Goal: Task Accomplishment & Management: Manage account settings

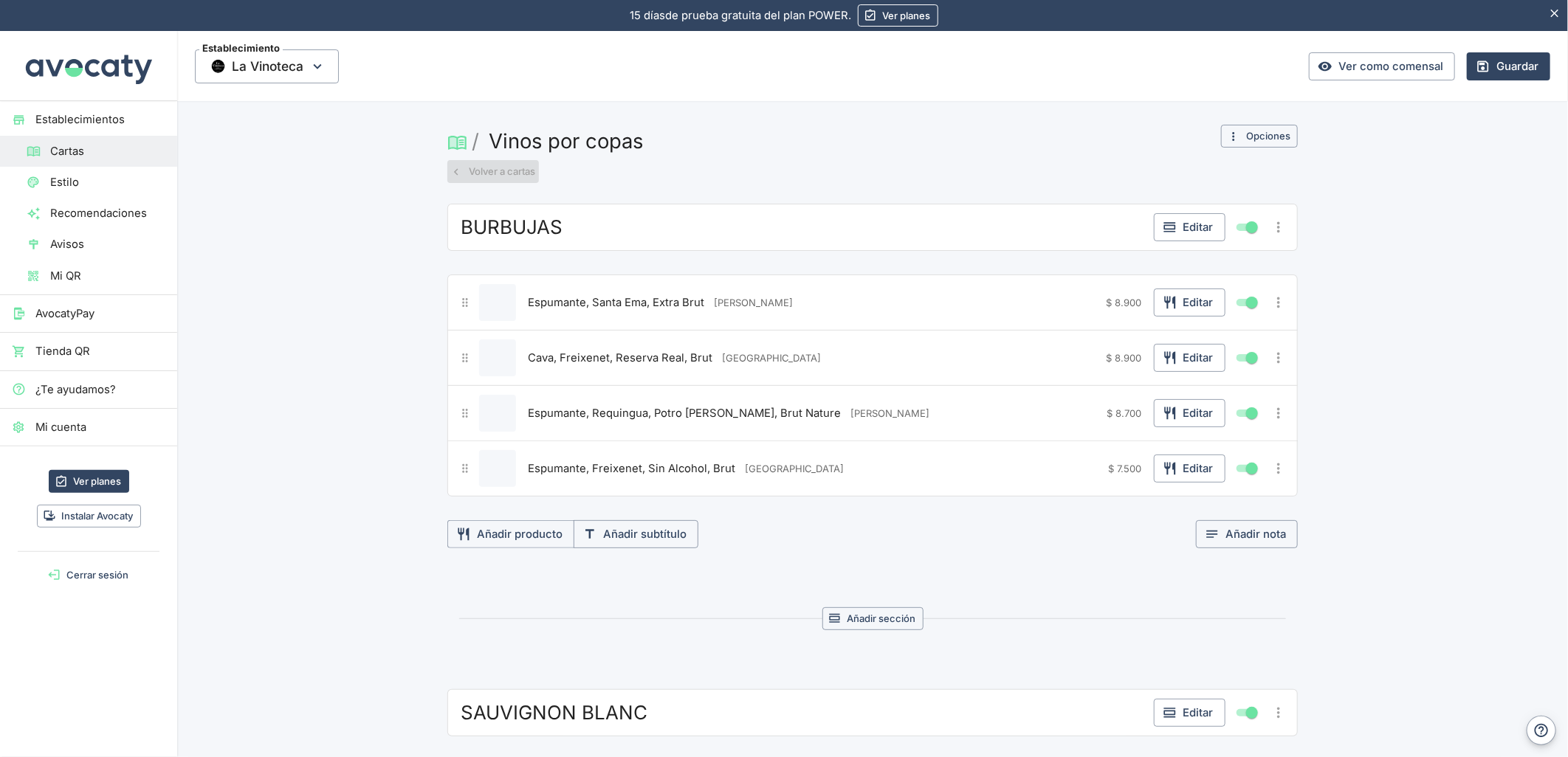
click at [483, 163] on button "Volver a cartas" at bounding box center [493, 172] width 91 height 23
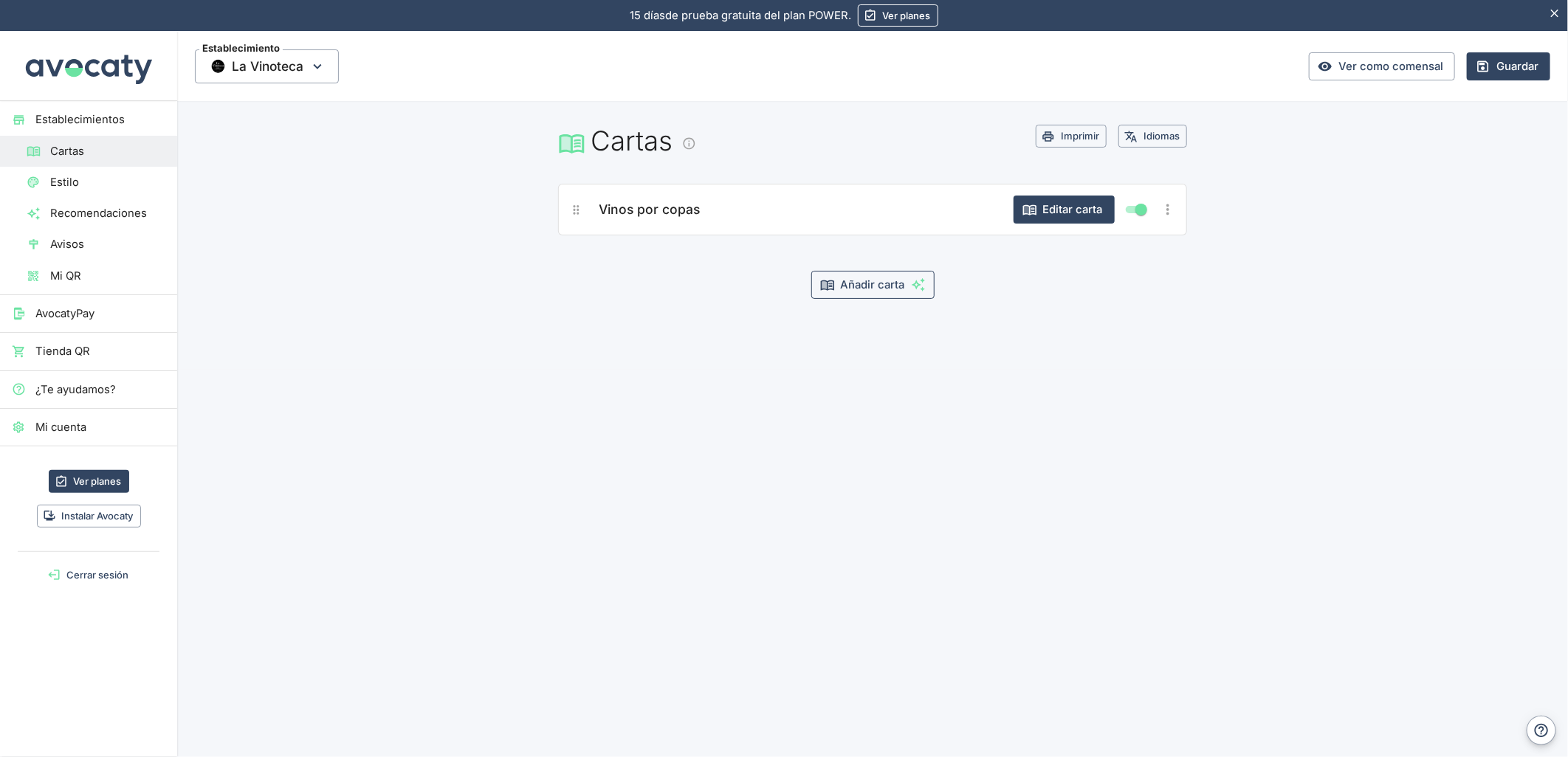
click at [845, 282] on button "Añadir carta" at bounding box center [873, 284] width 124 height 28
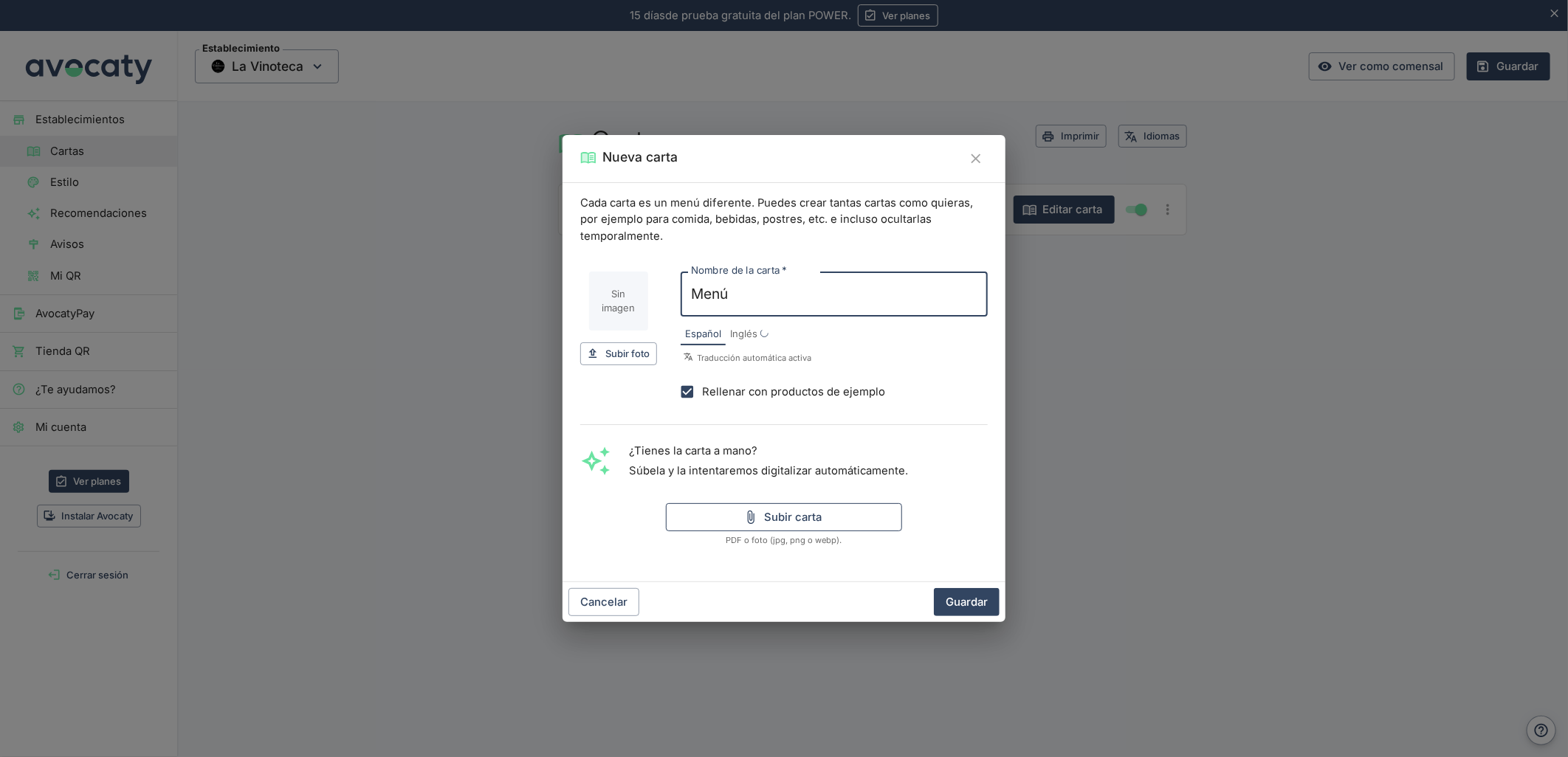
type input "Menú"
click at [724, 515] on button "Subir carta" at bounding box center [784, 517] width 237 height 28
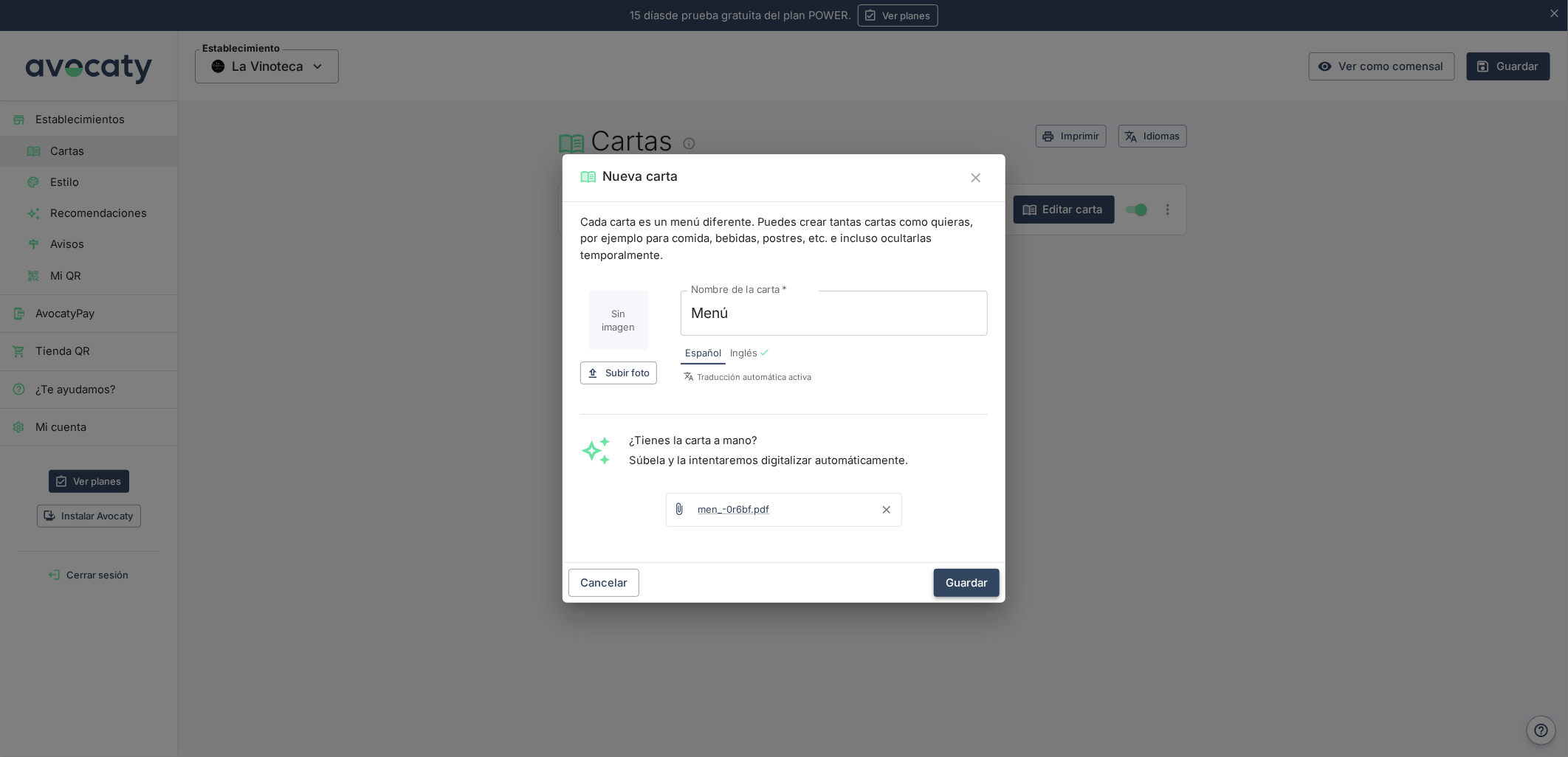
click at [967, 574] on button "Guardar" at bounding box center [966, 583] width 66 height 28
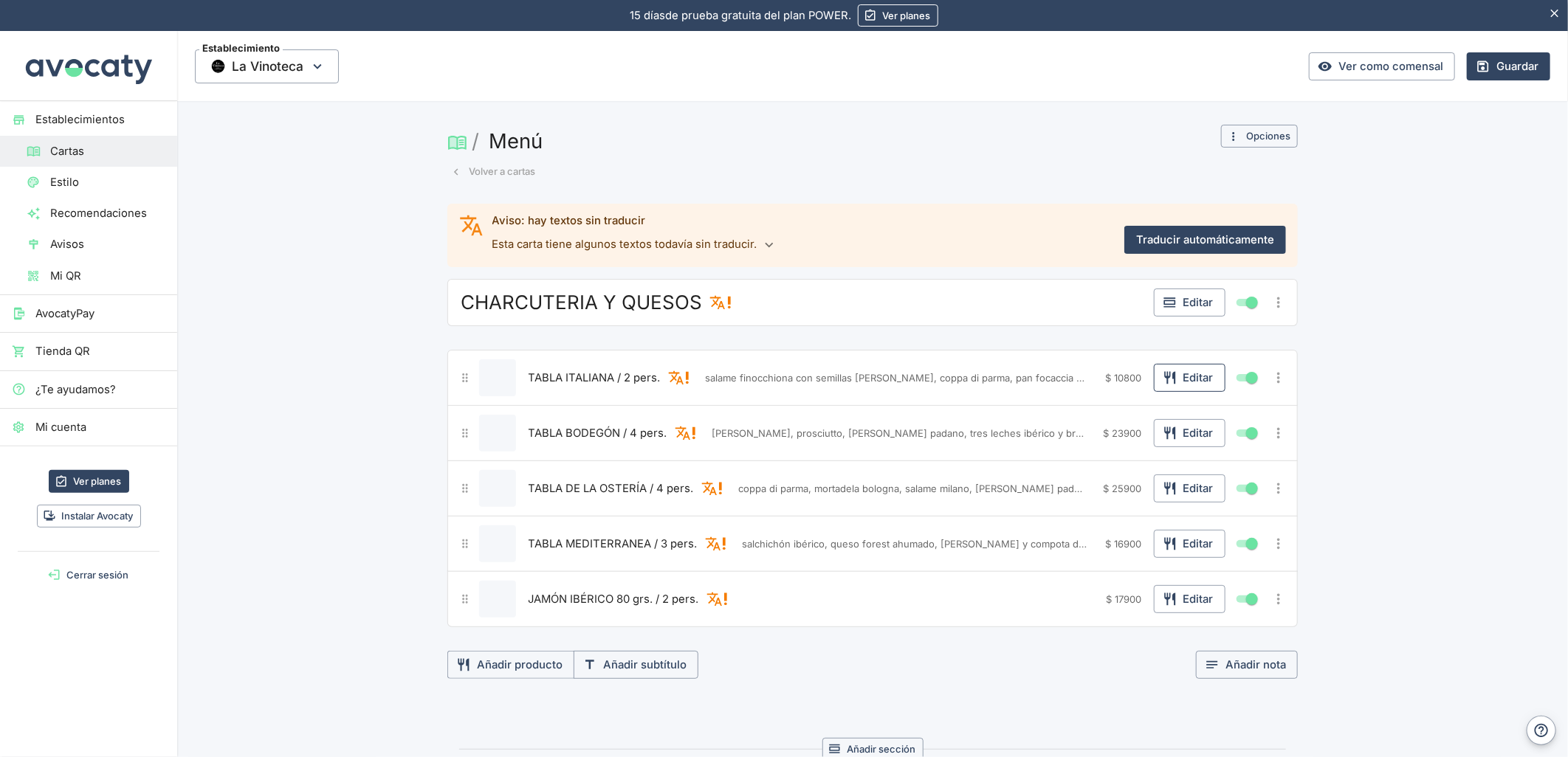
drag, startPoint x: 1201, startPoint y: 239, endPoint x: 1201, endPoint y: 387, distance: 148.0
click at [1201, 239] on button "Traducir automáticamente" at bounding box center [1205, 239] width 162 height 28
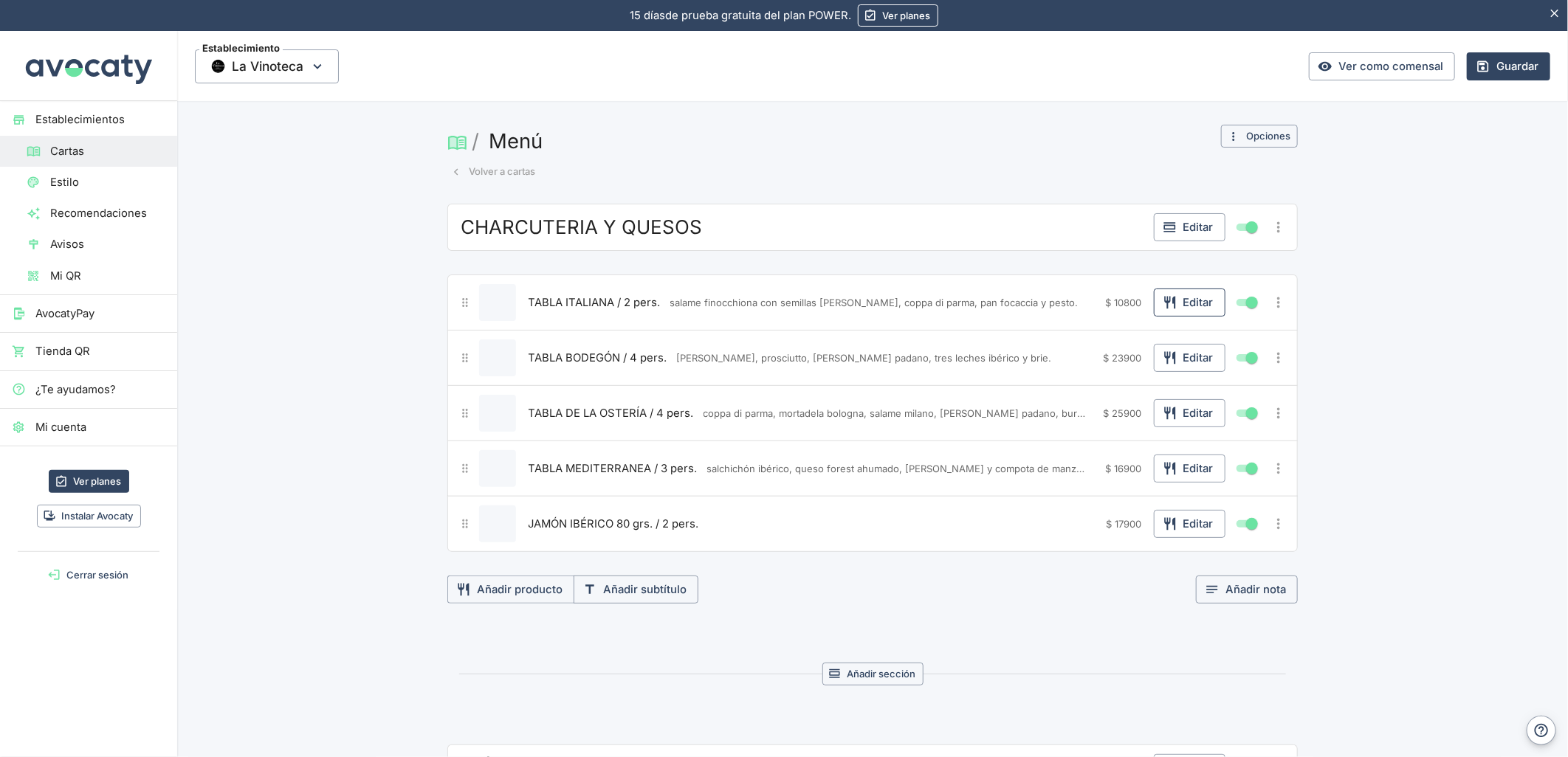
click at [1175, 310] on button "Editar" at bounding box center [1189, 303] width 72 height 28
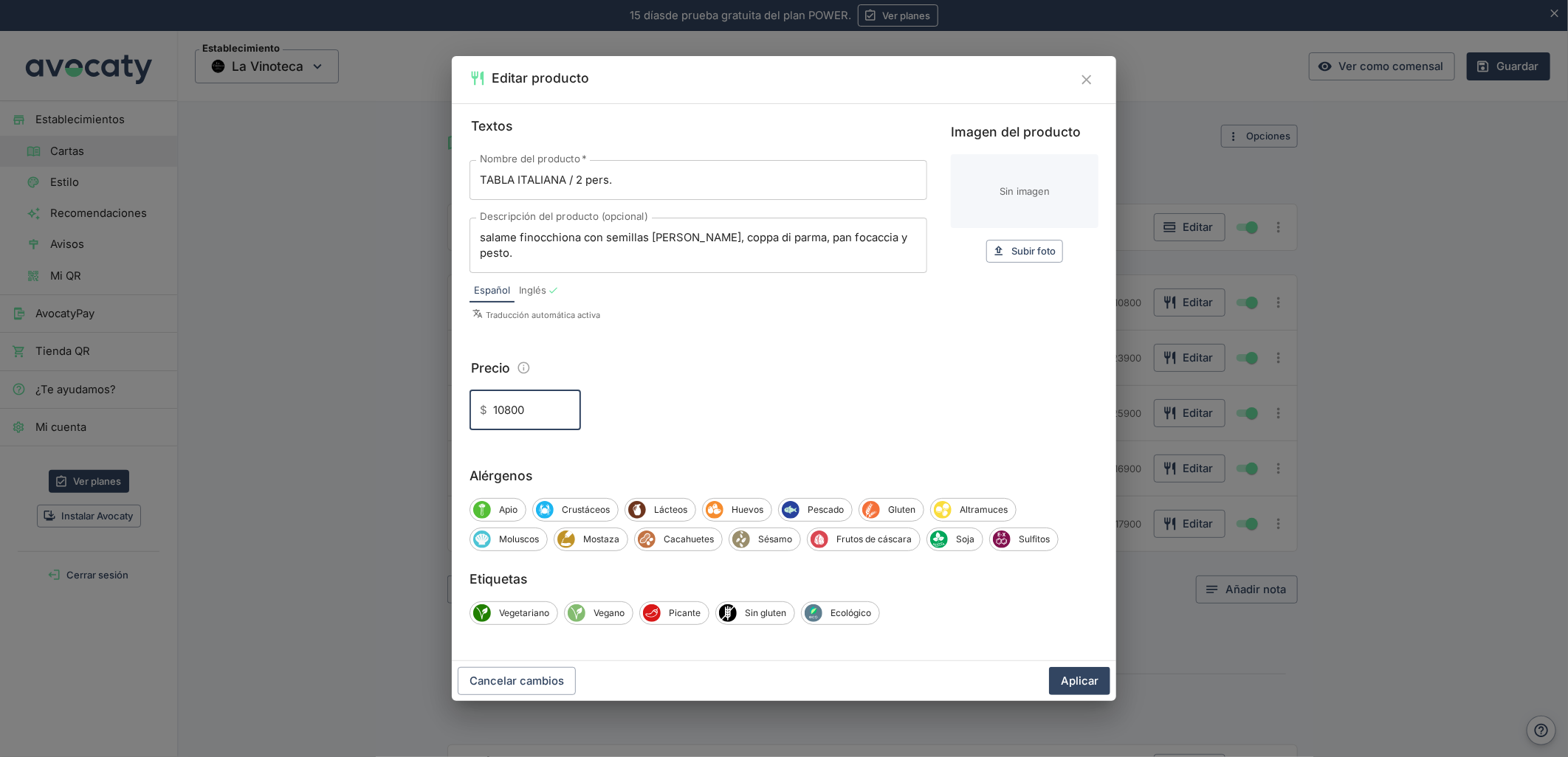
click at [506, 407] on input "10800" at bounding box center [537, 410] width 88 height 40
type input "10.800"
click at [1088, 673] on button "Aplicar" at bounding box center [1079, 681] width 61 height 28
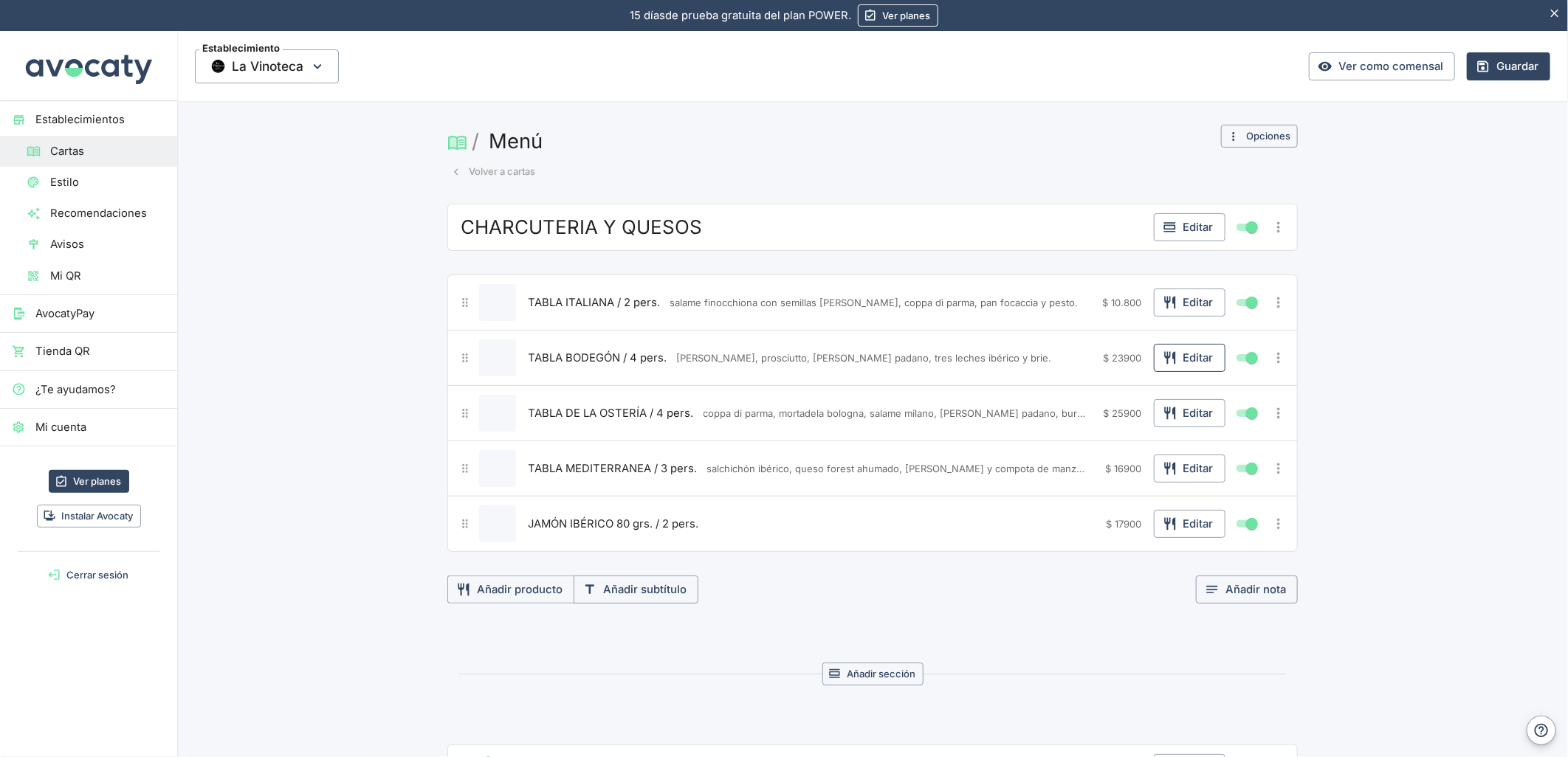
click at [1199, 359] on button "Editar" at bounding box center [1189, 357] width 72 height 28
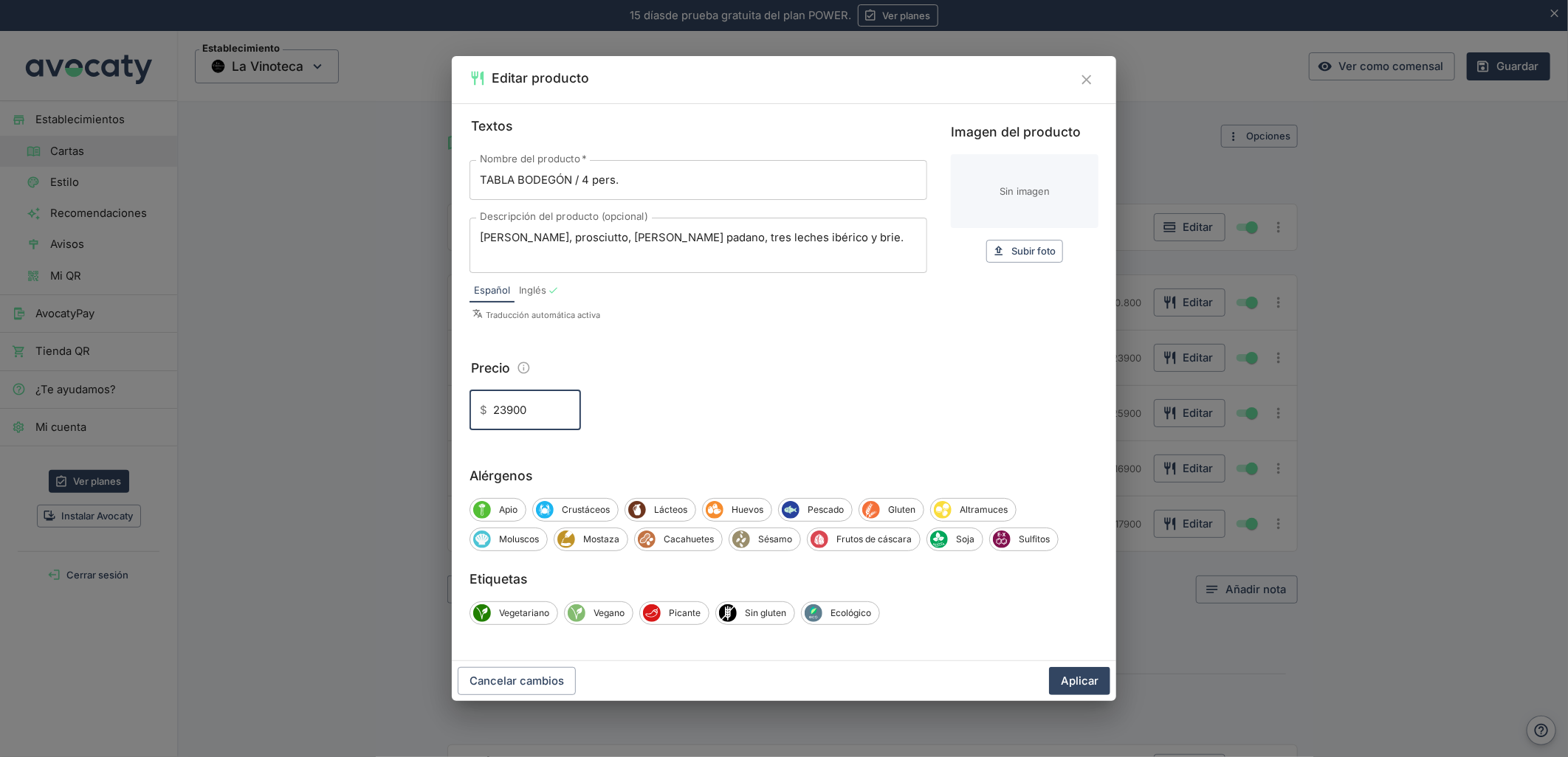
click at [509, 414] on input "23900" at bounding box center [537, 410] width 88 height 40
type input "23.900"
click at [1089, 677] on button "Aplicar" at bounding box center [1079, 681] width 61 height 28
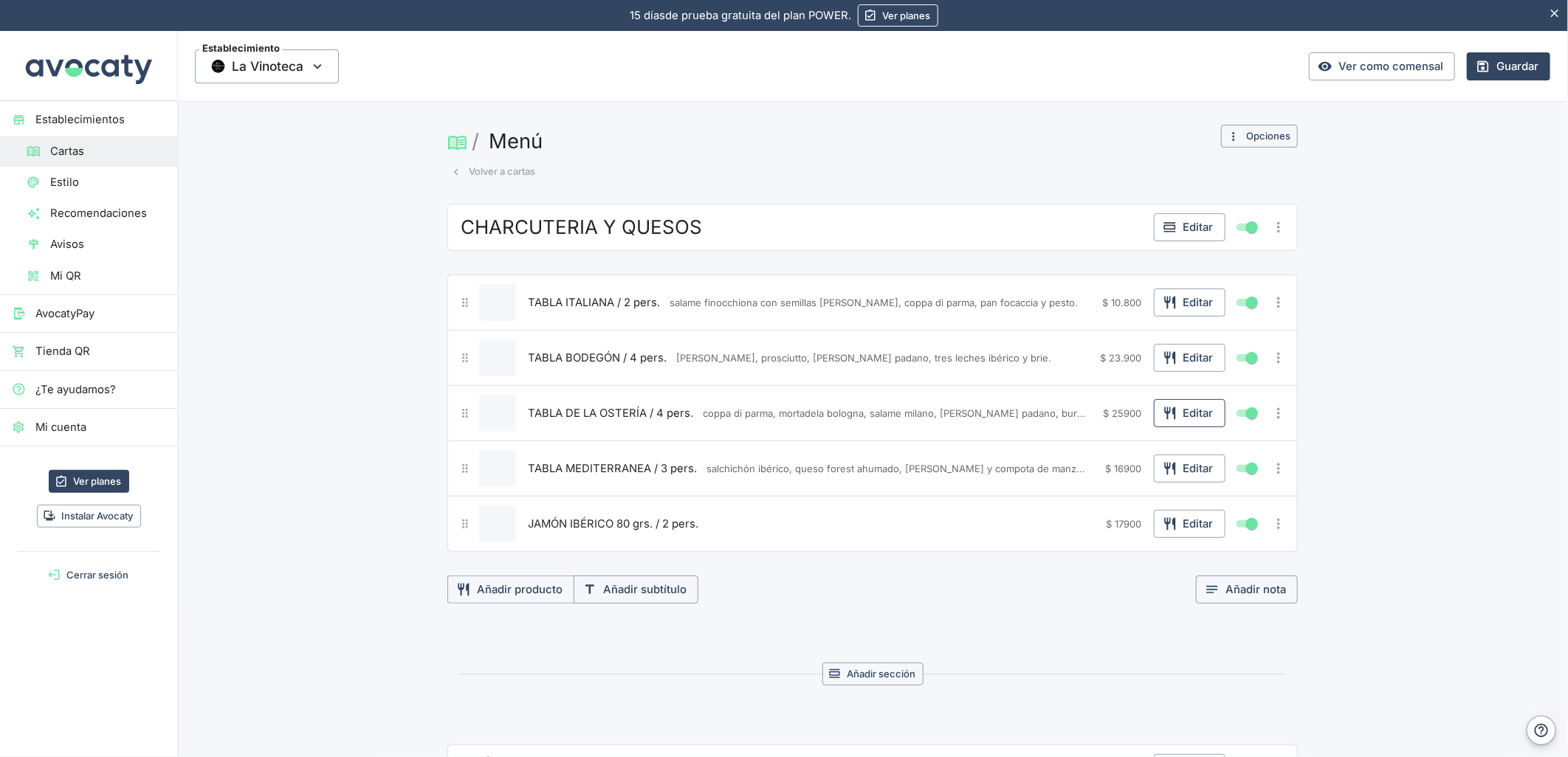
click at [1182, 406] on button "Editar" at bounding box center [1189, 413] width 72 height 28
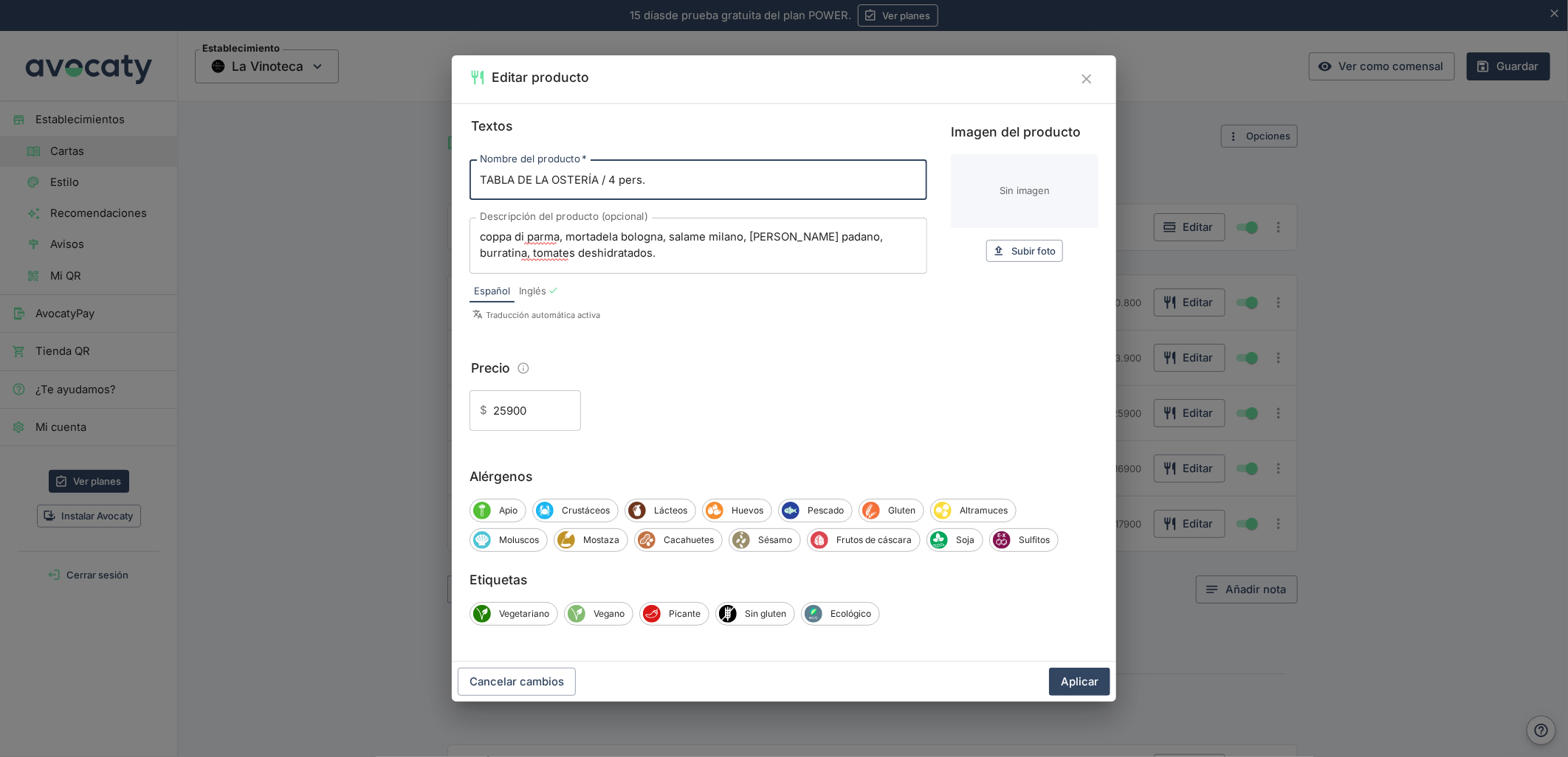
click at [510, 411] on input "25900" at bounding box center [537, 410] width 88 height 40
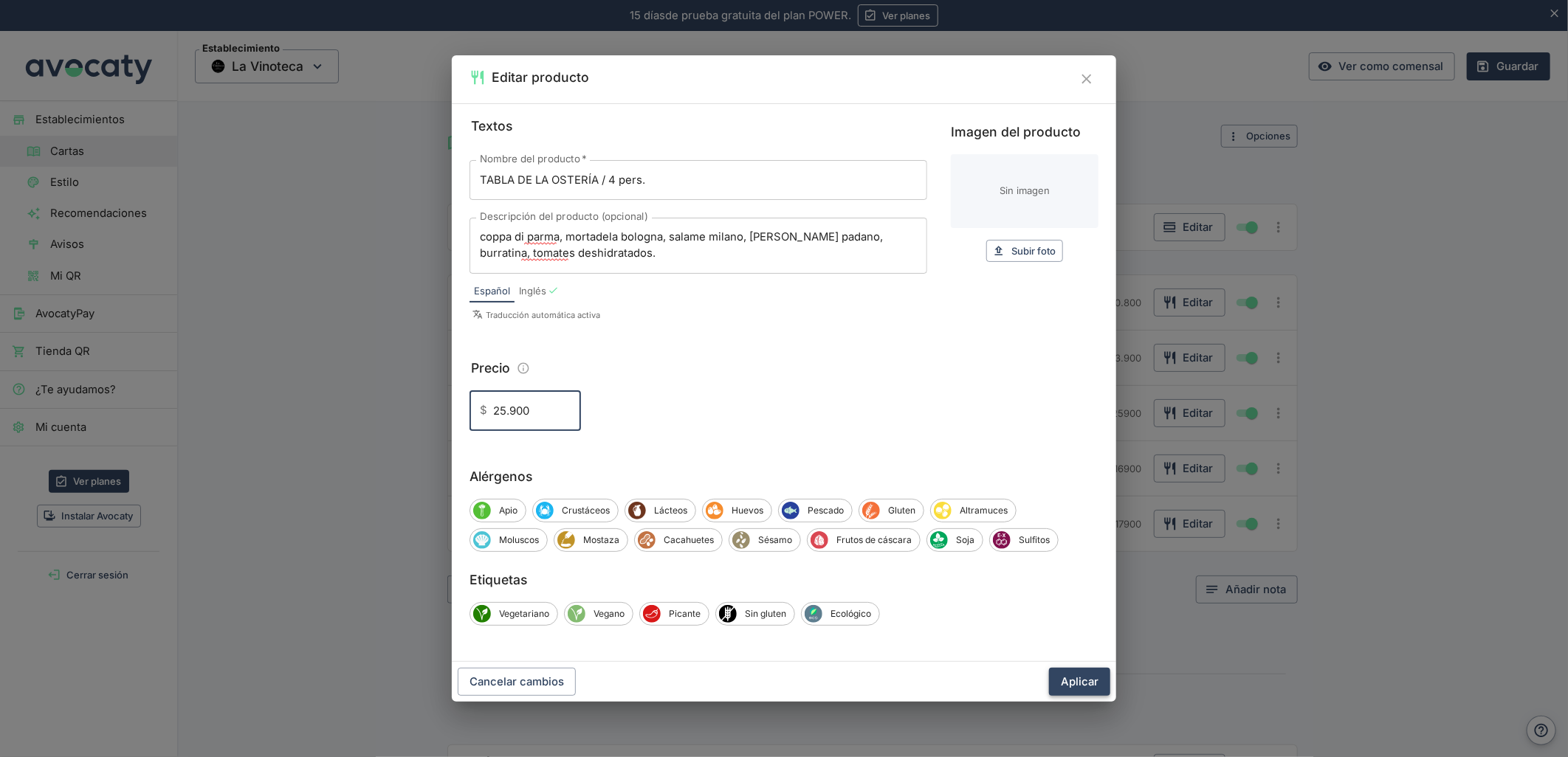
type input "25.900"
click at [1087, 687] on button "Aplicar" at bounding box center [1079, 681] width 61 height 28
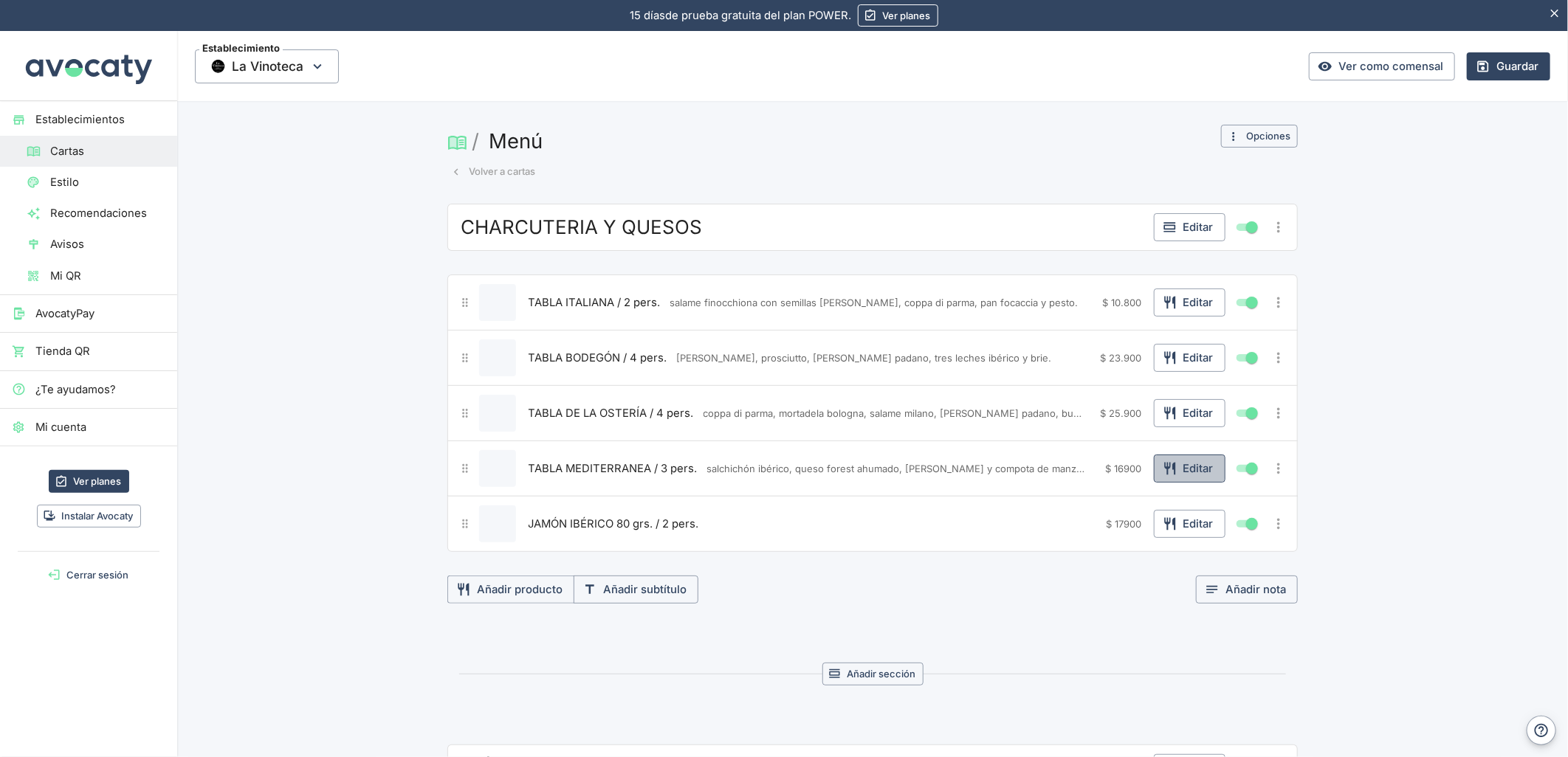
click at [1182, 478] on button "Editar" at bounding box center [1189, 468] width 72 height 28
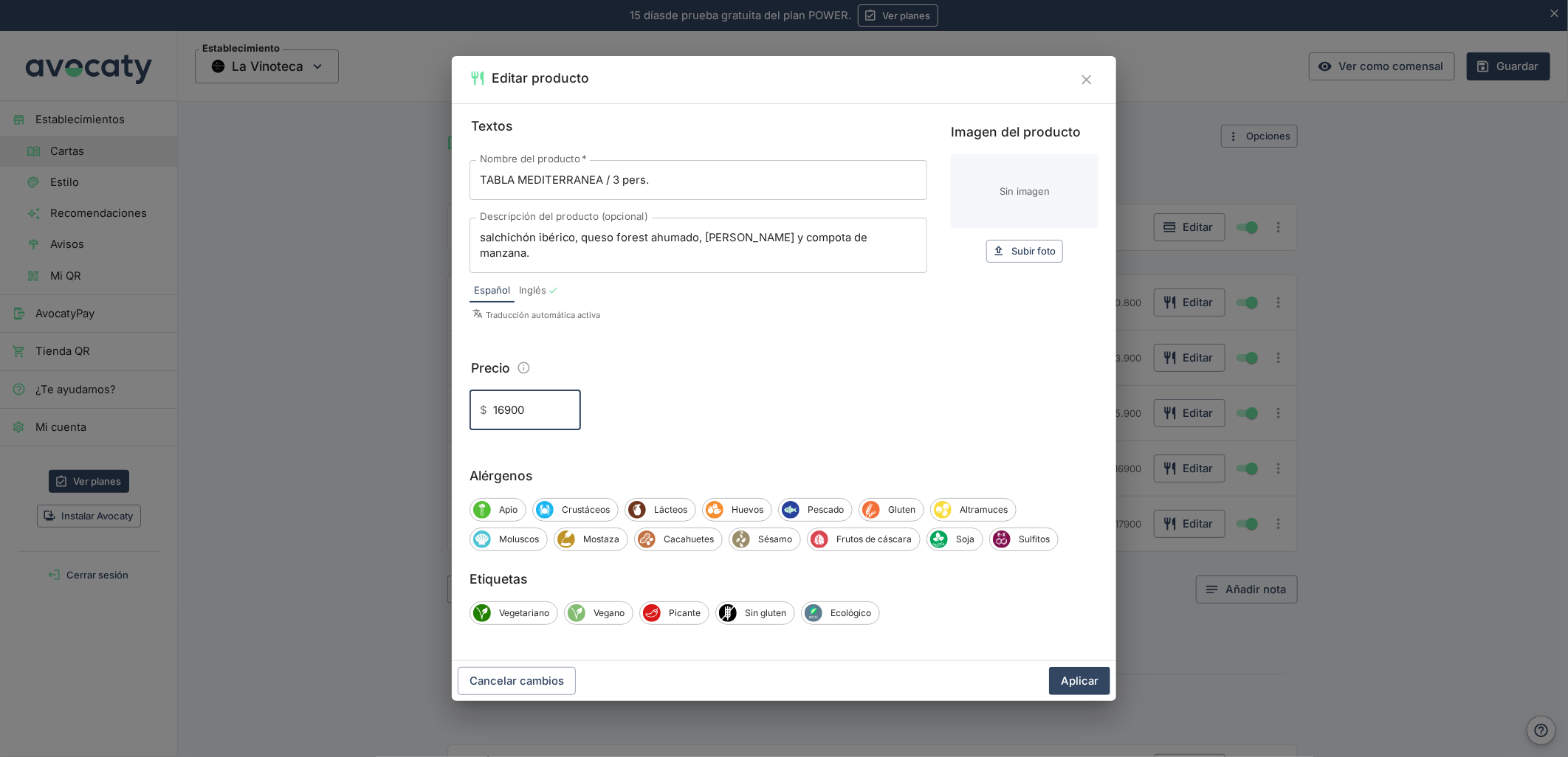
click at [506, 410] on input "16900" at bounding box center [537, 410] width 88 height 40
type input "16.900"
click at [1072, 677] on button "Aplicar" at bounding box center [1079, 681] width 61 height 28
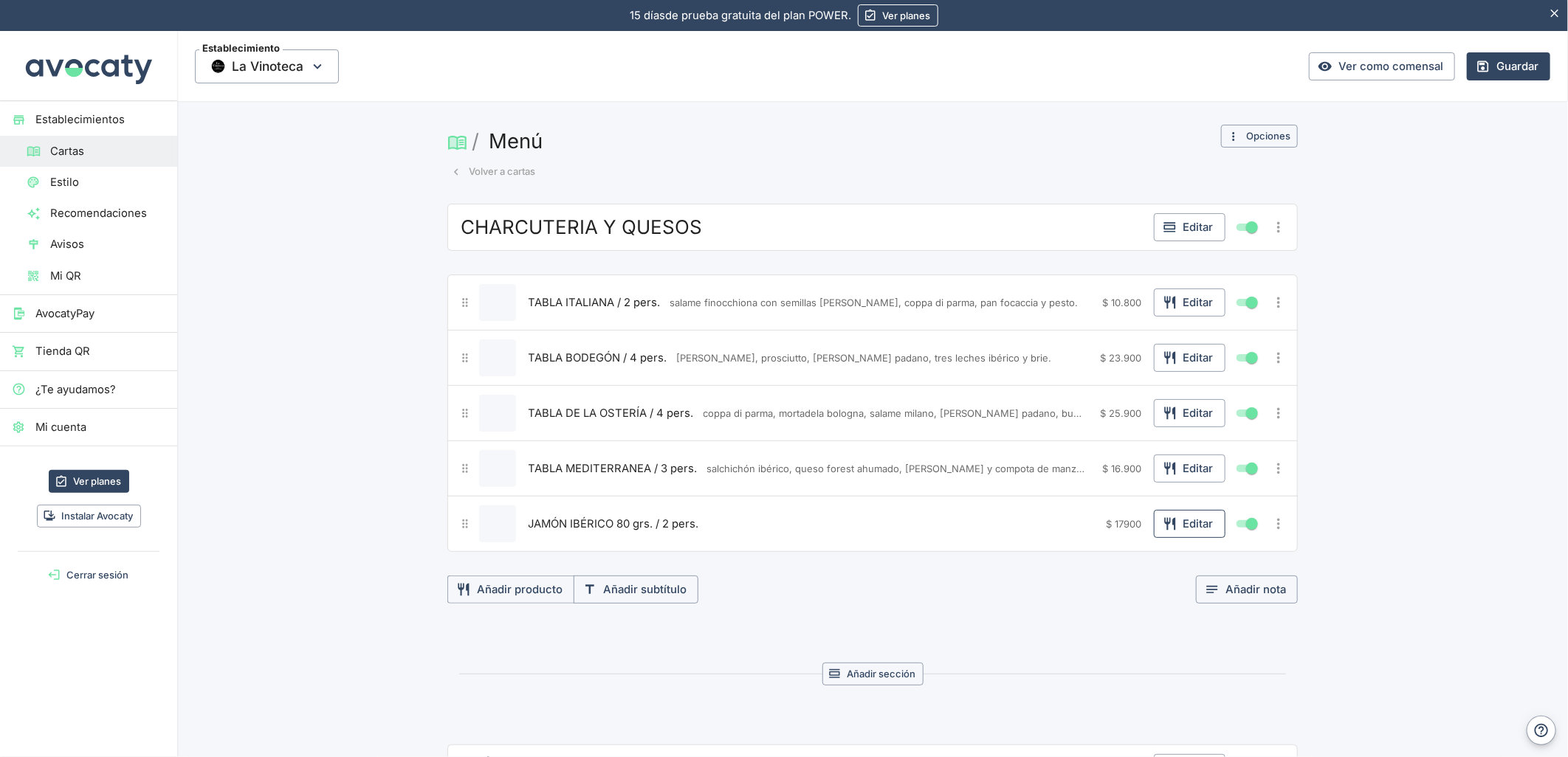
click at [1186, 523] on button "Editar" at bounding box center [1189, 523] width 72 height 28
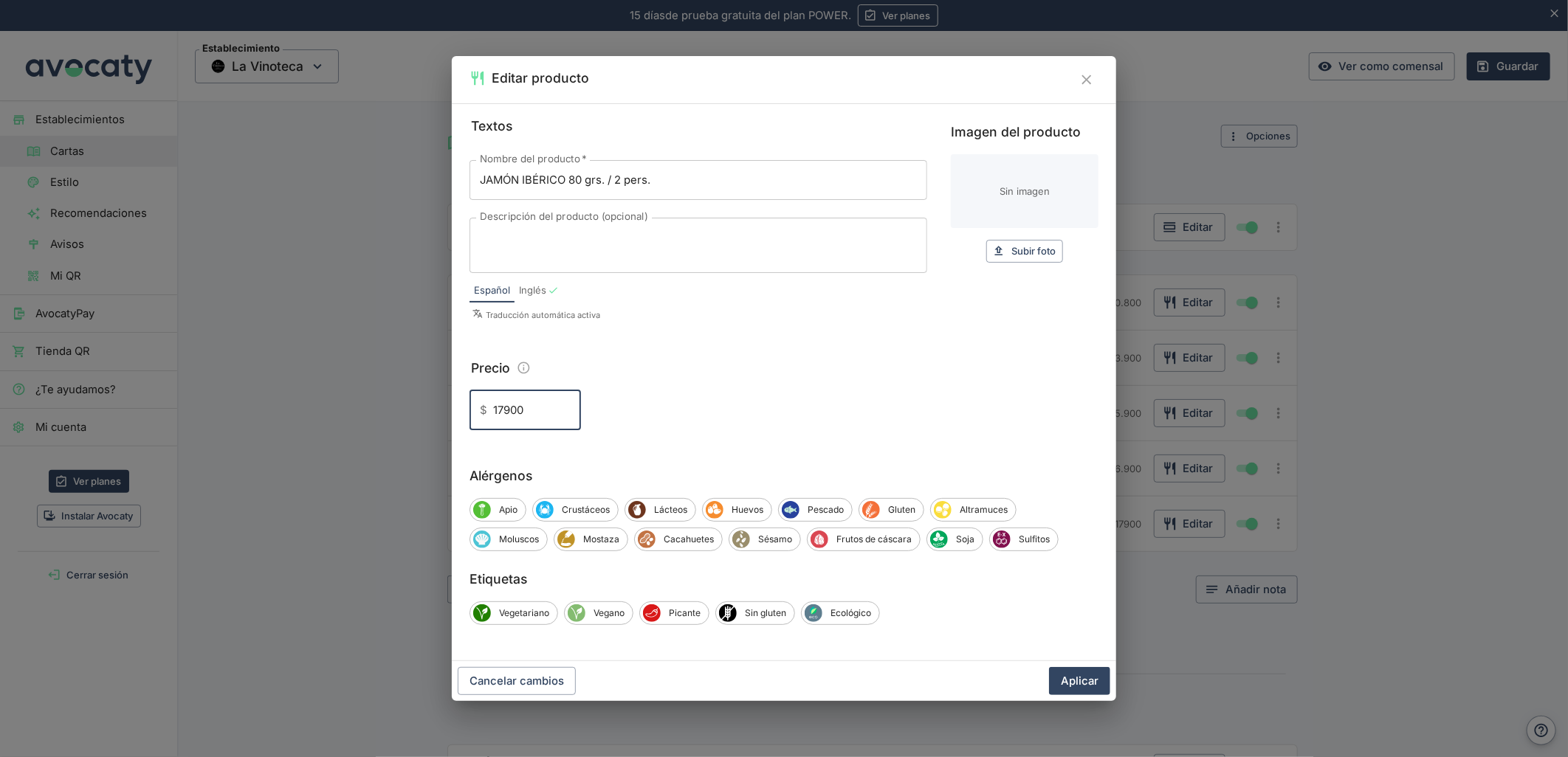
click at [503, 407] on input "17900" at bounding box center [537, 410] width 88 height 40
type input "17.900"
click at [1049, 667] on button "Aplicar" at bounding box center [1079, 681] width 61 height 28
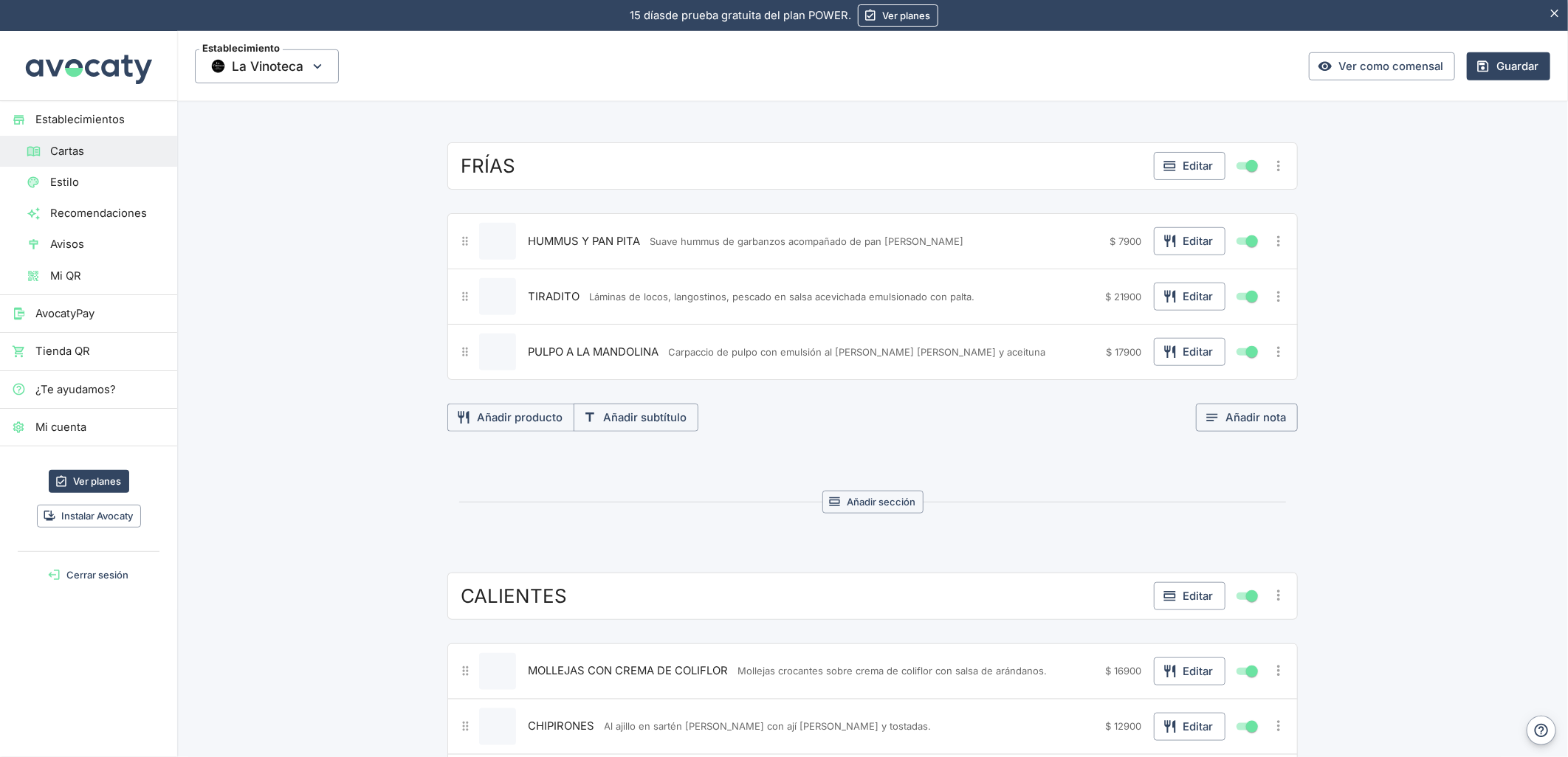
scroll to position [649, 0]
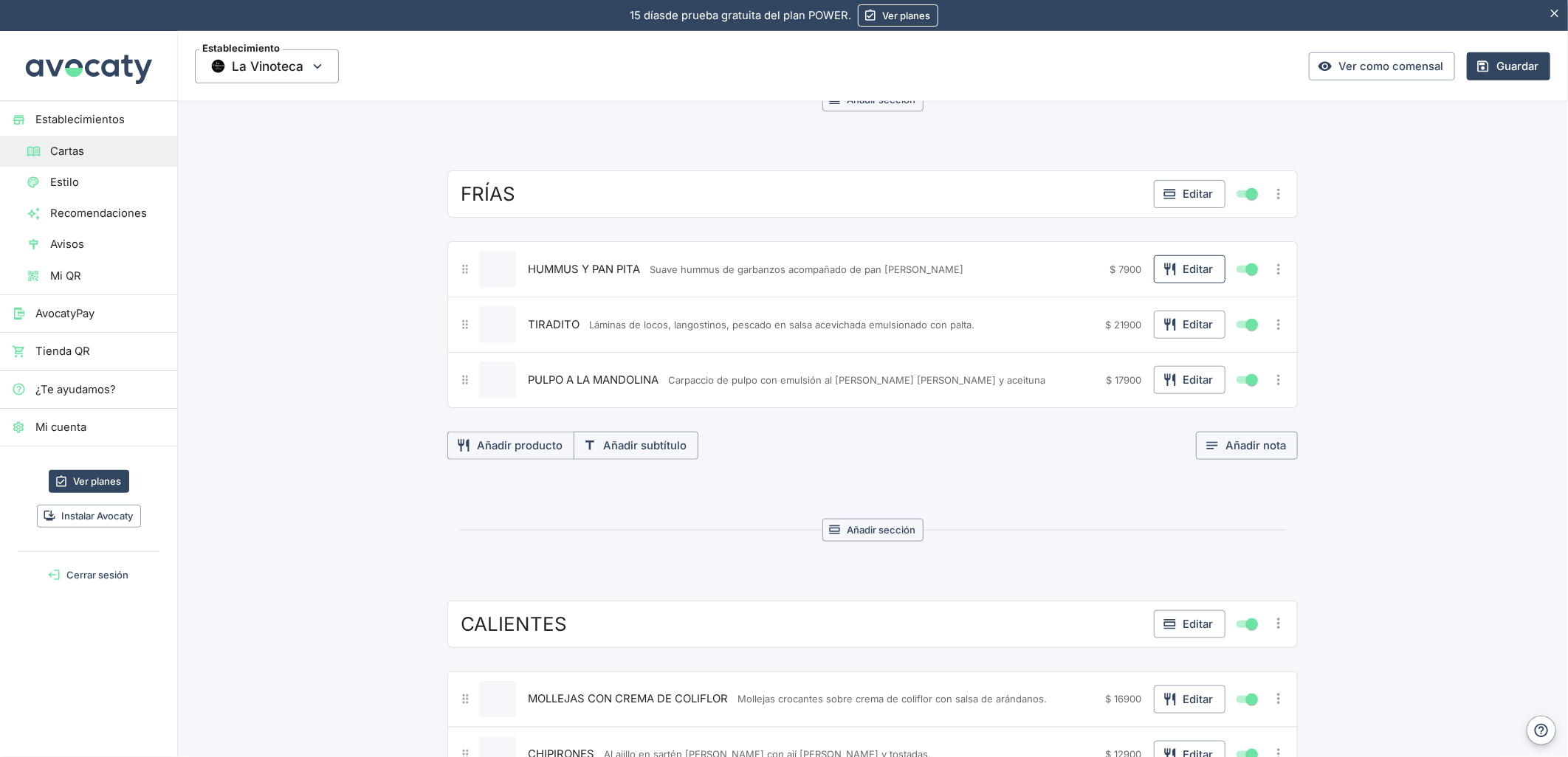
click at [1189, 270] on button "Editar" at bounding box center [1189, 269] width 72 height 28
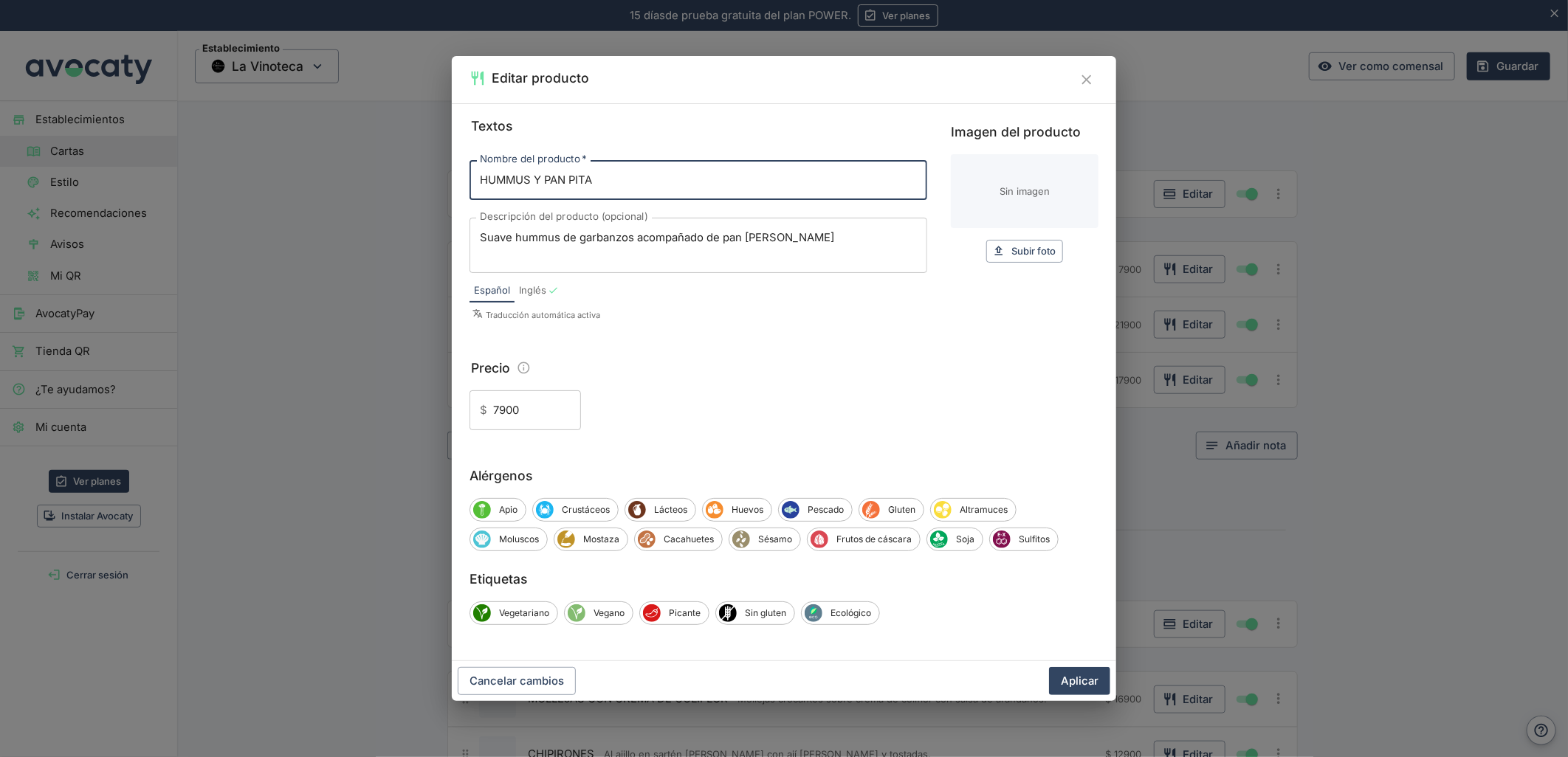
click at [497, 414] on input "7900" at bounding box center [537, 410] width 88 height 40
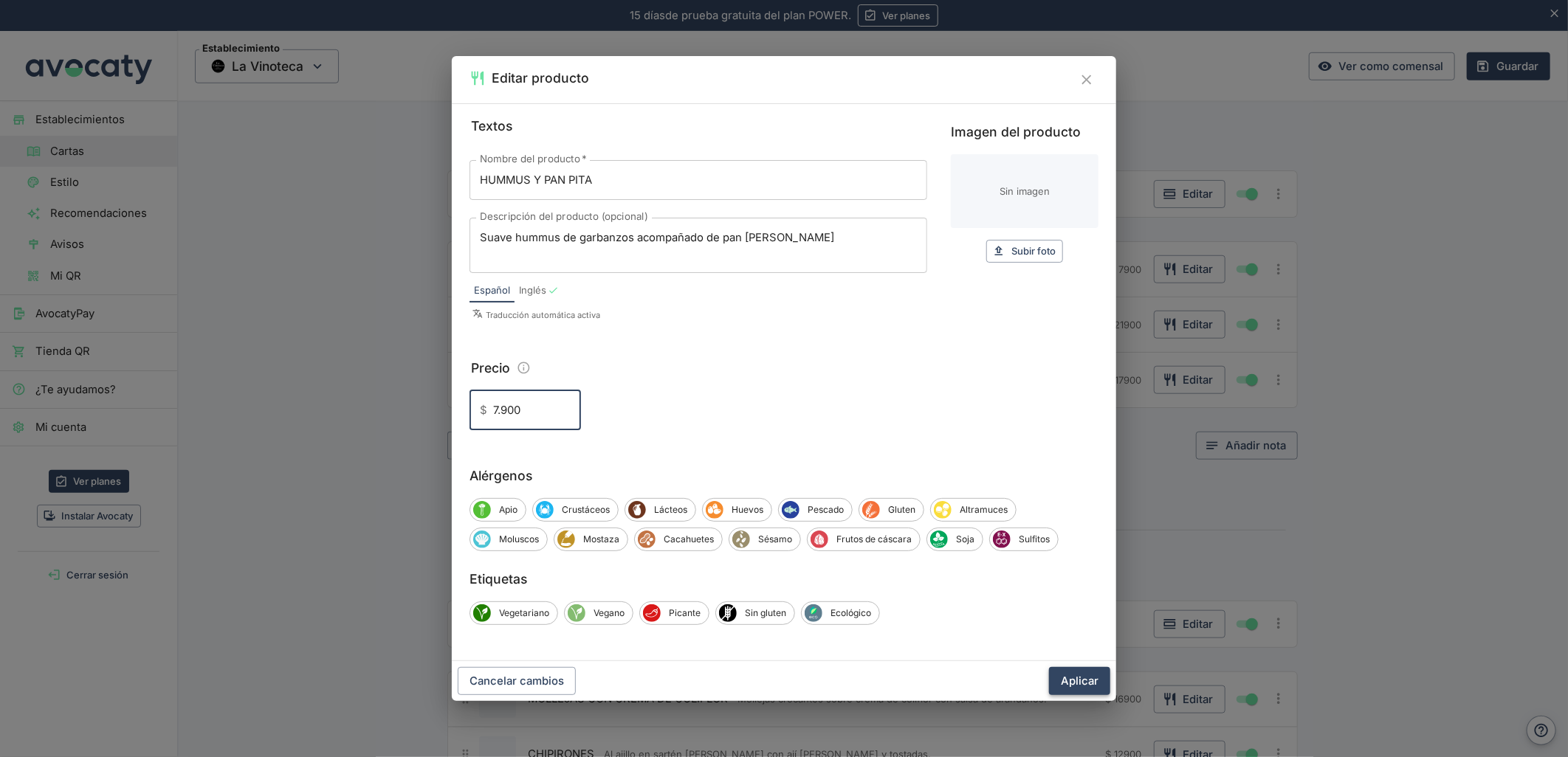
type input "7.900"
drag, startPoint x: 1065, startPoint y: 676, endPoint x: 1166, endPoint y: 388, distance: 305.2
click at [1065, 675] on button "Aplicar" at bounding box center [1079, 681] width 61 height 28
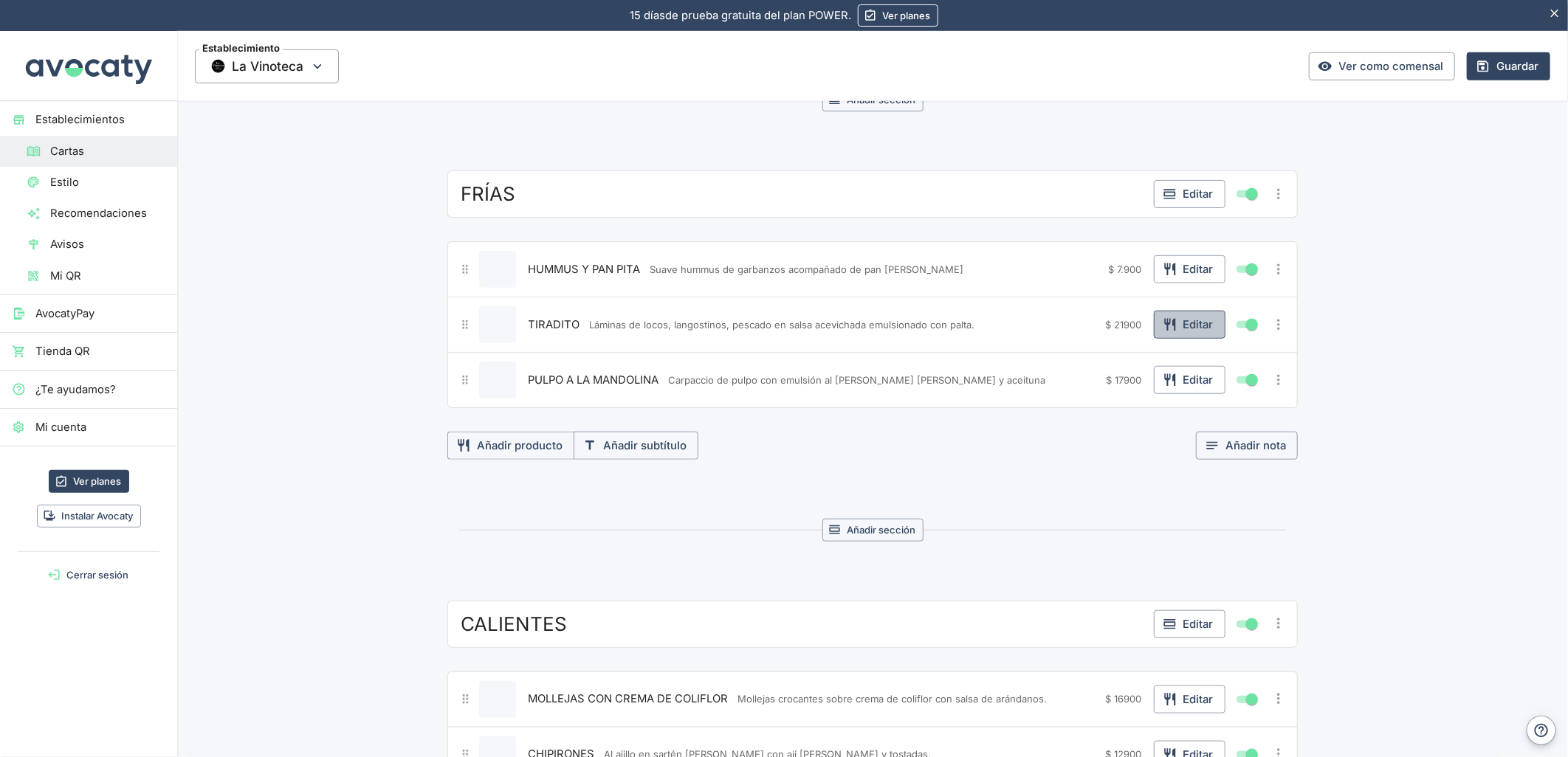
click at [1186, 325] on button "Editar" at bounding box center [1189, 324] width 72 height 28
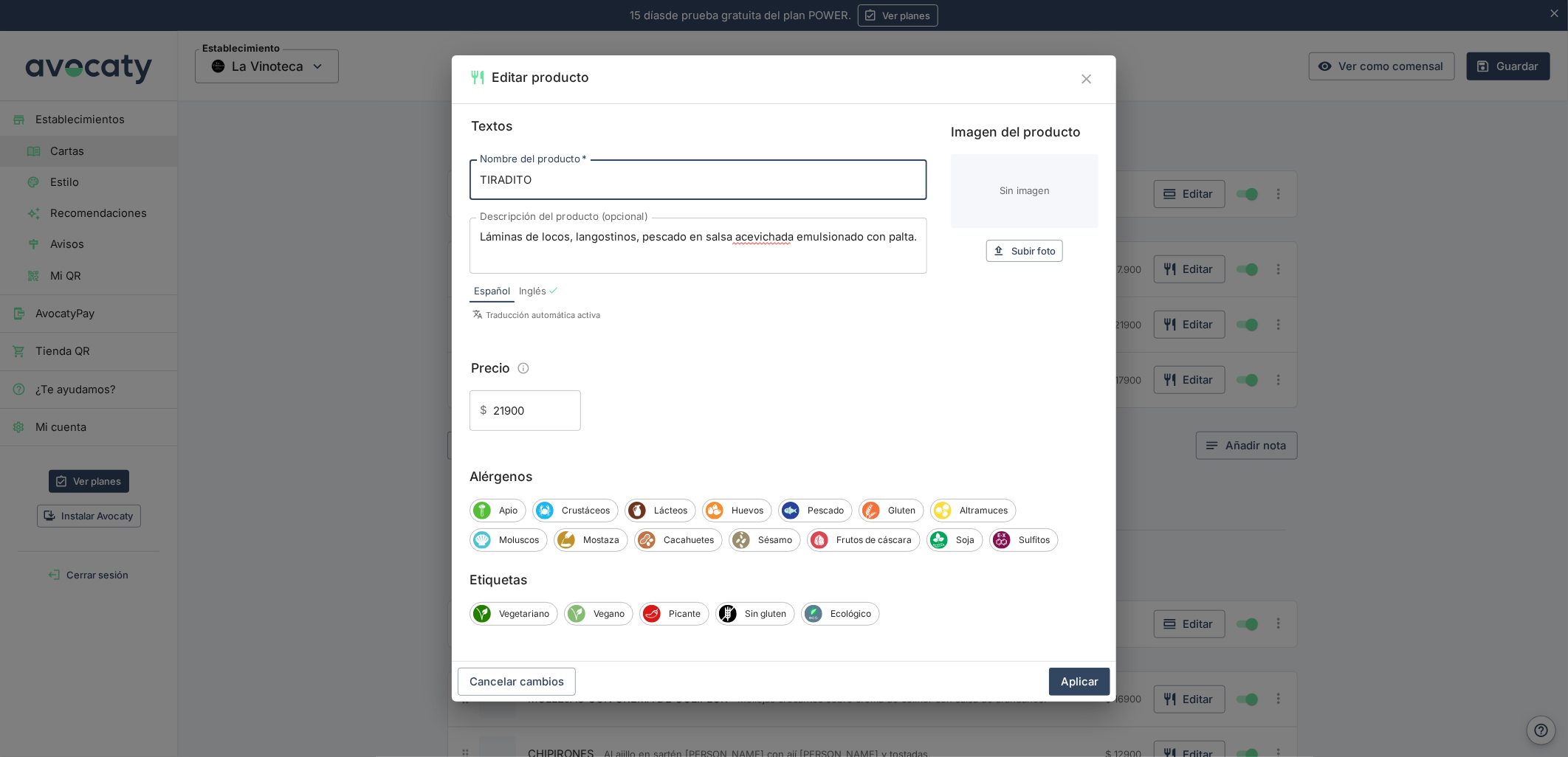
click at [506, 411] on input "21900" at bounding box center [537, 410] width 88 height 40
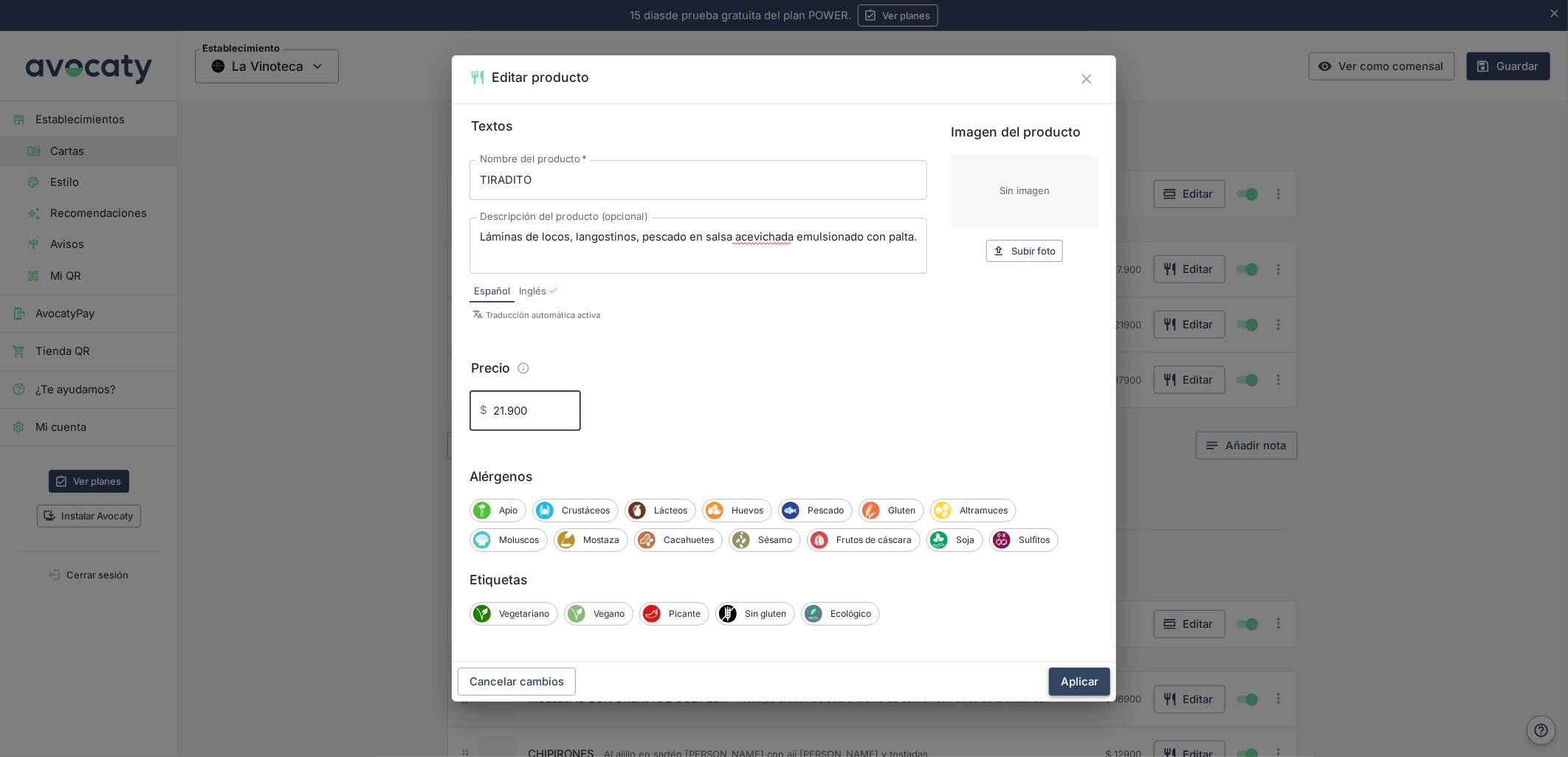
type input "21.900"
click at [1073, 687] on button "Aplicar" at bounding box center [1079, 681] width 61 height 28
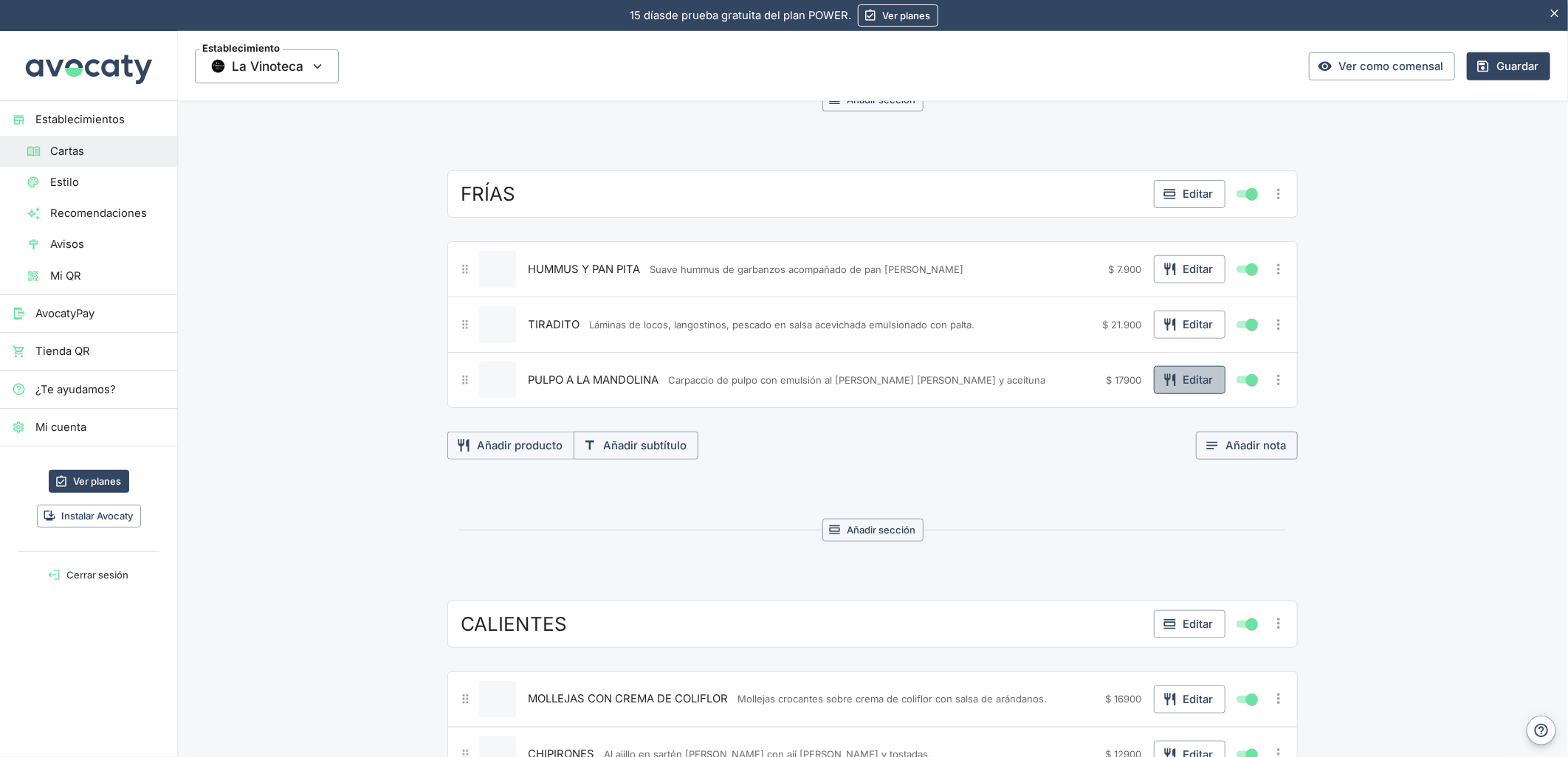
click at [1176, 378] on button "Editar" at bounding box center [1189, 379] width 72 height 28
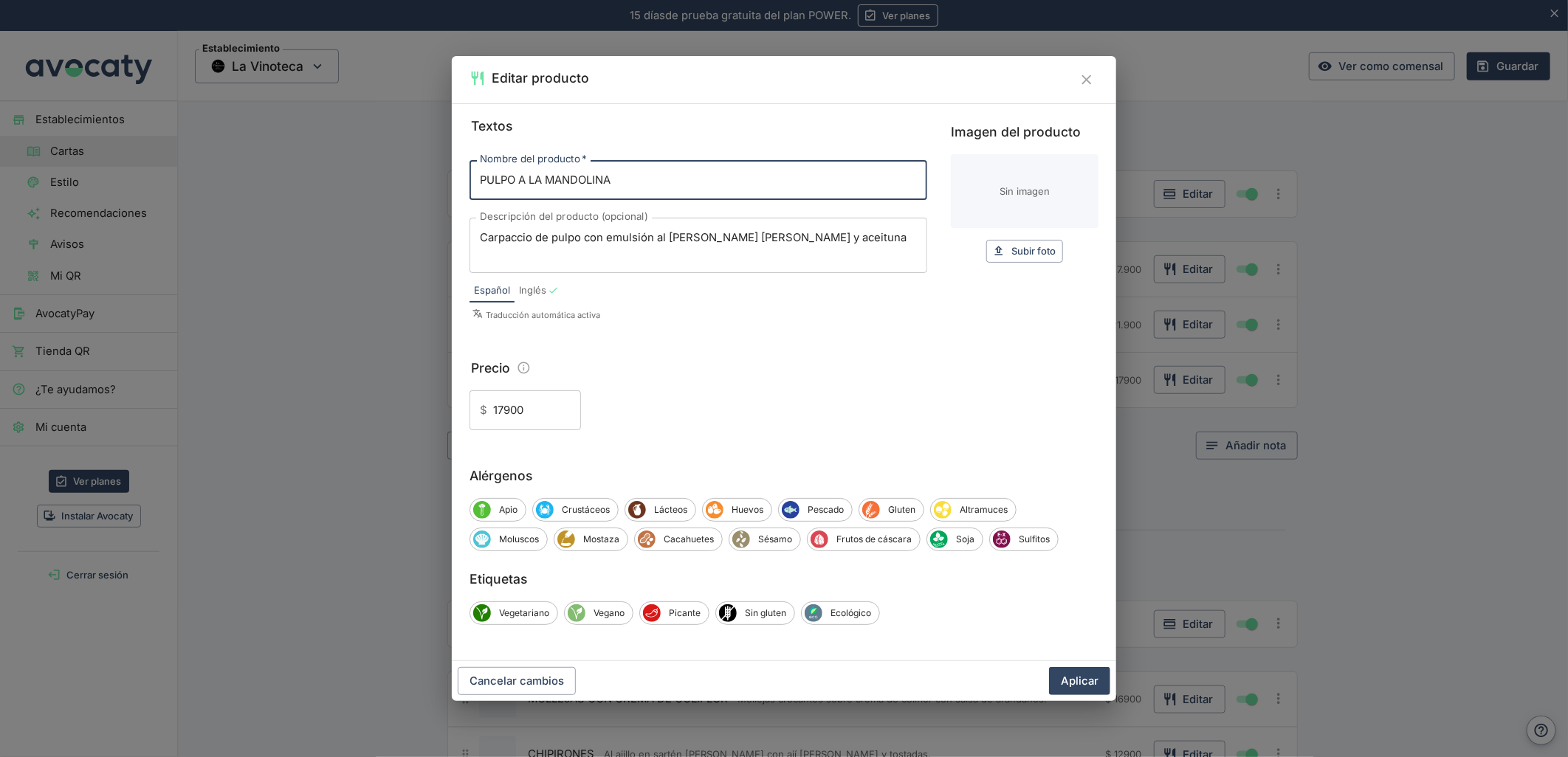
click at [502, 409] on input "17900" at bounding box center [537, 410] width 88 height 40
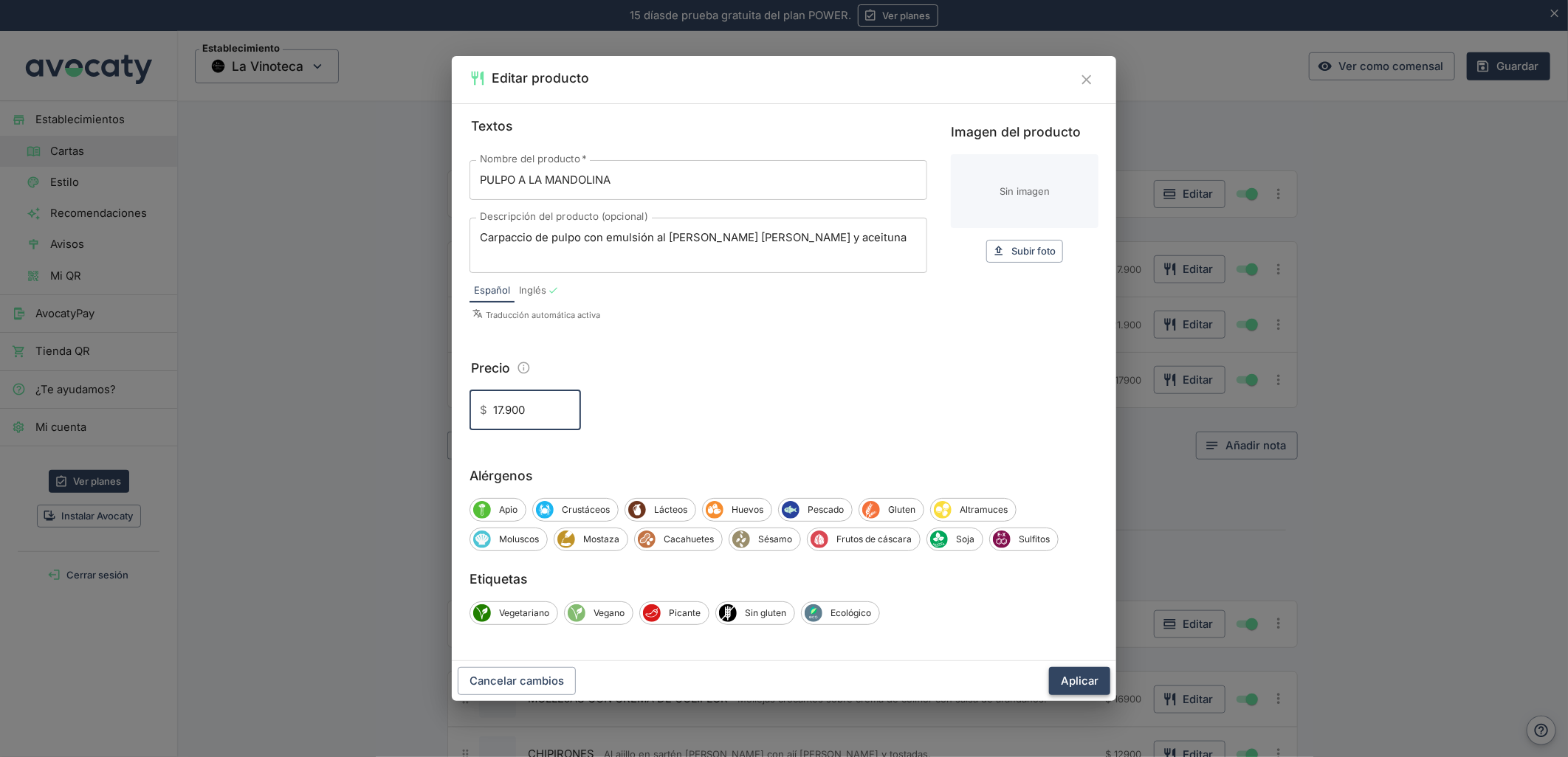
type input "17.900"
click at [1074, 672] on button "Aplicar" at bounding box center [1079, 681] width 61 height 28
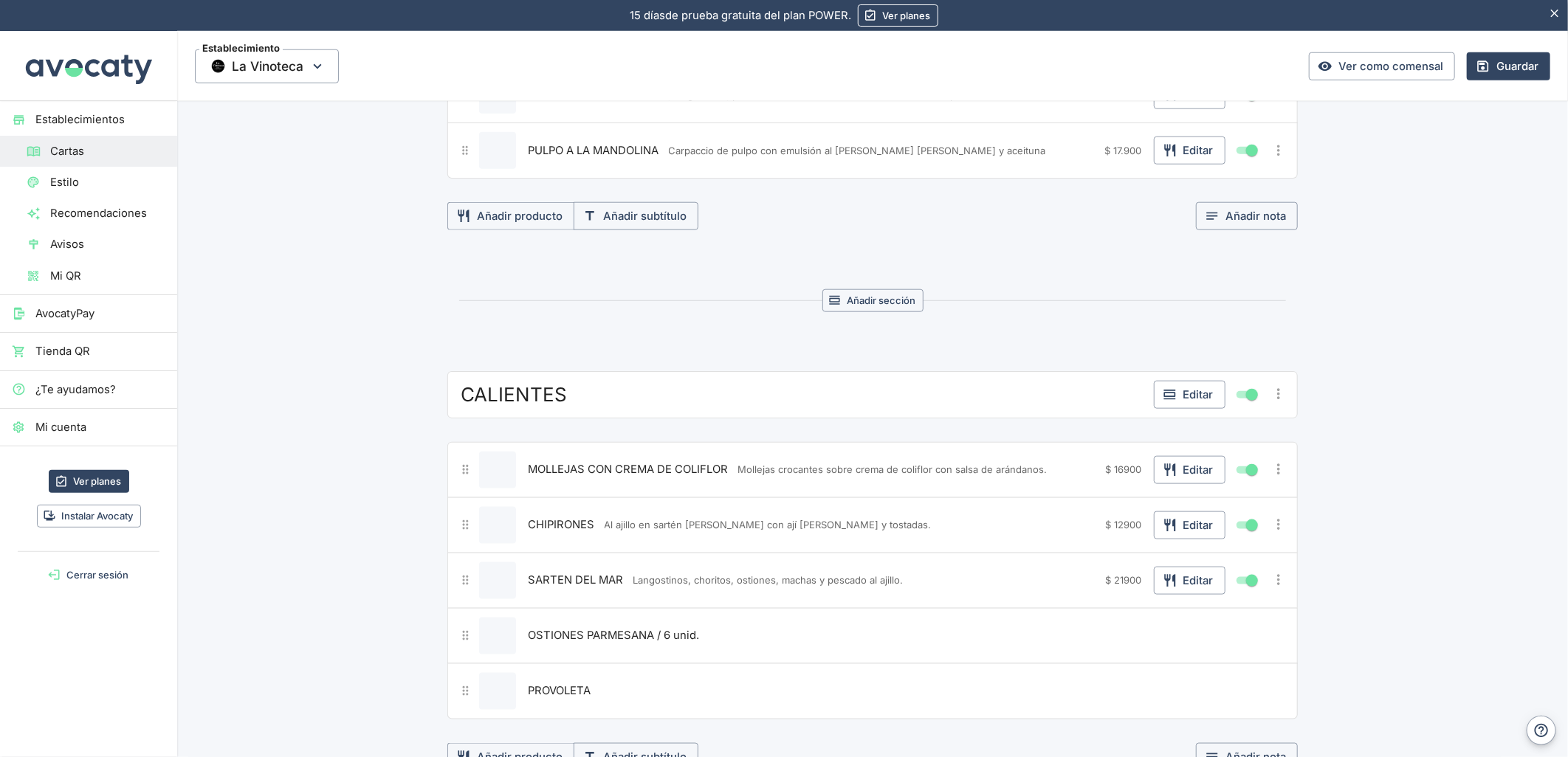
scroll to position [895, 0]
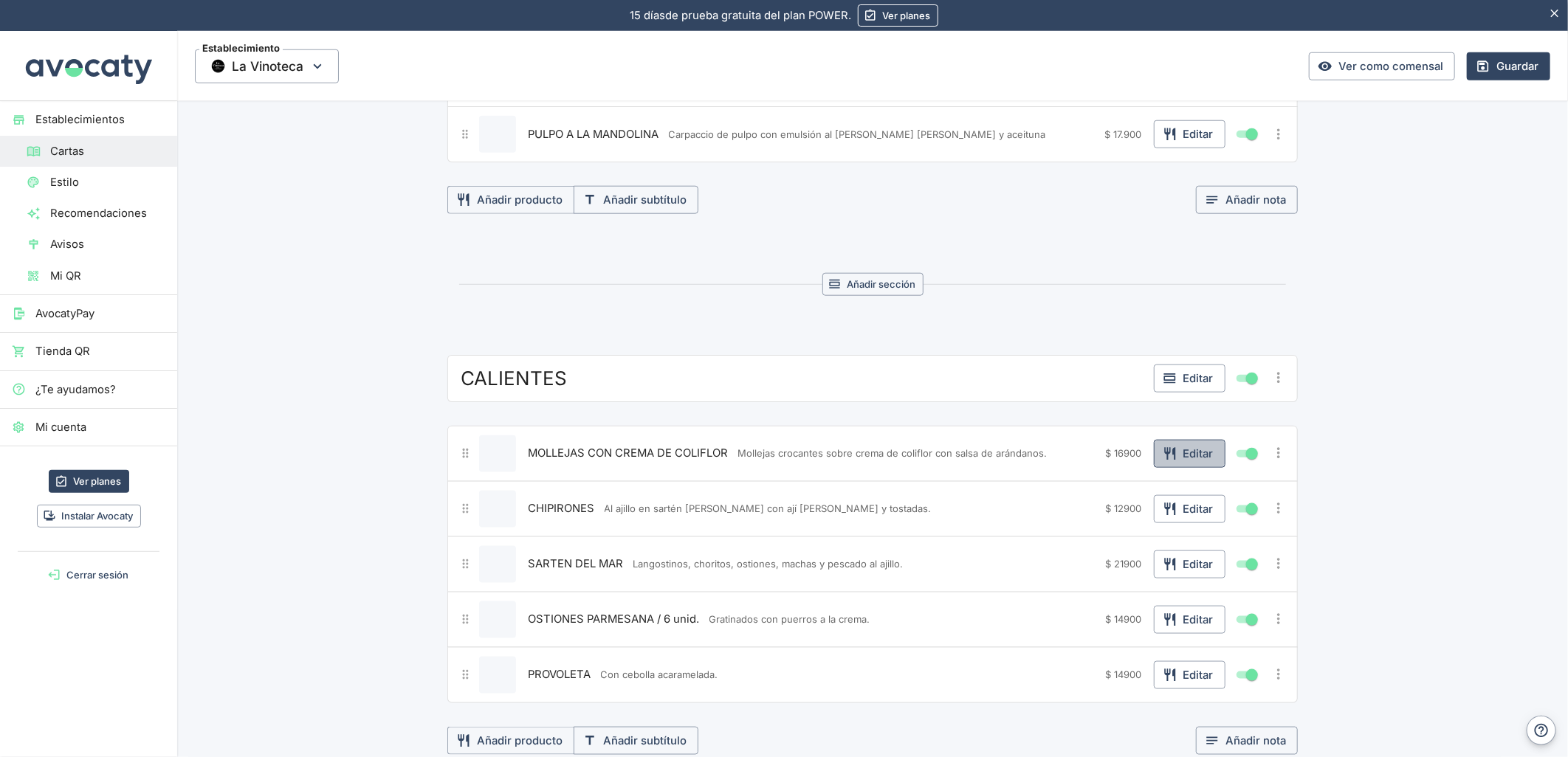
click at [1185, 459] on button "Editar" at bounding box center [1189, 453] width 72 height 28
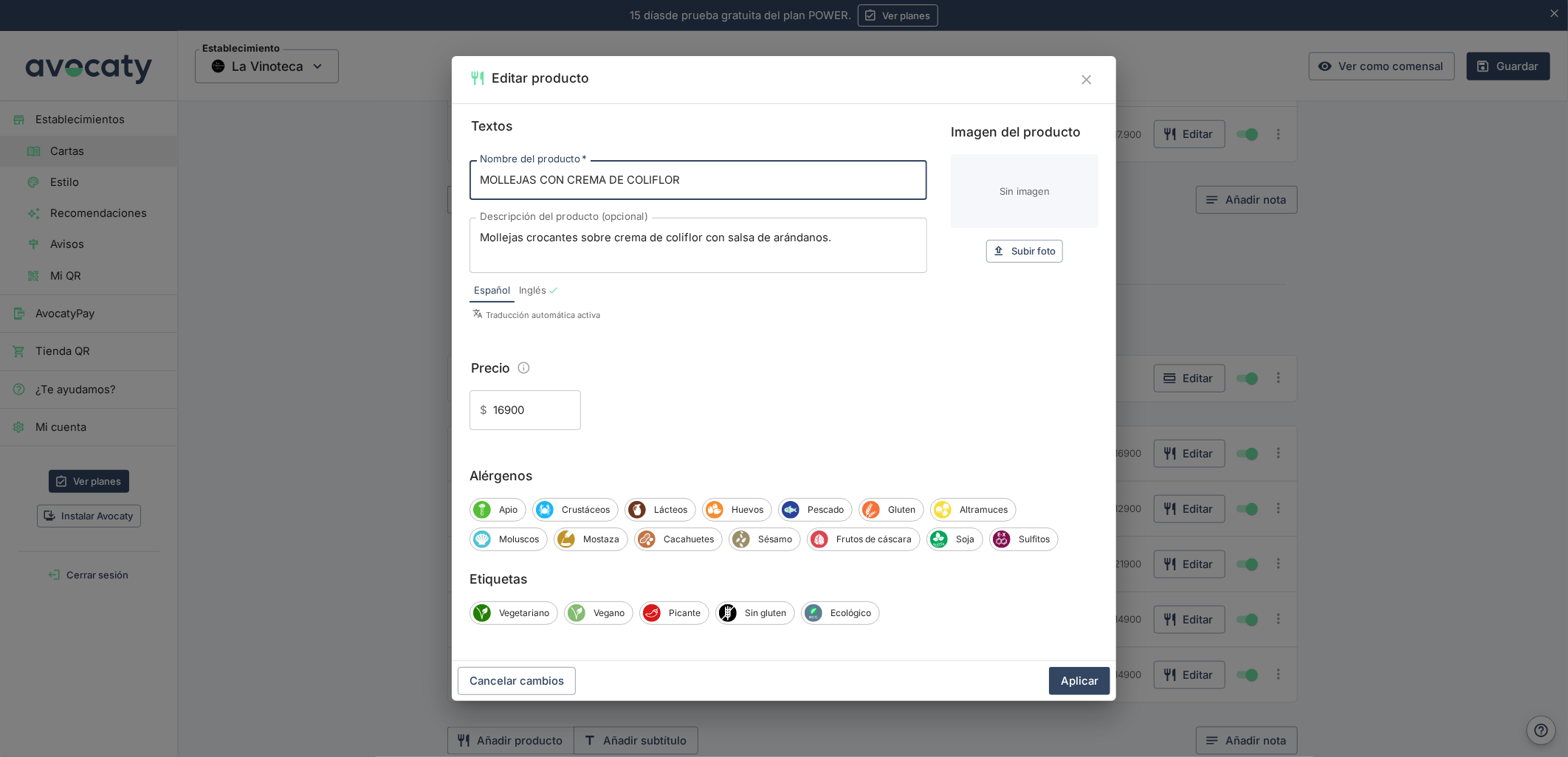
click at [504, 412] on input "16900" at bounding box center [537, 410] width 88 height 40
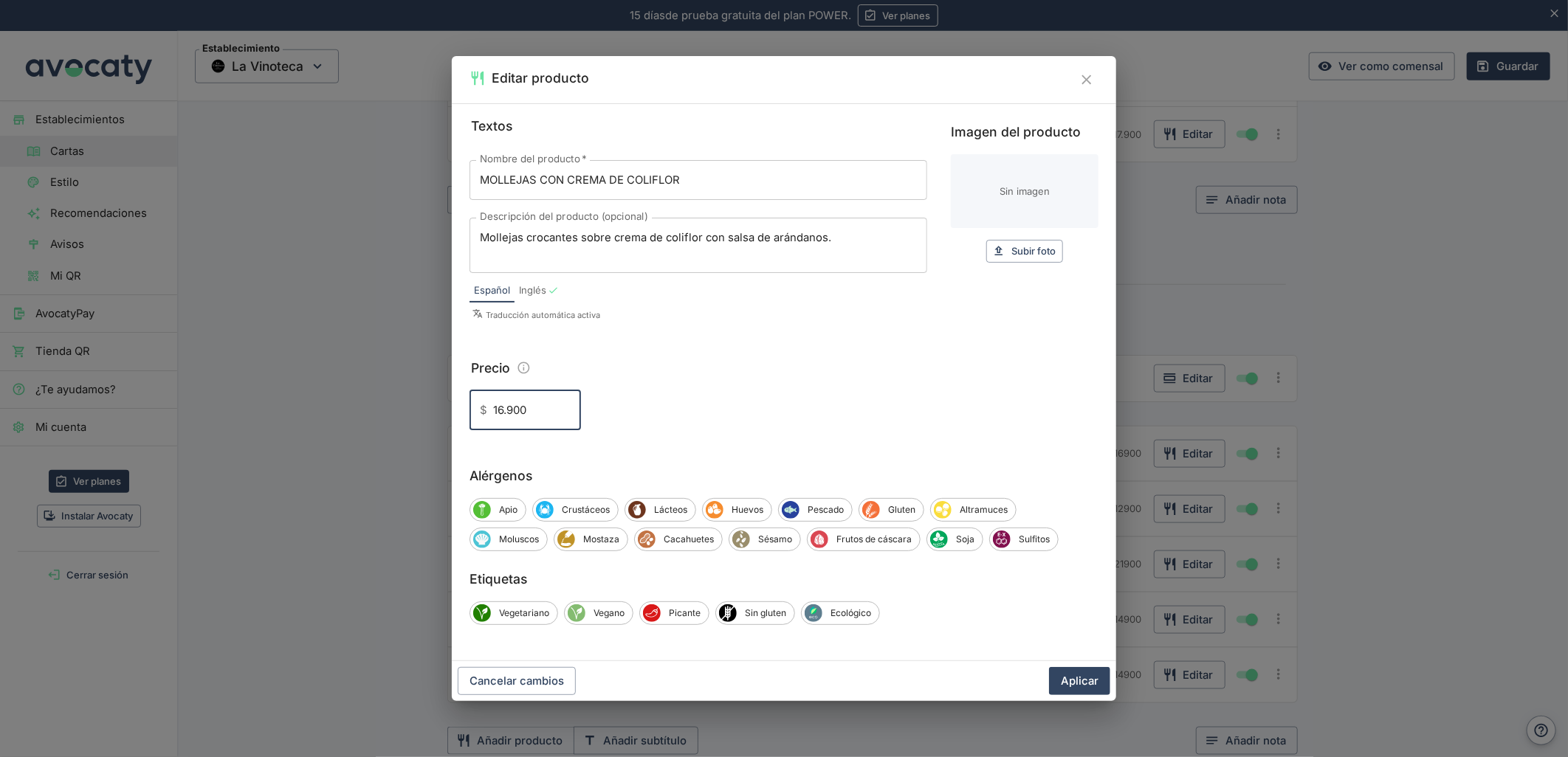
type input "16.900"
click at [1072, 680] on button "Aplicar" at bounding box center [1079, 681] width 61 height 28
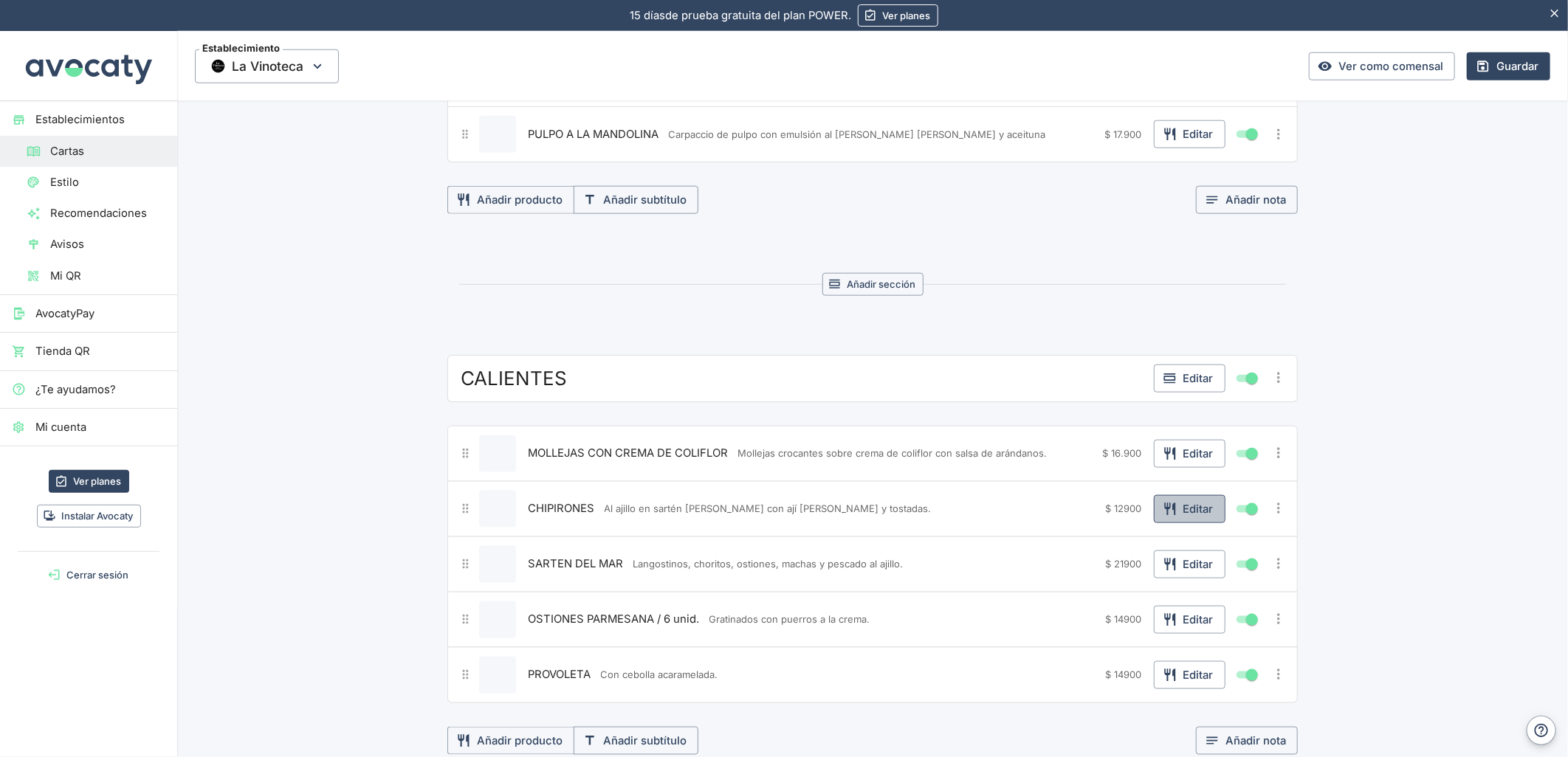
click at [1198, 503] on button "Editar" at bounding box center [1189, 509] width 72 height 28
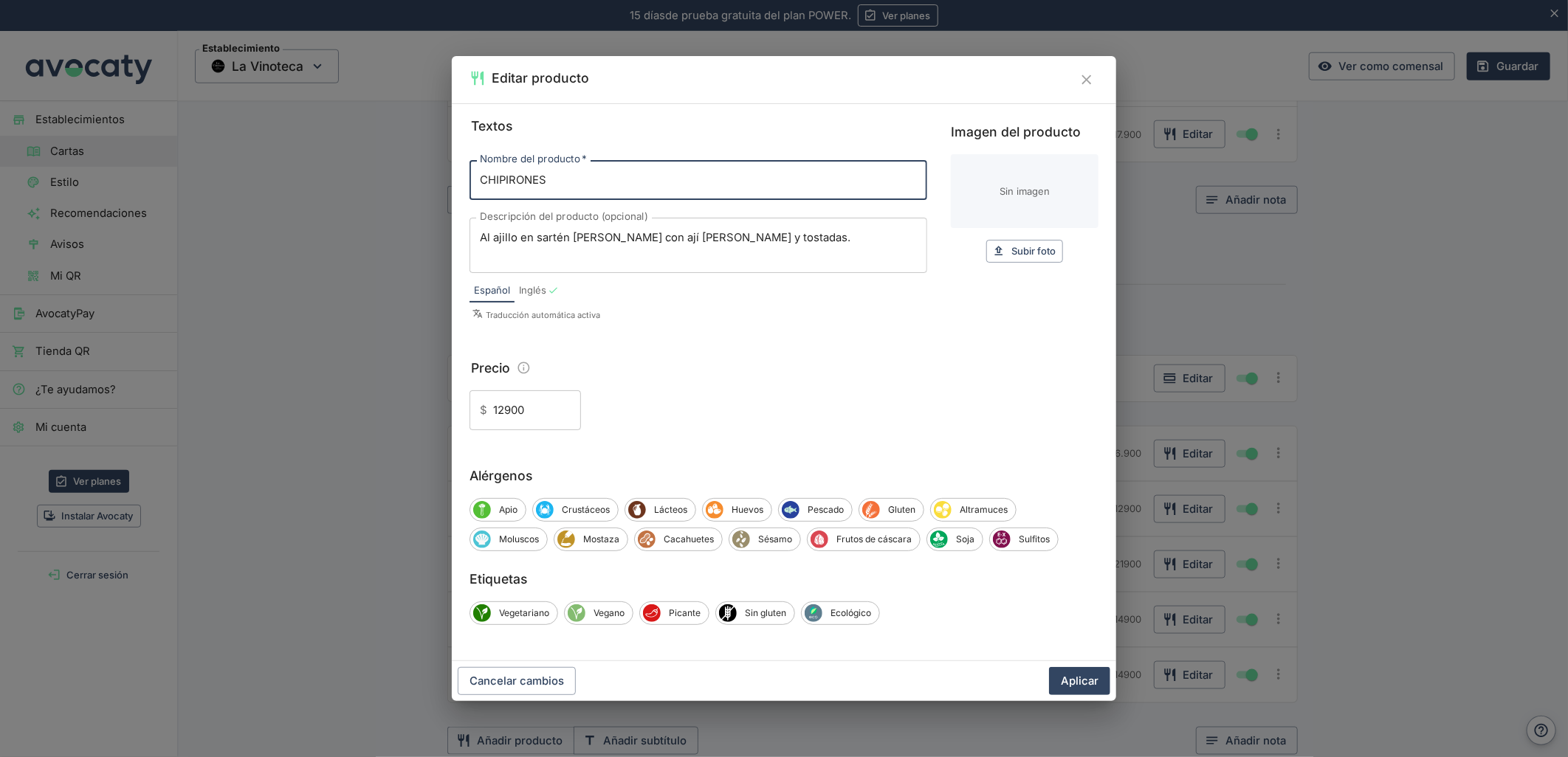
click at [500, 411] on input "12900" at bounding box center [537, 410] width 88 height 40
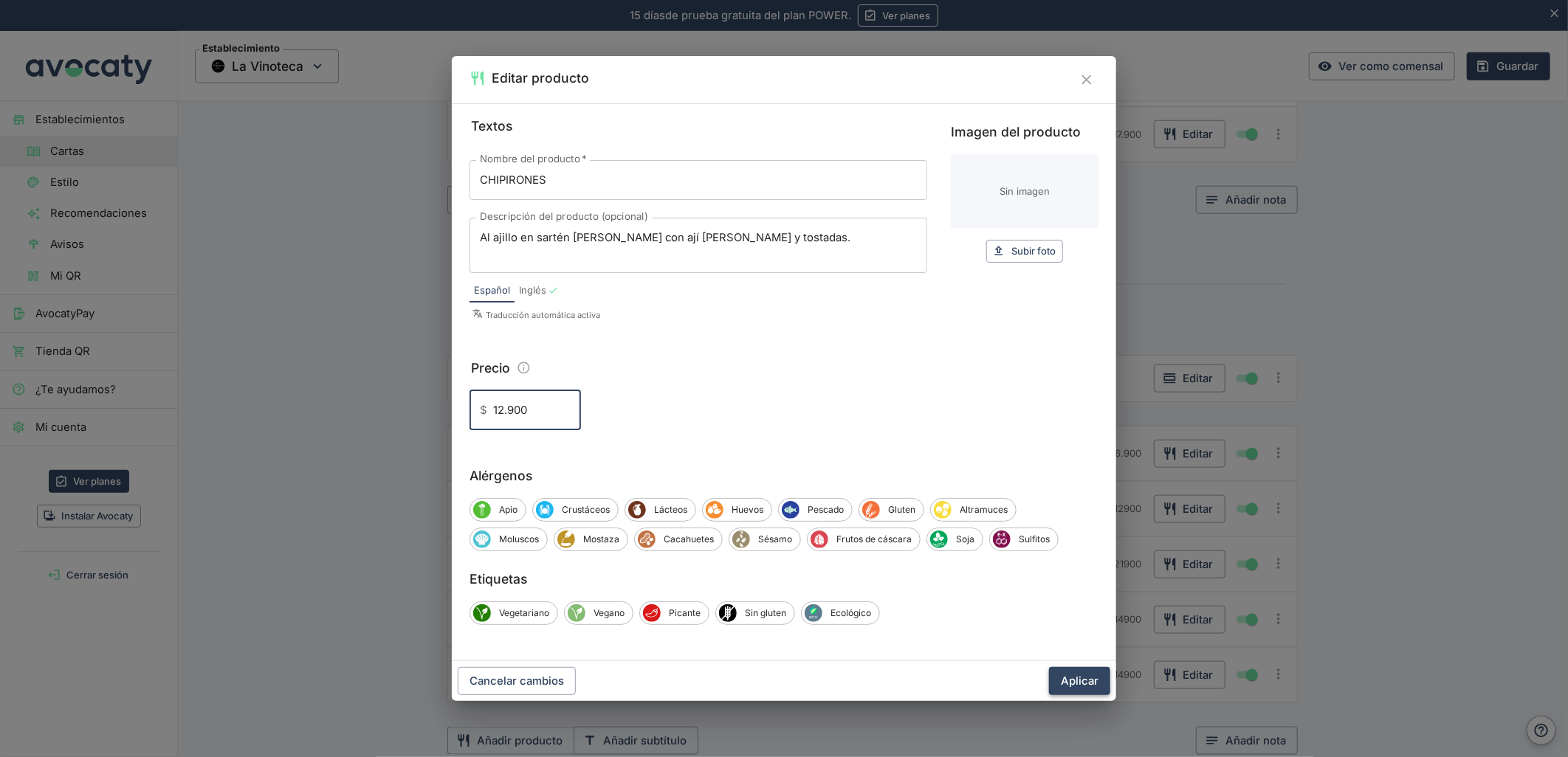
type input "12.900"
click at [1080, 681] on button "Aplicar" at bounding box center [1079, 681] width 61 height 28
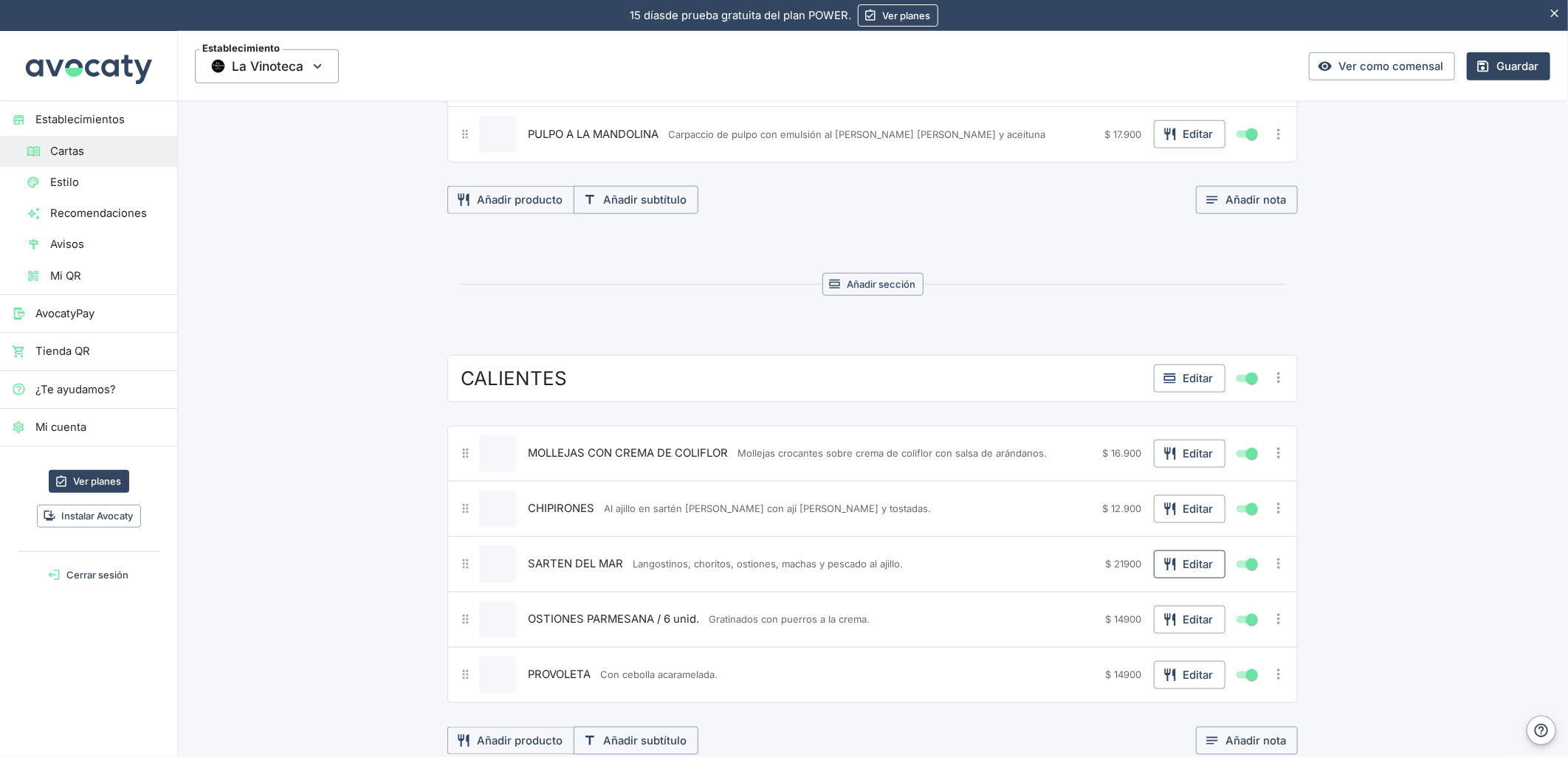
click at [1189, 563] on button "Editar" at bounding box center [1189, 564] width 72 height 28
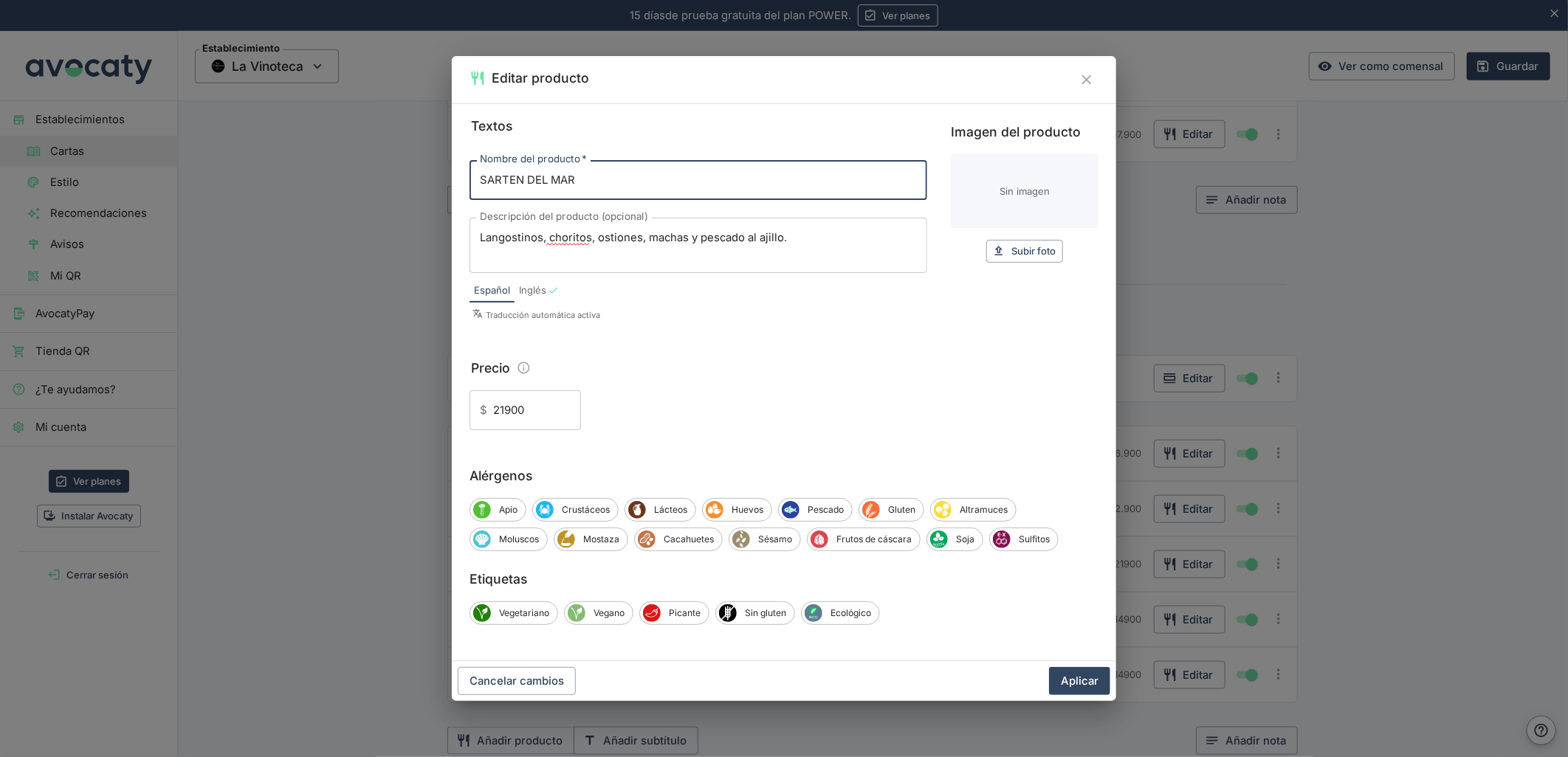
click at [503, 410] on input "21900" at bounding box center [537, 410] width 88 height 40
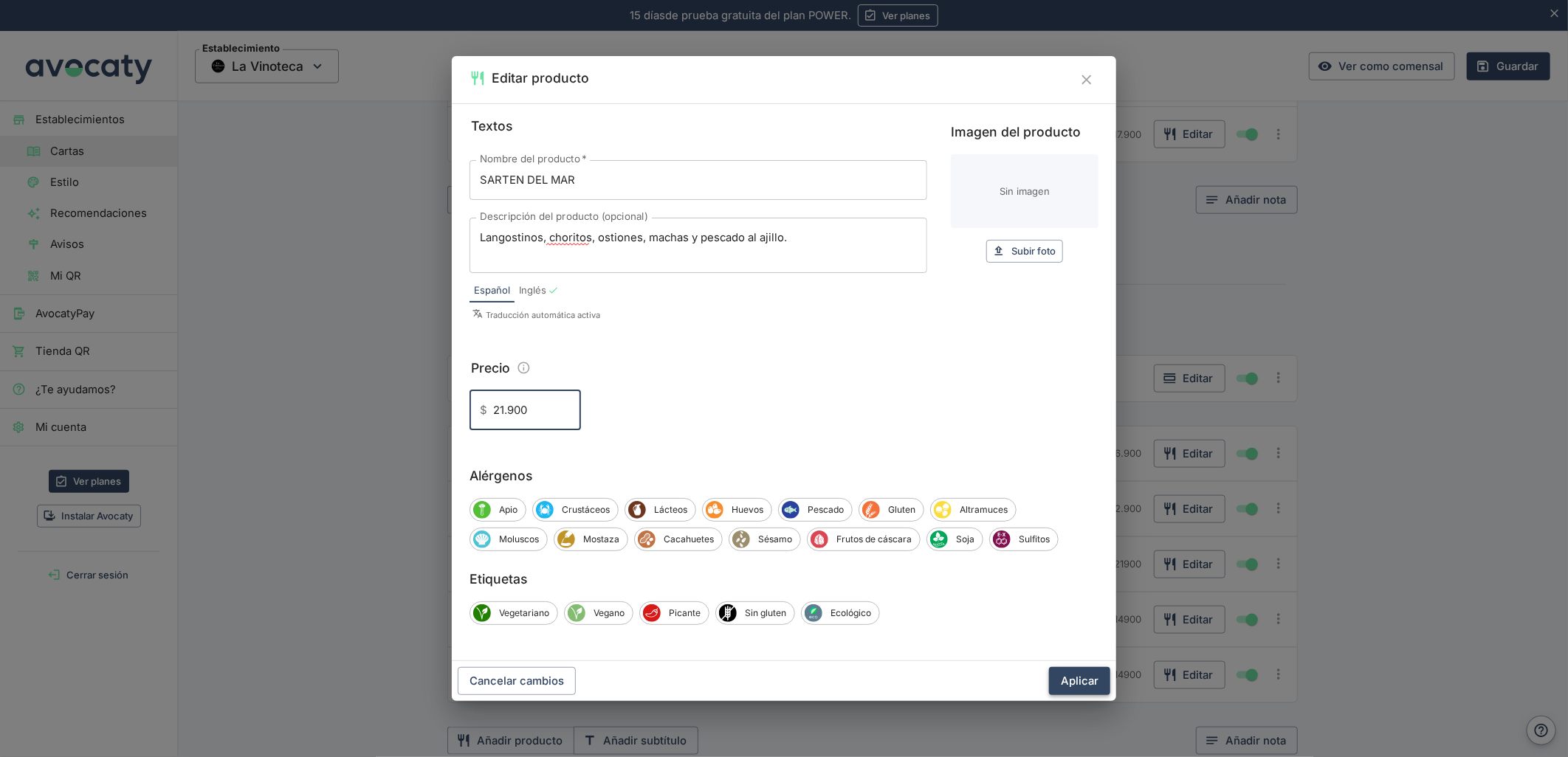
type input "21.900"
click at [1077, 680] on button "Aplicar" at bounding box center [1079, 681] width 61 height 28
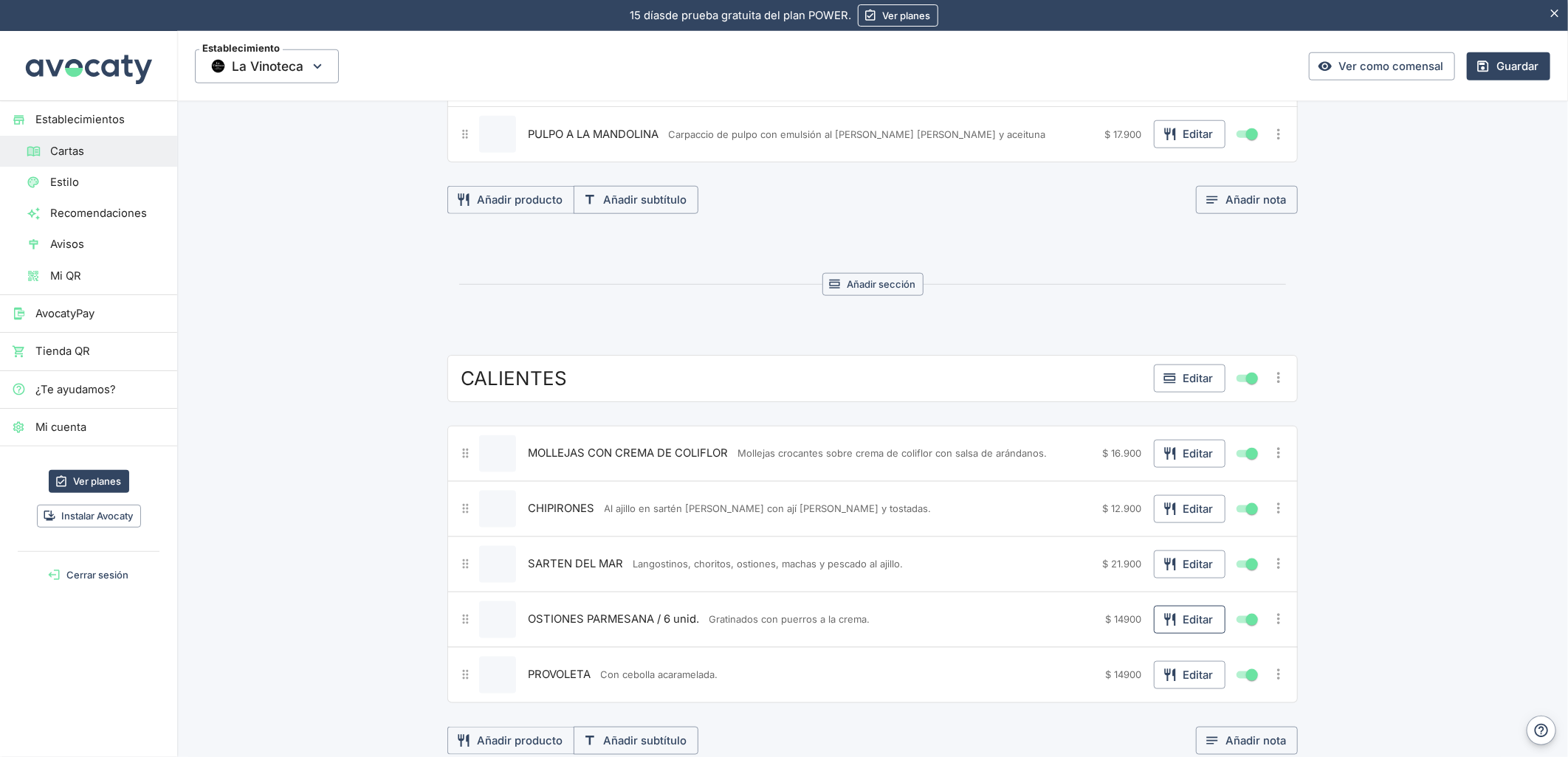
click at [1169, 626] on icon "button" at bounding box center [1169, 619] width 11 height 13
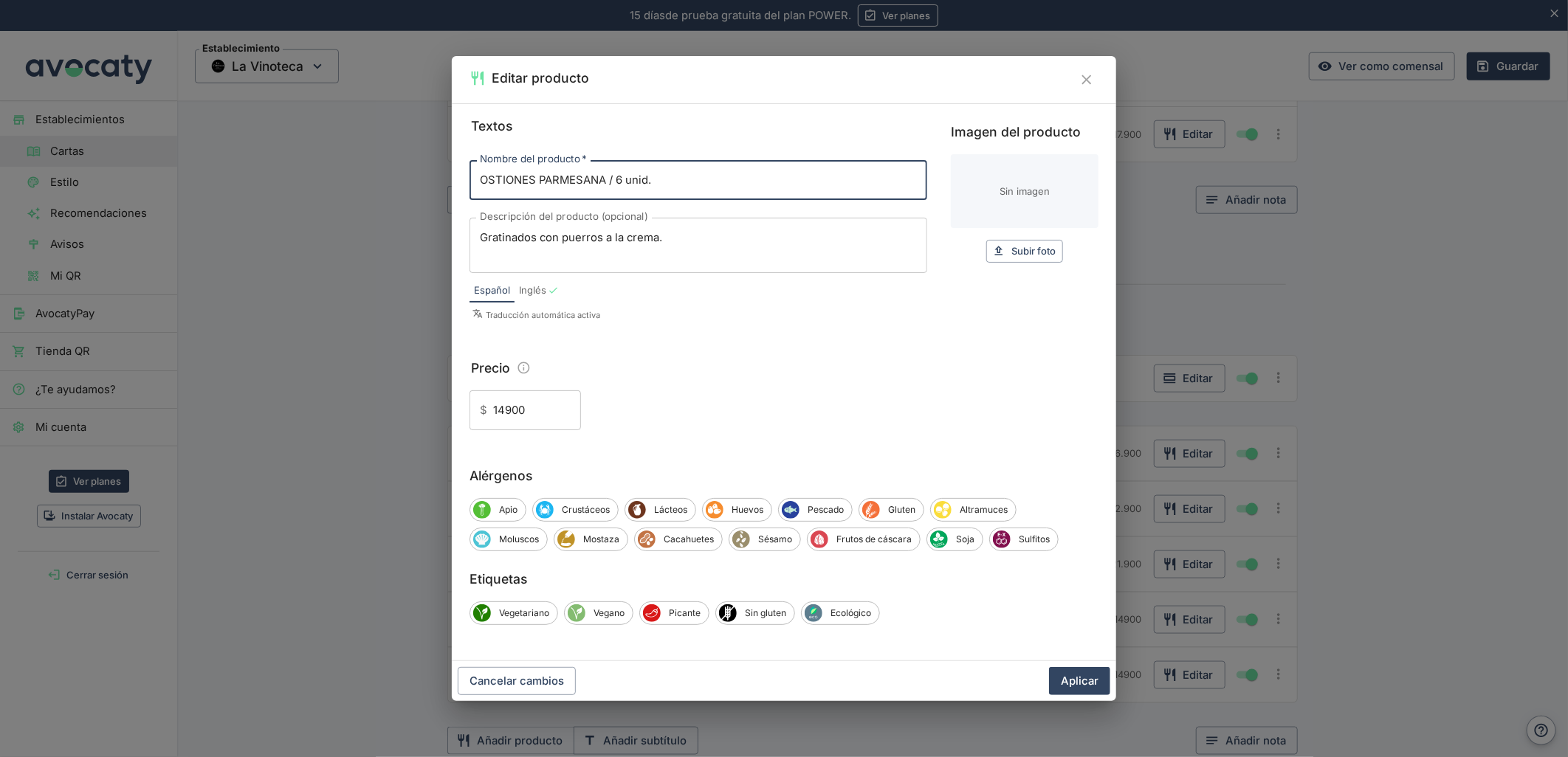
click at [503, 410] on input "14900" at bounding box center [537, 410] width 88 height 40
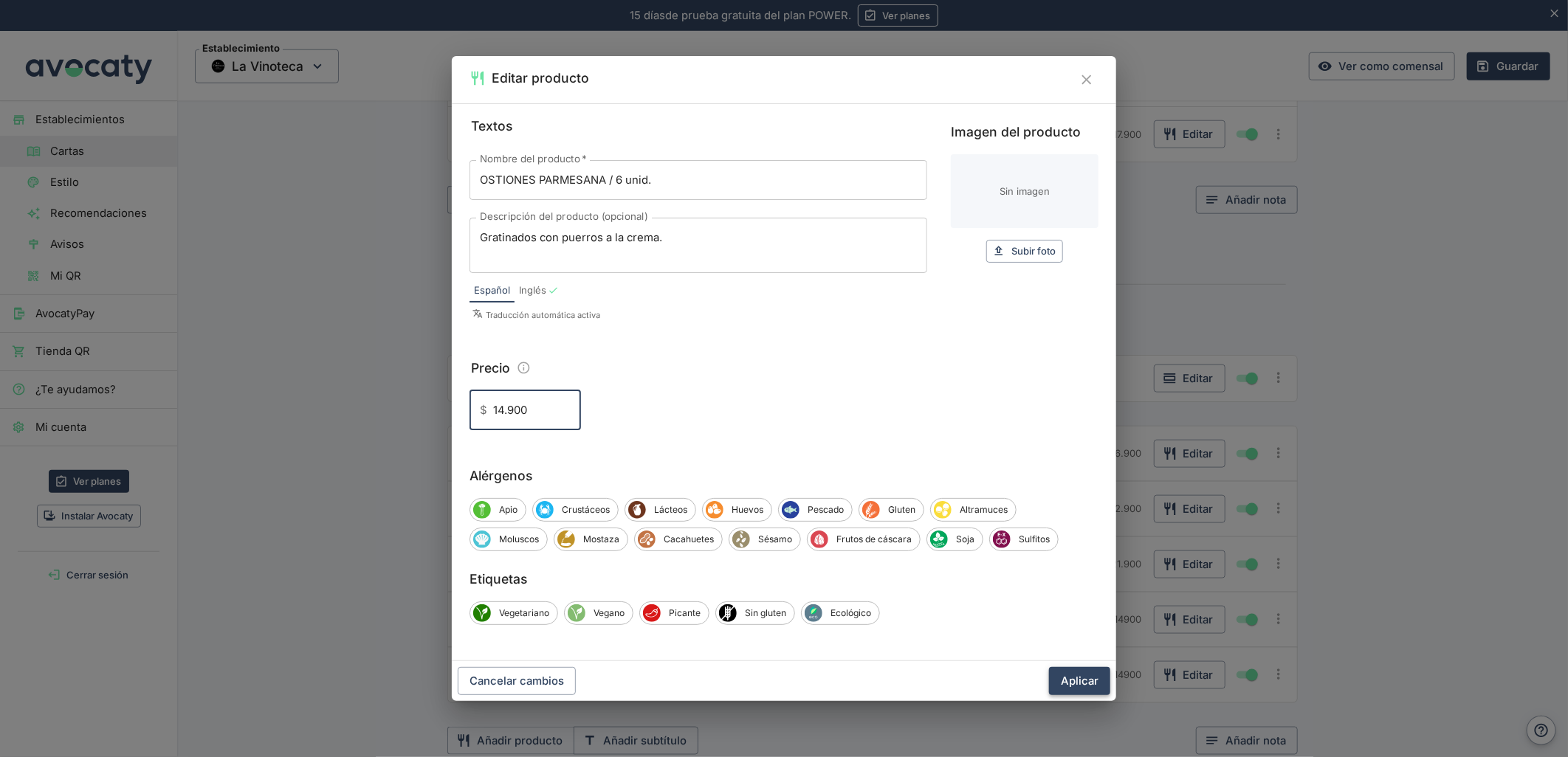
type input "14.900"
click at [1099, 680] on button "Aplicar" at bounding box center [1079, 681] width 61 height 28
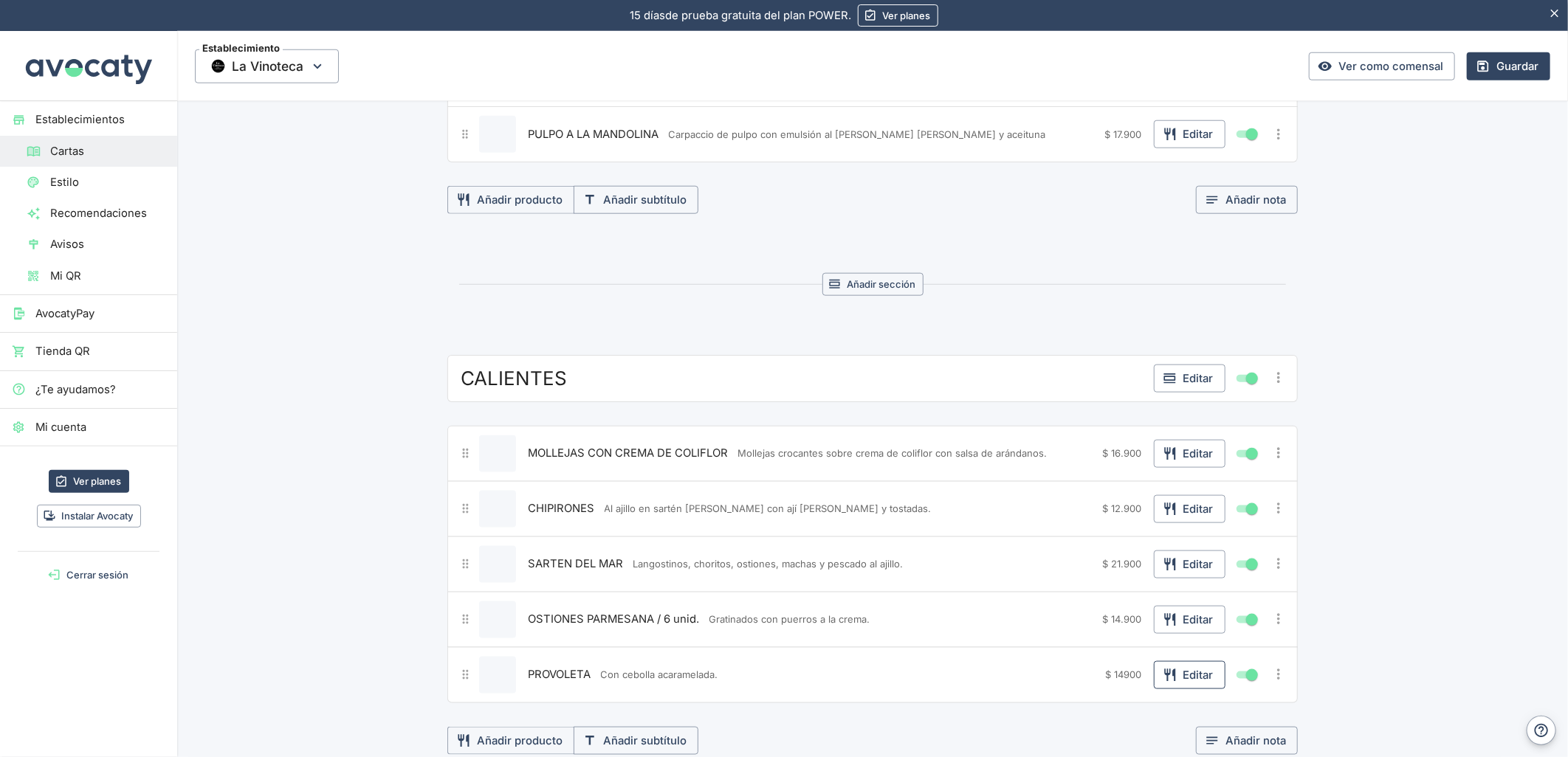
click at [1196, 676] on button "Editar" at bounding box center [1189, 675] width 72 height 28
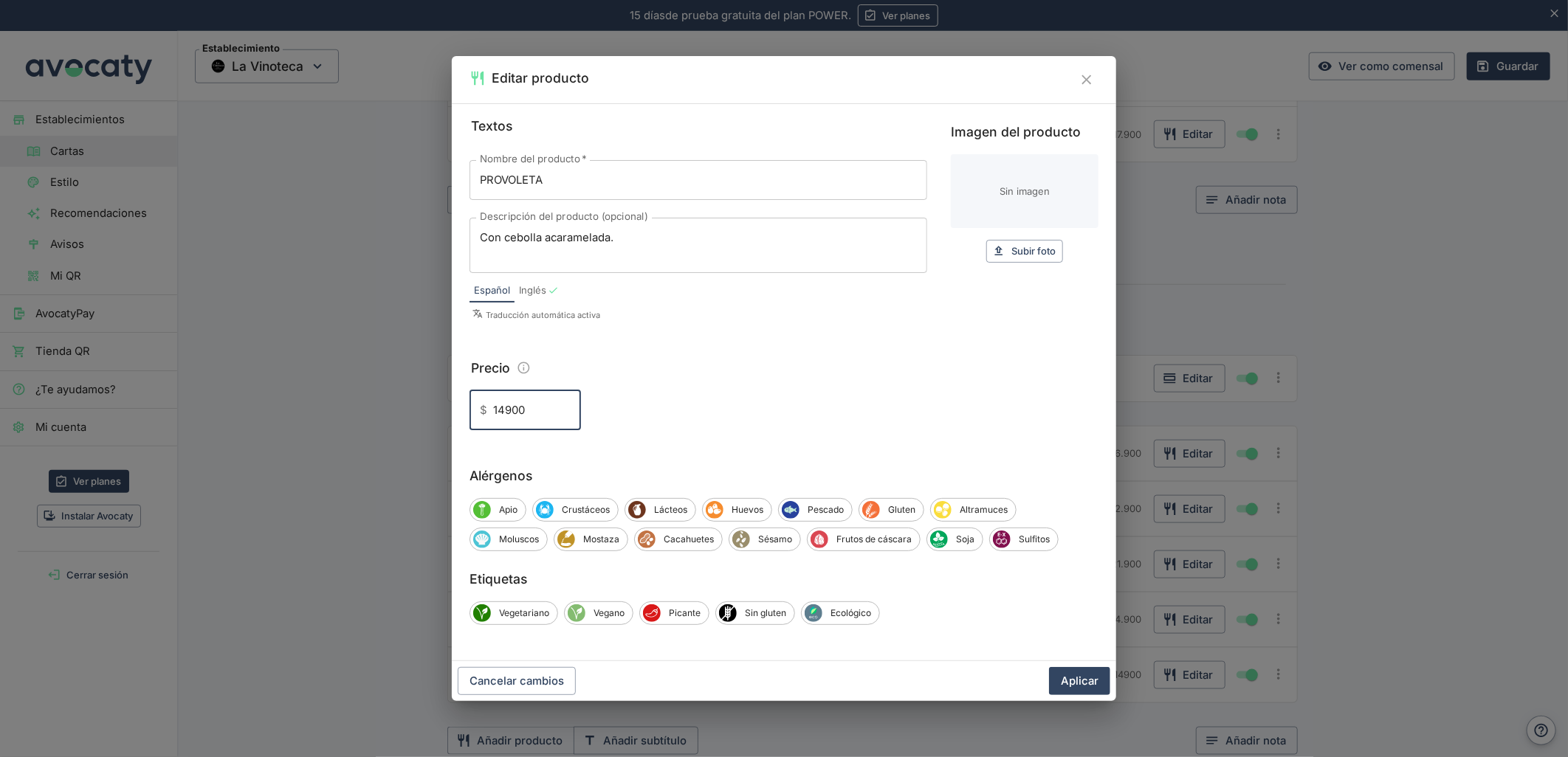
click at [500, 411] on input "14900" at bounding box center [537, 410] width 88 height 40
type input "14.900"
click at [1071, 685] on button "Aplicar" at bounding box center [1079, 681] width 61 height 28
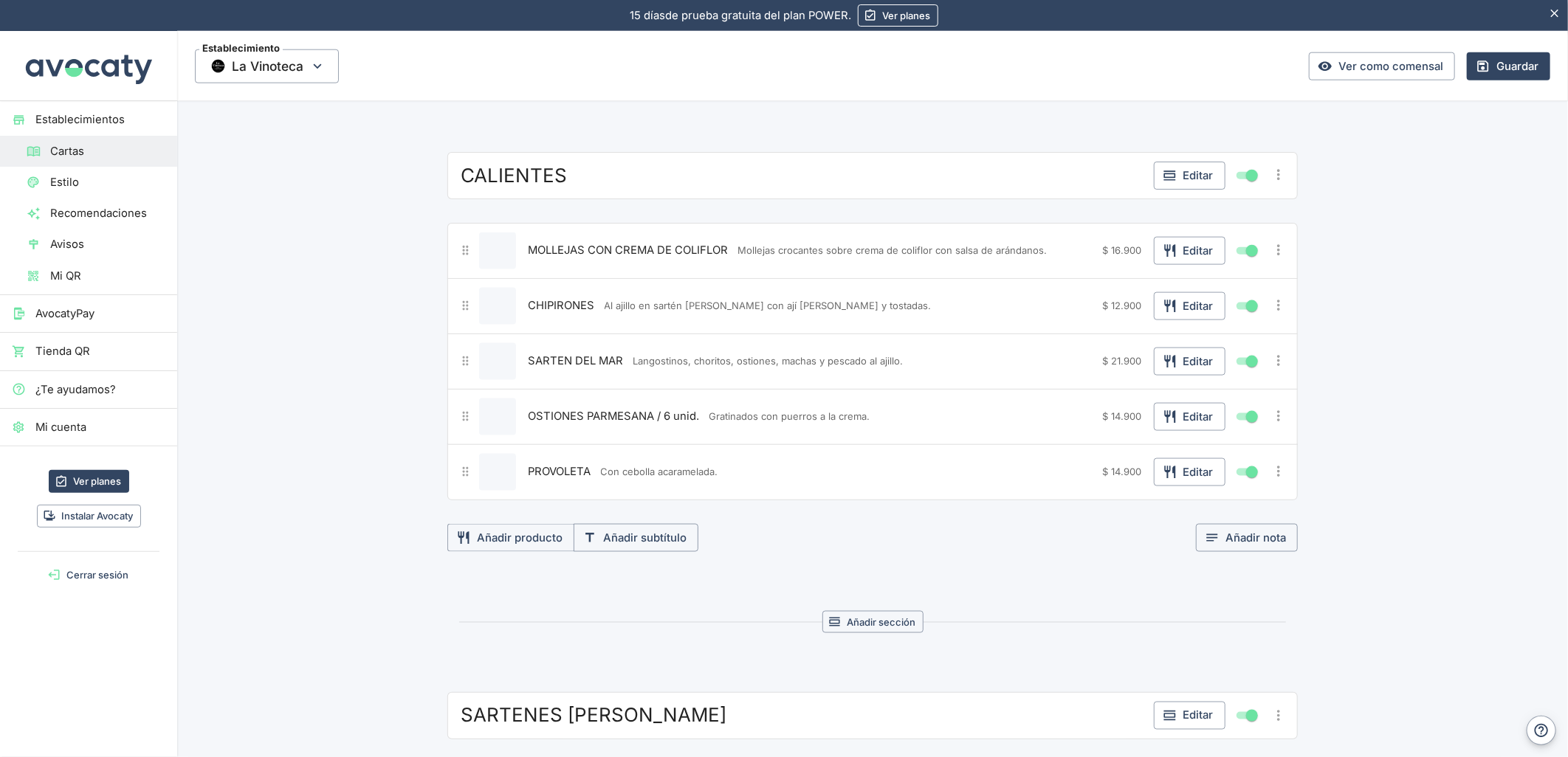
scroll to position [1469, 0]
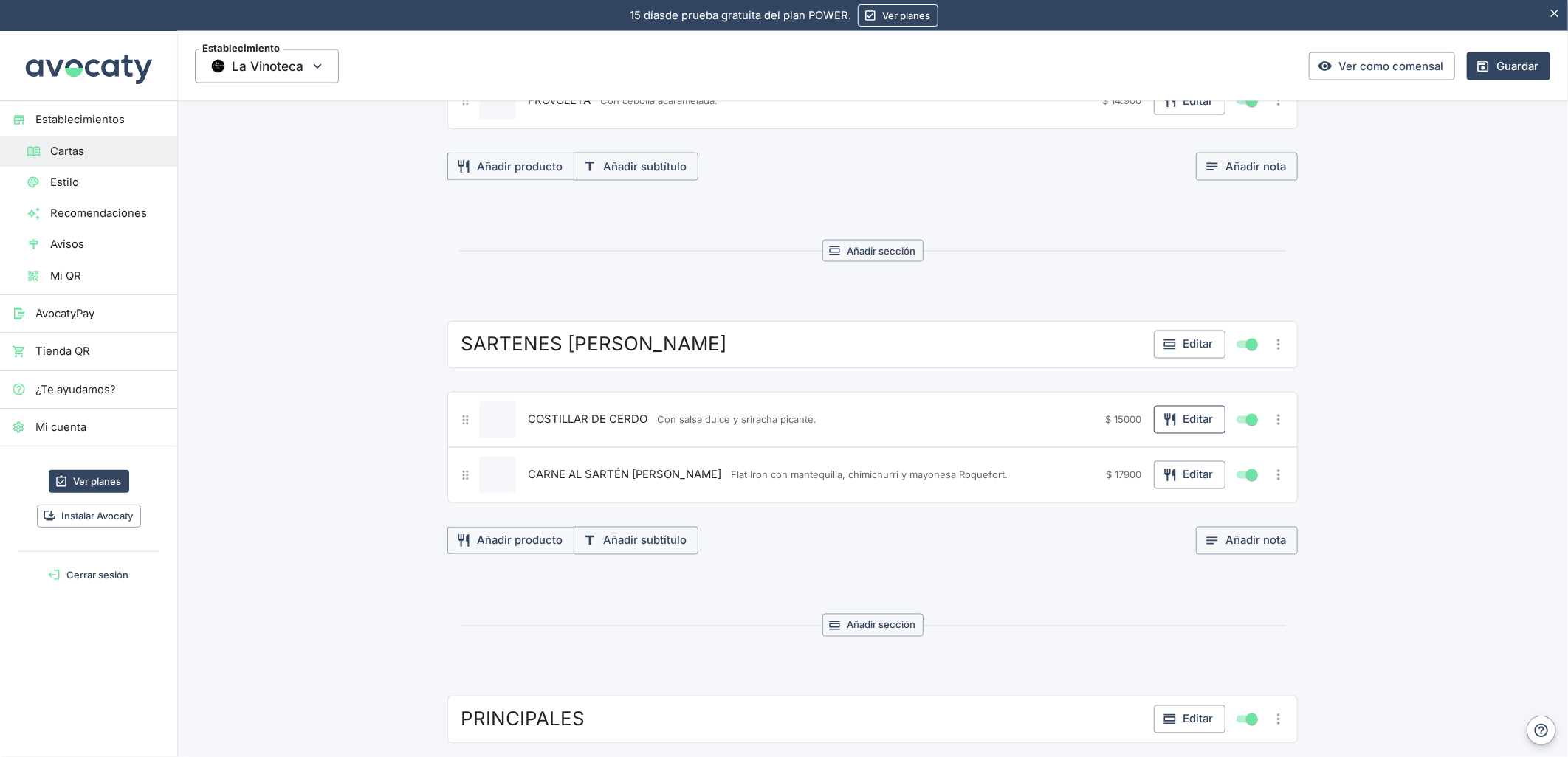
click at [1182, 415] on button "Editar" at bounding box center [1189, 419] width 72 height 28
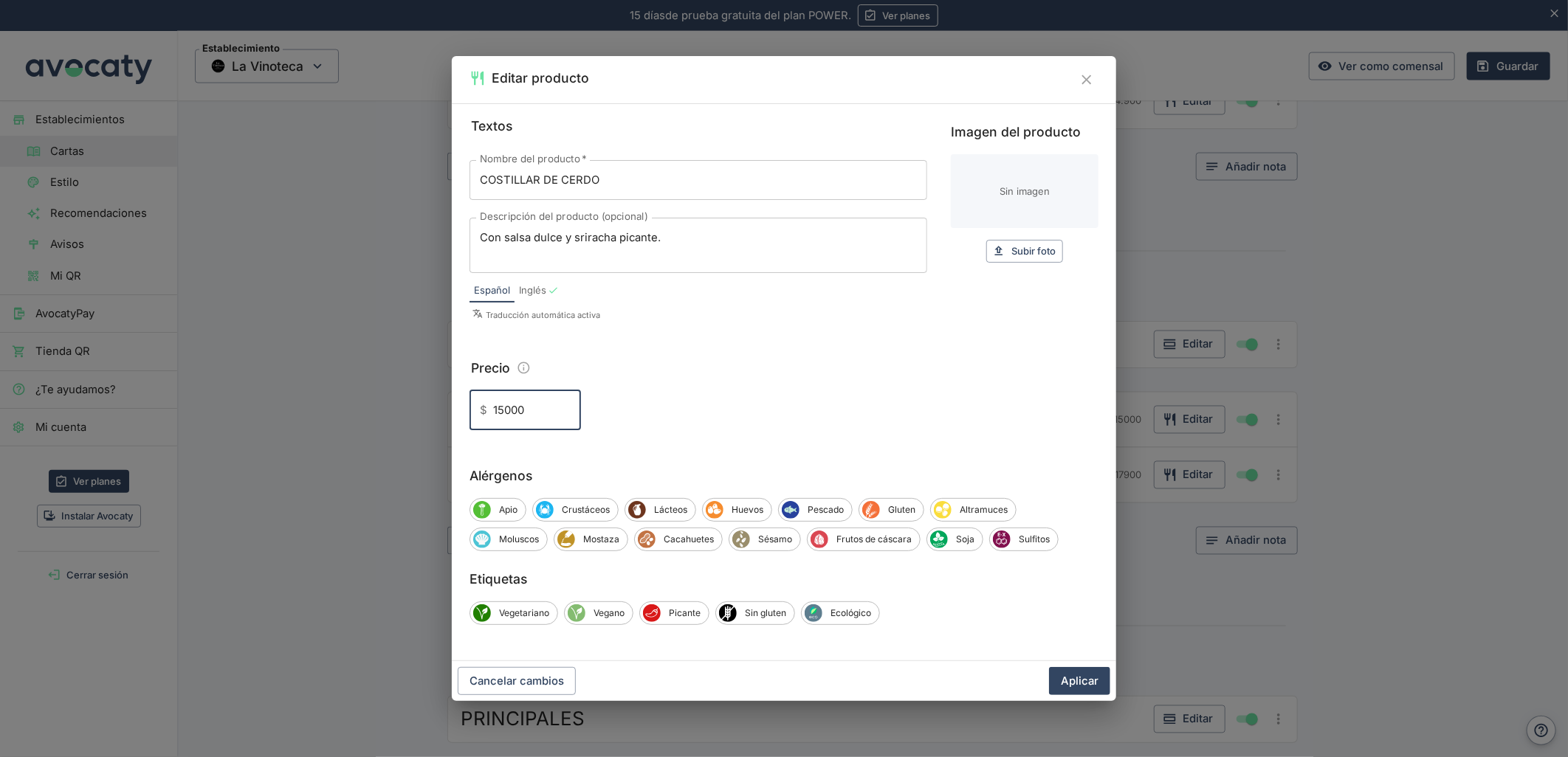
click at [503, 410] on input "15000" at bounding box center [537, 410] width 88 height 40
type input "15.000"
click at [1086, 681] on button "Aplicar" at bounding box center [1079, 681] width 61 height 28
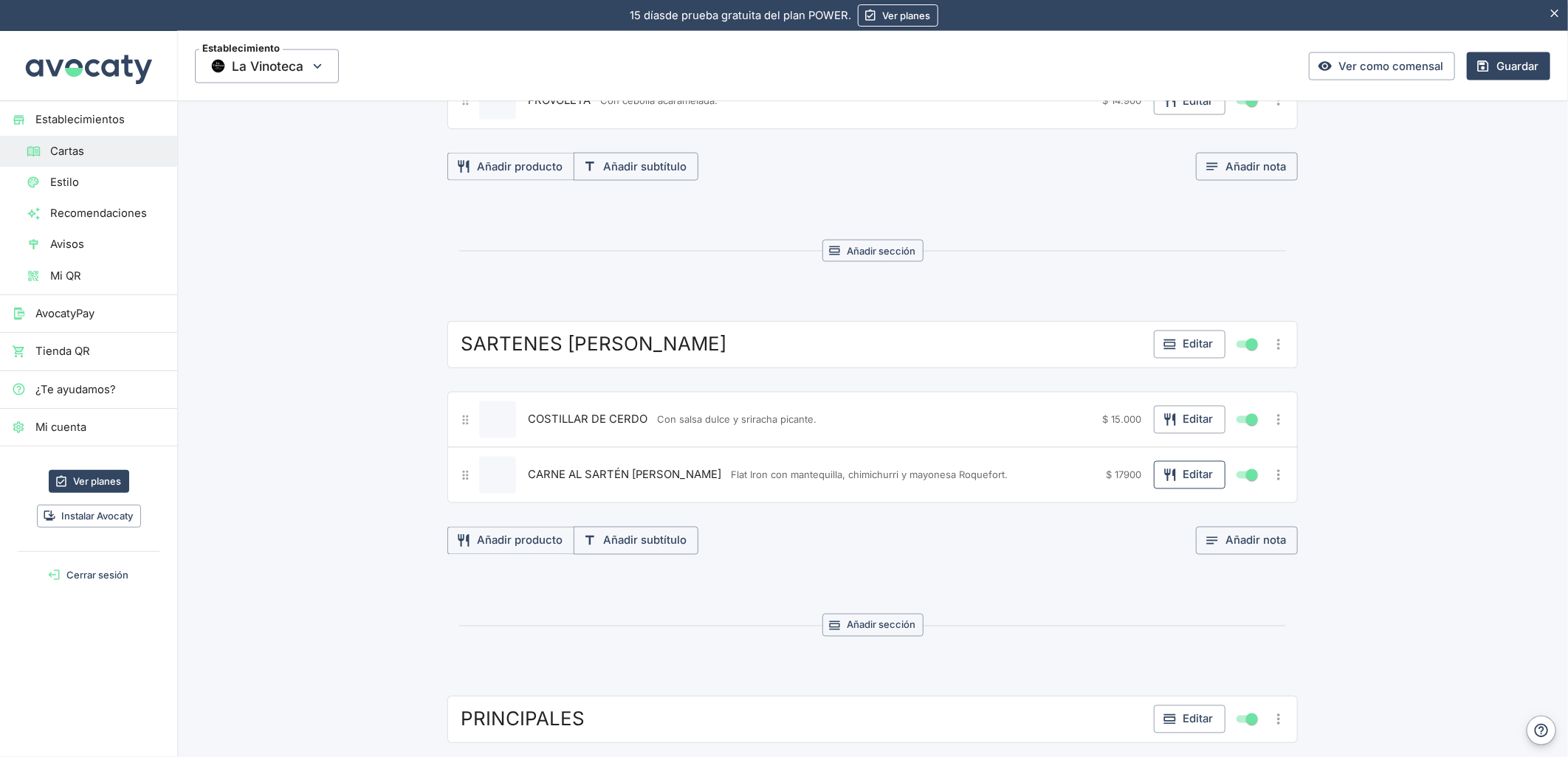
click at [1183, 475] on button "Editar" at bounding box center [1189, 475] width 72 height 28
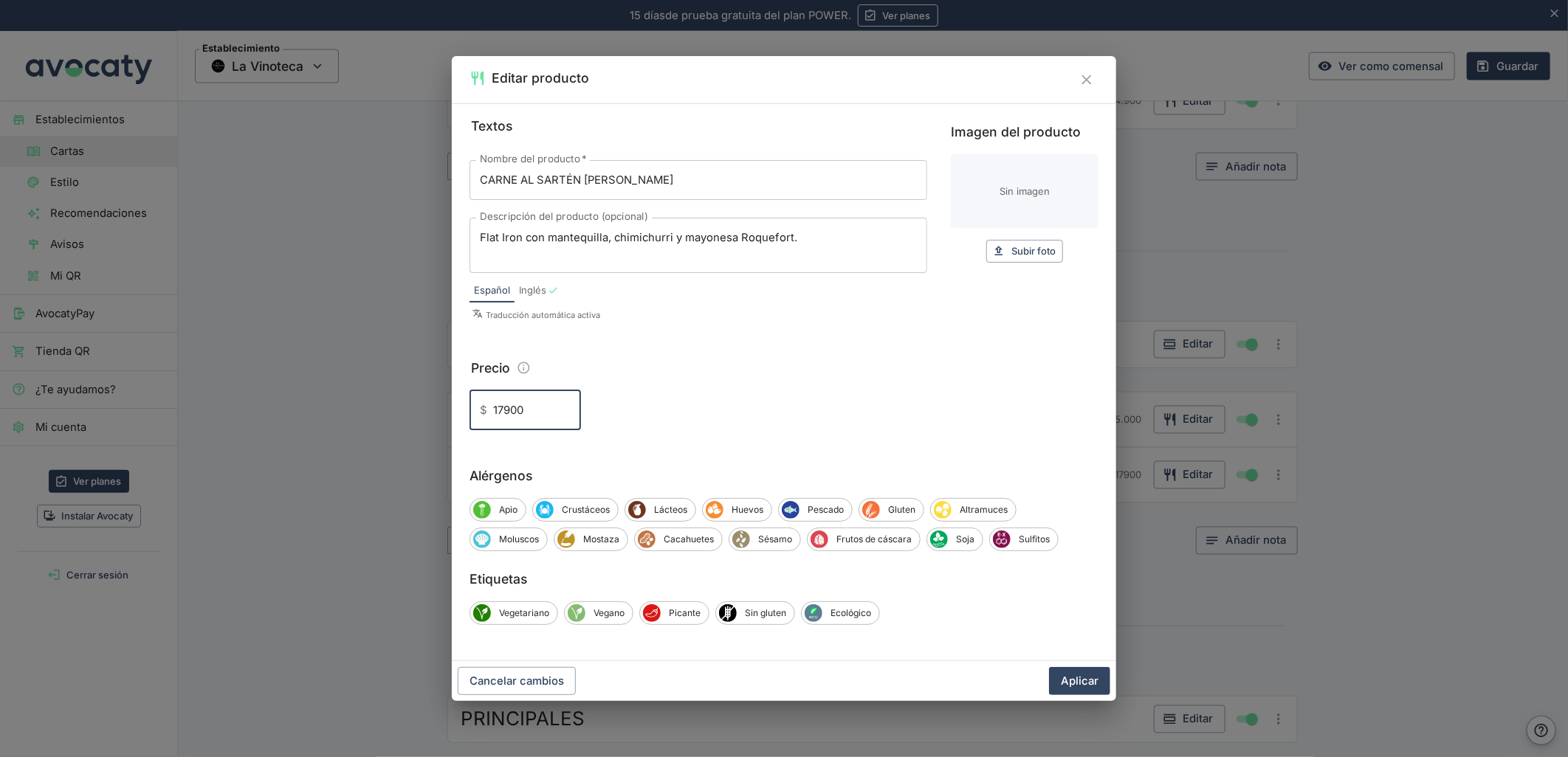
click at [505, 412] on input "17900" at bounding box center [537, 410] width 88 height 40
type input "17.900"
click at [1077, 680] on button "Aplicar" at bounding box center [1079, 681] width 61 height 28
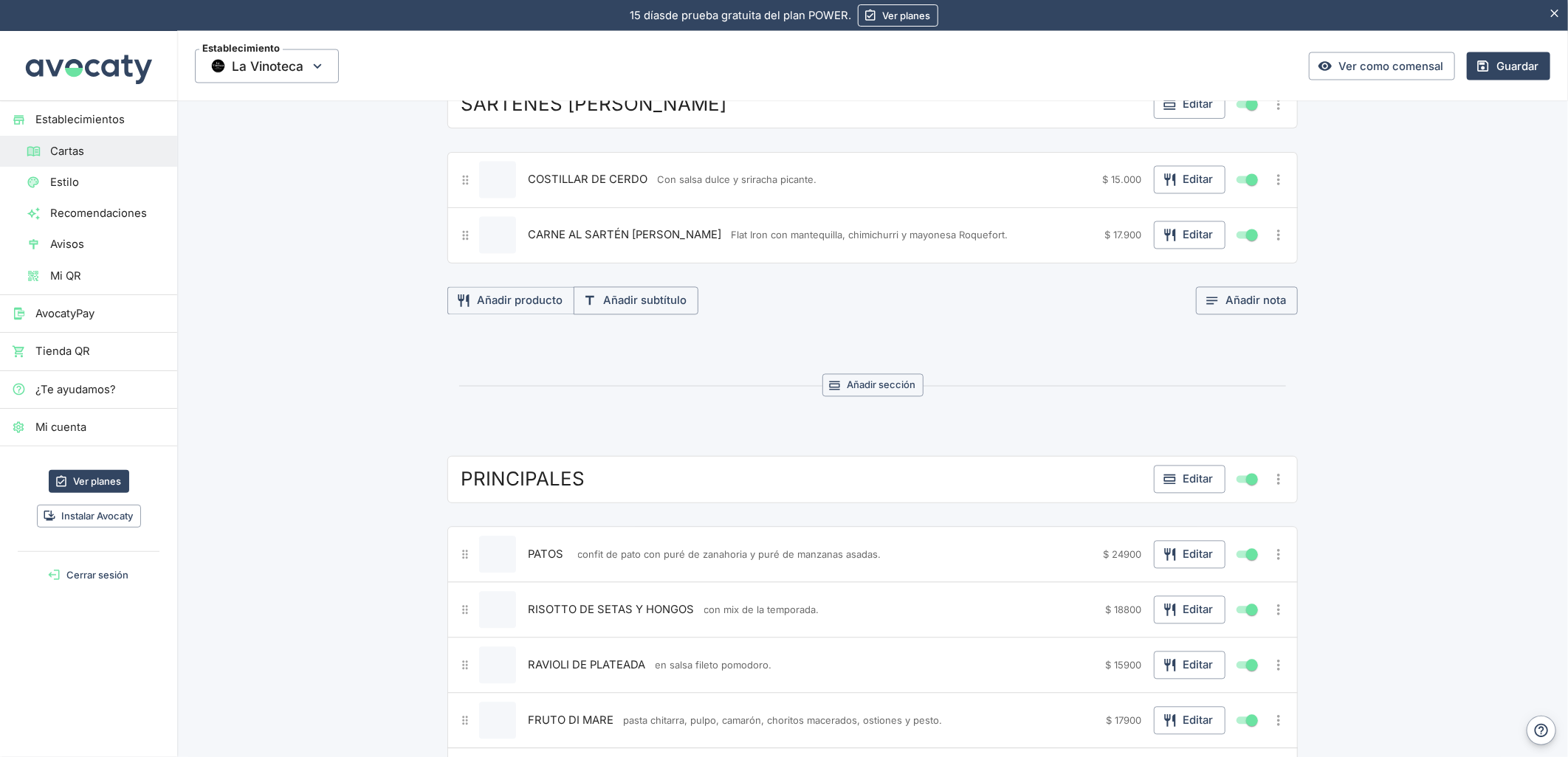
scroll to position [1715, 0]
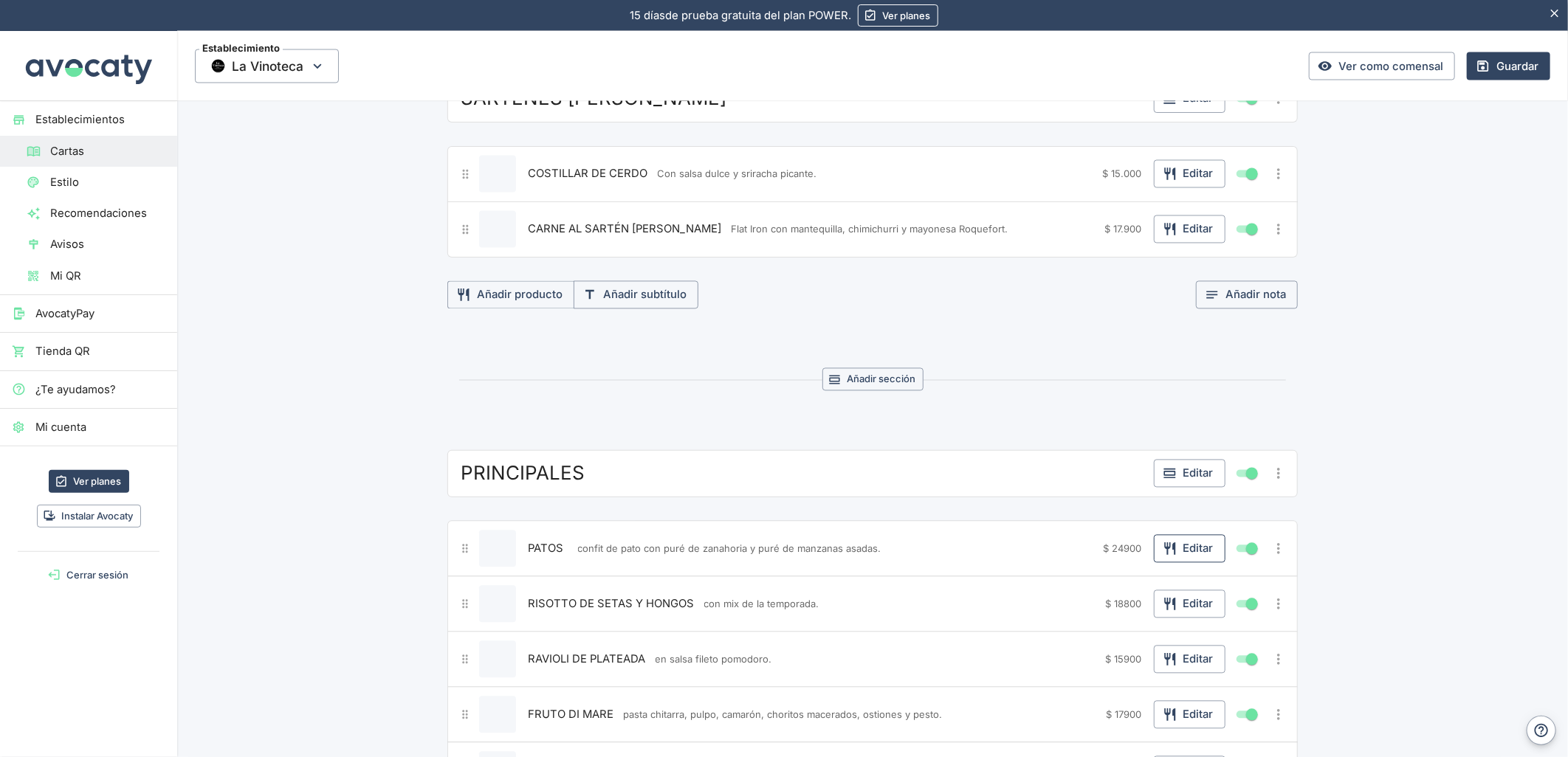
click at [1185, 552] on button "Editar" at bounding box center [1189, 549] width 72 height 28
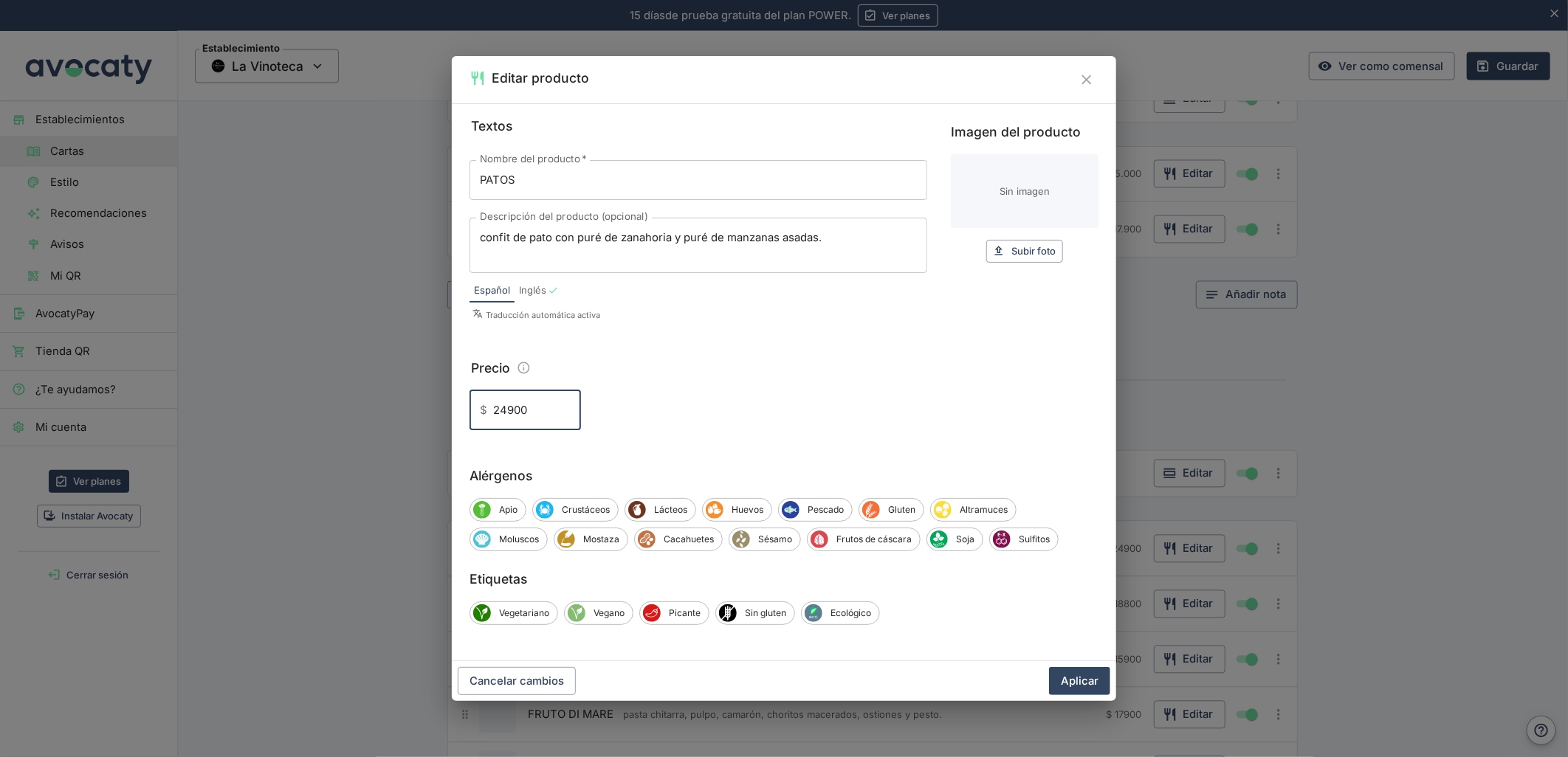
click at [504, 415] on input "24900" at bounding box center [537, 410] width 88 height 40
type input "24.900"
drag, startPoint x: 1075, startPoint y: 684, endPoint x: 1118, endPoint y: 573, distance: 119.0
click at [1075, 683] on button "Aplicar" at bounding box center [1079, 681] width 61 height 28
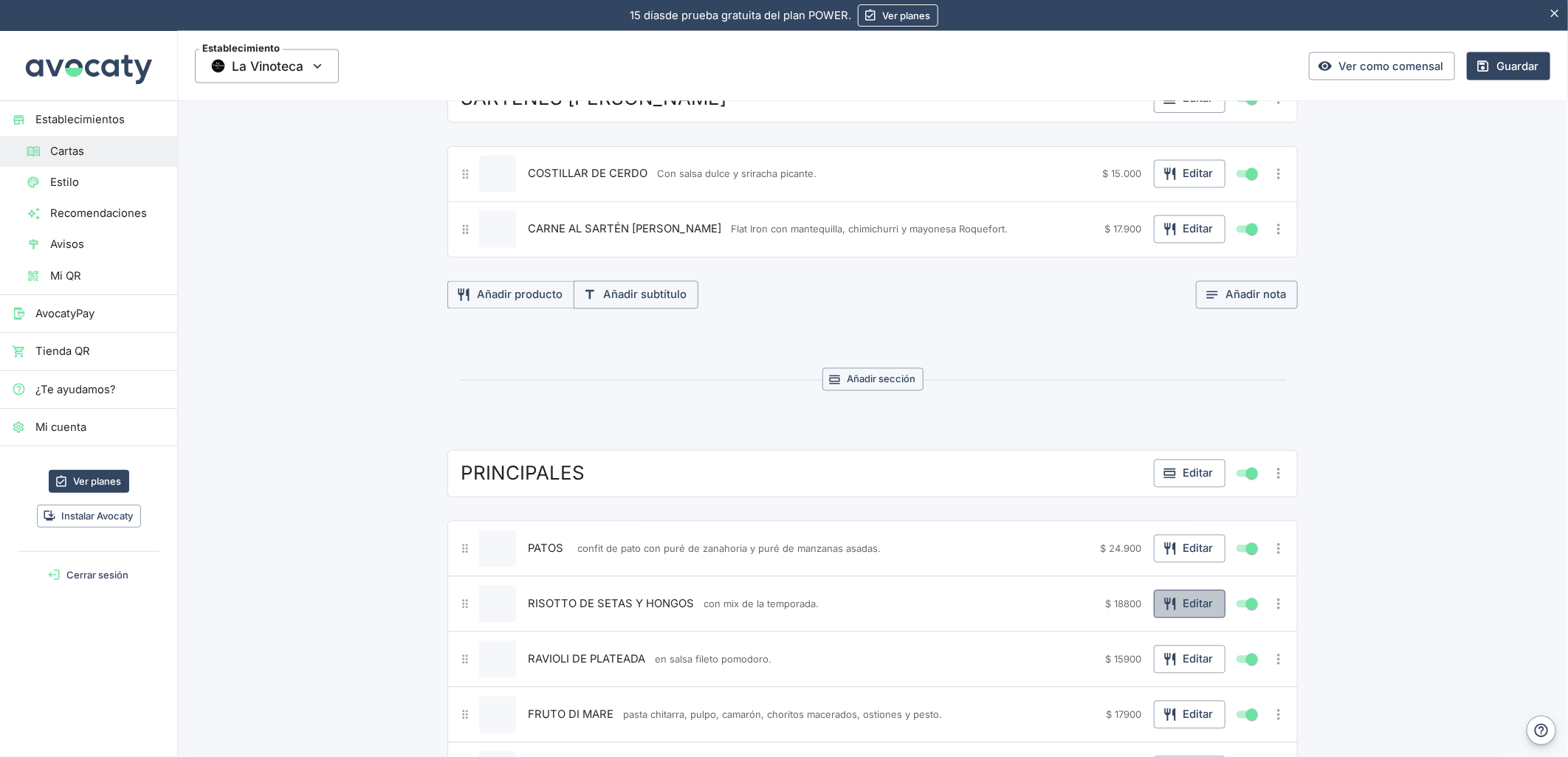
click at [1188, 613] on button "Editar" at bounding box center [1189, 604] width 72 height 28
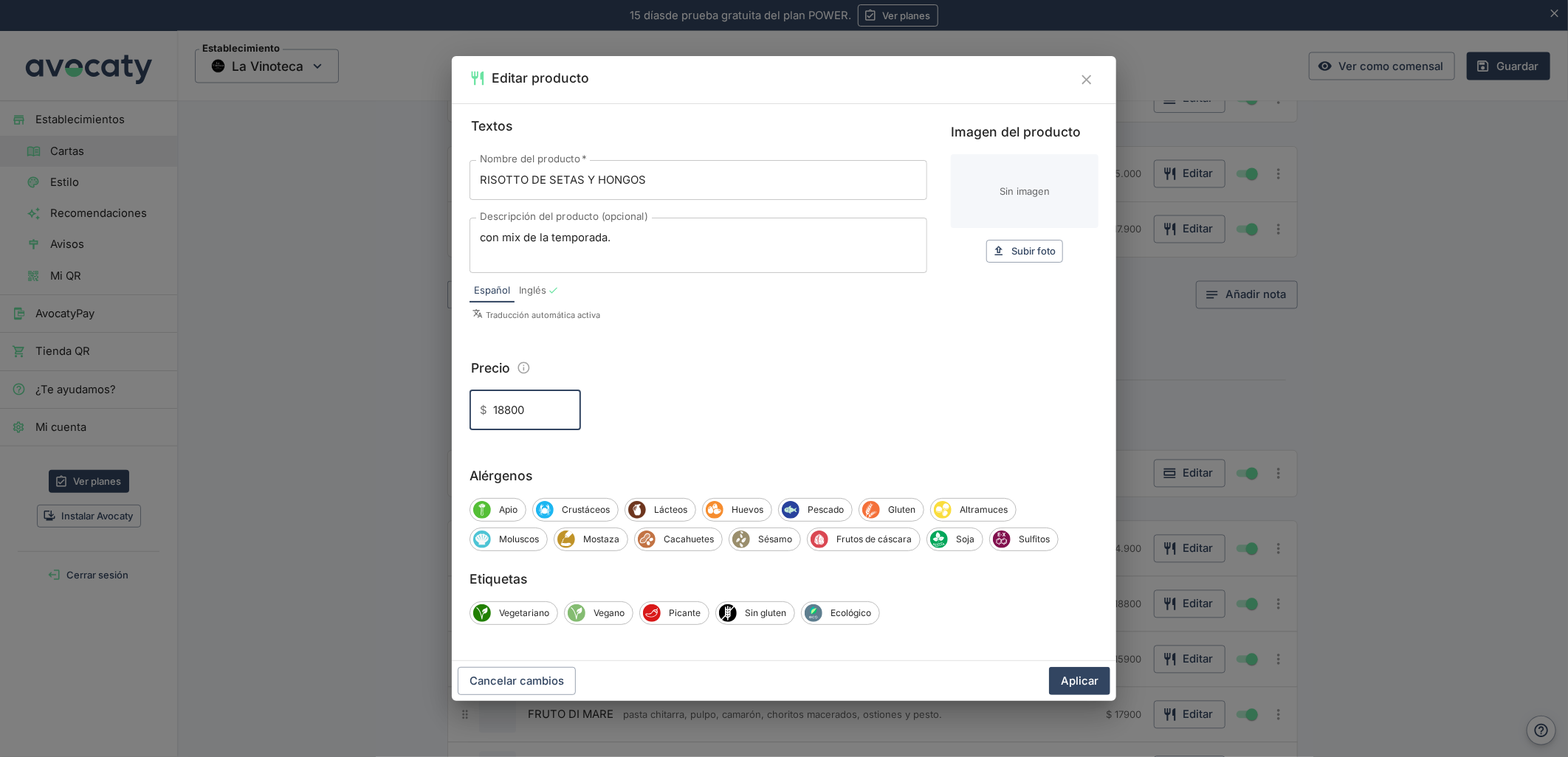
click at [504, 415] on input "18800" at bounding box center [537, 410] width 88 height 40
type input "18.800"
click at [1102, 690] on button "Aplicar" at bounding box center [1079, 681] width 61 height 28
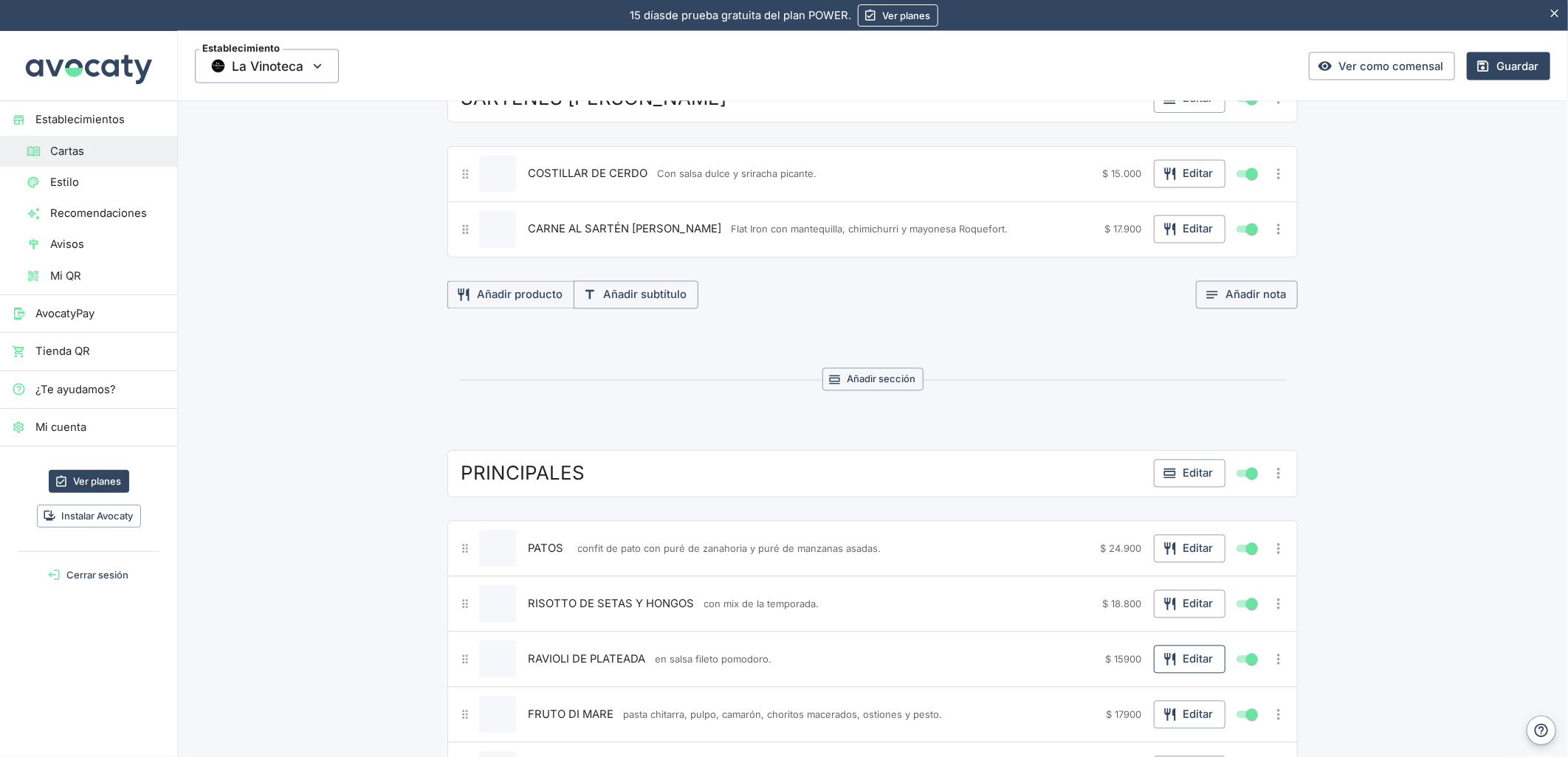
click at [1182, 656] on button "Editar" at bounding box center [1189, 660] width 72 height 28
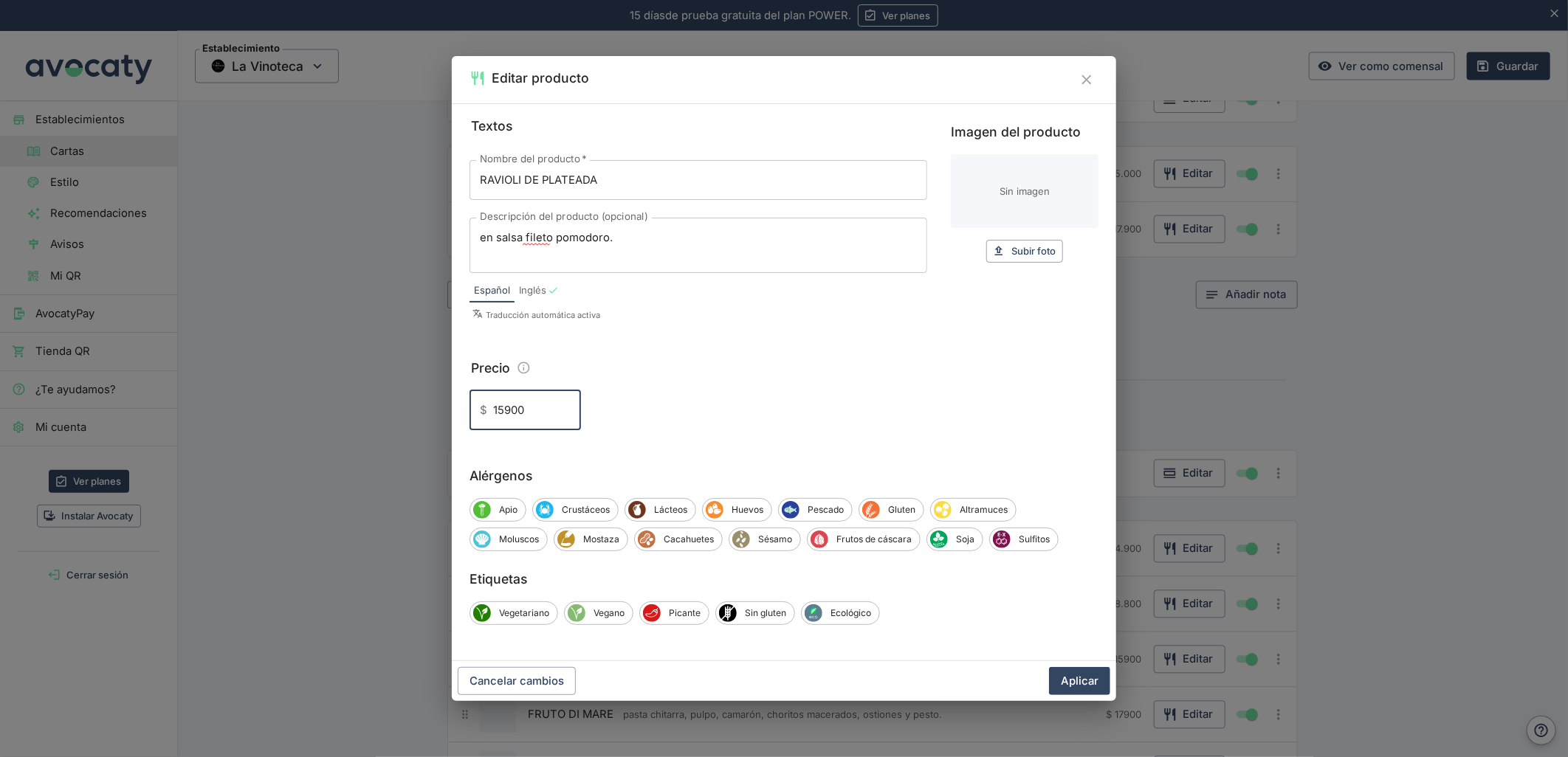
click at [504, 414] on input "15900" at bounding box center [537, 410] width 88 height 40
type input "15.900"
click at [1080, 675] on button "Aplicar" at bounding box center [1079, 681] width 61 height 28
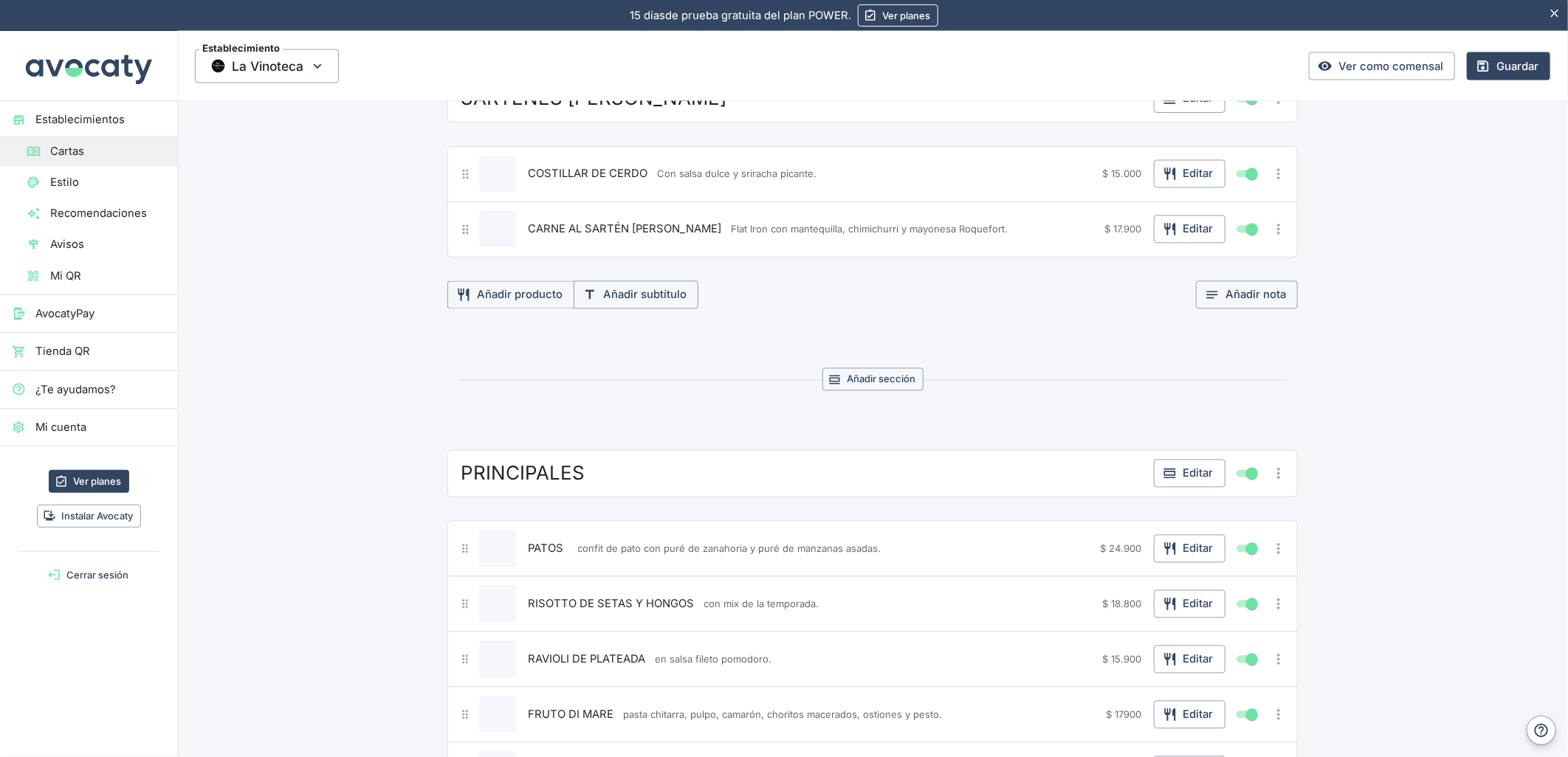
click at [1126, 692] on div "FRUTO DI MARE pasta chitarra, pulpo, camarón, choritos macerados, ostiones y pe…" at bounding box center [873, 715] width 851 height 56
click at [1168, 722] on icon "button" at bounding box center [1169, 715] width 11 height 13
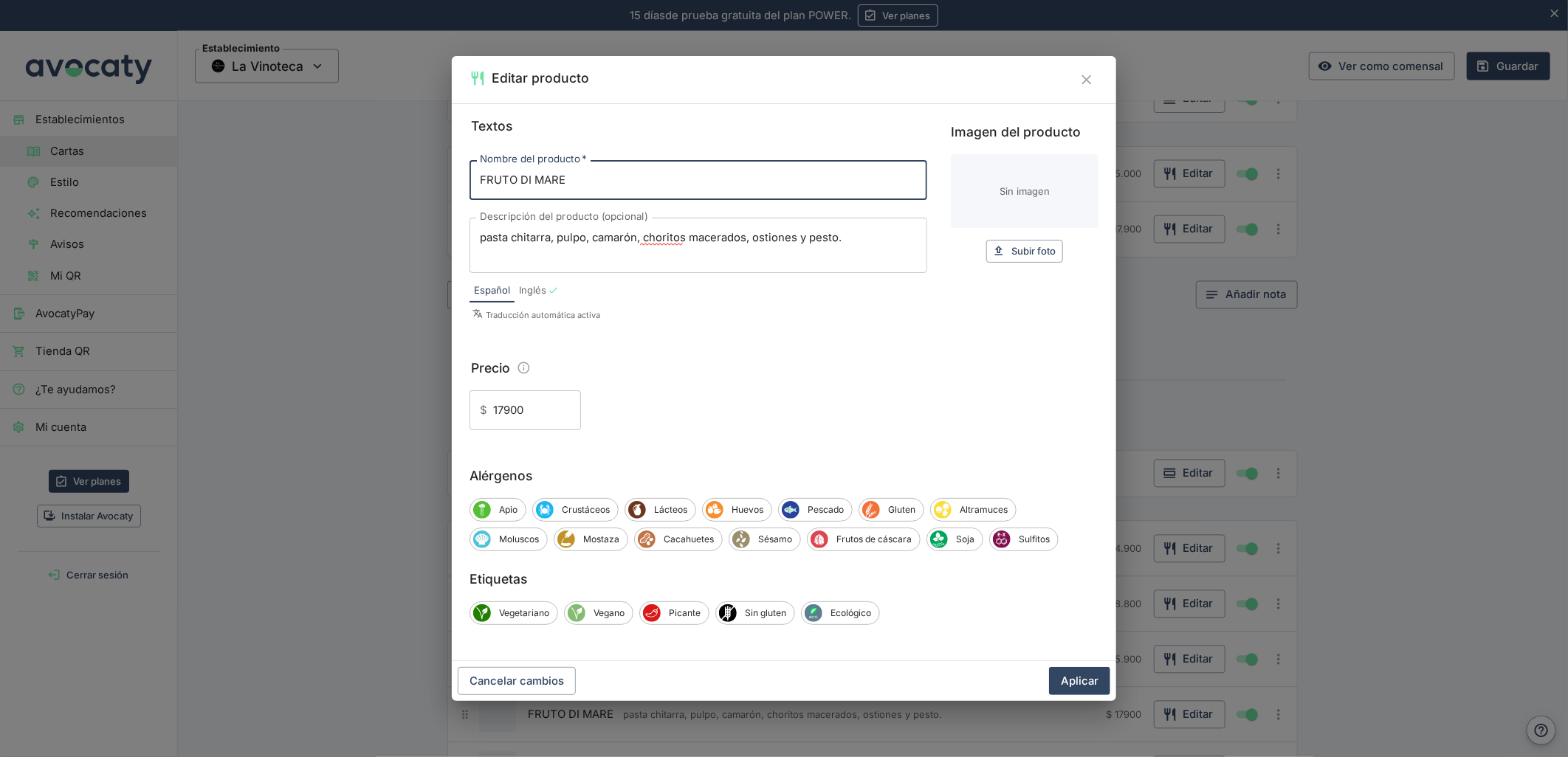
drag, startPoint x: 506, startPoint y: 415, endPoint x: 610, endPoint y: 446, distance: 108.5
click at [505, 415] on input "17900" at bounding box center [537, 410] width 88 height 40
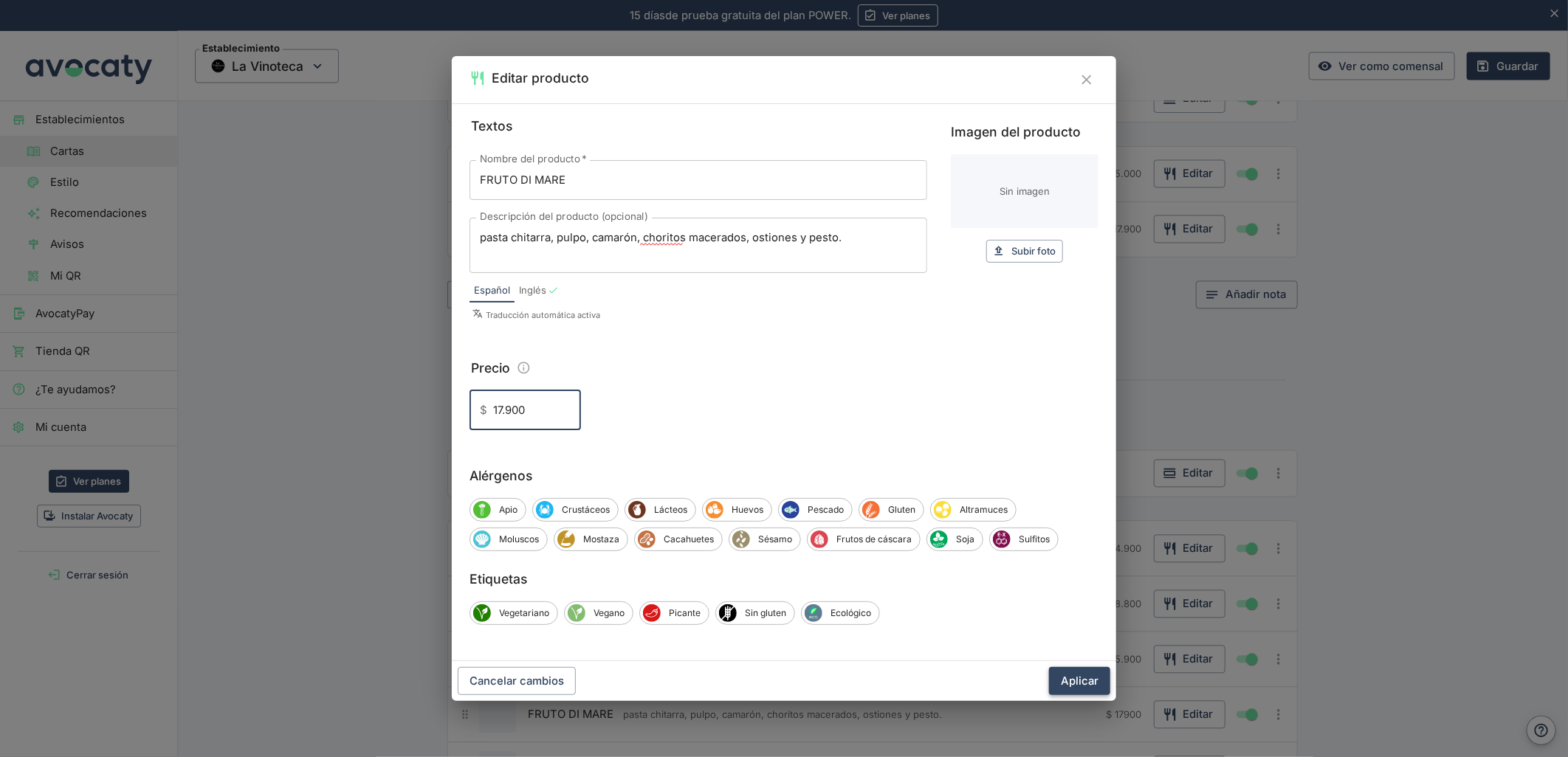
type input "17.900"
click at [1074, 667] on button "Aplicar" at bounding box center [1079, 681] width 61 height 28
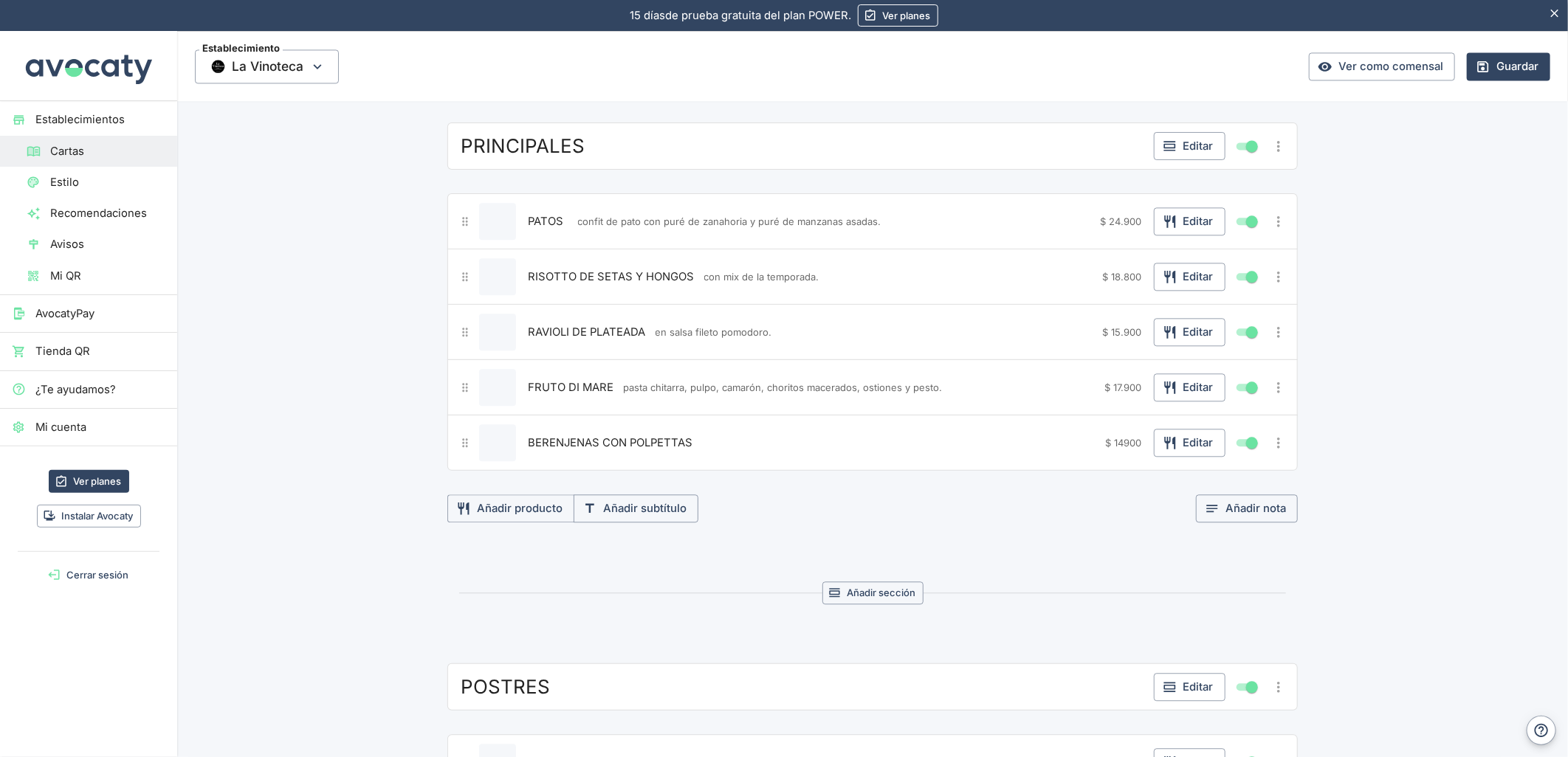
scroll to position [2125, 0]
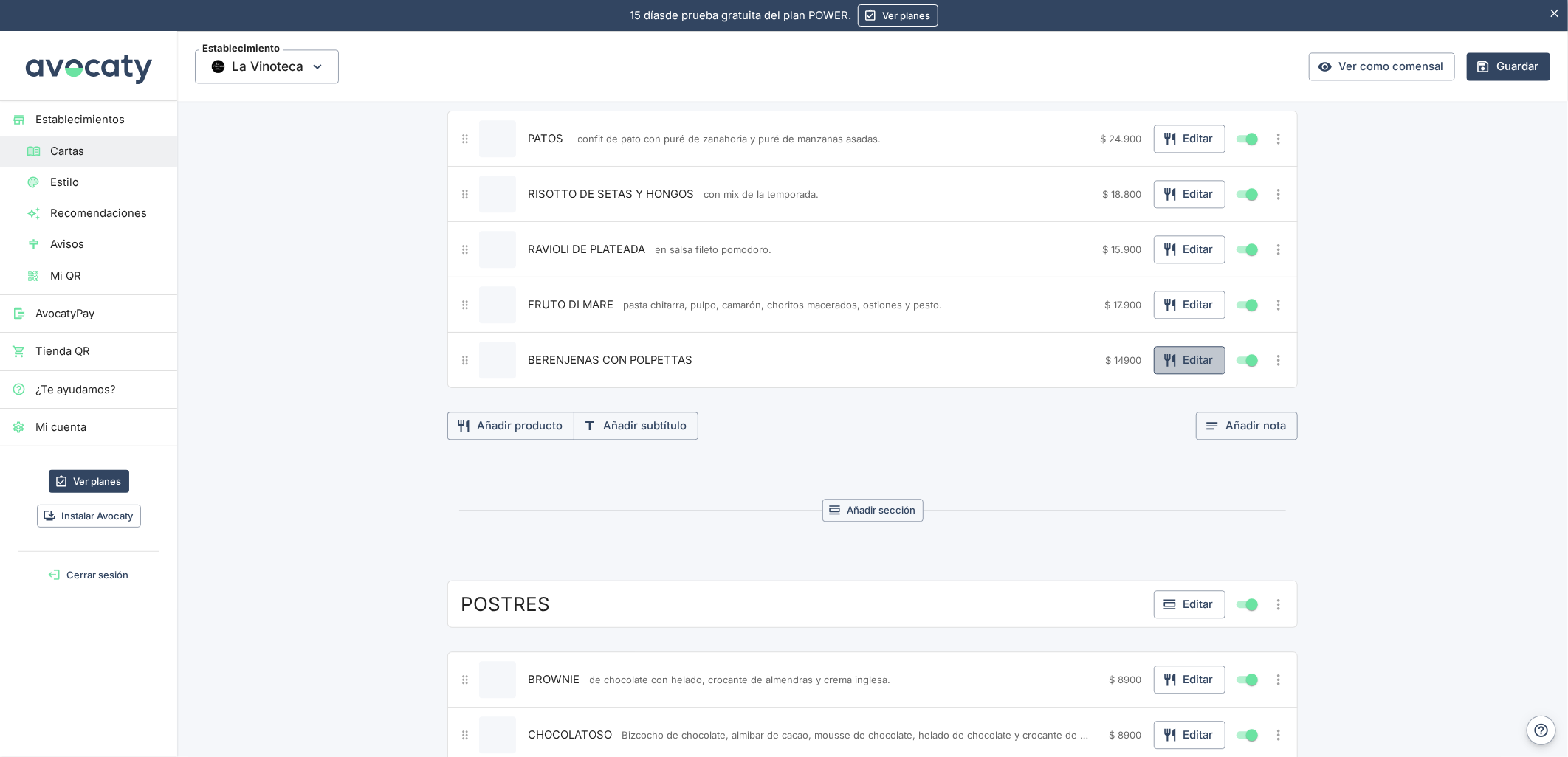
click at [1182, 362] on button "Editar" at bounding box center [1189, 360] width 72 height 28
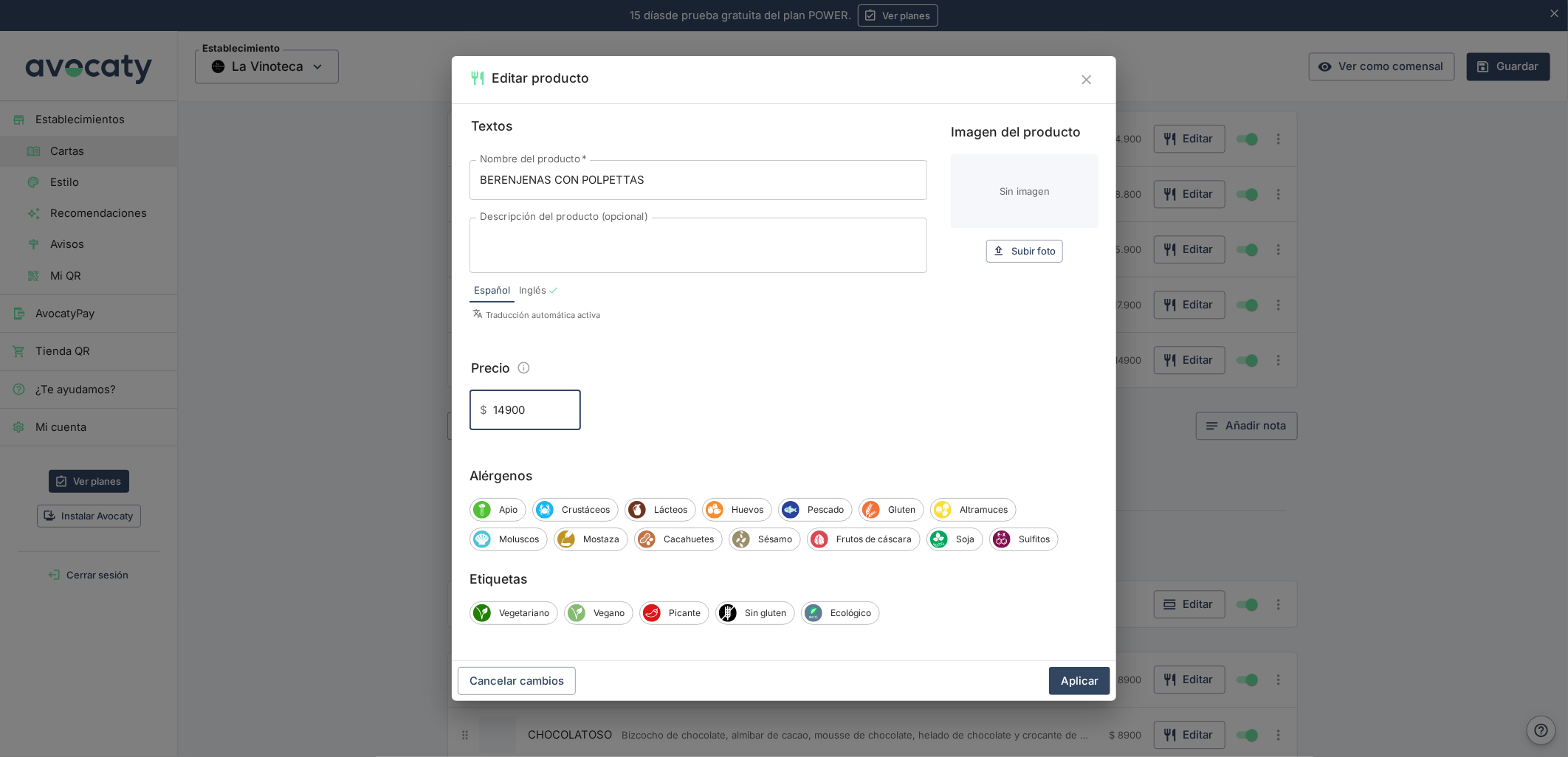
click at [503, 416] on input "14900" at bounding box center [537, 410] width 88 height 40
type input "14.900"
click at [1094, 697] on div "Cancelar cambios Aplicar" at bounding box center [784, 681] width 665 height 40
click at [1088, 687] on button "Aplicar" at bounding box center [1079, 681] width 61 height 28
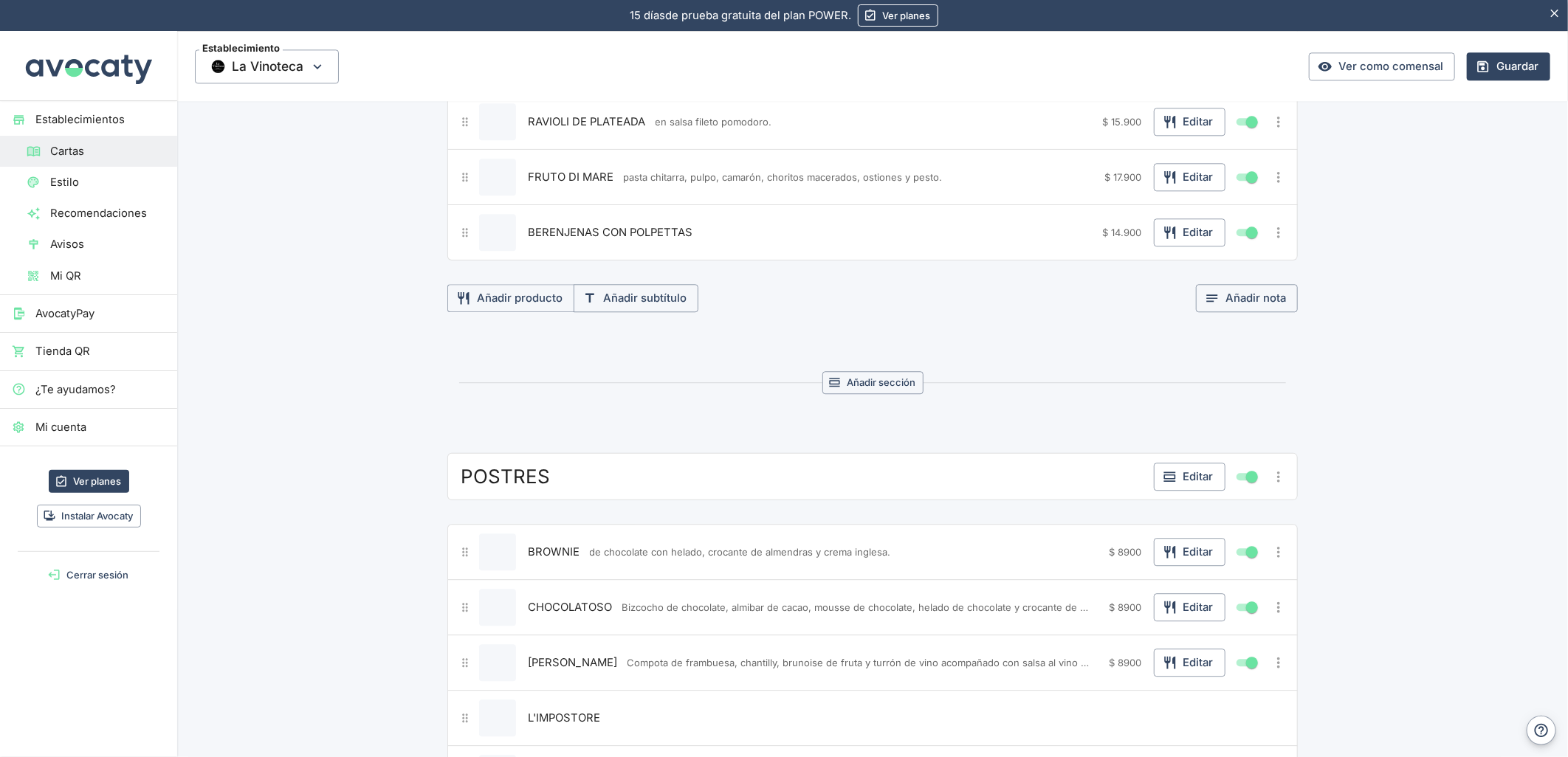
scroll to position [2289, 0]
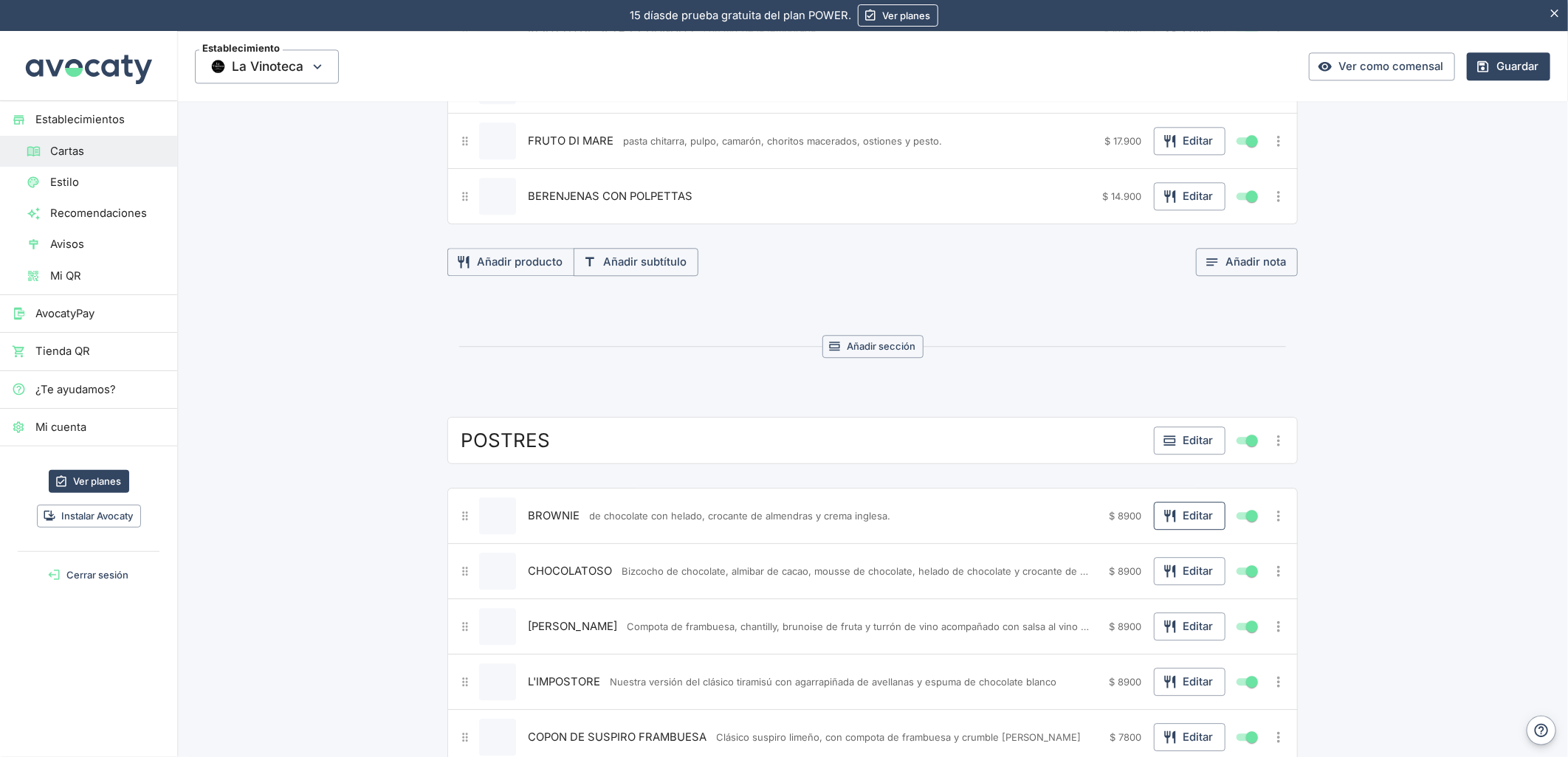
click at [1183, 519] on button "Editar" at bounding box center [1189, 516] width 72 height 28
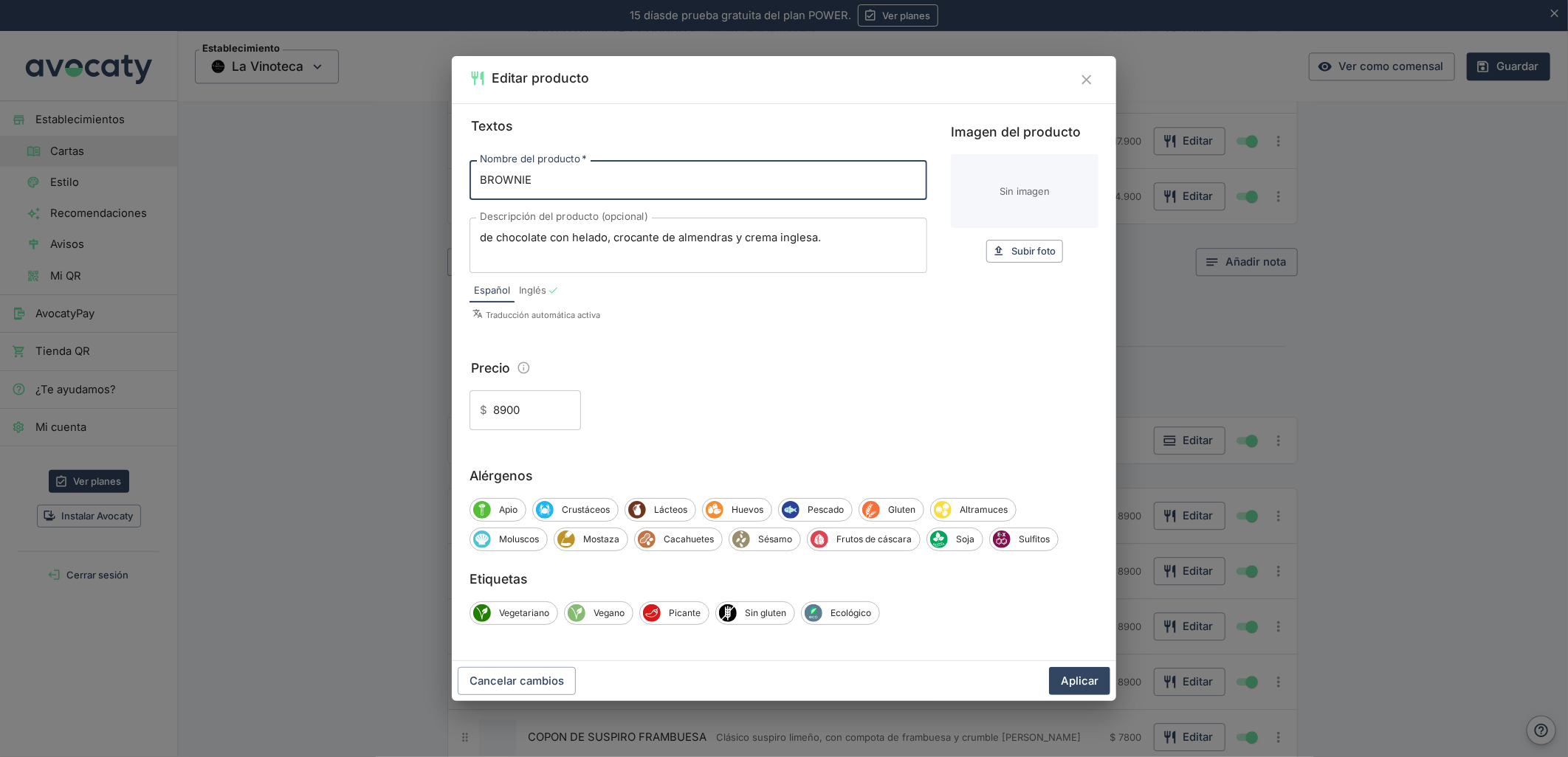
click at [497, 412] on input "8900" at bounding box center [537, 410] width 88 height 40
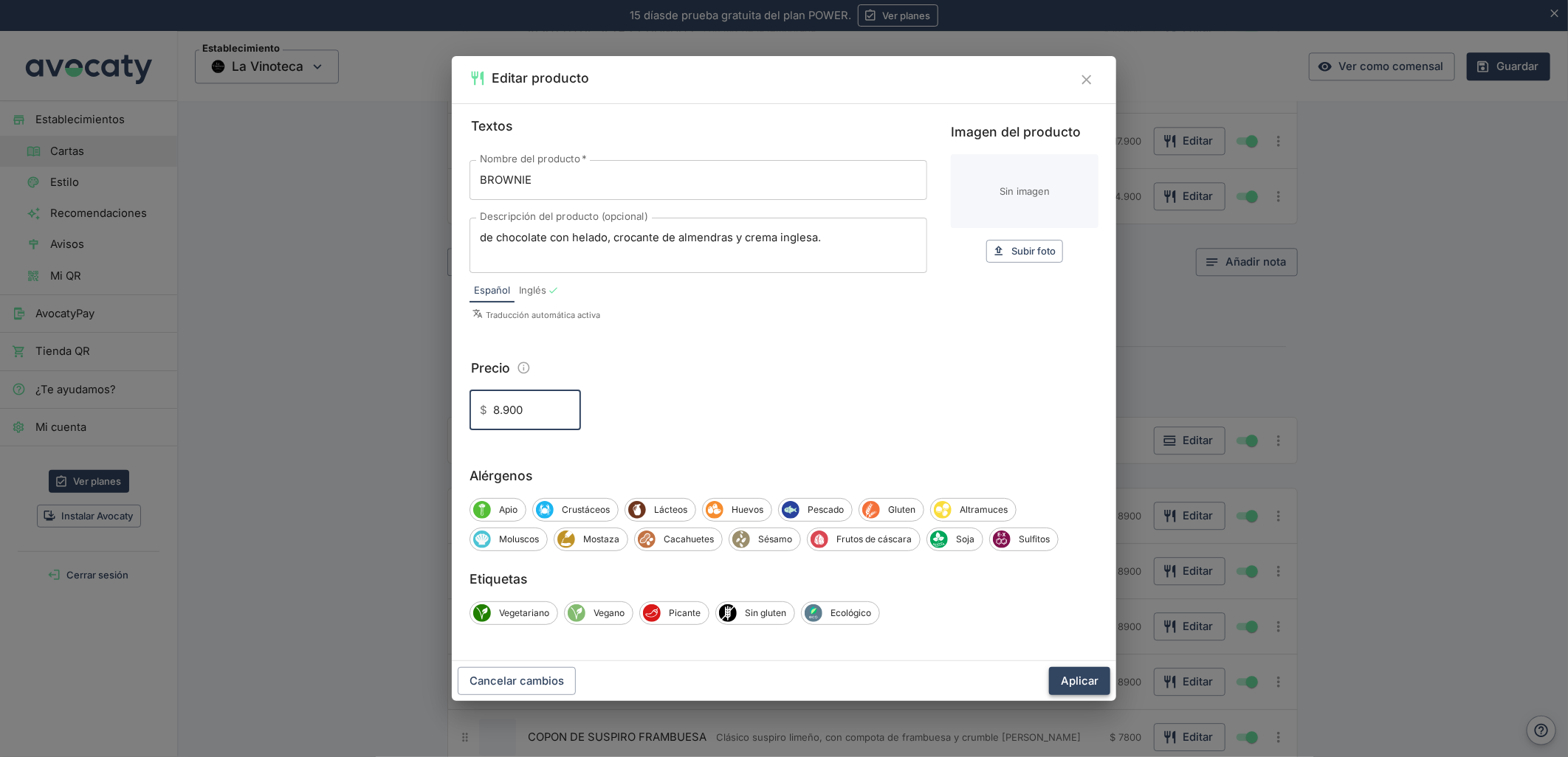
type input "8.900"
click at [1062, 671] on button "Aplicar" at bounding box center [1079, 681] width 61 height 28
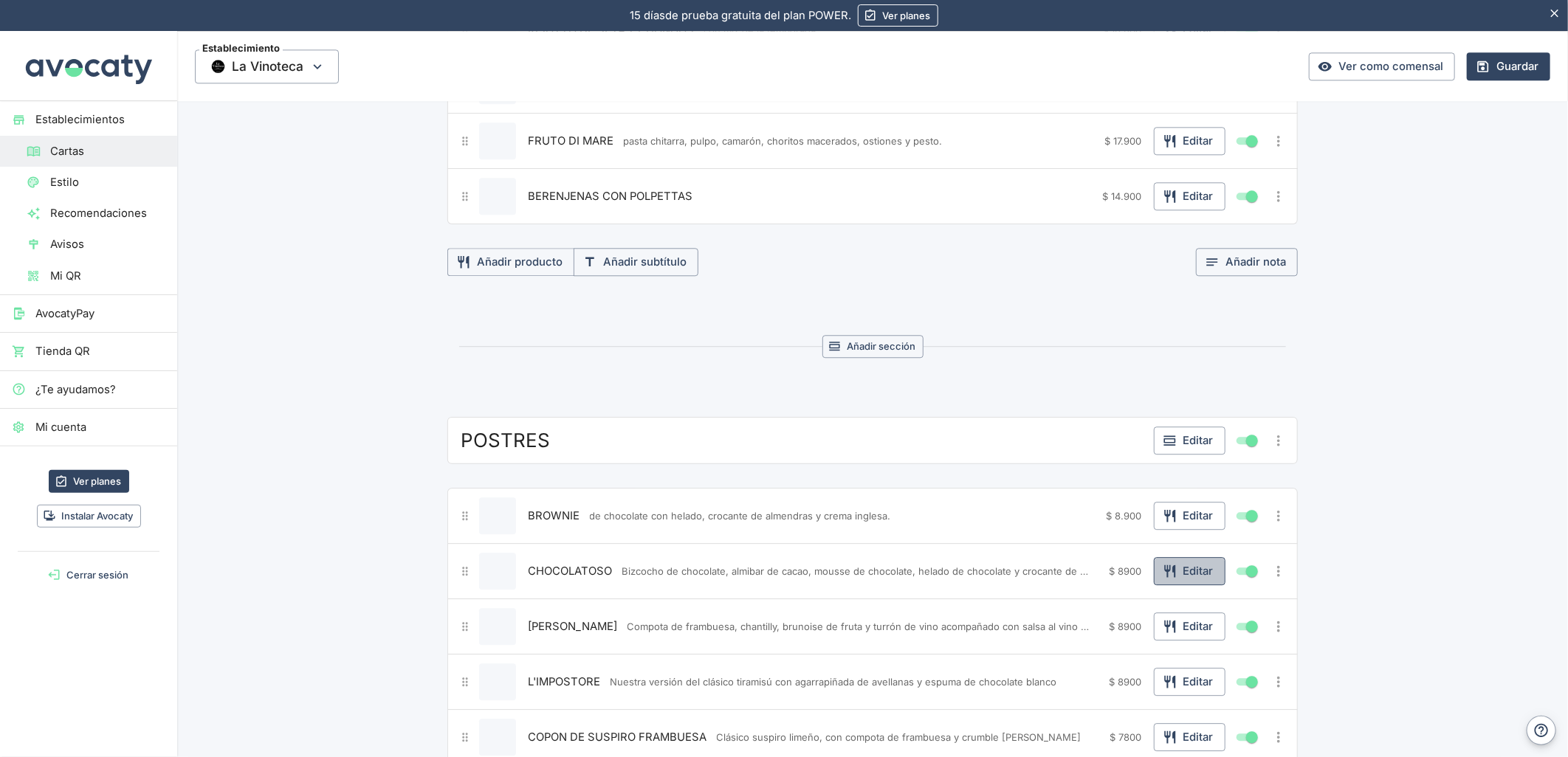
click at [1170, 579] on icon "button" at bounding box center [1170, 570] width 15 height 15
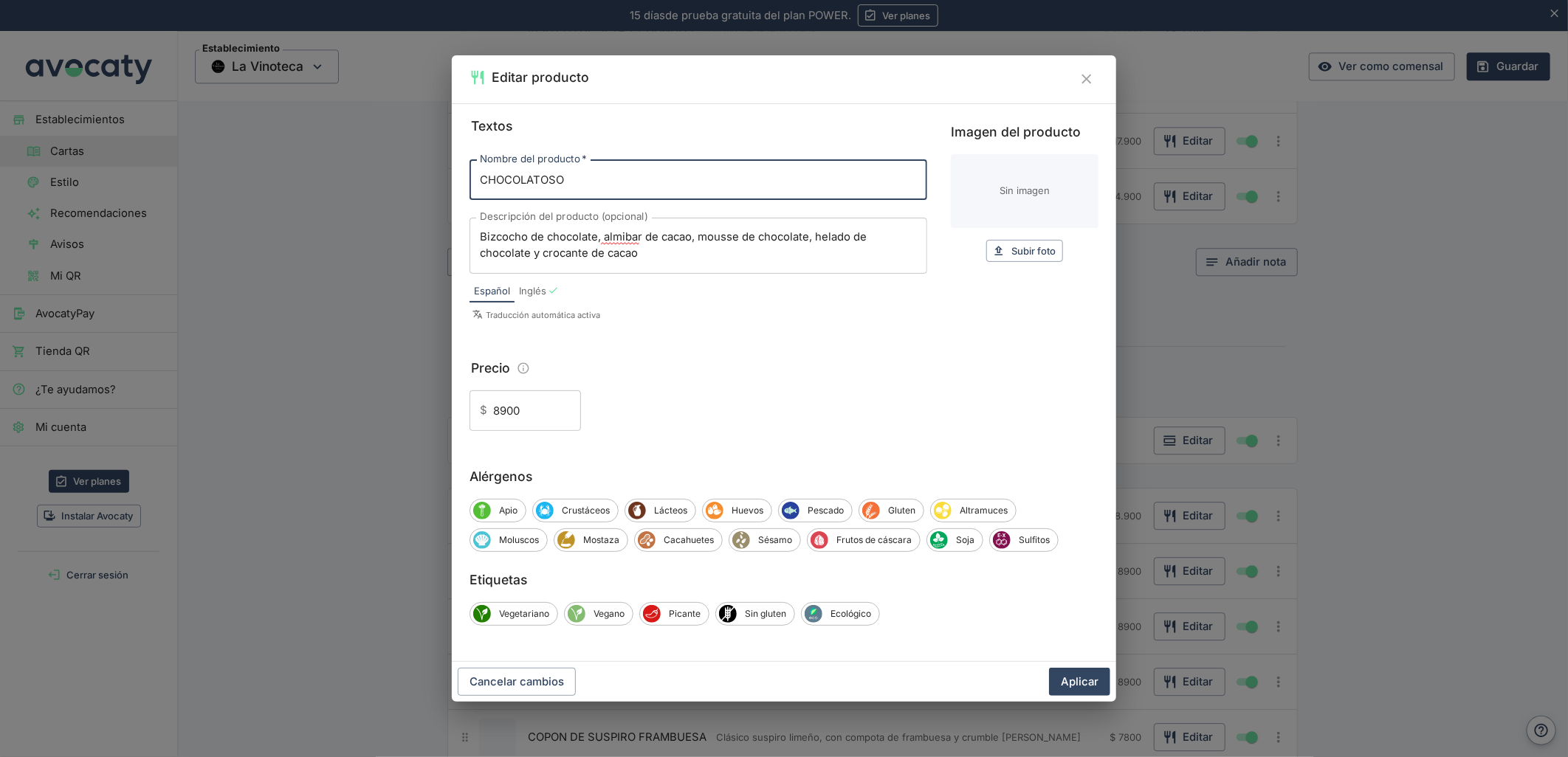
click at [500, 412] on input "8900" at bounding box center [537, 410] width 88 height 40
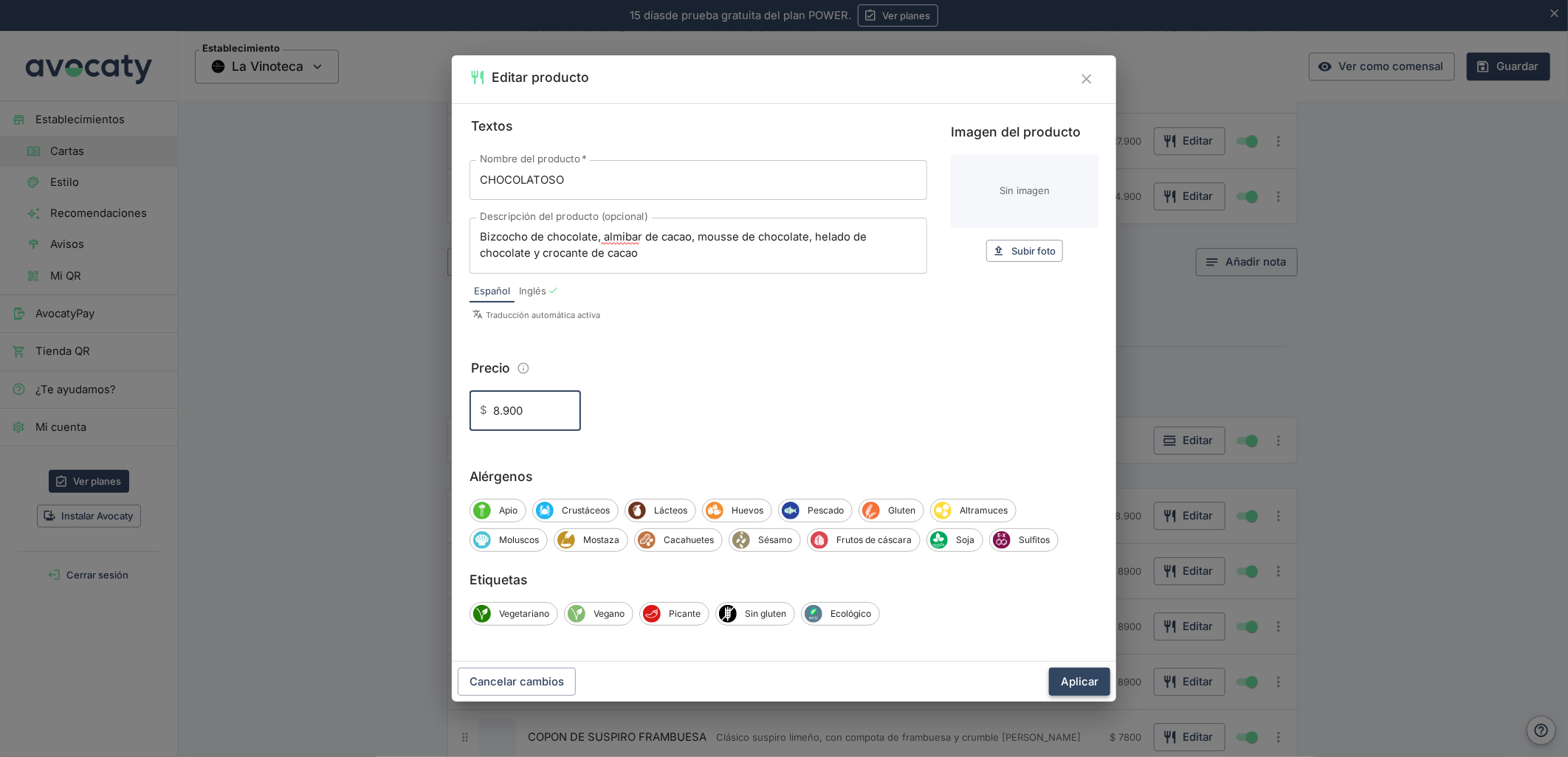
type input "8.900"
drag, startPoint x: 1073, startPoint y: 673, endPoint x: 1106, endPoint y: 637, distance: 48.8
click at [1074, 673] on button "Aplicar" at bounding box center [1079, 681] width 61 height 28
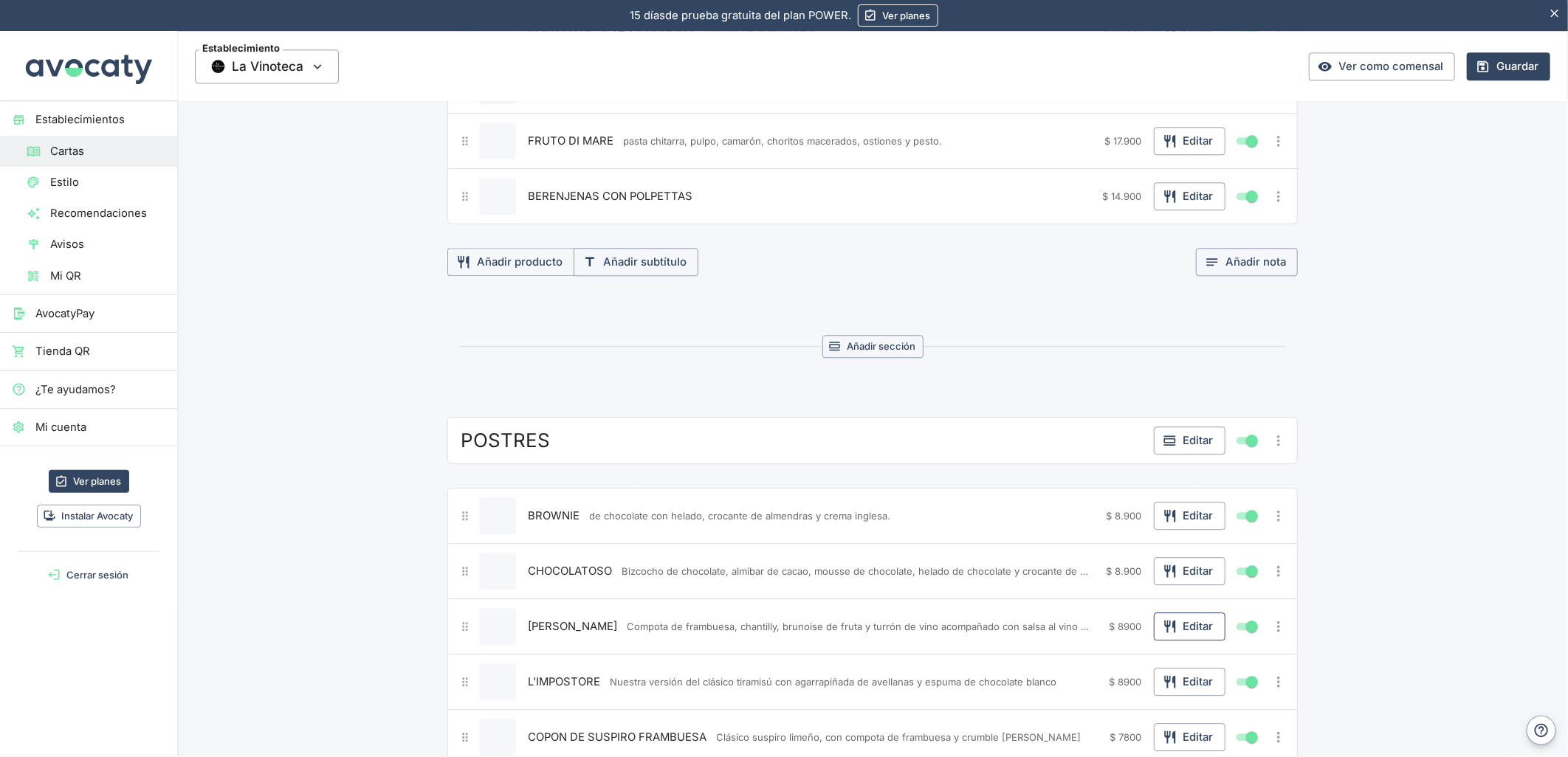
click at [1182, 631] on button "Editar" at bounding box center [1189, 627] width 72 height 28
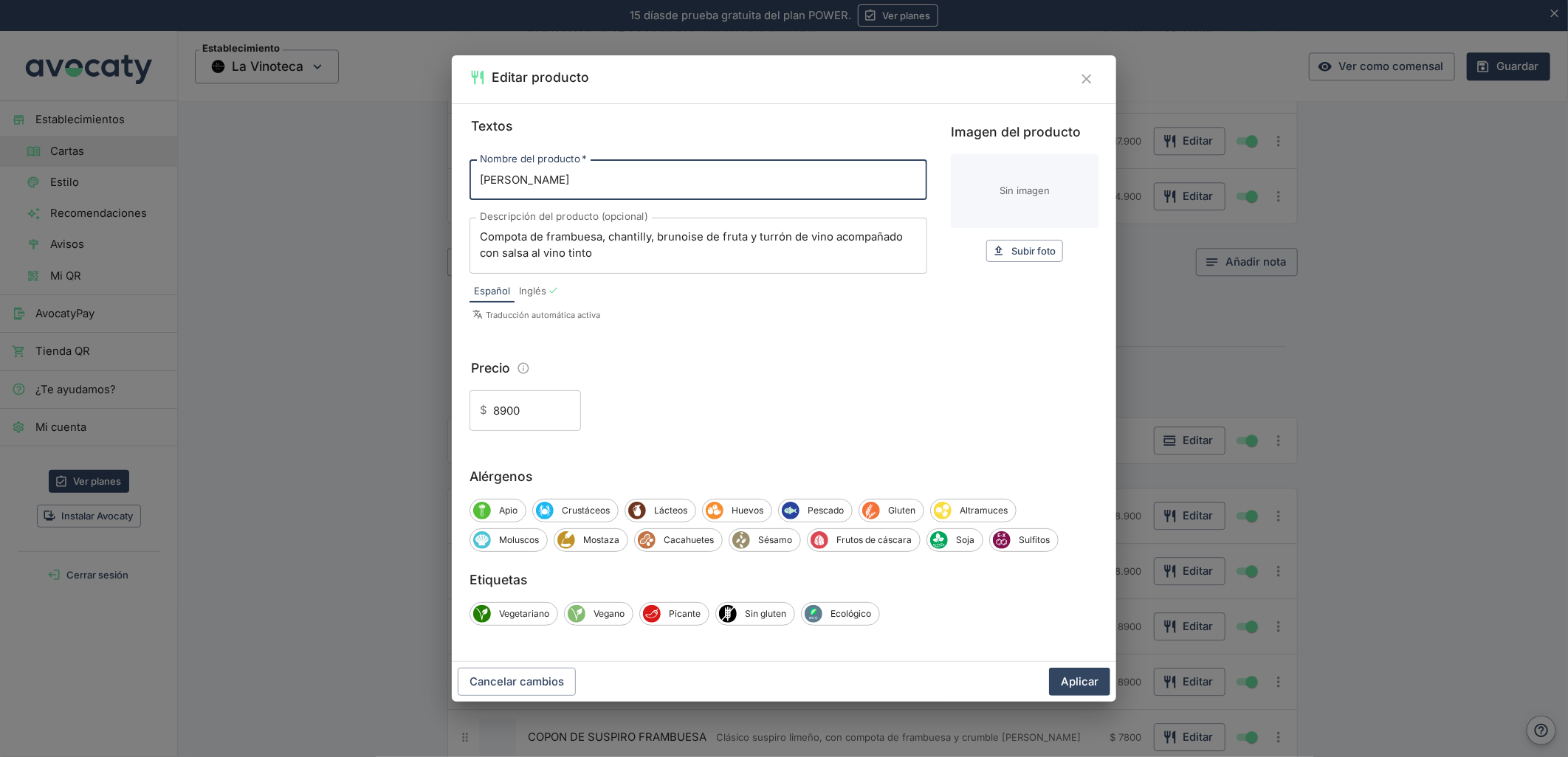
click at [499, 411] on input "8900" at bounding box center [537, 410] width 88 height 40
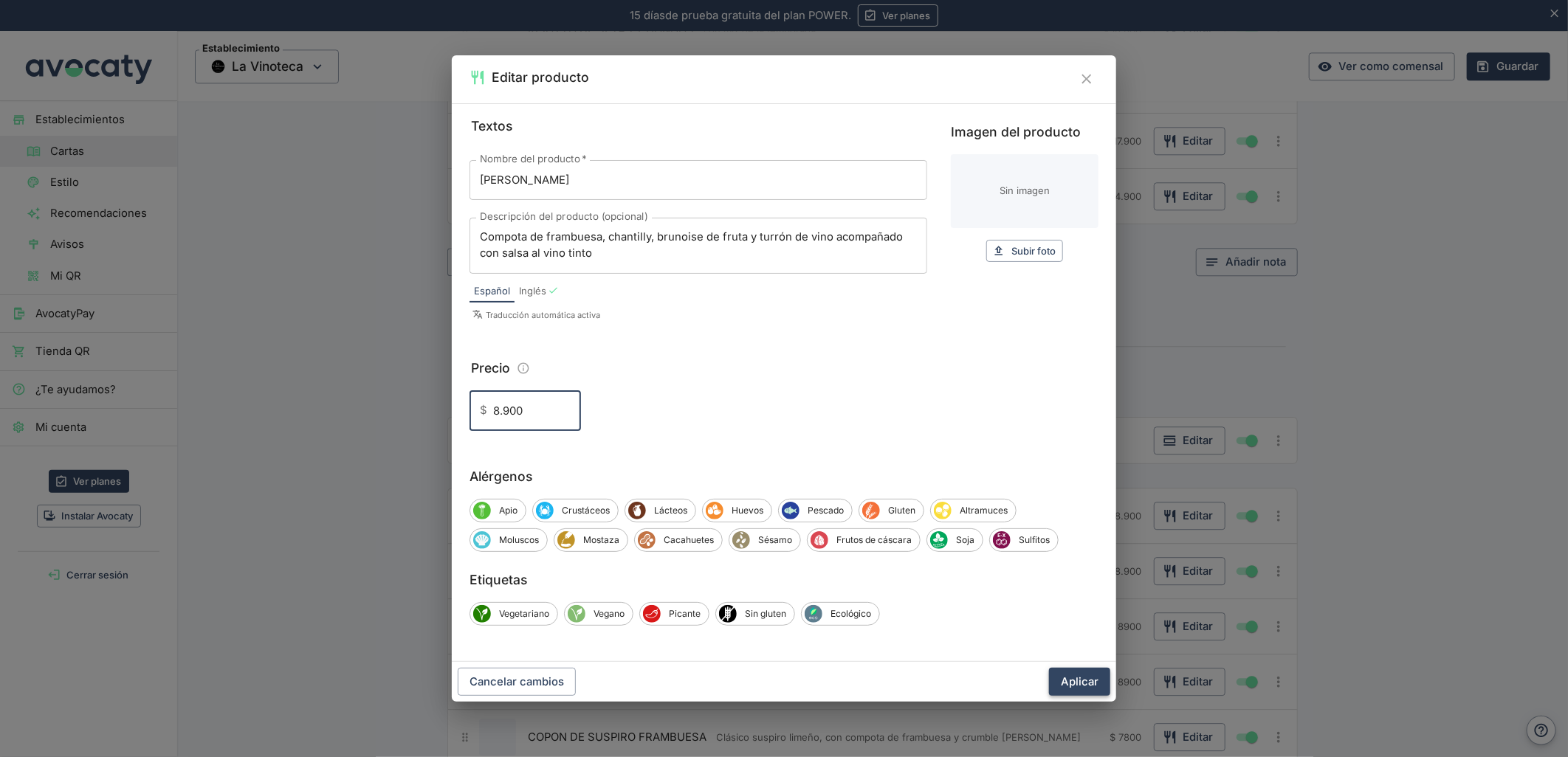
type input "8.900"
click at [1086, 671] on button "Aplicar" at bounding box center [1079, 681] width 61 height 28
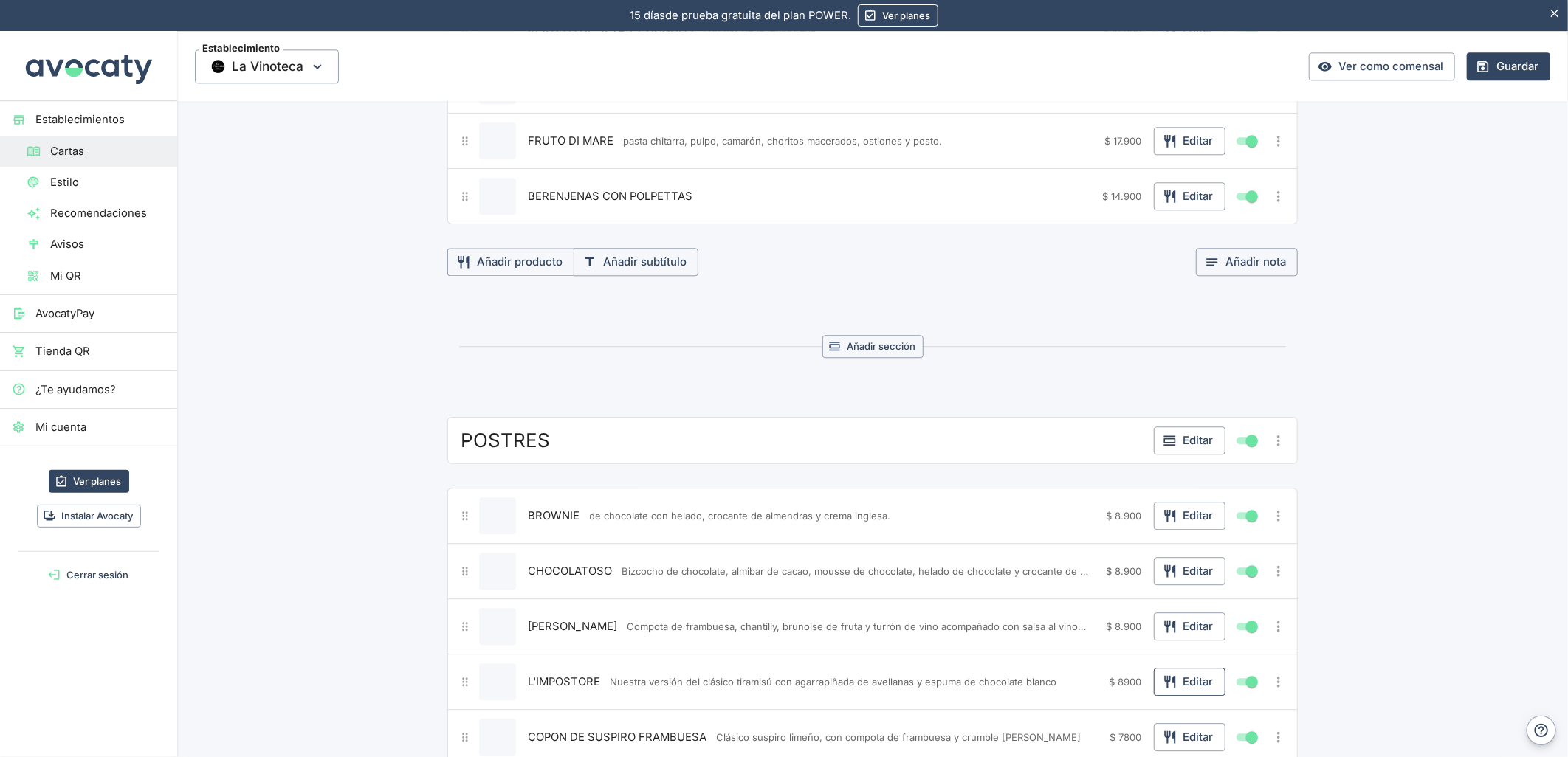
click at [1191, 682] on button "Editar" at bounding box center [1189, 681] width 72 height 28
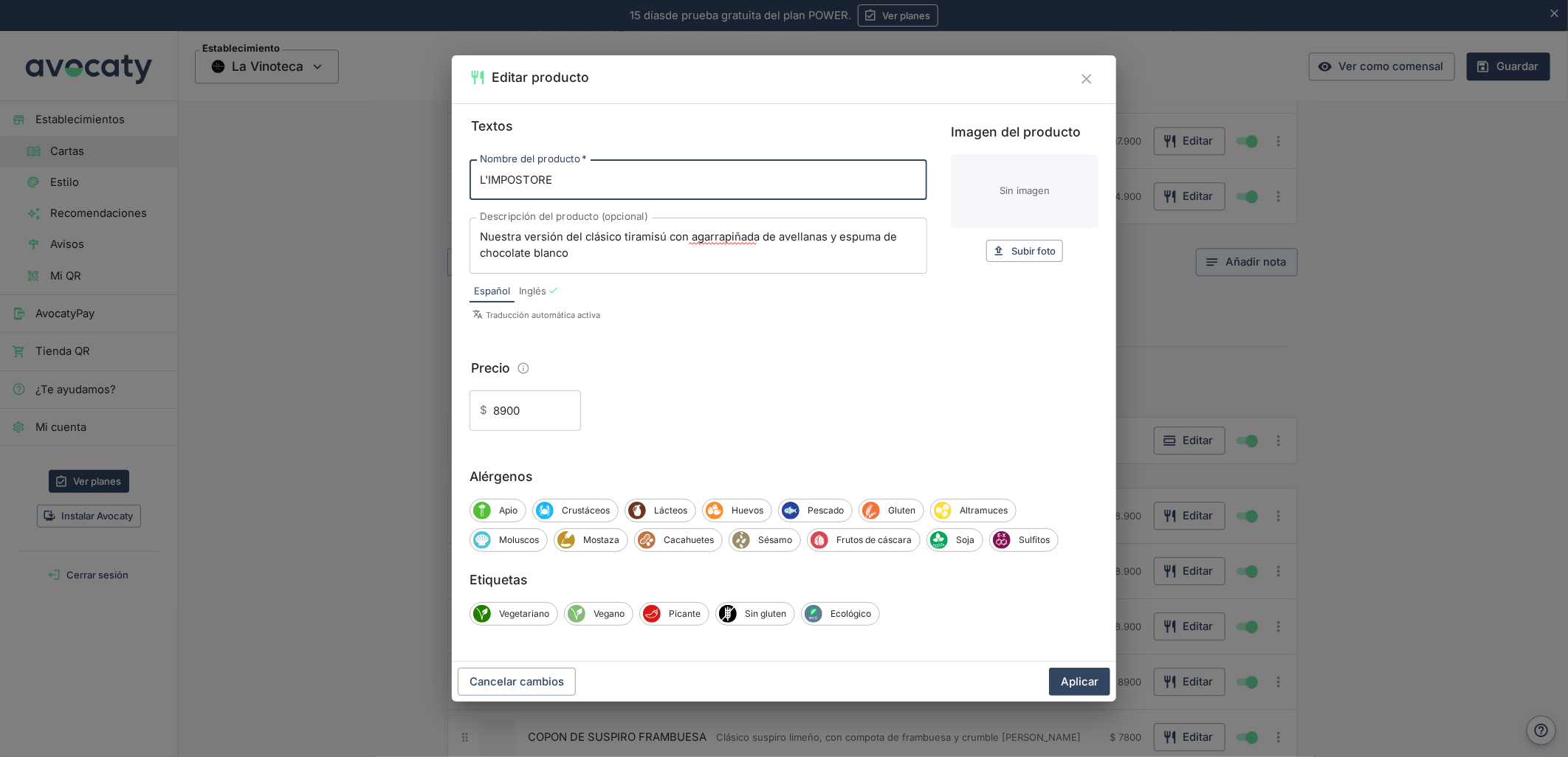
click at [497, 411] on input "8900" at bounding box center [537, 410] width 88 height 40
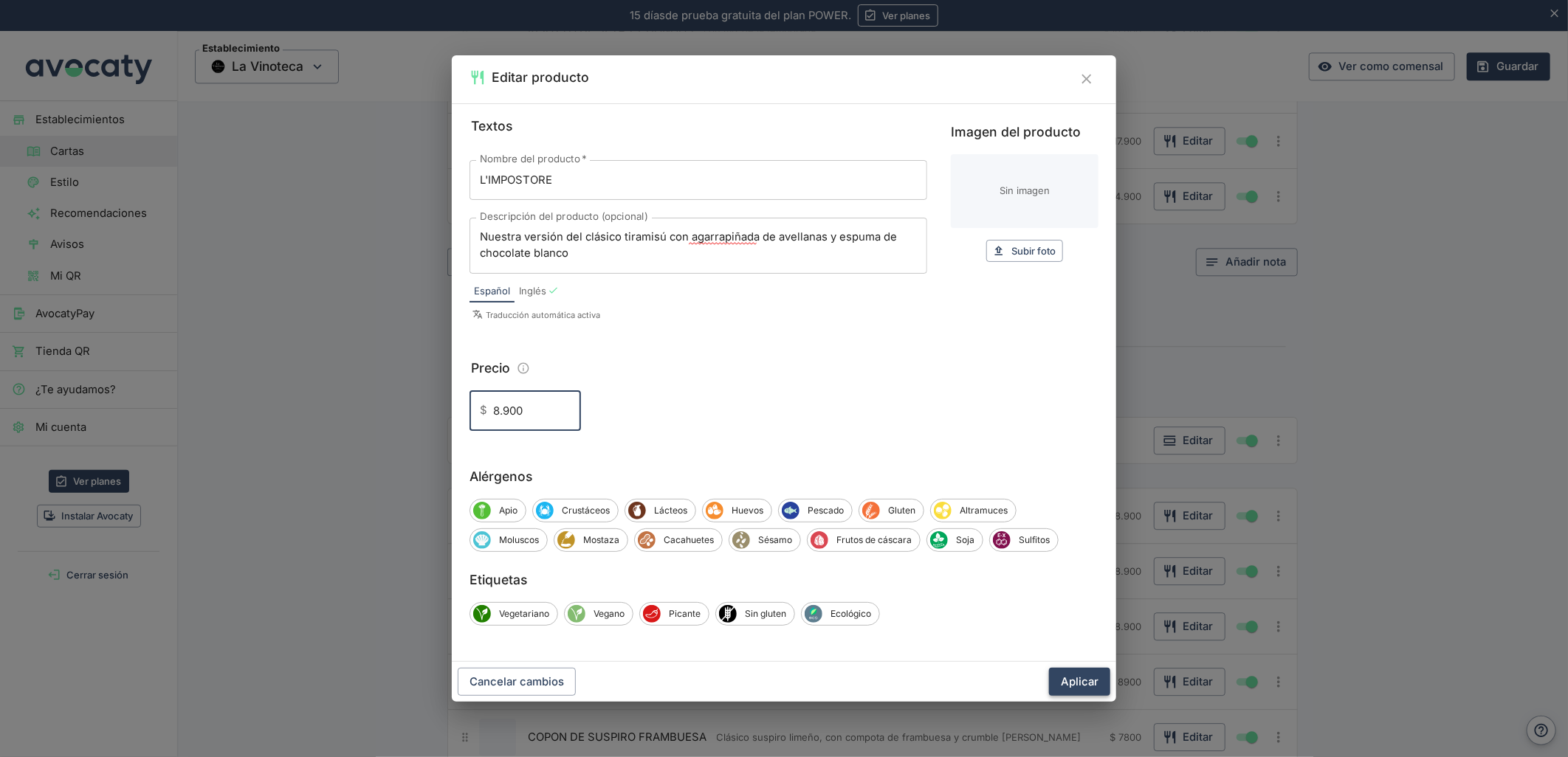
type input "8.900"
click at [1102, 690] on button "Aplicar" at bounding box center [1079, 681] width 61 height 28
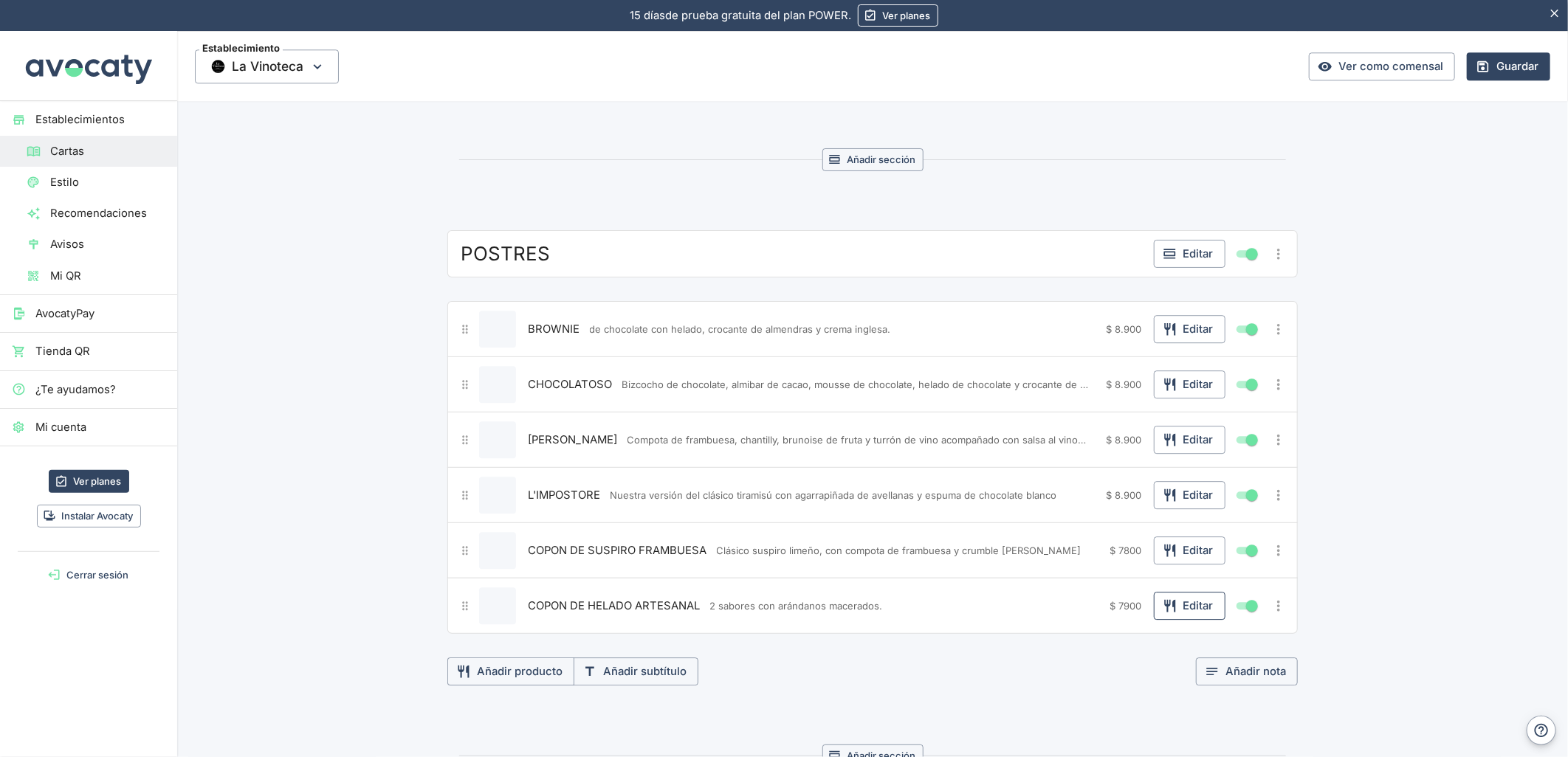
scroll to position [2535, 0]
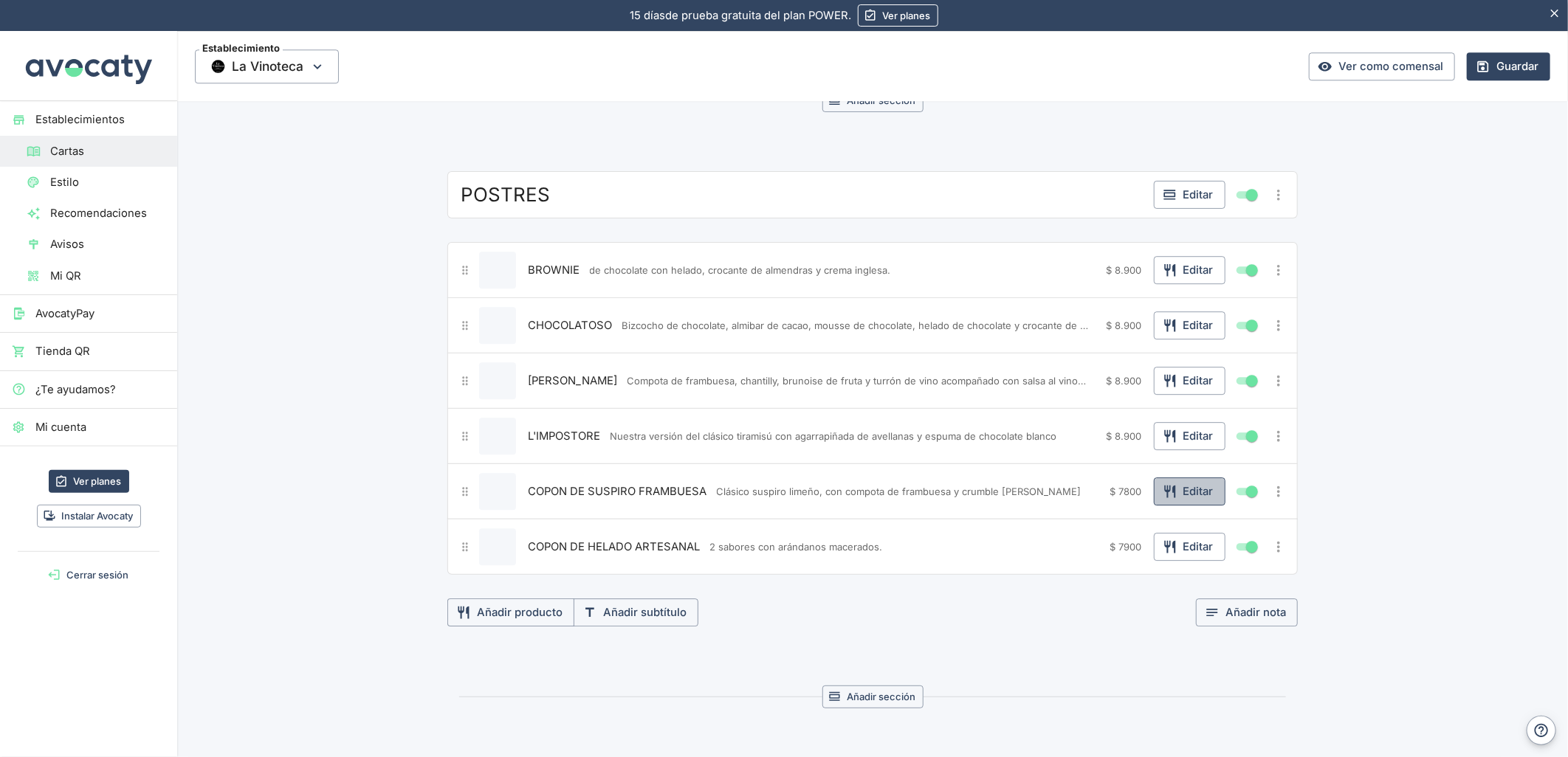
click at [1183, 499] on button "Editar" at bounding box center [1189, 491] width 72 height 28
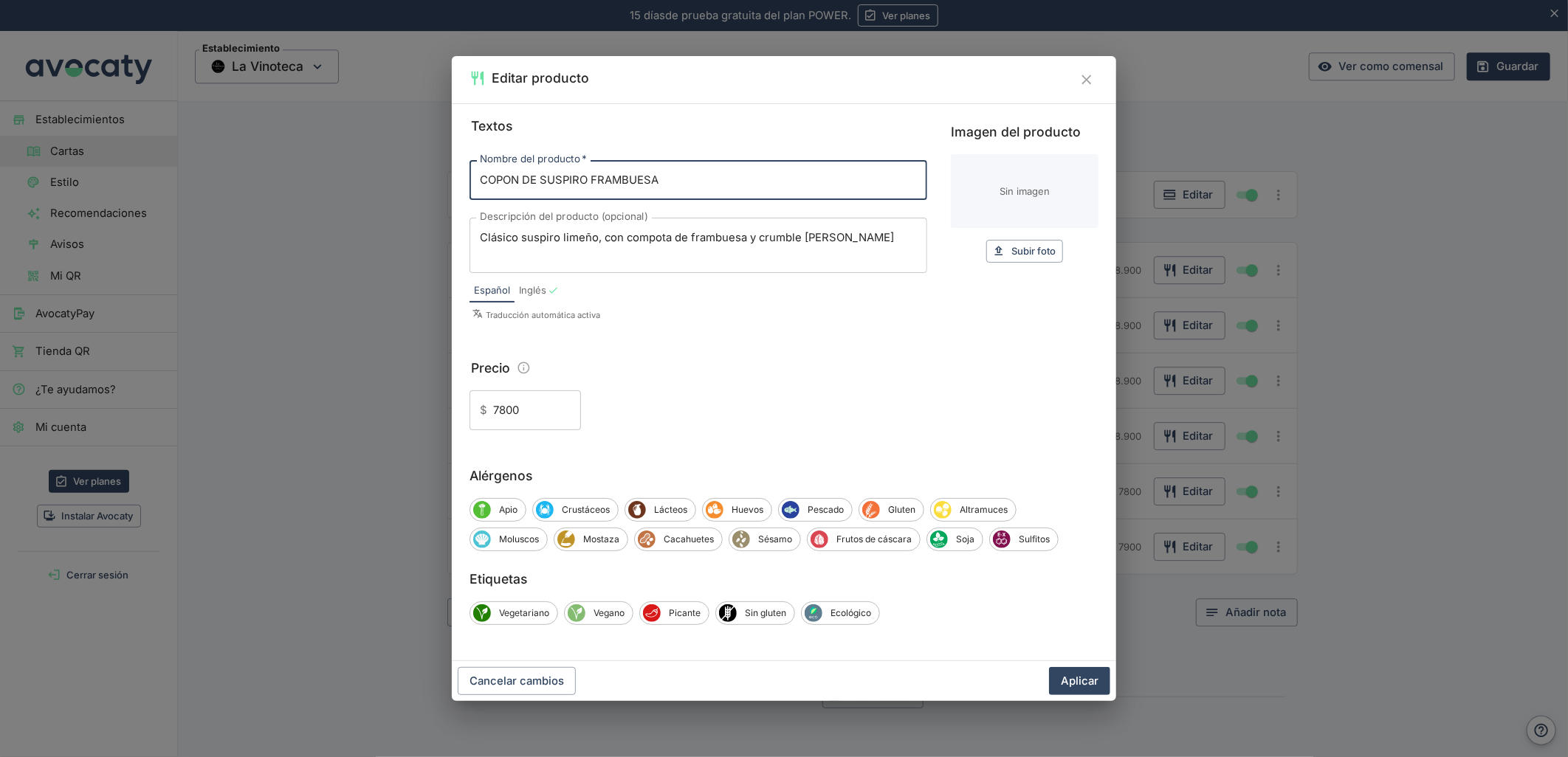
click at [499, 408] on input "7800" at bounding box center [537, 410] width 88 height 40
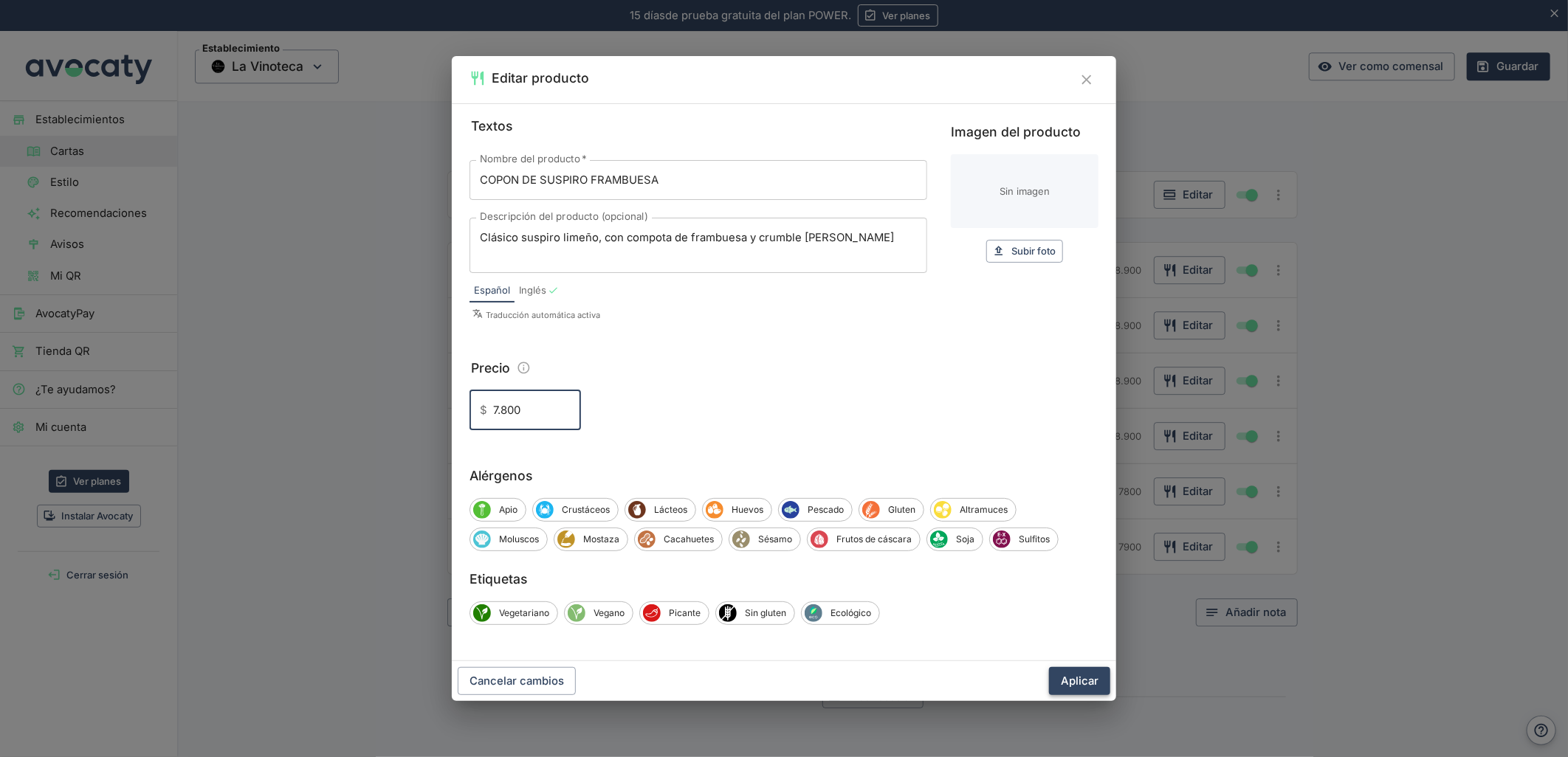
type input "7.800"
click at [1068, 676] on button "Aplicar" at bounding box center [1079, 681] width 61 height 28
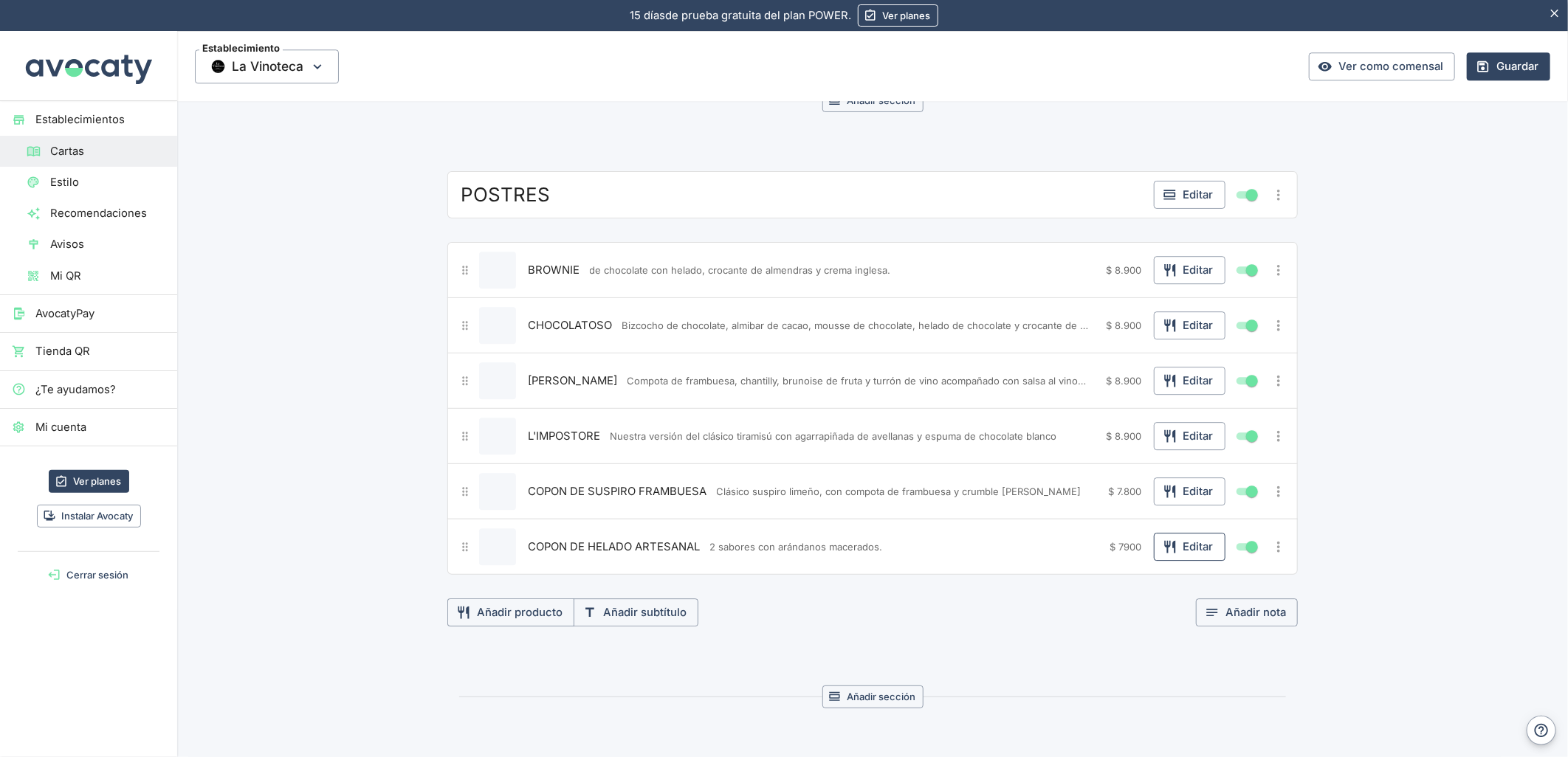
click at [1185, 560] on button "Editar" at bounding box center [1189, 547] width 72 height 28
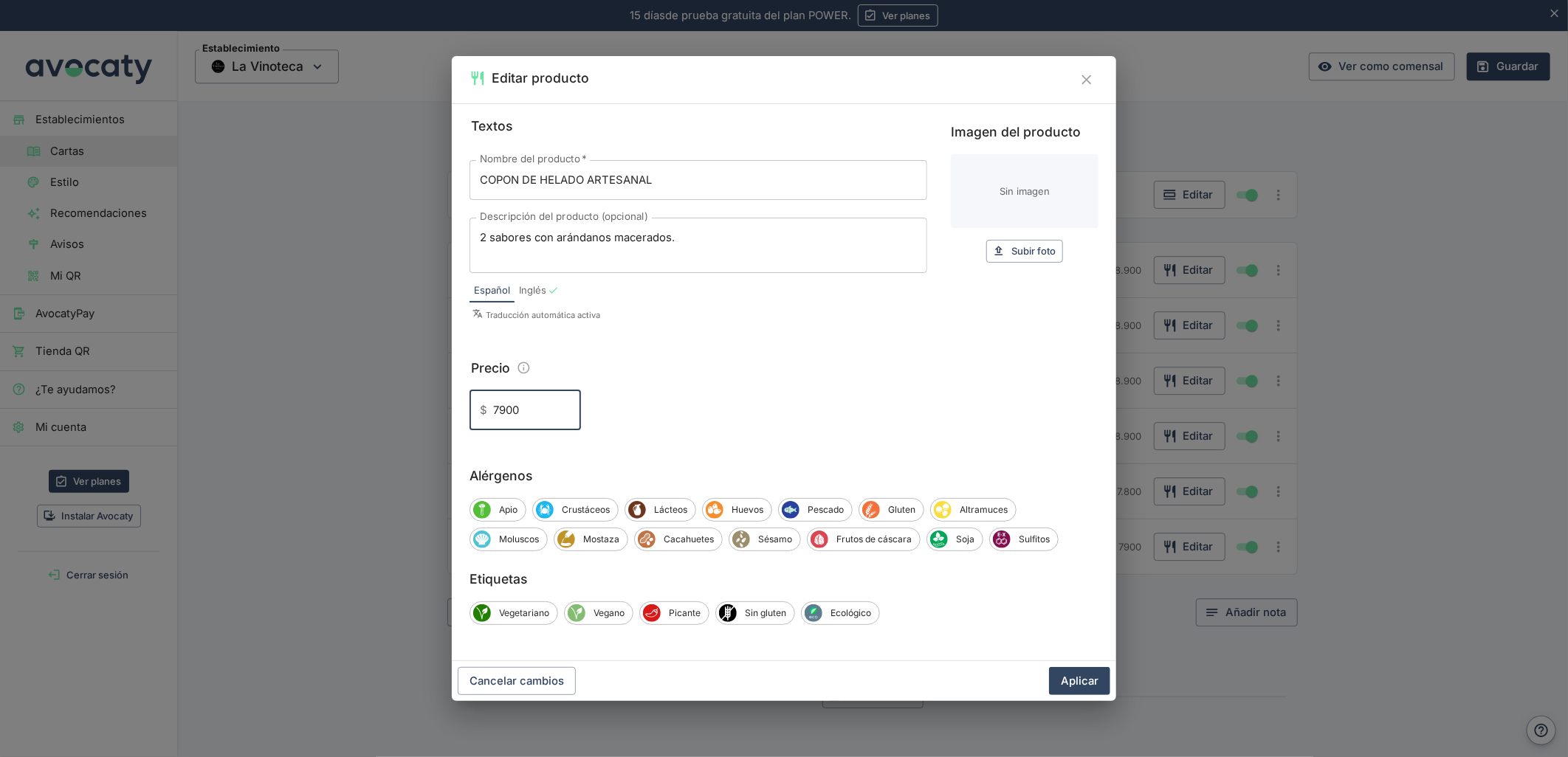
click at [493, 415] on input "7900" at bounding box center [537, 410] width 88 height 40
drag, startPoint x: 499, startPoint y: 414, endPoint x: 541, endPoint y: 431, distance: 45.3
click at [499, 414] on input "7900" at bounding box center [537, 410] width 88 height 40
type input "7.900"
click at [1094, 687] on button "Aplicar" at bounding box center [1079, 681] width 61 height 28
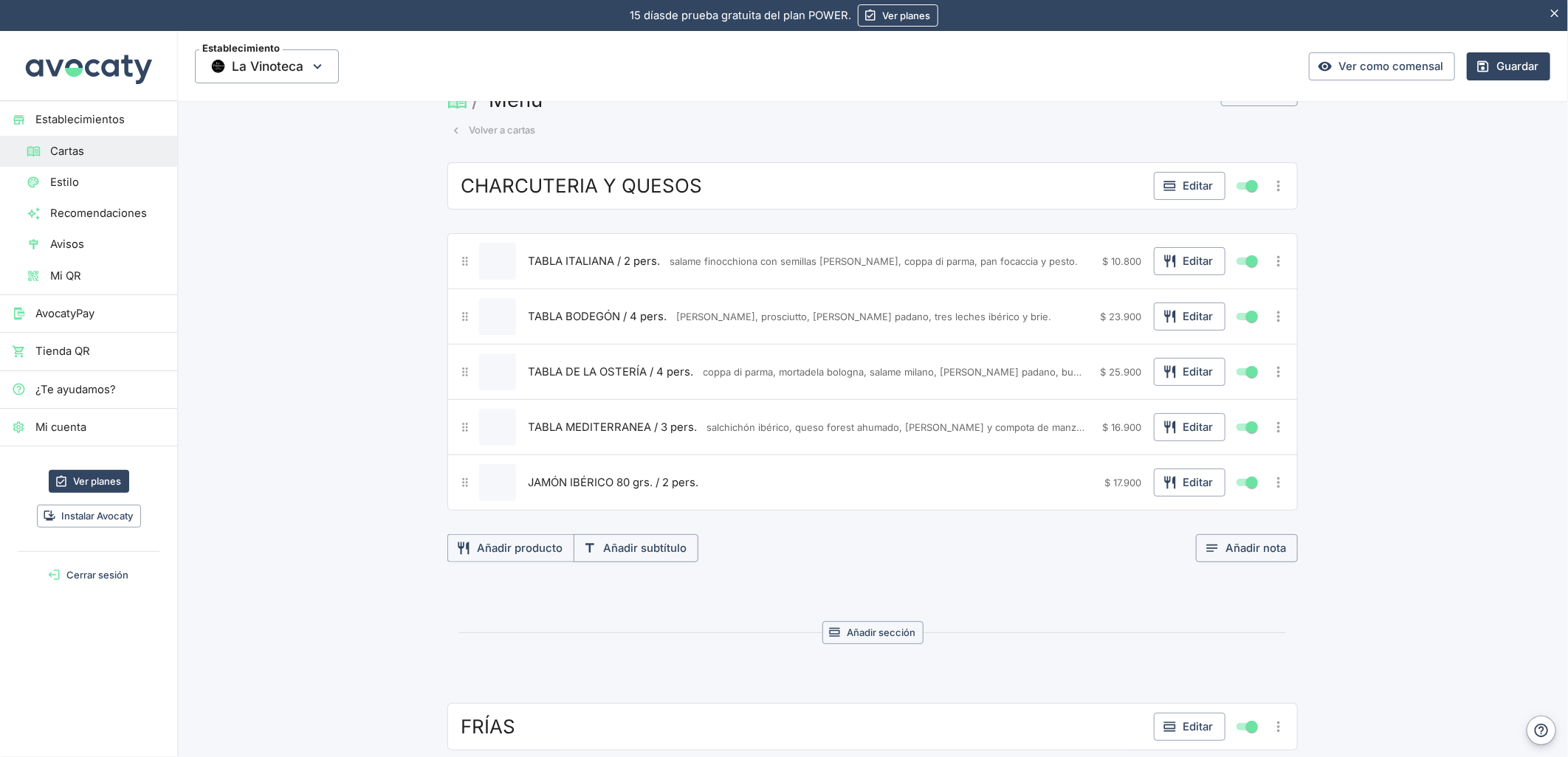
scroll to position [0, 0]
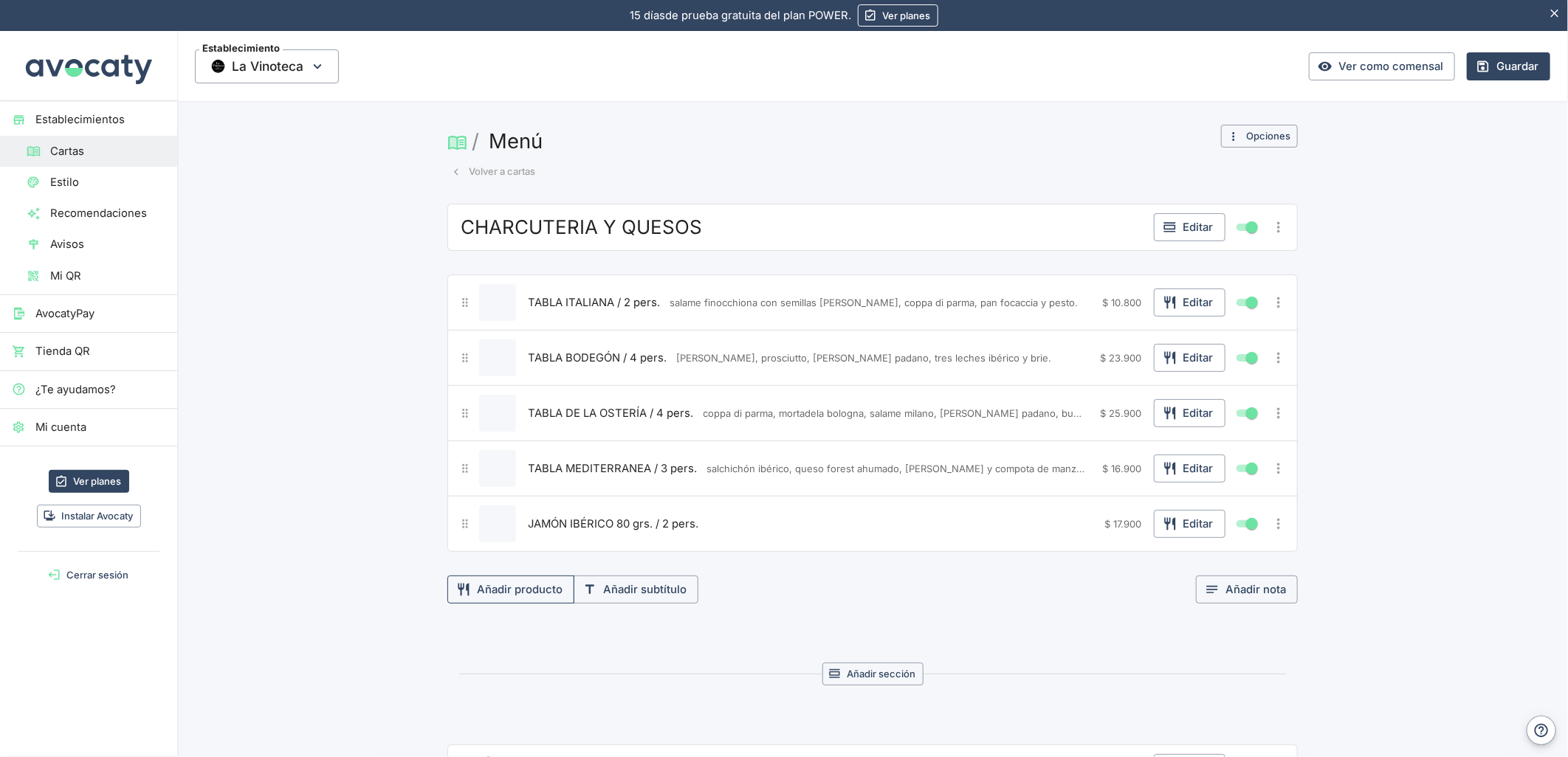
click at [512, 585] on button "Añadir producto" at bounding box center [511, 590] width 127 height 28
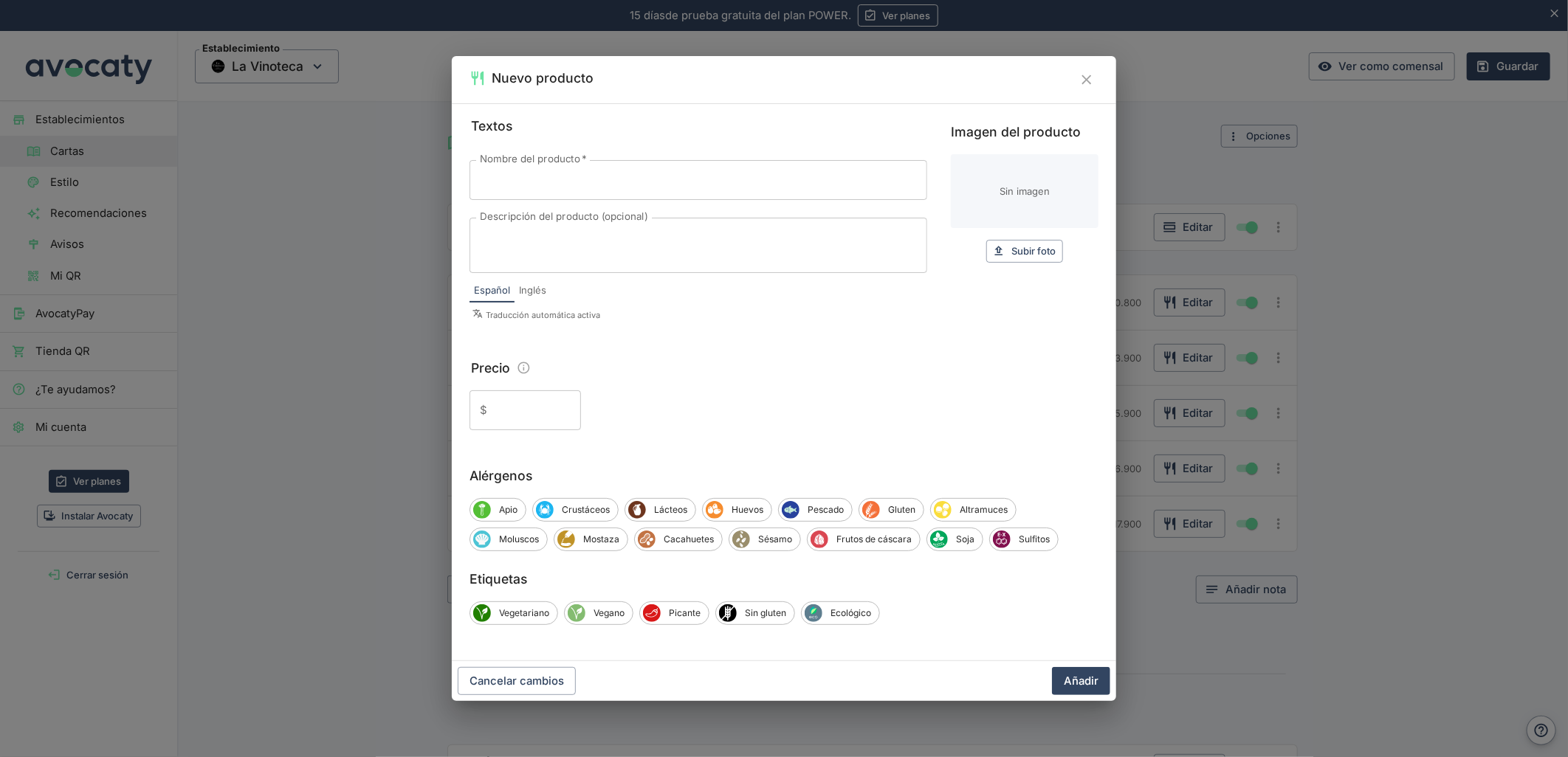
click at [304, 370] on div "Nuevo producto Textos Nombre del producto   * Nombre del producto   * Descripci…" at bounding box center [784, 378] width 1568 height 757
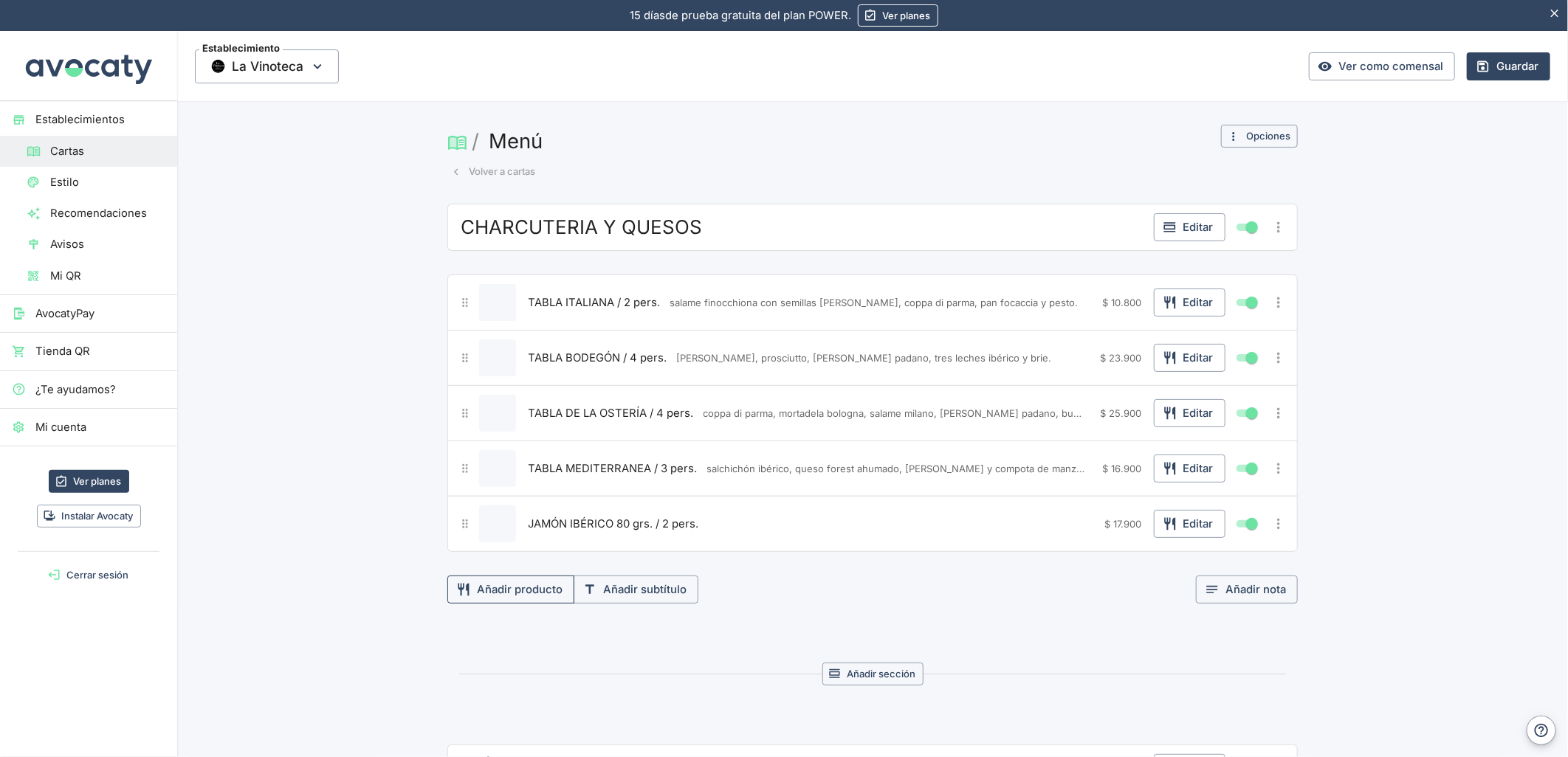
click at [495, 592] on button "Añadir producto" at bounding box center [511, 590] width 127 height 28
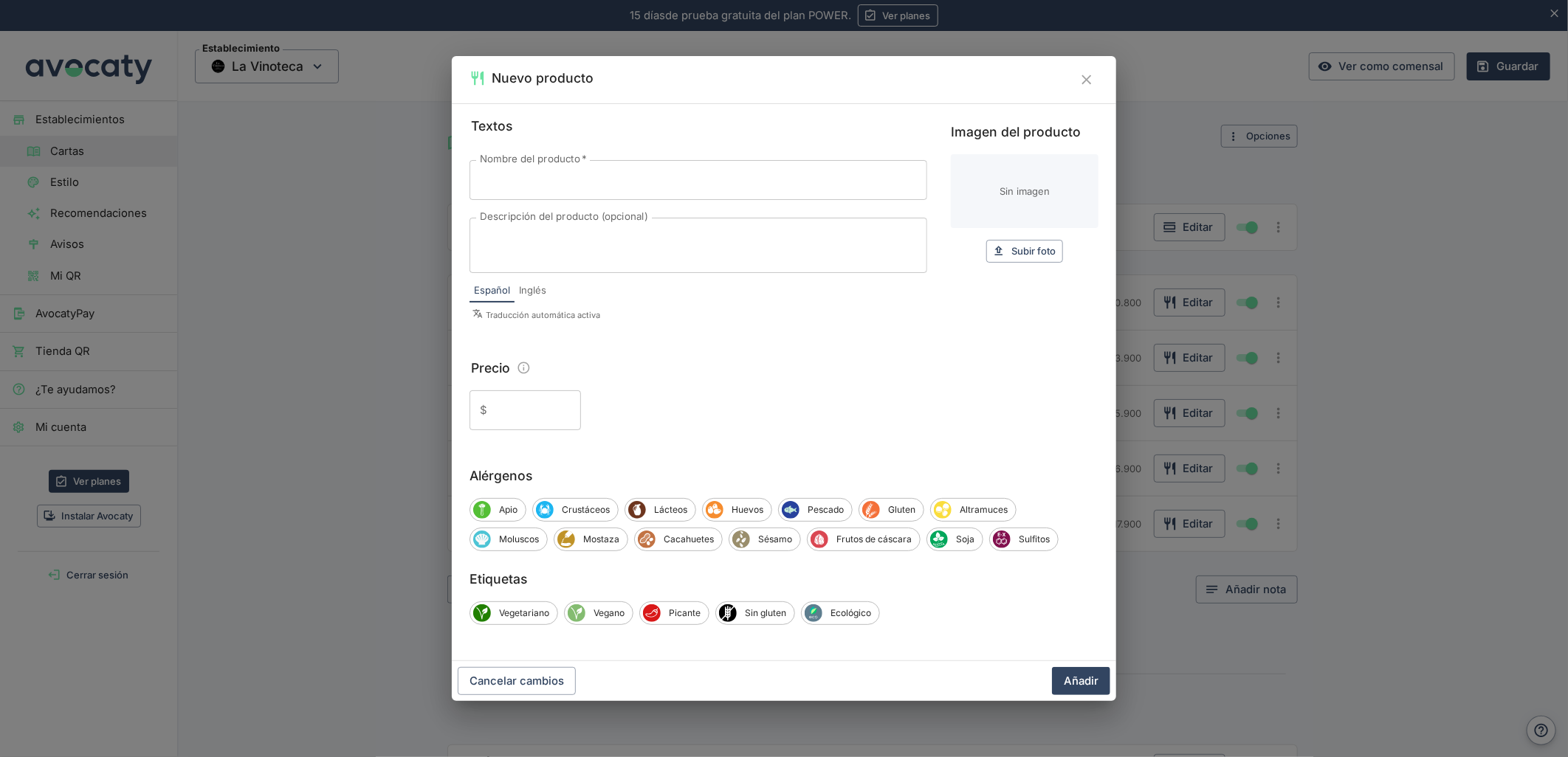
click at [540, 182] on input "Nombre del producto   *" at bounding box center [698, 180] width 457 height 40
paste input "SELECCIÓN DE QUESOS / 2 pers."
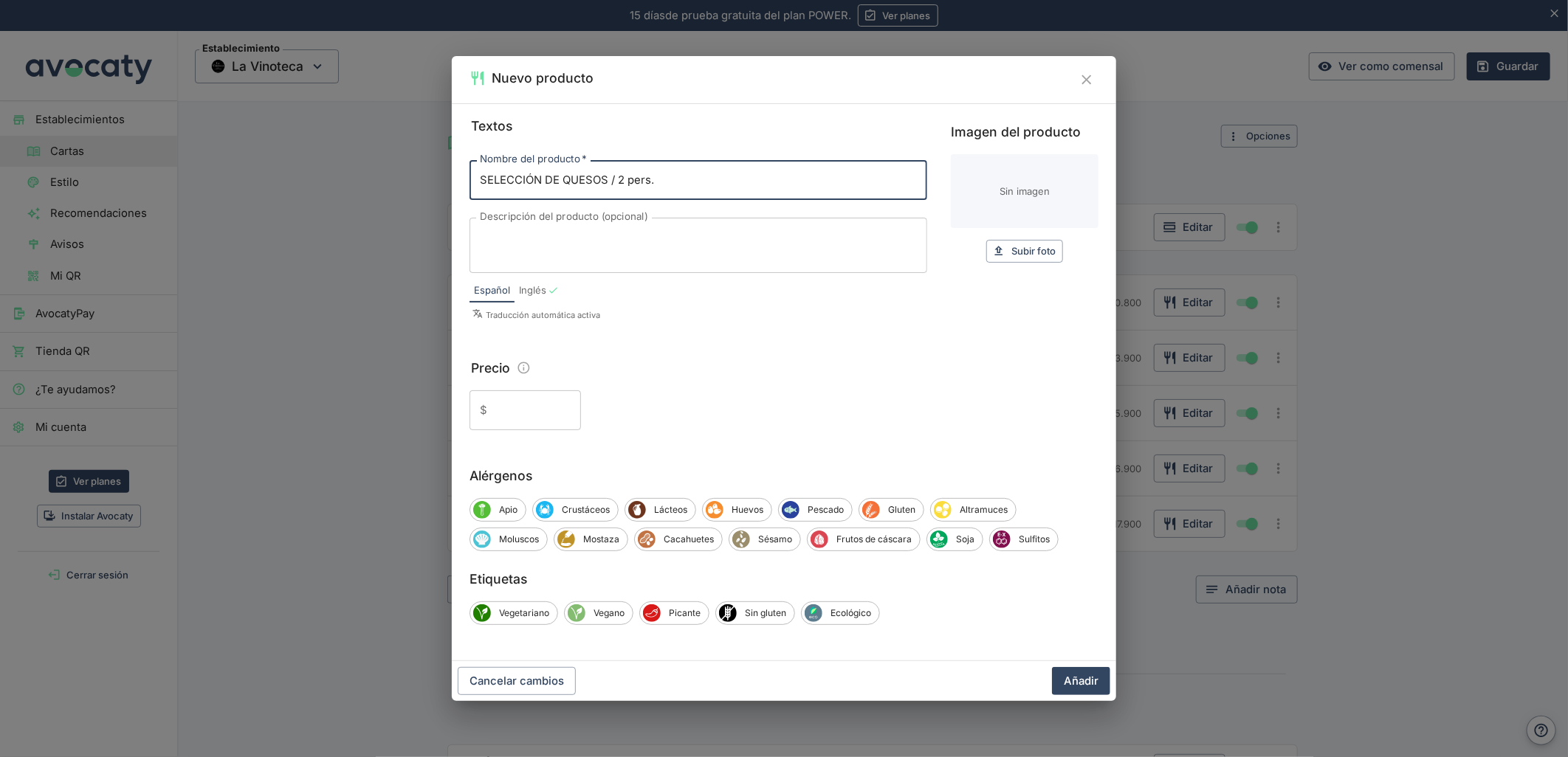
type input "SELECCIÓN DE QUESOS / 2 pers."
click at [708, 252] on textarea "Descripción del producto (opcional)" at bounding box center [698, 246] width 437 height 31
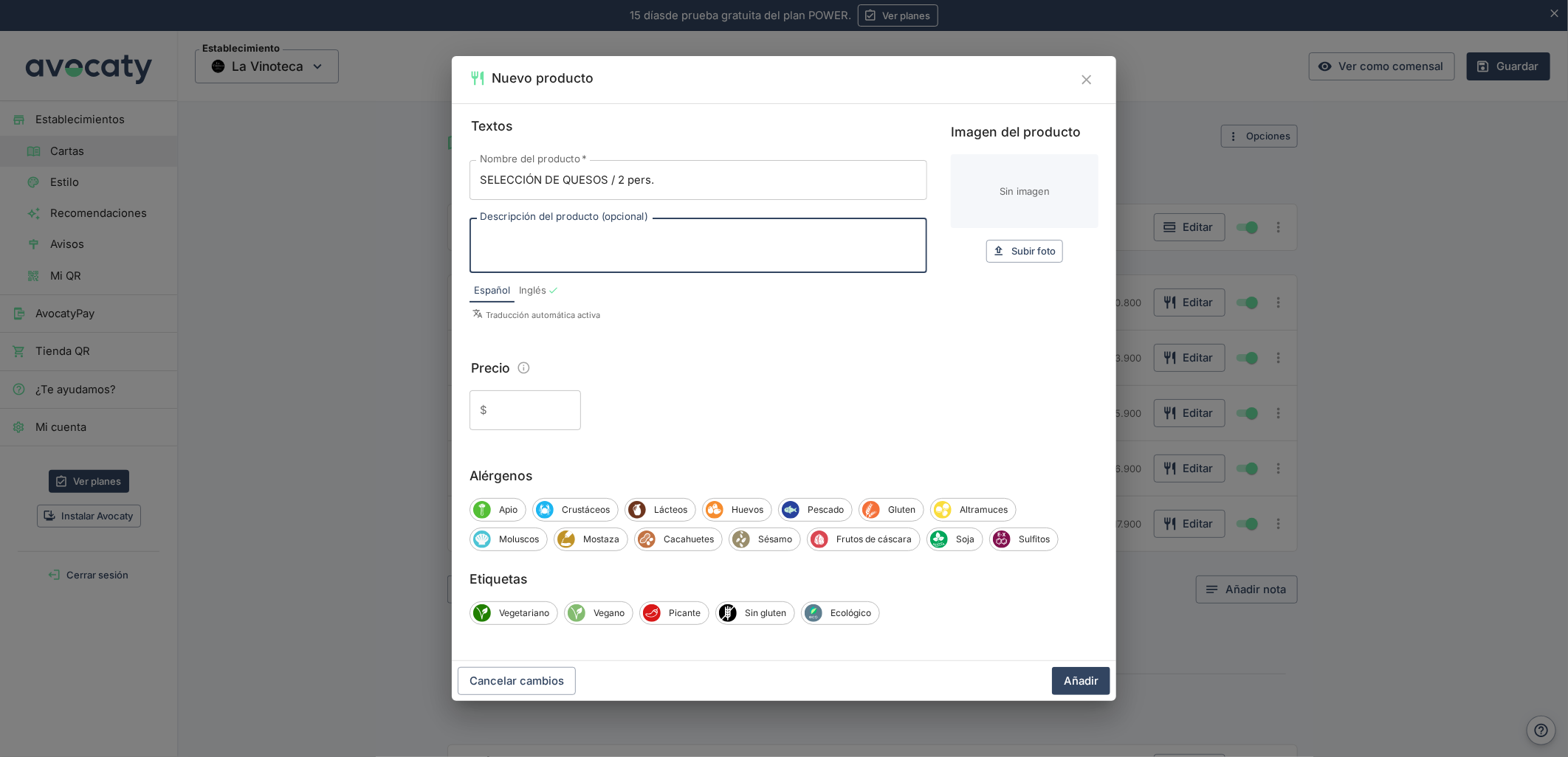
paste textarea "Boladero: leche de oveja patagónica, queso maduro, [GEOGRAPHIC_DATA], Comté: le…"
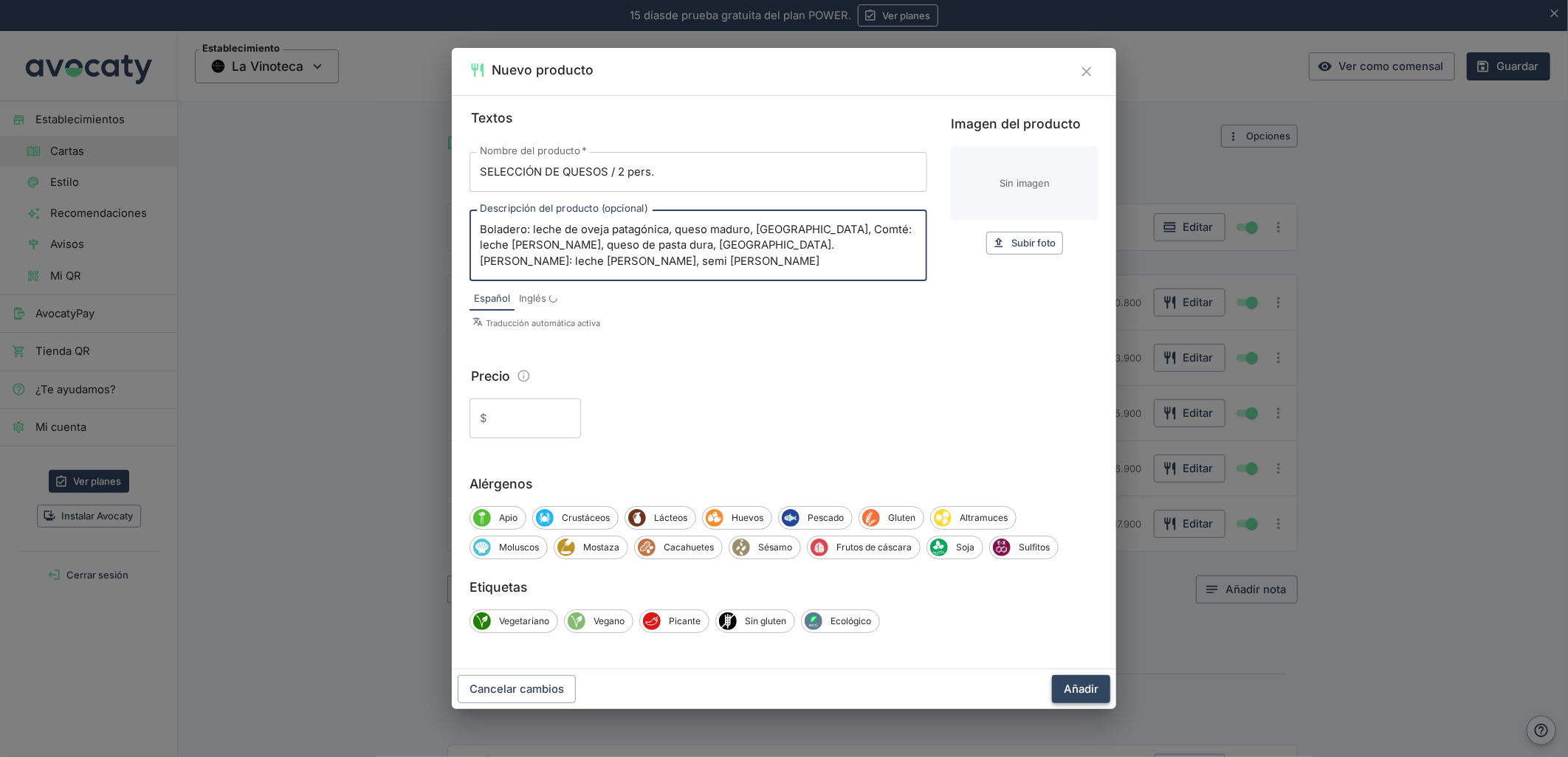
type textarea "Boladero: leche de oveja patagónica, queso maduro, [GEOGRAPHIC_DATA], Comté: le…"
click at [1068, 689] on button "Añadir" at bounding box center [1081, 689] width 58 height 28
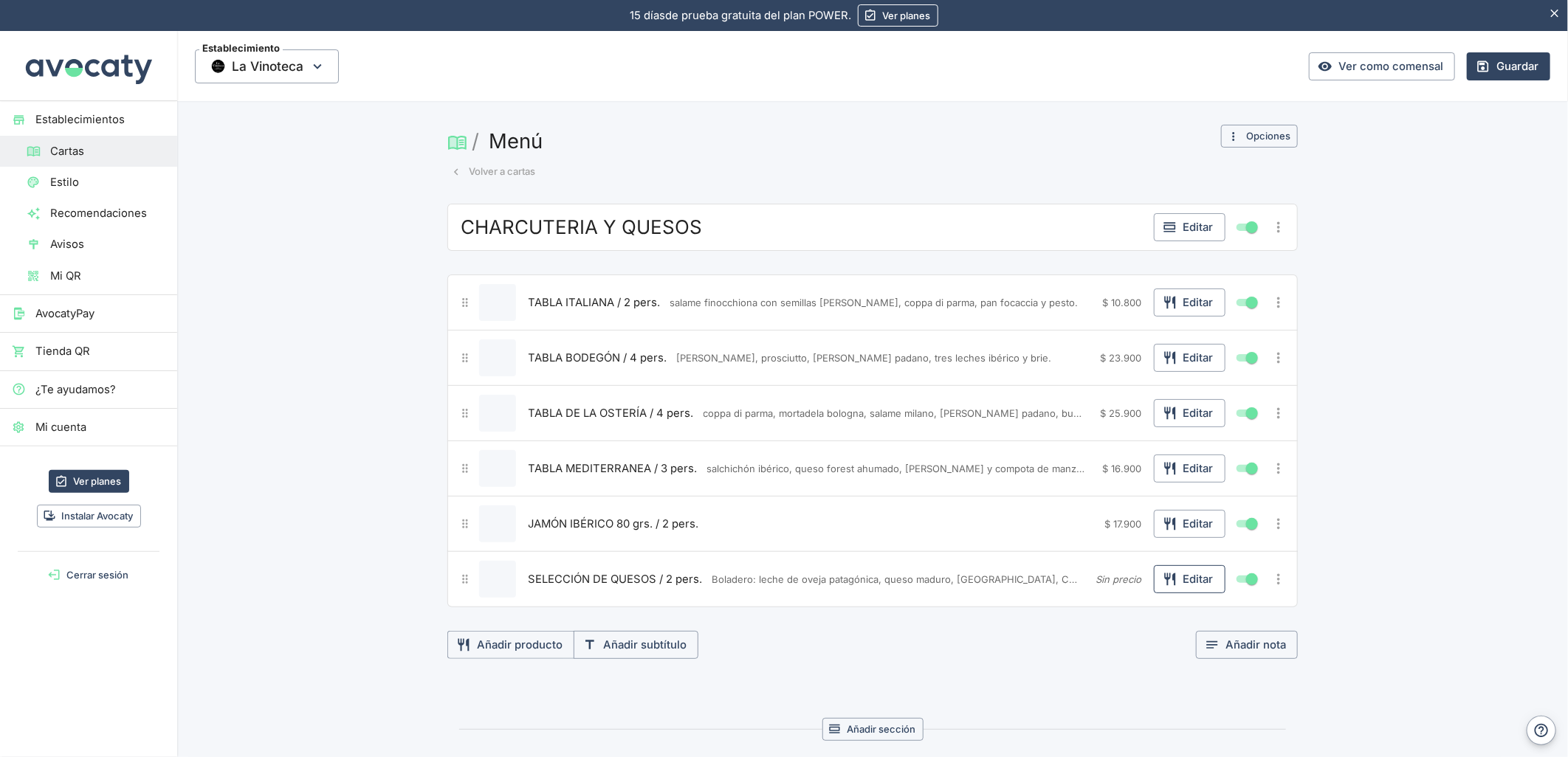
click at [1172, 579] on button "Editar" at bounding box center [1189, 579] width 72 height 28
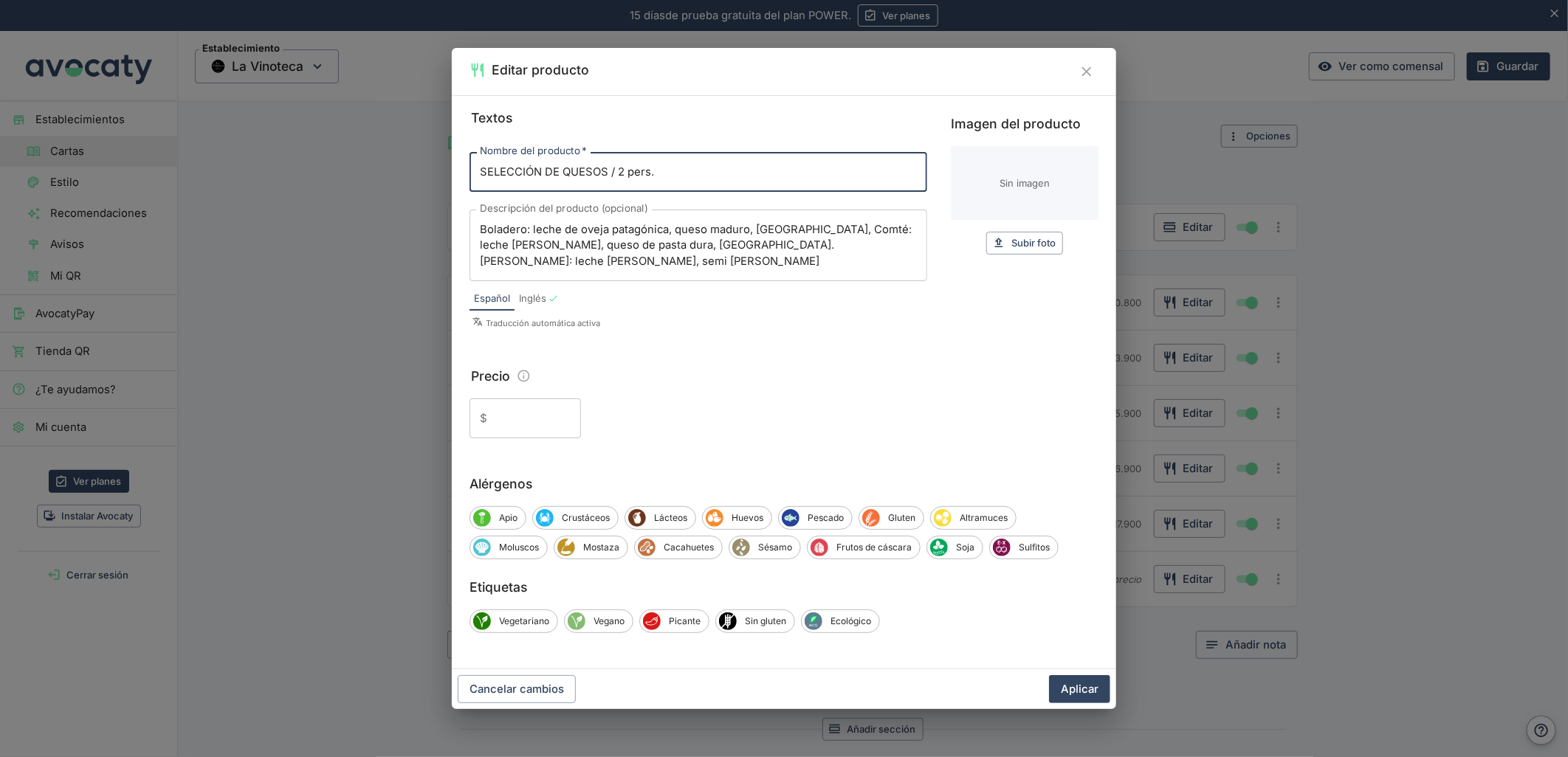
click at [517, 428] on input "Precio" at bounding box center [537, 418] width 88 height 40
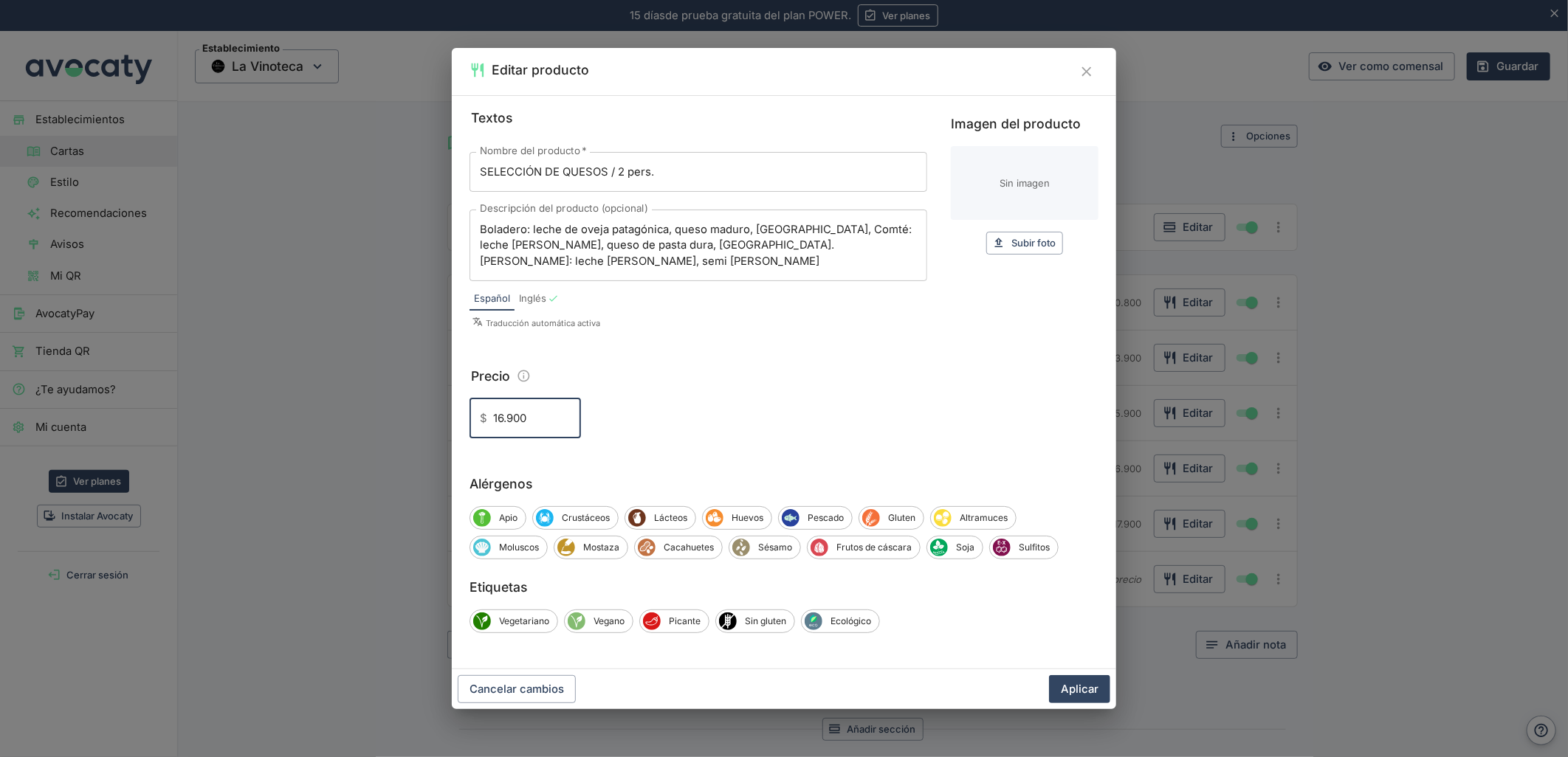
type input "16.900"
click at [1049, 675] on button "Aplicar" at bounding box center [1079, 689] width 61 height 28
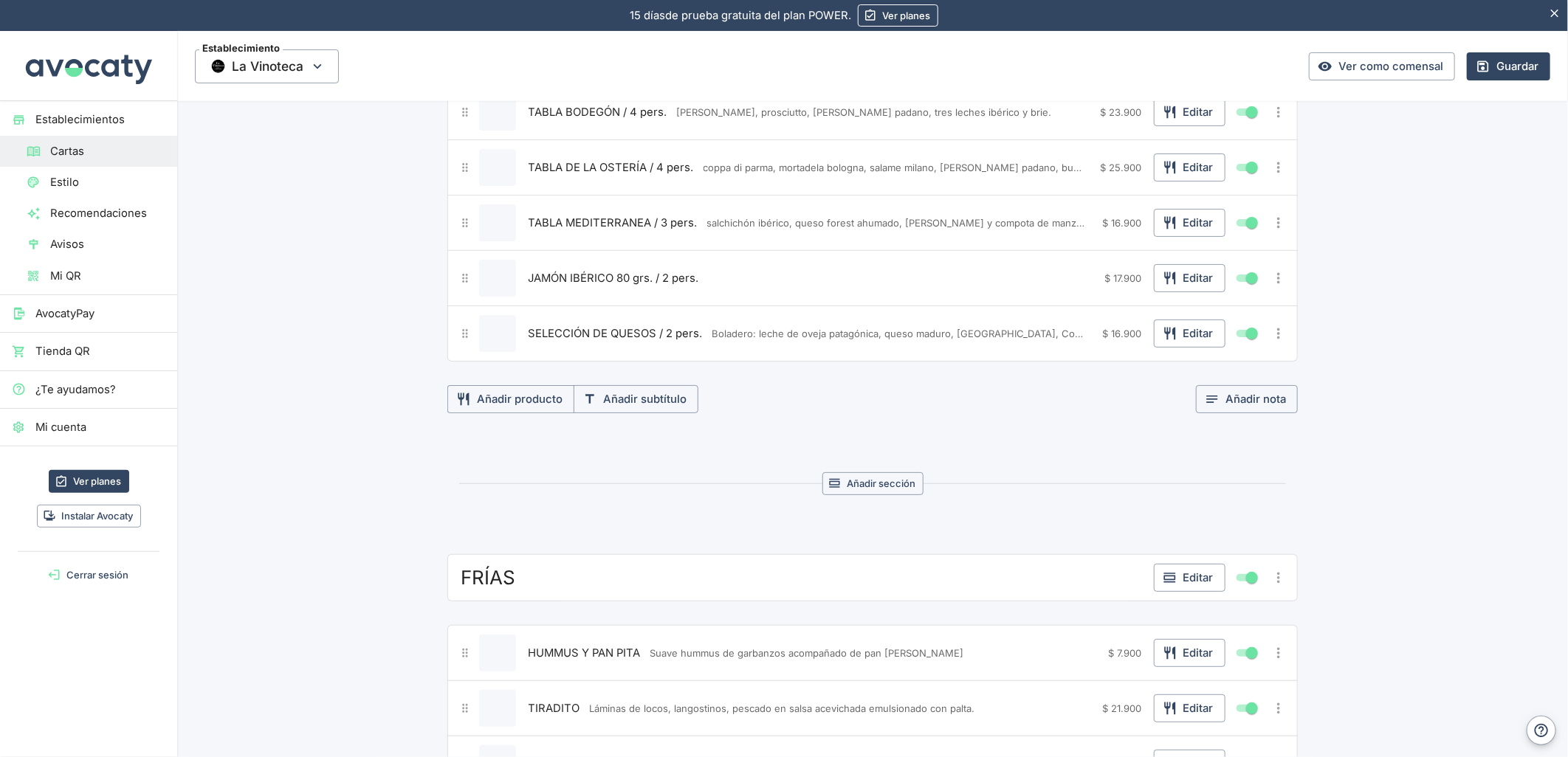
scroll to position [410, 0]
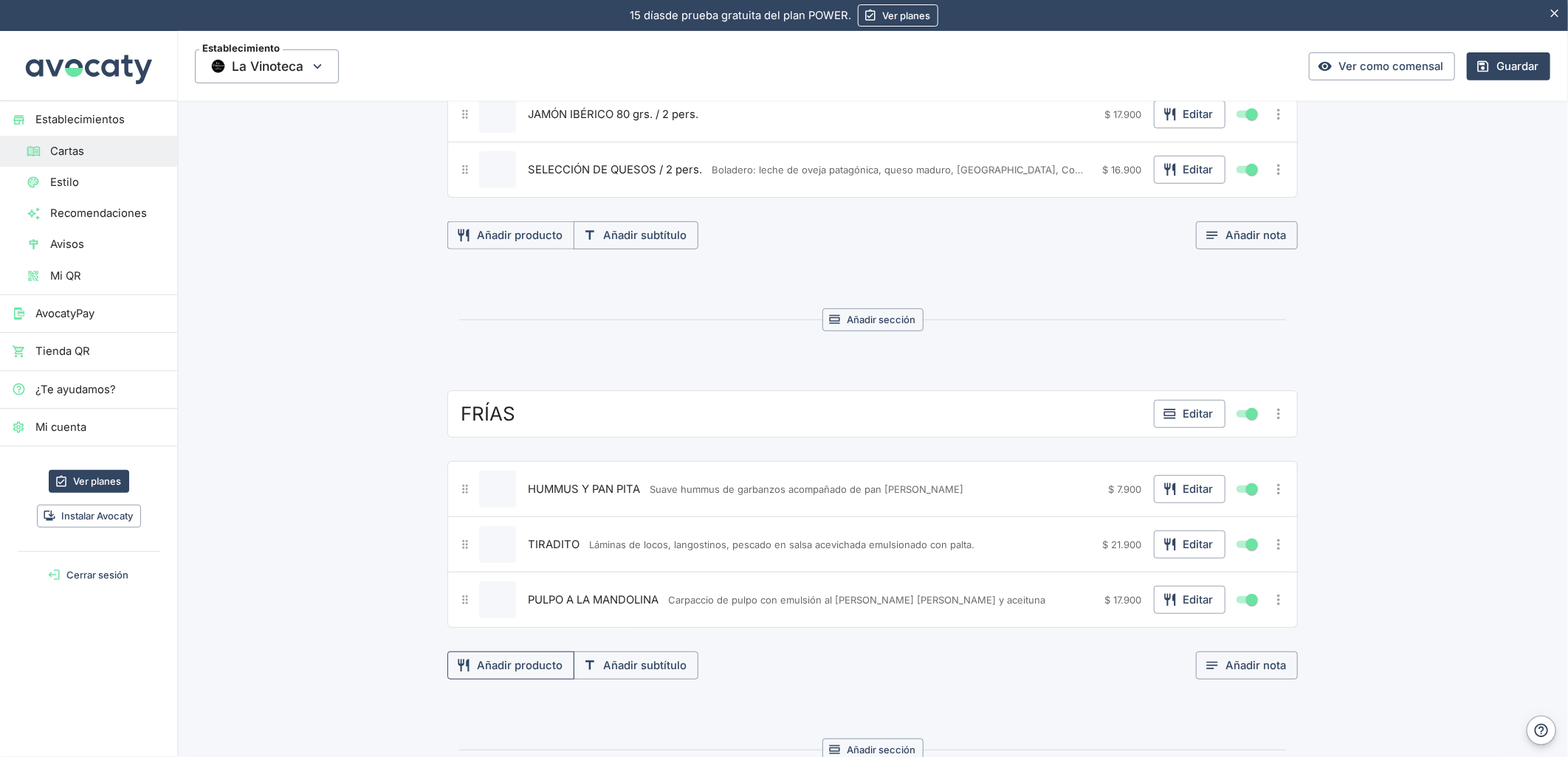
click at [539, 670] on button "Añadir producto" at bounding box center [511, 666] width 127 height 28
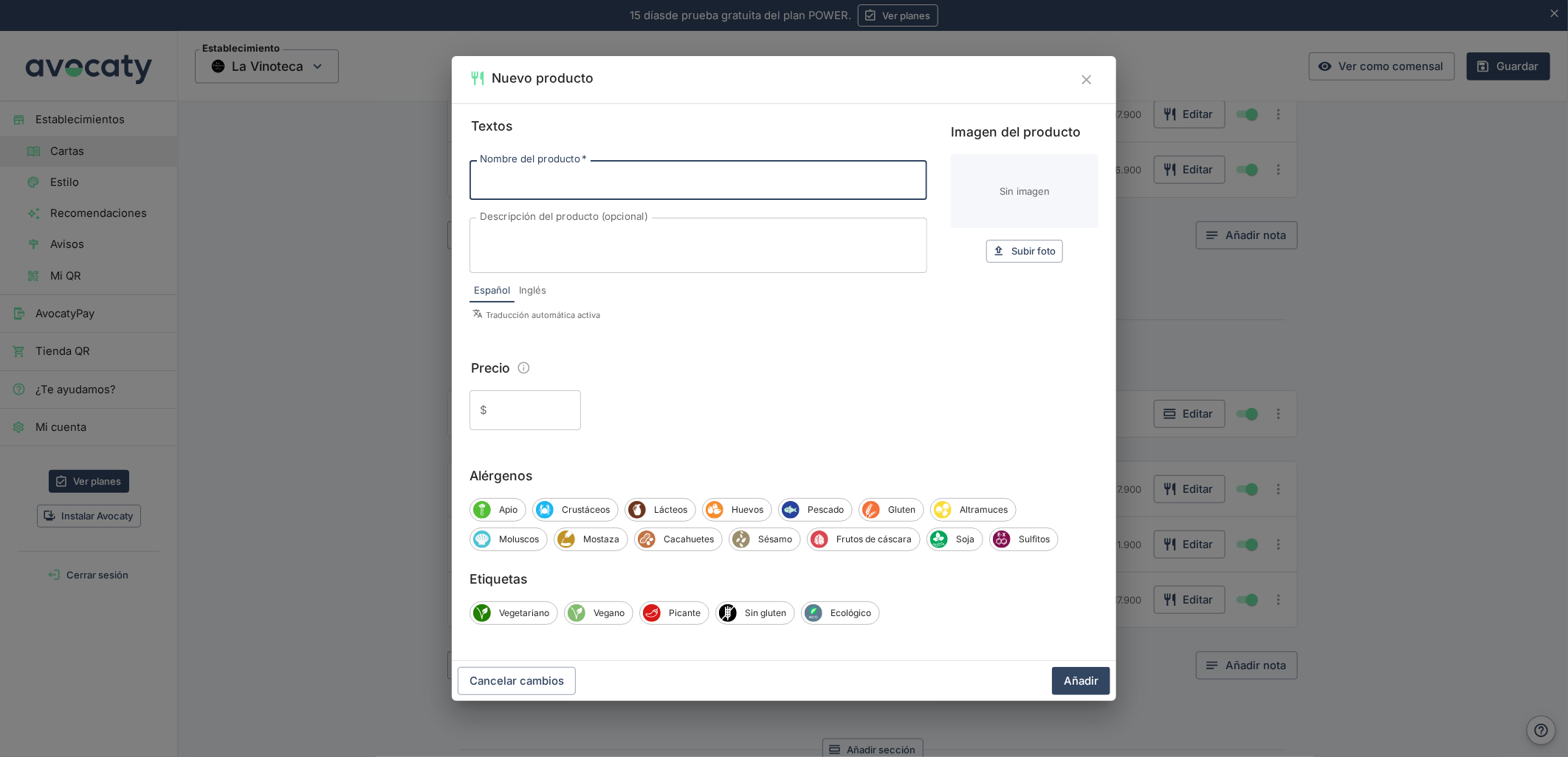
click at [562, 170] on input "Nombre del producto   *" at bounding box center [698, 180] width 457 height 40
paste input "-OSTRAS FRESCAS / 7 unid."
type input "-OSTRAS FRESCAS / 7 unid."
click at [681, 244] on textarea "Descripción del producto (opcional)" at bounding box center [698, 246] width 437 height 31
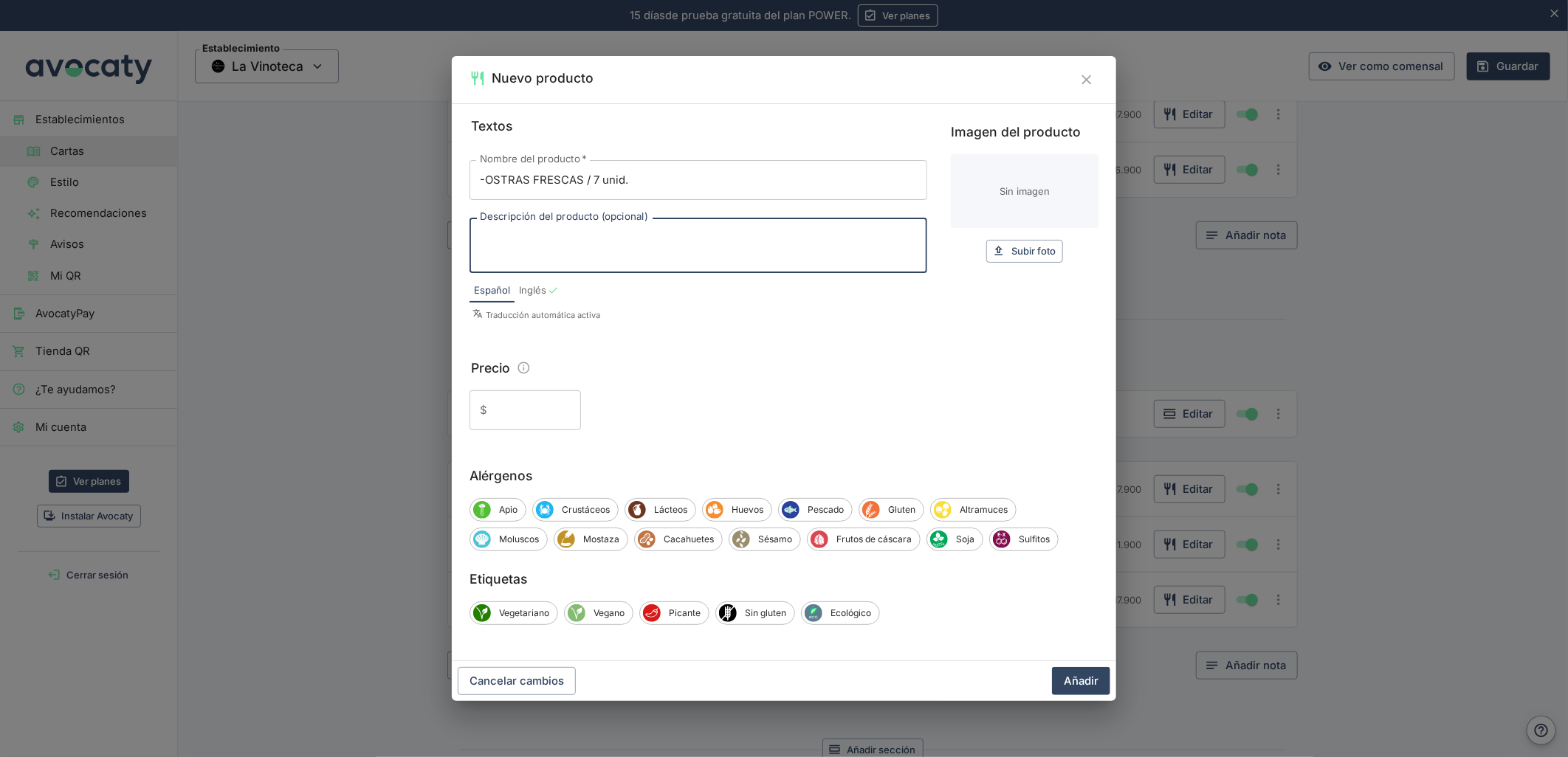
paste textarea "Ostras [PERSON_NAME] al natural."
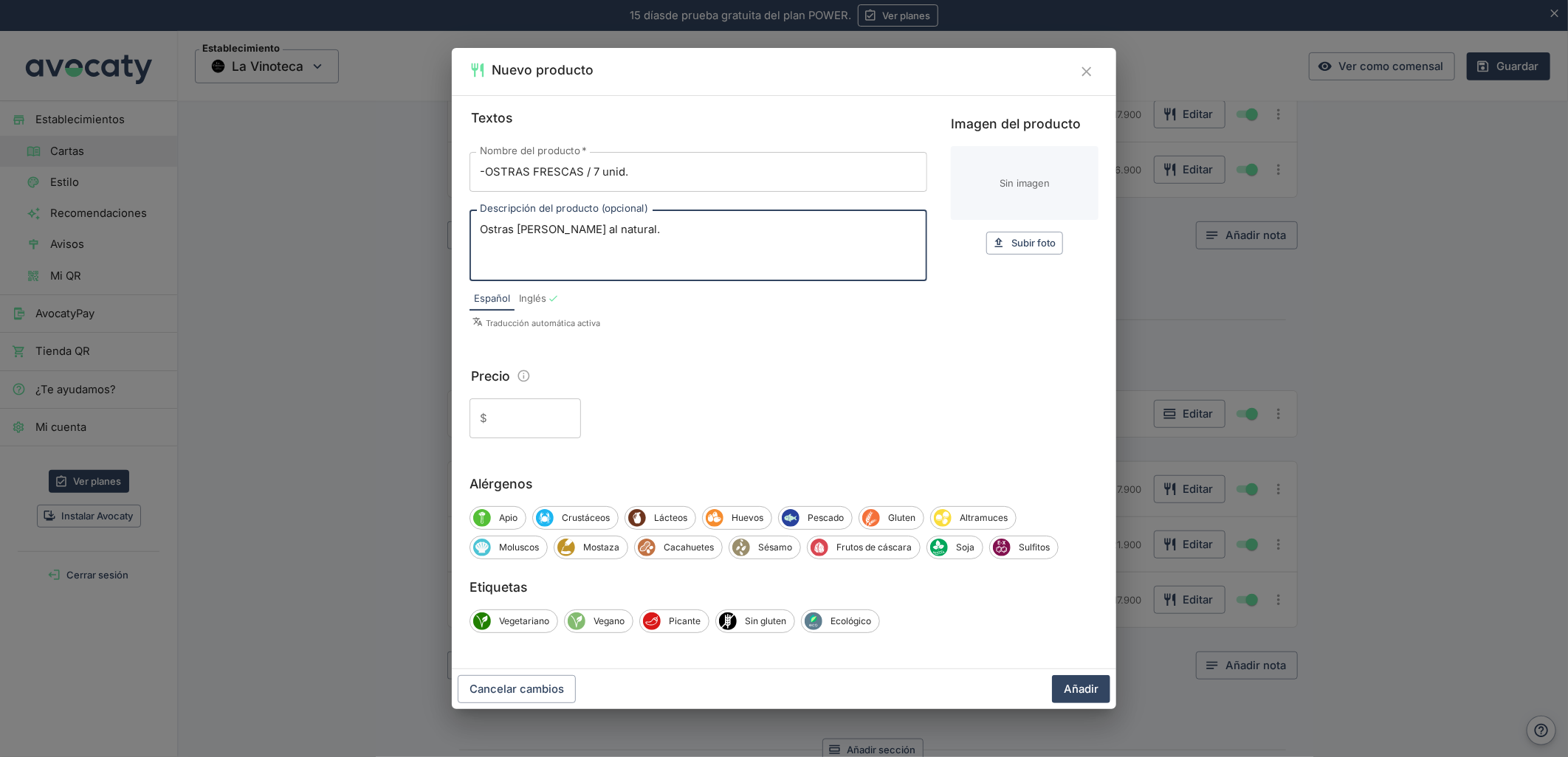
type textarea "Ostras [PERSON_NAME] al natural."
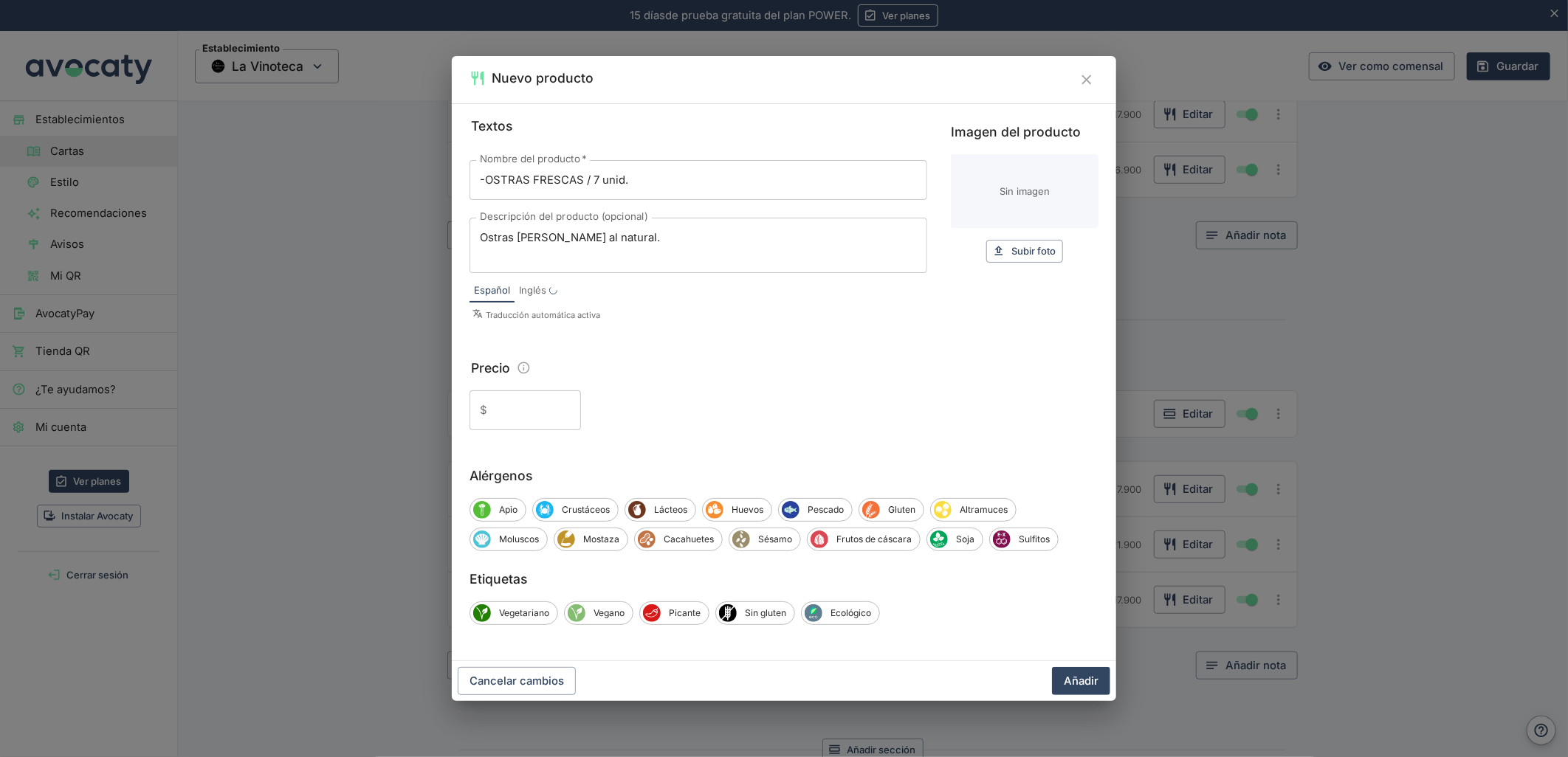
click at [492, 414] on div "$ ​" at bounding box center [525, 410] width 112 height 40
type input "13.900"
click at [1052, 667] on button "Añadir" at bounding box center [1081, 681] width 58 height 28
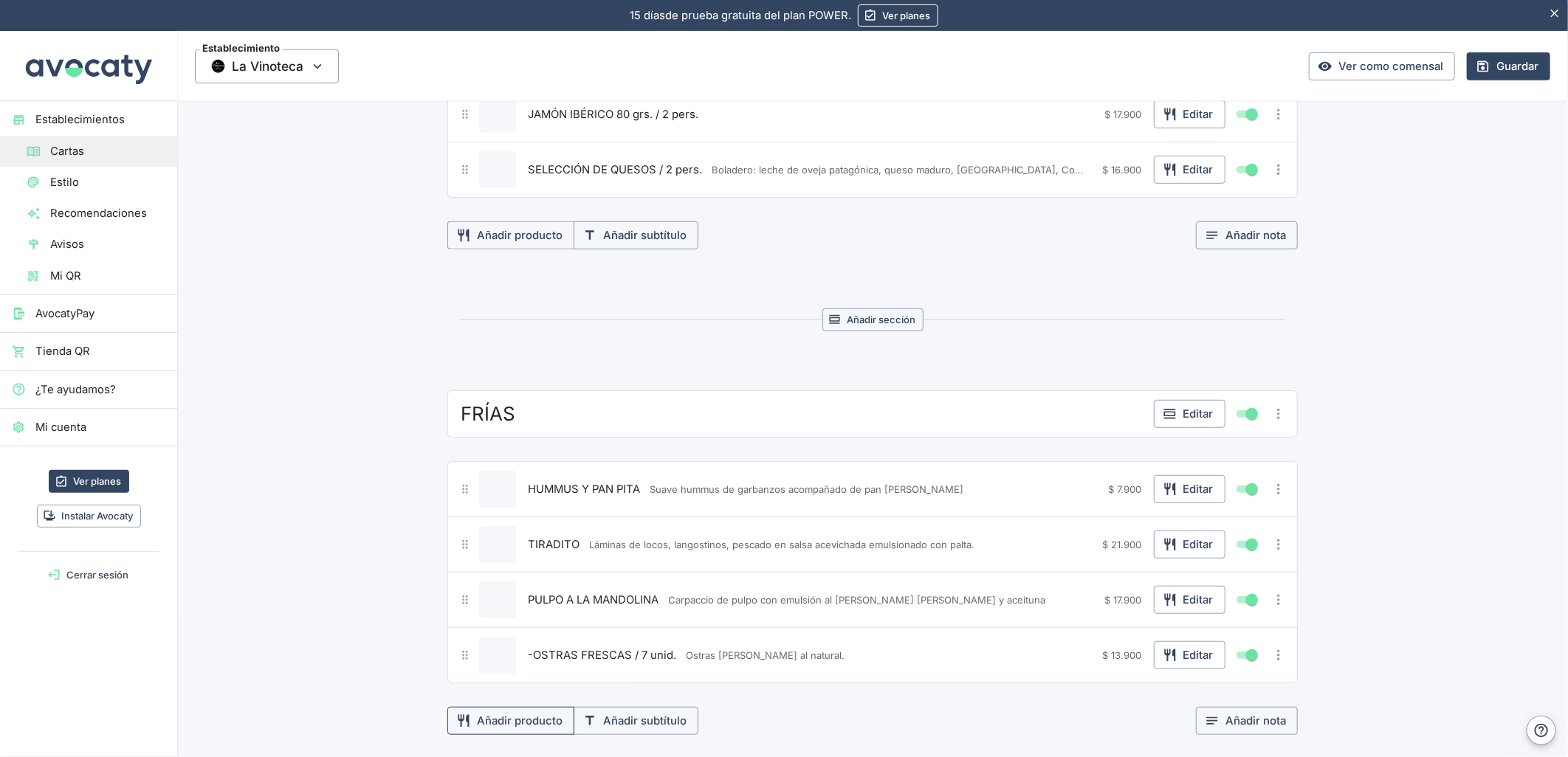
click at [481, 722] on button "Añadir producto" at bounding box center [511, 721] width 127 height 28
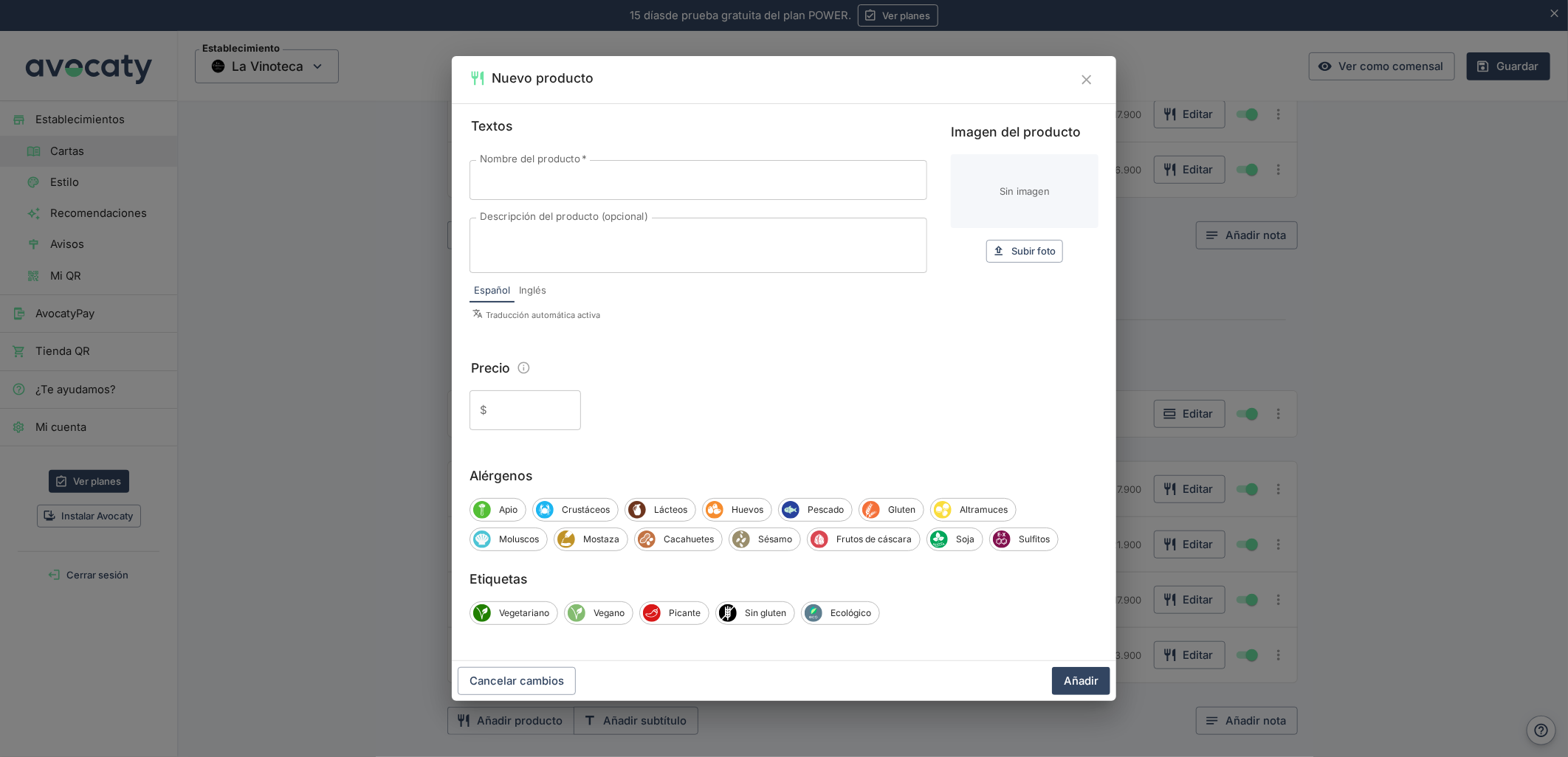
click at [558, 191] on input "Nombre del producto   *" at bounding box center [698, 180] width 457 height 40
paste input "-[PERSON_NAME]"
click at [490, 179] on input "-[PERSON_NAME]" at bounding box center [698, 180] width 457 height 40
type input "[PERSON_NAME]"
click at [662, 244] on textarea "Descripción del producto (opcional)" at bounding box center [698, 246] width 437 height 31
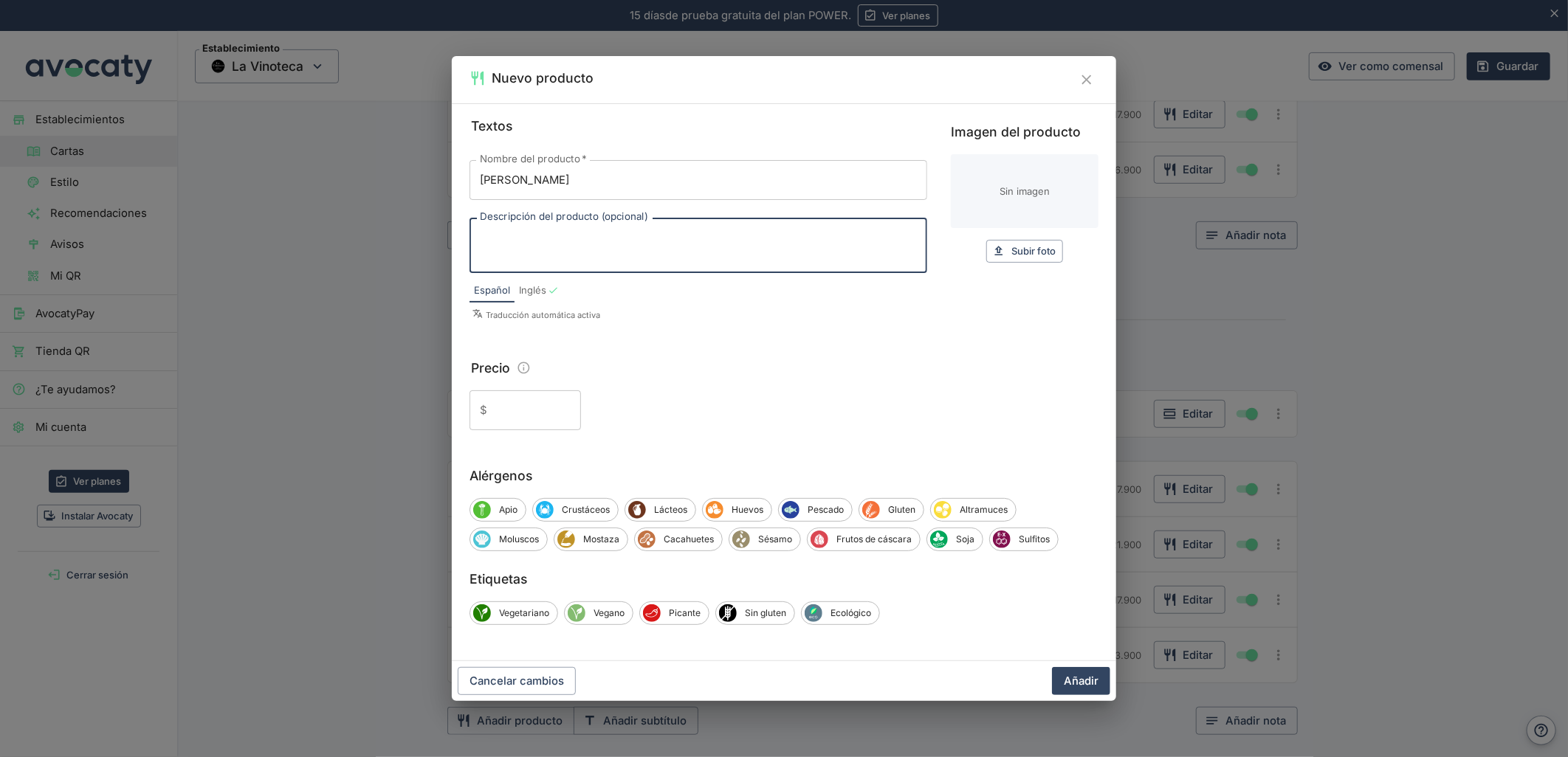
paste textarea "Con palta, emulsión de alcaparras y mix verde."
type textarea "Con palta, emulsión de alcaparras y mix verde."
click at [528, 399] on input "Precio" at bounding box center [537, 410] width 88 height 40
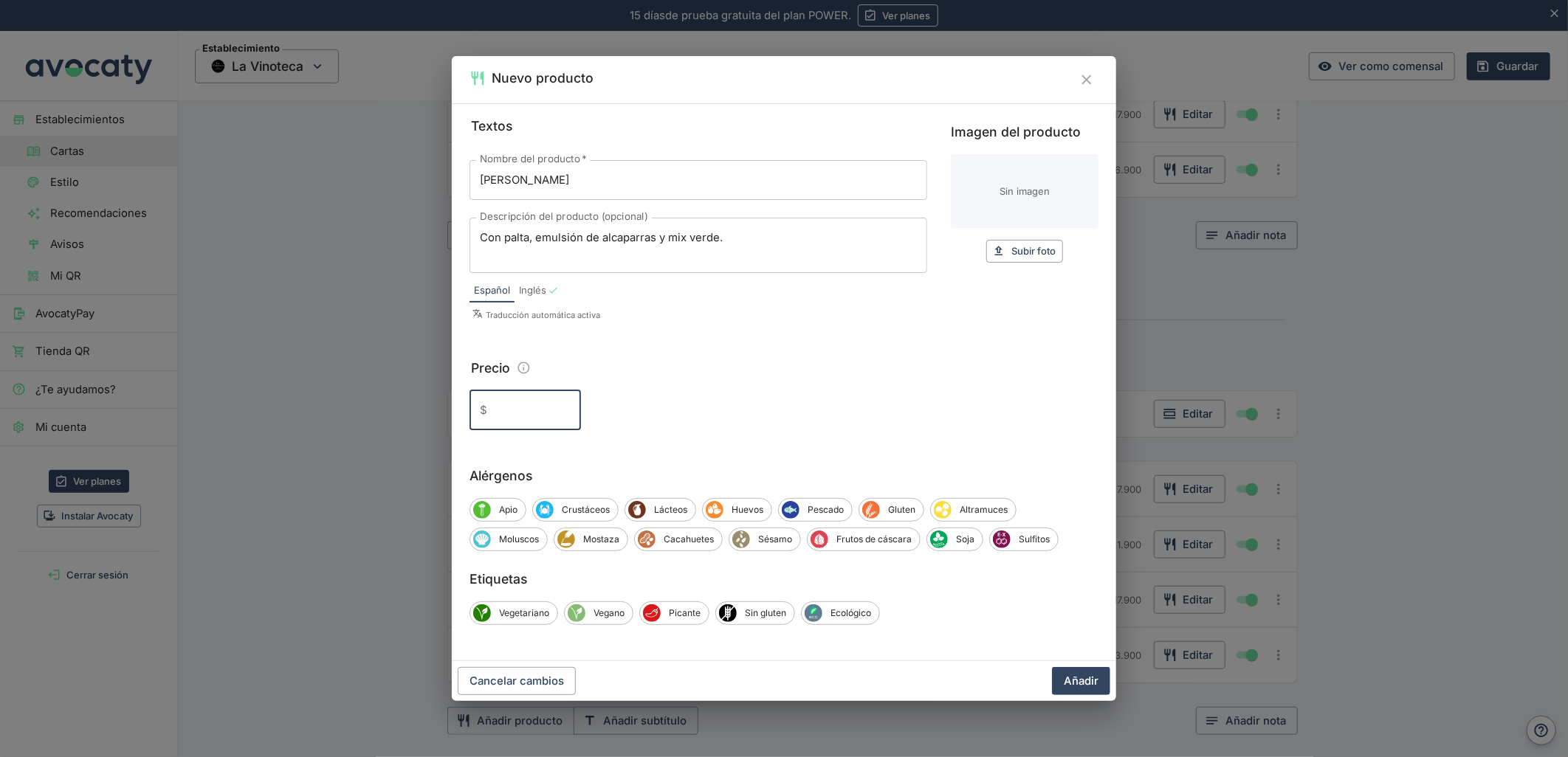
paste input "14.900"
type input "14.900"
click at [1076, 698] on div "Cancelar cambios Añadir" at bounding box center [784, 681] width 665 height 40
click at [1076, 673] on button "Añadir" at bounding box center [1081, 681] width 58 height 28
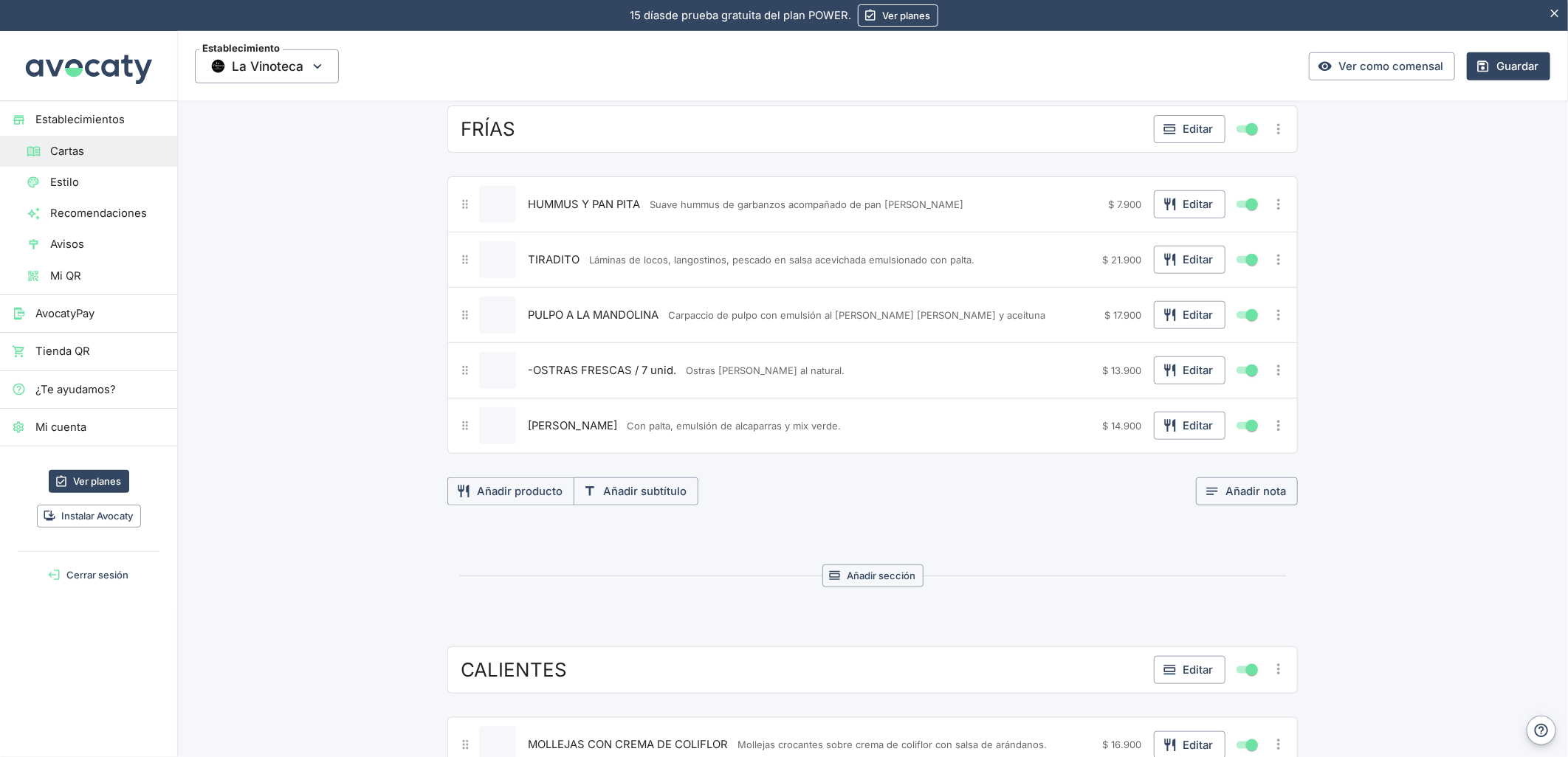
scroll to position [794, 0]
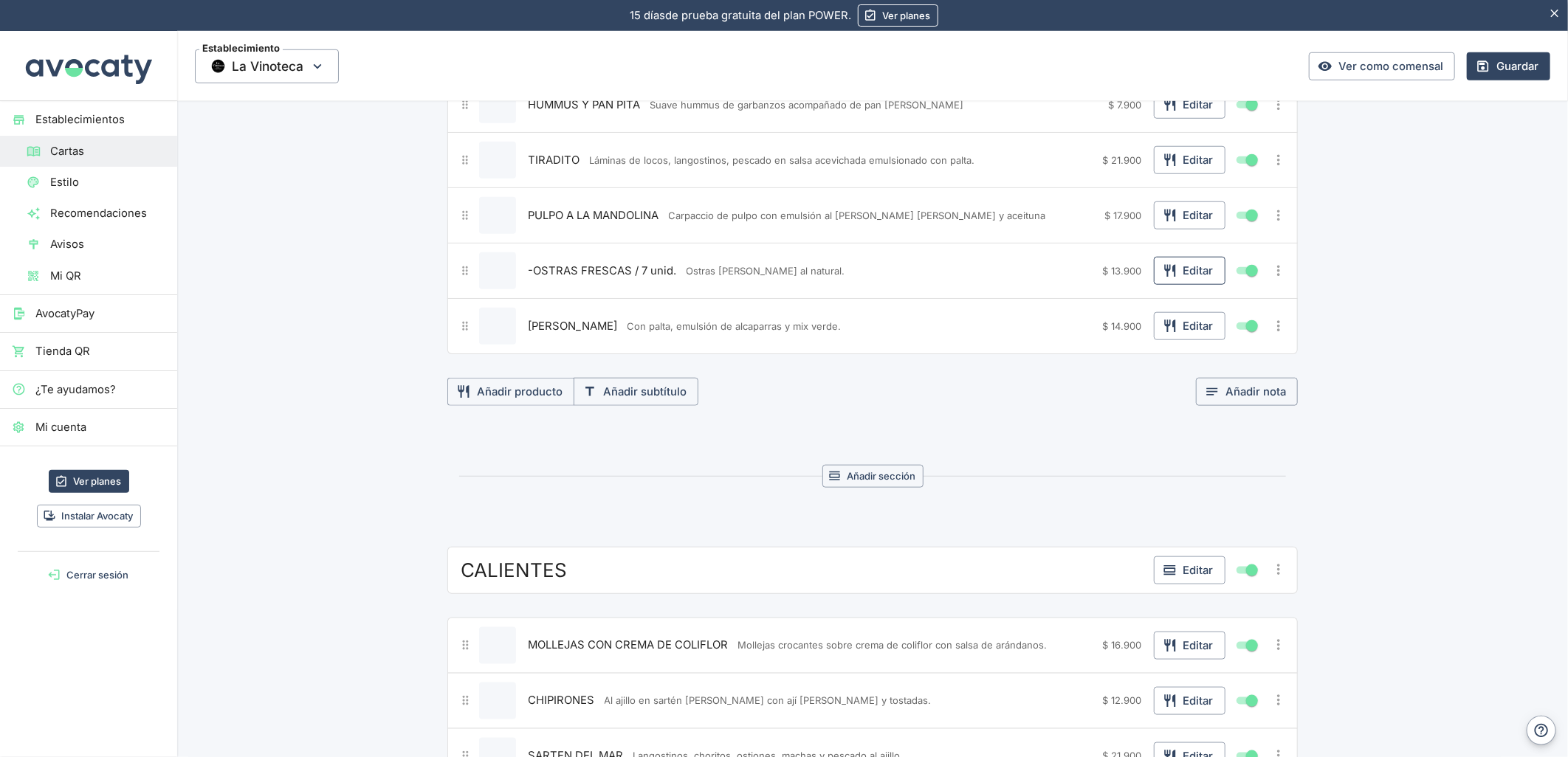
click at [1194, 270] on button "Editar" at bounding box center [1189, 270] width 72 height 28
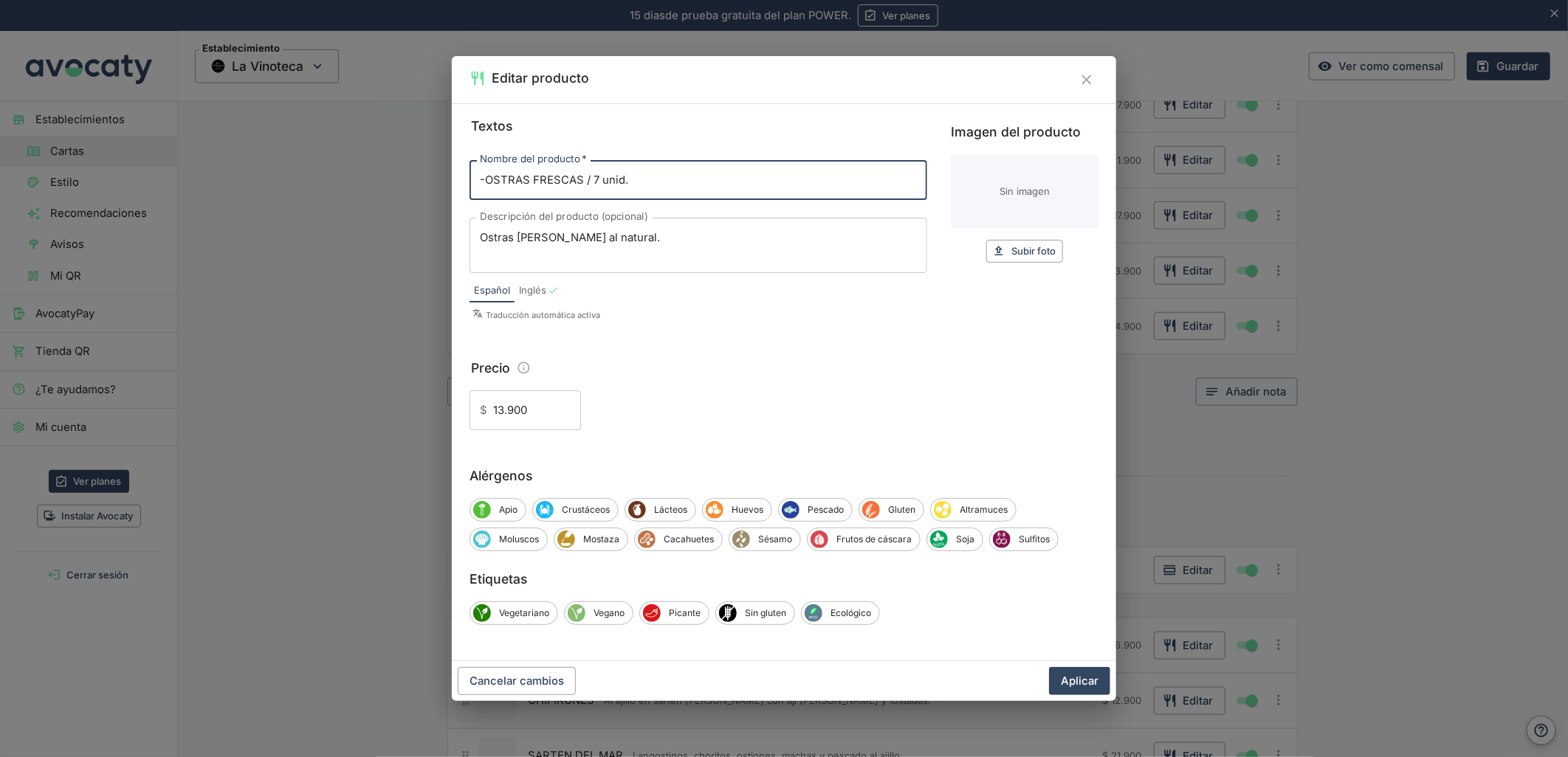
click at [488, 185] on input "-OSTRAS FRESCAS / 7 unid." at bounding box center [698, 180] width 457 height 40
type input "OSTRAS FRESCAS / 7 unid."
click at [1049, 667] on button "Aplicar" at bounding box center [1079, 681] width 61 height 28
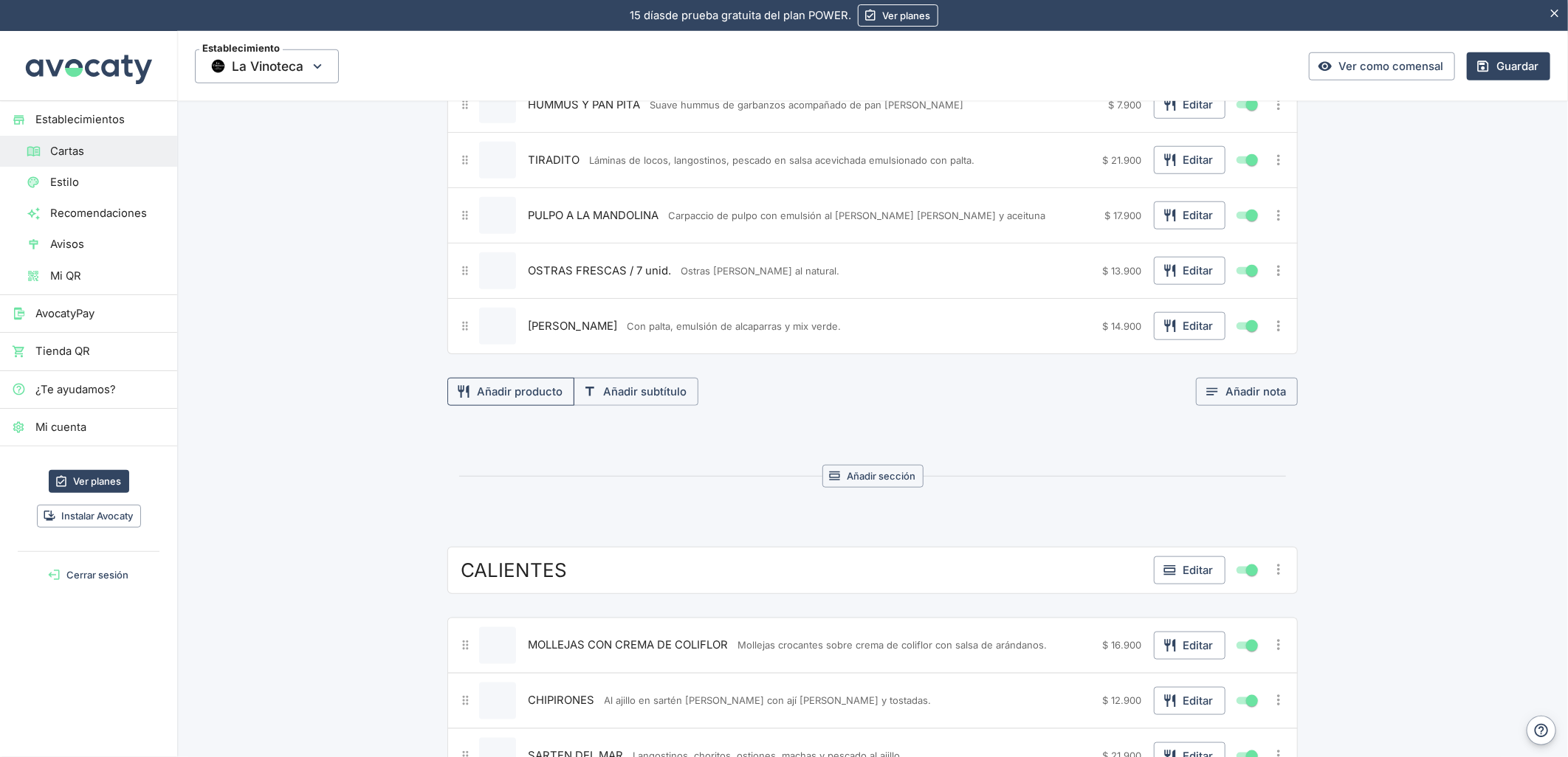
click at [549, 389] on button "Añadir producto" at bounding box center [511, 391] width 127 height 28
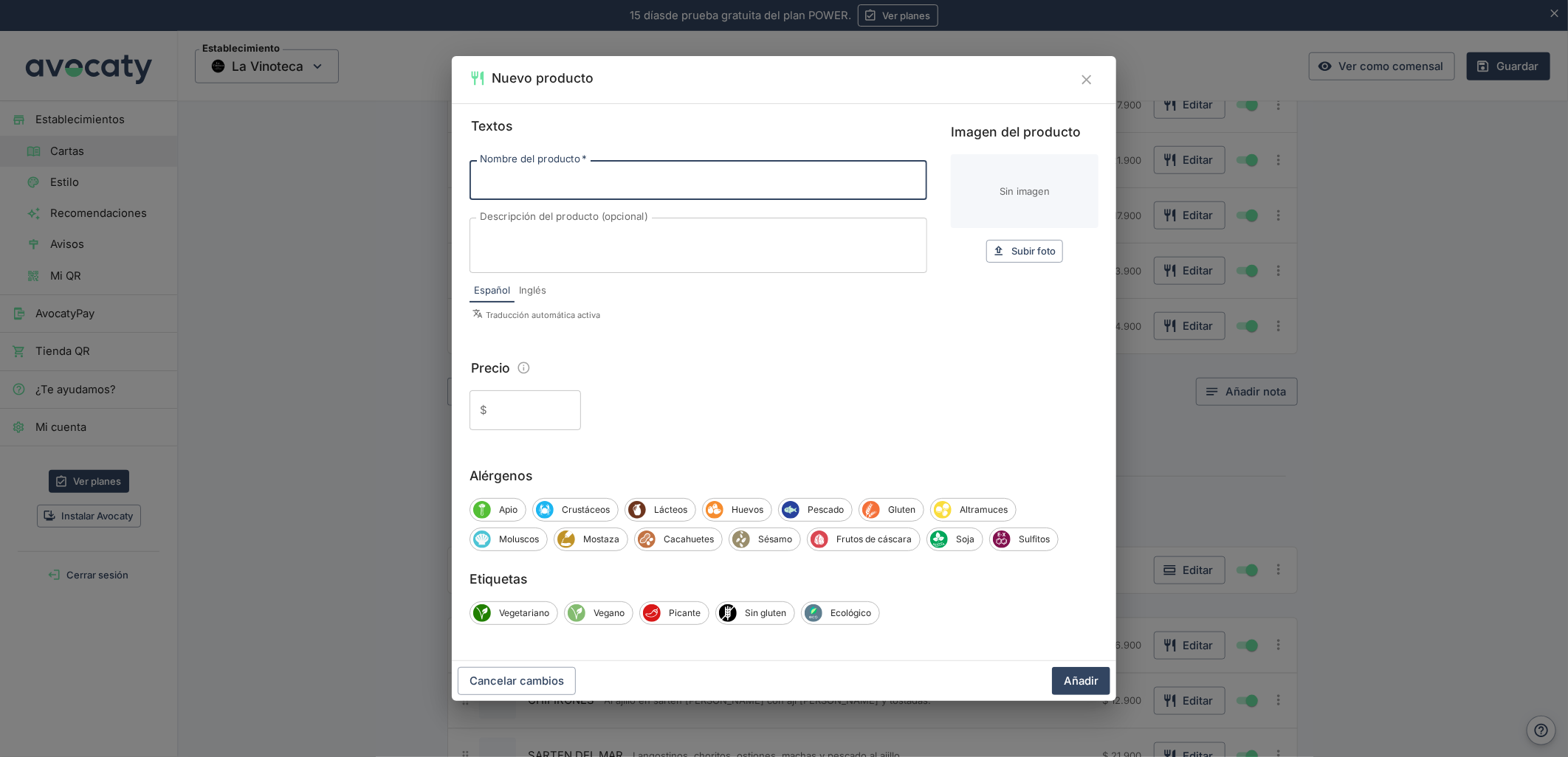
click at [544, 185] on input "Nombre del producto   *" at bounding box center [698, 180] width 457 height 40
paste input "-TÁRTARO DE FILETE DE VACUNO"
click at [489, 185] on input "-TÁRTARO DE FILETE DE VACUNO" at bounding box center [698, 180] width 457 height 40
type input "TÁRTARO DE FILETE DE VACUNO"
click at [578, 237] on textarea "Descripción del producto (opcional)" at bounding box center [698, 246] width 437 height 31
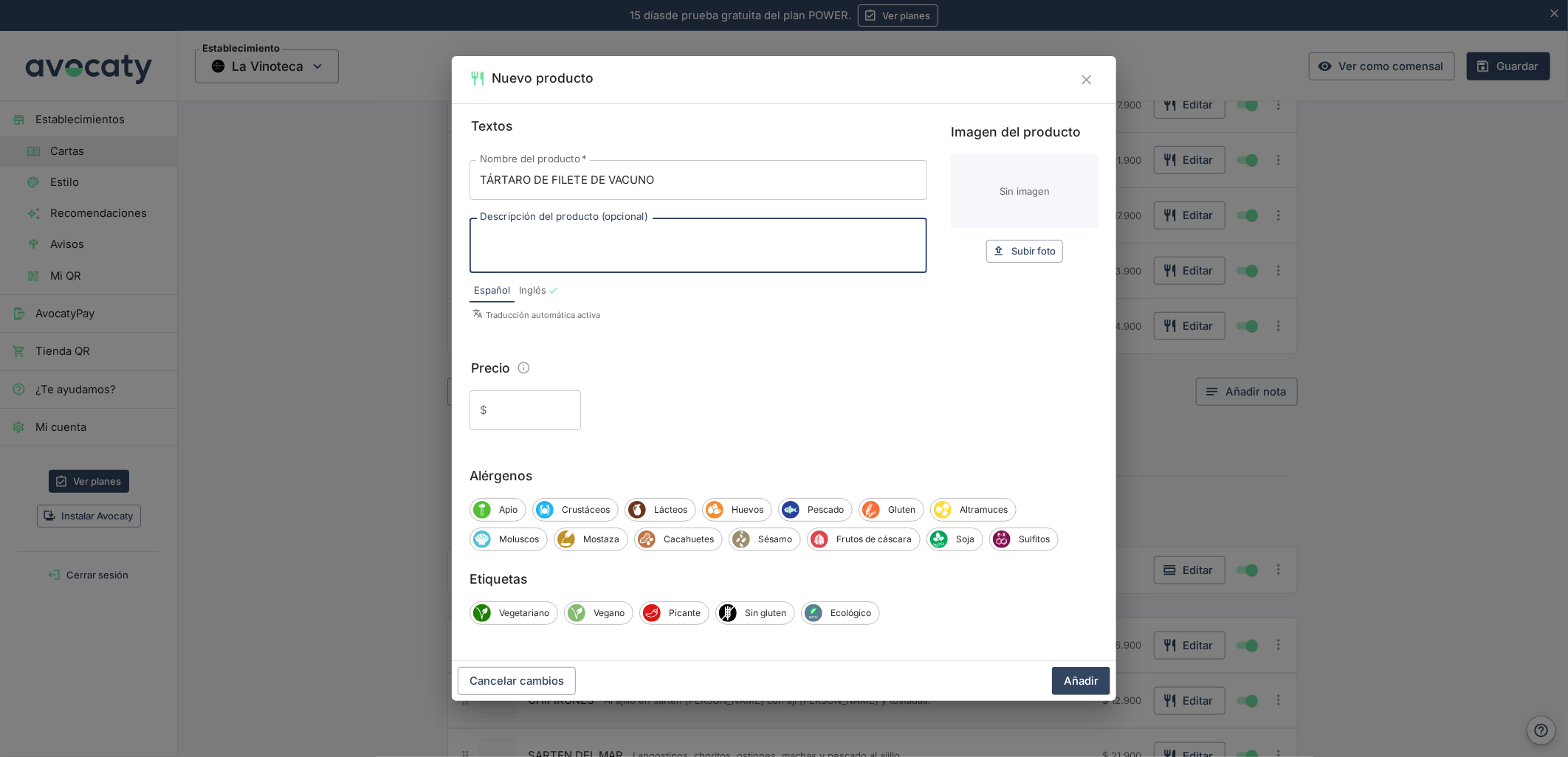
paste textarea "Con Ikura, mayonesa a la mostaza antigua y papas hilo."
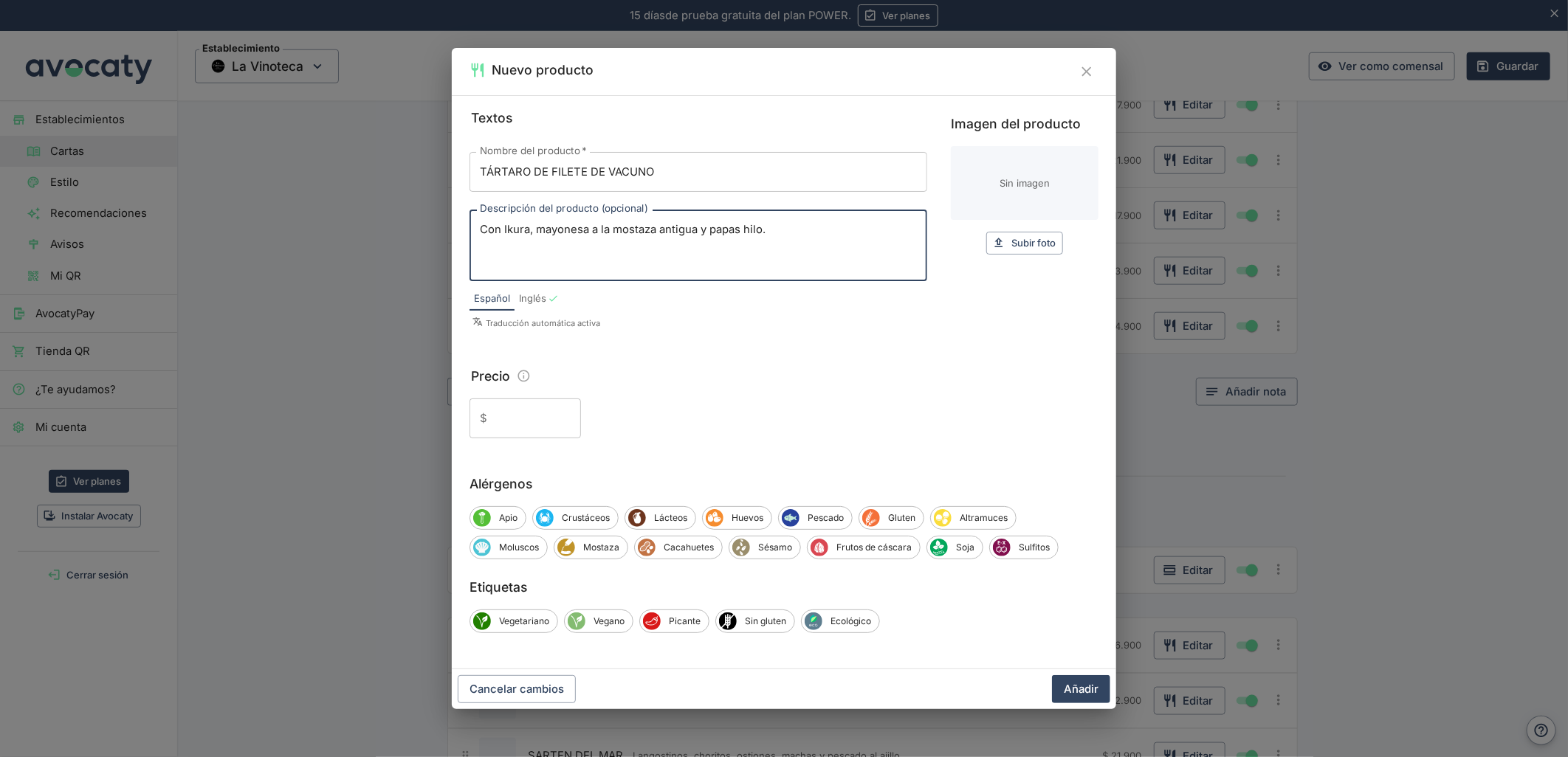
type textarea "Con Ikura, mayonesa a la mostaza antigua y papas hilo."
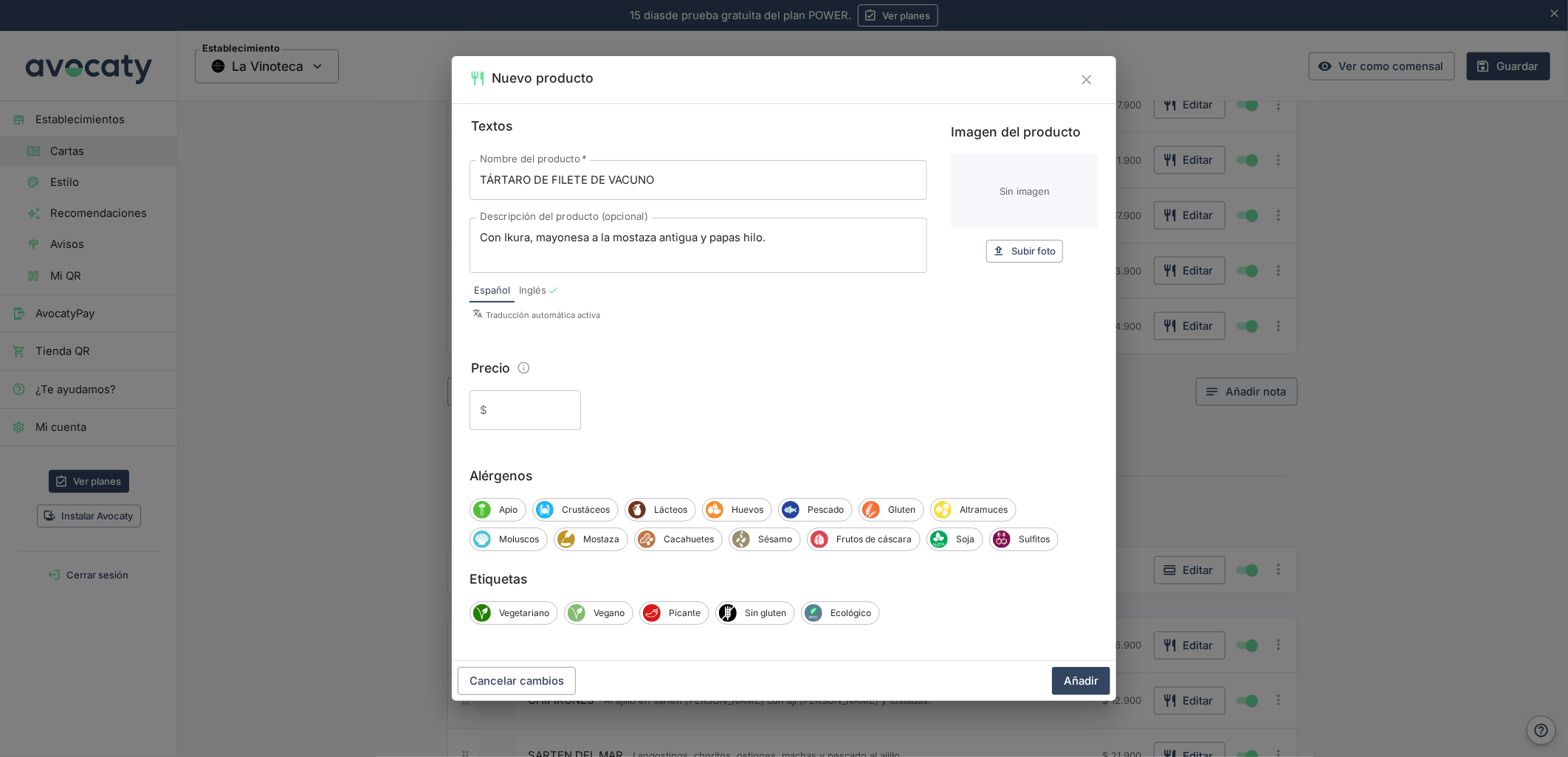
drag, startPoint x: 525, startPoint y: 415, endPoint x: 564, endPoint y: 431, distance: 42.2
click at [525, 415] on input "Precio" at bounding box center [537, 410] width 88 height 40
paste input "15.900"
type input "15.900"
click at [1093, 686] on button "Añadir" at bounding box center [1081, 681] width 58 height 28
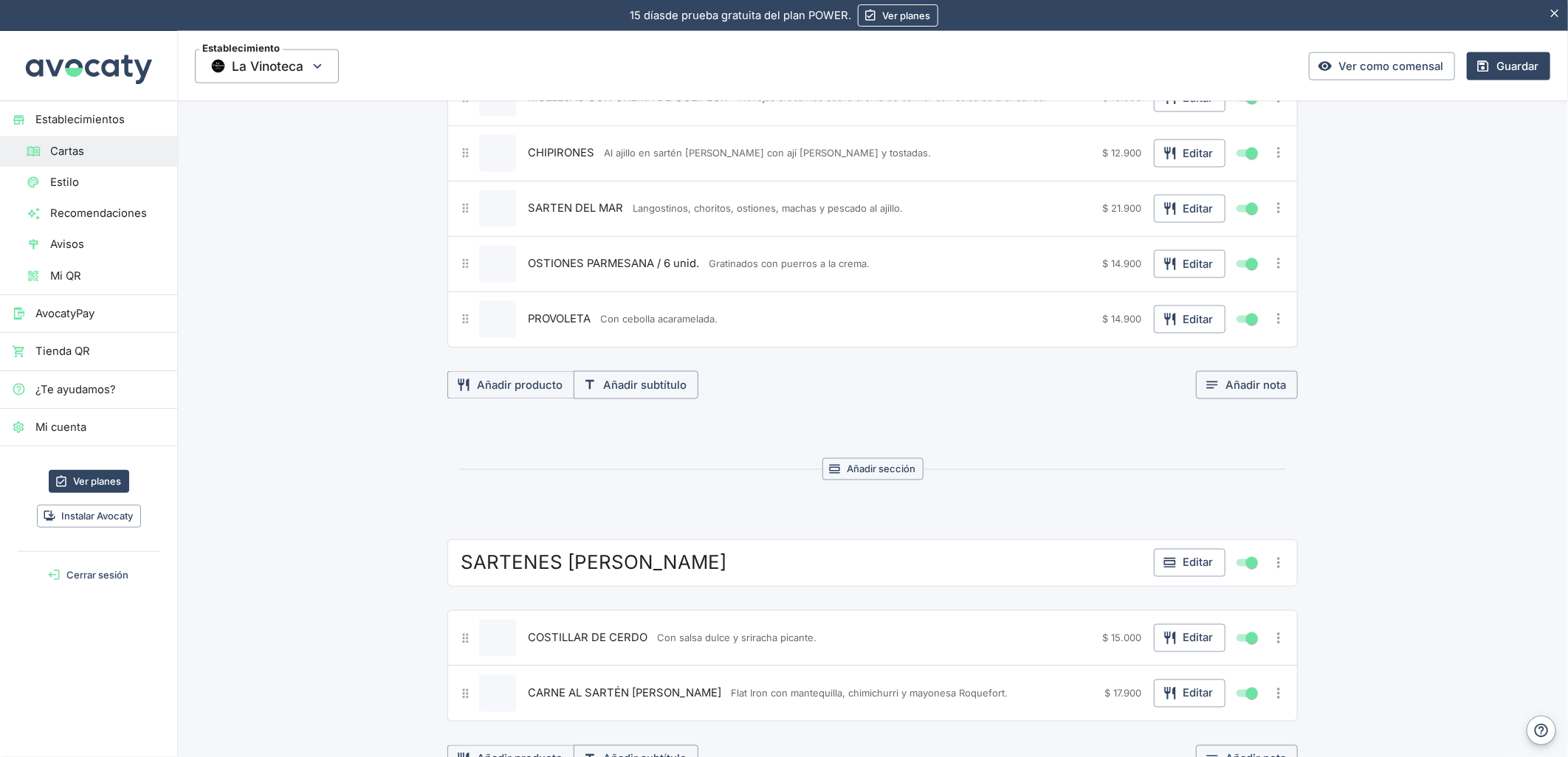
scroll to position [1368, 0]
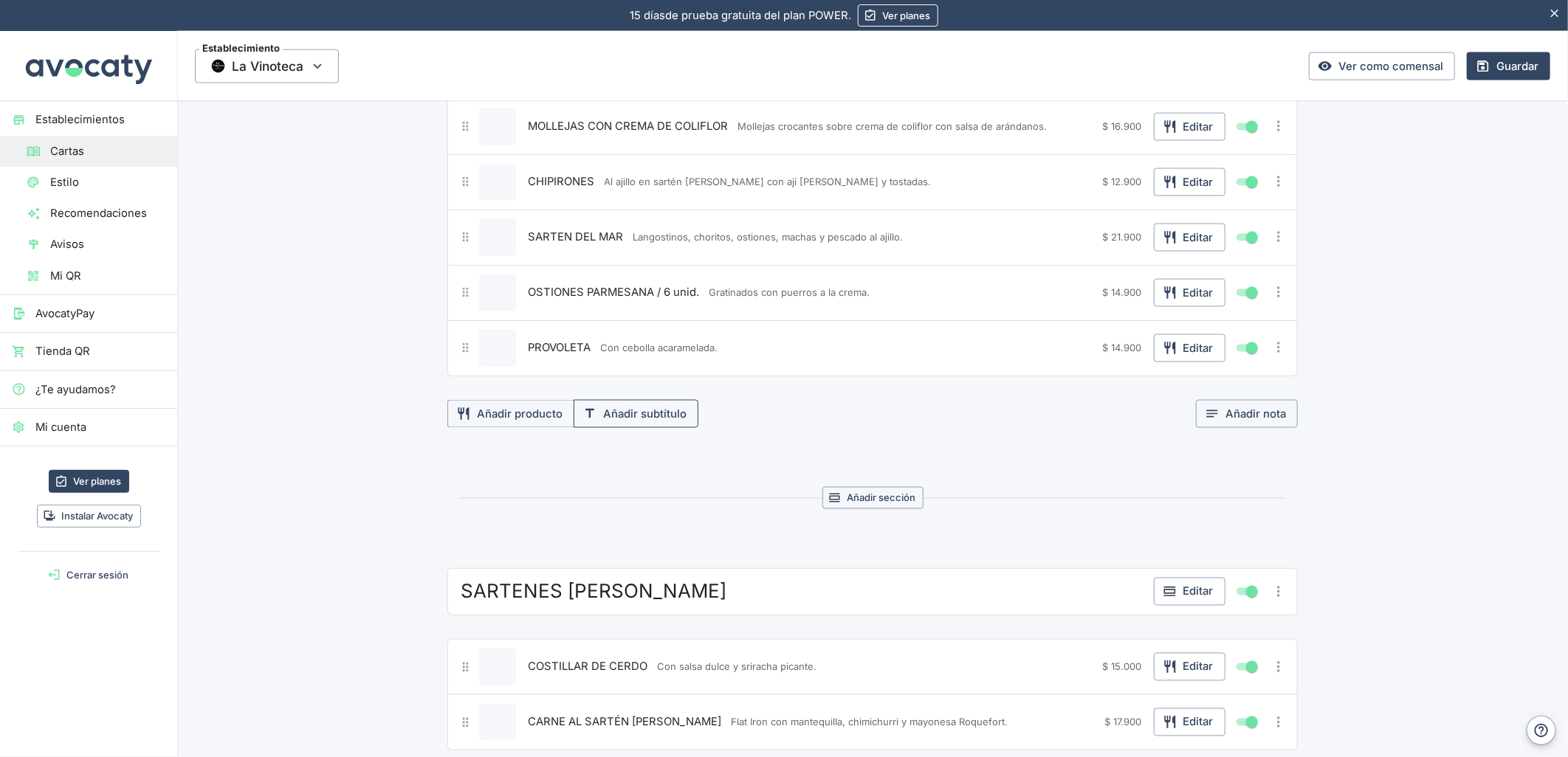
click at [629, 419] on button "Añadir subtítulo" at bounding box center [636, 414] width 125 height 28
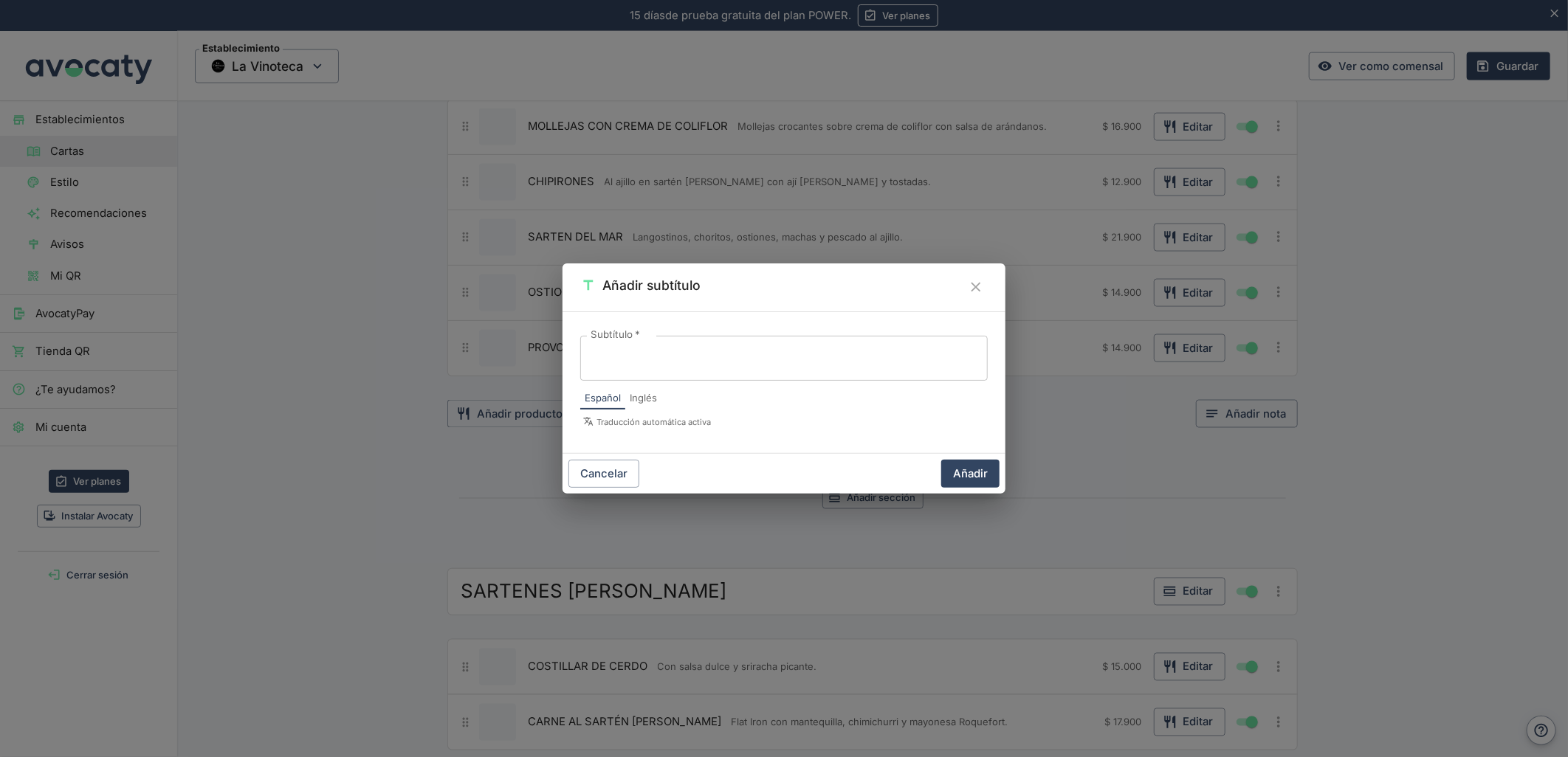
click at [668, 354] on textarea "Subtítulo   *" at bounding box center [784, 357] width 386 height 20
type textarea "SARTENES [PERSON_NAME]"
click at [969, 466] on button "Añadir" at bounding box center [970, 474] width 58 height 28
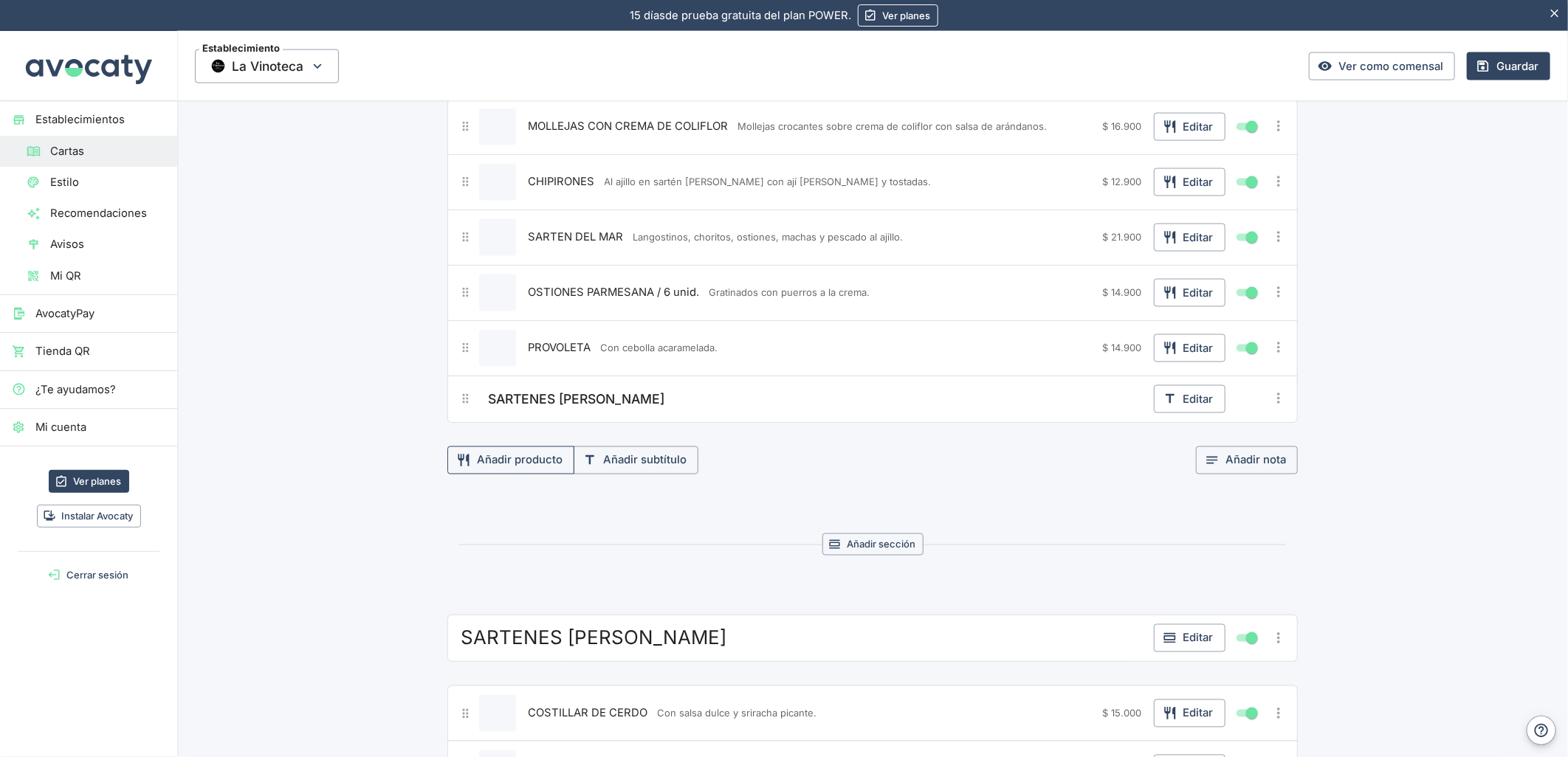
click at [483, 474] on button "Añadir producto" at bounding box center [511, 460] width 127 height 28
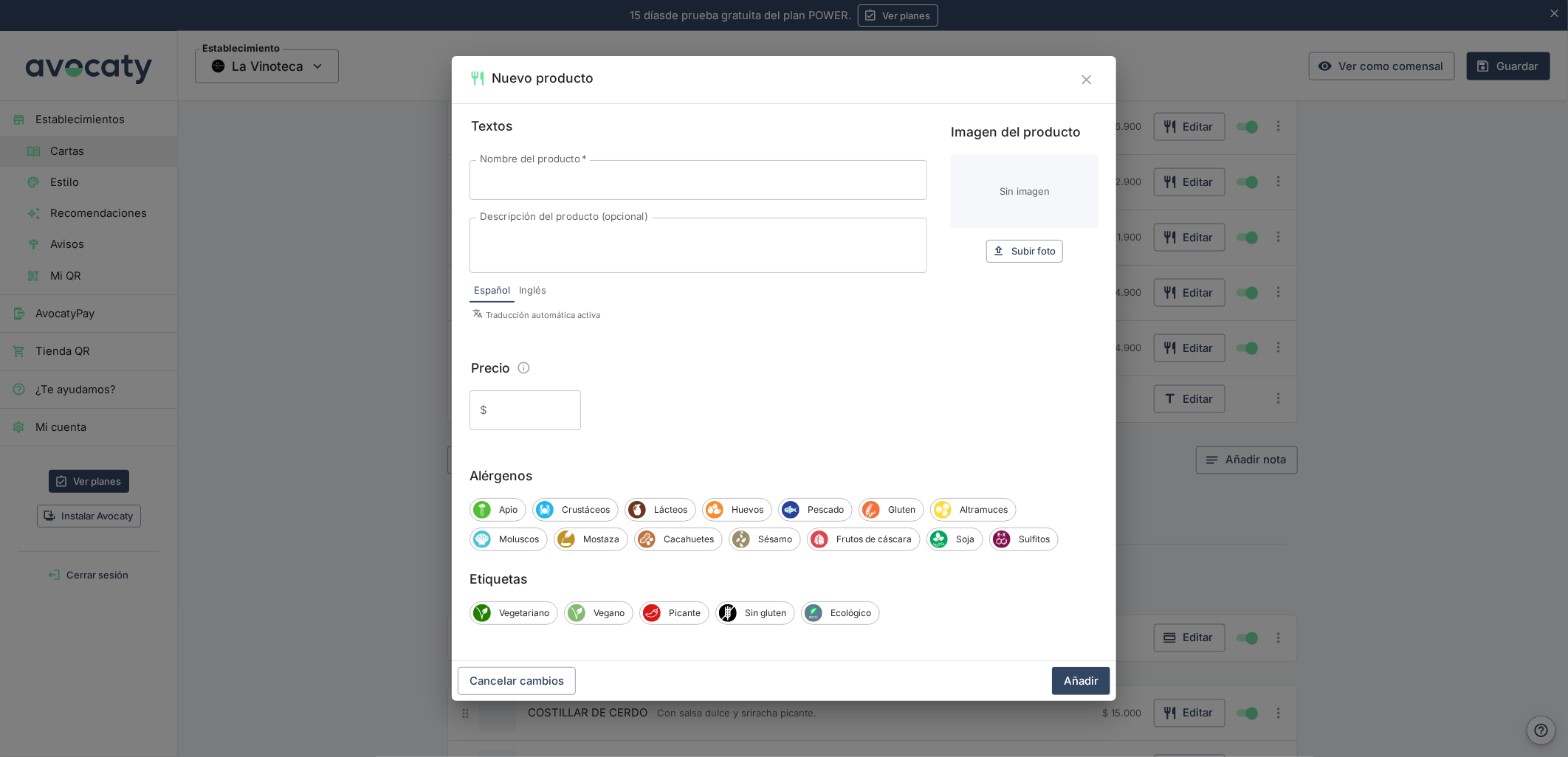
click at [536, 182] on input "Nombre del producto   *" at bounding box center [698, 180] width 457 height 40
paste input "-COSTILLAR DE CERDO"
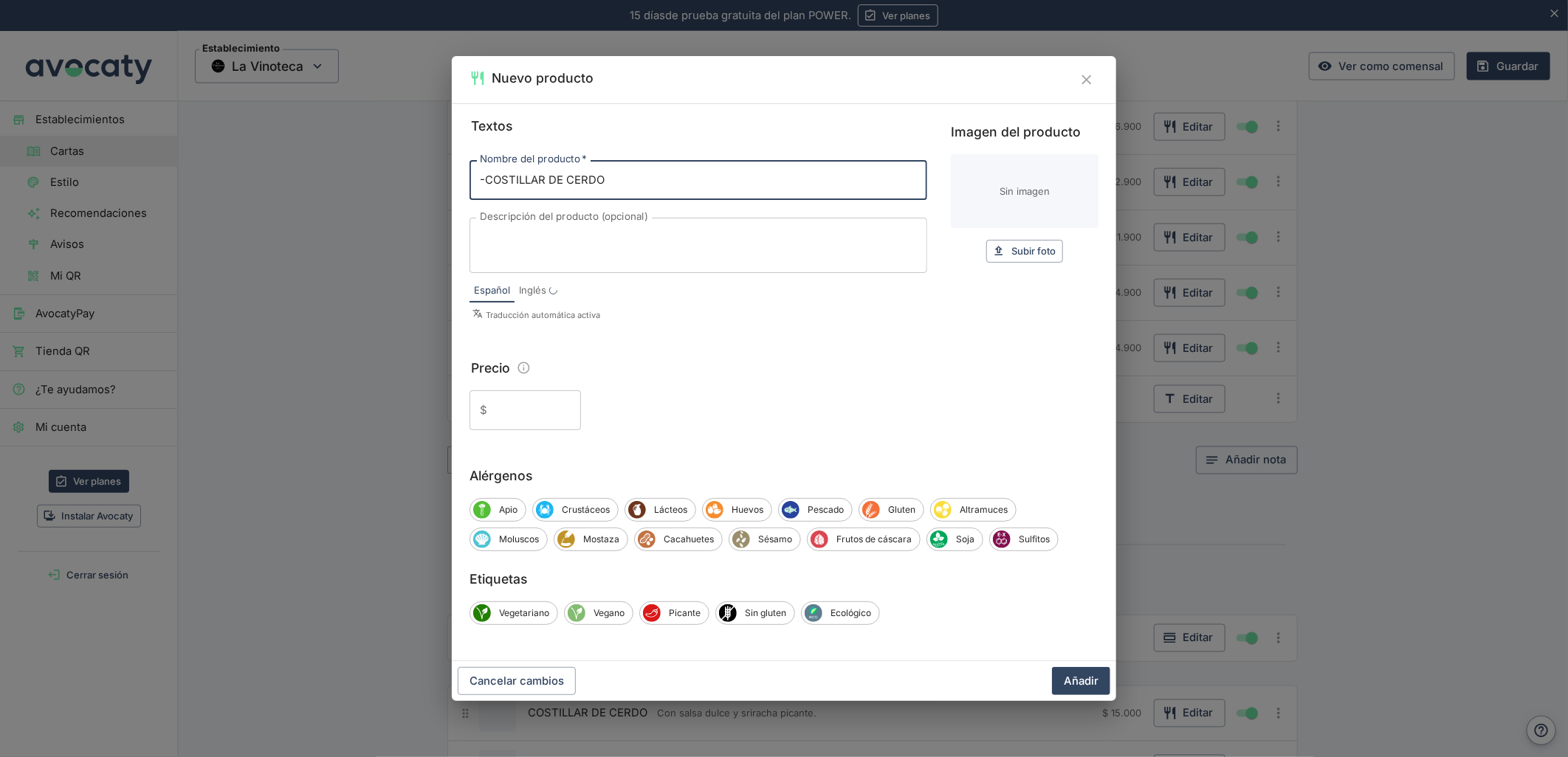
click at [486, 186] on input "-COSTILLAR DE CERDO" at bounding box center [698, 180] width 457 height 40
type input "COSTILLAR DE CERDO"
click at [598, 255] on textarea "Descripción del producto (opcional)" at bounding box center [698, 246] width 437 height 31
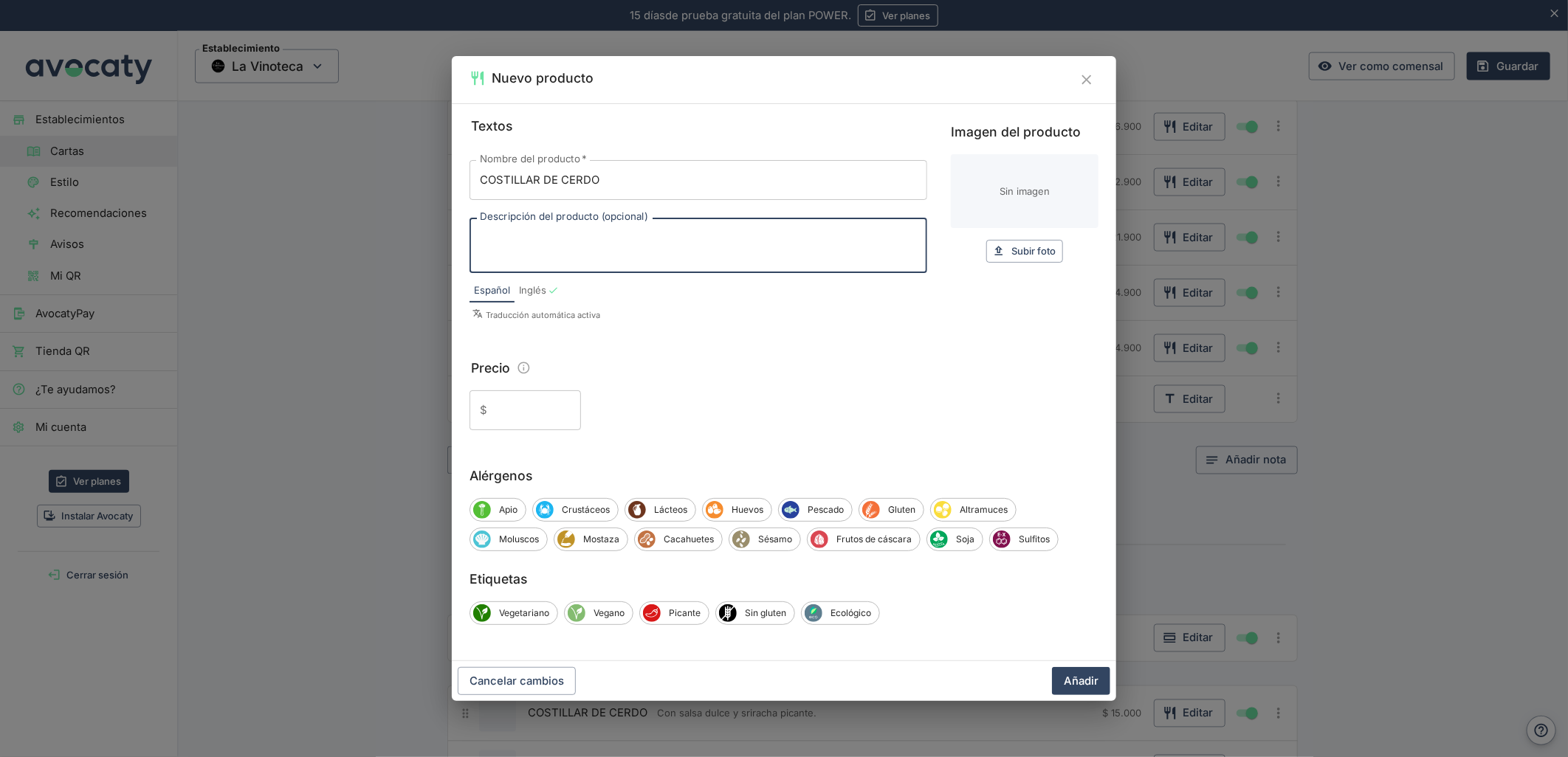
paste textarea "Con salsa dulce y sriracha picante."
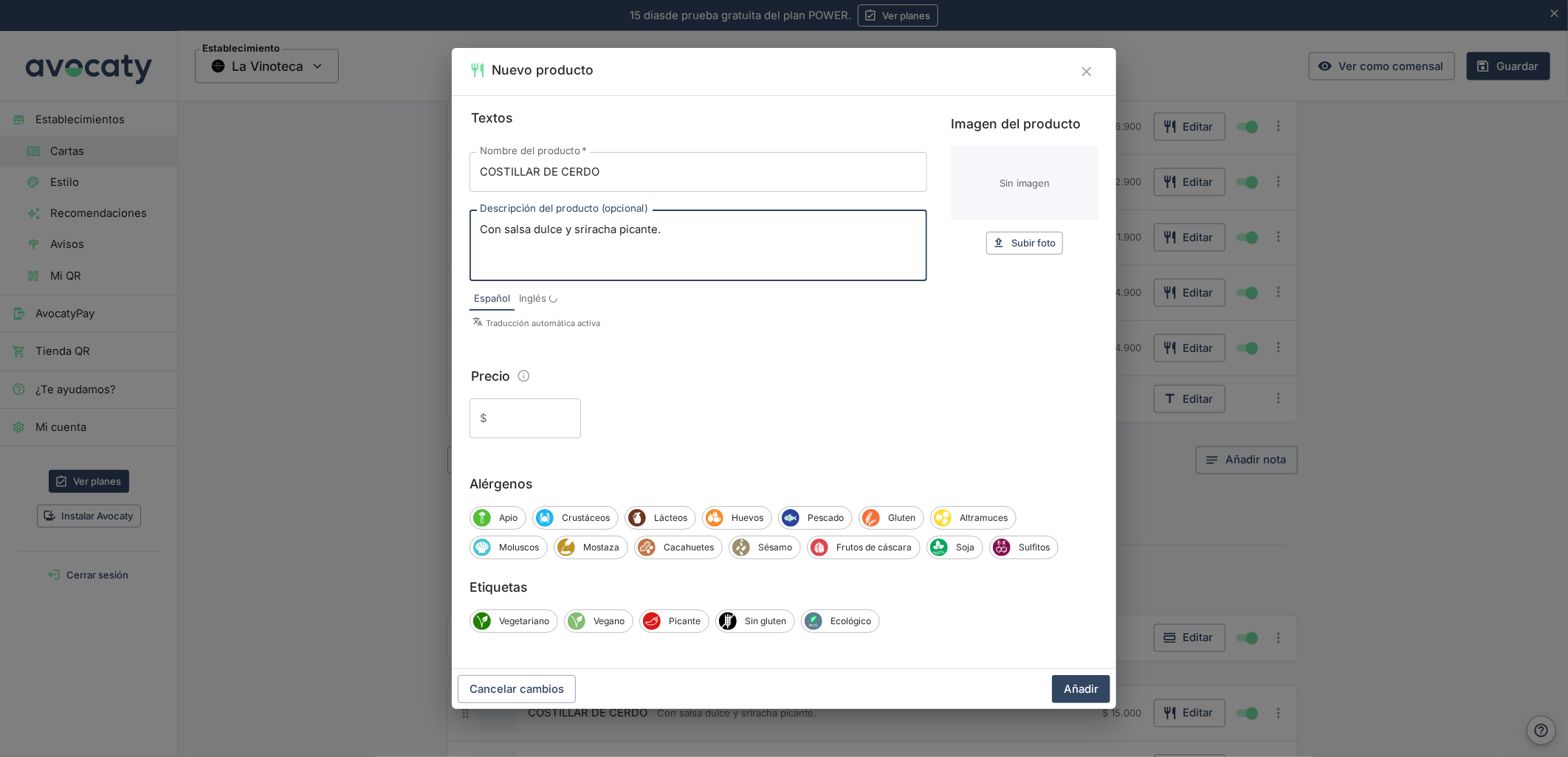
type textarea "Con salsa dulce y sriracha picante."
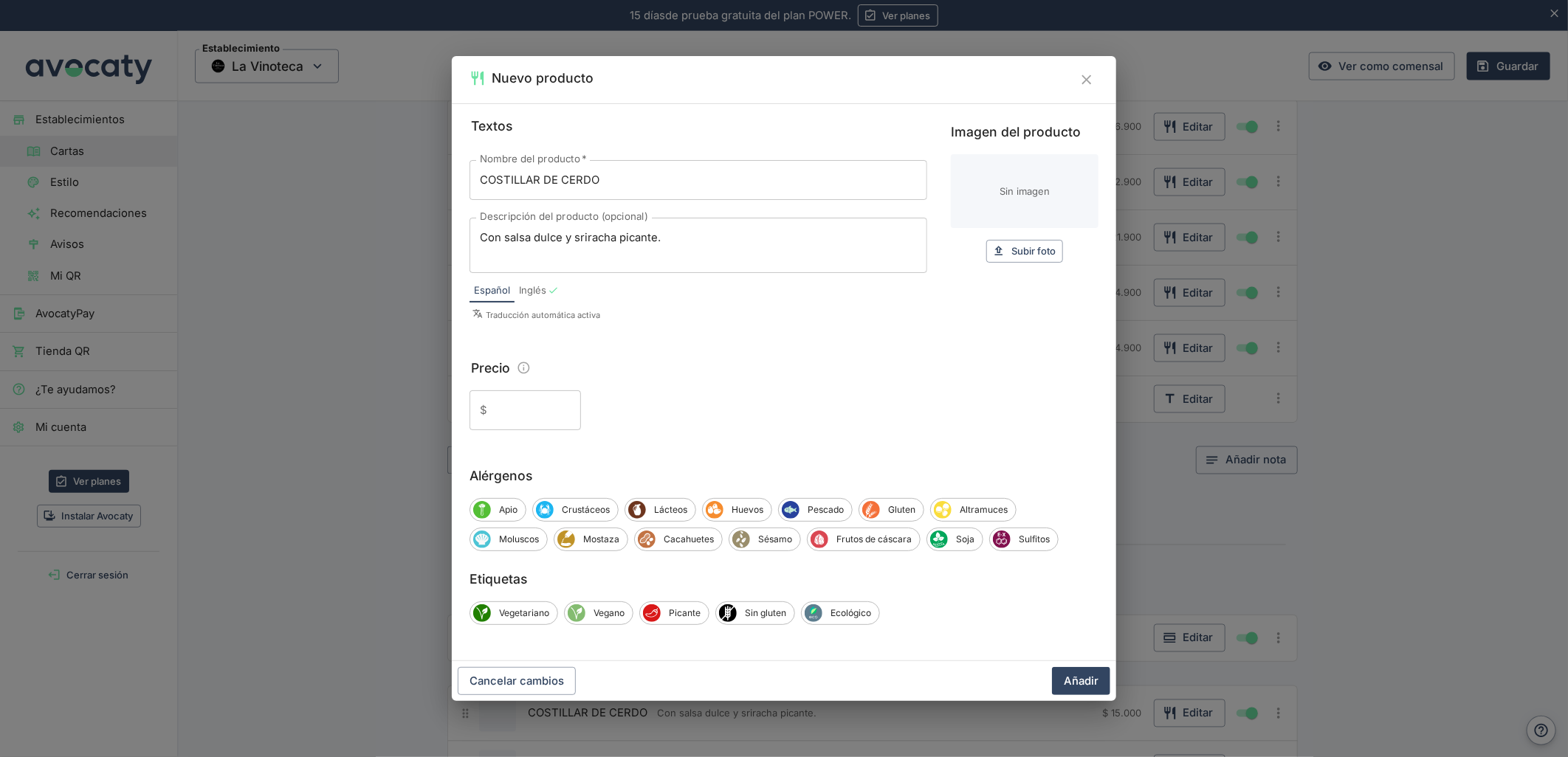
click at [528, 408] on input "Precio" at bounding box center [537, 410] width 88 height 40
paste input "15.000"
type input "15.000"
click at [1095, 675] on button "Añadir" at bounding box center [1081, 681] width 58 height 28
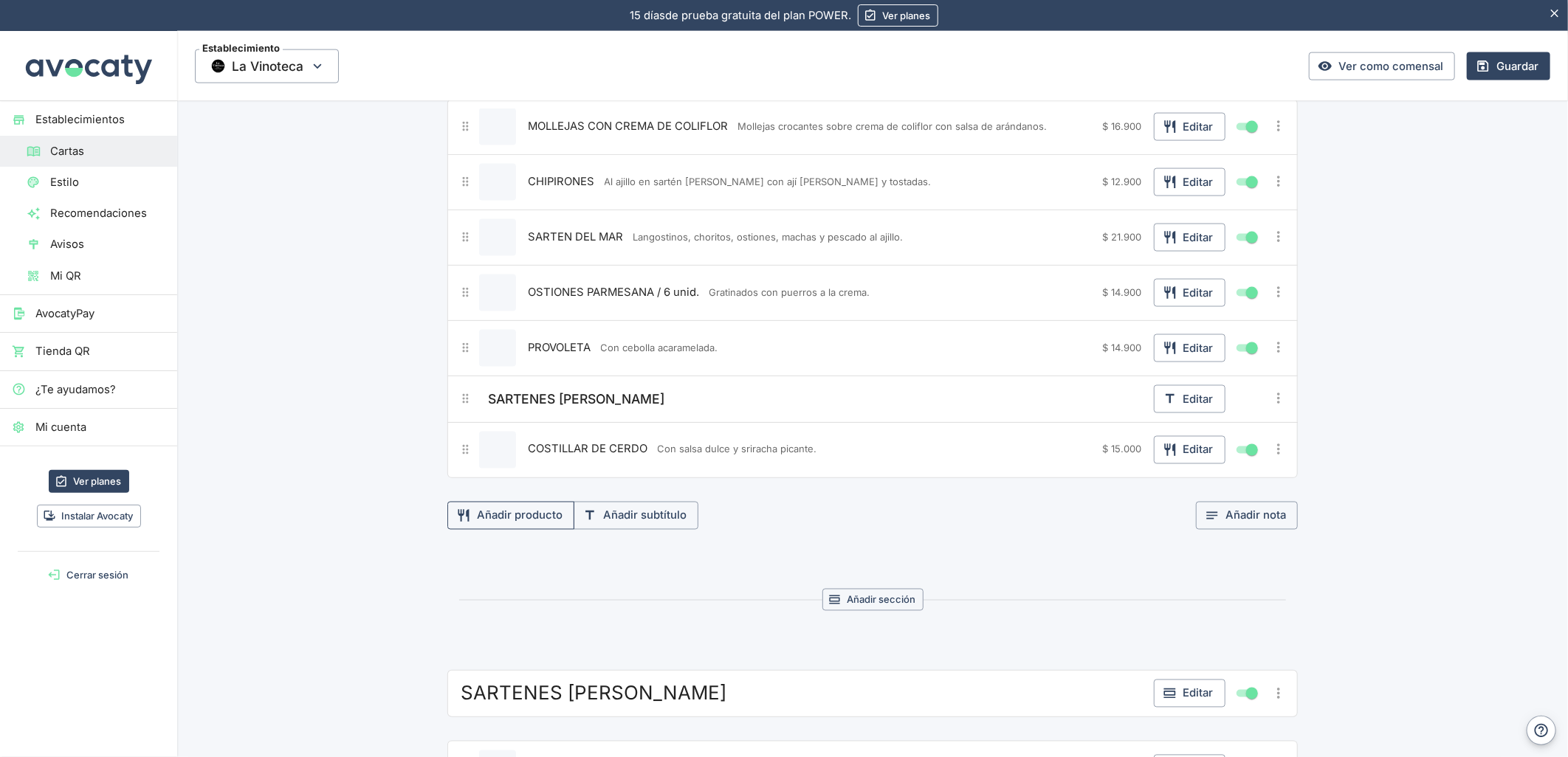
click at [498, 513] on button "Añadir producto" at bounding box center [511, 516] width 127 height 28
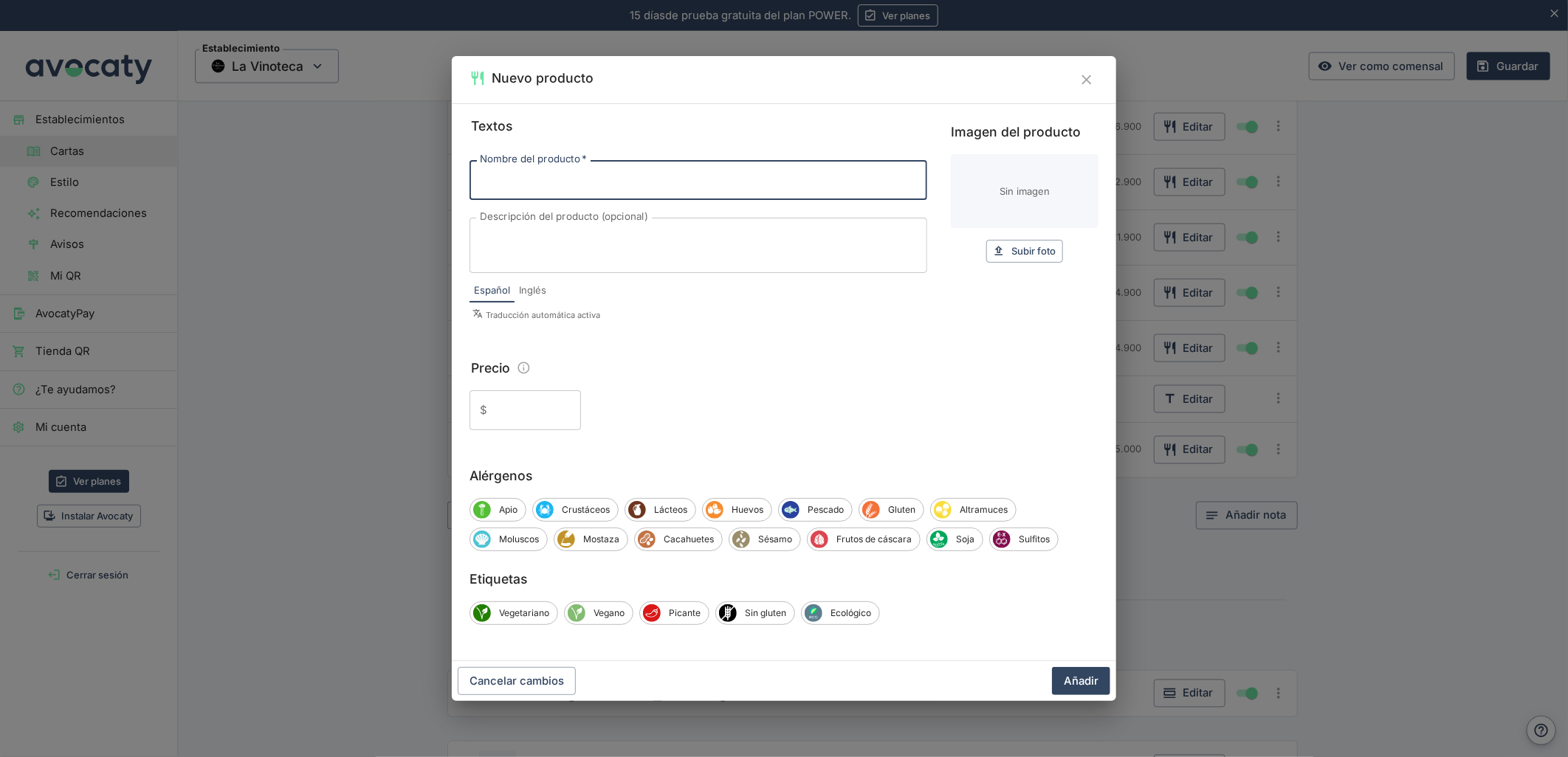
click at [502, 194] on input "Nombre del producto   *" at bounding box center [698, 180] width 457 height 40
click at [476, 185] on input "-COSTILLAR DE CERDO" at bounding box center [698, 180] width 457 height 40
type input "COSTILLAR DE CERDO"
click at [549, 241] on textarea "Descripción del producto (opcional)" at bounding box center [698, 246] width 437 height 31
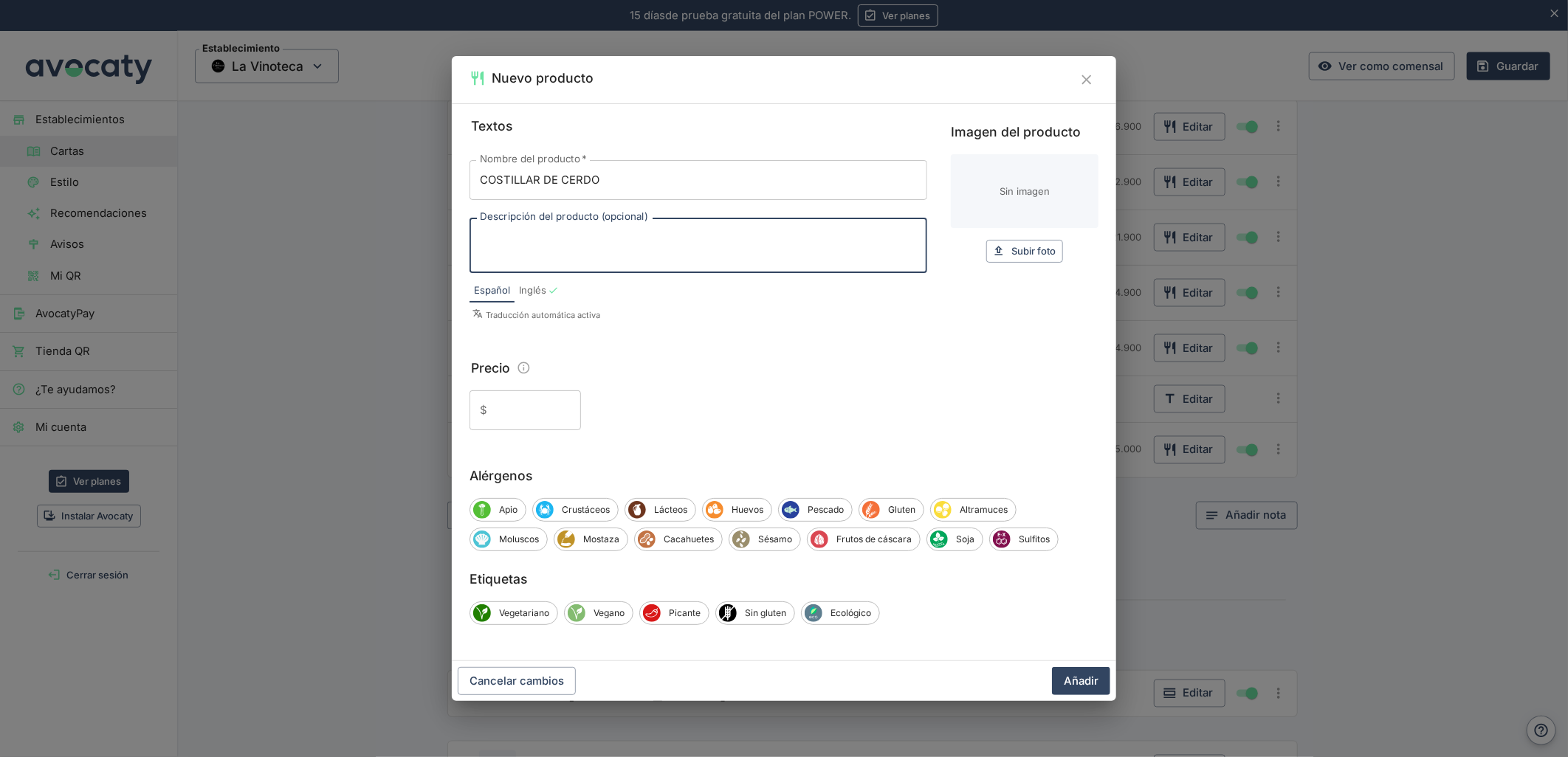
paste textarea "Con salsa dulce y sriracha picante."
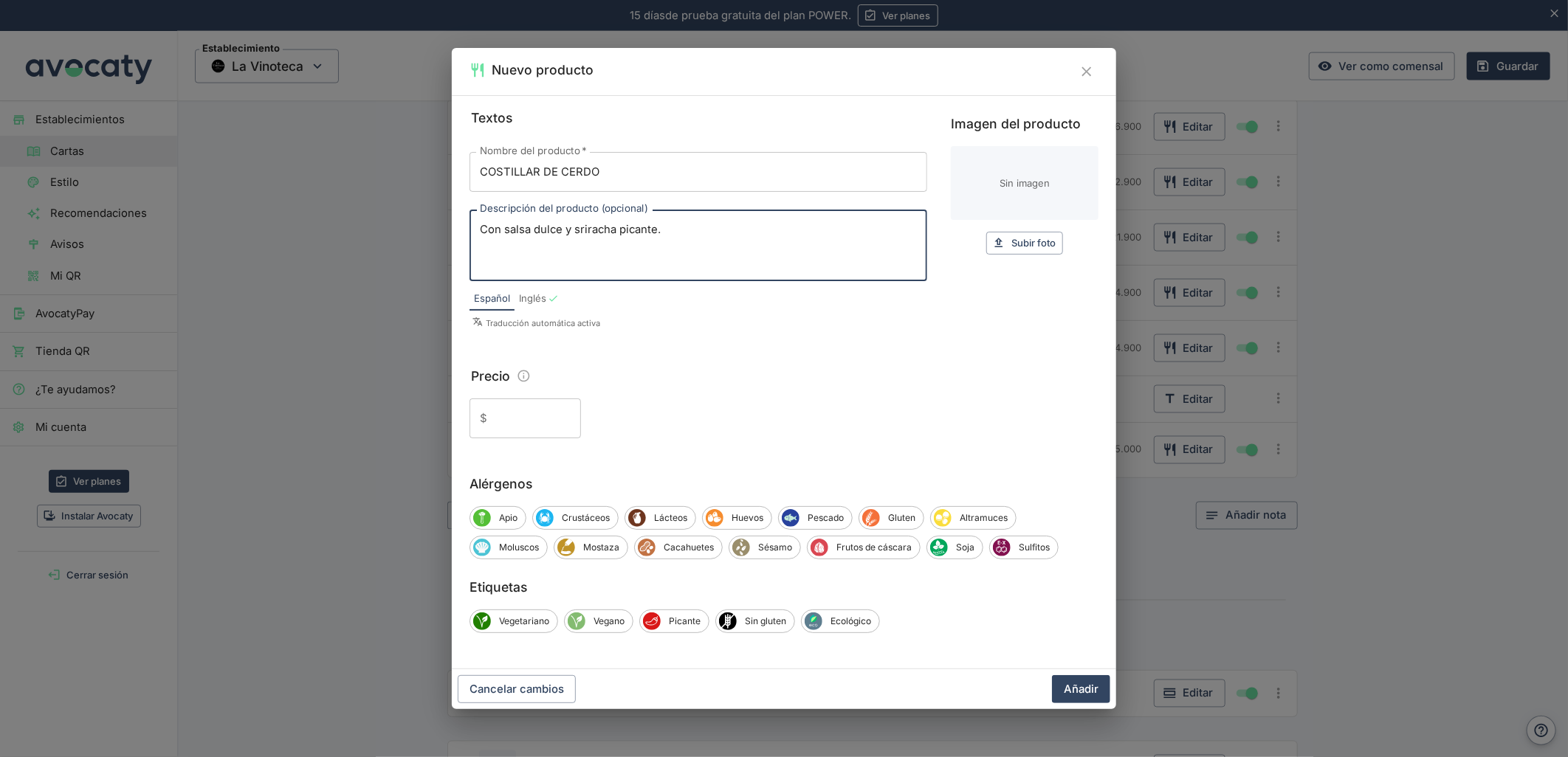
type textarea "Con salsa dulce y sriracha picante."
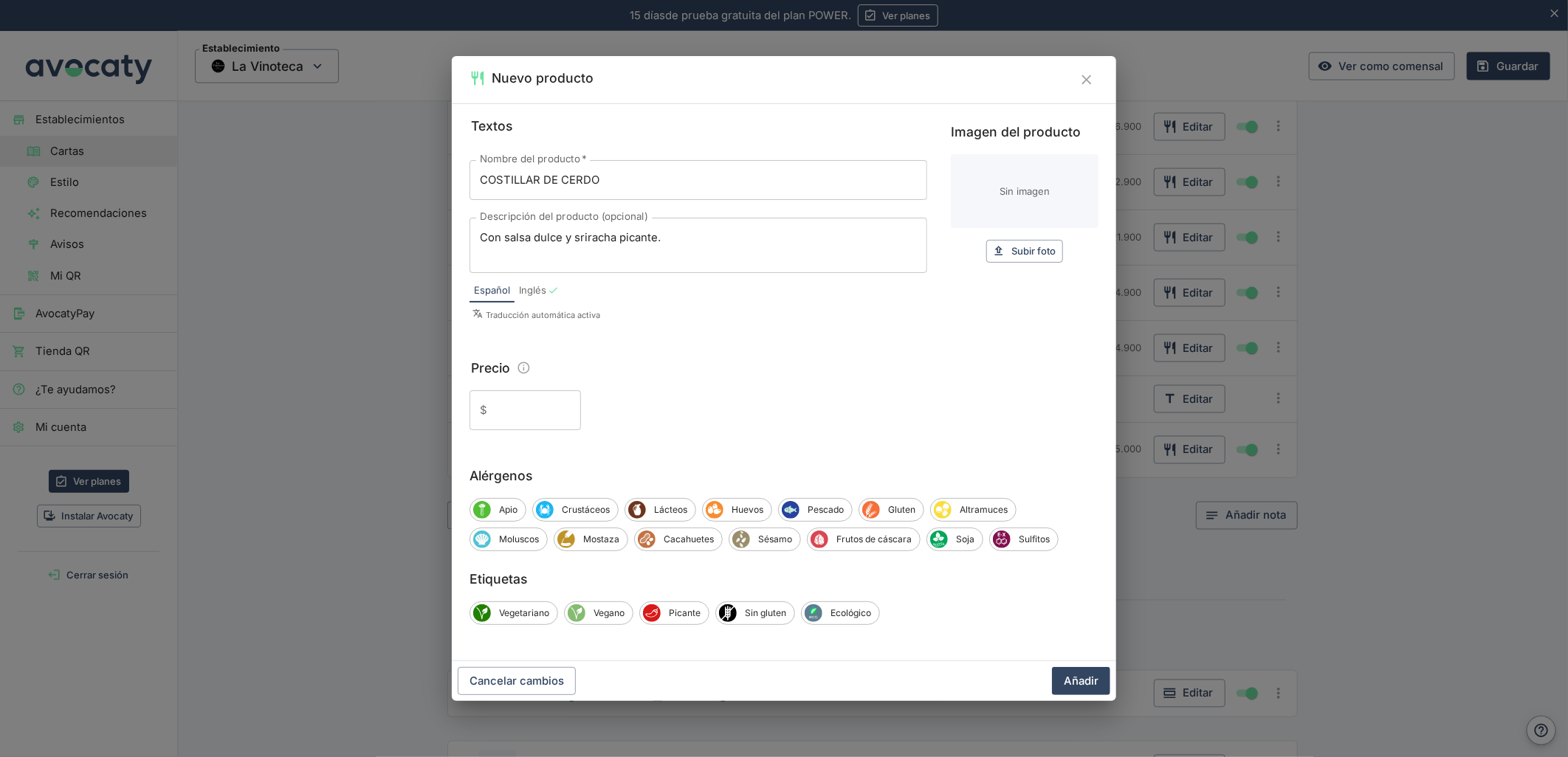
drag, startPoint x: 583, startPoint y: 406, endPoint x: 570, endPoint y: 409, distance: 13.3
click at [583, 406] on div "$ ​" at bounding box center [784, 410] width 629 height 40
click at [496, 424] on input "Precio" at bounding box center [537, 410] width 88 height 40
paste input "15.000"
type input "15.000"
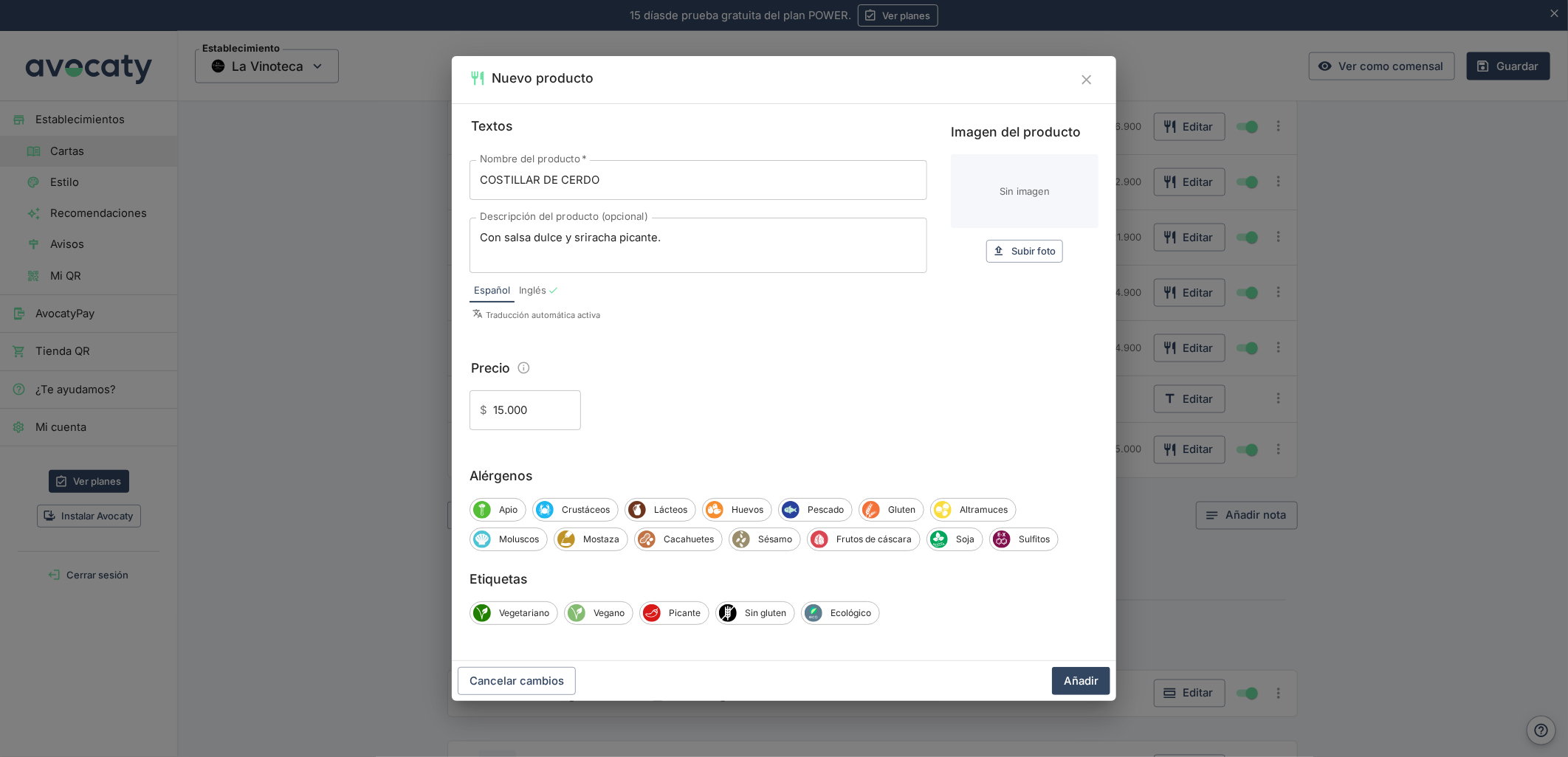
click at [1053, 665] on div "Cancelar cambios Añadir" at bounding box center [784, 681] width 665 height 40
click at [1082, 681] on button "Añadir" at bounding box center [1081, 681] width 58 height 28
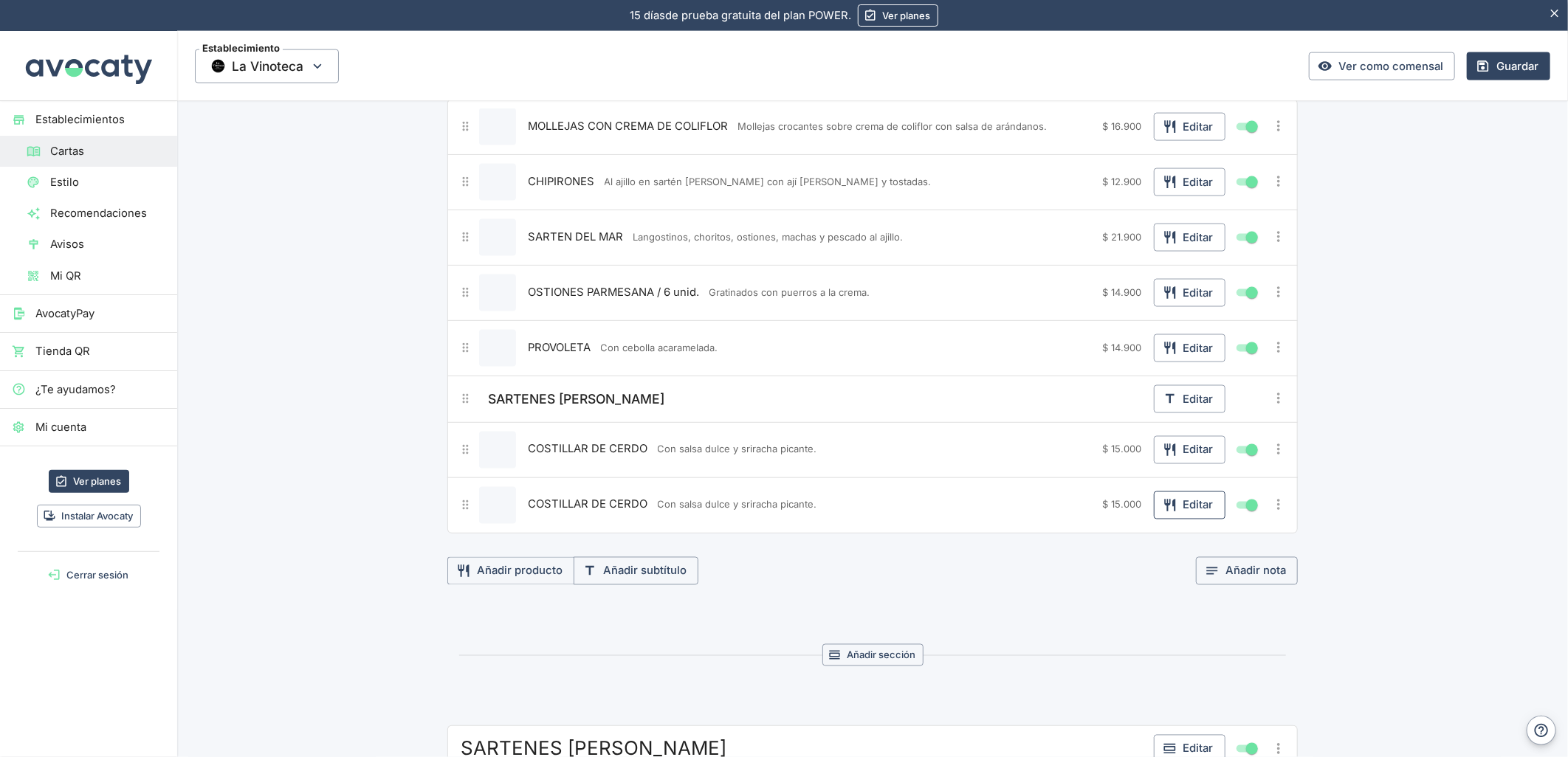
click at [1184, 508] on button "Editar" at bounding box center [1189, 505] width 72 height 28
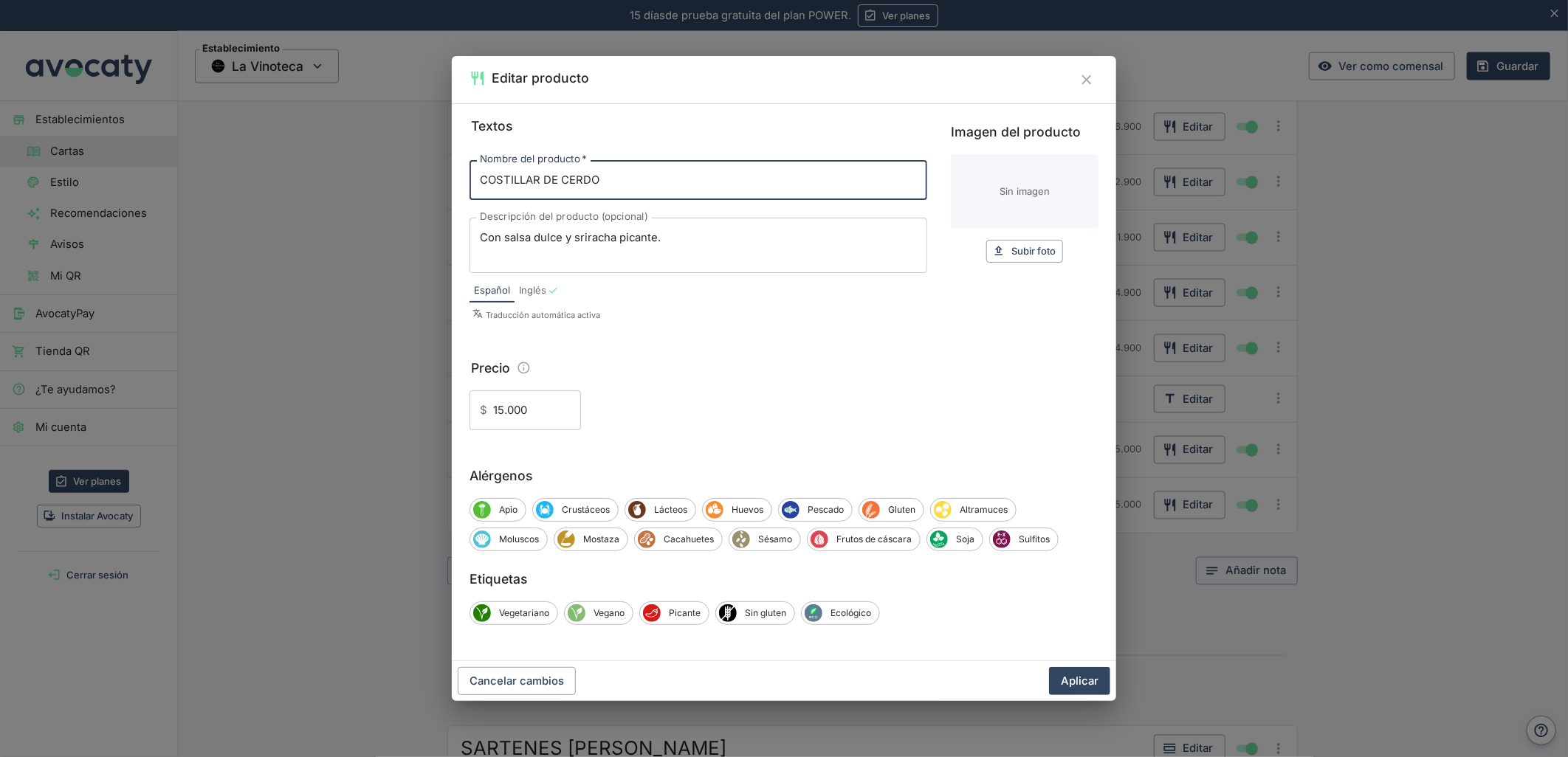
drag, startPoint x: 646, startPoint y: 166, endPoint x: 378, endPoint y: 178, distance: 268.3
click at [378, 178] on div "Editar producto Textos Nombre del producto   * COSTILLAR DE CERDO Nombre del pr…" at bounding box center [784, 378] width 1568 height 757
click at [485, 174] on input "-CARNE AL SARTÉN [PERSON_NAME]" at bounding box center [698, 180] width 457 height 40
type input "CARNE AL SARTÉN [PERSON_NAME]"
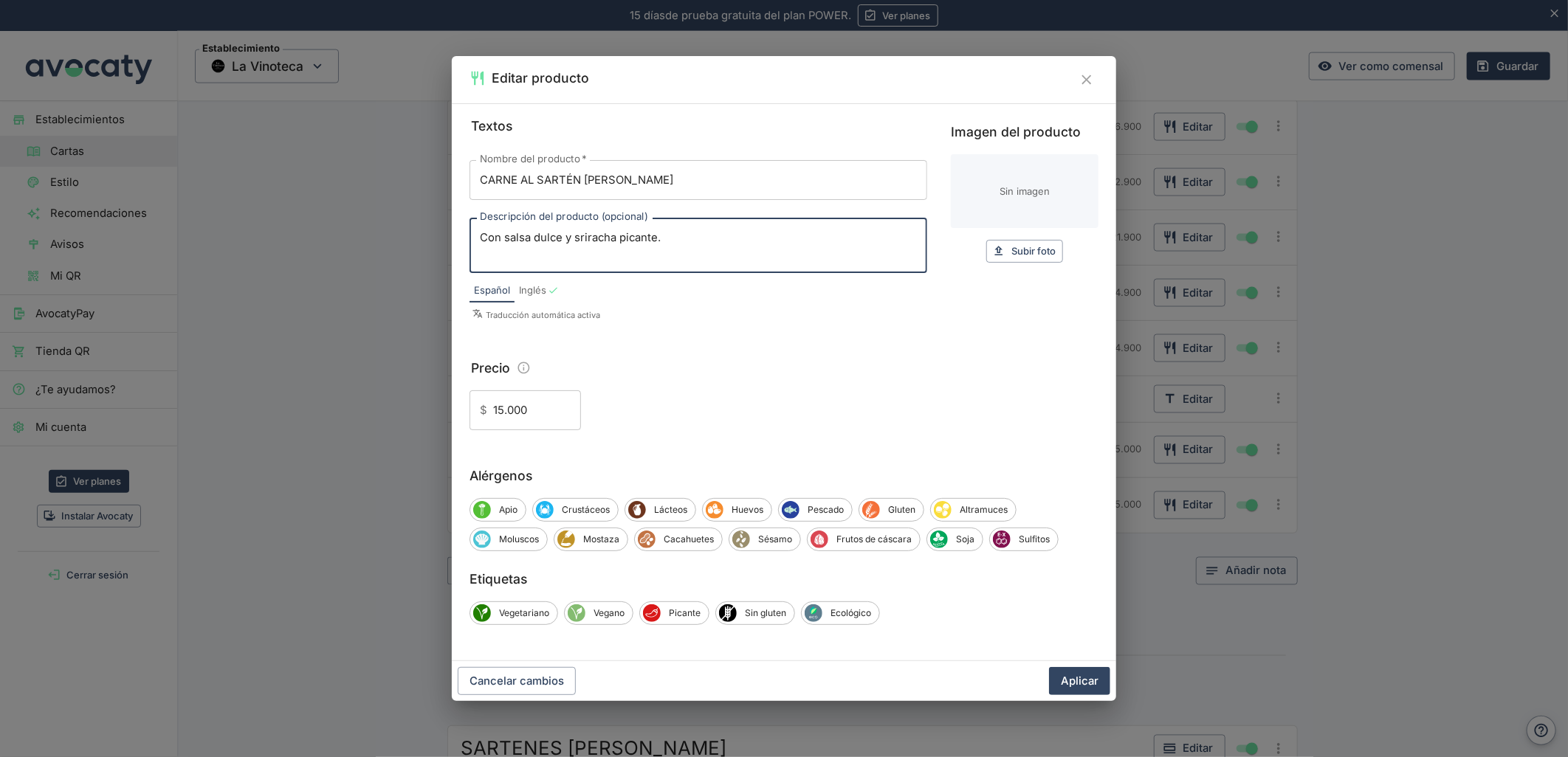
drag, startPoint x: 695, startPoint y: 239, endPoint x: 248, endPoint y: 242, distance: 447.0
click at [248, 242] on div "Editar producto Textos Nombre del producto   * CARNE AL SARTÉN [PERSON_NAME] No…" at bounding box center [784, 378] width 1568 height 757
paste textarea "Flat Iron con mantequilla, chimichurri y mayonesa Roquefort."
type textarea "Flat Iron con mantequilla, chimichurri y mayonesa Roquefort."
drag, startPoint x: 460, startPoint y: 409, endPoint x: 444, endPoint y: 412, distance: 16.3
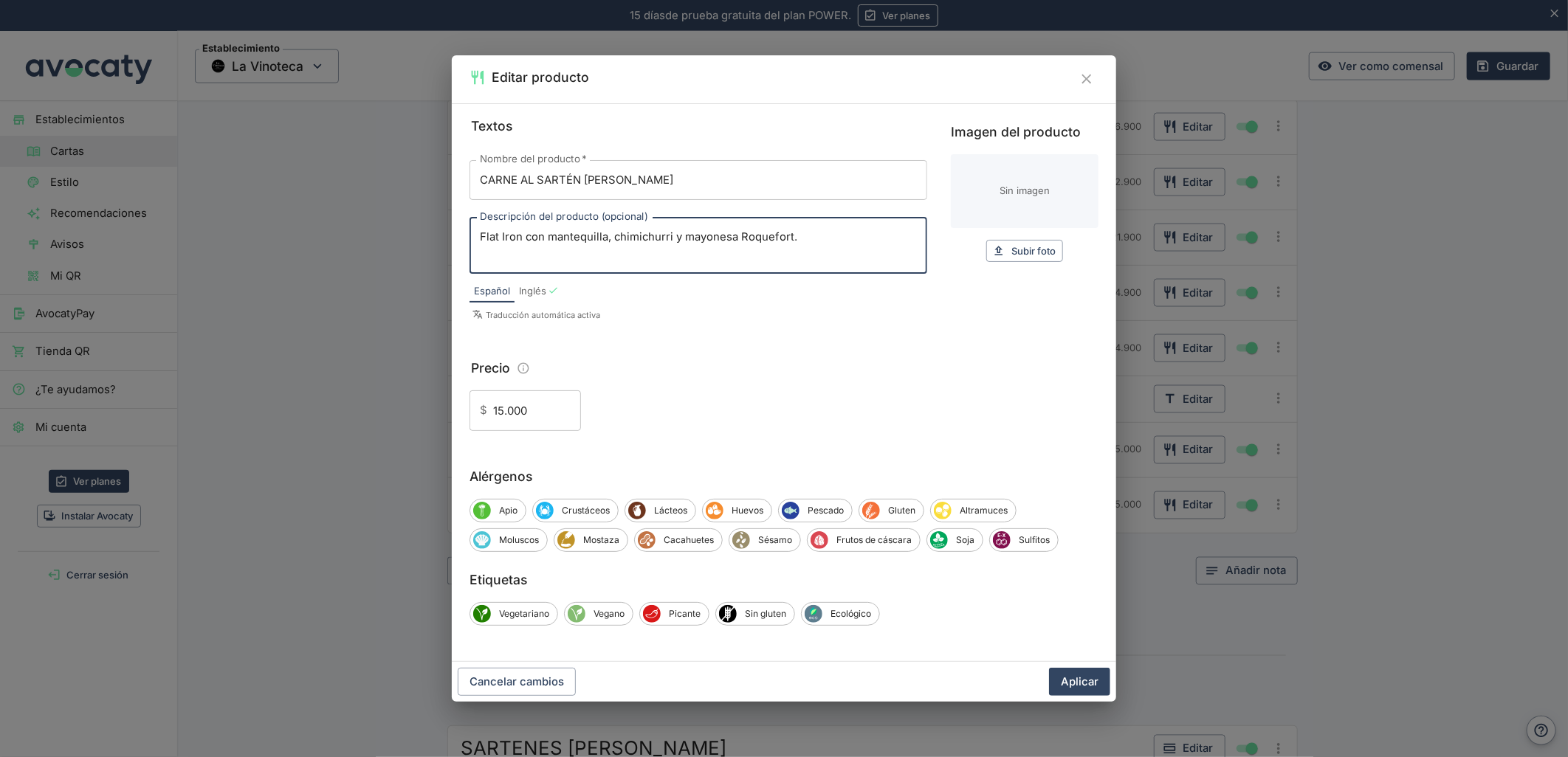
click at [444, 412] on div "Editar producto Textos Nombre del producto   * CARNE AL SARTÉN [PERSON_NAME] No…" at bounding box center [784, 378] width 1568 height 757
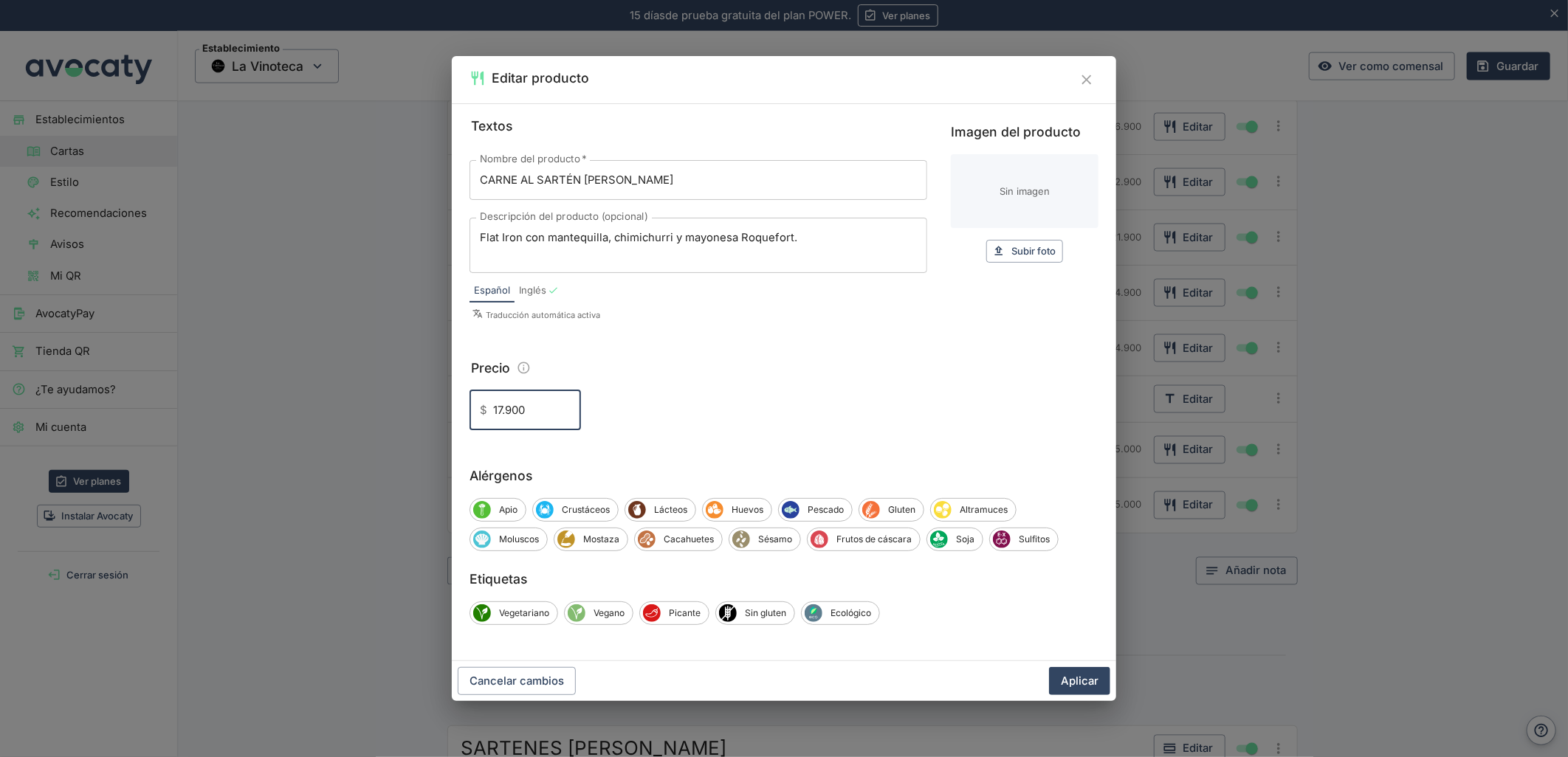
type input "17.900"
click at [1049, 667] on button "Aplicar" at bounding box center [1079, 681] width 61 height 28
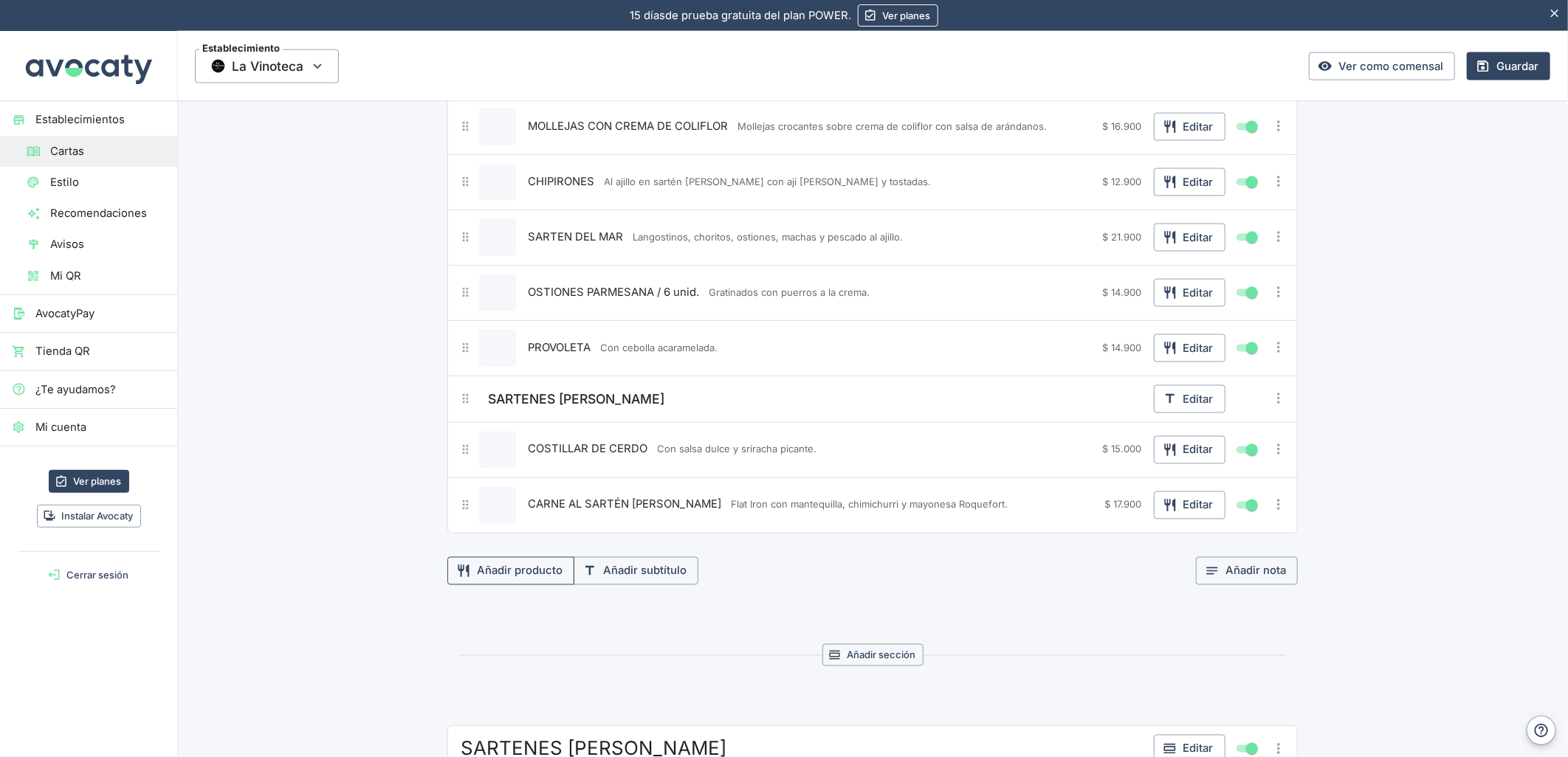
click at [534, 576] on button "Añadir producto" at bounding box center [511, 571] width 127 height 28
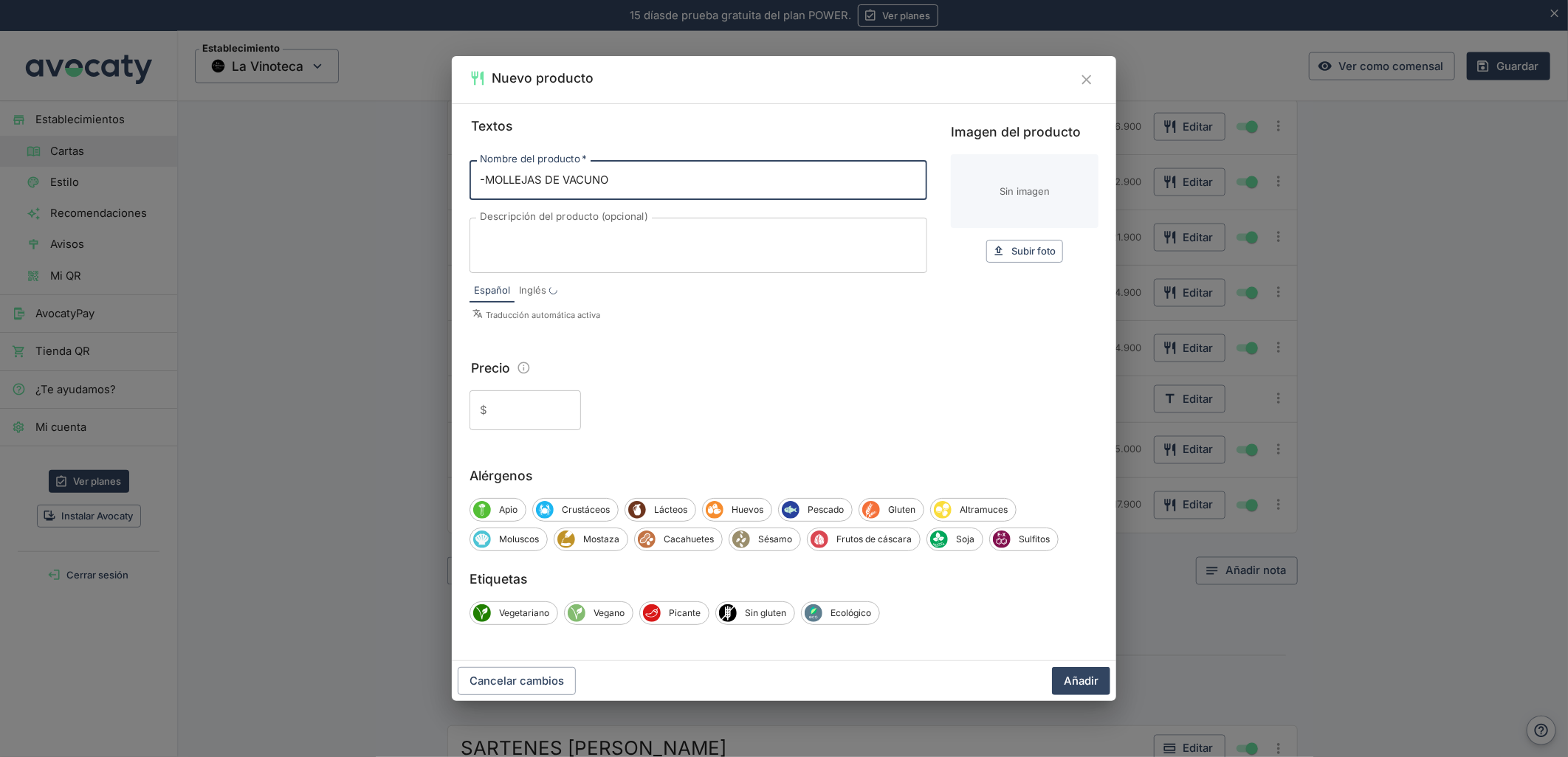
drag, startPoint x: 482, startPoint y: 177, endPoint x: 491, endPoint y: 180, distance: 9.5
click at [485, 179] on input "-MOLLEJAS DE VACUNO" at bounding box center [698, 180] width 457 height 40
type input "MOLLEJAS DE VACUNO"
click at [532, 247] on textarea "Descripción del producto (opcional)" at bounding box center [698, 246] width 437 height 31
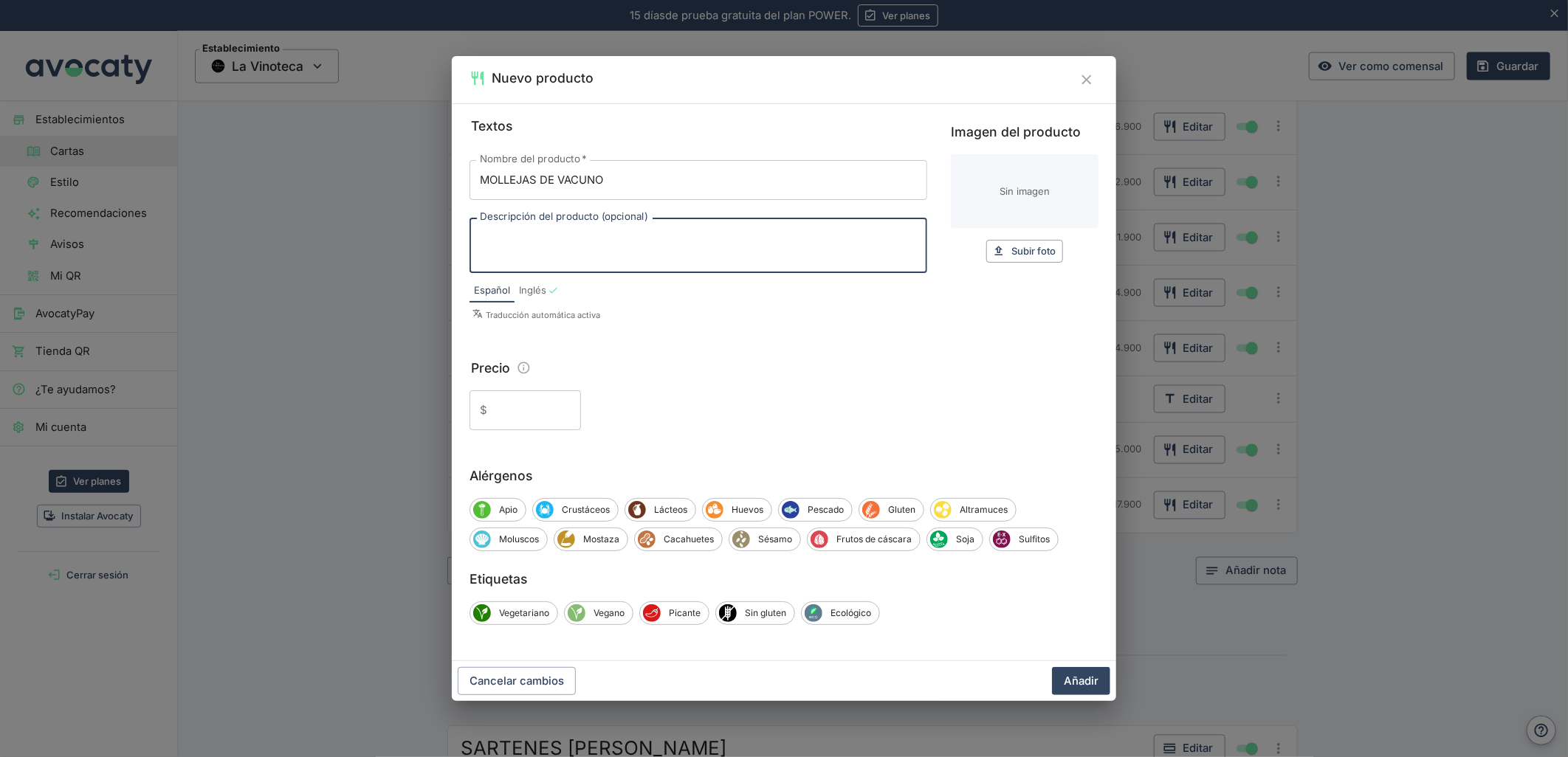
paste textarea "Crocantes con chimichurri."
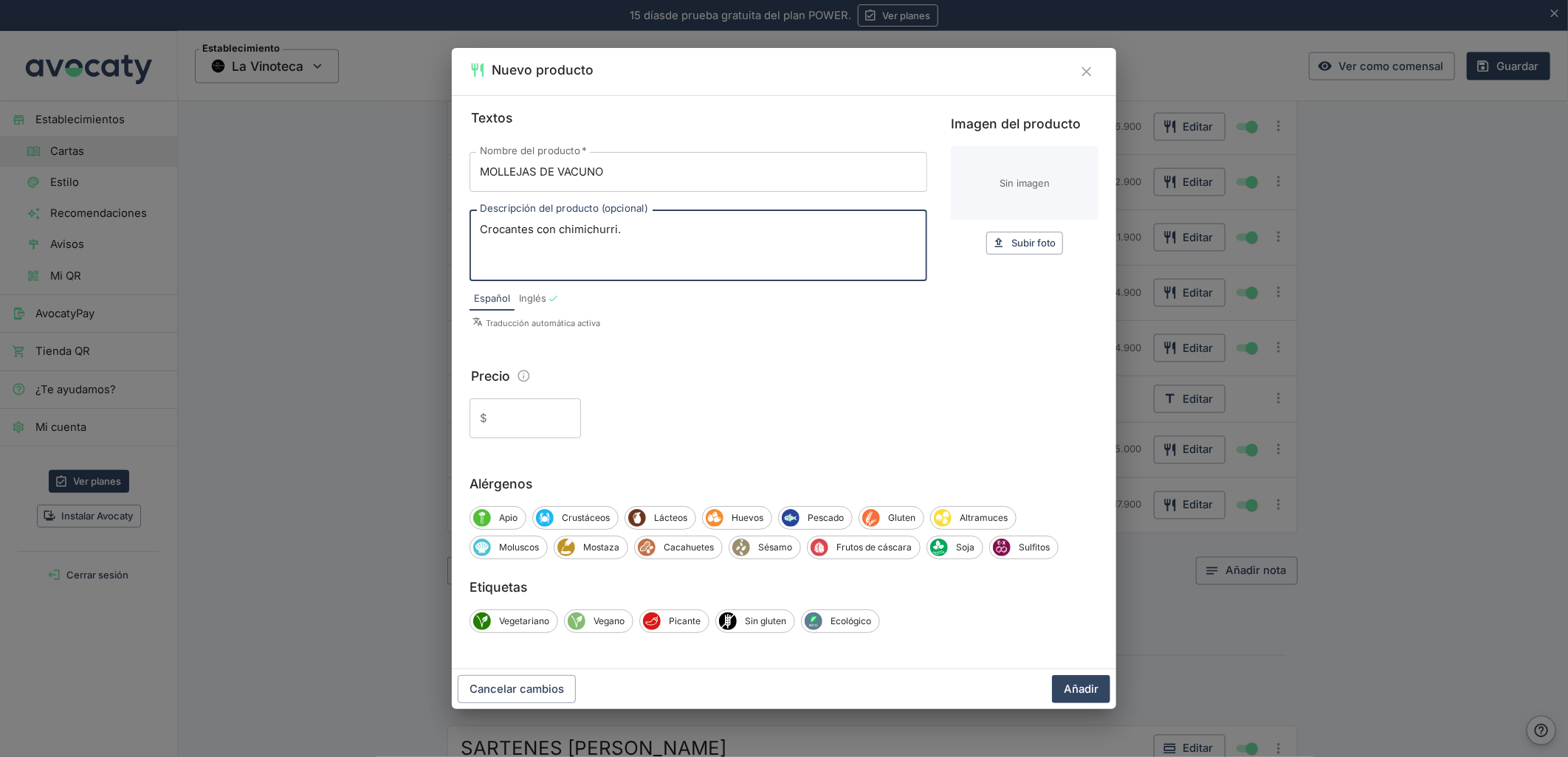
type textarea "Crocantes con chimichurri."
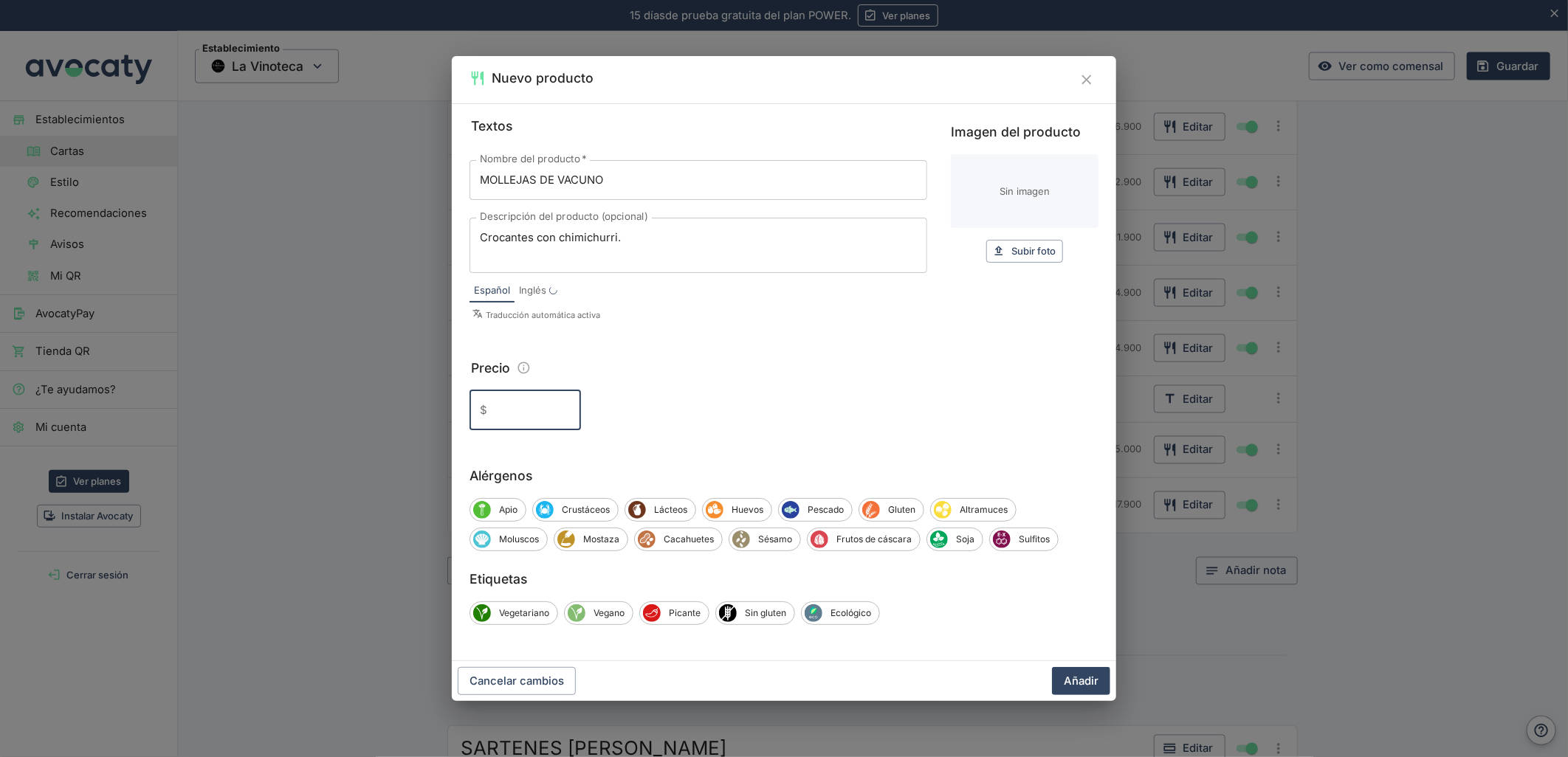
click at [504, 432] on div "Textos Nombre del producto   * MOLLEJAS DE VACUNO Nombre del producto   * Descr…" at bounding box center [784, 381] width 665 height 558
type input "16.900"
click at [1052, 667] on button "Añadir" at bounding box center [1081, 681] width 58 height 28
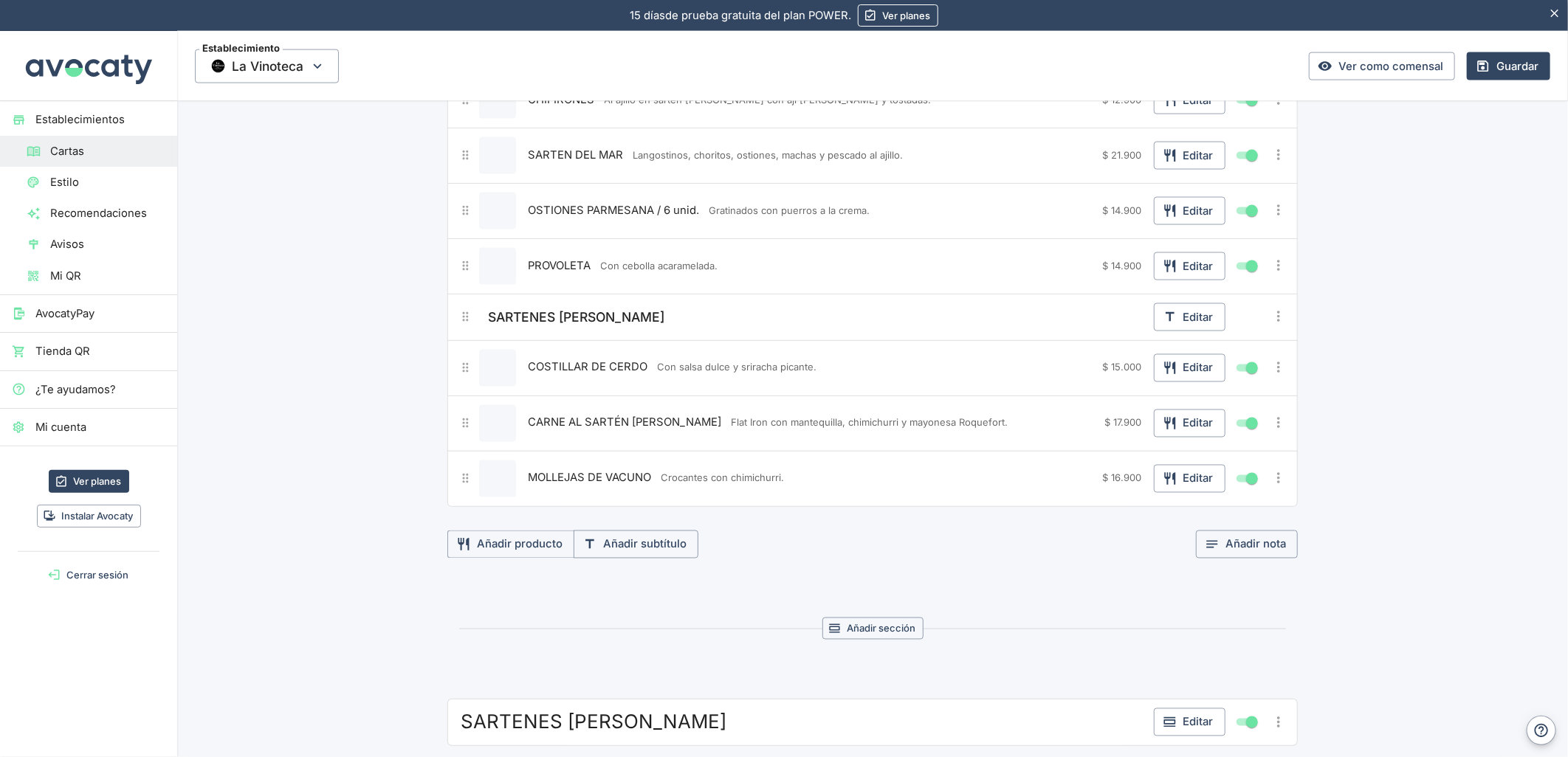
scroll to position [1779, 0]
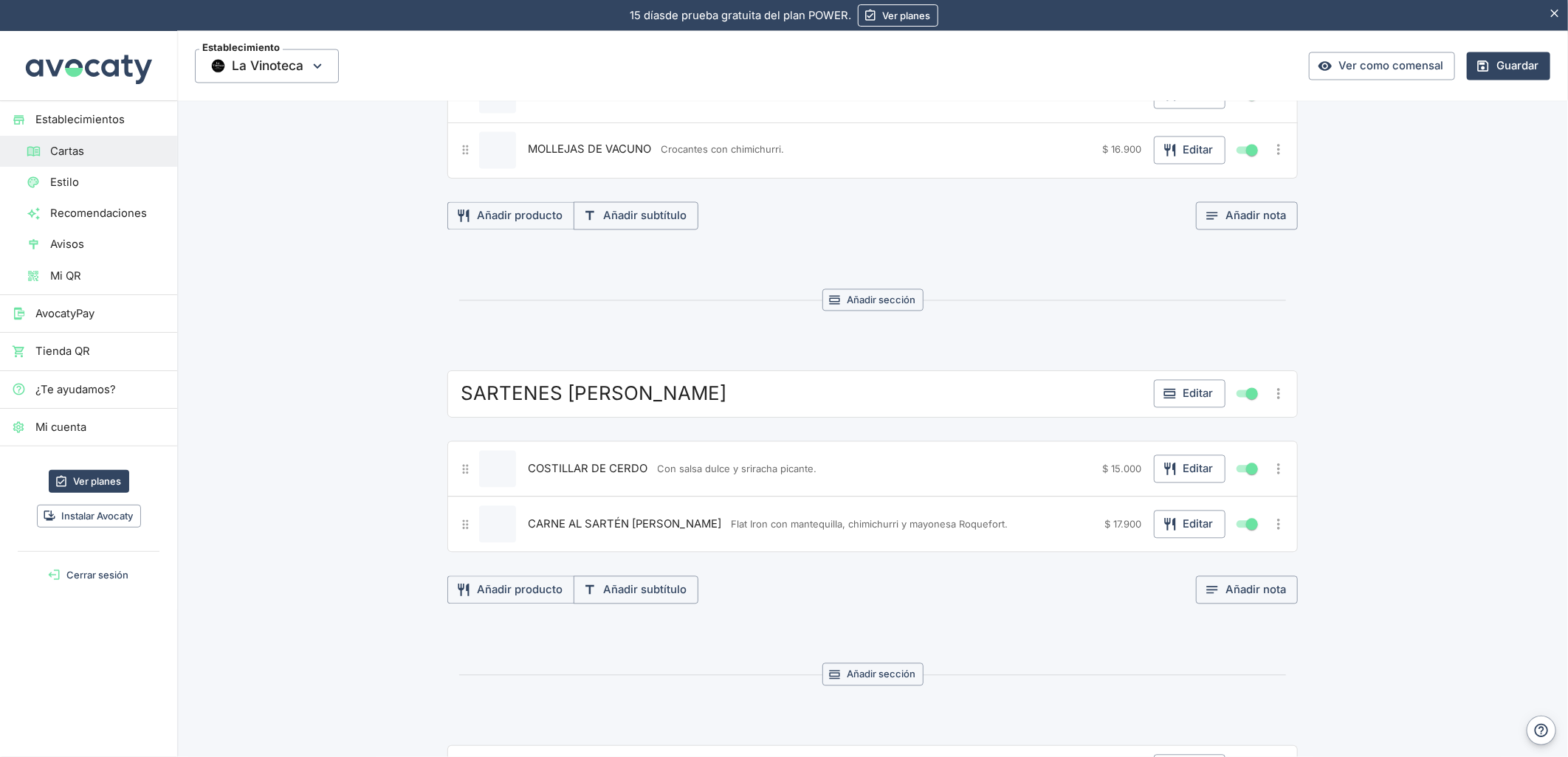
click at [1280, 402] on icon "Más opciones" at bounding box center [1278, 394] width 17 height 17
click at [1176, 531] on span "Eliminar sección" at bounding box center [1218, 531] width 110 height 17
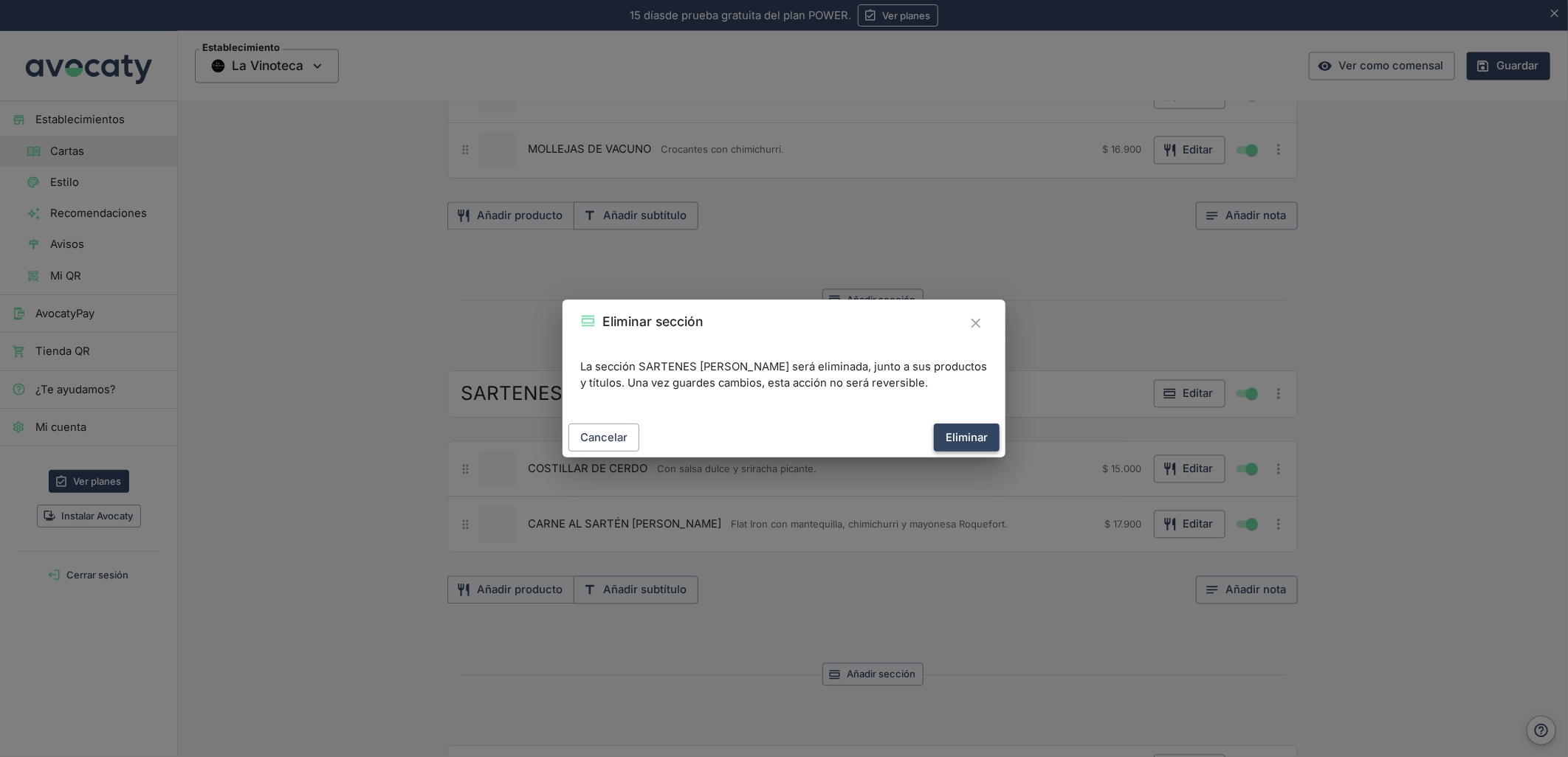
click at [956, 426] on button "Eliminar" at bounding box center [966, 437] width 66 height 28
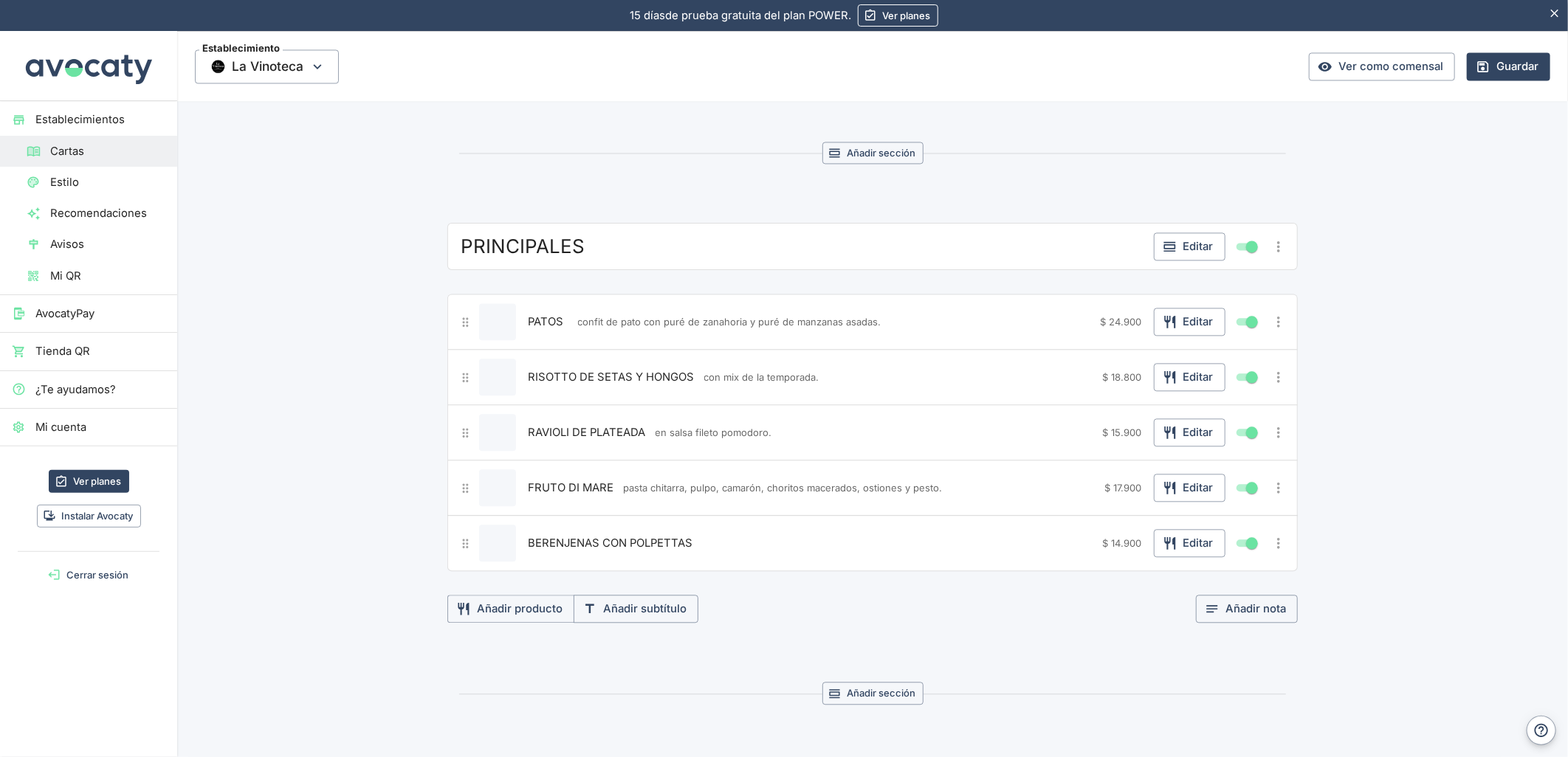
scroll to position [1942, 0]
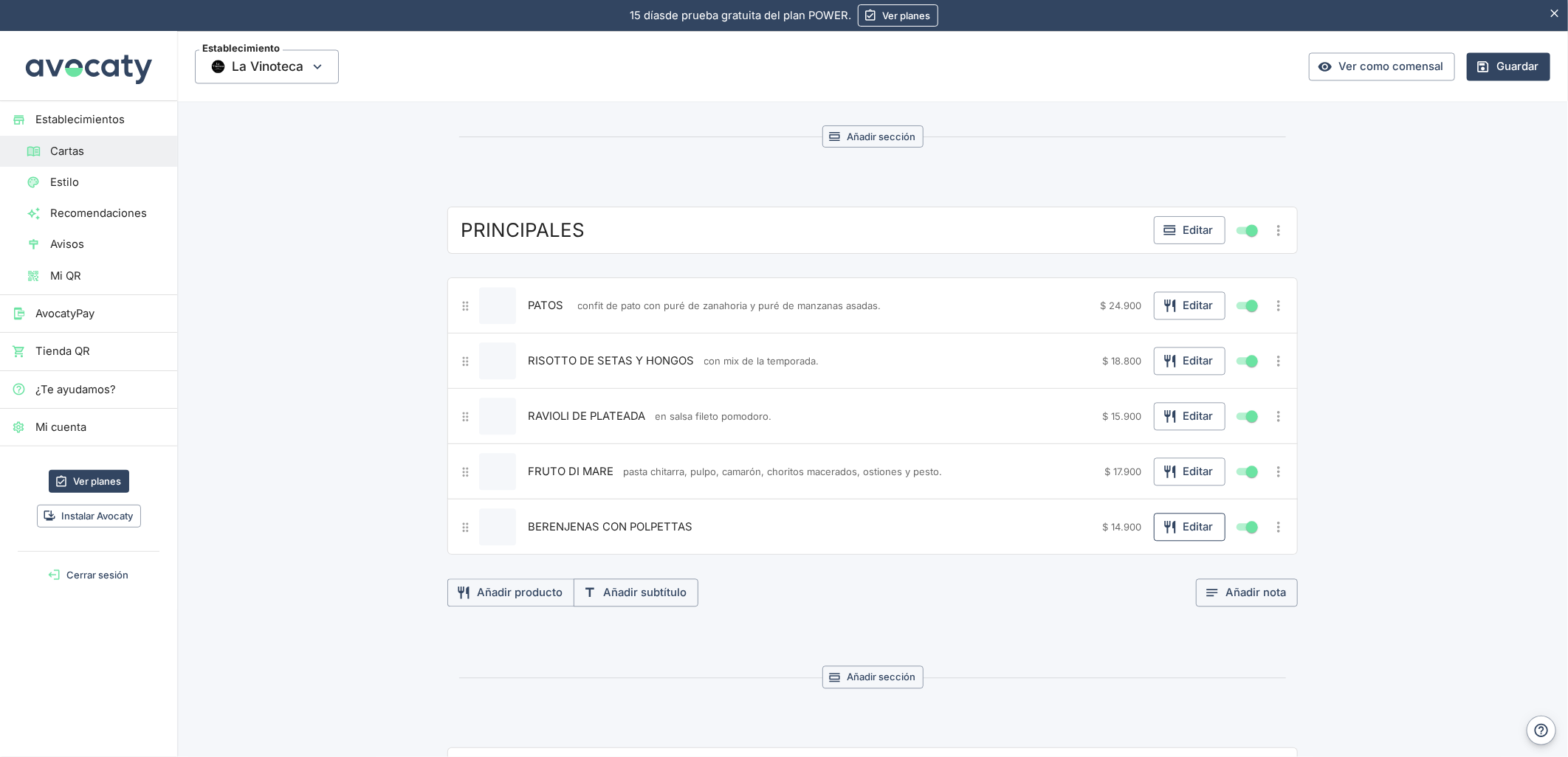
click at [1176, 530] on button "Editar" at bounding box center [1189, 526] width 72 height 28
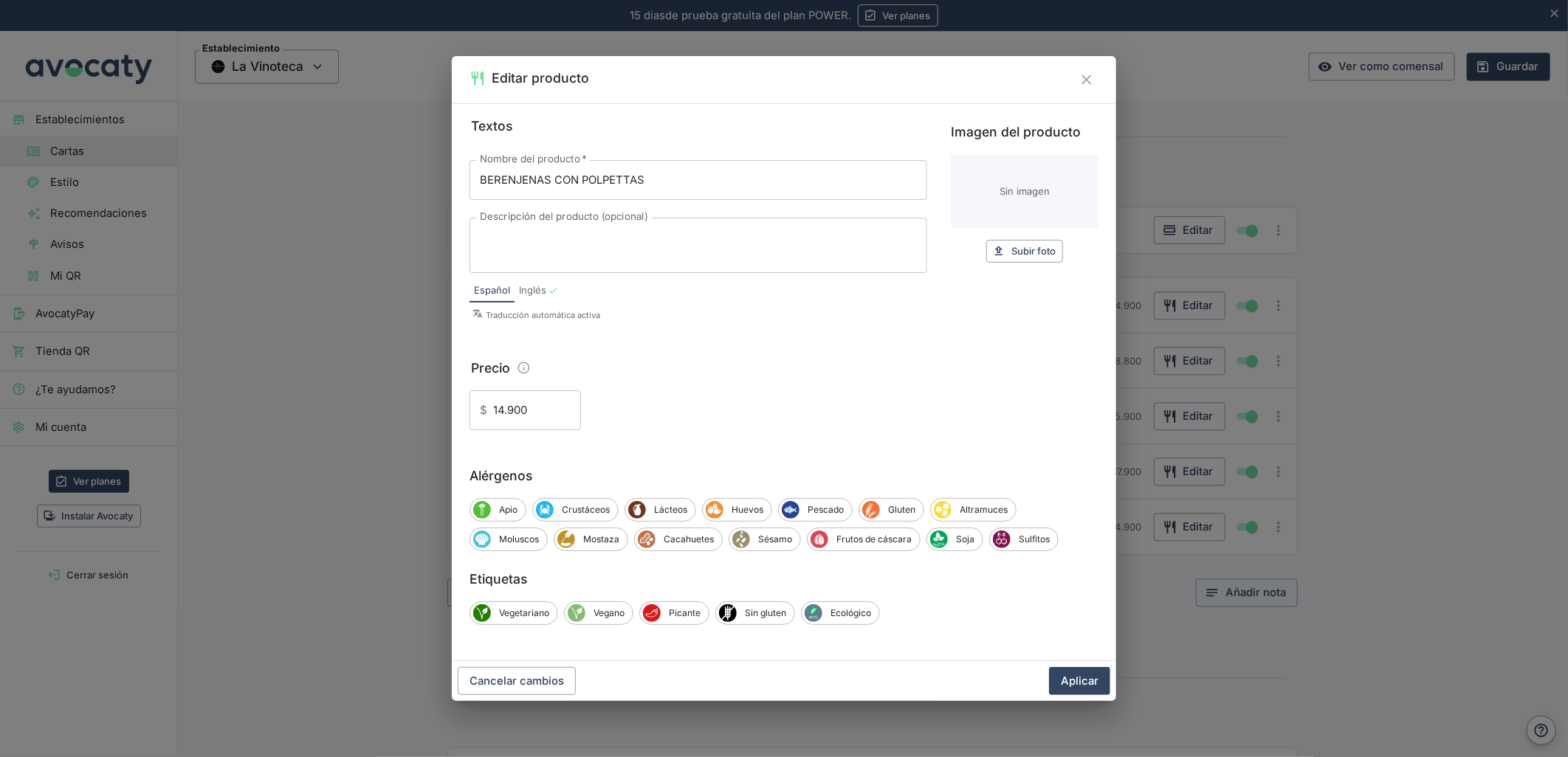
drag, startPoint x: 622, startPoint y: 251, endPoint x: 591, endPoint y: 273, distance: 38.0
click at [622, 251] on textarea "Descripción del producto (opcional)" at bounding box center [698, 246] width 437 height 31
paste textarea "gratinadas con mozzarella y [PERSON_NAME] padano."
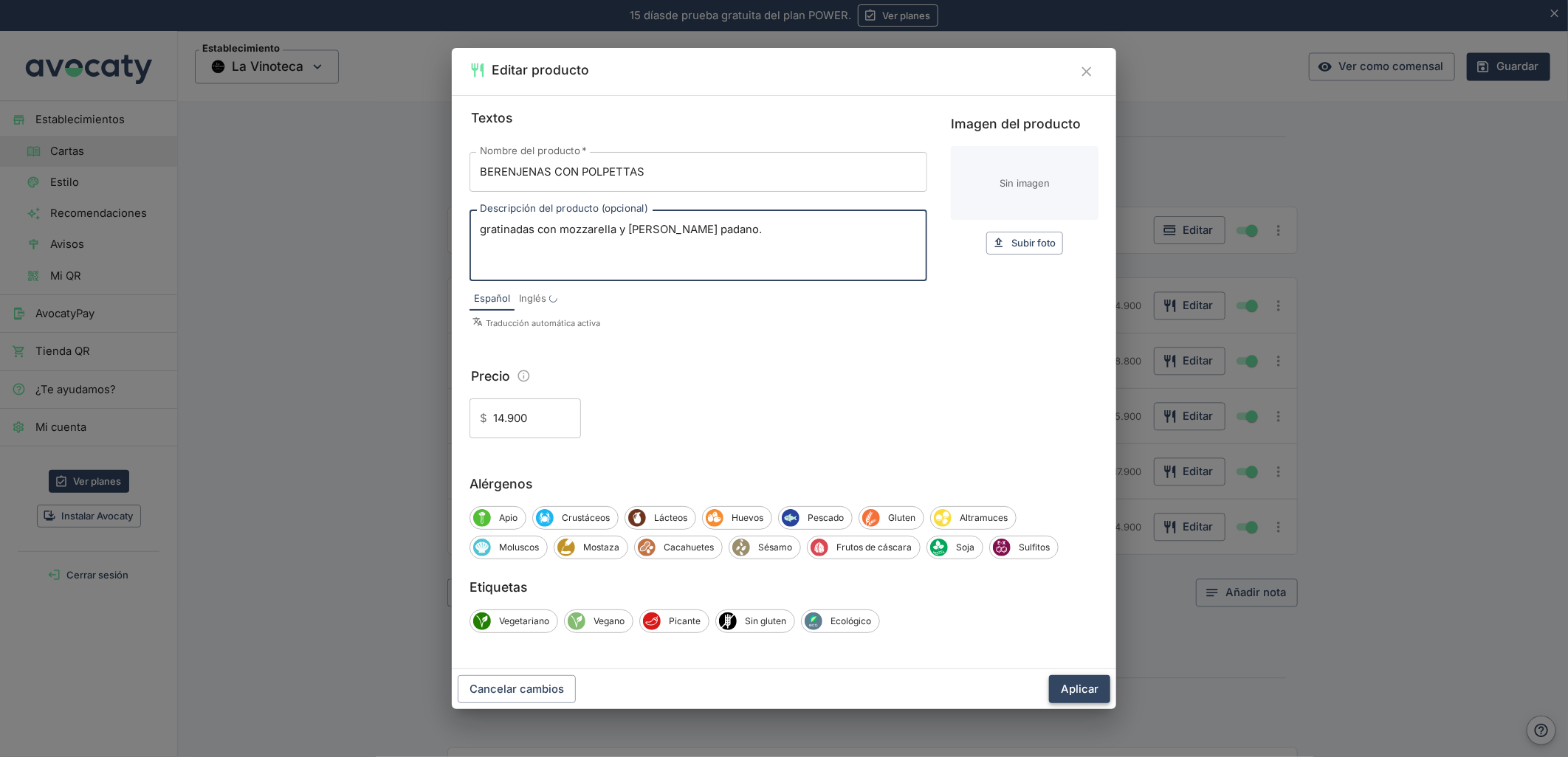
type textarea "gratinadas con mozzarella y [PERSON_NAME] padano."
click at [1075, 689] on button "Aplicar" at bounding box center [1079, 689] width 61 height 28
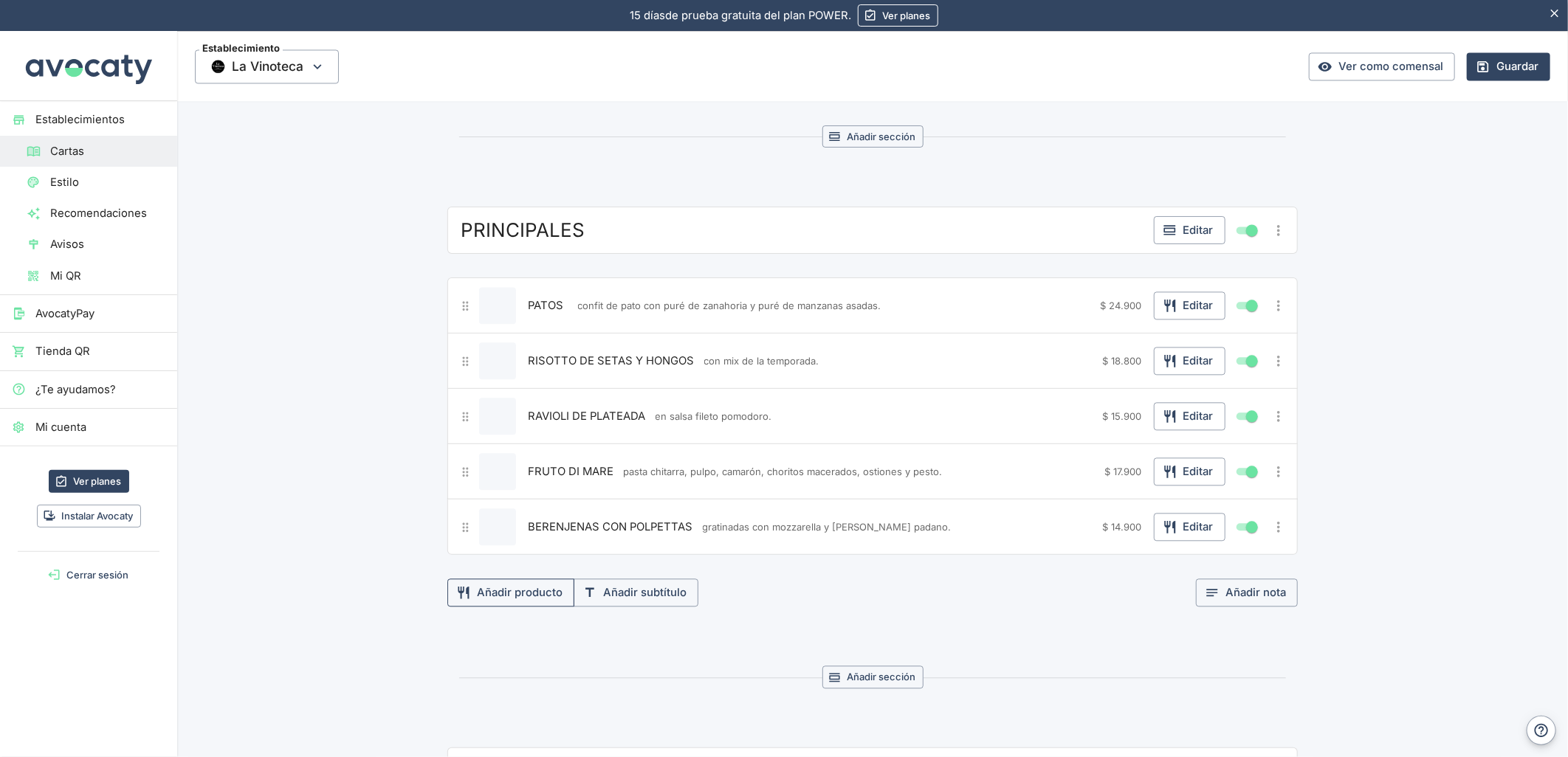
click at [503, 600] on button "Añadir producto" at bounding box center [511, 593] width 127 height 28
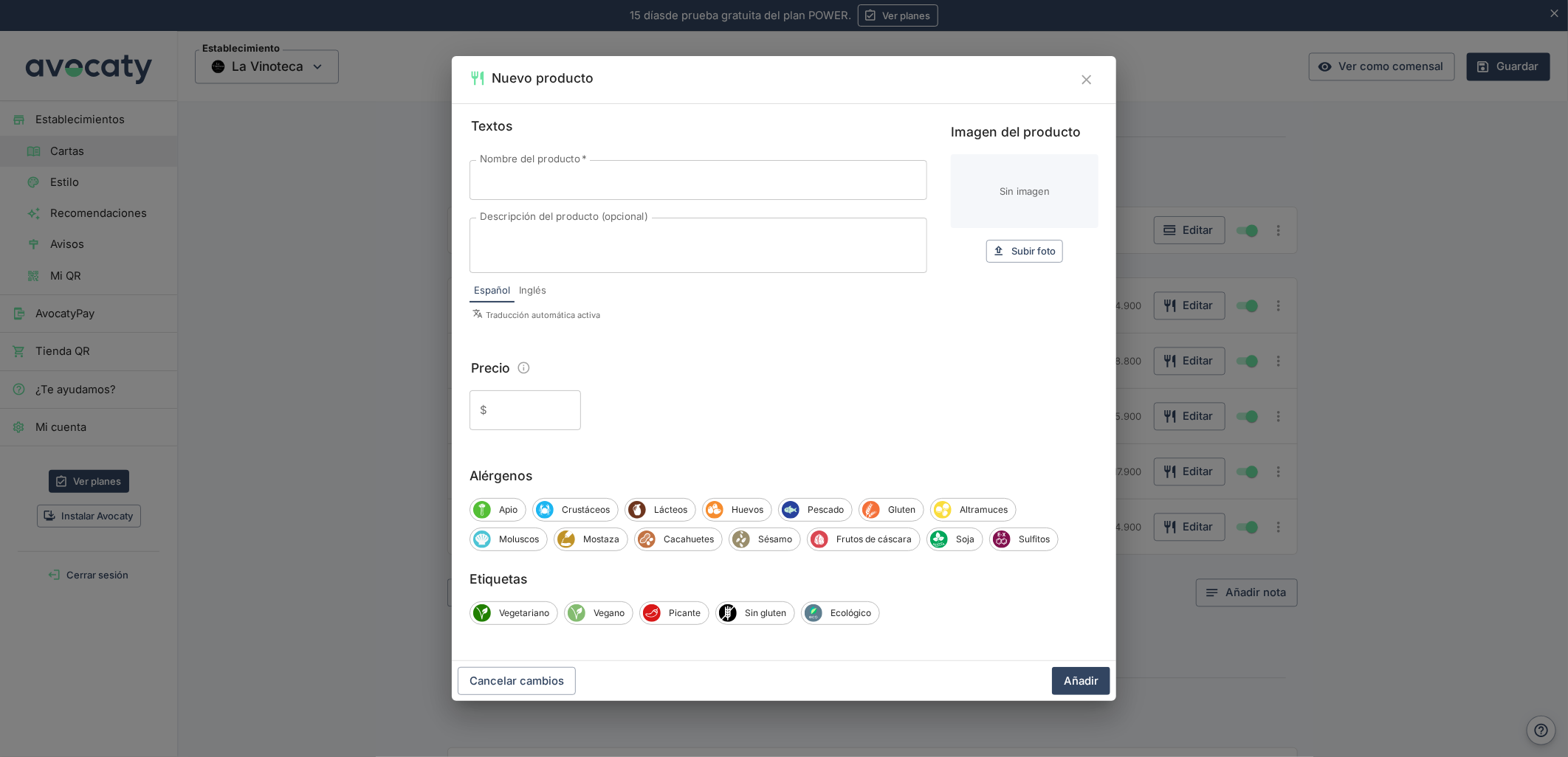
click at [602, 159] on div "Nombre del producto   * Nombre del producto   * Descripción del producto (opcio…" at bounding box center [698, 240] width 457 height 185
click at [571, 175] on input "Nombre del producto   *" at bounding box center [698, 180] width 457 height 40
paste input "-FILETE CON PROSCIUTTO"
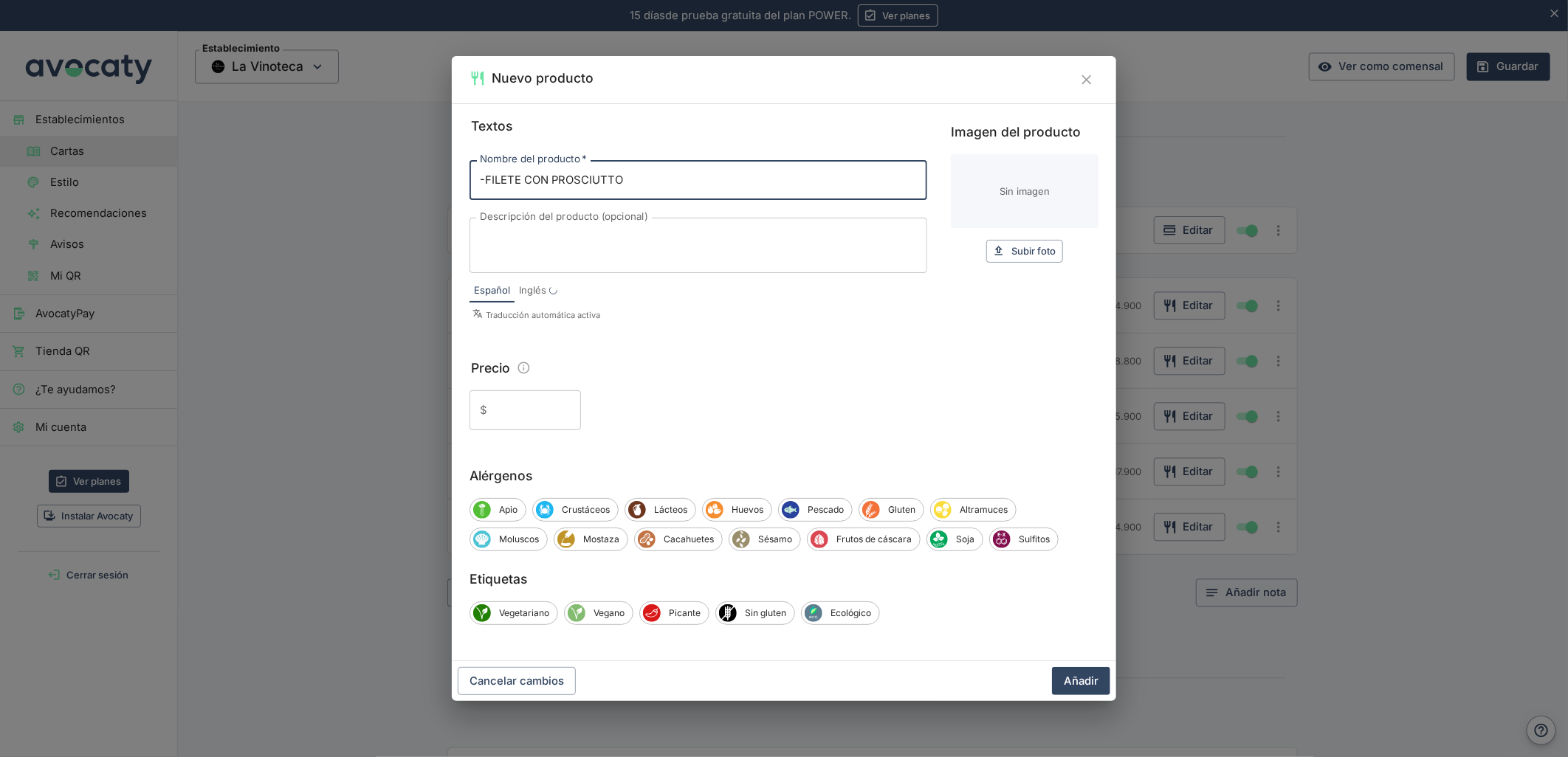
click at [478, 179] on input "-FILETE CON PROSCIUTTO" at bounding box center [698, 180] width 457 height 40
type input "FILETE CON PROSCIUTTO"
click at [563, 239] on textarea "Descripción del producto (opcional)" at bounding box center [698, 246] width 437 height 31
paste textarea "paillard con salsa [PERSON_NAME] a la mantequilla, acompañado de ensalada de rú…"
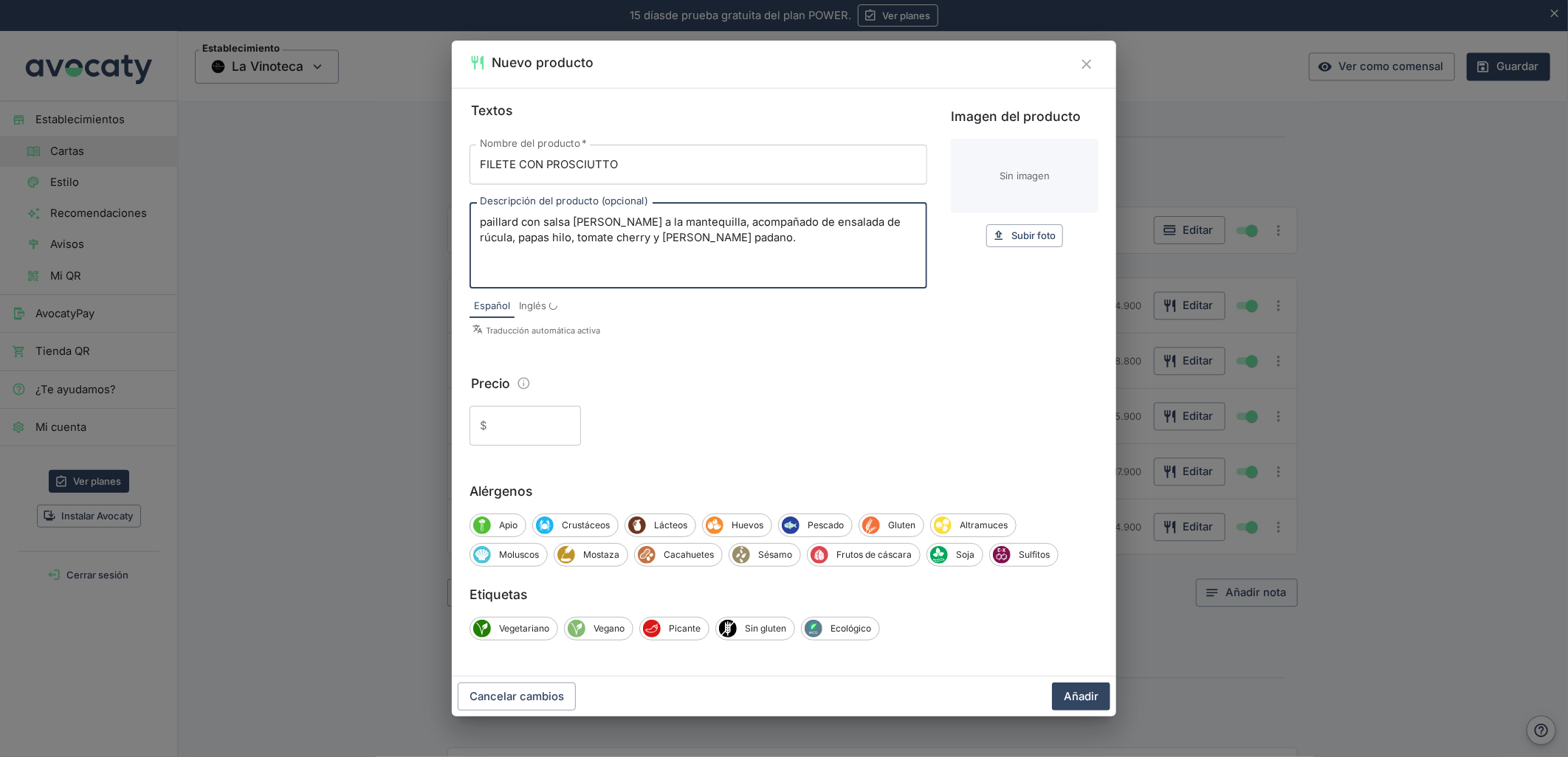
type textarea "paillard con salsa [PERSON_NAME] a la mantequilla, acompañado de ensalada de rú…"
click at [509, 417] on input "Precio" at bounding box center [537, 425] width 88 height 40
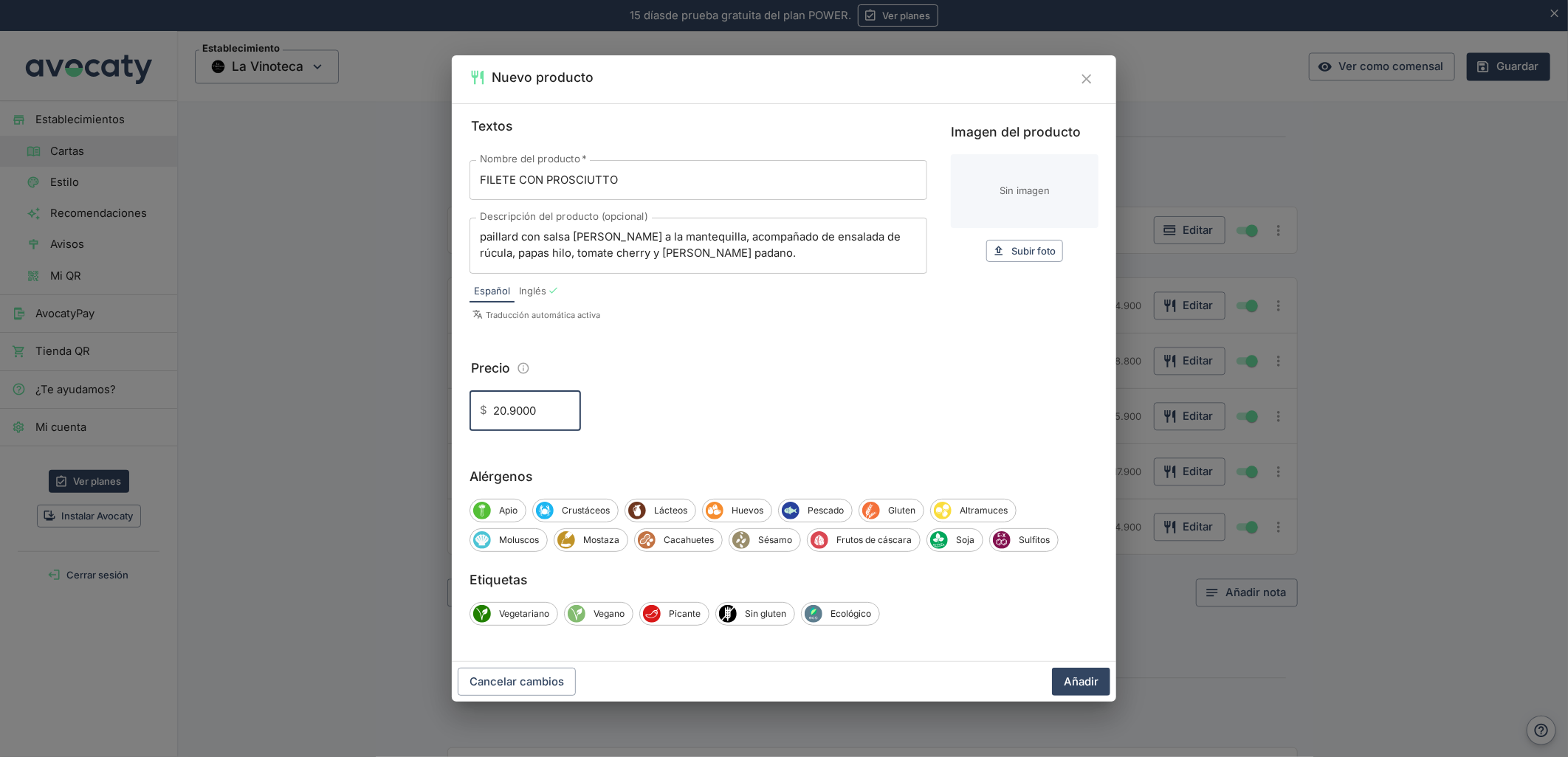
type input "20.9000"
click at [1052, 667] on button "Añadir" at bounding box center [1081, 681] width 58 height 28
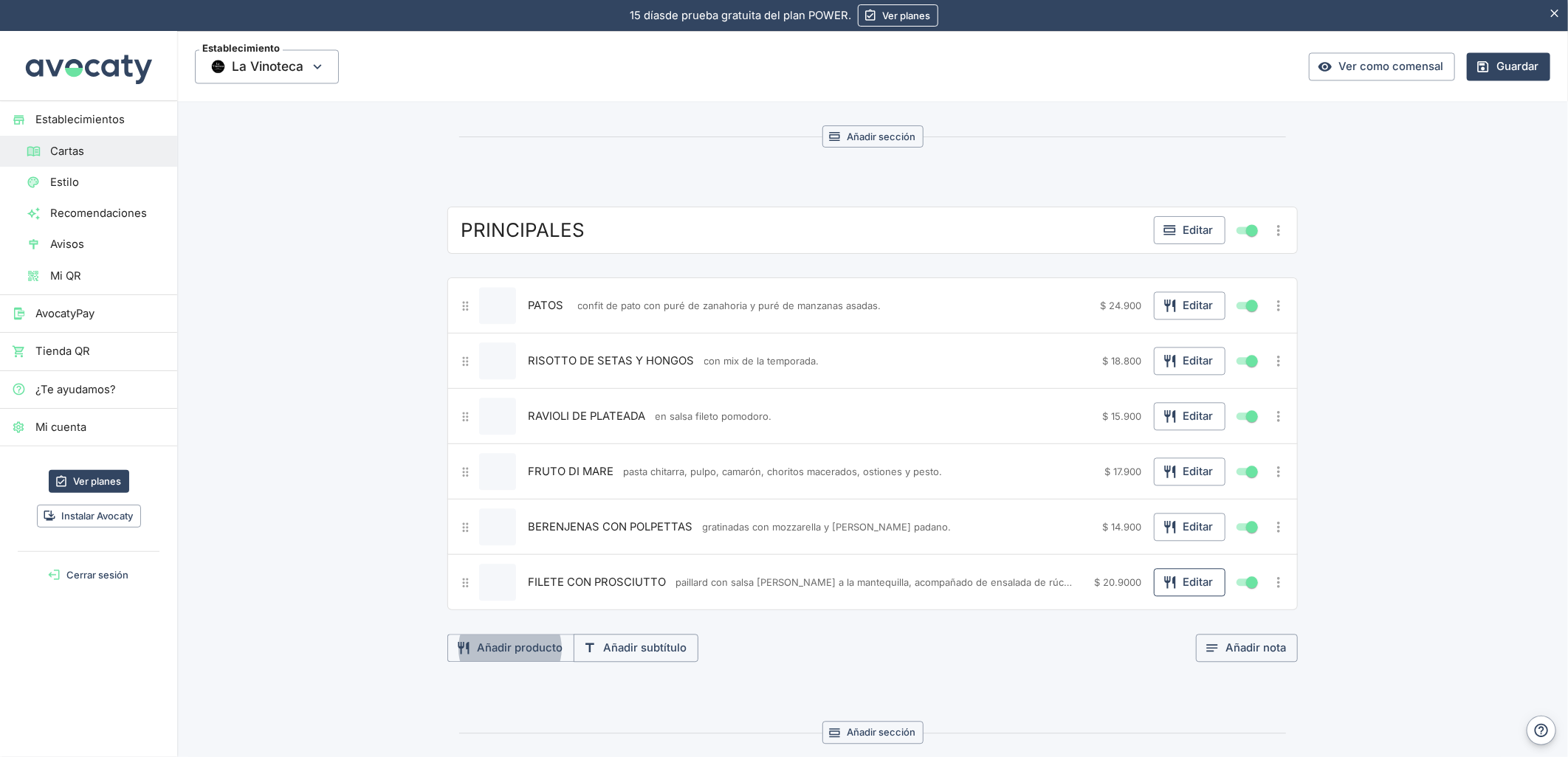
click at [1182, 588] on button "Editar" at bounding box center [1189, 582] width 72 height 28
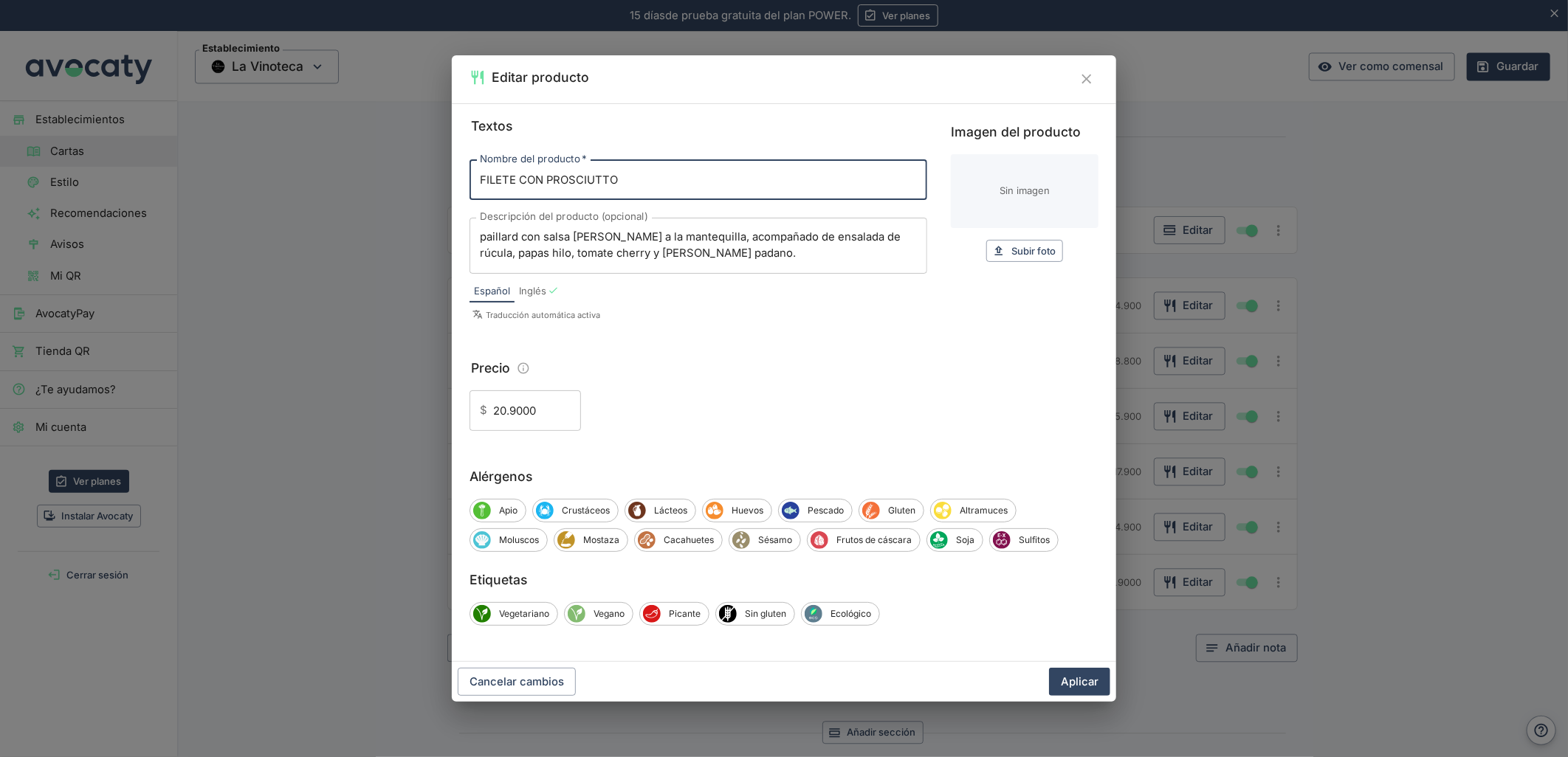
click at [533, 411] on input "20.9000" at bounding box center [537, 410] width 88 height 40
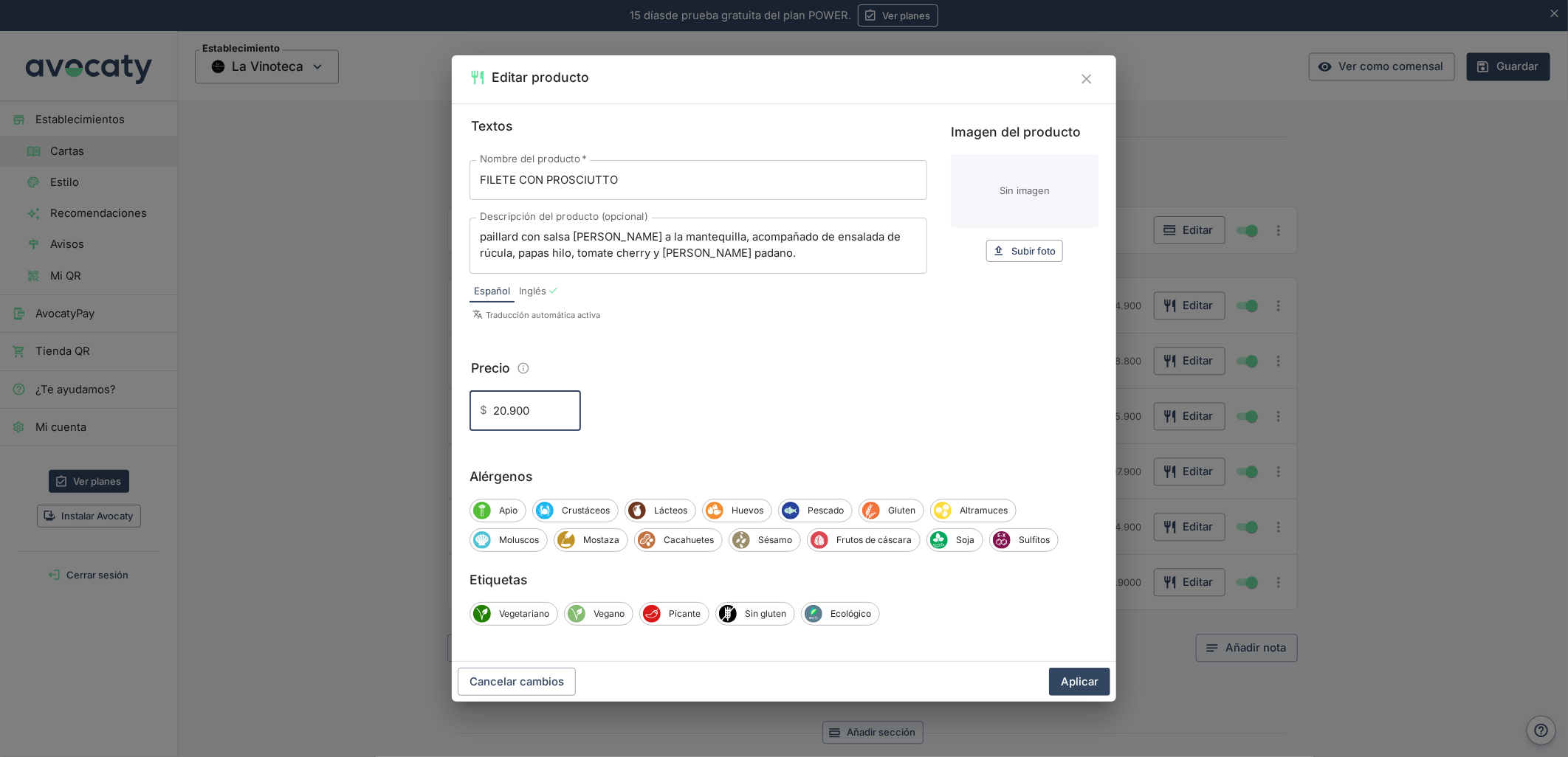
type input "20.900"
click at [1049, 667] on button "Aplicar" at bounding box center [1079, 681] width 61 height 28
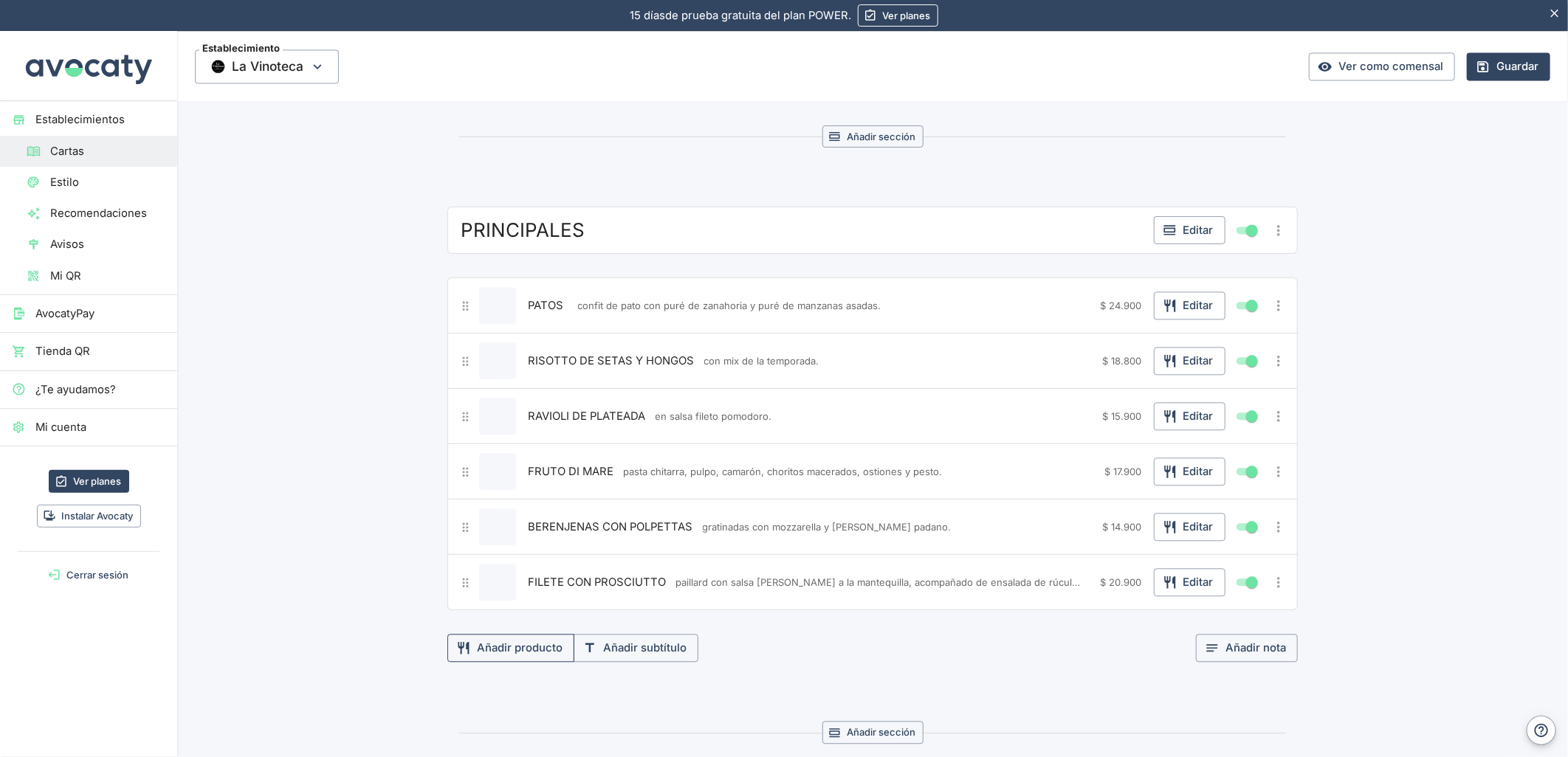
click at [536, 651] on button "Añadir producto" at bounding box center [511, 648] width 127 height 28
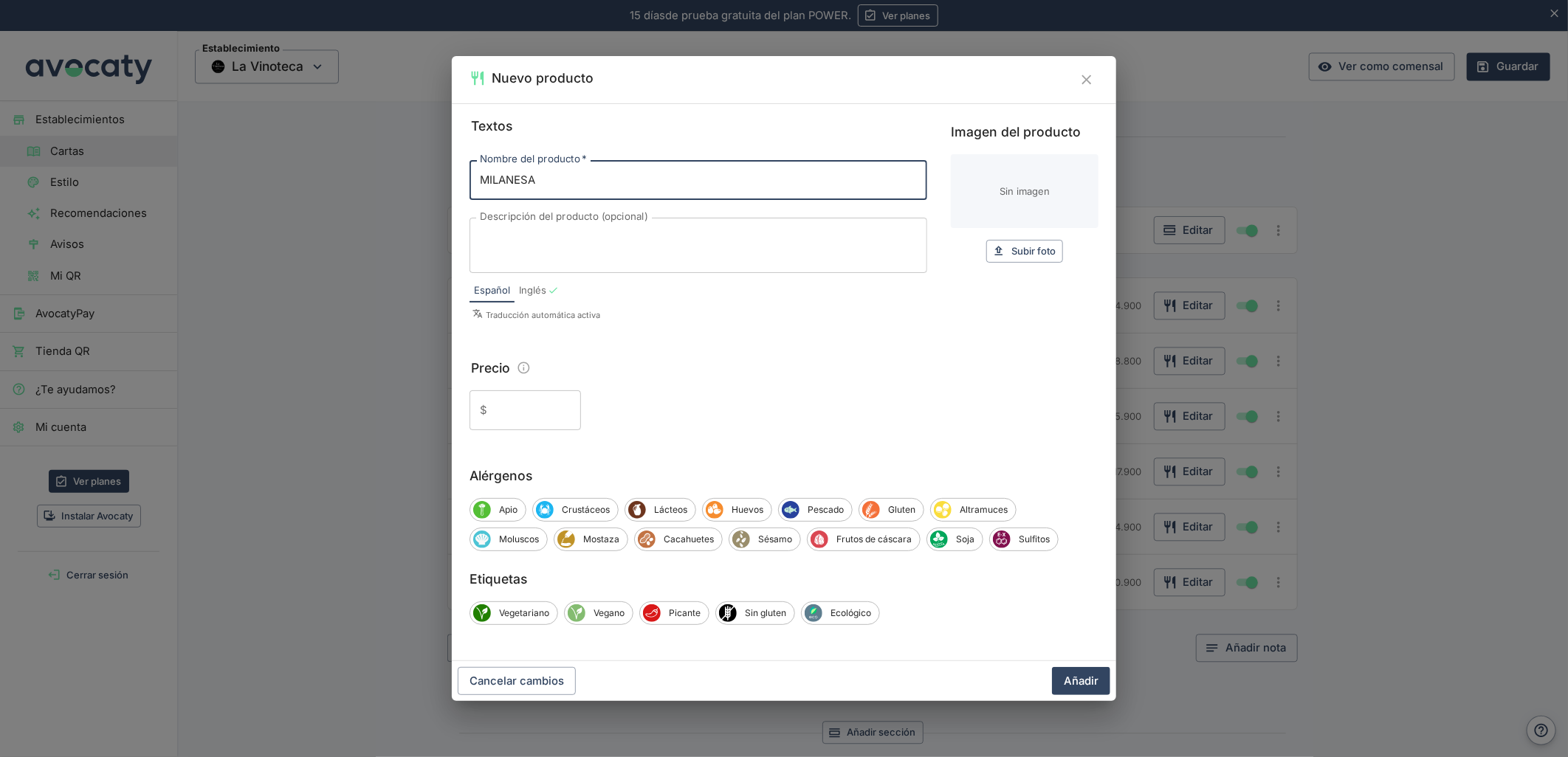
type input "MILANESA"
click at [661, 253] on textarea "Descripción del producto (opcional)" at bounding box center [698, 246] width 437 height 31
paste textarea "con mozzarella y prosciutto, tomates horneados, hojas y papas fritas al achiote."
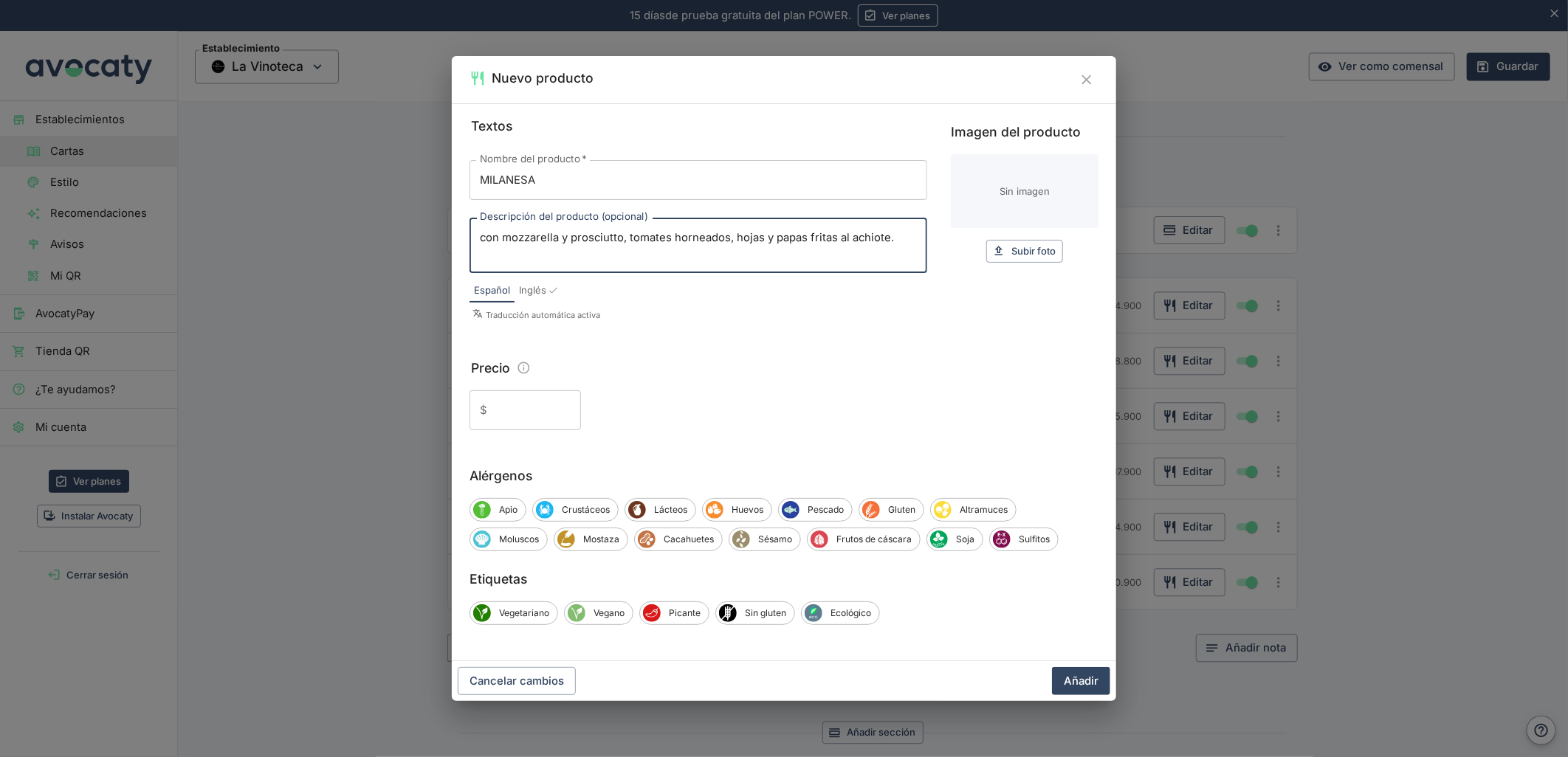
type textarea "con mozzarella y prosciutto, tomates horneados, hojas y papas fritas al achiote."
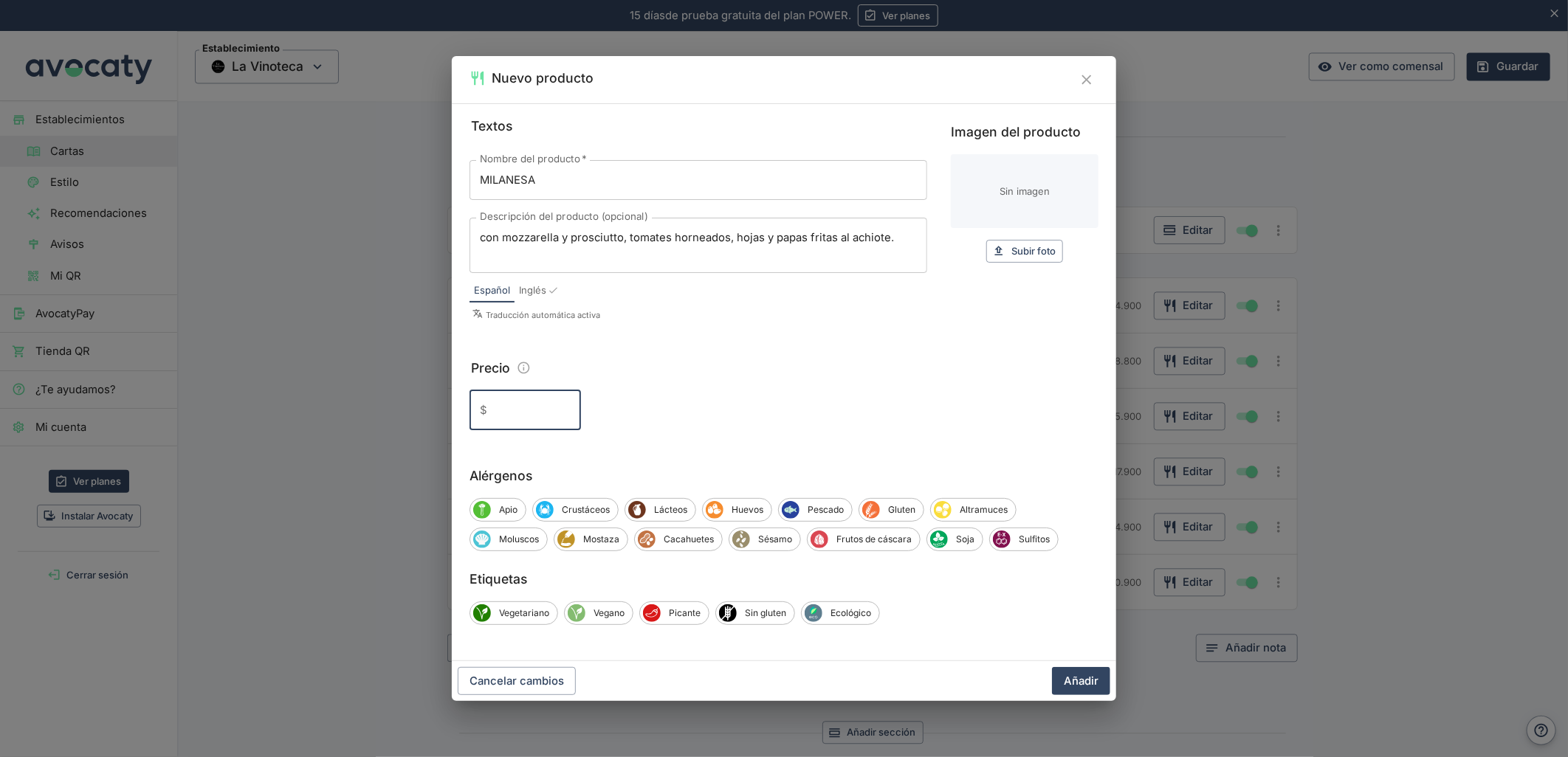
click at [505, 408] on input "Precio" at bounding box center [537, 410] width 88 height 40
type input "19.900"
click at [1052, 667] on button "Añadir" at bounding box center [1081, 681] width 58 height 28
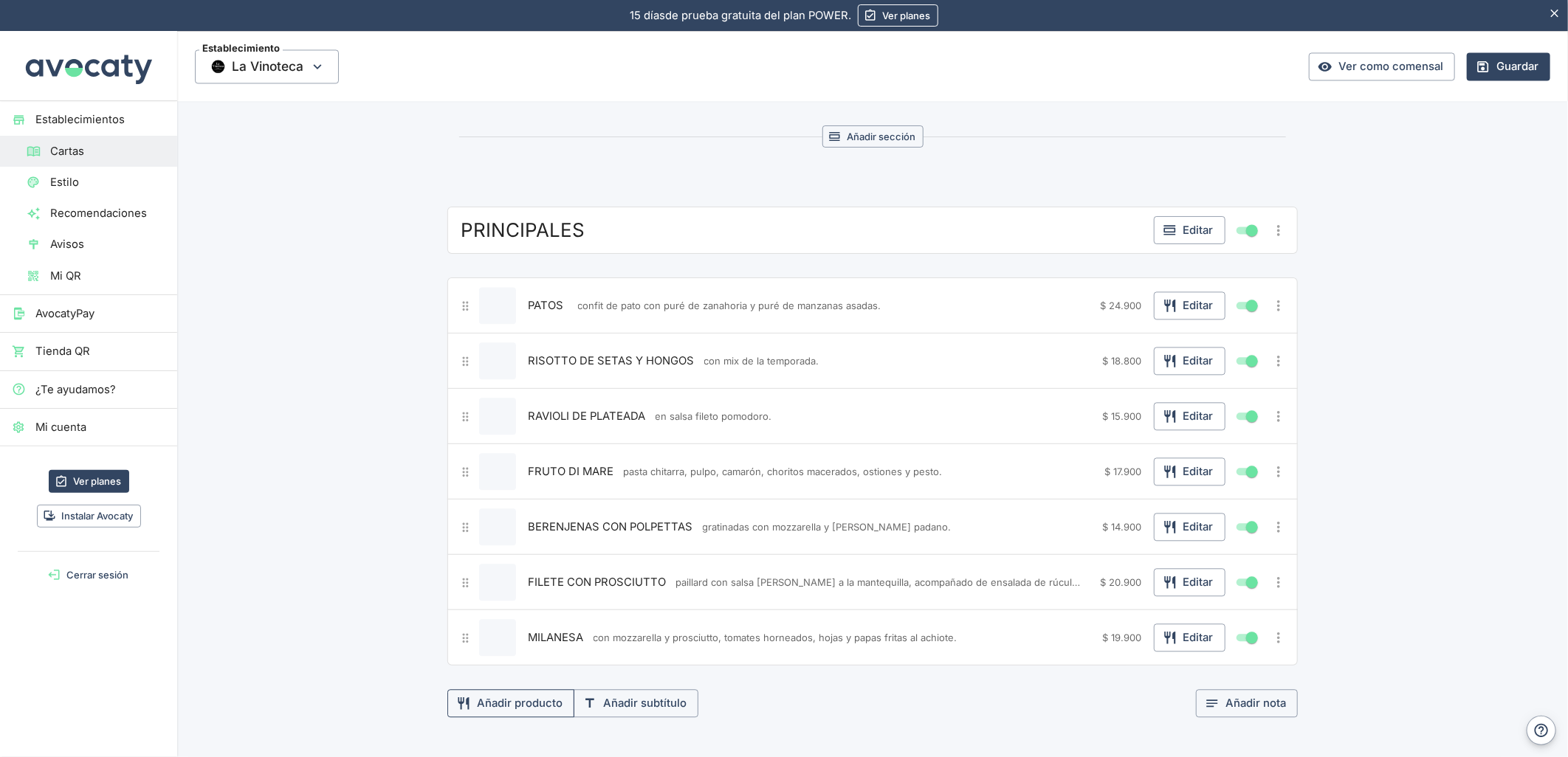
click at [529, 713] on button "Añadir producto" at bounding box center [511, 703] width 127 height 28
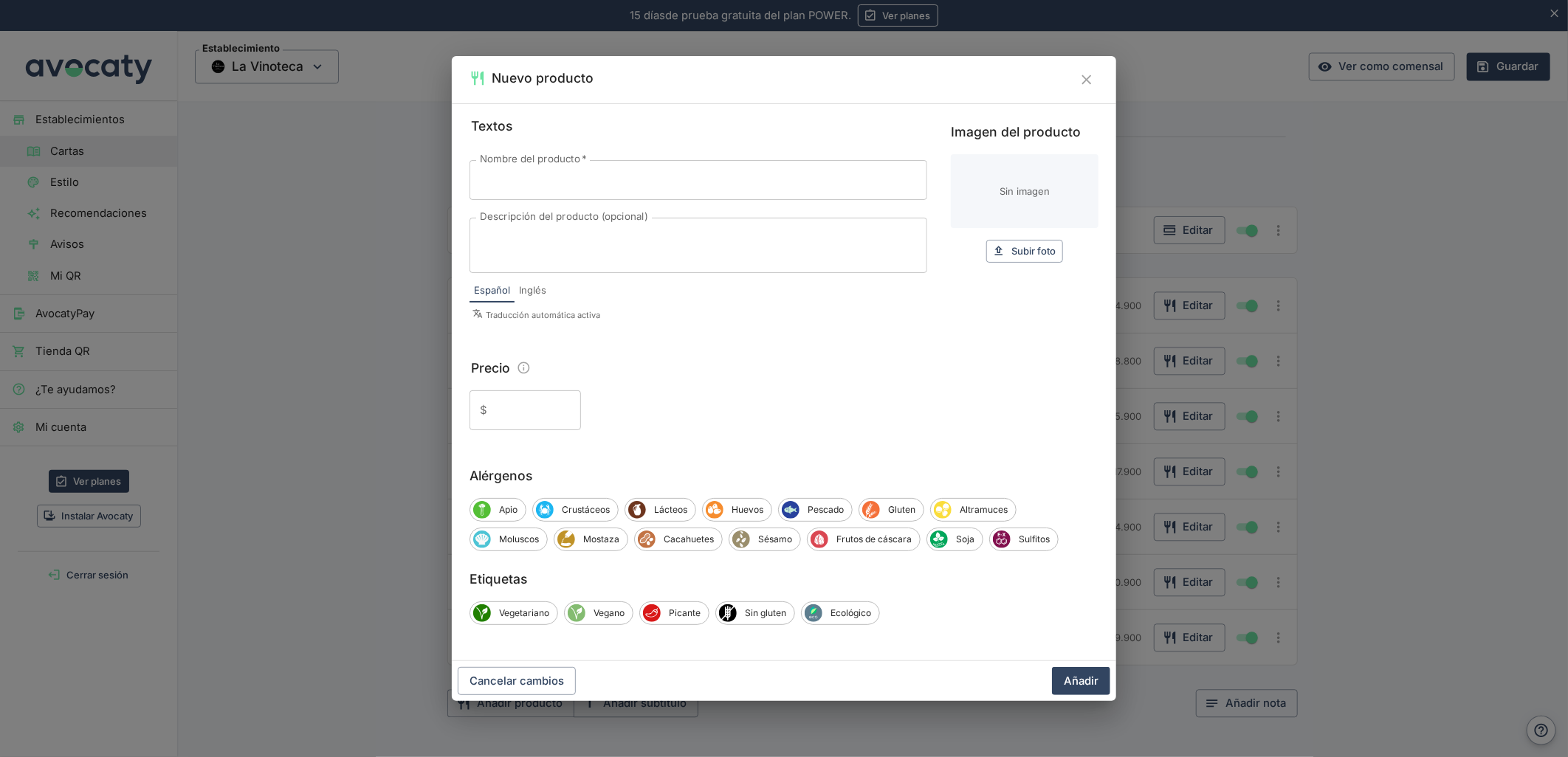
click at [541, 185] on input "Nombre del producto   *" at bounding box center [698, 180] width 457 height 40
paste input "- BIFE ANCHO 300 grs."
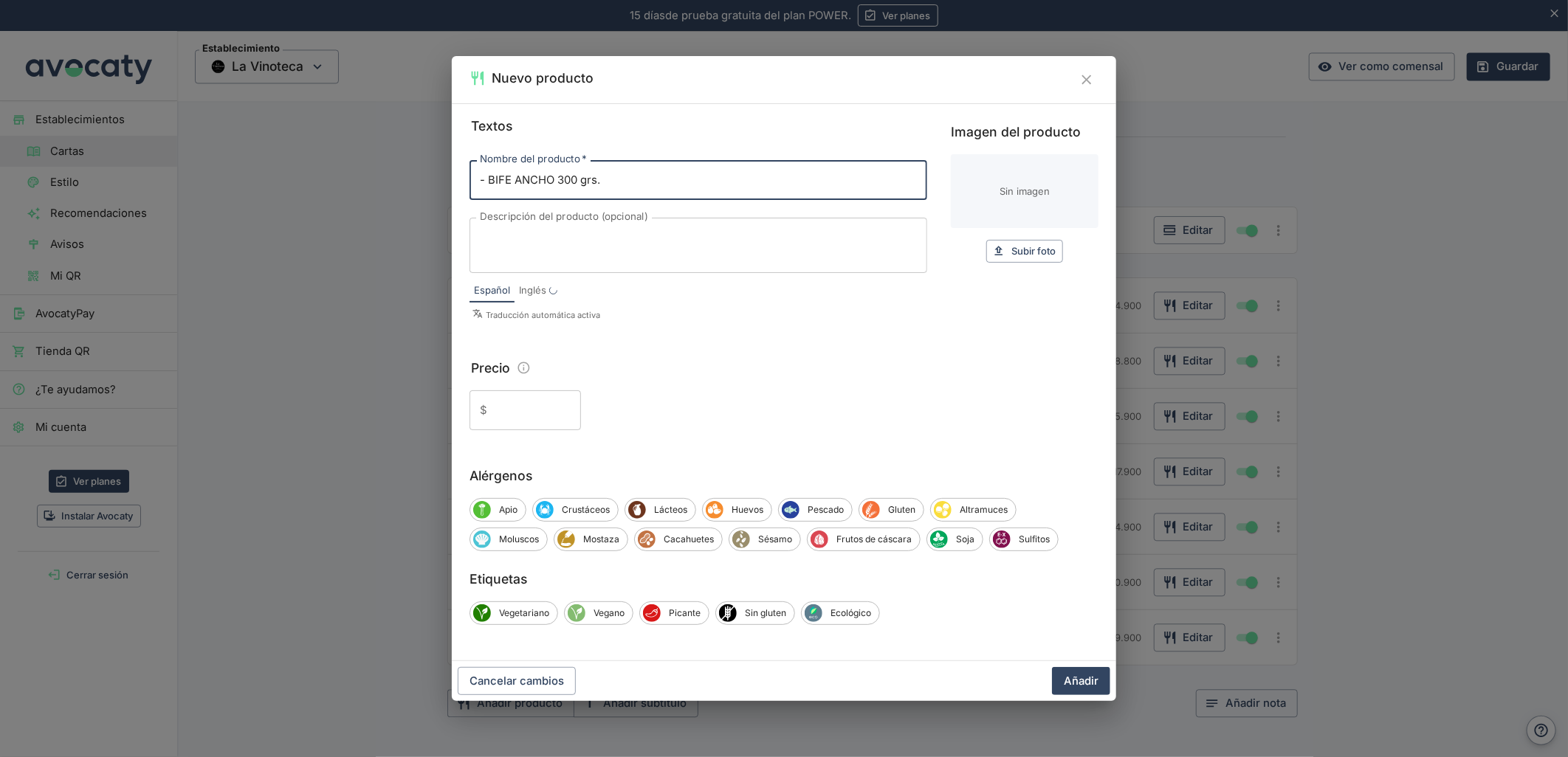
click at [485, 179] on input "- BIFE ANCHO 300 grs." at bounding box center [698, 180] width 457 height 40
type input "BIFE ANCHO 300 grs."
click at [580, 232] on textarea "Descripción del producto (opcional)" at bounding box center [698, 246] width 437 height 31
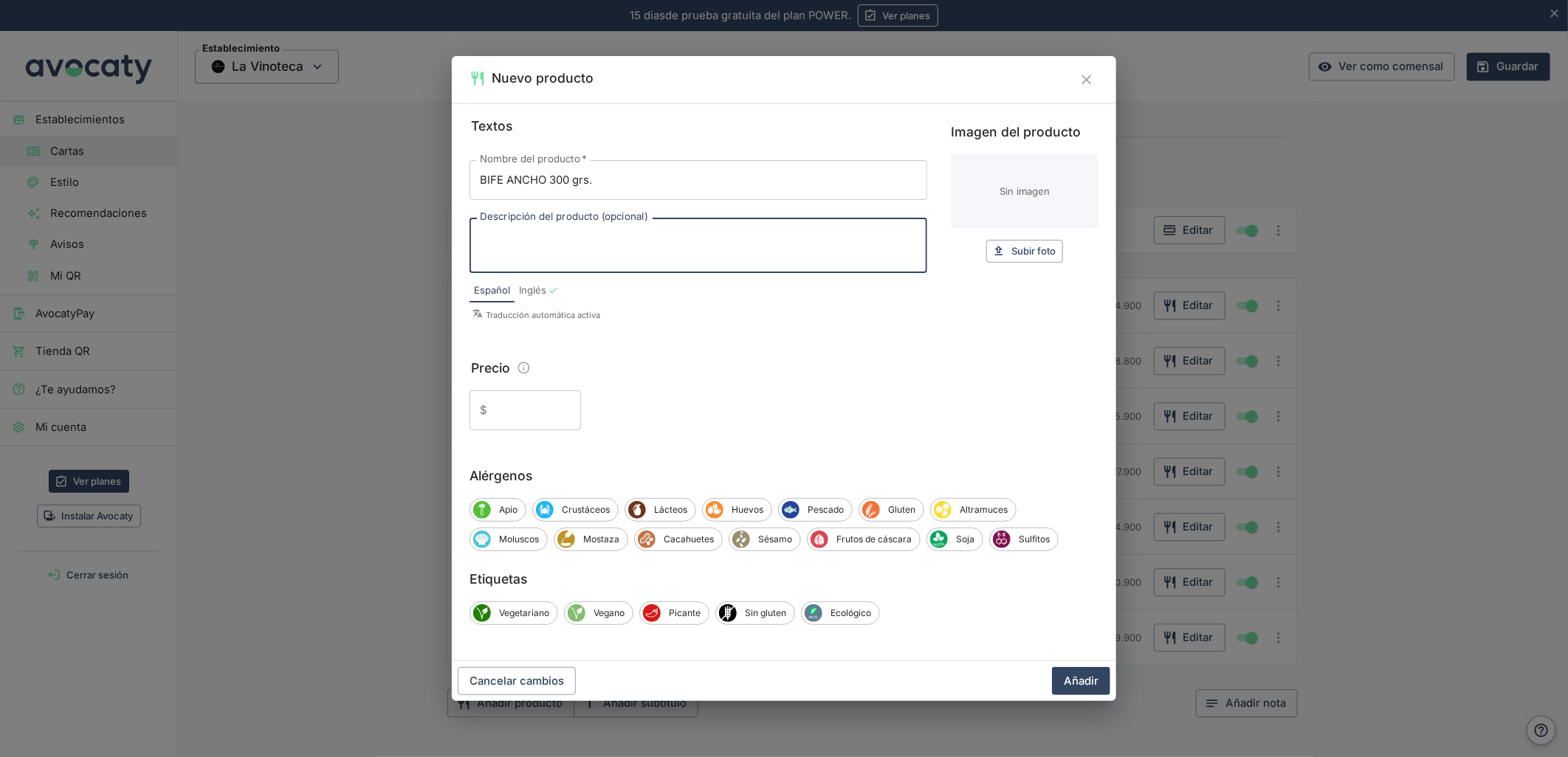
paste textarea "con papas rotas, espinaca y pesto."
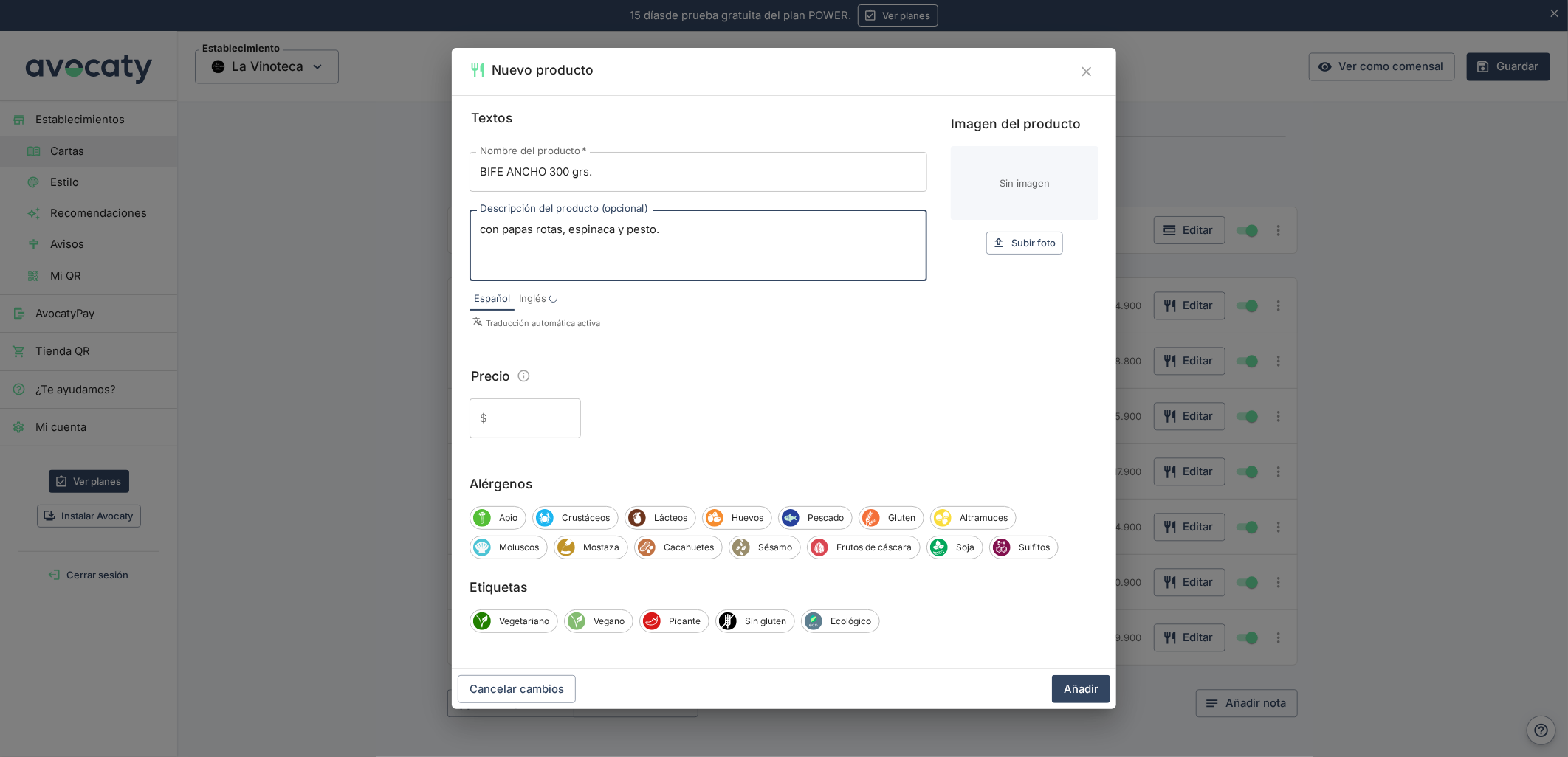
type textarea "con papas rotas, espinaca y pesto."
click at [523, 414] on input "Precio" at bounding box center [537, 418] width 88 height 40
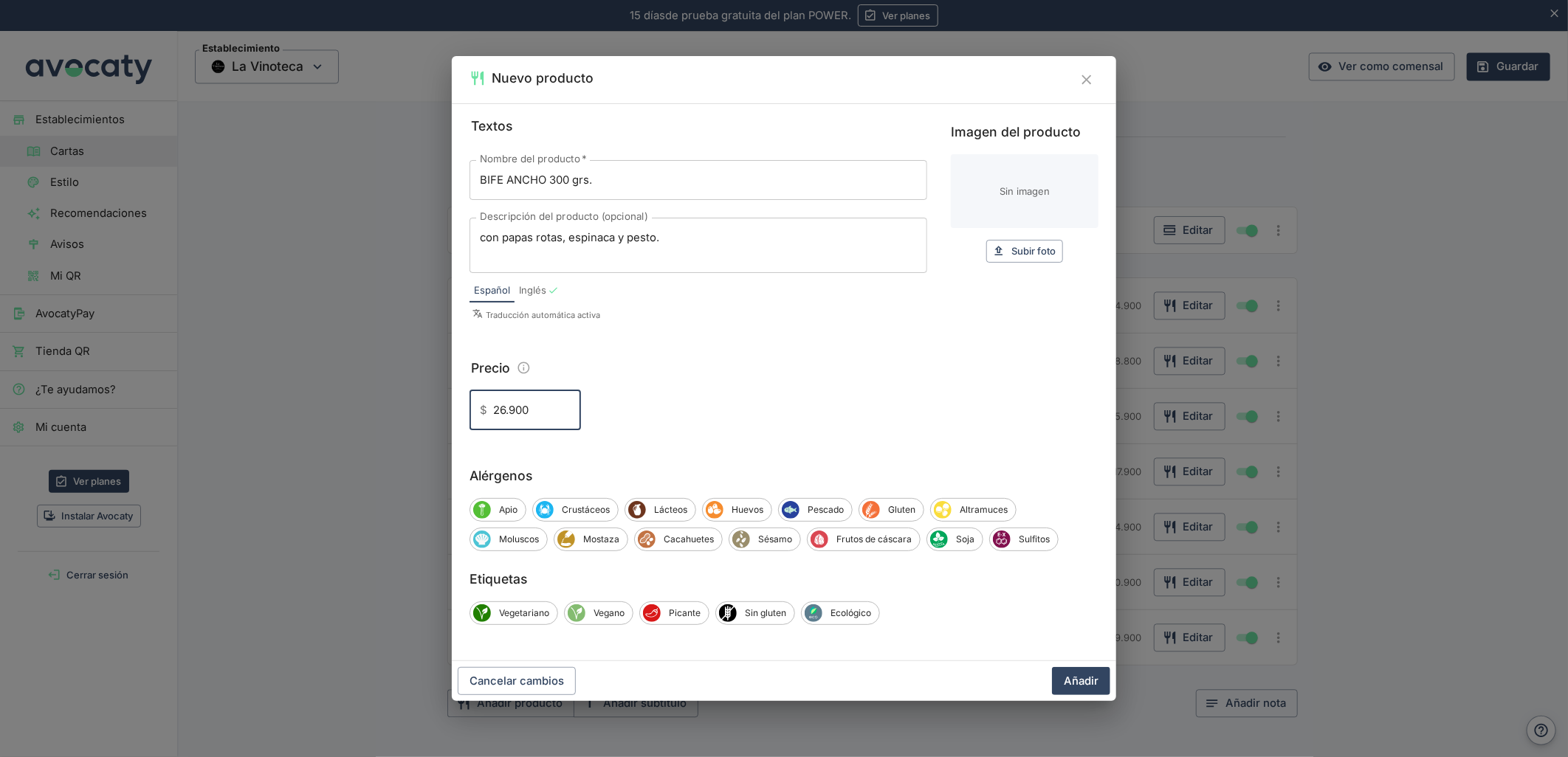
type input "26.900"
click at [1052, 667] on button "Añadir" at bounding box center [1081, 681] width 58 height 28
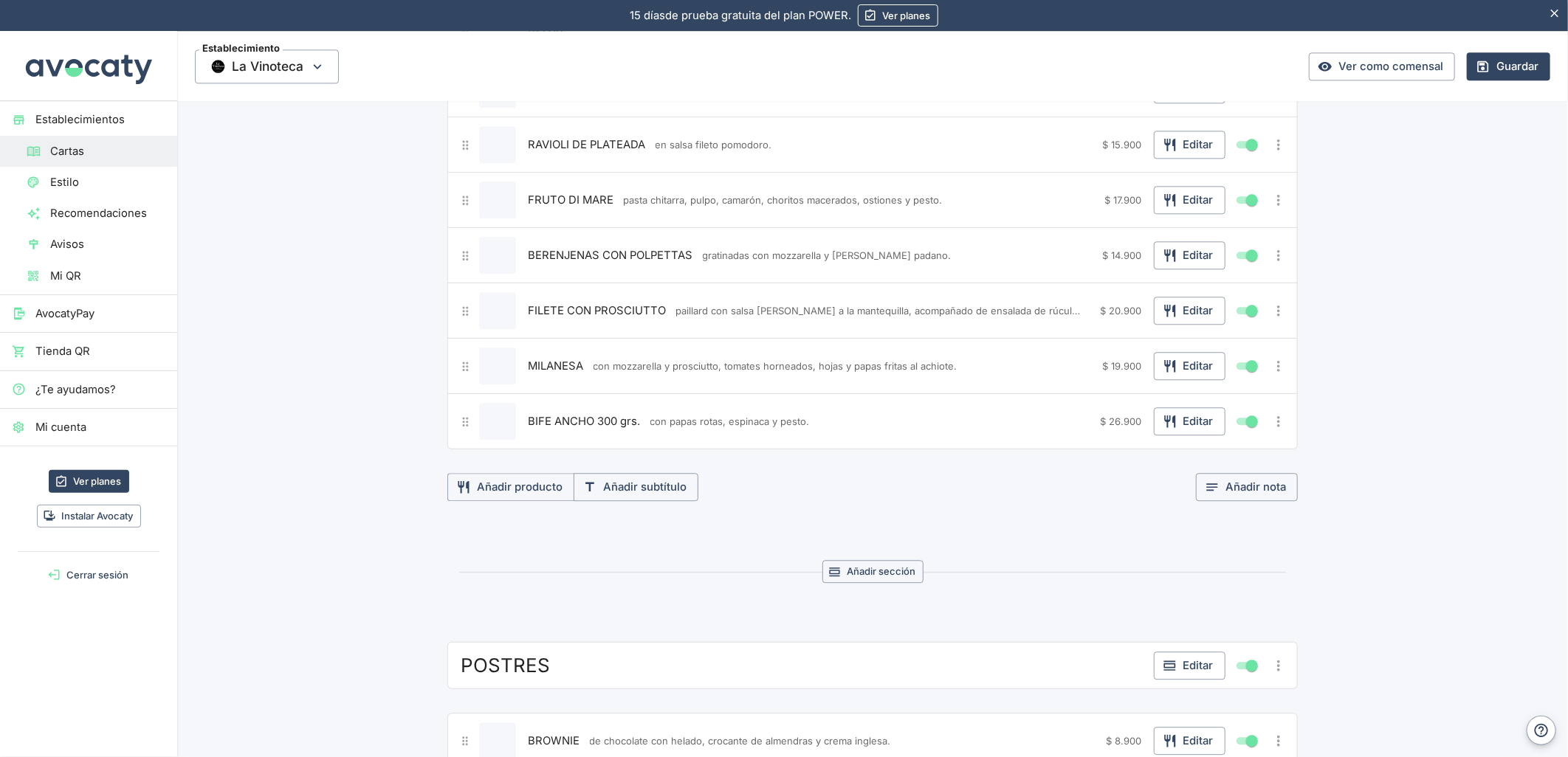
scroll to position [2292, 0]
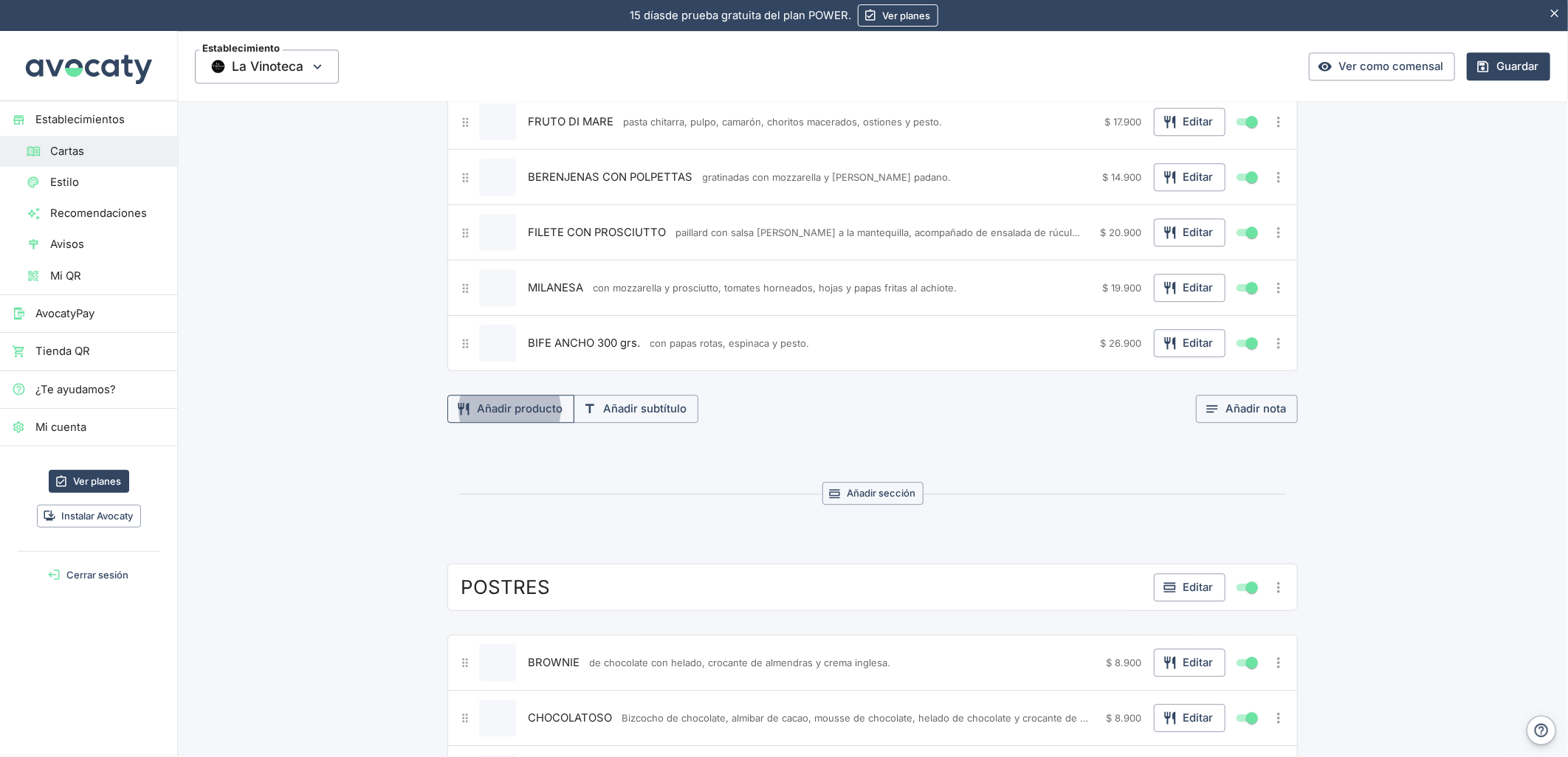
click at [528, 412] on button "Añadir producto" at bounding box center [511, 409] width 127 height 28
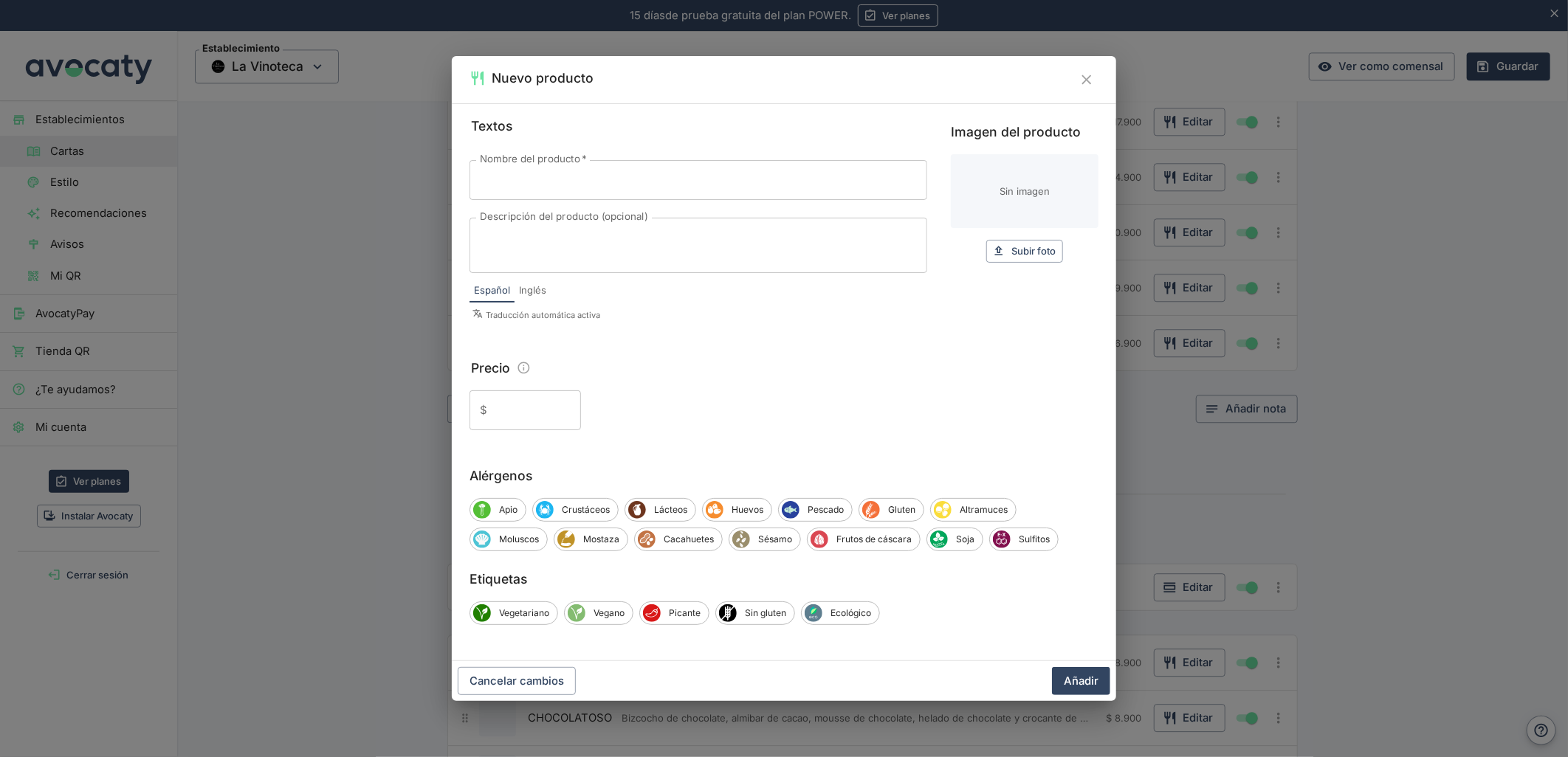
click at [532, 162] on label "Nombre del producto   *" at bounding box center [533, 160] width 107 height 14
click at [532, 162] on input "Nombre del producto   *" at bounding box center [698, 180] width 457 height 40
click at [524, 176] on input "Nombre del producto   *" at bounding box center [698, 180] width 457 height 40
paste input "-MEDALLON DE FILETE 250 grs."
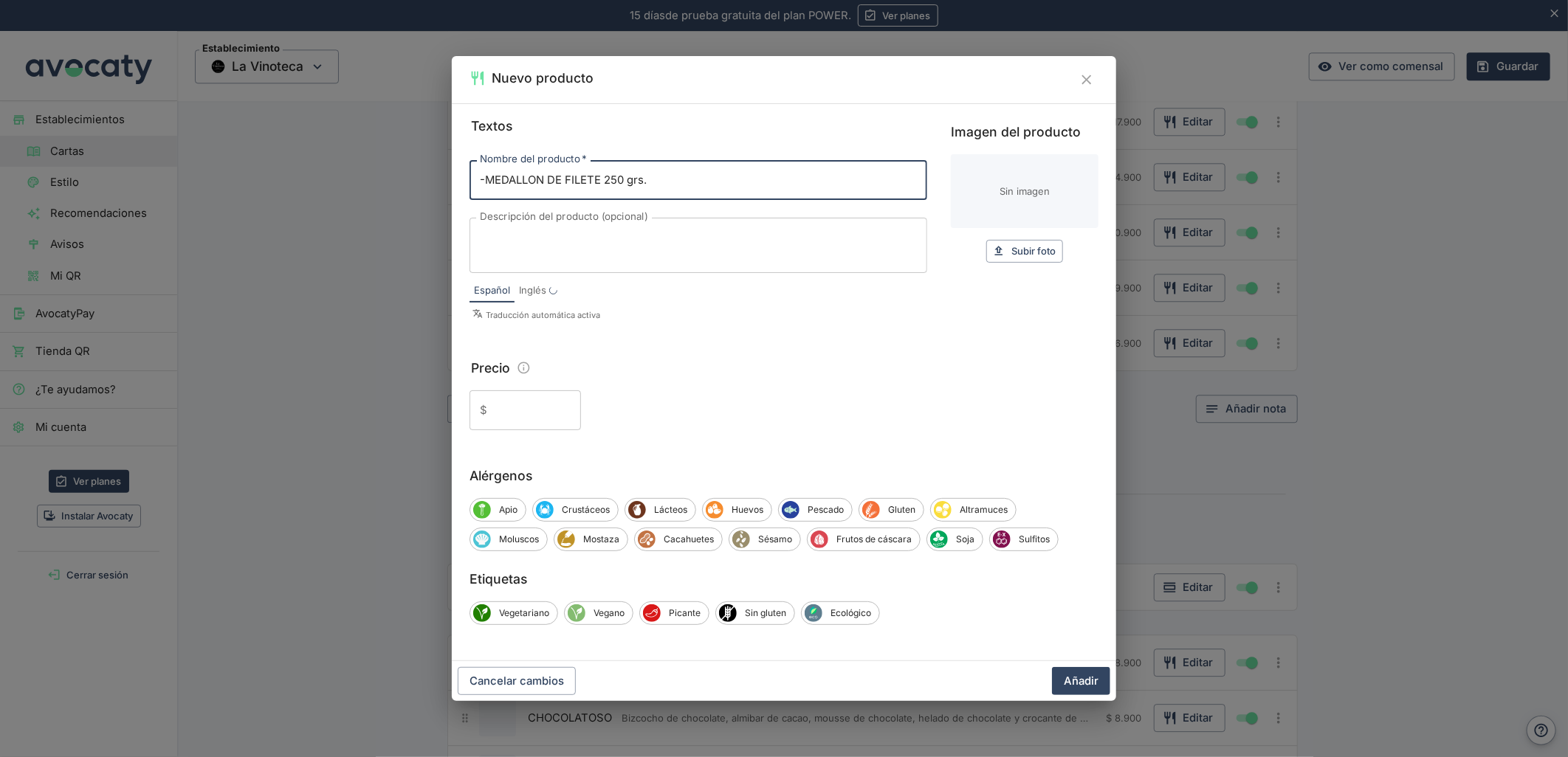
click at [489, 186] on input "-MEDALLON DE FILETE 250 grs." at bounding box center [698, 180] width 457 height 40
type input "MEDALLON DE FILETE 250 grs."
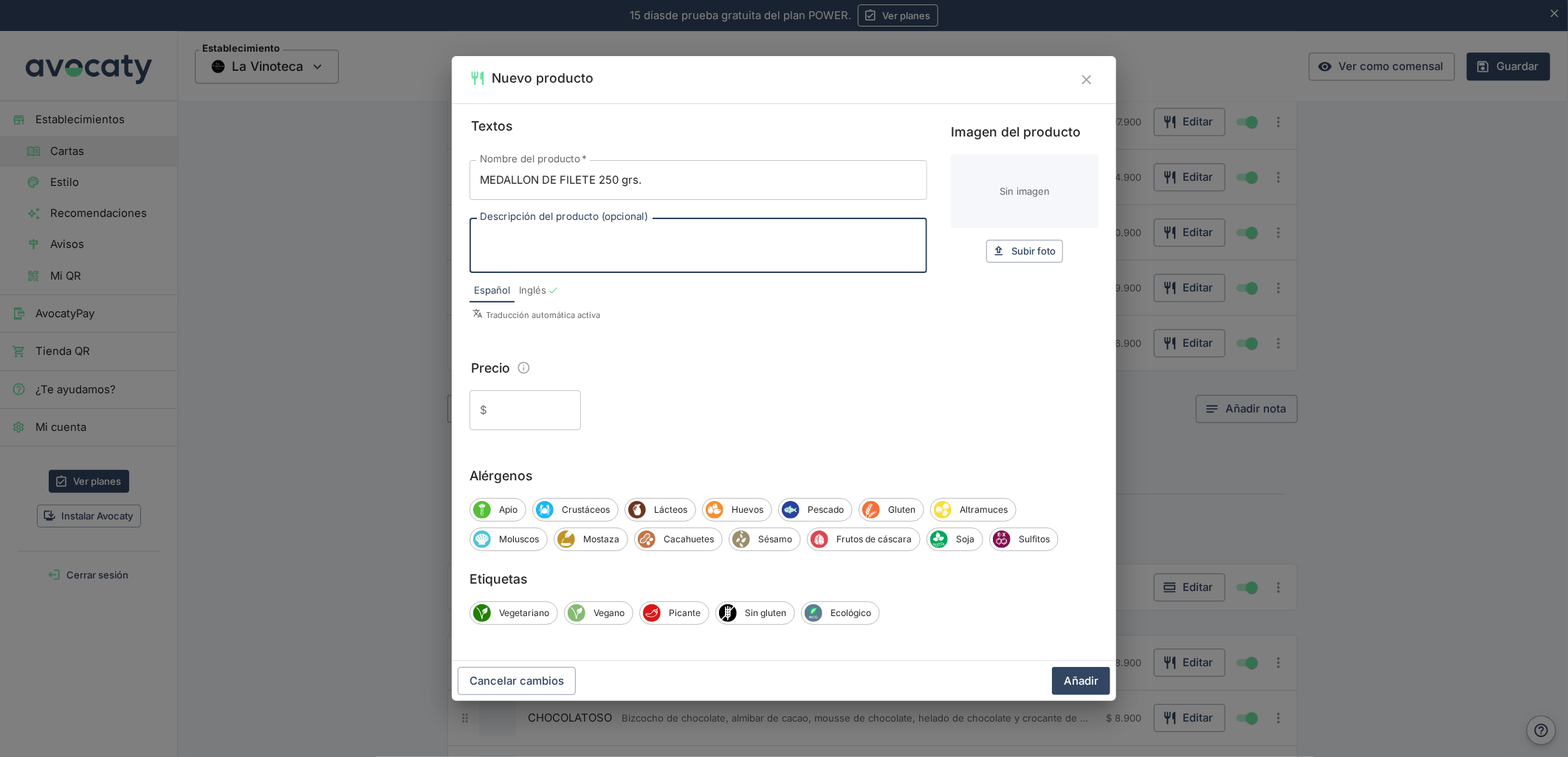
click at [607, 257] on textarea "Descripción del producto (opcional)" at bounding box center [698, 246] width 437 height 31
paste textarea "con puré de zapallo, espinacas y reducción de vino tinto."
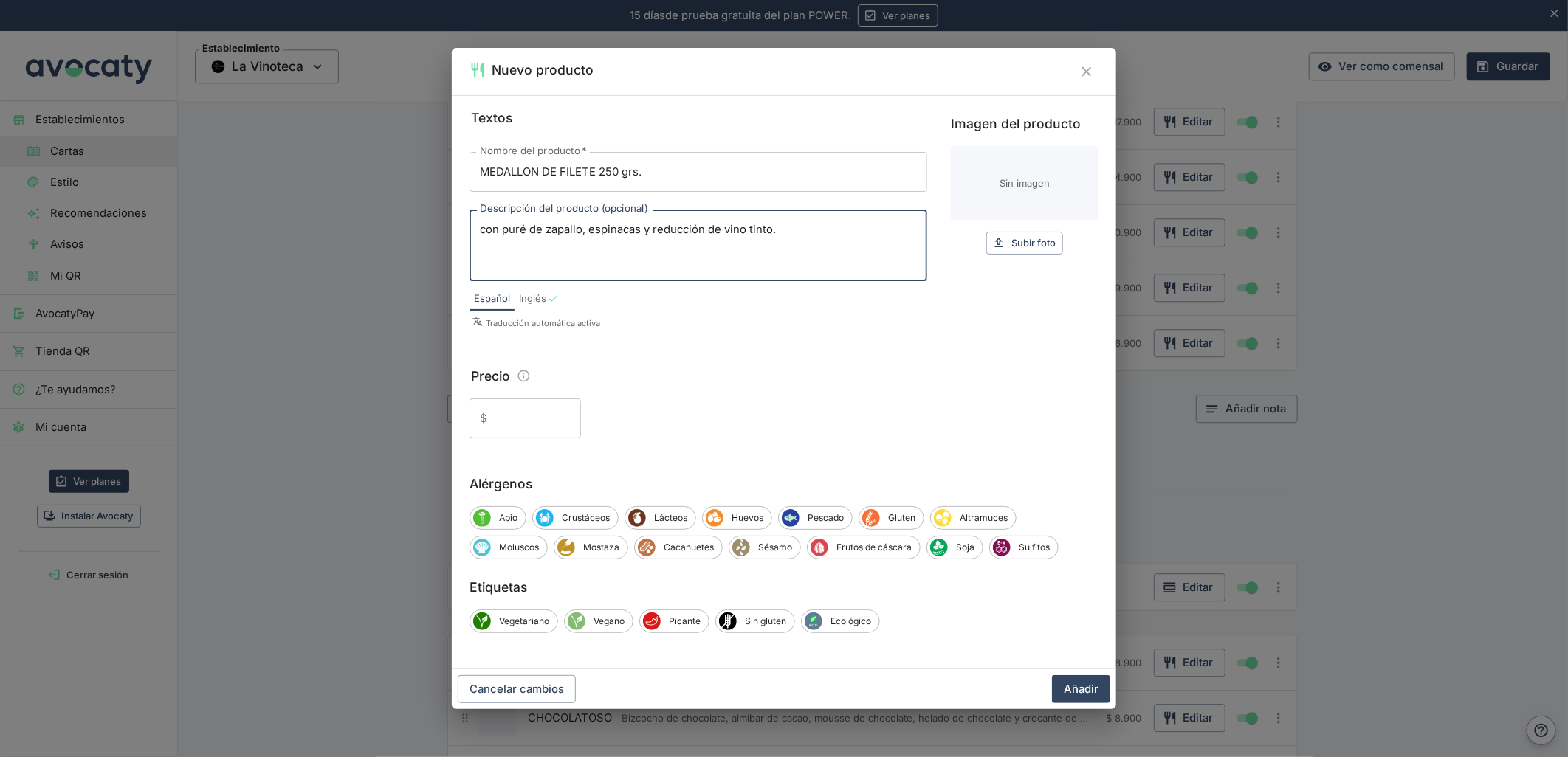
type textarea "con puré de zapallo, espinacas y reducción de vino tinto."
click at [536, 426] on input "Precio" at bounding box center [537, 418] width 88 height 40
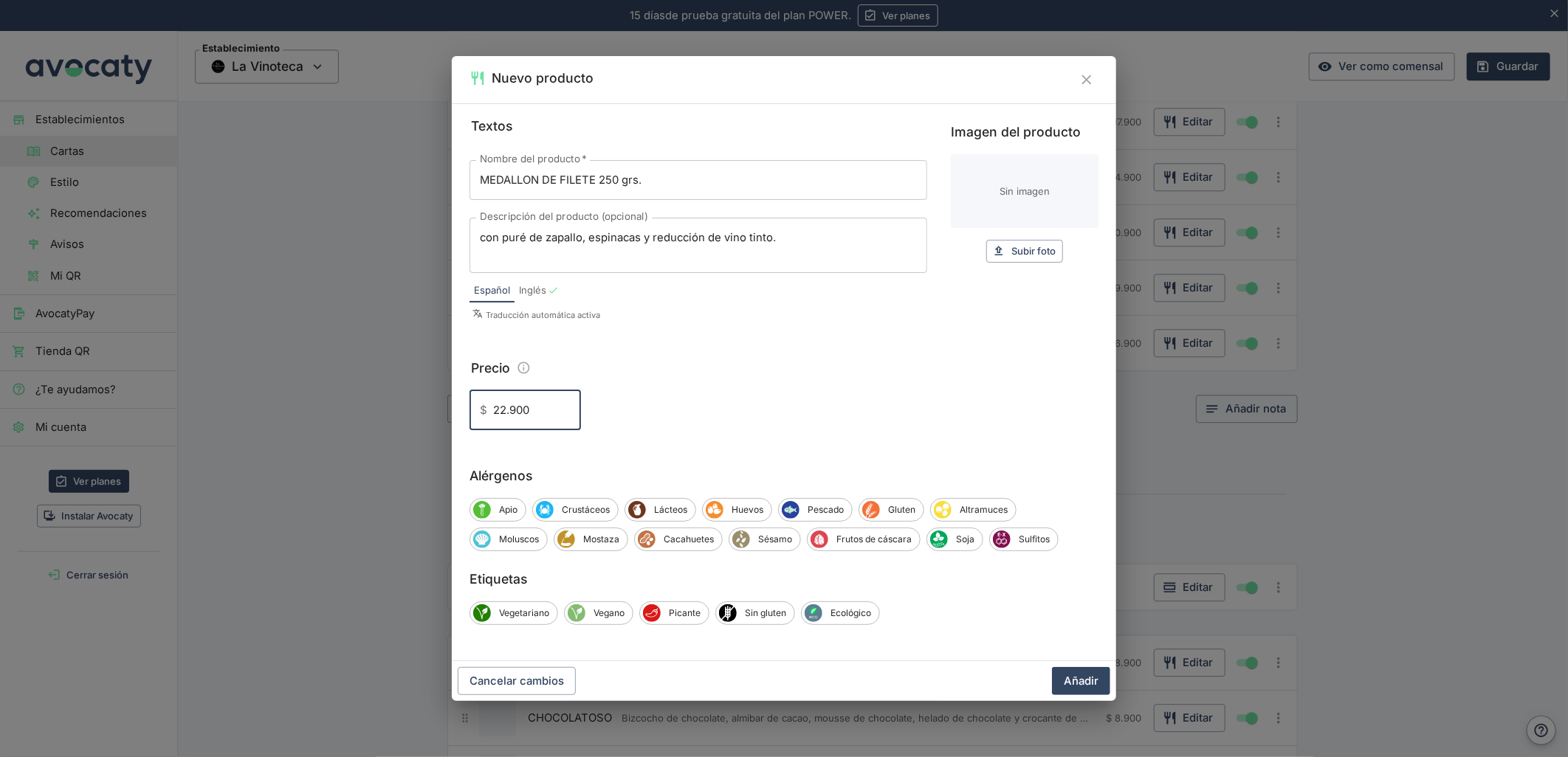
type input "22.900"
click at [1052, 667] on button "Añadir" at bounding box center [1081, 681] width 58 height 28
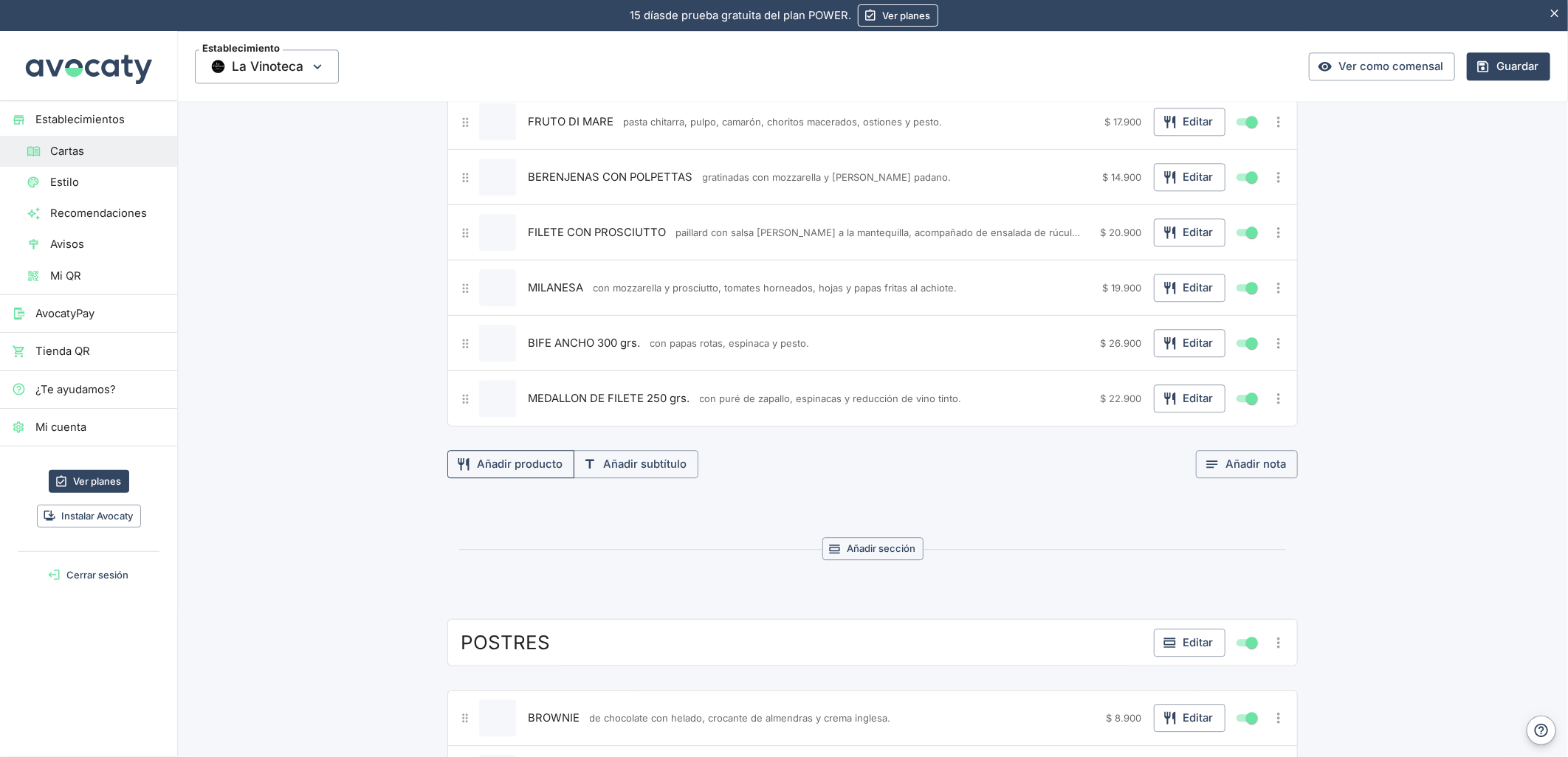
click at [521, 477] on button "Añadir producto" at bounding box center [511, 464] width 127 height 28
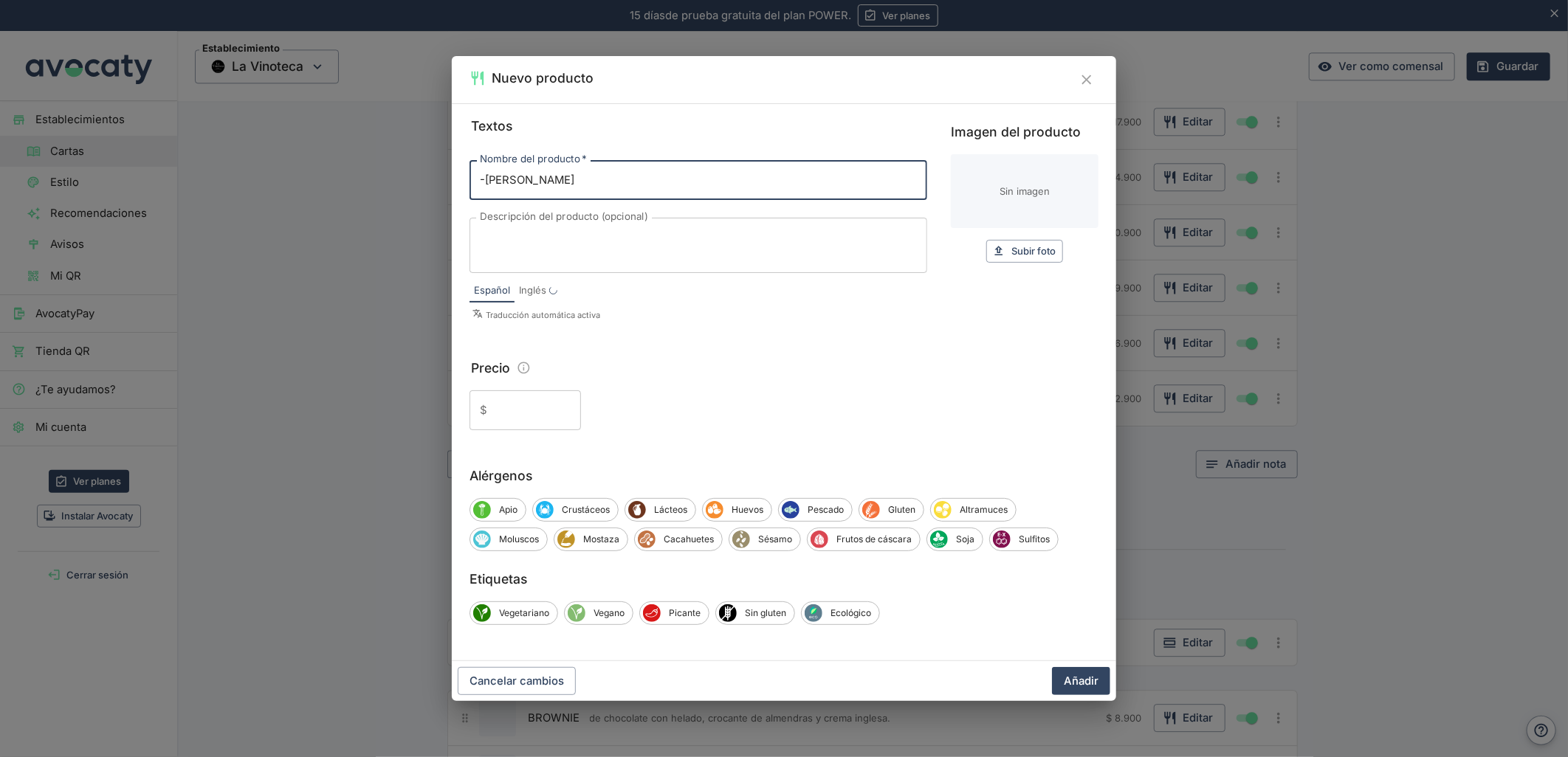
click at [486, 173] on input "-[PERSON_NAME]" at bounding box center [698, 180] width 457 height 40
type input "[PERSON_NAME]"
click at [652, 249] on textarea "Descripción del producto (opcional)" at bounding box center [698, 246] width 437 height 31
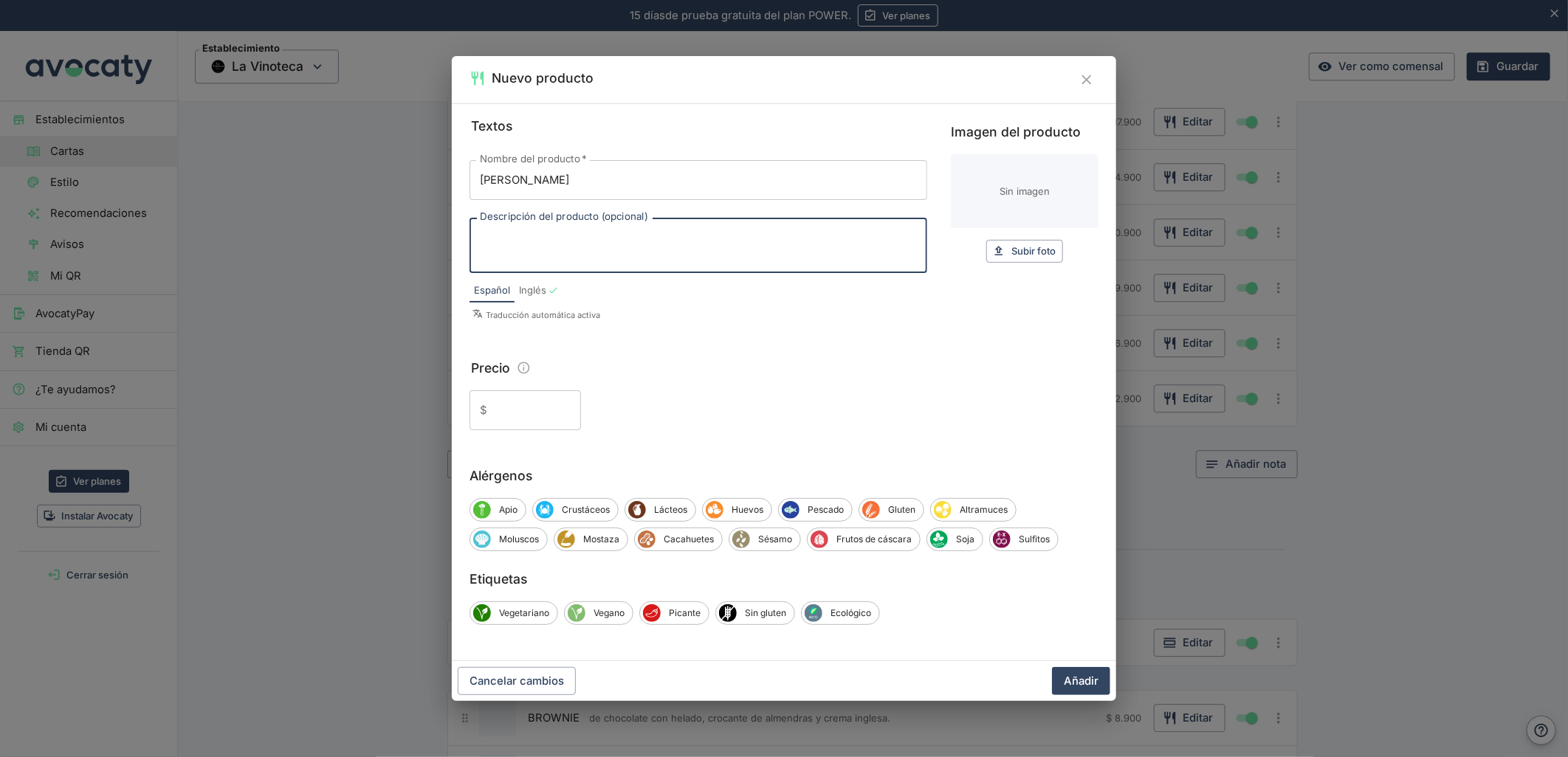
paste textarea "costillar deshuesado braseado con arrope y vinagre de pipeño, servido con milho…"
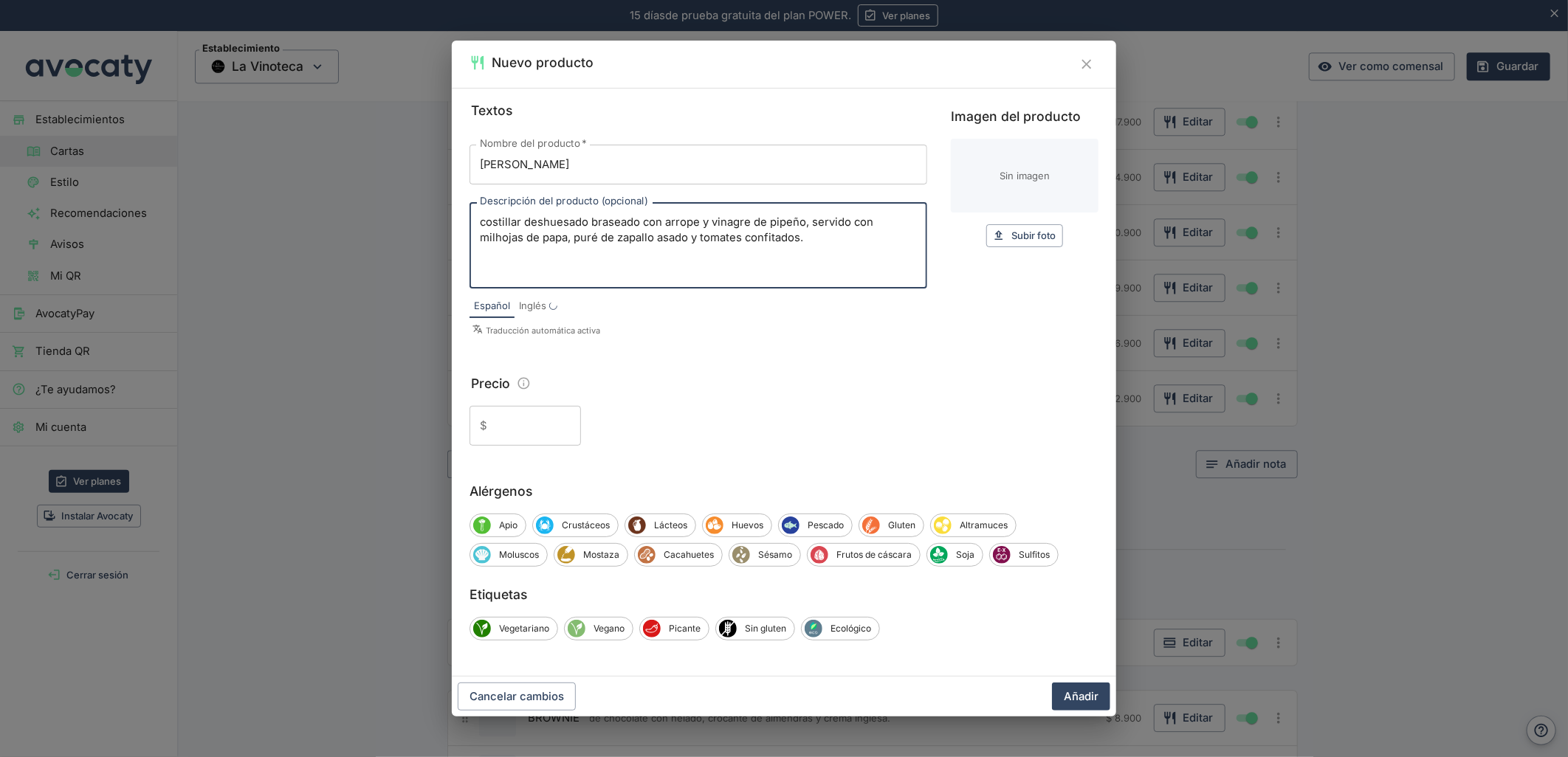
type textarea "costillar deshuesado braseado con arrope y vinagre de pipeño, servido con milho…"
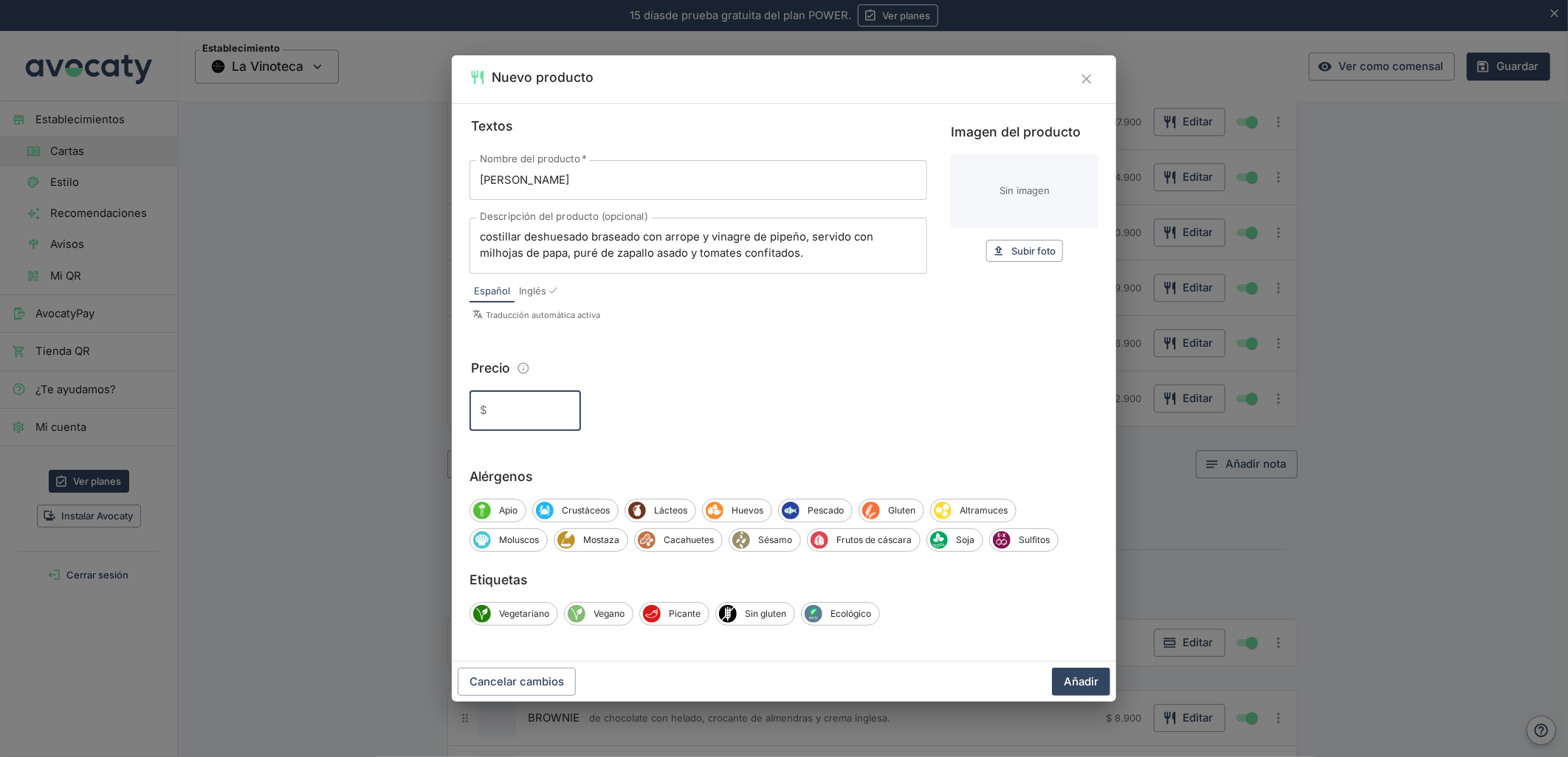
click at [527, 433] on div "Textos Nombre del producto   * CHANCHITO MARAVILLA Nombre del producto   * Desc…" at bounding box center [784, 382] width 665 height 559
type input "18.900"
click at [1052, 667] on button "Añadir" at bounding box center [1081, 681] width 58 height 28
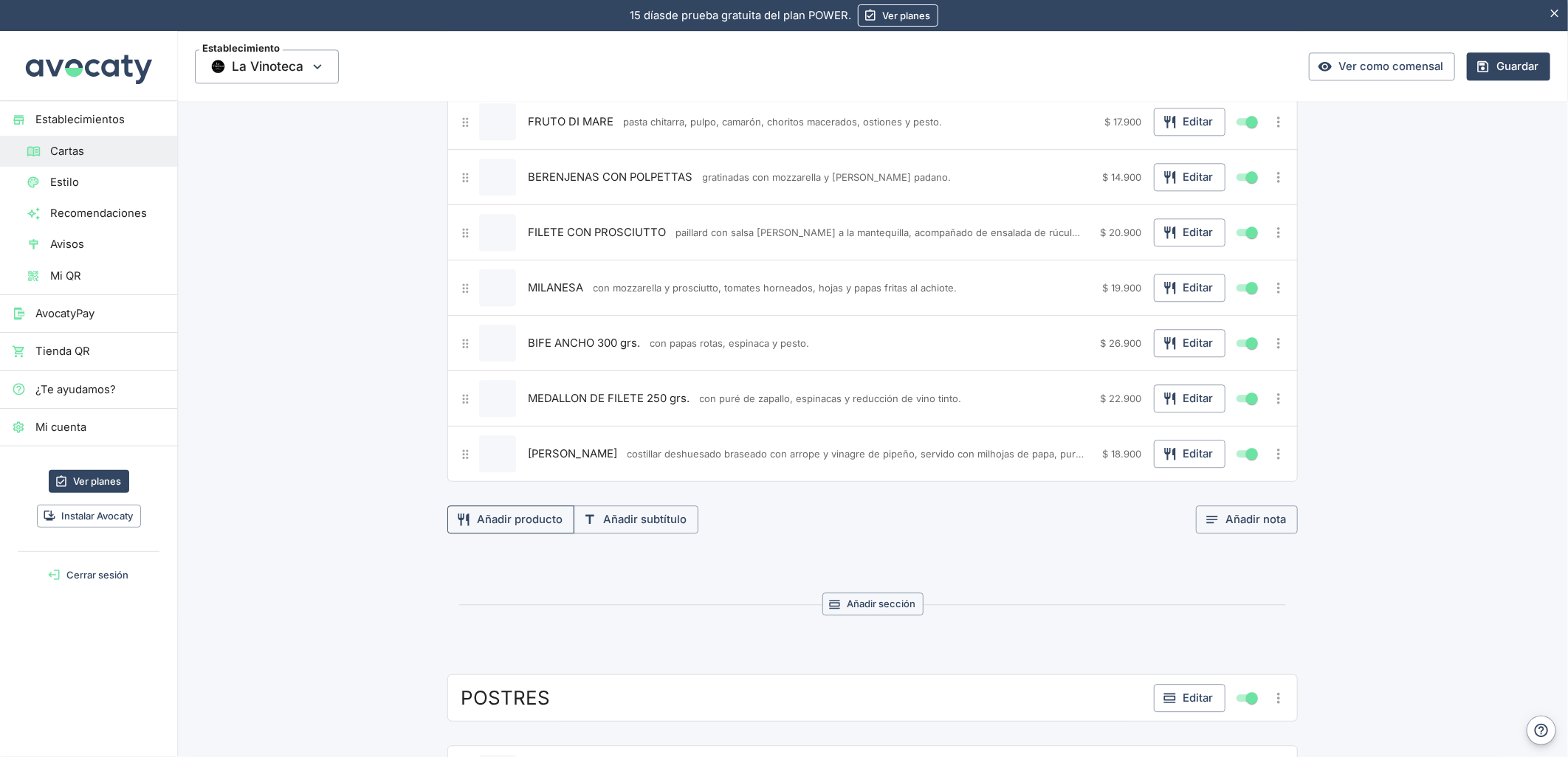
click at [500, 531] on button "Añadir producto" at bounding box center [511, 520] width 127 height 28
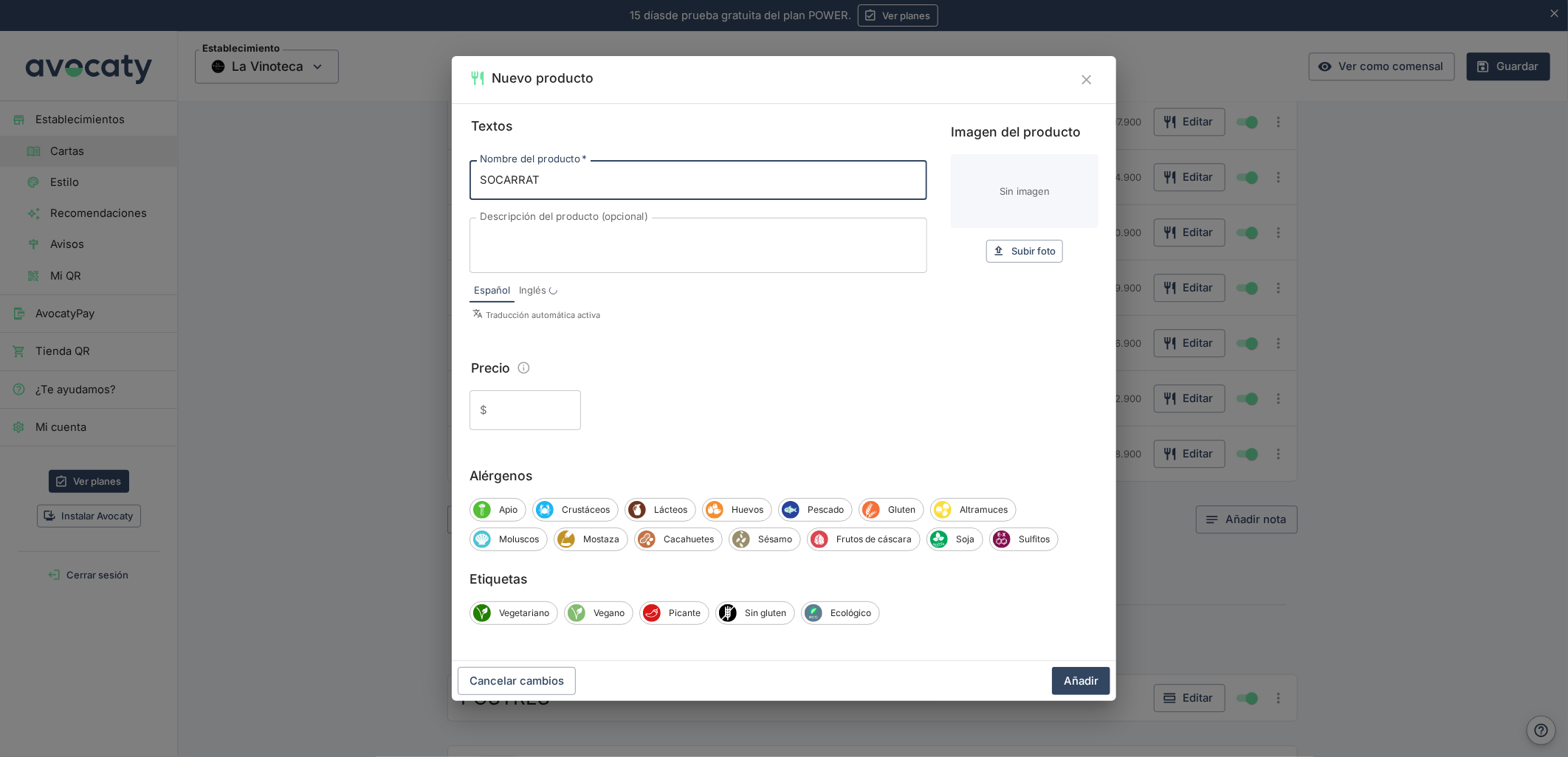
type input "SOCARRAT"
click at [684, 244] on textarea "Descripción del producto (opcional)" at bounding box center [698, 246] width 437 height 31
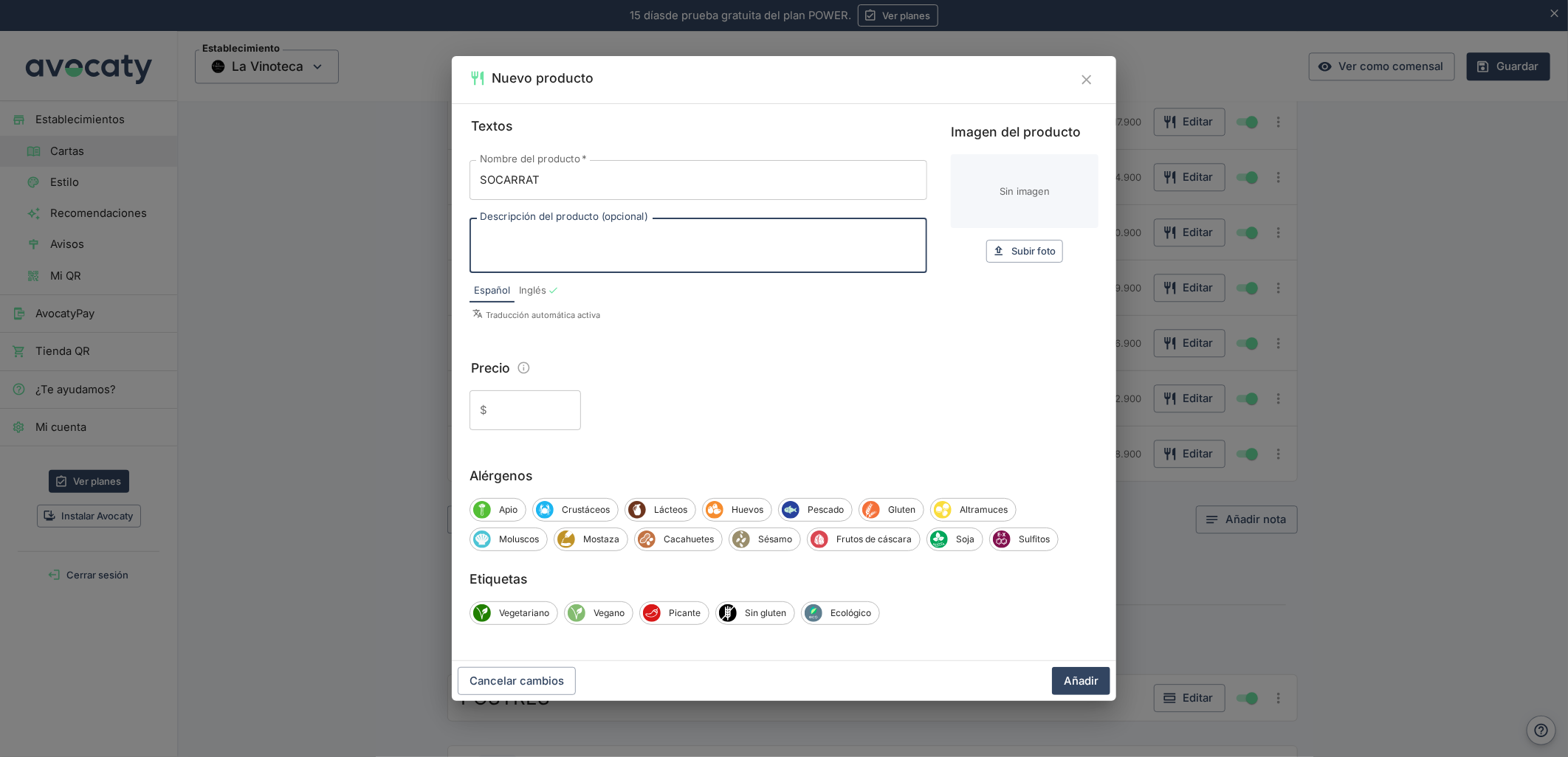
paste textarea "arroz al hierro, pulpo, costillar, chipirones, langostino y alioli de cilantro."
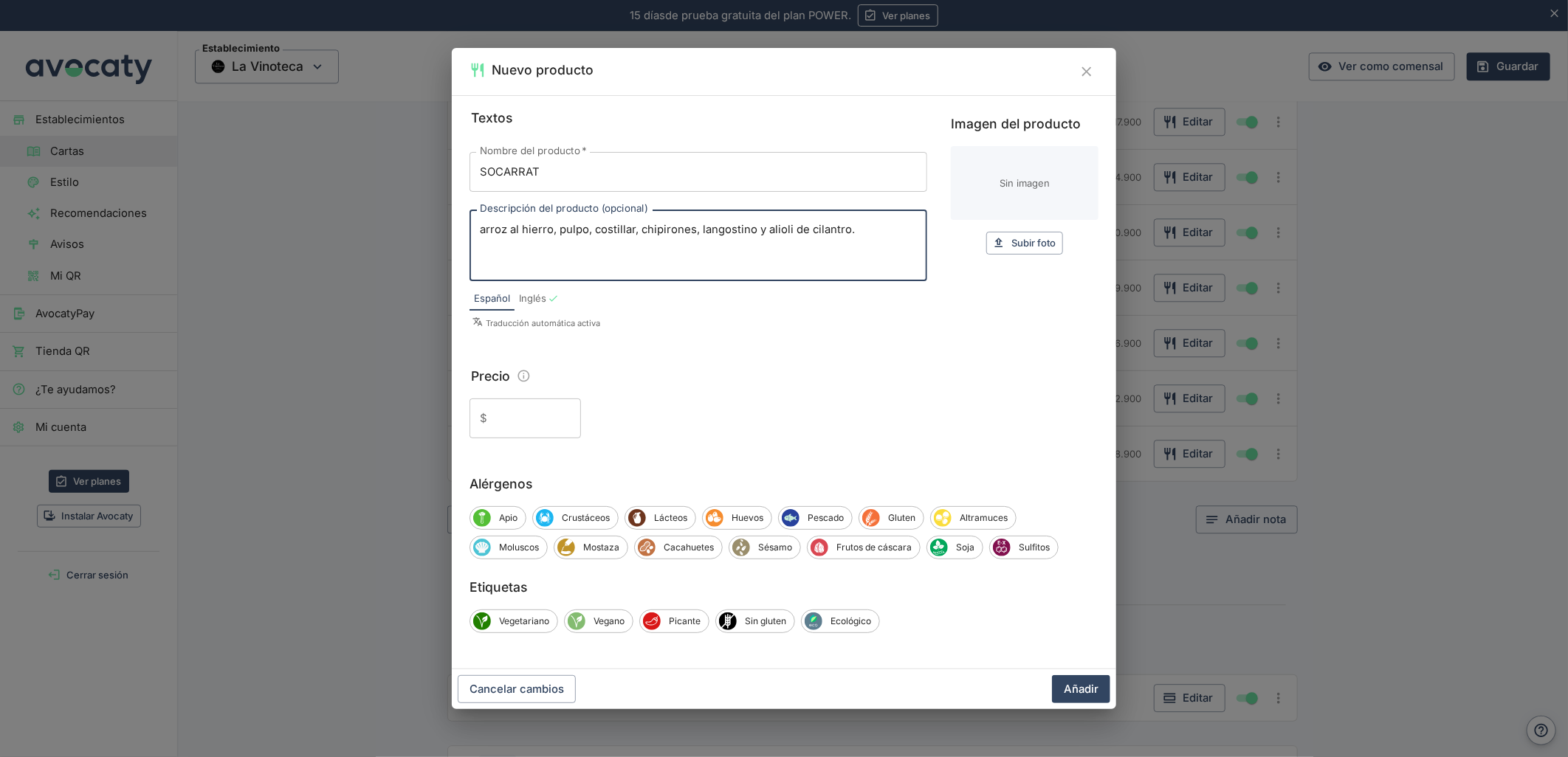
type textarea "arroz al hierro, pulpo, costillar, chipirones, langostino y alioli de cilantro."
click at [488, 412] on div "$ ​" at bounding box center [525, 418] width 112 height 40
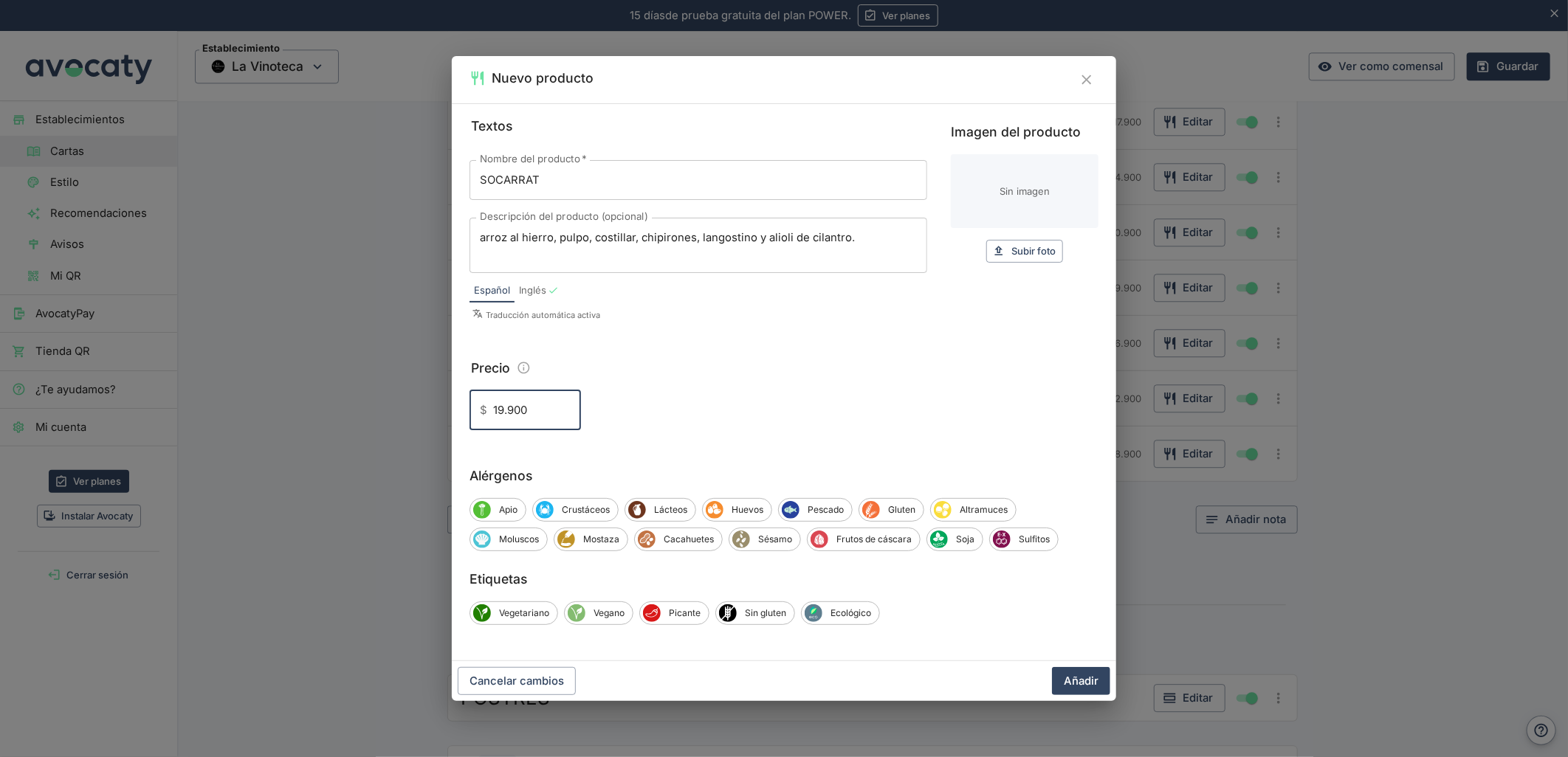
type input "19.900"
click at [1052, 667] on button "Añadir" at bounding box center [1081, 681] width 58 height 28
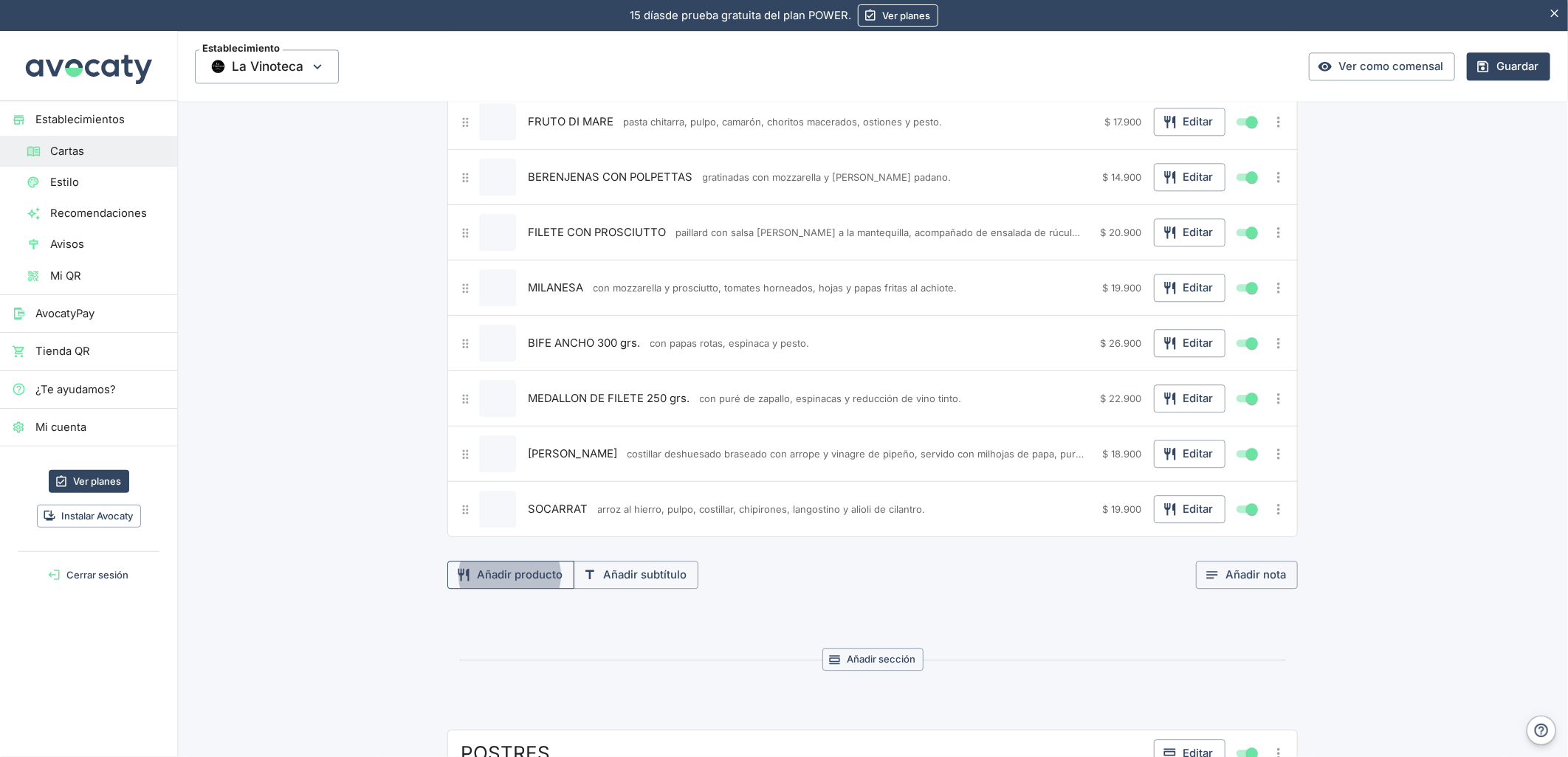
click at [489, 588] on button "Añadir producto" at bounding box center [511, 574] width 127 height 28
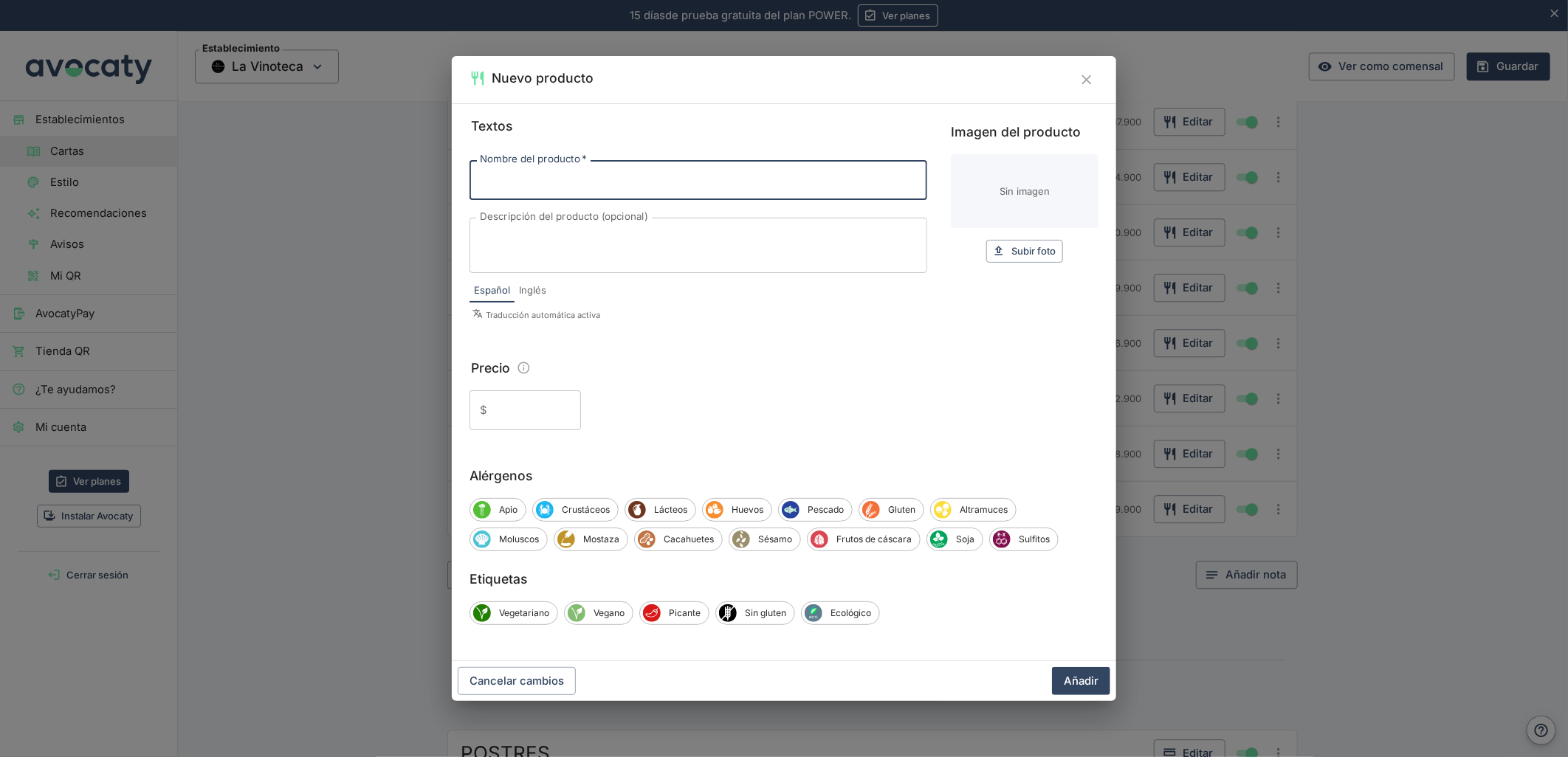
click at [511, 187] on input "Nombre del producto   *" at bounding box center [698, 180] width 457 height 40
click at [616, 199] on input "Nombre del producto   *" at bounding box center [698, 180] width 457 height 40
paste input "-MERLUZA AUSTRAL"
click at [485, 183] on input "-MERLUZA AUSTRAL" at bounding box center [698, 180] width 457 height 40
type input "MERLUZA AUSTRAL"
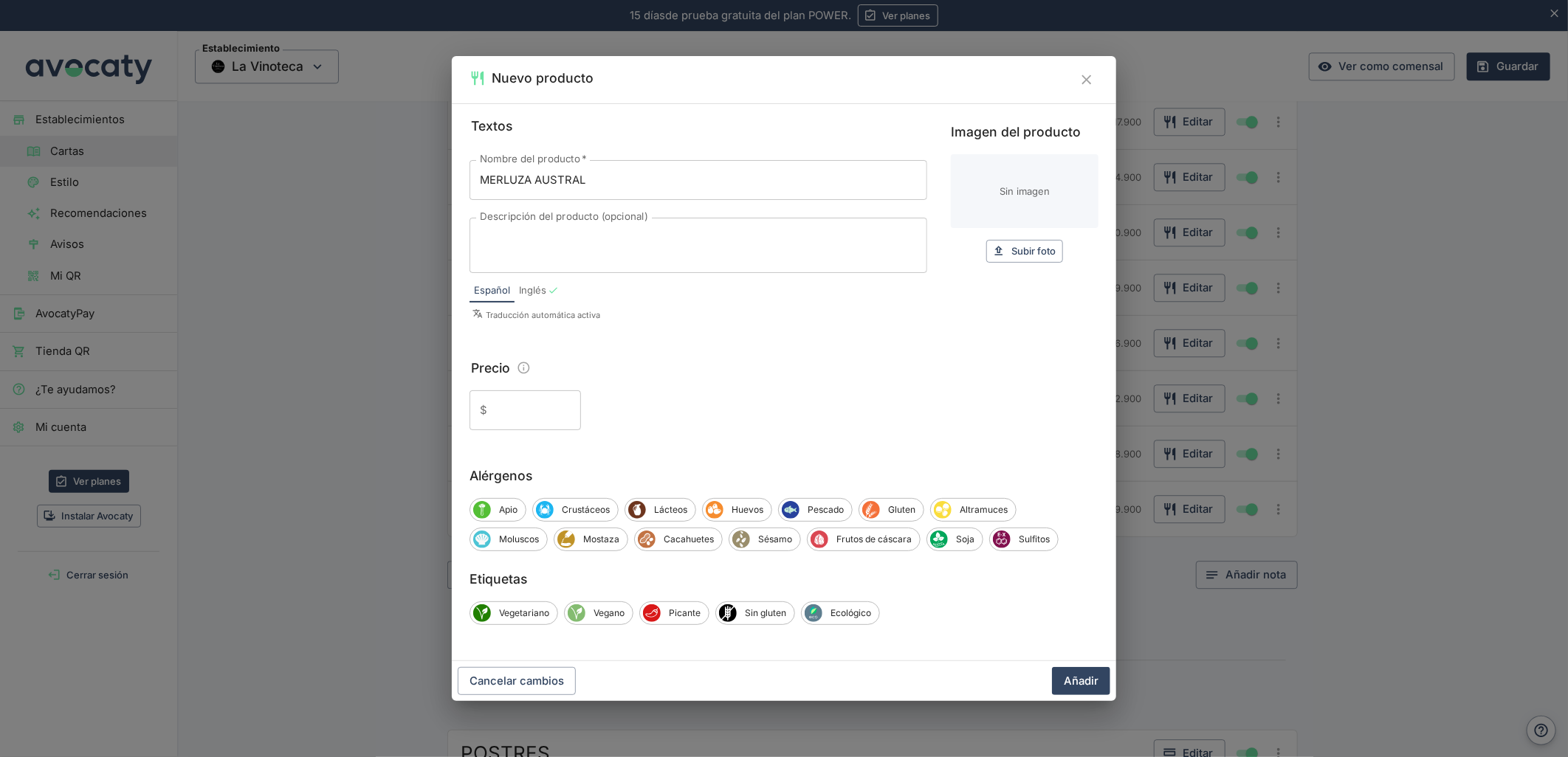
click at [667, 254] on textarea "Descripción del producto (opcional)" at bounding box center [698, 246] width 437 height 31
paste textarea "con suave puré de arvejas, salteado [PERSON_NAME], champiñones, tocino ahumado …"
type textarea "con suave puré de arvejas, salteado [PERSON_NAME], champiñones, tocino ahumado …"
click at [506, 420] on input "Precio" at bounding box center [537, 410] width 88 height 40
type input "18.900"
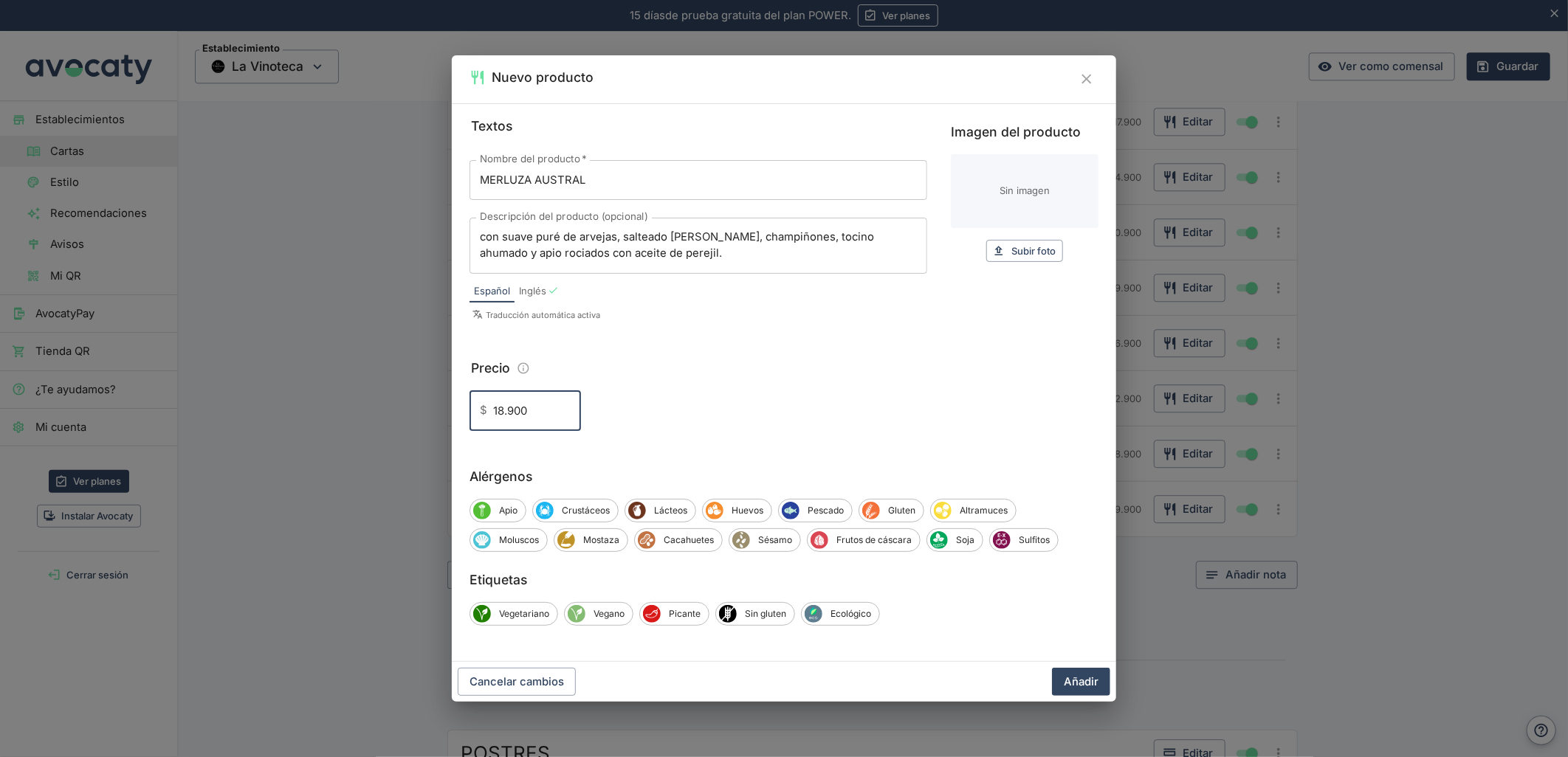
click at [1052, 667] on button "Añadir" at bounding box center [1081, 681] width 58 height 28
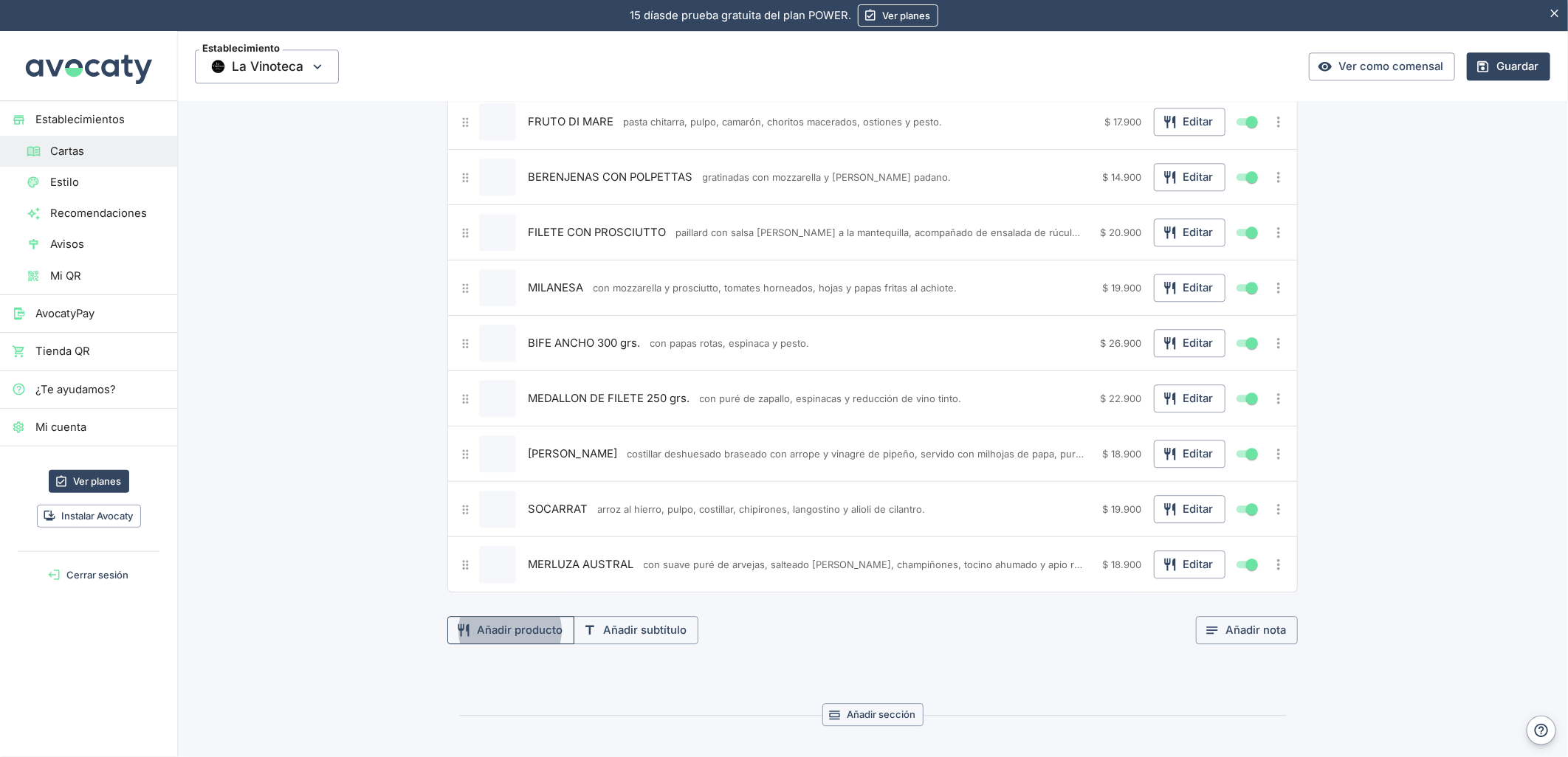
click at [520, 633] on button "Añadir producto" at bounding box center [511, 630] width 127 height 28
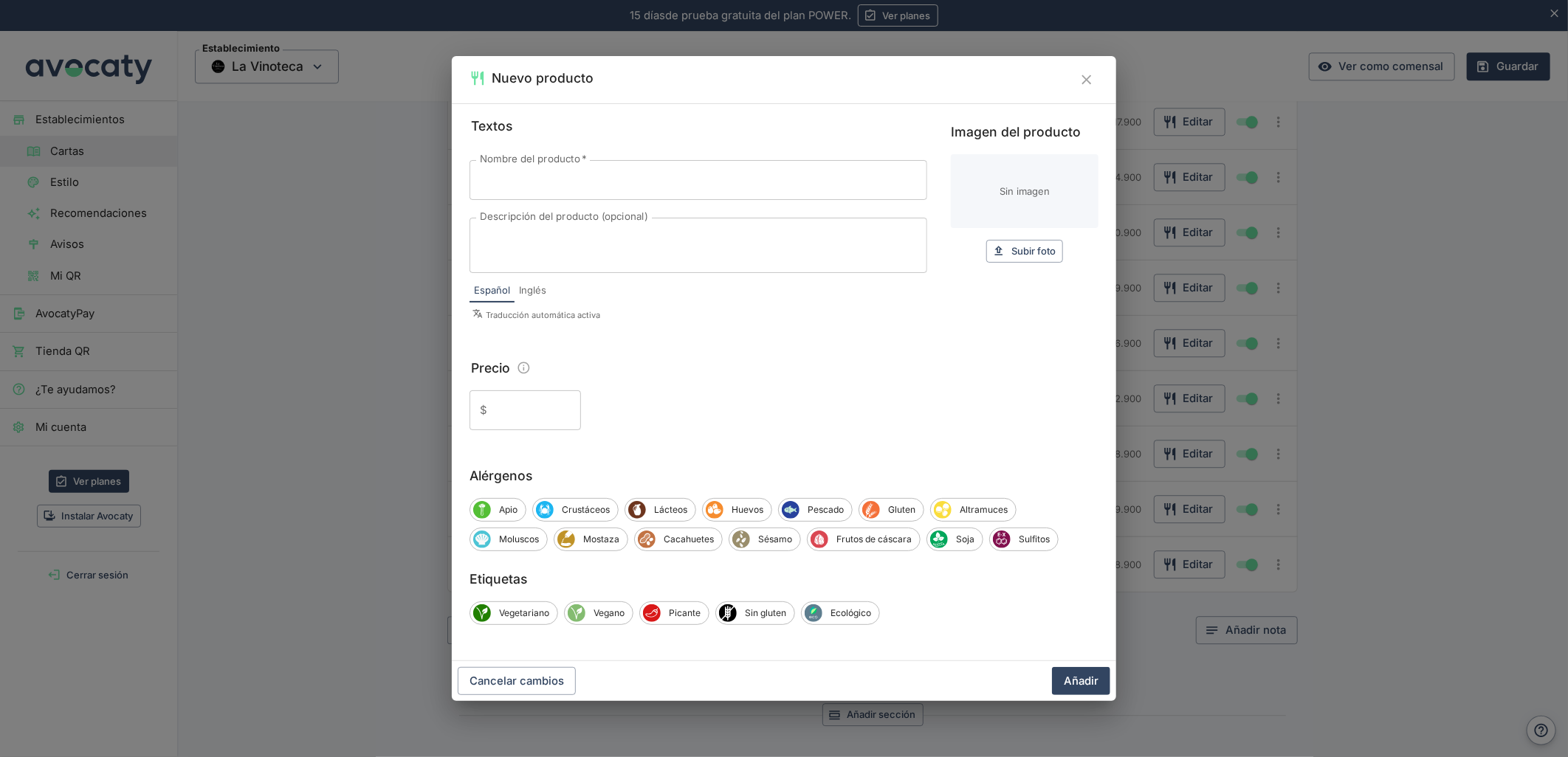
click at [237, 438] on div "Nuevo producto Textos Nombre del producto   * Nombre del producto   * Descripci…" at bounding box center [784, 378] width 1568 height 757
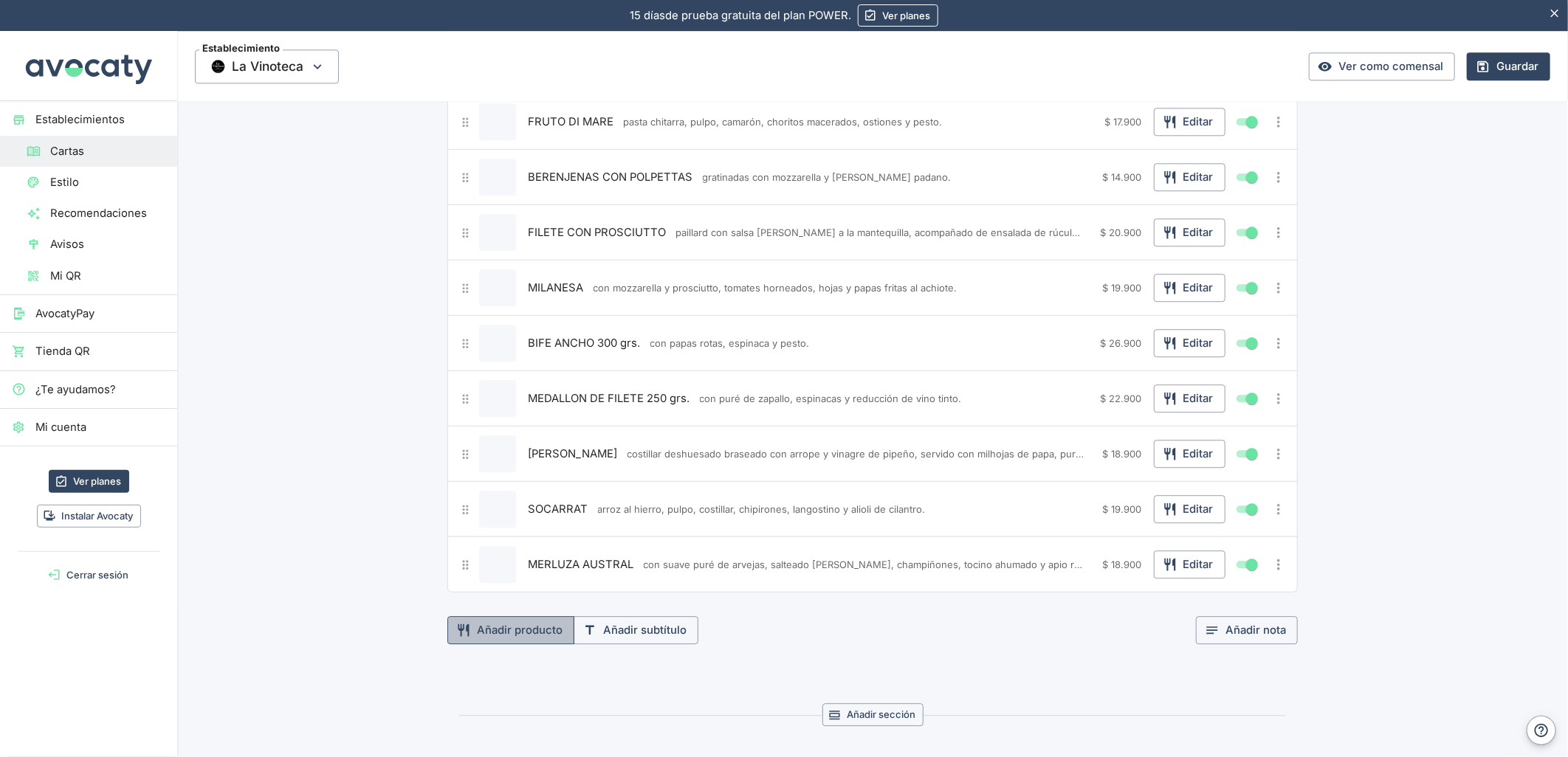
click at [555, 637] on button "Añadir producto" at bounding box center [511, 630] width 127 height 28
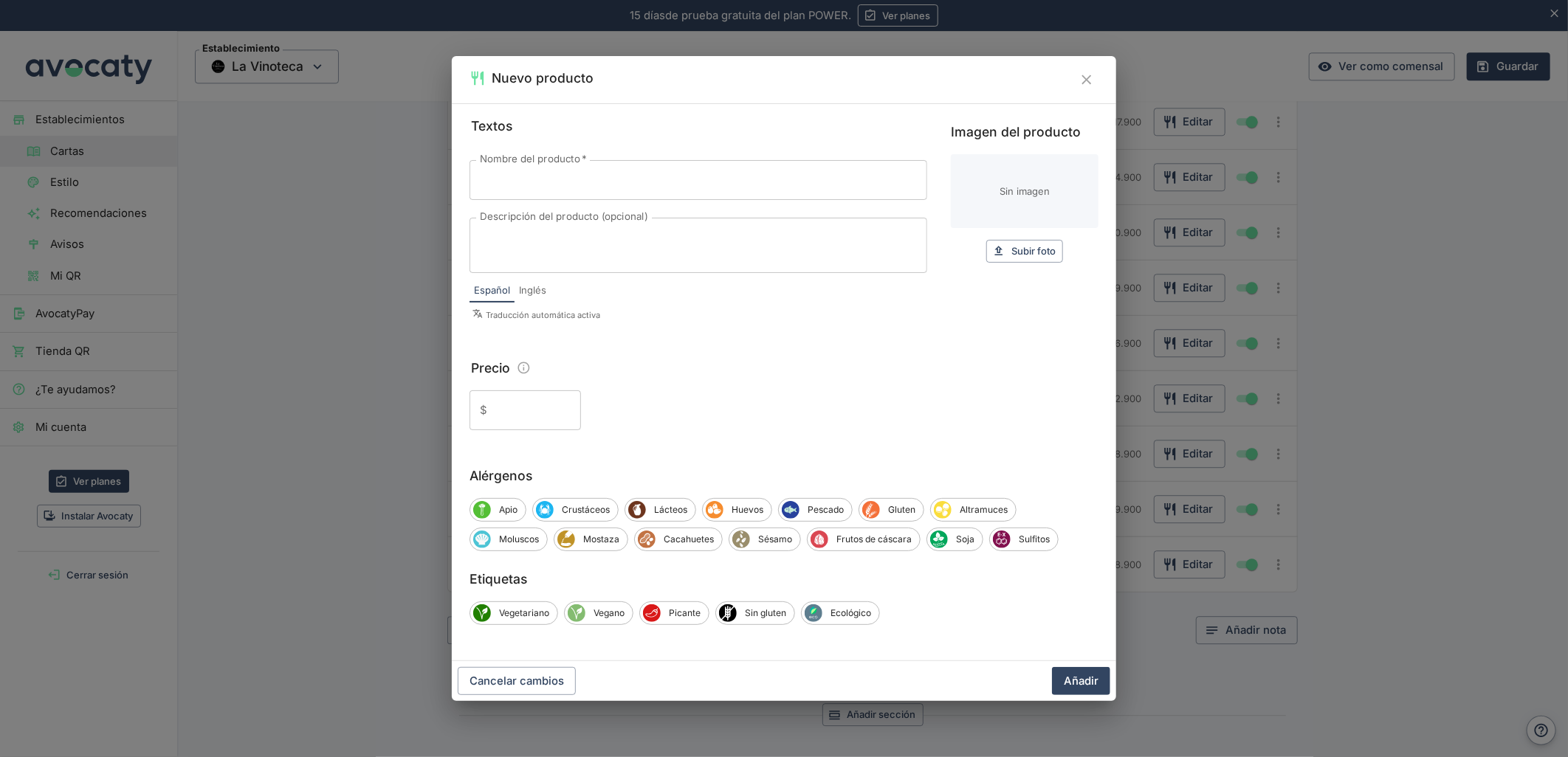
drag, startPoint x: 592, startPoint y: 173, endPoint x: 292, endPoint y: 262, distance: 312.9
click at [592, 173] on input "Nombre del producto   *" at bounding box center [698, 180] width 457 height 40
paste input "[DEMOGRAPHIC_DATA]"
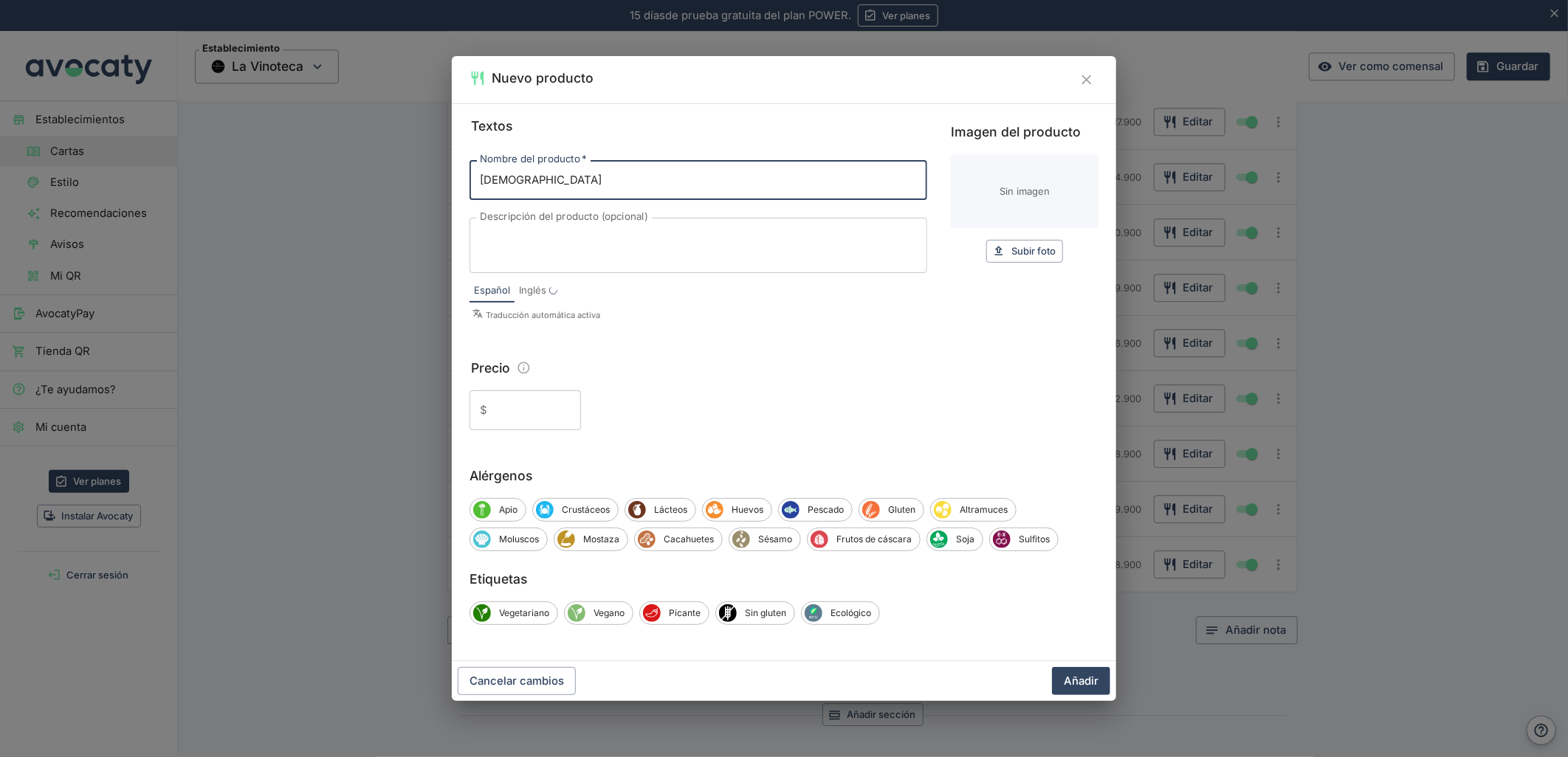
type input "[DEMOGRAPHIC_DATA]"
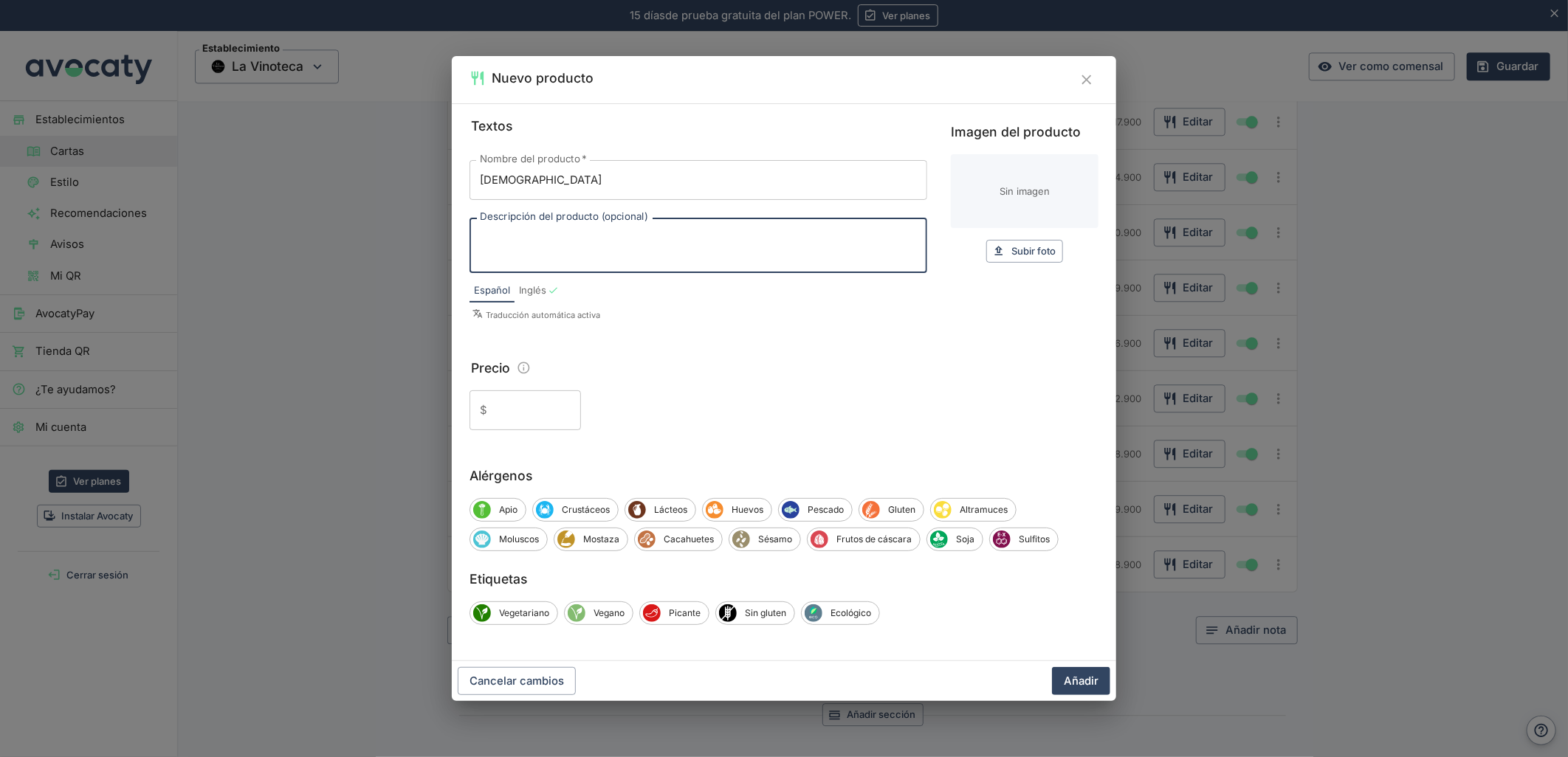
click at [556, 242] on textarea "Descripción del producto (opcional)" at bounding box center [698, 246] width 437 height 31
paste textarea "con arroz meloso atomatado, alcachofas y bocconcini."
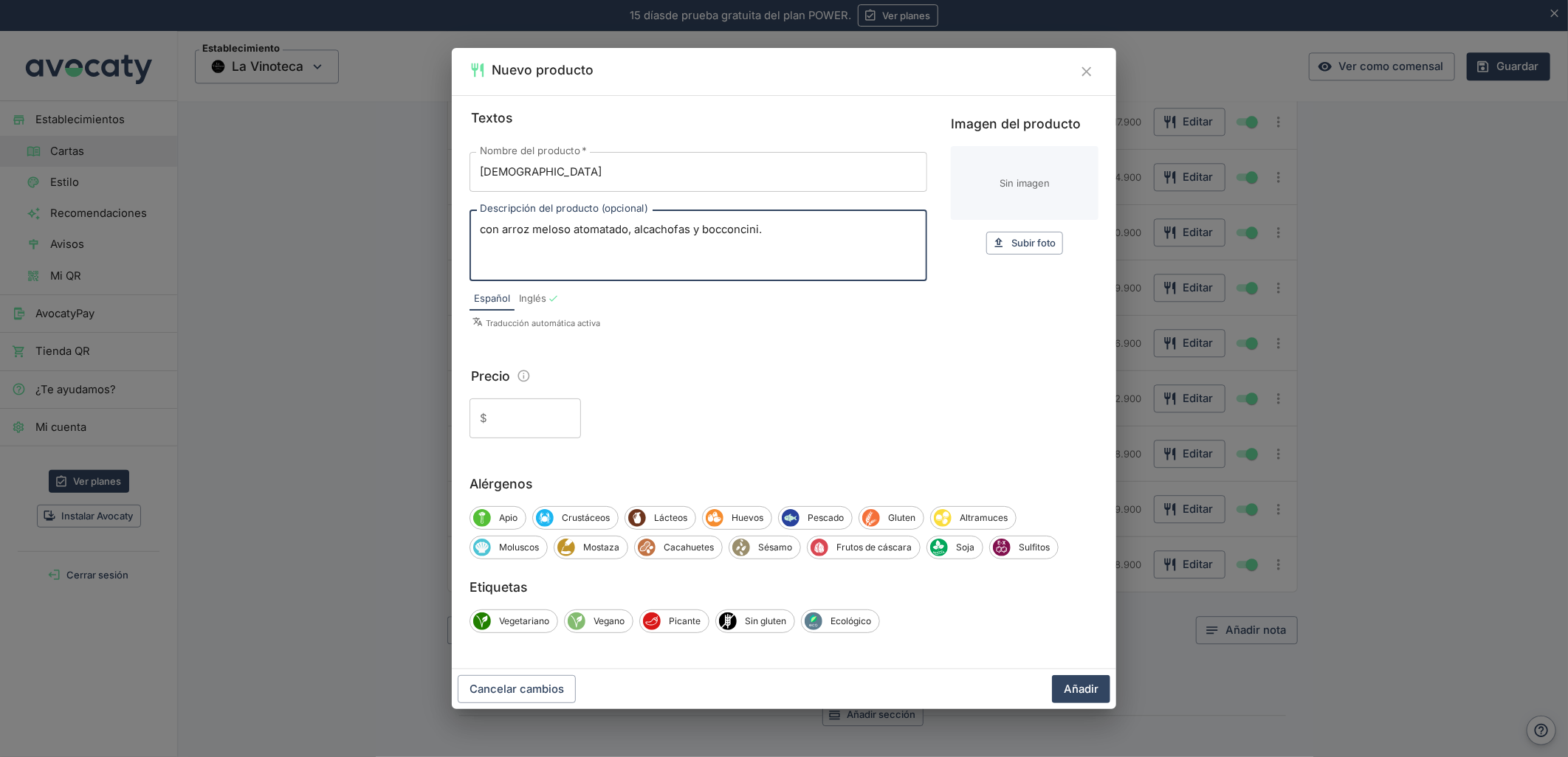
type textarea "con arroz meloso atomatado, alcachofas y bocconcini."
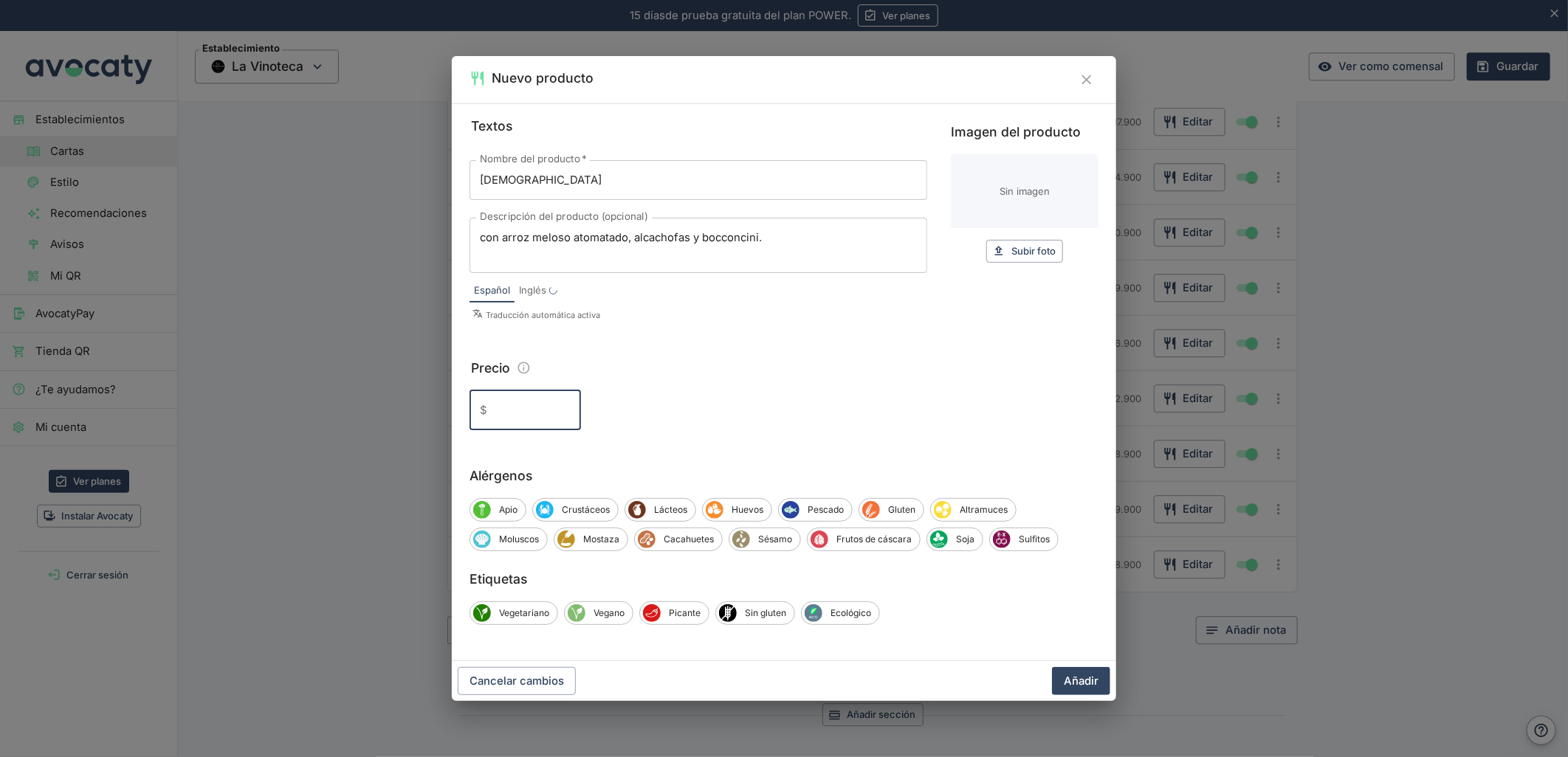
click at [518, 429] on input "Precio" at bounding box center [537, 410] width 88 height 40
type input "17.900"
click at [1052, 667] on button "Añadir" at bounding box center [1081, 681] width 58 height 28
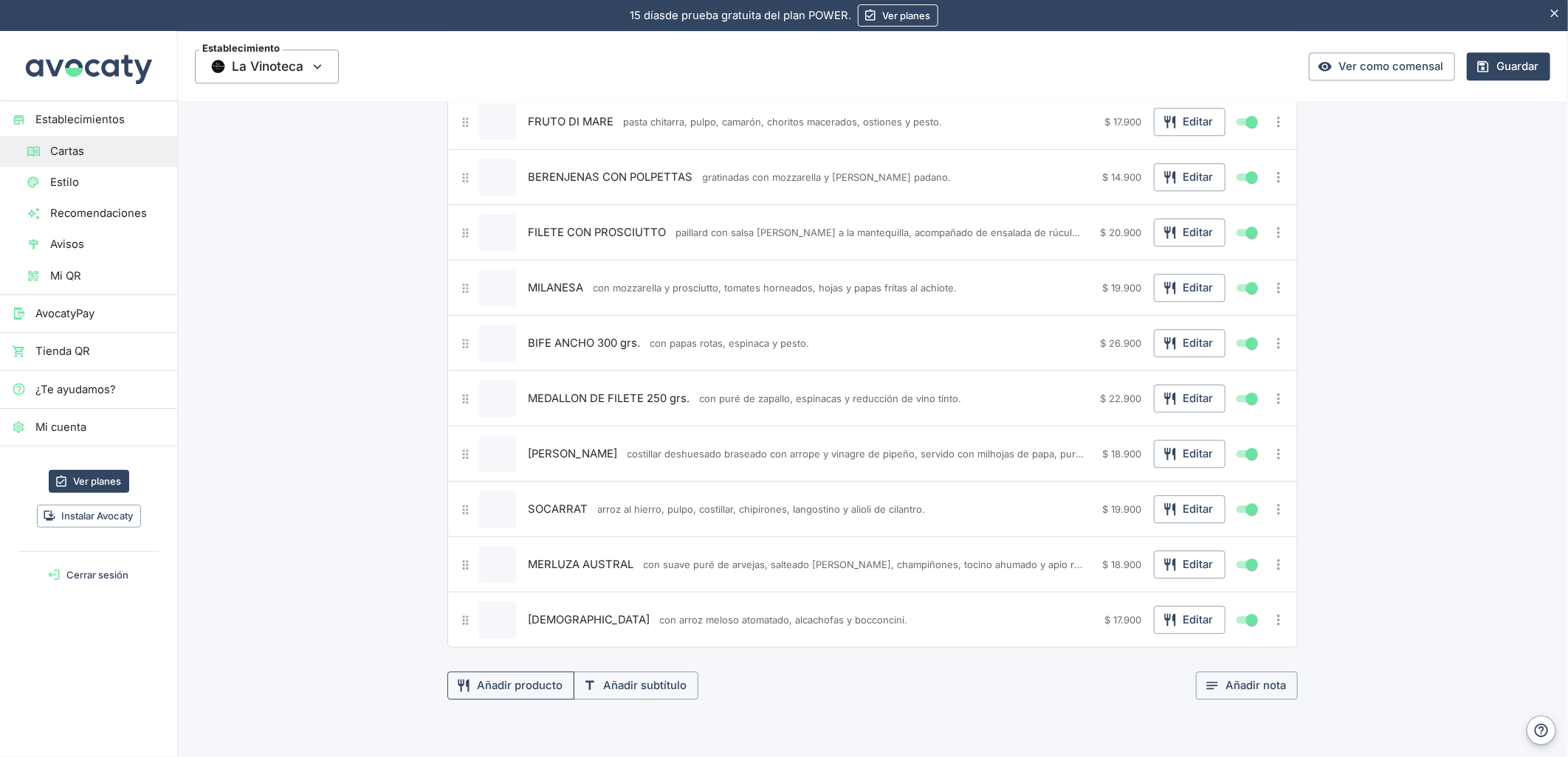
click at [509, 700] on button "Añadir producto" at bounding box center [511, 685] width 127 height 28
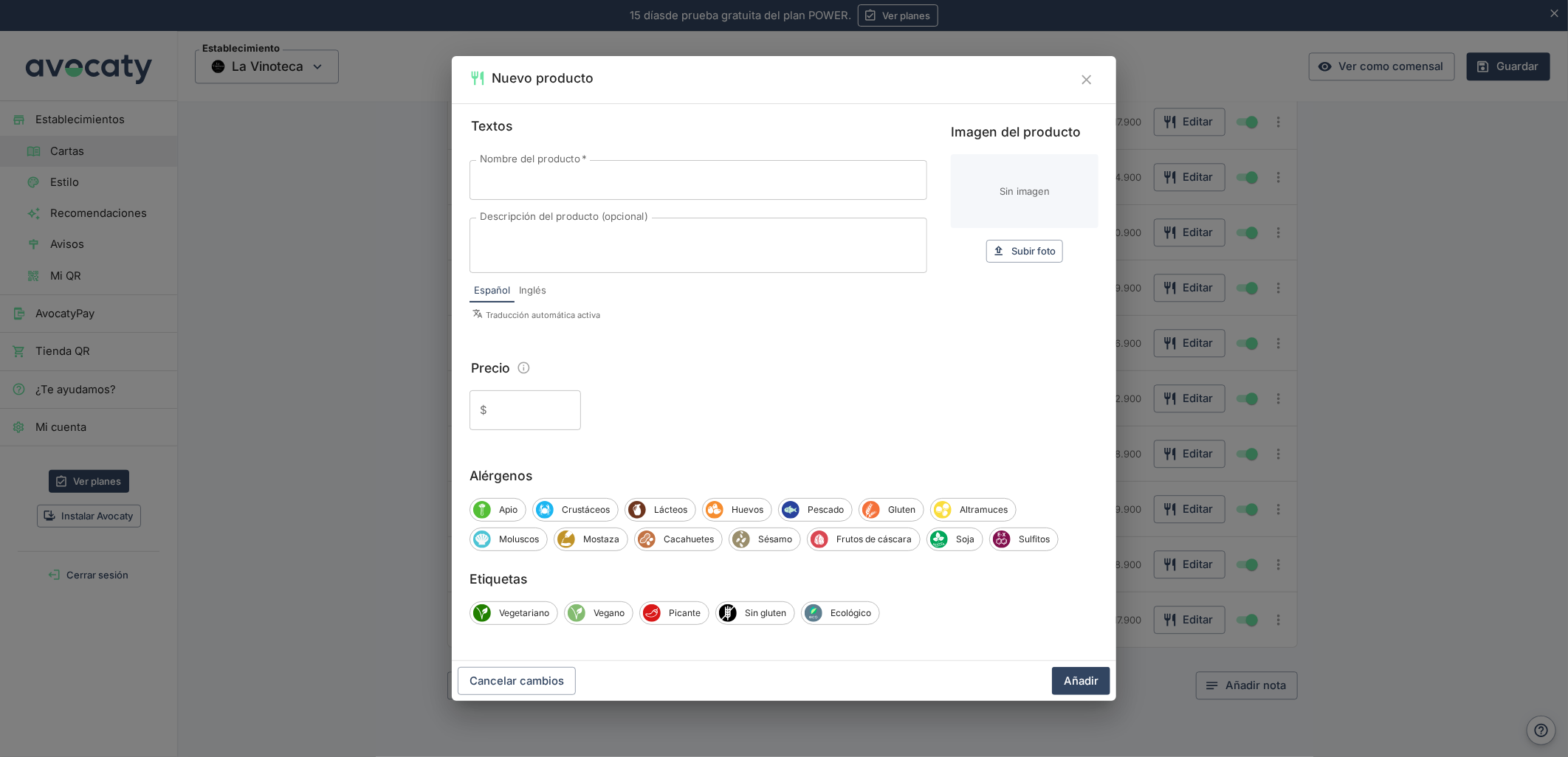
click at [588, 179] on input "Nombre del producto   *" at bounding box center [698, 180] width 457 height 40
paste input "PULPO"
type input "PULPO"
click at [595, 231] on textarea "Descripción del producto (opcional)" at bounding box center [698, 246] width 437 height 31
paste textarea "con papas a la crema y champiñones."
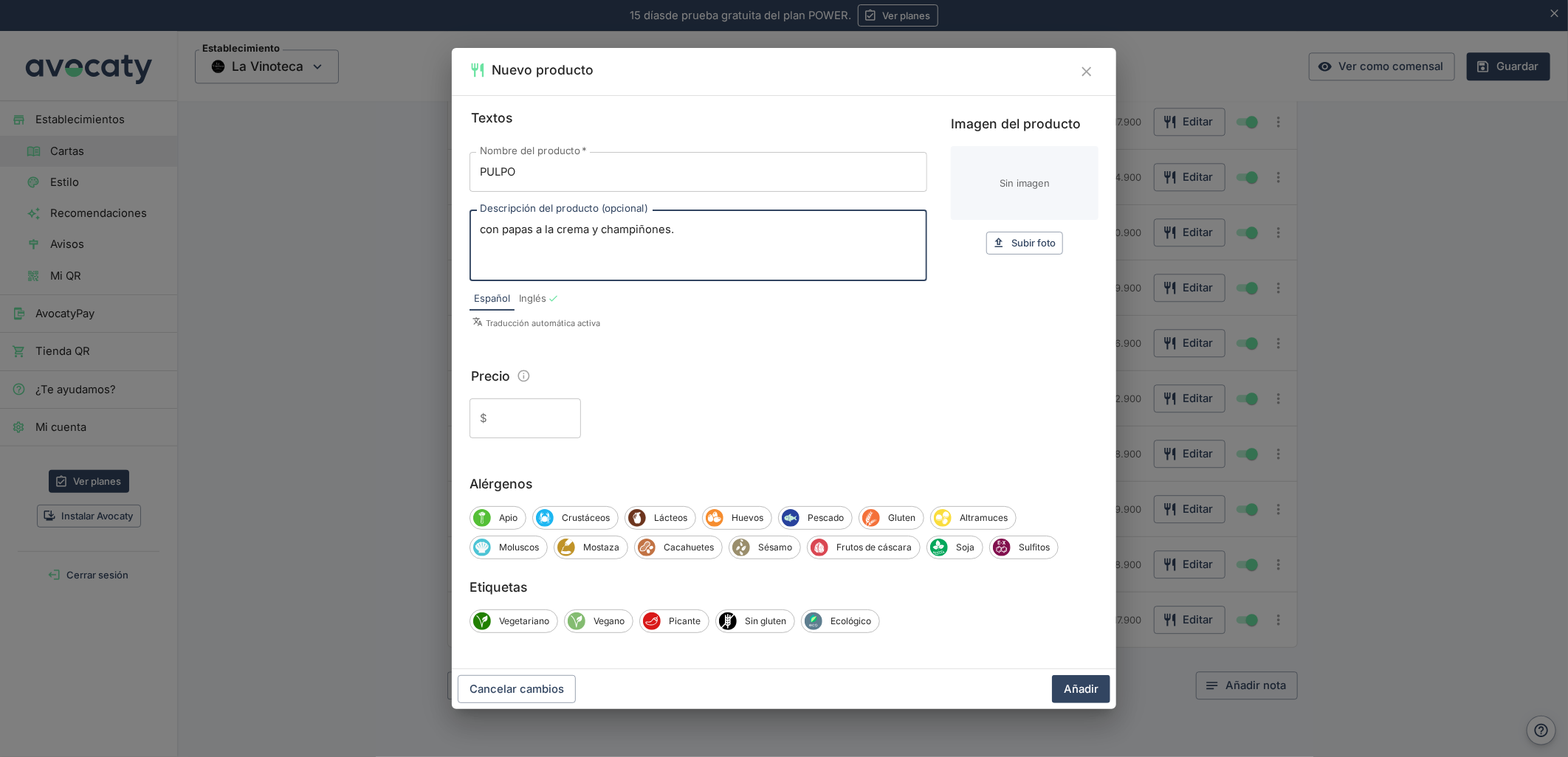
type textarea "con papas a la crema y champiñones."
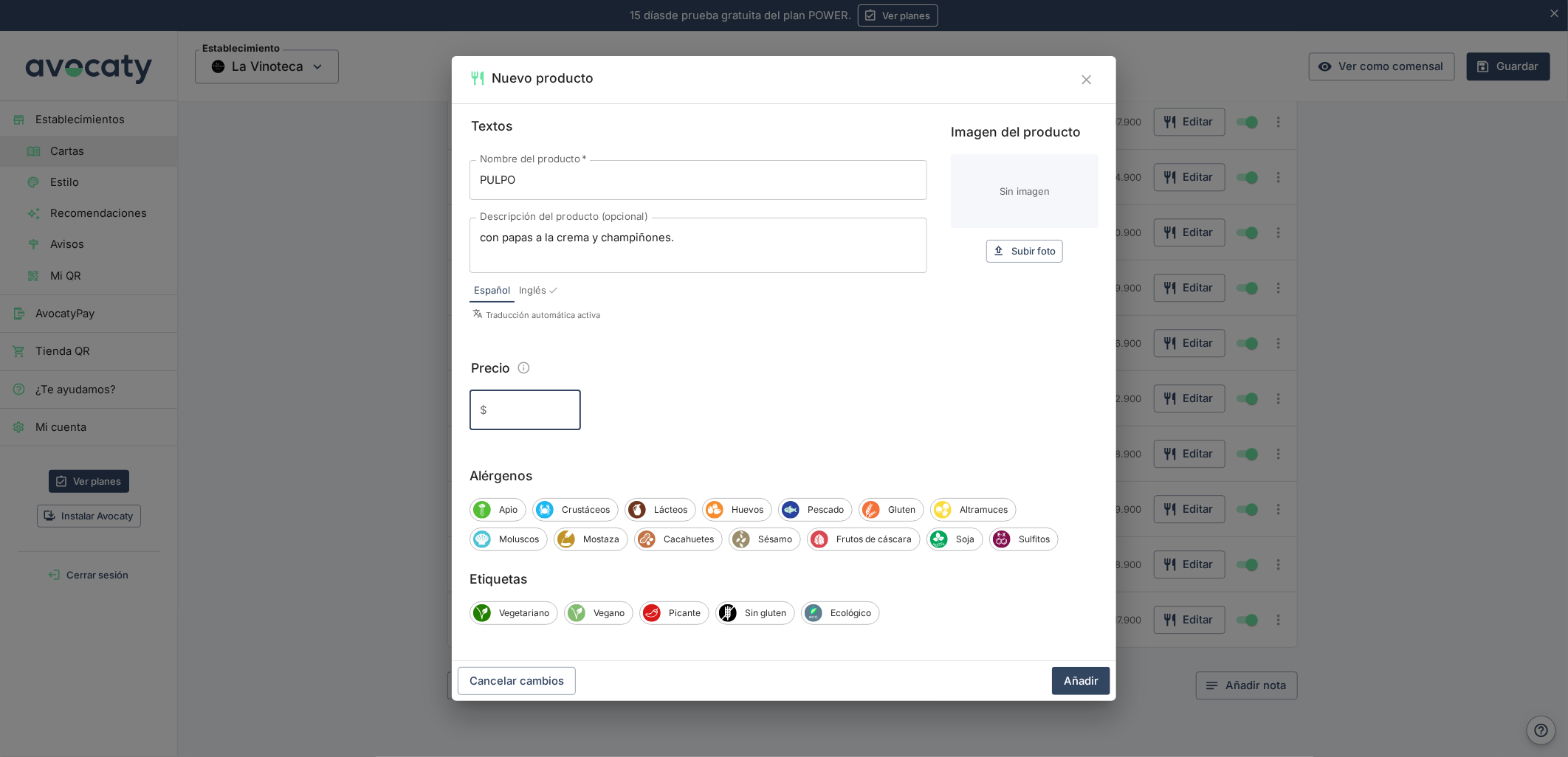
click at [514, 410] on input "Precio" at bounding box center [537, 410] width 88 height 40
type input "24.900"
click at [1052, 667] on button "Añadir" at bounding box center [1081, 681] width 58 height 28
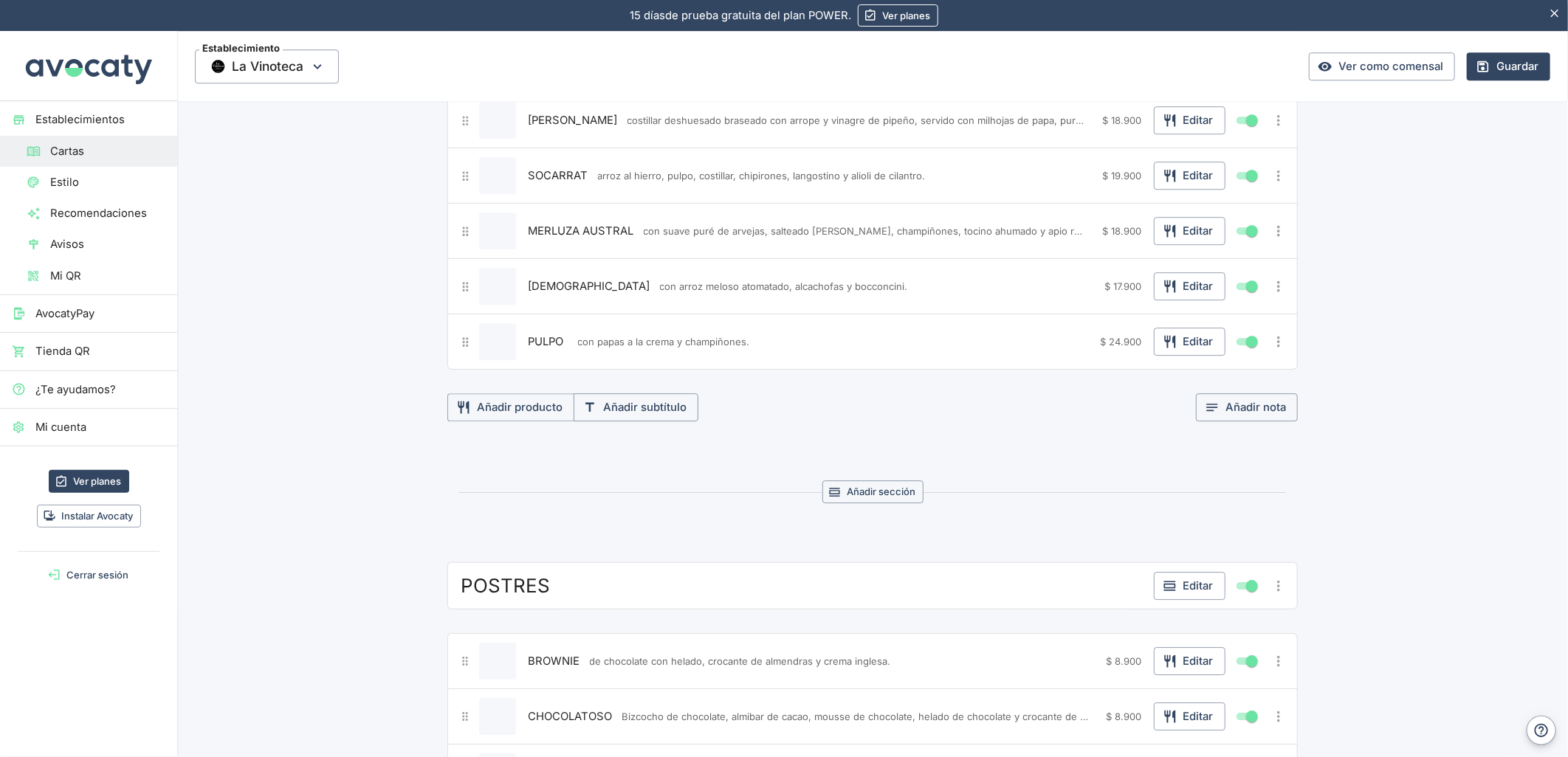
scroll to position [2543, 0]
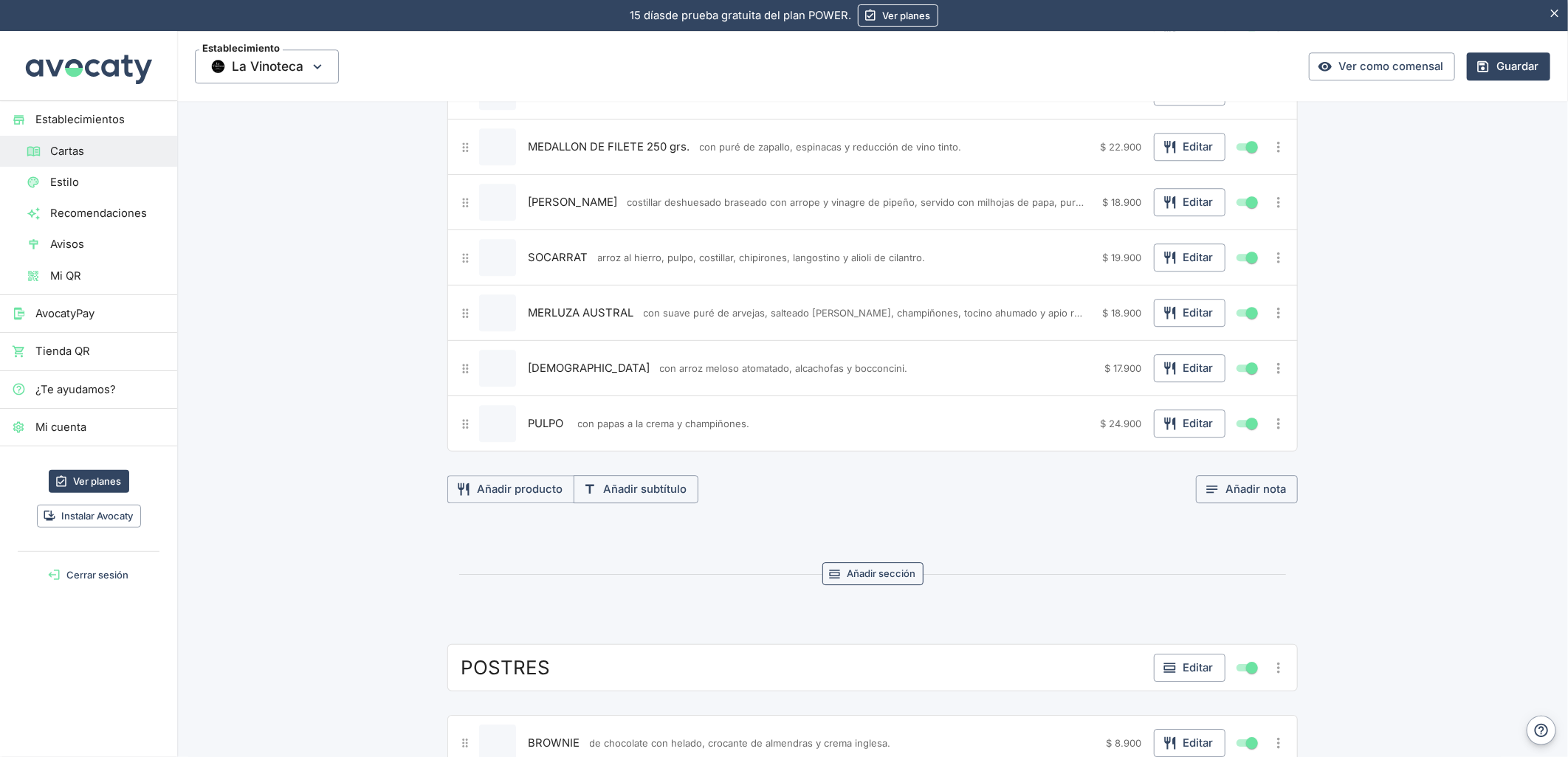
click at [863, 580] on button "Añadir sección" at bounding box center [873, 574] width 101 height 23
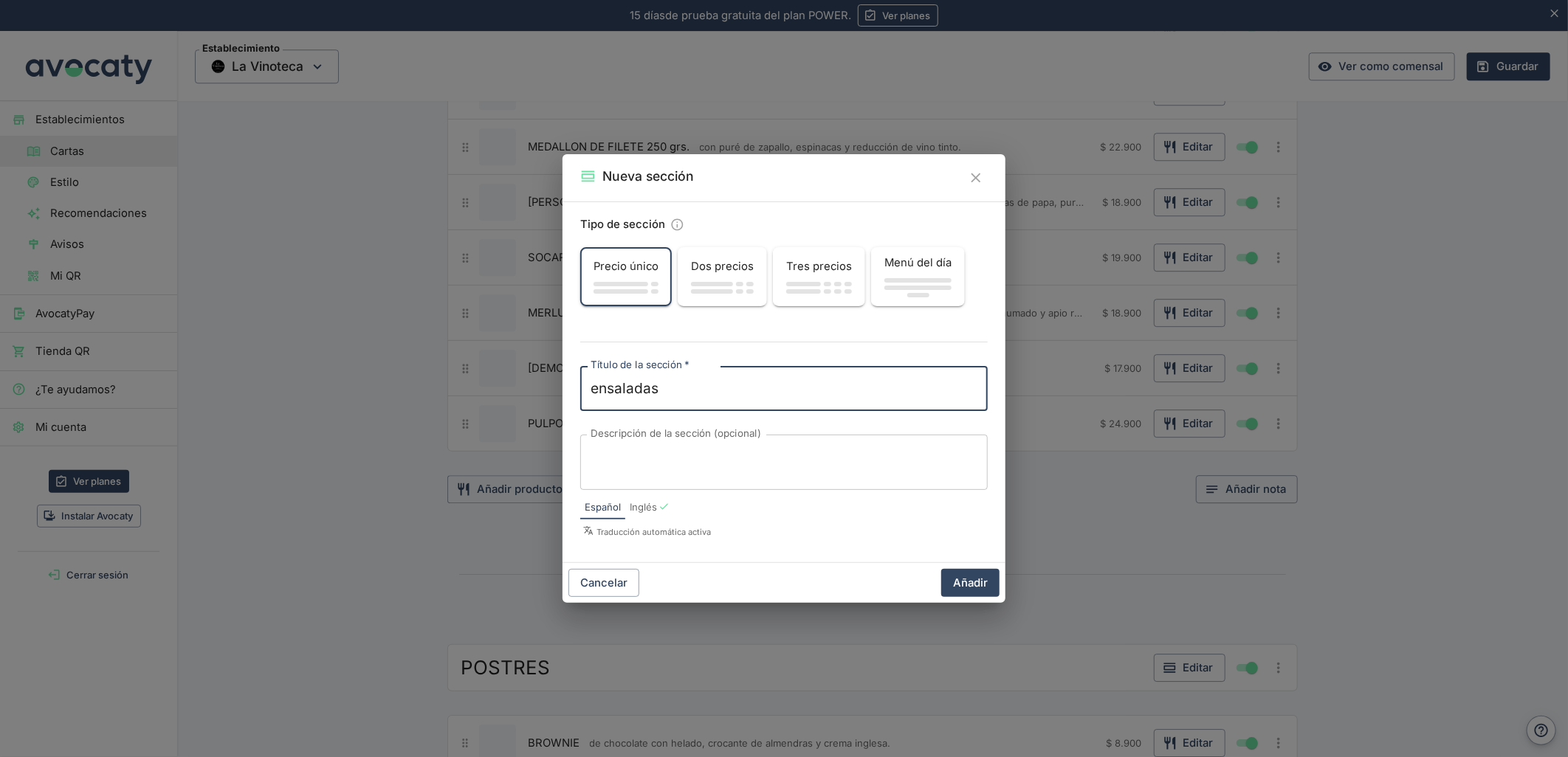
drag, startPoint x: 568, startPoint y: 387, endPoint x: 485, endPoint y: 389, distance: 83.0
click at [485, 389] on div "Nueva sección Tipo de sección Precio único Dos precios Tres precios Menú del dí…" at bounding box center [784, 378] width 1568 height 757
type textarea "ENSALADAS"
click at [989, 592] on button "Añadir" at bounding box center [970, 583] width 58 height 28
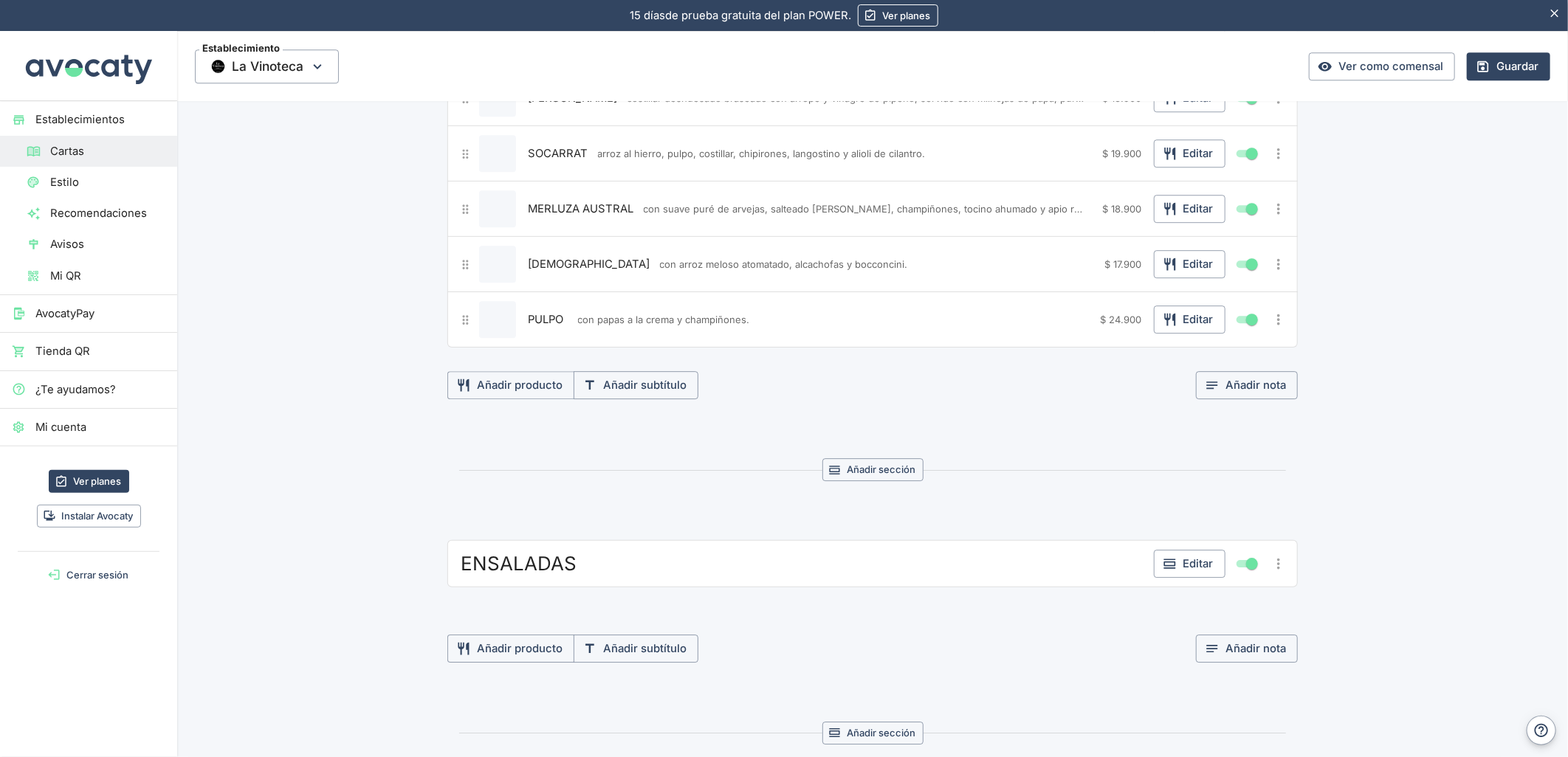
scroll to position [2791, 0]
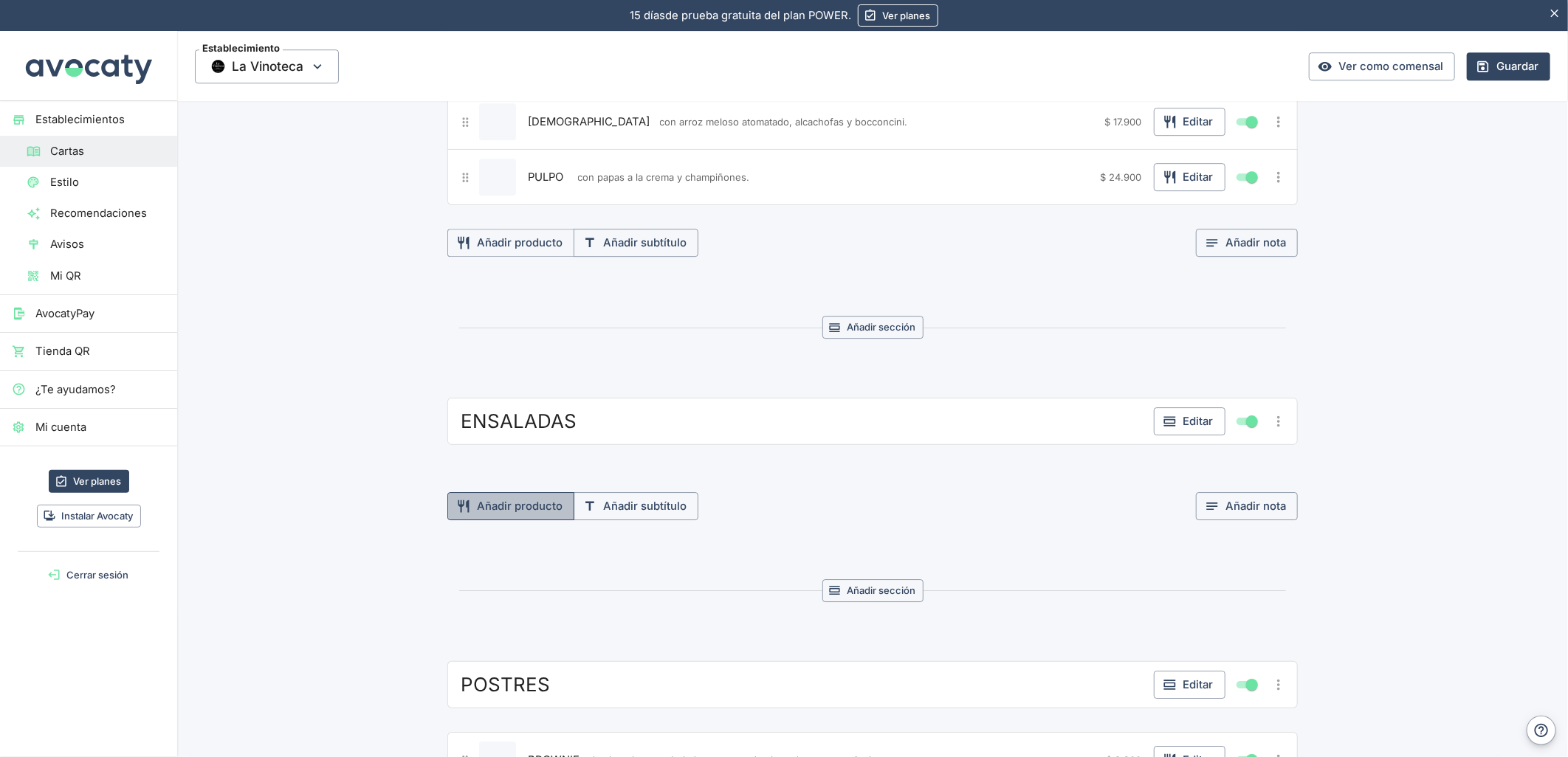
click at [529, 509] on button "Añadir producto" at bounding box center [511, 506] width 127 height 28
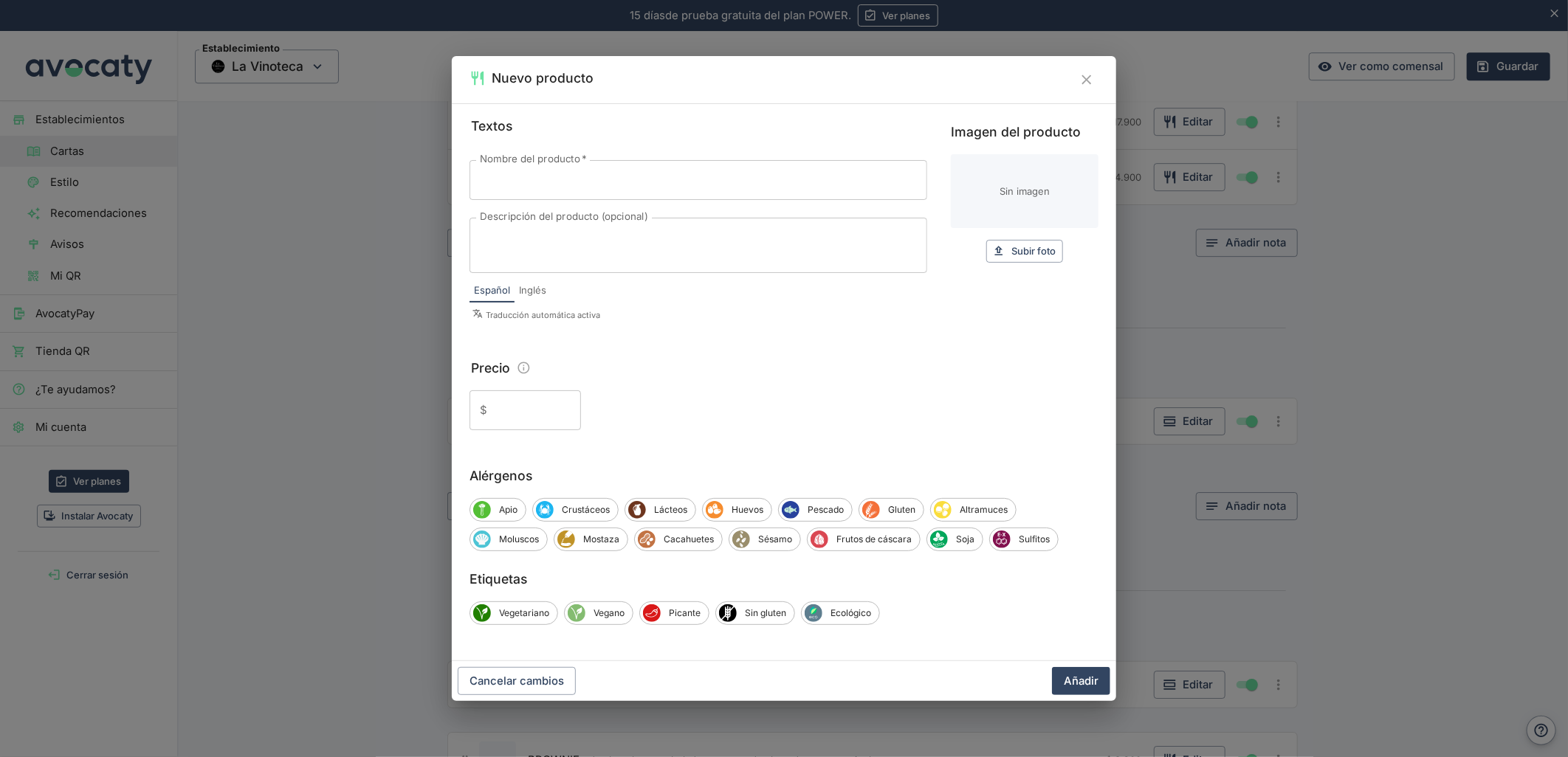
click at [602, 192] on input "Nombre del producto   *" at bounding box center [698, 180] width 457 height 40
paste input "POLLO"
type input "POLLO"
drag, startPoint x: 582, startPoint y: 233, endPoint x: 573, endPoint y: 234, distance: 9.1
click at [582, 233] on textarea "Descripción del producto (opcional)" at bounding box center [698, 246] width 437 height 31
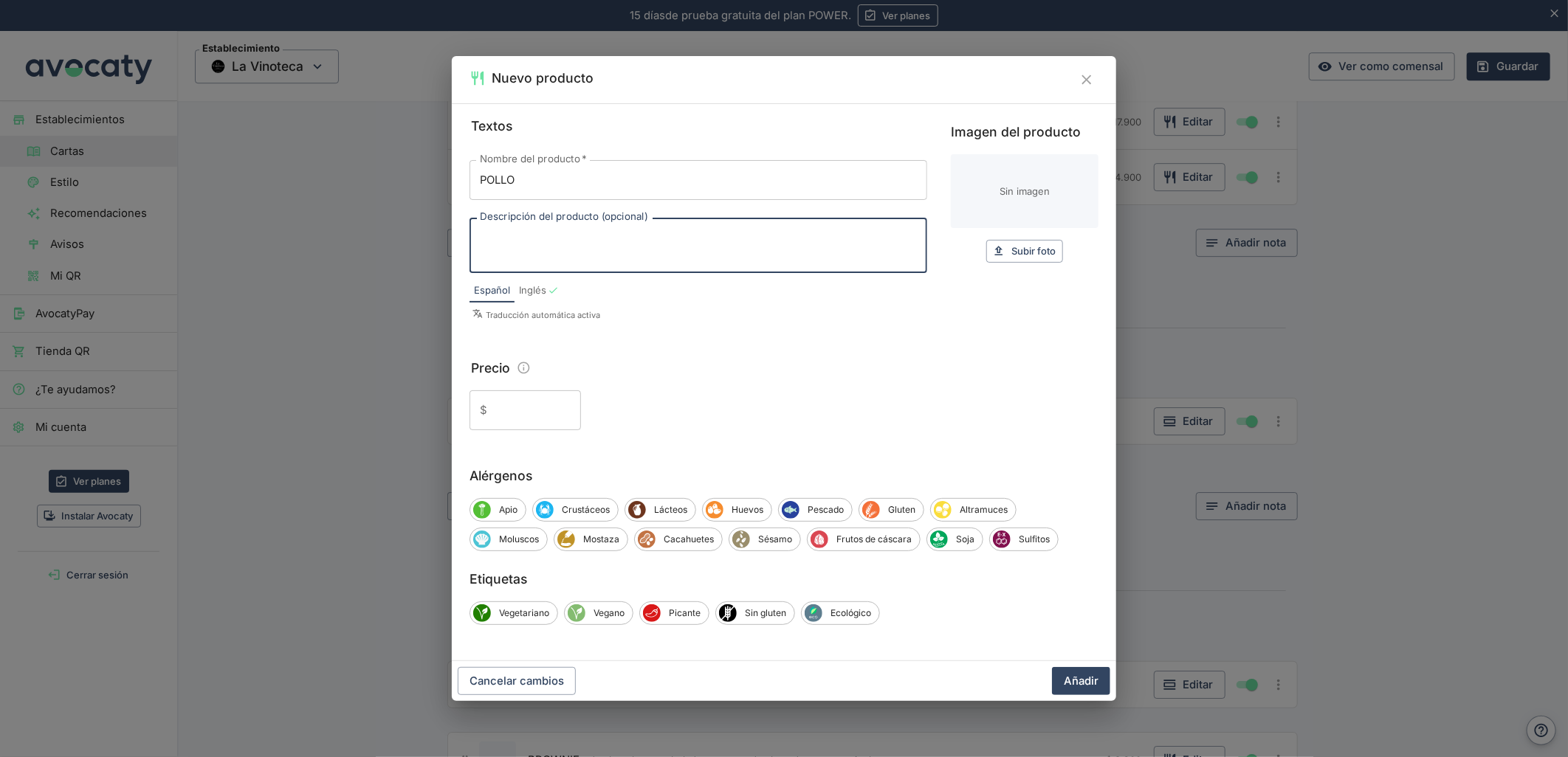
paste textarea "Pechuga en tiras, mix de lechugas, tocino, tomate fresco, huevo duro, palta, ch…"
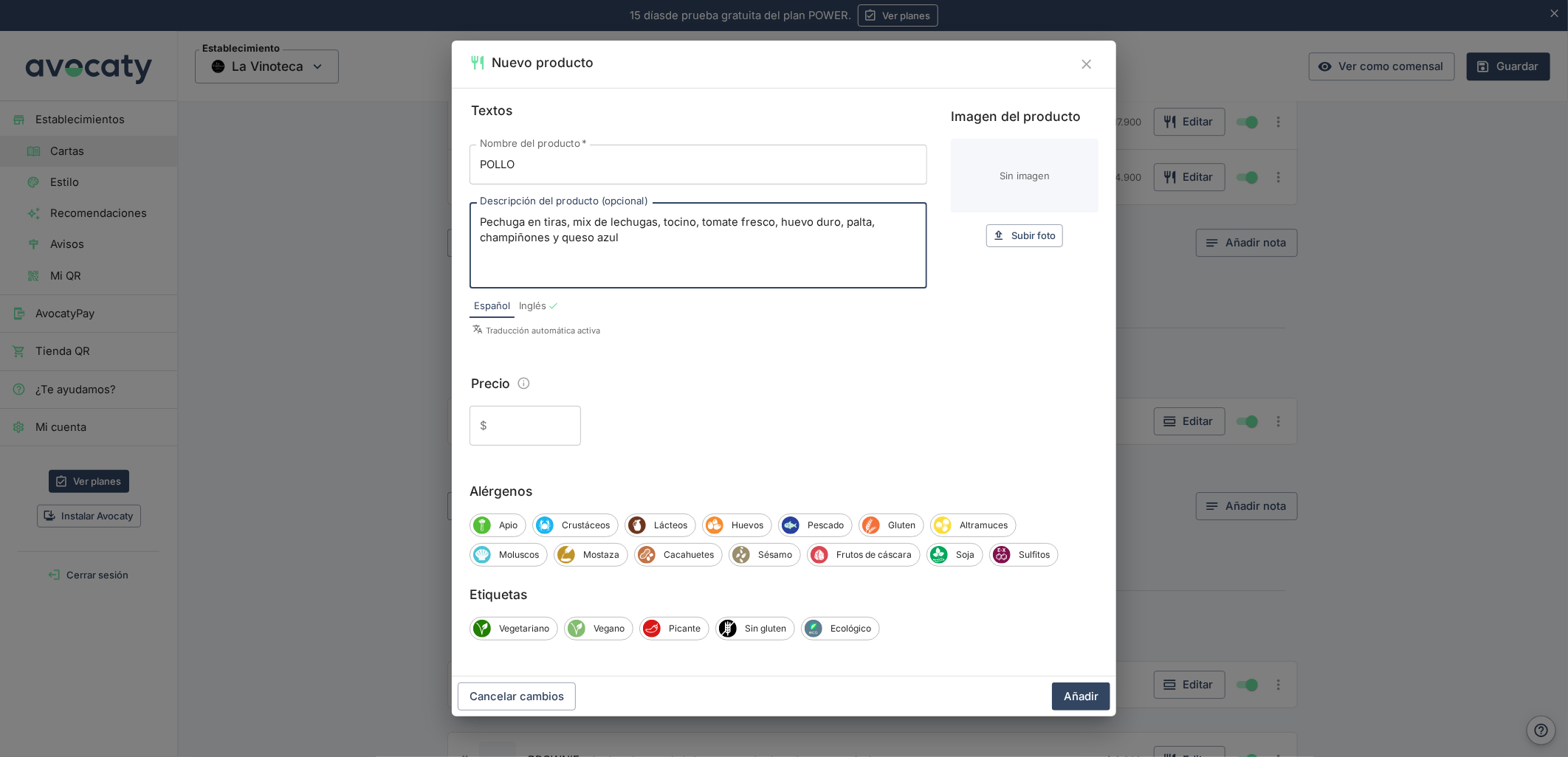
type textarea "Pechuga en tiras, mix de lechugas, tocino, tomate fresco, huevo duro, palta, ch…"
click at [507, 445] on div "Textos Nombre del producto   * POLLO Nombre del producto   * Descripción del pr…" at bounding box center [784, 381] width 665 height 589
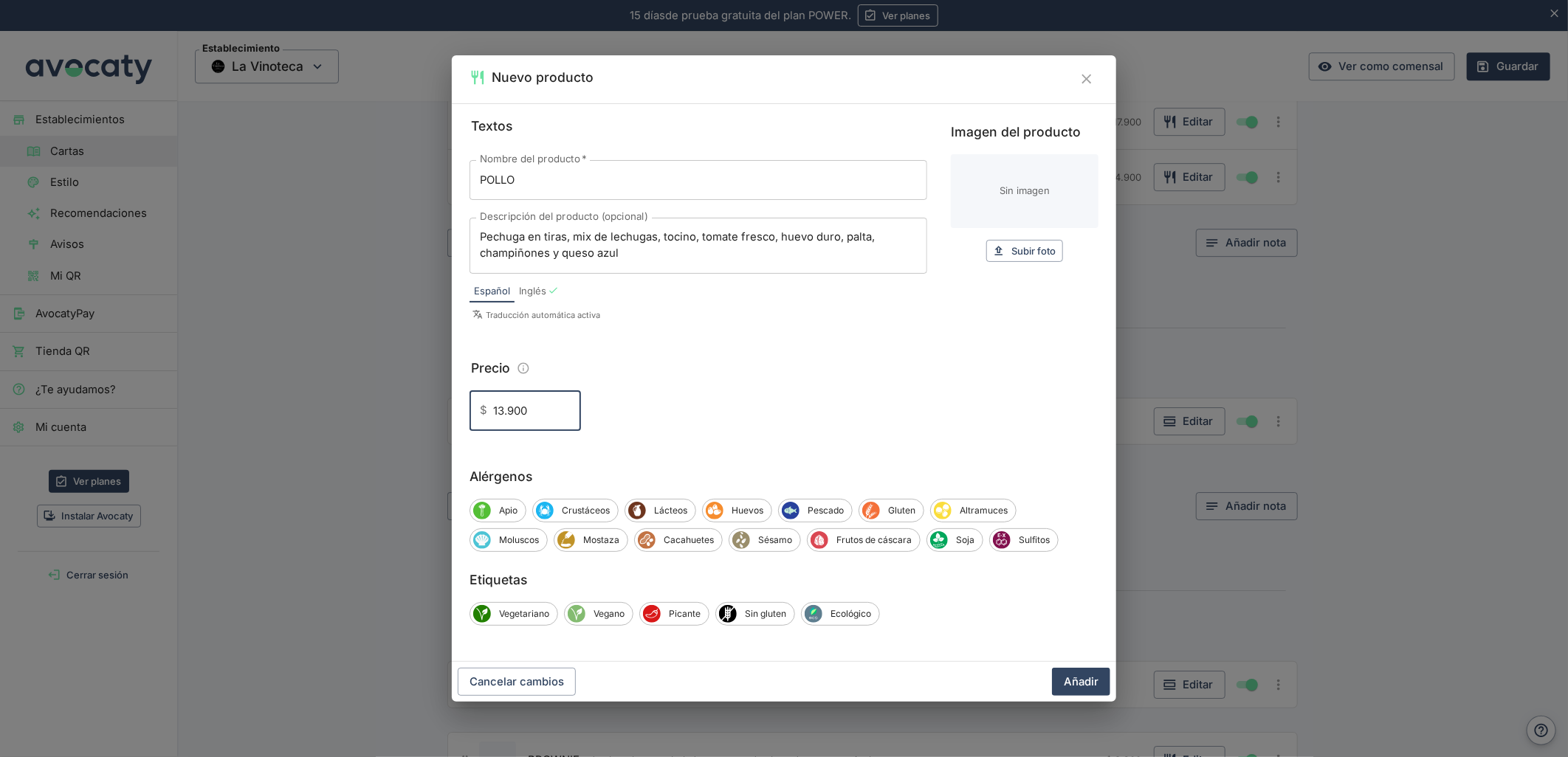
type input "13.900"
click at [1052, 667] on button "Añadir" at bounding box center [1081, 681] width 58 height 28
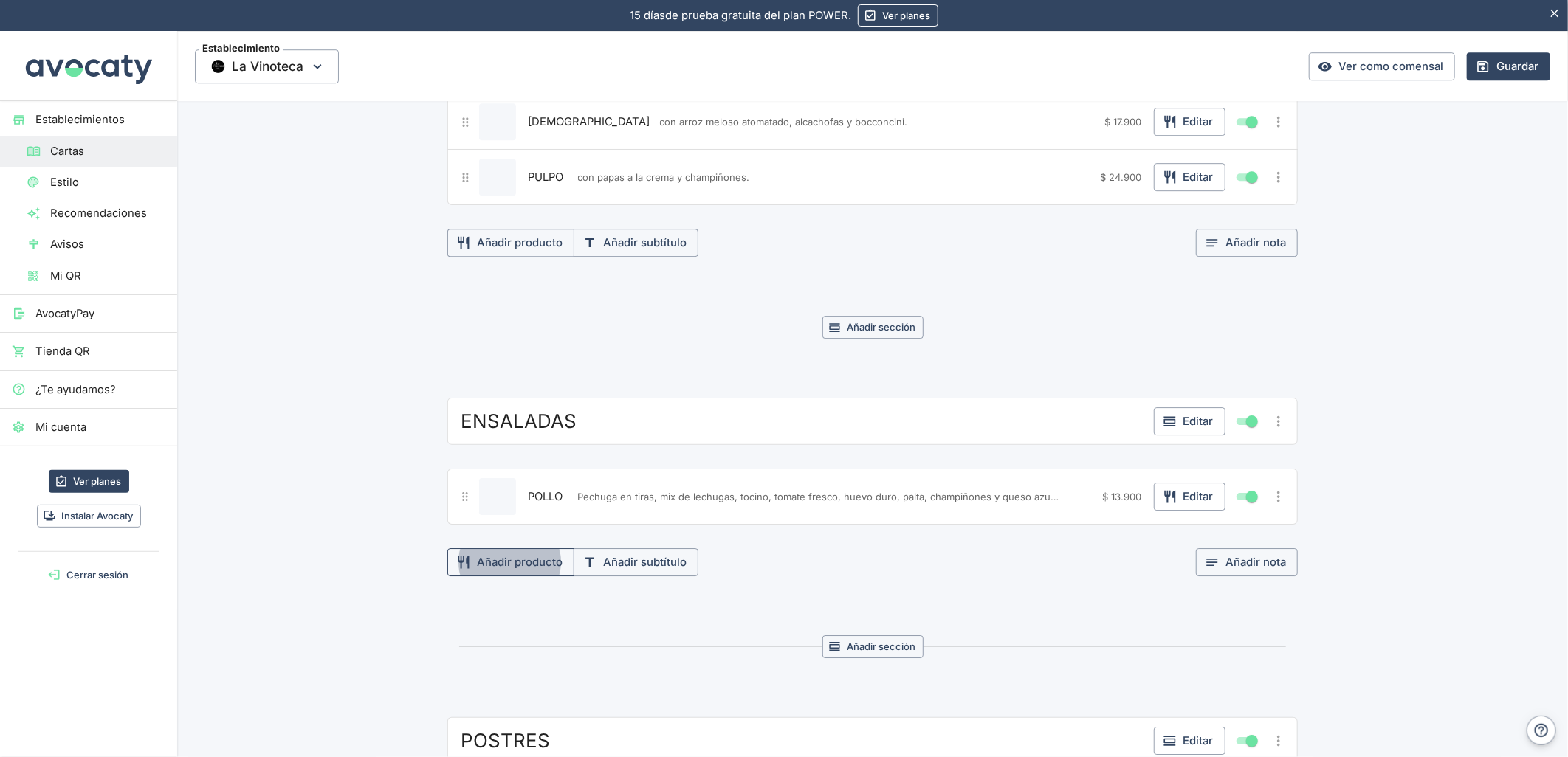
click at [518, 576] on button "Añadir producto" at bounding box center [511, 562] width 127 height 28
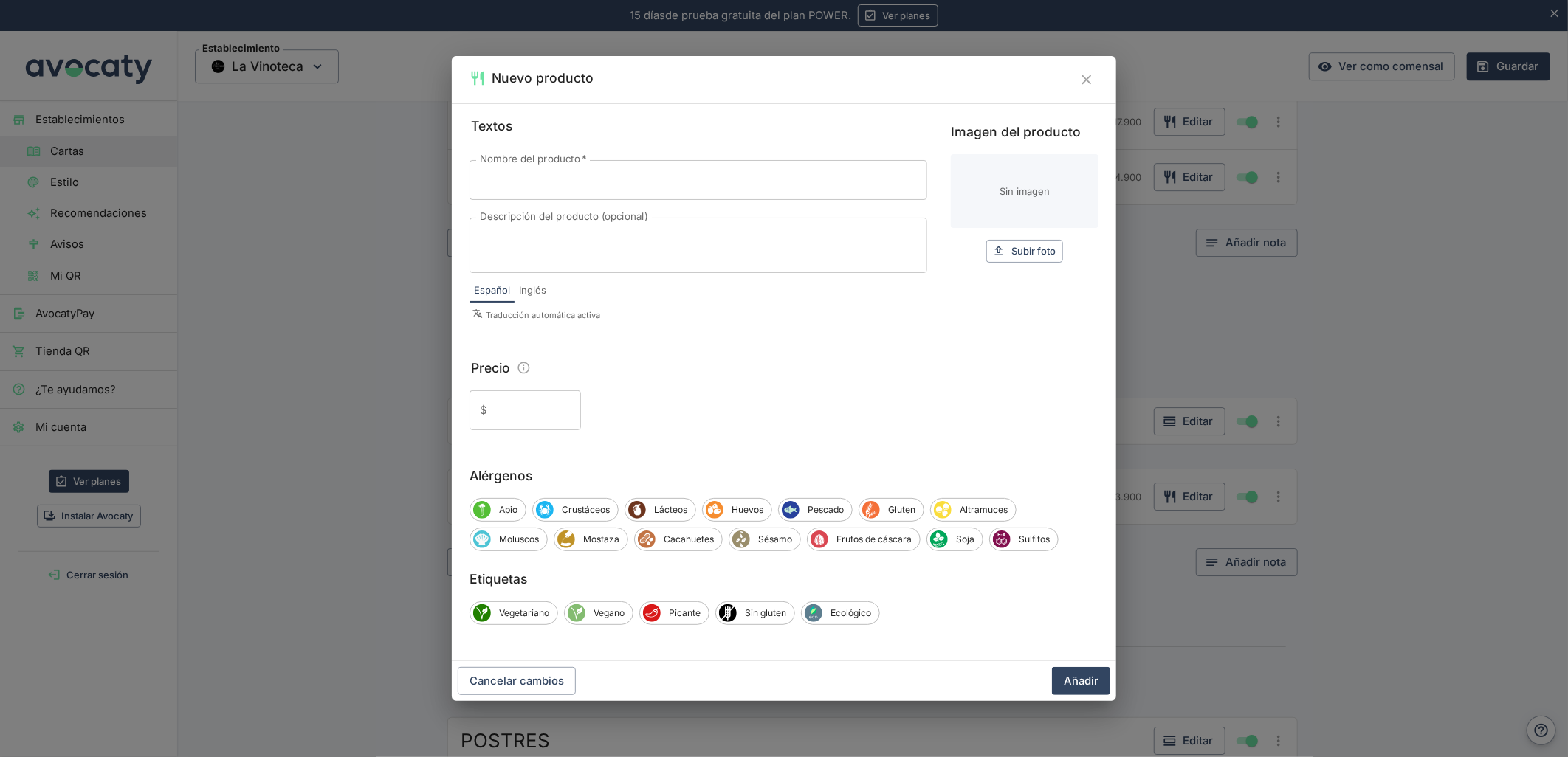
drag, startPoint x: 638, startPoint y: 188, endPoint x: 64, endPoint y: 311, distance: 587.0
click at [638, 188] on input "Nombre del producto   *" at bounding box center [698, 180] width 457 height 40
paste input "BURRATINA FIOR DI LATTE"
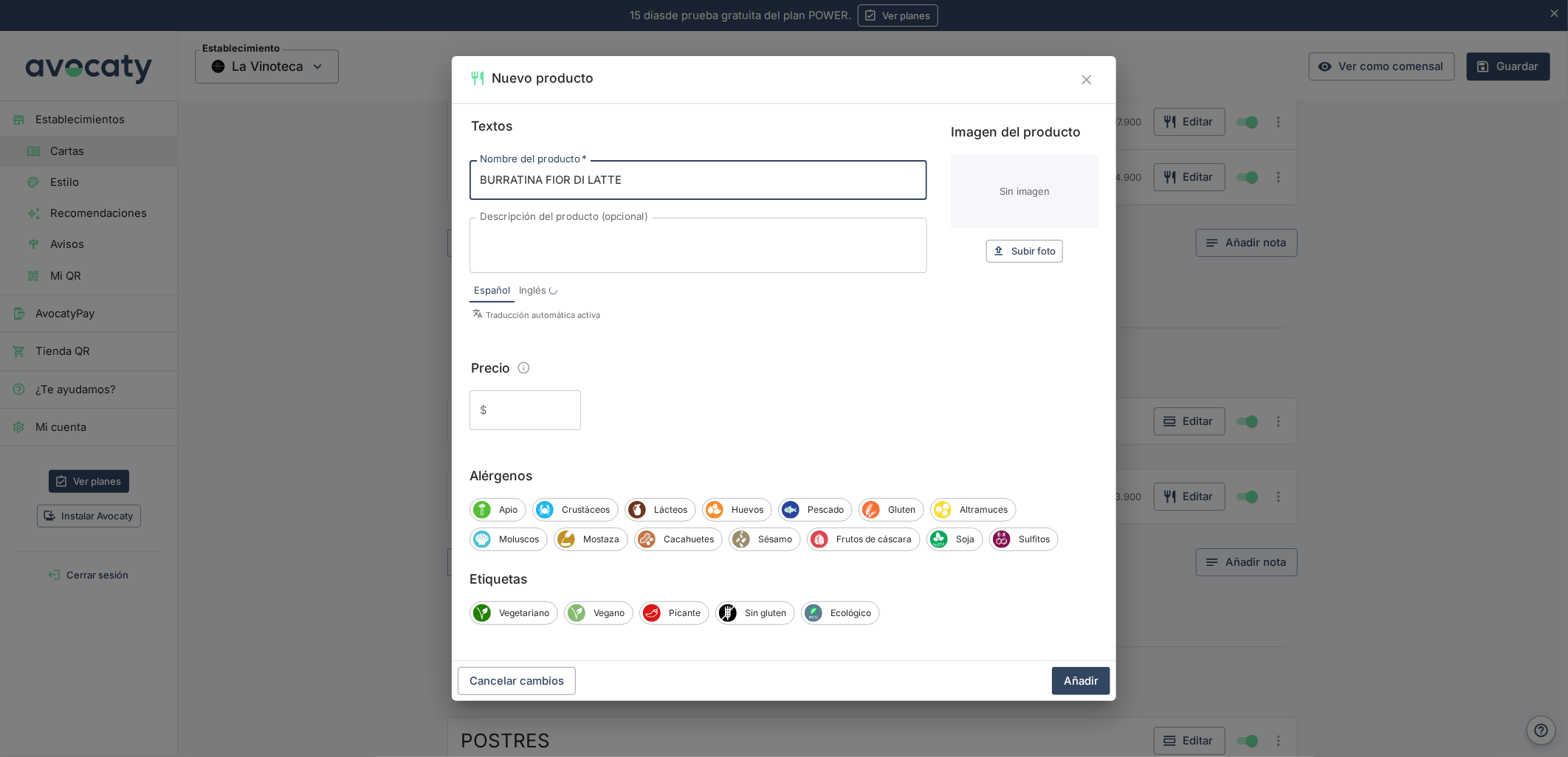
type input "BURRATINA FIOR DI LATTE"
click at [557, 257] on textarea "Descripción del producto (opcional)" at bounding box center [698, 246] width 437 height 31
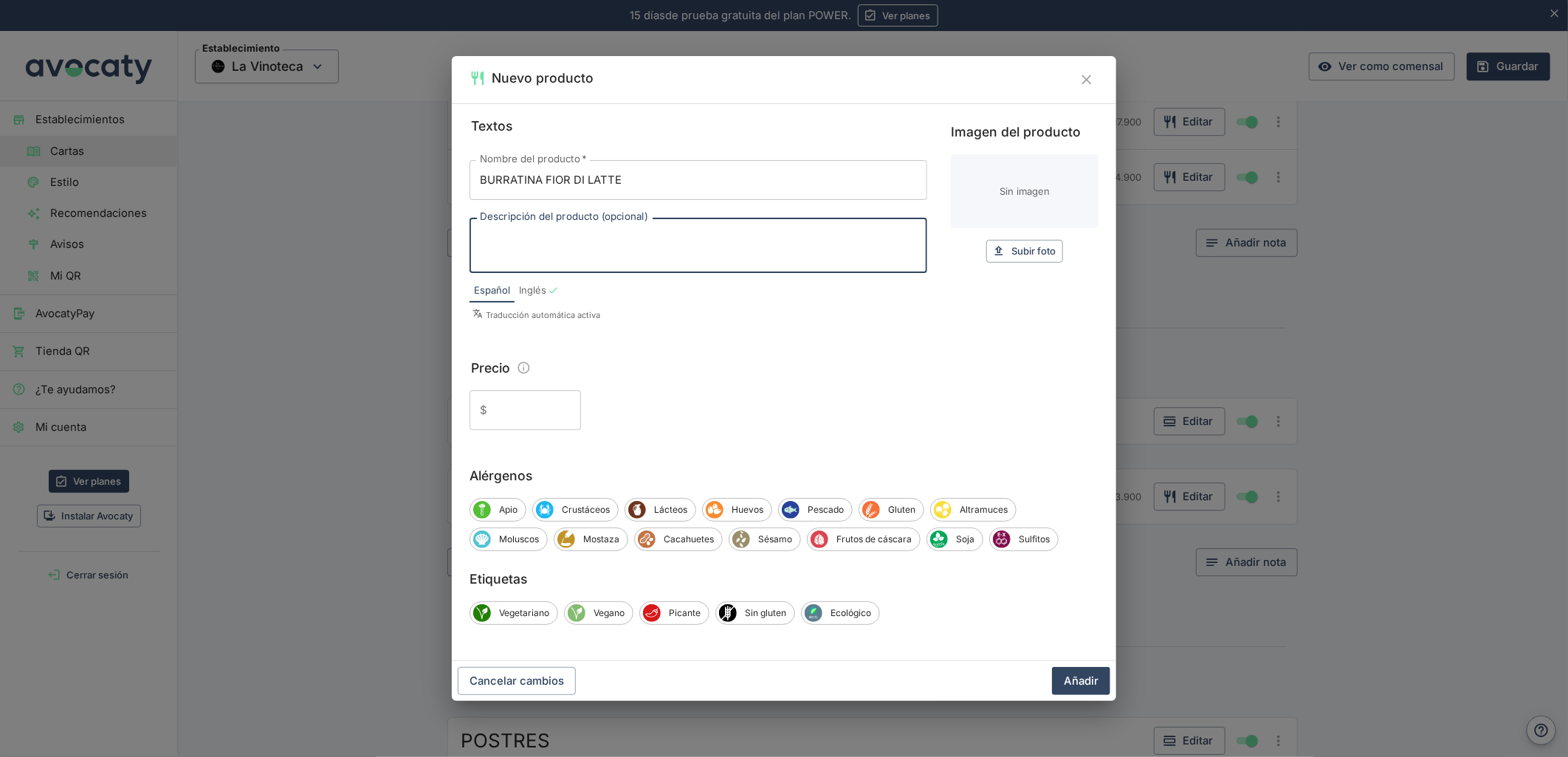
paste textarea "Con rúcula, tomate y aceitunas de Azapa en aceite de albahaca"
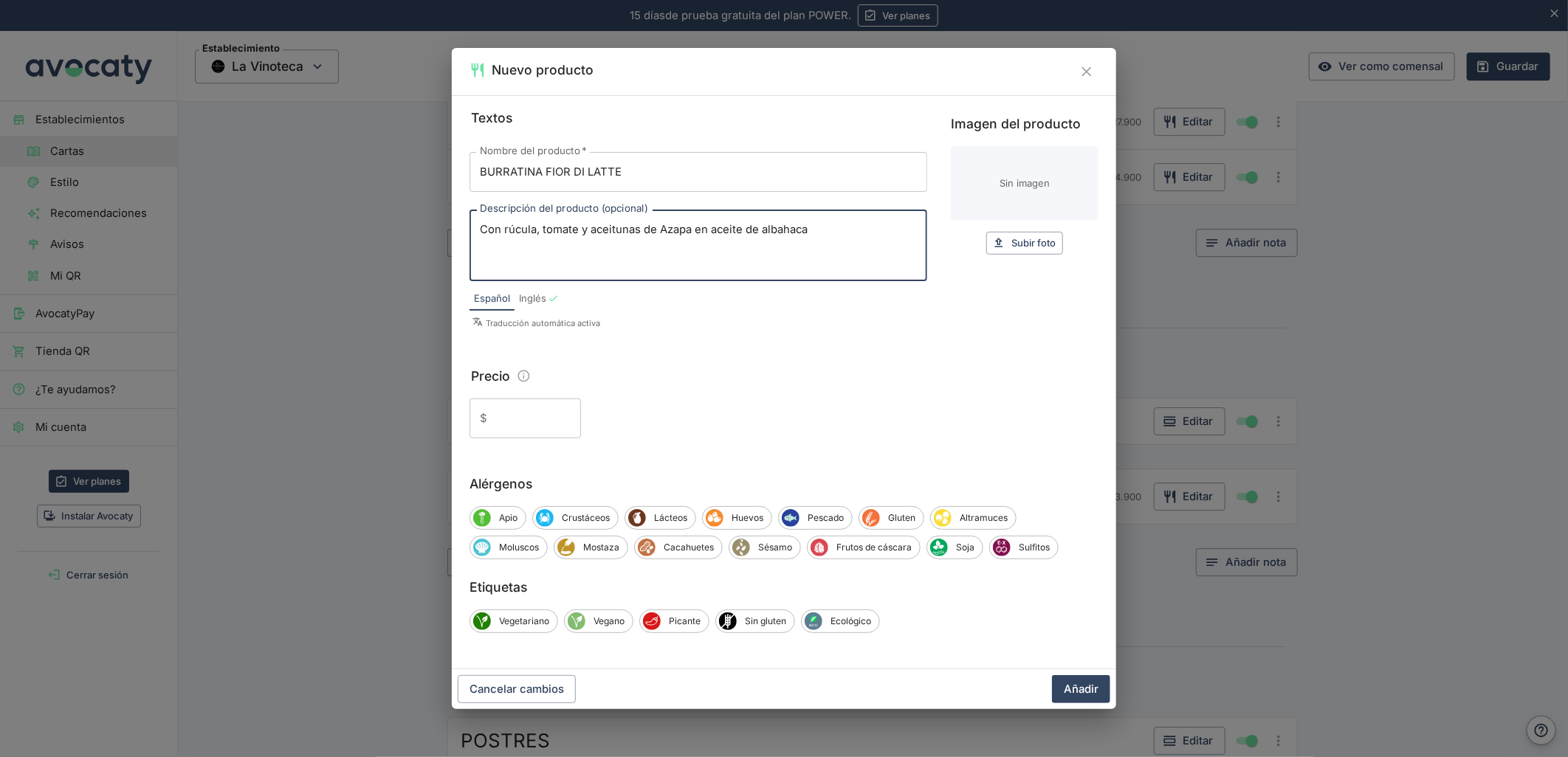
type textarea "Con rúcula, tomate y aceitunas de Azapa en aceite de albahaca"
click at [507, 418] on input "Precio" at bounding box center [537, 418] width 88 height 40
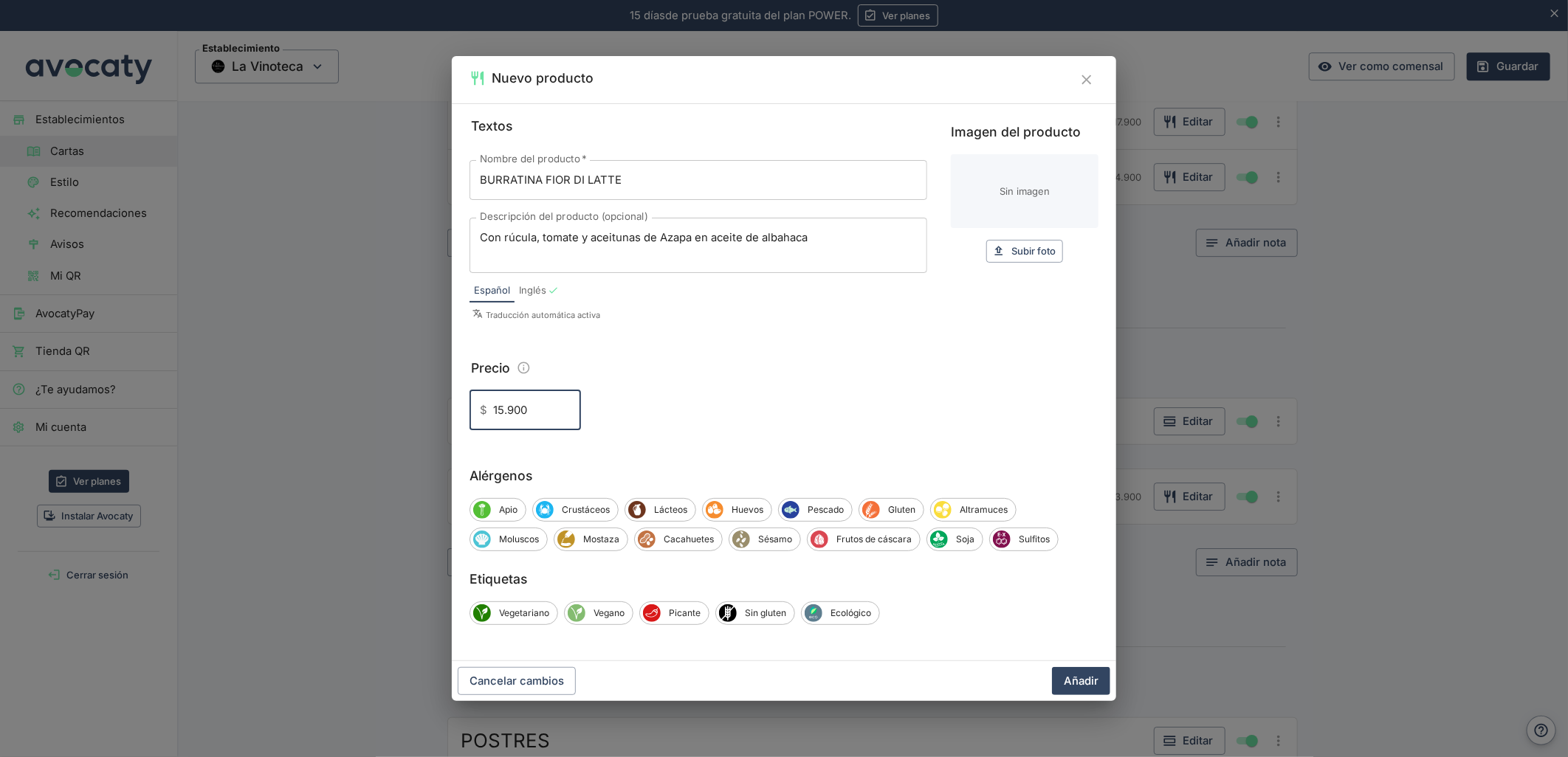
type input "15.900"
click at [1052, 667] on button "Añadir" at bounding box center [1081, 681] width 58 height 28
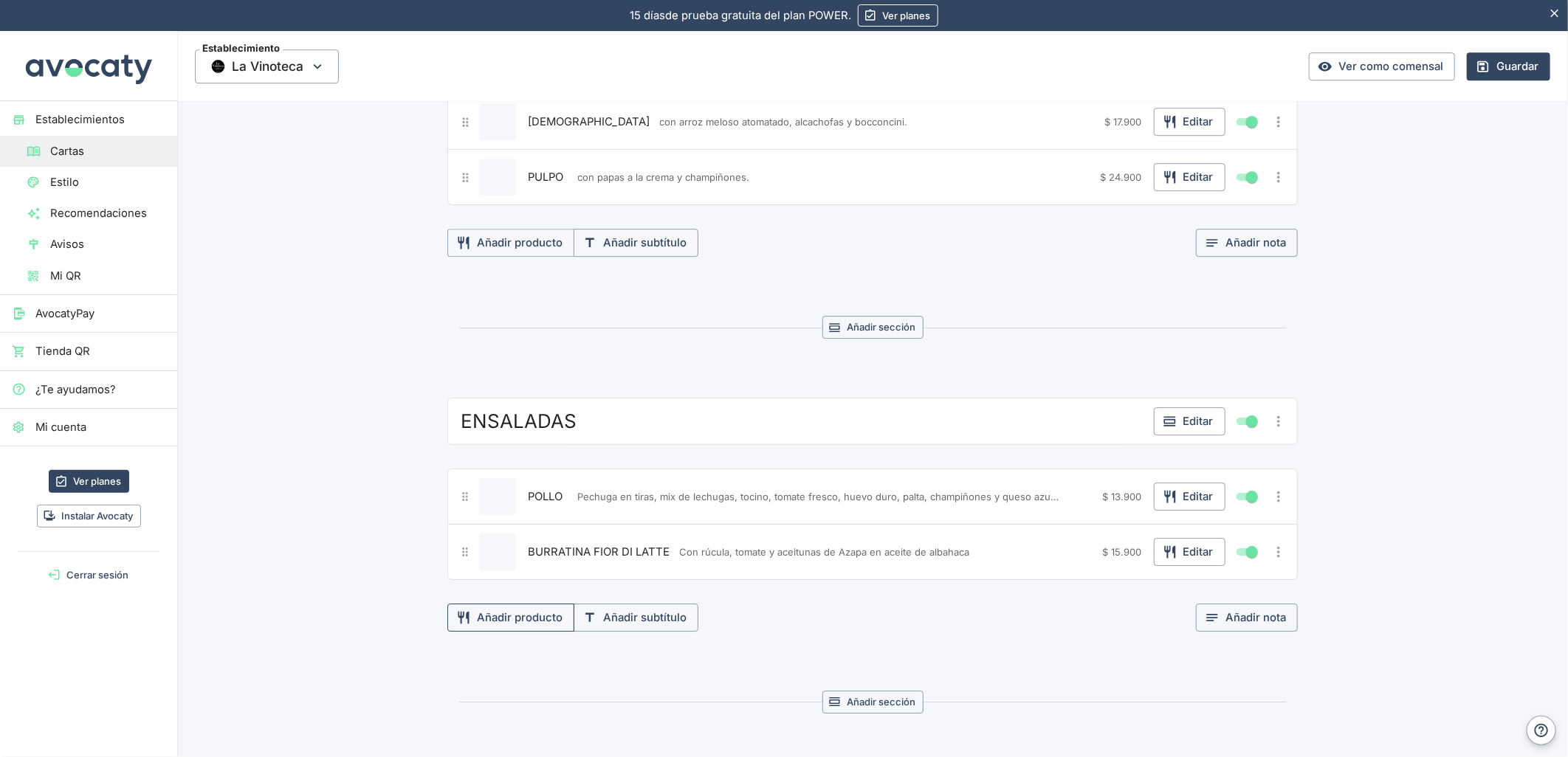
click at [493, 626] on button "Añadir producto" at bounding box center [511, 617] width 127 height 28
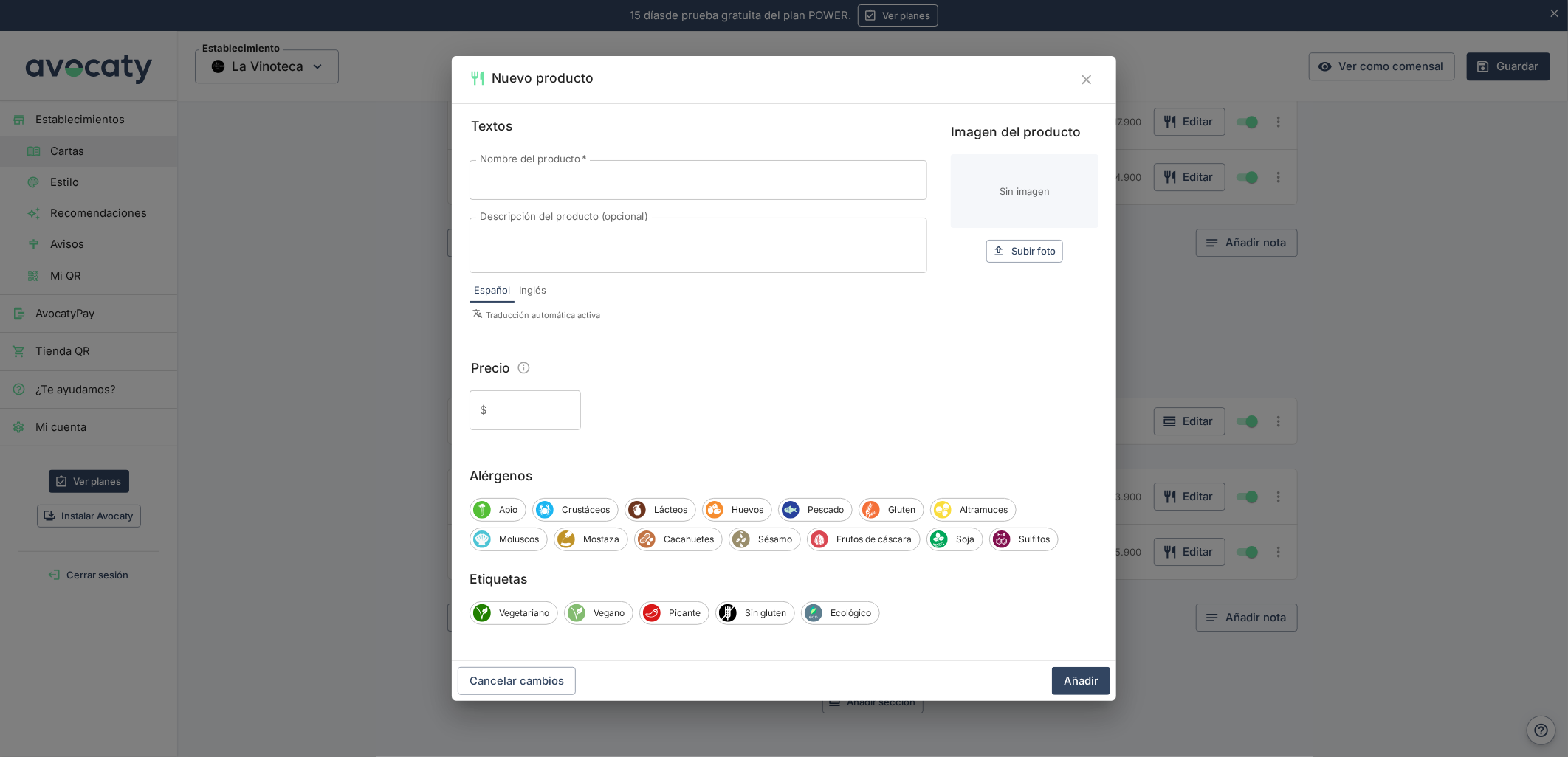
click at [611, 175] on input "Nombre del producto   *" at bounding box center [698, 180] width 457 height 40
paste input "BONNE SANTÉ"
type input "BONNE SANTÉ"
click at [537, 239] on textarea "Descripción del producto (opcional)" at bounding box center [698, 246] width 437 height 31
paste textarea "Quinoa roja y blanca, palta, garbanzos, frijoles, tomates cherry, cebolla y emu…"
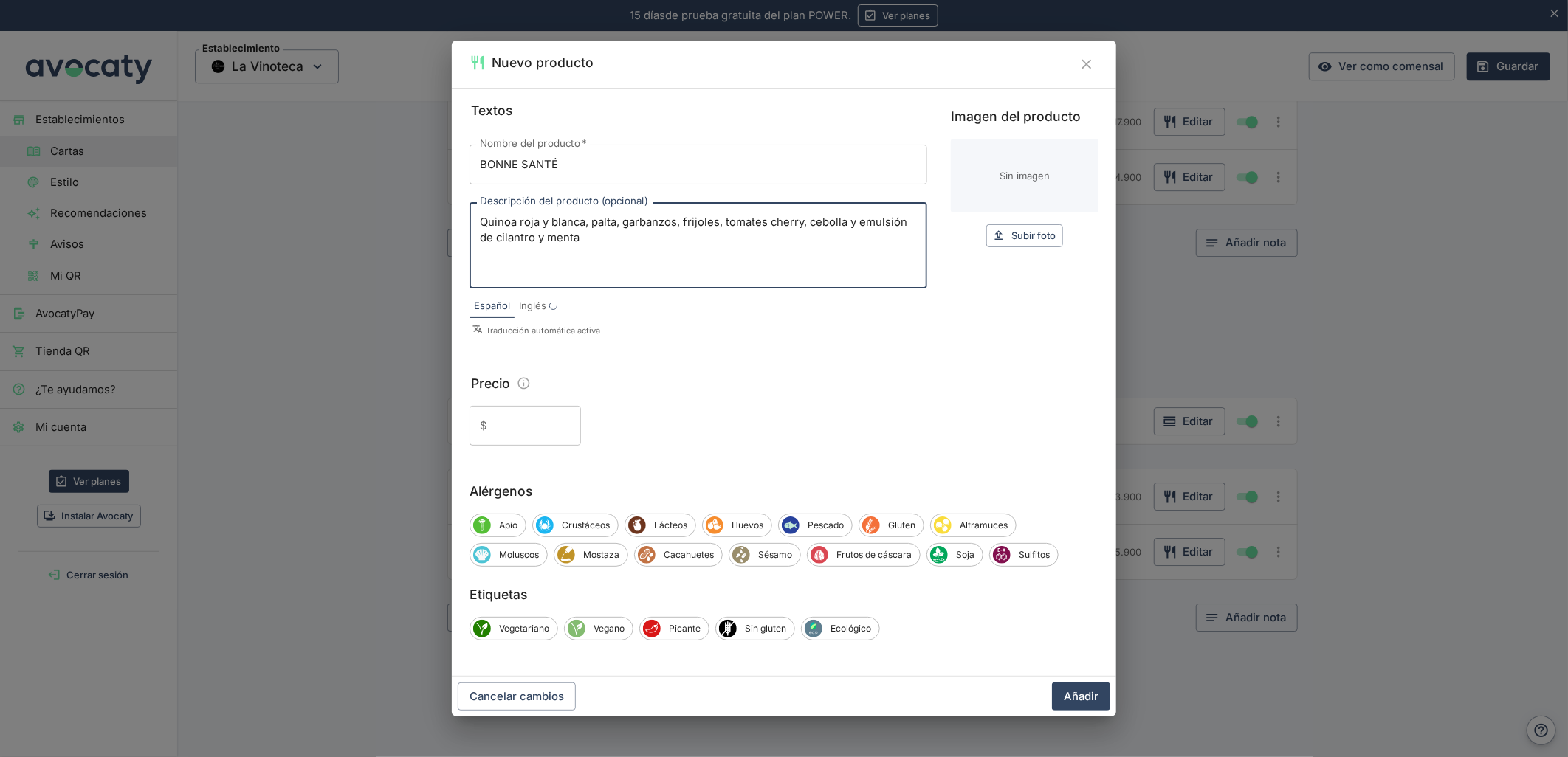
type textarea "Quinoa roja y blanca, palta, garbanzos, frijoles, tomates cherry, cebolla y emu…"
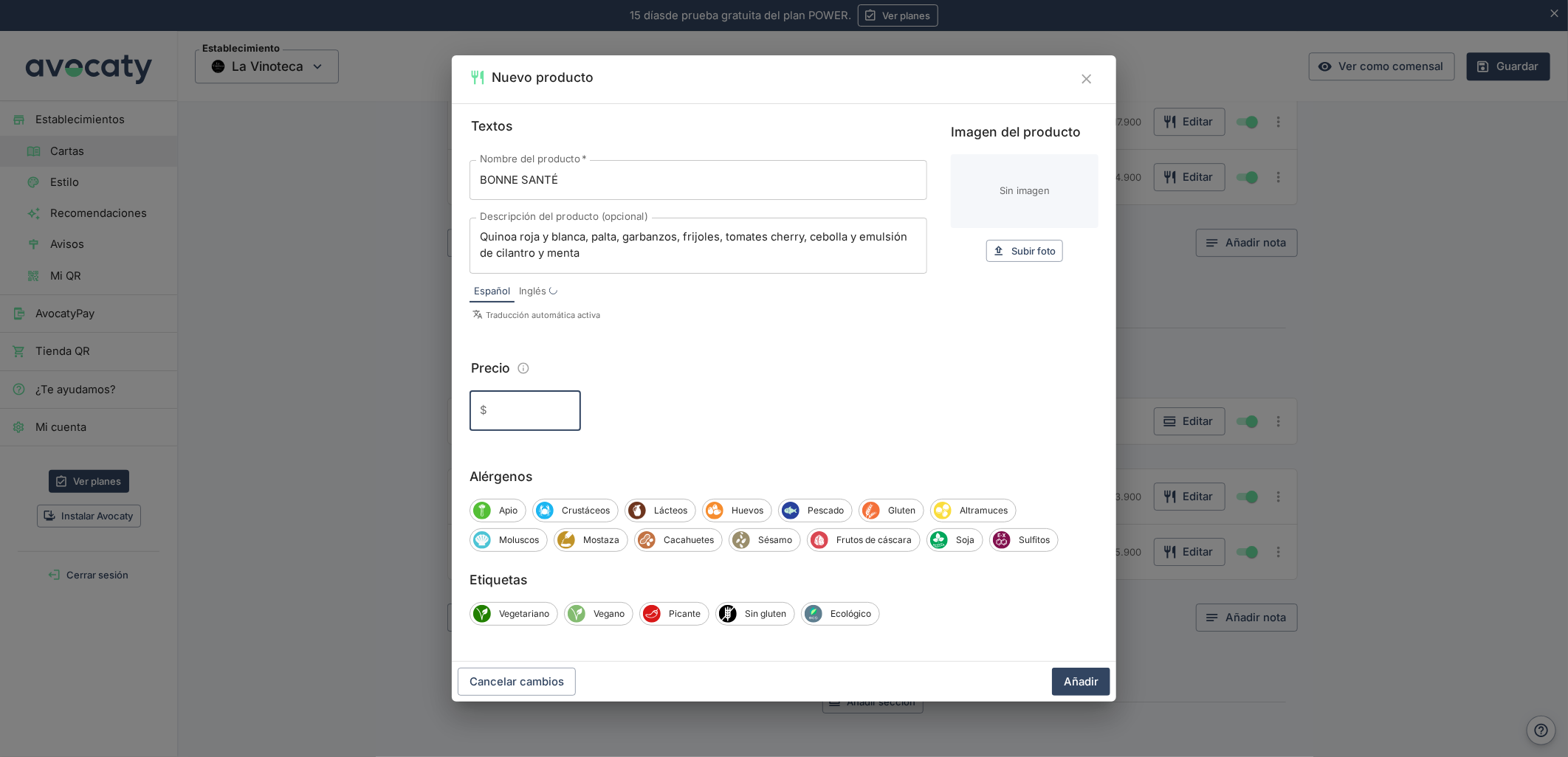
click at [529, 420] on input "Precio" at bounding box center [537, 410] width 88 height 40
type input "12.900"
click at [1052, 667] on button "Añadir" at bounding box center [1081, 681] width 58 height 28
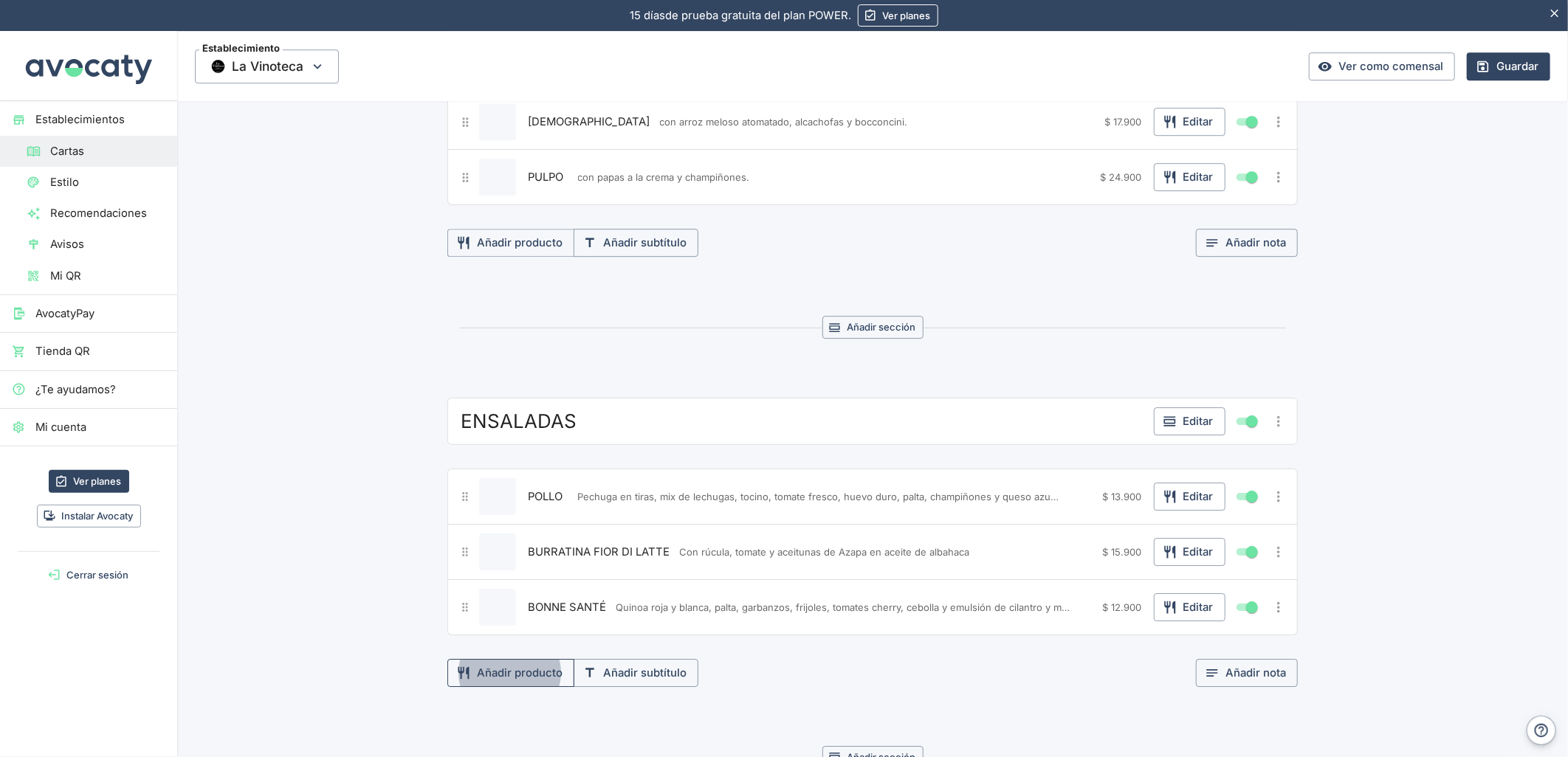
click at [492, 687] on button "Añadir producto" at bounding box center [511, 672] width 127 height 28
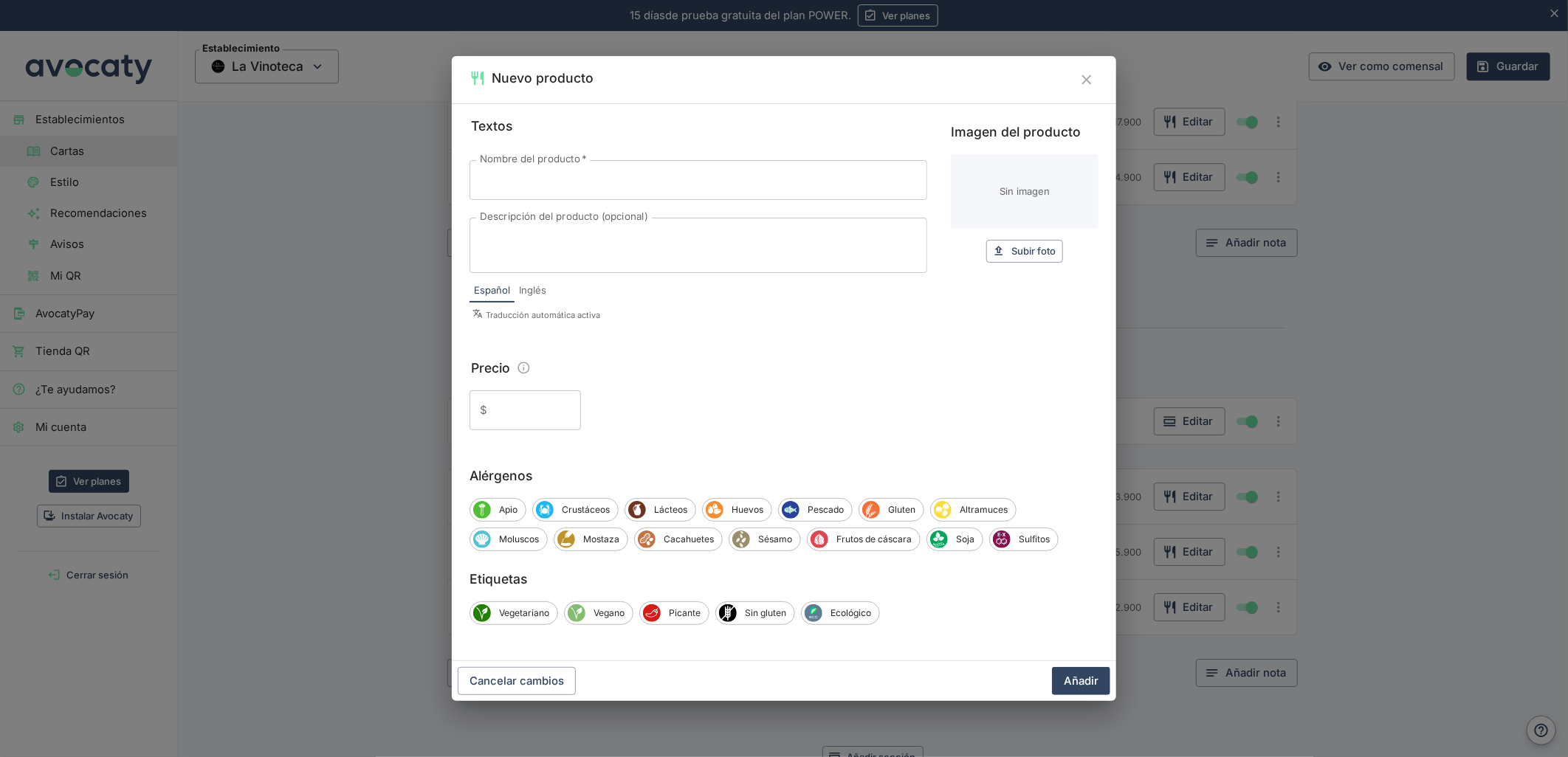
click at [621, 180] on input "Nombre del producto   *" at bounding box center [698, 180] width 457 height 40
paste input "CAMARONES"
type input "CAMARONES"
click at [535, 258] on textarea "Descripción del producto (opcional)" at bounding box center [698, 246] width 437 height 31
paste textarea "Apanados en [PERSON_NAME], con fideos de arroz, repollo morado, [PERSON_NAME], …"
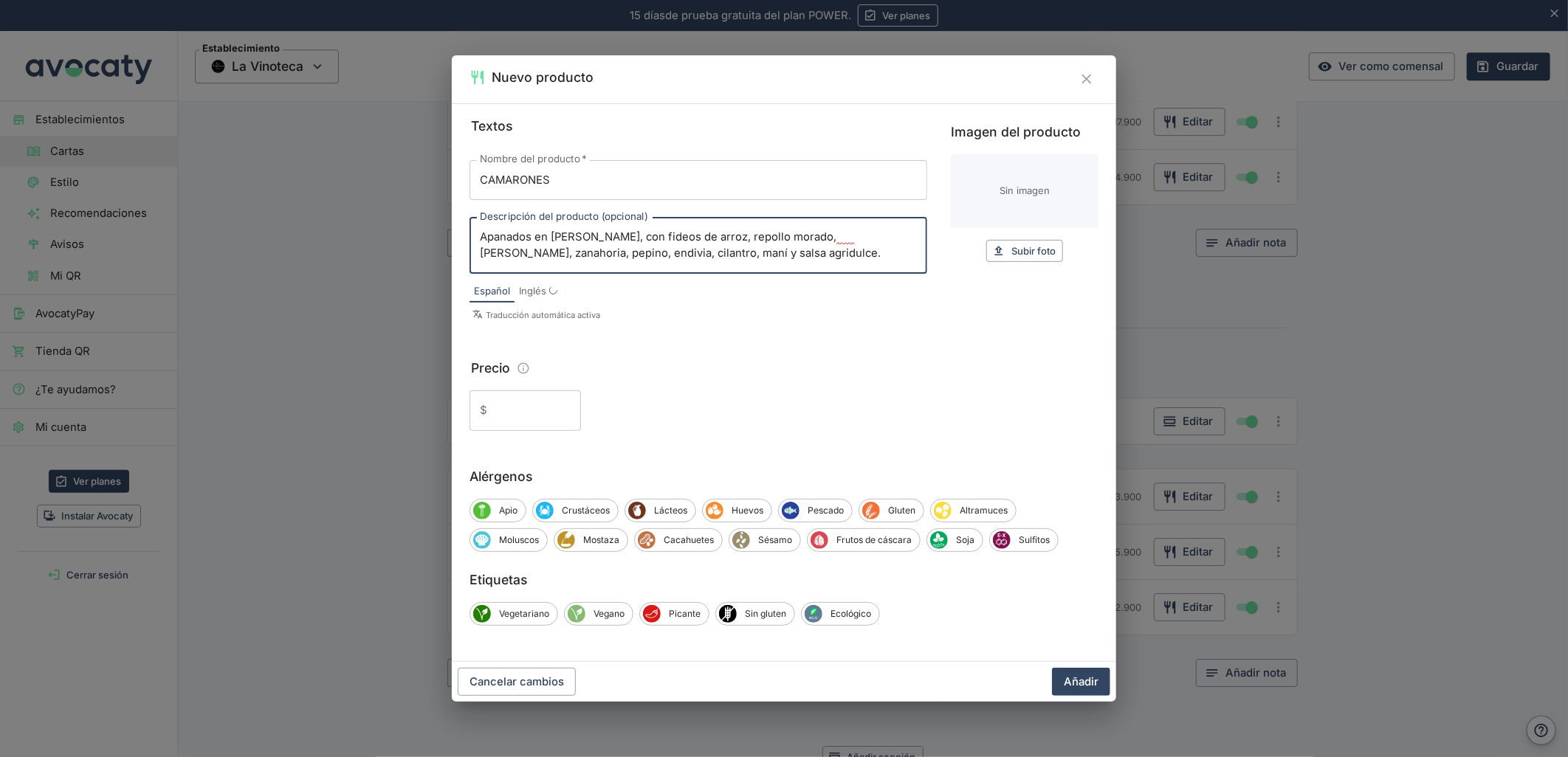
type textarea "Apanados en [PERSON_NAME], con fideos de arroz, repollo morado, [PERSON_NAME], …"
click at [529, 410] on input "Precio" at bounding box center [537, 410] width 88 height 40
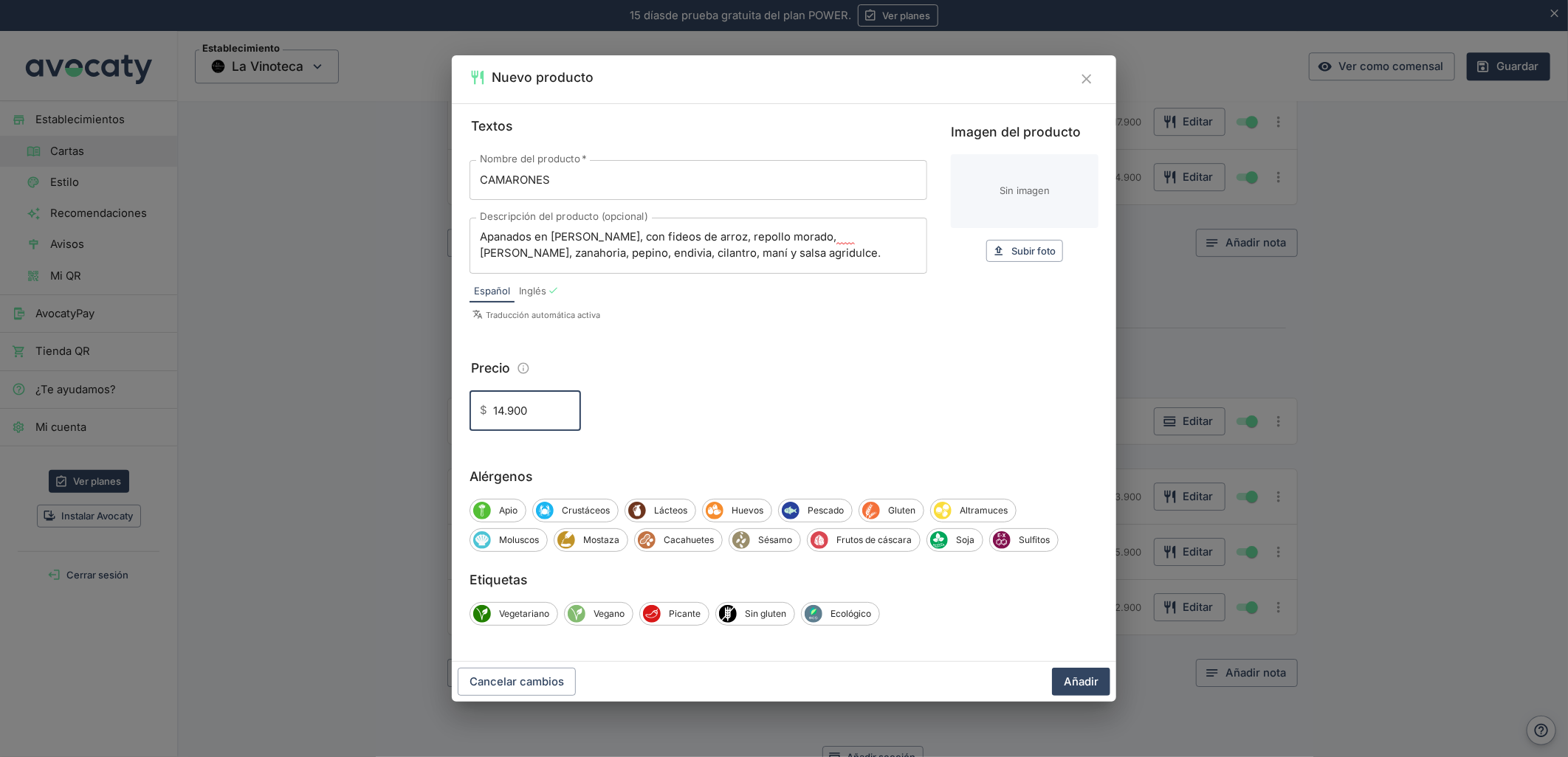
type input "14.900"
click at [1052, 667] on button "Añadir" at bounding box center [1081, 681] width 58 height 28
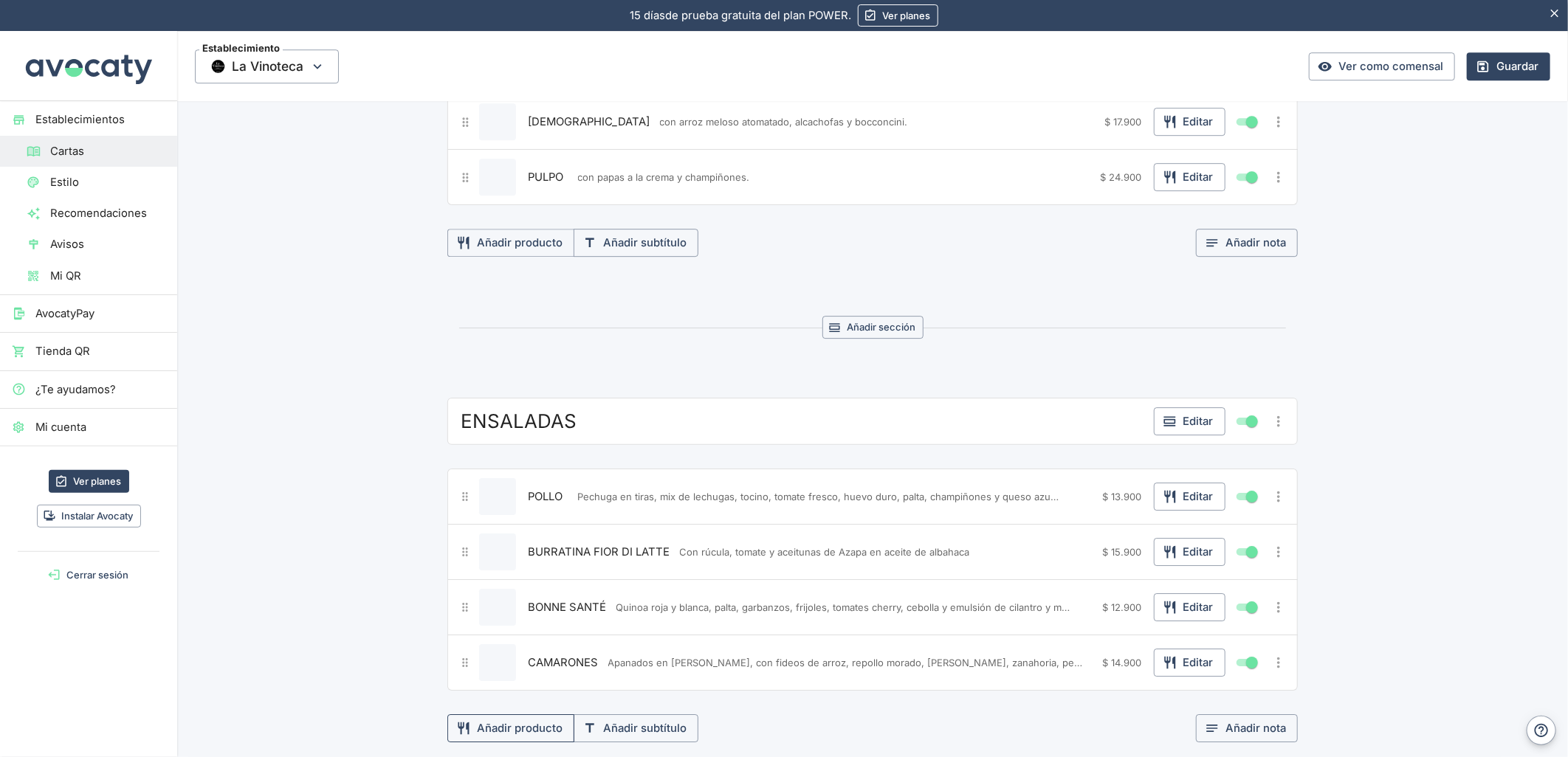
click at [509, 742] on button "Añadir producto" at bounding box center [511, 728] width 127 height 28
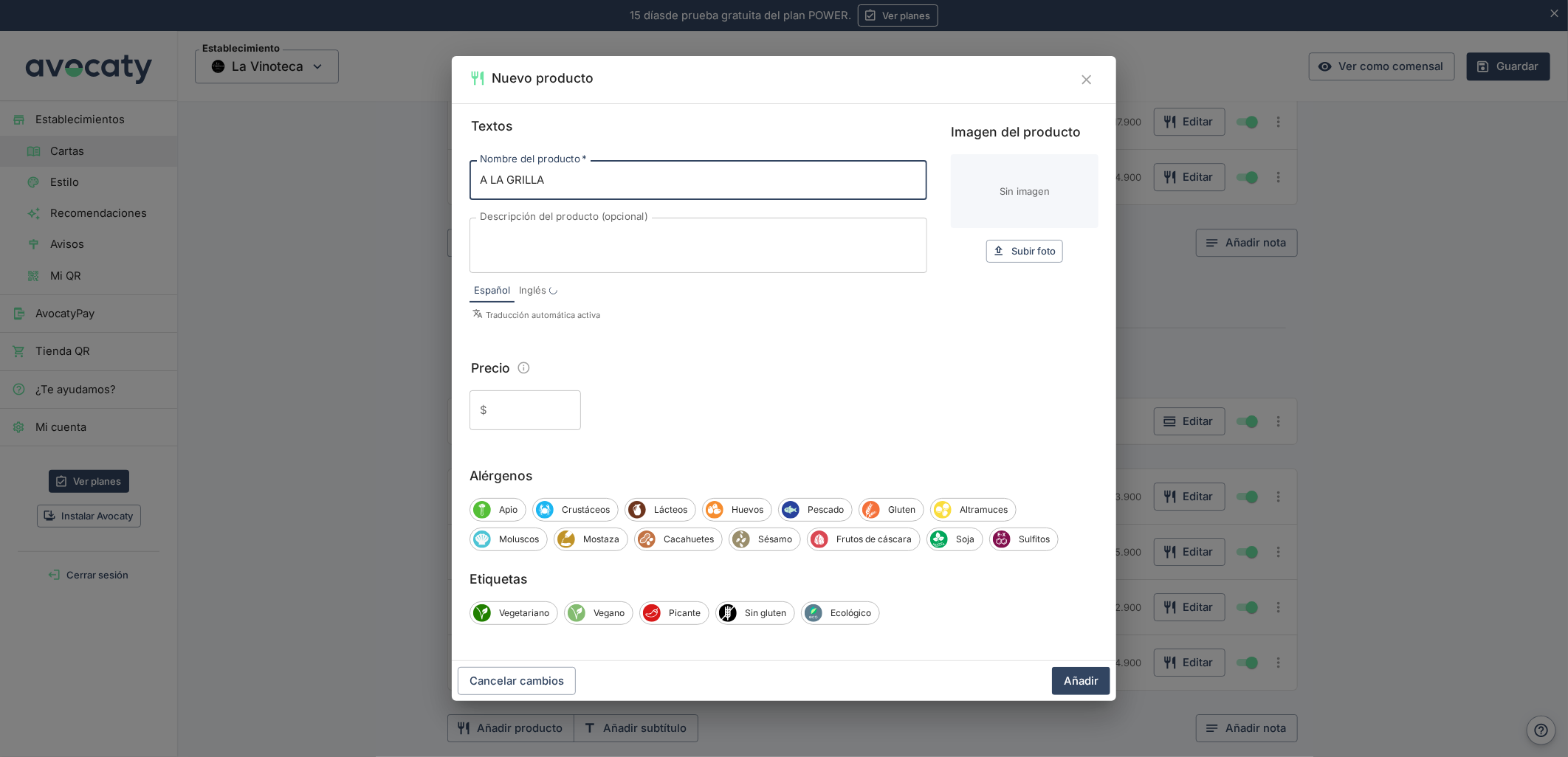
type input "A LA GRILLA"
click at [554, 245] on textarea "Descripción del producto (opcional)" at bounding box center [698, 246] width 437 height 31
paste textarea "Champiñones, tomates cherry, zanahorias, hojas verdes, morrones, zucchini, beta…"
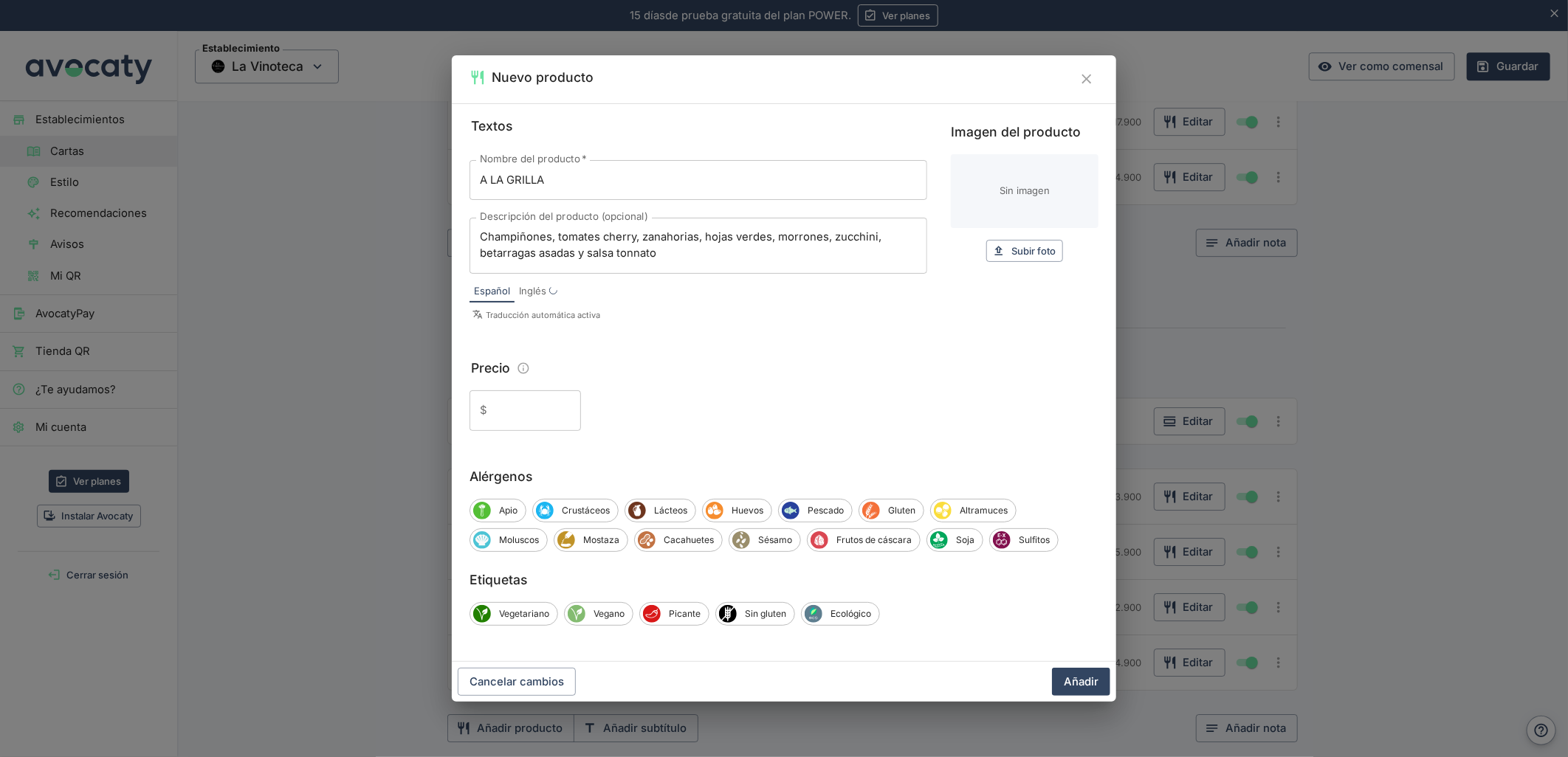
type textarea "Champiñones, tomates cherry, zanahorias, hojas verdes, morrones, zucchini, beta…"
click at [545, 420] on input "Precio" at bounding box center [537, 410] width 88 height 40
paste input "10.900"
type input "10.900"
drag, startPoint x: 1082, startPoint y: 683, endPoint x: 692, endPoint y: 631, distance: 393.5
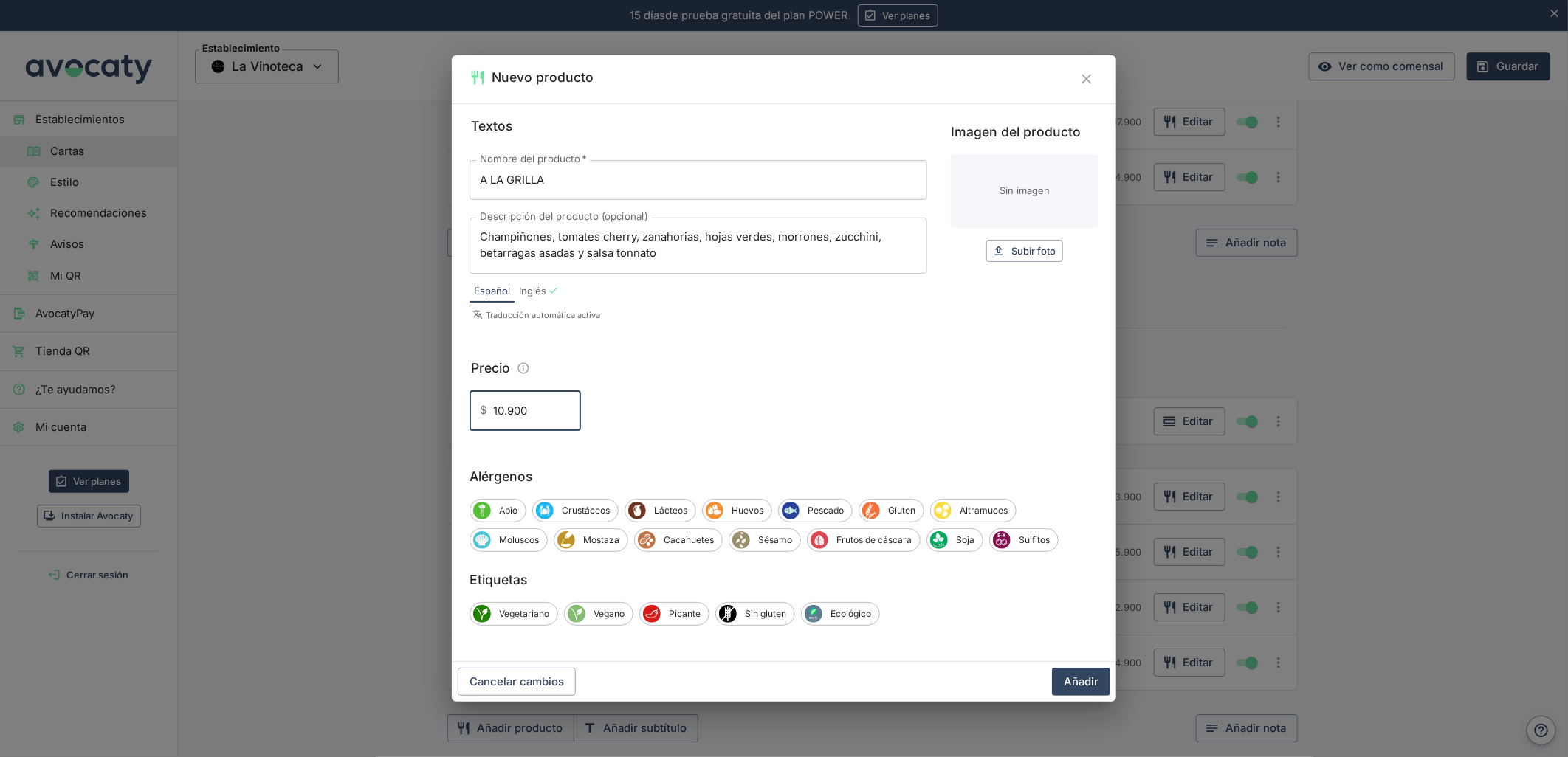
click at [1080, 683] on button "Añadir" at bounding box center [1081, 681] width 58 height 28
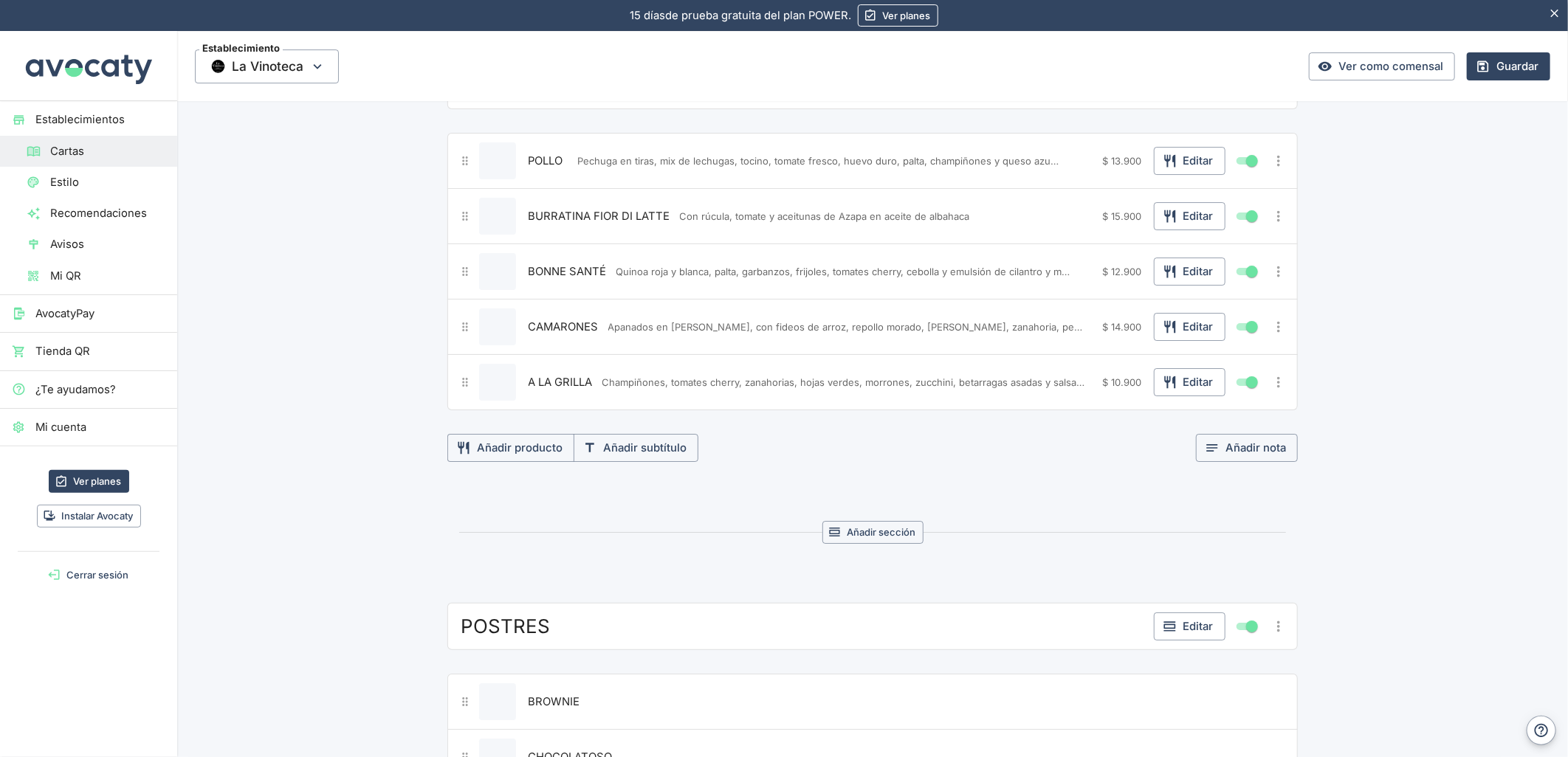
scroll to position [3189, 0]
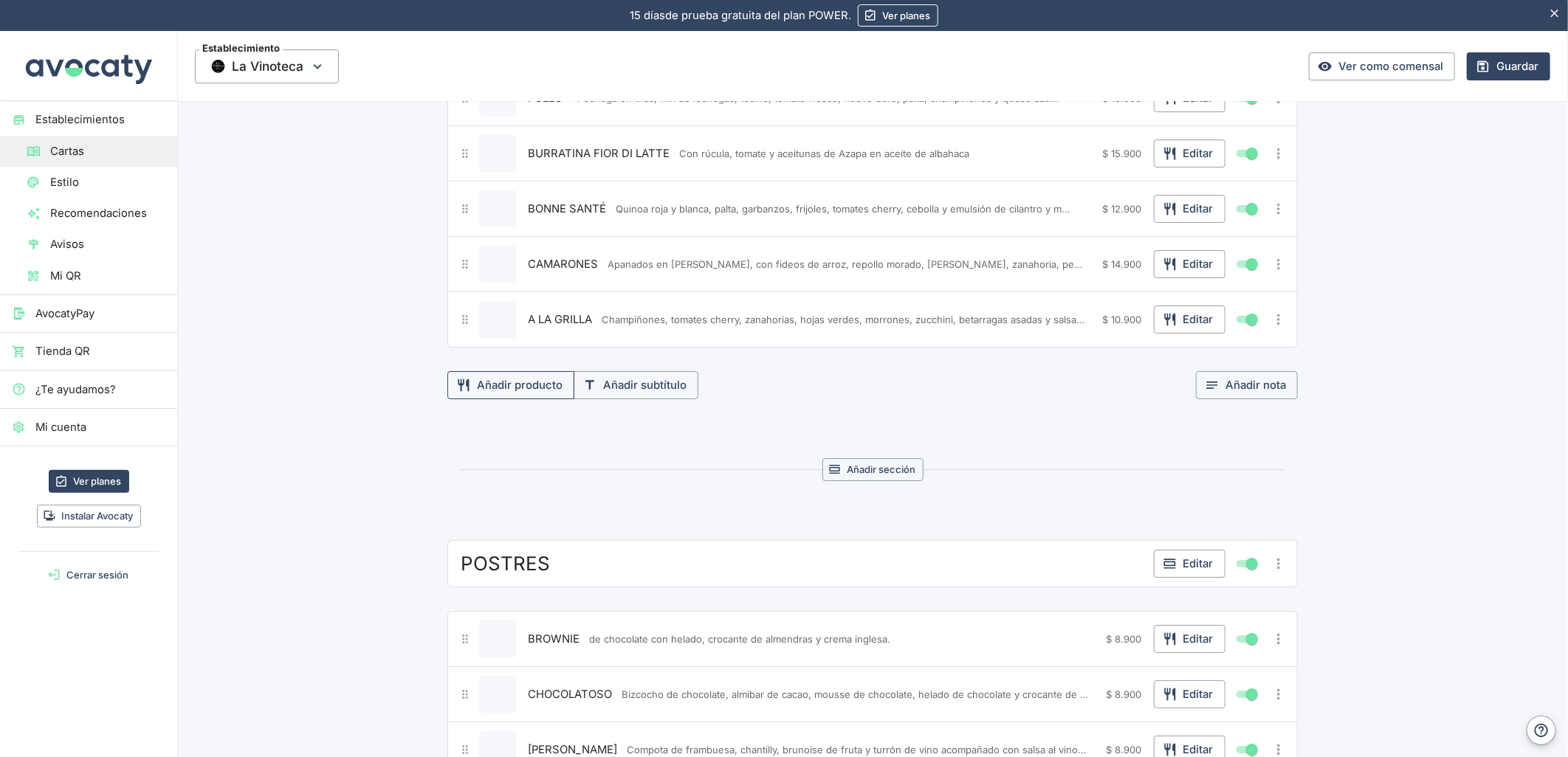
click at [482, 399] on button "Añadir producto" at bounding box center [511, 384] width 127 height 28
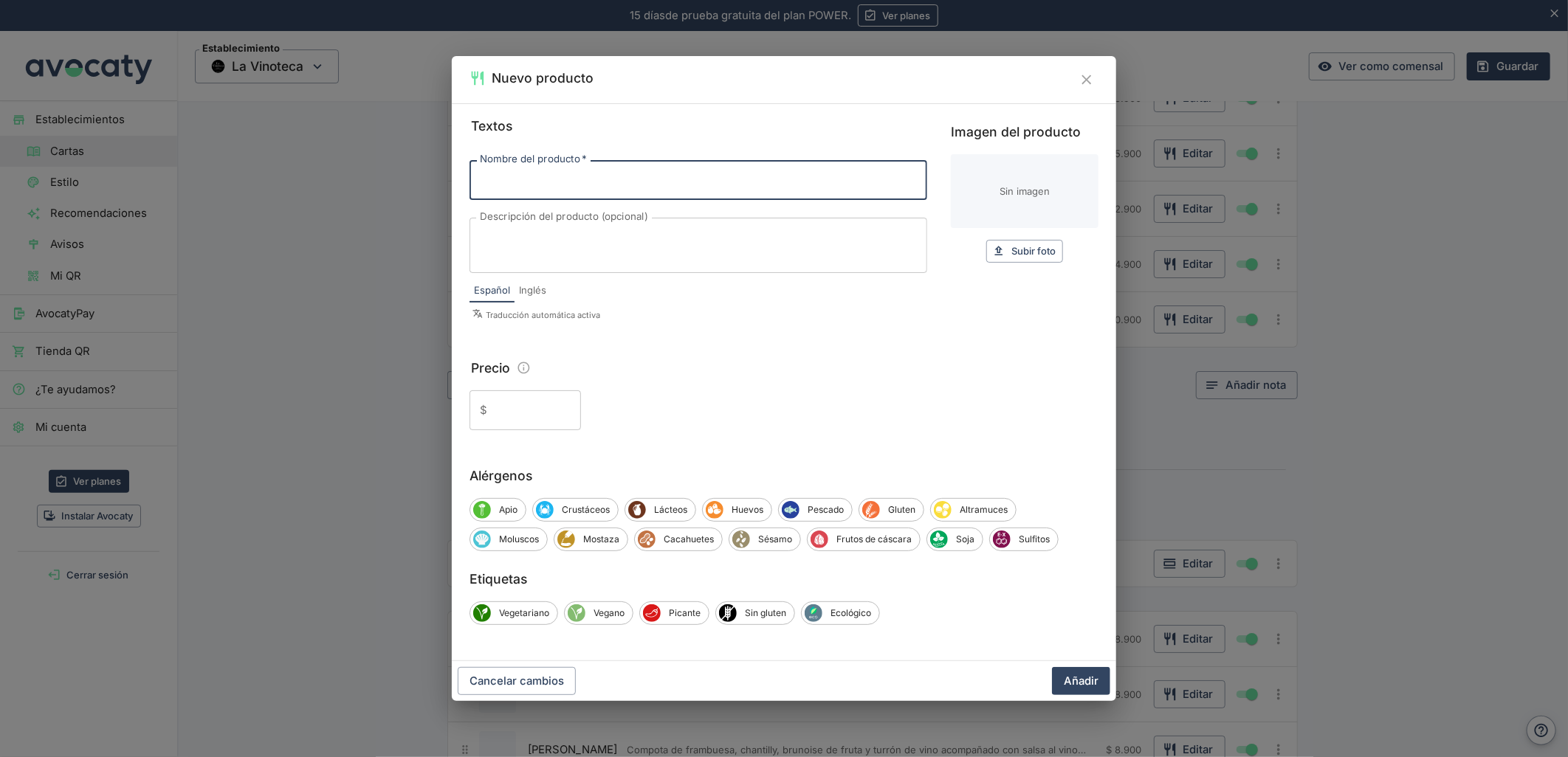
click at [560, 183] on input "Nombre del producto   *" at bounding box center [698, 180] width 457 height 40
type input "ENSALADA AL CENTRO A"
click at [546, 252] on textarea "Descripción del producto (opcional)" at bounding box center [698, 246] width 437 height 31
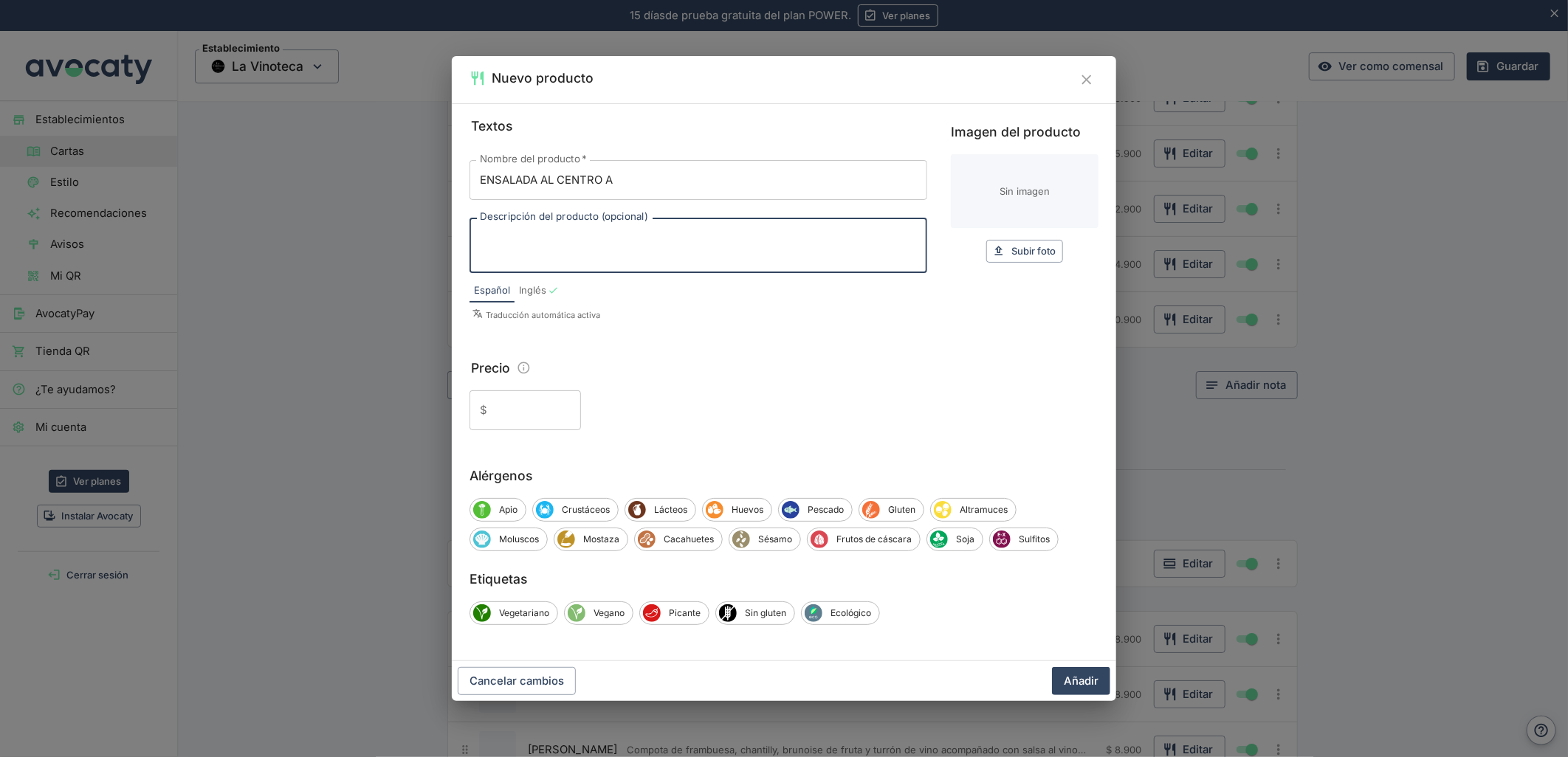
paste textarea "zanahoria, rúcula, tomates, pimiento asado, betarragas, cebolla morada, lechuga"
type textarea "zanahoria, rúcula, tomates, pimiento asado, betarragas, cebolla morada, lechuga"
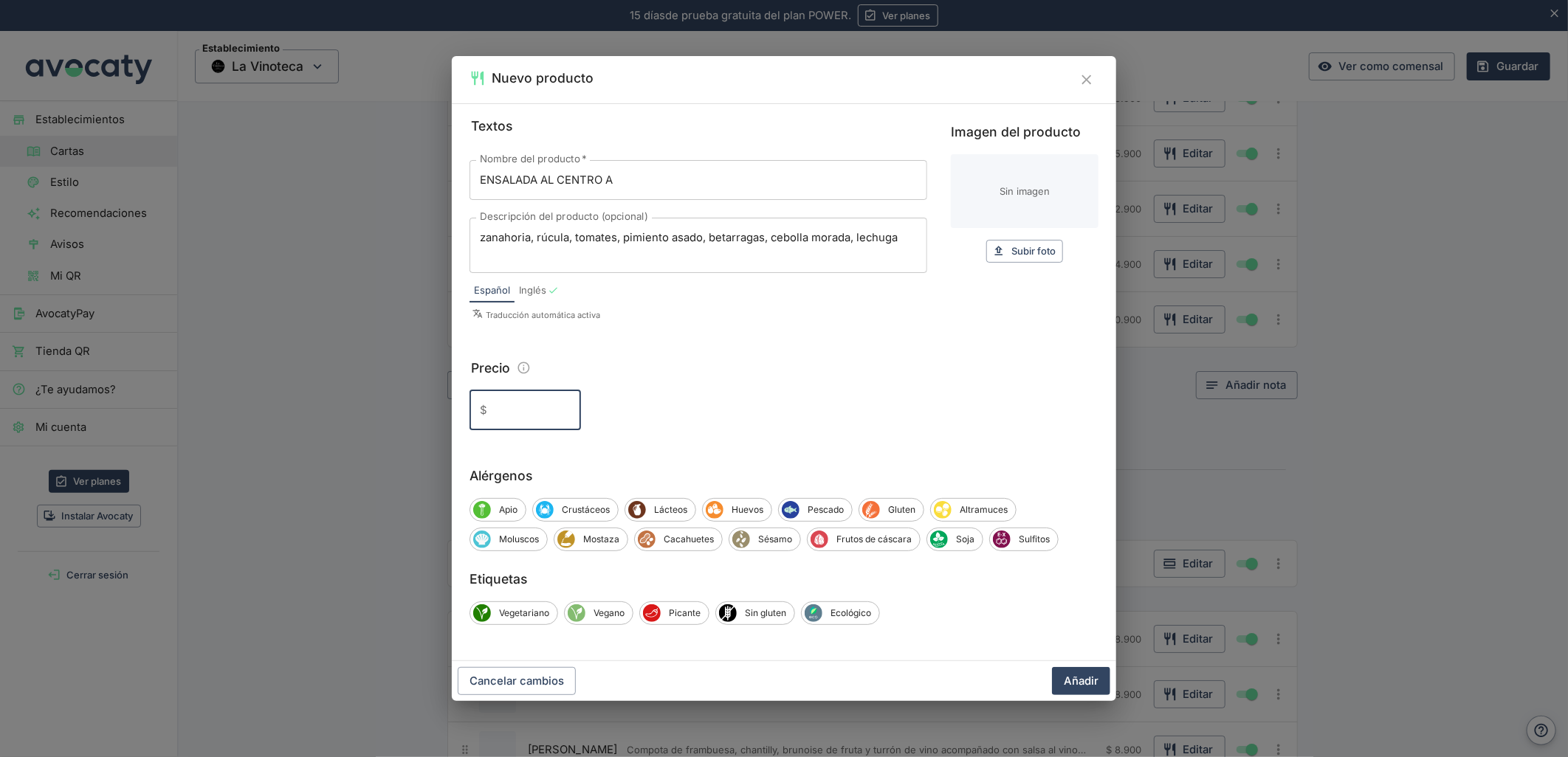
click at [493, 404] on input "Precio" at bounding box center [537, 410] width 88 height 40
type input "6.500"
click at [1052, 667] on button "Añadir" at bounding box center [1081, 681] width 58 height 28
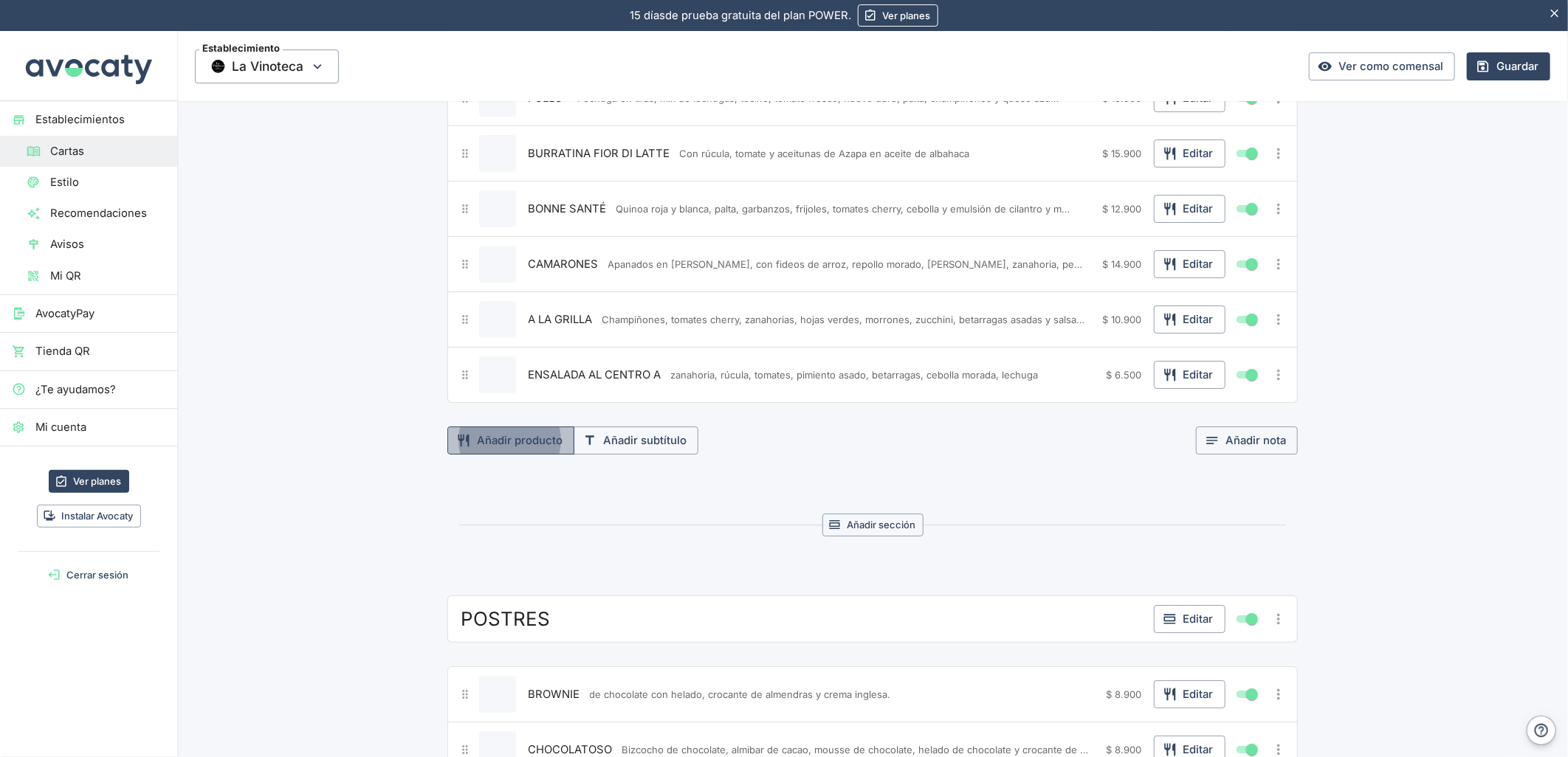
click at [523, 451] on button "Añadir producto" at bounding box center [511, 440] width 127 height 28
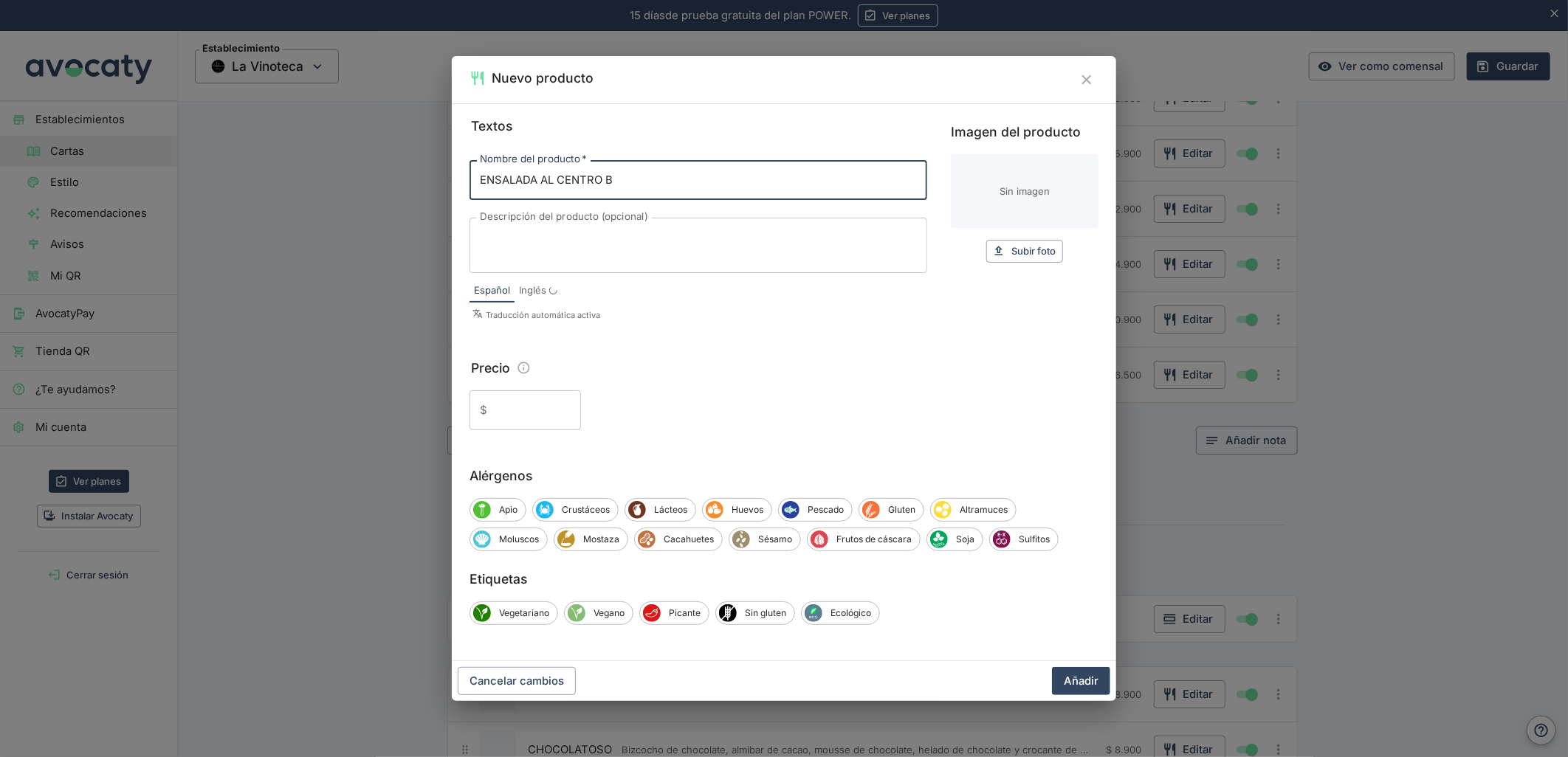
type input "ENSALADA AL CENTRO B"
click at [562, 239] on textarea "Descripción del producto (opcional)" at bounding box center [698, 246] width 437 height 31
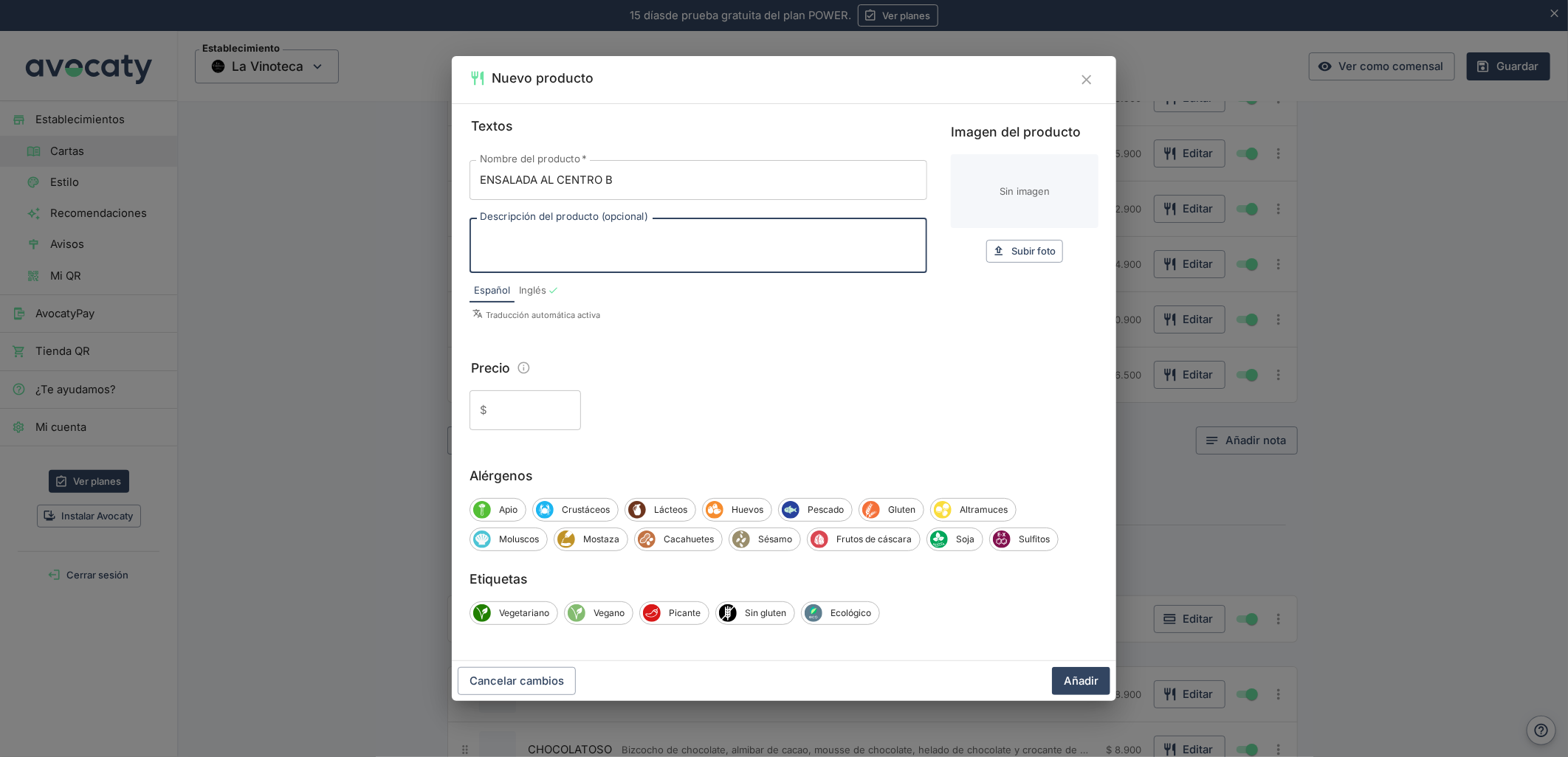
paste textarea "con [PERSON_NAME] o palmito."
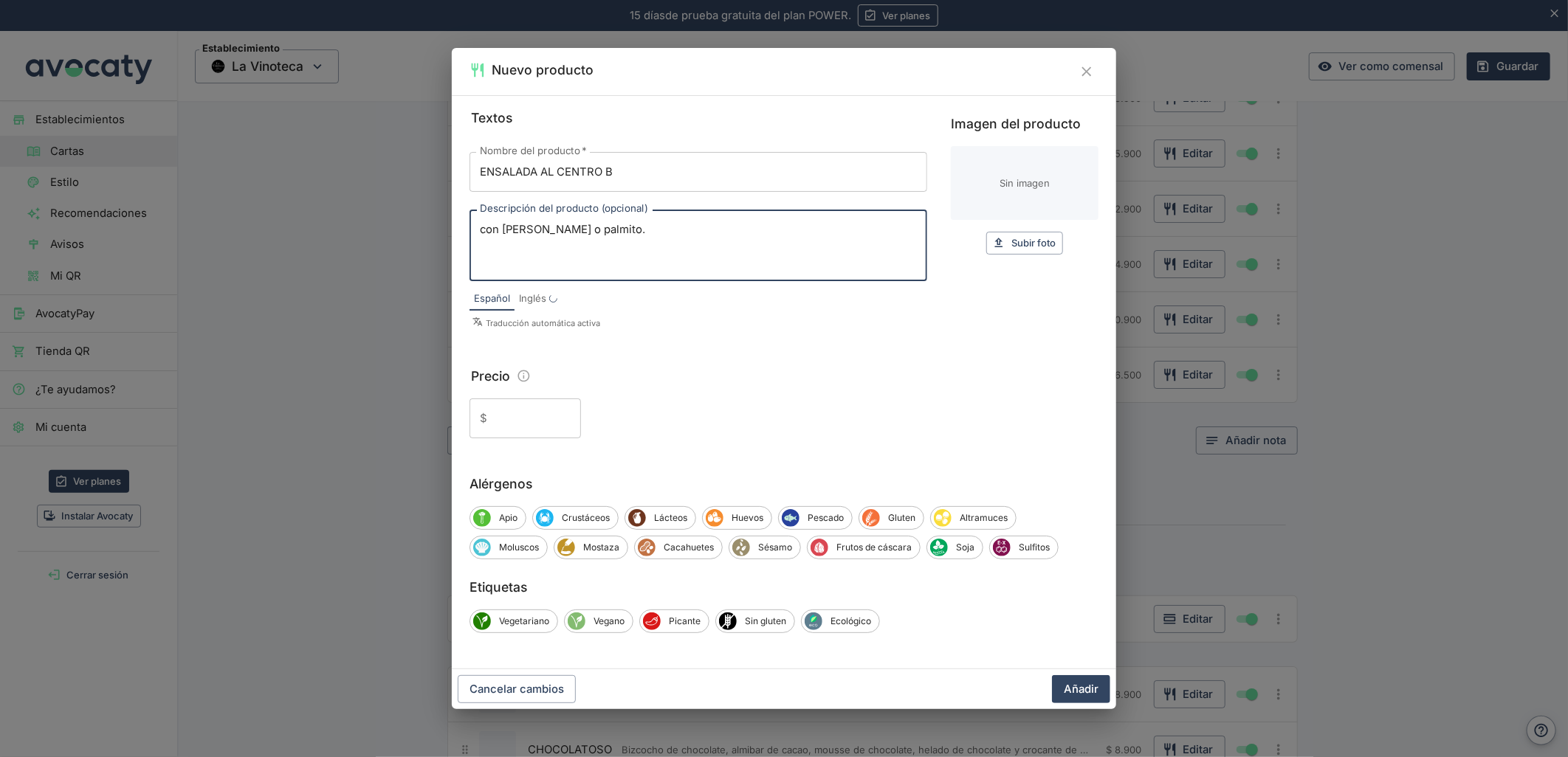
type textarea "con [PERSON_NAME] o palmito."
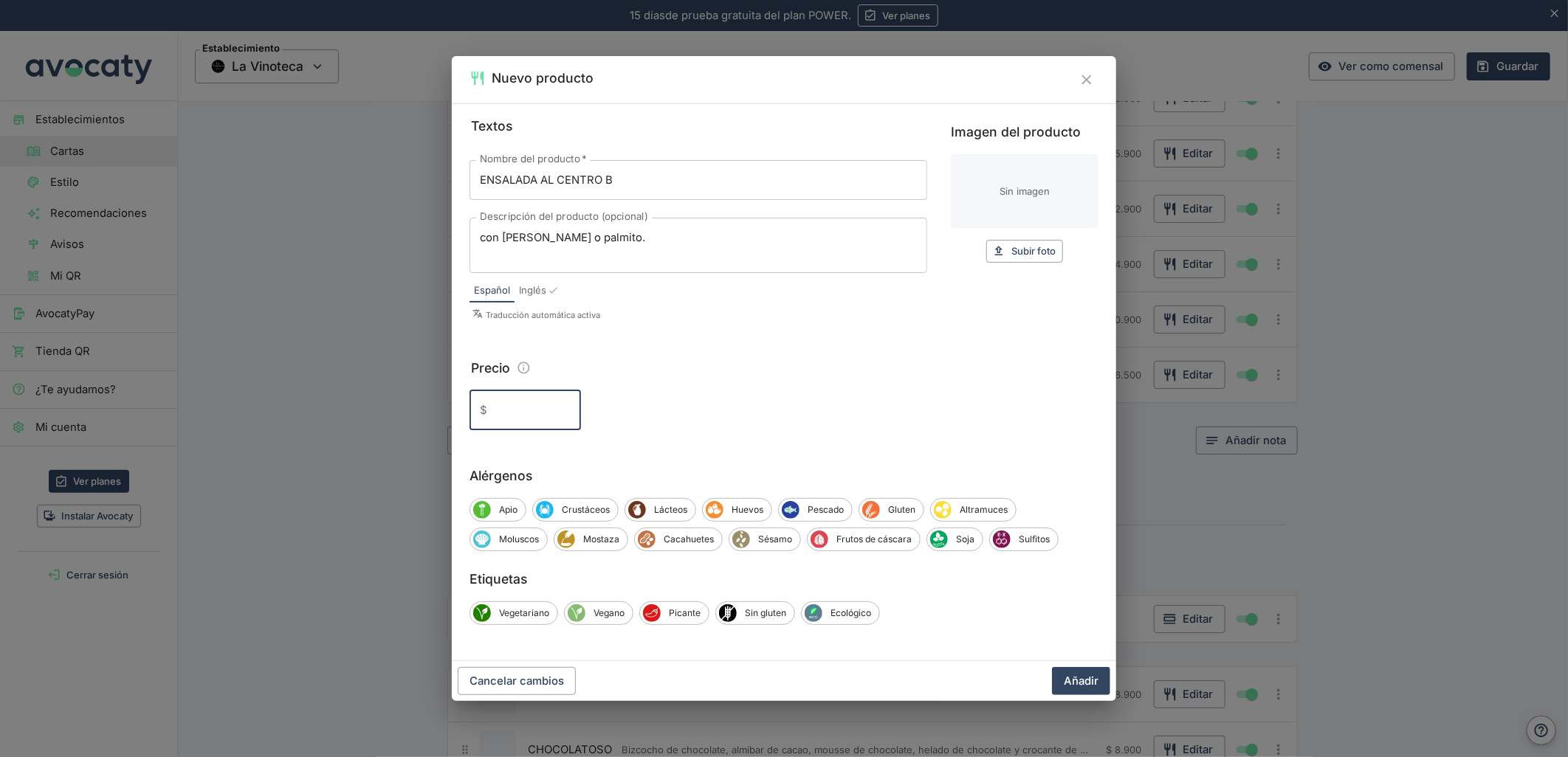
click at [515, 415] on input "Precio" at bounding box center [537, 410] width 88 height 40
type input "8.500"
click at [1052, 667] on button "Añadir" at bounding box center [1081, 681] width 58 height 28
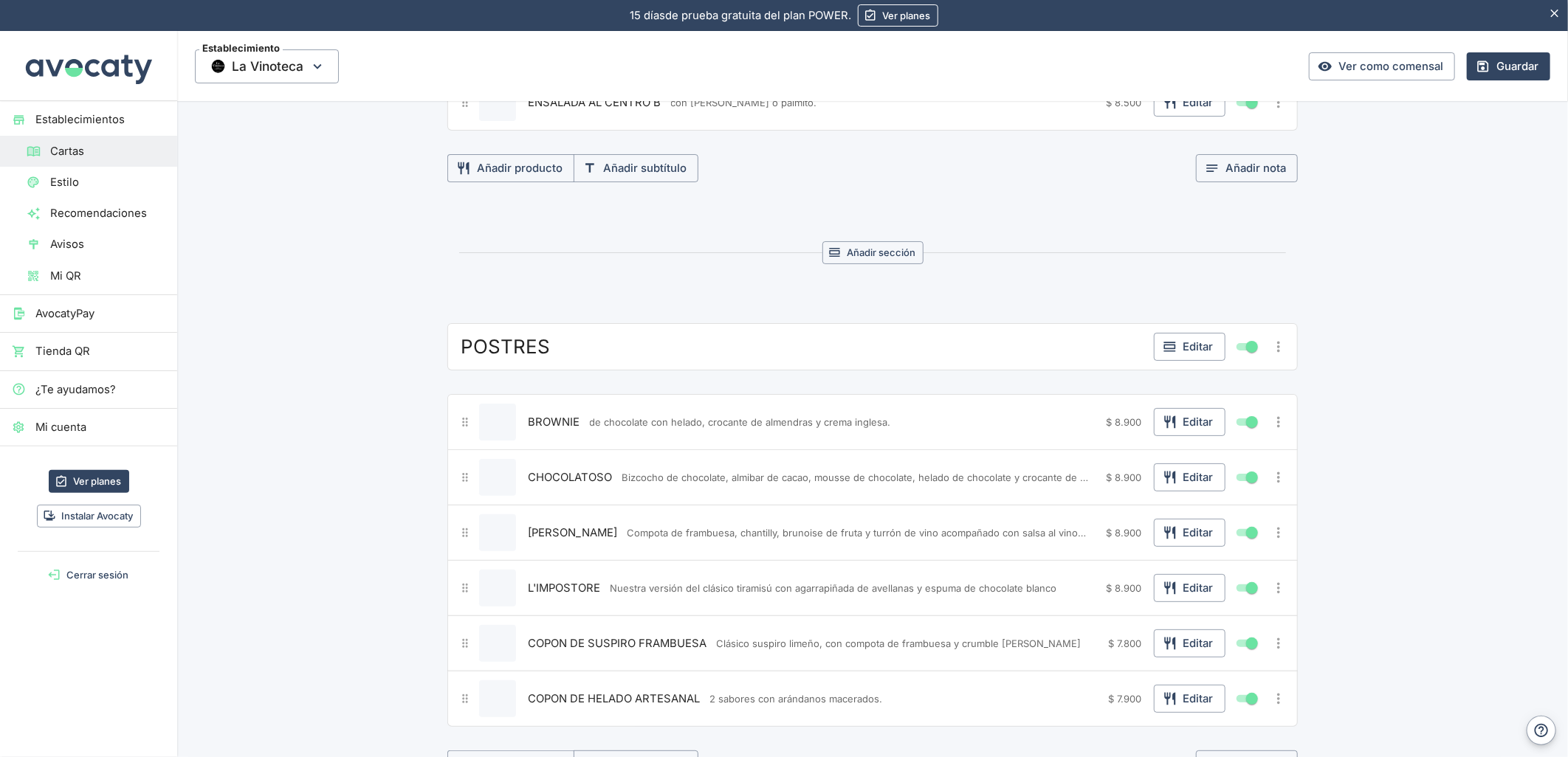
scroll to position [3598, 0]
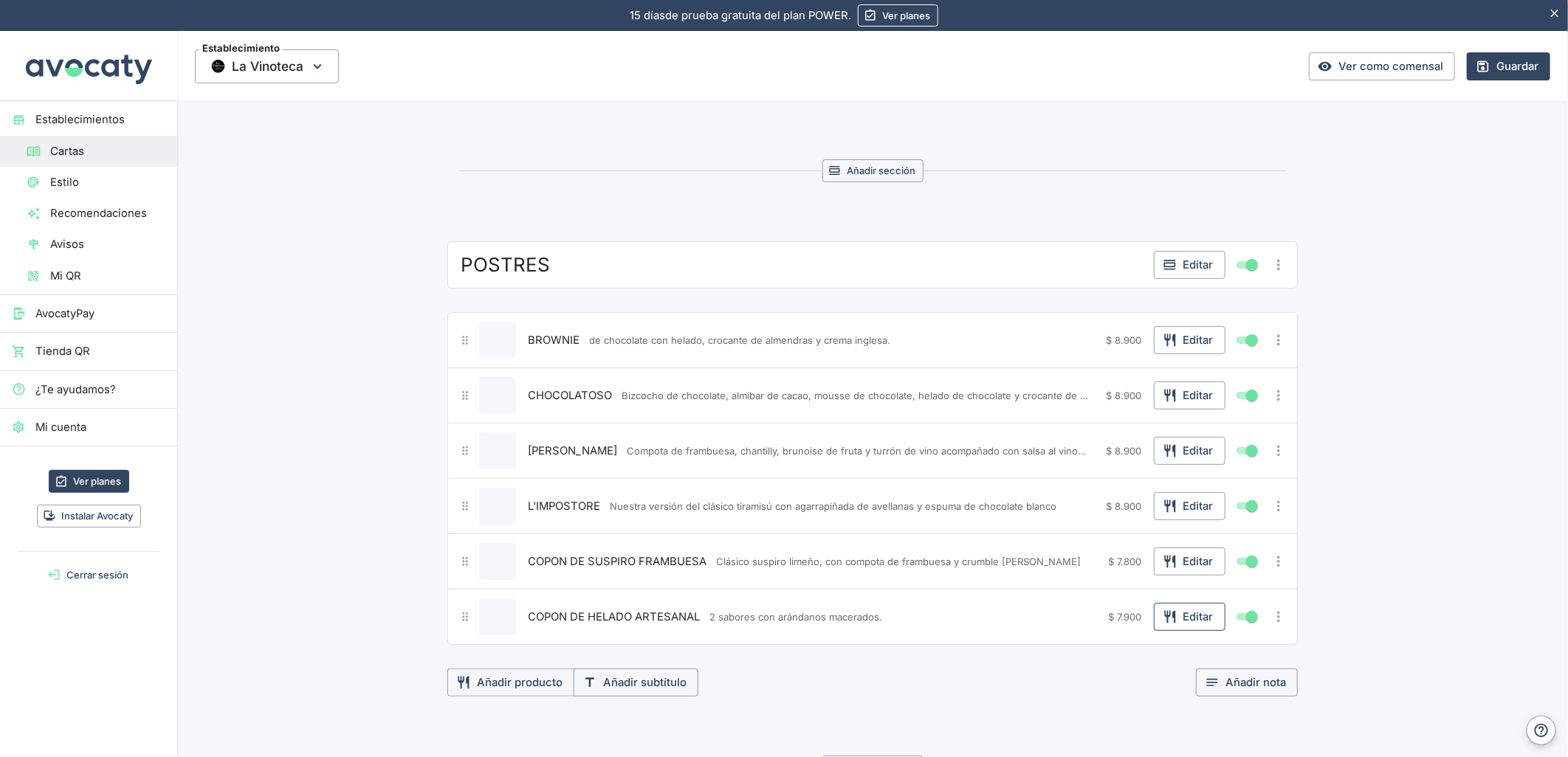
click at [1178, 628] on button "Editar" at bounding box center [1189, 617] width 72 height 28
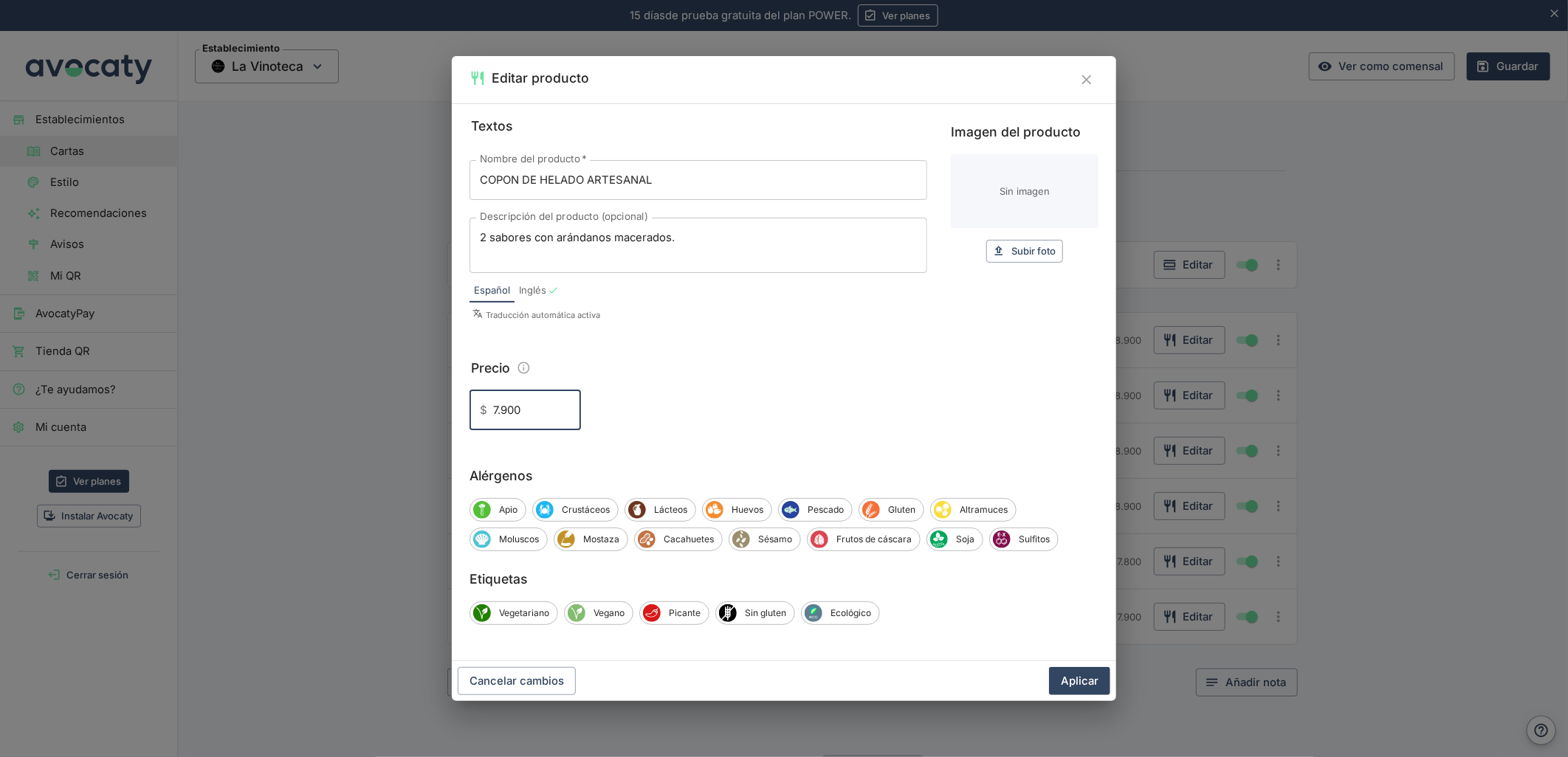
click at [506, 409] on input "7.900" at bounding box center [537, 410] width 88 height 40
type input "7.800"
click at [1049, 667] on button "Aplicar" at bounding box center [1079, 681] width 61 height 28
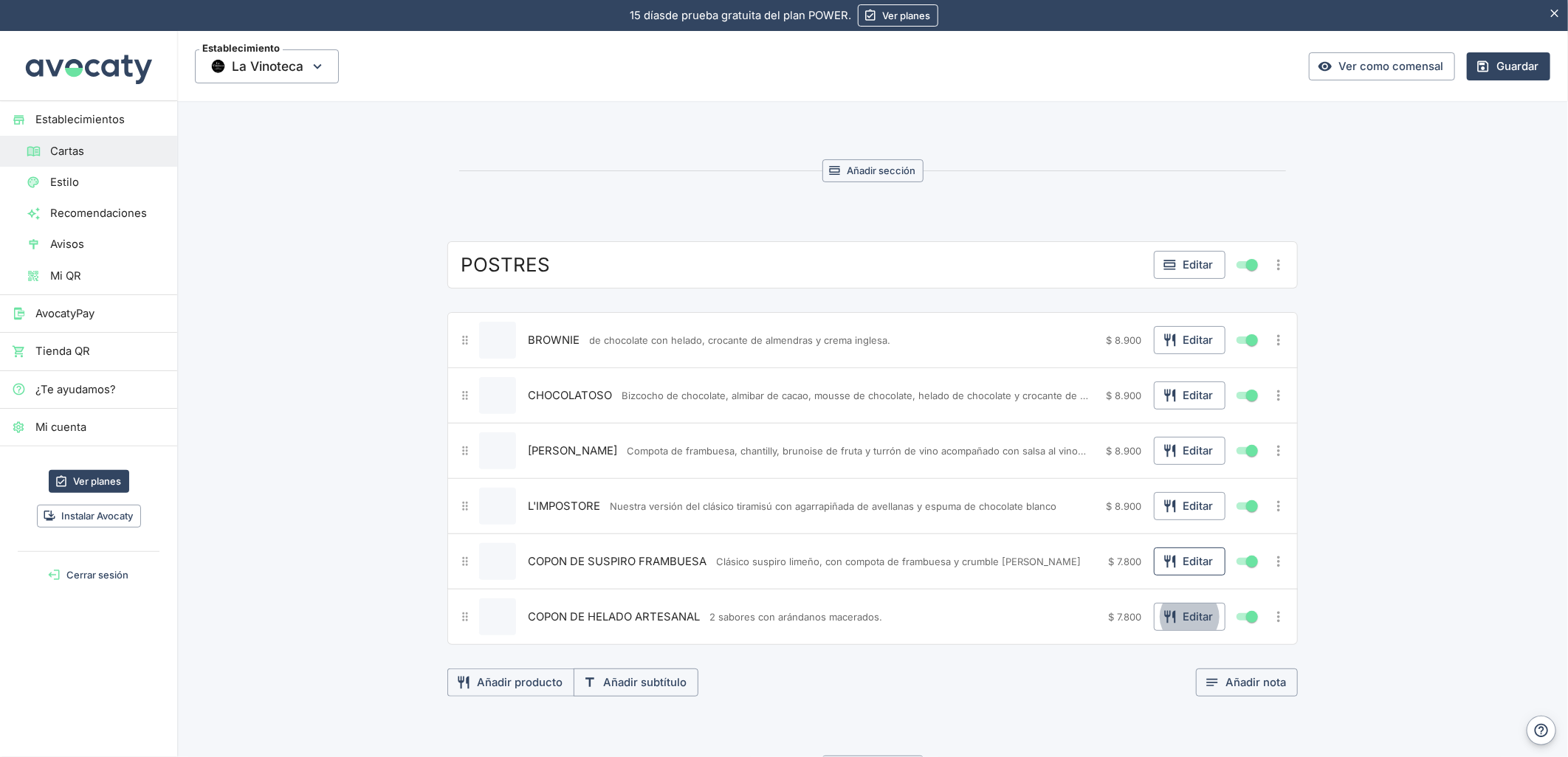
click at [1178, 576] on button "Editar" at bounding box center [1189, 561] width 72 height 28
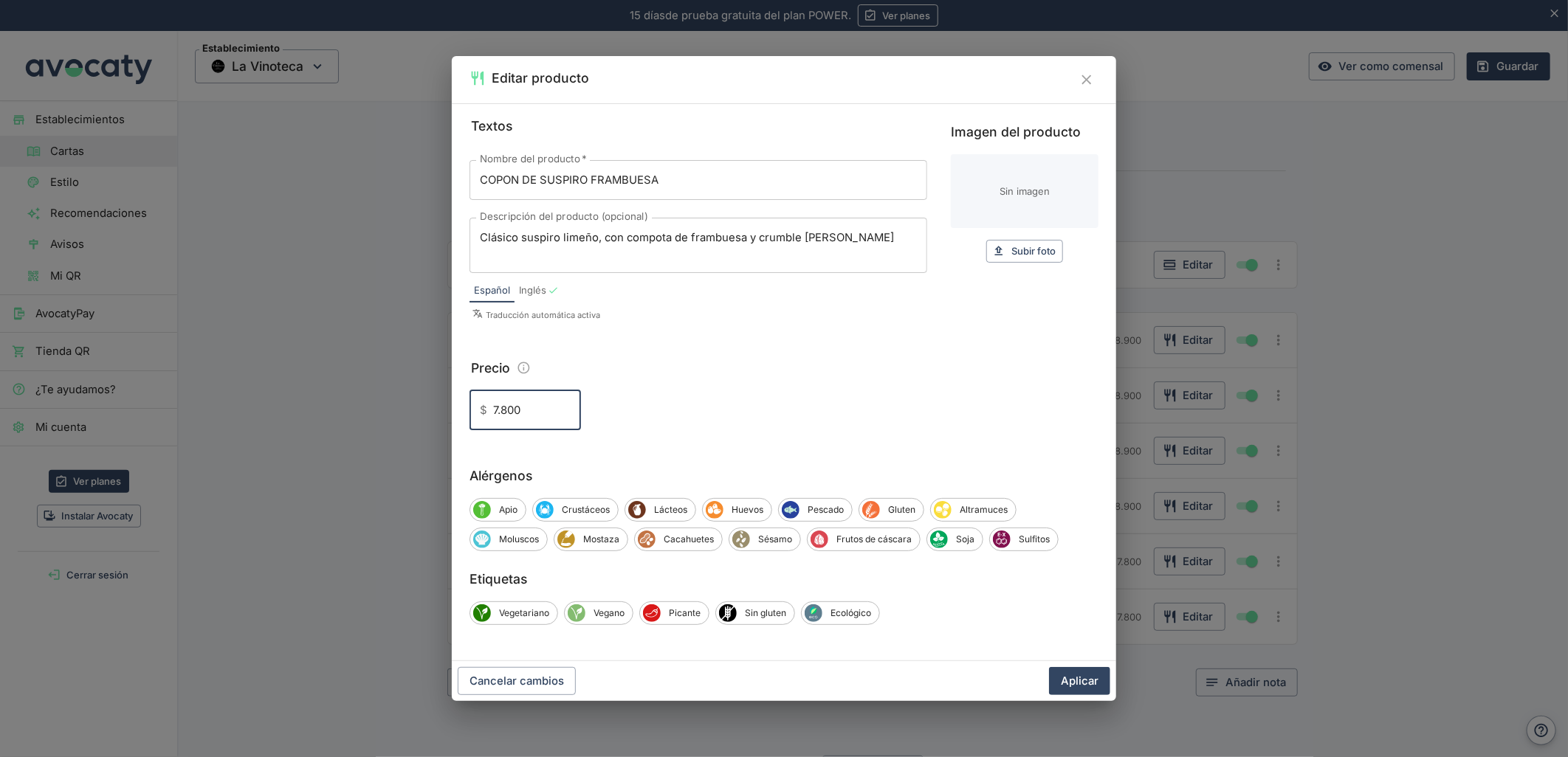
drag, startPoint x: 534, startPoint y: 423, endPoint x: 425, endPoint y: 422, distance: 109.0
click at [425, 422] on div "Editar producto Textos Nombre del producto   * COPON DE SUSPIRO FRAMBUESA Nombr…" at bounding box center [784, 378] width 1568 height 757
type input "8.900"
click at [1049, 667] on button "Aplicar" at bounding box center [1079, 681] width 61 height 28
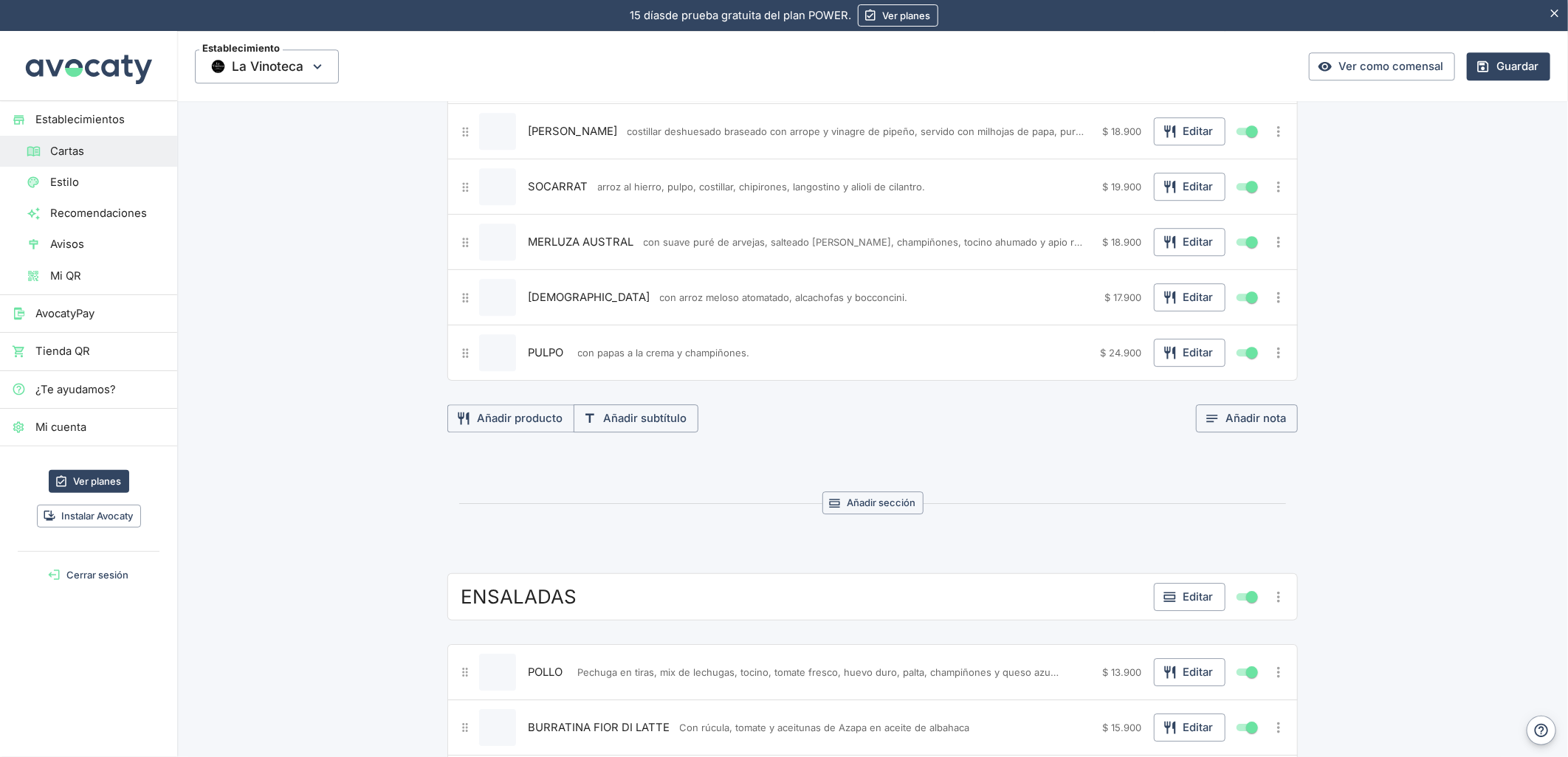
scroll to position [3024, 0]
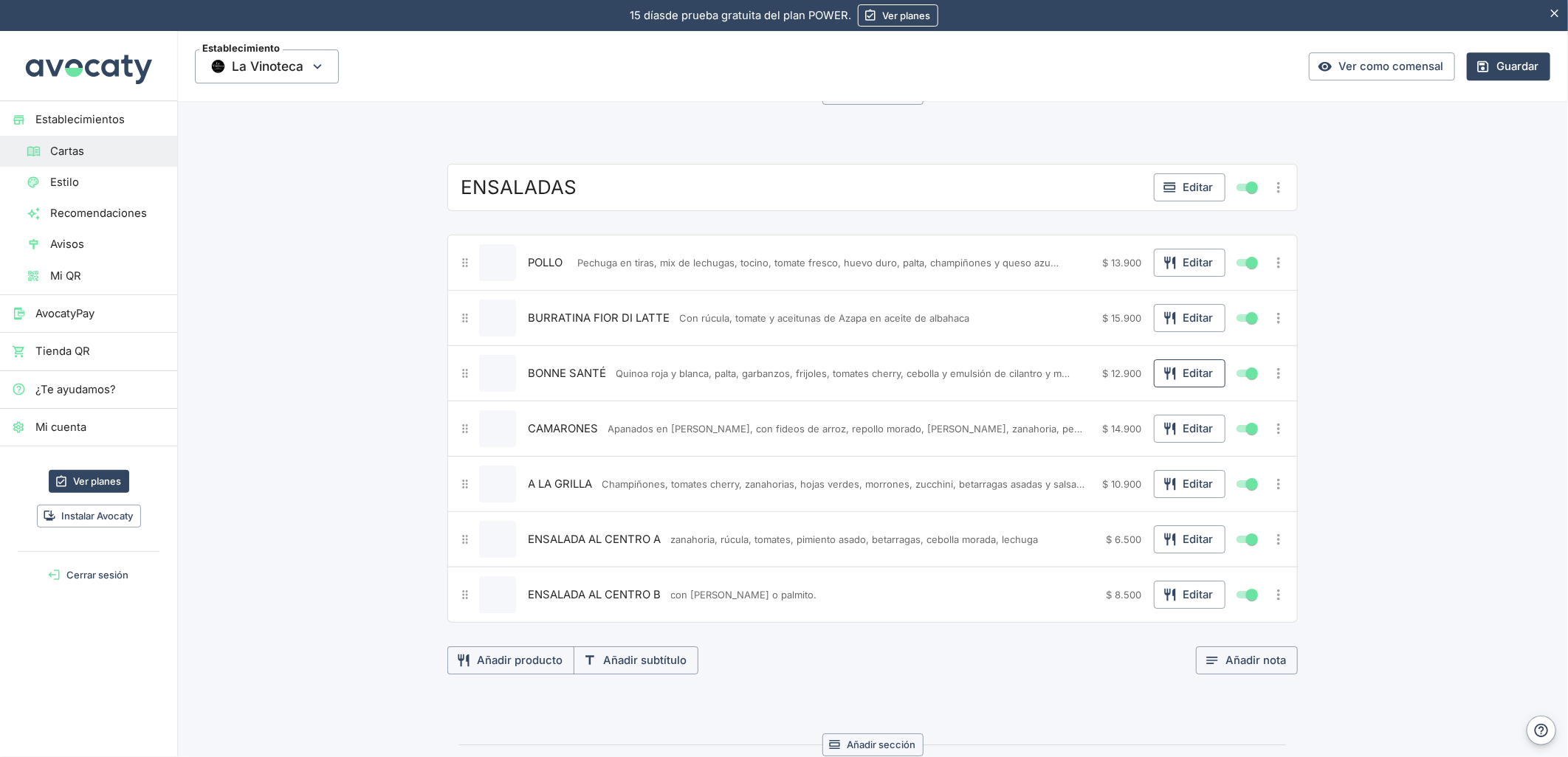
click at [1180, 382] on button "Editar" at bounding box center [1189, 373] width 72 height 28
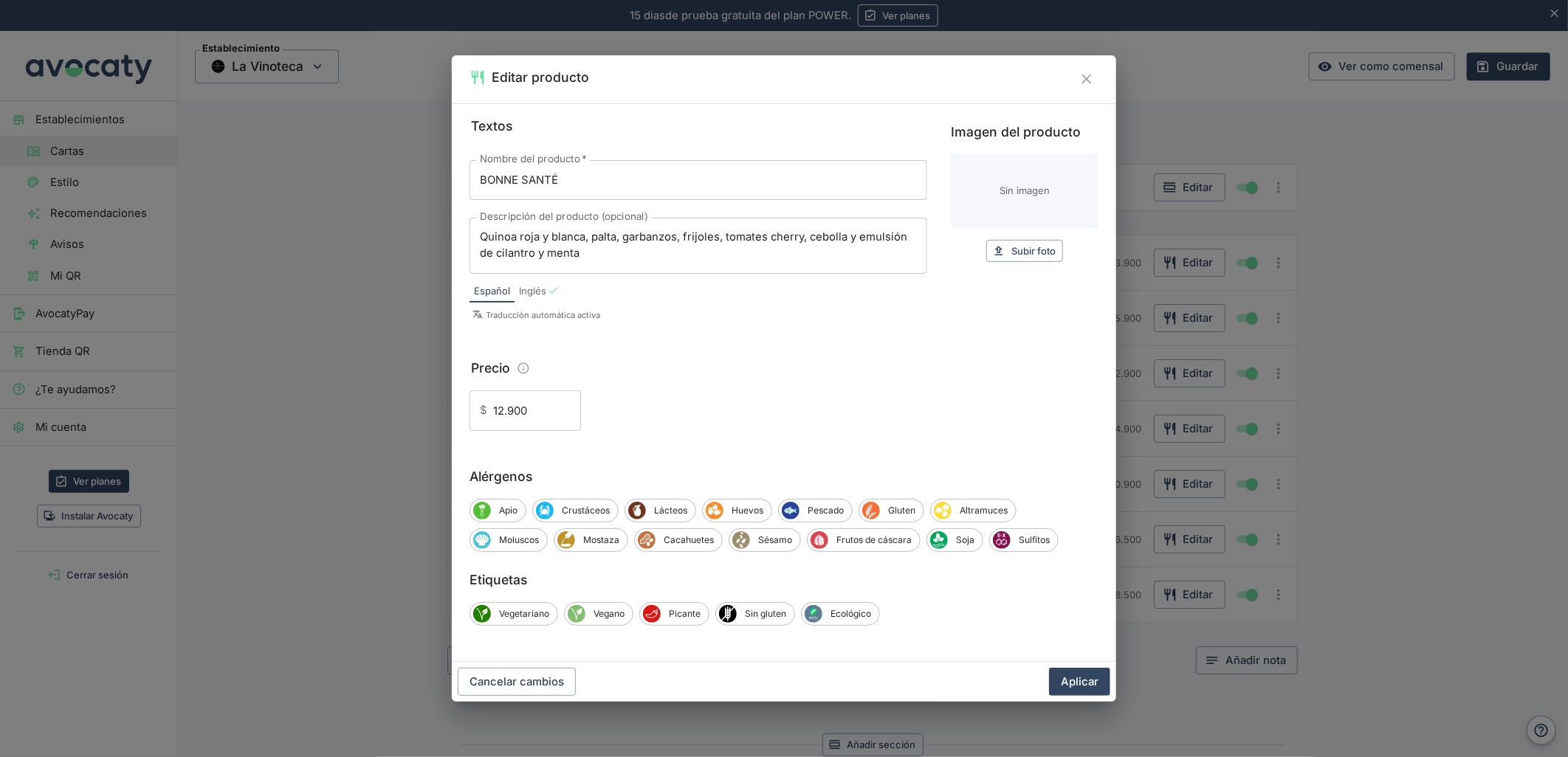
click at [1016, 156] on input "Imagen del producto" at bounding box center [1025, 192] width 148 height 74
type input "C:\fakepath\foo_0e60169650.webp"
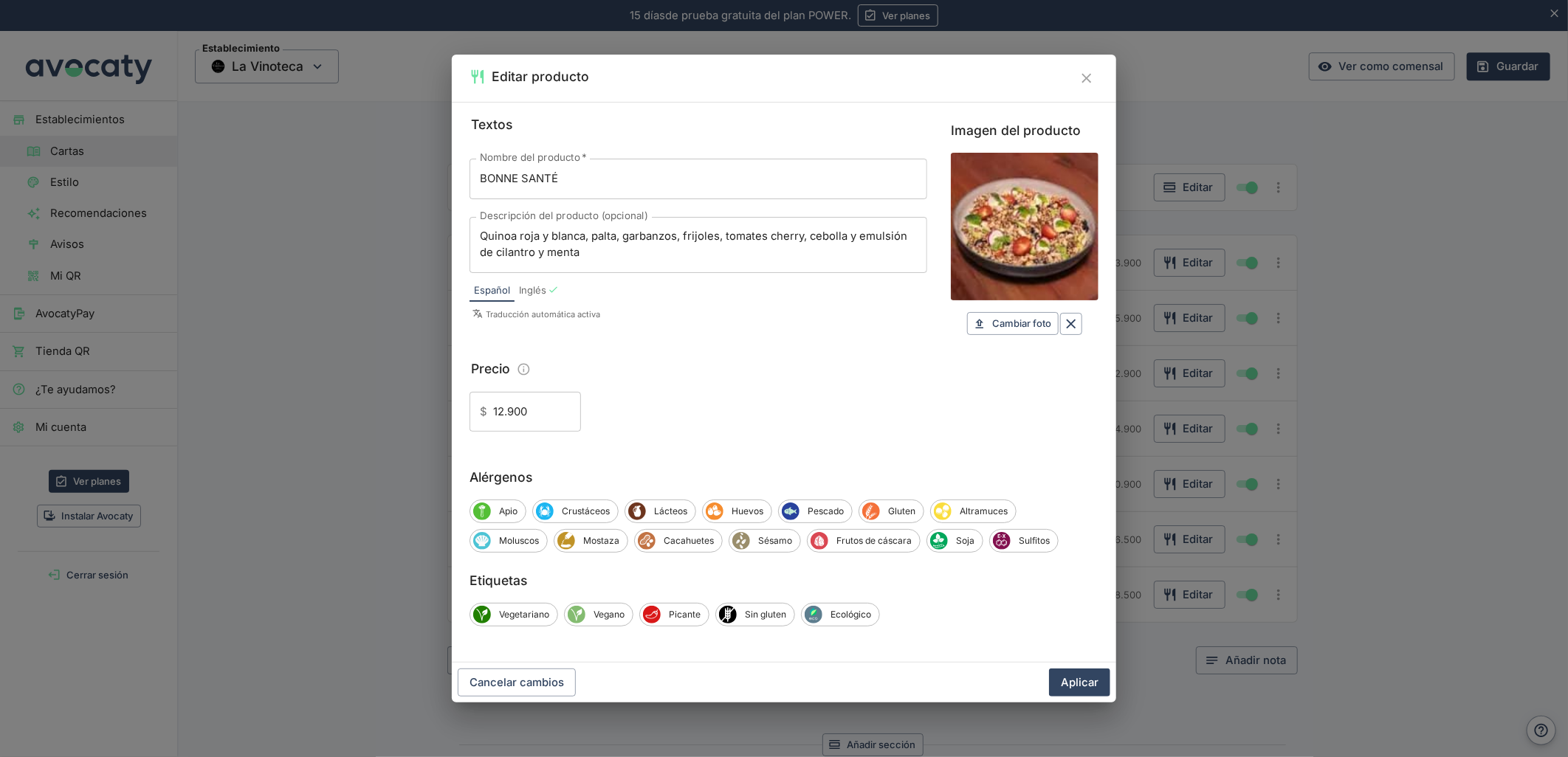
drag, startPoint x: 1082, startPoint y: 682, endPoint x: 858, endPoint y: 555, distance: 257.5
click at [1082, 682] on button "Aplicar" at bounding box center [1079, 682] width 61 height 28
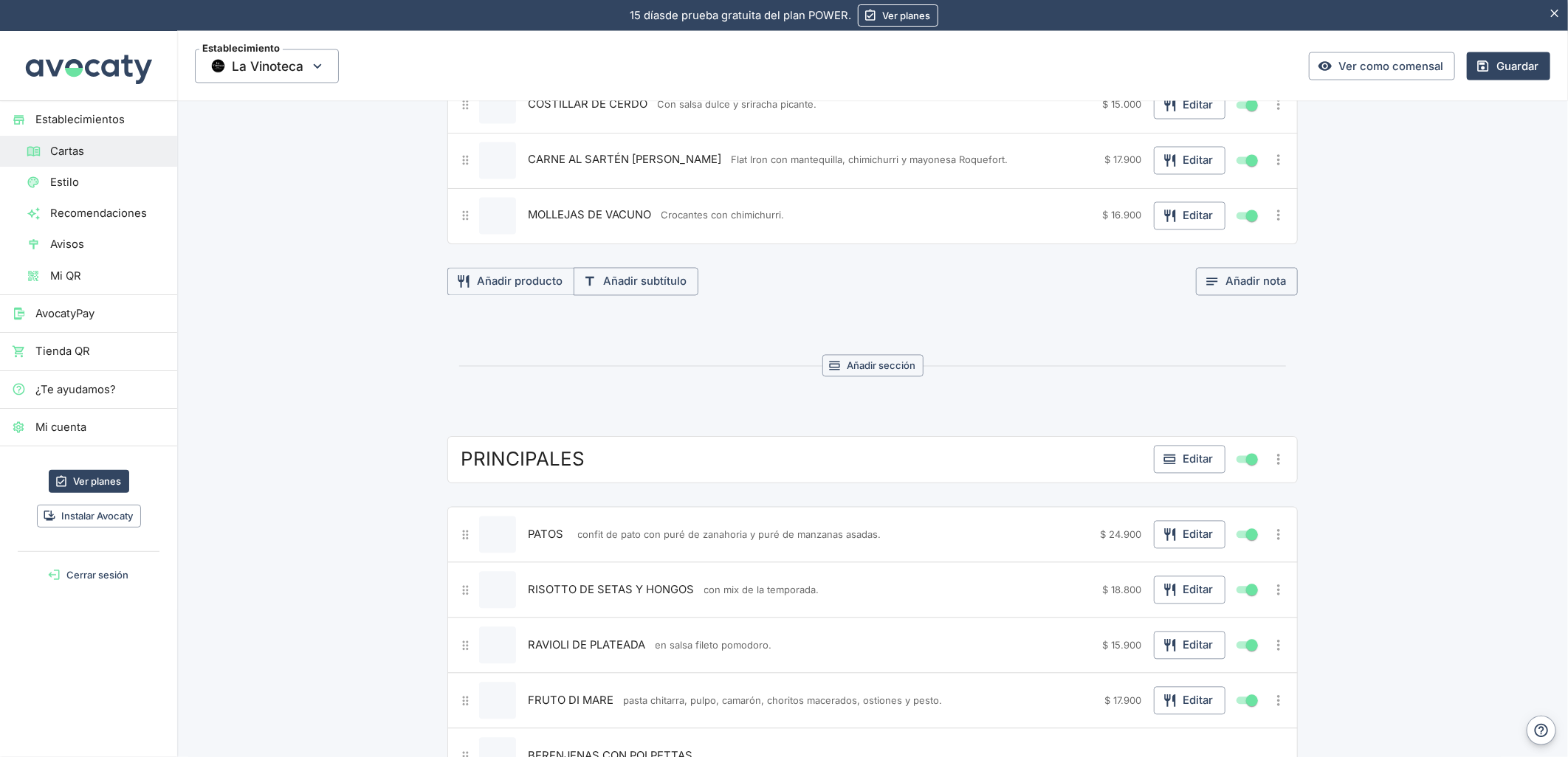
scroll to position [1631, 0]
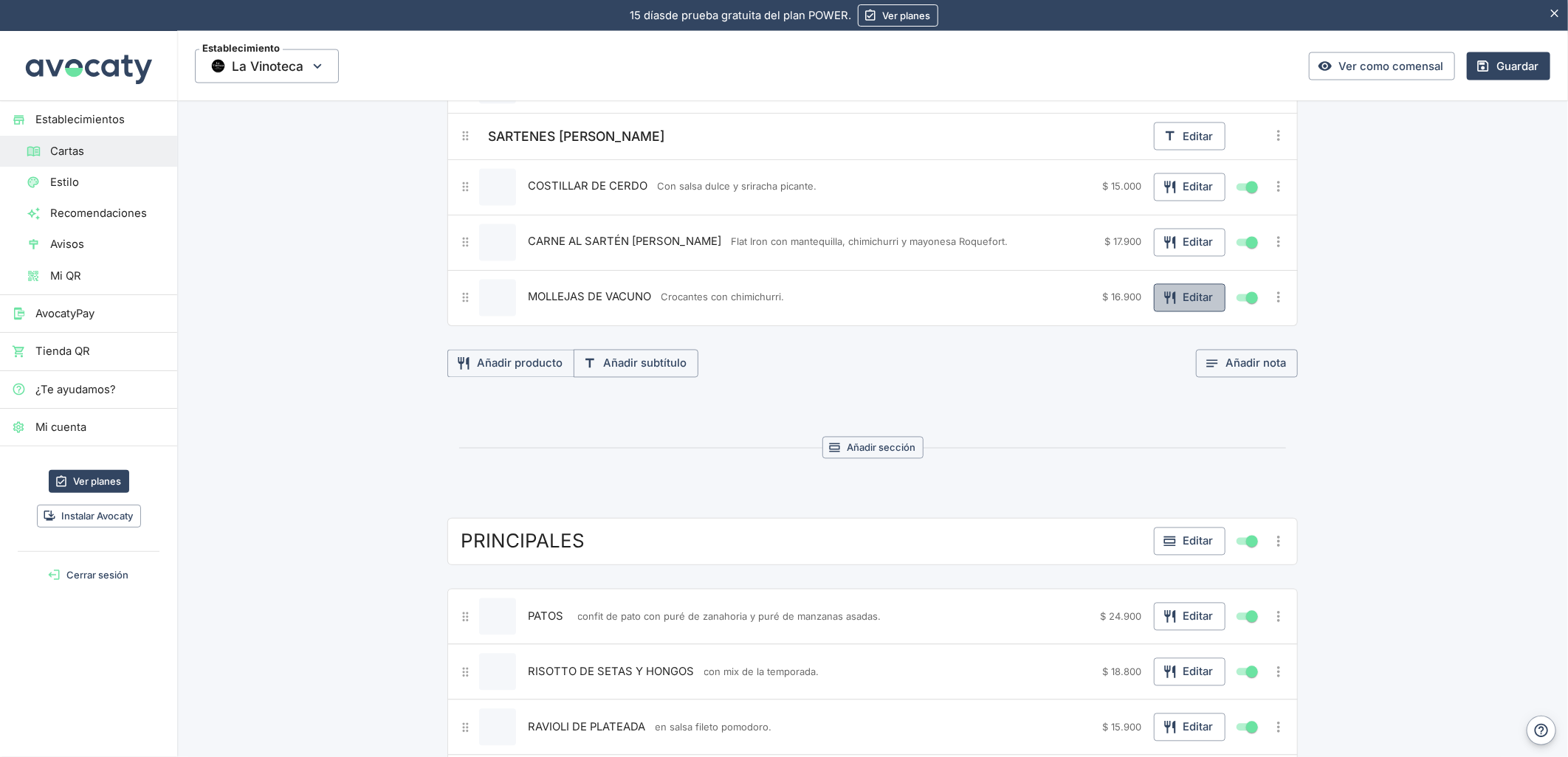
click at [1185, 307] on button "Editar" at bounding box center [1189, 298] width 72 height 28
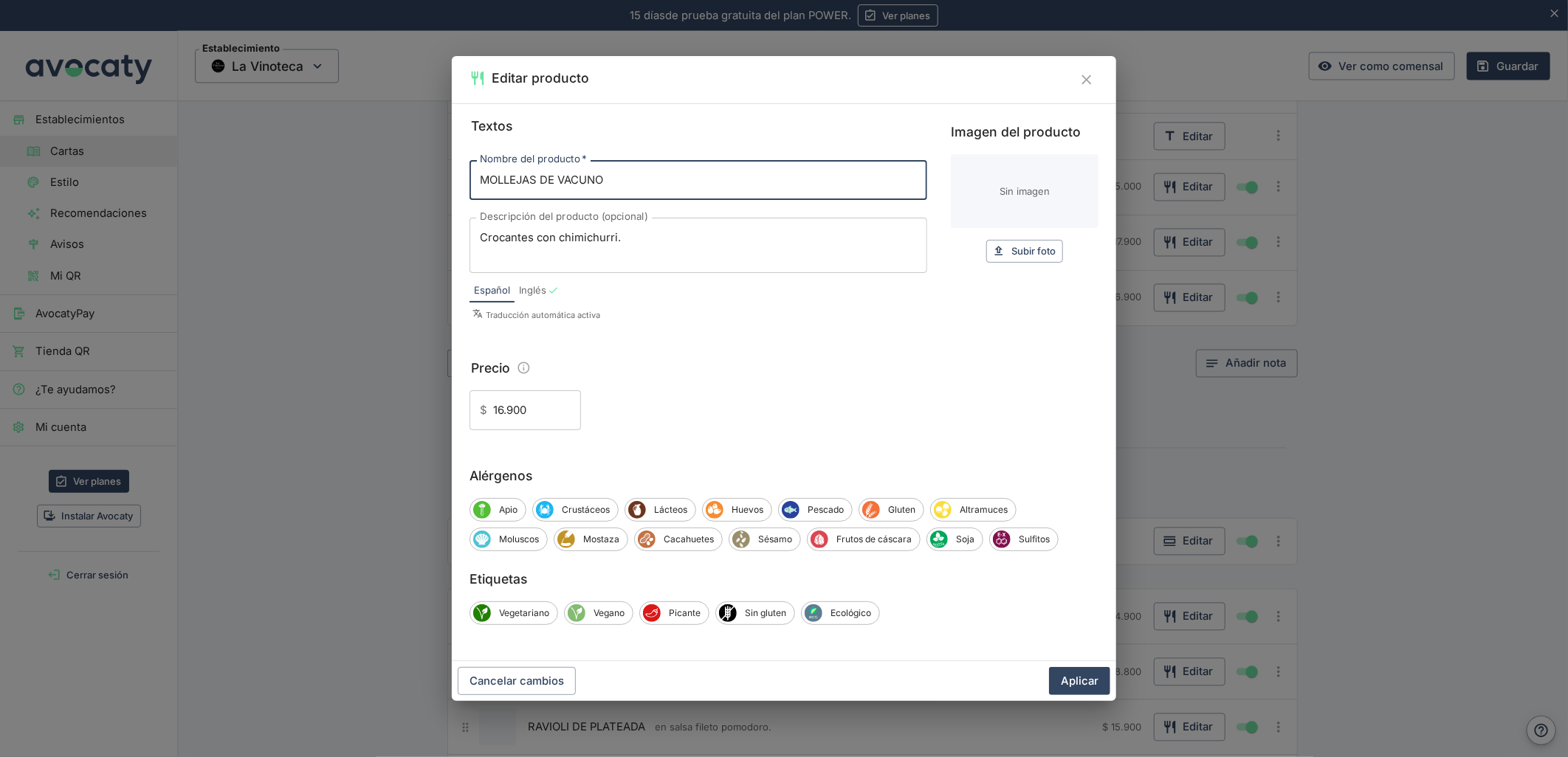
click at [1037, 198] on input "Imagen del producto" at bounding box center [1025, 192] width 148 height 74
type input "C:\fakepath\foo_0e16603a25.webp"
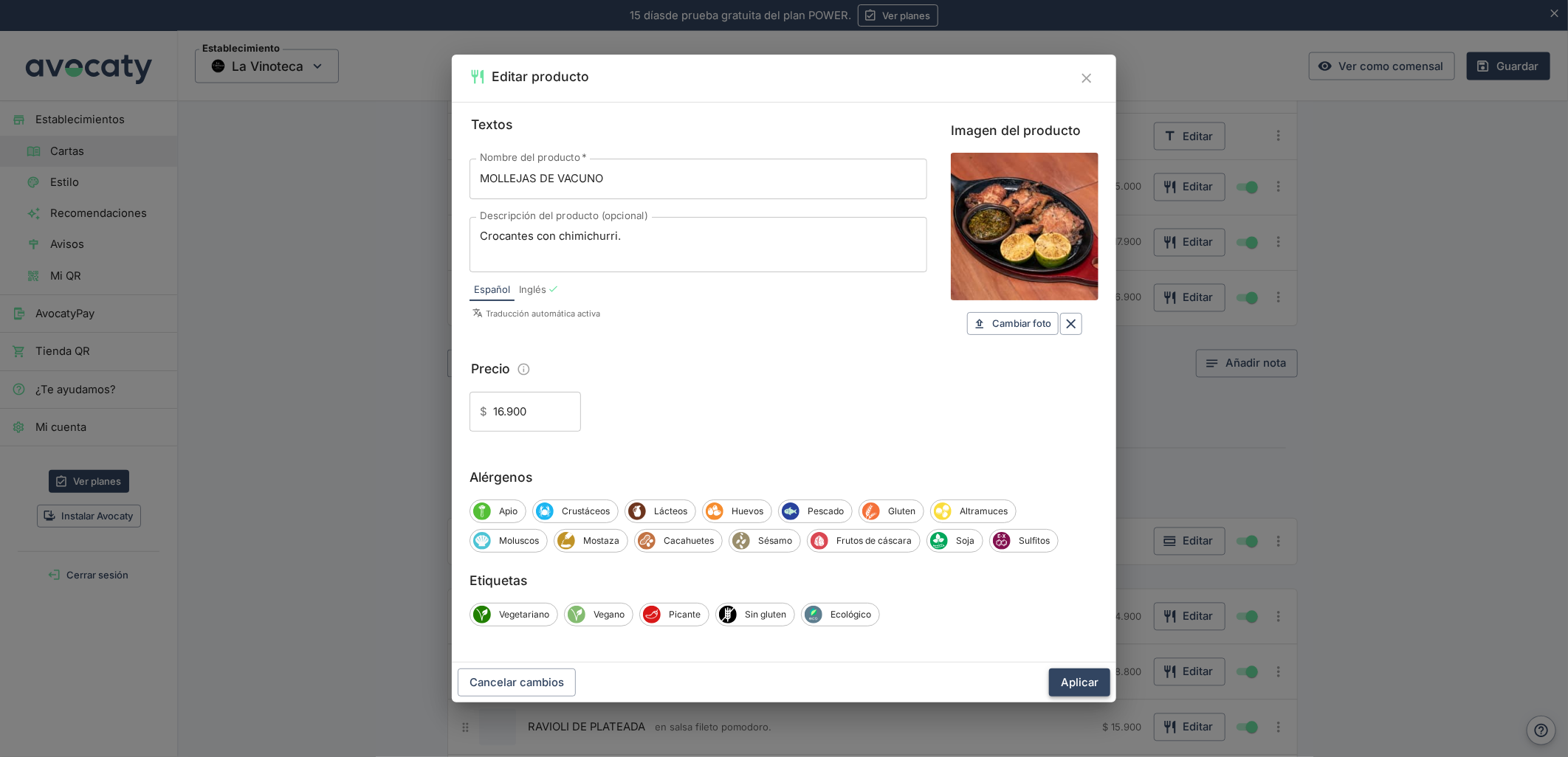
click at [1083, 683] on button "Aplicar" at bounding box center [1079, 682] width 61 height 28
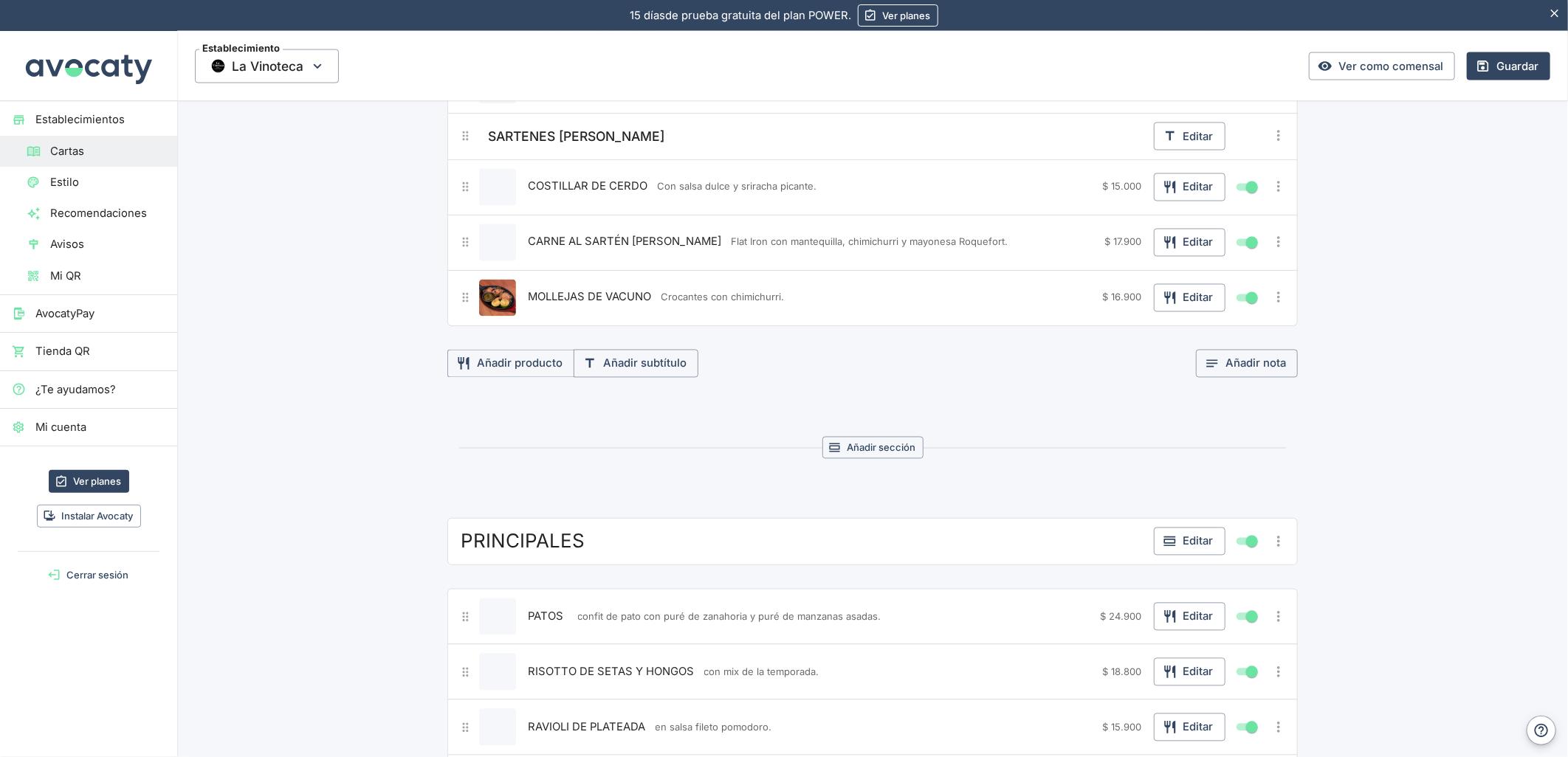
click at [1146, 243] on div "$ 17.900 Editar" at bounding box center [1183, 242] width 156 height 28
click at [1183, 247] on button "Editar" at bounding box center [1189, 242] width 72 height 28
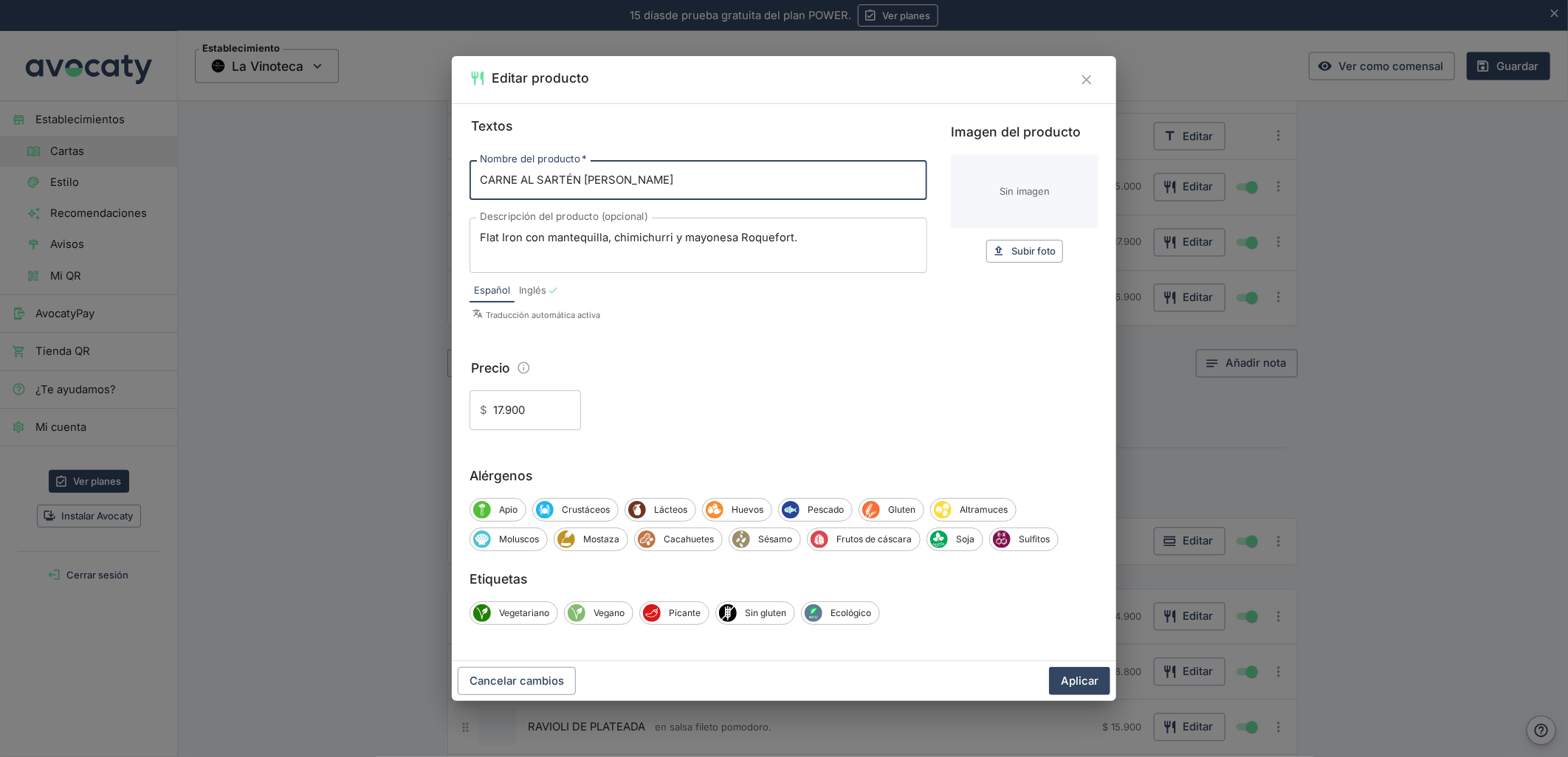
click at [1025, 200] on input "Imagen del producto" at bounding box center [1025, 192] width 148 height 74
type input "C:\fakepath\foo_0f30371064.webp"
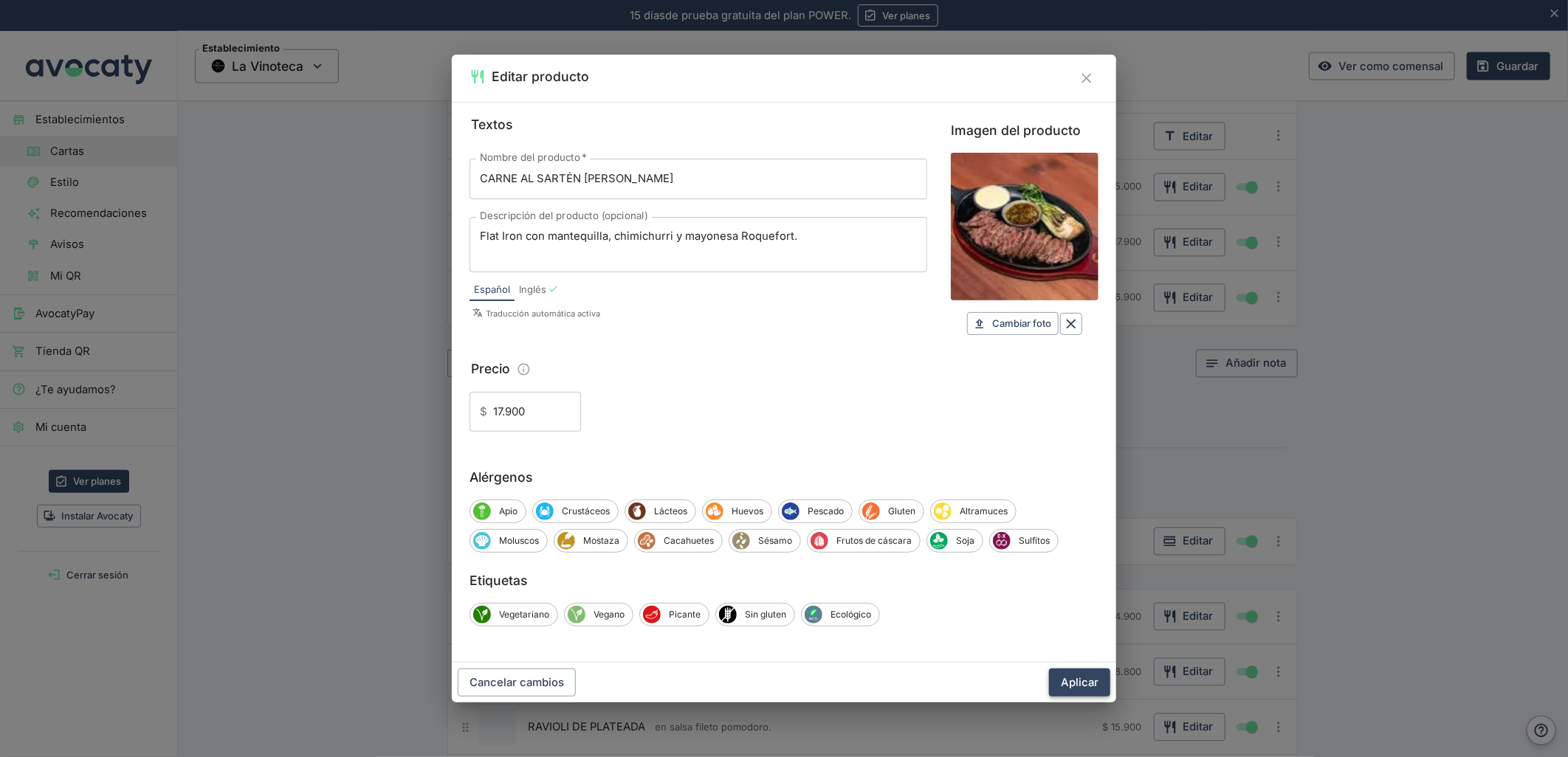
click at [1069, 683] on button "Aplicar" at bounding box center [1079, 682] width 61 height 28
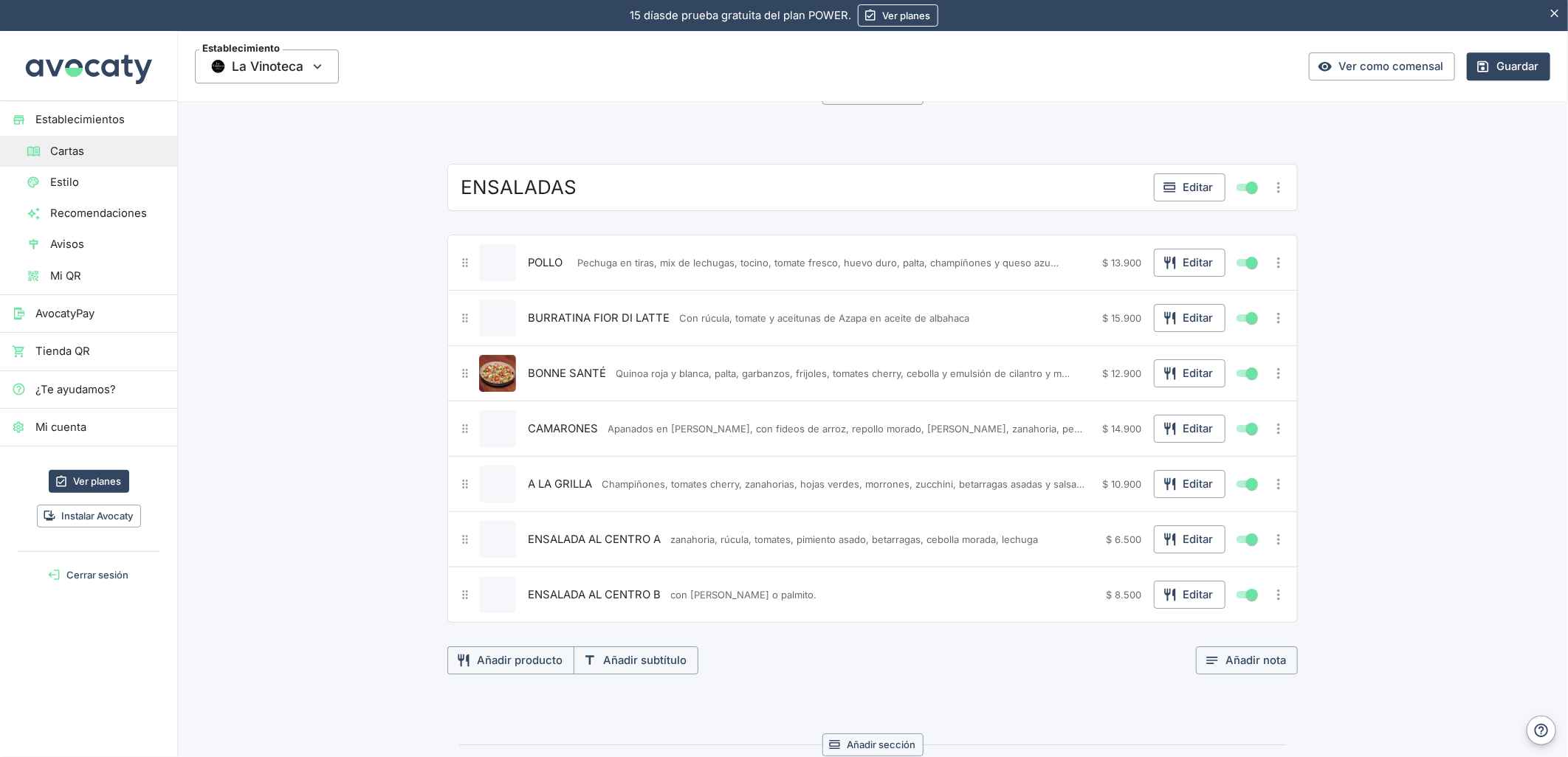
scroll to position [3107, 0]
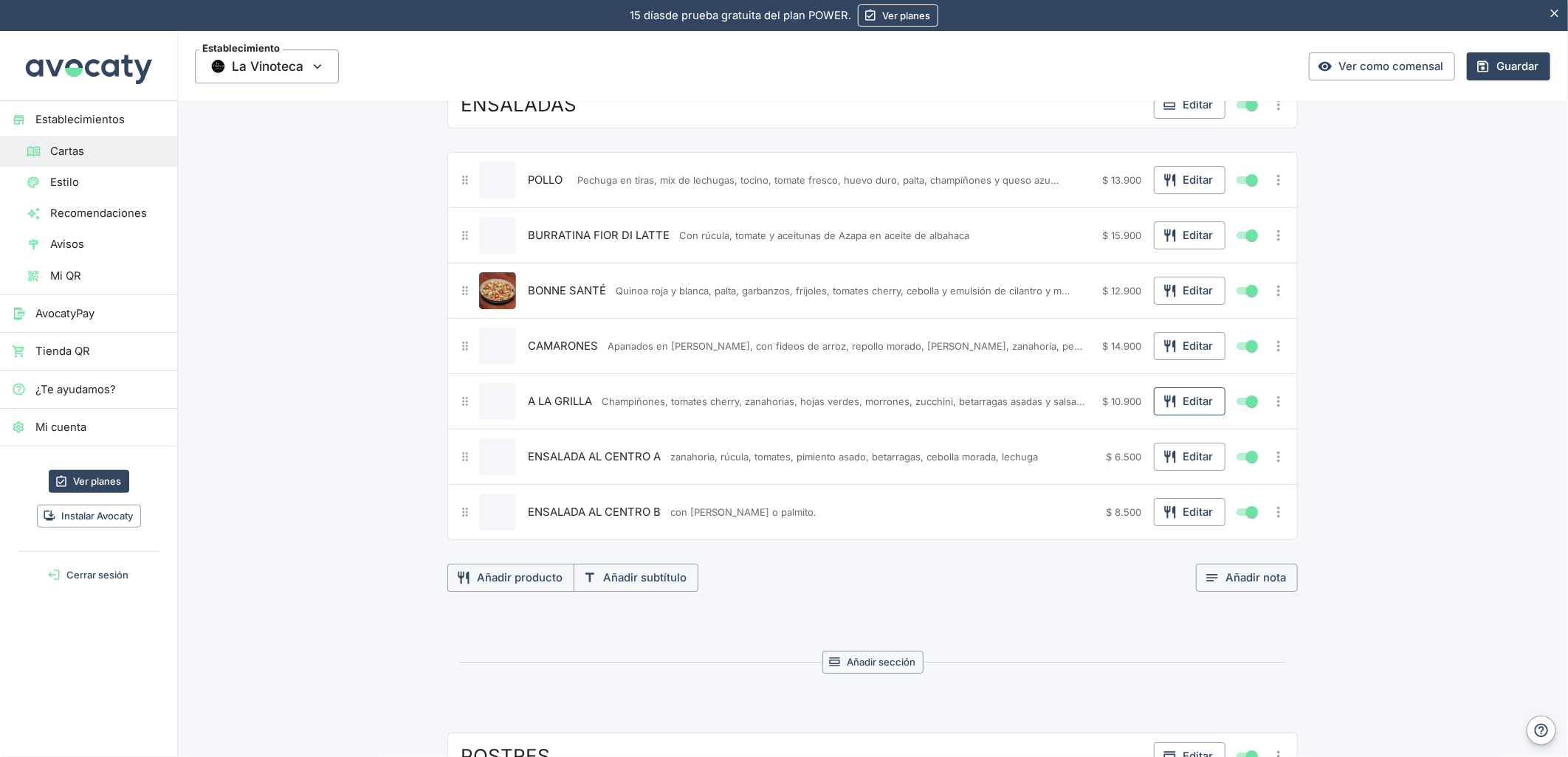
click at [1193, 409] on button "Editar" at bounding box center [1189, 401] width 72 height 28
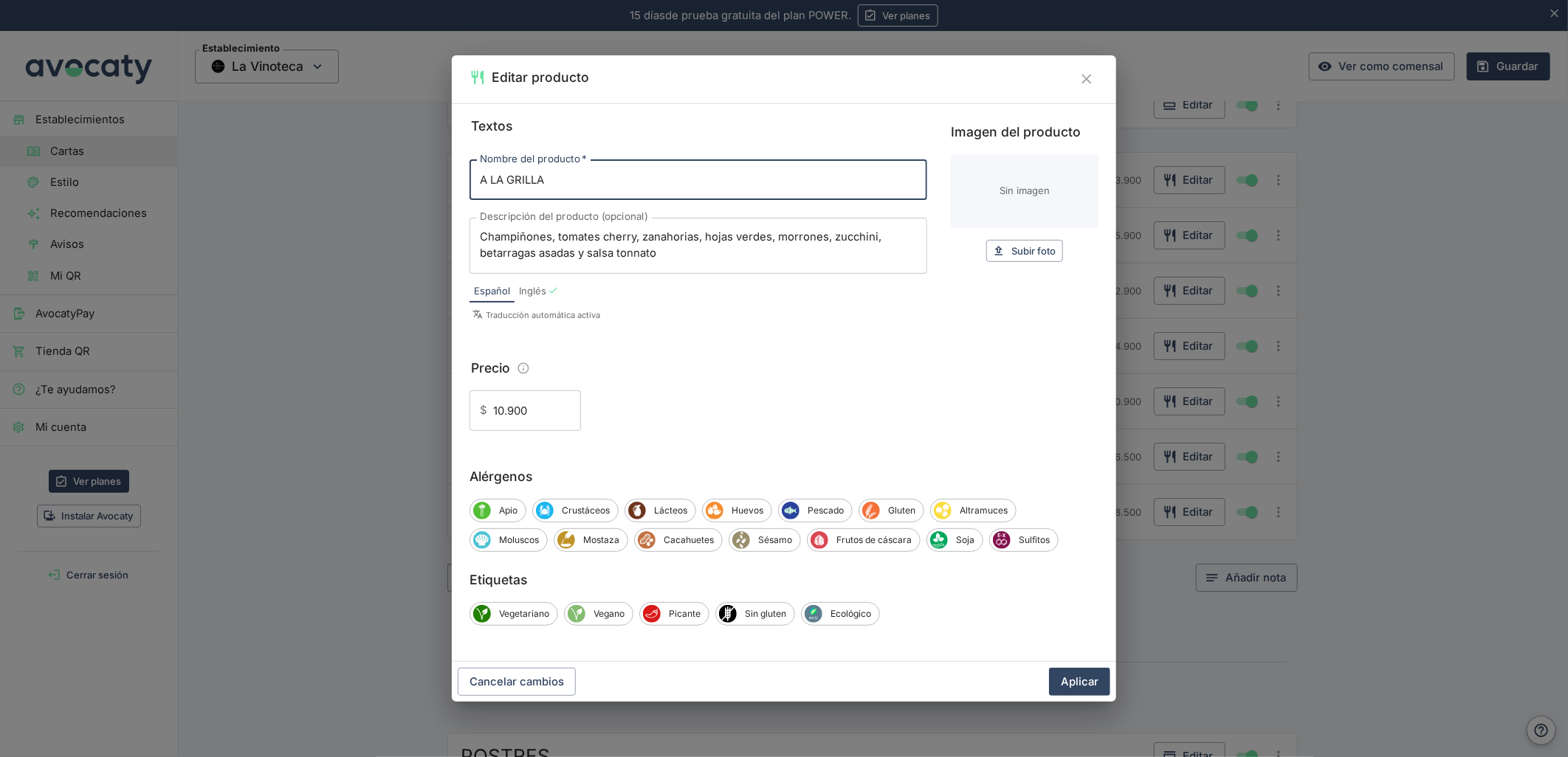
click at [1046, 207] on input "Imagen del producto" at bounding box center [1025, 192] width 148 height 74
type input "C:\fakepath\foo_2b50e23c15.webp"
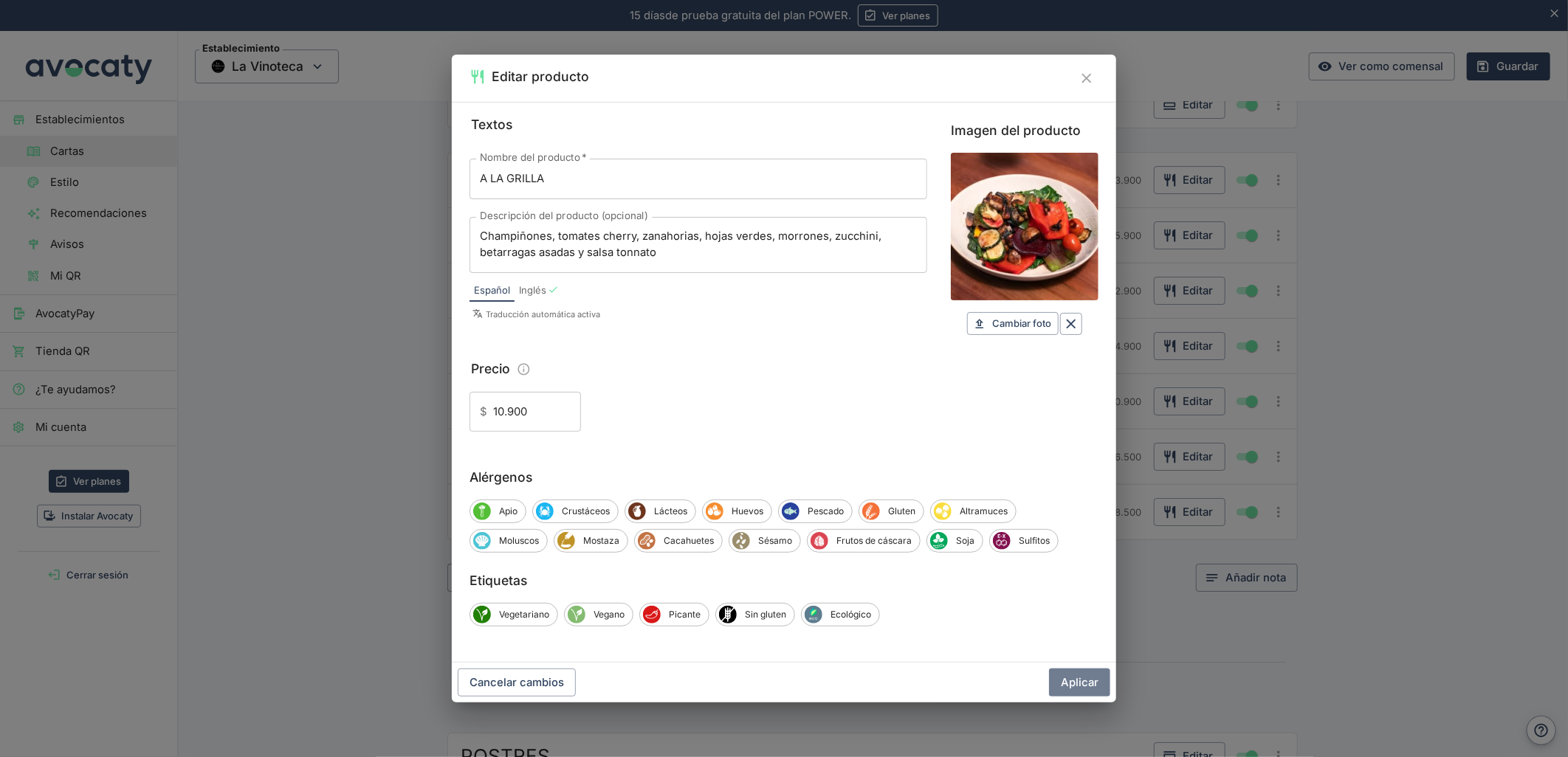
click at [1075, 683] on button "Aplicar" at bounding box center [1079, 682] width 61 height 28
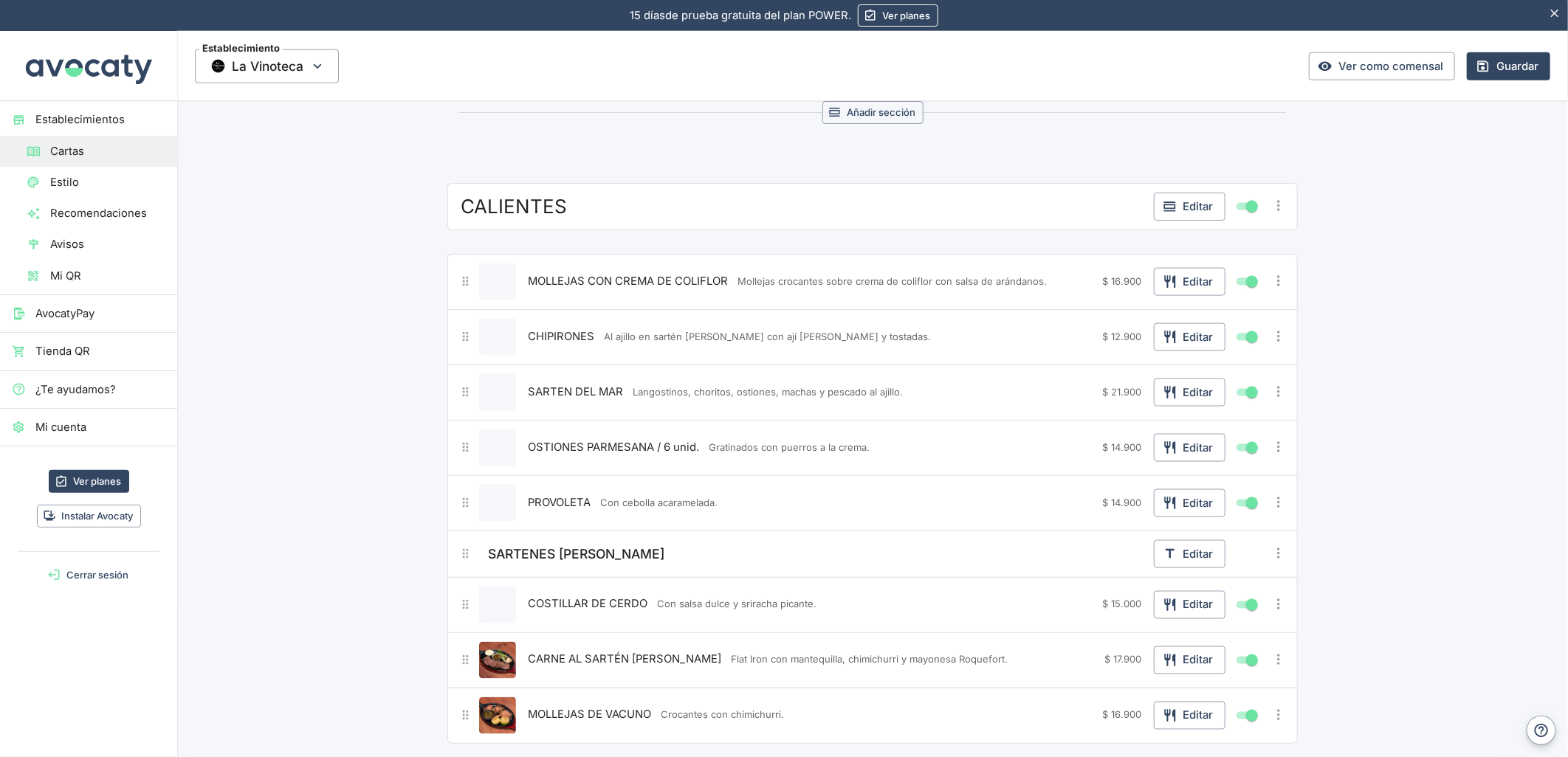
scroll to position [1385, 0]
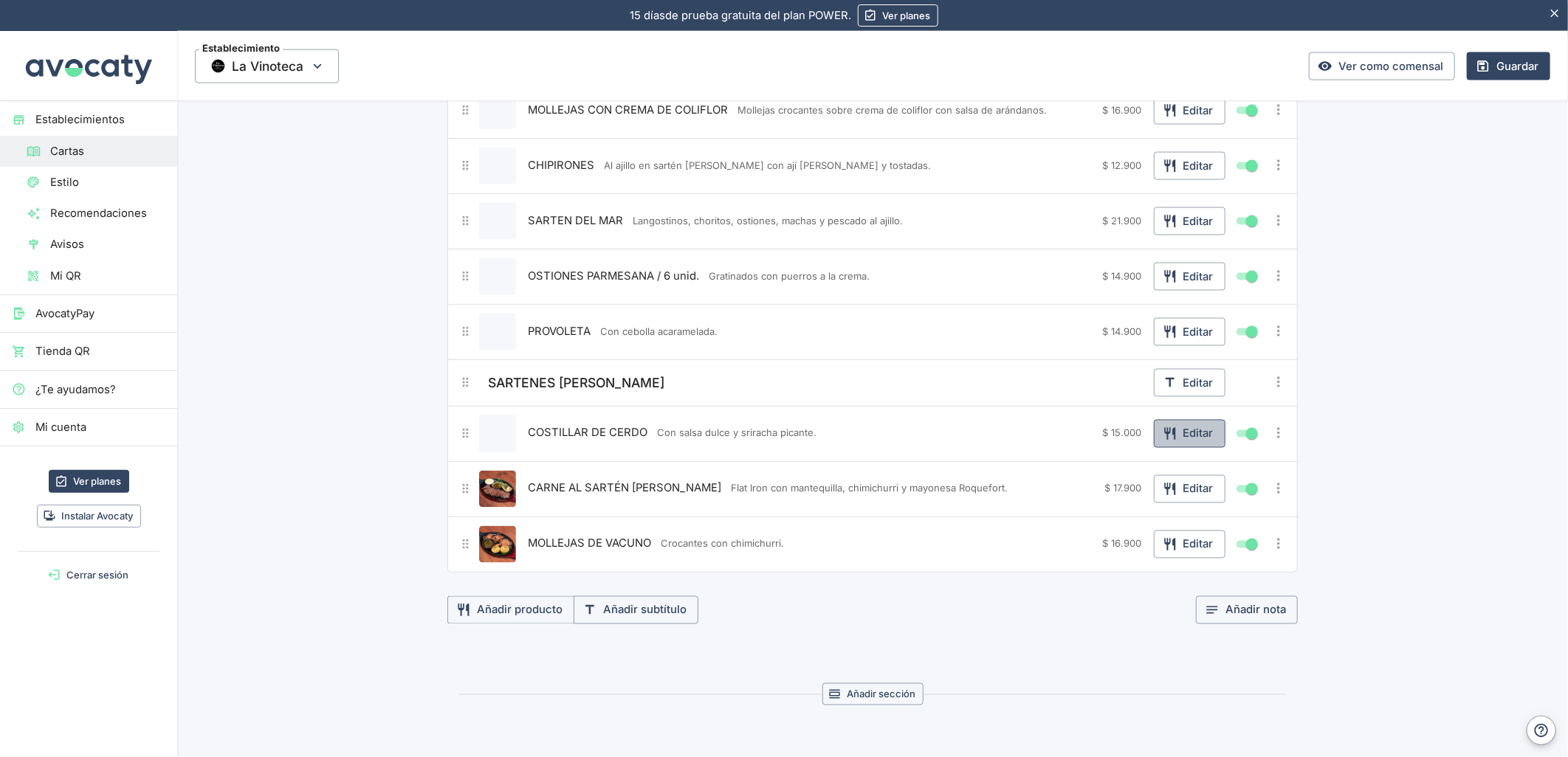
click at [1199, 436] on button "Editar" at bounding box center [1189, 434] width 72 height 28
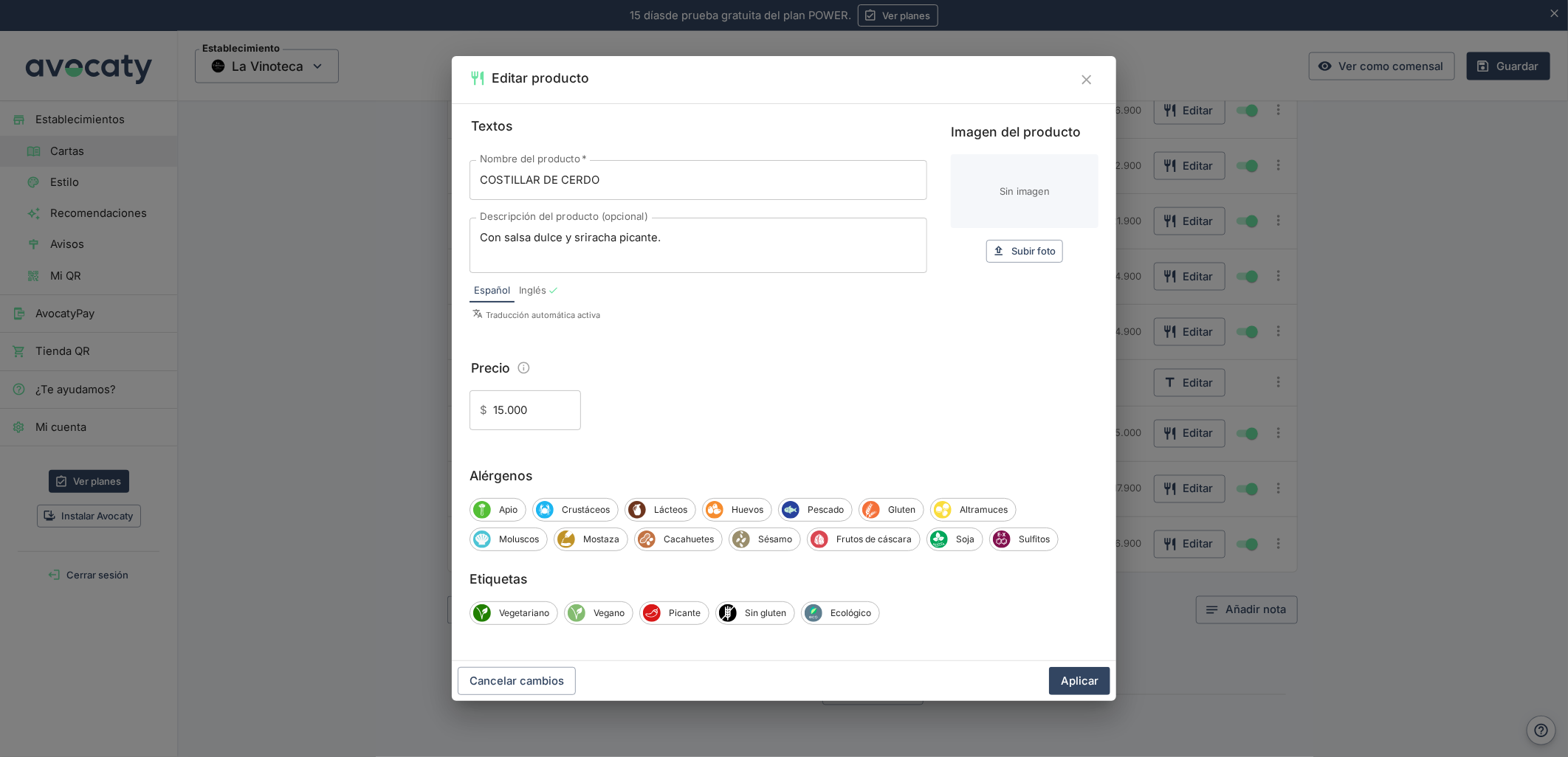
click at [1016, 231] on div "Imagen del producto Sin imagen Subir foto Subir" at bounding box center [1025, 192] width 148 height 141
click at [1007, 199] on input "Imagen del producto" at bounding box center [1025, 192] width 148 height 74
type input "C:\fakepath\foo_3b21b66cd8.webp"
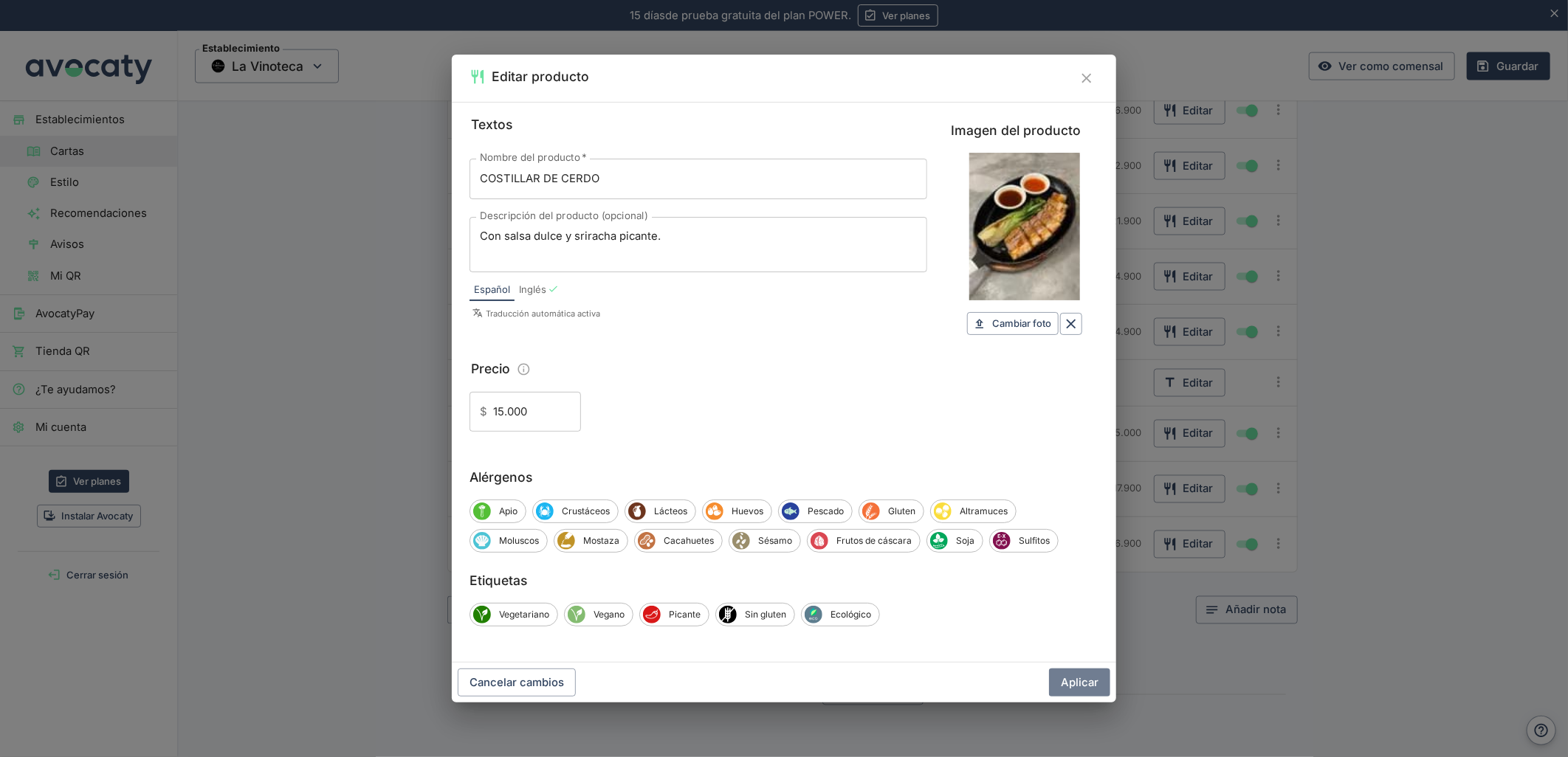
click at [1072, 680] on button "Aplicar" at bounding box center [1079, 682] width 61 height 28
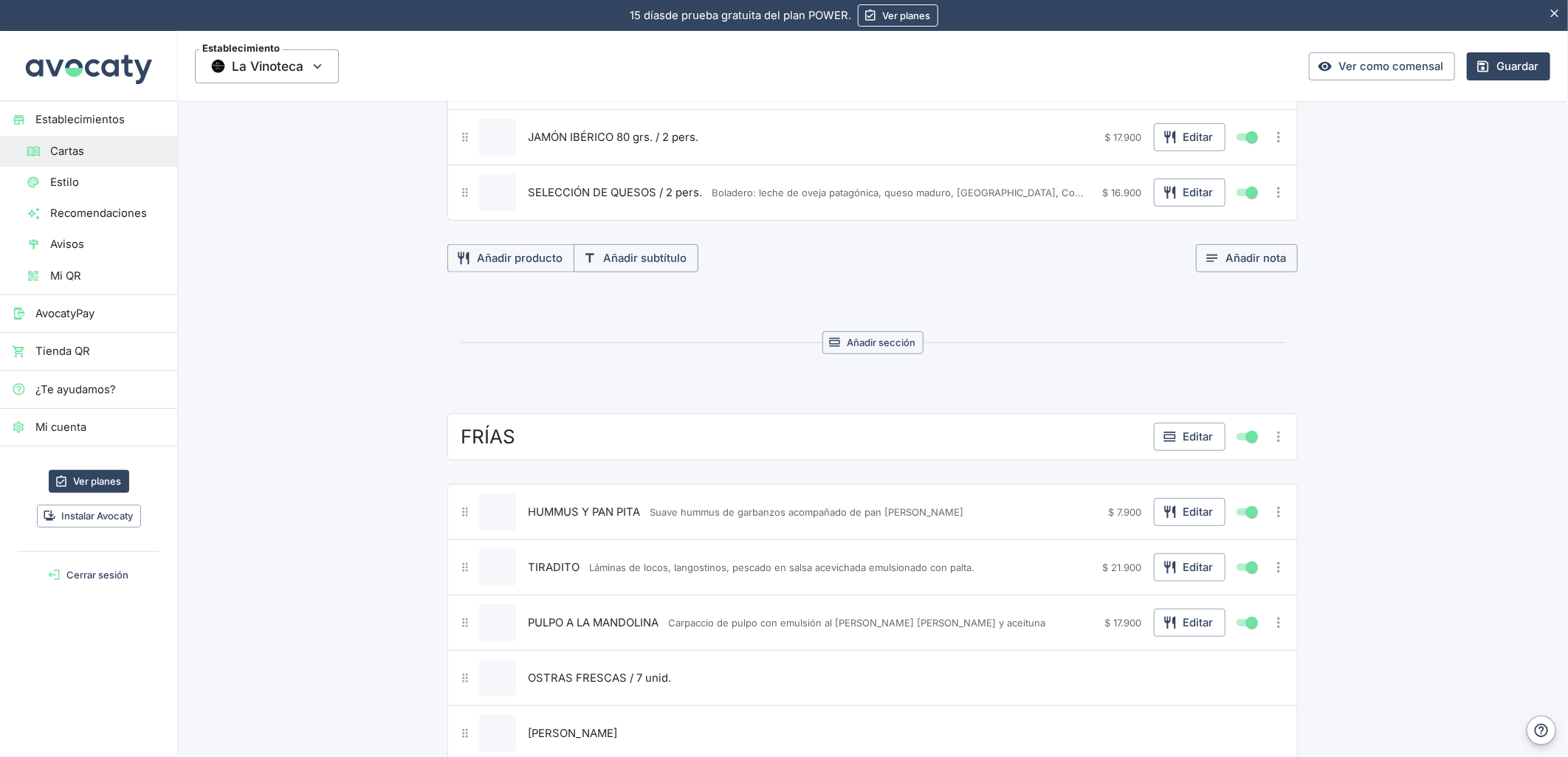
scroll to position [0, 0]
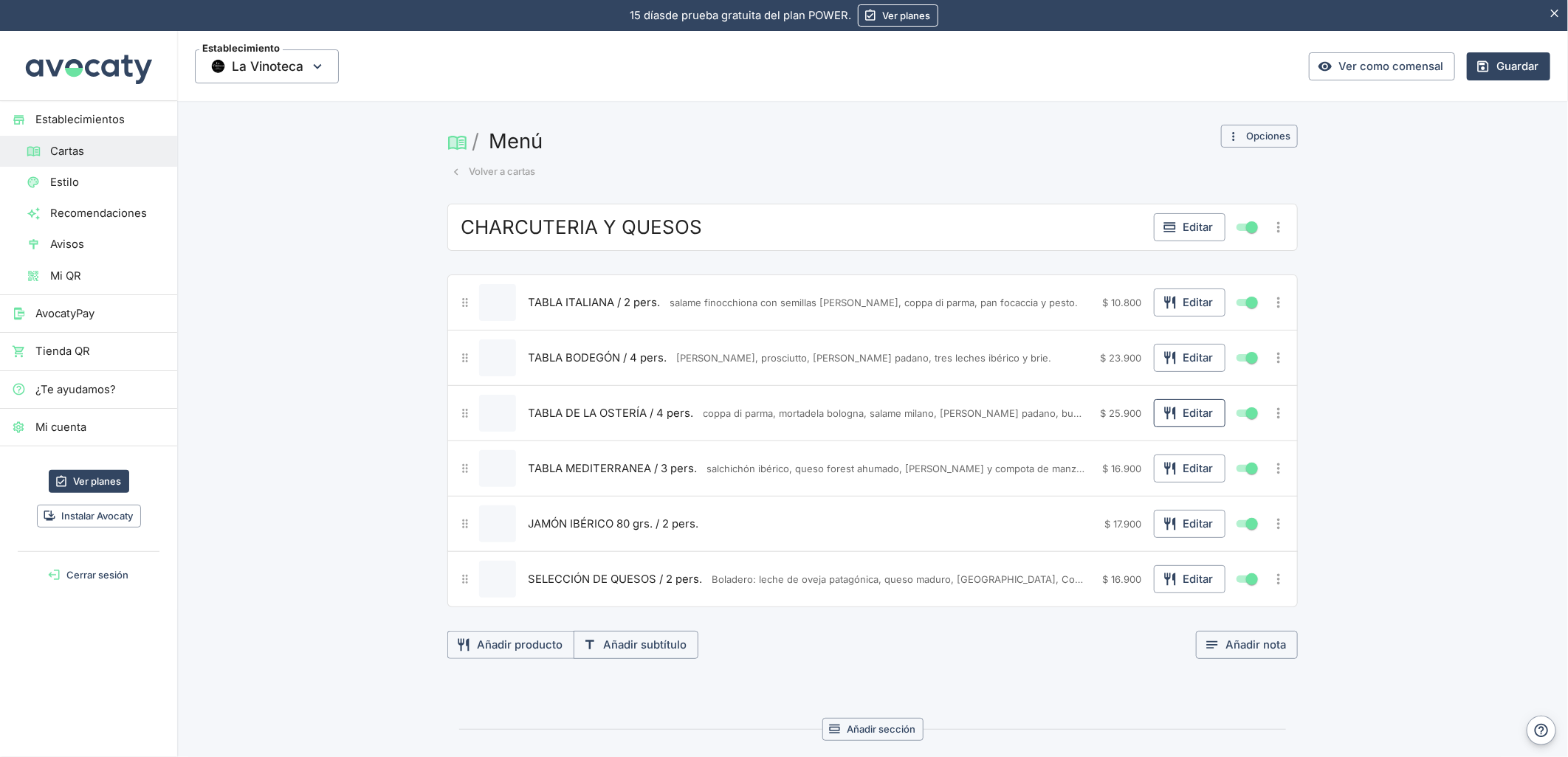
click at [1185, 415] on button "Editar" at bounding box center [1189, 413] width 72 height 28
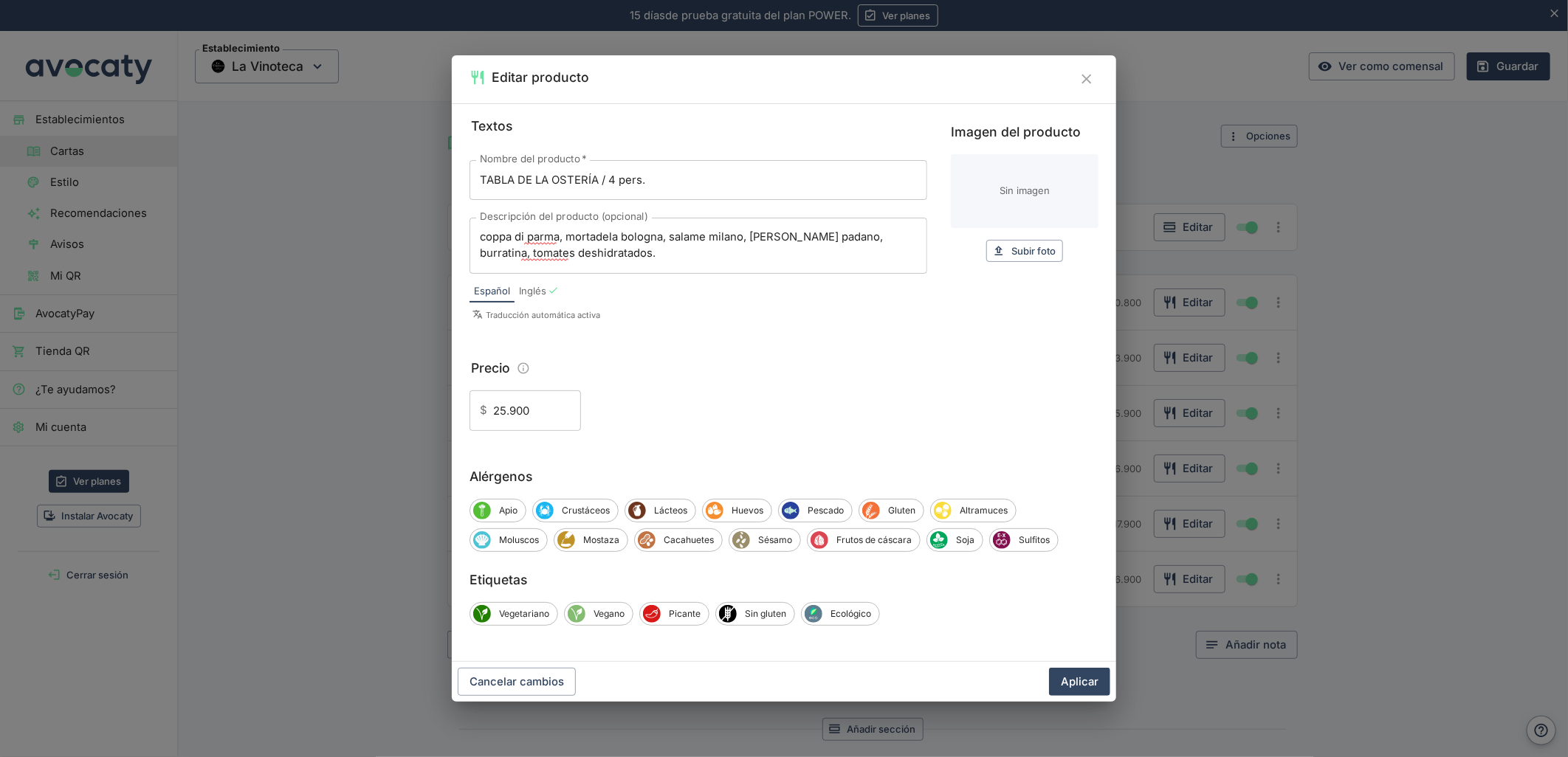
click at [1022, 201] on input "Imagen del producto" at bounding box center [1025, 192] width 148 height 74
type input "C:\fakepath\foo_3ce5c53768.webp"
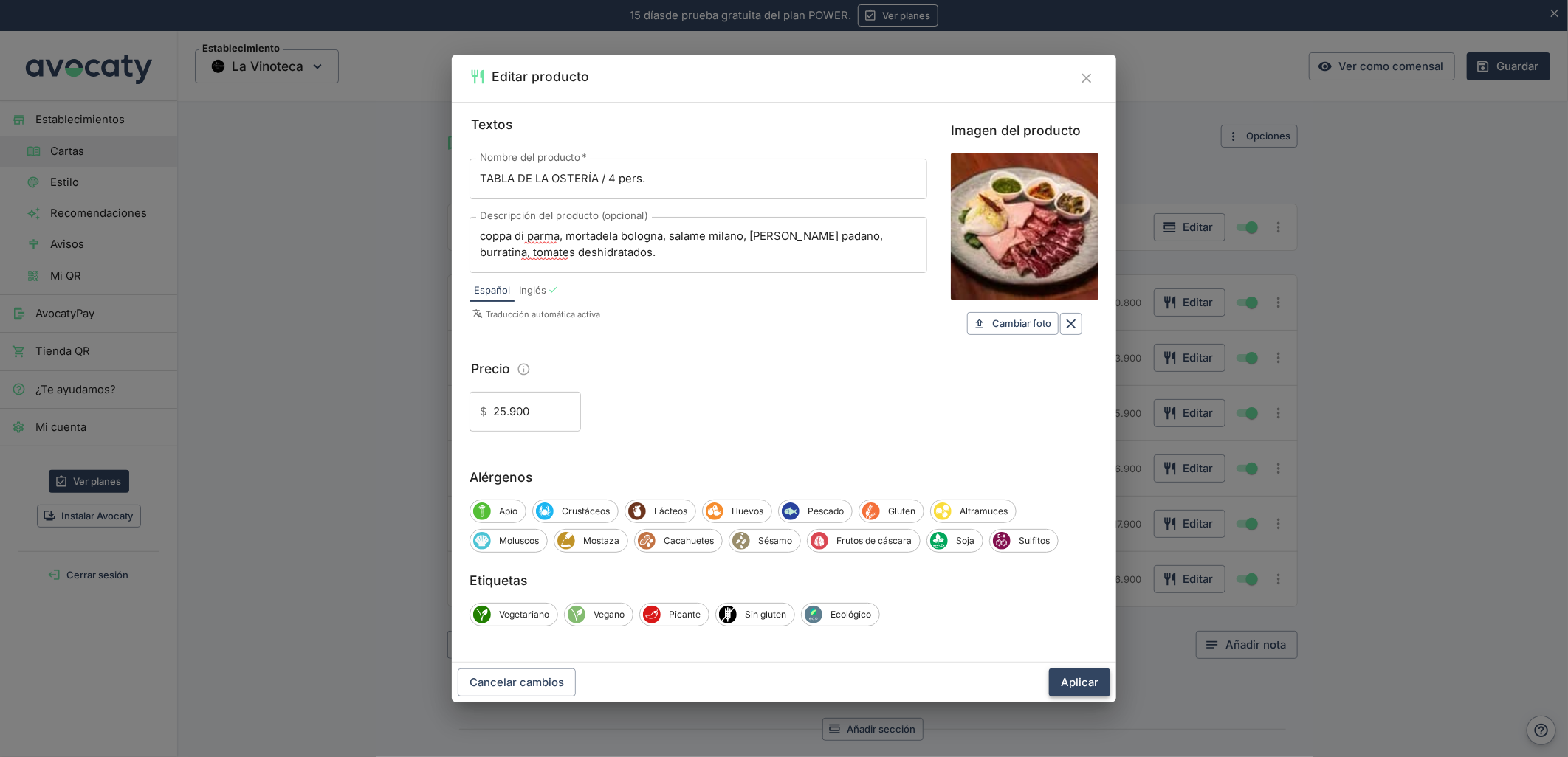
click at [1088, 680] on button "Aplicar" at bounding box center [1079, 682] width 61 height 28
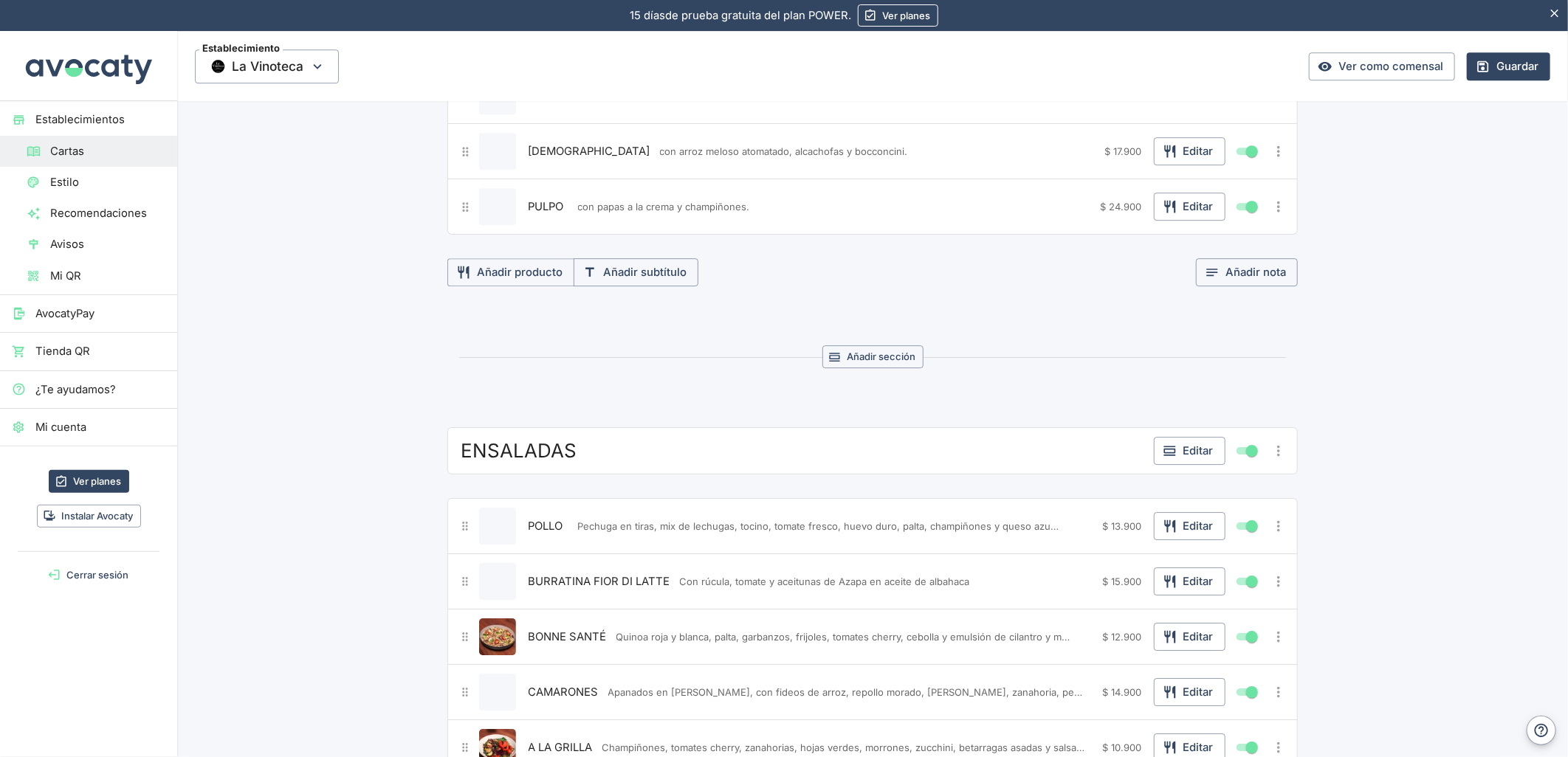
scroll to position [2869, 0]
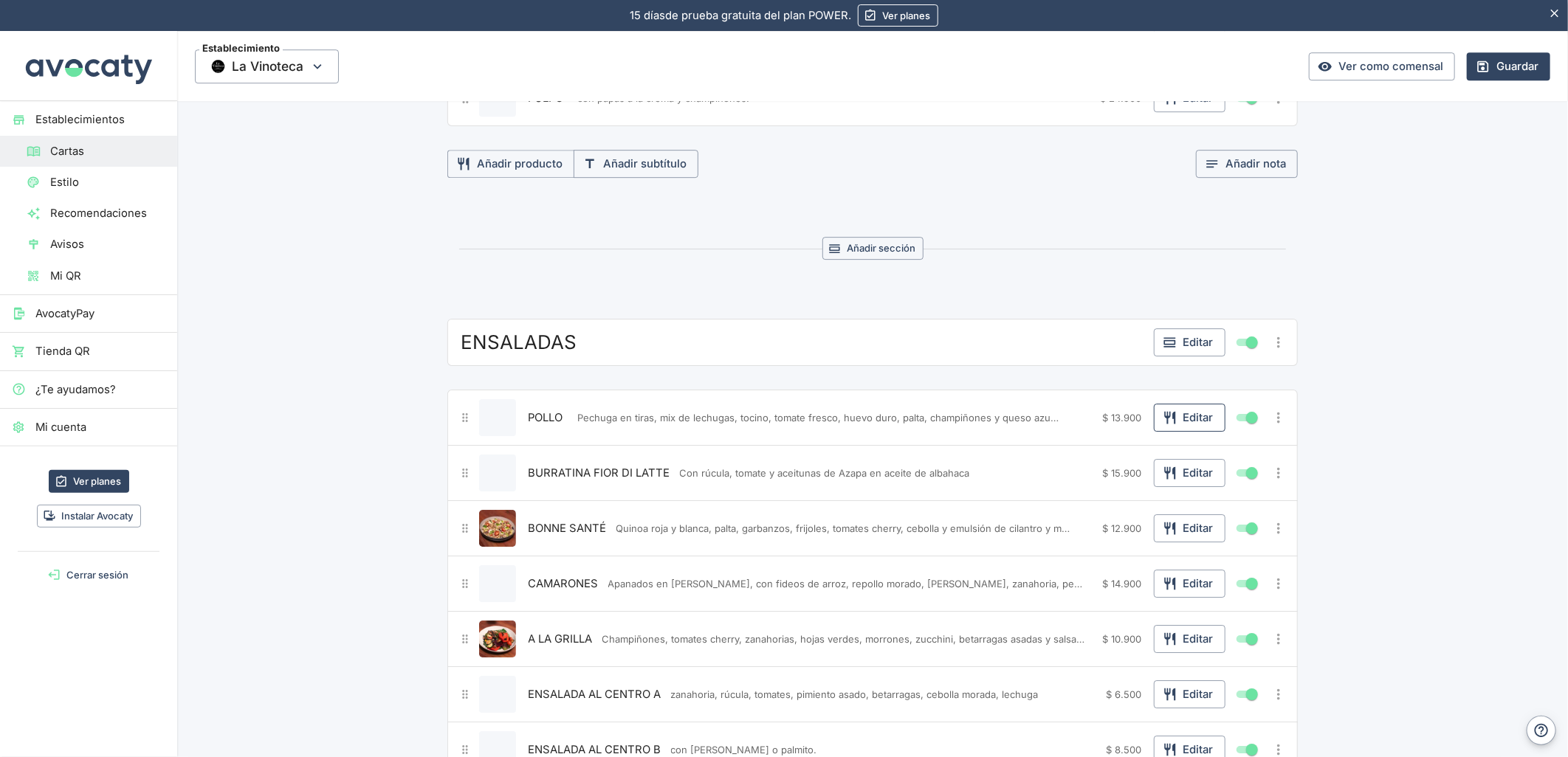
click at [1180, 432] on button "Editar" at bounding box center [1189, 417] width 72 height 28
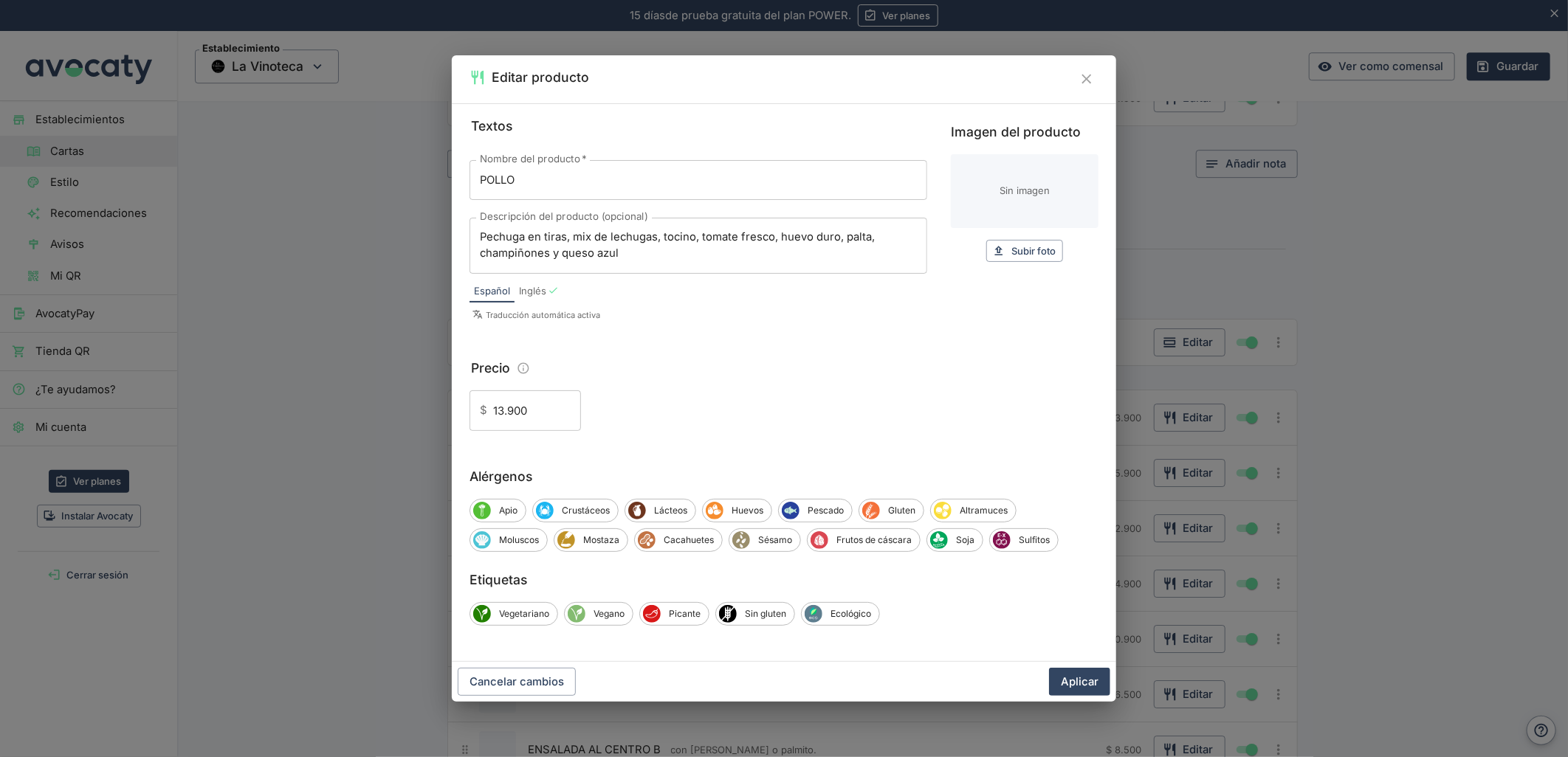
click at [1032, 189] on input "Imagen del producto" at bounding box center [1025, 192] width 148 height 74
type input "C:\fakepath\foo_4ad8a1258b.webp"
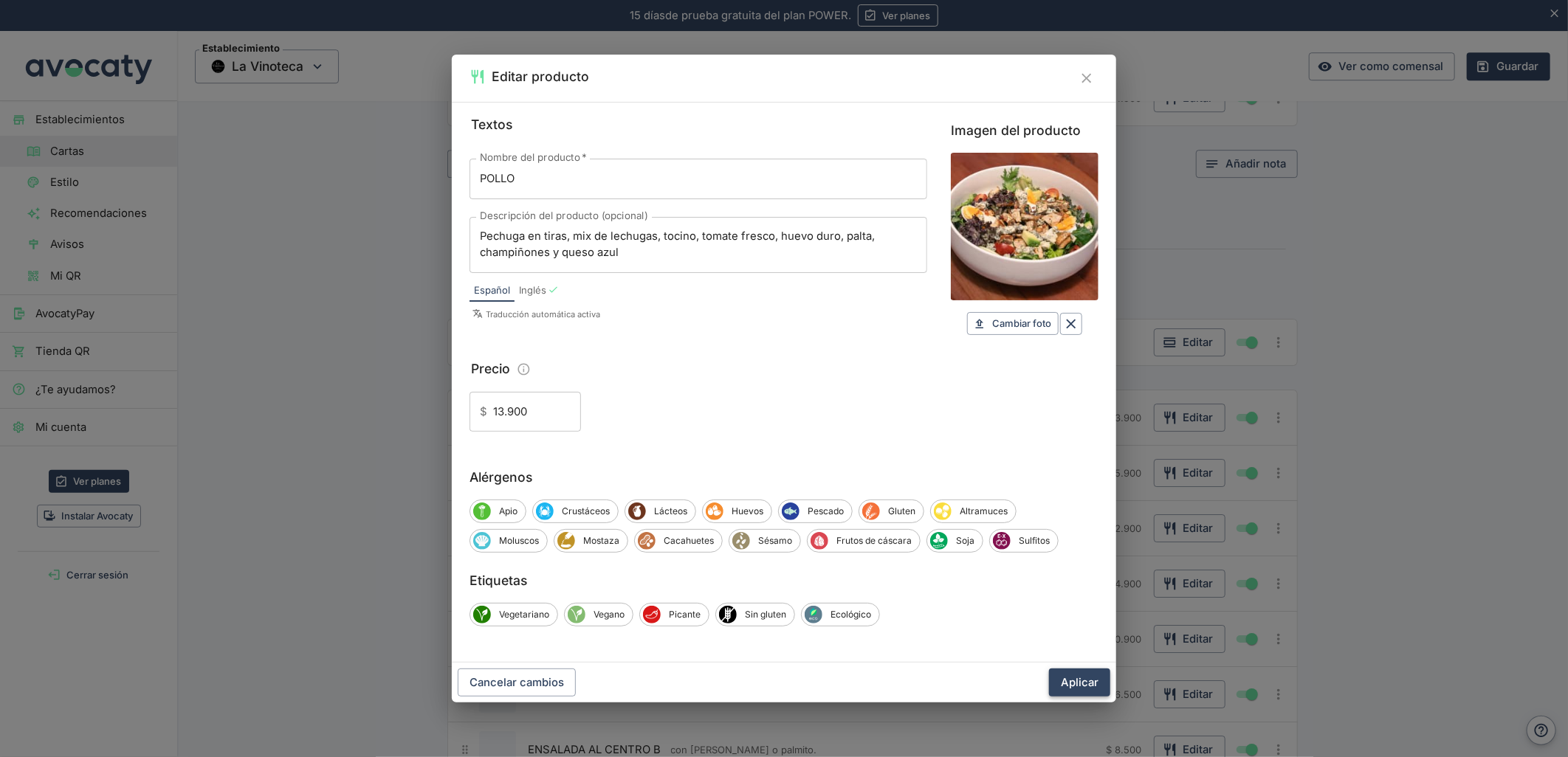
click at [1094, 683] on button "Aplicar" at bounding box center [1079, 682] width 61 height 28
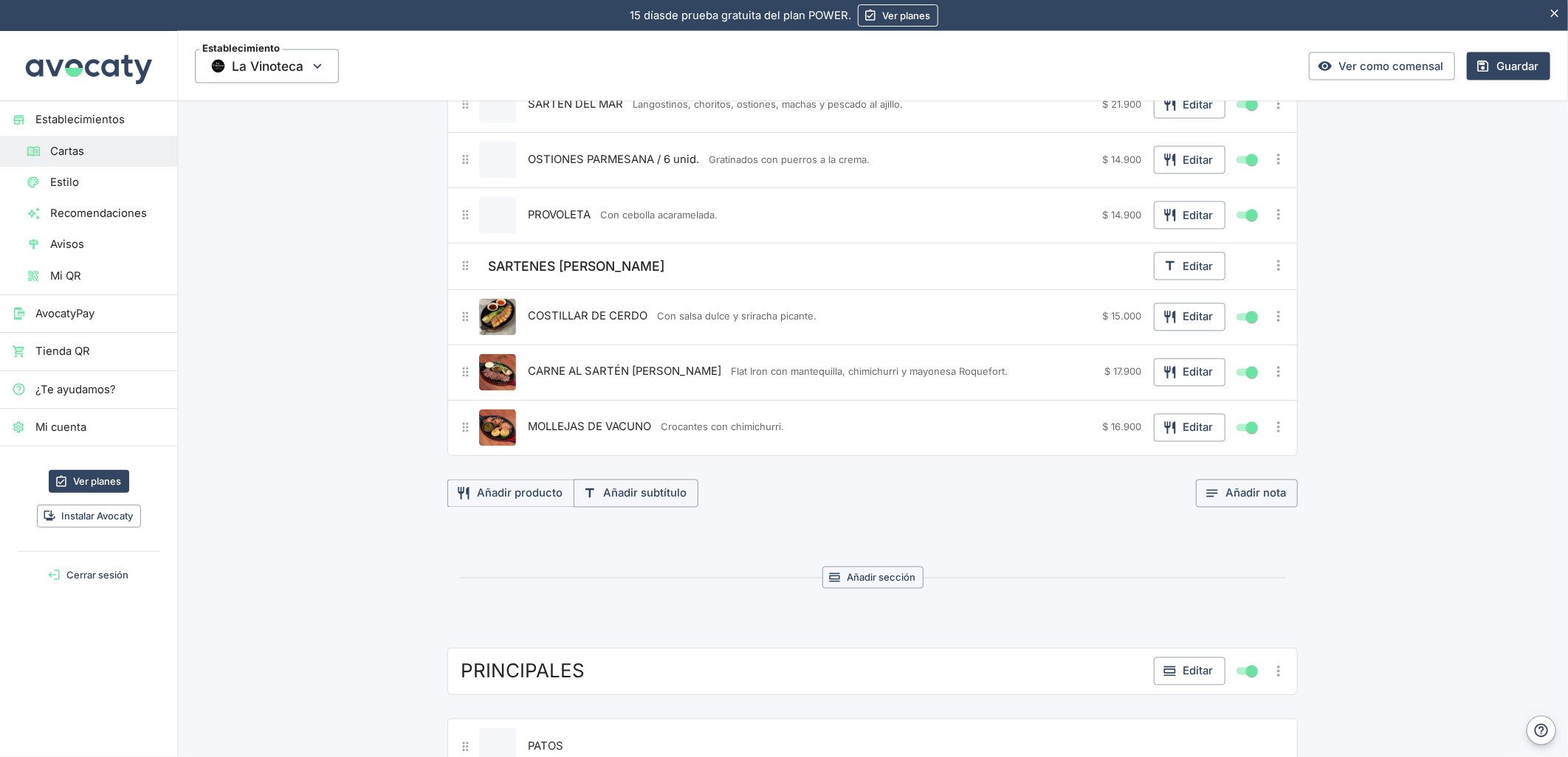
scroll to position [1393, 0]
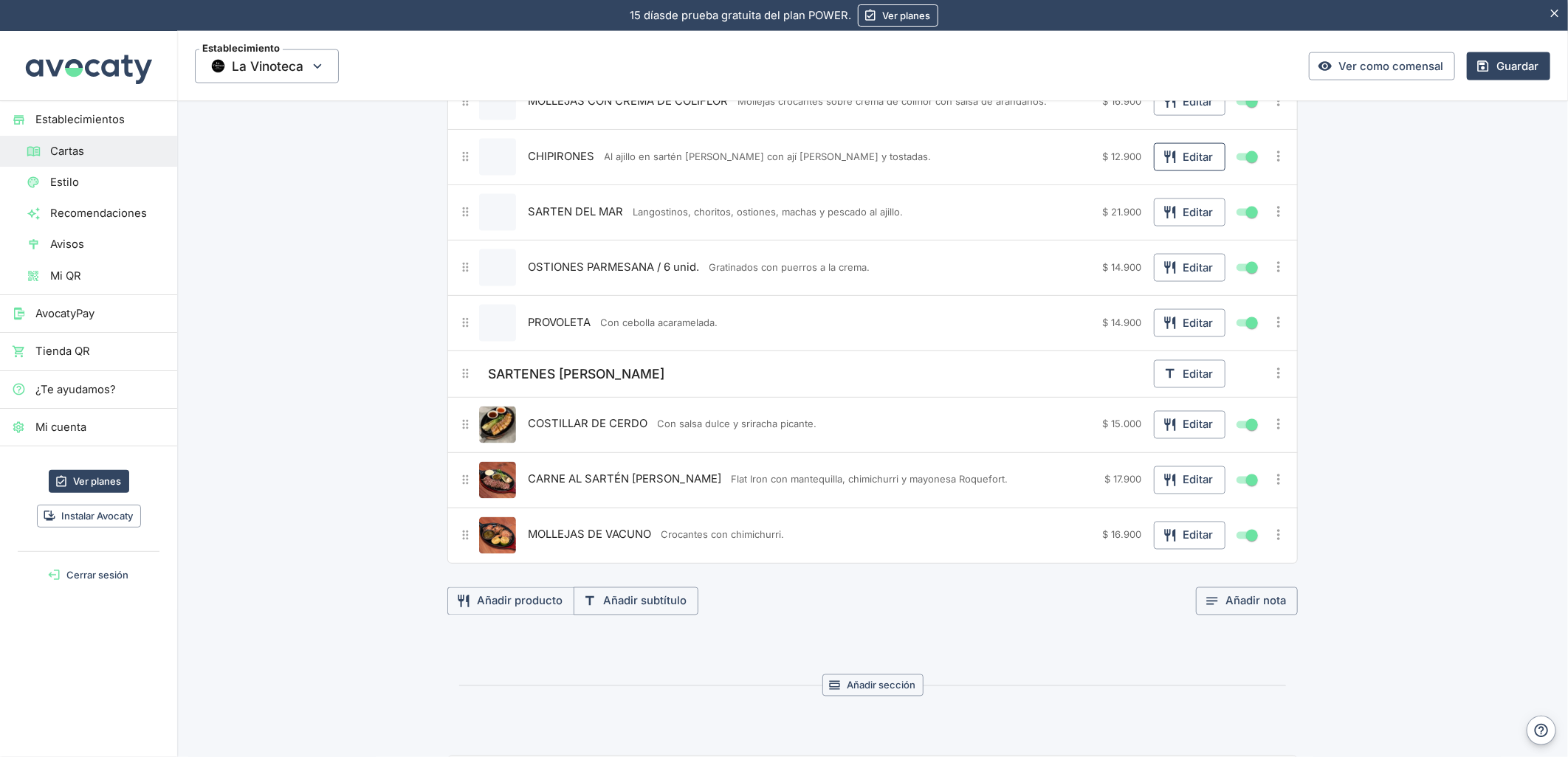
click at [1199, 155] on button "Editar" at bounding box center [1189, 157] width 72 height 28
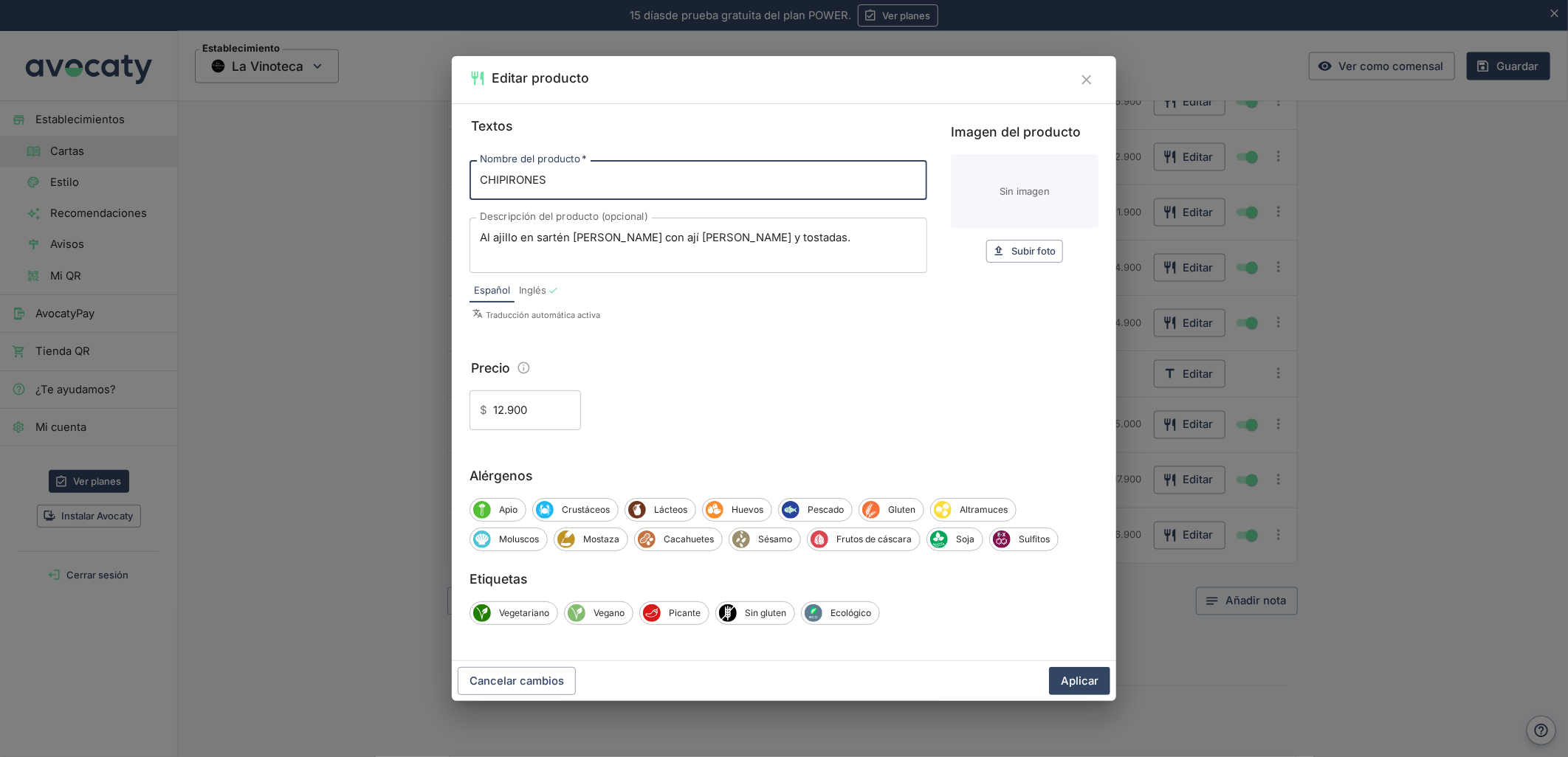
click at [1028, 194] on input "Imagen del producto" at bounding box center [1025, 192] width 148 height 74
type input "C:\fakepath\foo_6b07ef8290.webp"
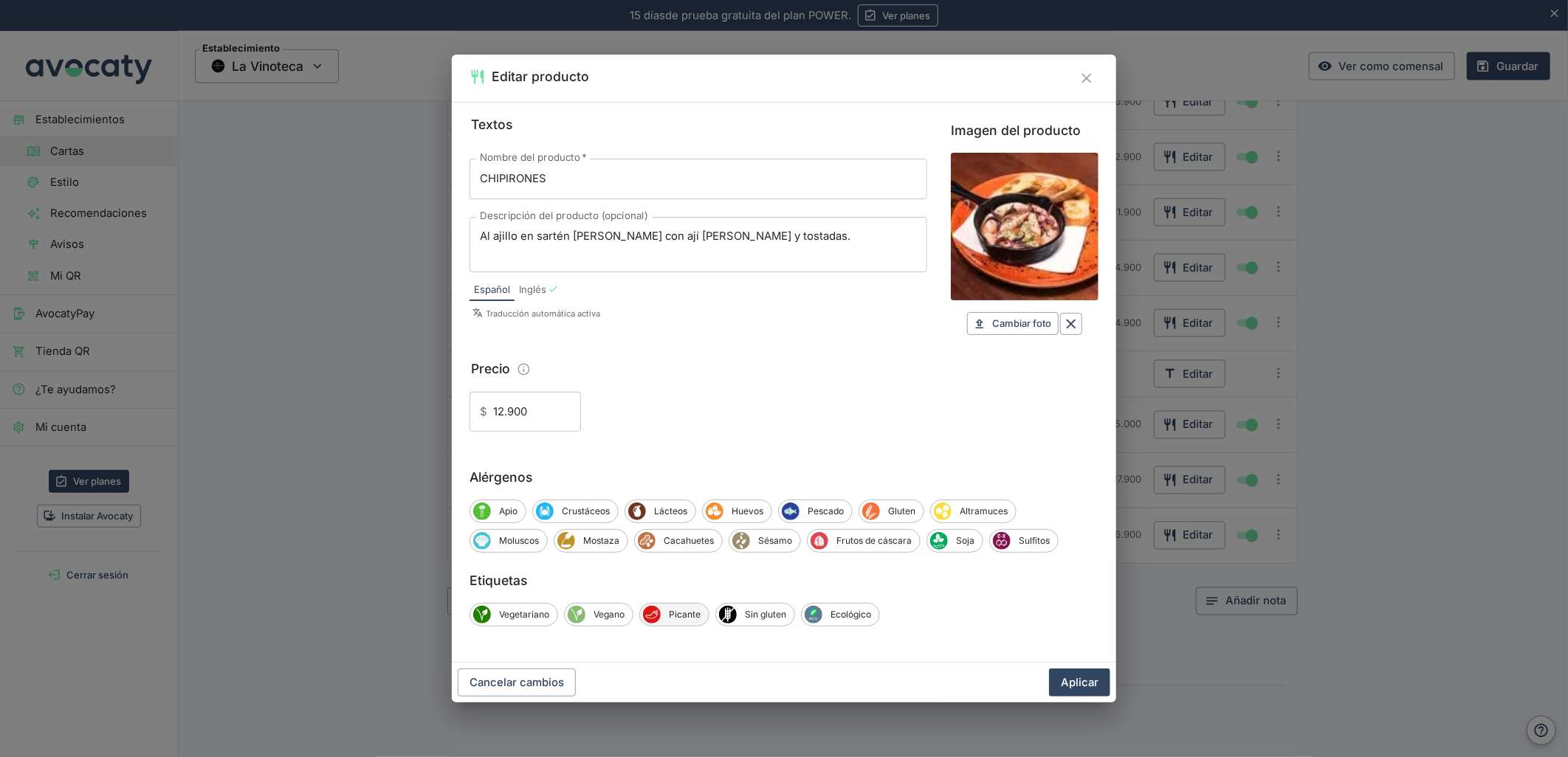
drag, startPoint x: 1089, startPoint y: 686, endPoint x: 696, endPoint y: 625, distance: 397.7
click at [1089, 685] on button "Aplicar" at bounding box center [1079, 682] width 61 height 28
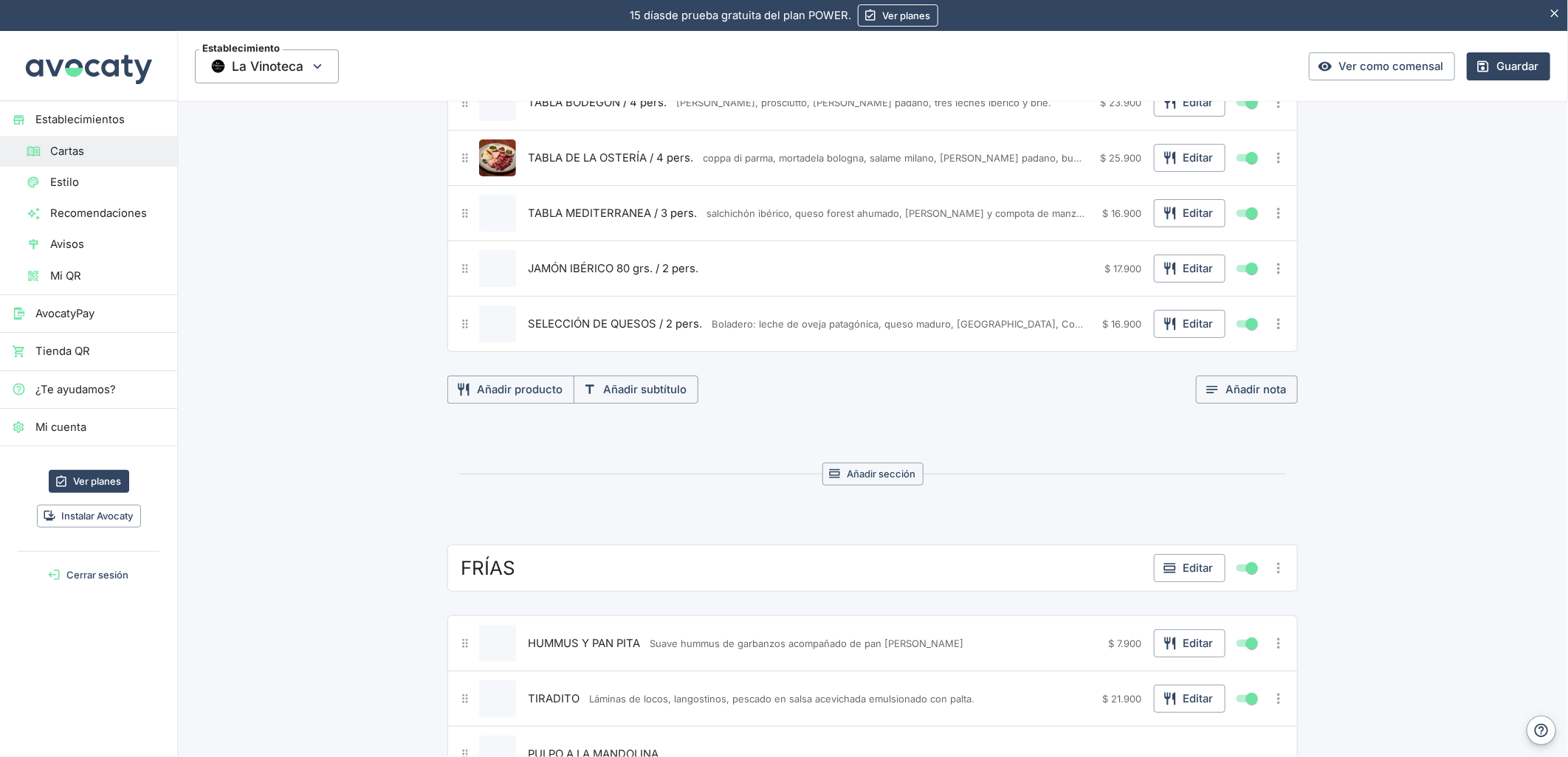
scroll to position [573, 0]
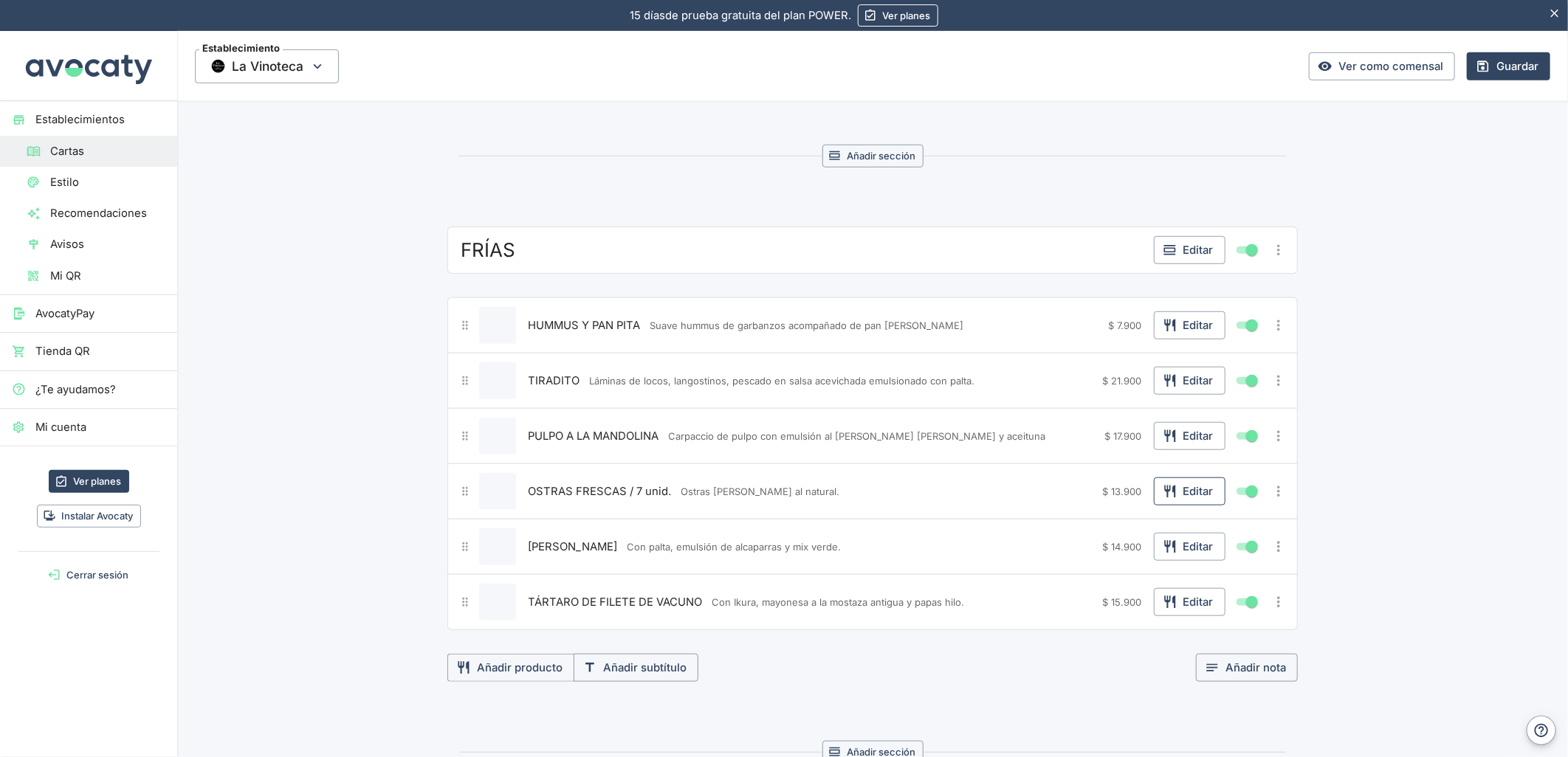
click at [1200, 493] on button "Editar" at bounding box center [1189, 491] width 72 height 28
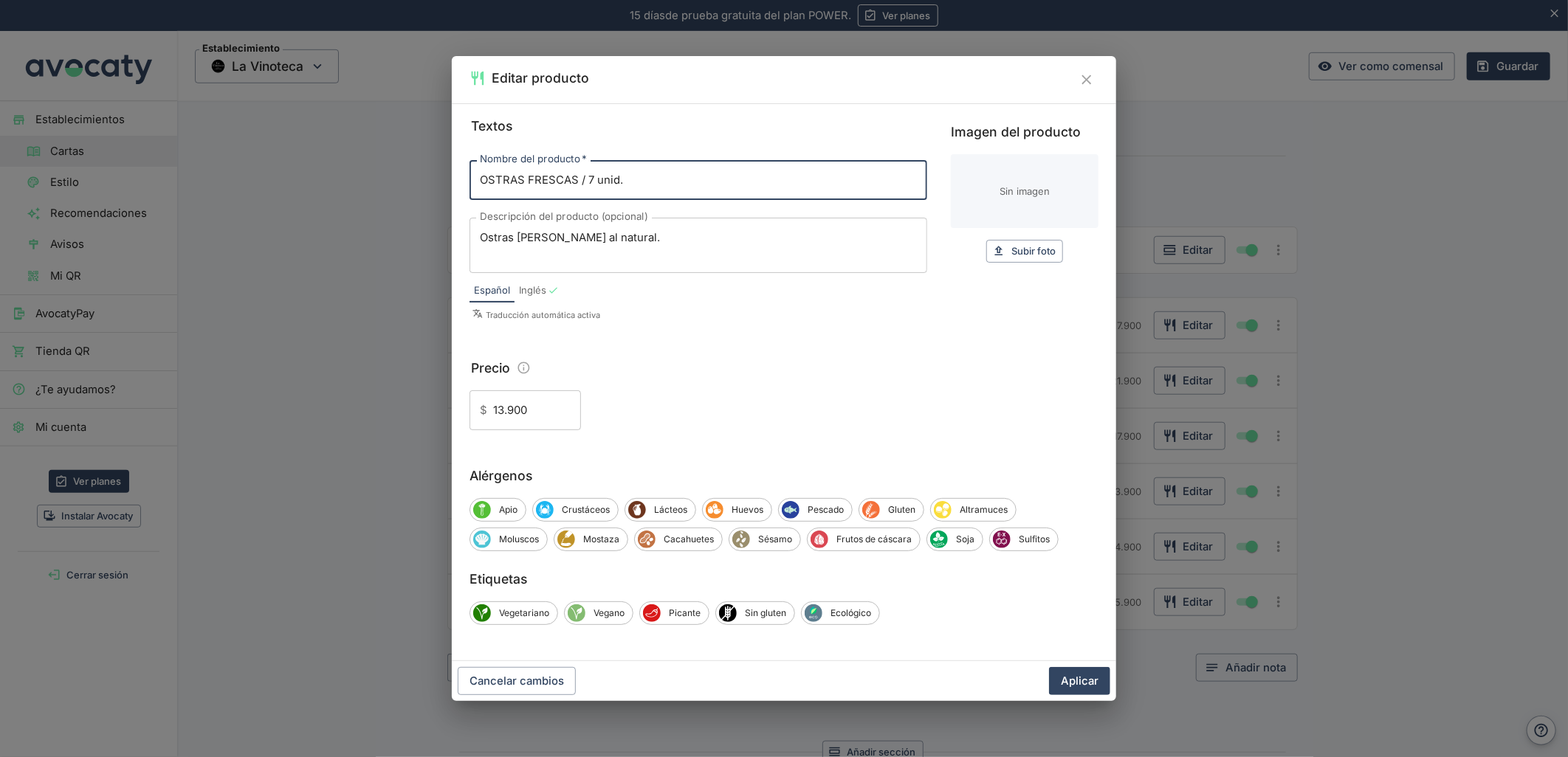
click at [1035, 197] on input "Imagen del producto" at bounding box center [1025, 192] width 148 height 74
type input "C:\fakepath\foo_6b66772795.webp"
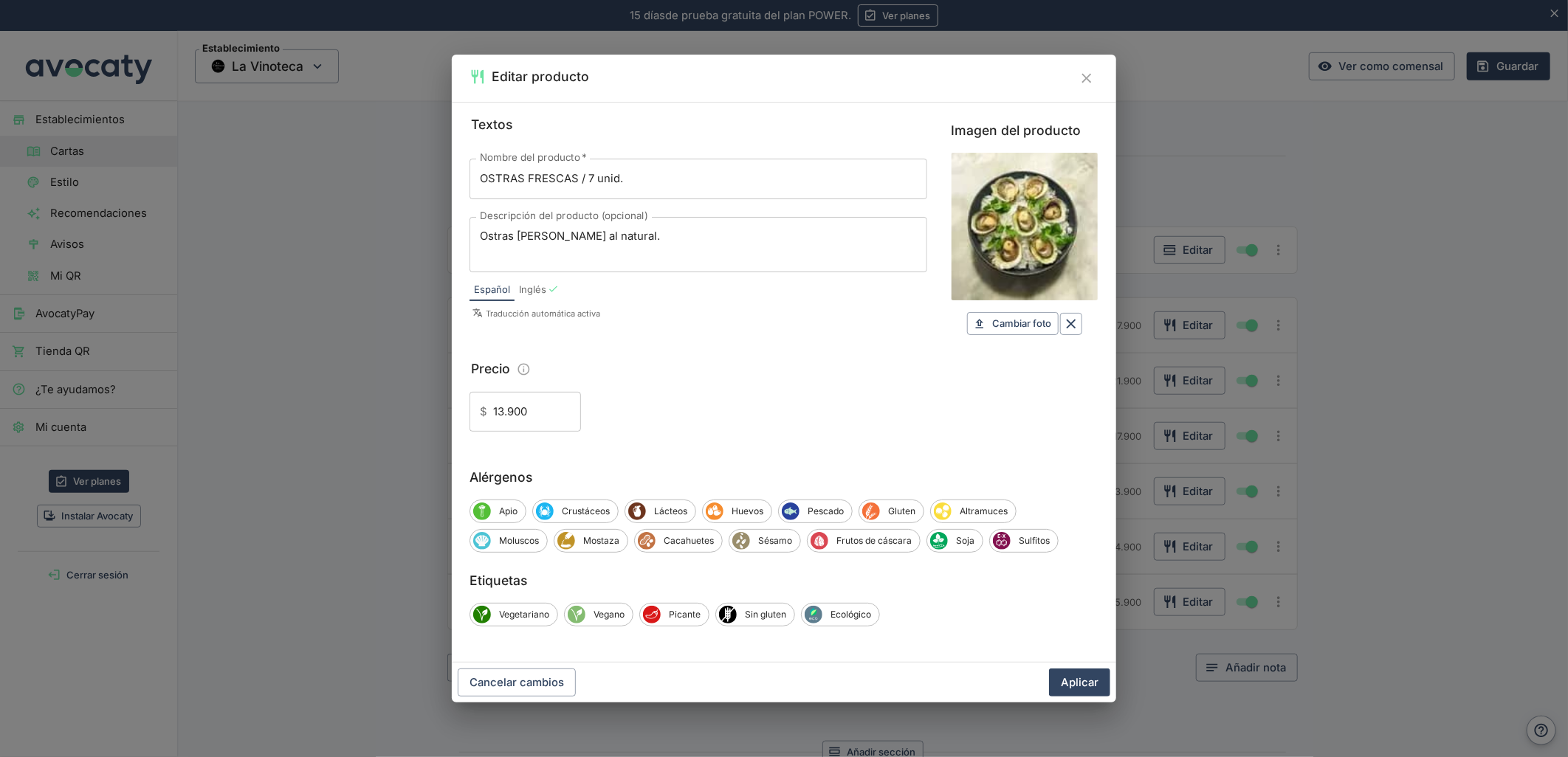
click at [1090, 686] on button "Aplicar" at bounding box center [1079, 682] width 61 height 28
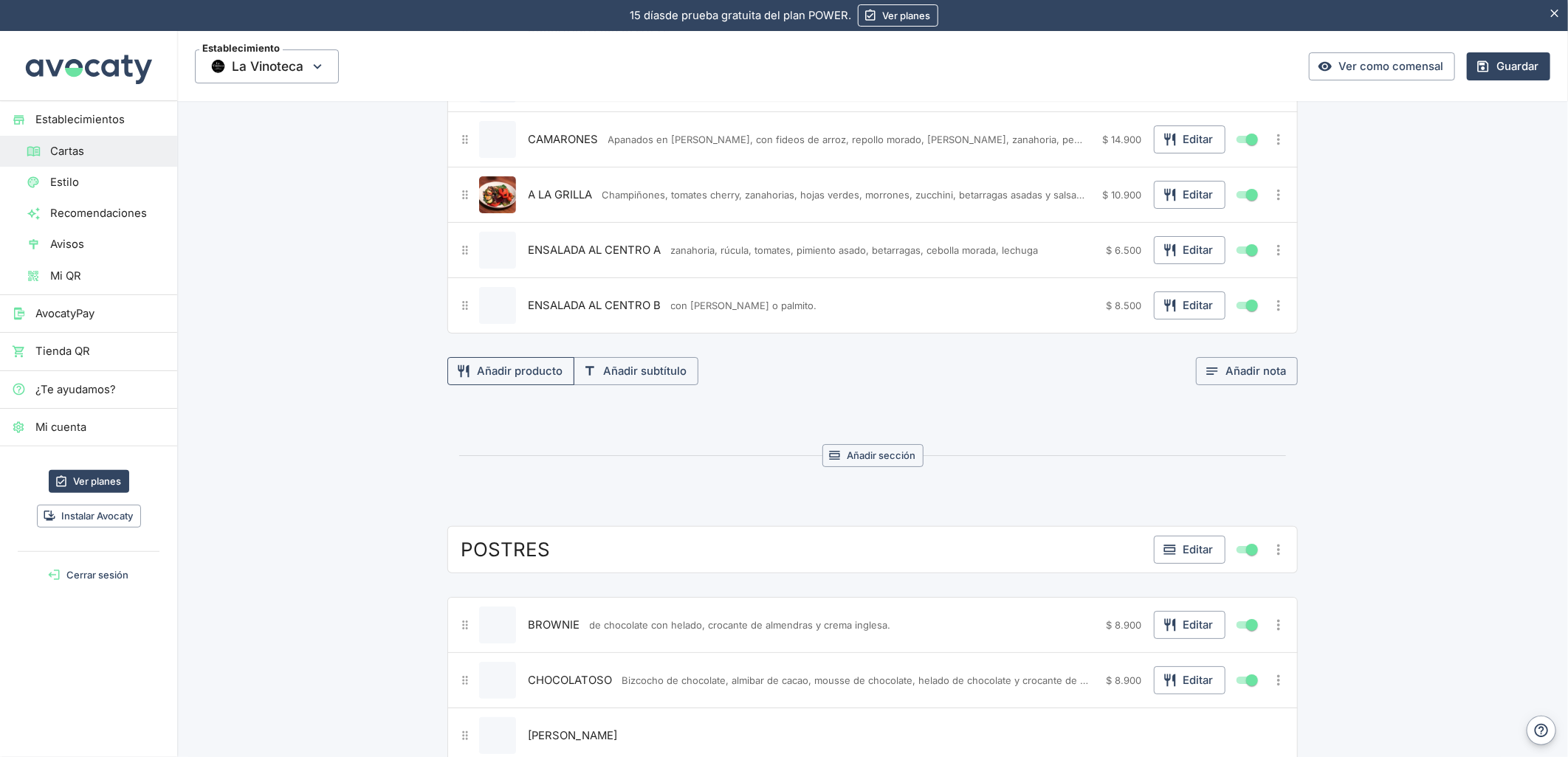
scroll to position [3607, 0]
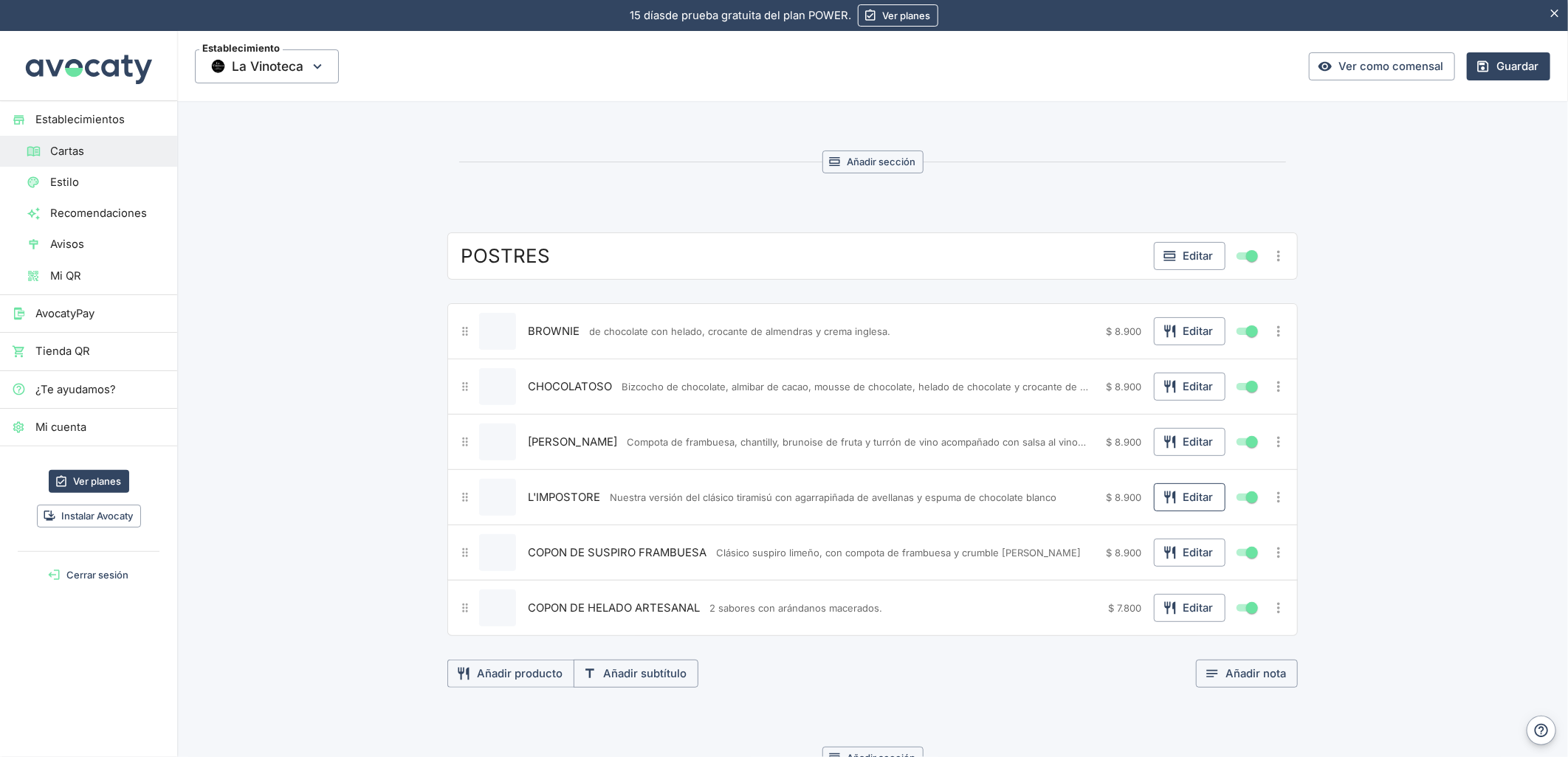
click at [1199, 506] on button "Editar" at bounding box center [1189, 497] width 72 height 28
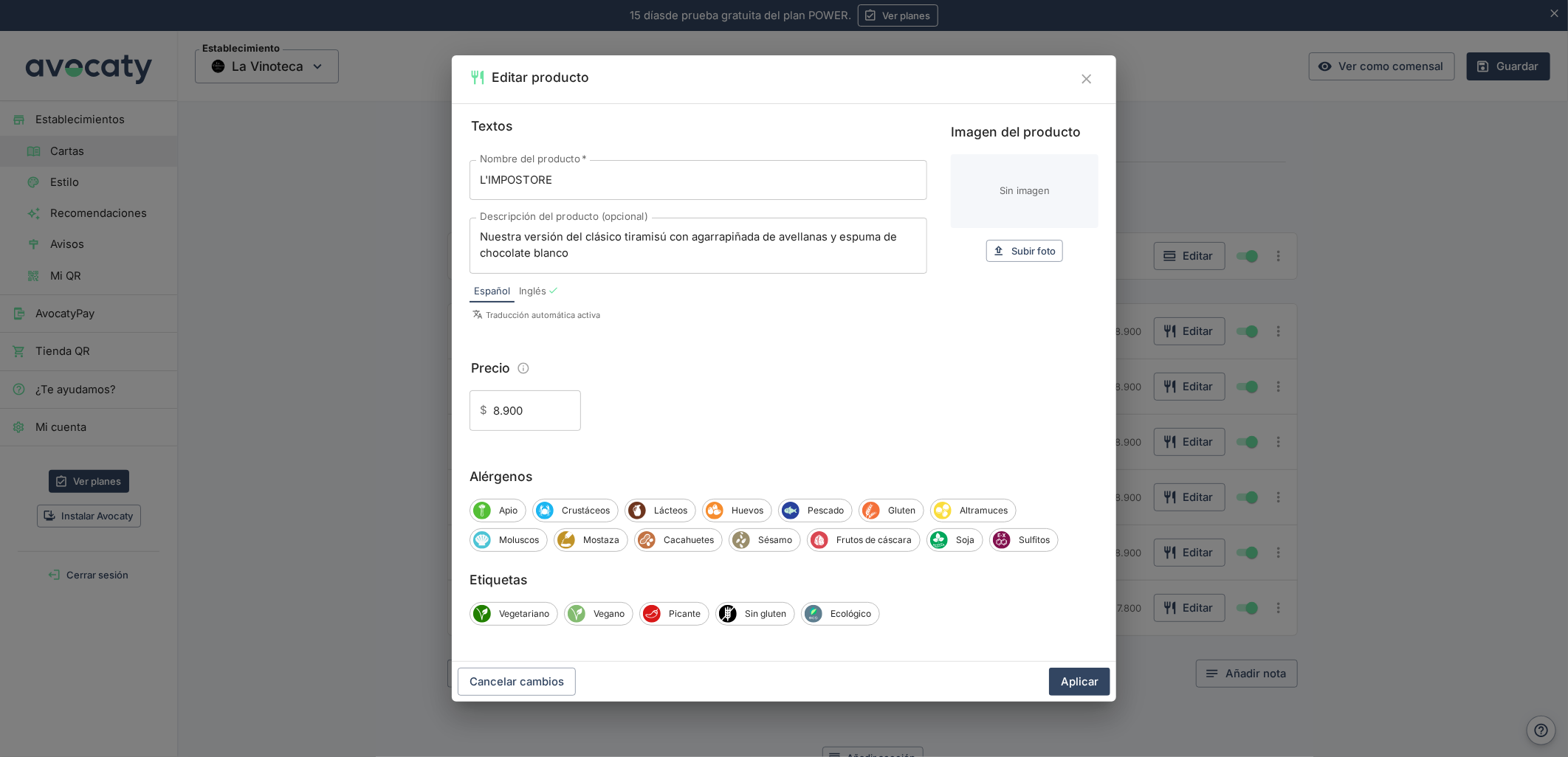
click at [1087, 202] on input "Imagen del producto" at bounding box center [1025, 192] width 148 height 74
type input "C:\fakepath\foo_7da6100f78.webp"
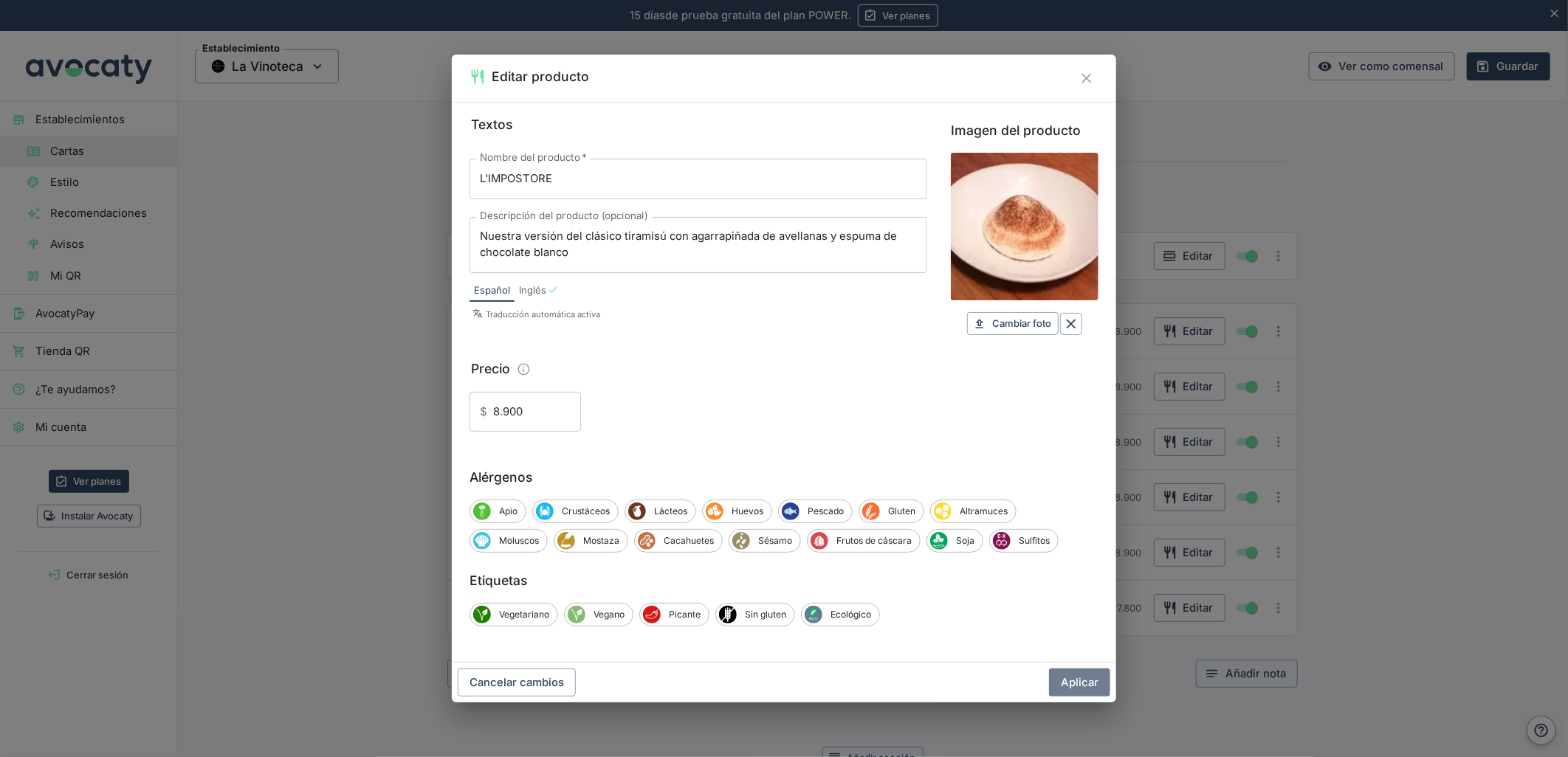
click at [1075, 687] on button "Aplicar" at bounding box center [1079, 682] width 61 height 28
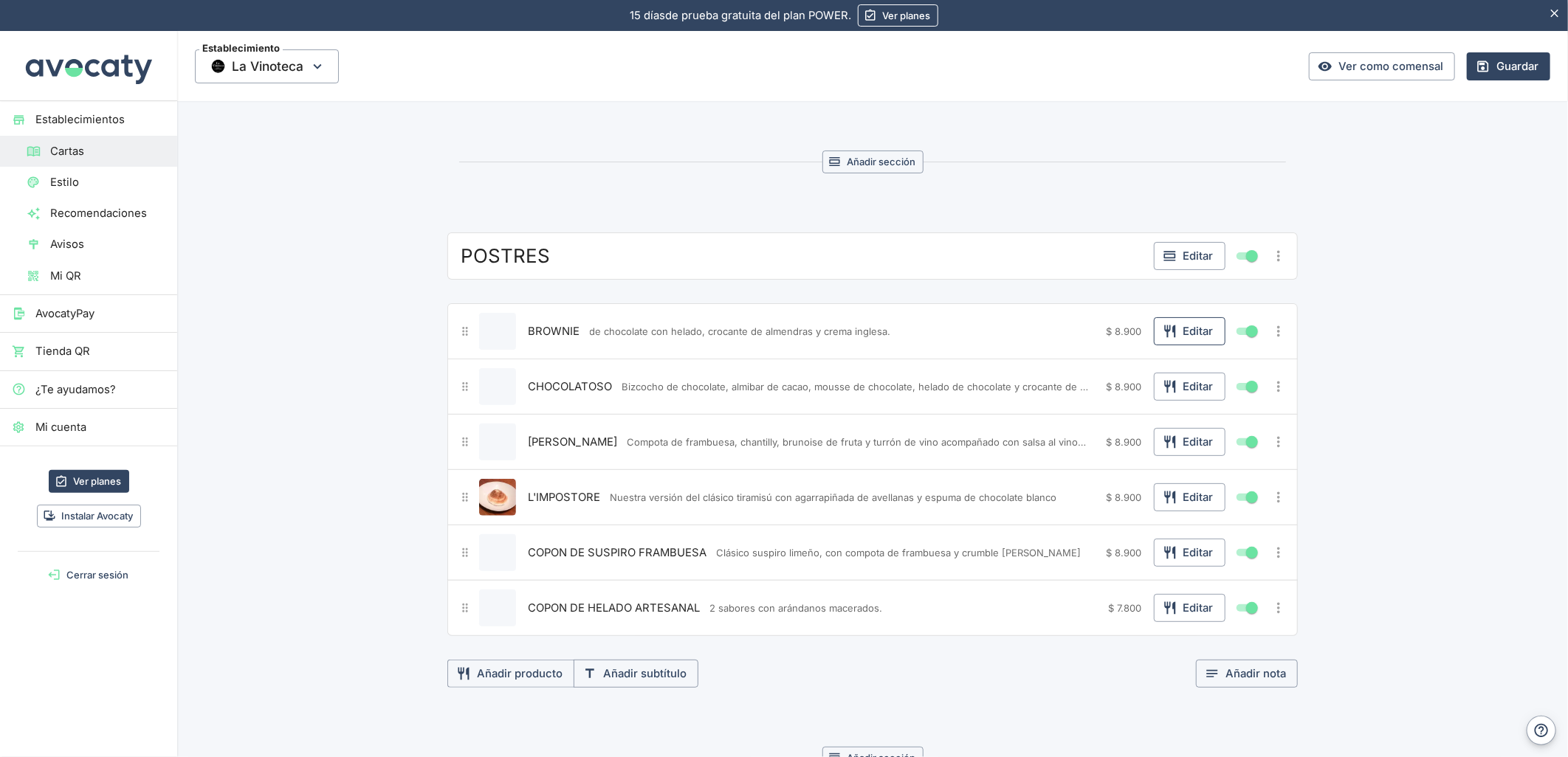
click at [1185, 330] on button "Editar" at bounding box center [1189, 331] width 72 height 28
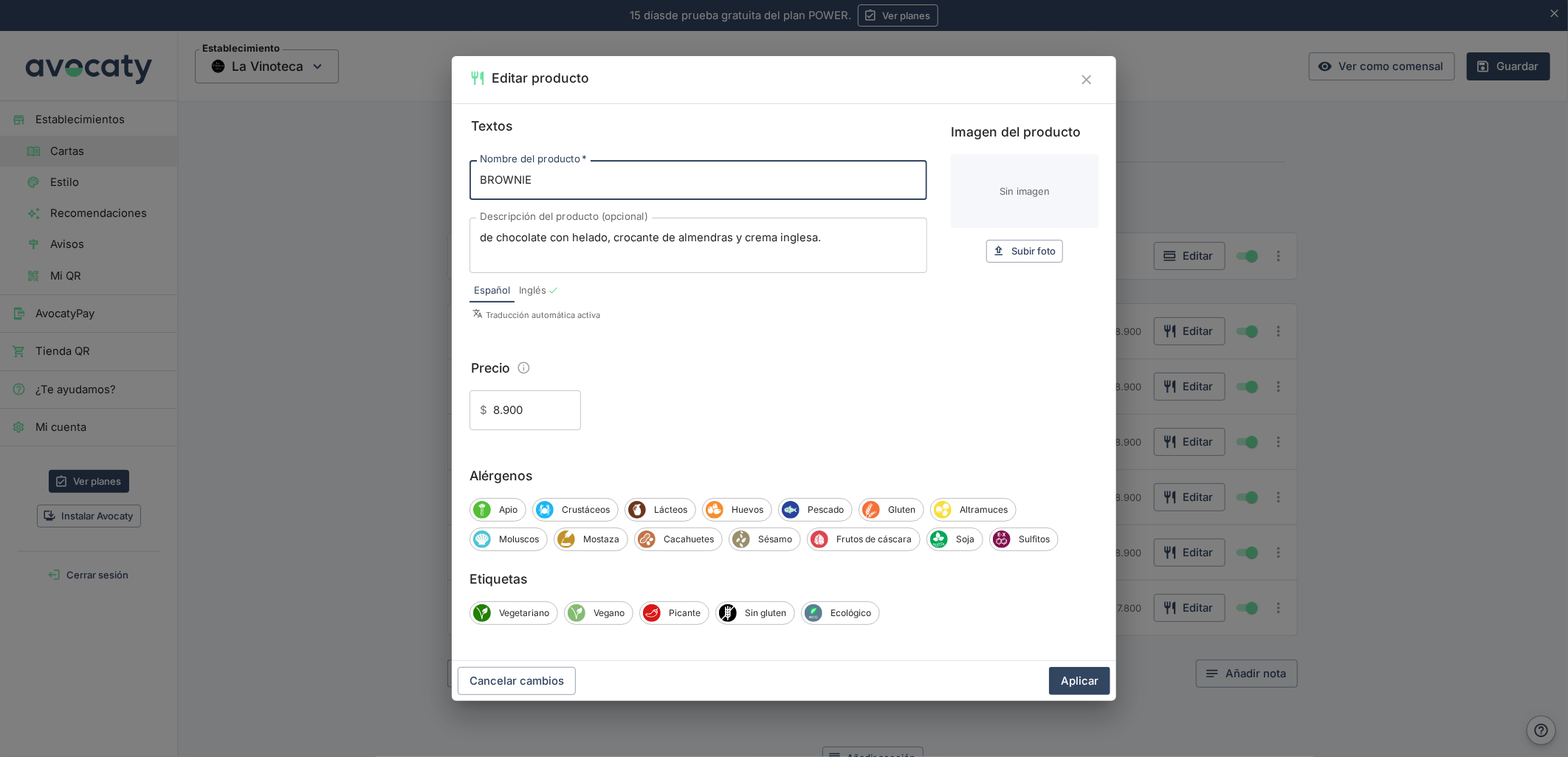
click at [1096, 215] on input "Imagen del producto" at bounding box center [1025, 192] width 148 height 74
type input "C:\fakepath\foo_8f900a8474.webp"
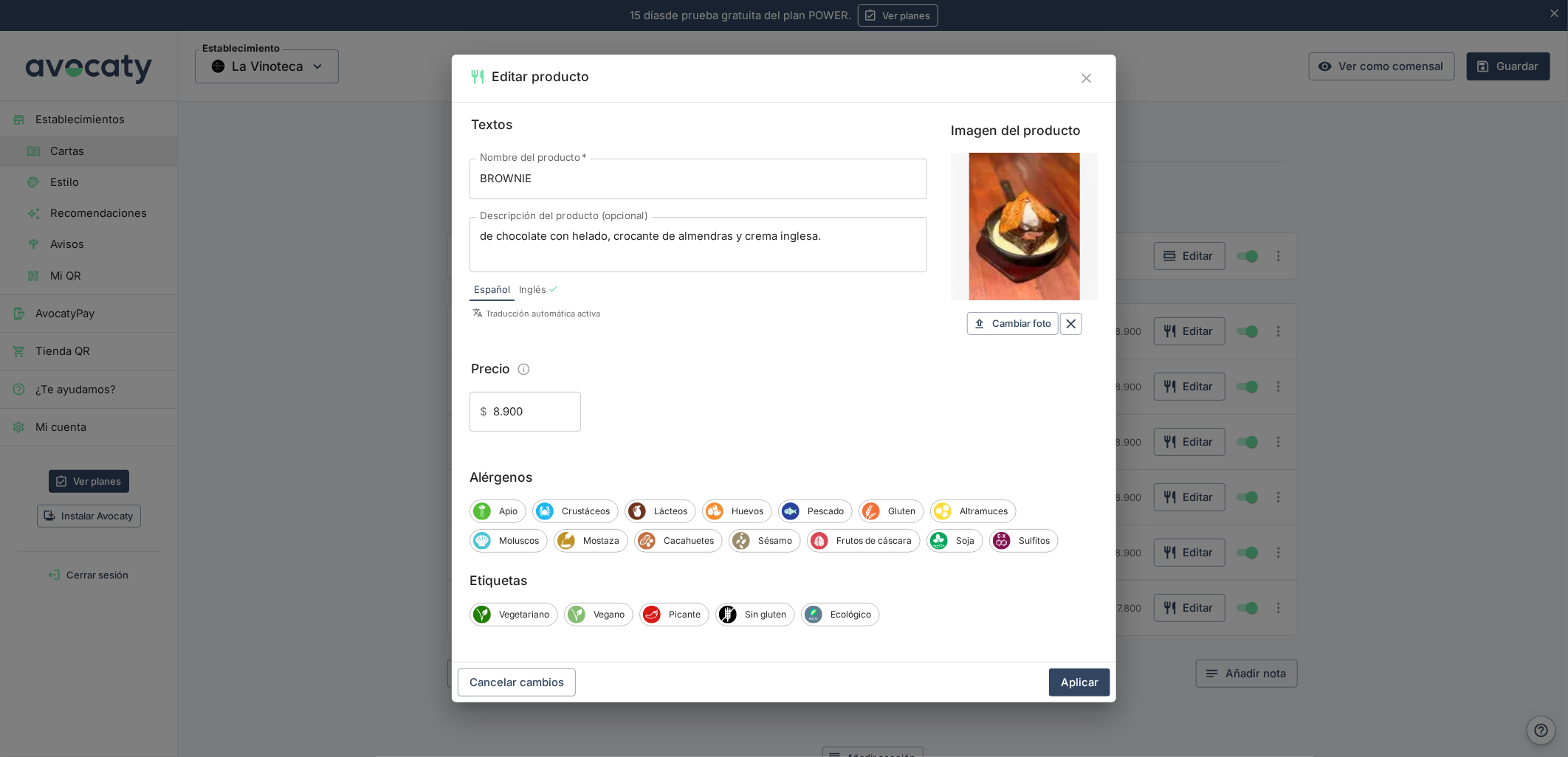
click at [1090, 683] on button "Aplicar" at bounding box center [1079, 682] width 61 height 28
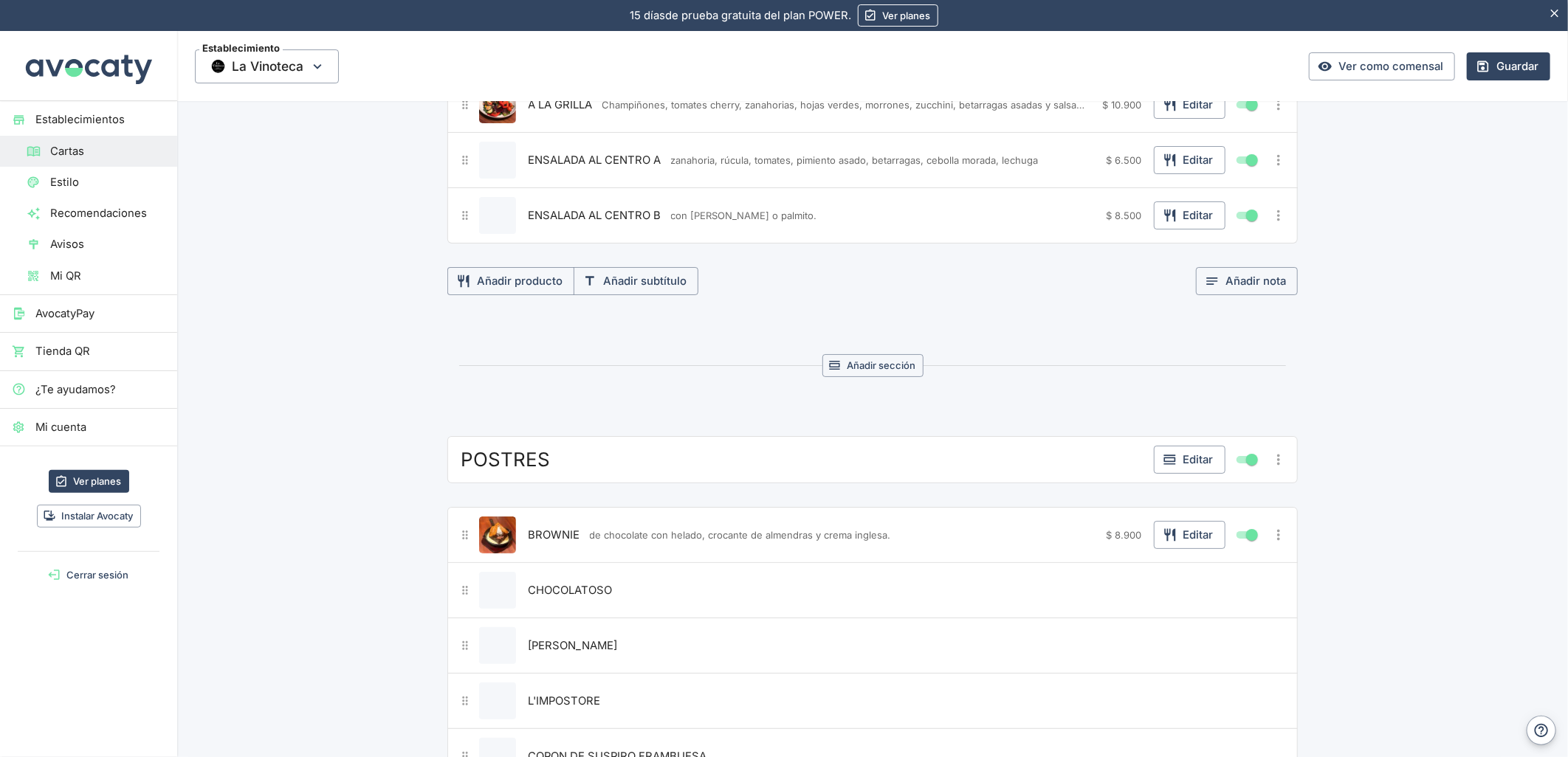
scroll to position [3116, 0]
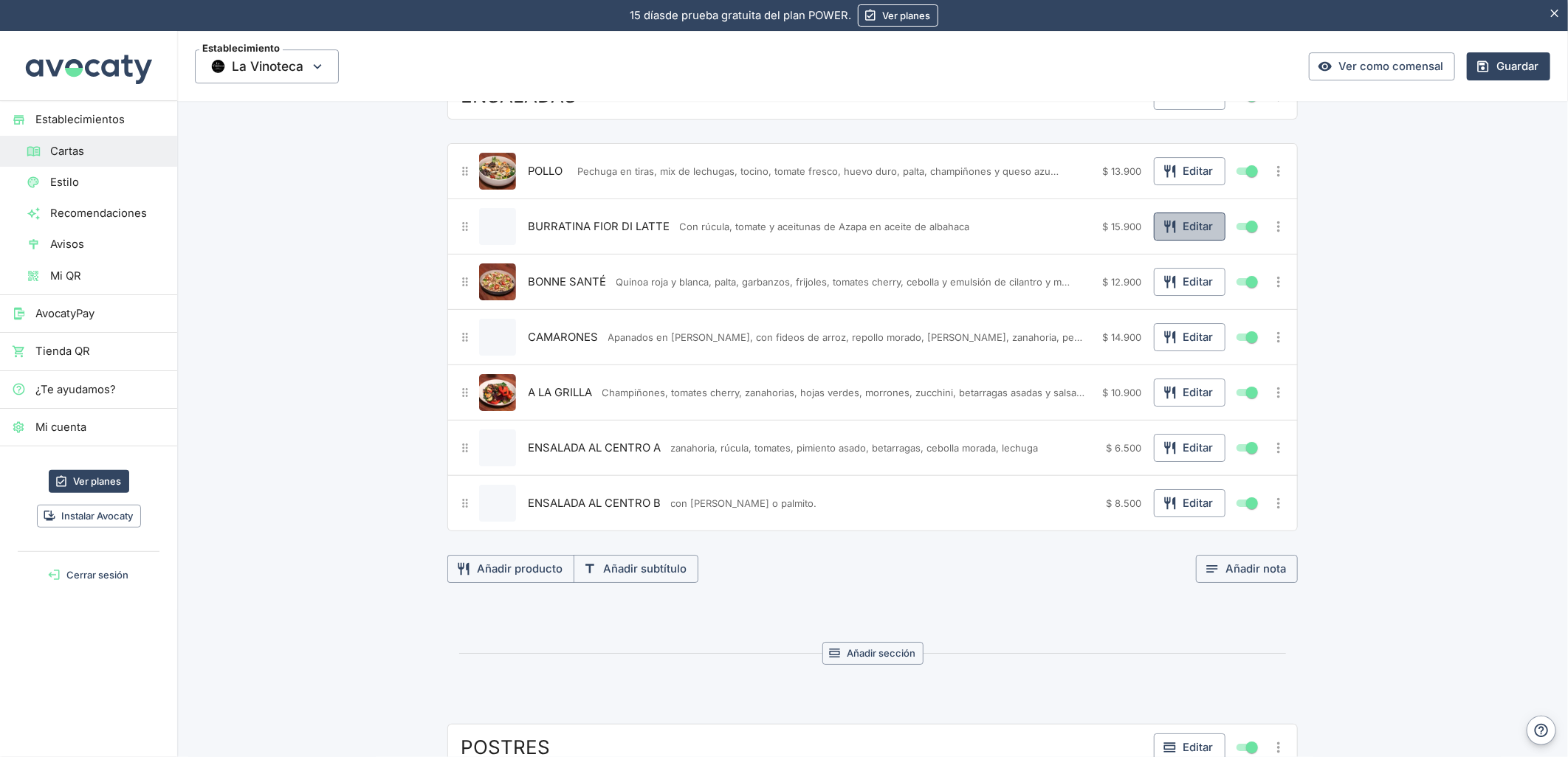
click at [1163, 234] on icon "button" at bounding box center [1170, 226] width 15 height 15
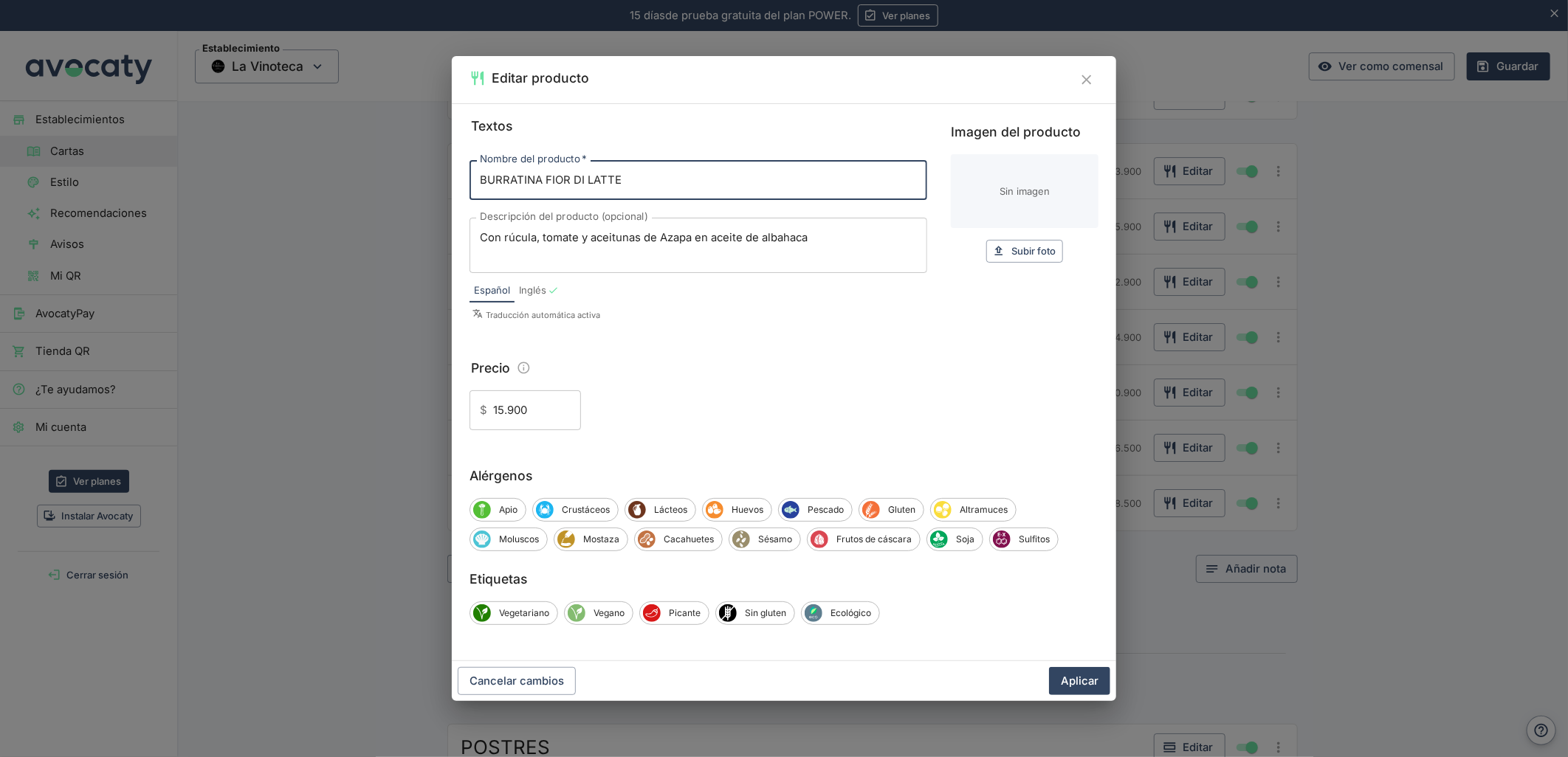
click at [1056, 188] on input "Imagen del producto" at bounding box center [1025, 192] width 148 height 74
type input "C:\fakepath\foo_09d24ab19f.webp"
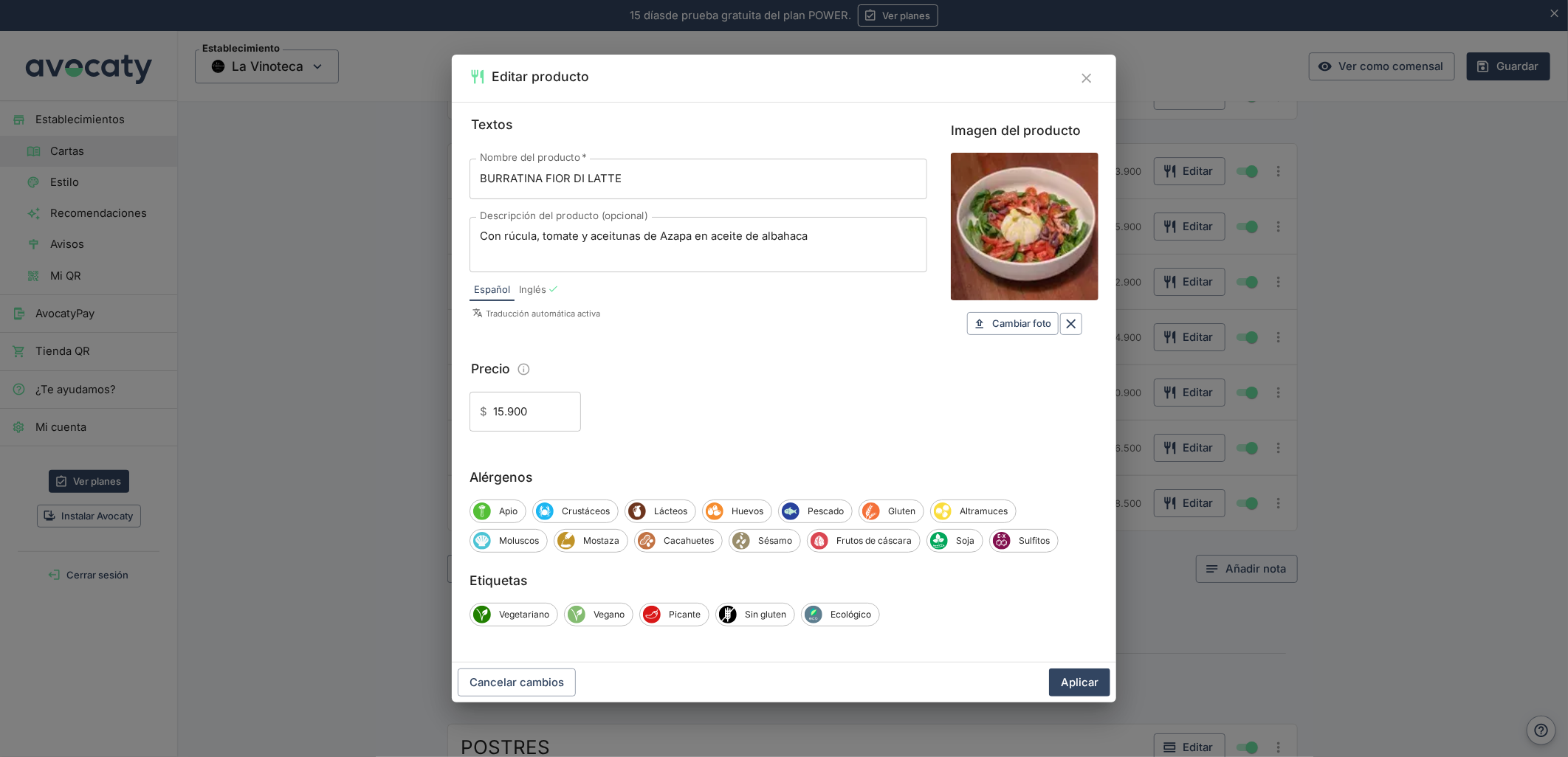
click at [1086, 683] on button "Aplicar" at bounding box center [1079, 682] width 61 height 28
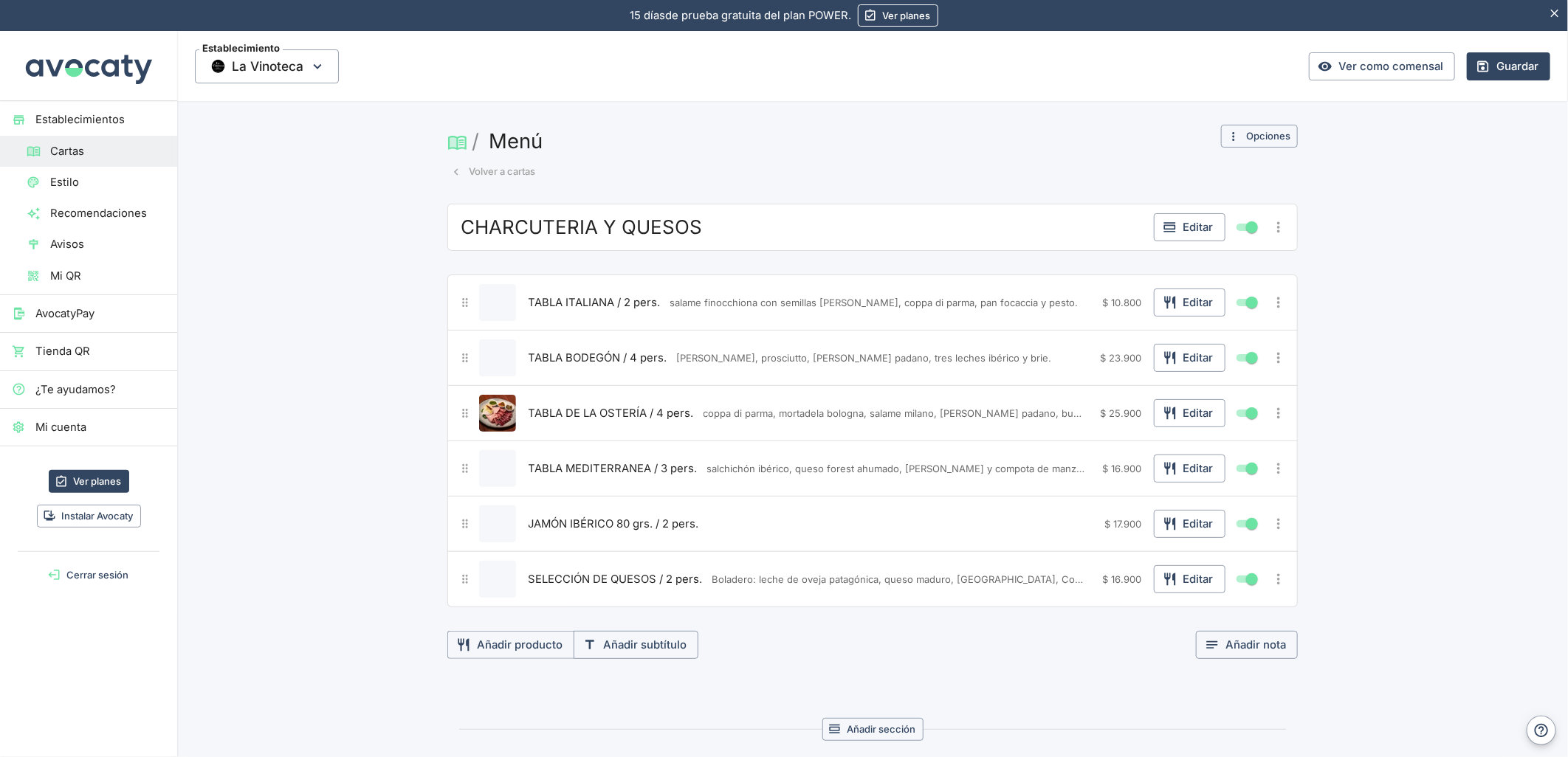
scroll to position [82, 0]
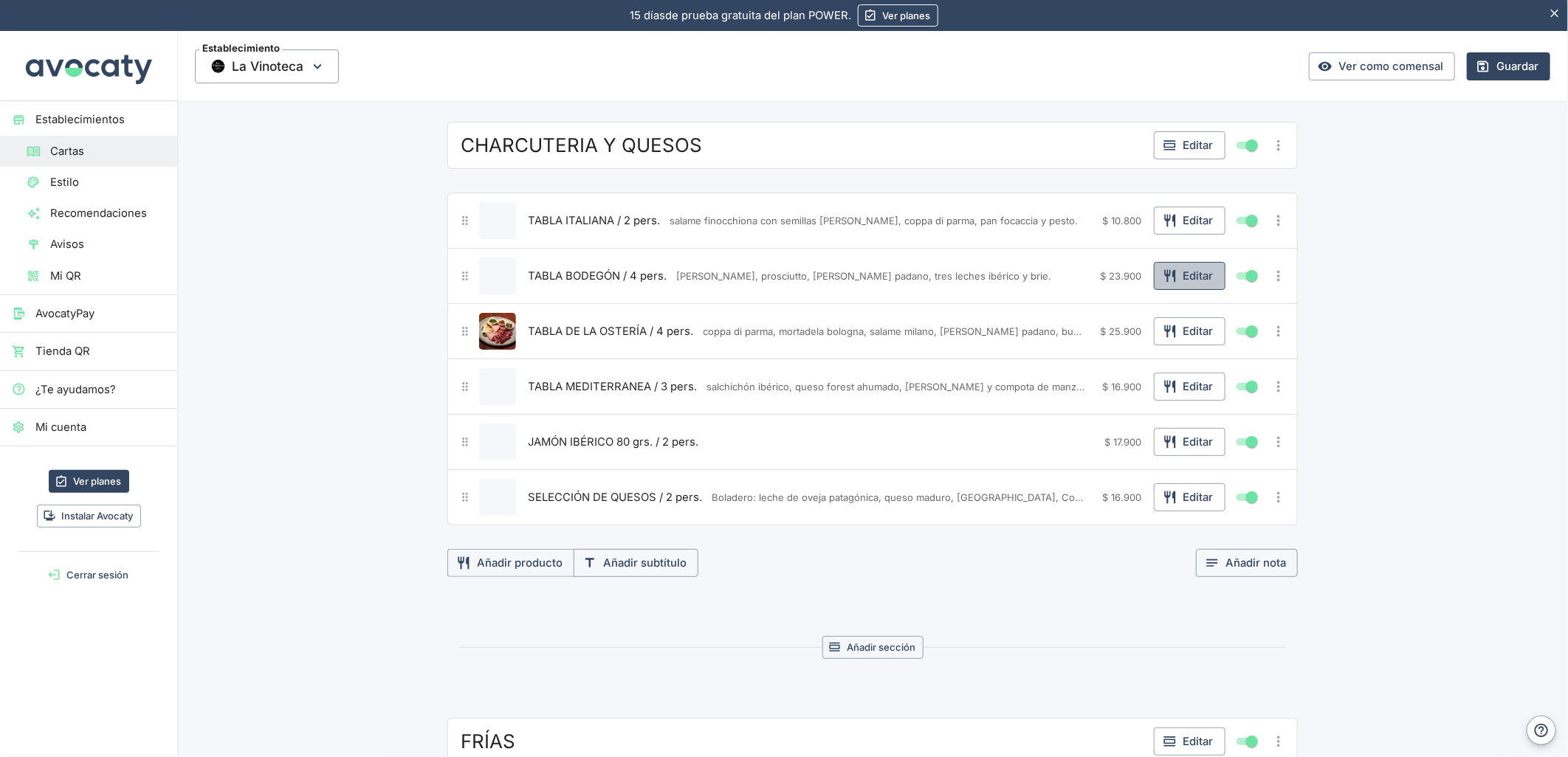
click at [1164, 271] on icon "button" at bounding box center [1169, 276] width 11 height 13
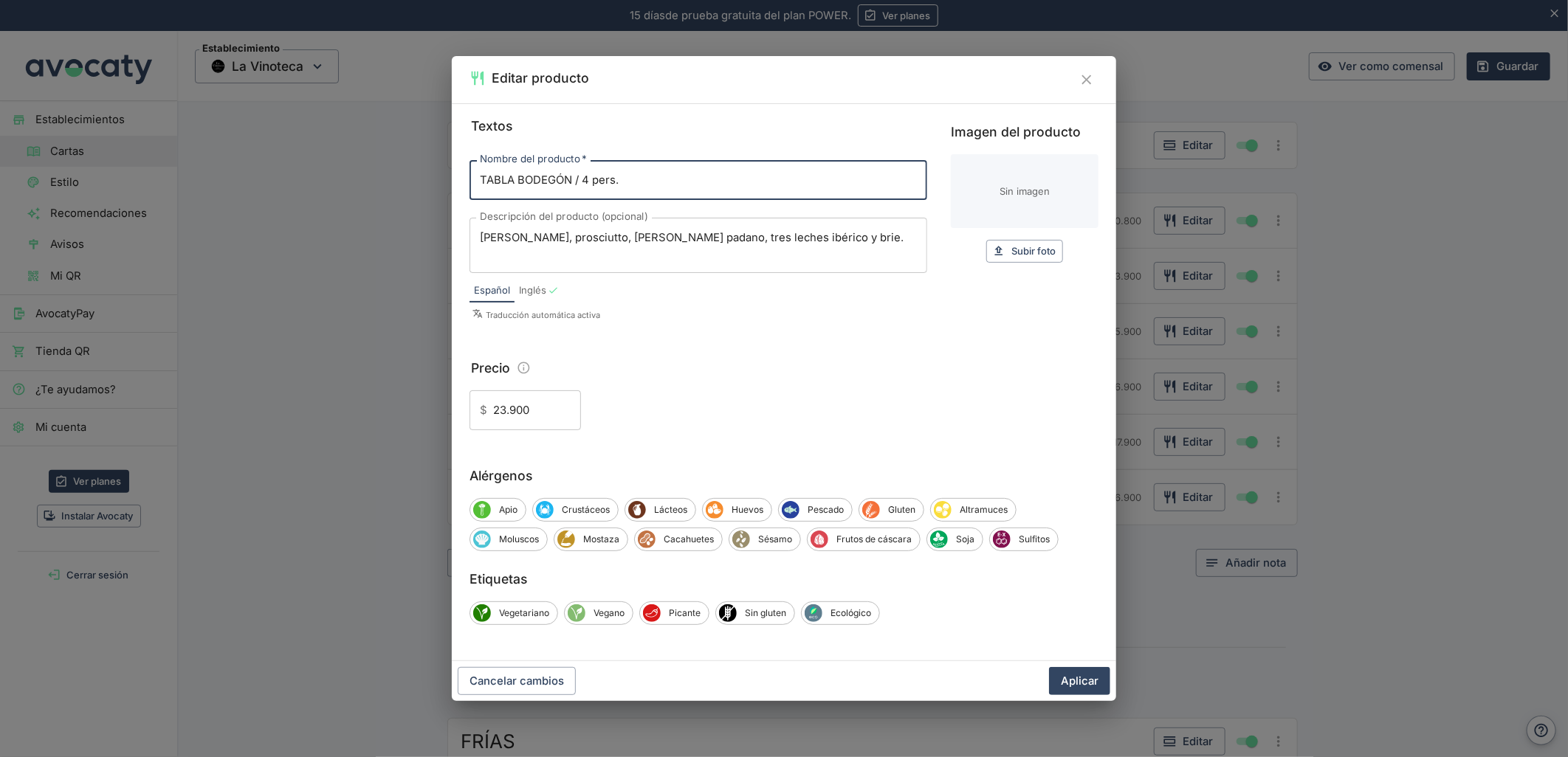
click at [1016, 172] on input "Imagen del producto" at bounding box center [1025, 192] width 148 height 74
type input "C:\fakepath\foo_9c4b41cd0e.webp"
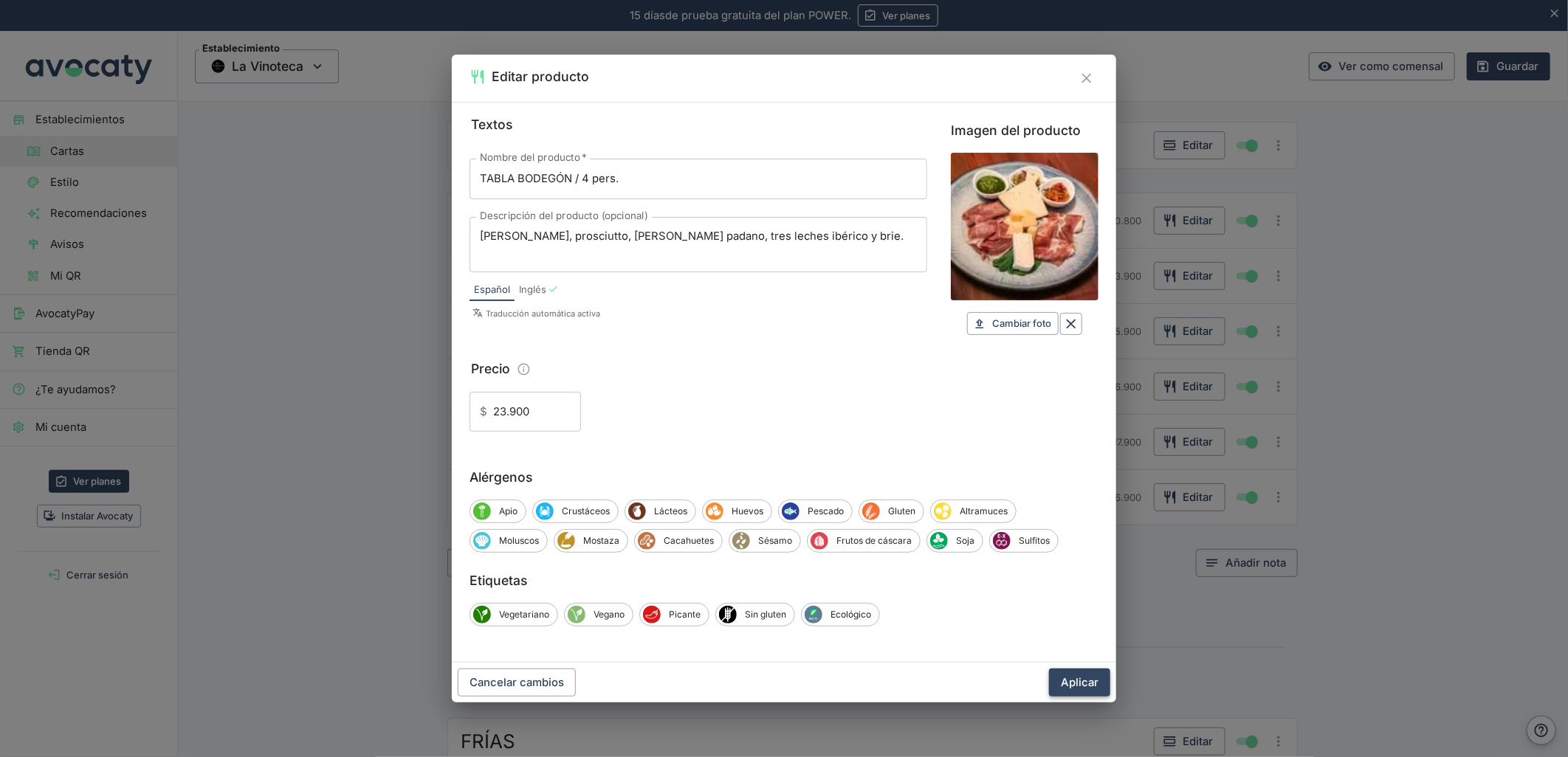
click at [1090, 683] on button "Aplicar" at bounding box center [1079, 682] width 61 height 28
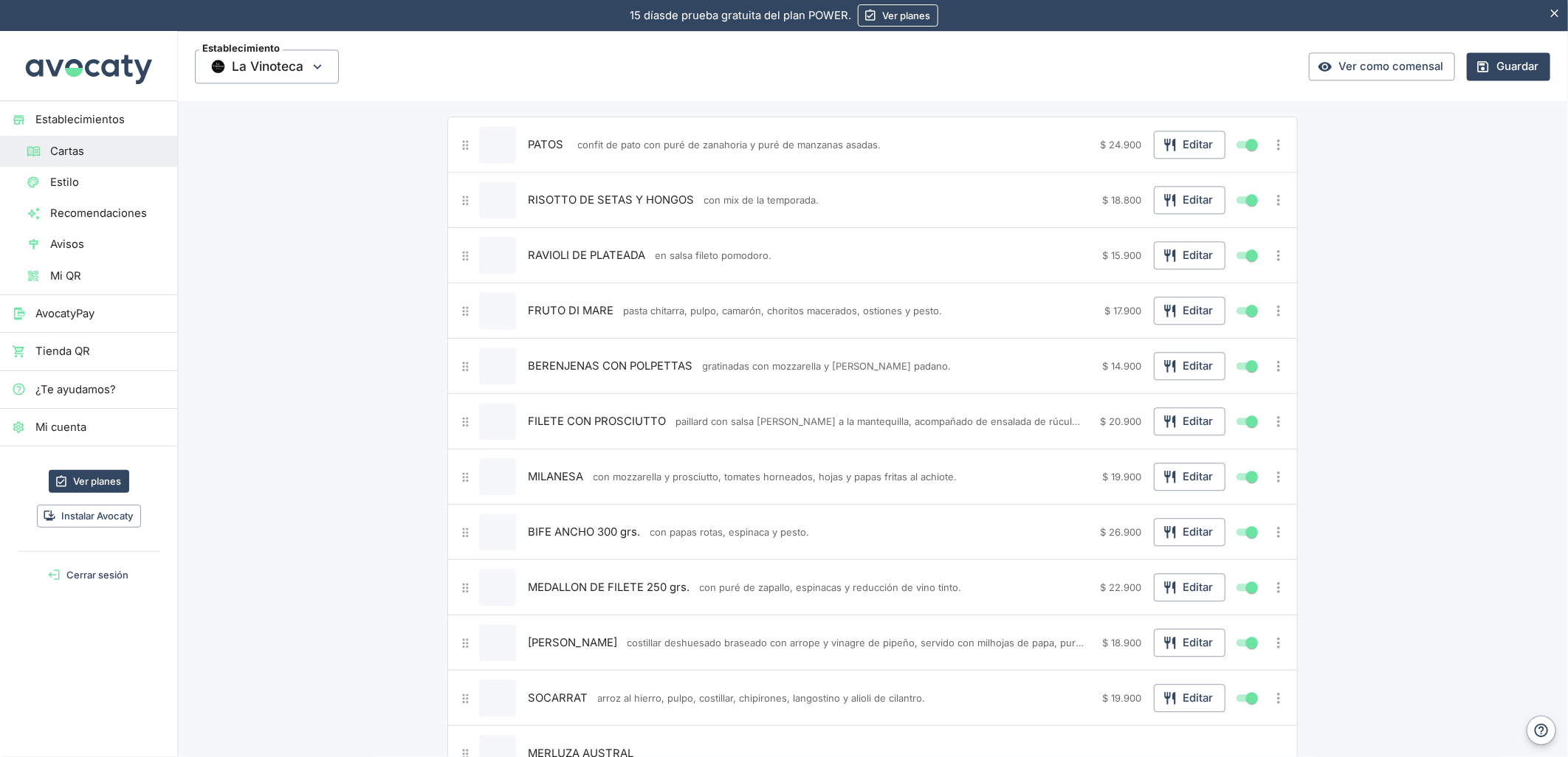
scroll to position [2131, 0]
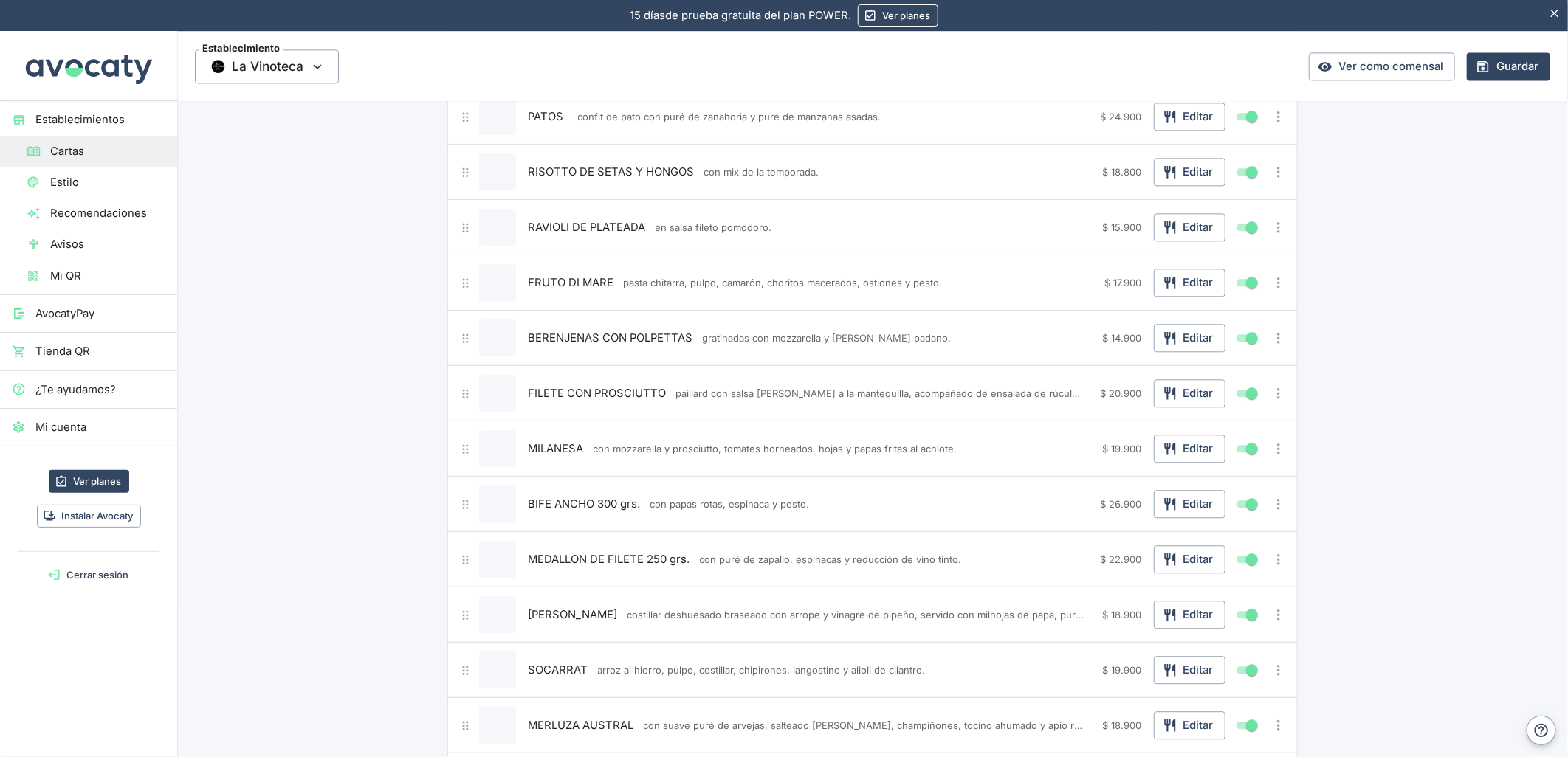
click at [628, 570] on button "MEDALLON DE FILETE 250 grs." at bounding box center [609, 559] width 169 height 22
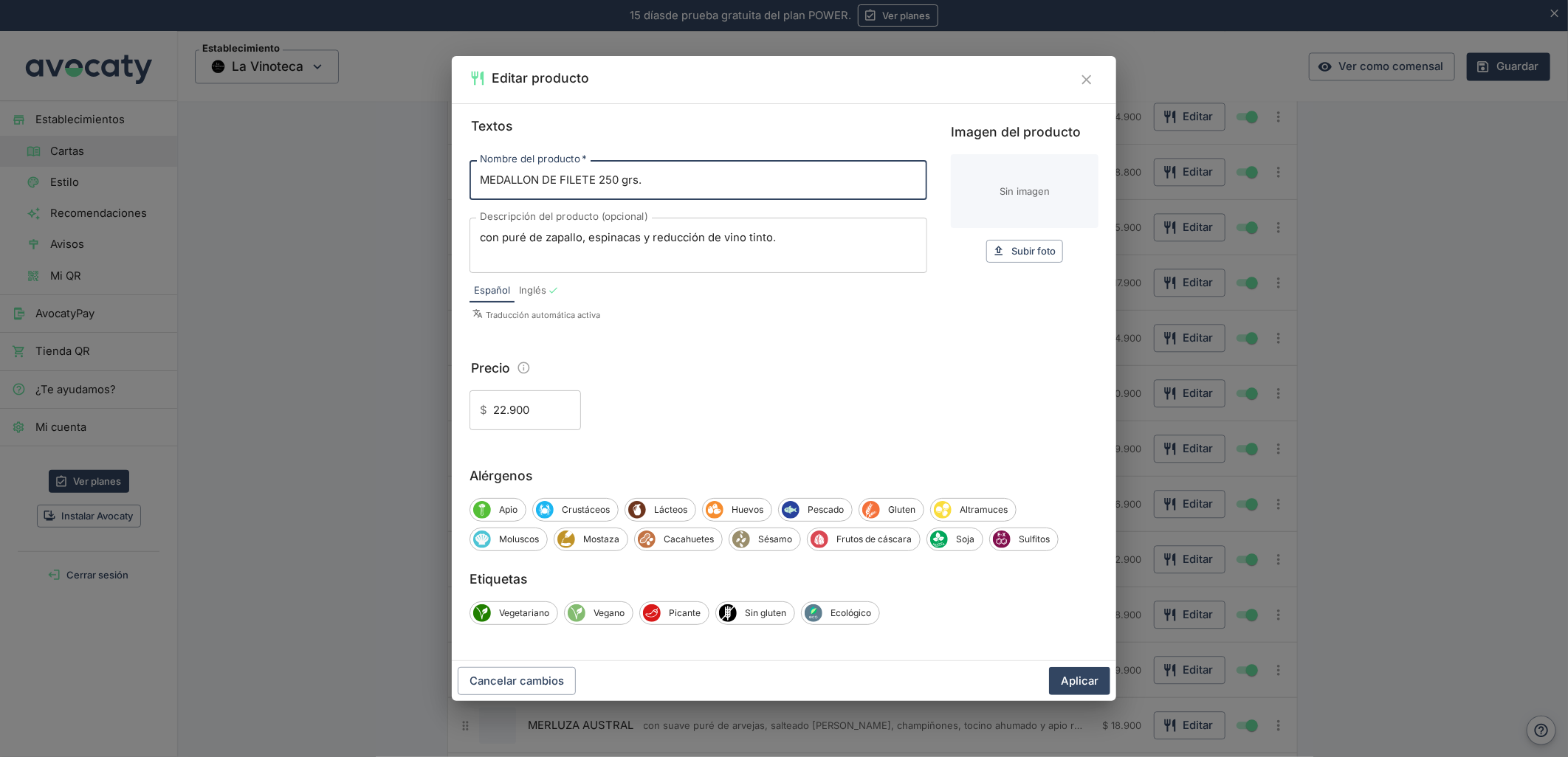
click at [1038, 197] on input "Imagen del producto" at bounding box center [1025, 192] width 148 height 74
type input "C:\fakepath\foo_9cd8b1e5dd.webp"
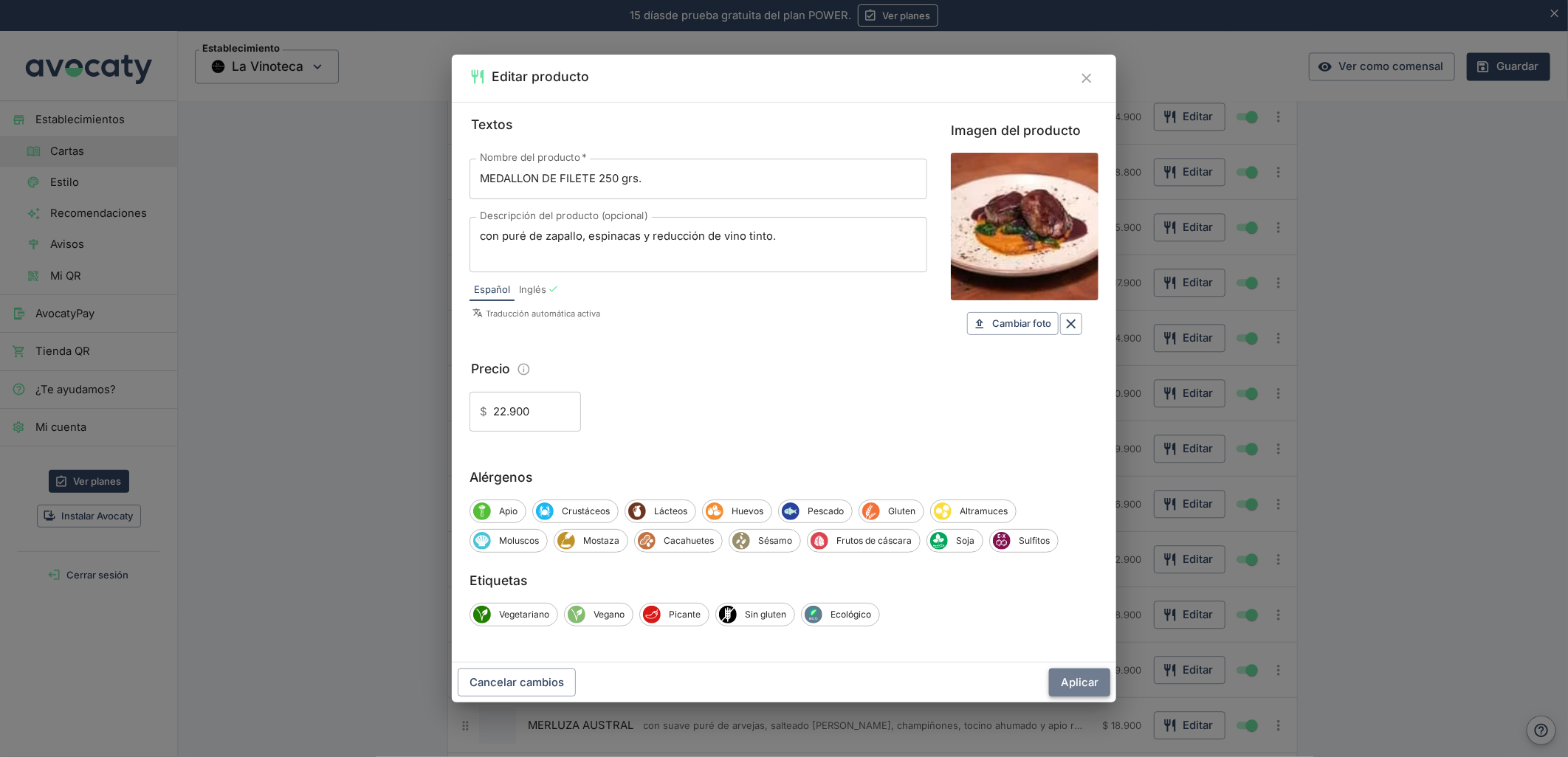
click at [1079, 686] on button "Aplicar" at bounding box center [1079, 682] width 61 height 28
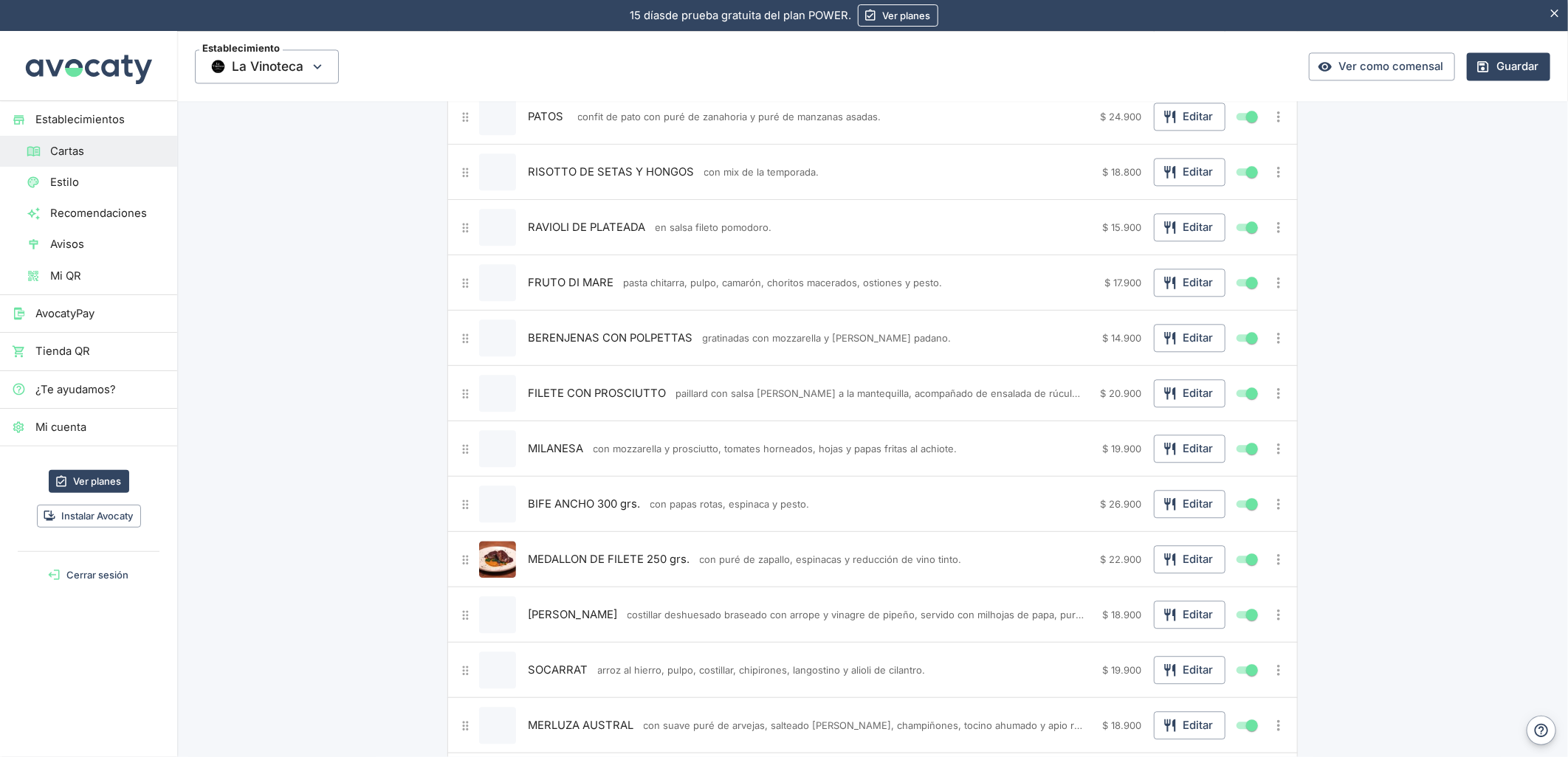
scroll to position [2049, 0]
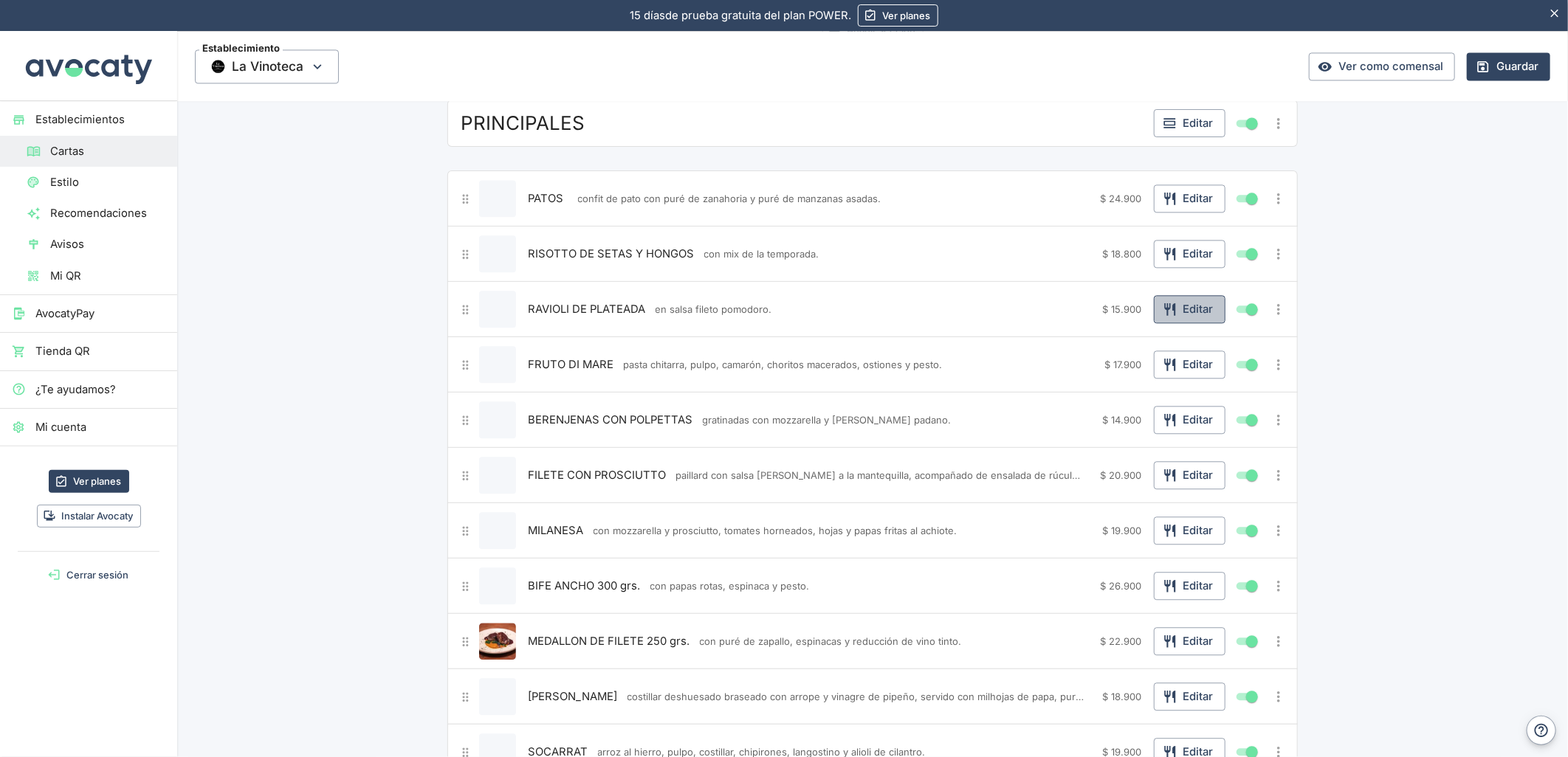
click at [1191, 319] on button "Editar" at bounding box center [1189, 308] width 72 height 28
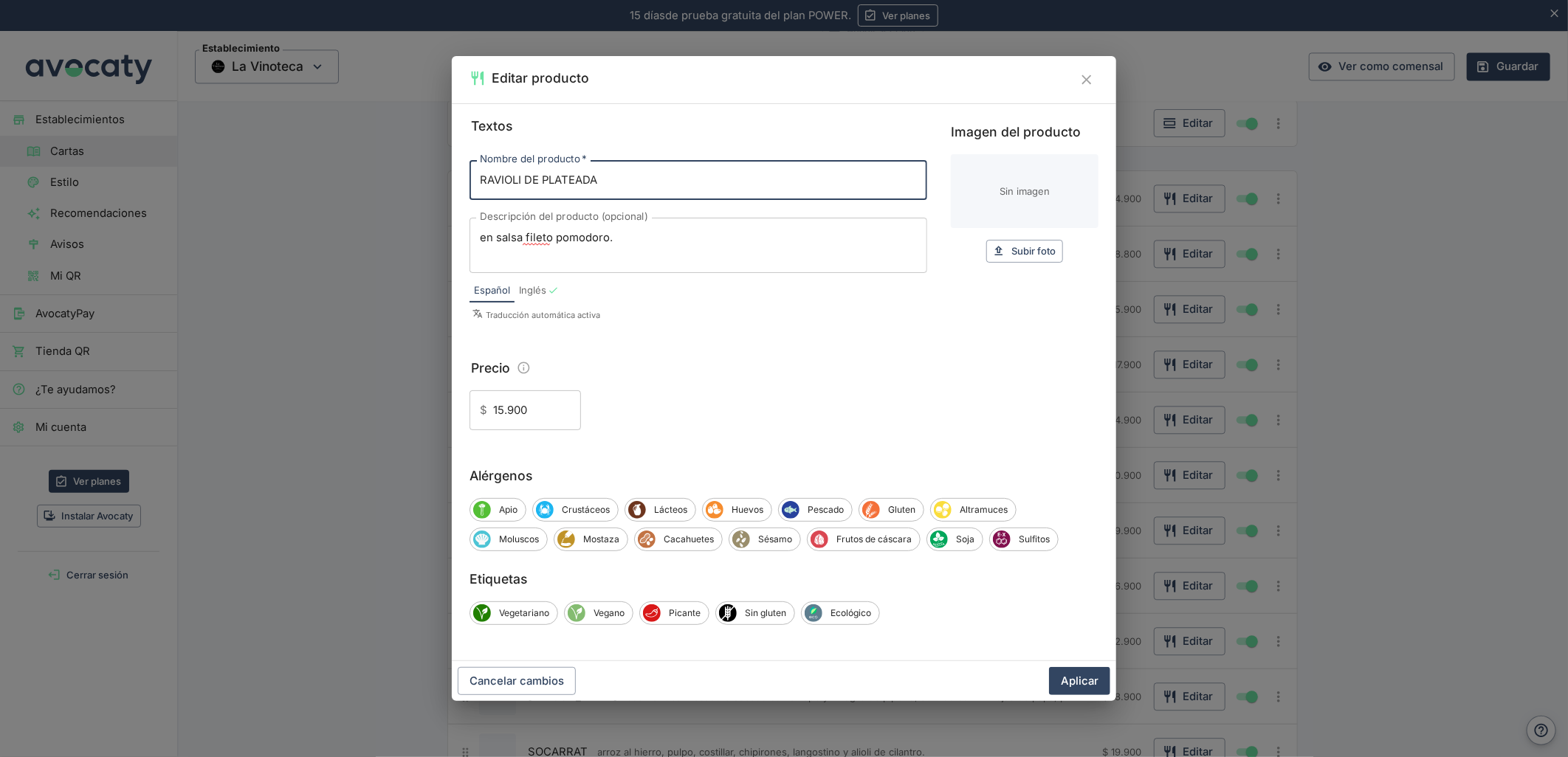
click at [1010, 192] on input "Imagen del producto" at bounding box center [1025, 192] width 148 height 74
type input "C:\fakepath\foo_10a1757b7a.webp"
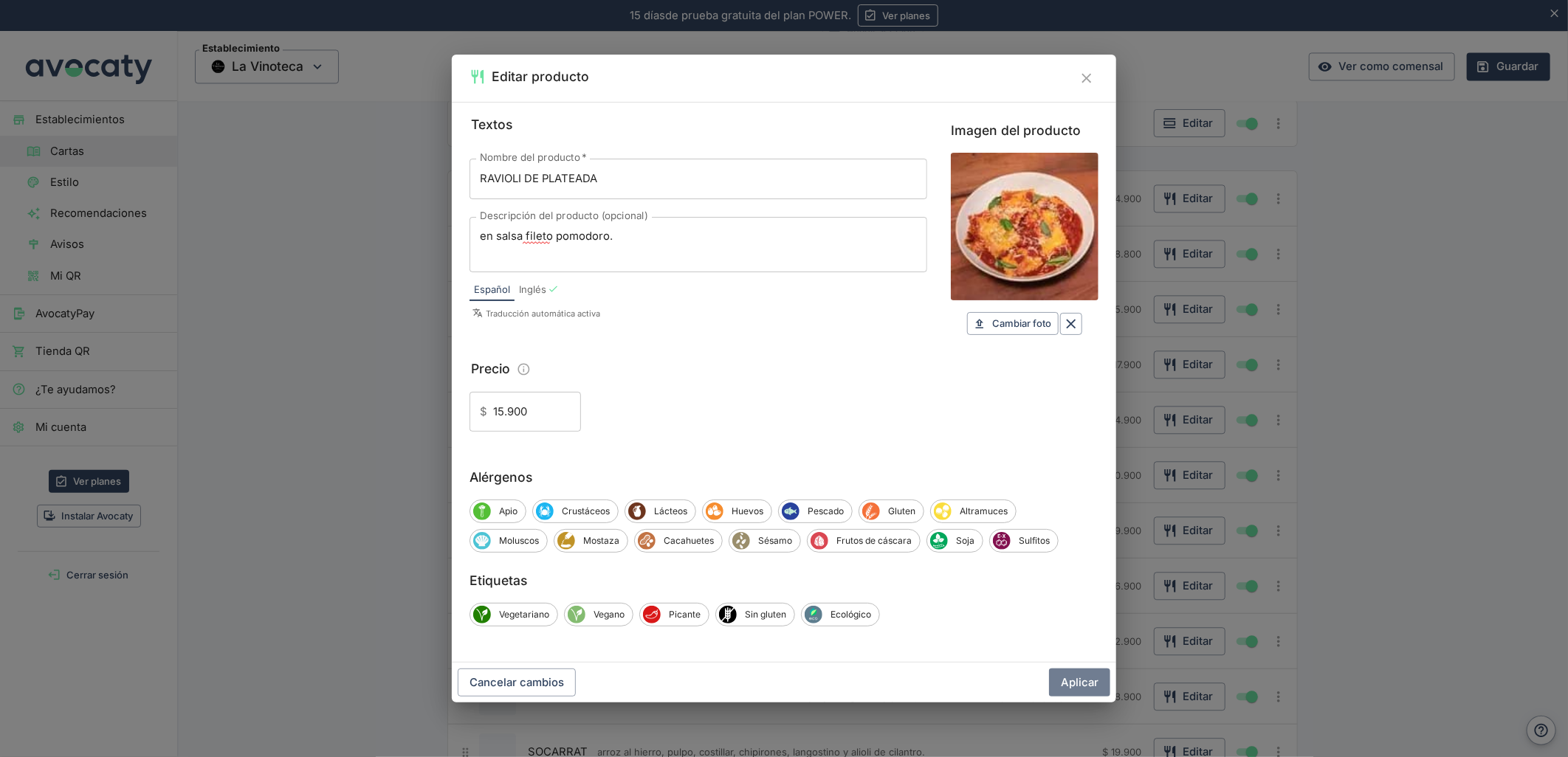
click at [1082, 686] on button "Aplicar" at bounding box center [1079, 682] width 61 height 28
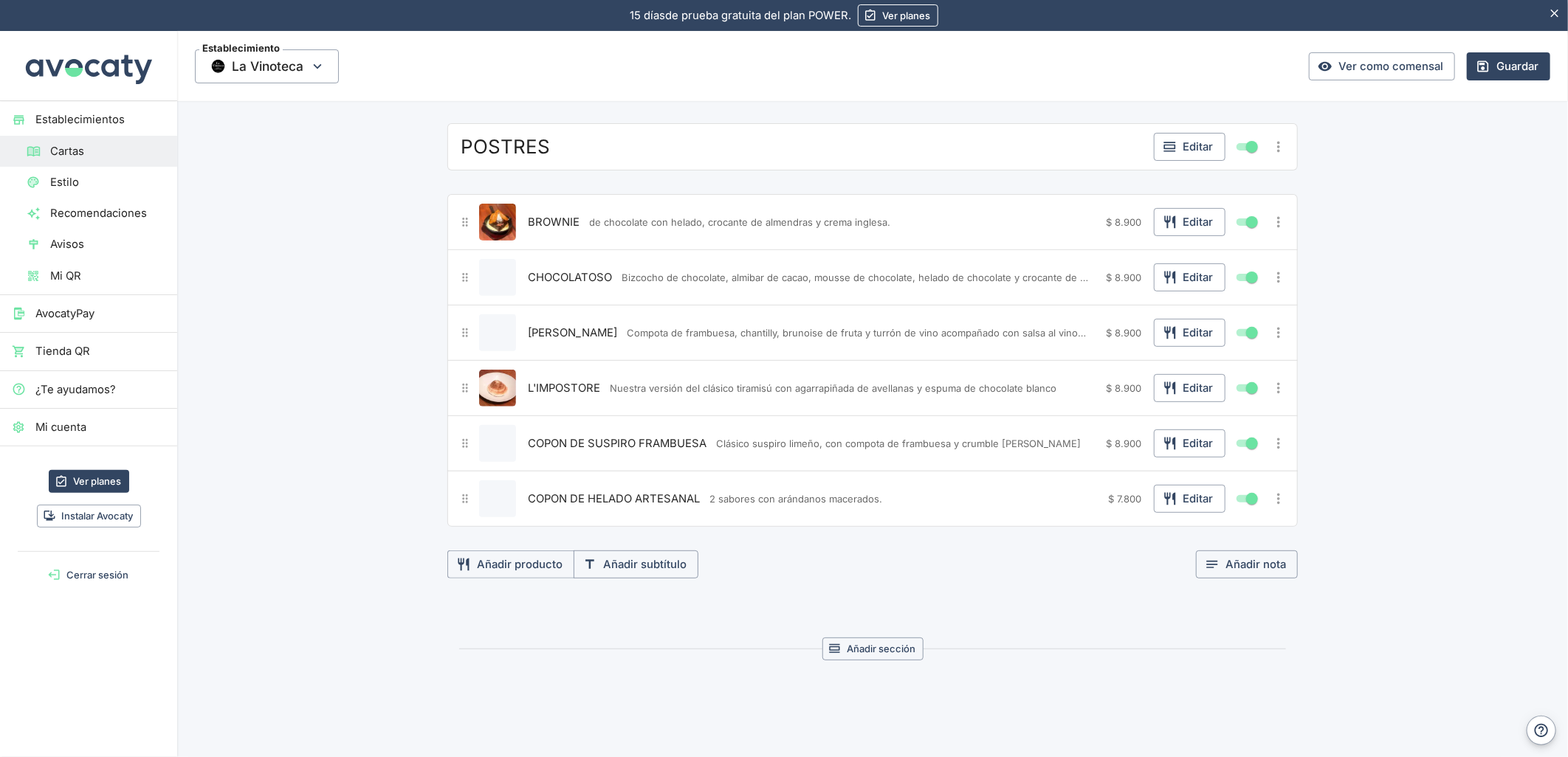
scroll to position [3796, 0]
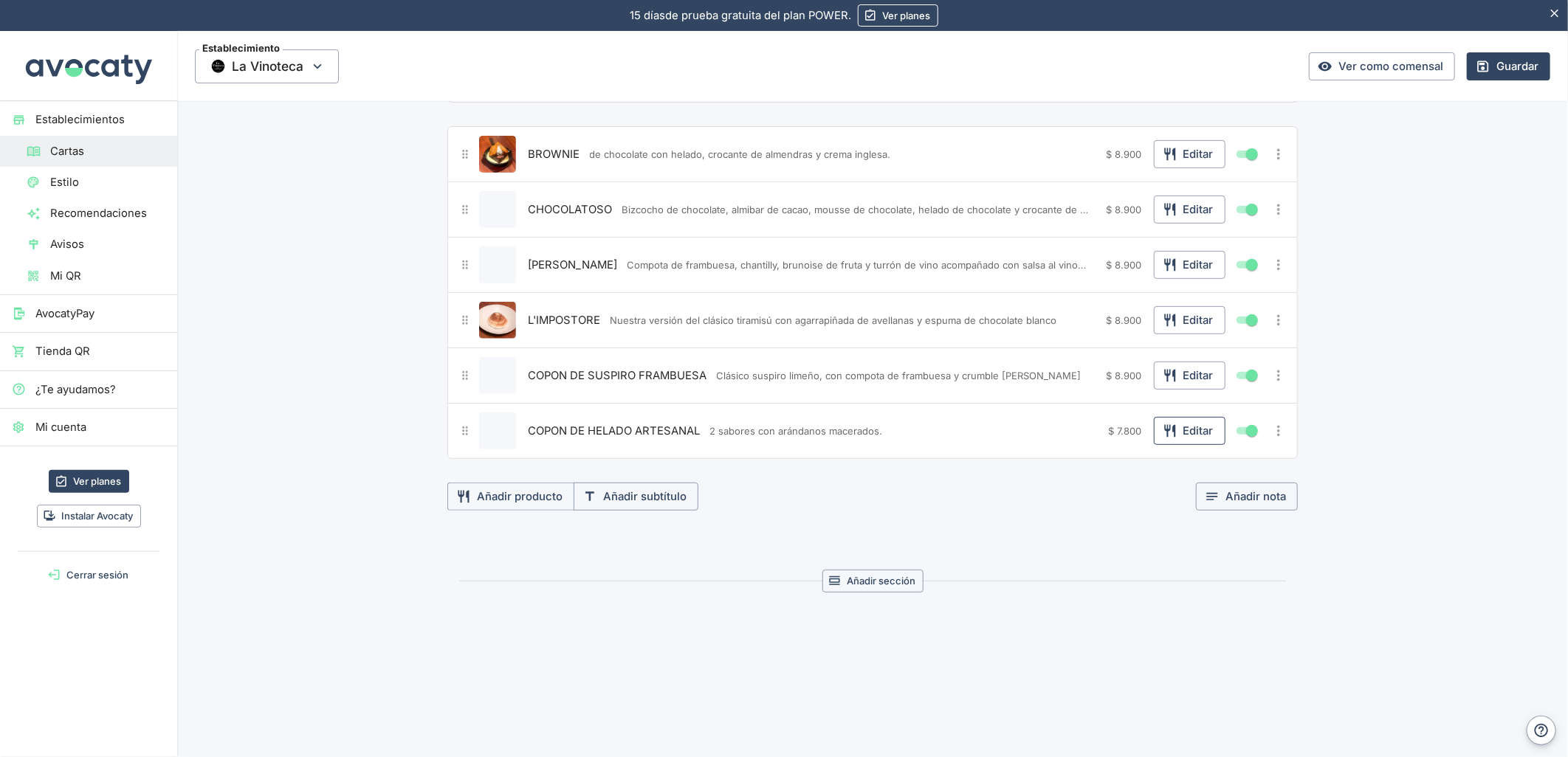
click at [1193, 423] on button "Editar" at bounding box center [1189, 431] width 72 height 28
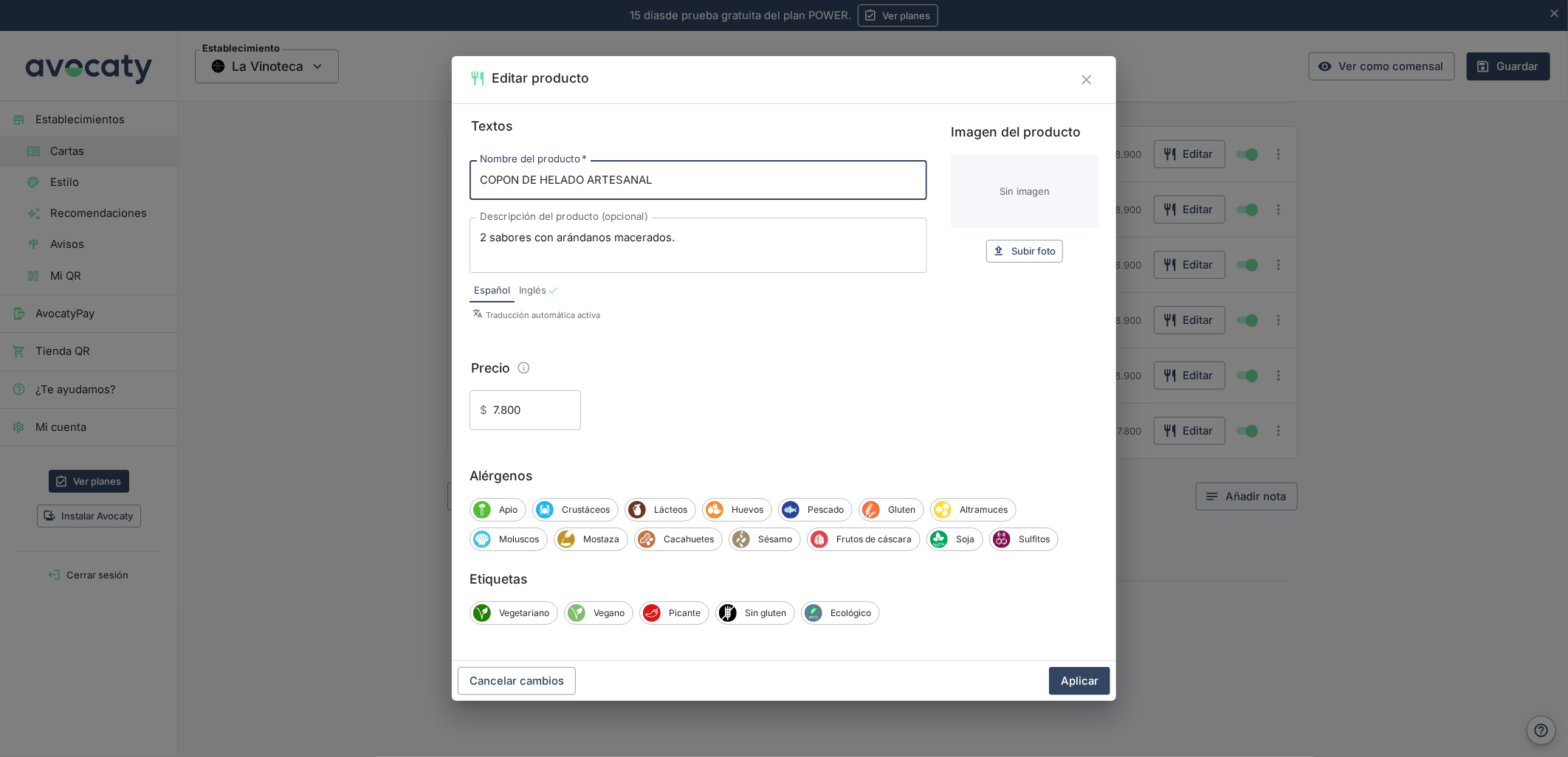
click at [1027, 204] on input "Imagen del producto" at bounding box center [1025, 192] width 148 height 74
type input "C:\fakepath\foo_11a558871d.webp"
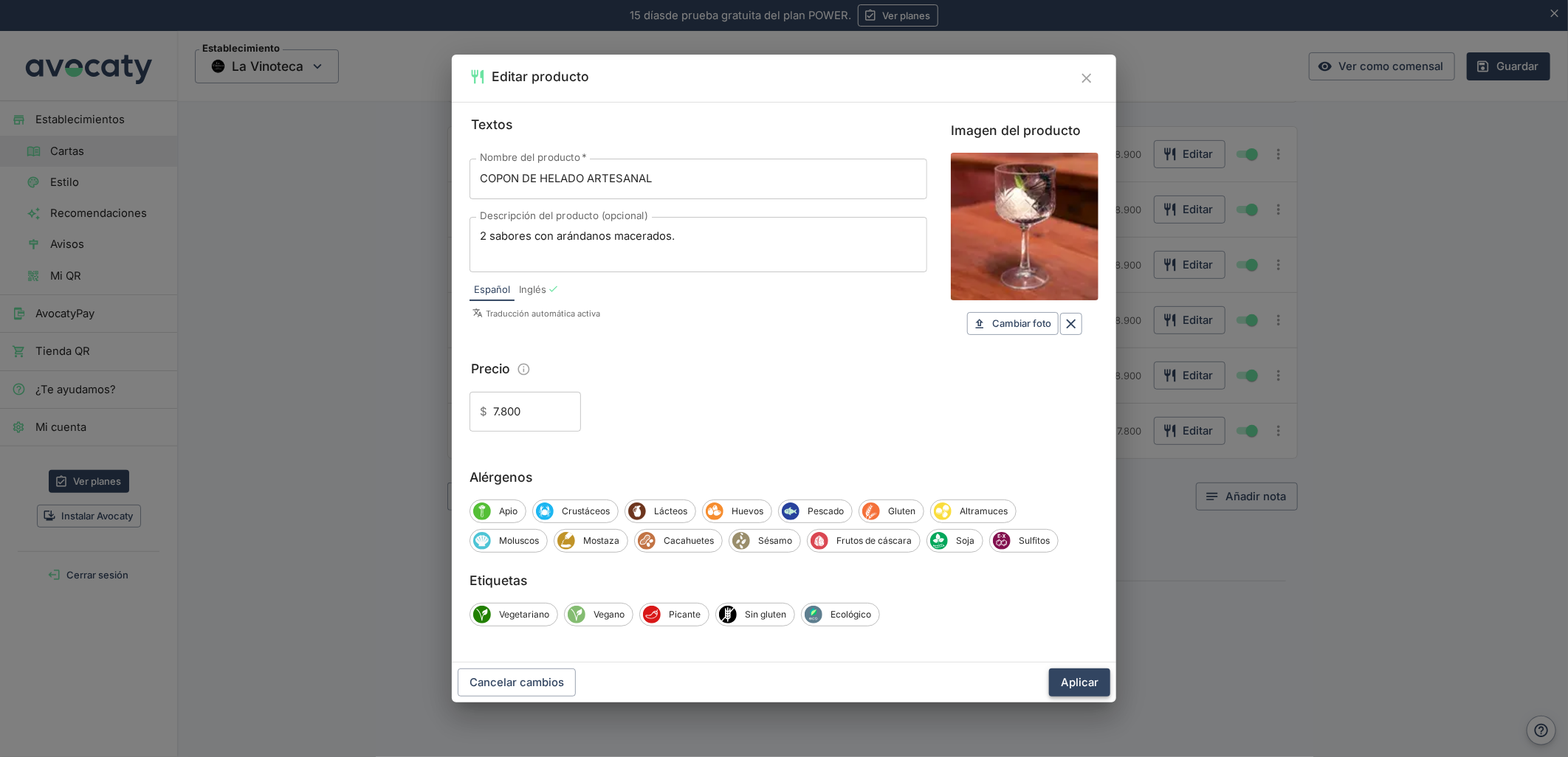
click at [1074, 674] on button "Aplicar" at bounding box center [1079, 682] width 61 height 28
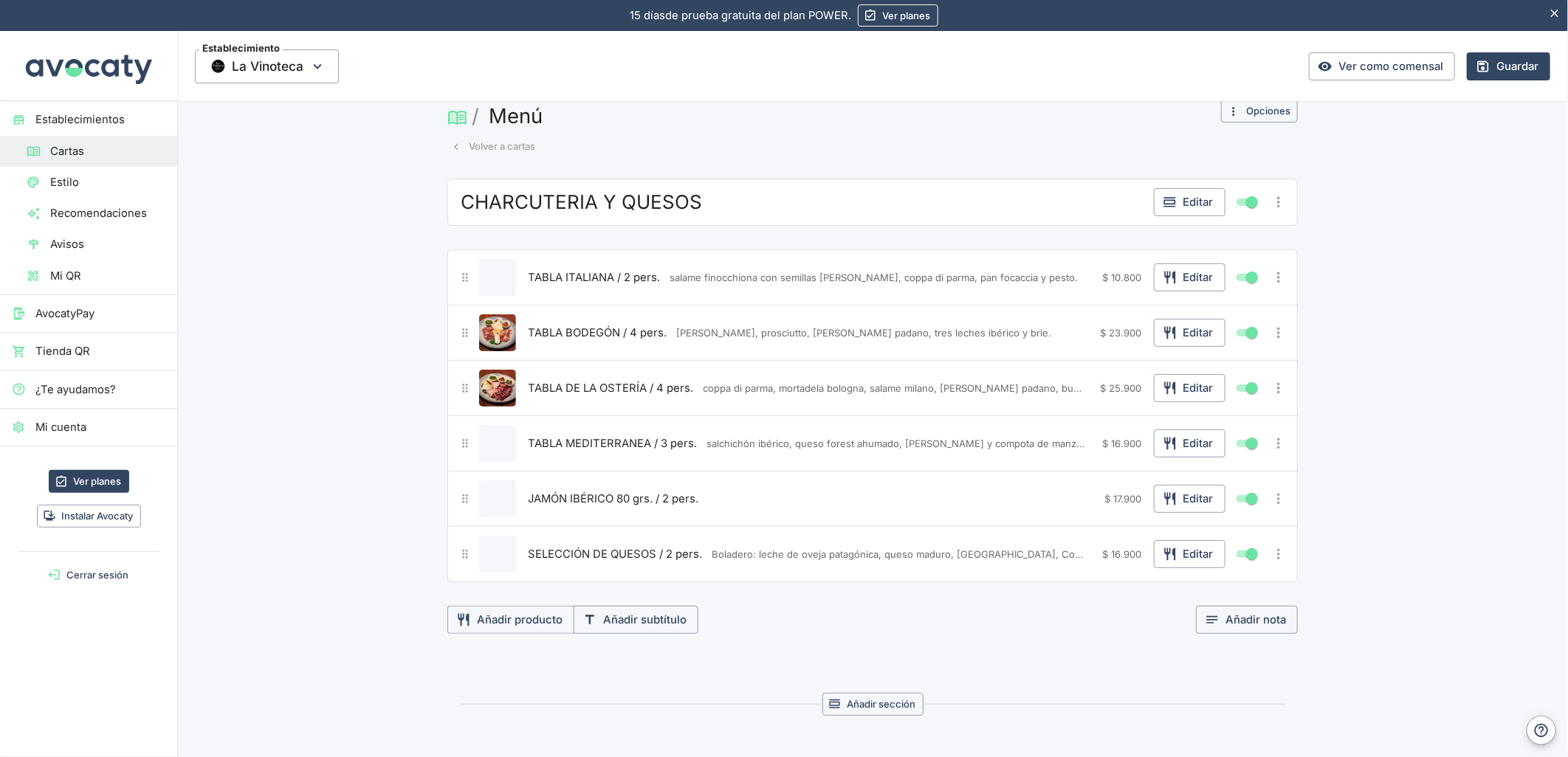
scroll to position [515, 0]
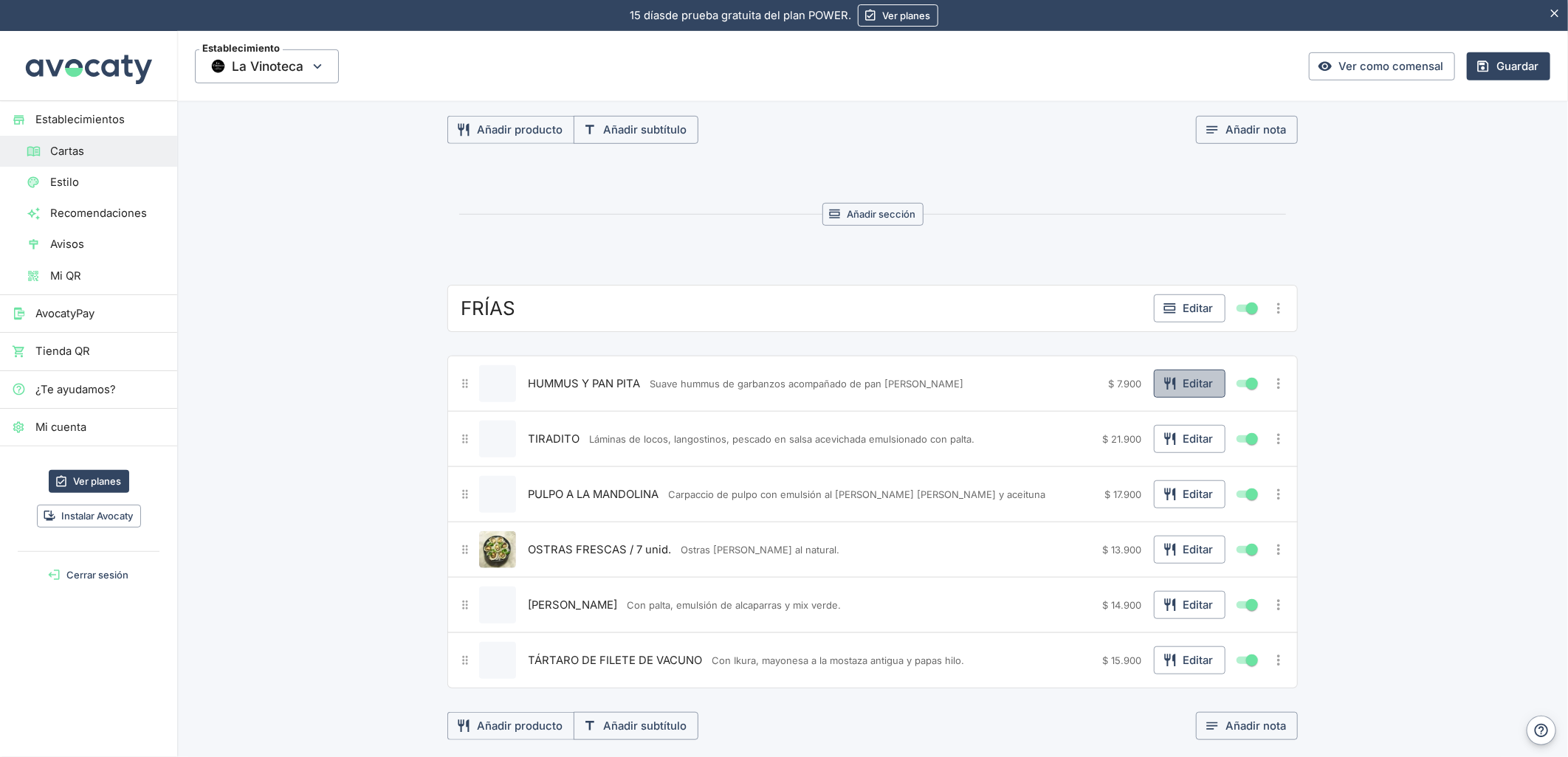
click at [1208, 389] on button "Editar" at bounding box center [1189, 383] width 72 height 28
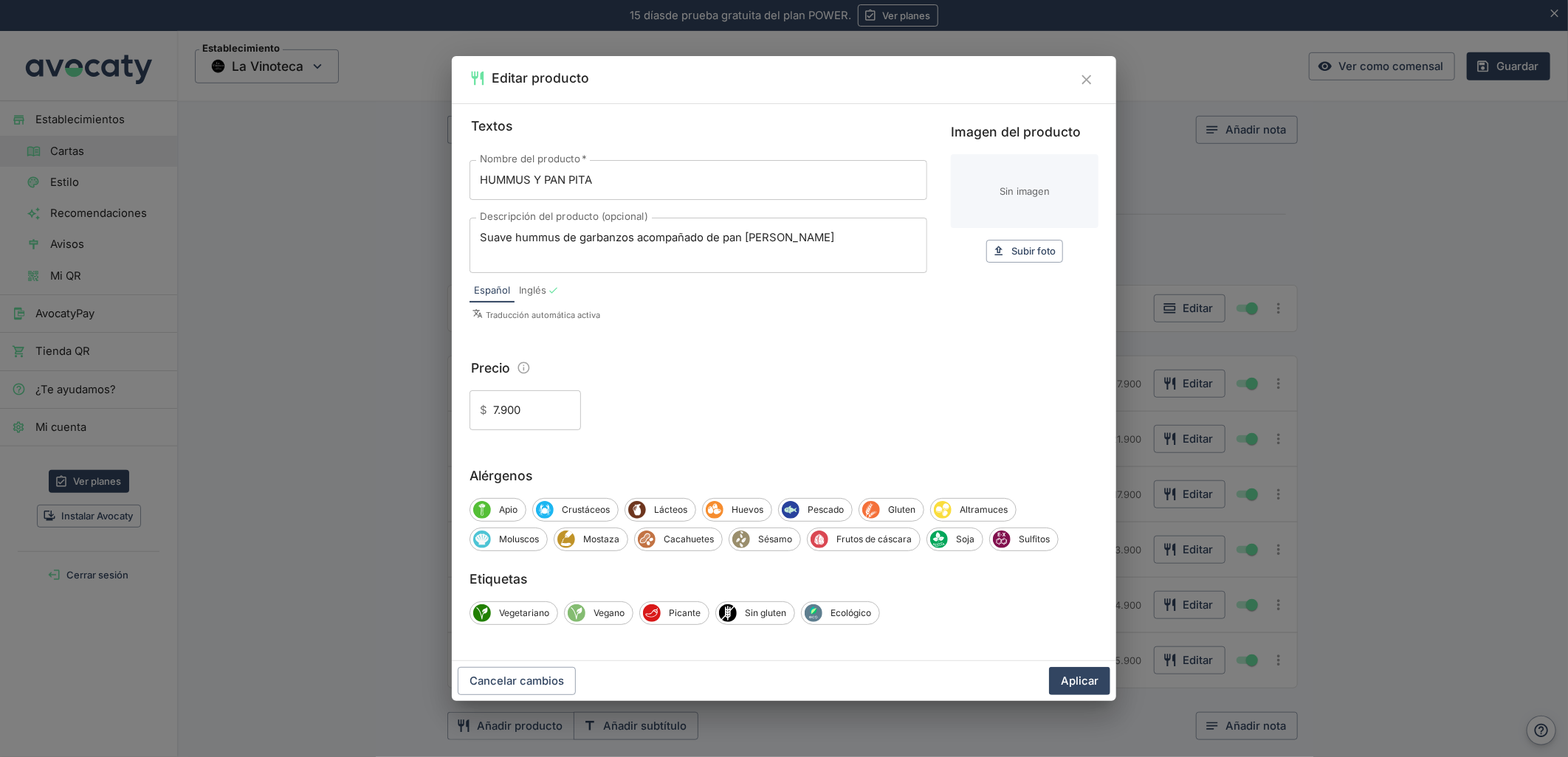
click at [1000, 192] on input "Imagen del producto" at bounding box center [1025, 192] width 148 height 74
type input "C:\fakepath\foo_13d7c9b34f.webp"
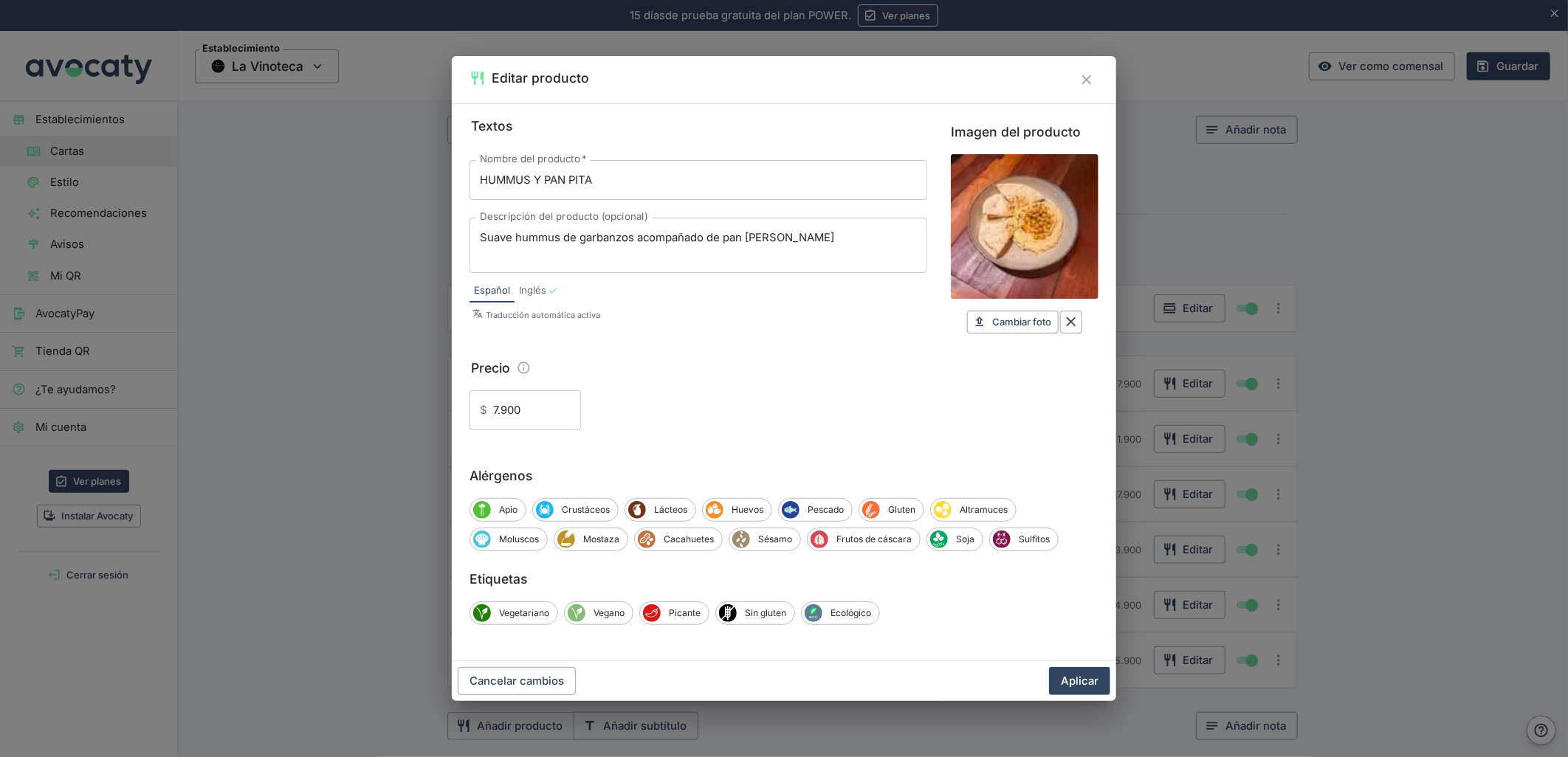
click at [1087, 684] on button "Aplicar" at bounding box center [1079, 681] width 61 height 28
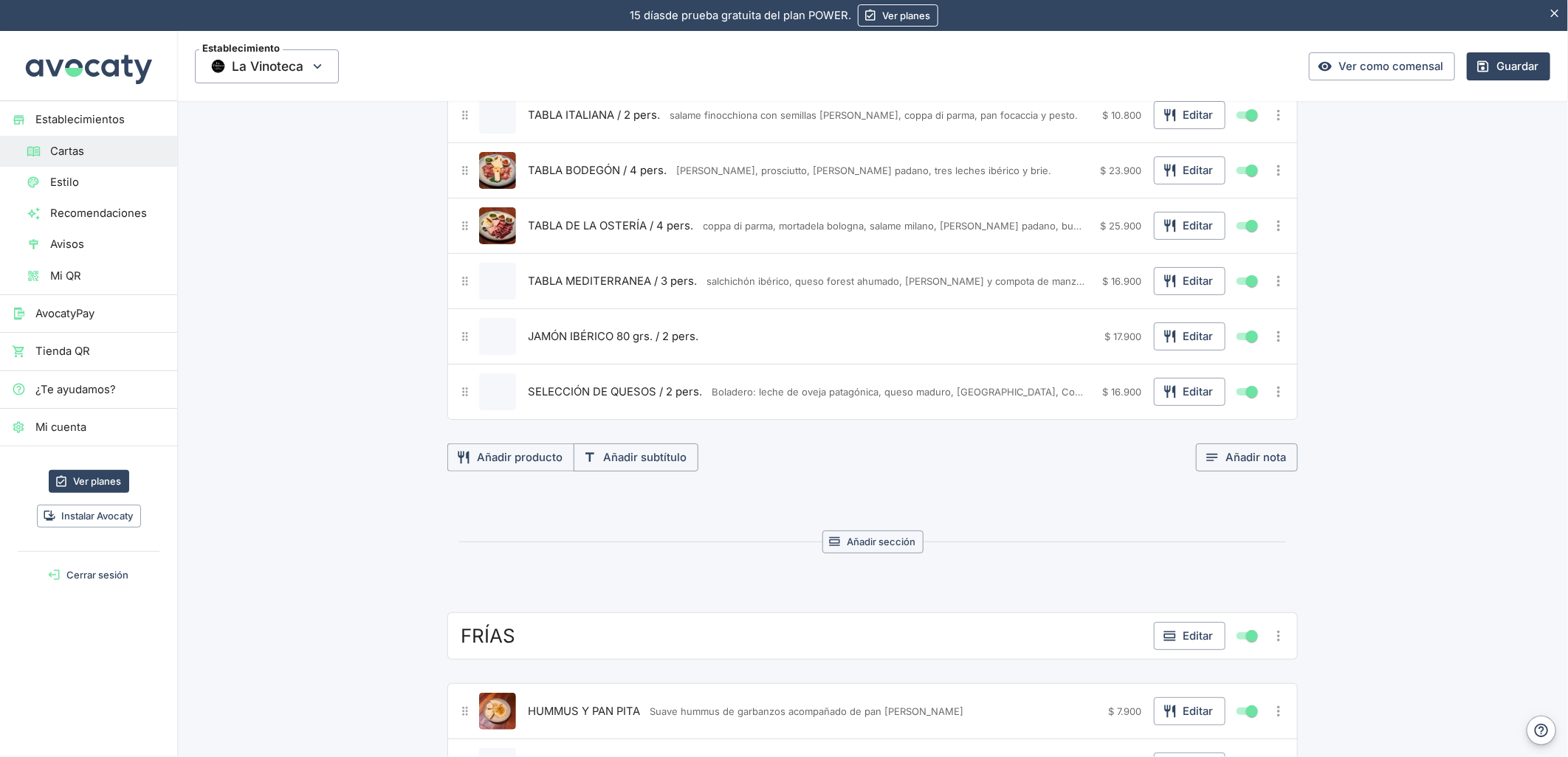
scroll to position [0, 0]
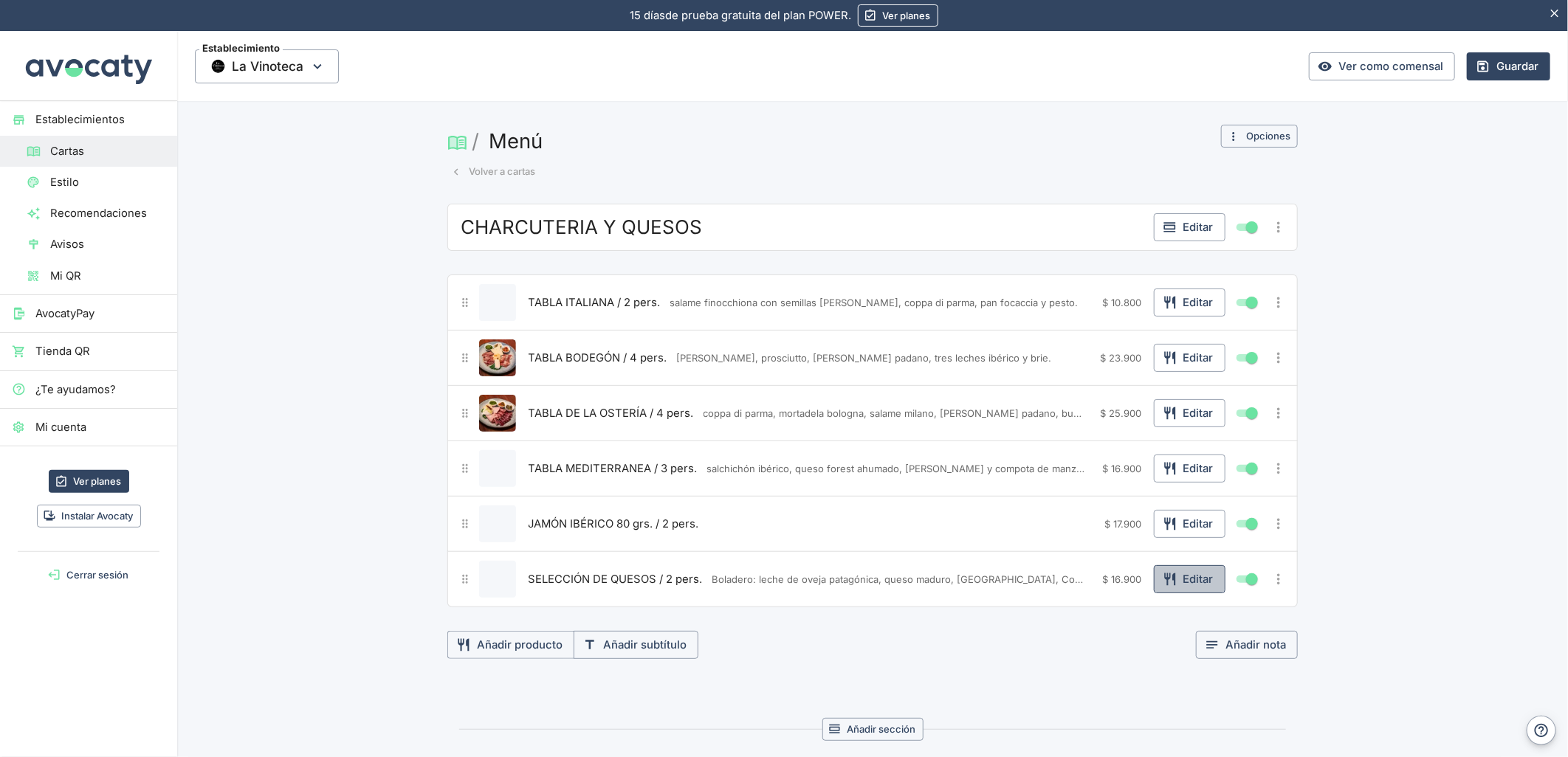
click at [1180, 580] on button "Editar" at bounding box center [1189, 579] width 72 height 28
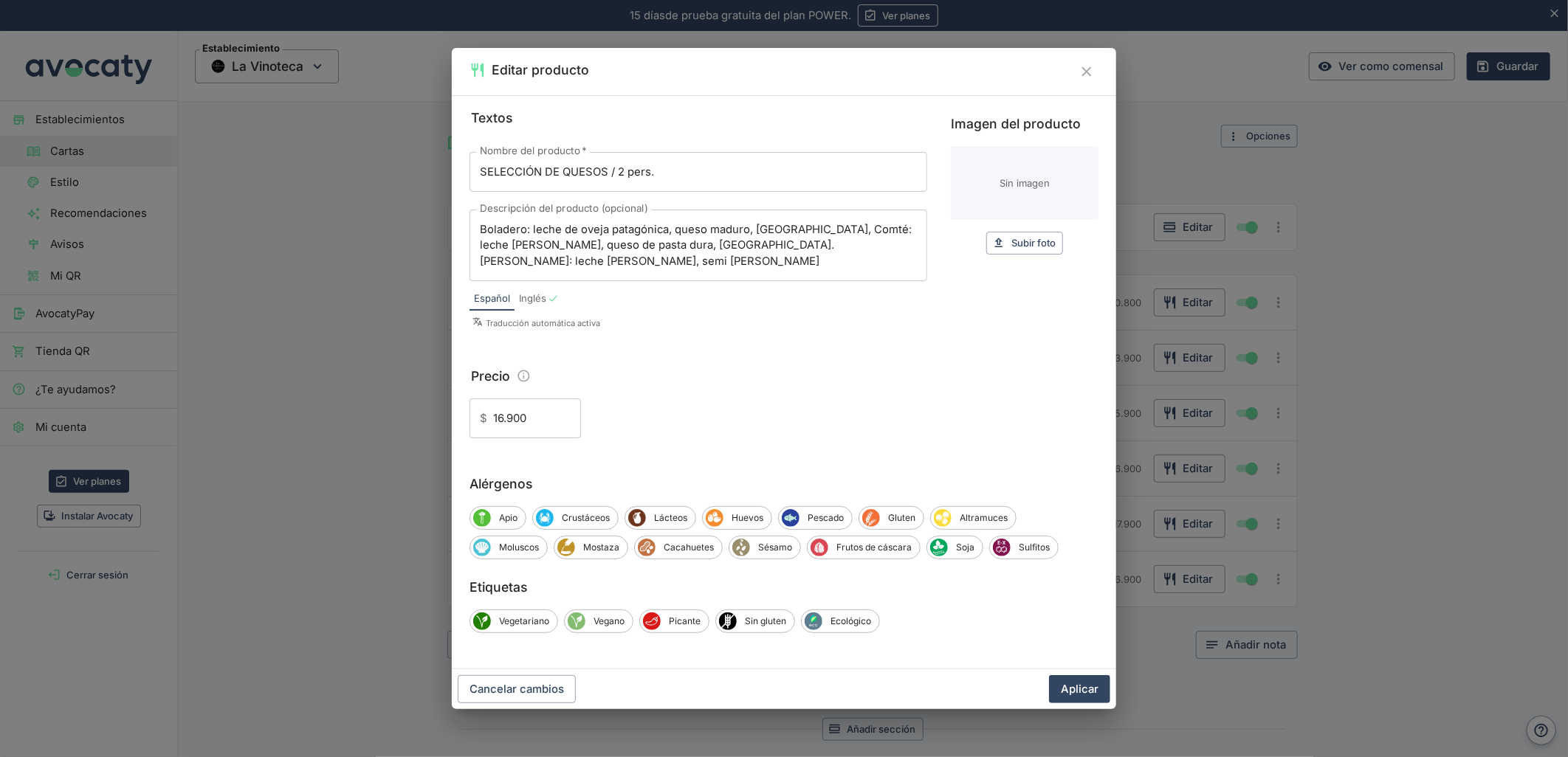
click at [1029, 182] on input "Imagen del producto" at bounding box center [1025, 183] width 148 height 74
type input "C:\fakepath\foo_43efc7e976.webp"
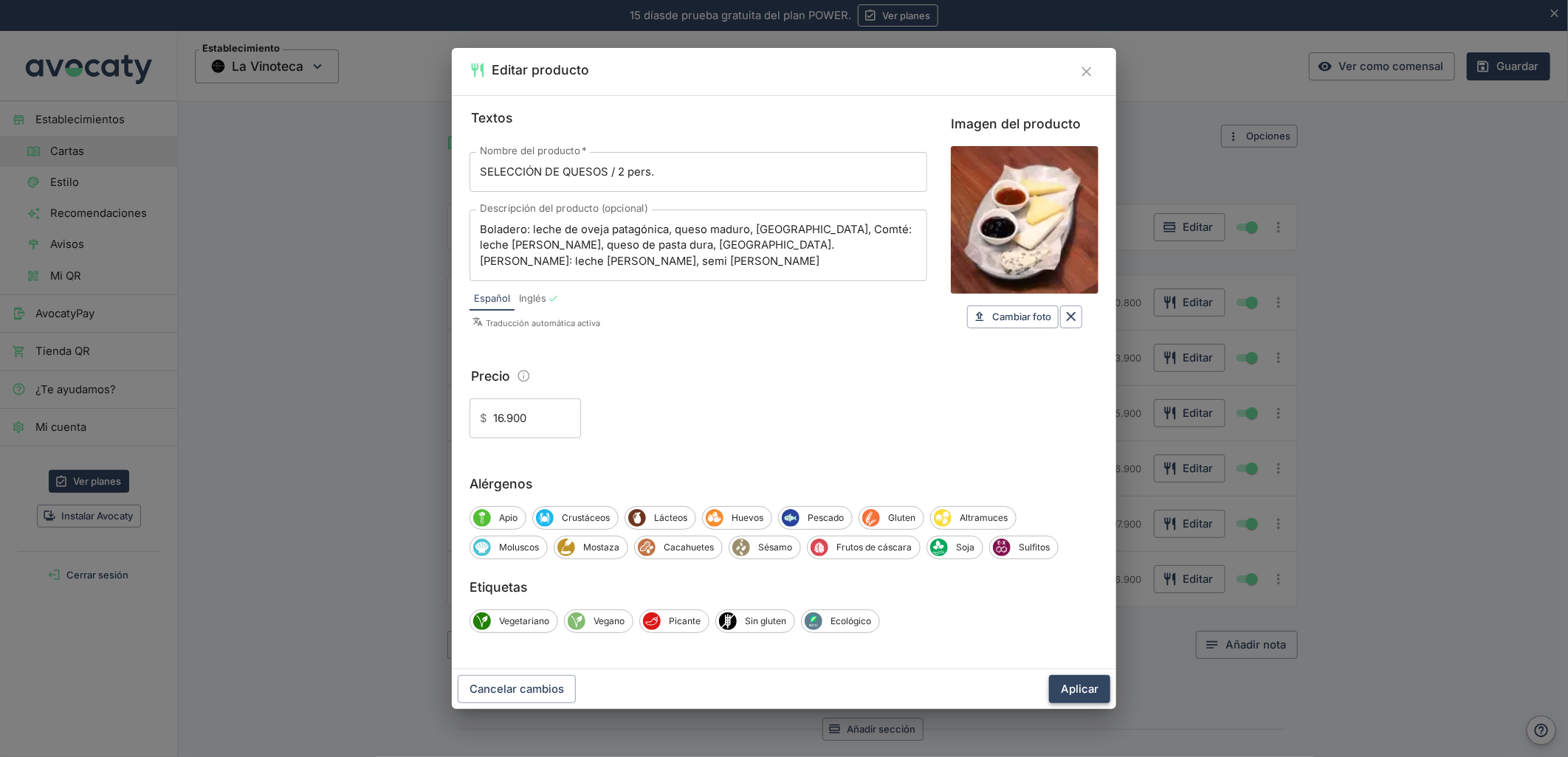
click at [1068, 698] on button "Aplicar" at bounding box center [1079, 689] width 61 height 28
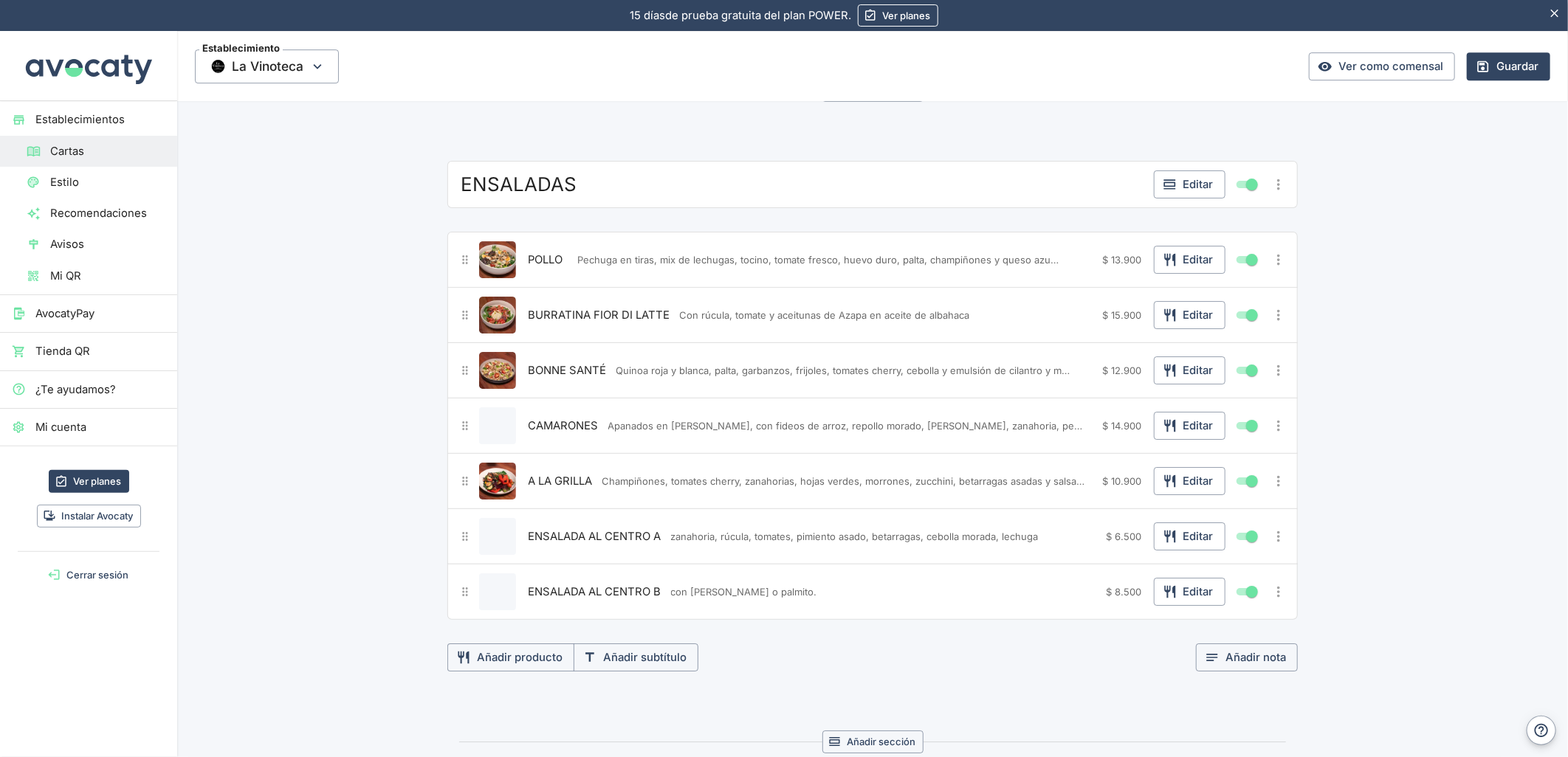
scroll to position [3034, 0]
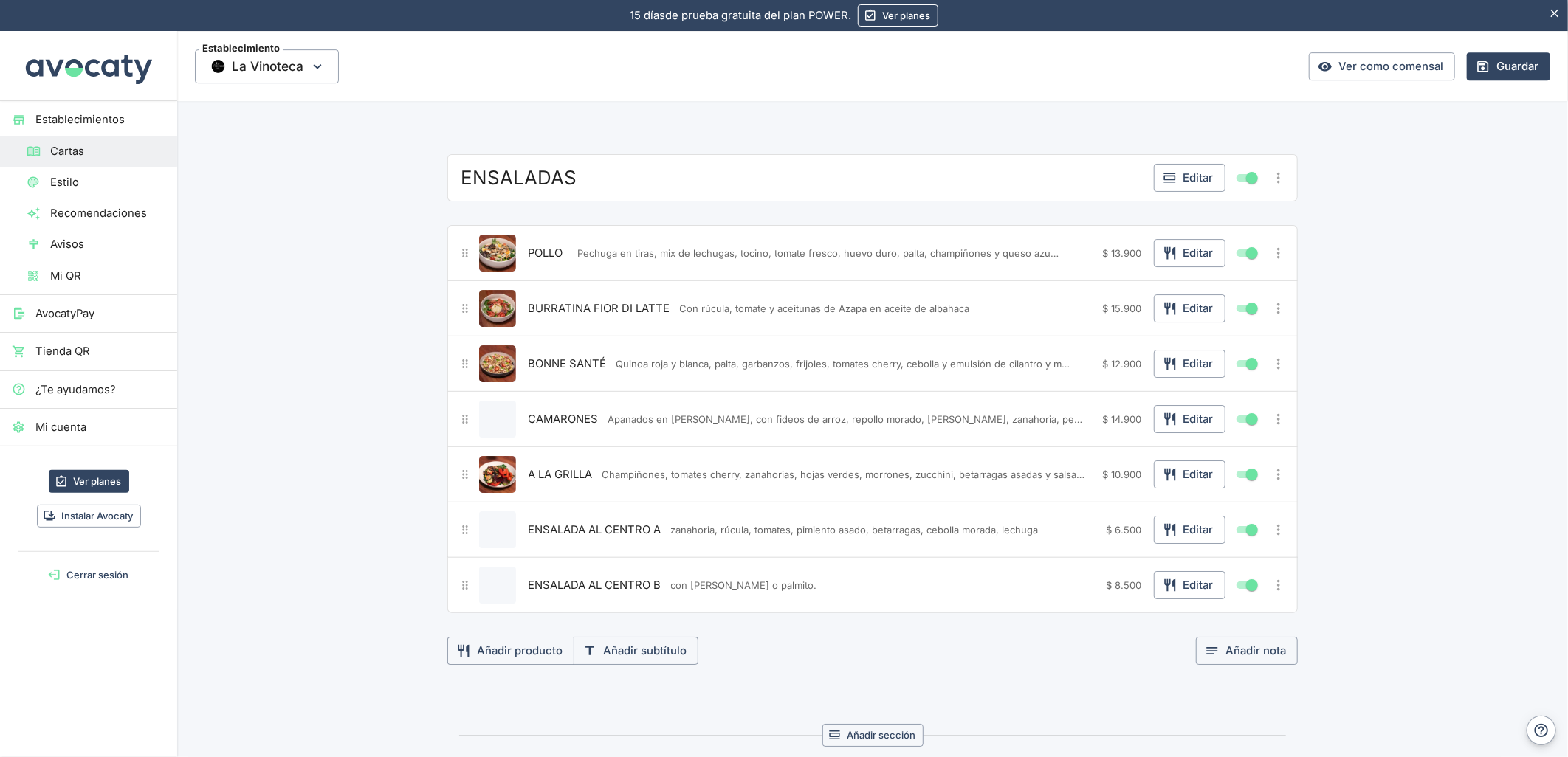
click at [655, 423] on span "Apanados en [PERSON_NAME], con fideos de arroz, repollo morado, [PERSON_NAME], …" at bounding box center [847, 419] width 477 height 14
click at [588, 423] on span "CAMARONES" at bounding box center [564, 418] width 70 height 17
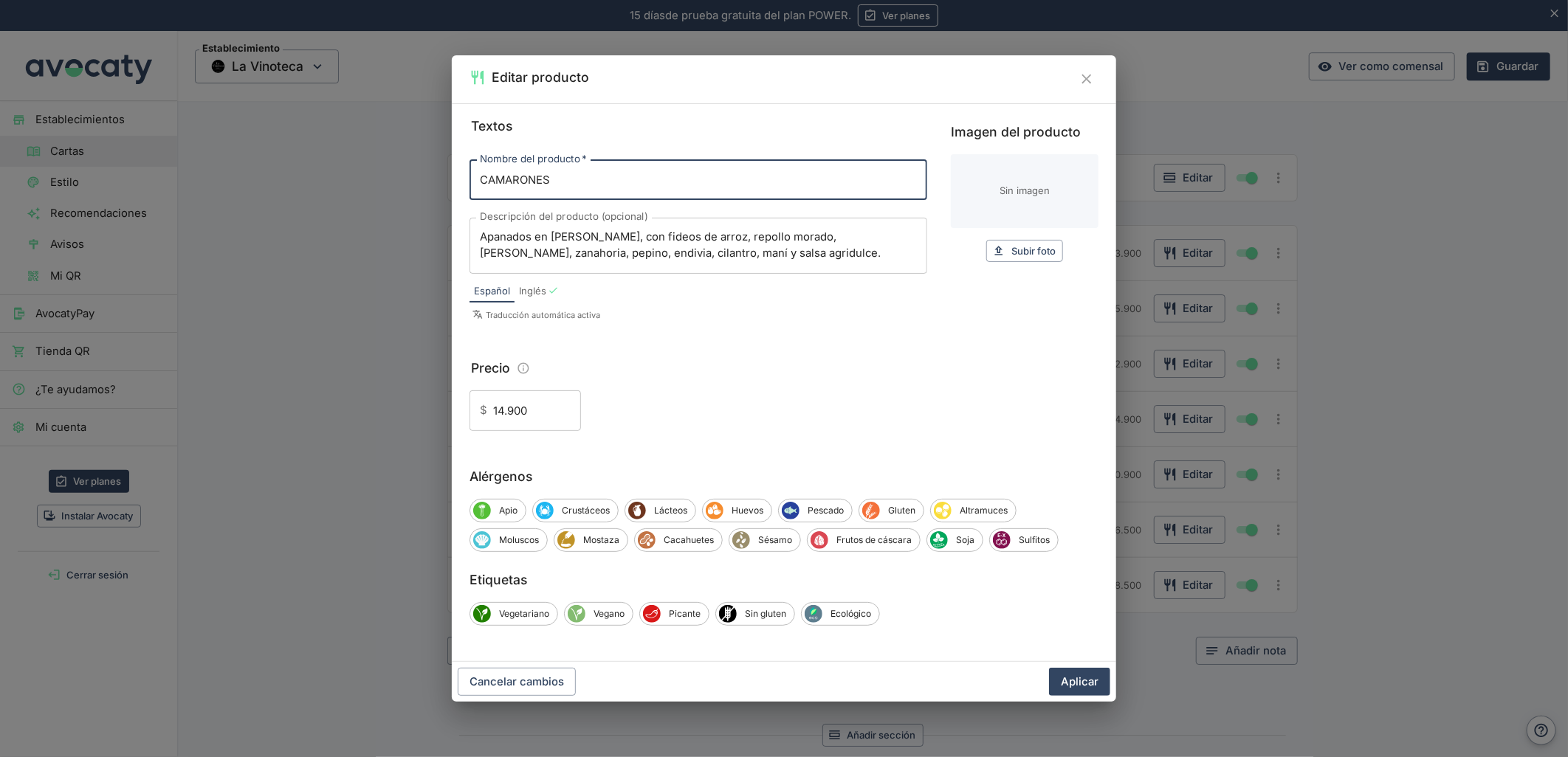
click at [1021, 203] on input "Imagen del producto" at bounding box center [1025, 192] width 148 height 74
type input "C:\fakepath\foo_50d8f72268.webp"
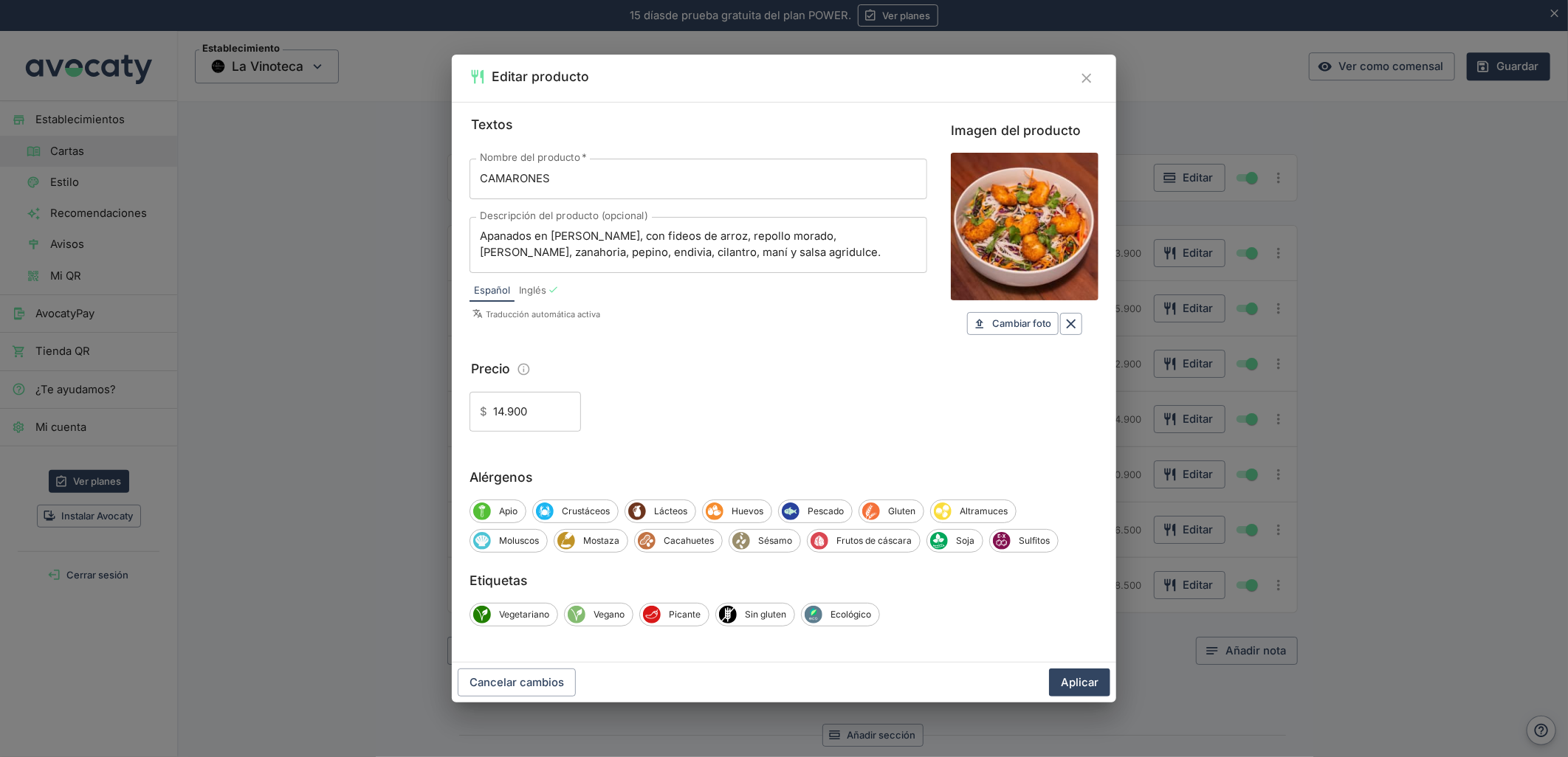
click at [1089, 685] on button "Aplicar" at bounding box center [1079, 682] width 61 height 28
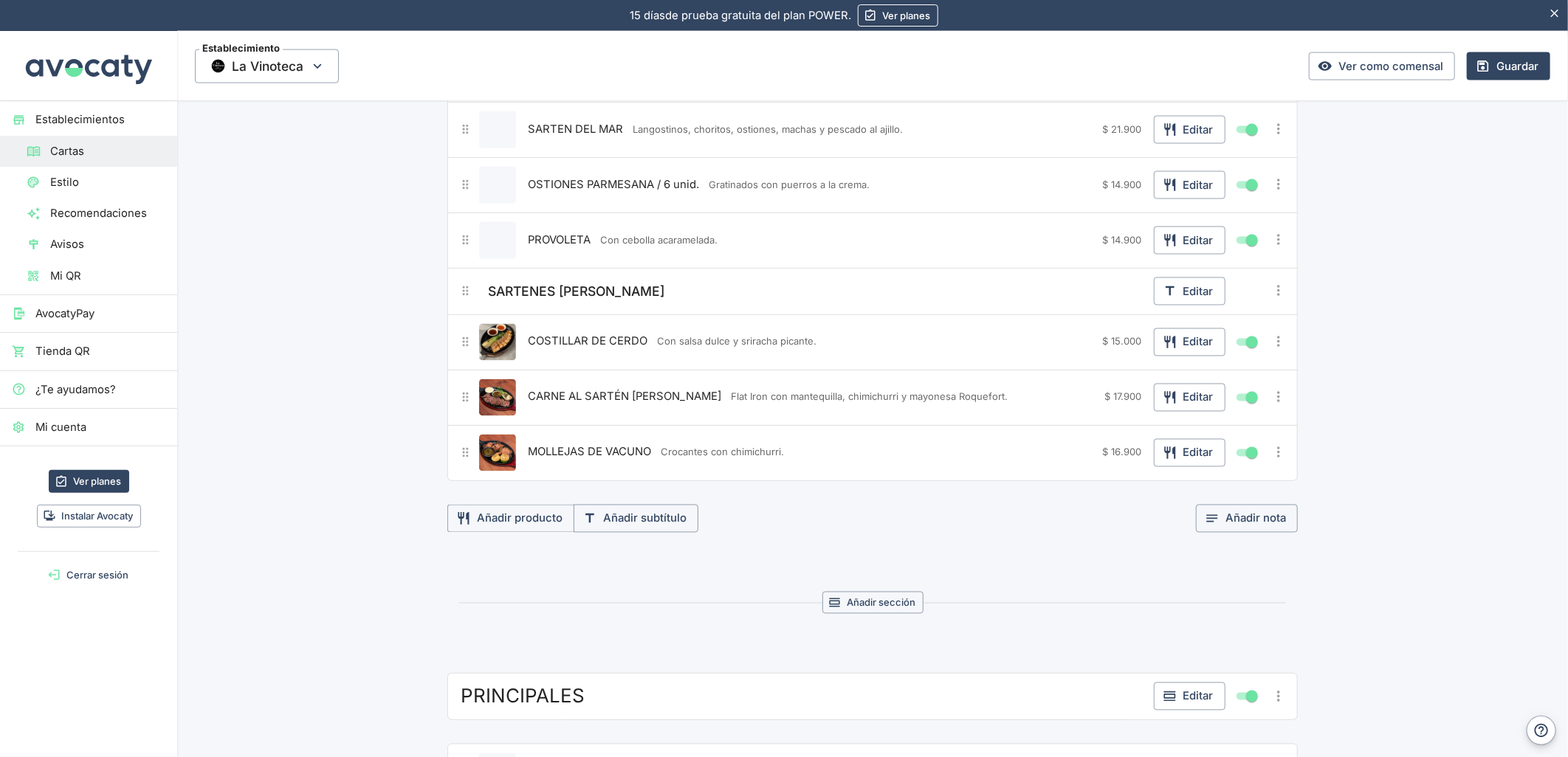
scroll to position [1147, 0]
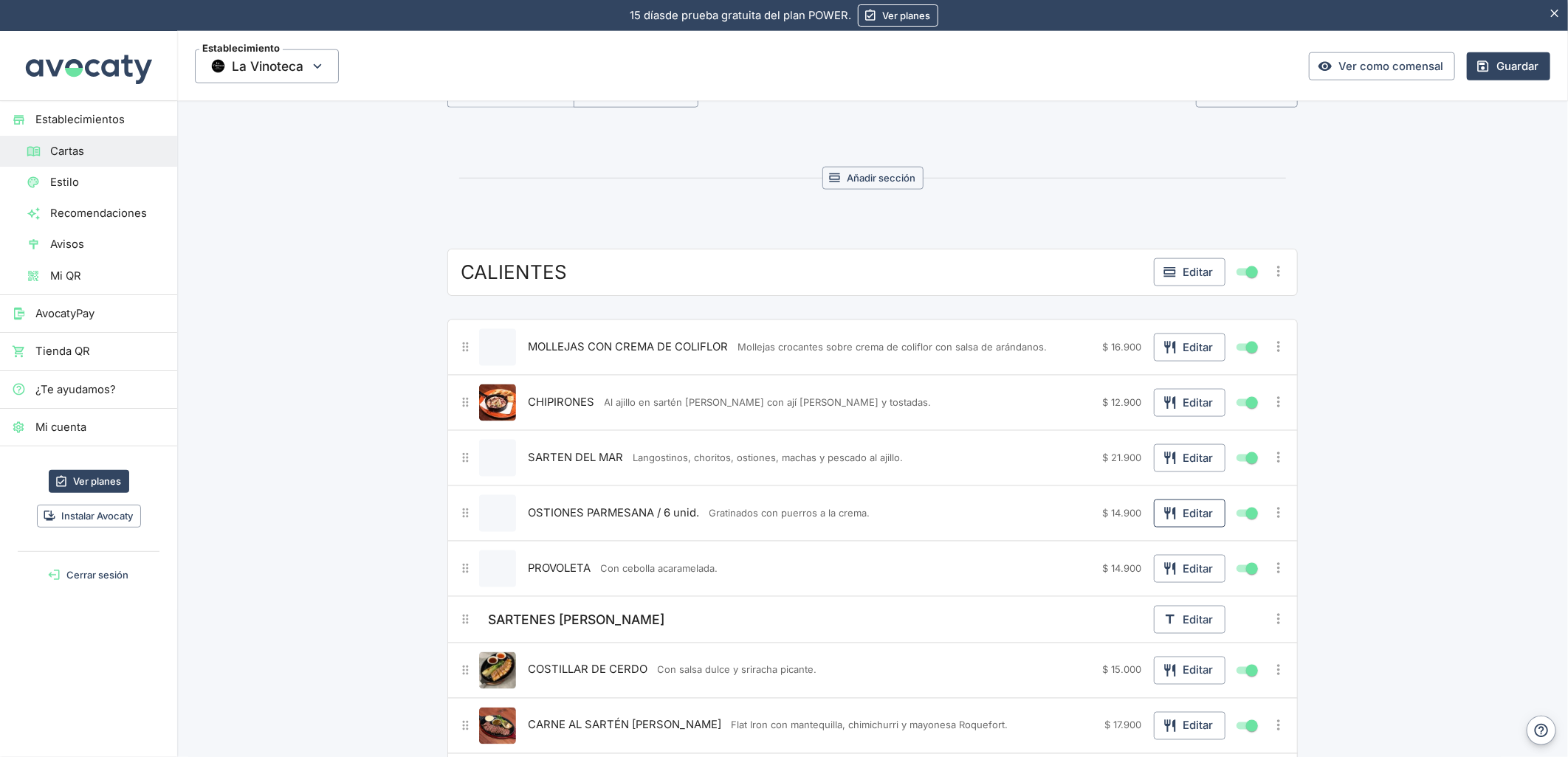
click at [1199, 523] on button "Editar" at bounding box center [1189, 513] width 72 height 28
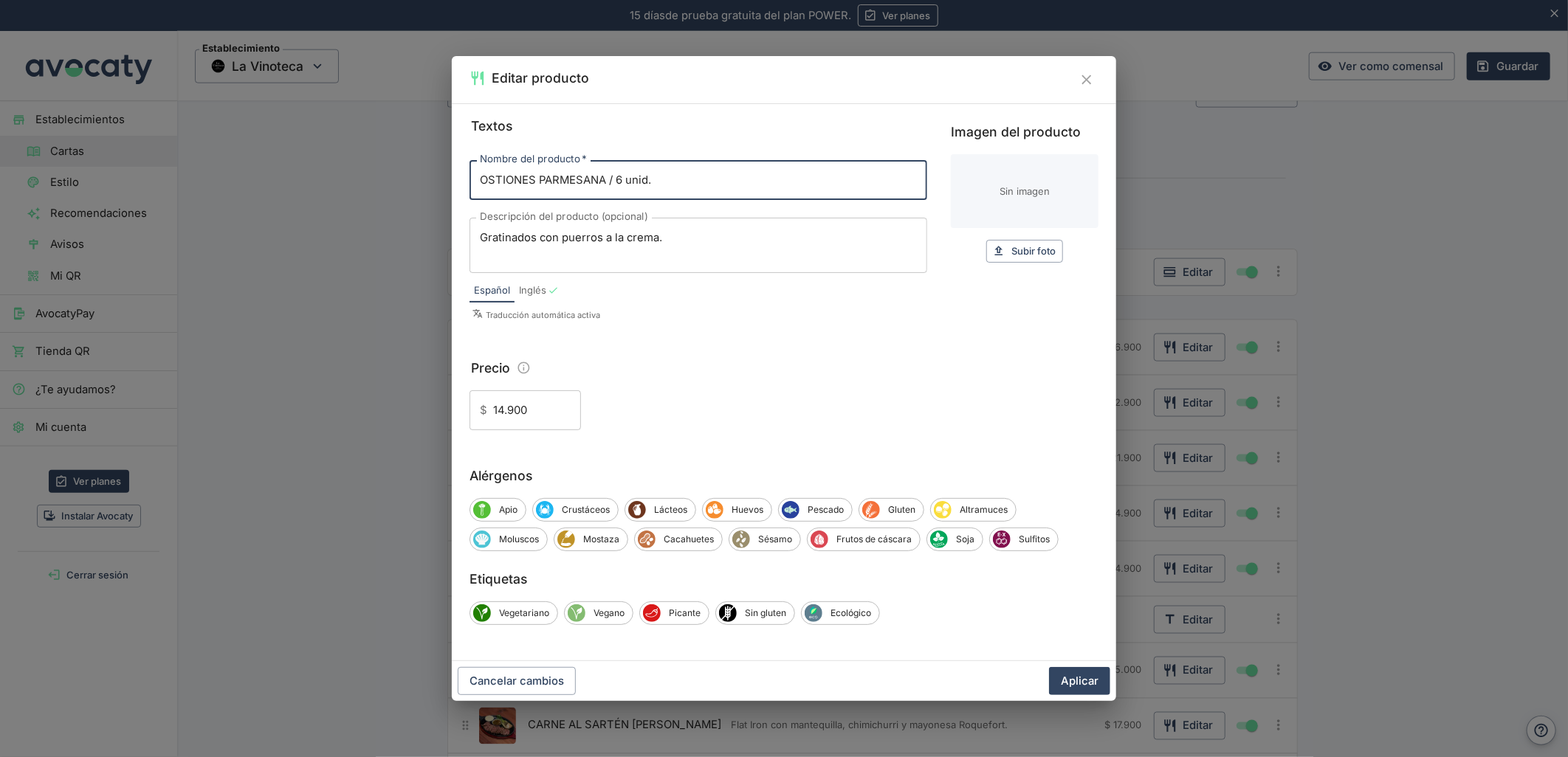
click at [928, 210] on div "Textos Nombre del producto   * OSTIONES PARMESANA / 6 unid. Nombre del producto…" at bounding box center [784, 272] width 629 height 314
click at [973, 197] on input "Imagen del producto" at bounding box center [1025, 192] width 148 height 74
type input "C:\fakepath\foo_54e31a9316.webp"
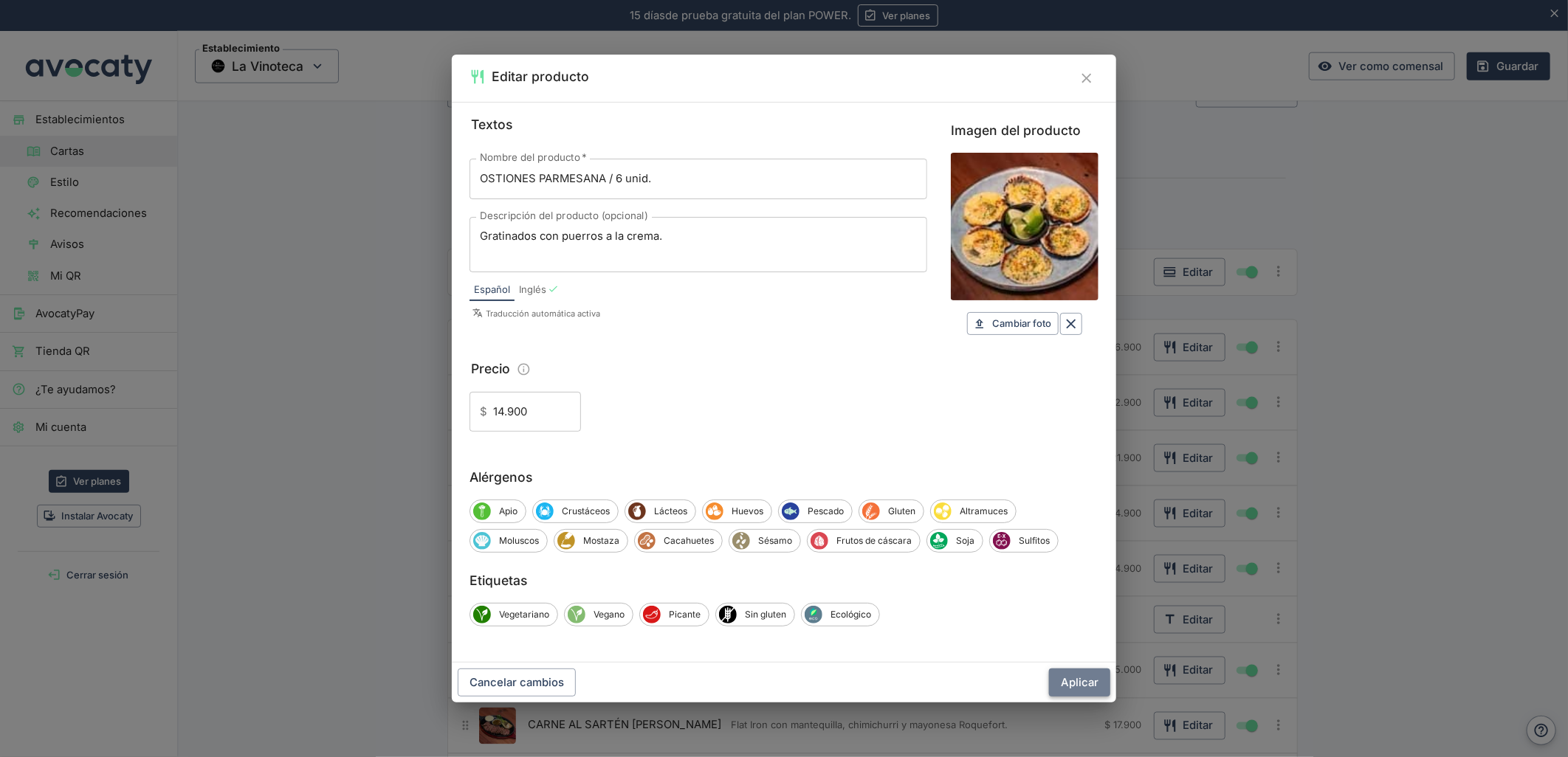
click at [1090, 686] on button "Aplicar" at bounding box center [1079, 682] width 61 height 28
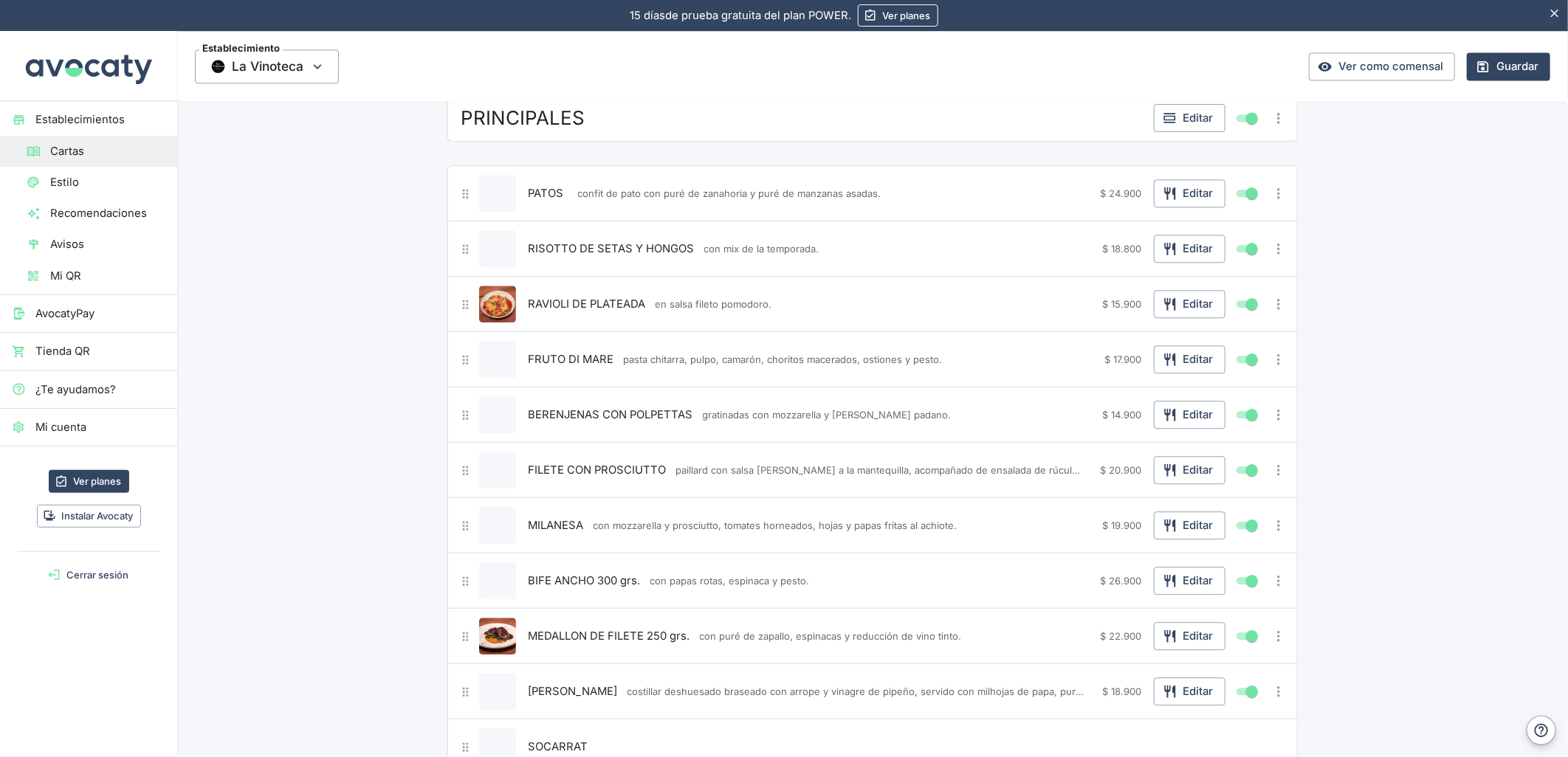
scroll to position [1967, 0]
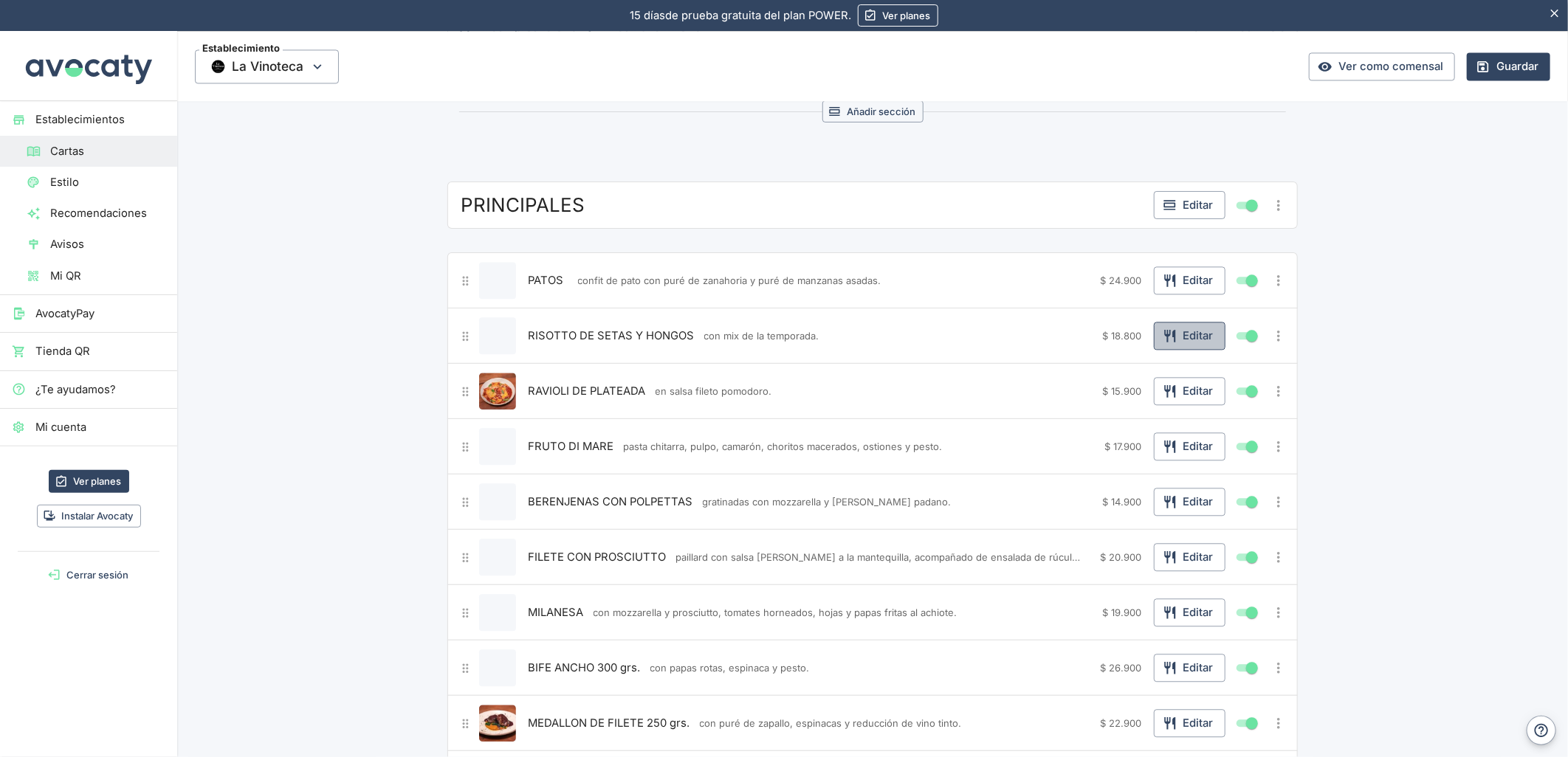
click at [1180, 335] on button "Editar" at bounding box center [1189, 336] width 72 height 28
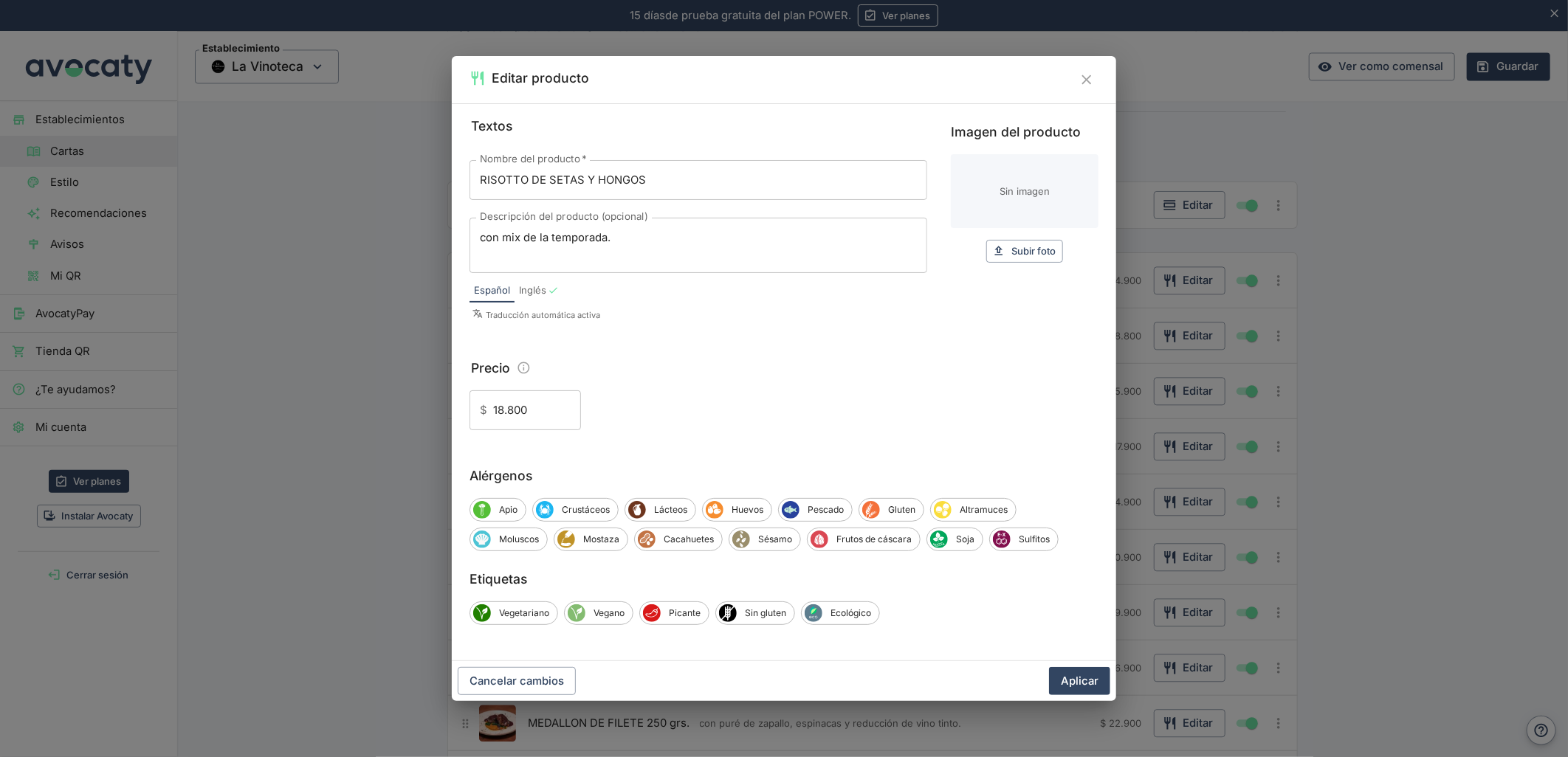
click at [1024, 185] on input "Imagen del producto" at bounding box center [1025, 192] width 148 height 74
type input "C:\fakepath\foo_66d01a9772.webp"
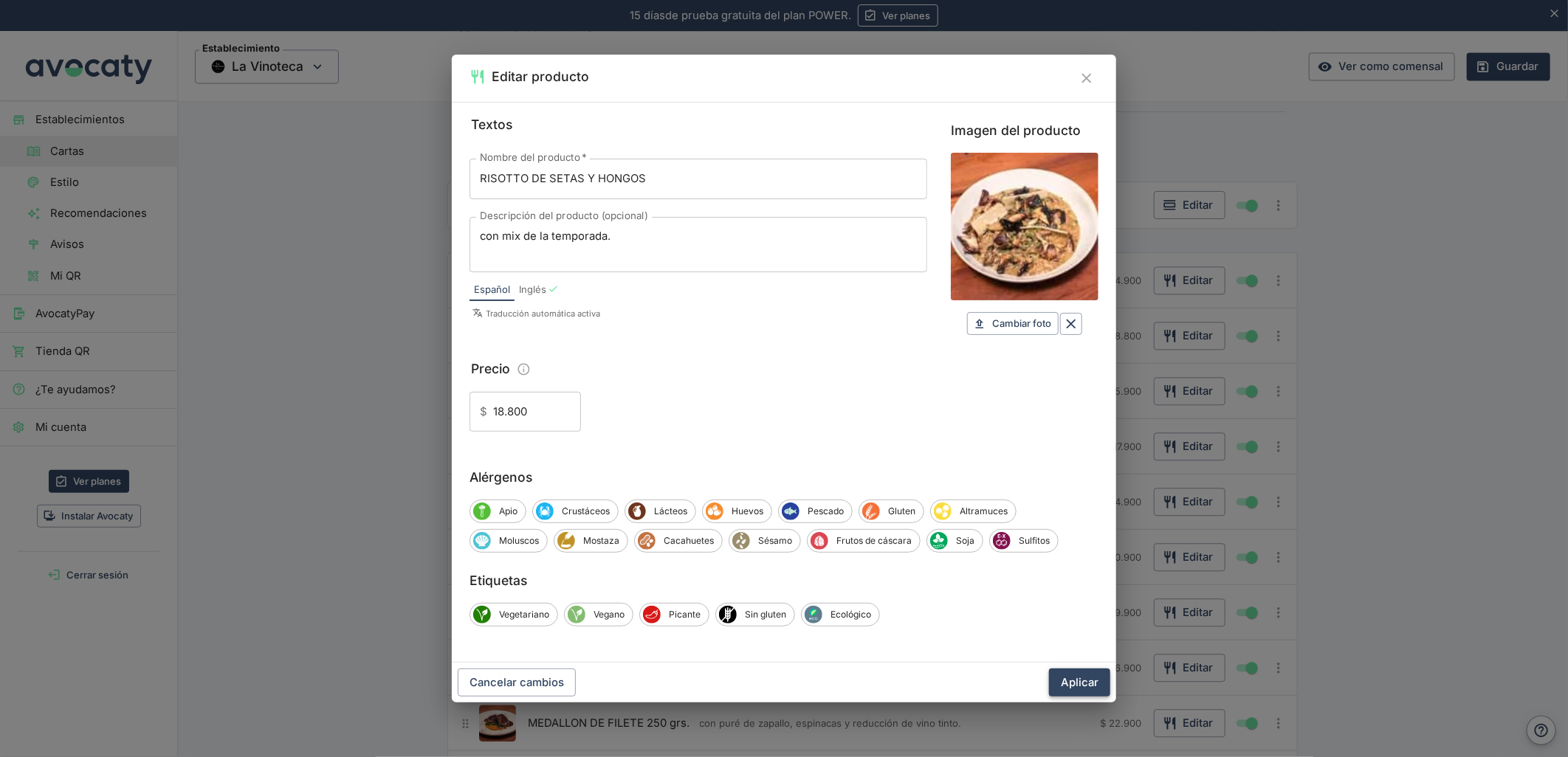
click at [1088, 668] on button "Aplicar" at bounding box center [1079, 682] width 61 height 28
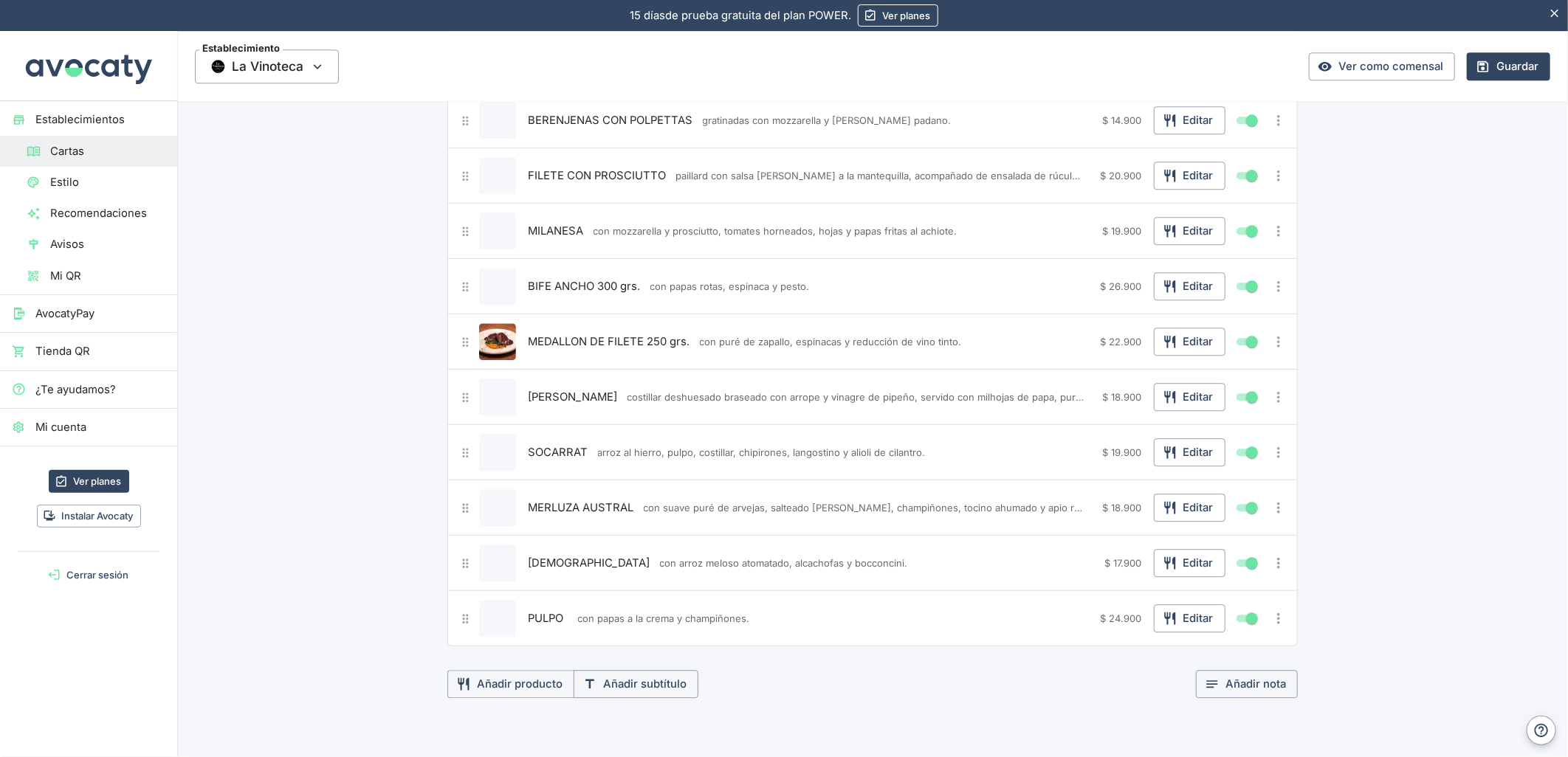
scroll to position [2378, 0]
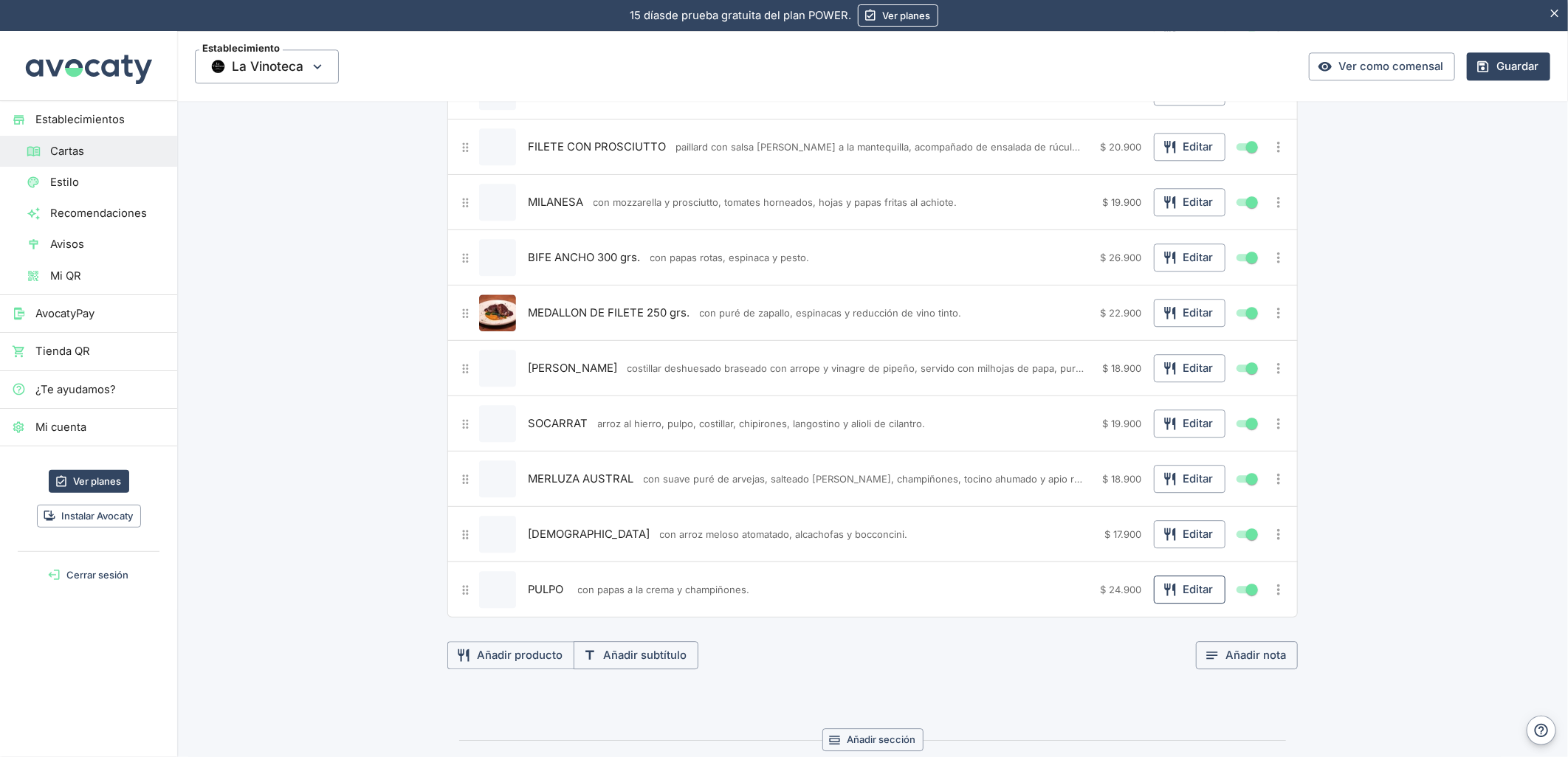
click at [1193, 600] on button "Editar" at bounding box center [1189, 590] width 72 height 28
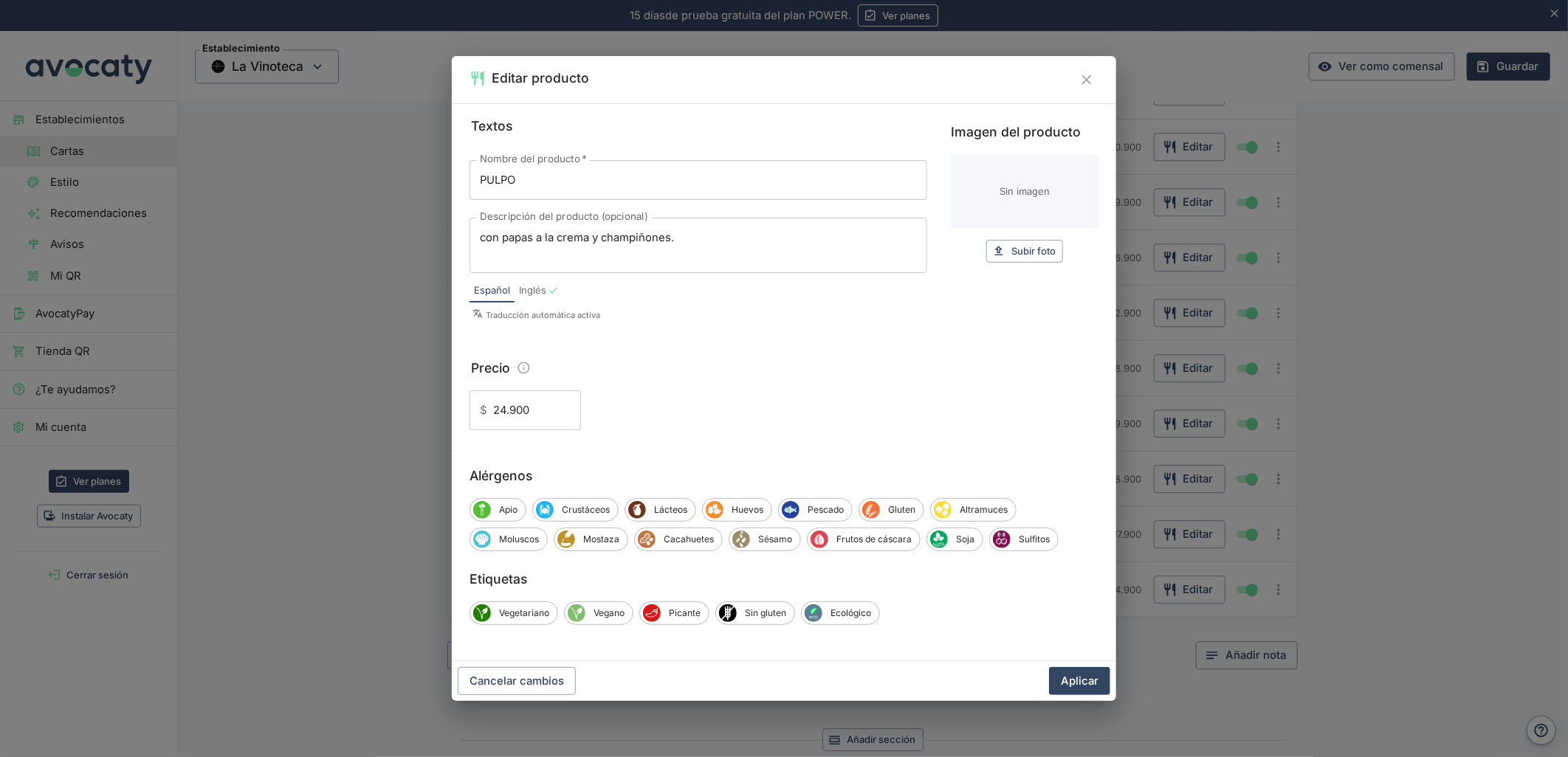
click at [992, 194] on input "Imagen del producto" at bounding box center [1025, 192] width 148 height 74
type input "C:\fakepath\foo_92e8f8525a.webp"
click at [1061, 682] on div "Cancelar cambios Aplicar" at bounding box center [784, 681] width 665 height 40
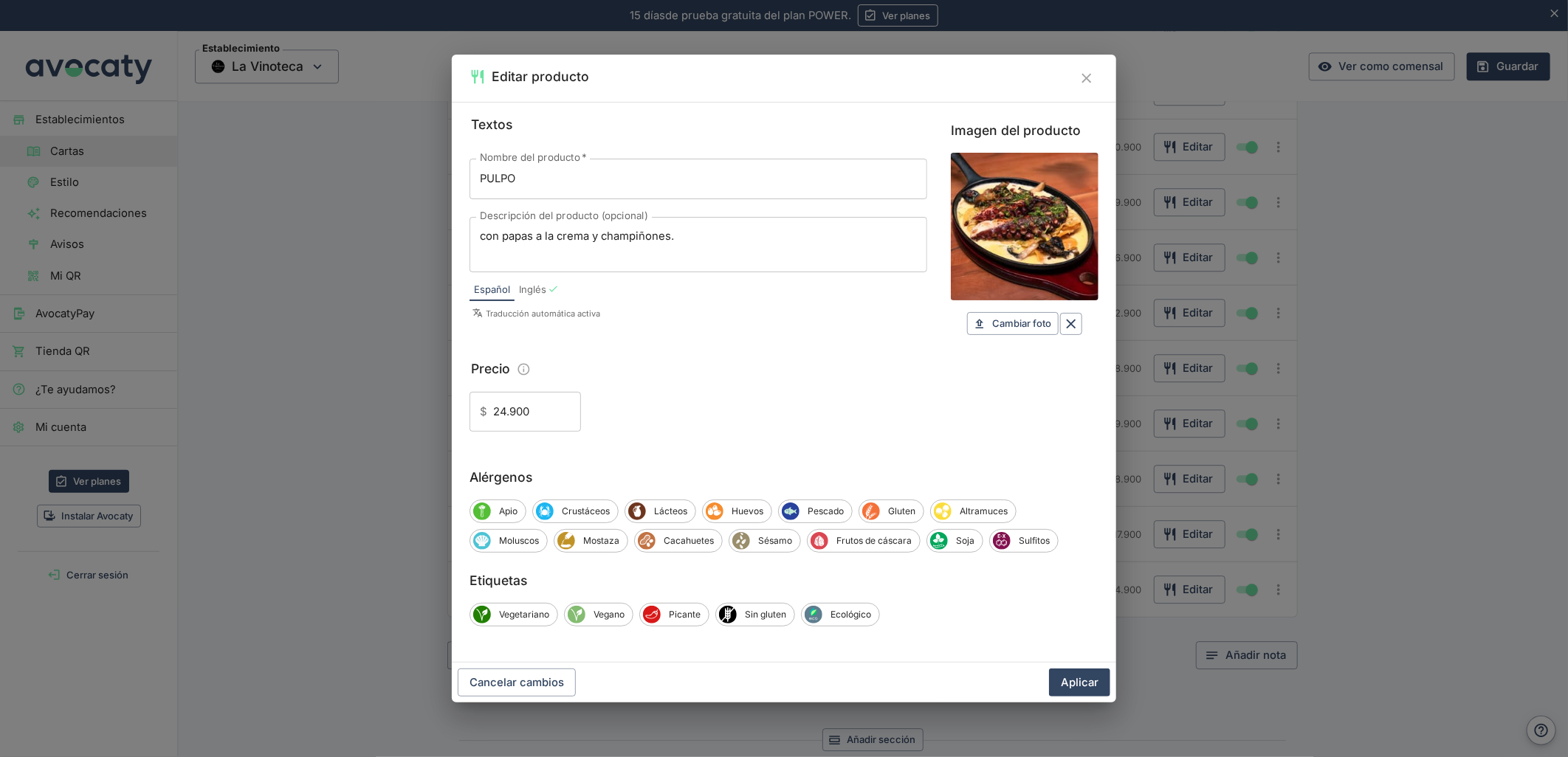
click at [1061, 682] on button "Aplicar" at bounding box center [1079, 682] width 61 height 28
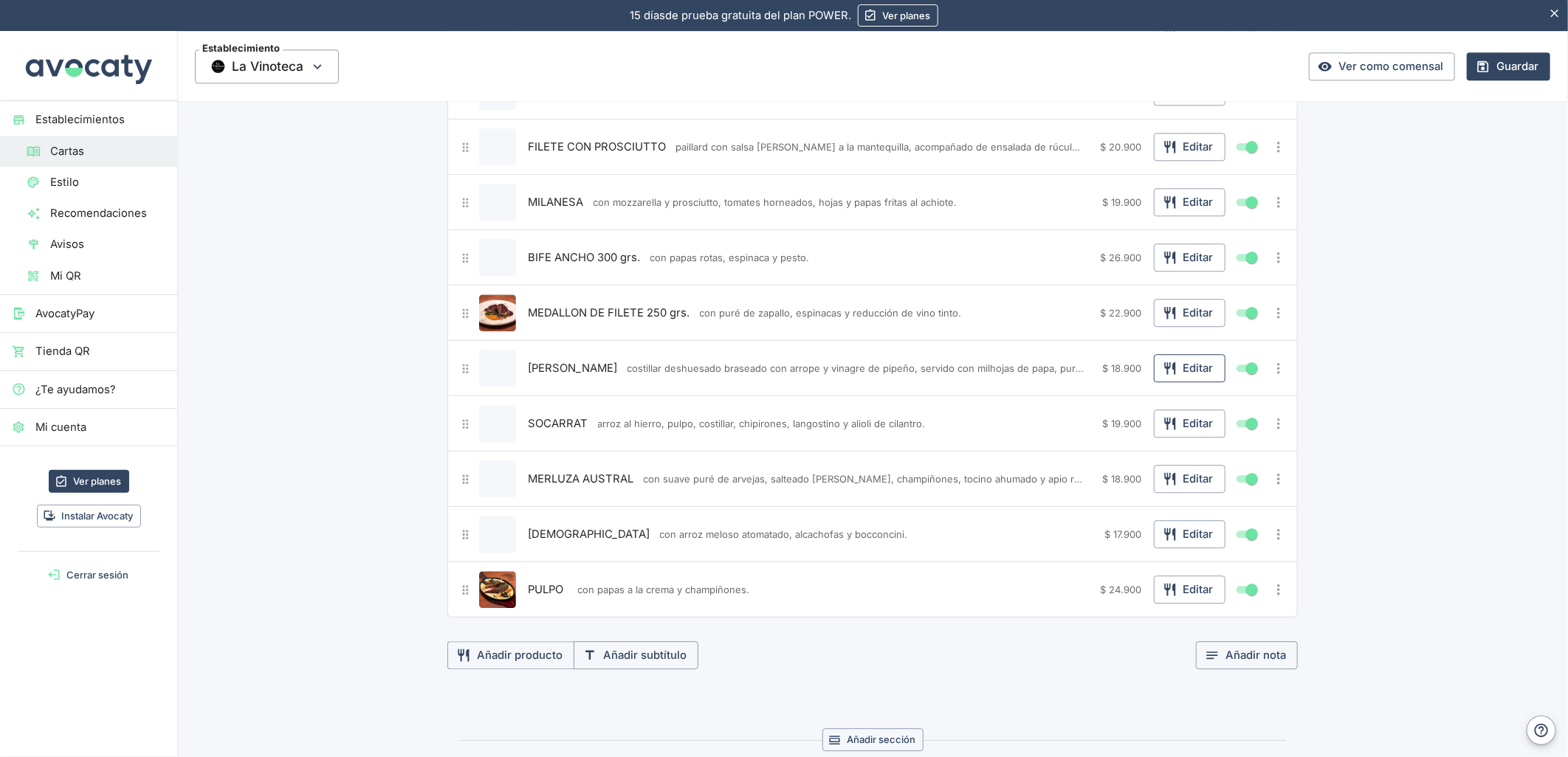
click at [1164, 372] on icon "button" at bounding box center [1169, 368] width 11 height 13
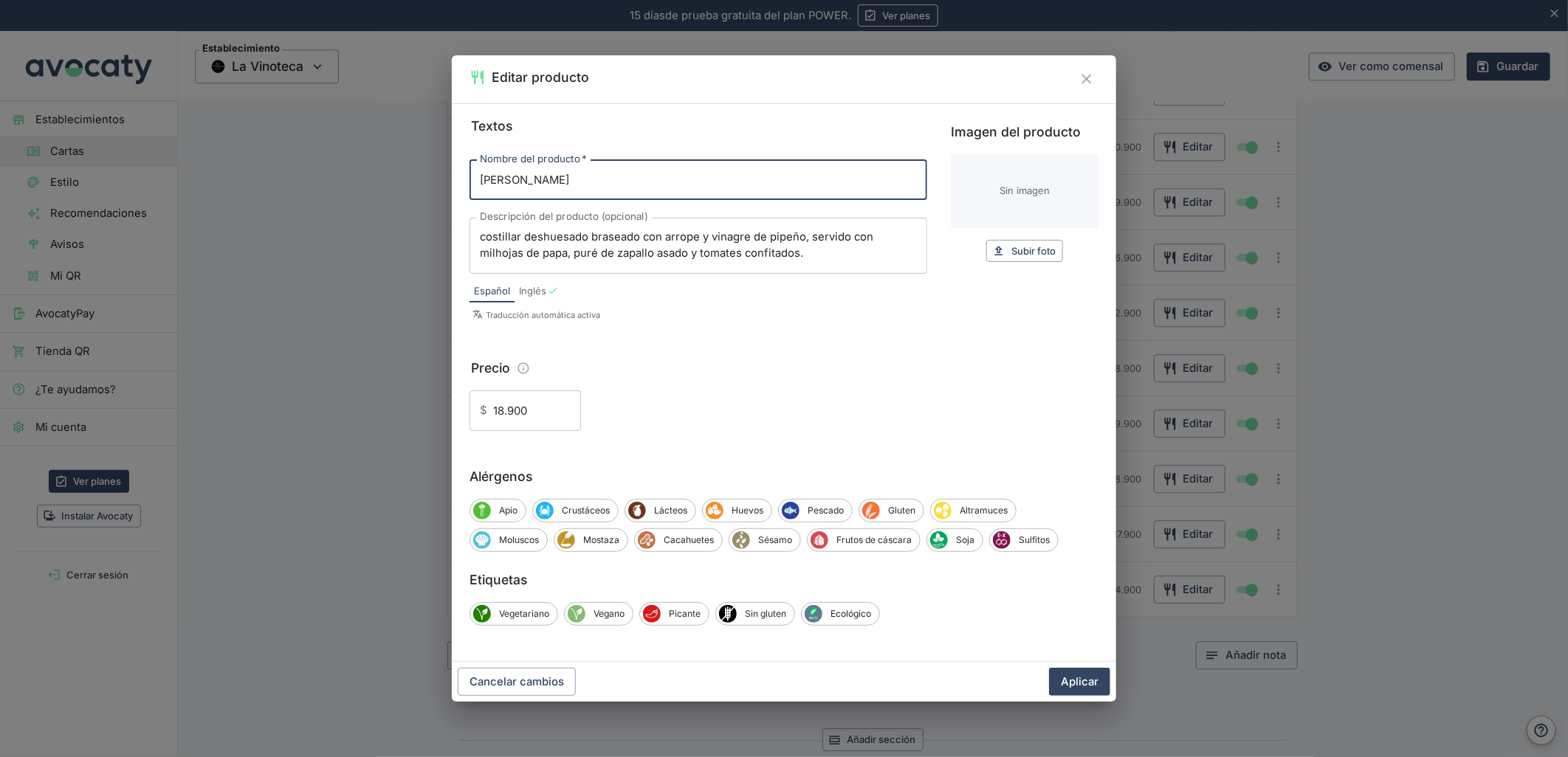
click at [992, 185] on input "Imagen del producto" at bounding box center [1025, 192] width 148 height 74
type input "C:\fakepath\foo_93fc40671b.webp"
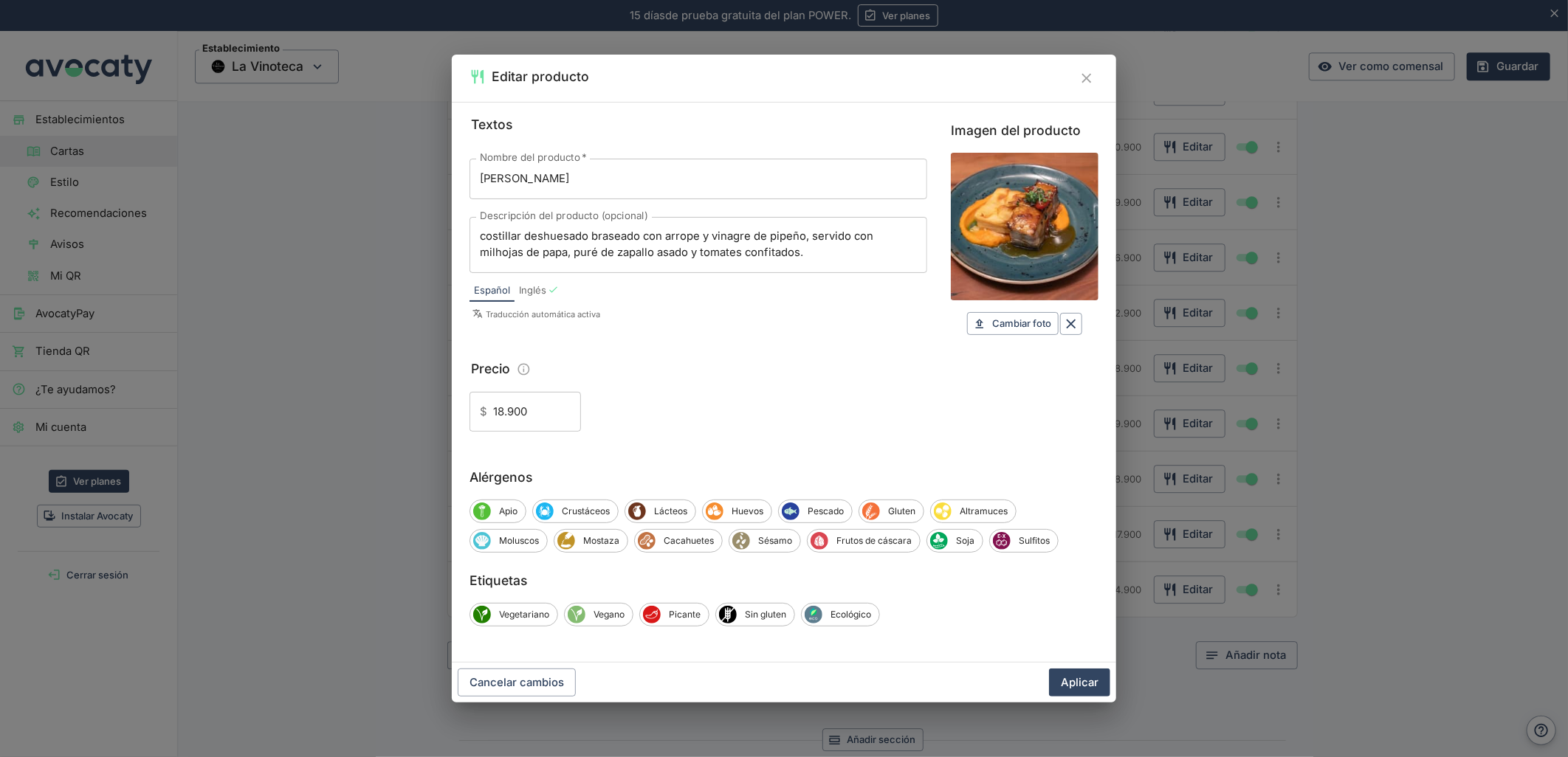
click at [1073, 684] on button "Aplicar" at bounding box center [1079, 682] width 61 height 28
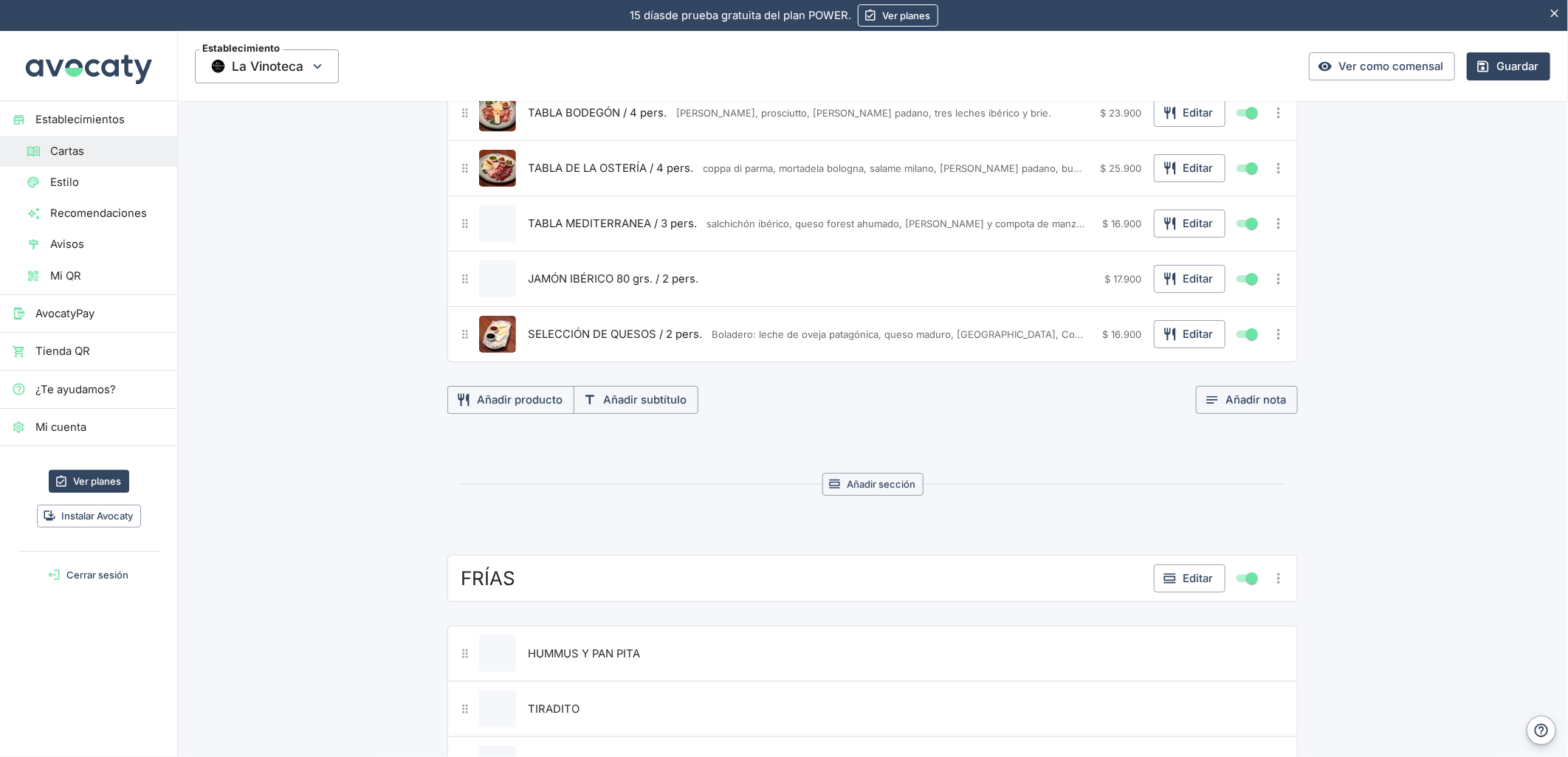
scroll to position [0, 0]
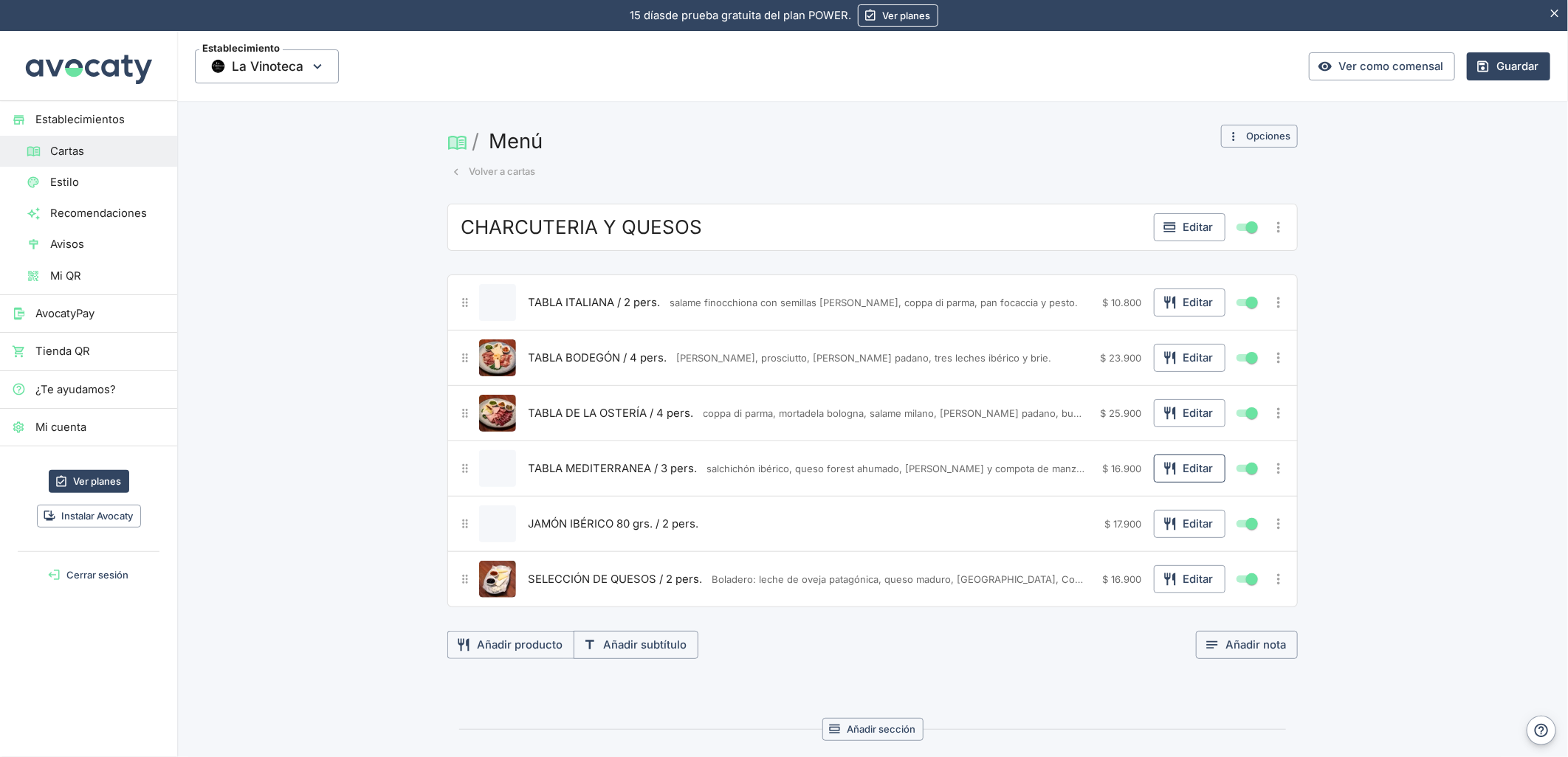
click at [1190, 466] on button "Editar" at bounding box center [1189, 468] width 72 height 28
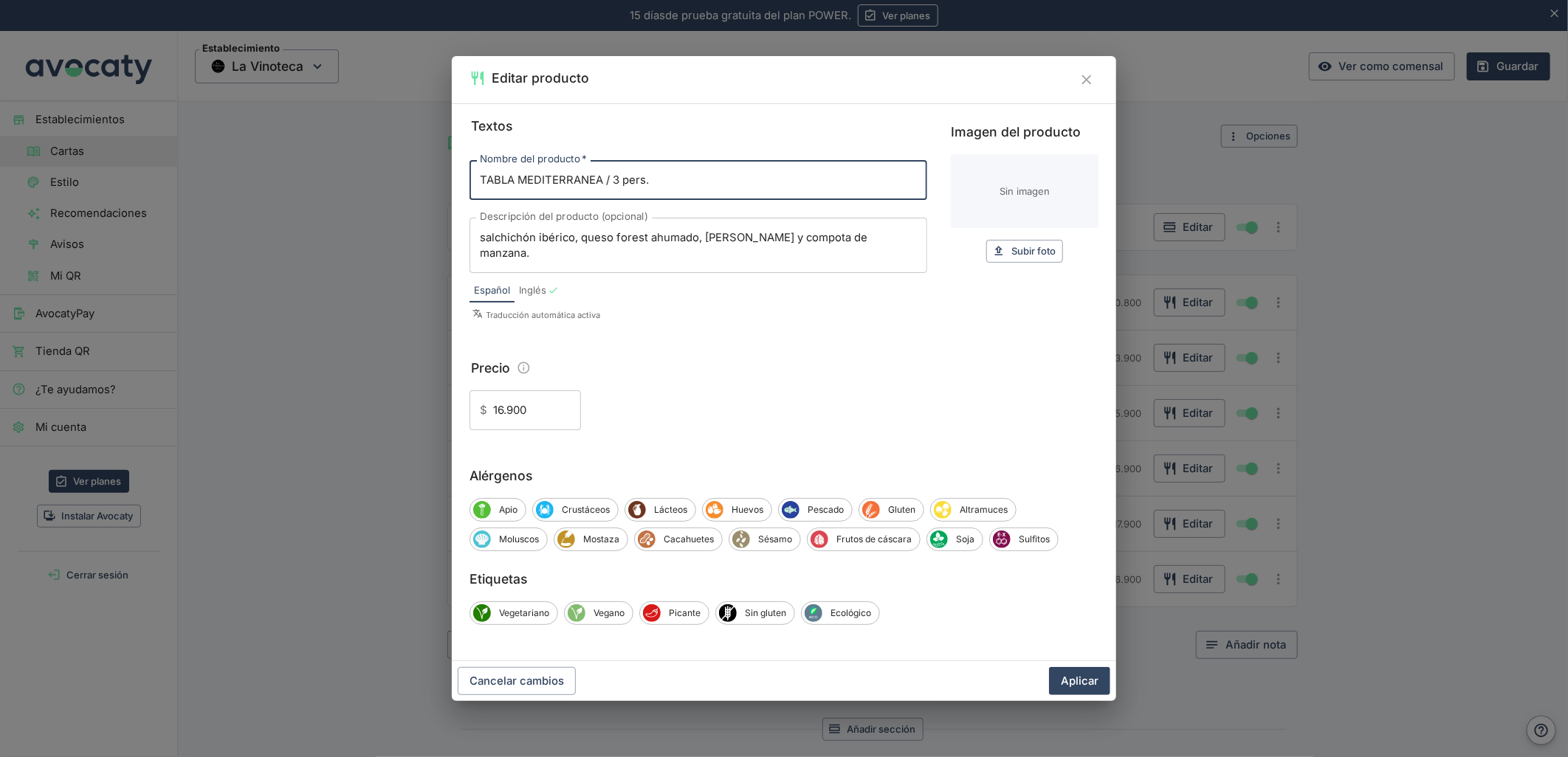
click at [1032, 190] on input "Imagen del producto" at bounding box center [1025, 192] width 148 height 74
type input "C:\fakepath\foo_226badd8a8.webp"
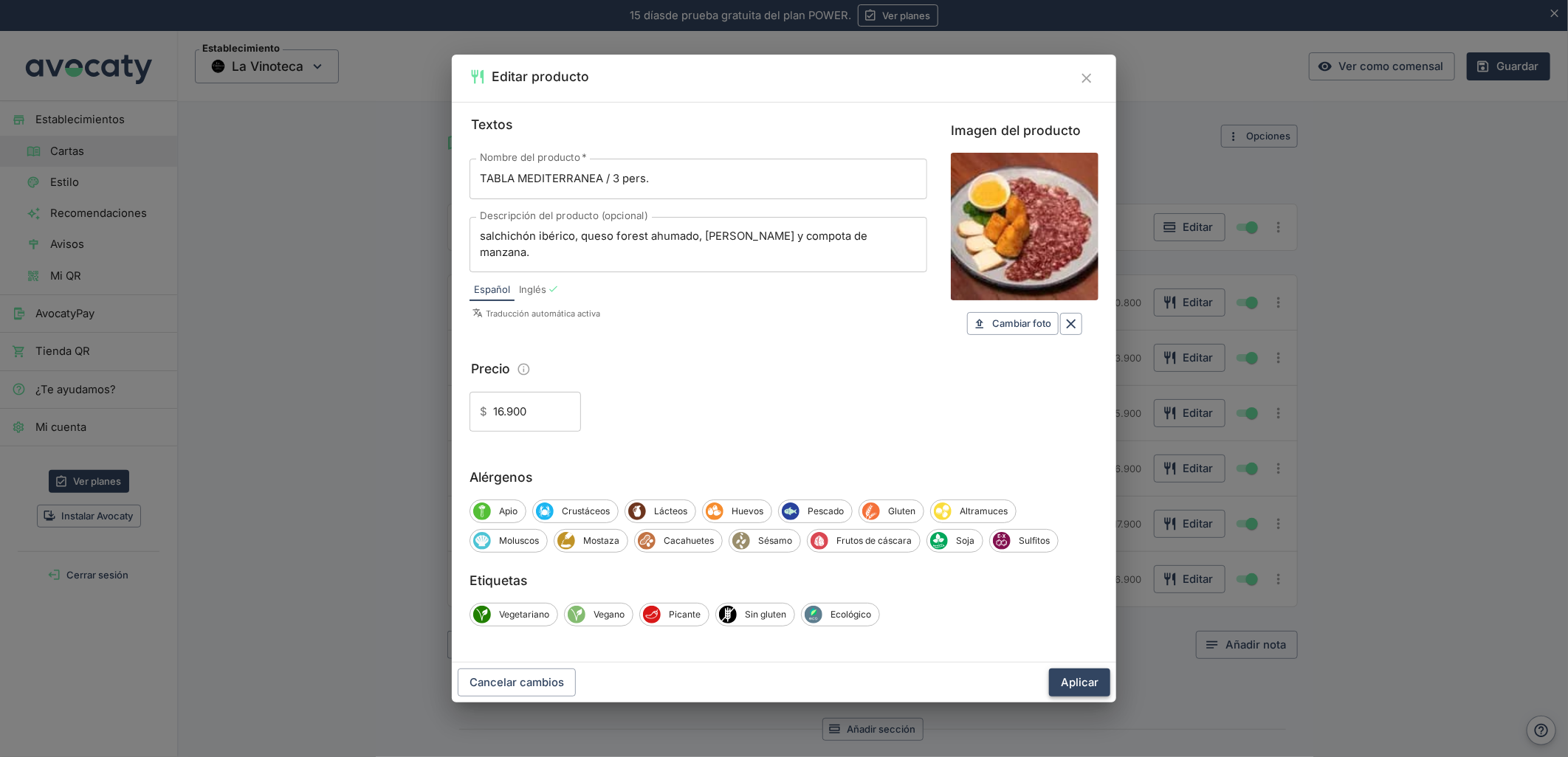
click at [1081, 682] on button "Aplicar" at bounding box center [1079, 682] width 61 height 28
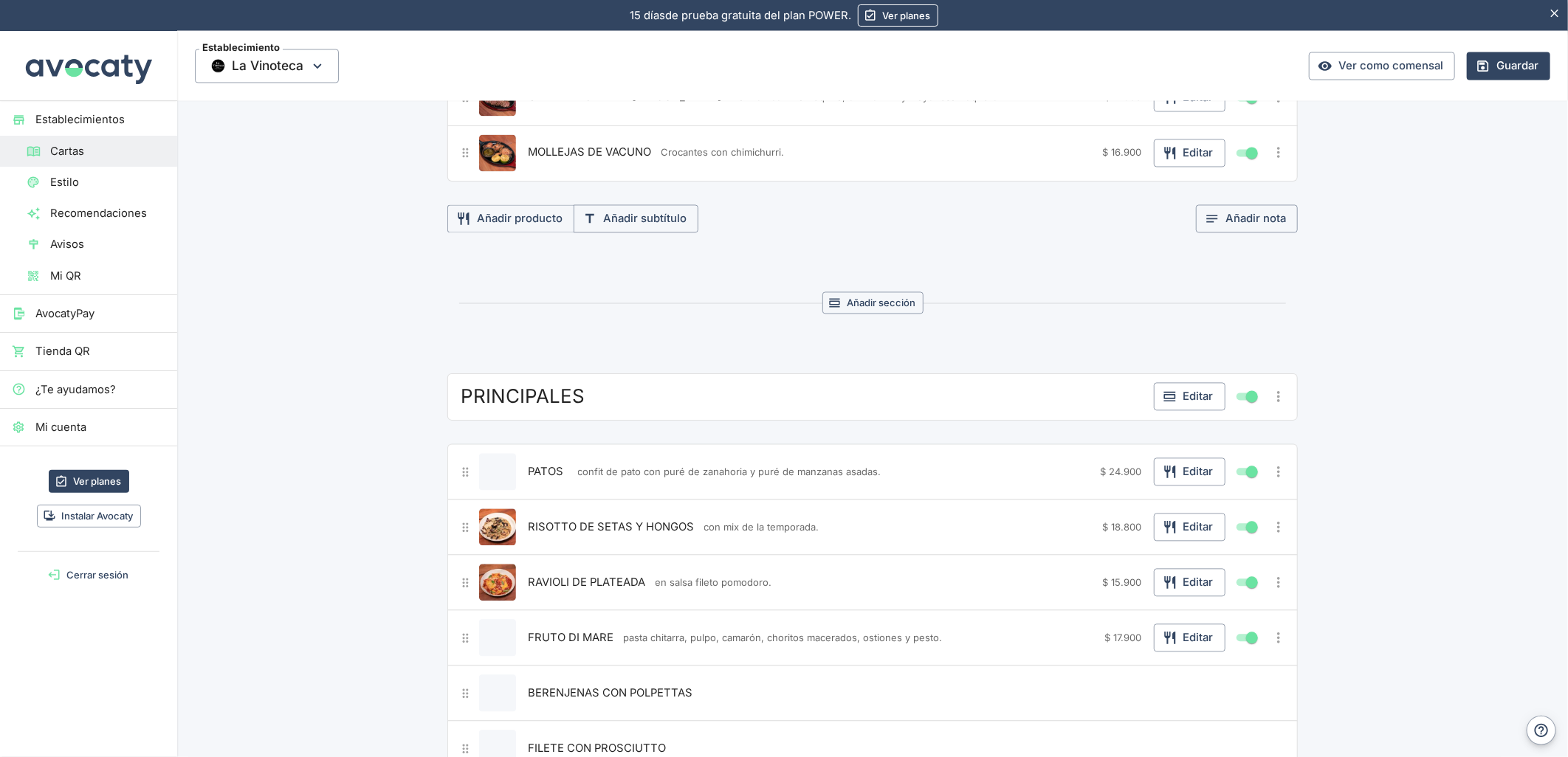
scroll to position [2049, 0]
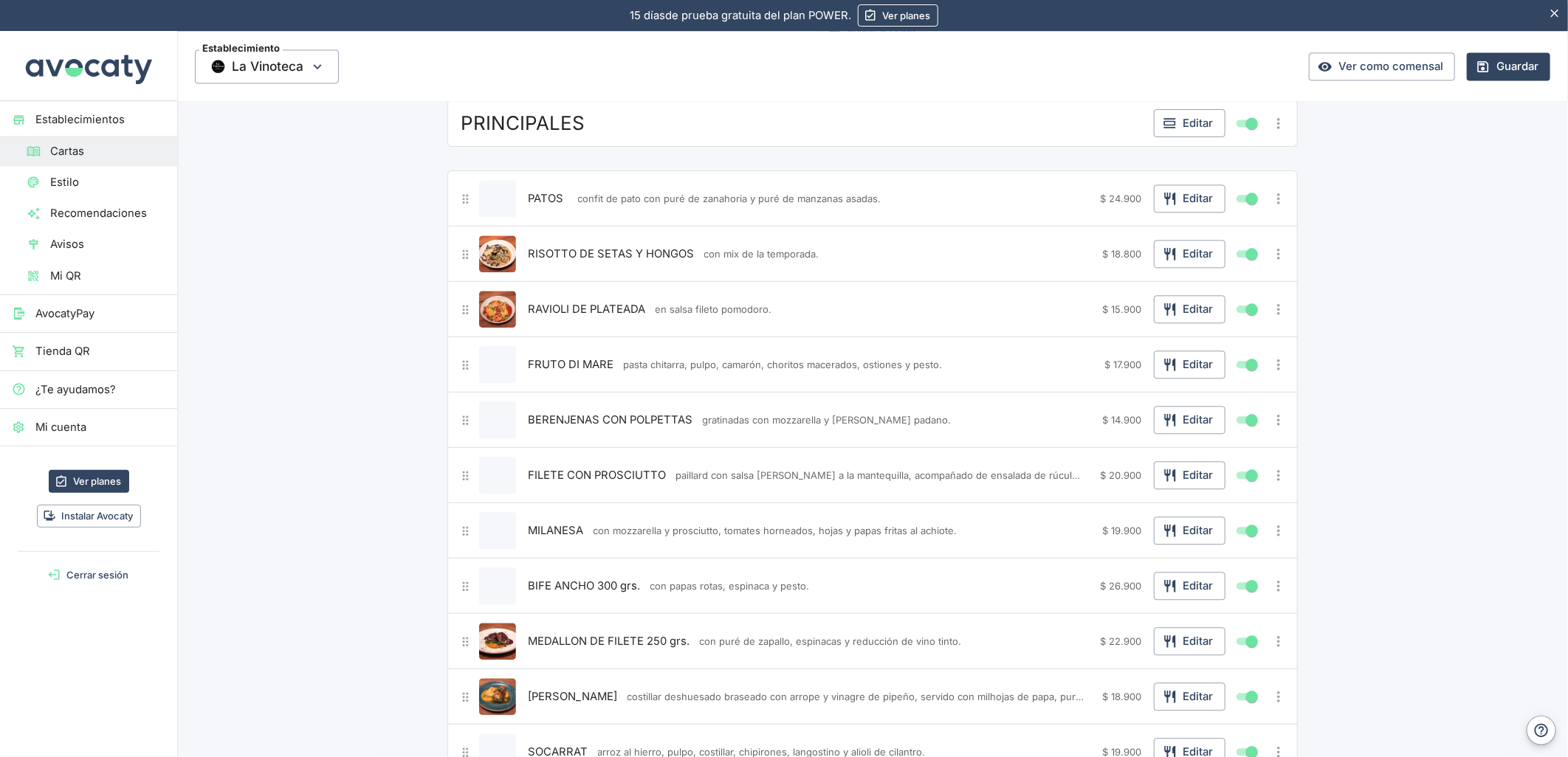
click at [557, 586] on span "BIFE ANCHO 300 grs." at bounding box center [584, 586] width 112 height 17
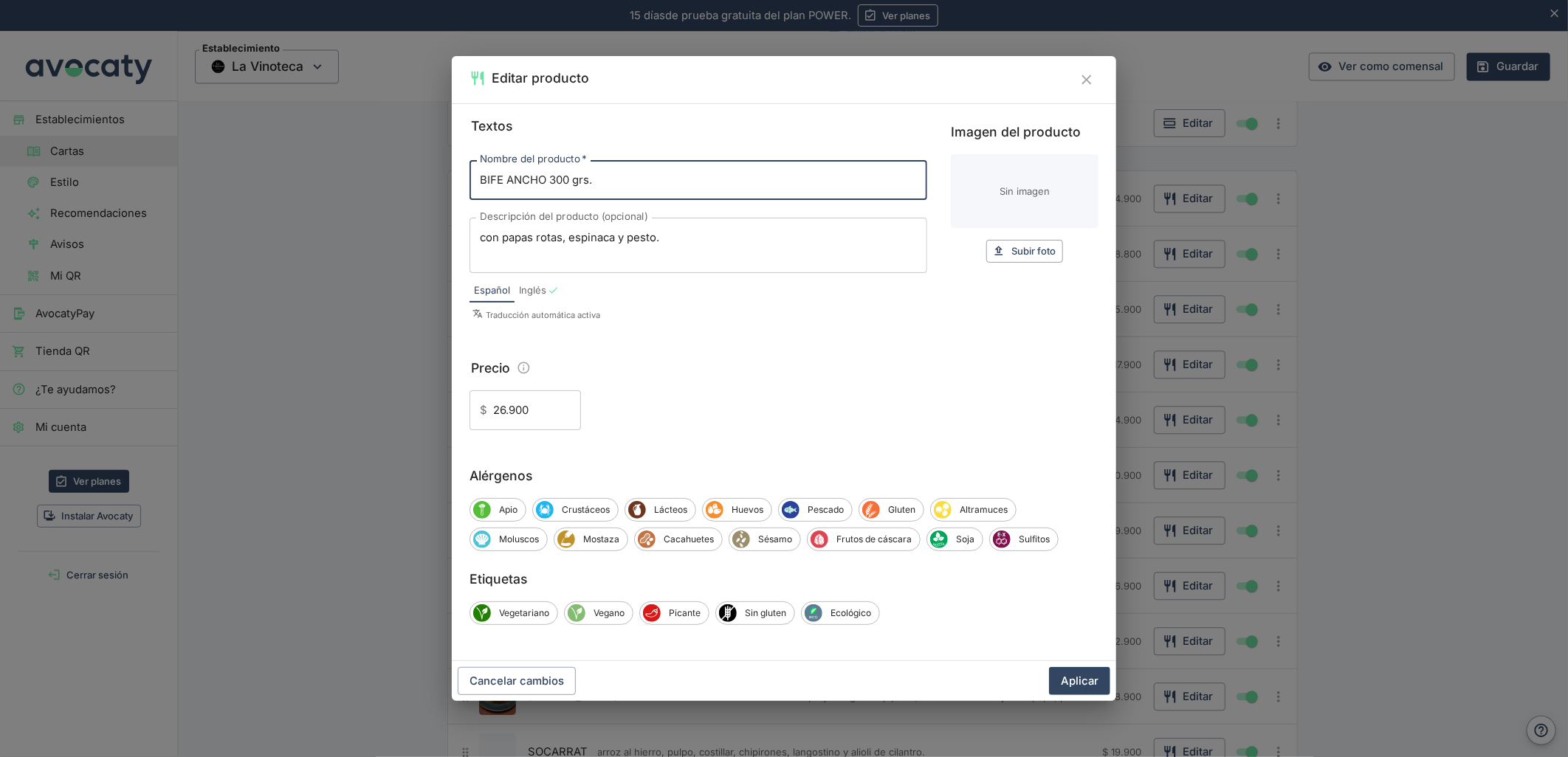
click at [1079, 194] on input "Imagen del producto" at bounding box center [1025, 192] width 148 height 74
type input "C:\fakepath\foo_541f772aa9.webp"
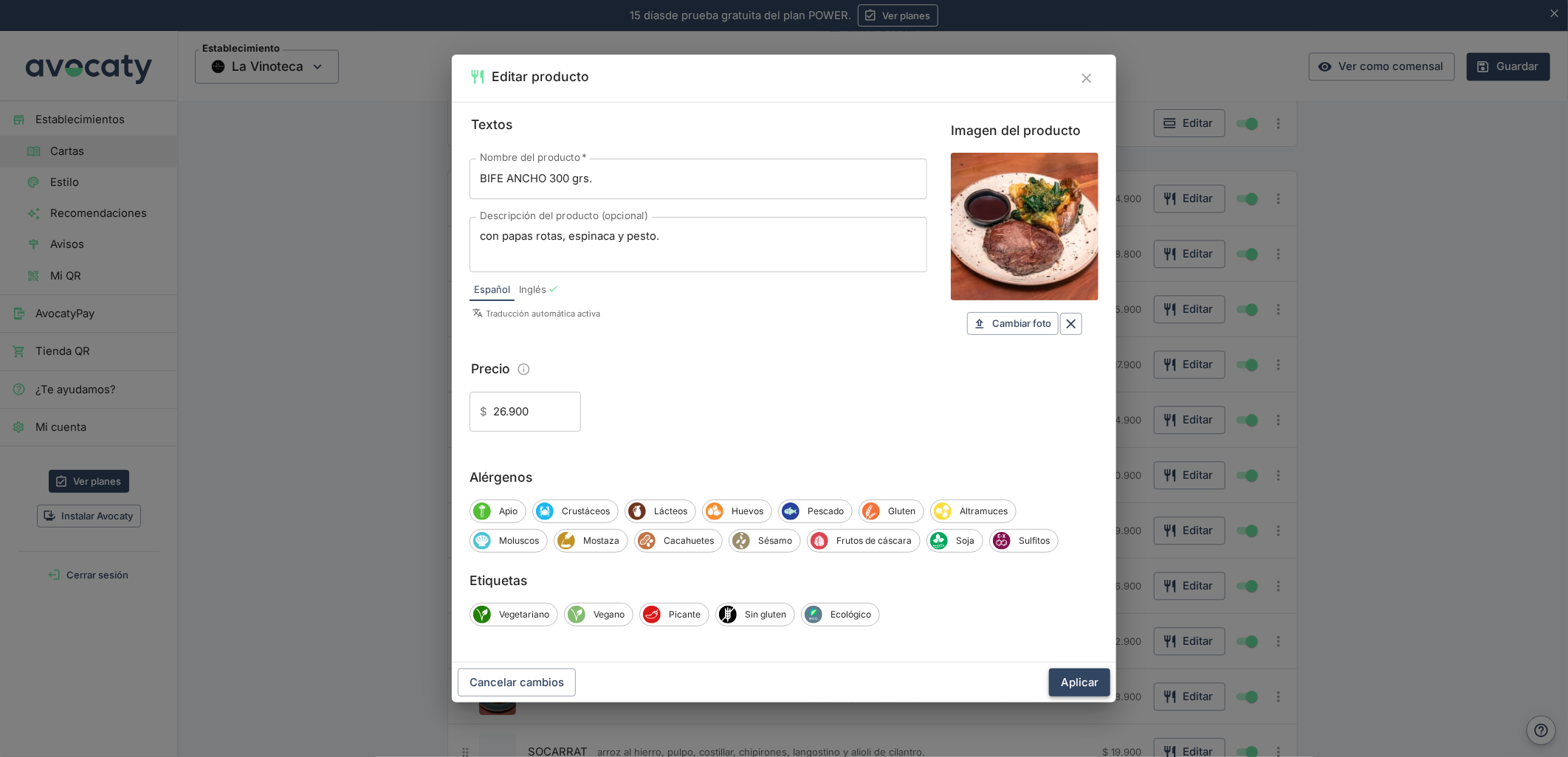
click at [1082, 674] on button "Aplicar" at bounding box center [1079, 682] width 61 height 28
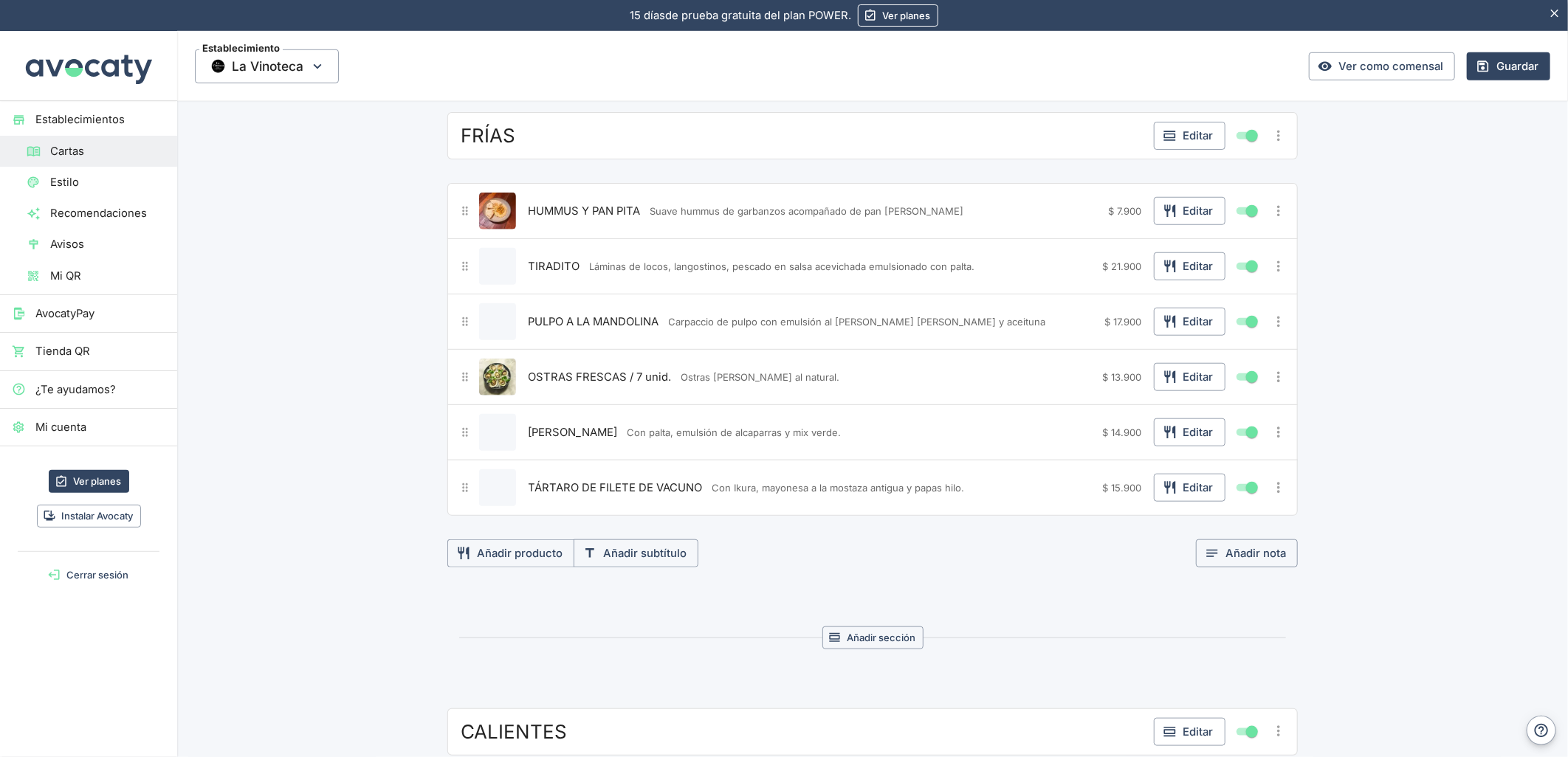
scroll to position [820, 0]
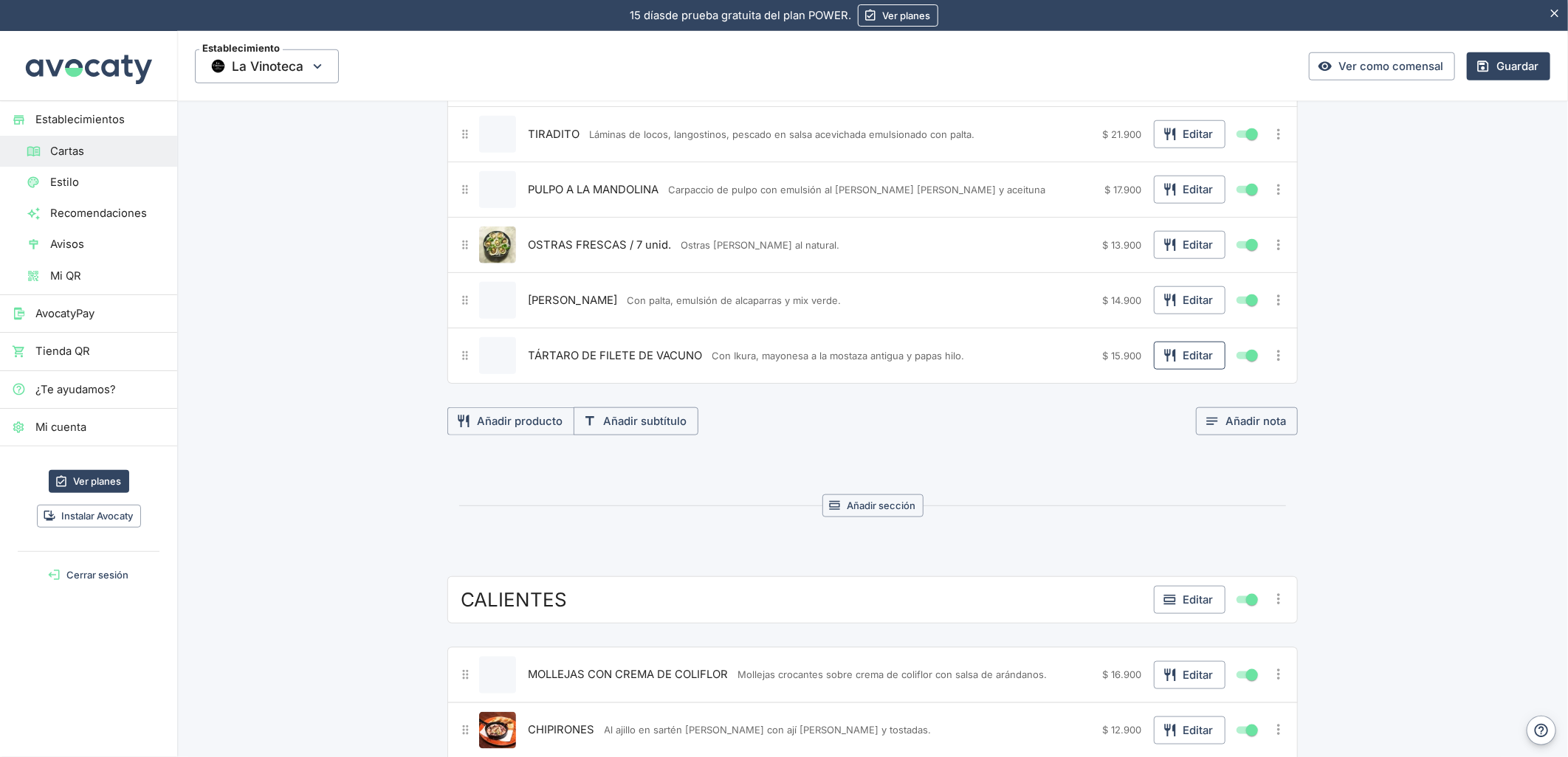
click at [1170, 351] on icon "button" at bounding box center [1170, 355] width 15 height 15
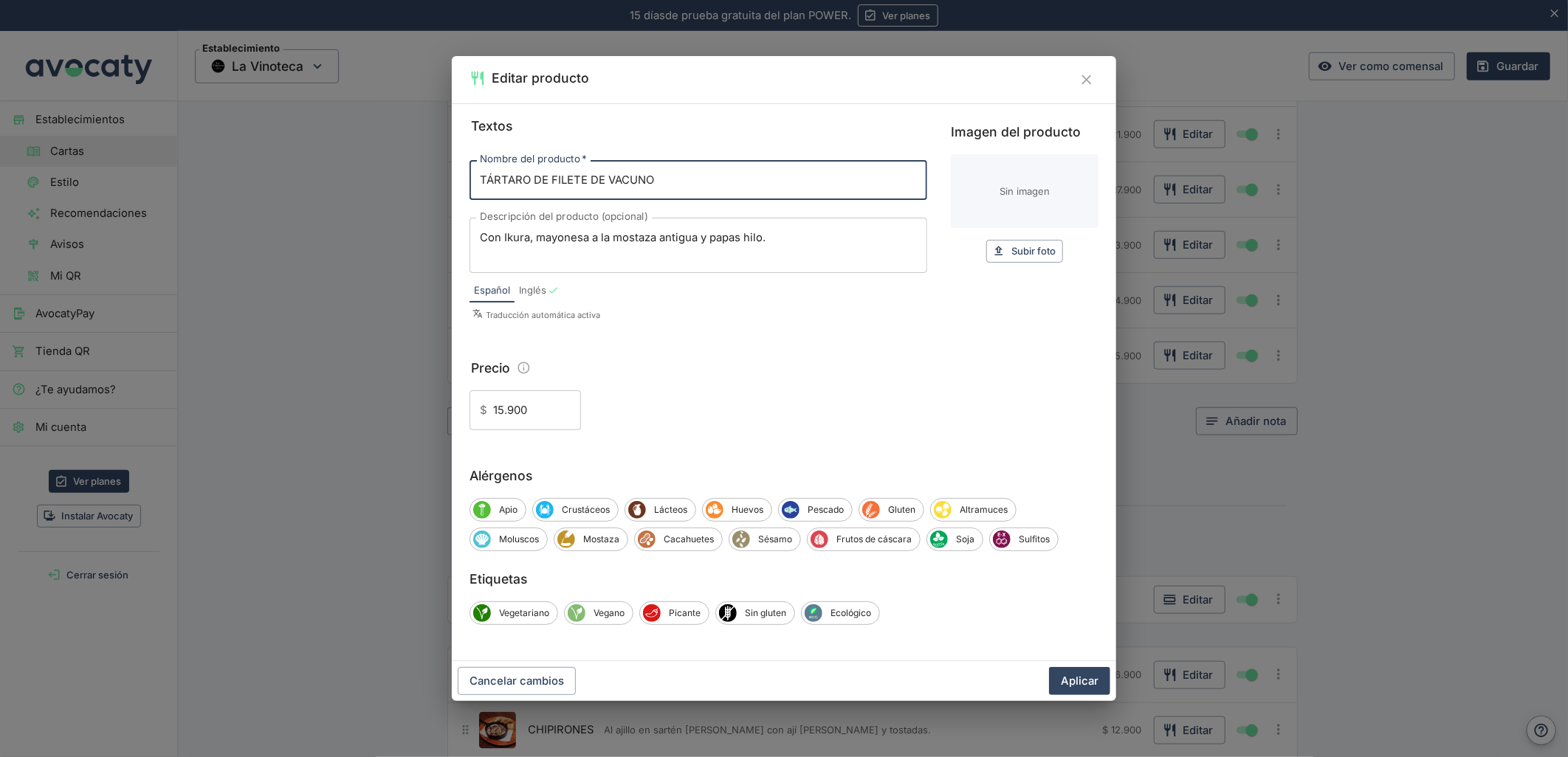
click at [982, 181] on input "Imagen del producto" at bounding box center [1025, 192] width 148 height 74
type input "C:\fakepath\foo_889a4b8fd0.webp"
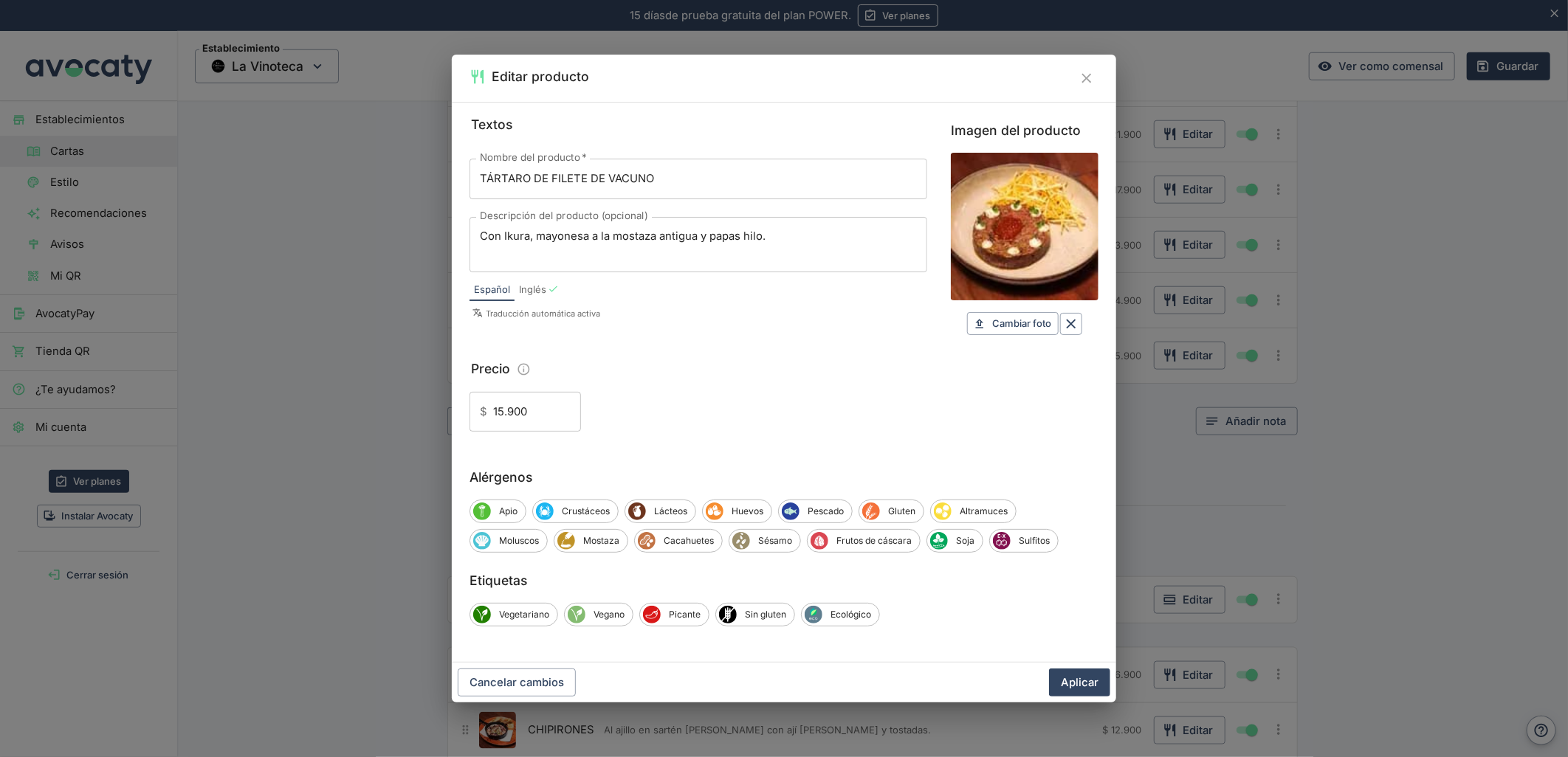
click at [1090, 687] on button "Aplicar" at bounding box center [1079, 682] width 61 height 28
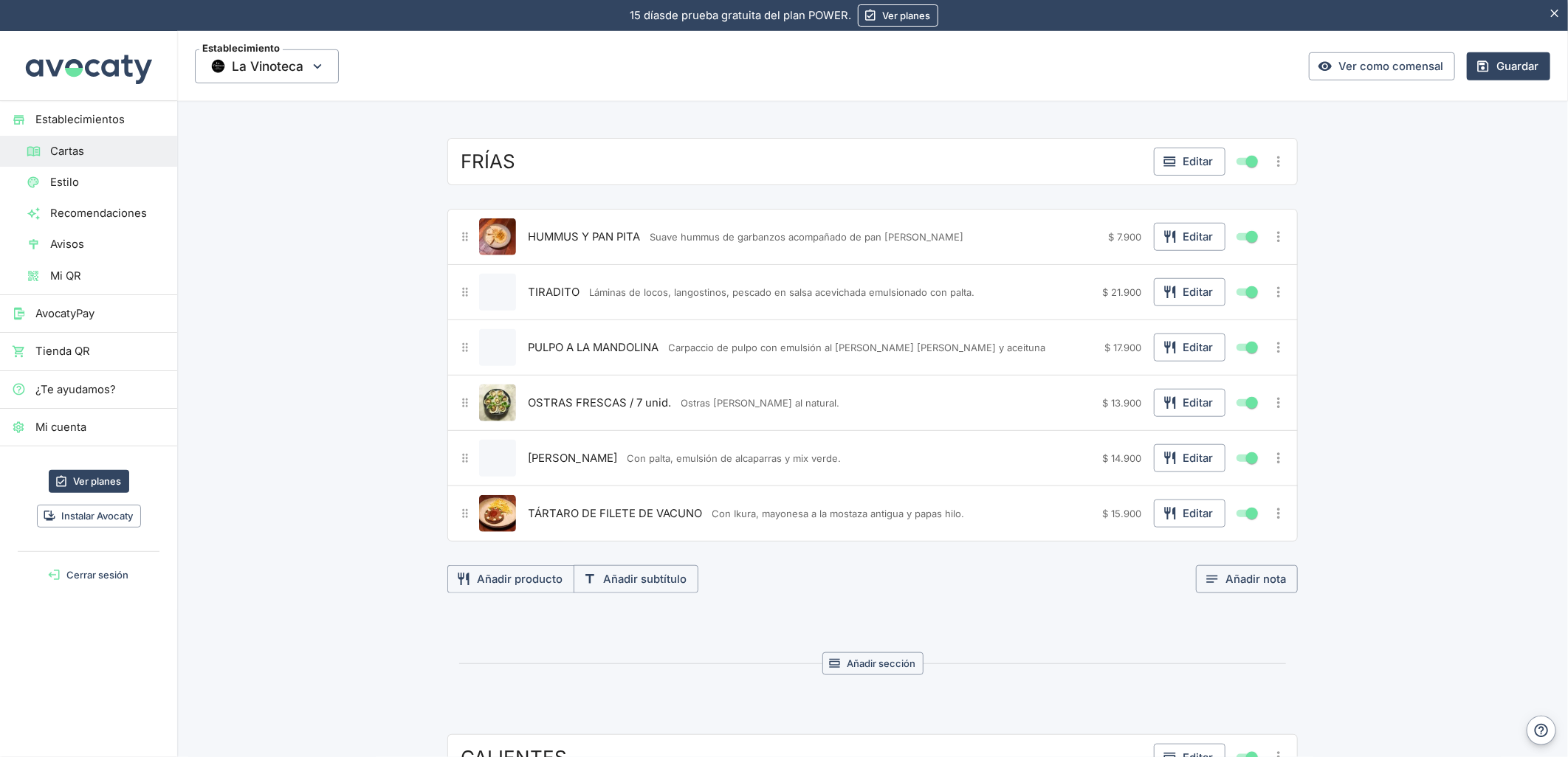
scroll to position [656, 0]
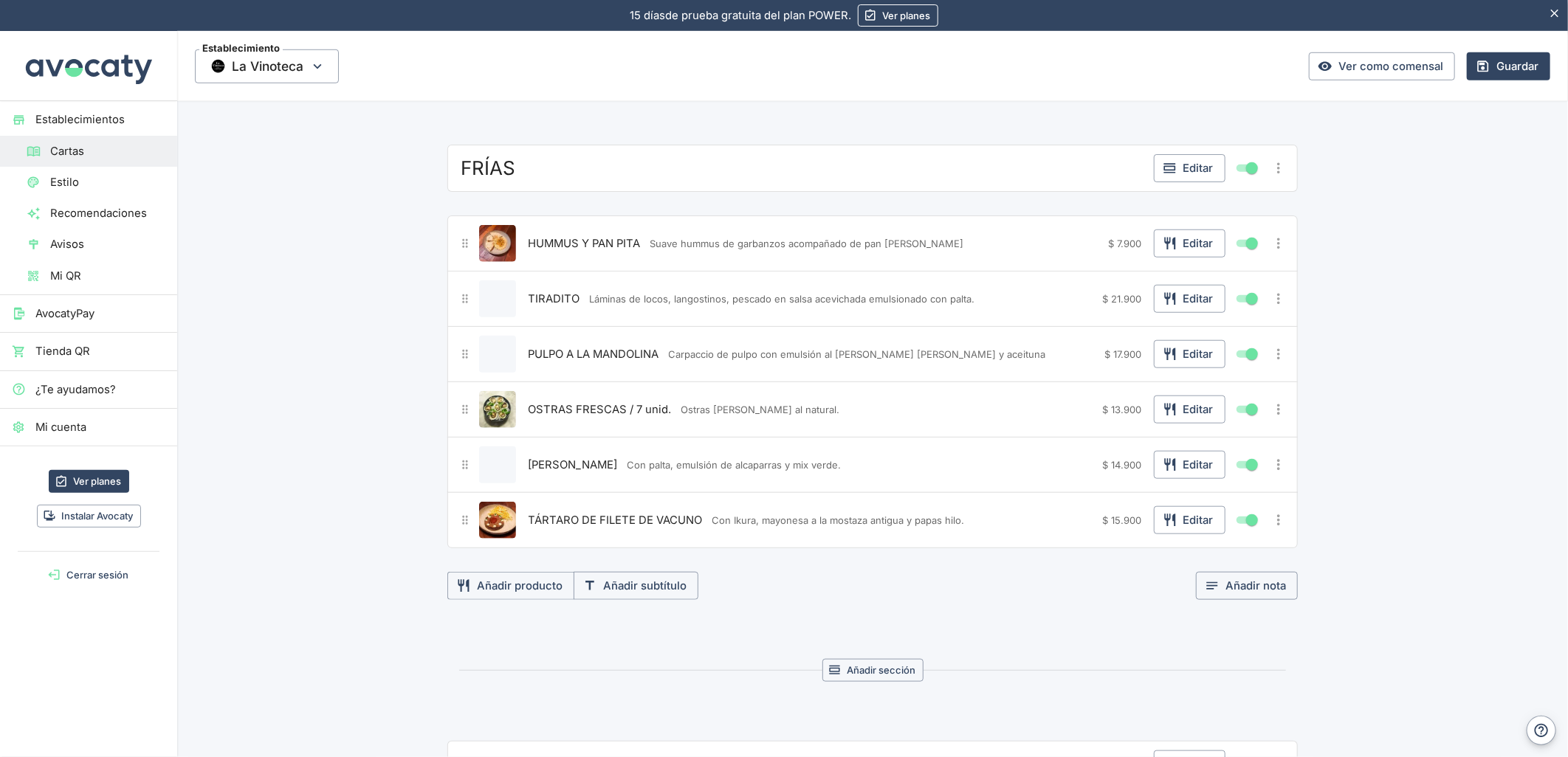
click at [515, 323] on div "TIRADITO Láminas de locos, langostinos, pescado en salsa acevichada emulsionado…" at bounding box center [873, 299] width 851 height 56
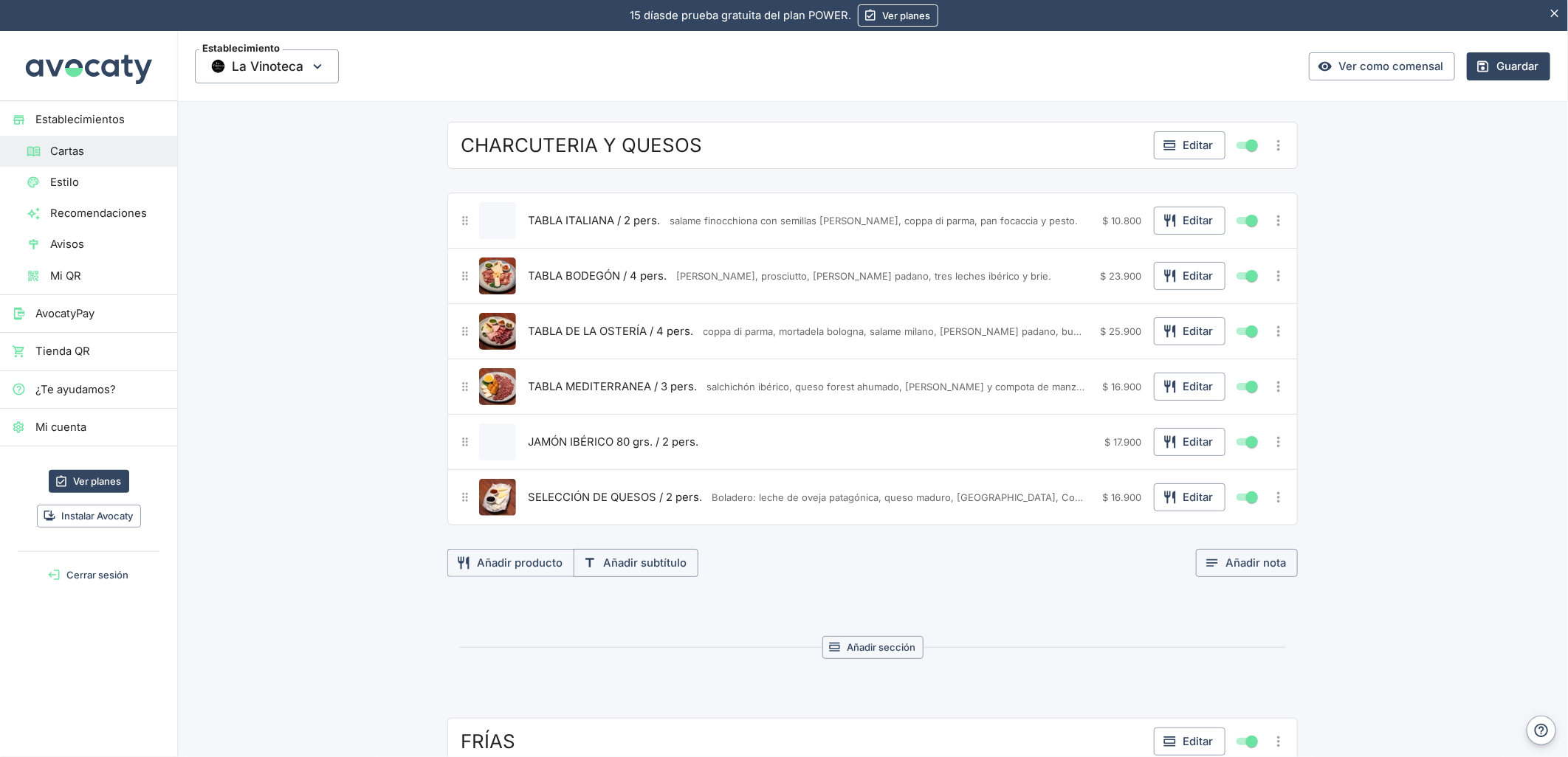
scroll to position [0, 0]
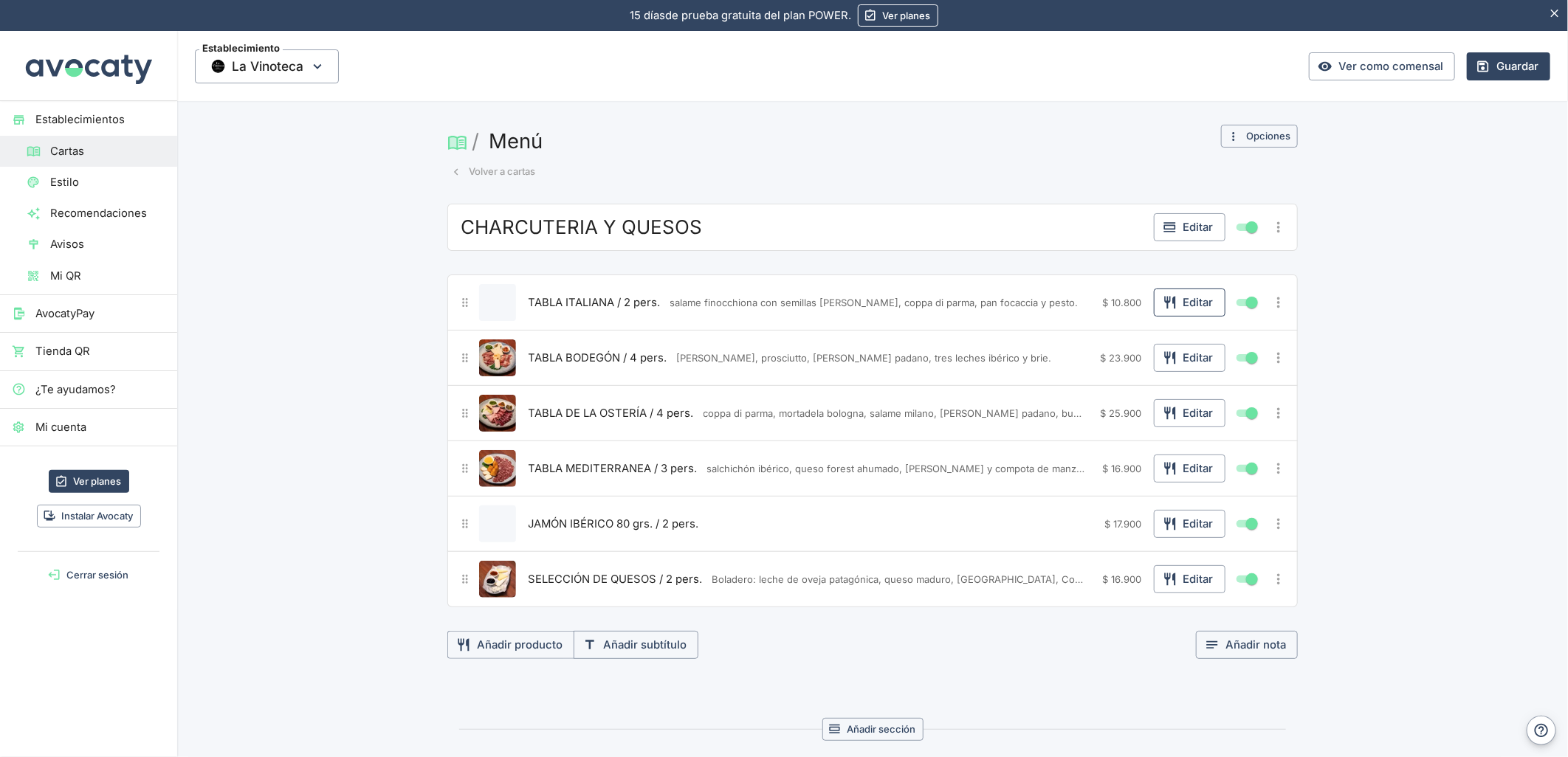
click at [1211, 301] on button "Editar" at bounding box center [1189, 303] width 72 height 28
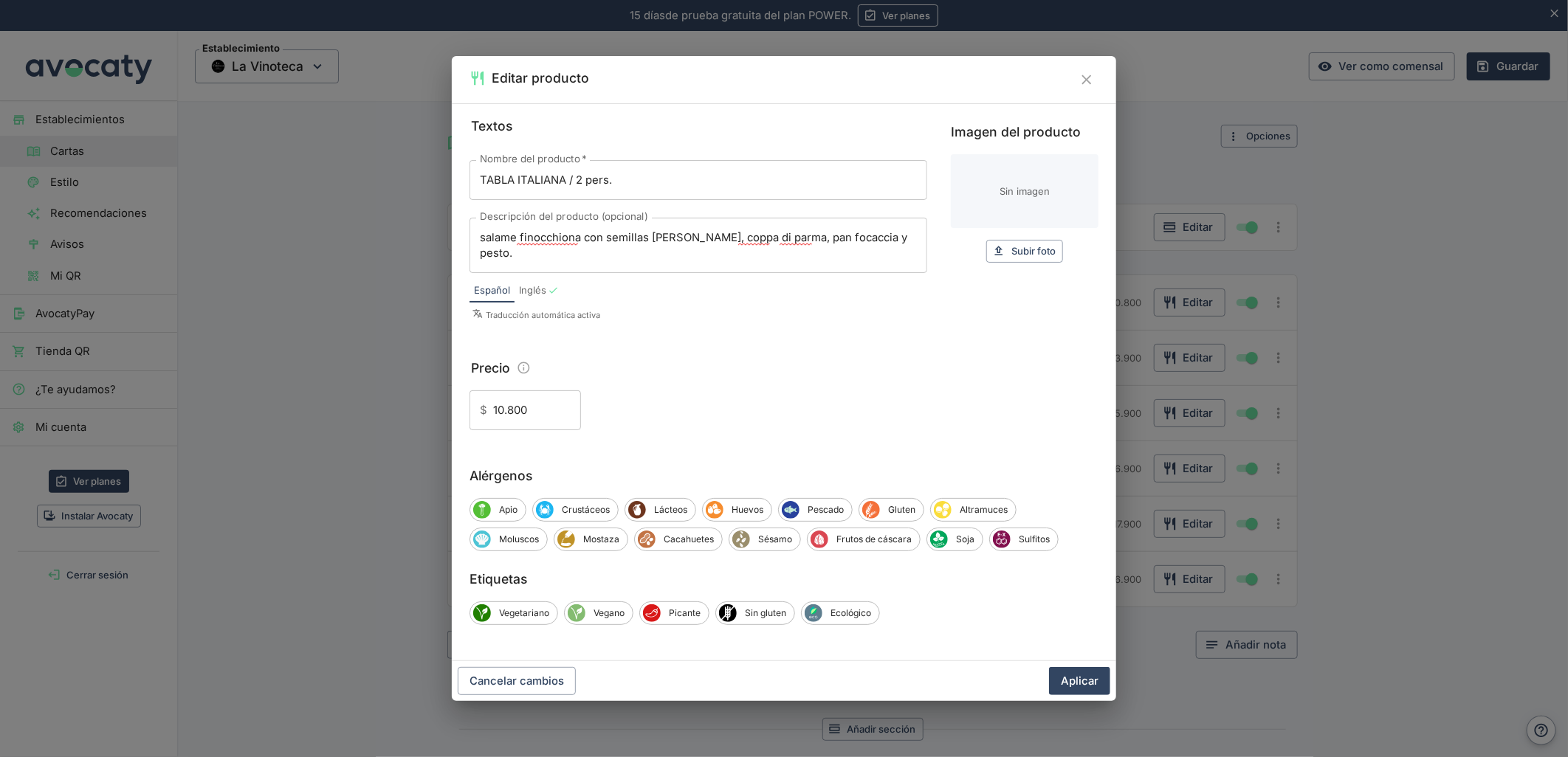
click at [979, 196] on input "Imagen del producto" at bounding box center [1025, 192] width 148 height 74
type input "C:\fakepath\foo_5893ddbd01.webp"
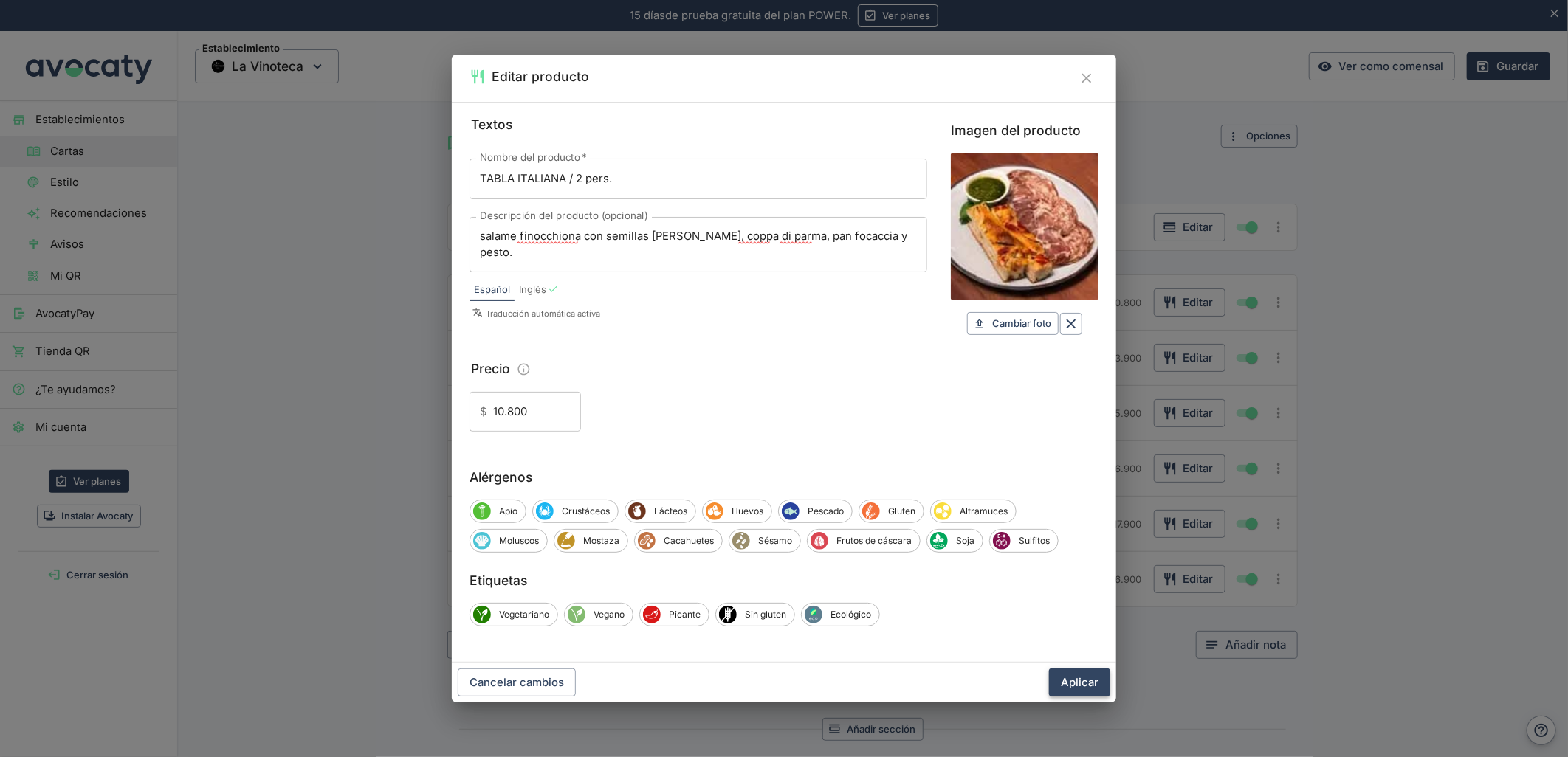
click at [1054, 677] on button "Aplicar" at bounding box center [1079, 682] width 61 height 28
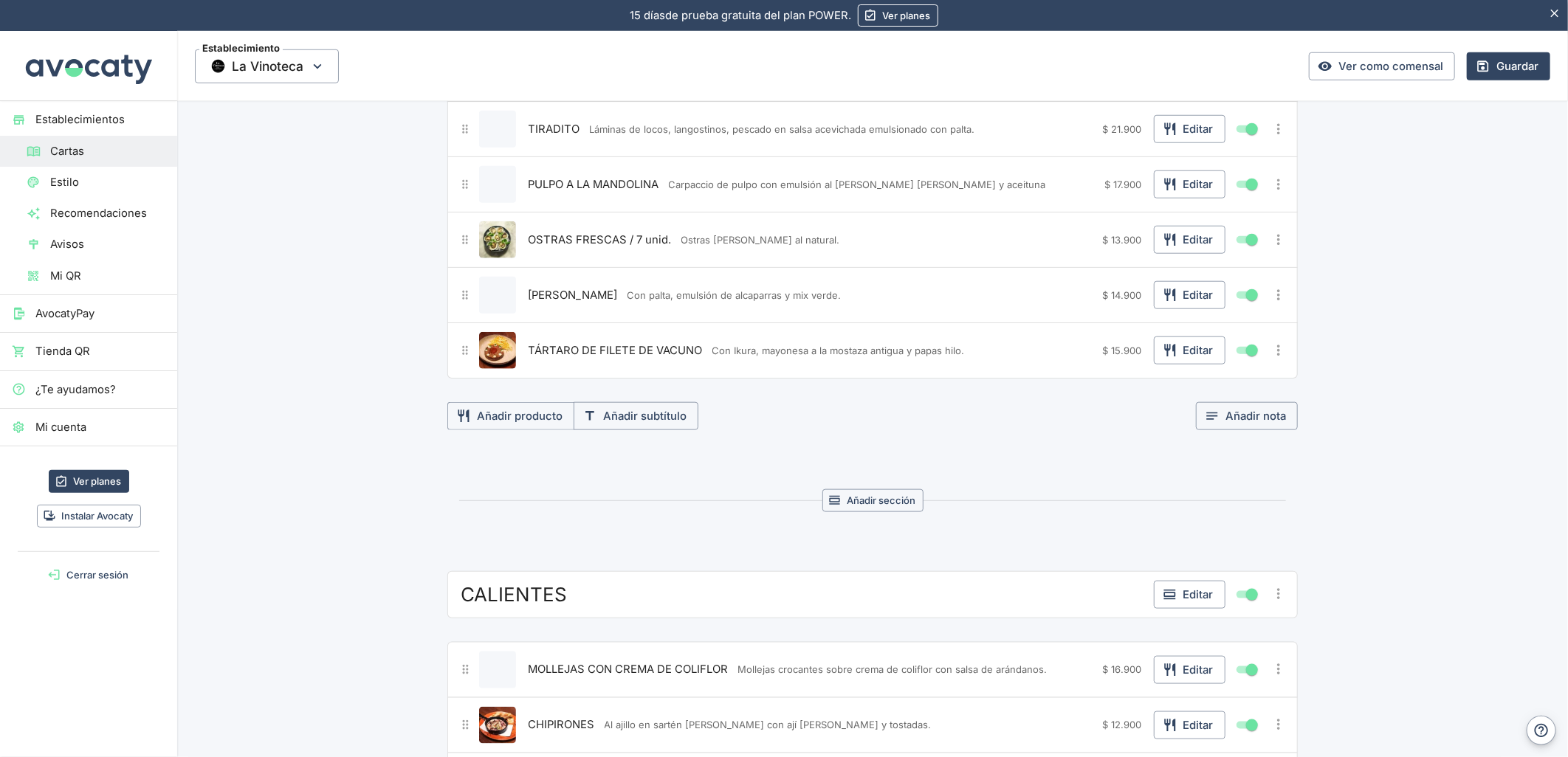
scroll to position [1147, 0]
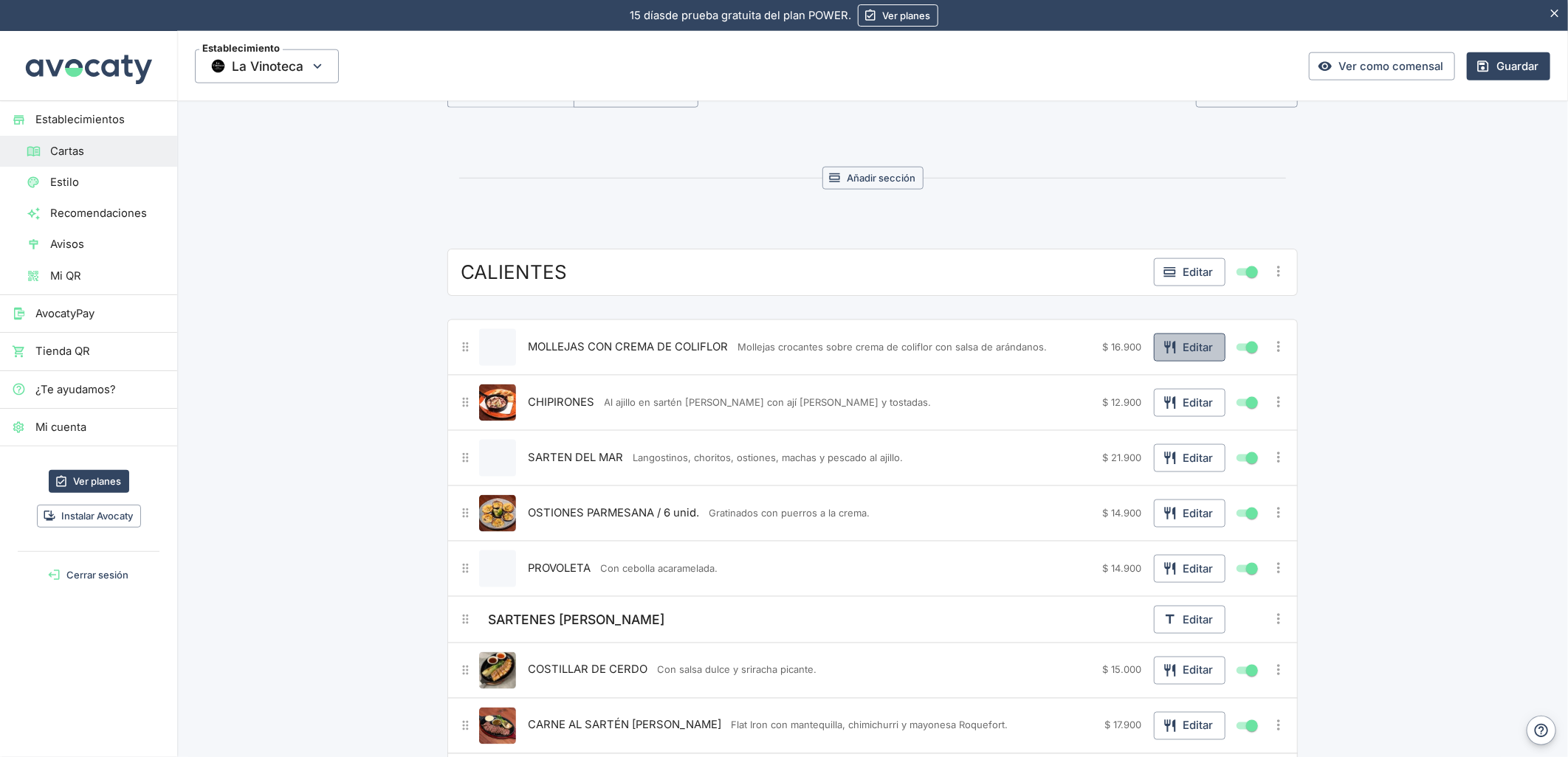
click at [1192, 341] on button "Editar" at bounding box center [1189, 347] width 72 height 28
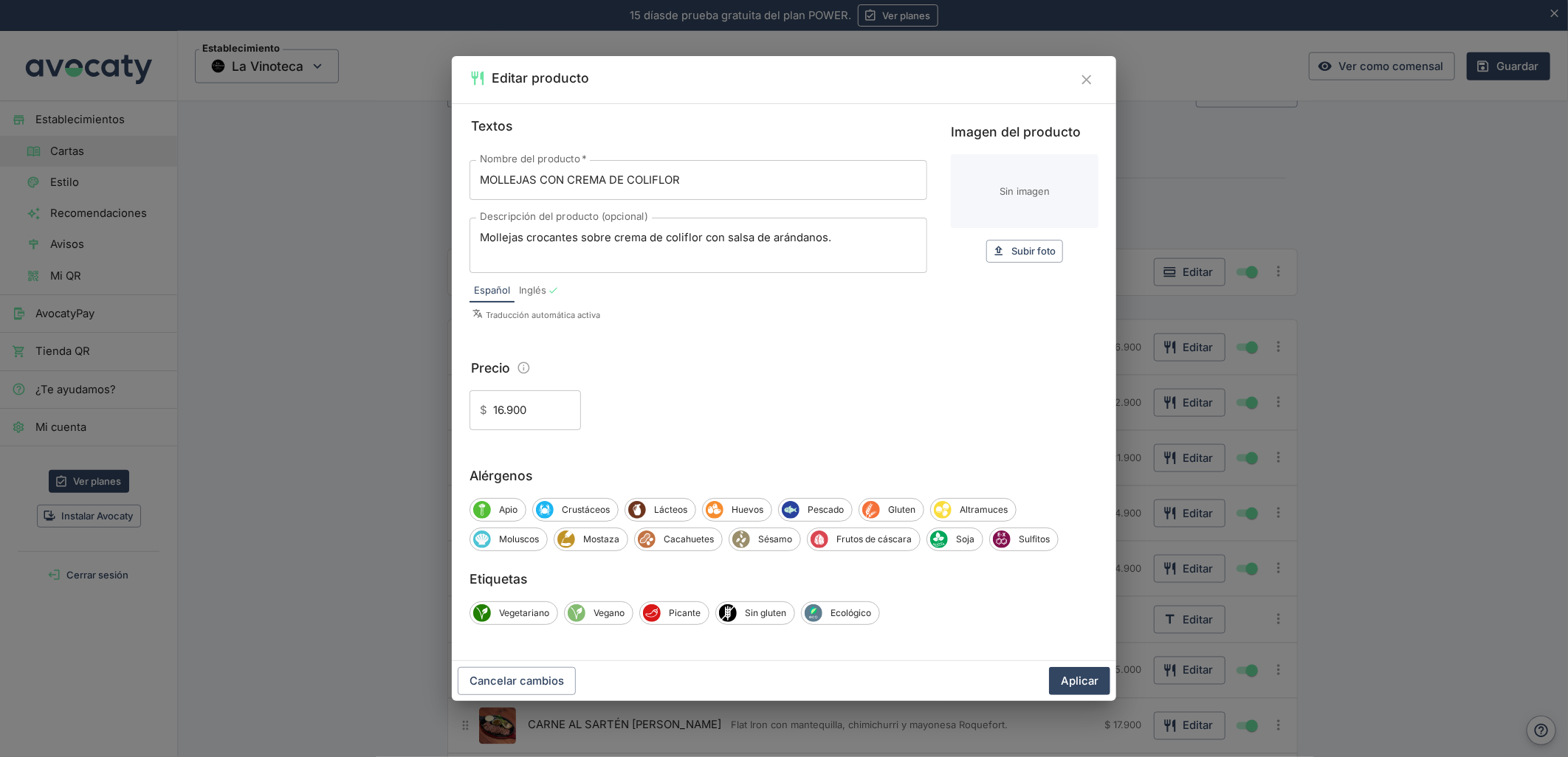
click at [1063, 192] on input "Imagen del producto" at bounding box center [1025, 192] width 148 height 74
type input "C:\fakepath\foo_09931e03b1.webp"
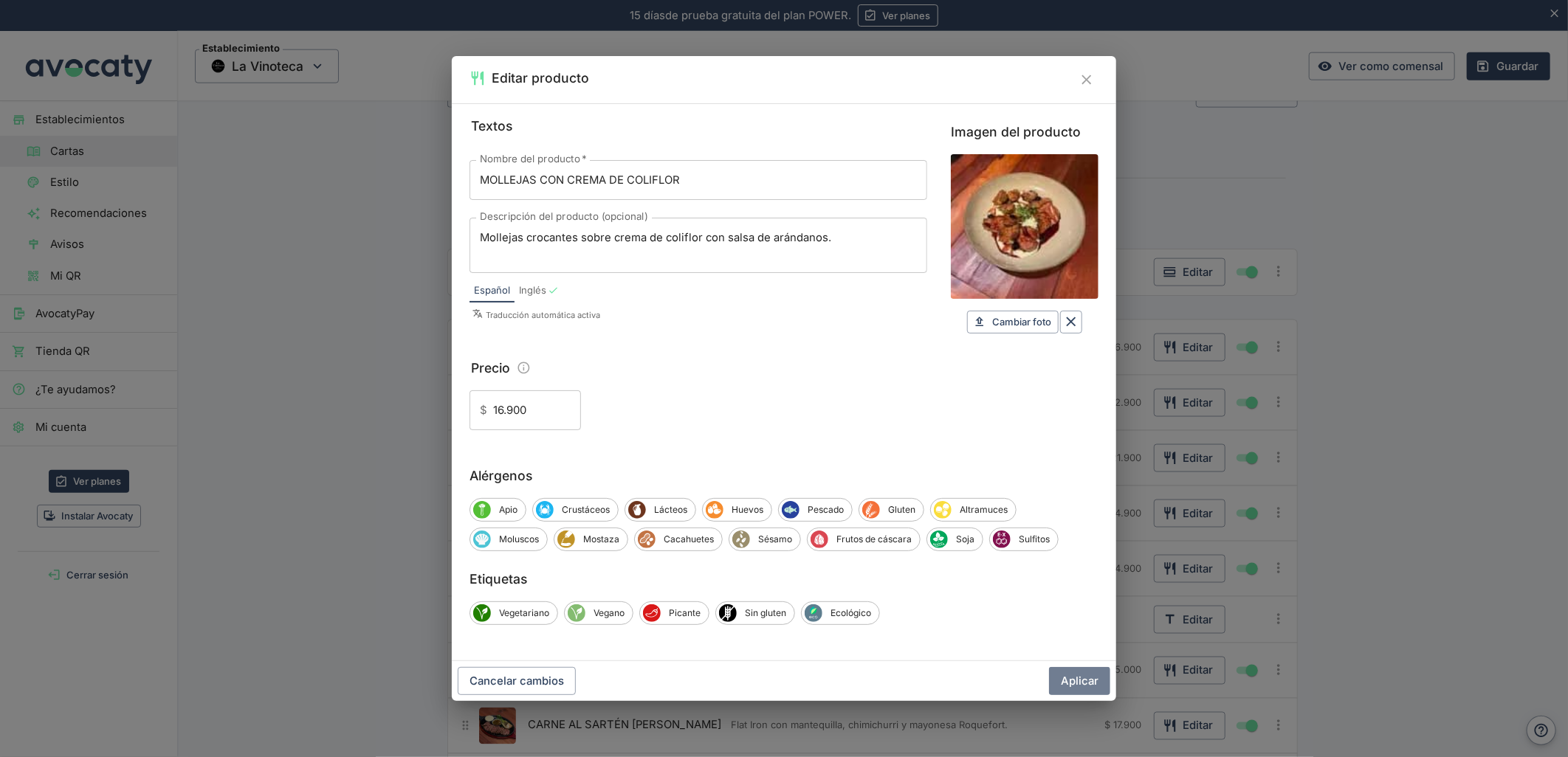
click at [1067, 673] on button "Aplicar" at bounding box center [1079, 681] width 61 height 28
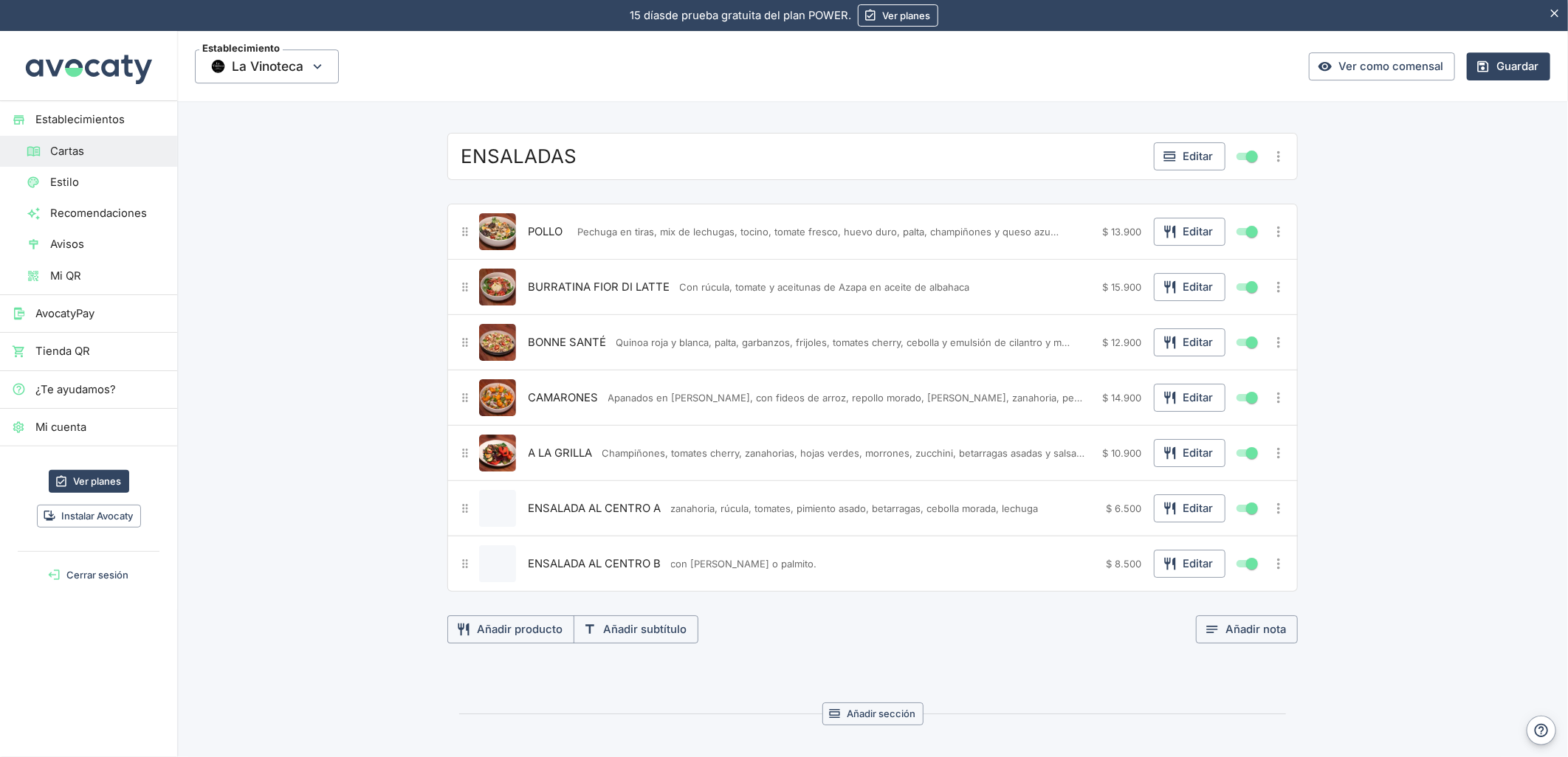
scroll to position [3116, 0]
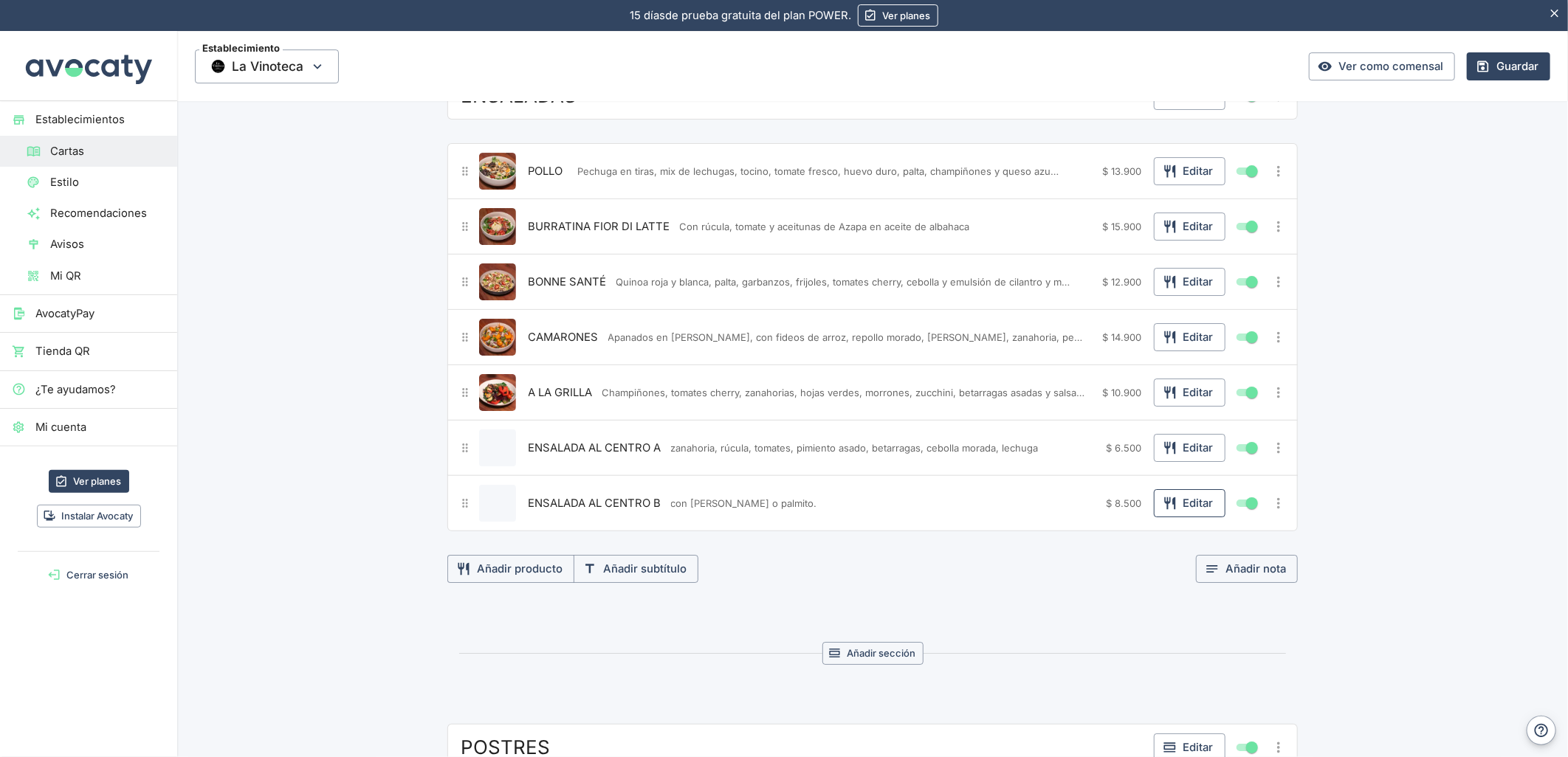
click at [1199, 514] on button "Editar" at bounding box center [1189, 503] width 72 height 28
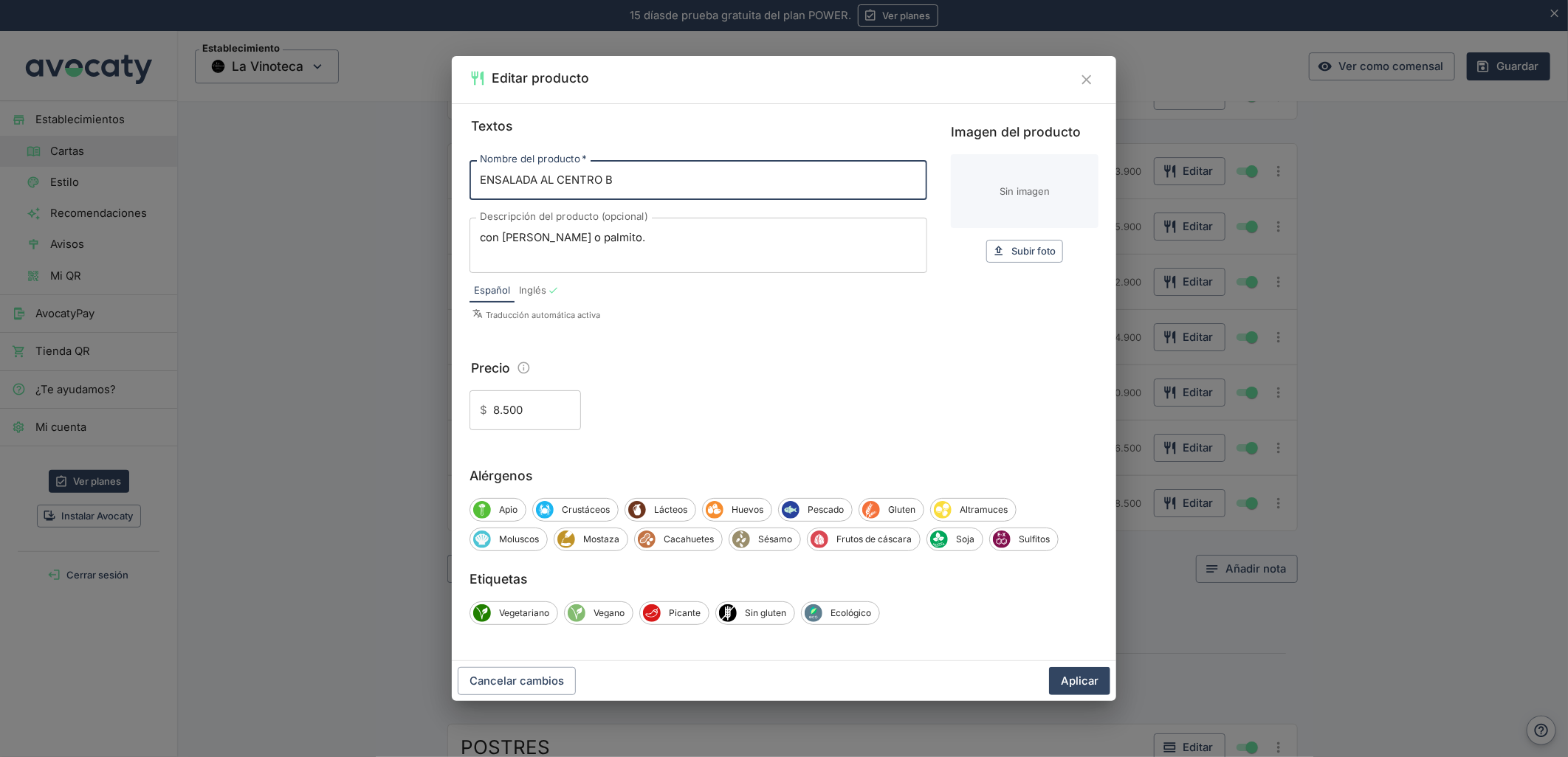
click at [1067, 175] on input "Imagen del producto" at bounding box center [1025, 192] width 148 height 74
type input "C:\fakepath\foo_369473c022.webp"
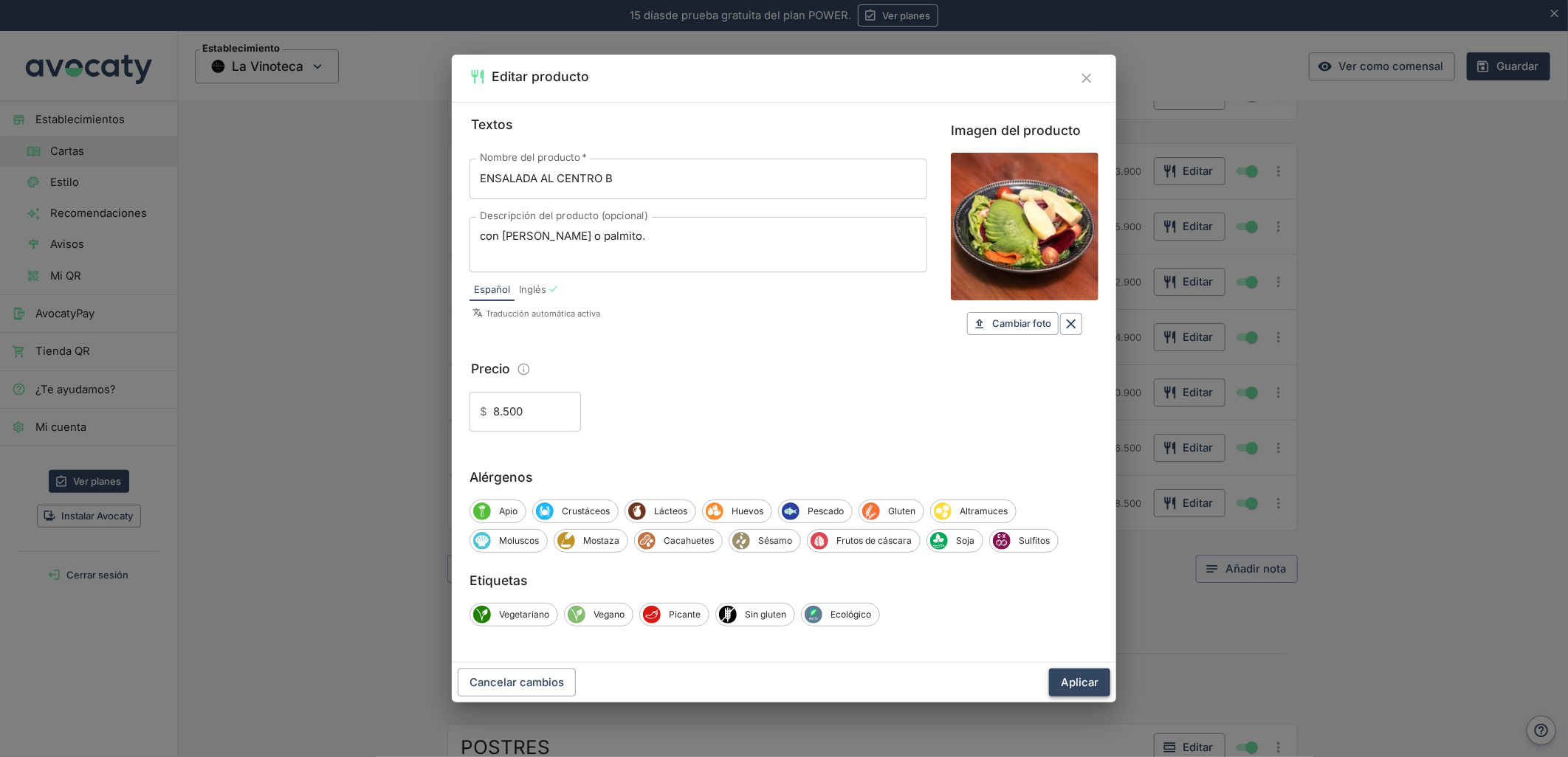
click at [1089, 675] on button "Aplicar" at bounding box center [1079, 682] width 61 height 28
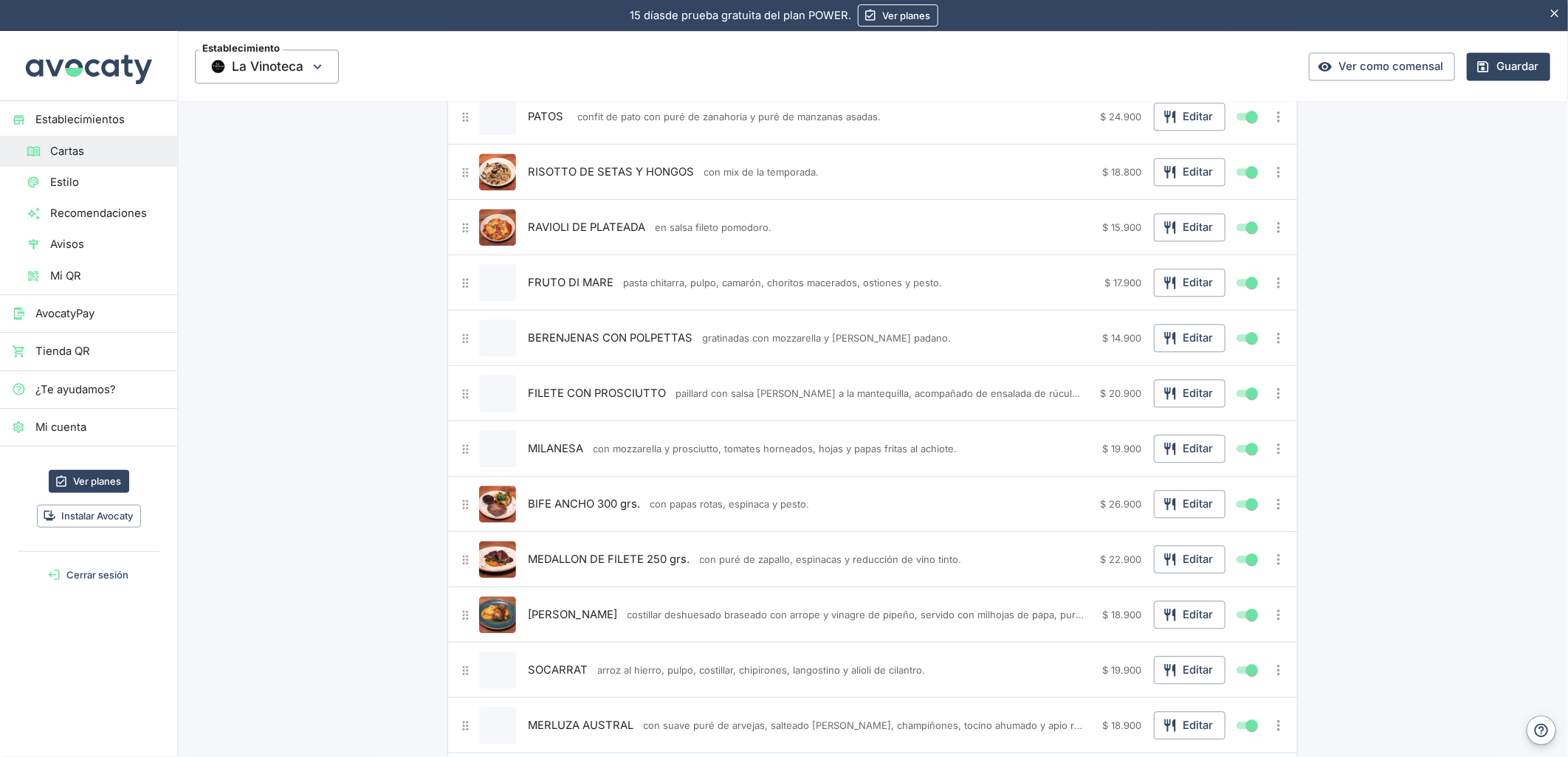
scroll to position [2049, 0]
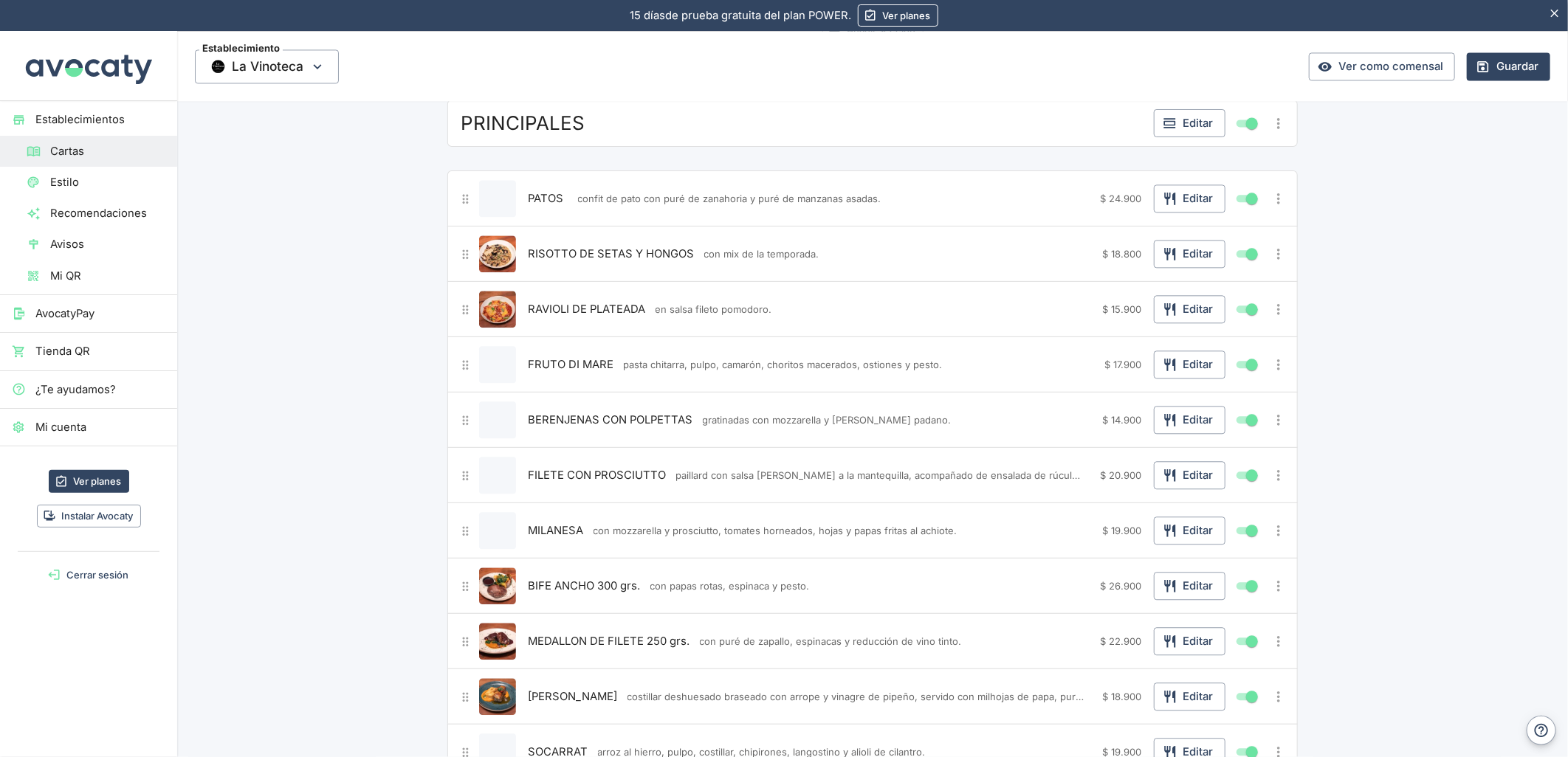
click at [564, 423] on span "BERENJENAS CON POLPETTAS" at bounding box center [610, 419] width 164 height 17
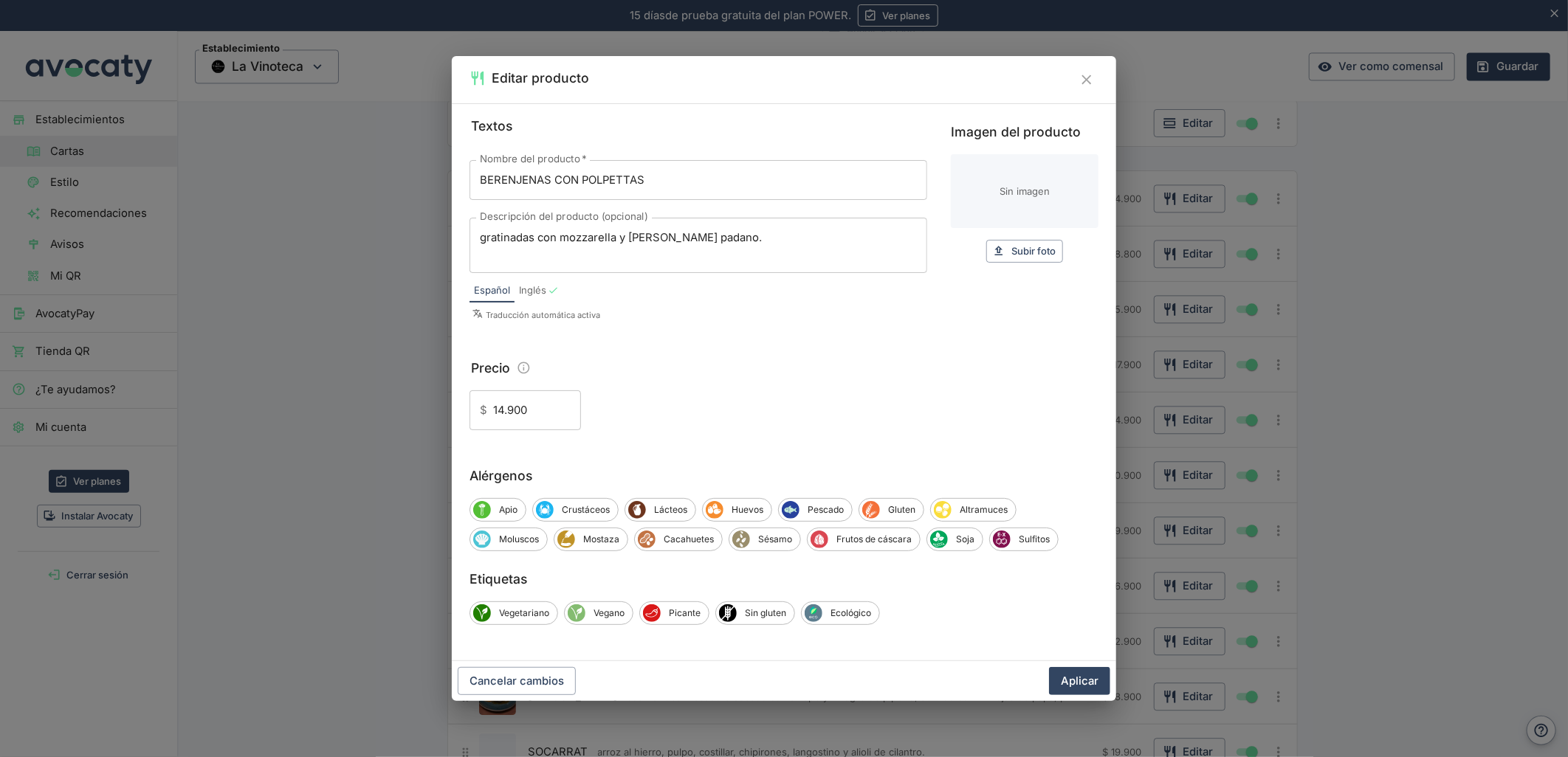
click at [1029, 193] on input "Imagen del producto" at bounding box center [1025, 192] width 148 height 74
type input "C:\fakepath\foo_883336ec6e.webp"
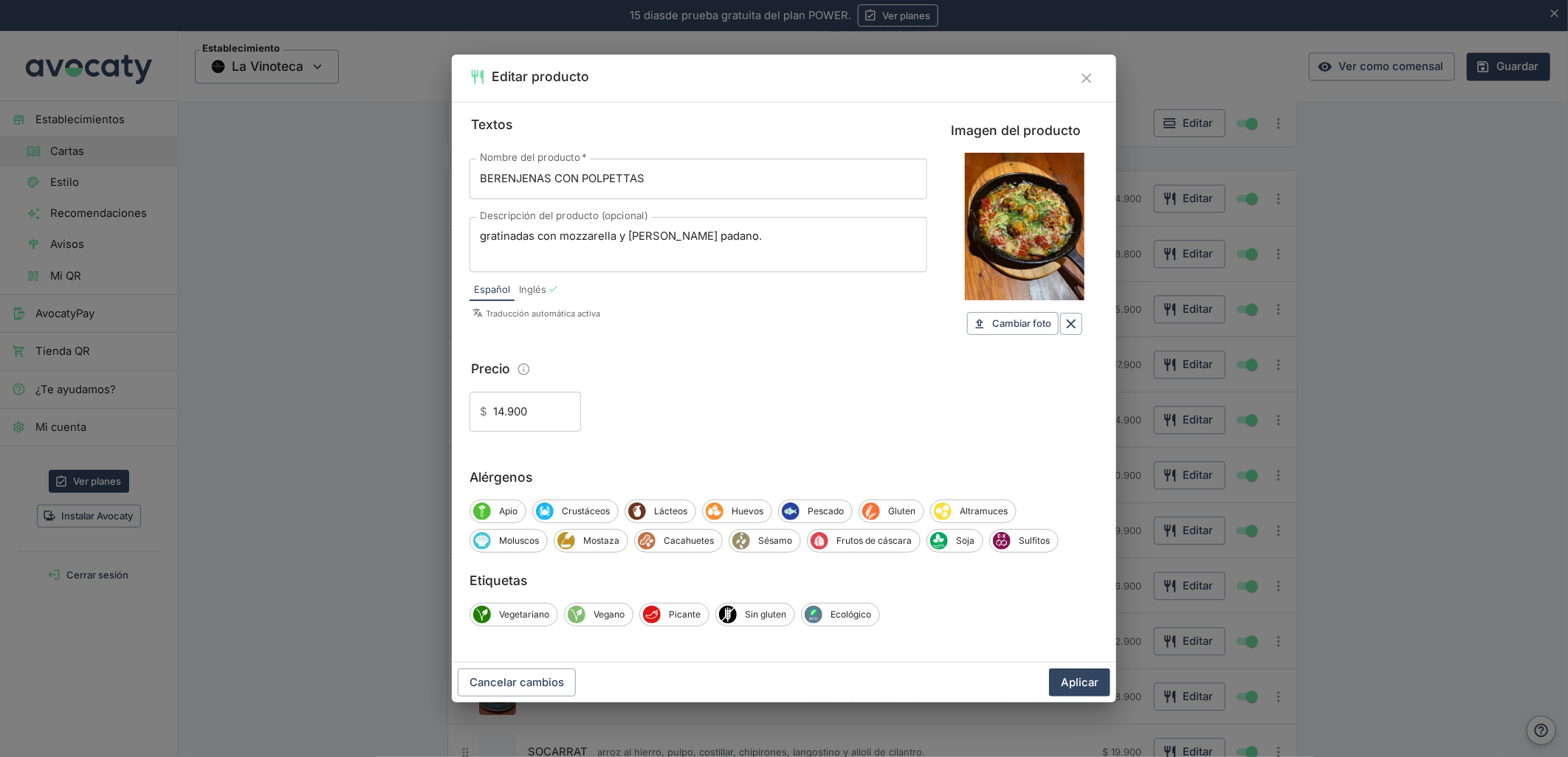
click at [1062, 684] on button "Aplicar" at bounding box center [1079, 682] width 61 height 28
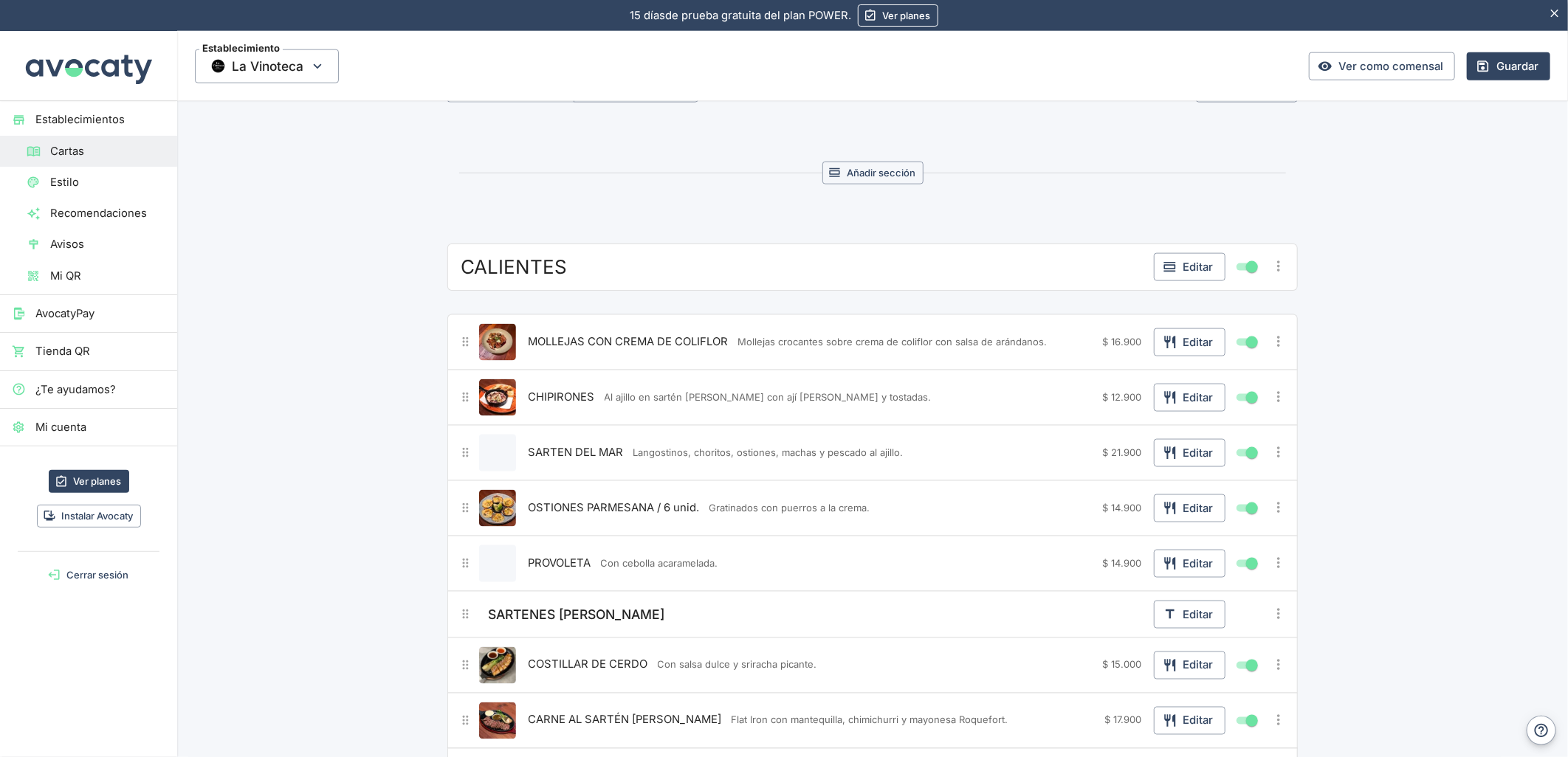
scroll to position [1147, 0]
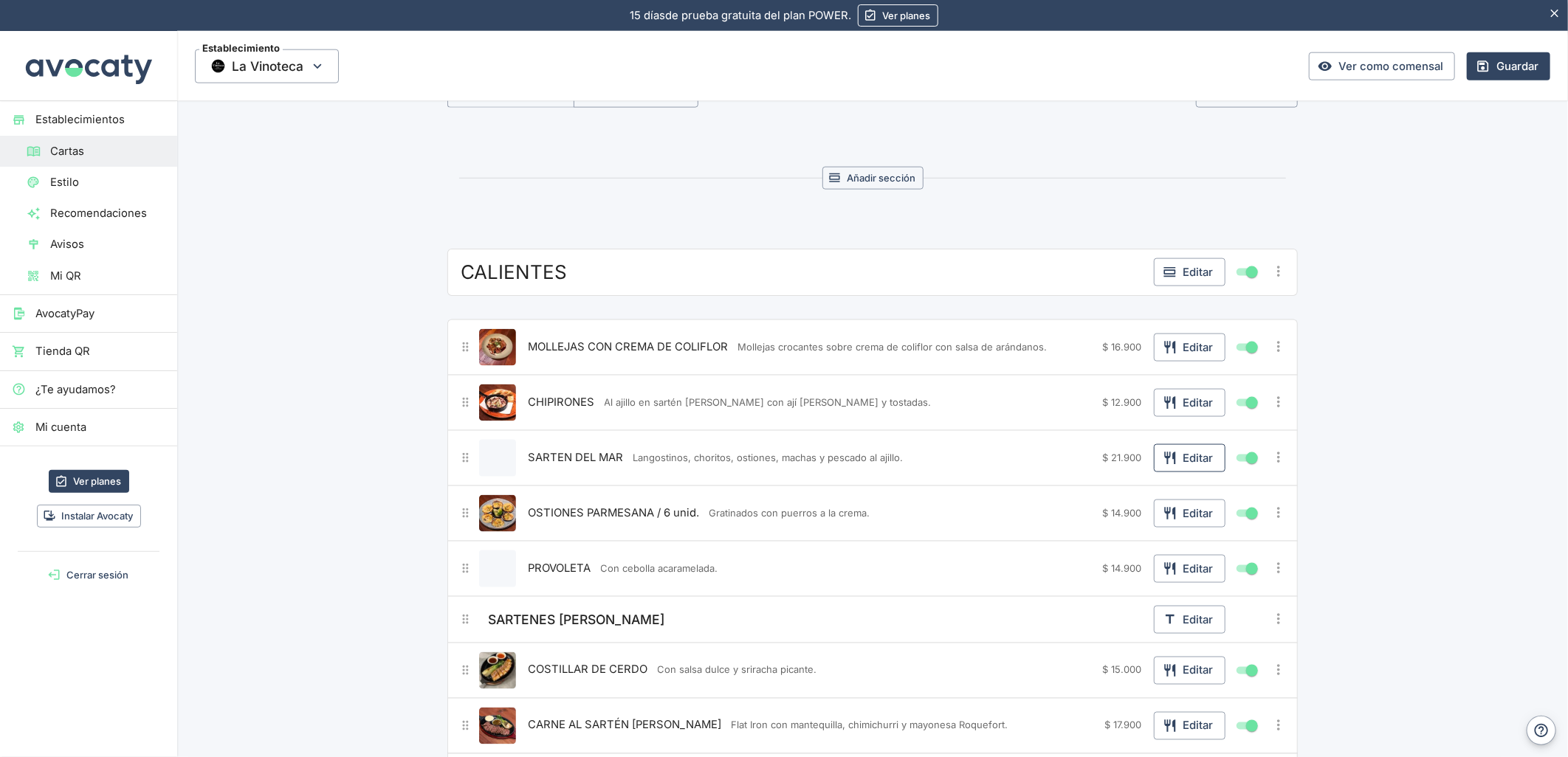
click at [1154, 457] on button "Editar" at bounding box center [1189, 458] width 72 height 28
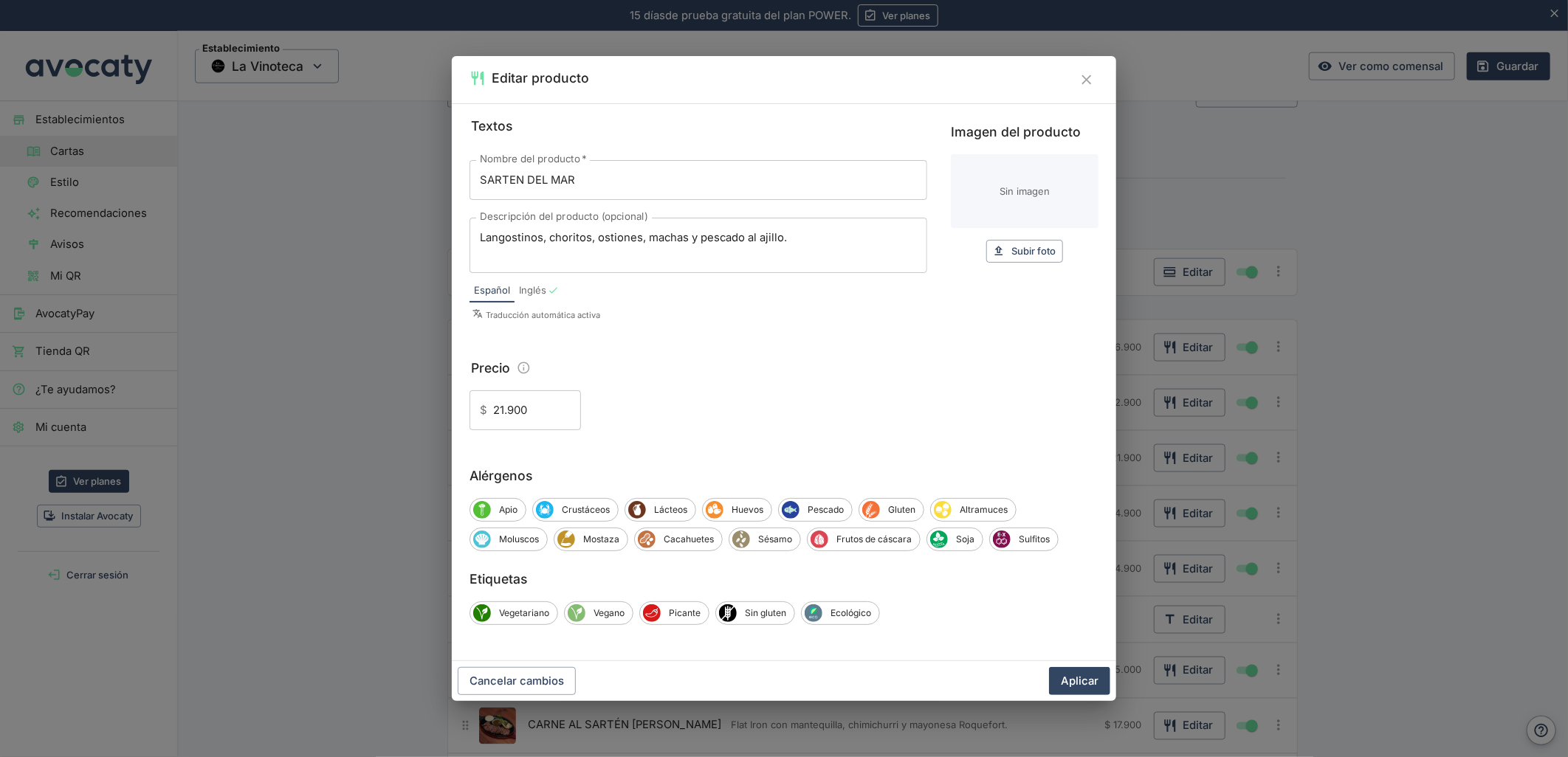
click at [930, 206] on div "Textos Nombre del producto   * SARTEN DEL MAR Nombre del producto   * Descripci…" at bounding box center [784, 272] width 629 height 314
click at [974, 196] on input "Imagen del producto" at bounding box center [1025, 192] width 148 height 74
type input "C:\fakepath\foo_8395567e04.webp"
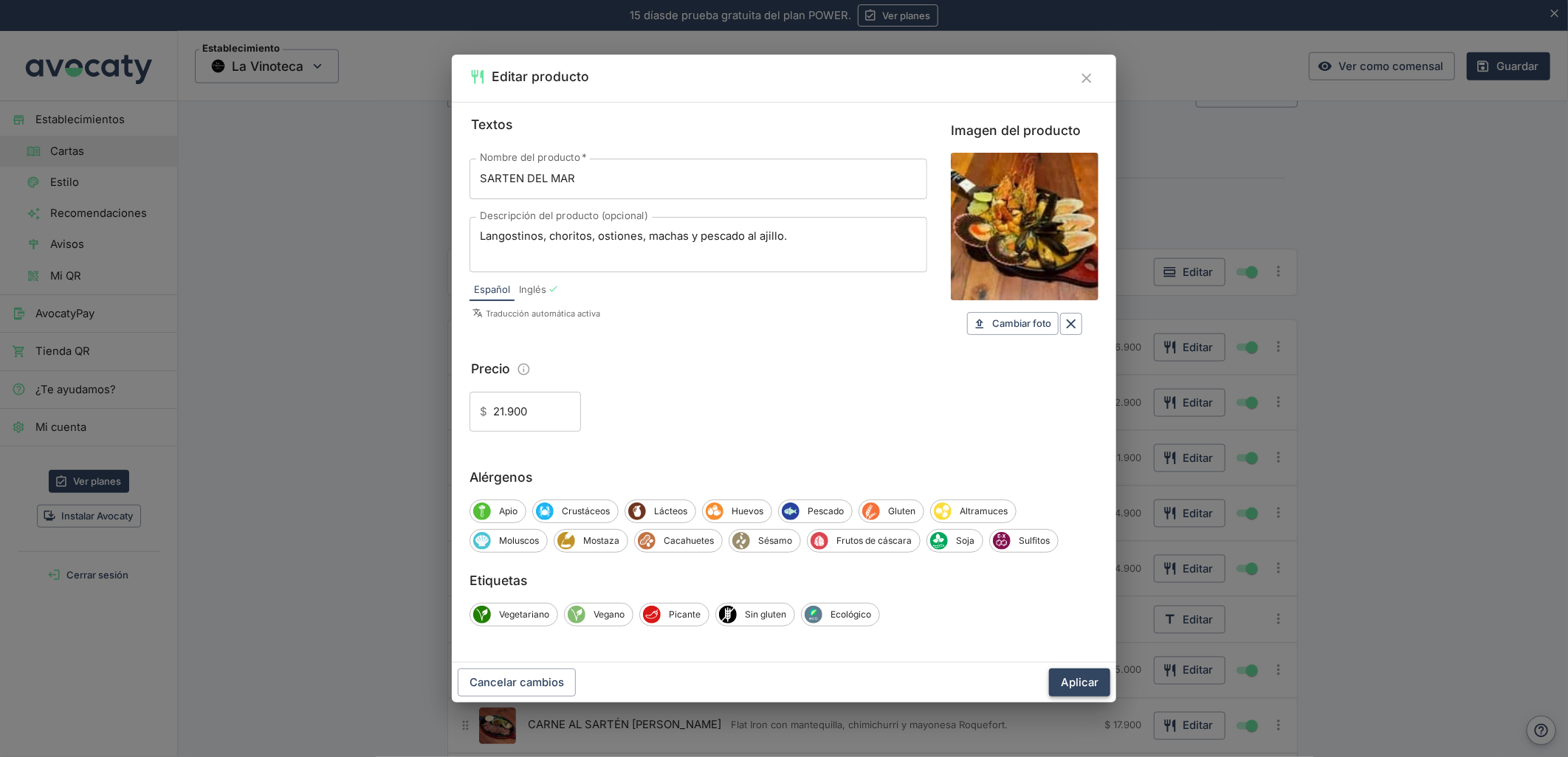
click at [1094, 681] on button "Aplicar" at bounding box center [1079, 682] width 61 height 28
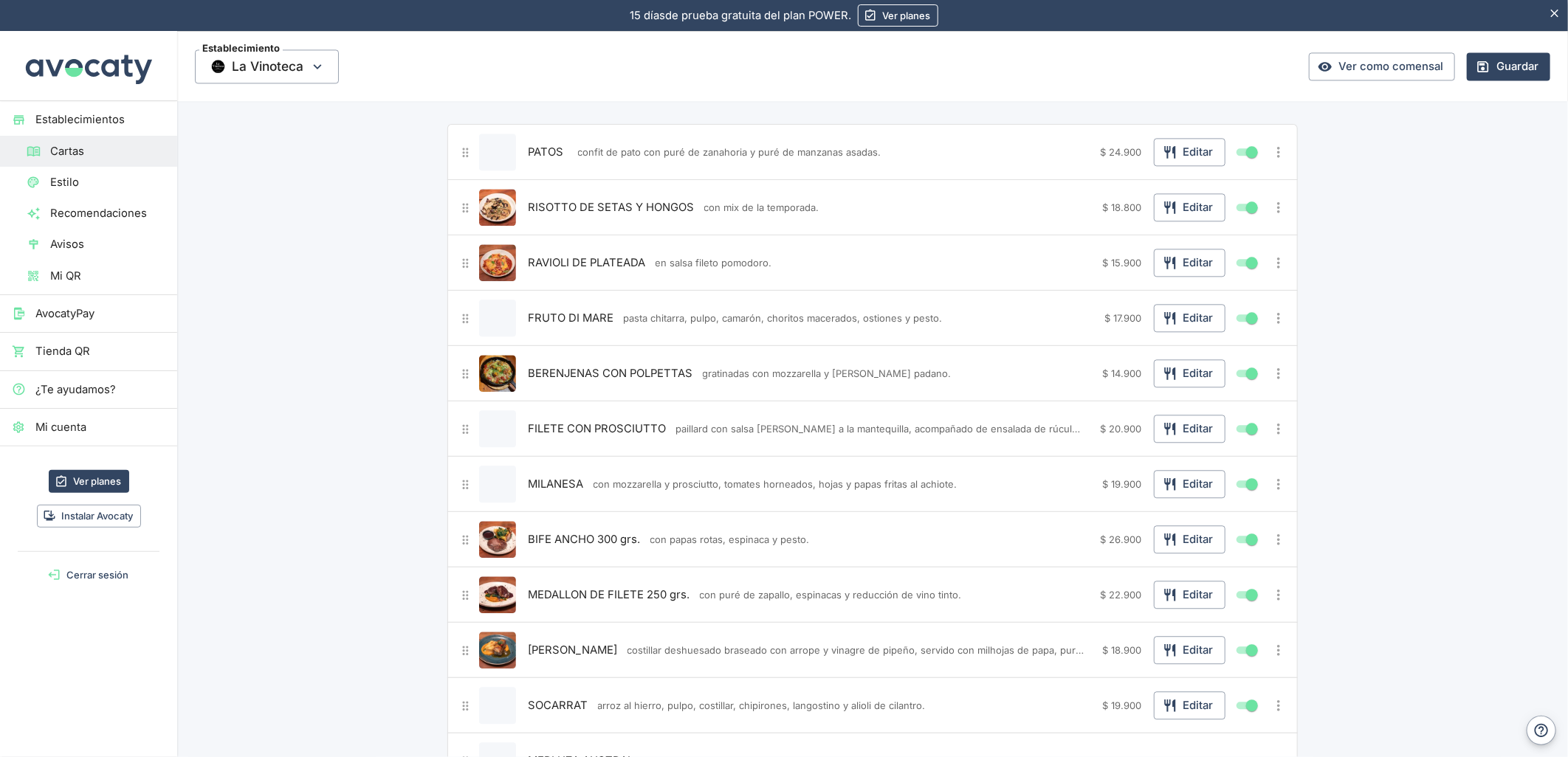
scroll to position [2049, 0]
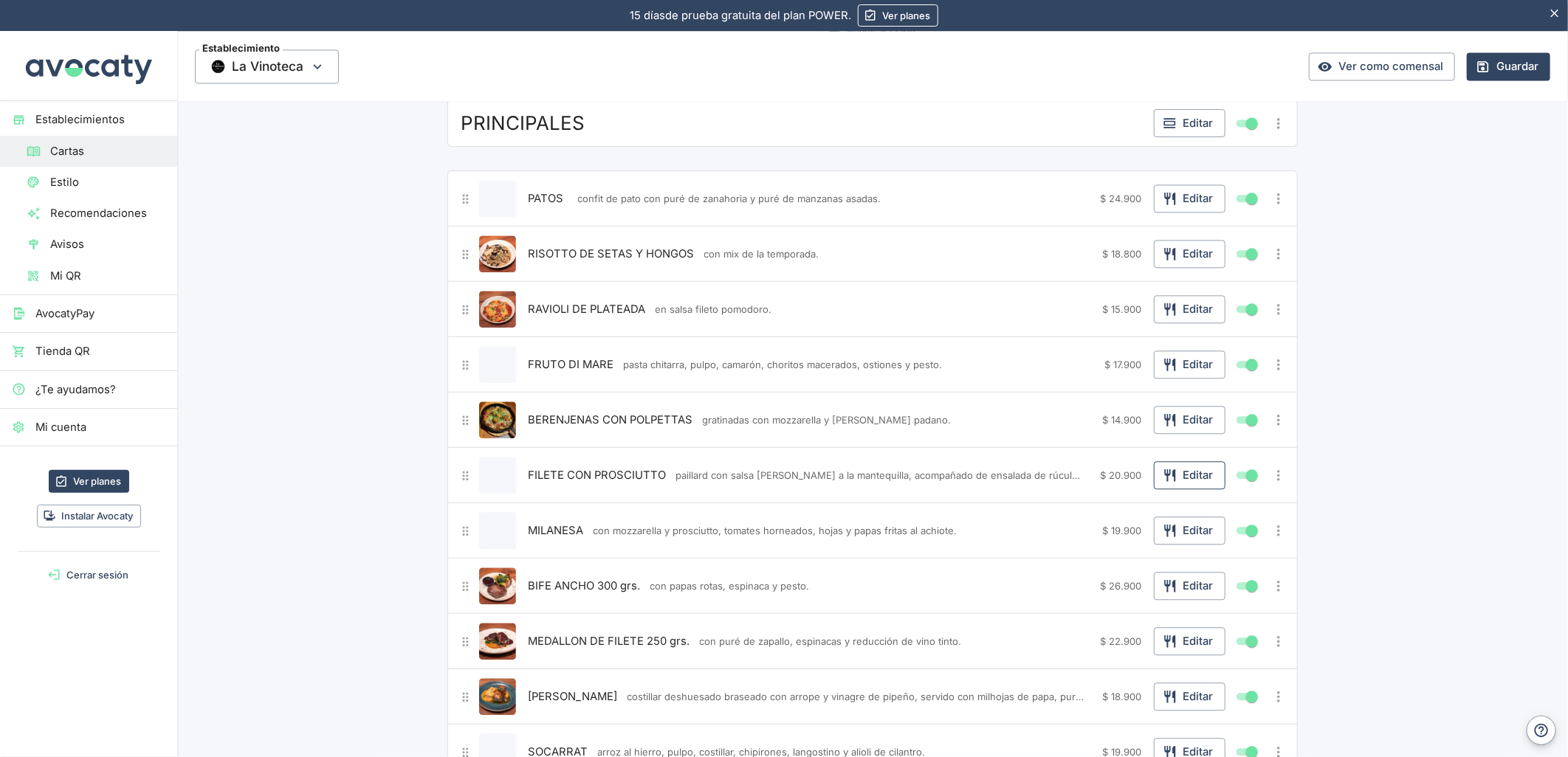
click at [1164, 478] on icon "button" at bounding box center [1169, 475] width 11 height 13
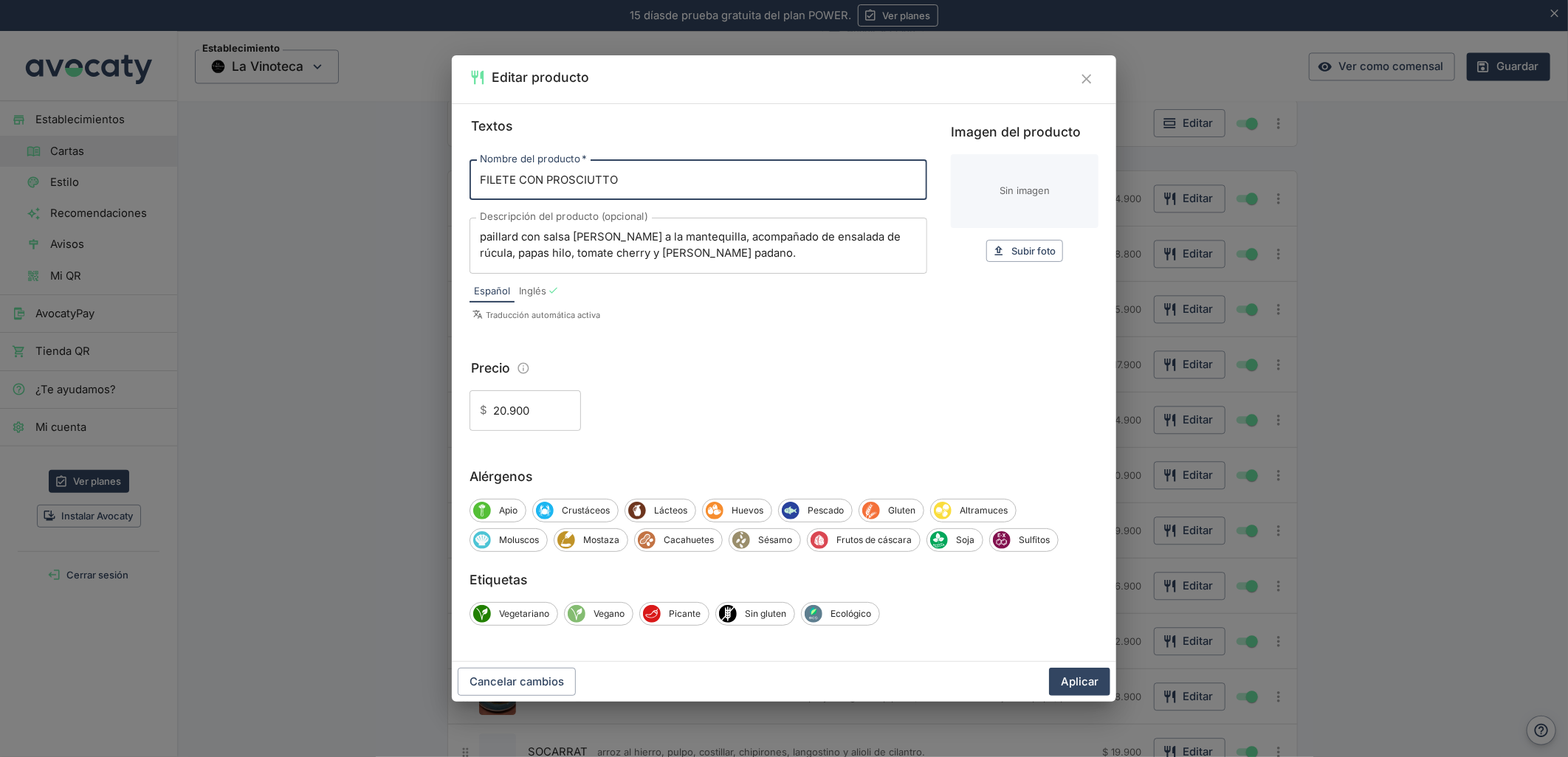
click at [1024, 185] on input "Imagen del producto" at bounding box center [1025, 192] width 148 height 74
type input "C:\fakepath\foo_a914956f91.webp"
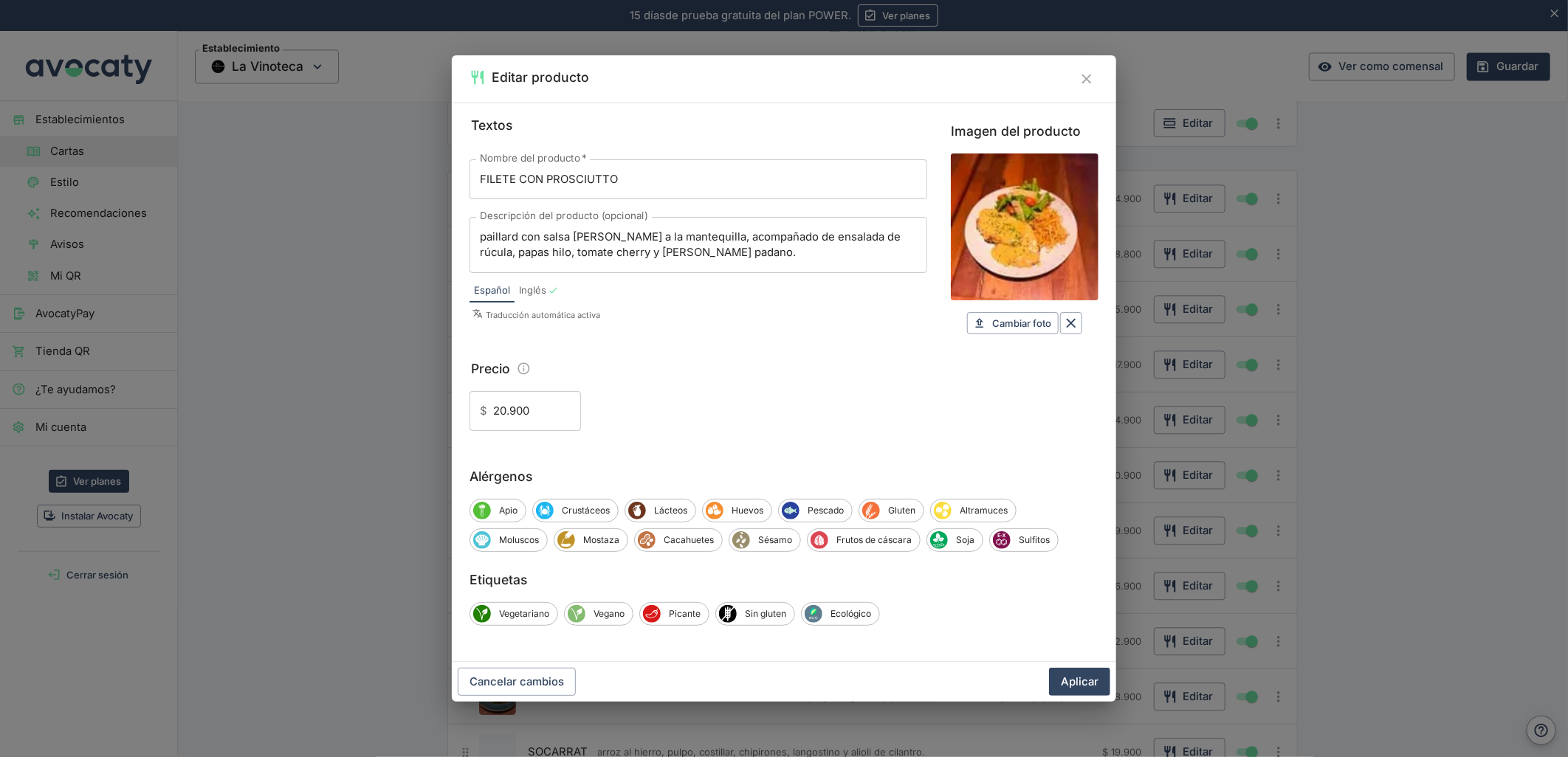
click at [1081, 684] on button "Aplicar" at bounding box center [1079, 681] width 61 height 28
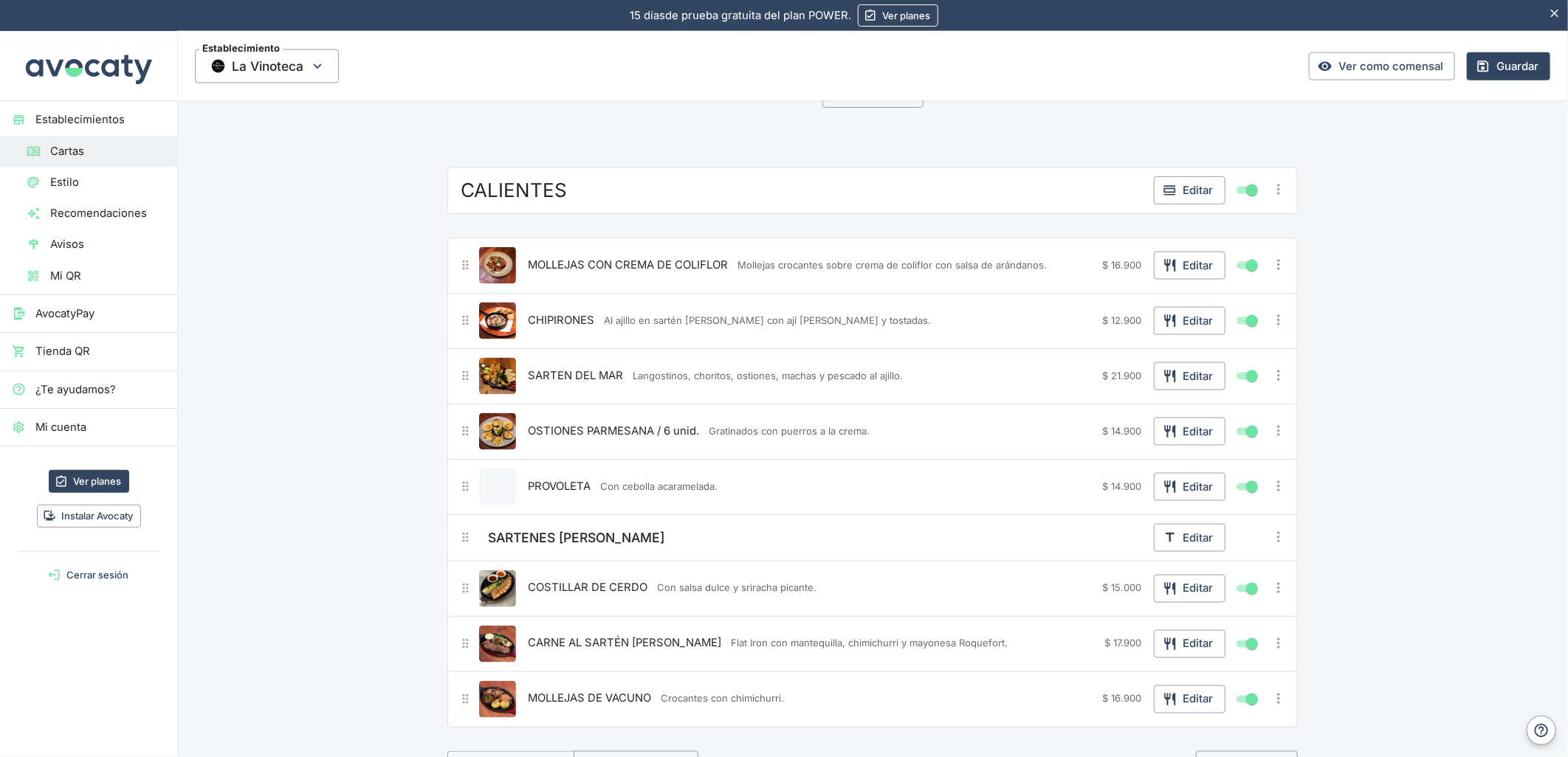
scroll to position [656, 0]
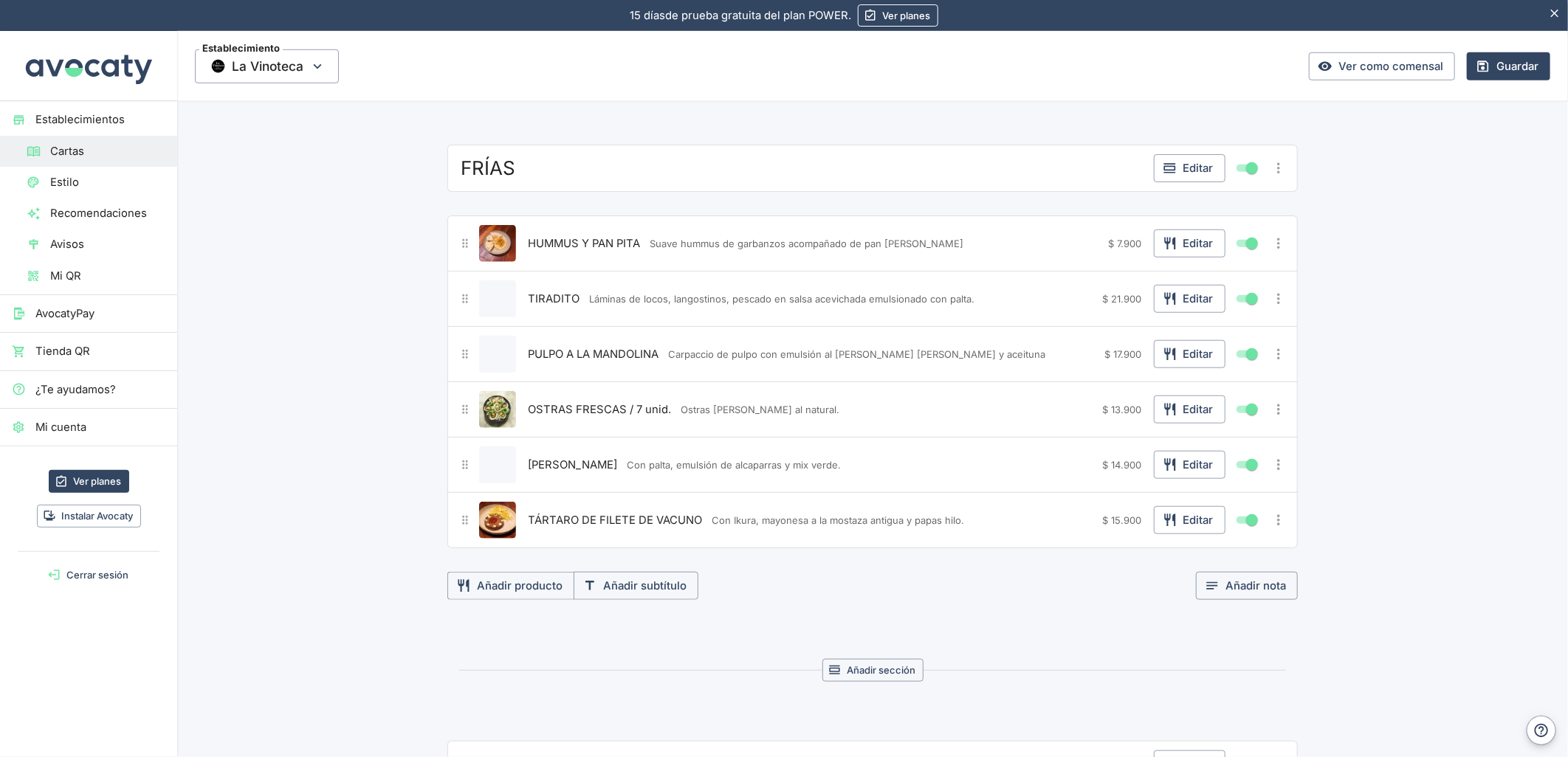
click at [556, 356] on span "PULPO A LA MANDOLINA" at bounding box center [594, 354] width 130 height 17
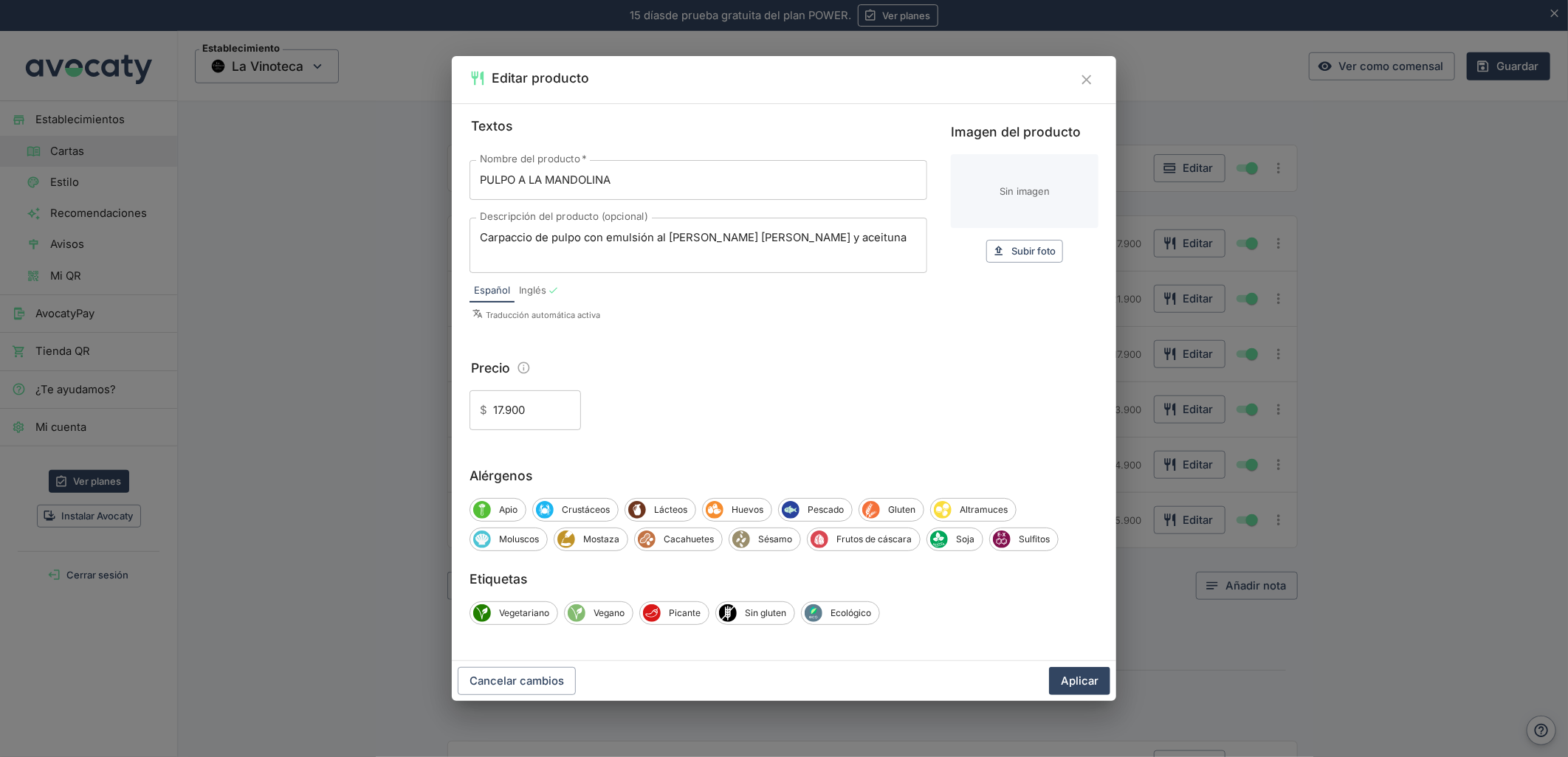
click at [1010, 203] on input "Imagen del producto" at bounding box center [1025, 192] width 148 height 74
type input "C:\fakepath\foo_ab73ed35df.webp"
click at [1076, 677] on div "Cancelar cambios Aplicar" at bounding box center [784, 681] width 665 height 40
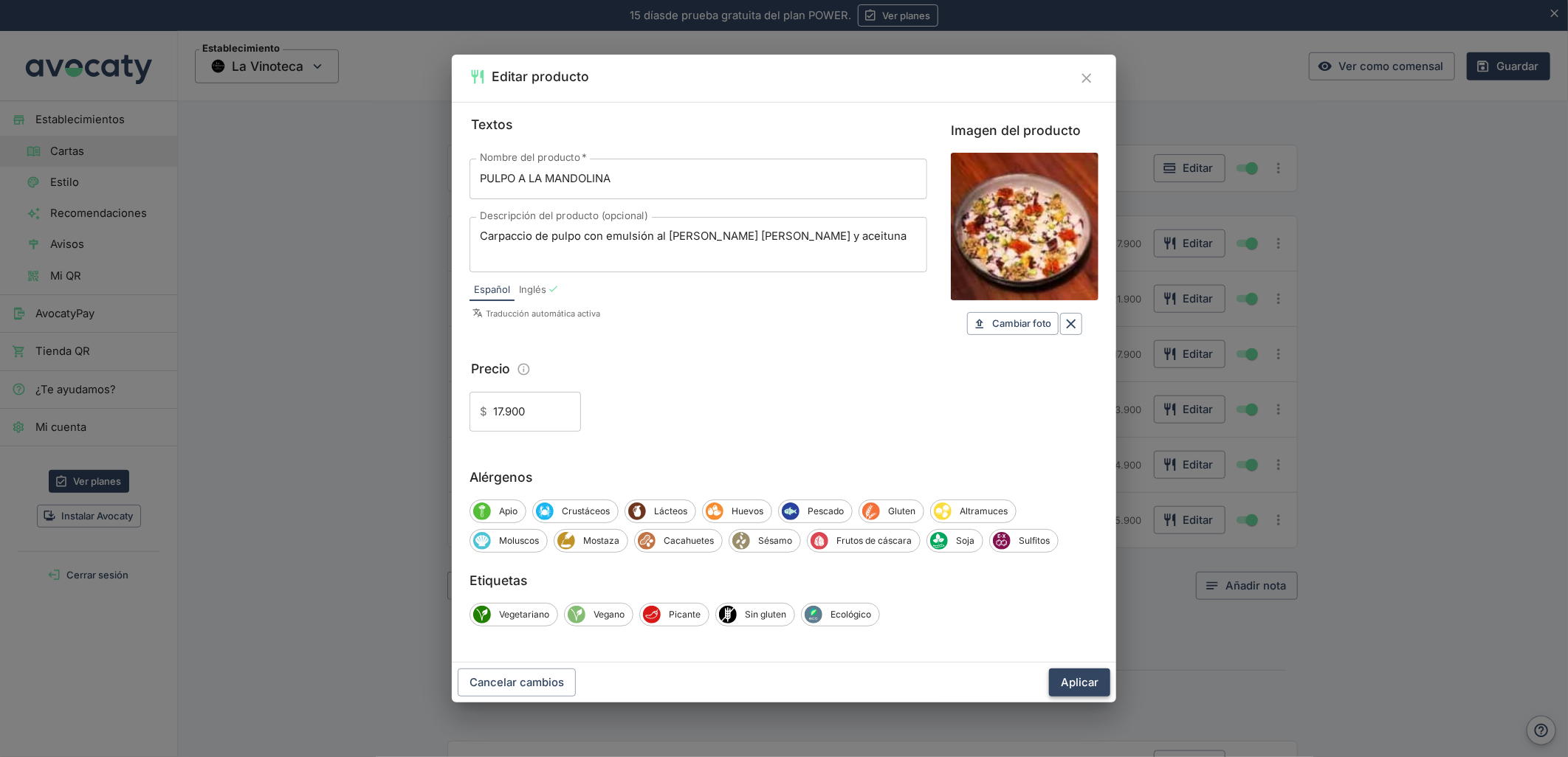
click at [1068, 683] on button "Aplicar" at bounding box center [1079, 682] width 61 height 28
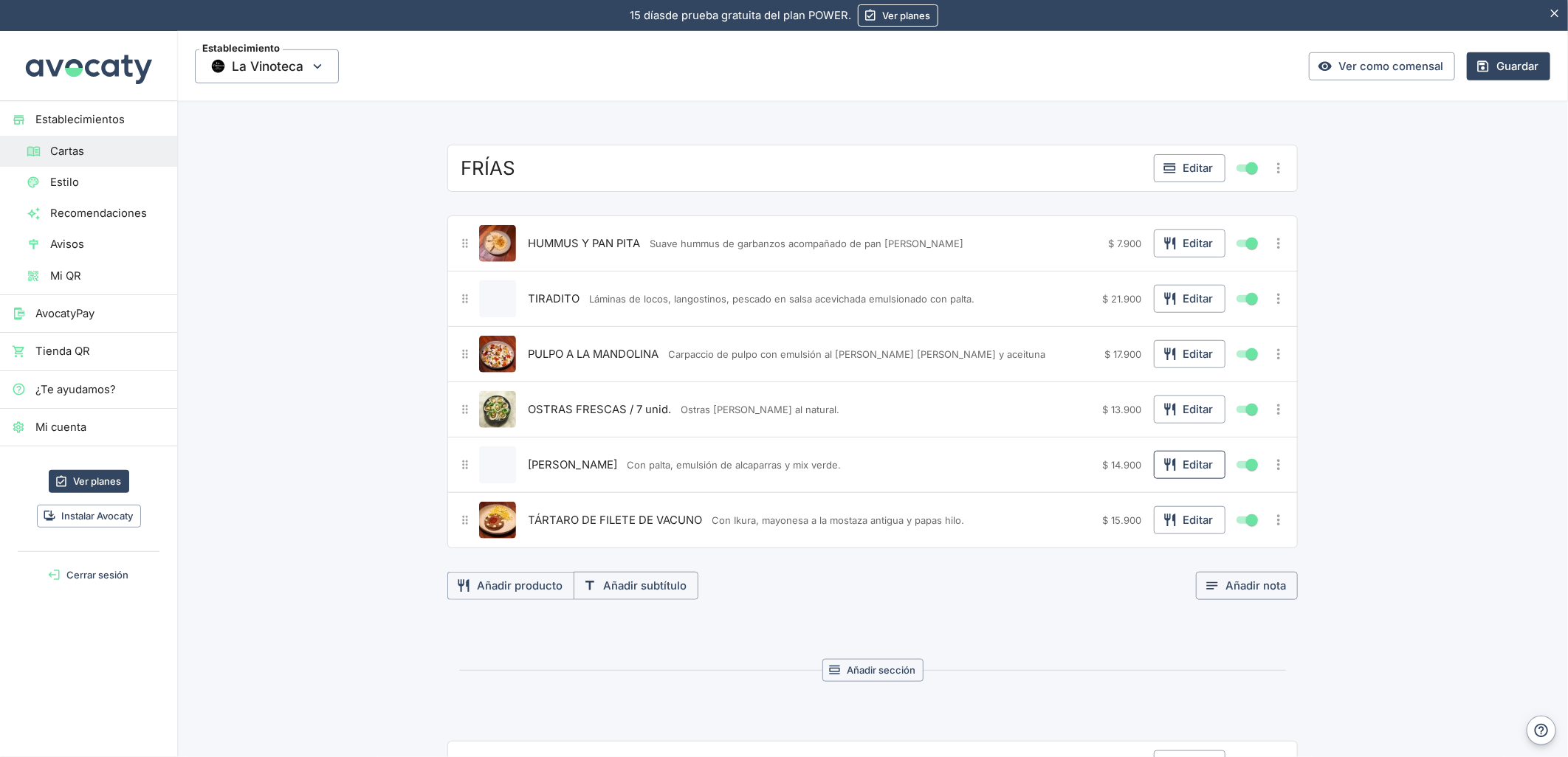
click at [1183, 466] on button "Editar" at bounding box center [1189, 464] width 72 height 28
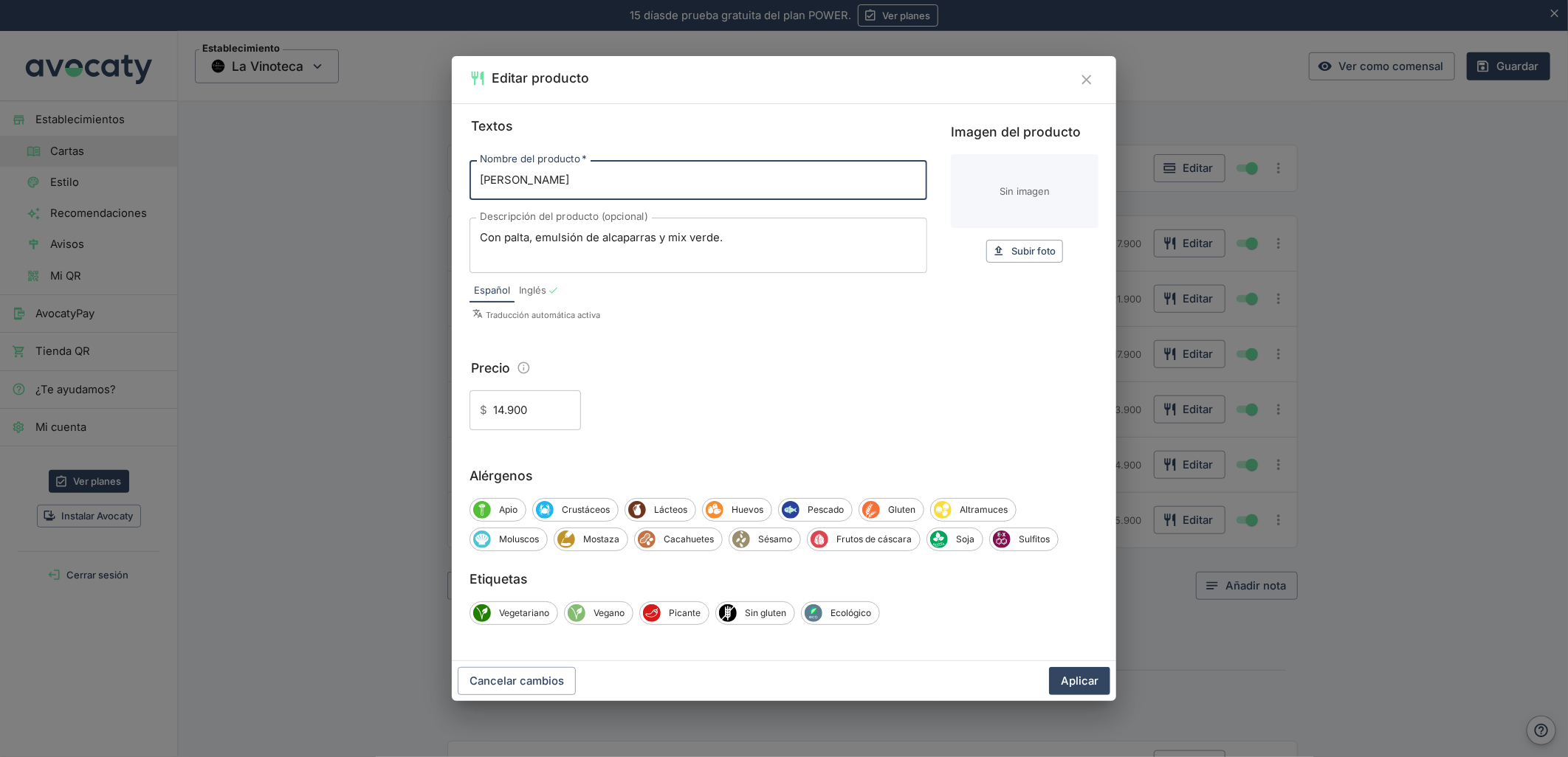
click at [970, 203] on input "Imagen del producto" at bounding box center [1025, 192] width 148 height 74
type input "C:\fakepath\foo_ac3ba289ba.webp"
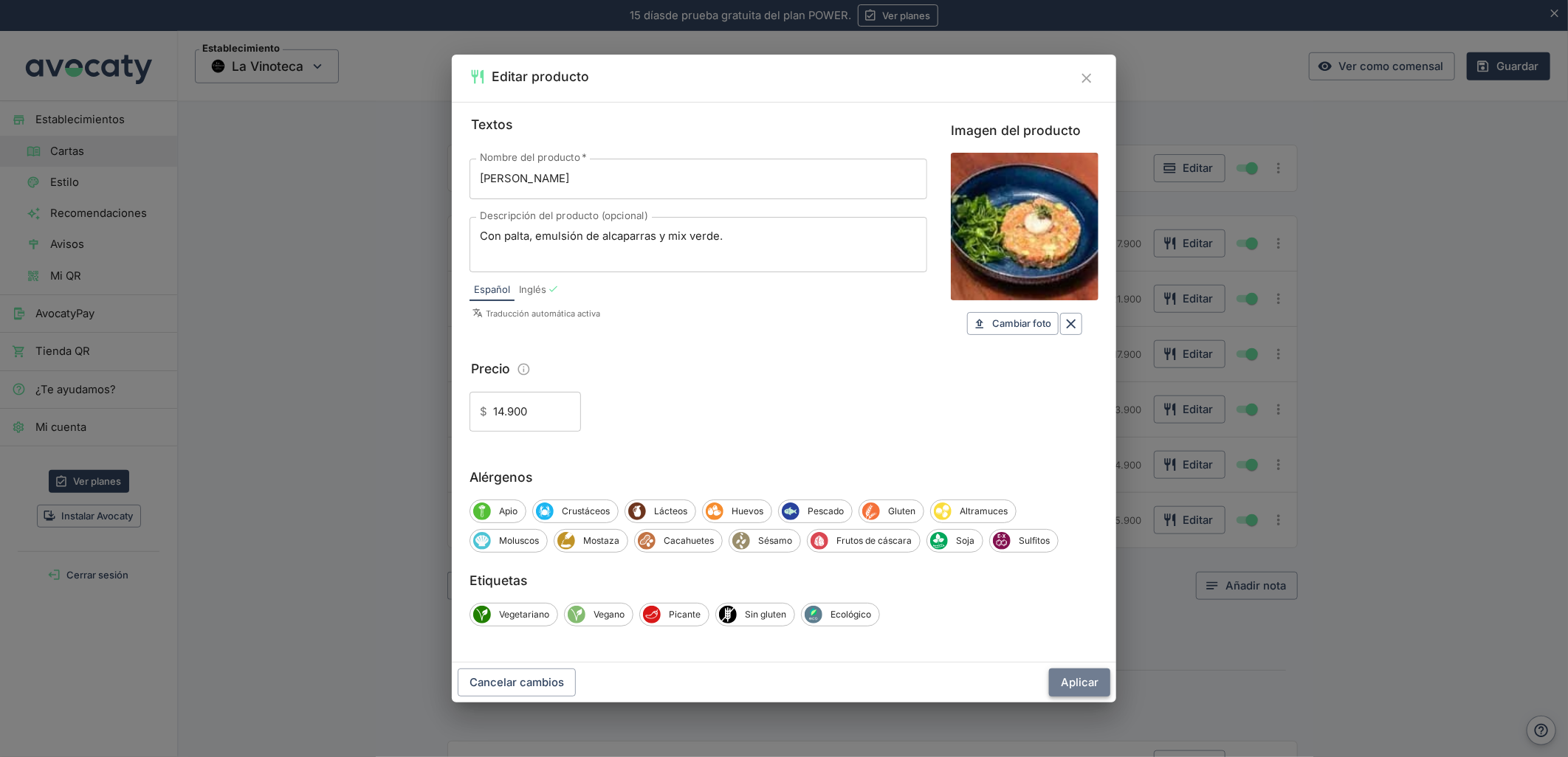
click at [1068, 679] on button "Aplicar" at bounding box center [1079, 682] width 61 height 28
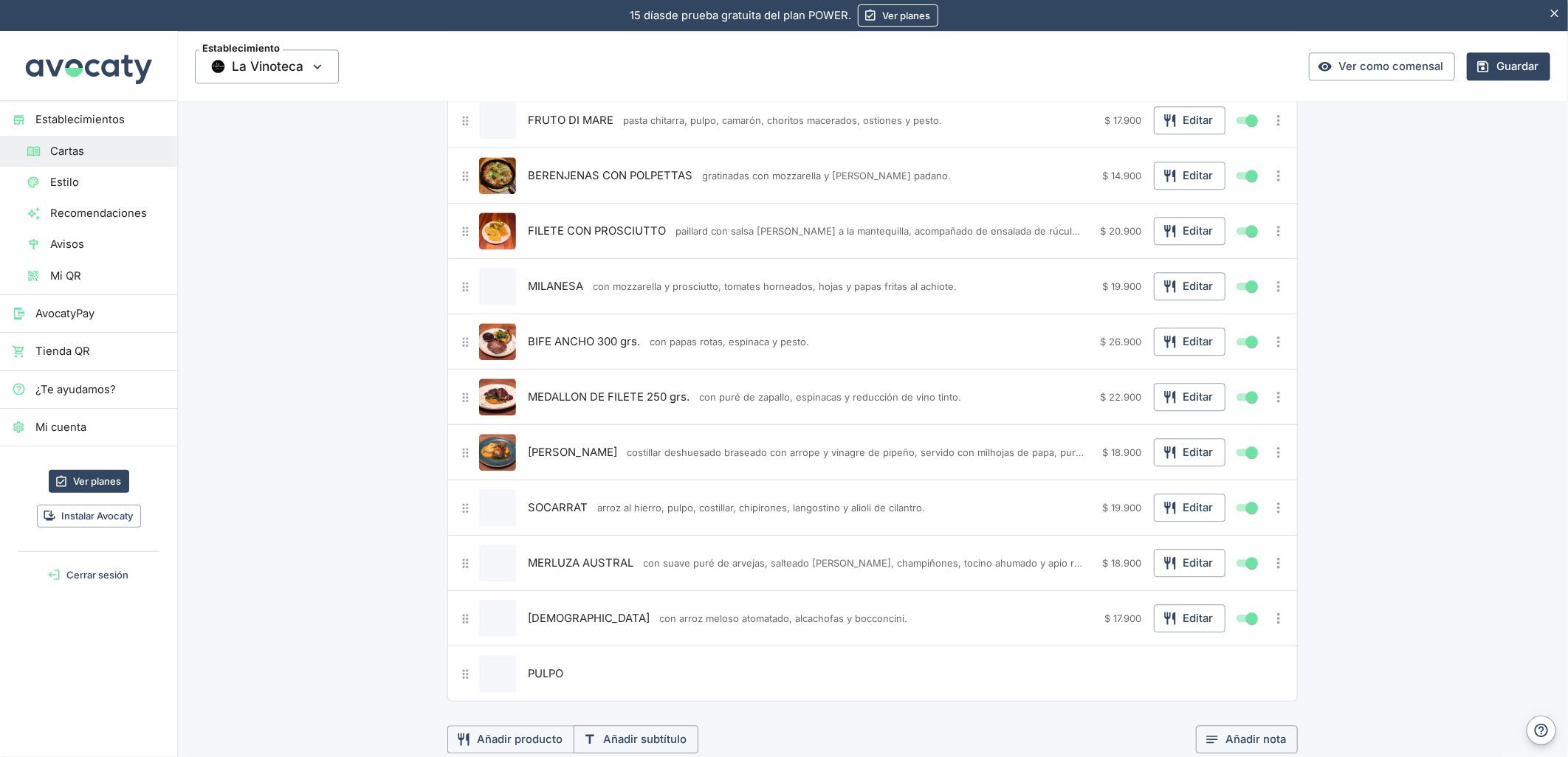
scroll to position [2296, 0]
click at [1164, 563] on icon "button" at bounding box center [1170, 560] width 15 height 15
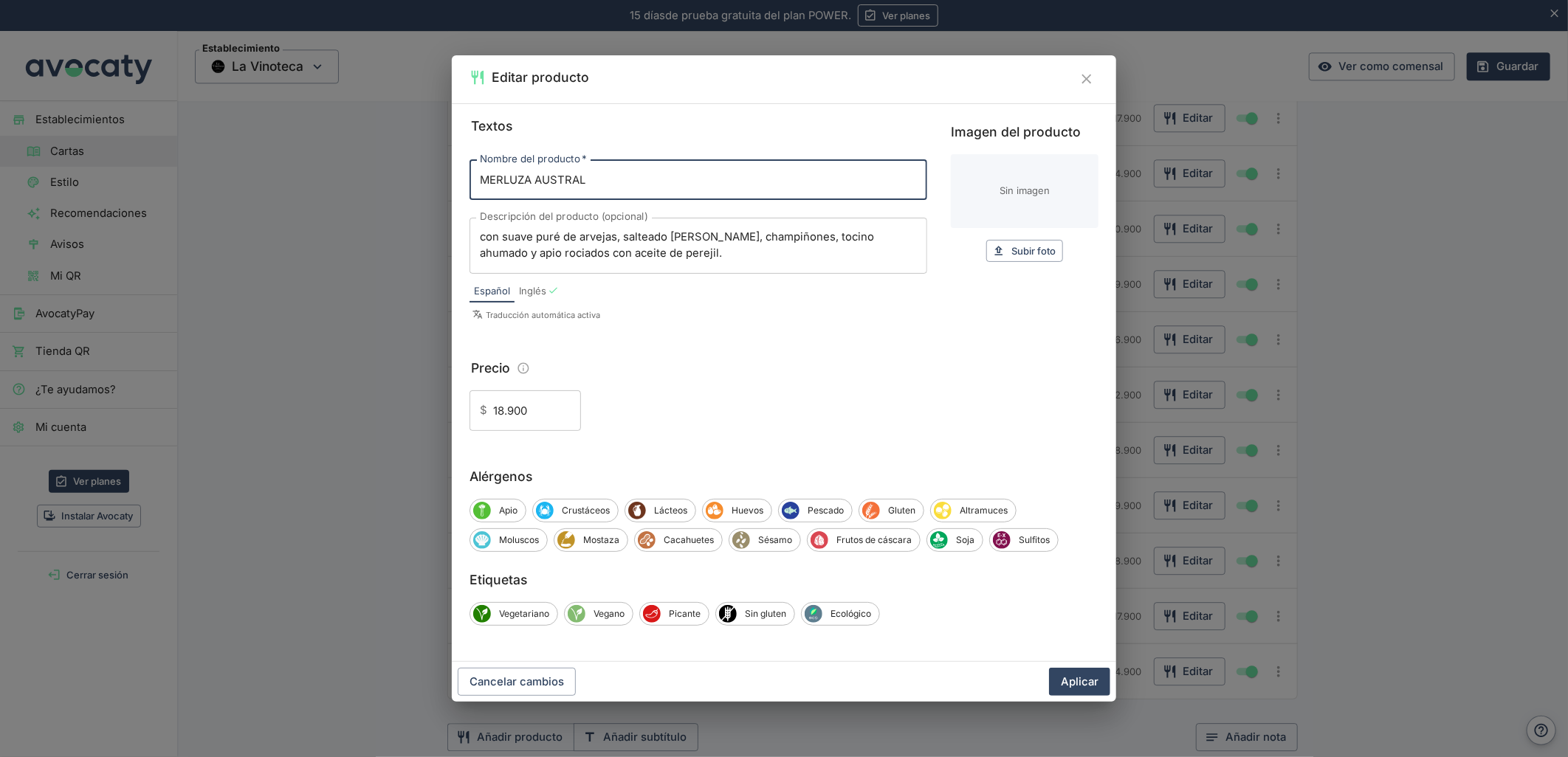
click at [1060, 194] on input "Imagen del producto" at bounding box center [1025, 192] width 148 height 74
type input "C:\fakepath\foo_b2cf234c93.webp"
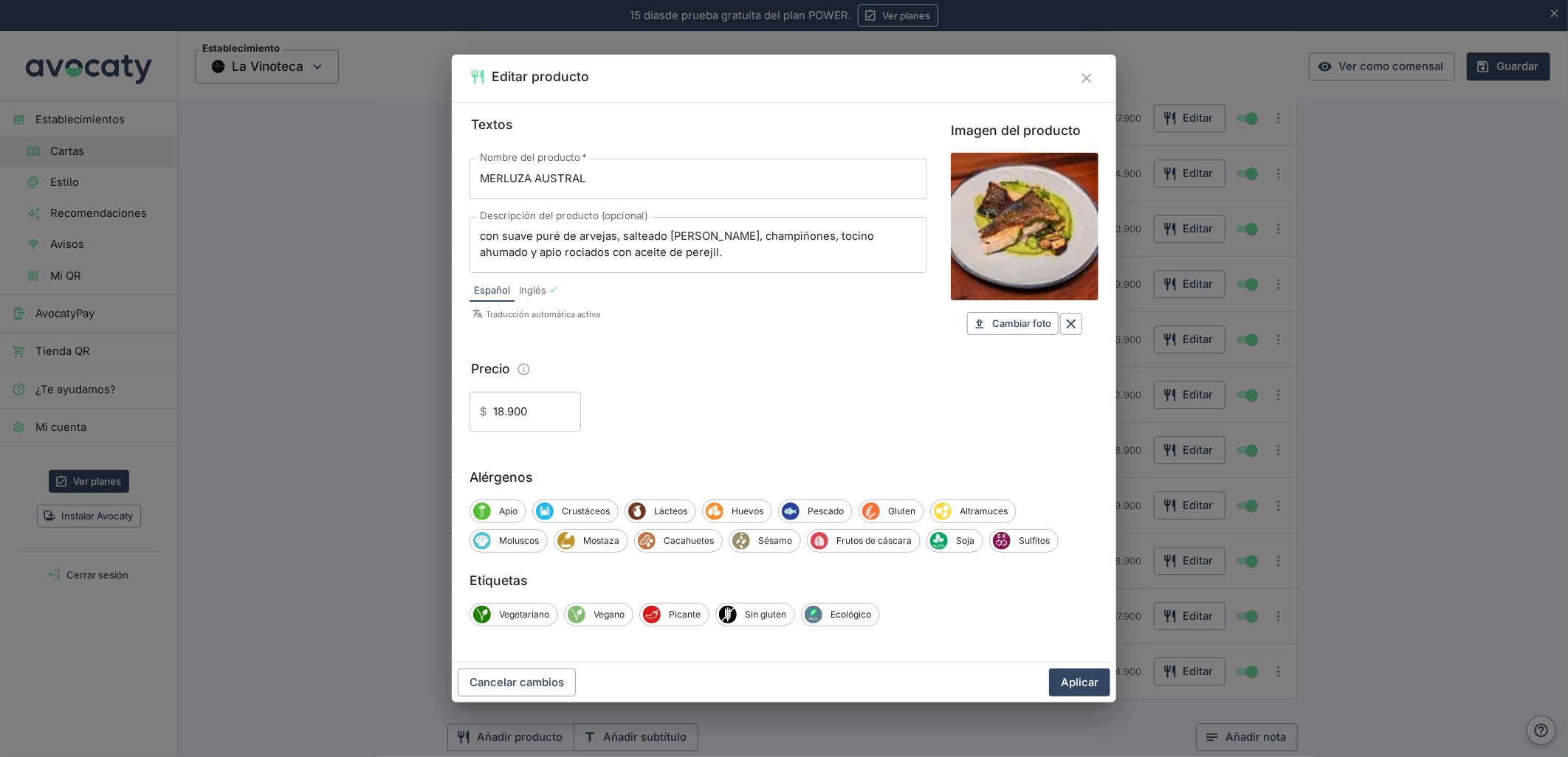
click at [1077, 675] on button "Aplicar" at bounding box center [1079, 682] width 61 height 28
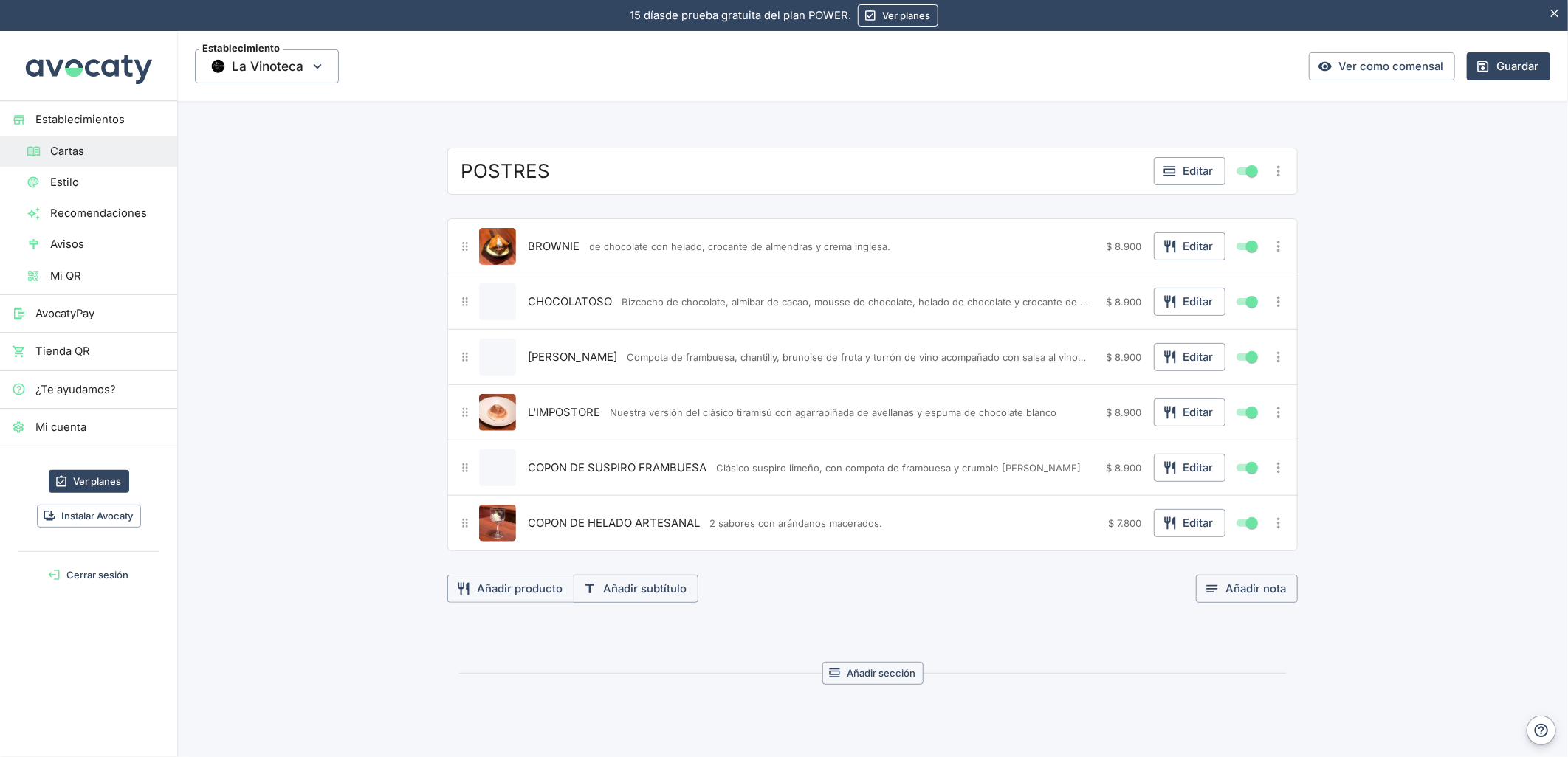
scroll to position [3796, 0]
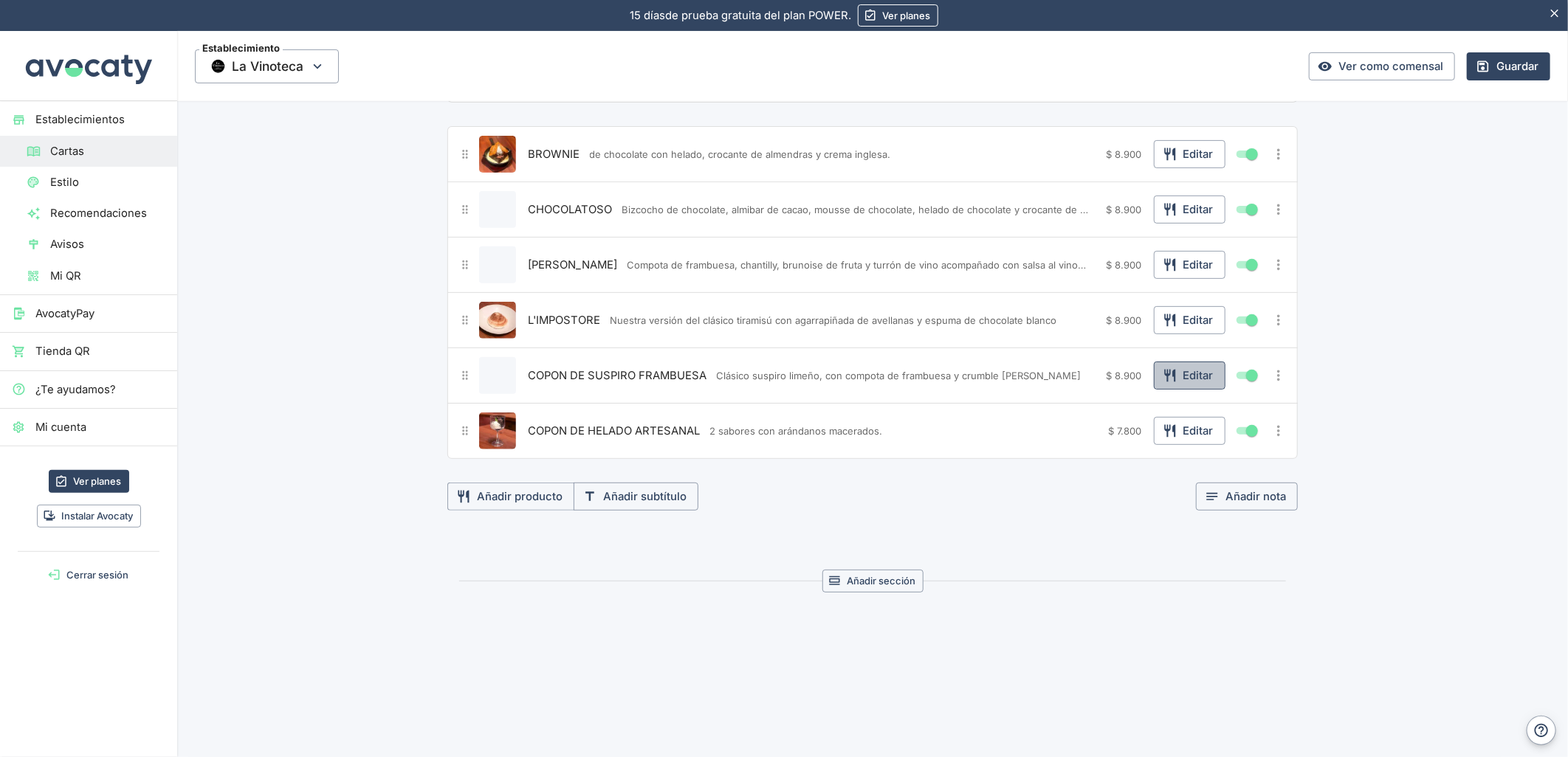
click at [1163, 369] on icon "button" at bounding box center [1170, 375] width 15 height 15
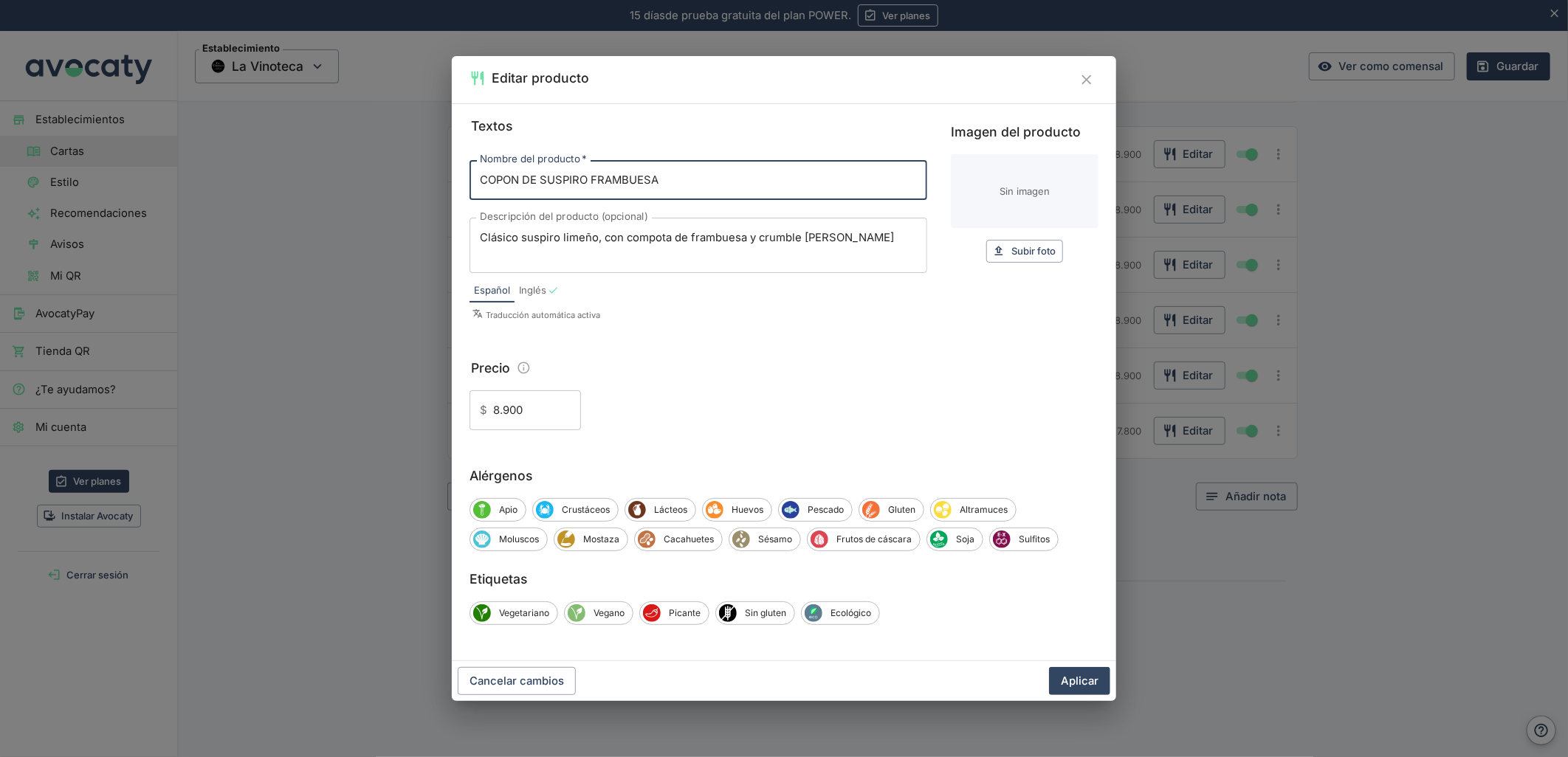
click at [1023, 207] on input "Imagen del producto" at bounding box center [1025, 192] width 148 height 74
type input "C:\fakepath\foo_b2dac7cd8e.webp"
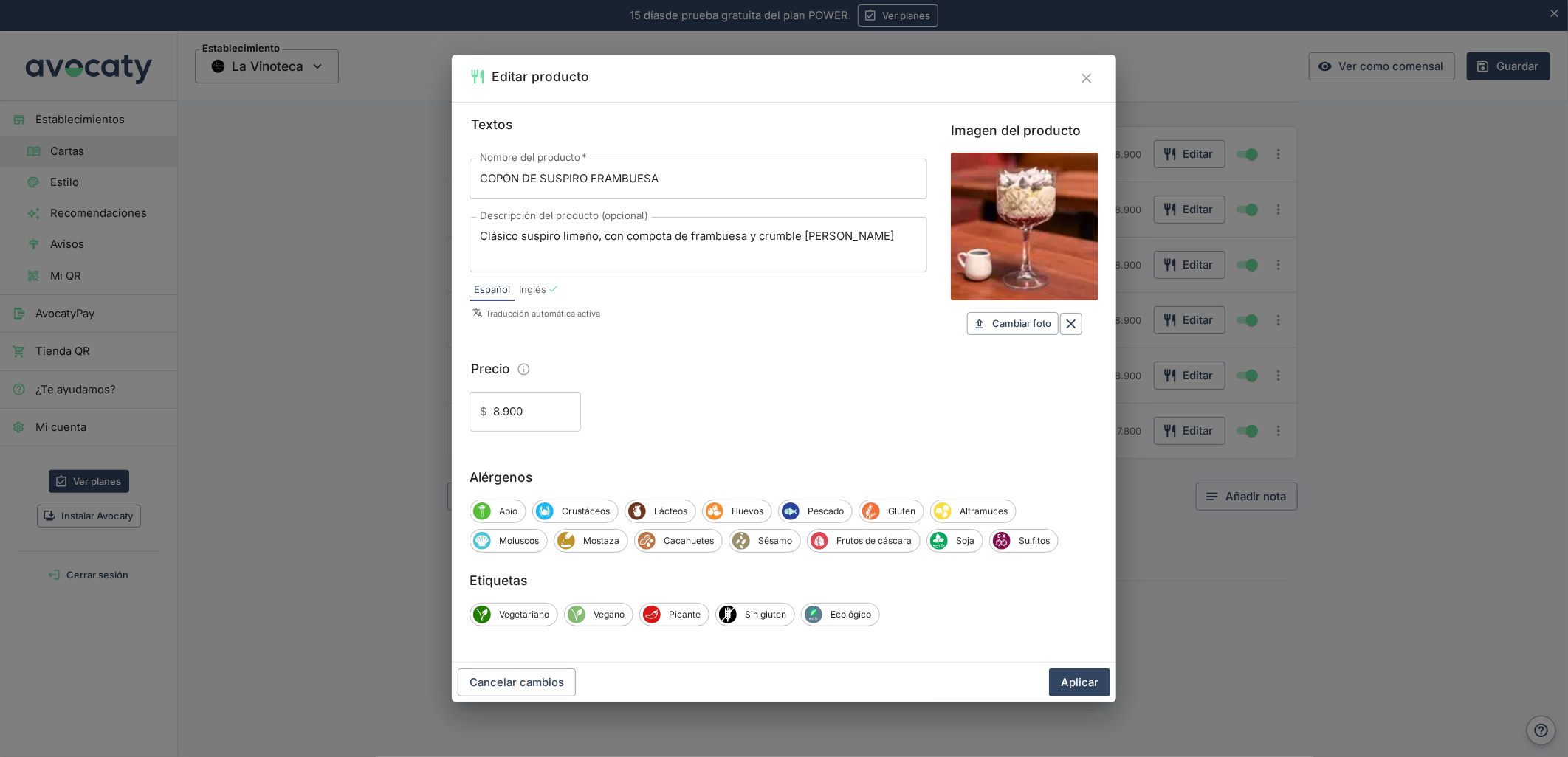
click at [1079, 684] on button "Aplicar" at bounding box center [1079, 682] width 61 height 28
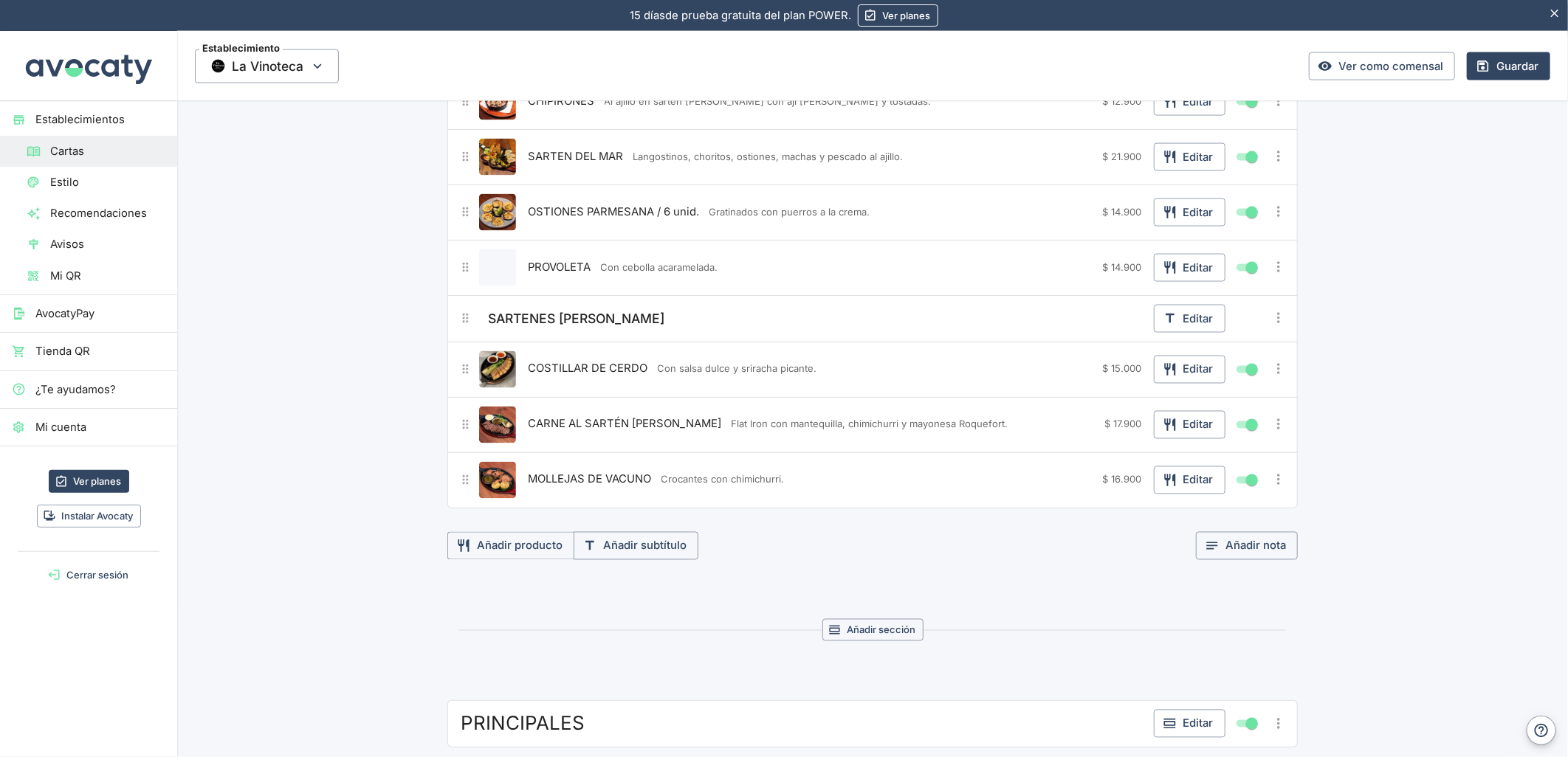
scroll to position [1418, 0]
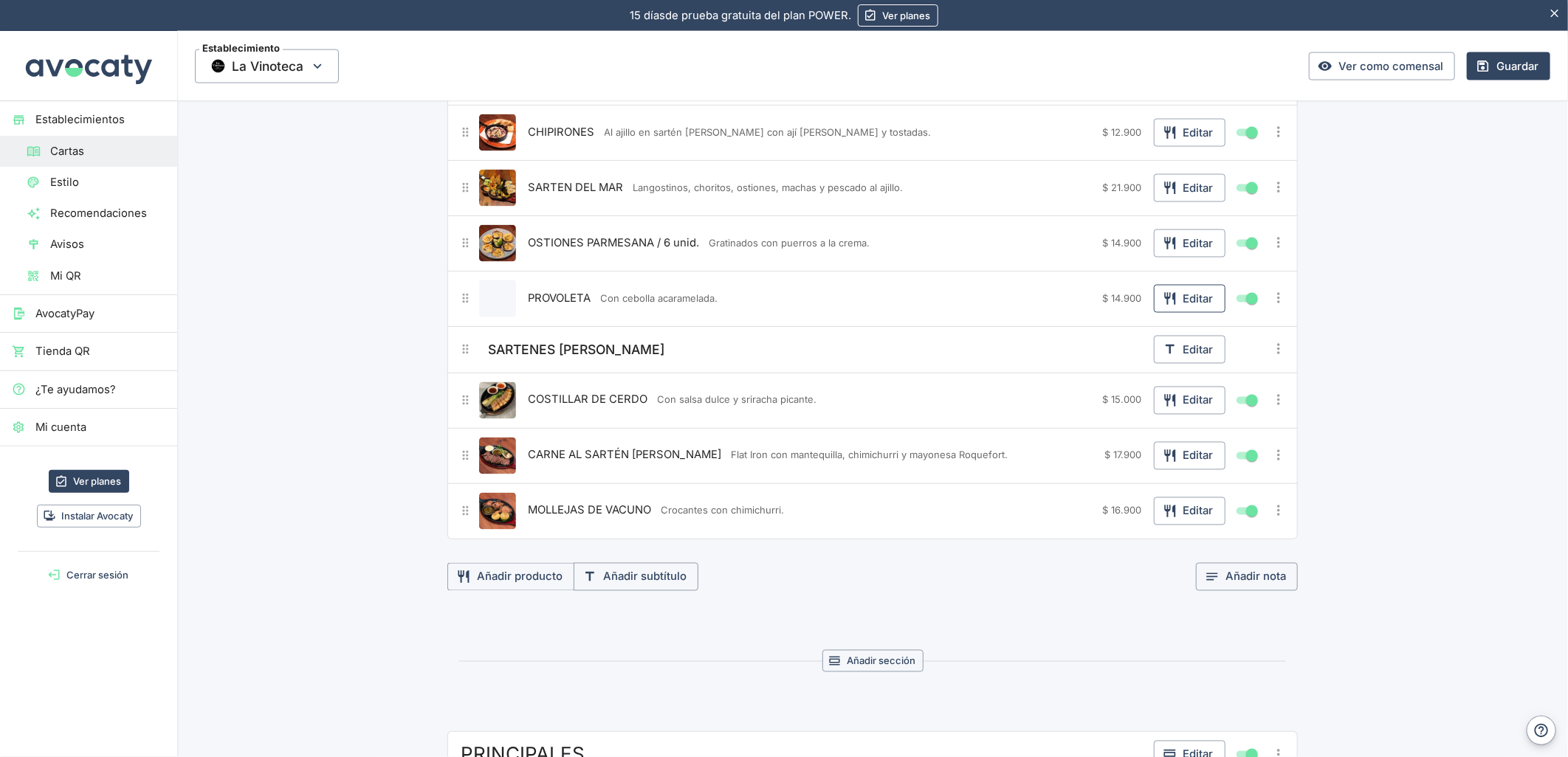
click at [1163, 305] on icon "button" at bounding box center [1170, 299] width 15 height 15
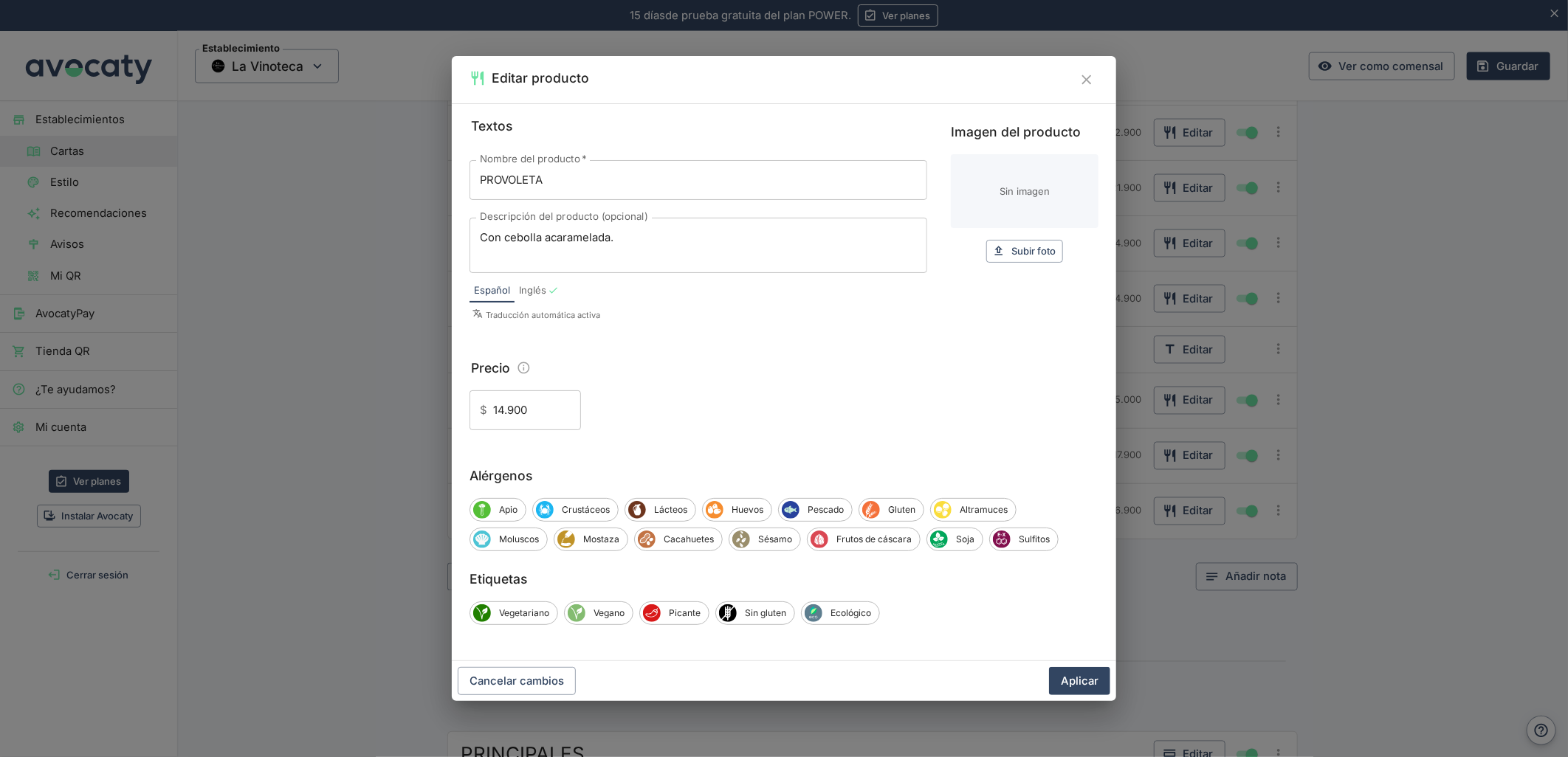
click at [1076, 198] on input "Imagen del producto" at bounding box center [1025, 192] width 148 height 74
type input "C:\fakepath\foo_b389b9c17f.webp"
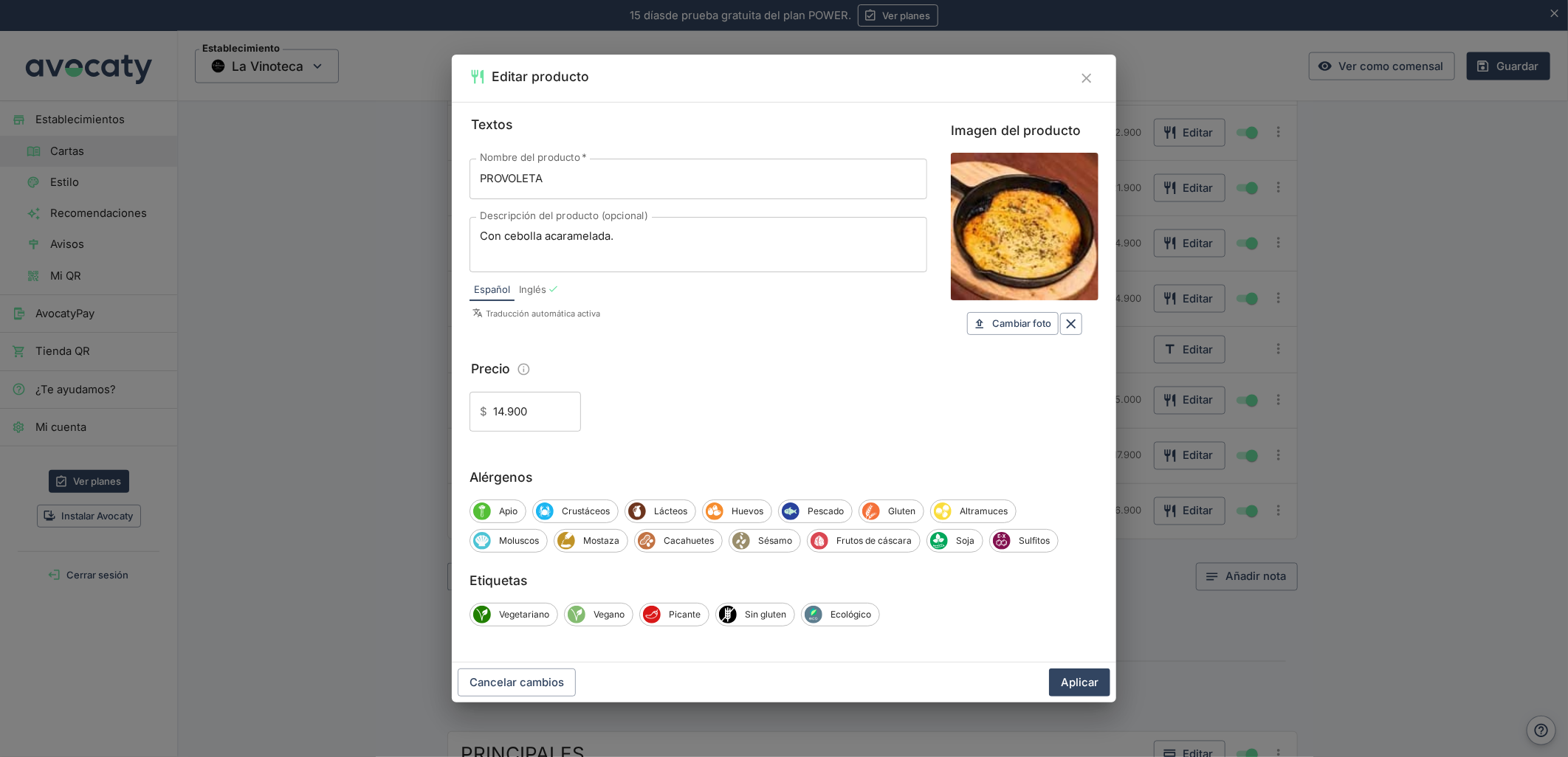
click at [1101, 688] on button "Aplicar" at bounding box center [1079, 682] width 61 height 28
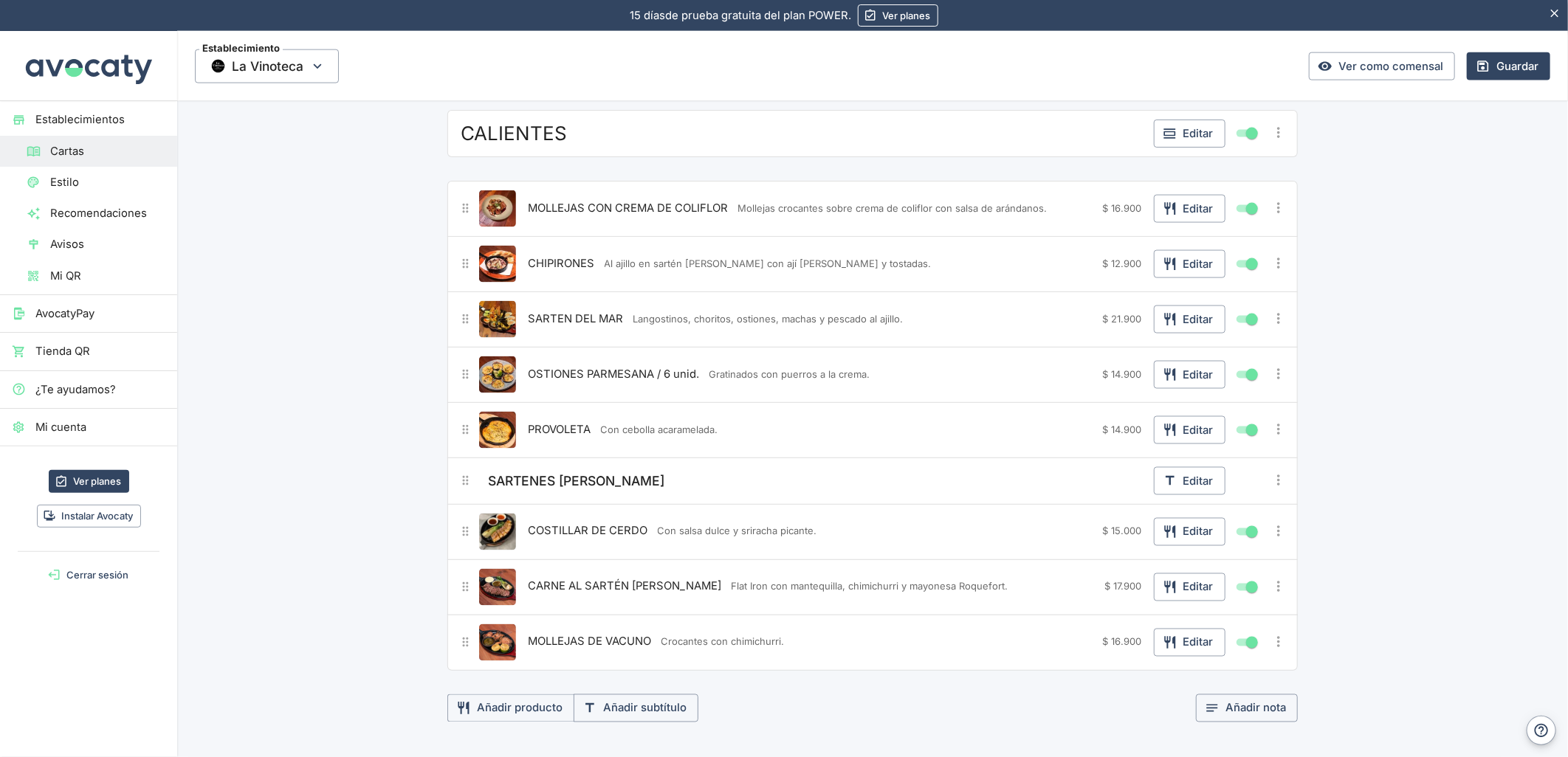
scroll to position [1089, 0]
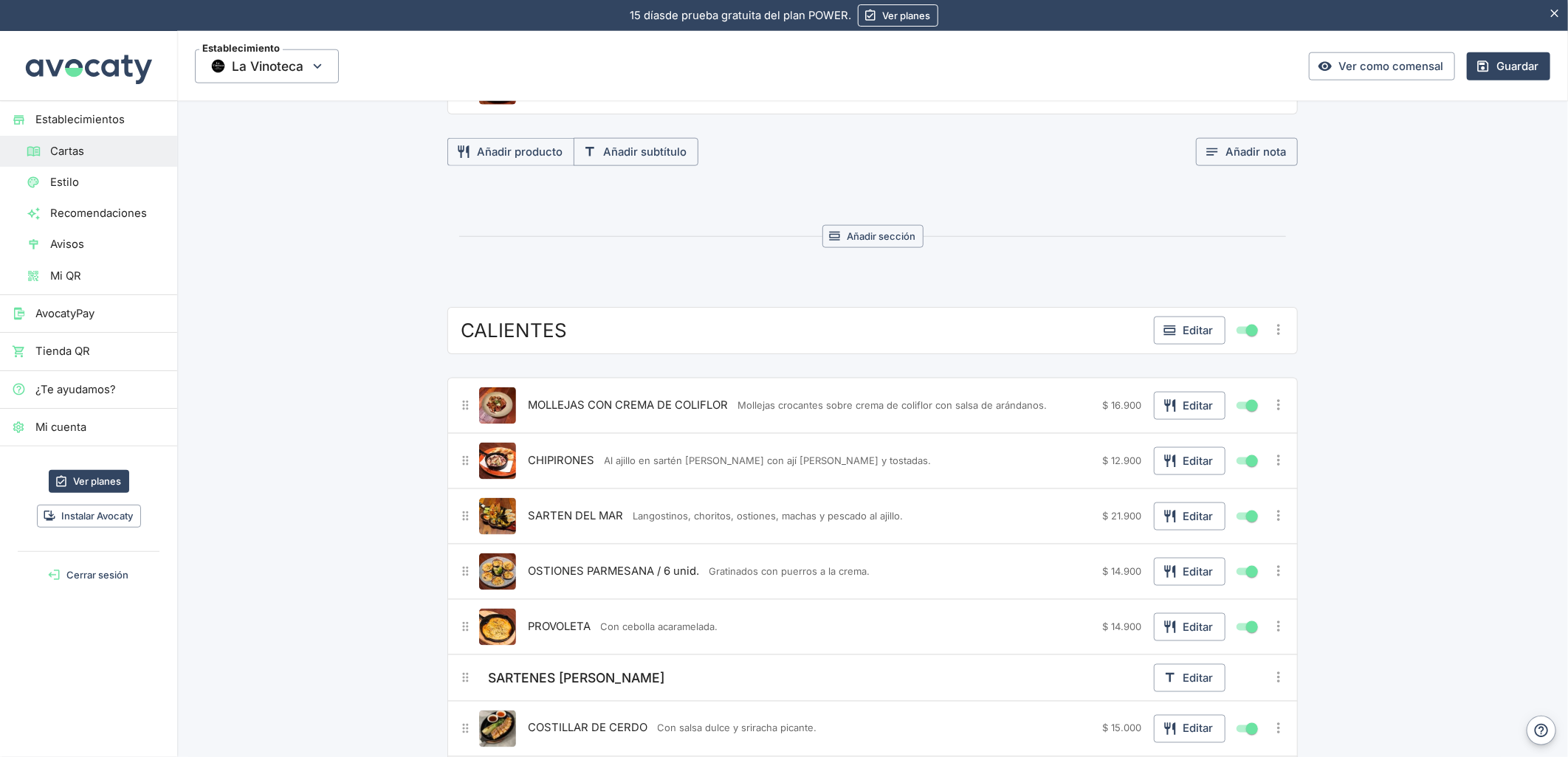
click at [564, 260] on div "Añadir sección" at bounding box center [873, 236] width 851 height 47
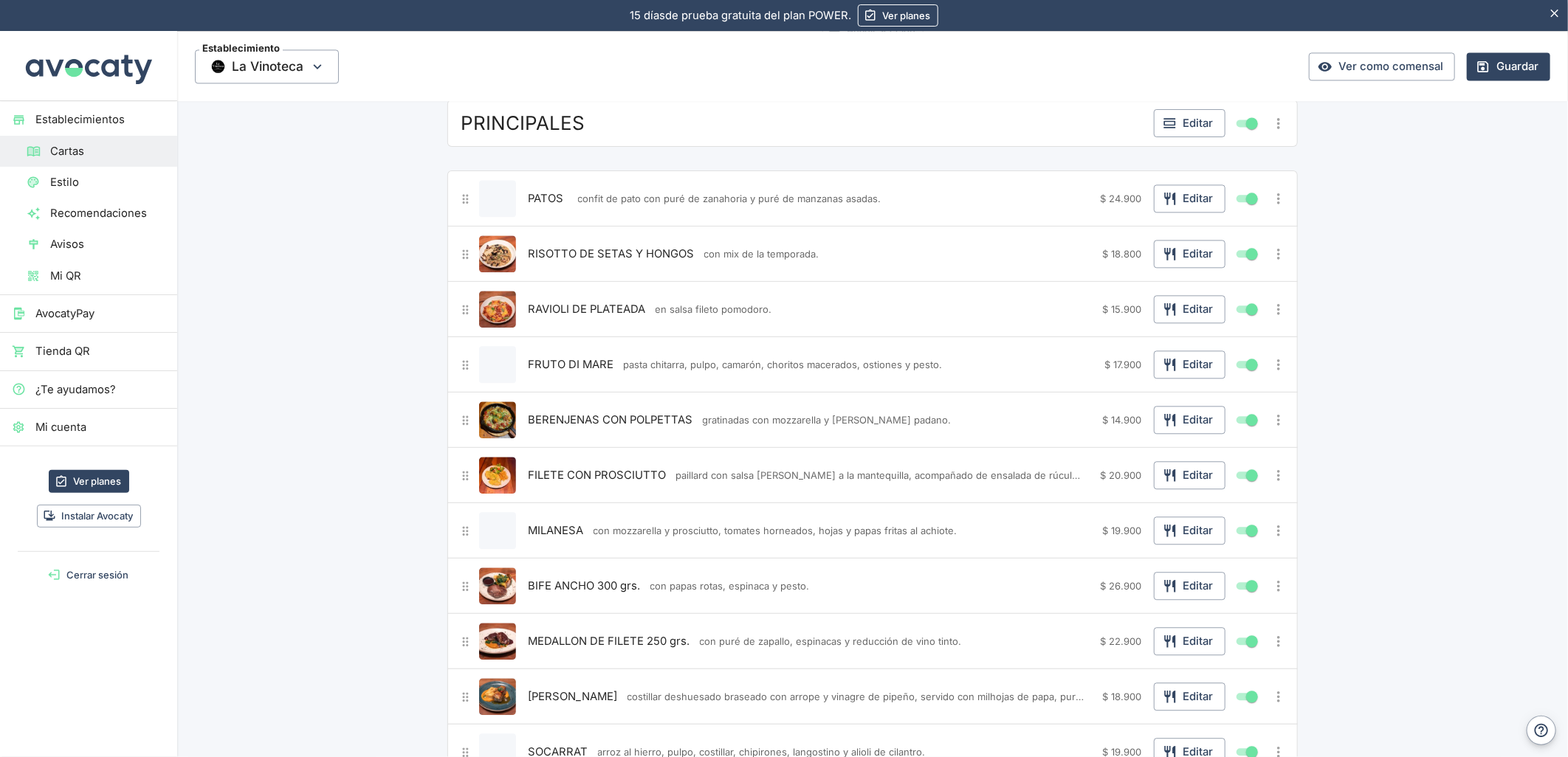
scroll to position [2131, 0]
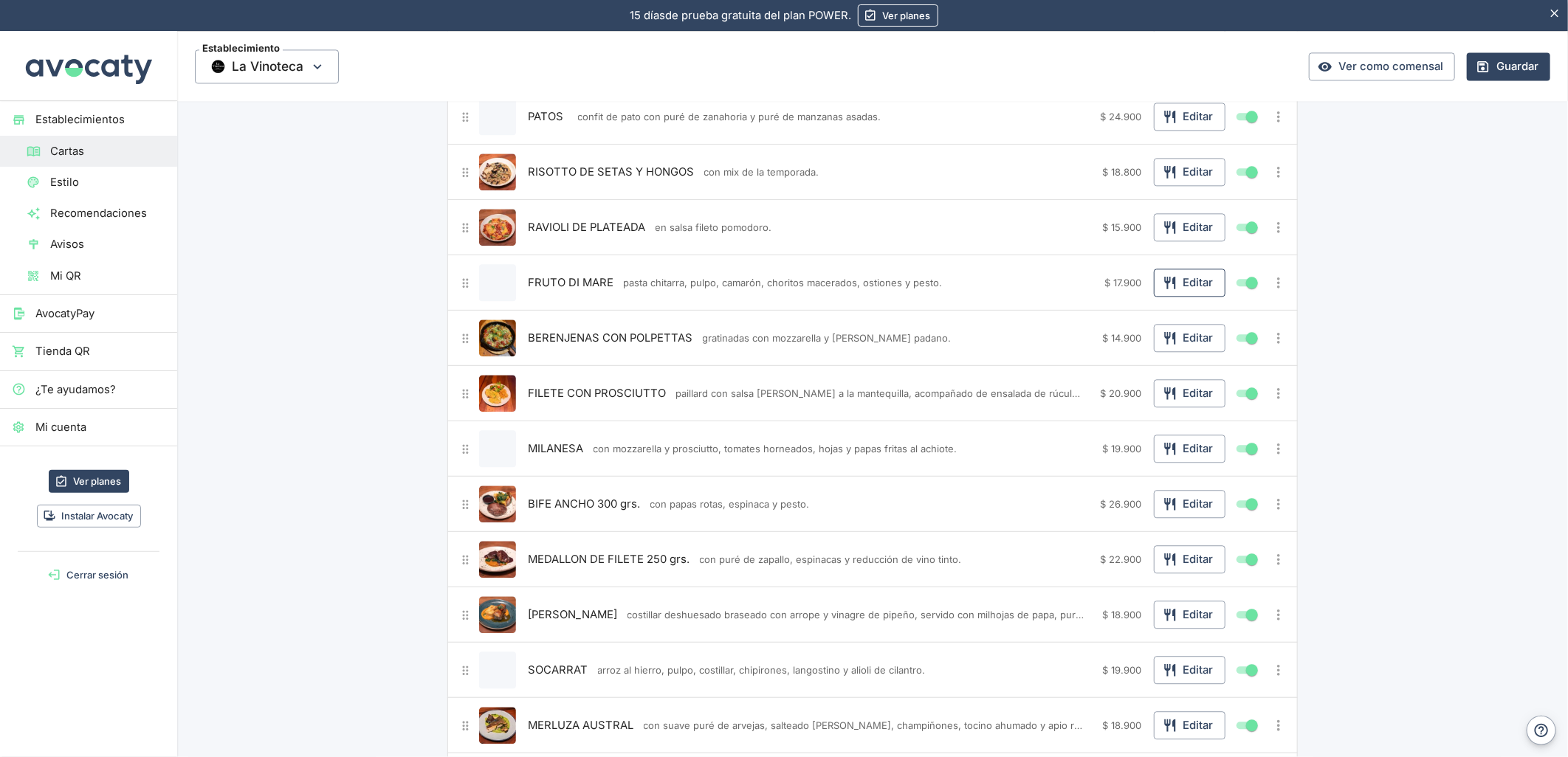
click at [1212, 291] on button "Editar" at bounding box center [1189, 282] width 72 height 28
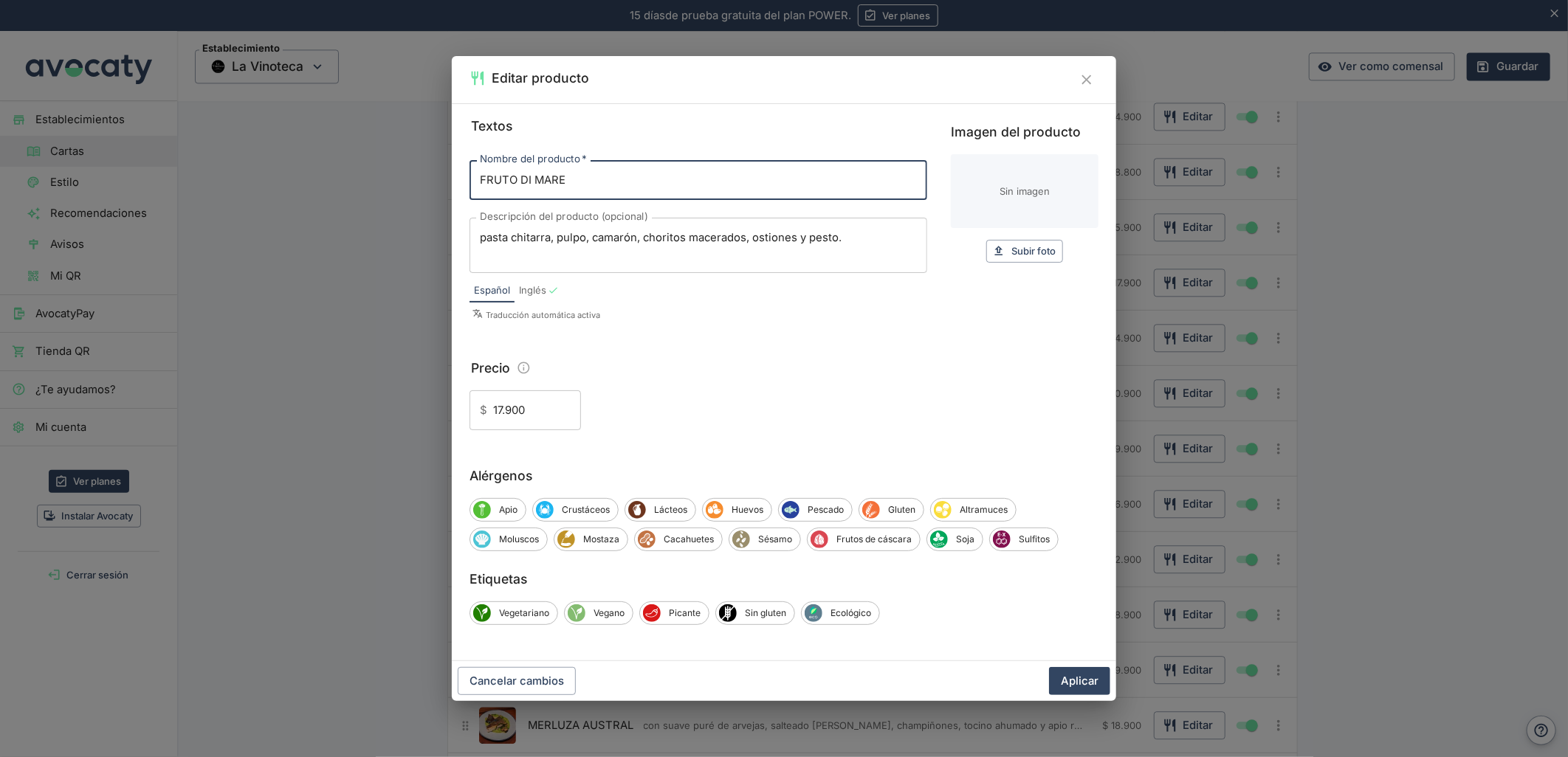
click at [1032, 187] on input "Imagen del producto" at bounding box center [1025, 192] width 148 height 74
type input "C:\fakepath\foo_c0d5e467d6.webp"
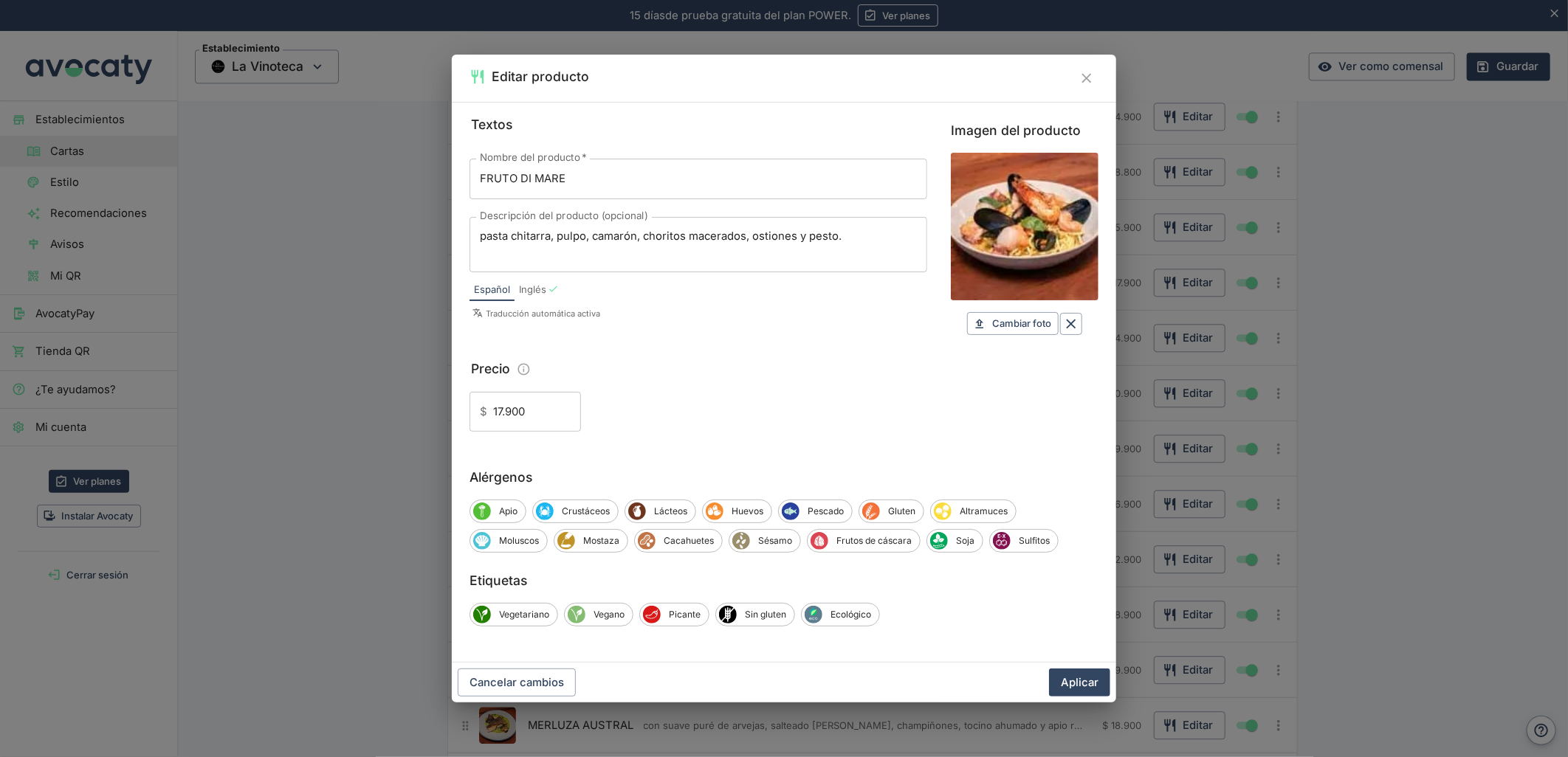
click at [1086, 689] on button "Aplicar" at bounding box center [1079, 682] width 61 height 28
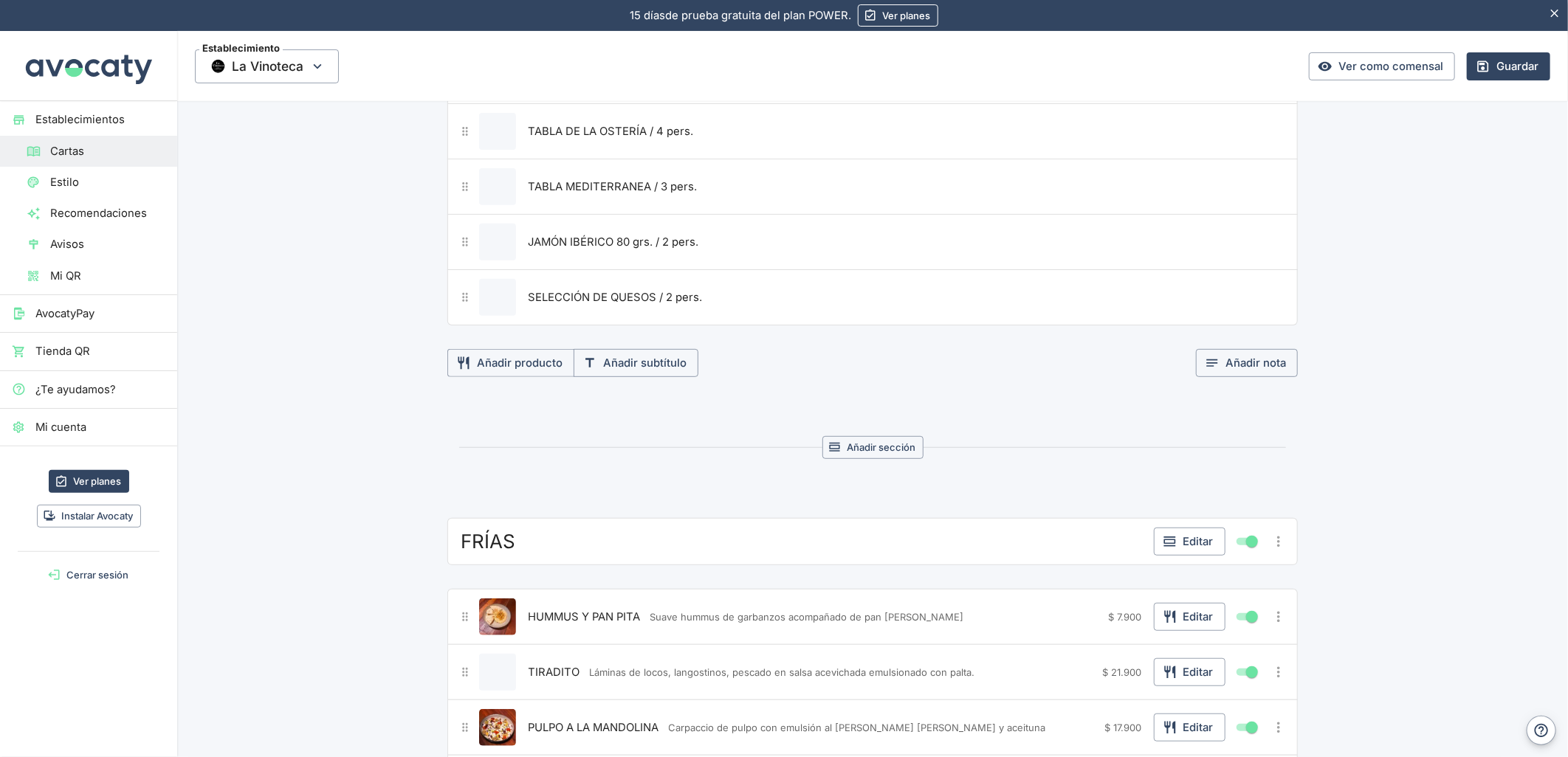
scroll to position [246, 0]
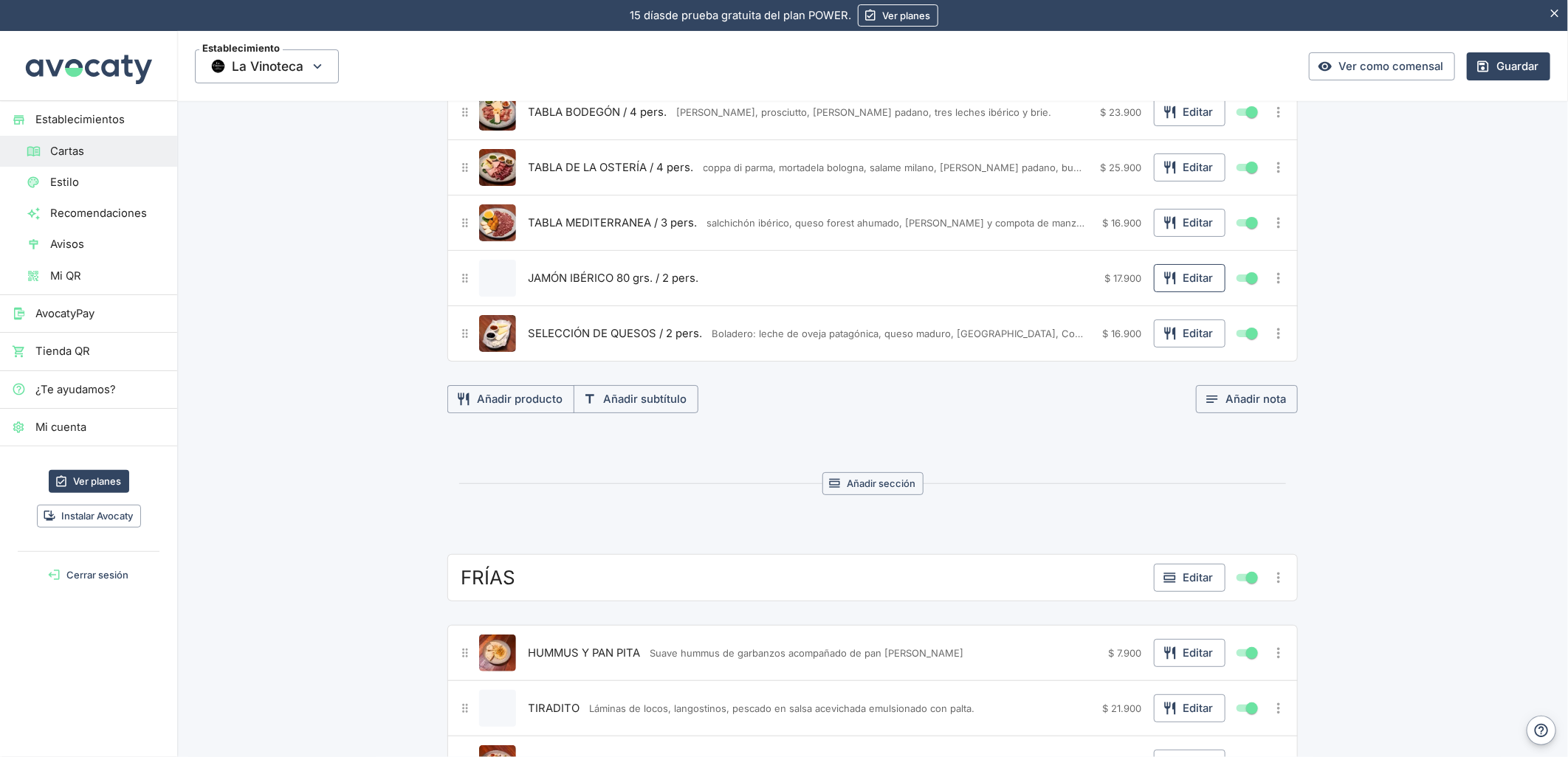
click at [1193, 275] on button "Editar" at bounding box center [1189, 278] width 72 height 28
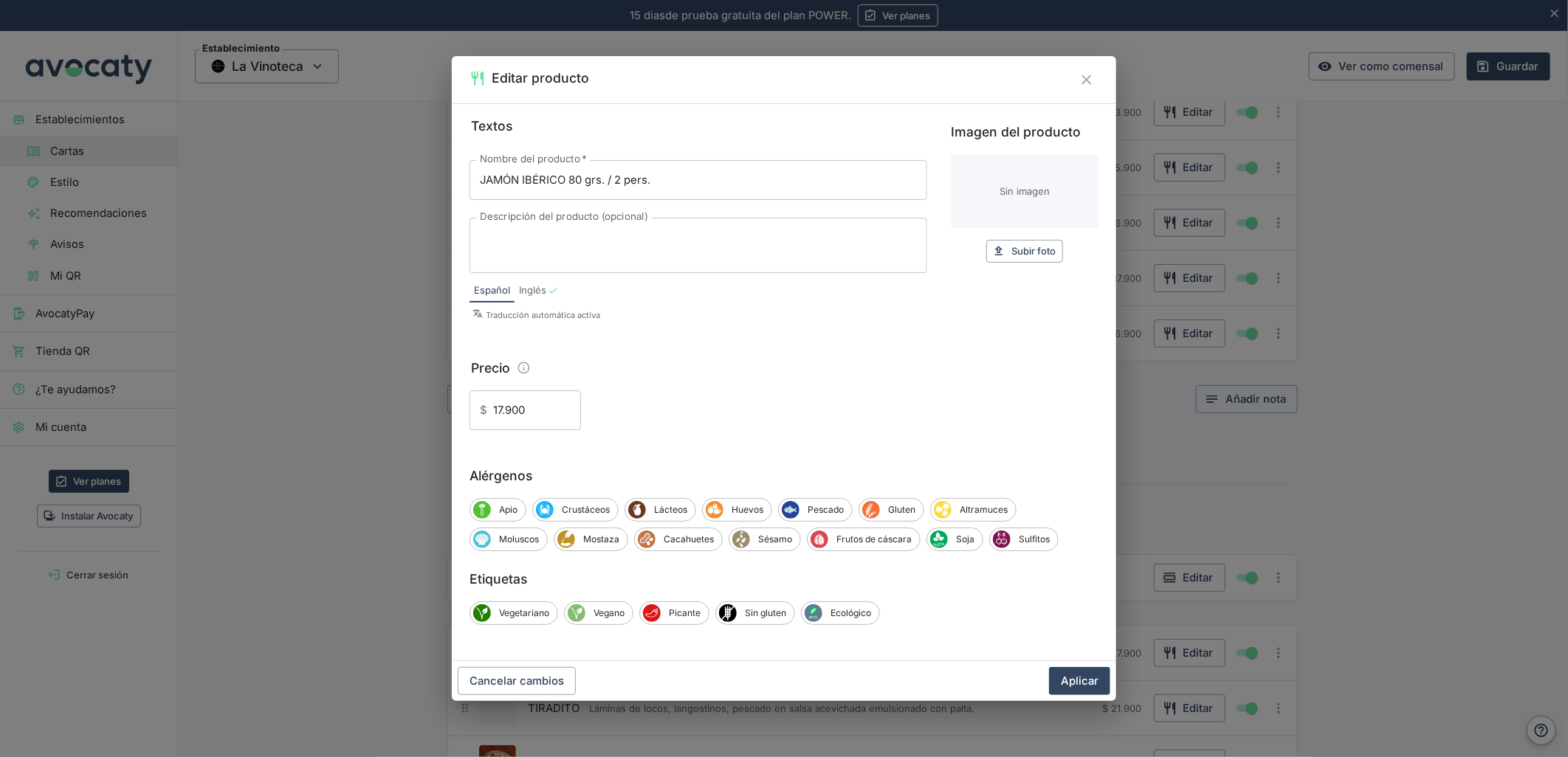
click at [1056, 196] on input "Imagen del producto" at bounding box center [1025, 192] width 148 height 74
type input "C:\fakepath\foo_c8aad8448e.webp"
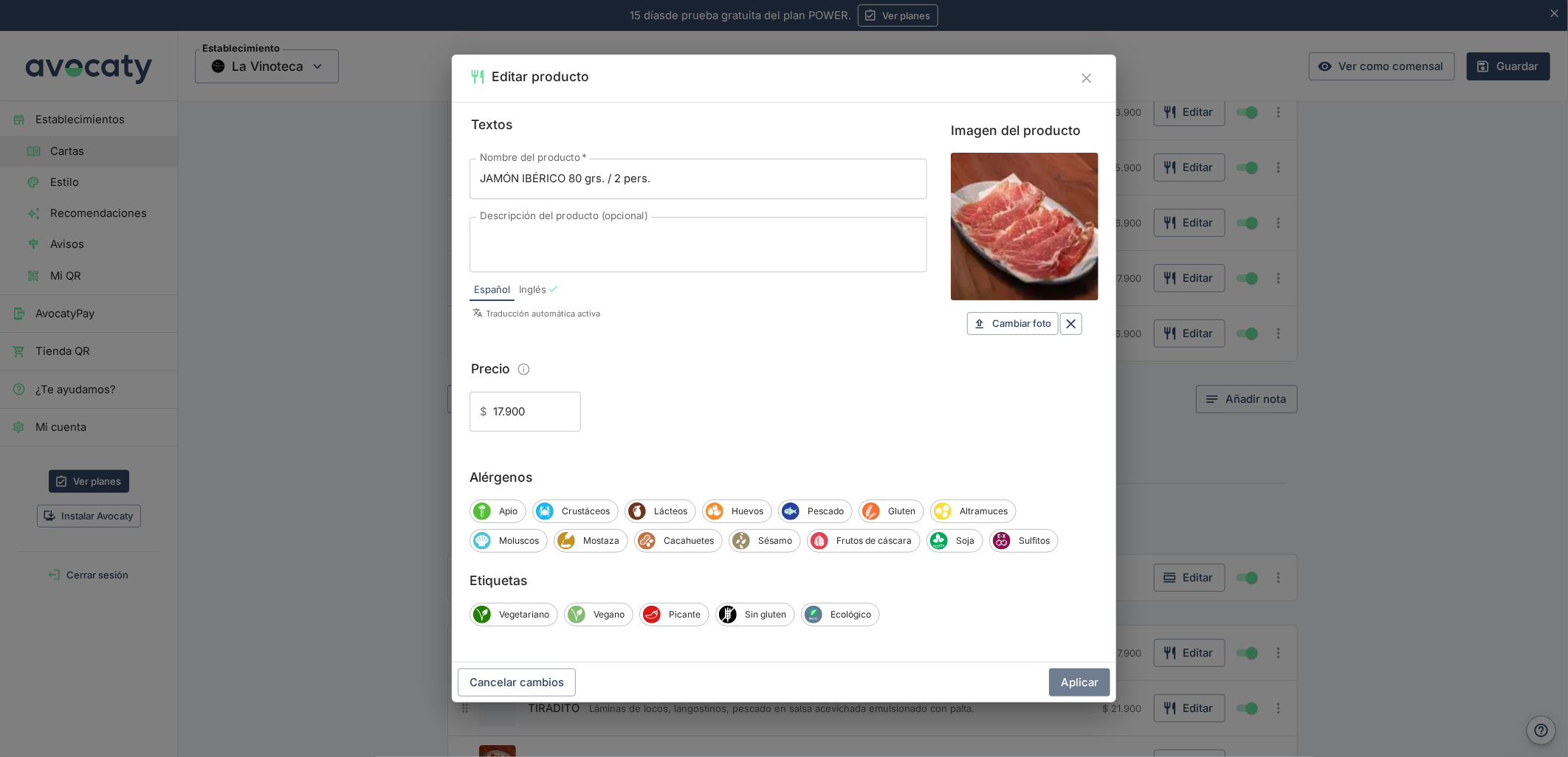
click at [1064, 680] on button "Aplicar" at bounding box center [1079, 682] width 61 height 28
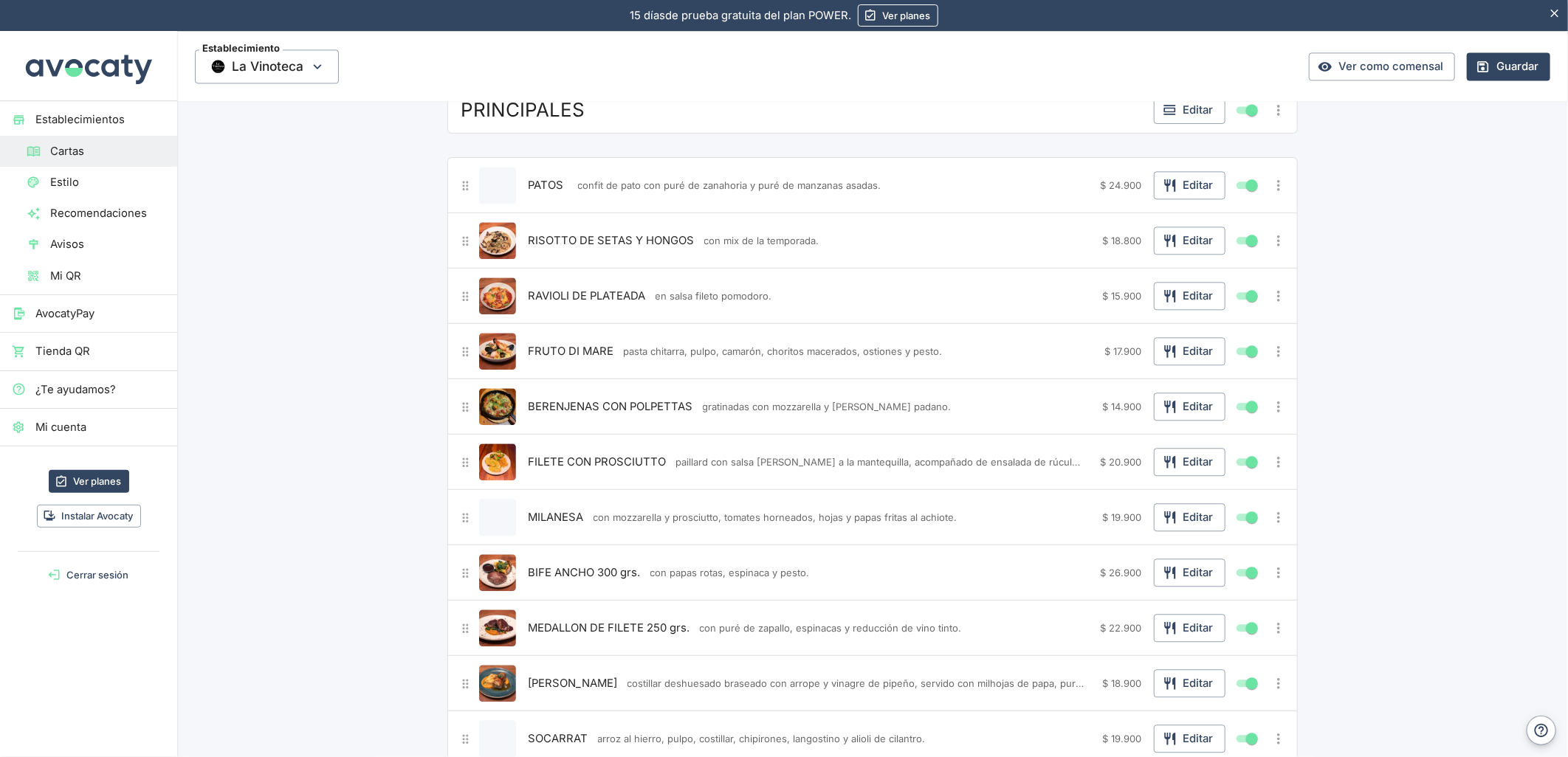
scroll to position [2214, 0]
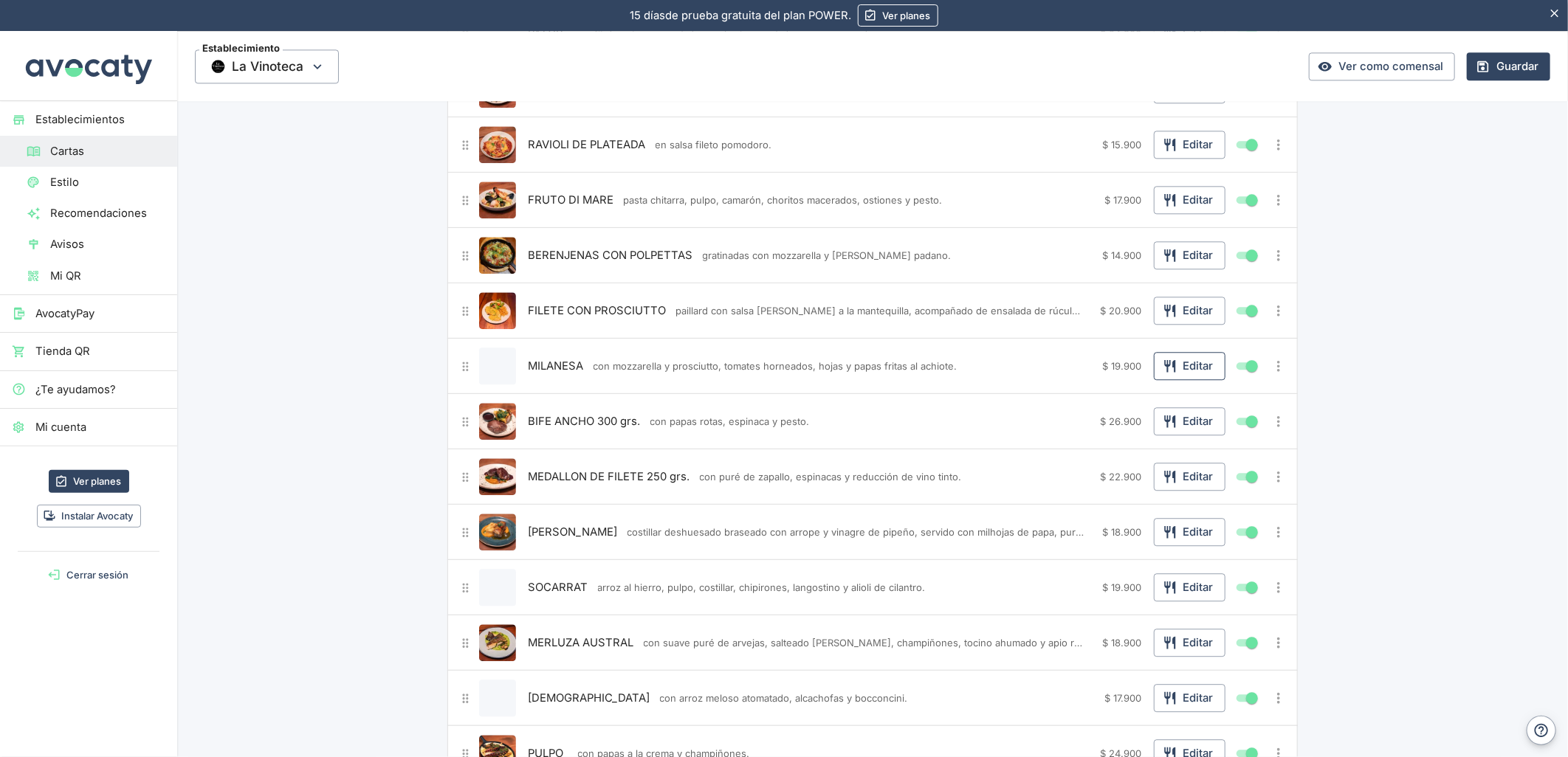
click at [1175, 368] on button "Editar" at bounding box center [1189, 366] width 72 height 28
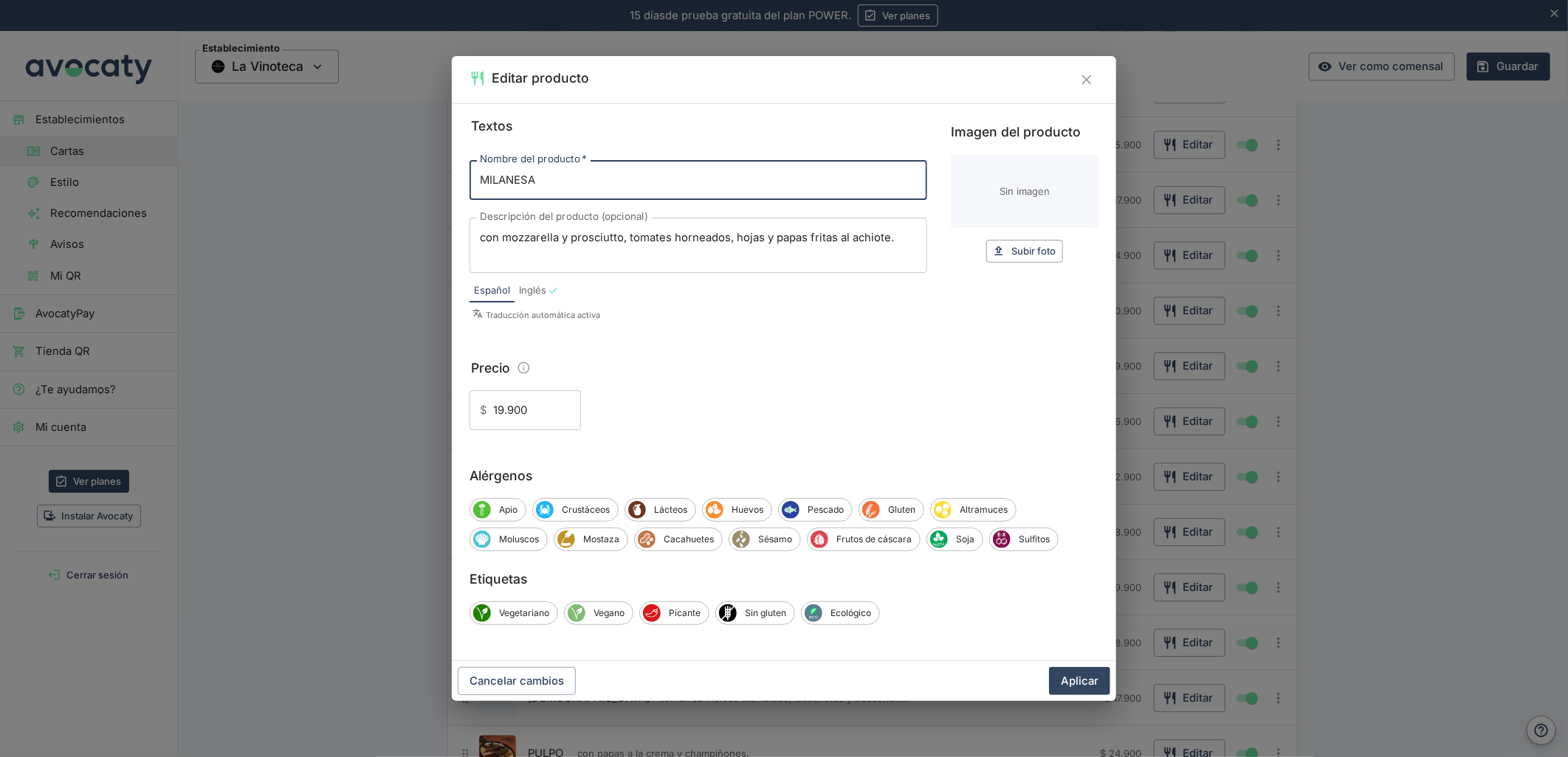
click at [995, 185] on input "Imagen del producto" at bounding box center [1025, 192] width 148 height 74
type input "C:\fakepath\foo_c278c52800.webp"
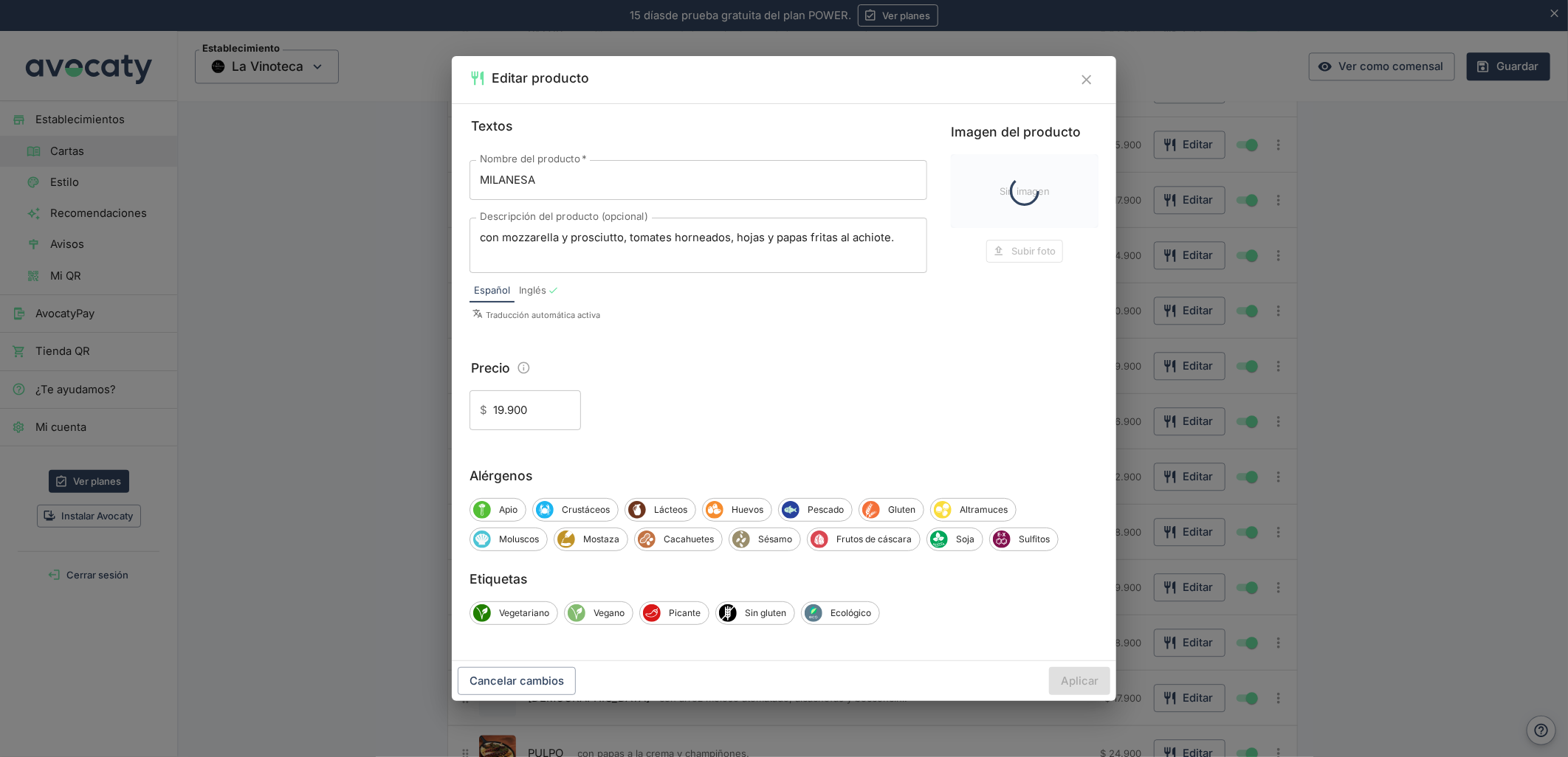
click at [1096, 680] on div "Cancelar cambios Aplicar" at bounding box center [784, 681] width 665 height 40
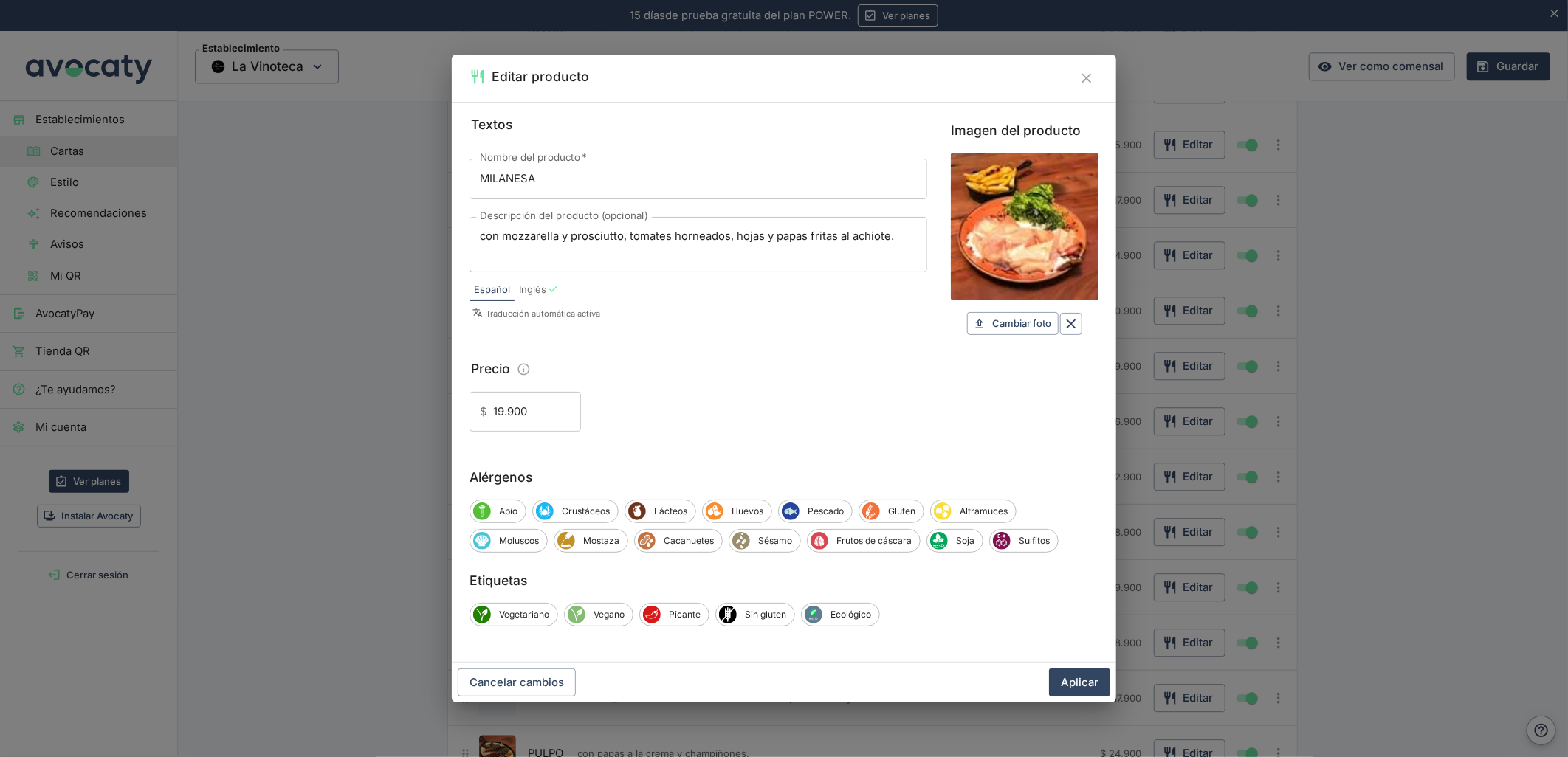
click at [1093, 674] on button "Aplicar" at bounding box center [1079, 682] width 61 height 28
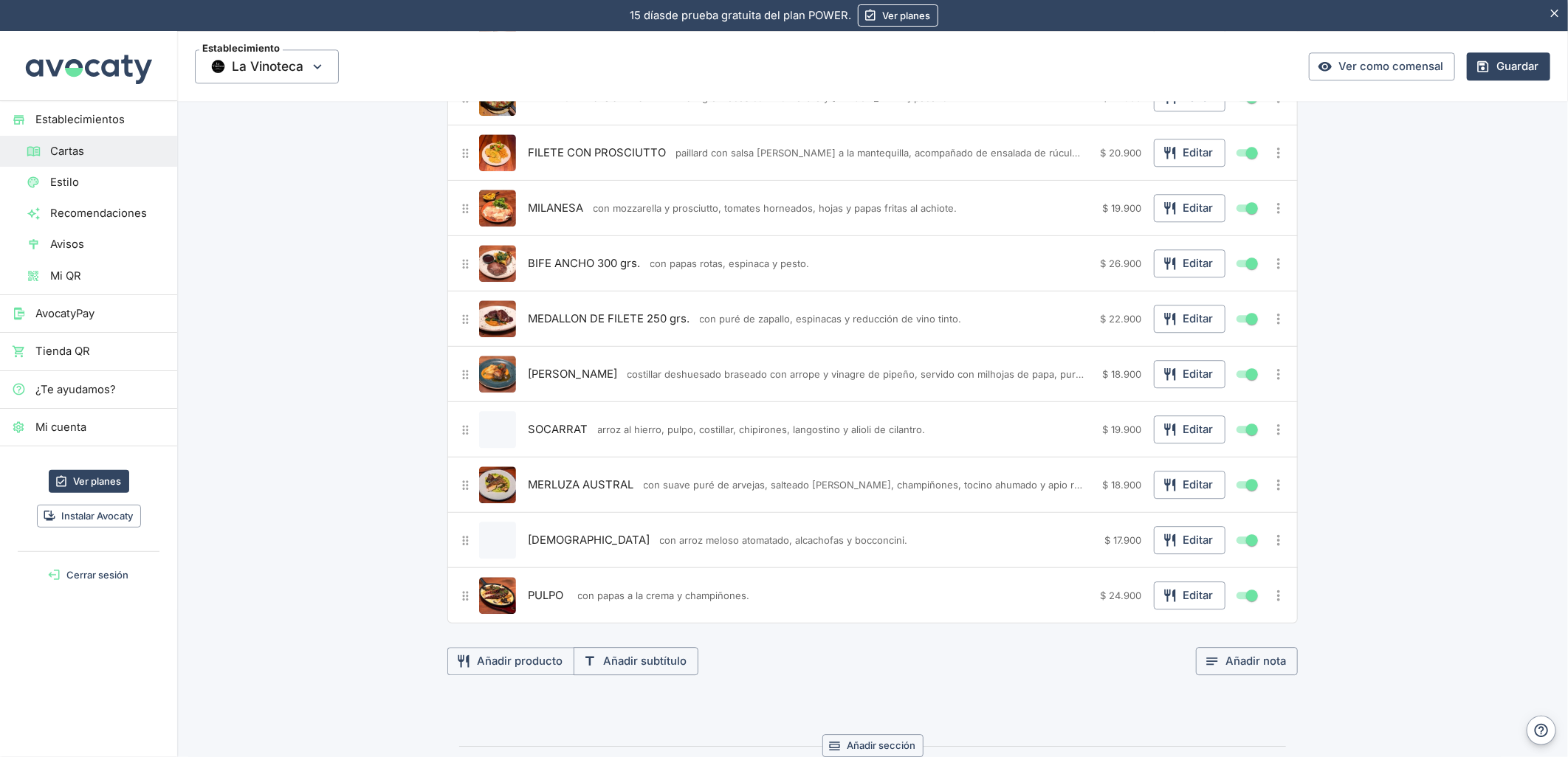
scroll to position [2378, 0]
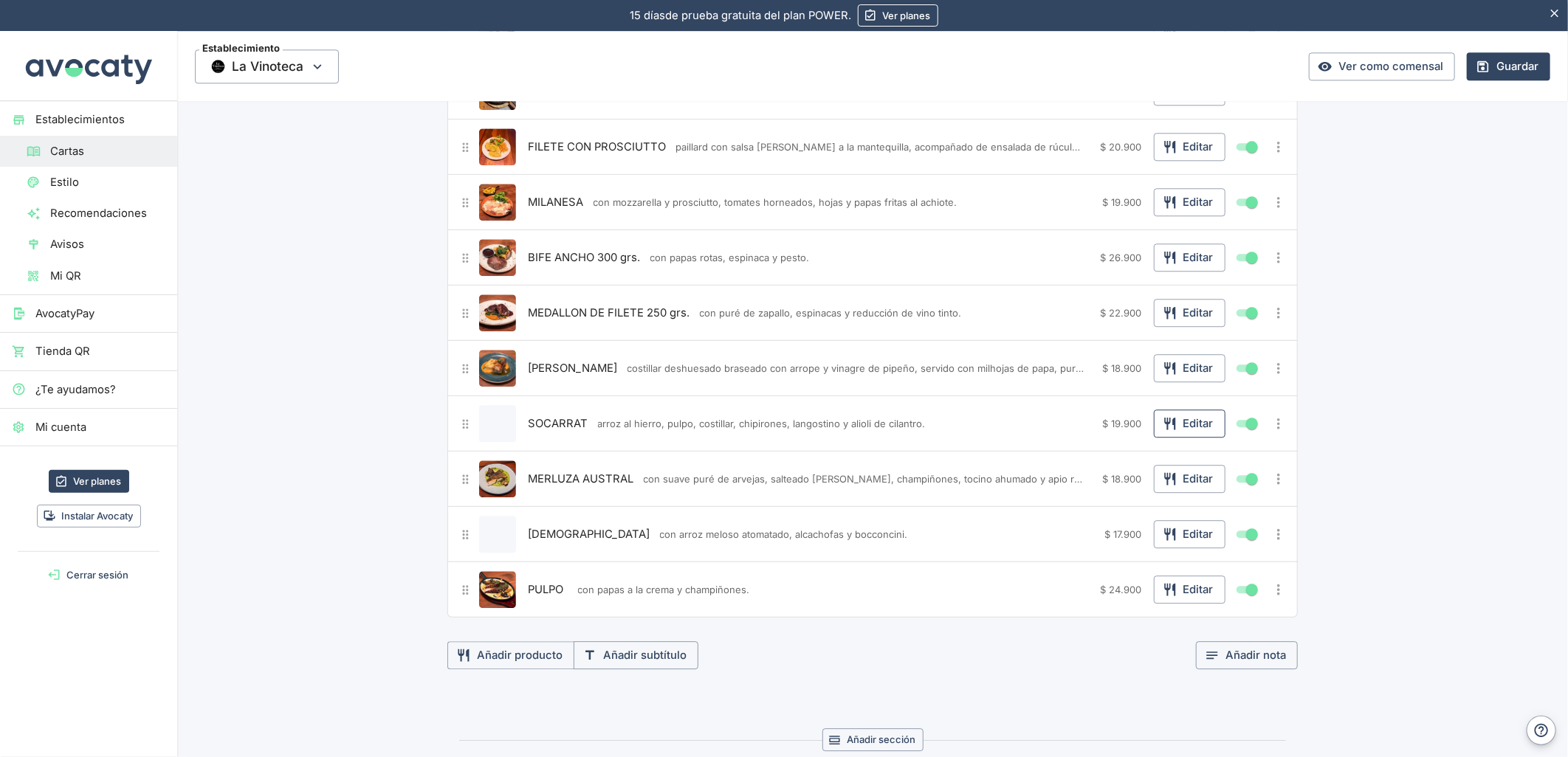
click at [1196, 424] on button "Editar" at bounding box center [1189, 423] width 72 height 28
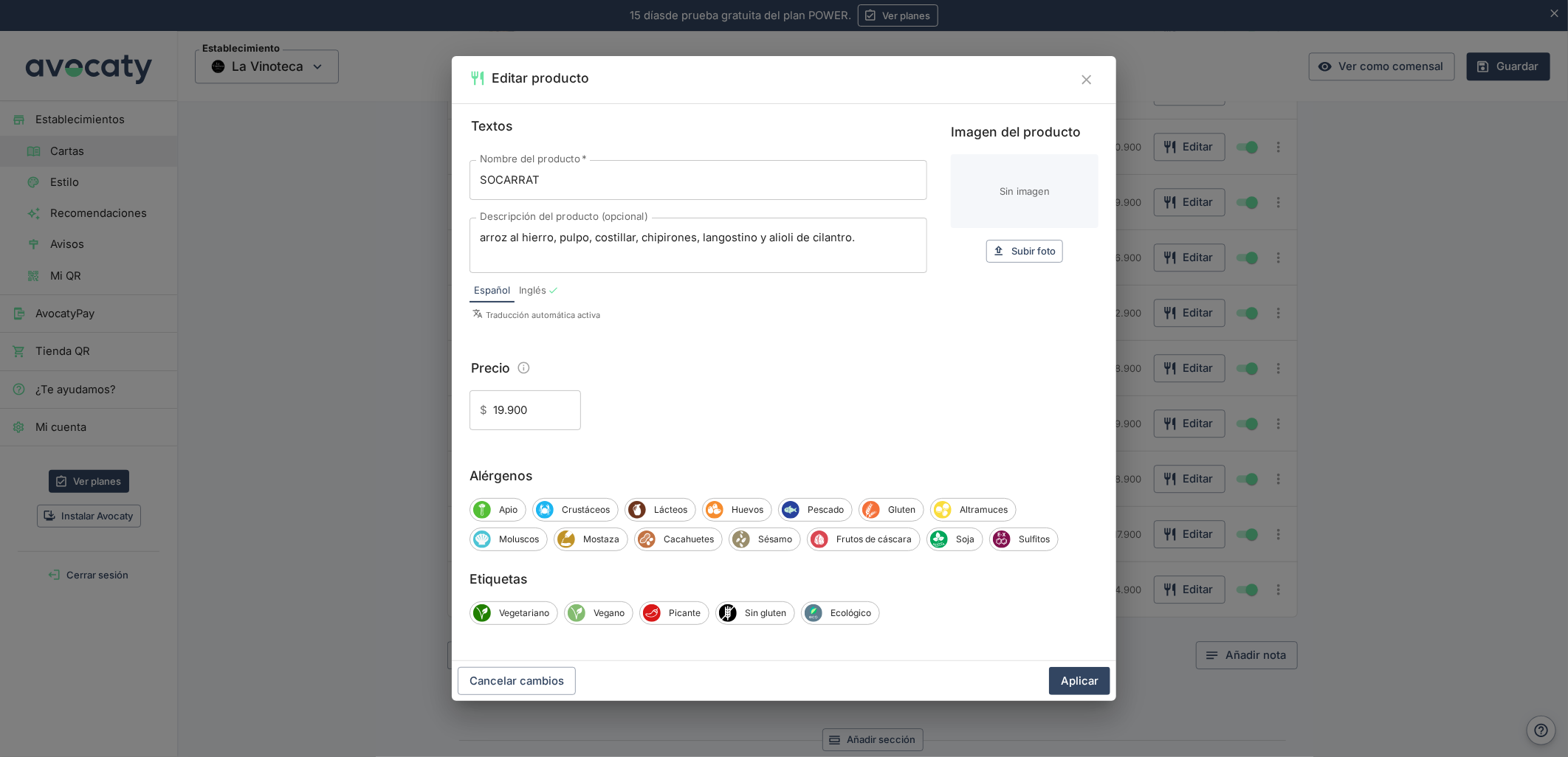
click at [1029, 203] on input "Imagen del producto" at bounding box center [1025, 192] width 148 height 74
type input "C:\fakepath\foo_c86156addd.webp"
click at [1080, 685] on div "Cancelar cambios Aplicar" at bounding box center [784, 681] width 665 height 40
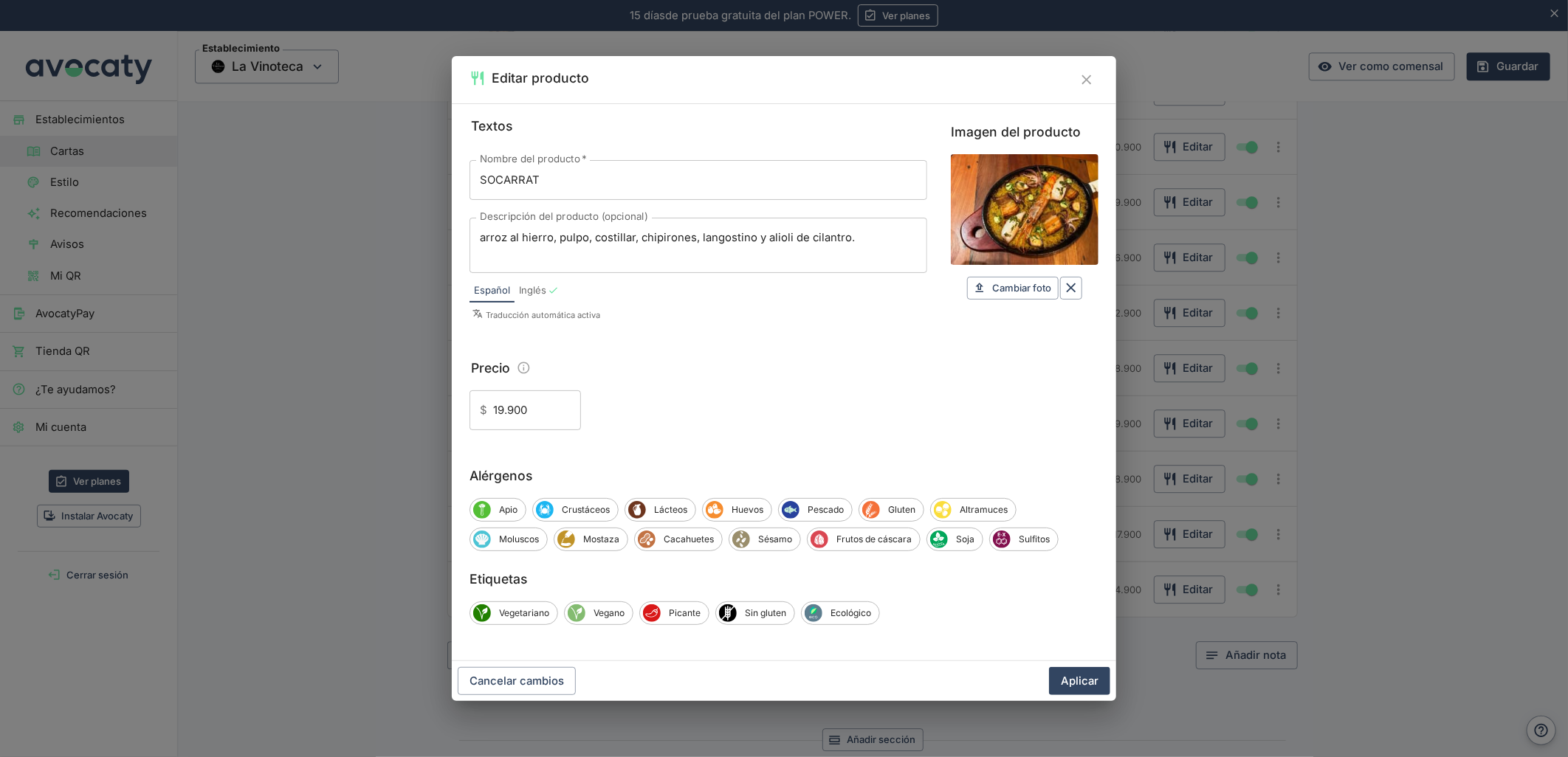
click at [1080, 685] on button "Aplicar" at bounding box center [1079, 681] width 61 height 28
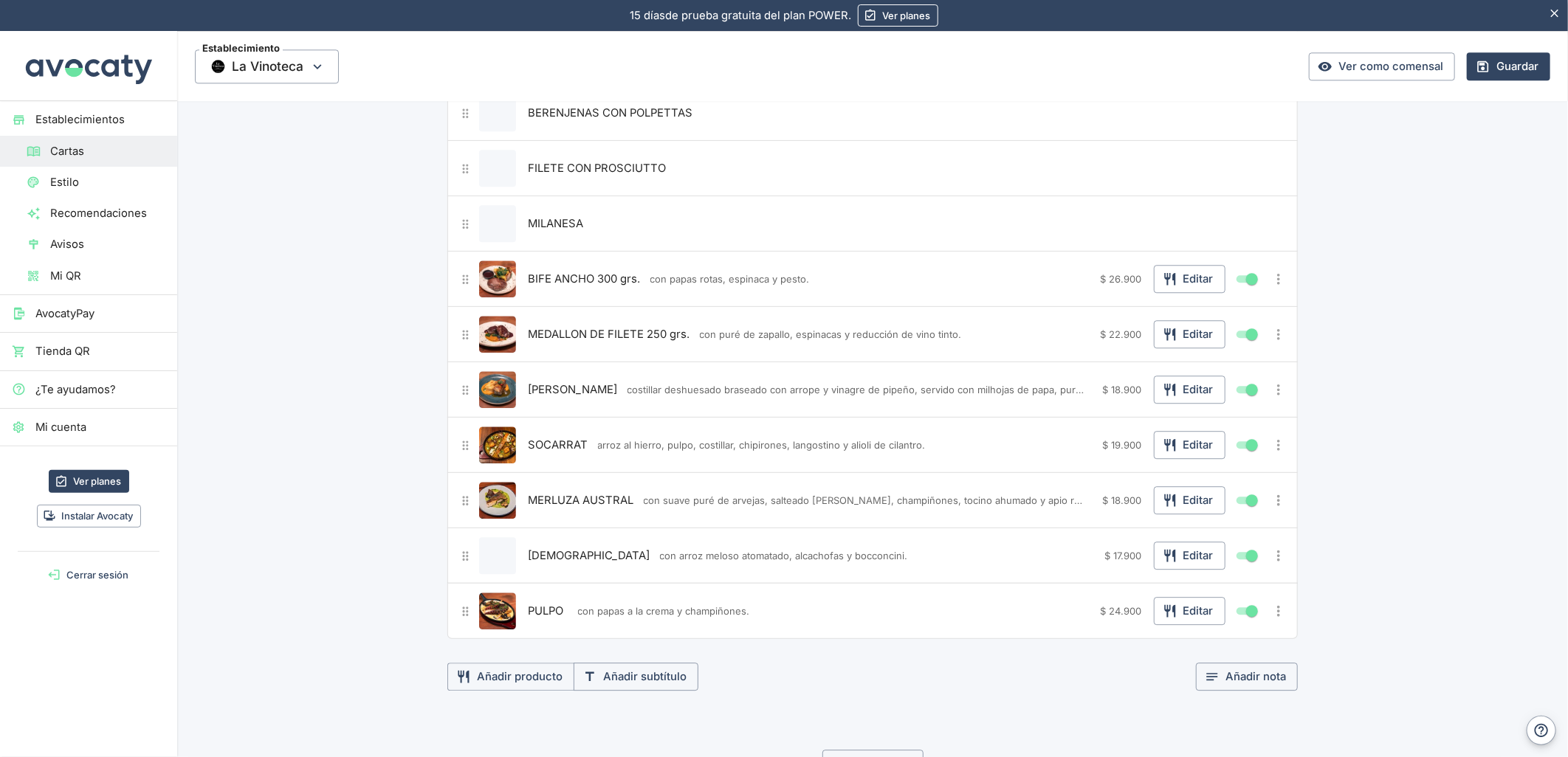
scroll to position [2623, 0]
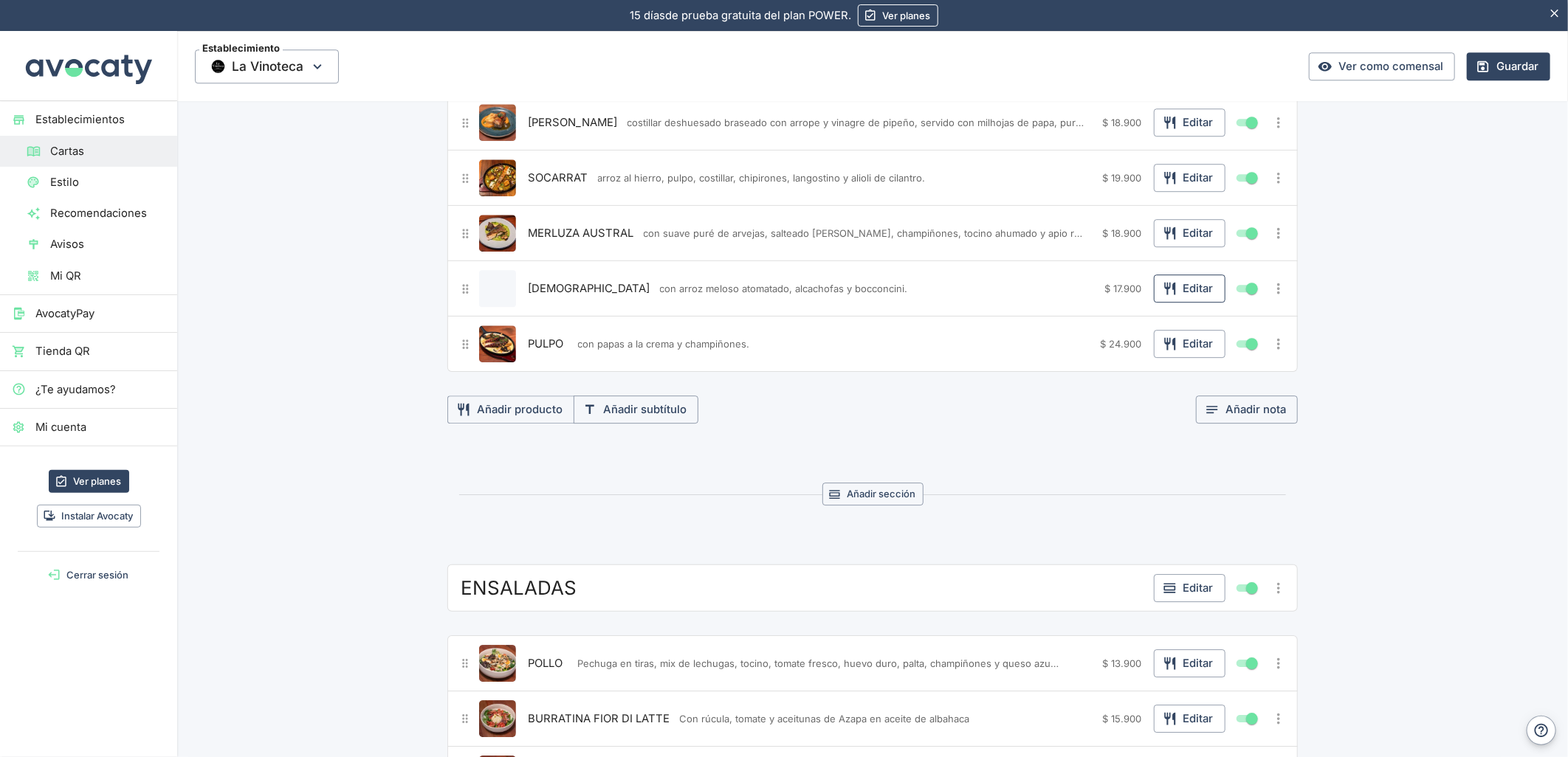
click at [1185, 299] on button "Editar" at bounding box center [1189, 288] width 72 height 28
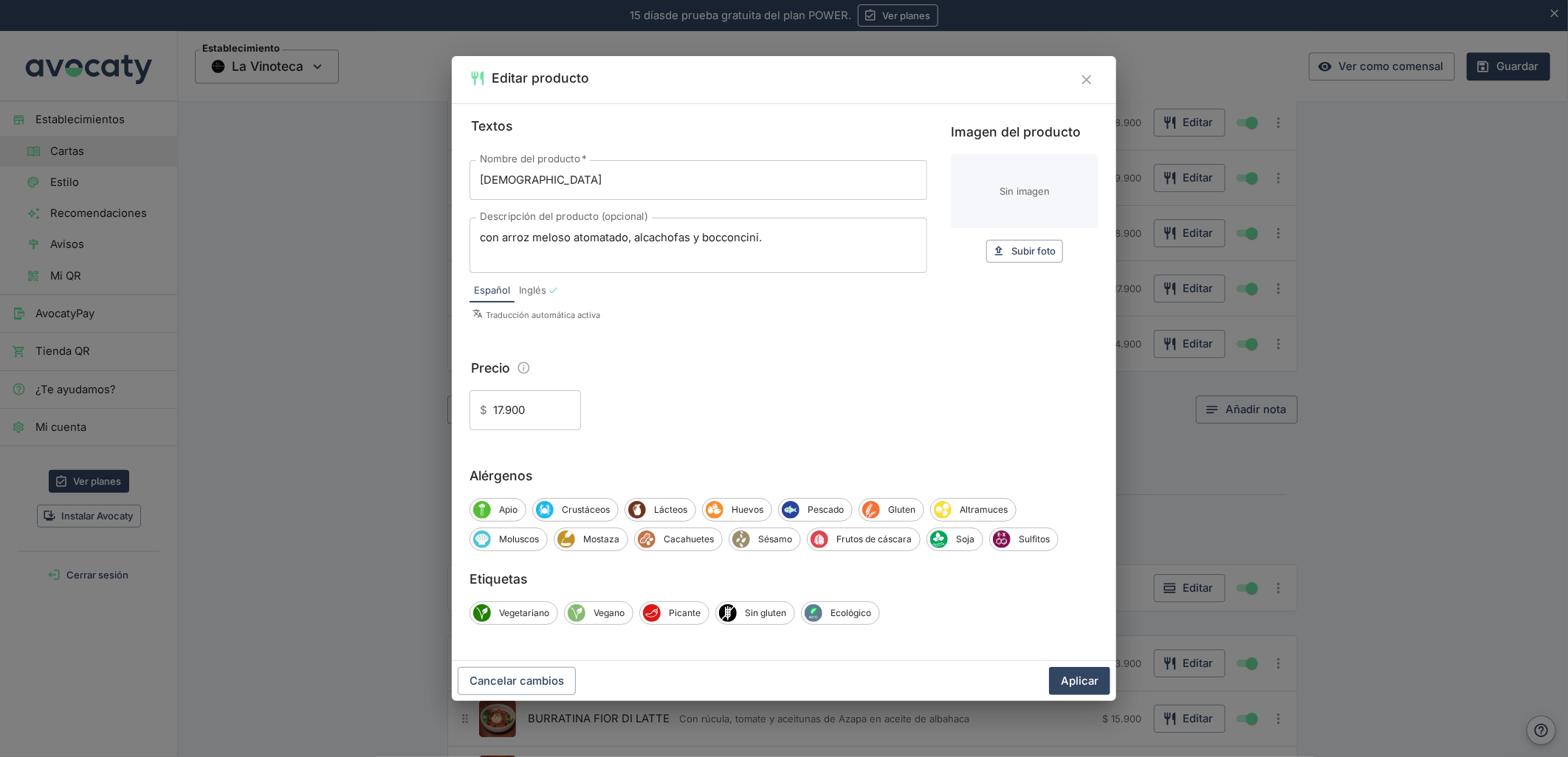
click at [1042, 179] on input "Imagen del producto" at bounding box center [1025, 192] width 148 height 74
type input "C:\fakepath\foo_d37b8ad5d1.webp"
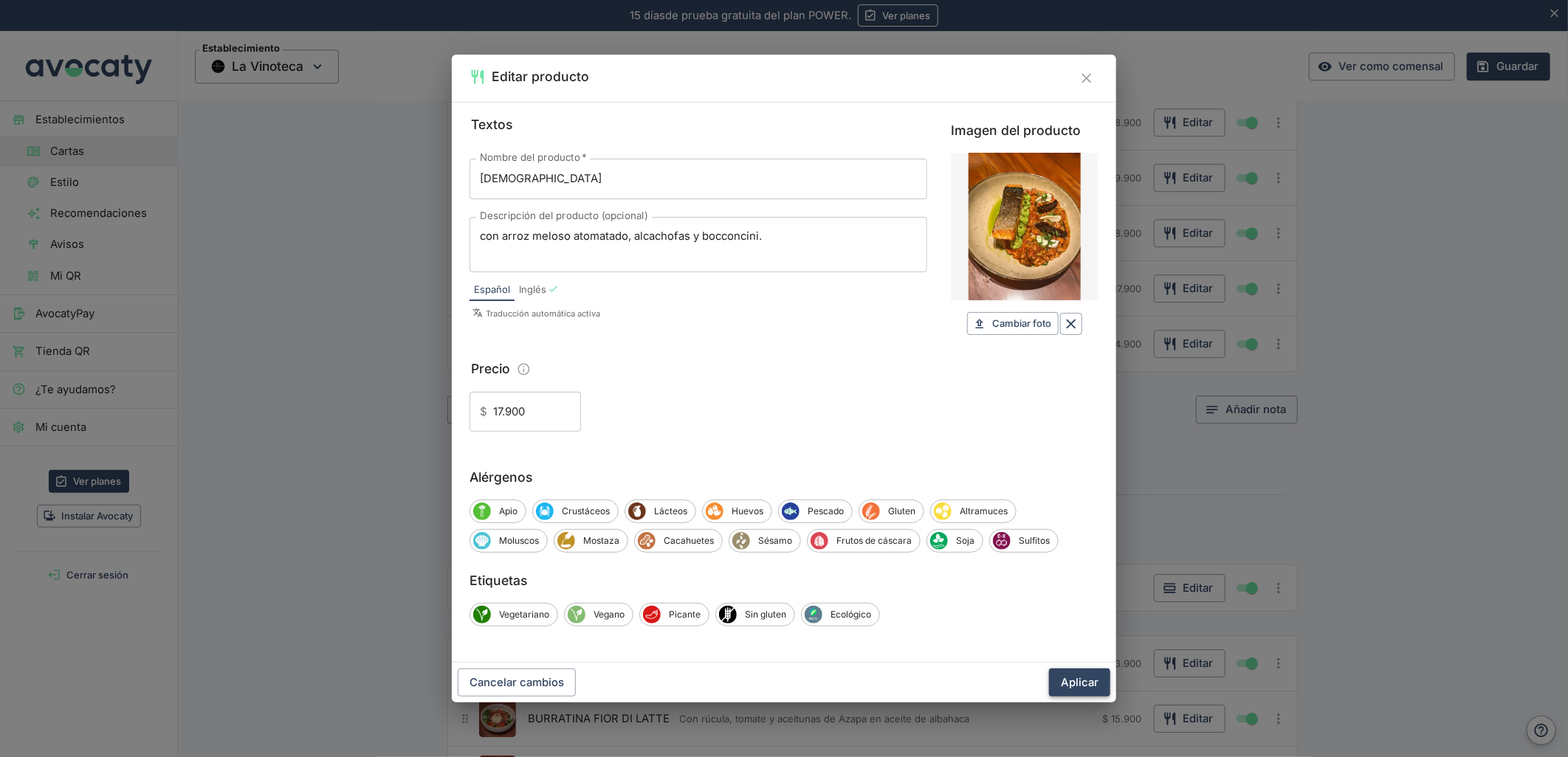
click at [1071, 681] on button "Aplicar" at bounding box center [1079, 682] width 61 height 28
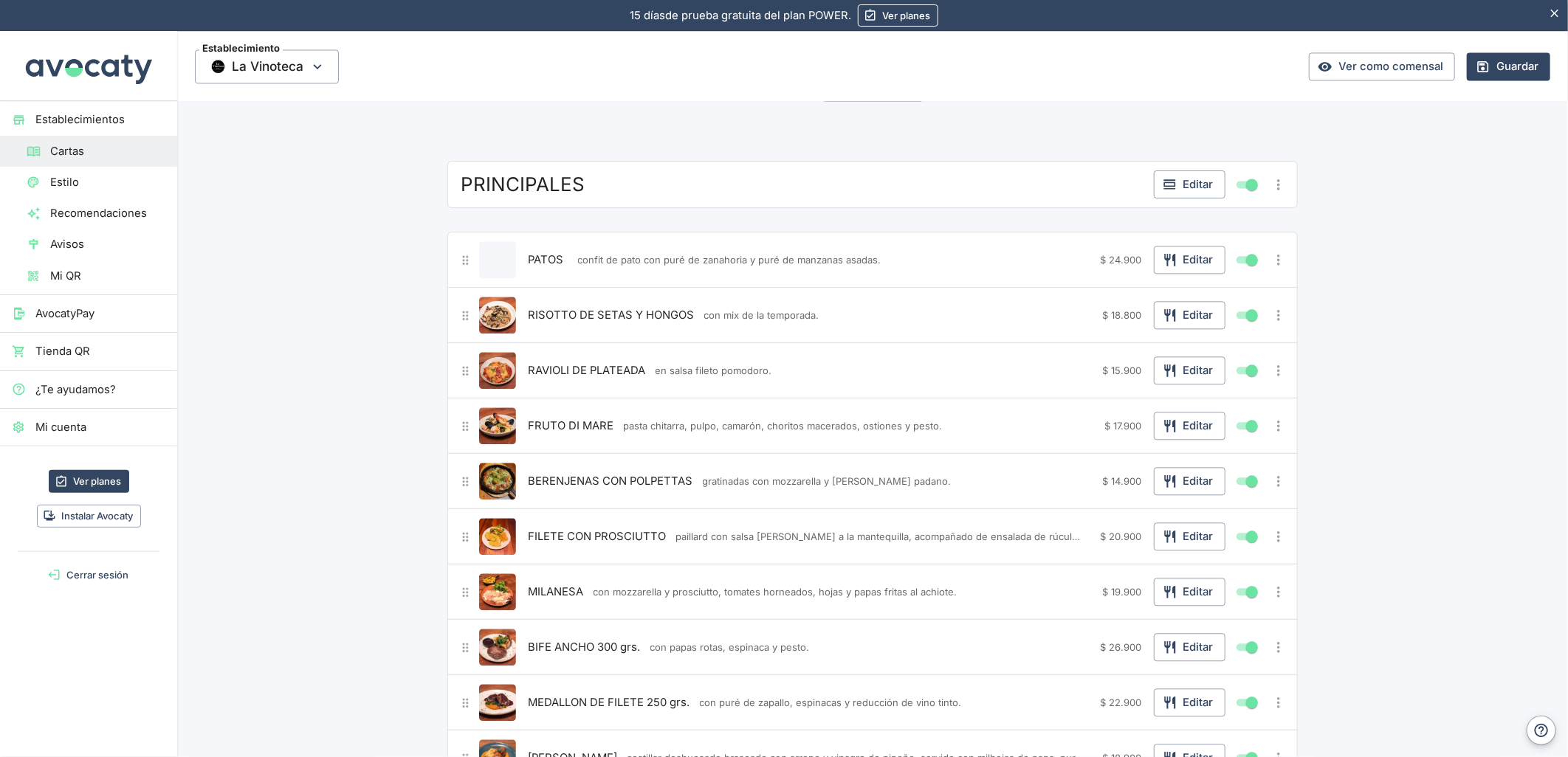
scroll to position [1967, 0]
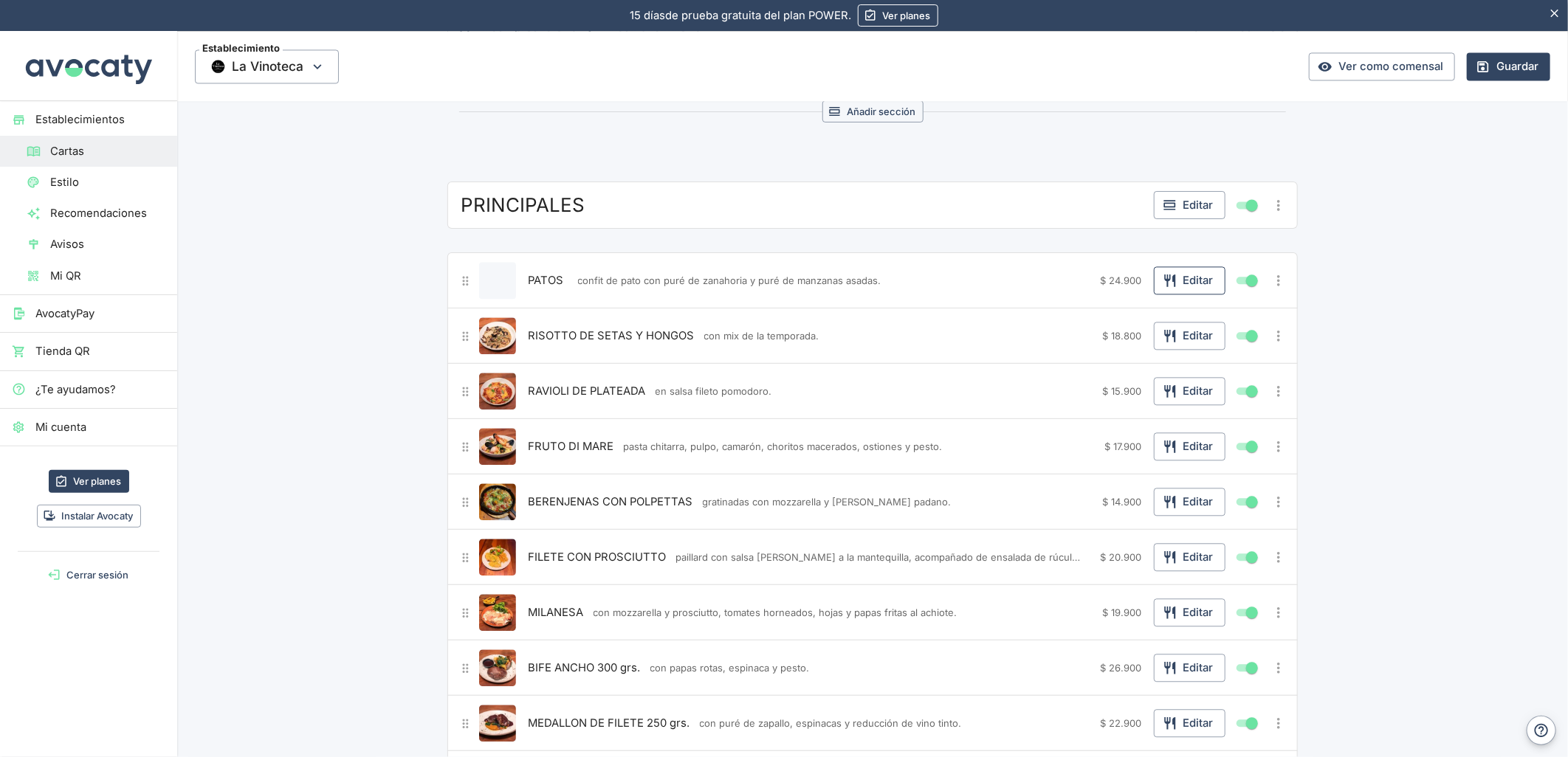
click at [1206, 277] on button "Editar" at bounding box center [1189, 280] width 72 height 28
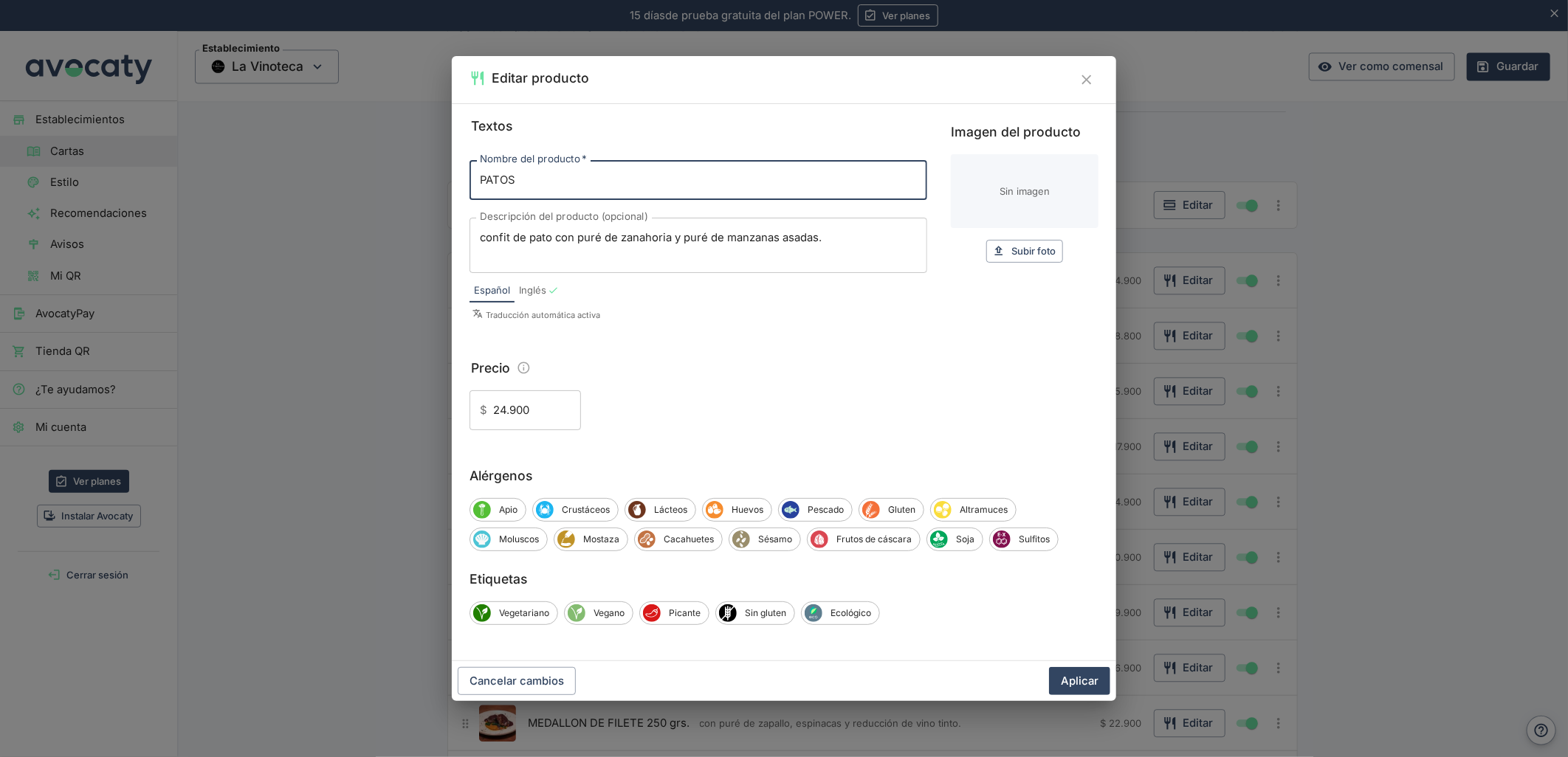
click at [1046, 191] on input "Imagen del producto" at bounding box center [1025, 192] width 148 height 74
type input "C:\fakepath\foo_eb7017cc76.webp"
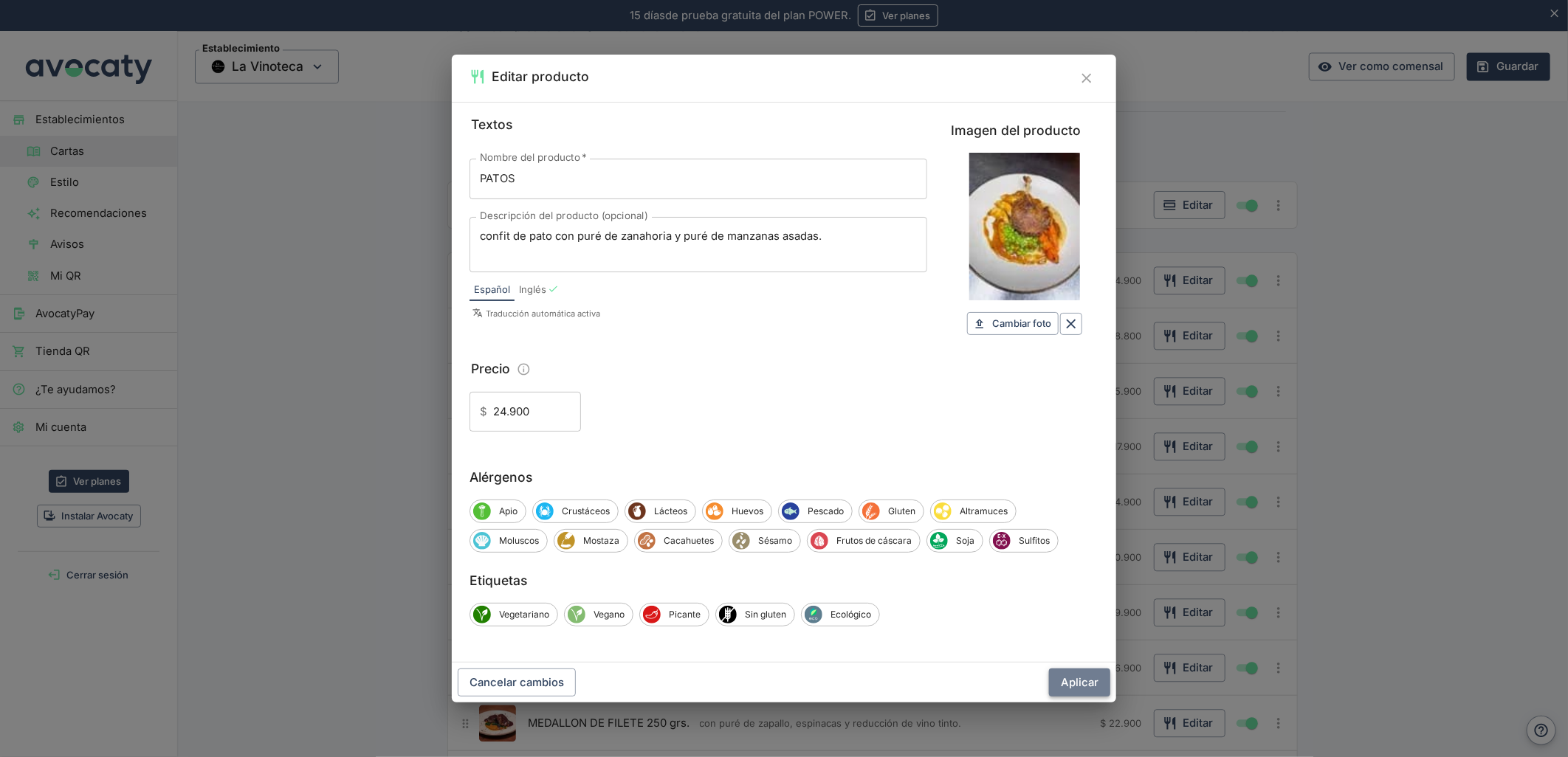
click at [1075, 683] on button "Aplicar" at bounding box center [1079, 682] width 61 height 28
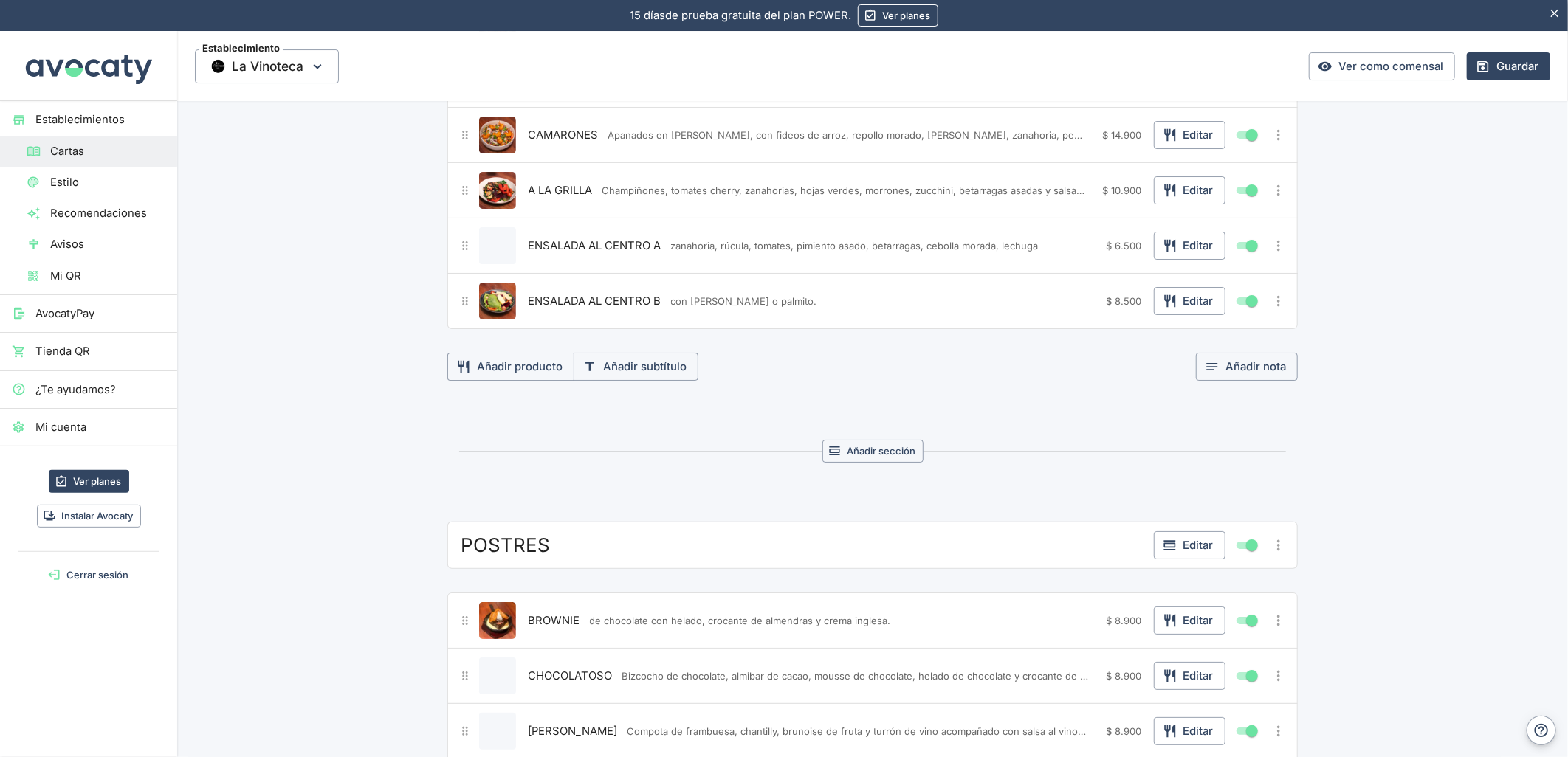
scroll to position [3280, 0]
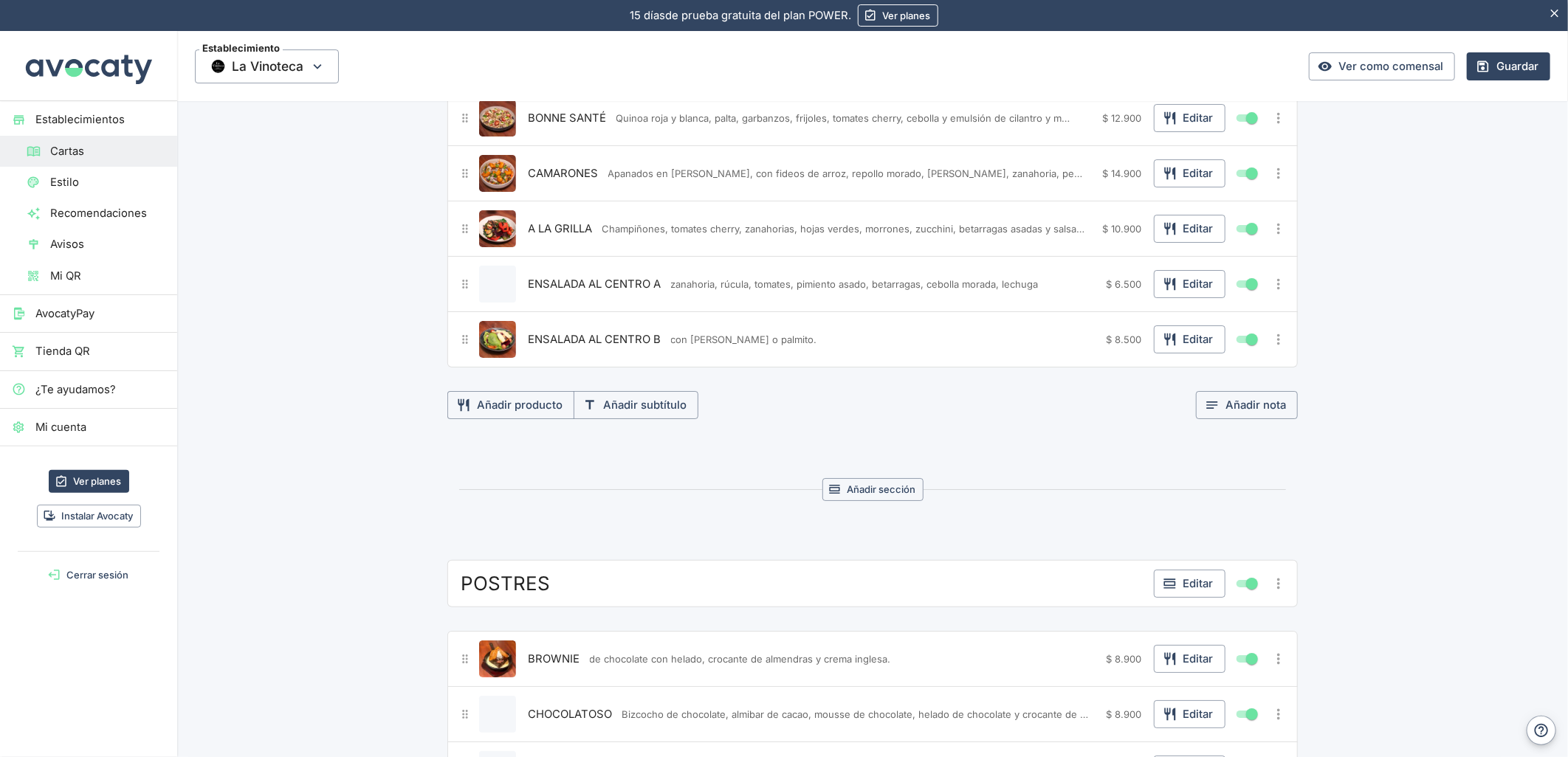
click at [529, 292] on span "ENSALADA AL CENTRO A" at bounding box center [595, 284] width 133 height 17
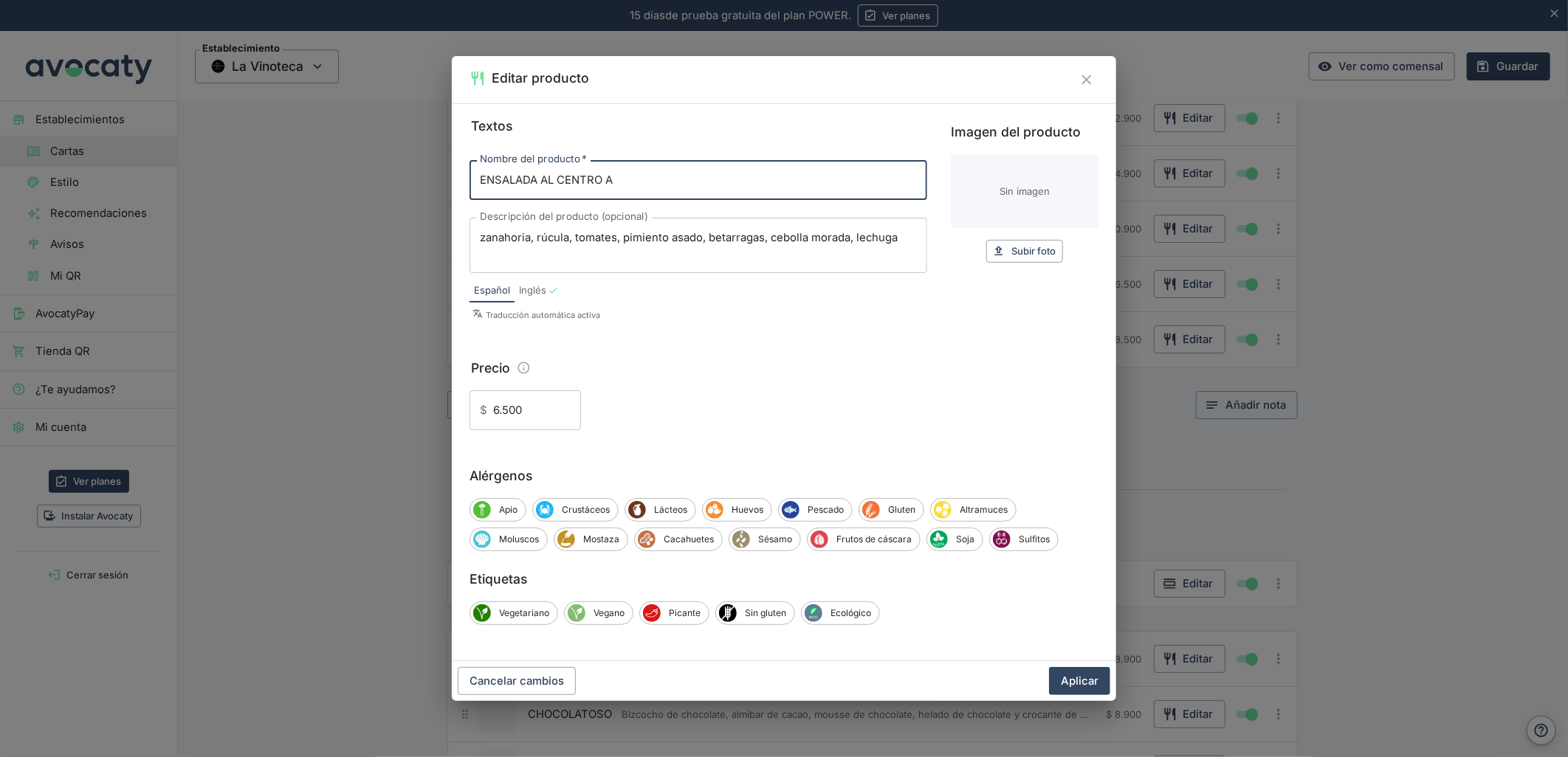
click at [1053, 192] on input "Imagen del producto" at bounding box center [1025, 192] width 148 height 74
type input "C:\fakepath\foo_e1f91f5662.webp"
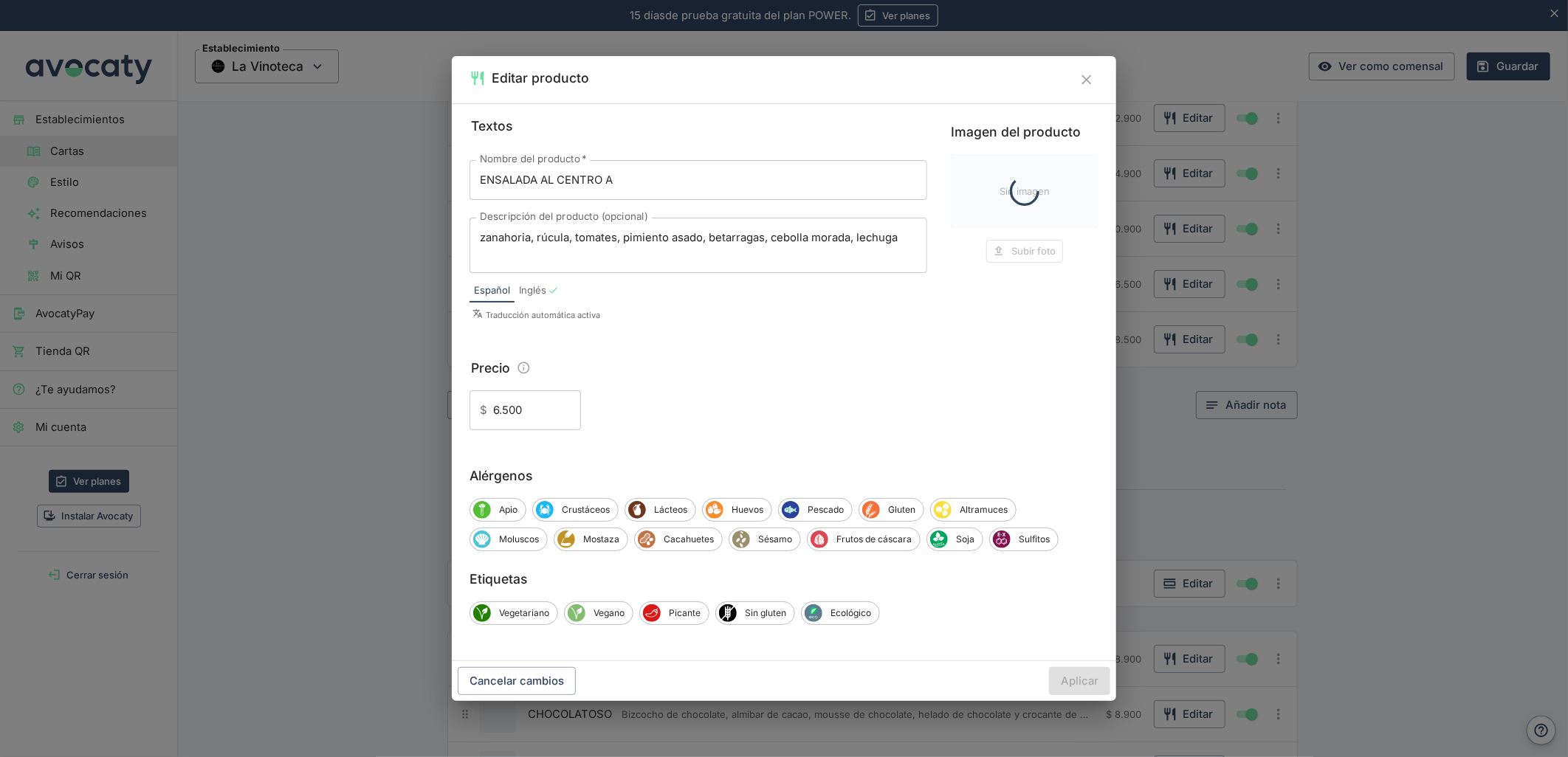
click at [1076, 676] on div "Cancelar cambios Aplicar" at bounding box center [784, 681] width 665 height 40
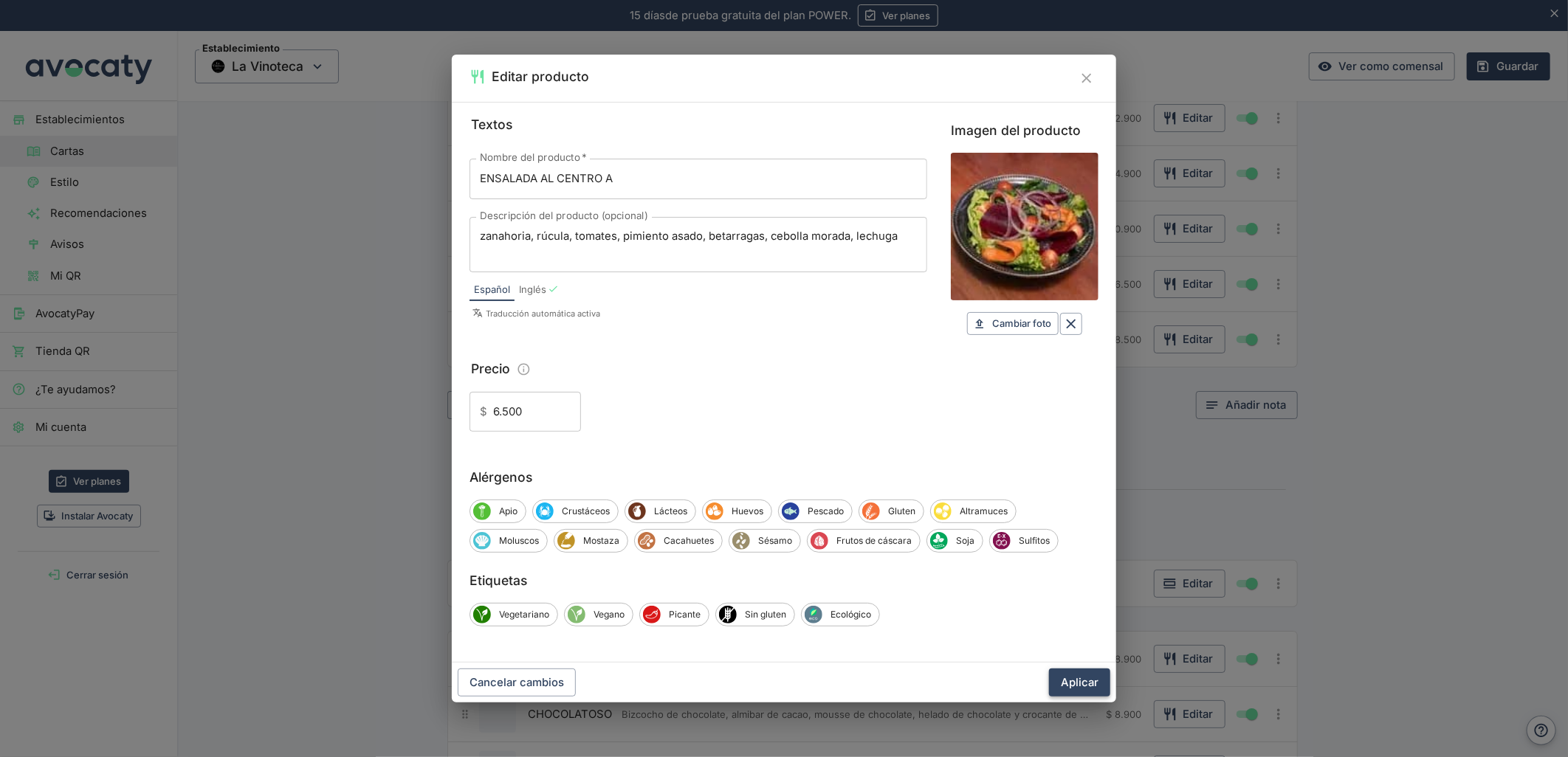
click at [1085, 680] on button "Aplicar" at bounding box center [1079, 682] width 61 height 28
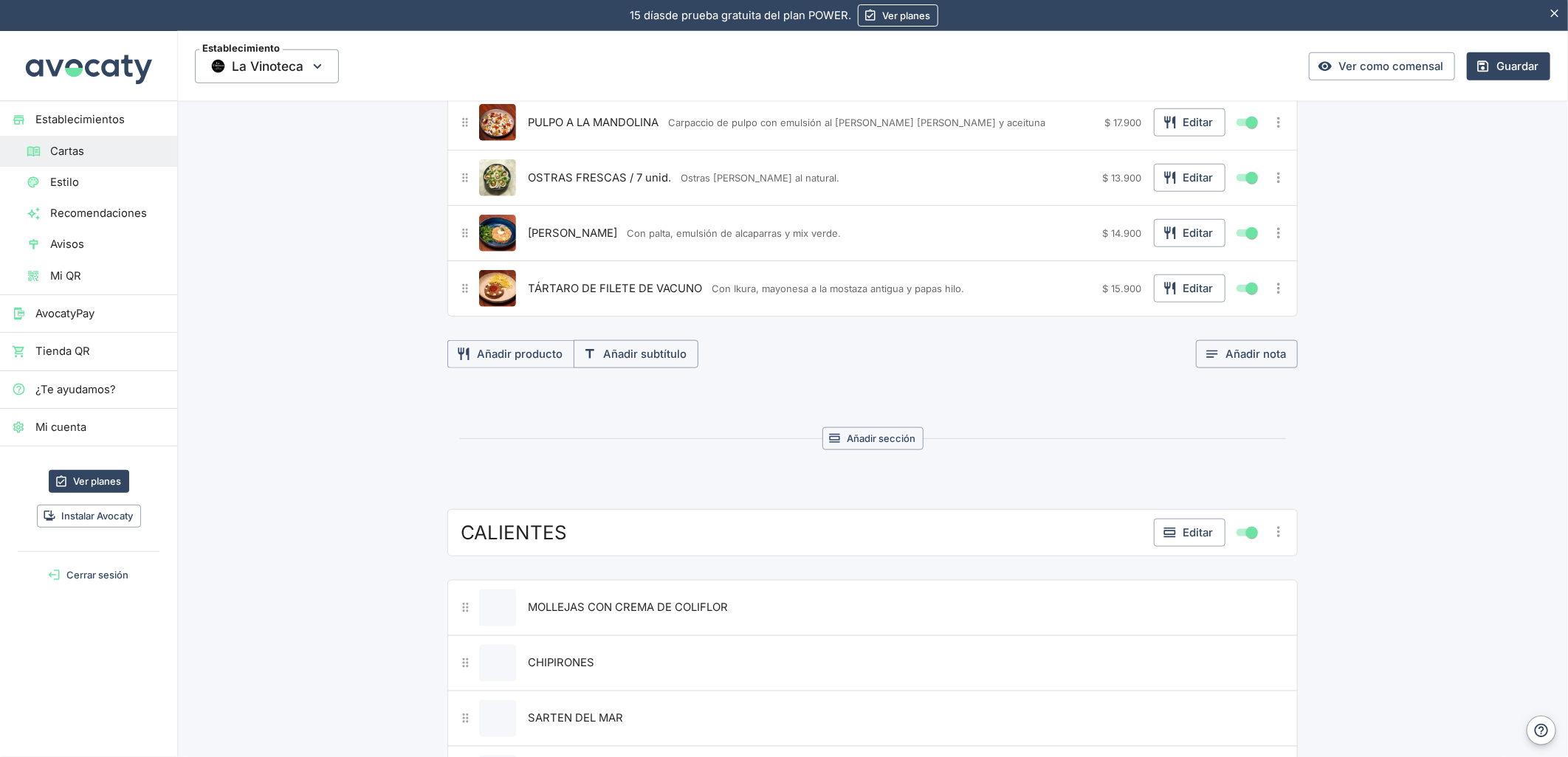
scroll to position [573, 0]
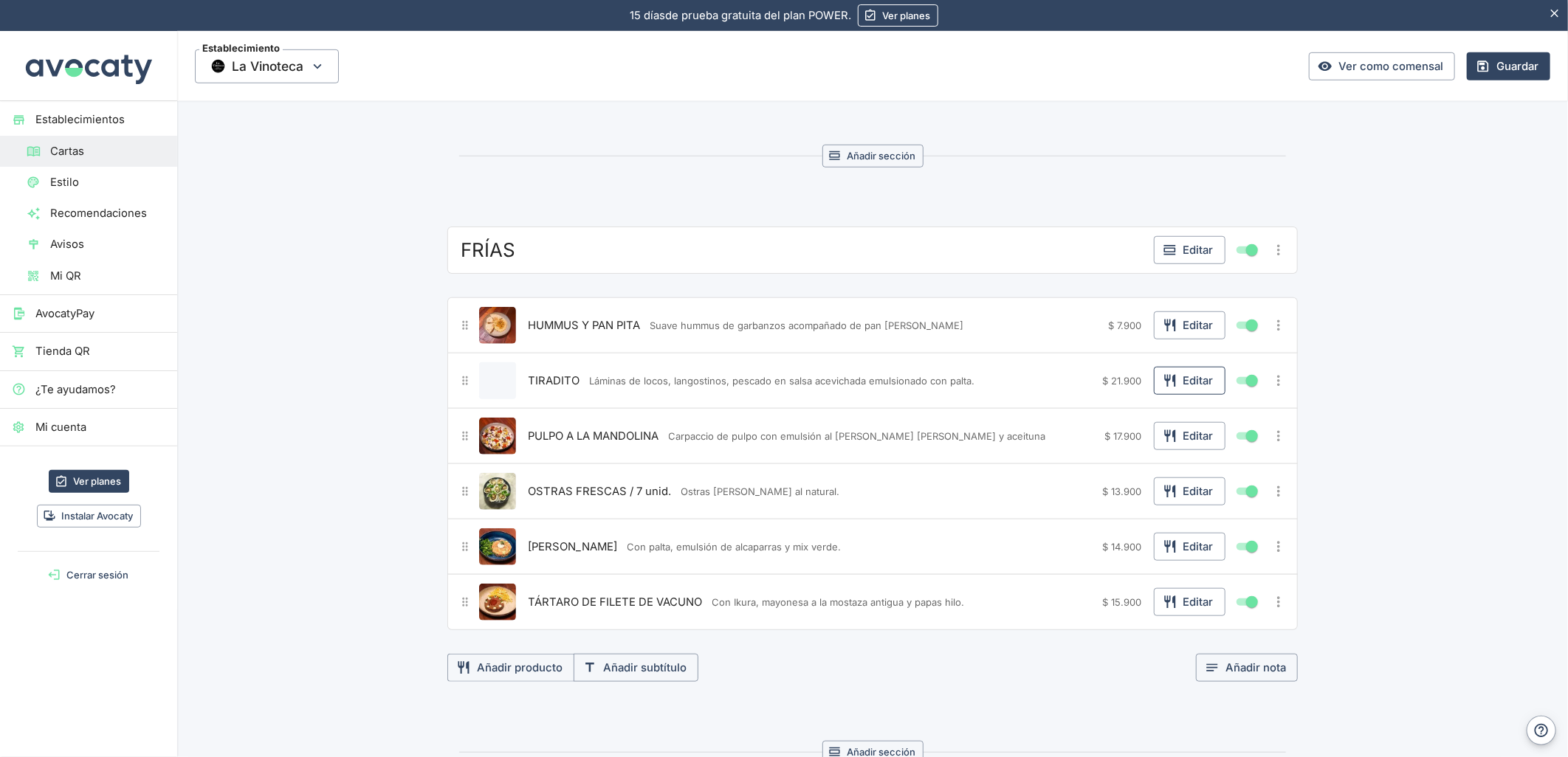
click at [1196, 370] on button "Editar" at bounding box center [1189, 380] width 72 height 28
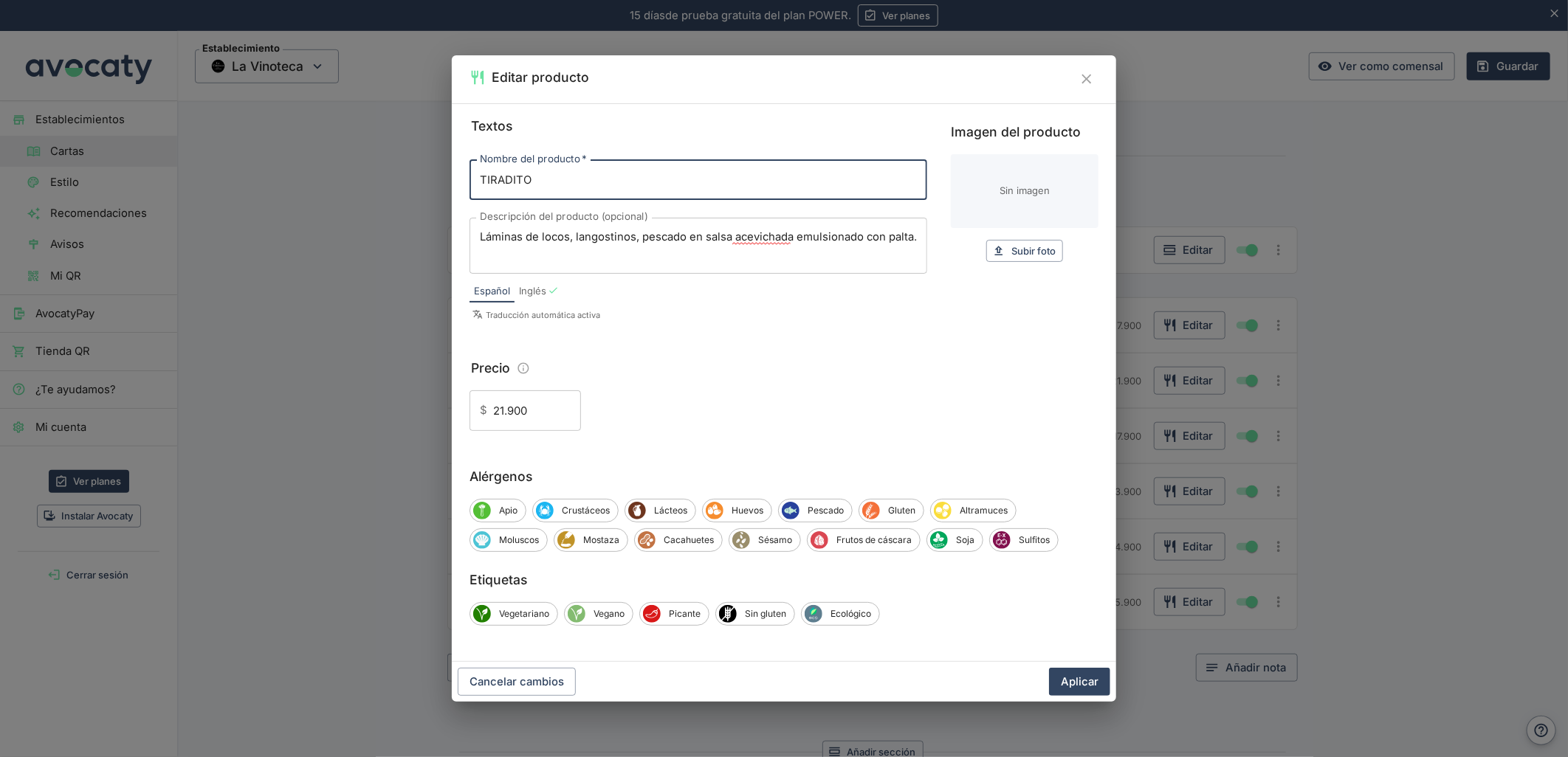
click at [1049, 195] on input "Imagen del producto" at bounding box center [1025, 192] width 148 height 74
type input "C:\fakepath\foo_fb47407c32.webp"
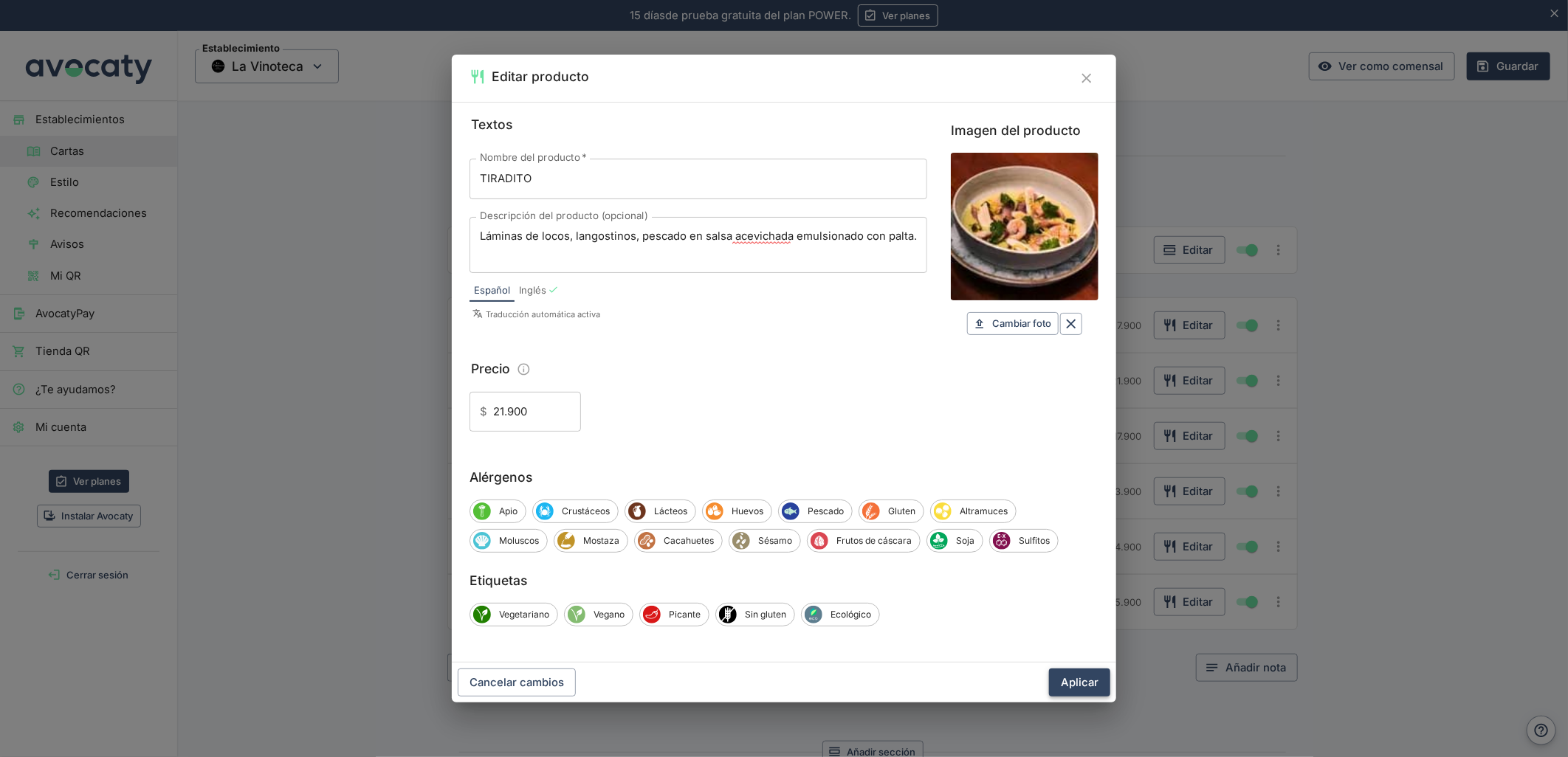
click at [1093, 679] on button "Aplicar" at bounding box center [1079, 682] width 61 height 28
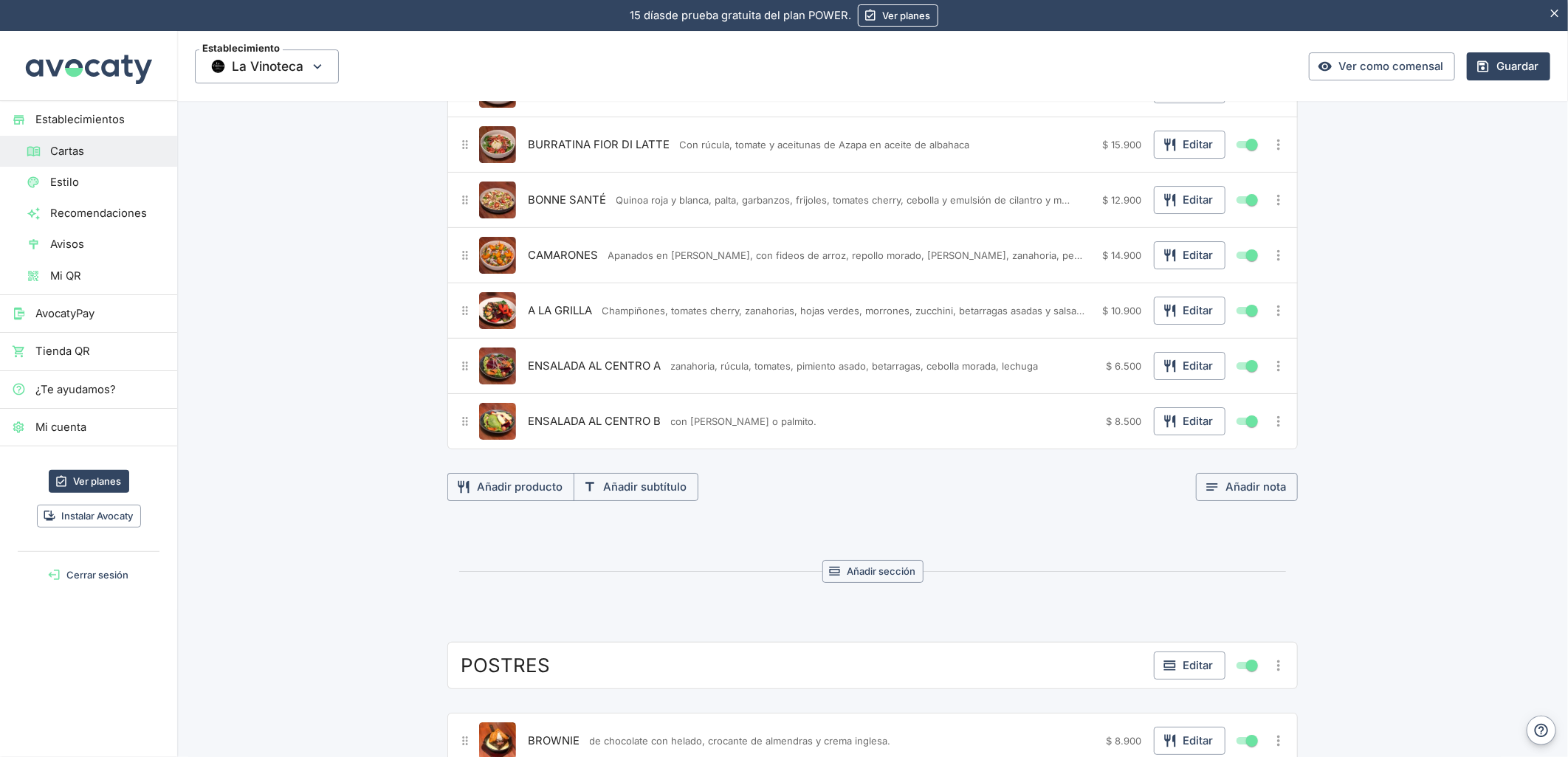
scroll to position [3796, 0]
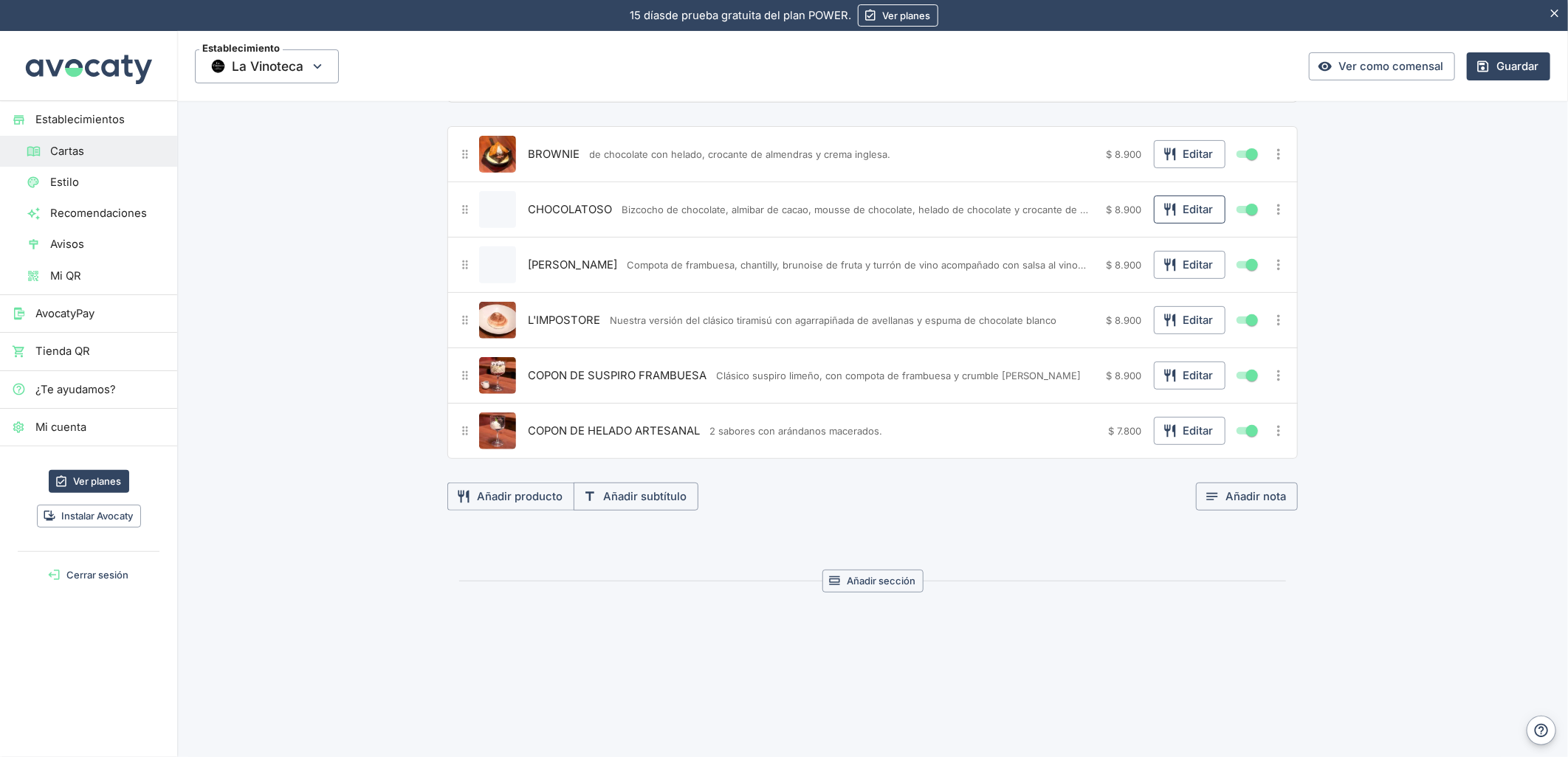
click at [1183, 209] on button "Editar" at bounding box center [1189, 209] width 72 height 28
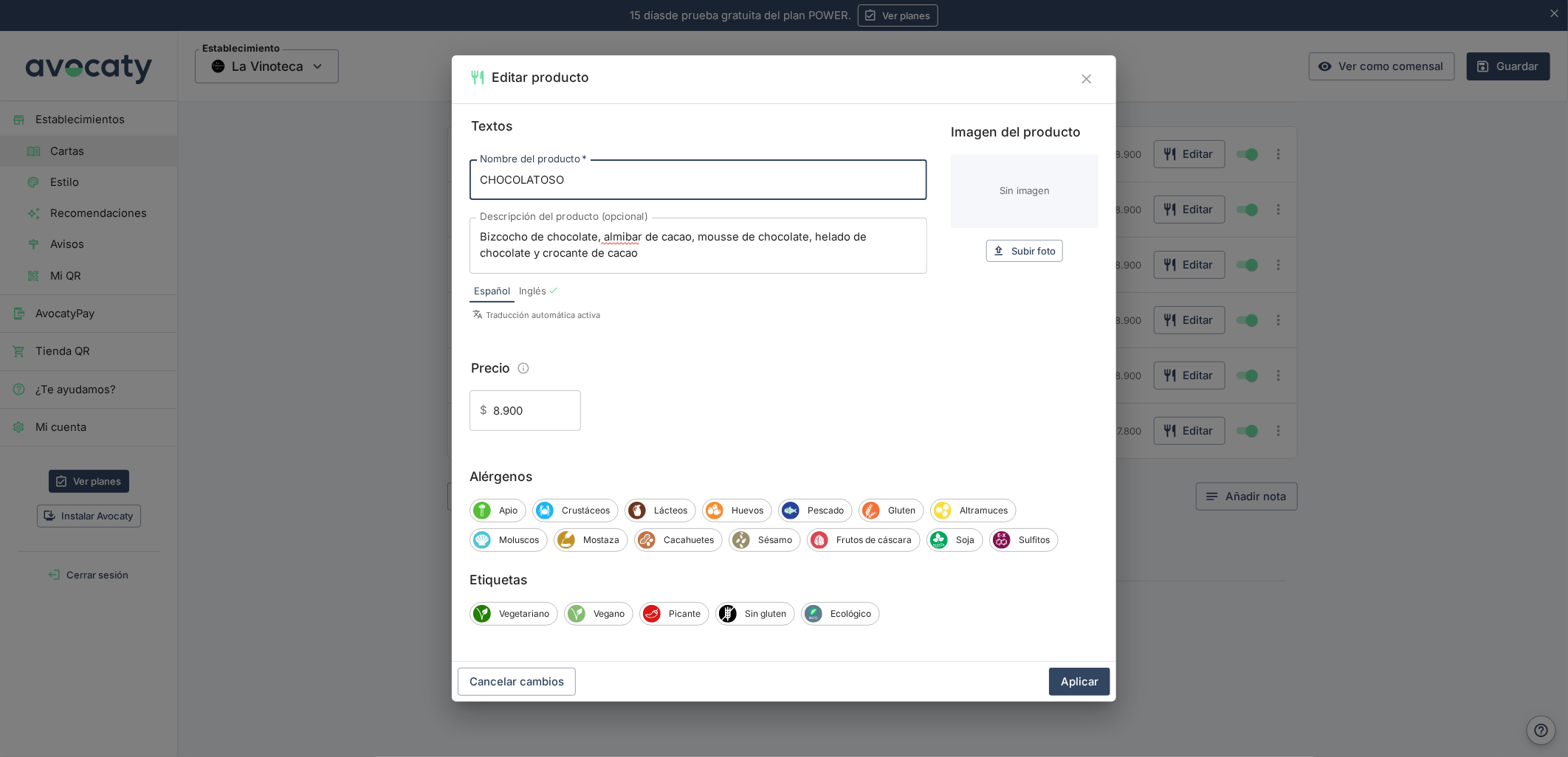
click at [976, 219] on input "Imagen del producto" at bounding box center [1025, 192] width 148 height 74
type input "C:\fakepath\foo_f3d14343c9.webp"
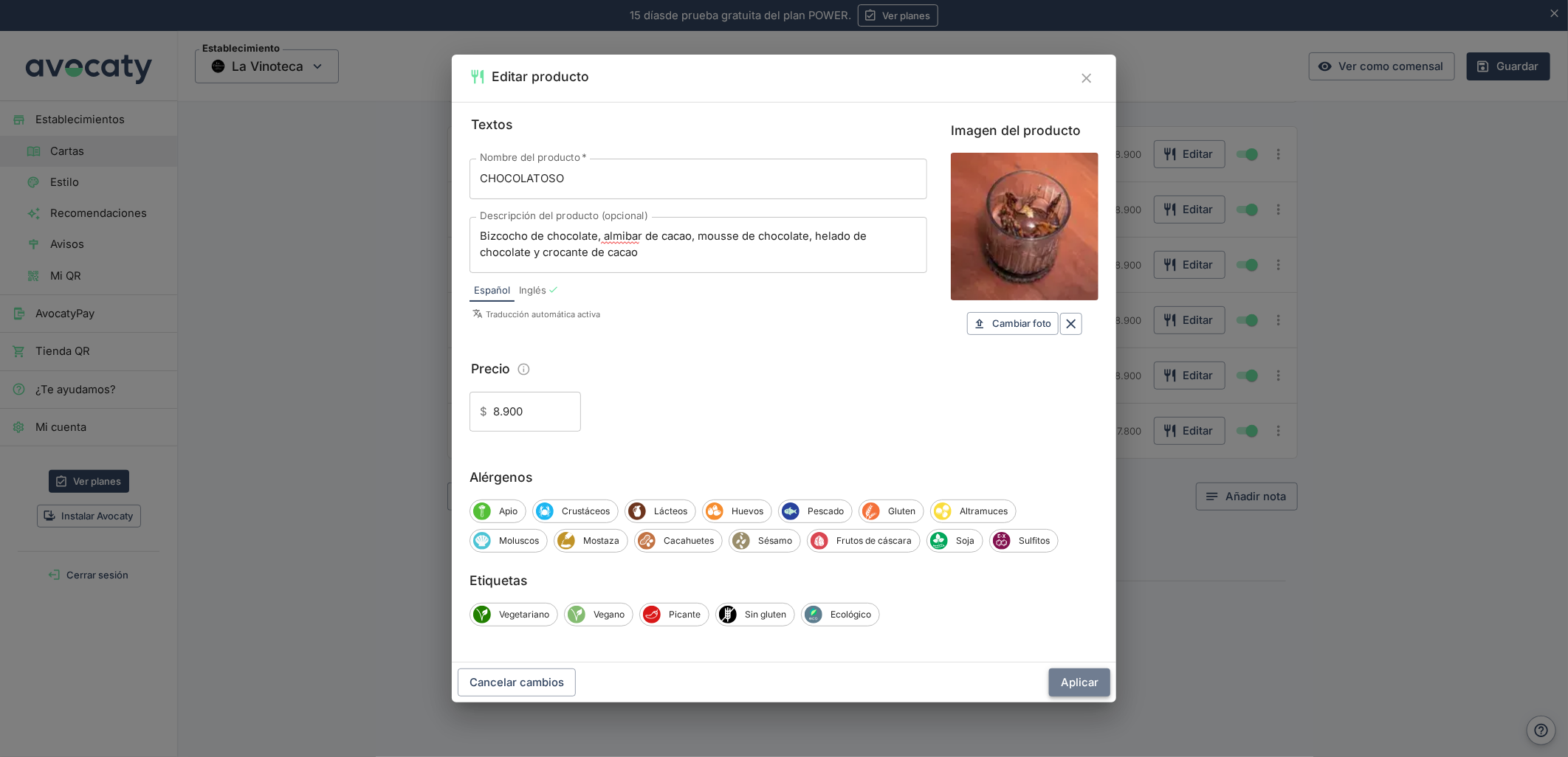
click at [1089, 688] on button "Aplicar" at bounding box center [1079, 682] width 61 height 28
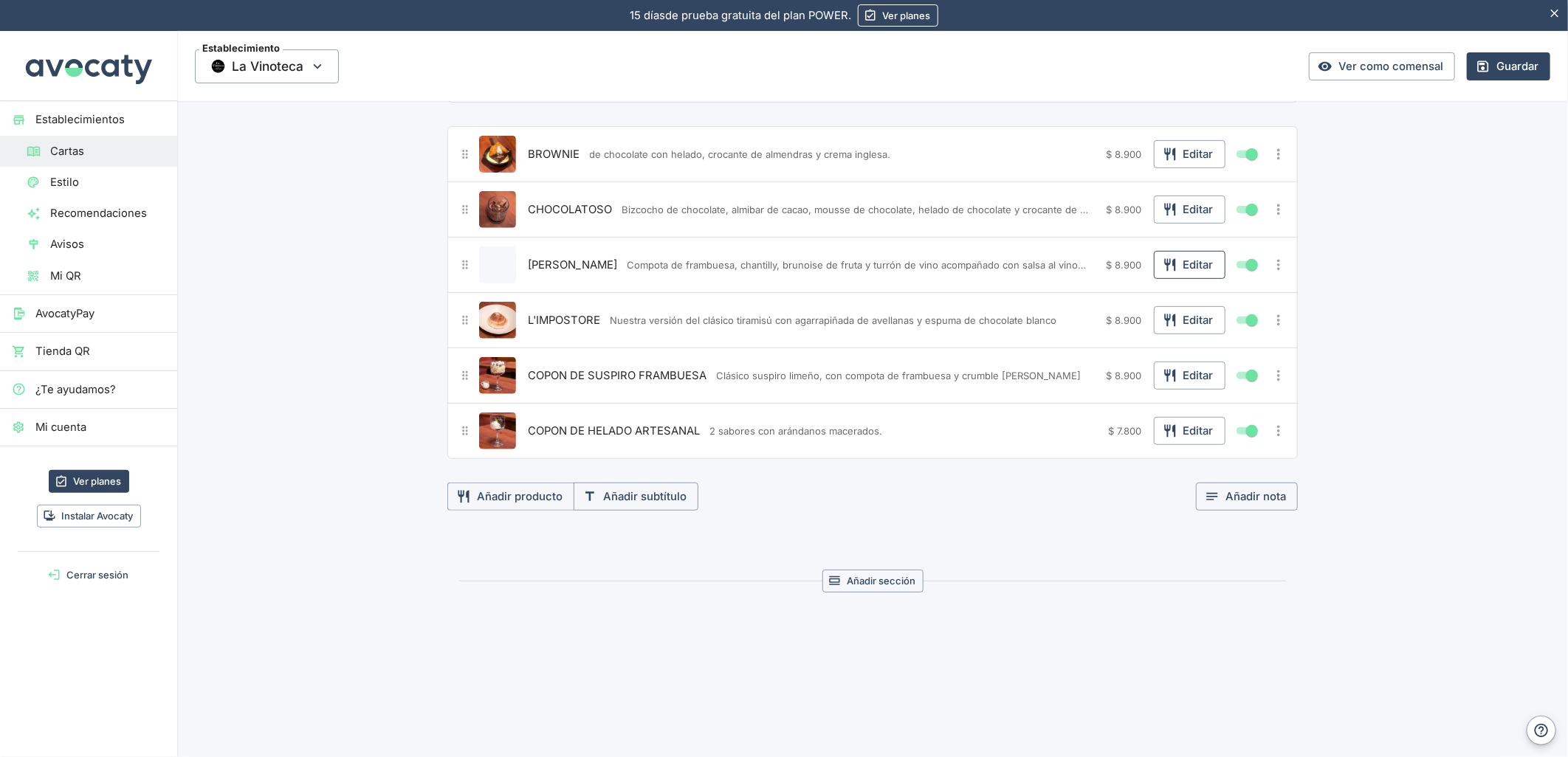
click at [1186, 276] on button "Editar" at bounding box center [1189, 265] width 72 height 28
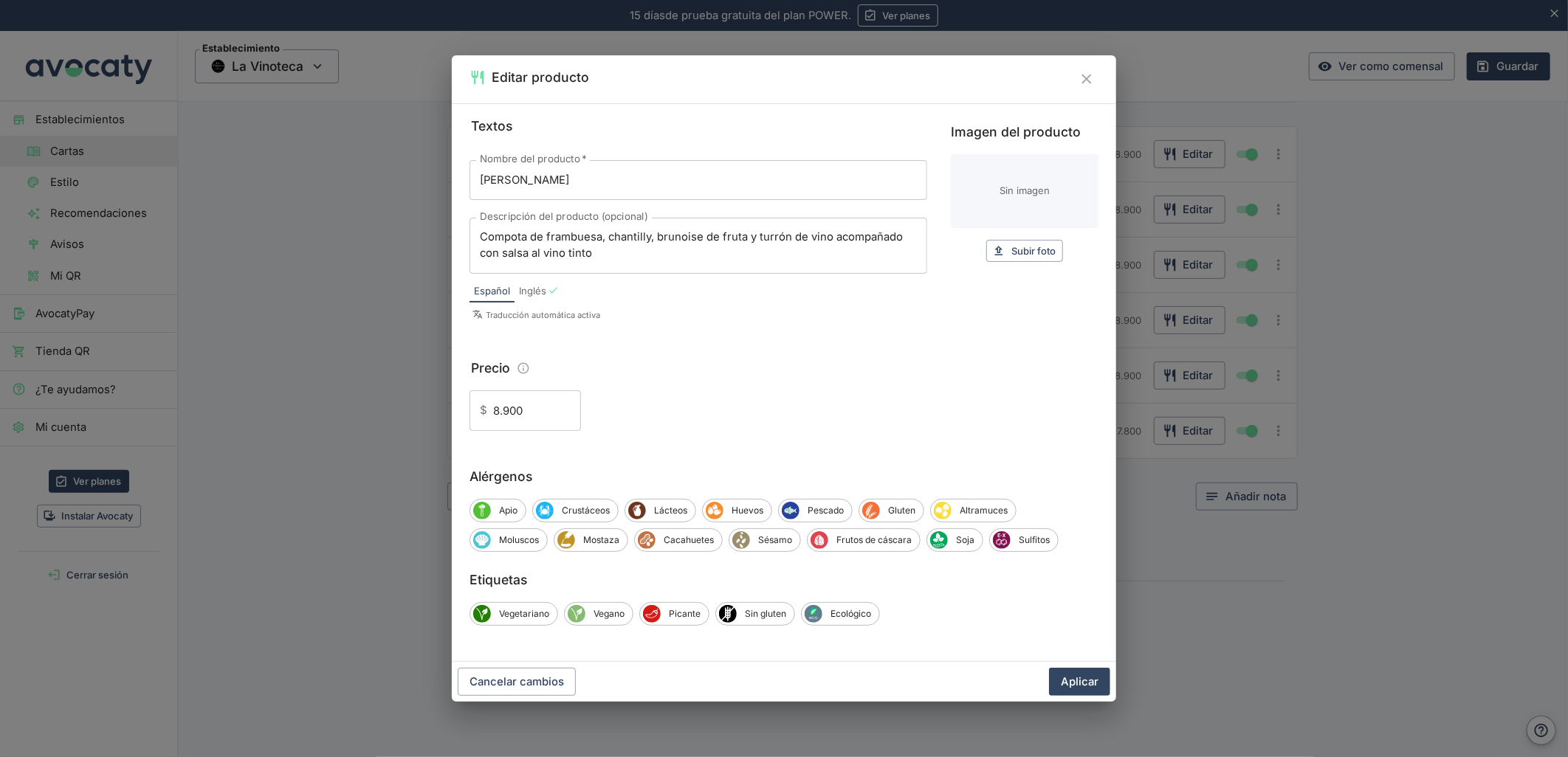
click at [1017, 183] on input "Imagen del producto" at bounding box center [1025, 192] width 148 height 74
type input "C:\fakepath\foo_d0aa0b3ad8.webp"
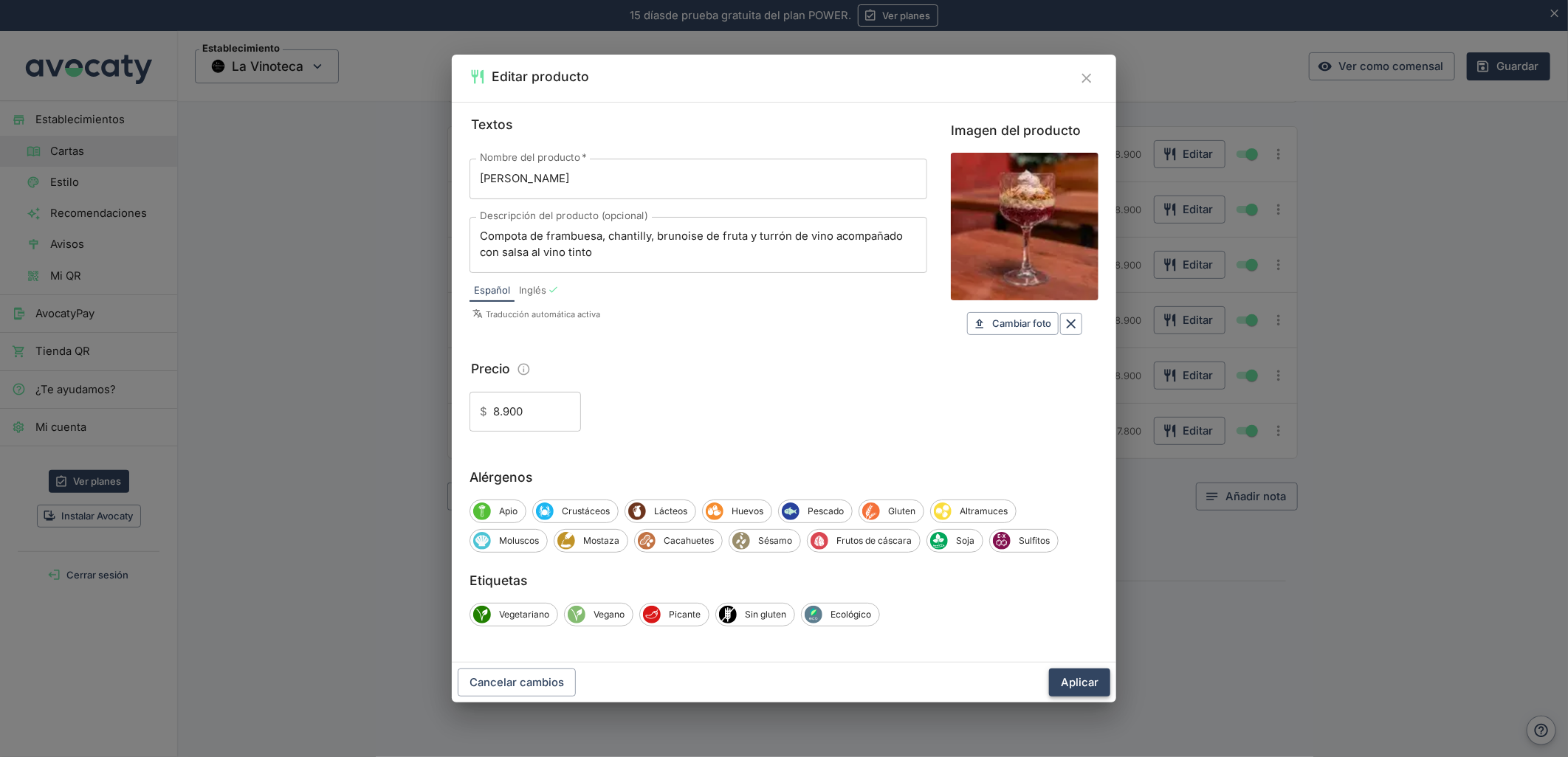
click at [1075, 684] on button "Aplicar" at bounding box center [1079, 682] width 61 height 28
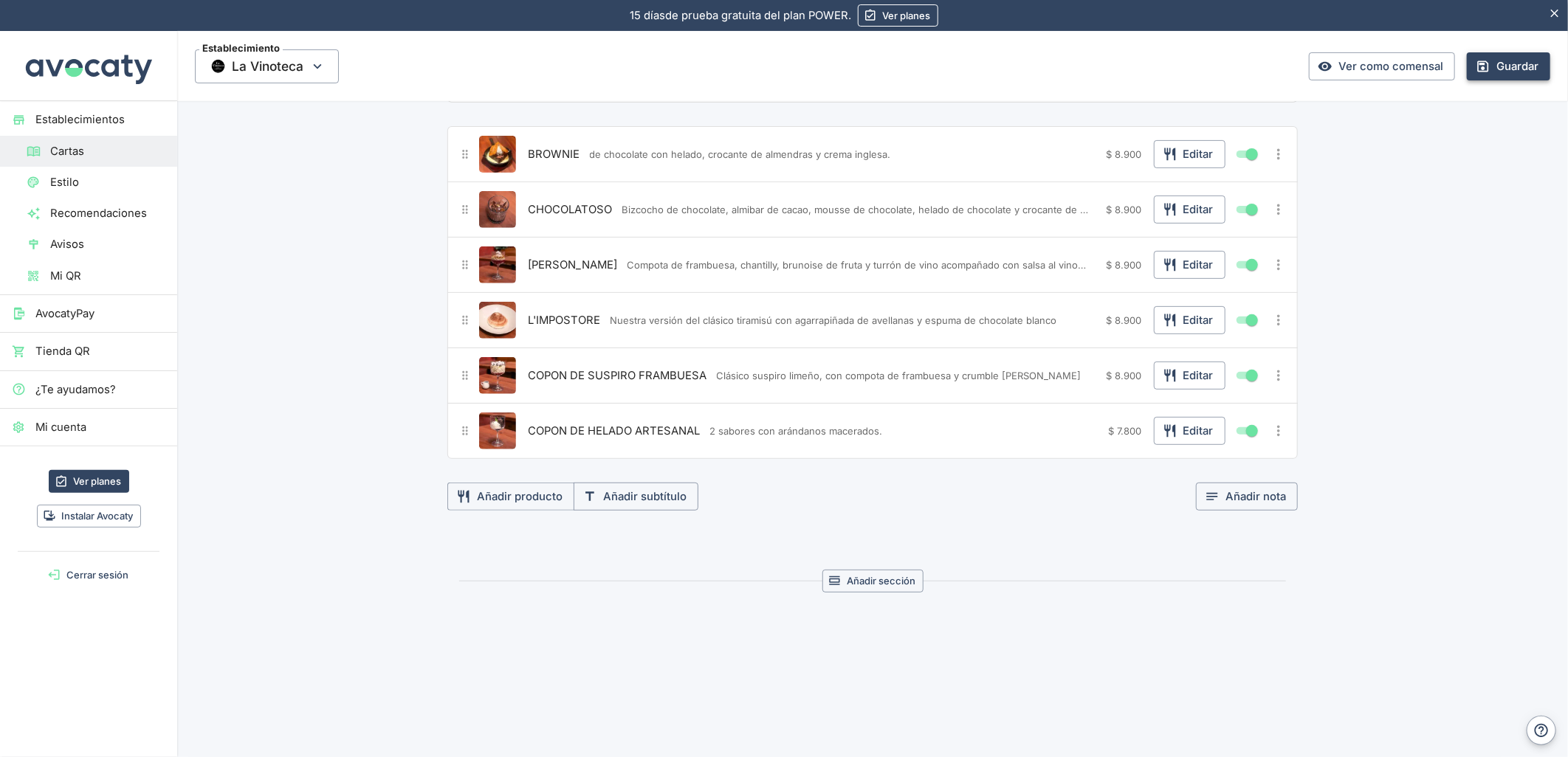
click at [1492, 79] on button "Guardar" at bounding box center [1509, 66] width 84 height 28
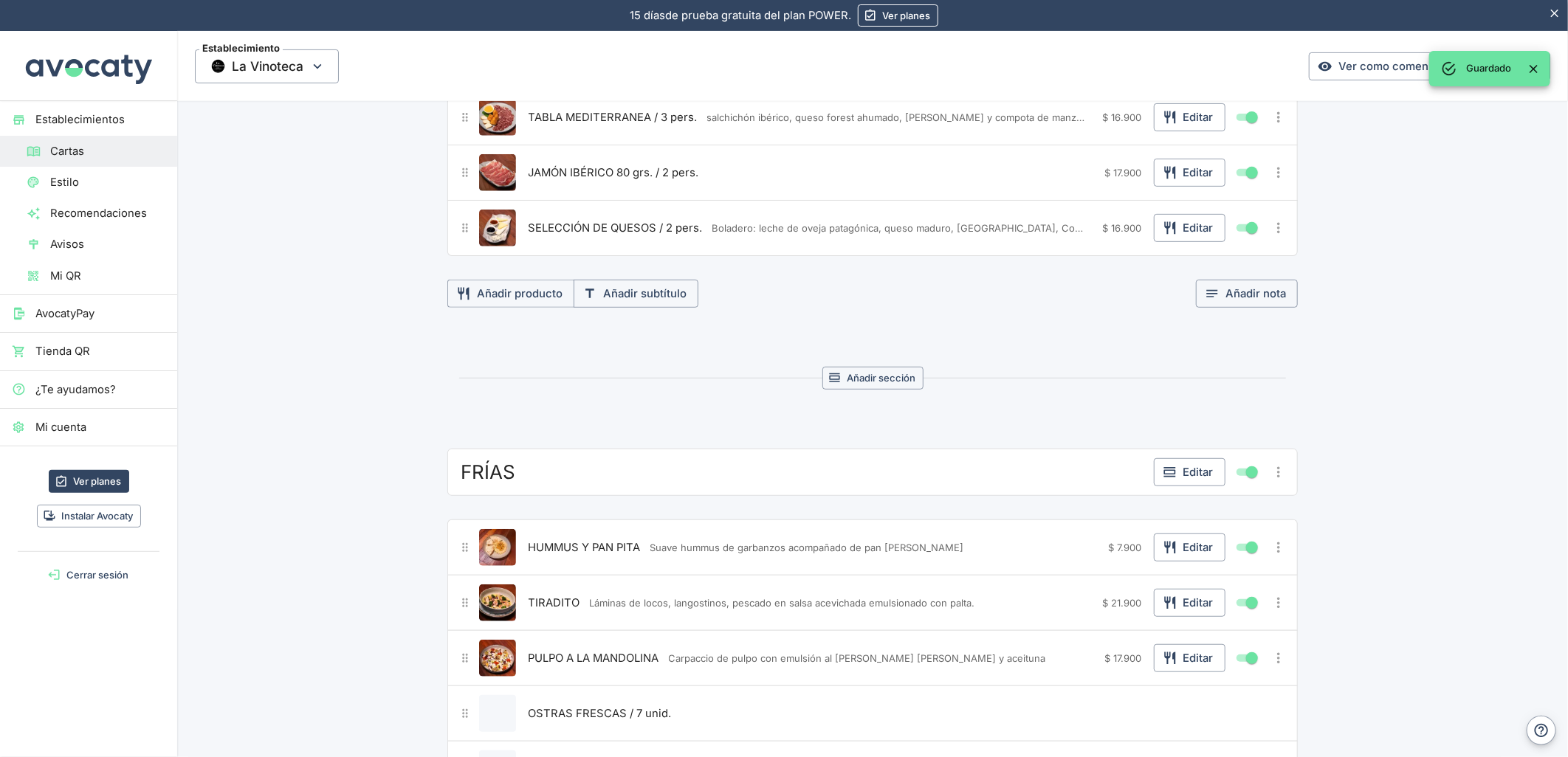
scroll to position [0, 0]
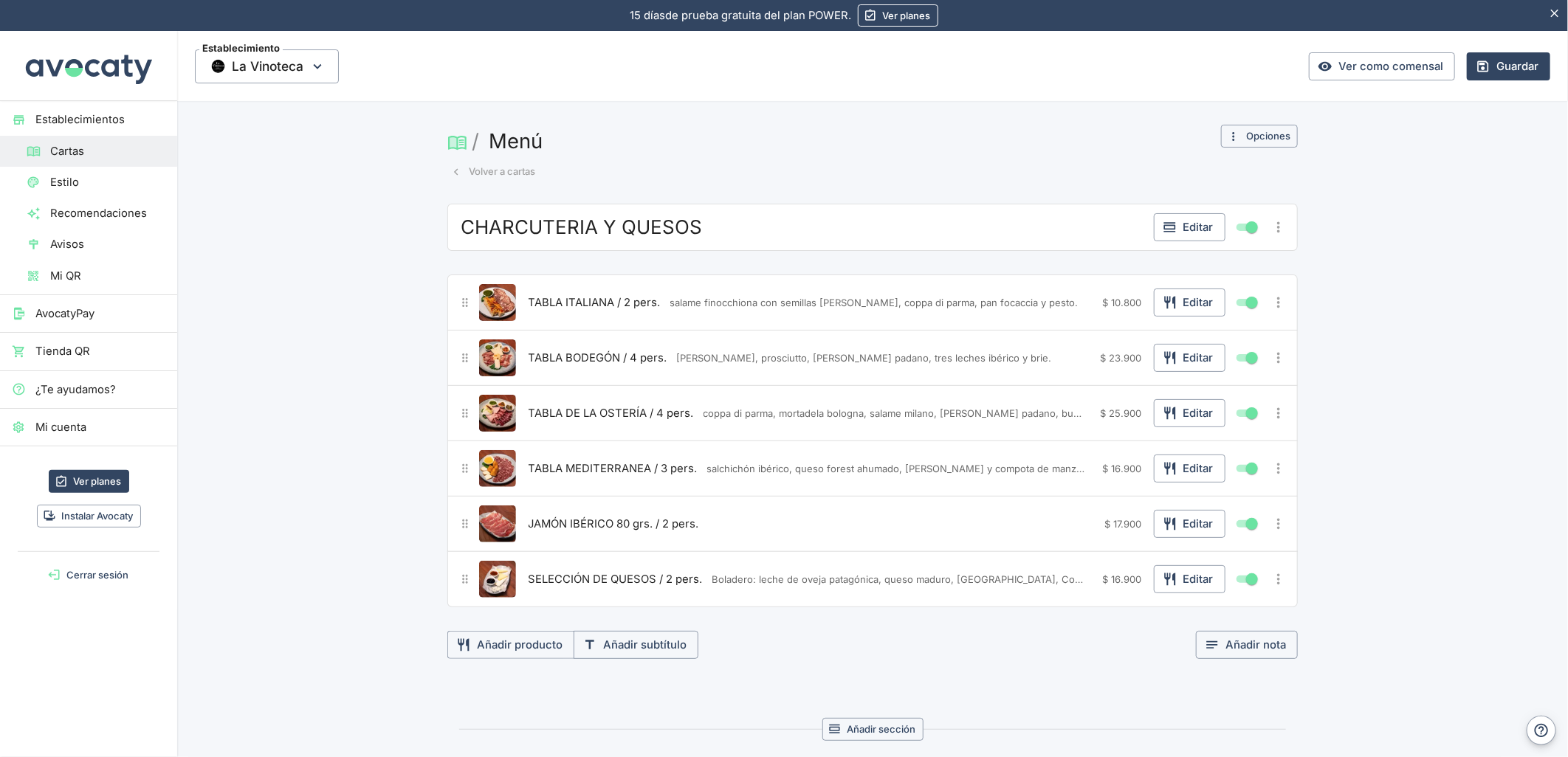
drag, startPoint x: 481, startPoint y: 166, endPoint x: 8, endPoint y: 225, distance: 476.7
click at [481, 166] on button "Volver a cartas" at bounding box center [493, 172] width 91 height 23
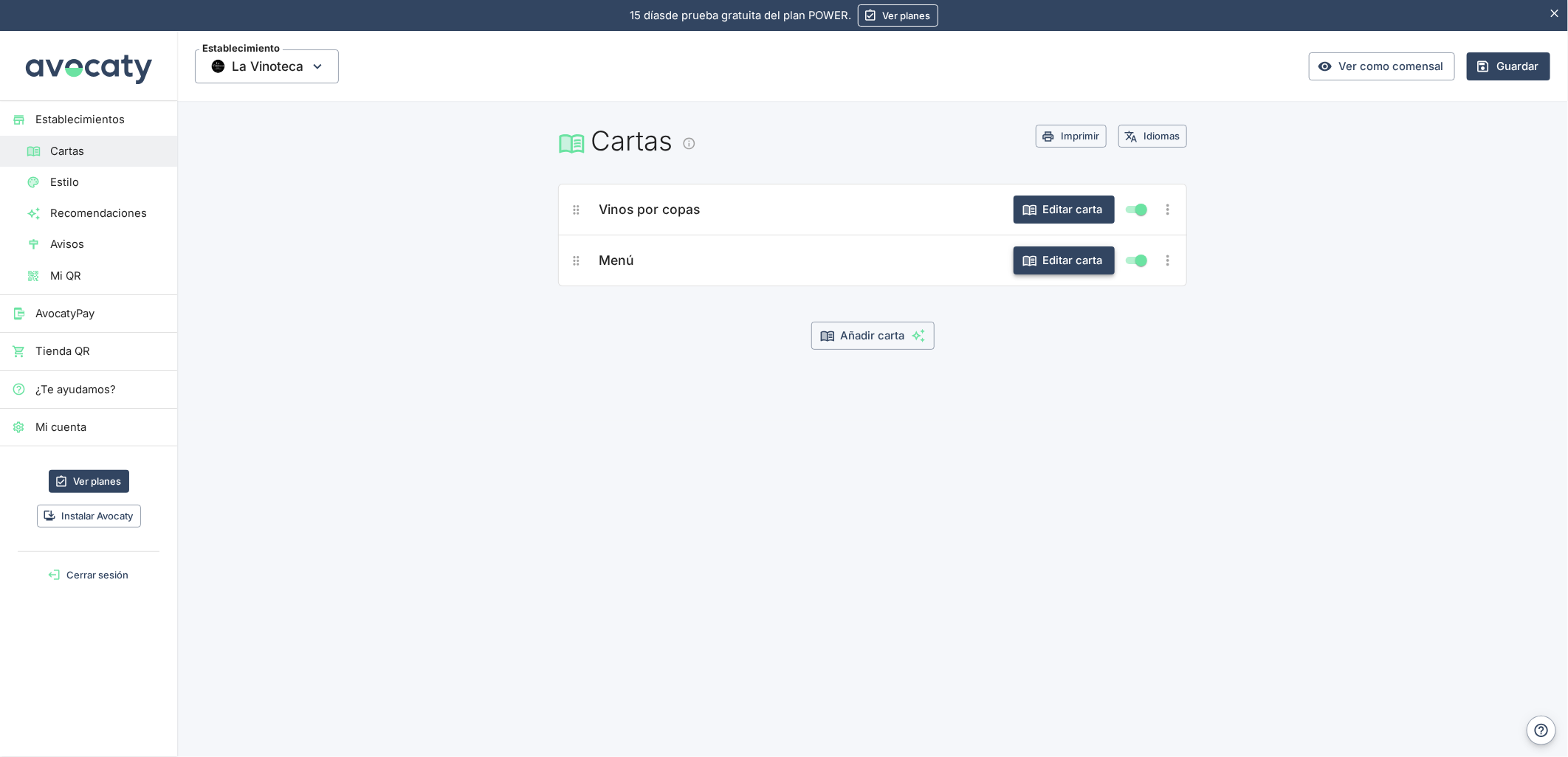
click at [1067, 252] on button "Editar carta" at bounding box center [1064, 260] width 101 height 28
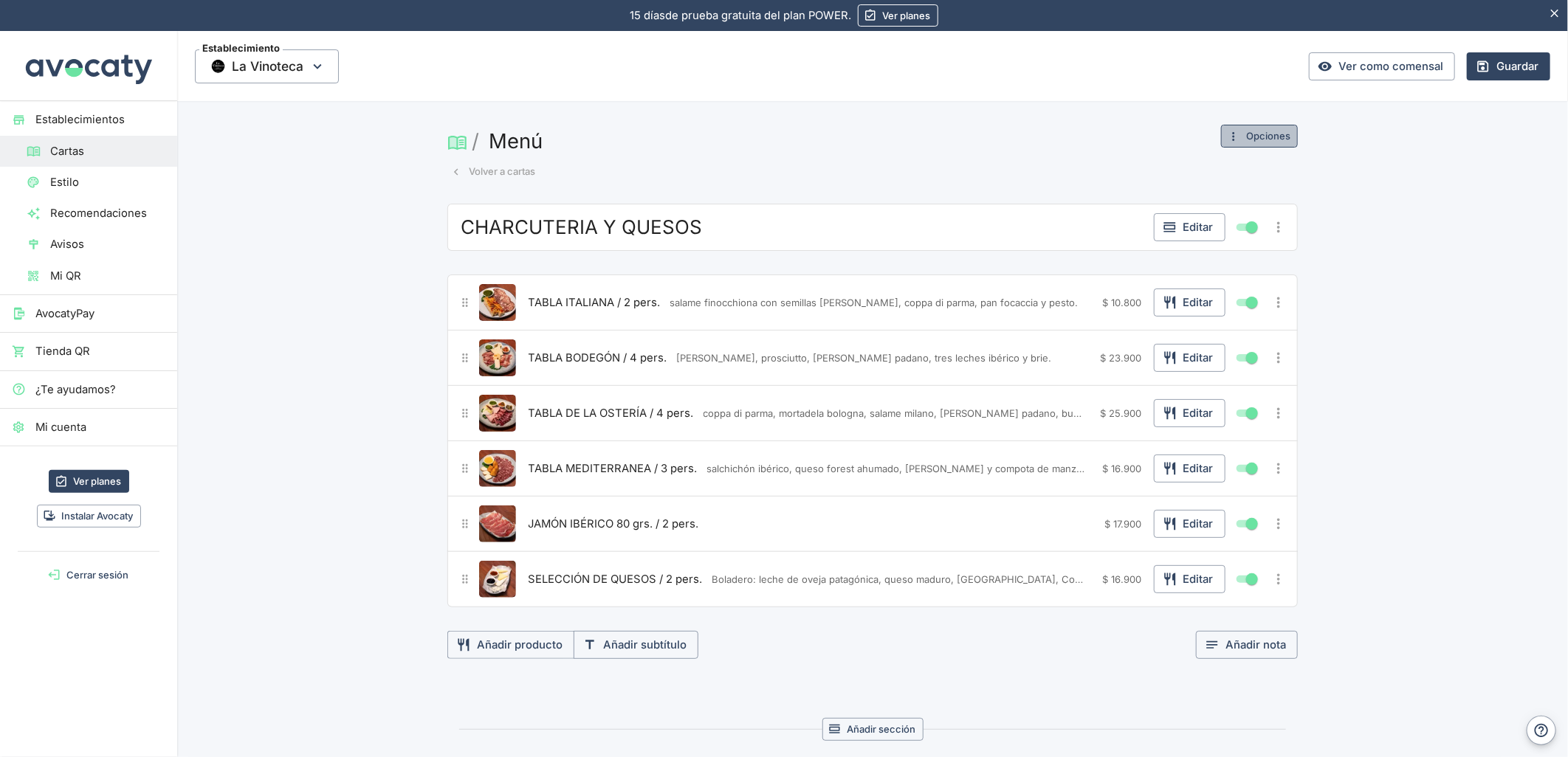
click at [1260, 131] on button "Opciones" at bounding box center [1258, 136] width 77 height 23
click at [1185, 163] on span "Cambiar nombre o imagen" at bounding box center [1212, 165] width 138 height 17
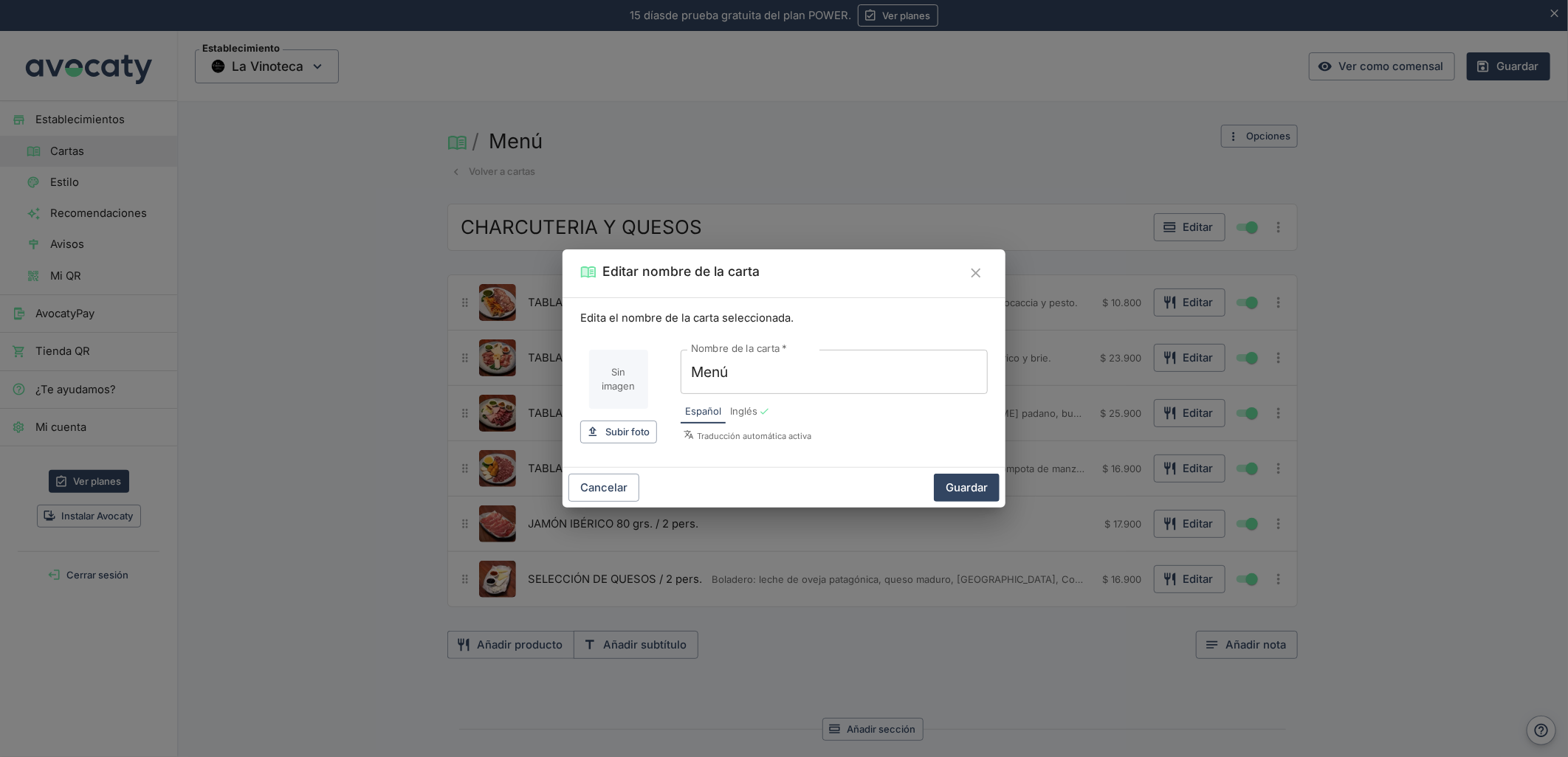
click at [1456, 293] on div "Editar nombre de la carta Edita el nombre de la carta seleccionada. Sin imagen …" at bounding box center [784, 378] width 1568 height 757
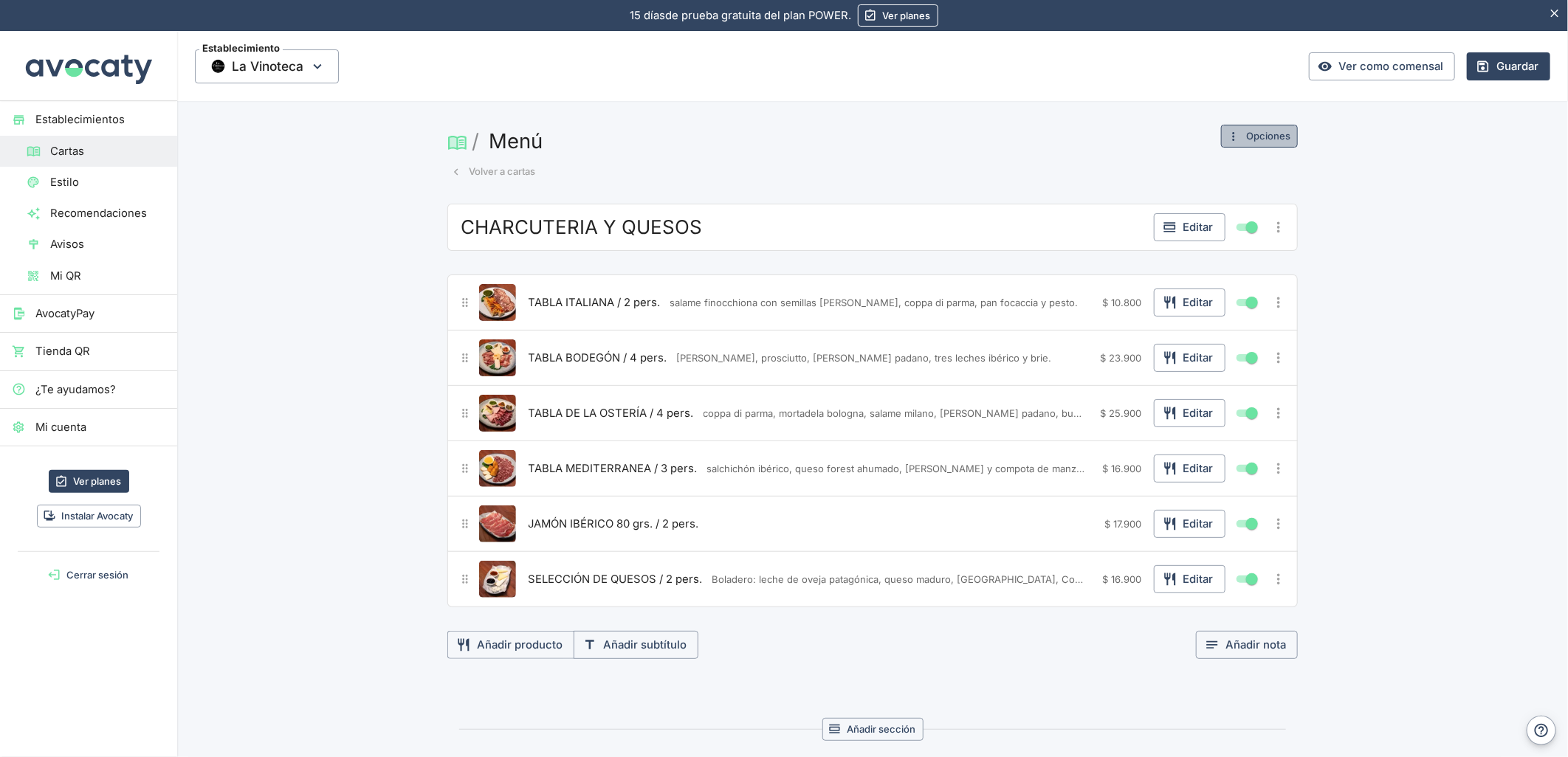
click at [1228, 131] on icon "button" at bounding box center [1234, 136] width 14 height 14
click at [1196, 163] on span "Cambiar nombre o imagen" at bounding box center [1212, 165] width 138 height 17
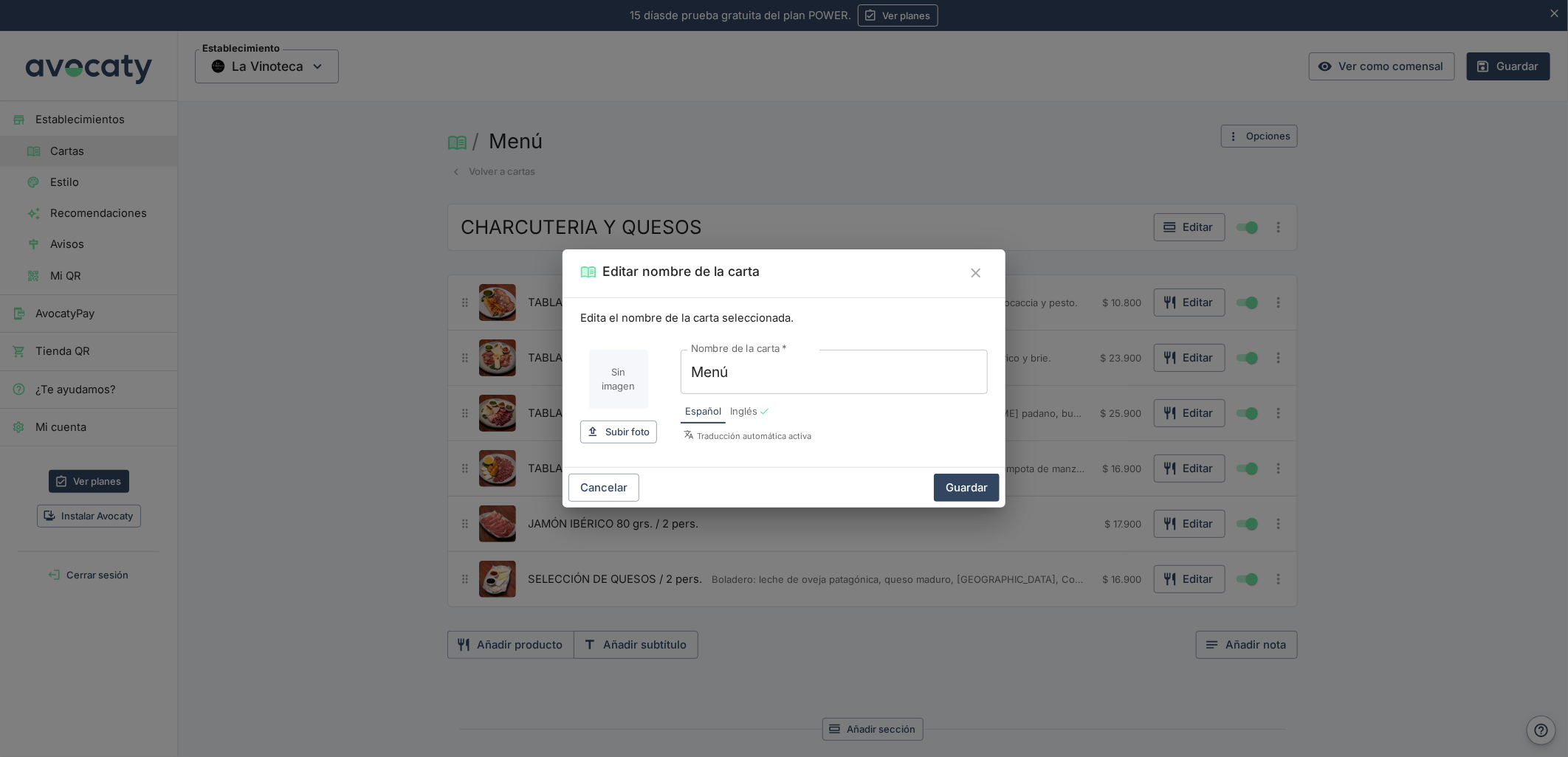
click at [570, 374] on div "Edita el nombre de la carta seleccionada. Sin imagen Subir foto Subir Nombre de…" at bounding box center [784, 382] width 443 height 170
click at [606, 378] on input "Imagen de carta" at bounding box center [618, 379] width 59 height 59
type input "C:\fakepath\foo_8395567e04.webp"
click at [949, 487] on button "Guardar" at bounding box center [966, 487] width 66 height 28
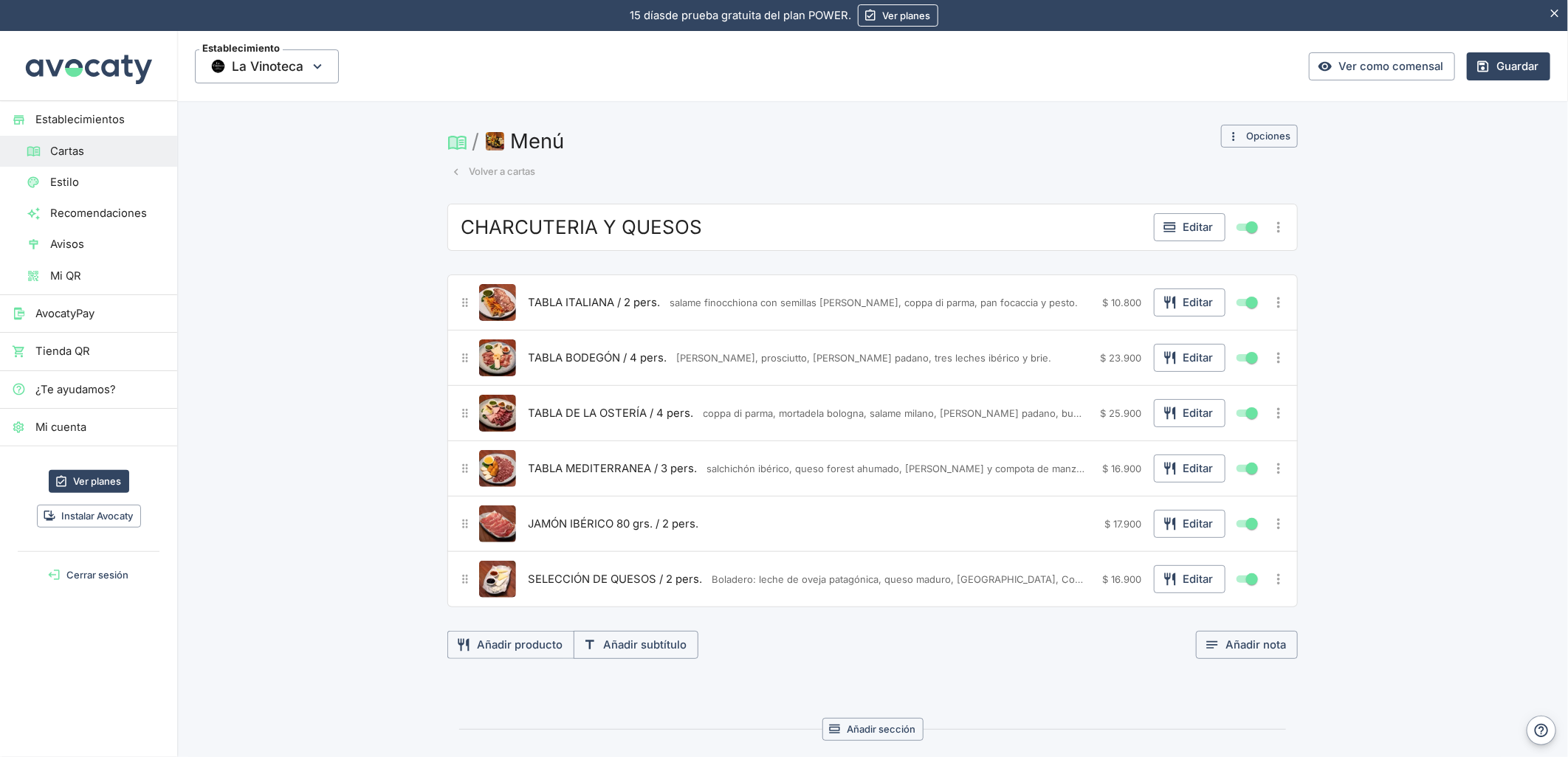
click at [512, 165] on button "Volver a cartas" at bounding box center [493, 172] width 91 height 23
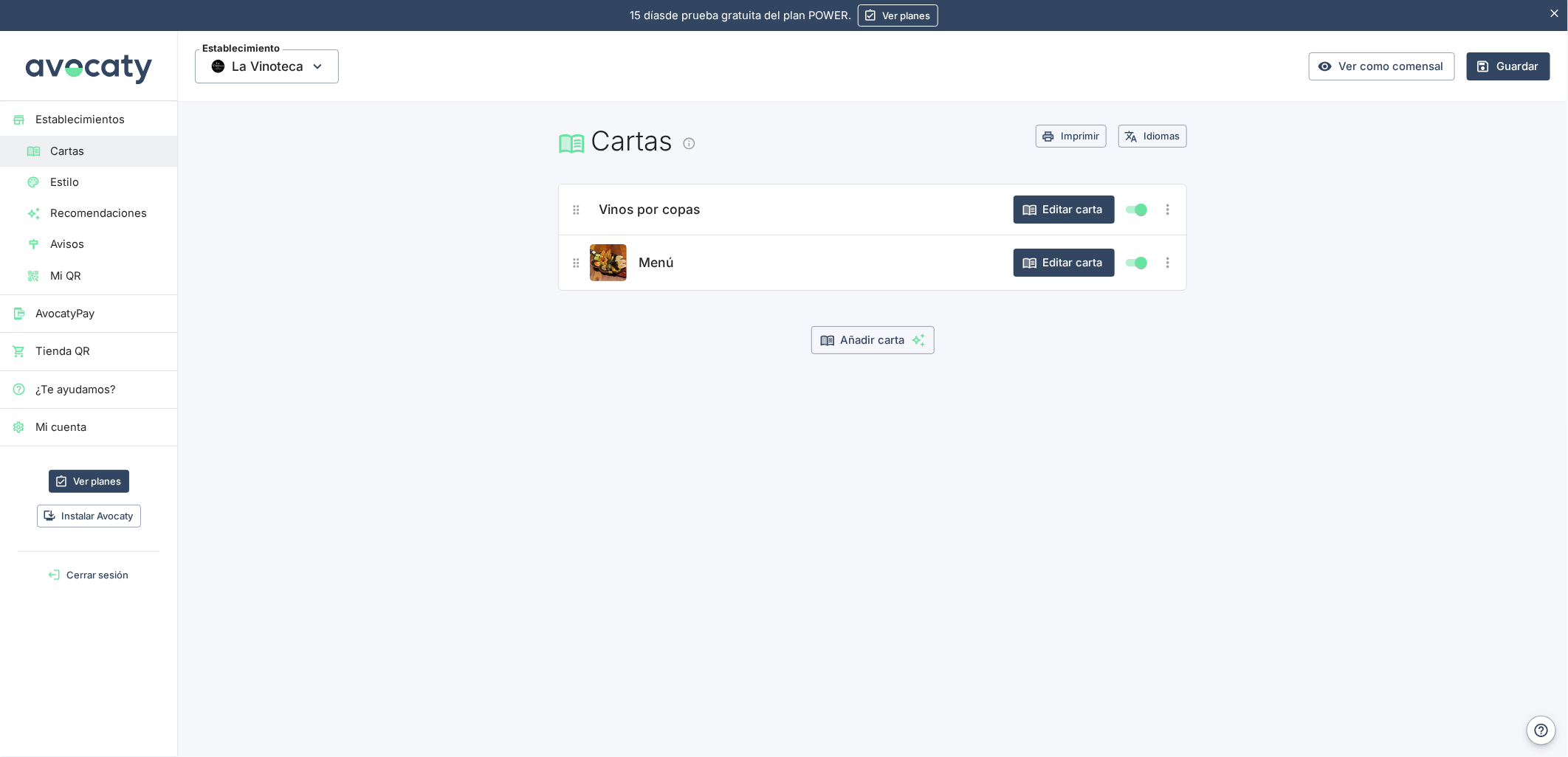
drag, startPoint x: 951, startPoint y: 660, endPoint x: 919, endPoint y: 549, distance: 115.5
click at [951, 661] on div "Establecimiento La Vinoteca Ver como comensal Guardar Cartas Imprimir Idiomas V…" at bounding box center [872, 394] width 1391 height 726
click at [1090, 206] on button "Editar carta" at bounding box center [1064, 209] width 101 height 28
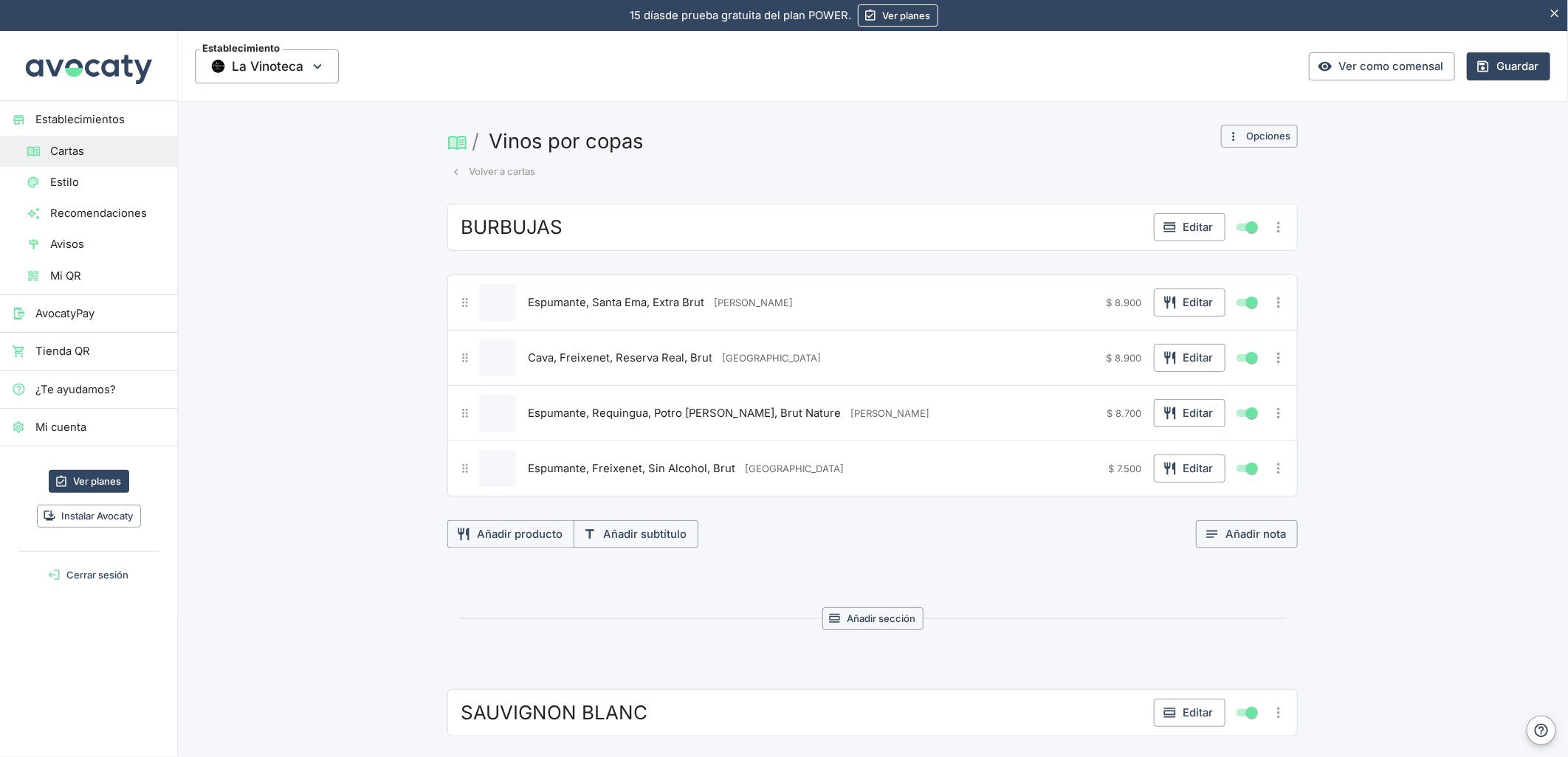
click at [1281, 127] on button "Opciones" at bounding box center [1258, 136] width 77 height 23
click at [1230, 158] on span "Cambiar nombre o imagen" at bounding box center [1212, 165] width 138 height 17
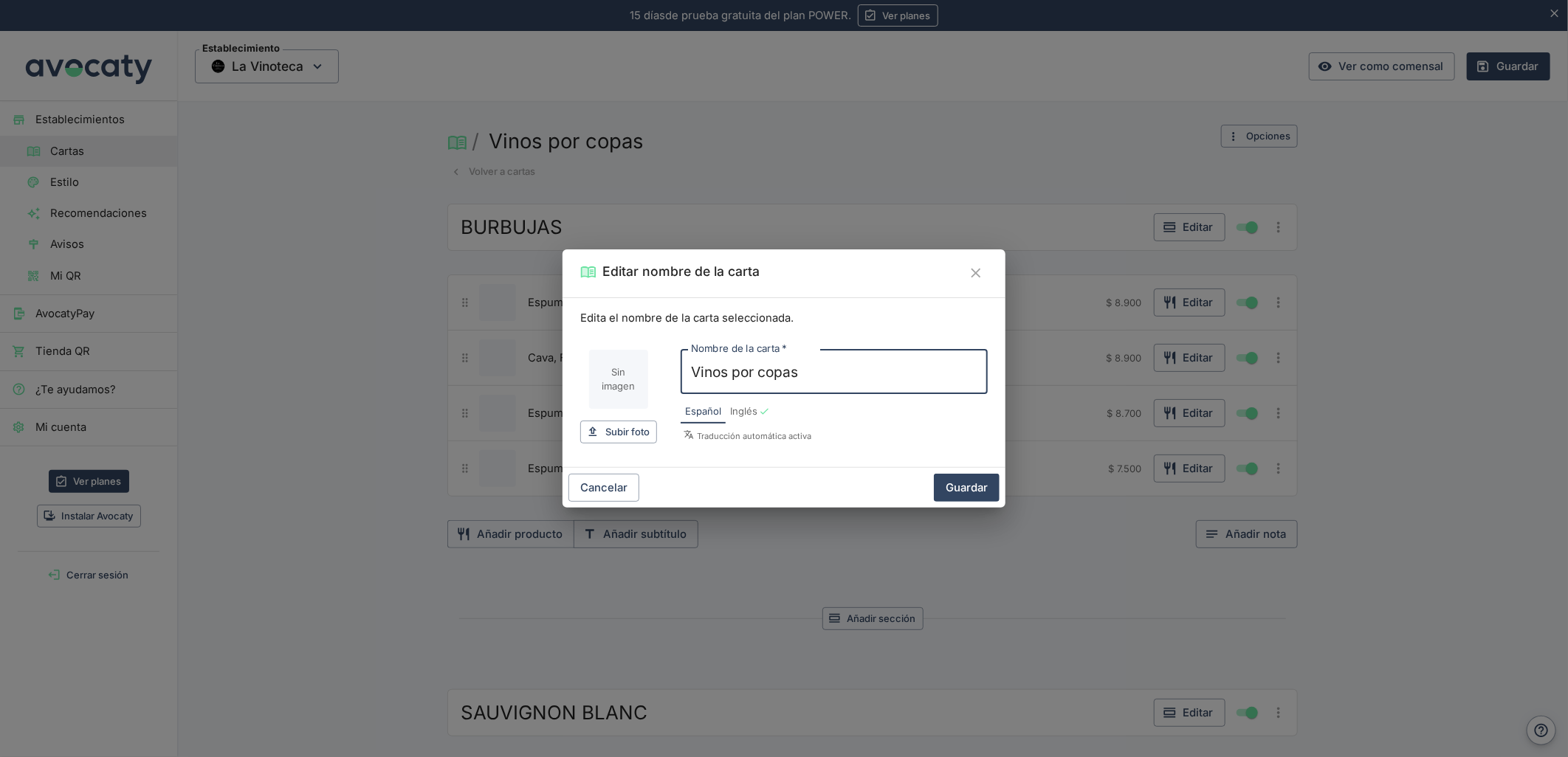
click at [592, 380] on input "Imagen de carta" at bounding box center [618, 379] width 59 height 59
type input "C:\fakepath\Captura de pantalla [DATE] 181708.png"
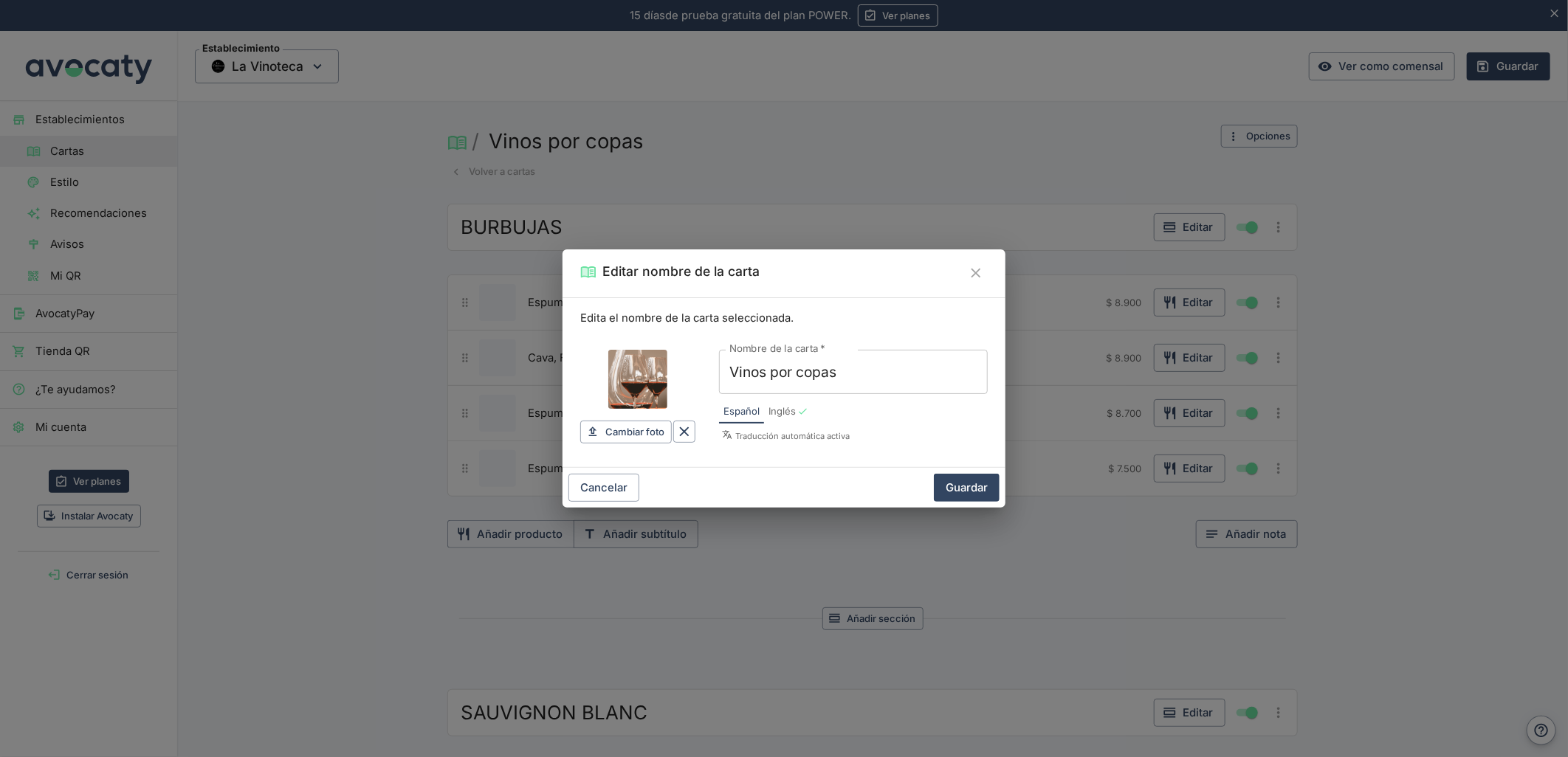
click at [1002, 487] on div "Cancelar Guardar" at bounding box center [784, 487] width 443 height 40
click at [972, 478] on button "Guardar" at bounding box center [966, 487] width 66 height 28
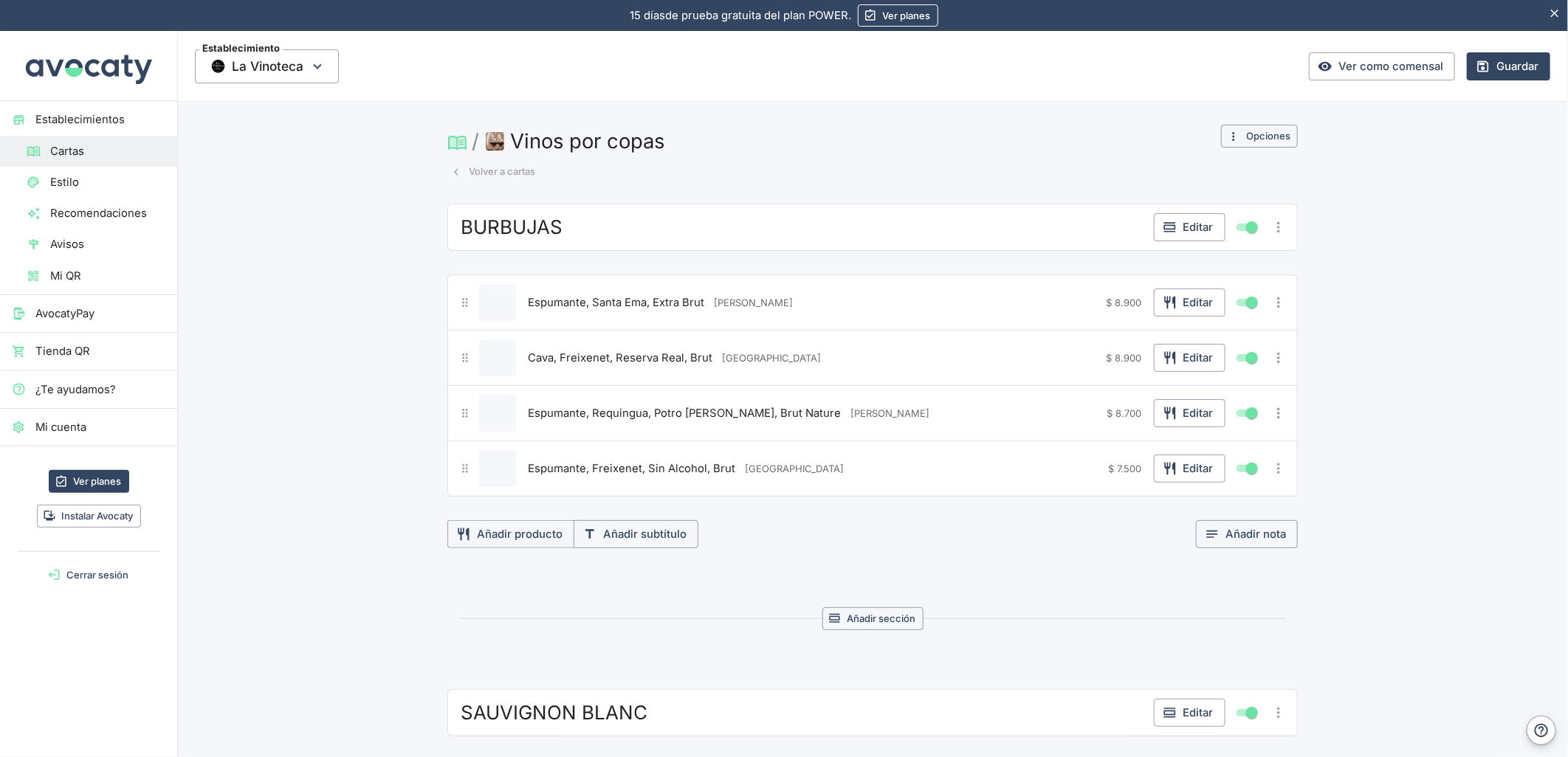
click at [469, 170] on button "Volver a cartas" at bounding box center [493, 172] width 91 height 23
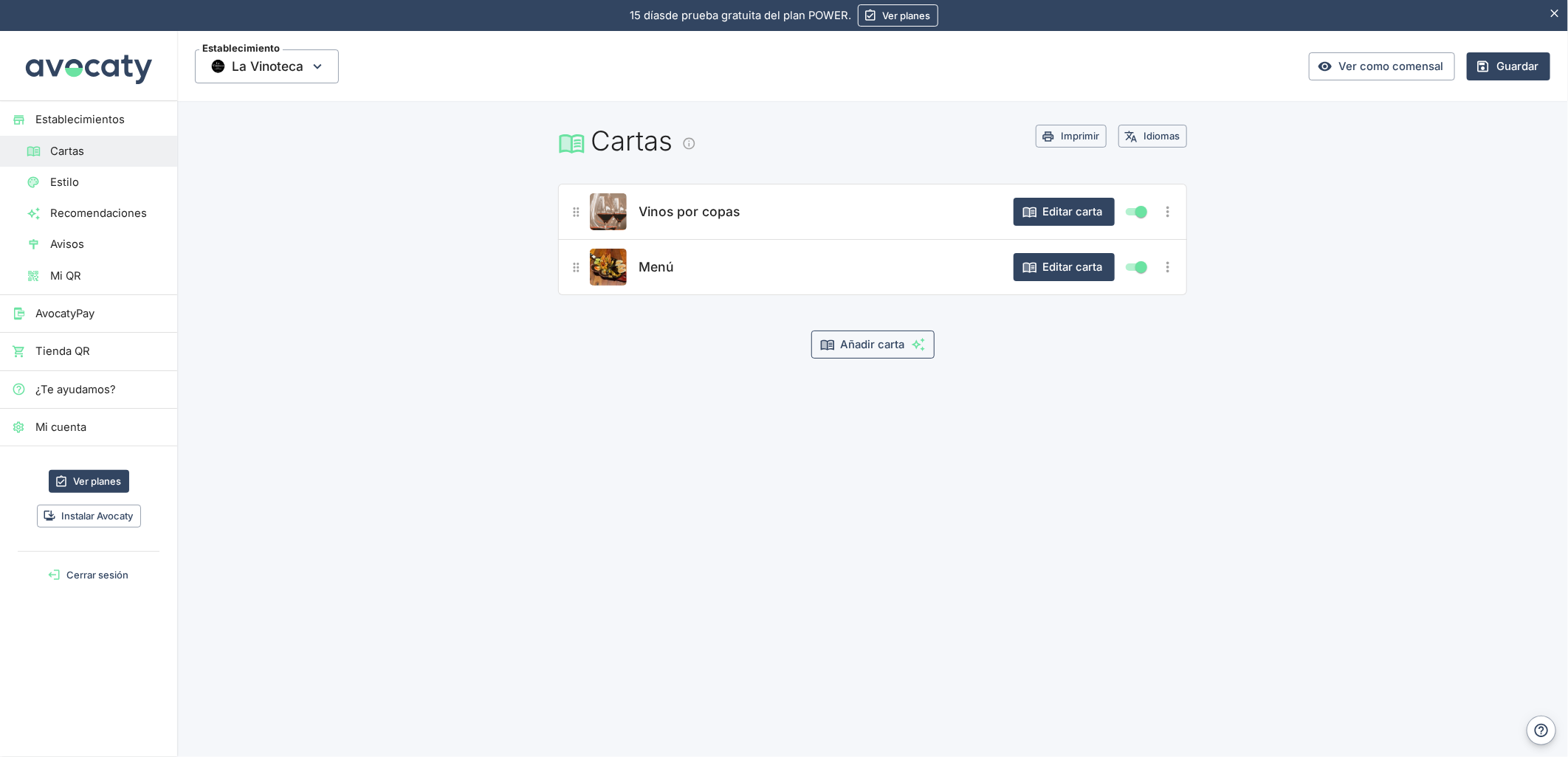
click at [858, 346] on button "Añadir carta" at bounding box center [873, 344] width 124 height 28
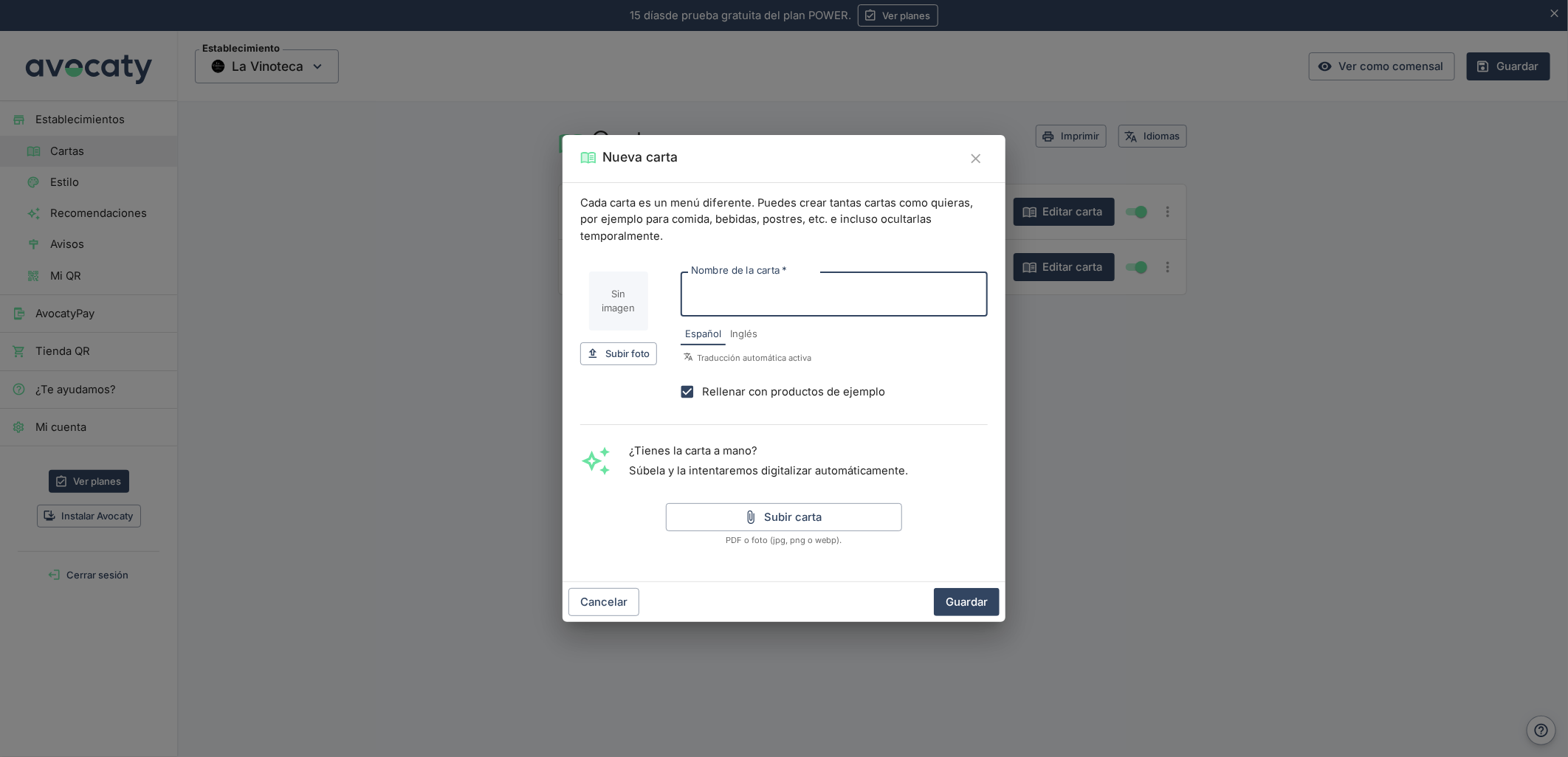
click at [768, 298] on input "Nombre de la carta   *" at bounding box center [834, 294] width 308 height 45
type input "Enólogos"
click at [772, 518] on button "Subir carta" at bounding box center [784, 517] width 237 height 28
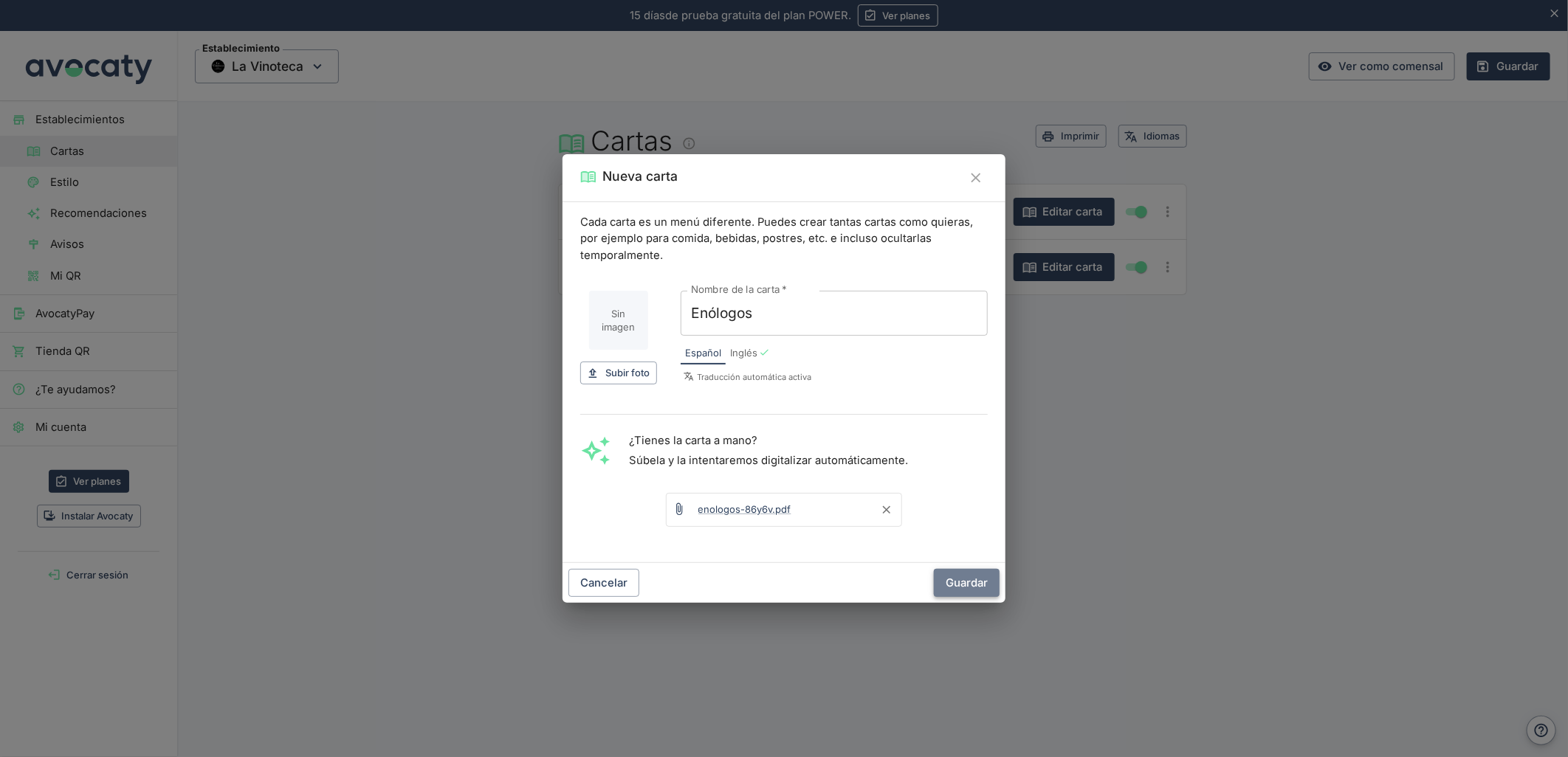
click at [964, 577] on button "Guardar" at bounding box center [966, 583] width 66 height 28
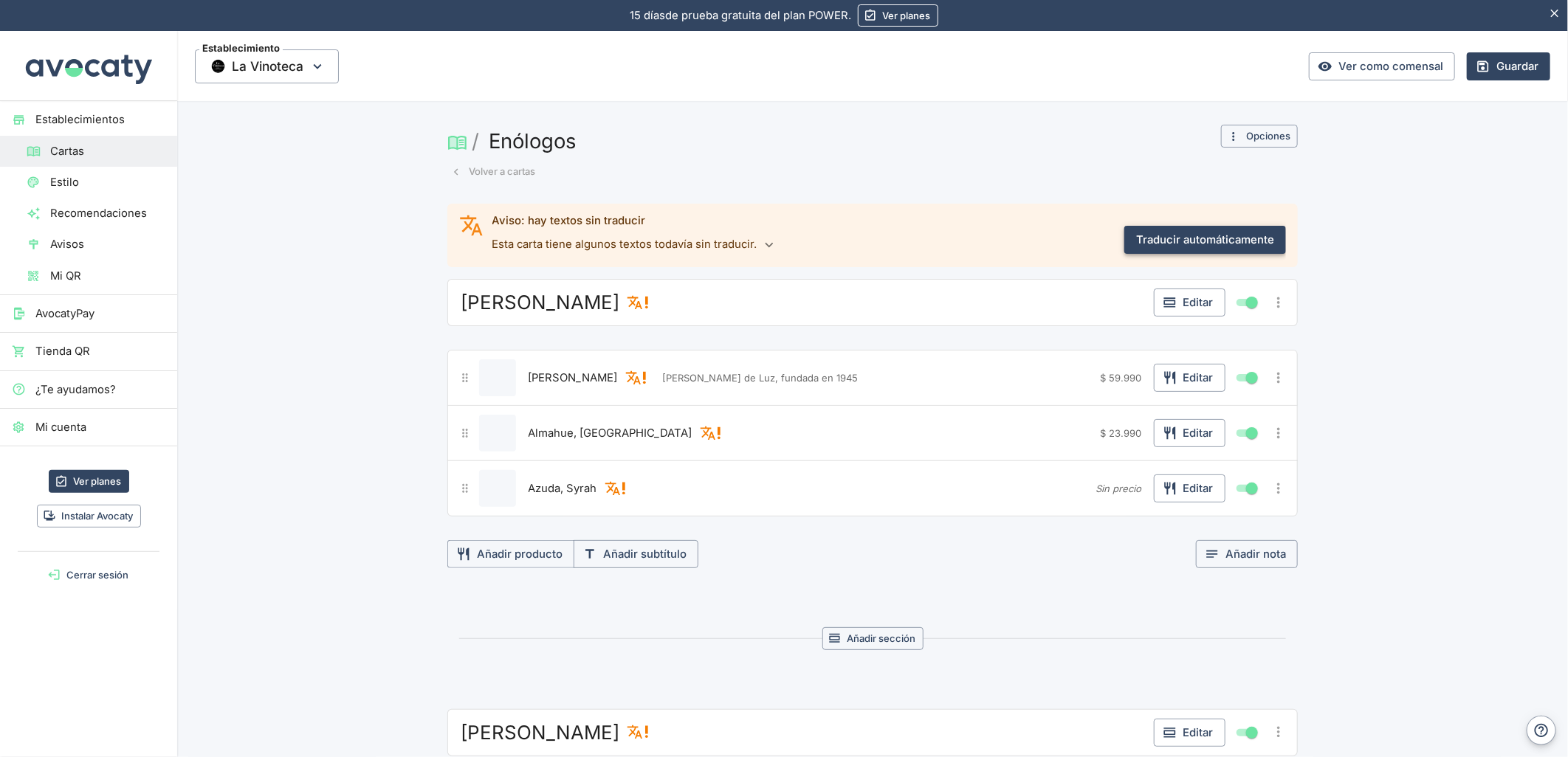
click at [1178, 243] on button "Traducir automáticamente" at bounding box center [1205, 239] width 162 height 28
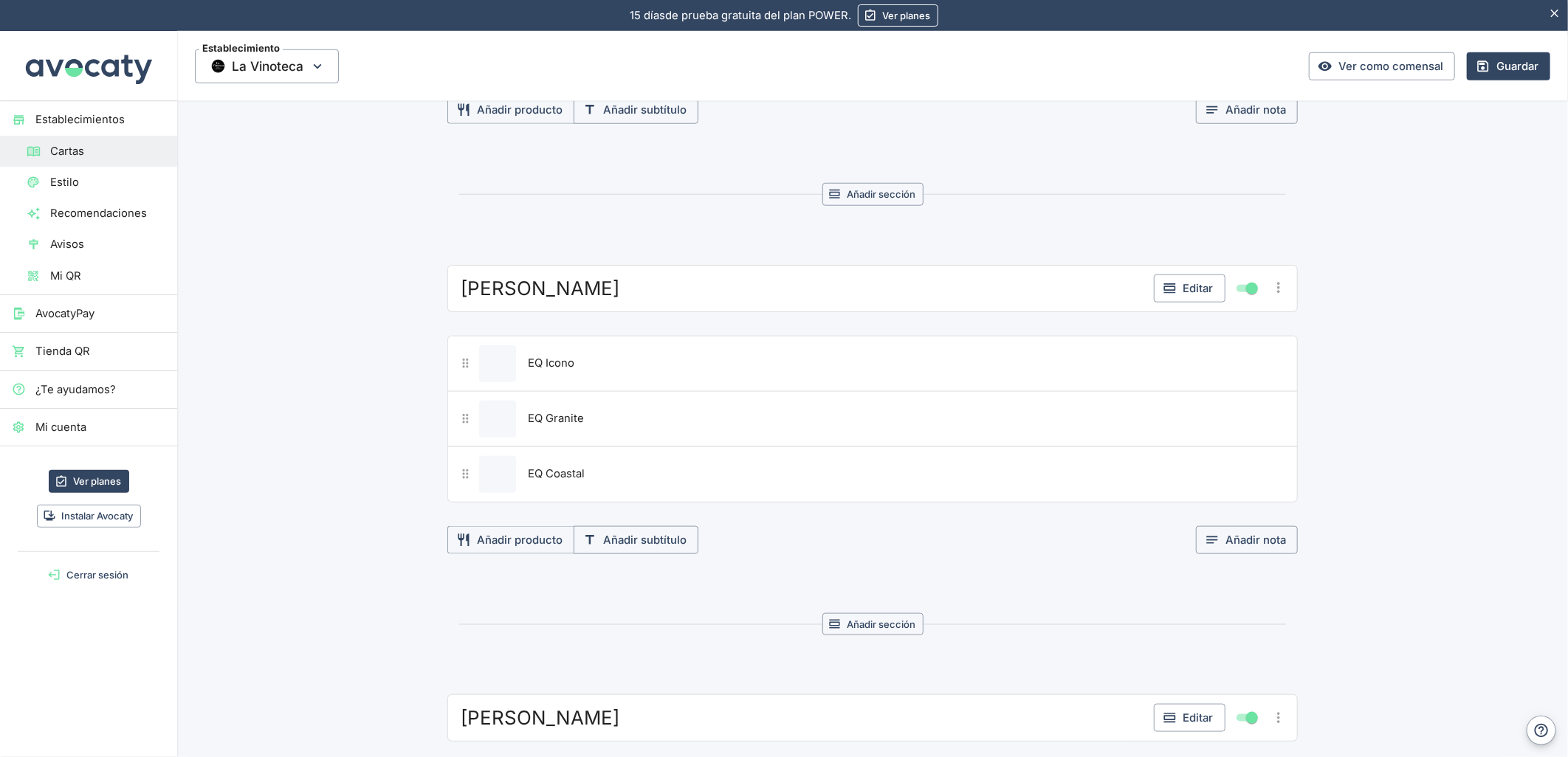
scroll to position [4856, 0]
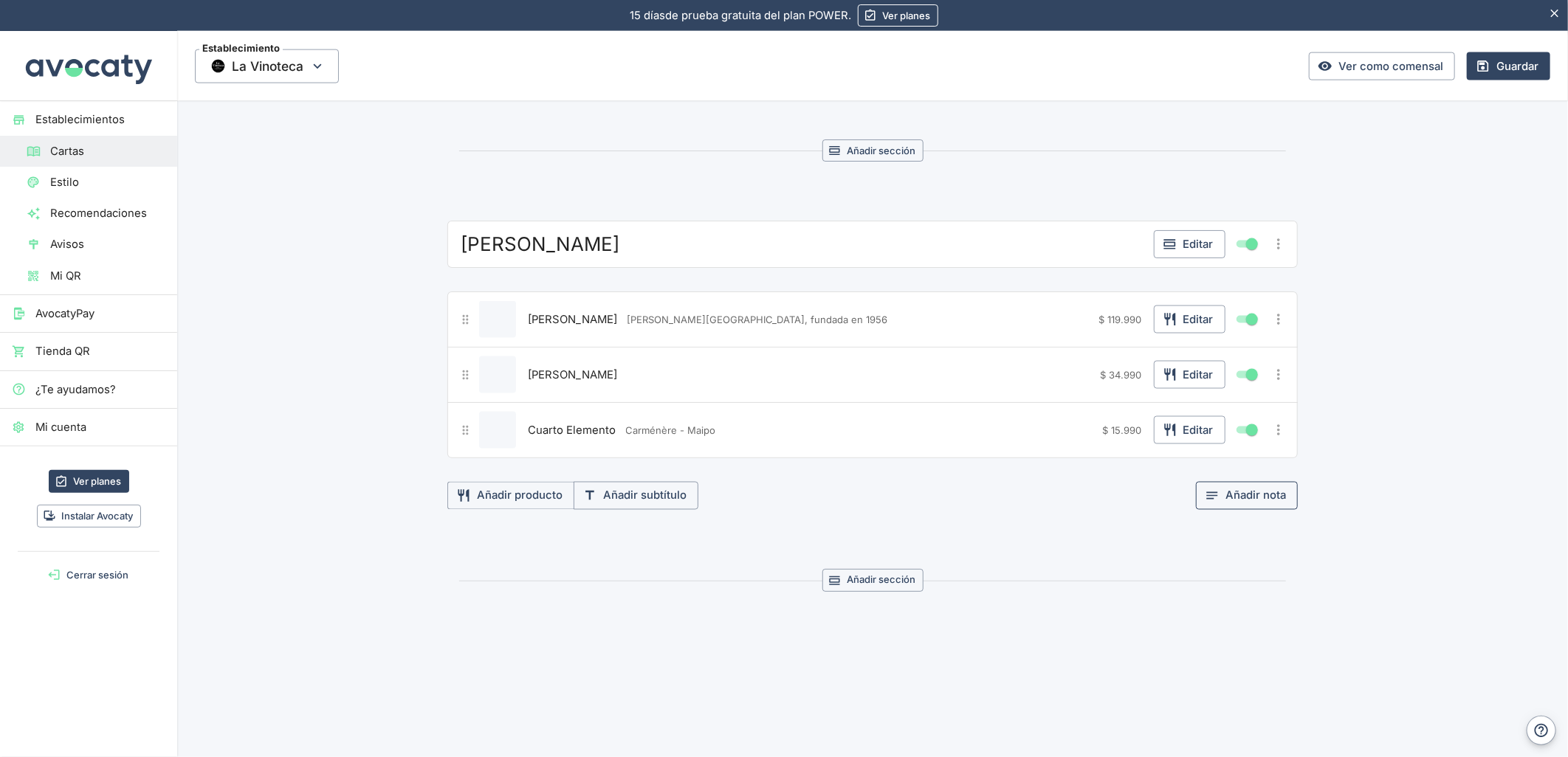
click at [1222, 503] on button "Añadir nota" at bounding box center [1247, 495] width 102 height 28
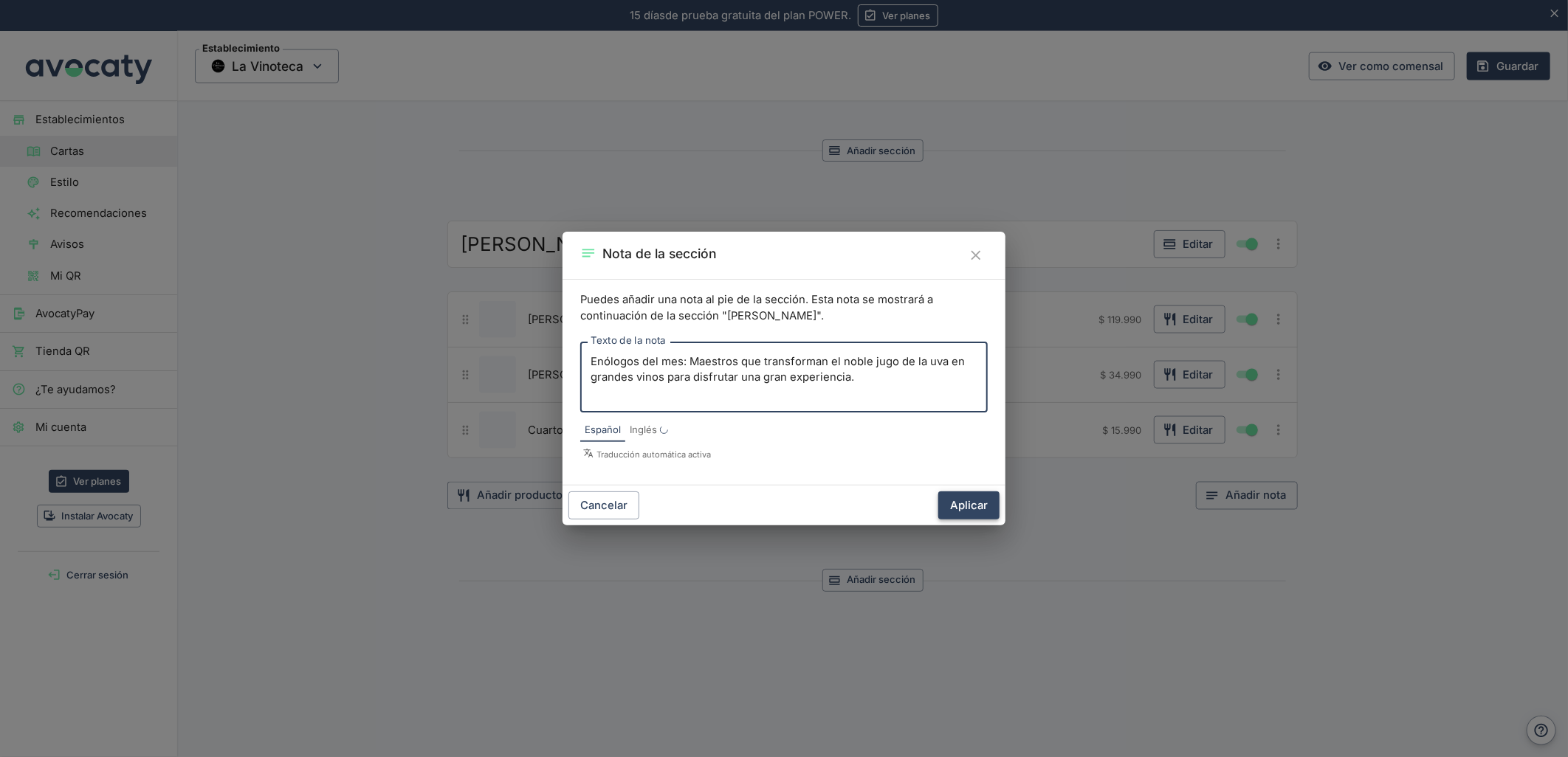
type textarea "Enólogos del mes: Maestros que transforman el noble jugo de la uva en grandes v…"
click at [968, 515] on button "Aplicar" at bounding box center [968, 505] width 61 height 28
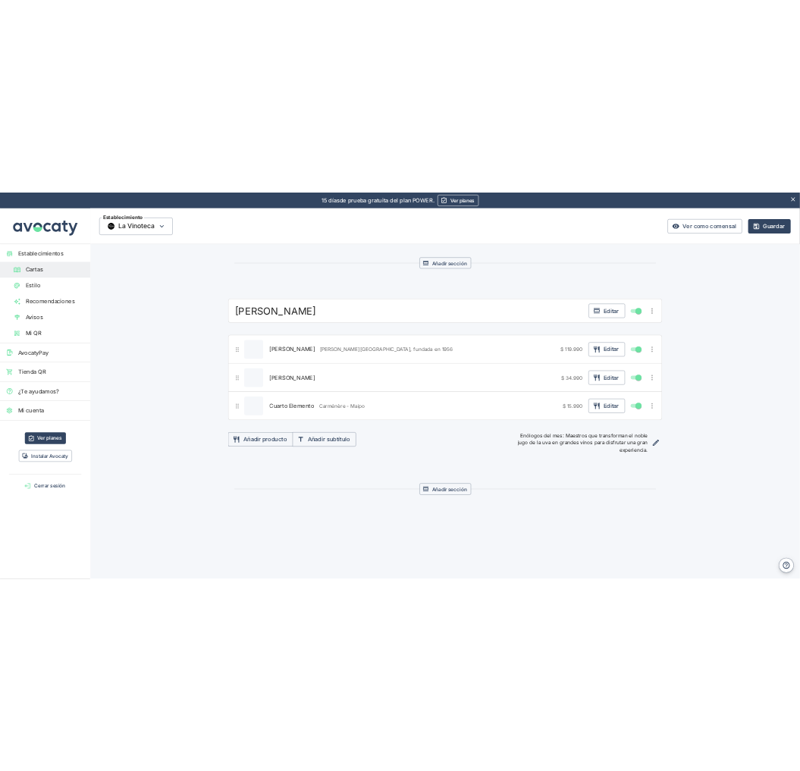
scroll to position [0, 0]
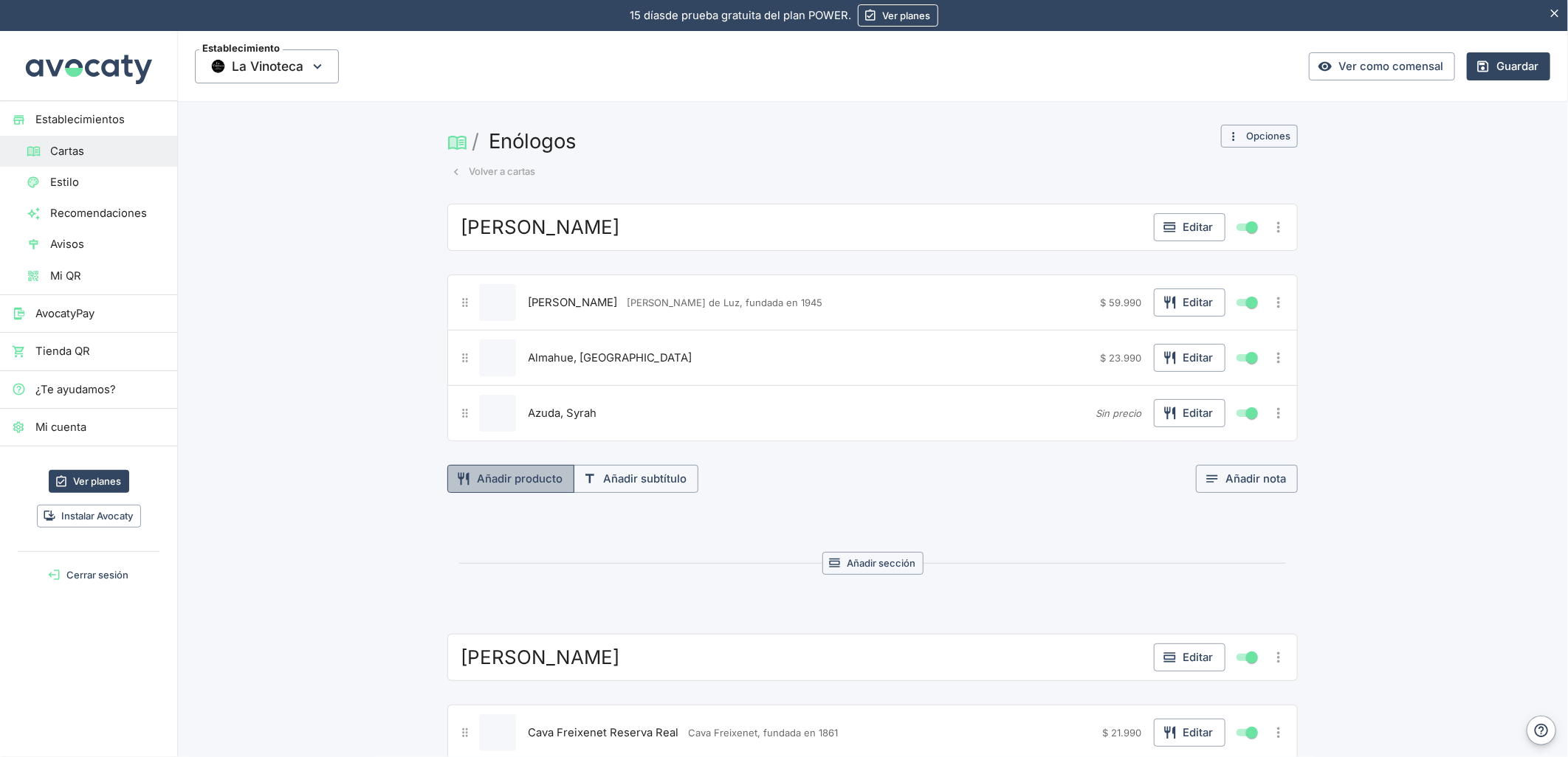
click at [485, 475] on button "Añadir producto" at bounding box center [511, 479] width 127 height 28
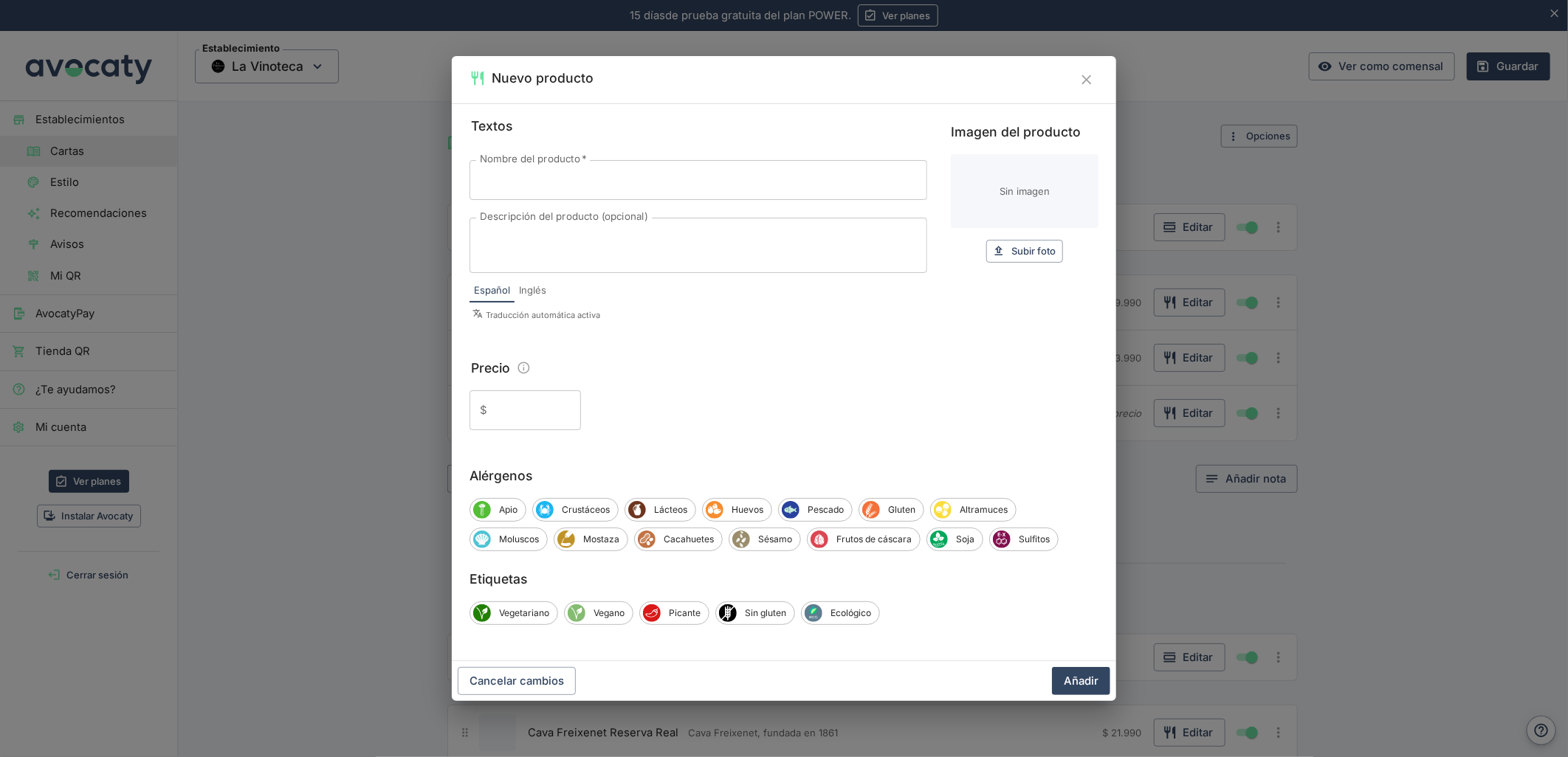
drag, startPoint x: 684, startPoint y: 180, endPoint x: 166, endPoint y: 271, distance: 525.9
click at [684, 180] on input "Nombre del producto   *" at bounding box center [698, 180] width 457 height 40
paste input "Agras, País"
type input "Agras, País"
click at [531, 243] on textarea "Descripción del producto (opcional)" at bounding box center [698, 246] width 437 height 31
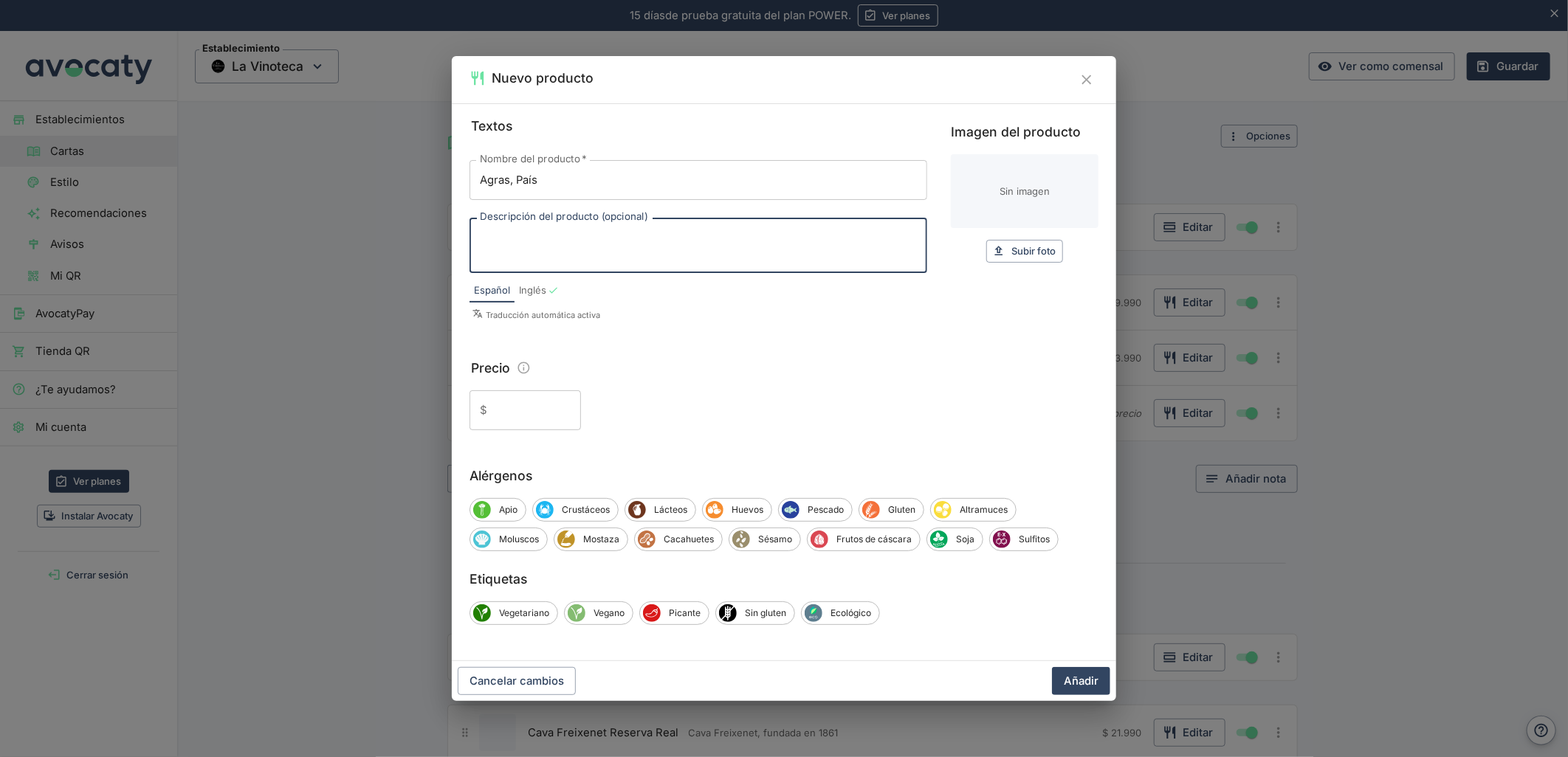
paste textarea "Vino Agras País de [PERSON_NAME] es una celebración de la cepa ancestral chilen…"
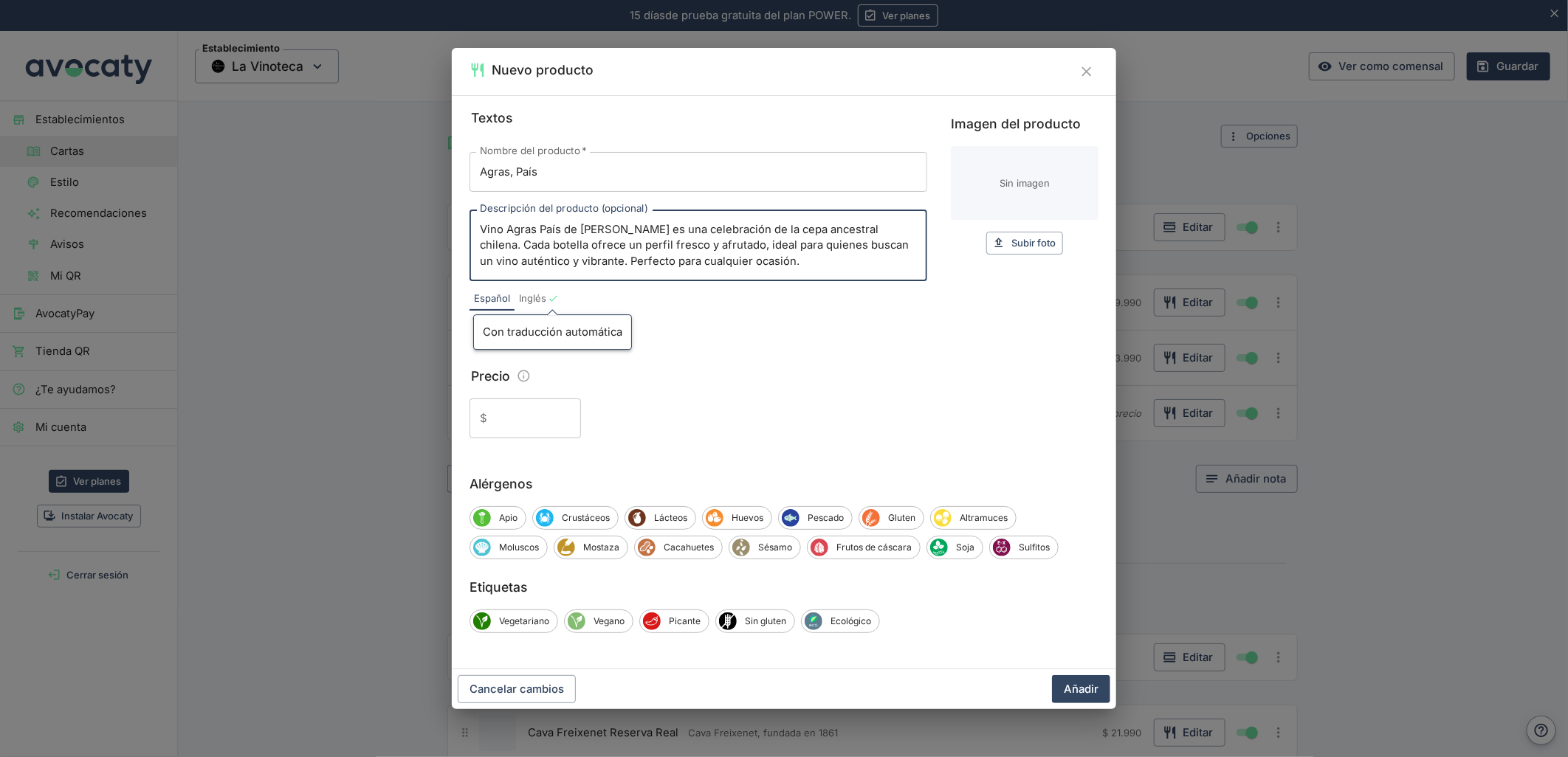
type textarea "Vino Agras País de [PERSON_NAME] es una celebración de la cepa ancestral chilen…"
click at [546, 423] on input "Precio" at bounding box center [537, 418] width 88 height 40
type input "19.90"
click at [1052, 675] on button "Añadir" at bounding box center [1081, 689] width 58 height 28
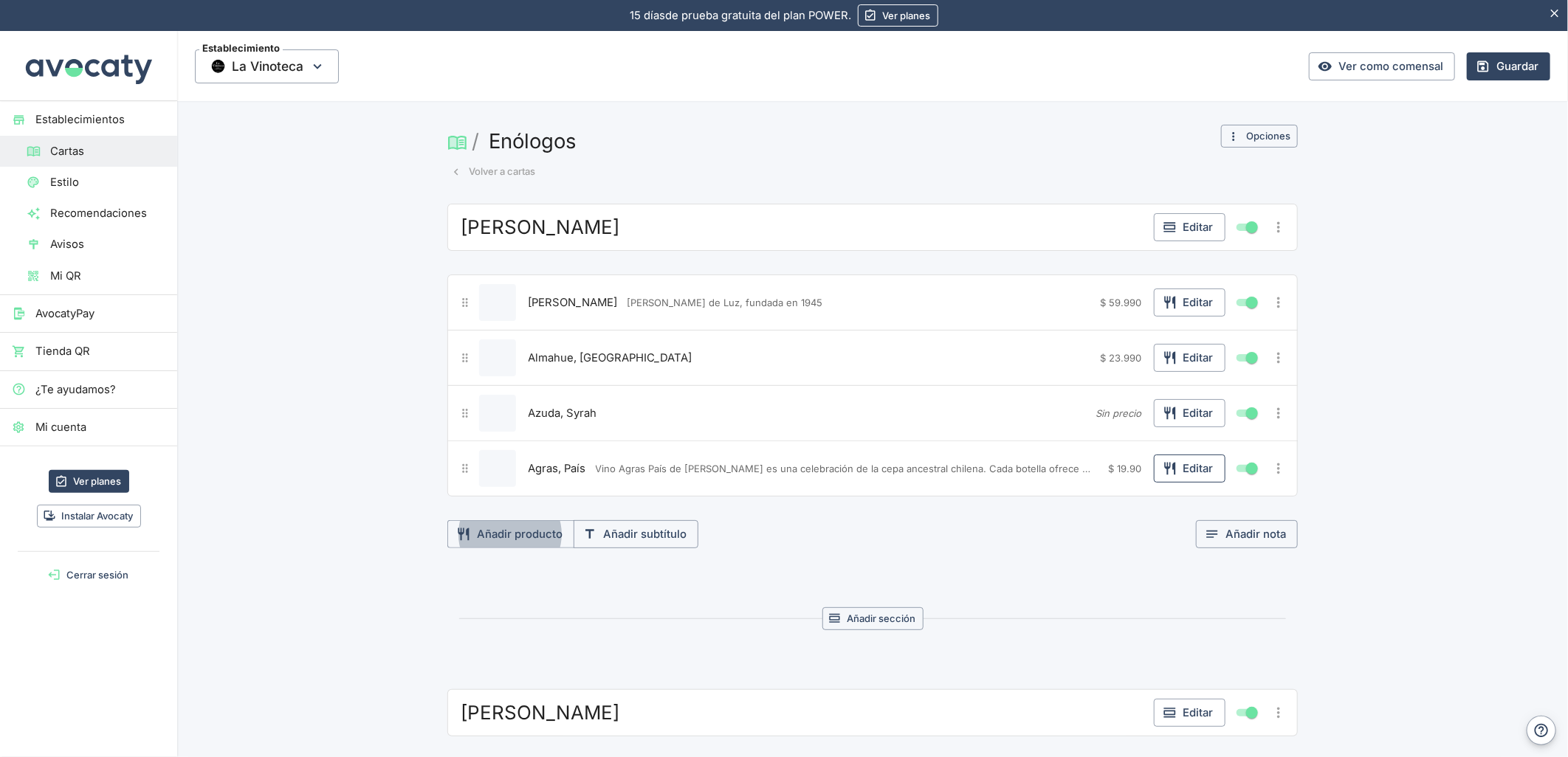
click at [1193, 466] on button "Editar" at bounding box center [1189, 468] width 72 height 28
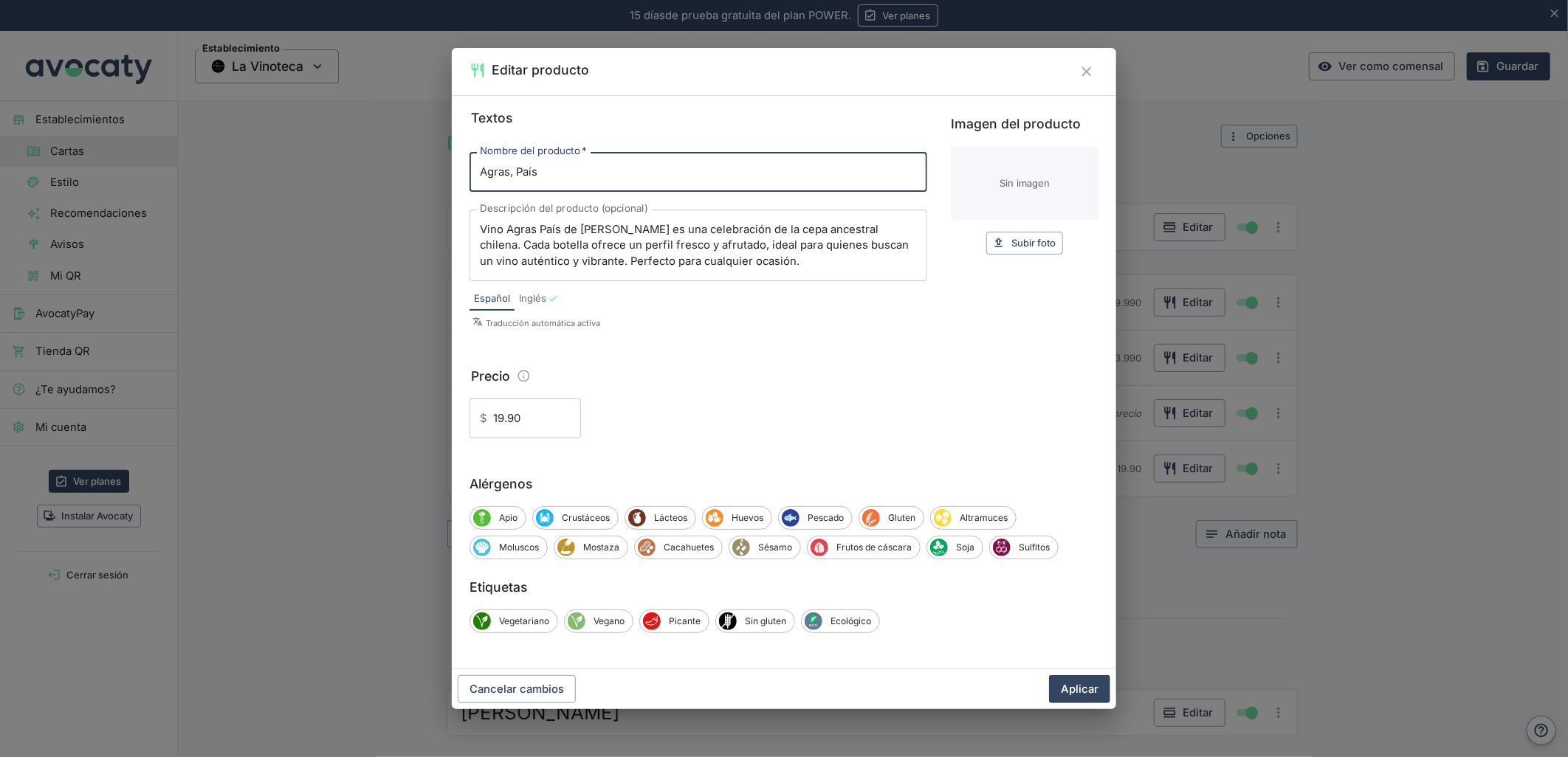
click at [512, 419] on input "19.90" at bounding box center [537, 418] width 88 height 40
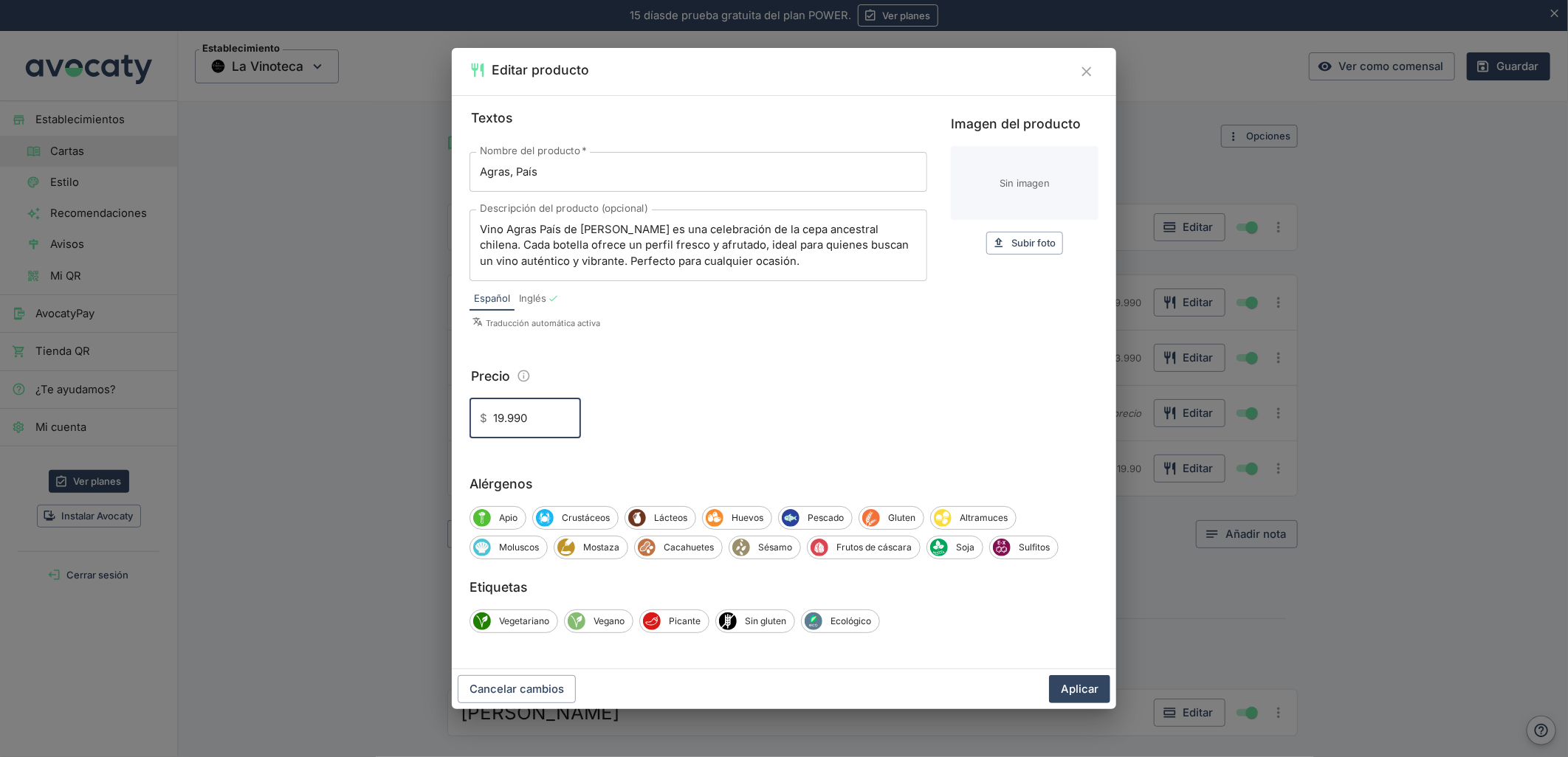
type input "19.990"
click at [1049, 675] on button "Aplicar" at bounding box center [1079, 689] width 61 height 28
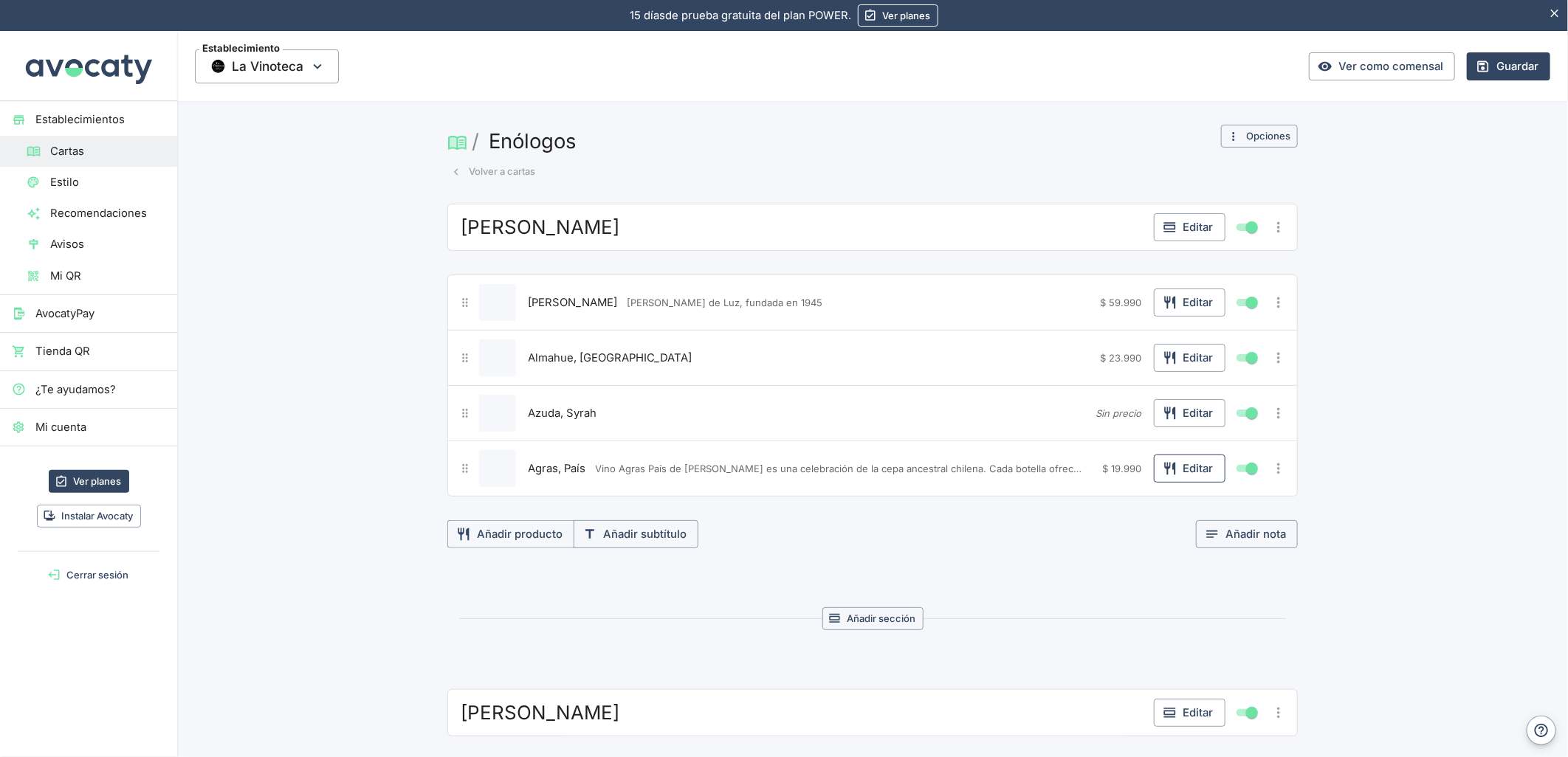
click at [1178, 472] on button "Editar" at bounding box center [1189, 468] width 72 height 28
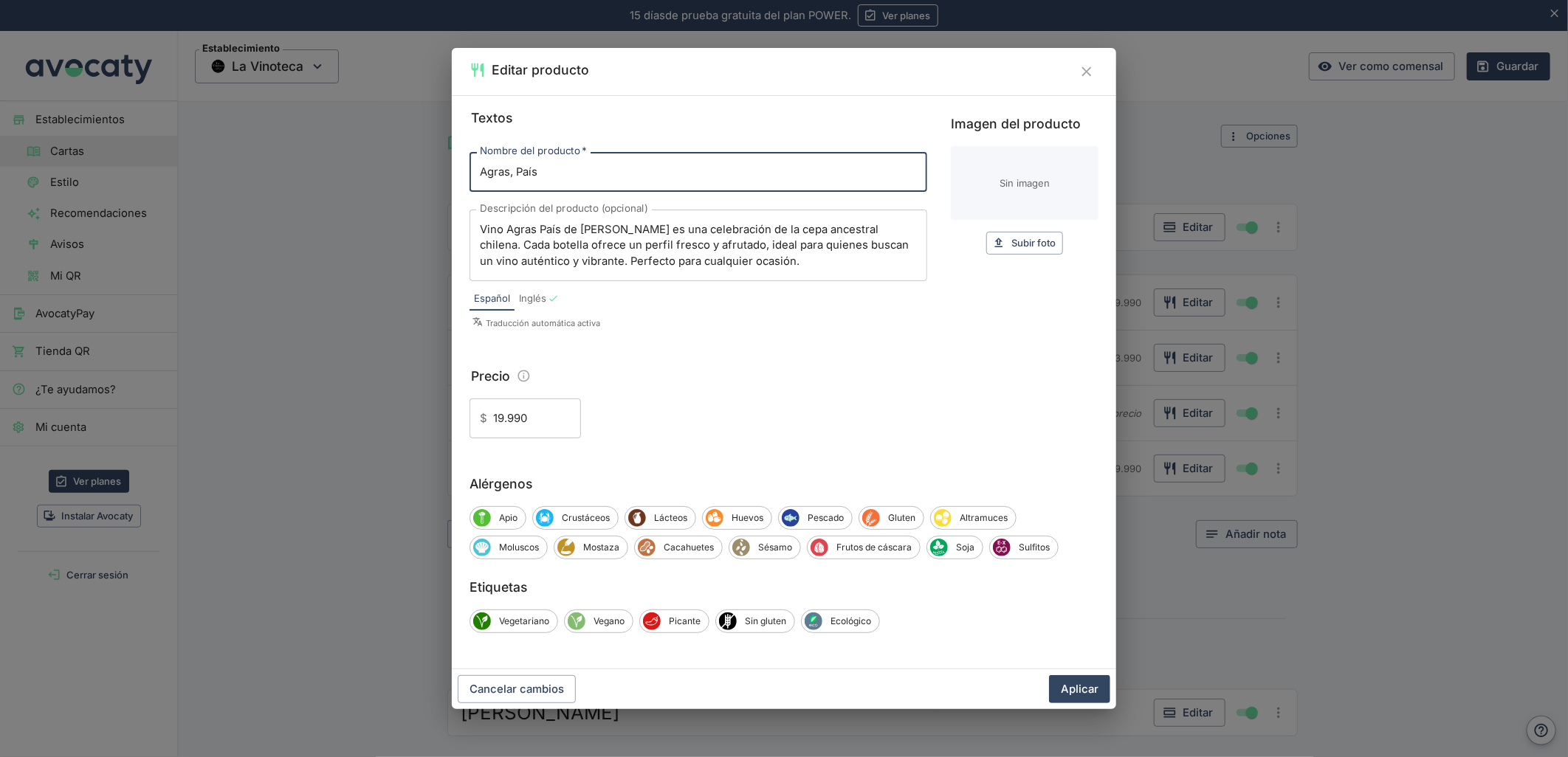
click at [519, 429] on input "19.990" at bounding box center [537, 418] width 88 height 40
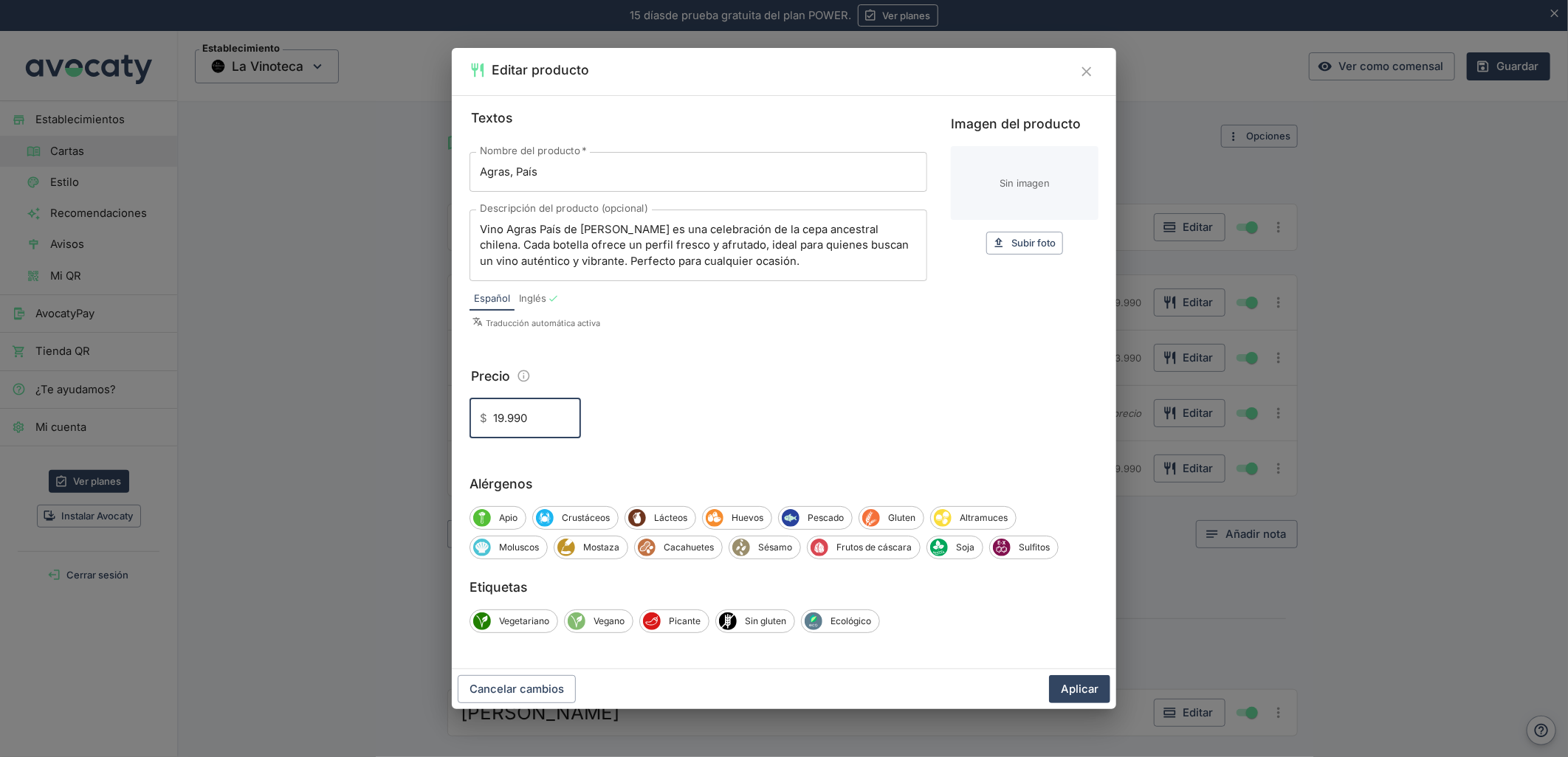
click at [519, 429] on input "19.990" at bounding box center [537, 418] width 88 height 40
click at [1078, 691] on button "Aplicar" at bounding box center [1079, 689] width 61 height 28
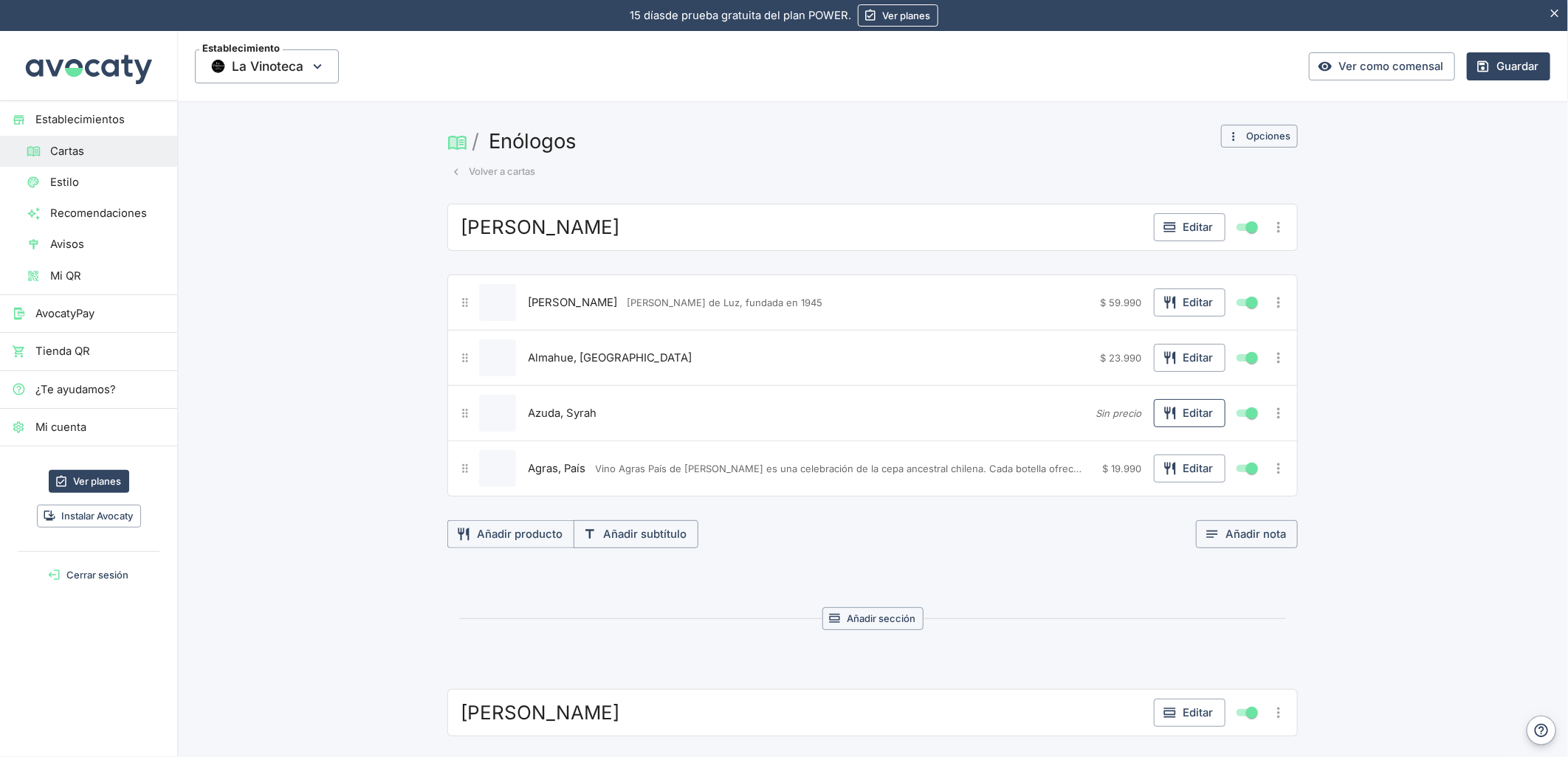
click at [1177, 408] on button "Editar" at bounding box center [1189, 413] width 72 height 28
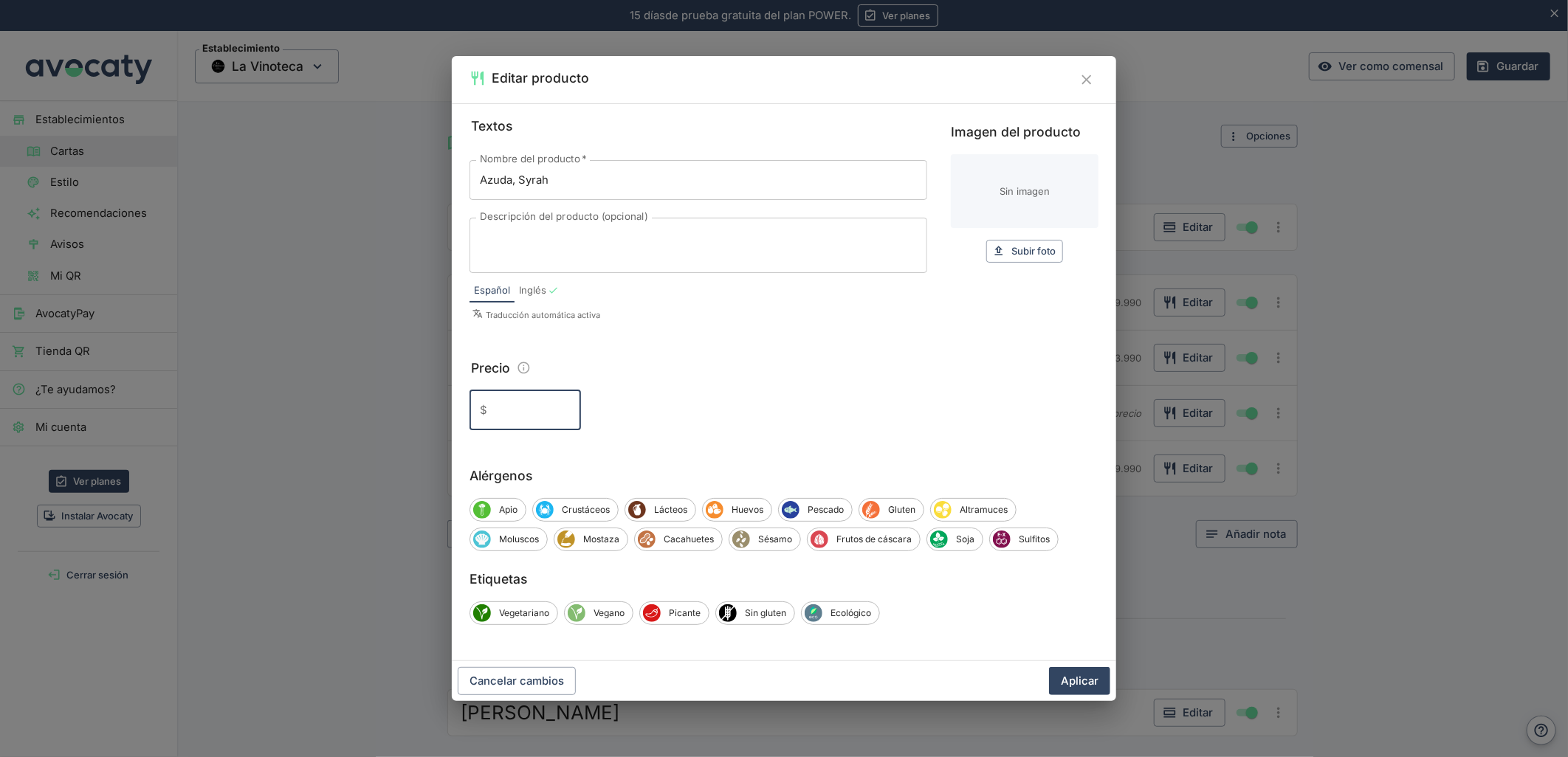
click at [515, 402] on input "Precio" at bounding box center [537, 410] width 88 height 40
paste input "19.990"
type input "19.990"
drag, startPoint x: 1083, startPoint y: 687, endPoint x: 139, endPoint y: 700, distance: 944.1
click at [1081, 687] on button "Aplicar" at bounding box center [1079, 681] width 61 height 28
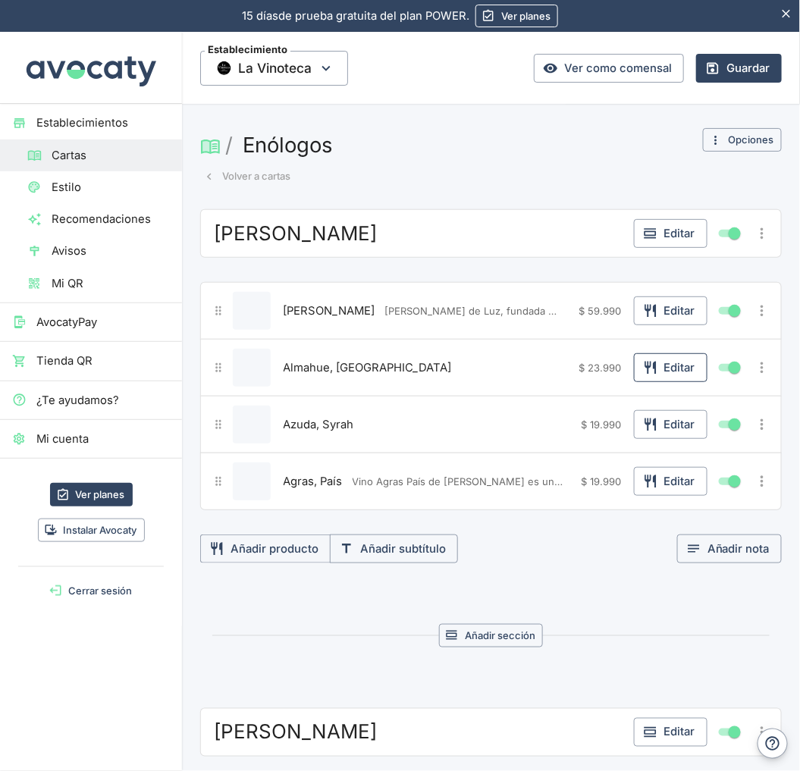
click at [643, 372] on icon "button" at bounding box center [650, 367] width 15 height 15
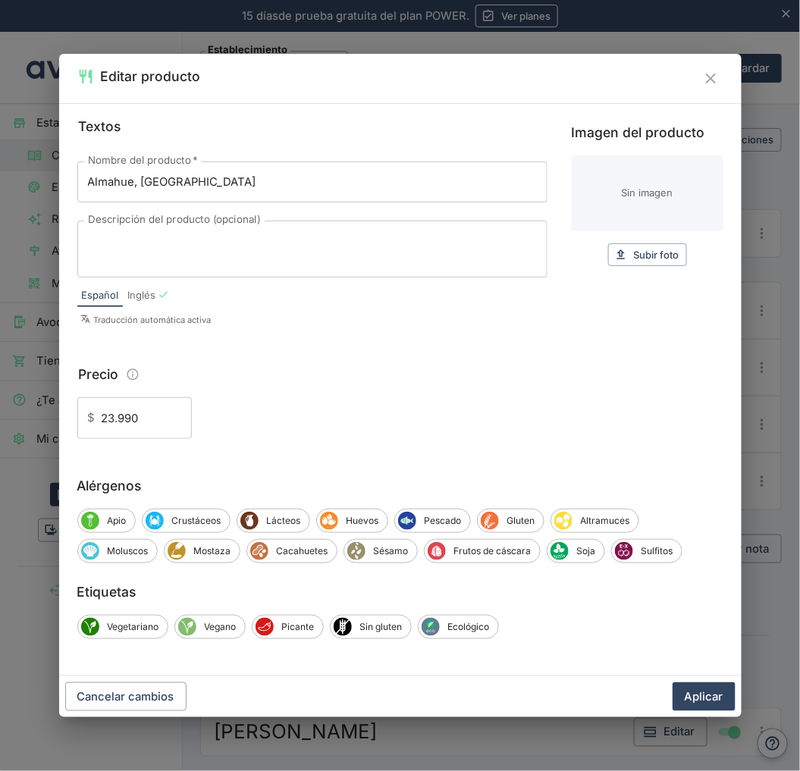
drag, startPoint x: 132, startPoint y: 259, endPoint x: 236, endPoint y: 299, distance: 111.4
click at [132, 259] on textarea "Descripción del producto (opcional)" at bounding box center [312, 249] width 449 height 32
paste textarea "AZUDA” es un reconocimiento de las famosas ruedas de agua de Almahue y que son …"
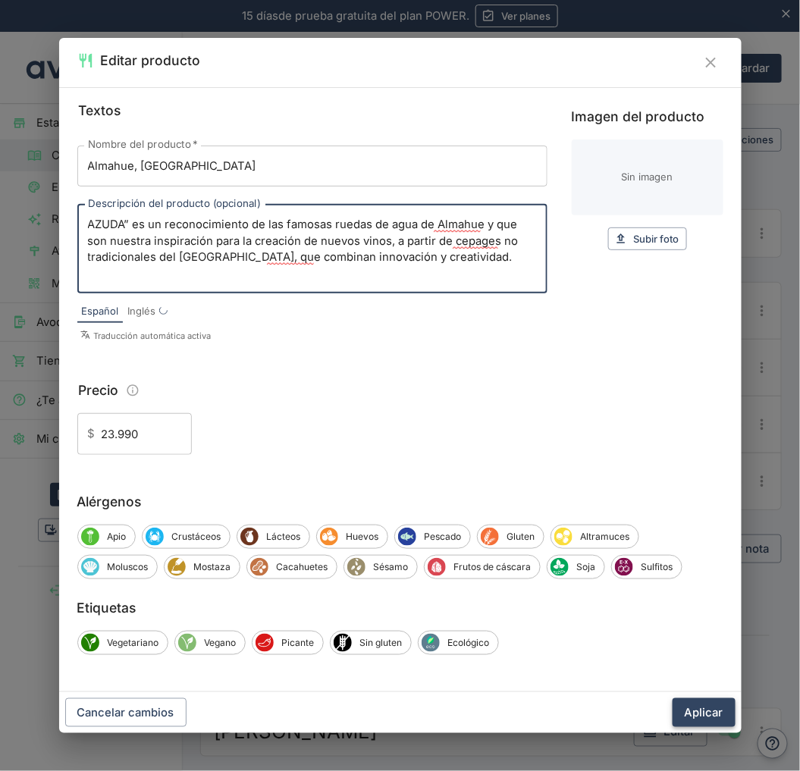
scroll to position [15, 0]
type textarea "AZUDA” es un reconocimiento de las famosas ruedas de agua de Almahue y que son …"
click at [710, 707] on button "Aplicar" at bounding box center [704, 713] width 63 height 29
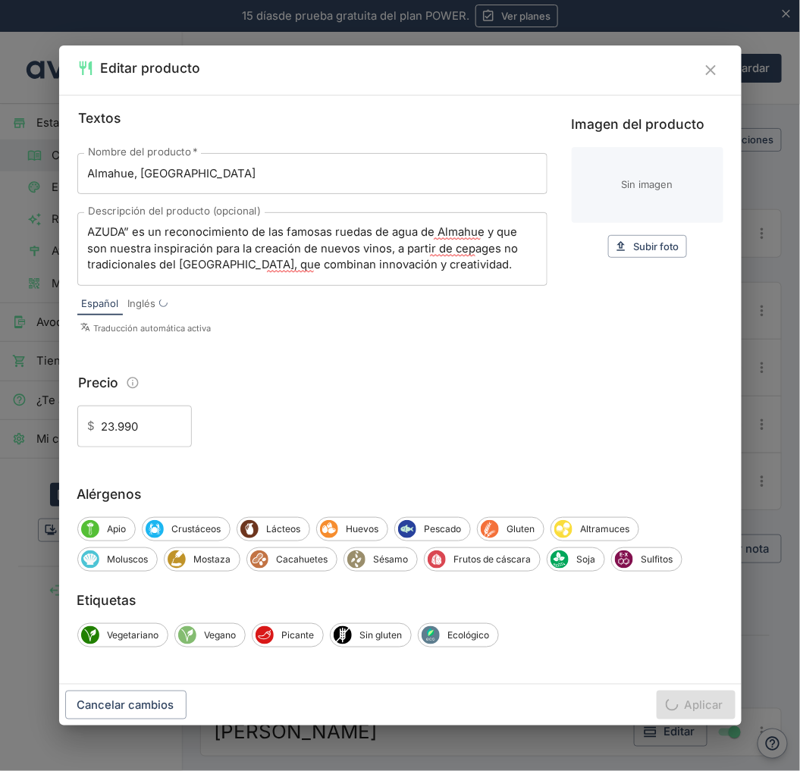
scroll to position [0, 0]
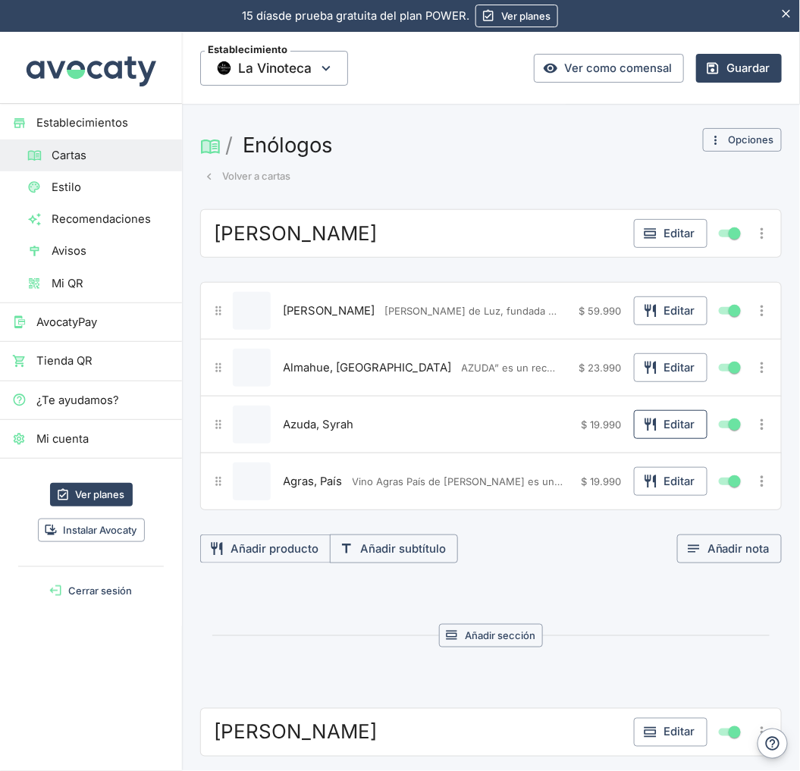
click at [643, 421] on icon "button" at bounding box center [650, 424] width 15 height 15
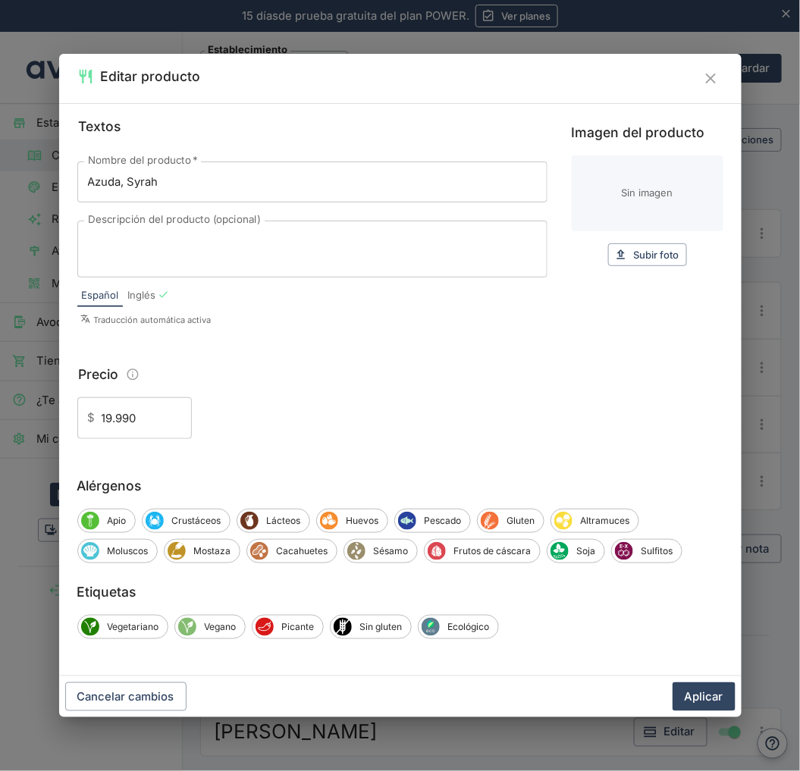
click at [61, 432] on div "Textos Nombre del producto   * Azuda, Syrah Nombre del producto   * Descripción…" at bounding box center [400, 389] width 683 height 573
click at [17, 432] on div "Editar producto Textos Nombre del producto   * Azuda, Syrah Nombre del producto…" at bounding box center [400, 385] width 800 height 771
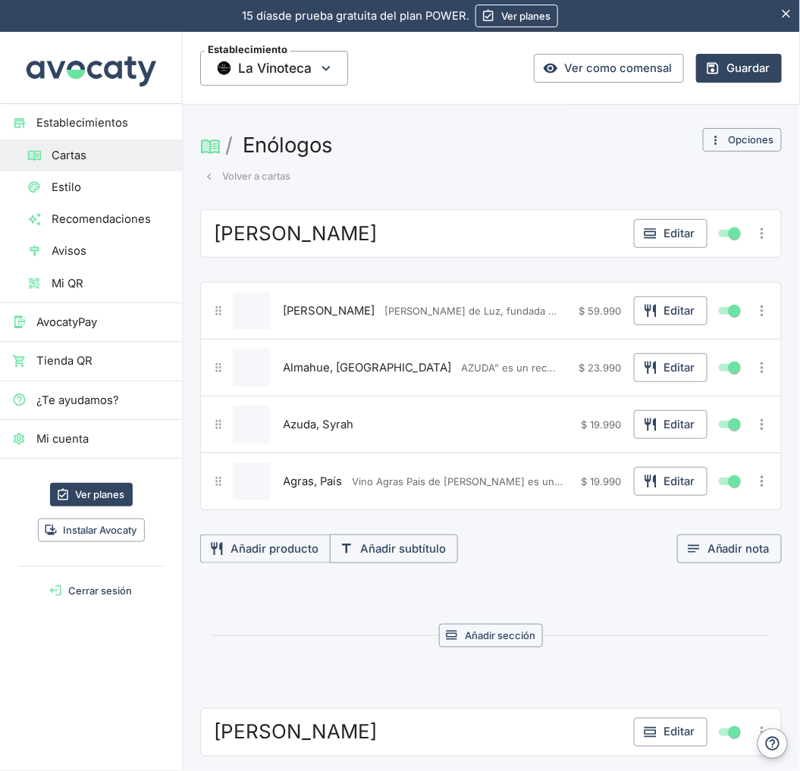
click at [754, 366] on icon "Más opciones" at bounding box center [762, 368] width 17 height 17
click at [649, 444] on div at bounding box center [638, 452] width 27 height 17
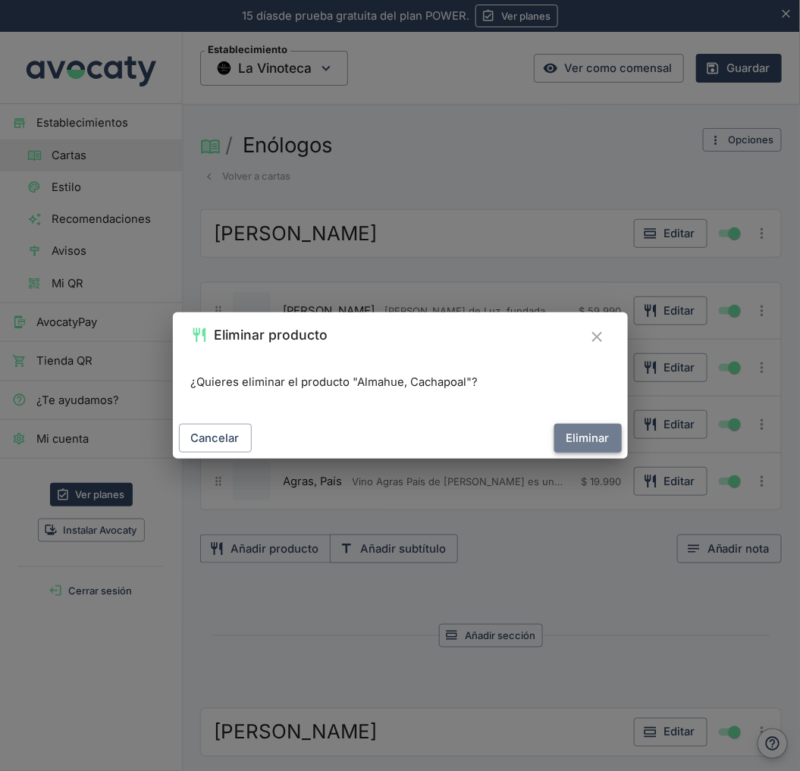
click at [585, 435] on button "Eliminar" at bounding box center [588, 438] width 68 height 29
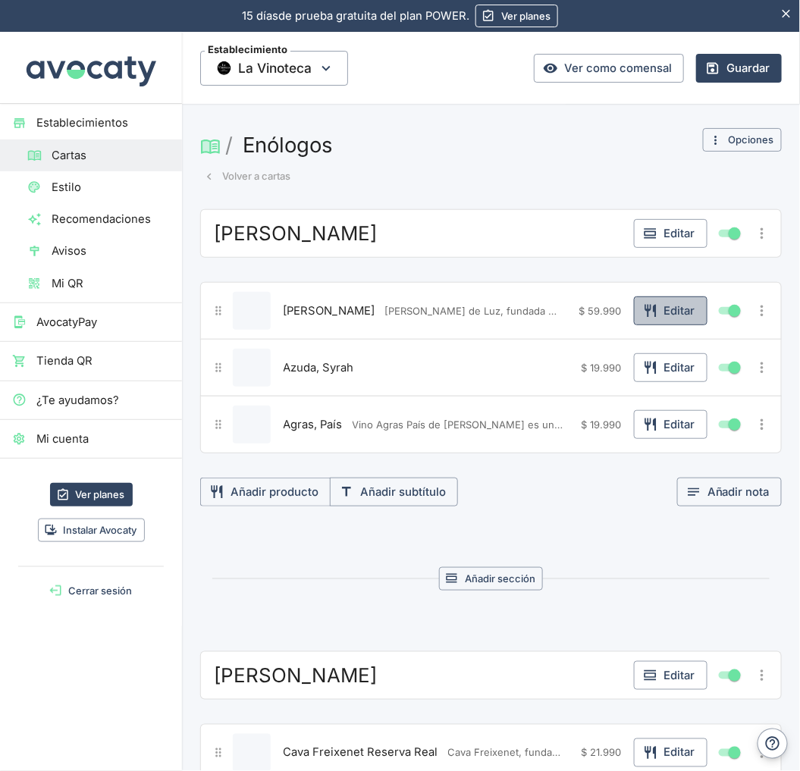
click at [640, 320] on button "Editar" at bounding box center [671, 311] width 74 height 29
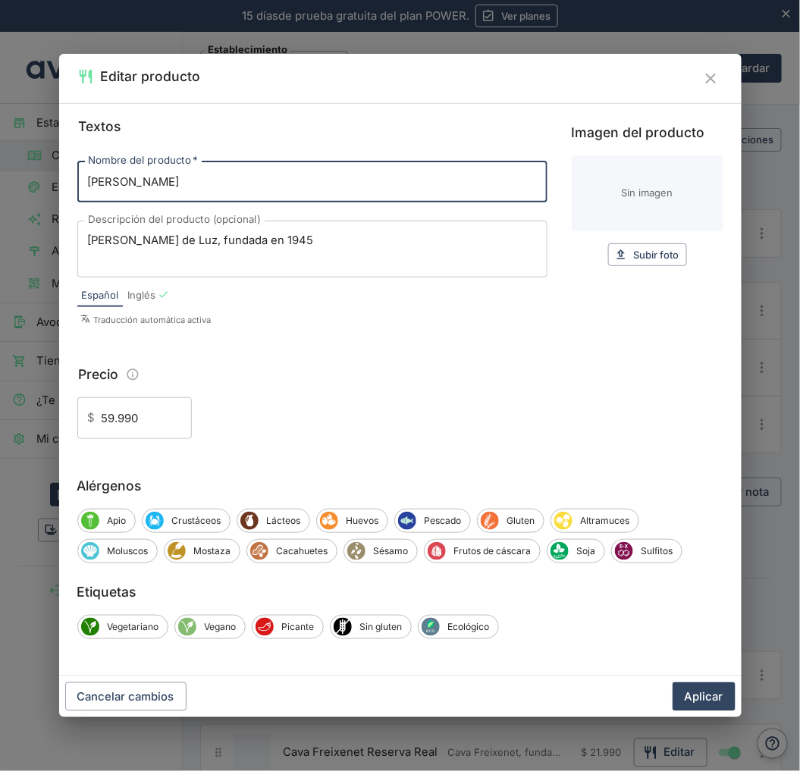
click at [662, 303] on div "Imagen del producto Sin imagen Subir foto Subir" at bounding box center [648, 228] width 152 height 224
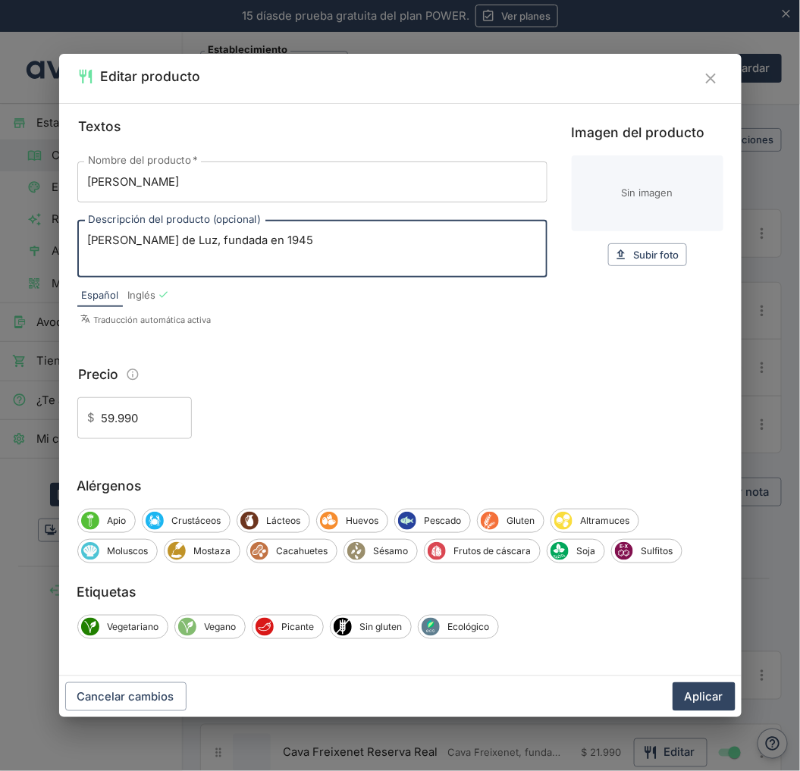
drag, startPoint x: 319, startPoint y: 249, endPoint x: 149, endPoint y: 263, distance: 170.5
click at [93, 249] on textarea "[PERSON_NAME] de Luz, fundada en 1945" at bounding box center [312, 249] width 449 height 32
paste textarea "Luz es el resultado final de nuestro proyecto: producir un Carménère de nivel m…"
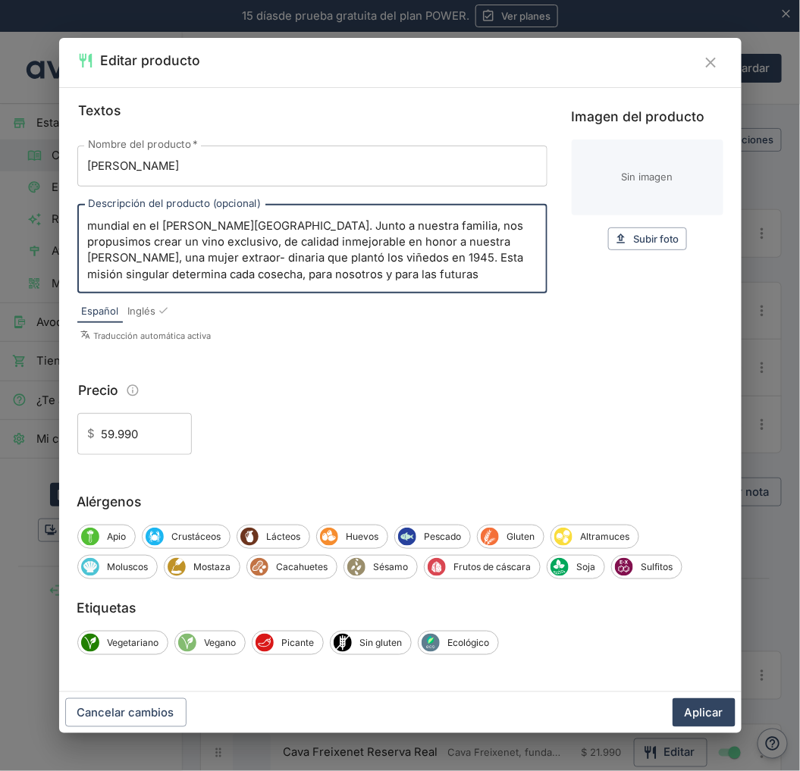
scroll to position [15, 0]
click at [277, 233] on textarea "VLuz es el resultado final de nuestro proyecto: producir un Carménère de nivel …" at bounding box center [312, 249] width 449 height 64
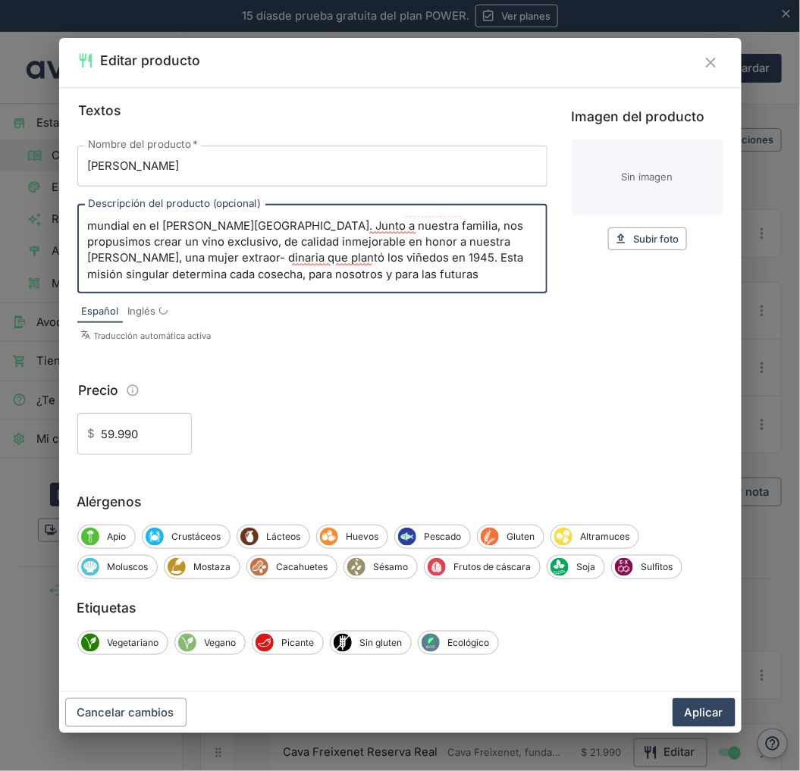
paste textarea
click at [124, 245] on textarea "Luz es el resultado final de nuestro proyecto: producir un Carménère de nivel m…" at bounding box center [312, 249] width 449 height 64
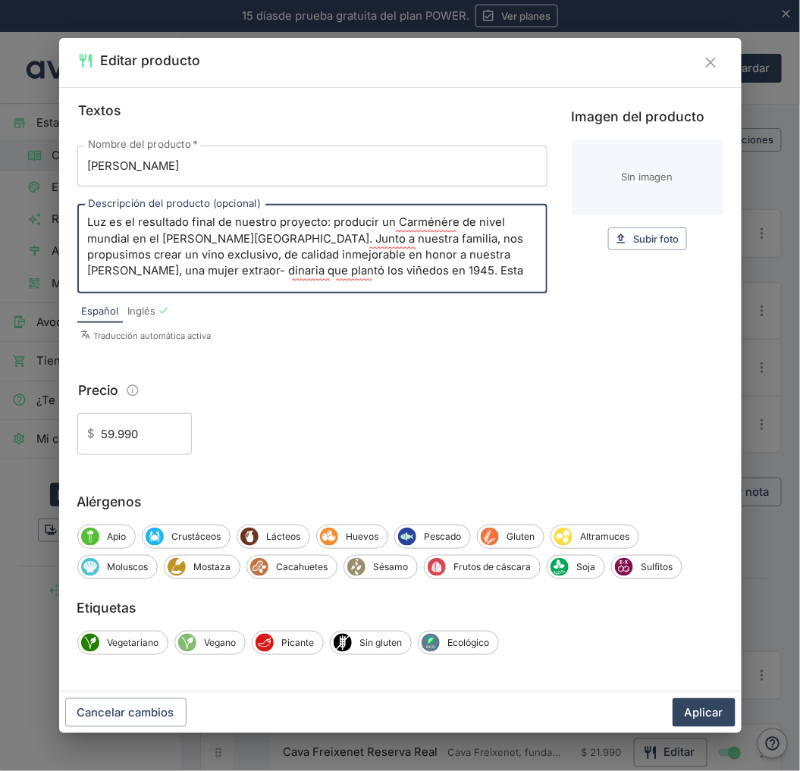
scroll to position [0, 0]
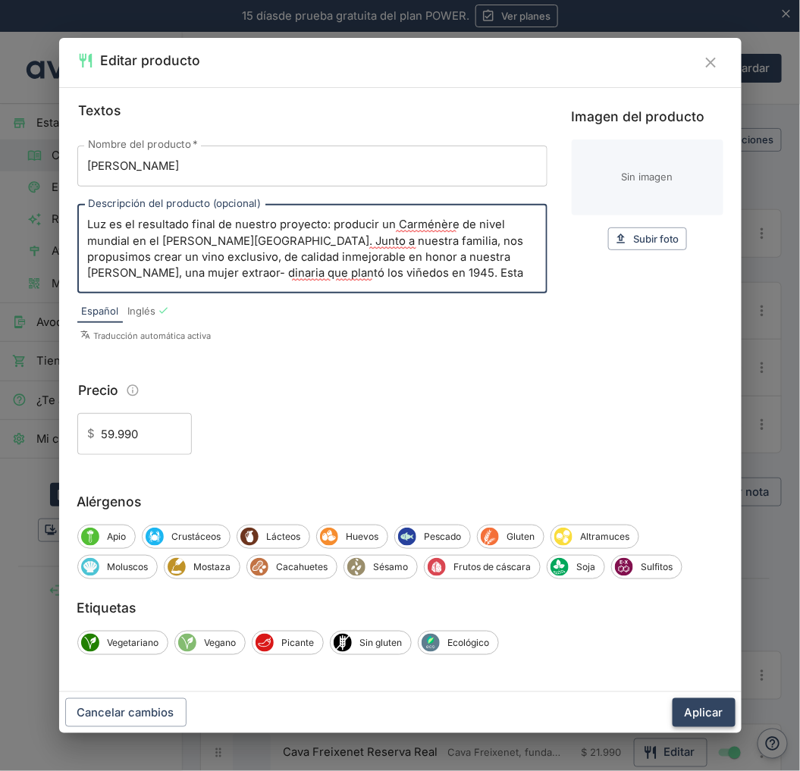
type textarea "Luz es el resultado final de nuestro proyecto: producir un Carménère de nivel m…"
click at [724, 707] on button "Aplicar" at bounding box center [704, 713] width 63 height 29
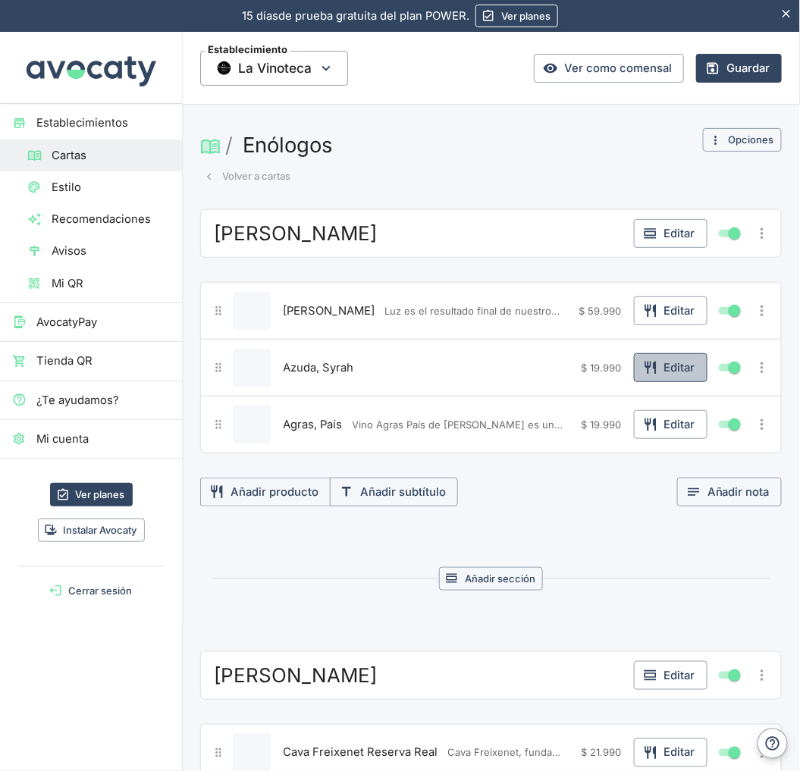
click at [653, 376] on button "Editar" at bounding box center [671, 367] width 74 height 29
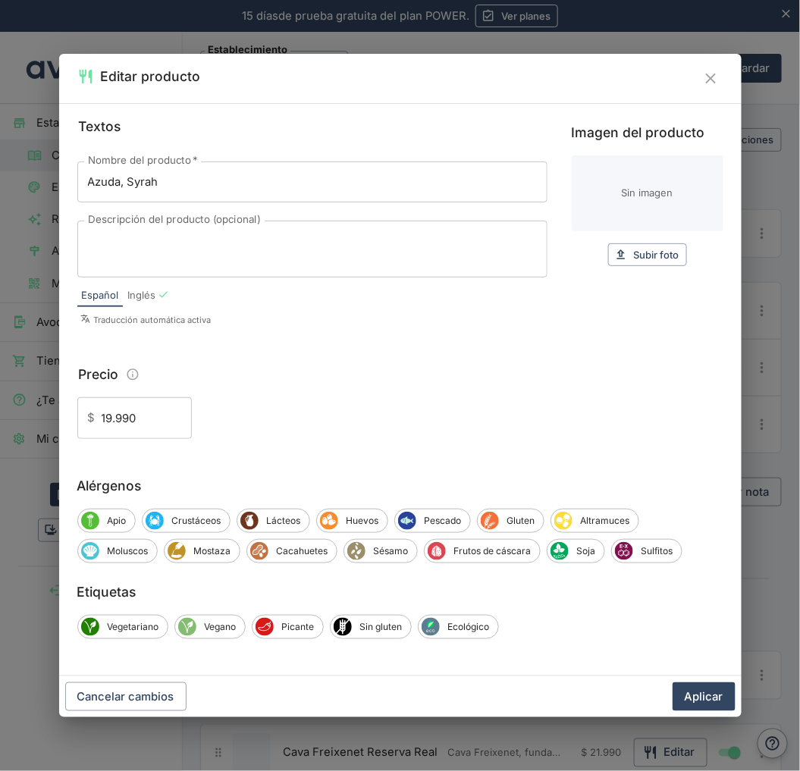
drag, startPoint x: 714, startPoint y: 78, endPoint x: 709, endPoint y: 108, distance: 29.9
click at [714, 78] on icon "Cerrar" at bounding box center [710, 78] width 17 height 17
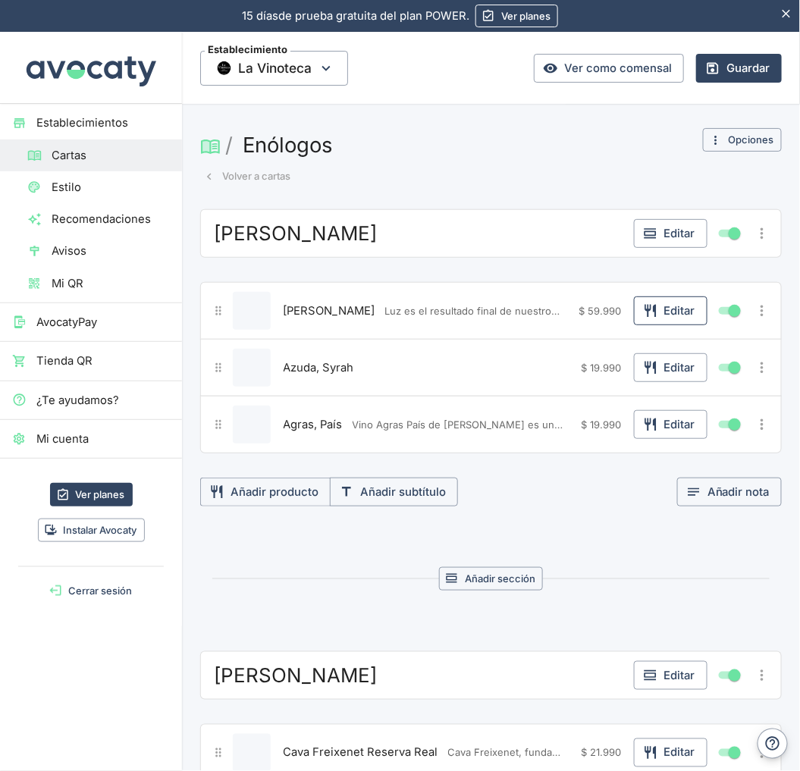
click at [645, 313] on icon "button" at bounding box center [650, 311] width 11 height 13
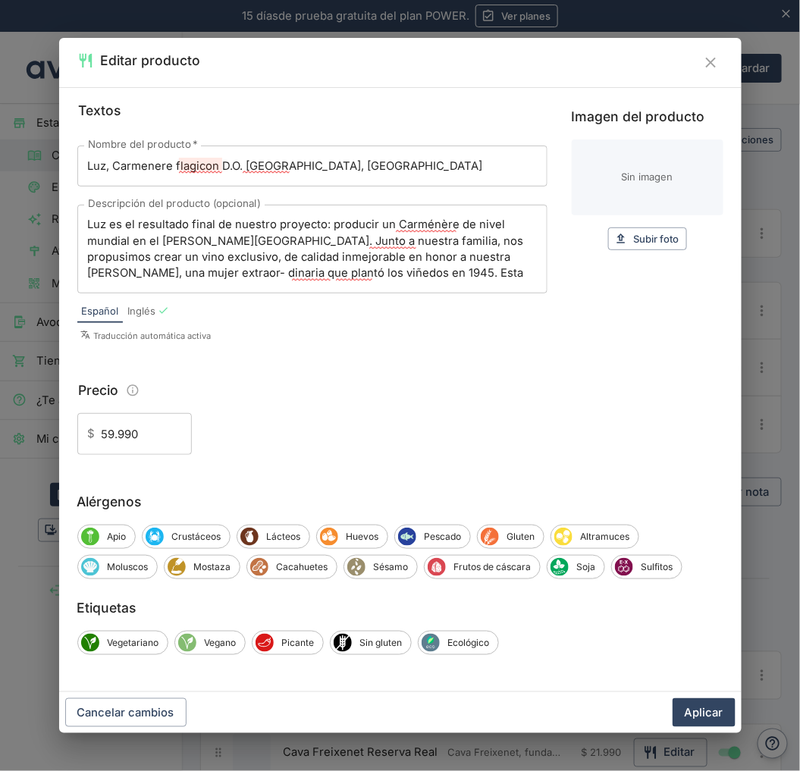
click at [210, 162] on input "Luz, Carmenere flagicon D.O. [GEOGRAPHIC_DATA], [GEOGRAPHIC_DATA]" at bounding box center [312, 166] width 470 height 41
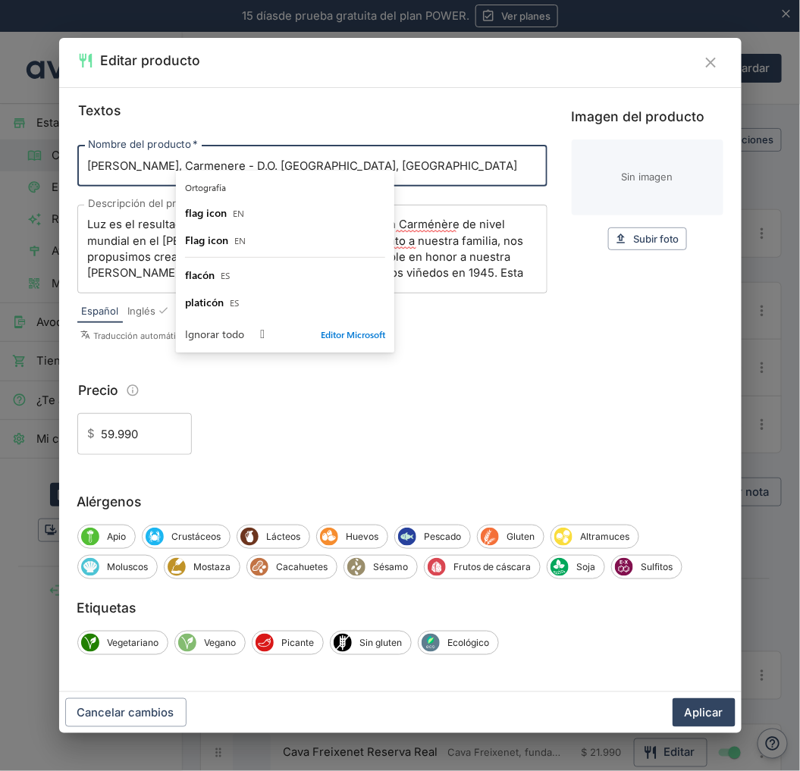
type input "[PERSON_NAME], Carmenere - D.O. [GEOGRAPHIC_DATA], [GEOGRAPHIC_DATA]"
click at [714, 707] on button "Aplicar" at bounding box center [704, 713] width 63 height 29
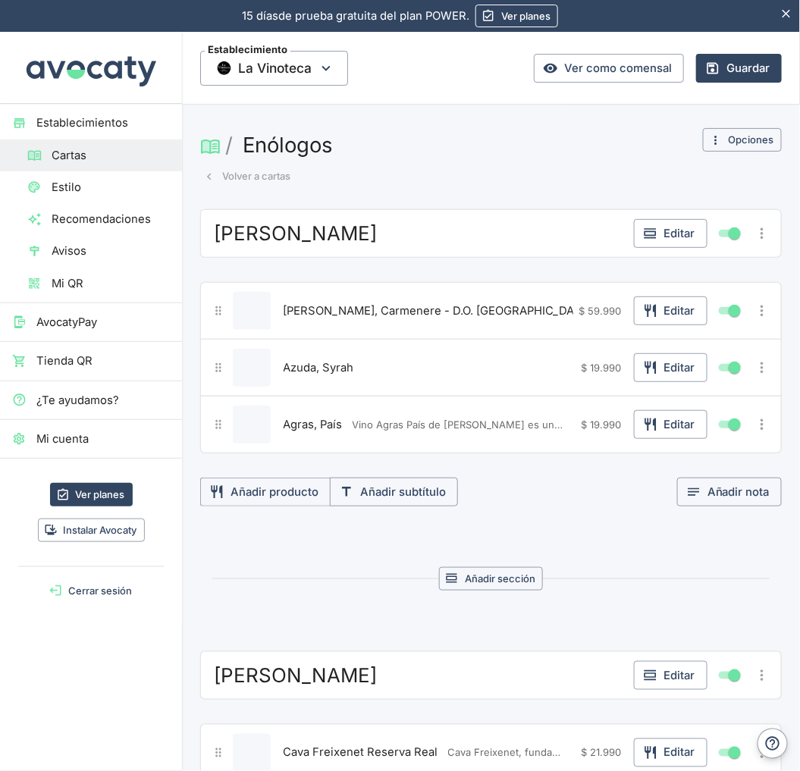
drag, startPoint x: 711, startPoint y: 56, endPoint x: 319, endPoint y: 771, distance: 815.4
click at [711, 56] on button "Guardar" at bounding box center [739, 68] width 86 height 29
click at [663, 230] on button "Editar" at bounding box center [671, 233] width 74 height 29
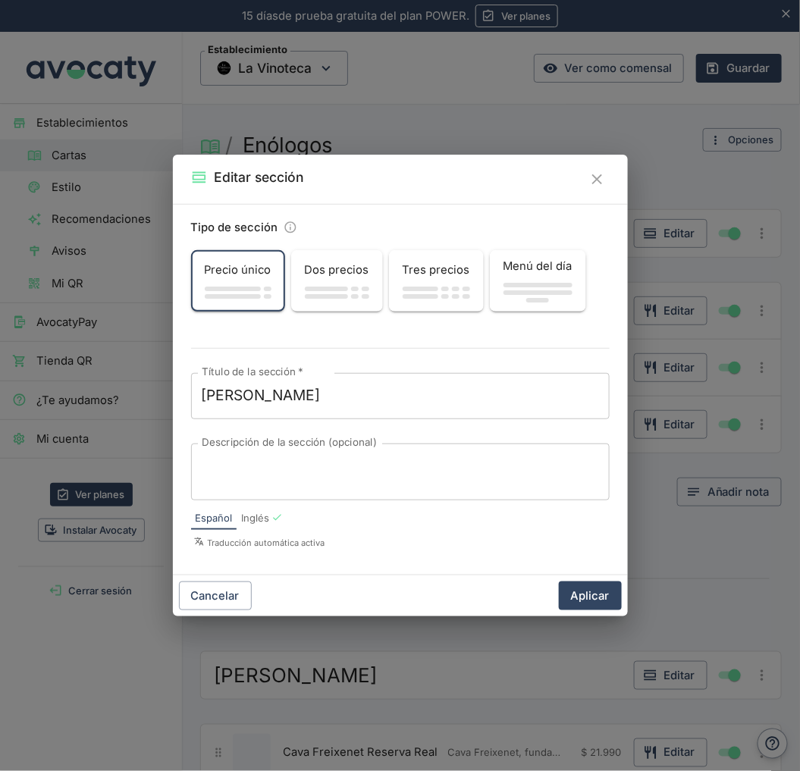
click at [272, 465] on textarea "Descripción de la sección (opcional)" at bounding box center [400, 472] width 397 height 32
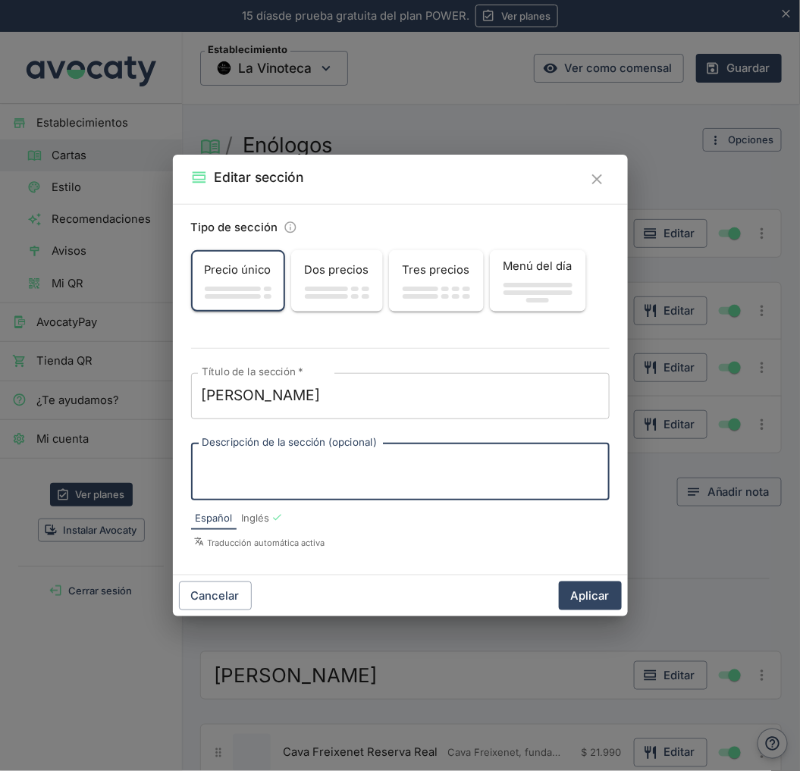
paste textarea "[PERSON_NAME] de Luz, fundada en 1945"
type textarea "[PERSON_NAME] de Luz, fundada en 1945"
click at [592, 609] on button "Aplicar" at bounding box center [590, 596] width 63 height 29
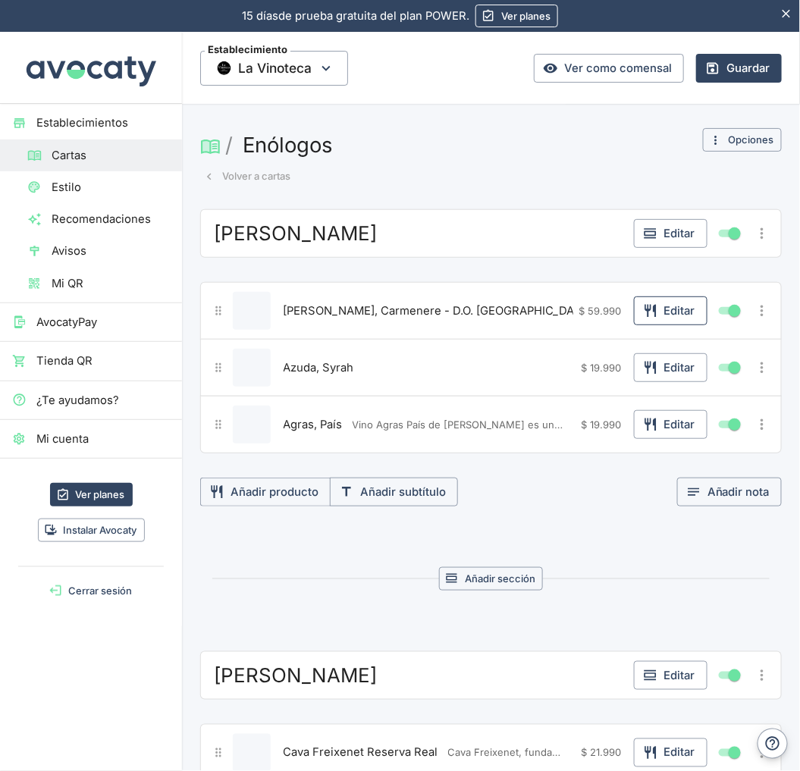
click at [661, 303] on button "Editar" at bounding box center [671, 311] width 74 height 29
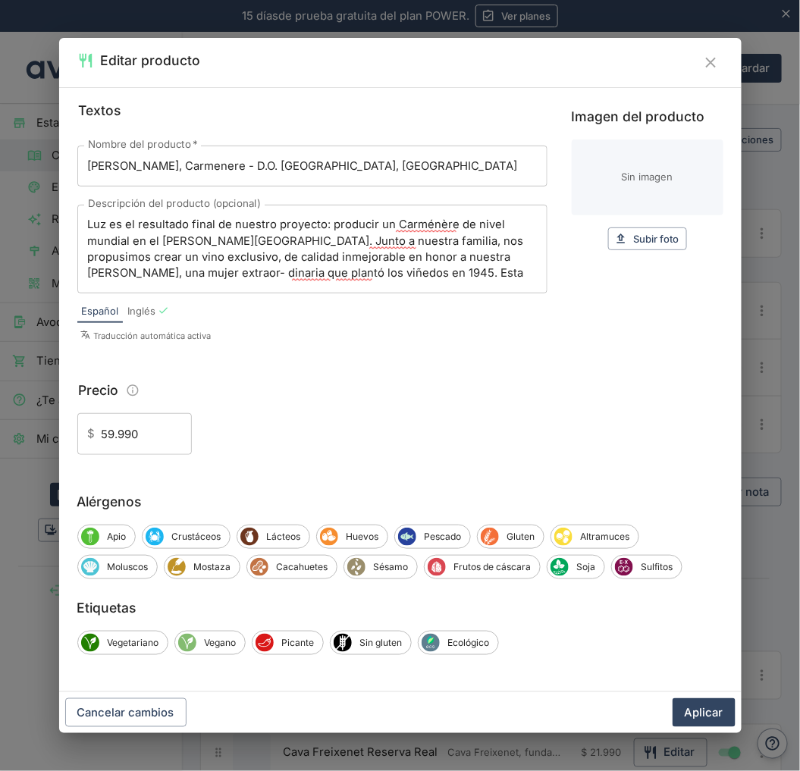
drag, startPoint x: 714, startPoint y: 61, endPoint x: 561, endPoint y: 267, distance: 256.4
click at [714, 61] on icon "Cerrar" at bounding box center [710, 62] width 17 height 17
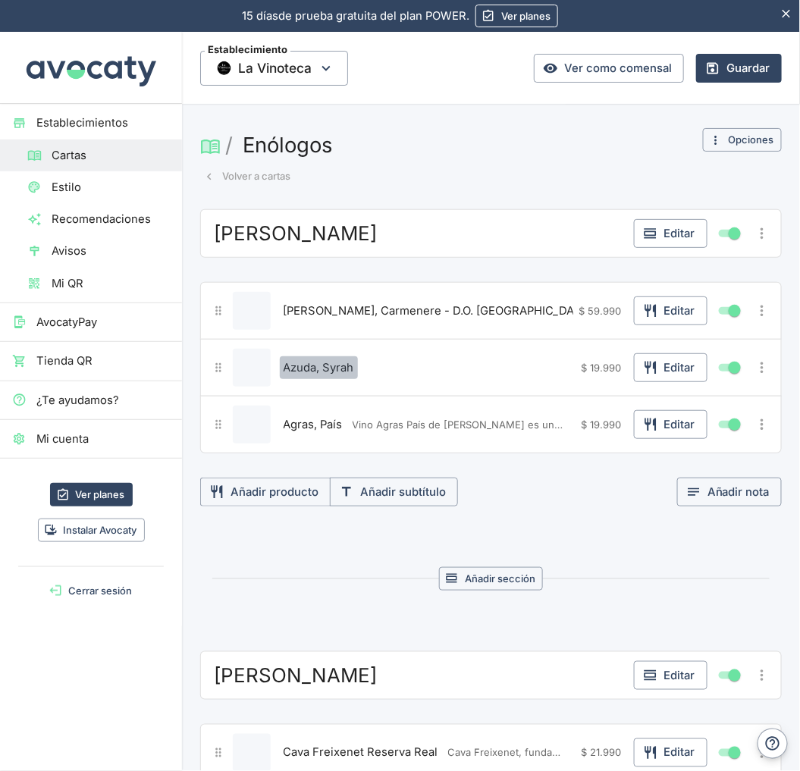
click at [336, 364] on span "Azuda, Syrah" at bounding box center [319, 368] width 71 height 17
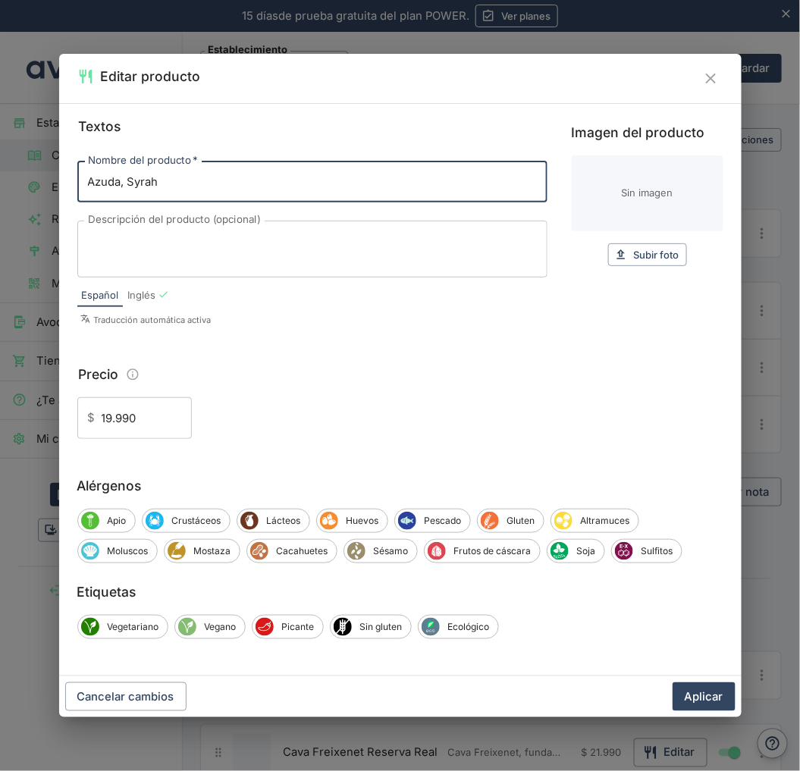
click at [236, 177] on input "Azuda, Syrah" at bounding box center [312, 182] width 470 height 41
paste input "D.O. [GEOGRAPHIC_DATA], [GEOGRAPHIC_DATA]"
type input "Azuda, Syrah - D.O. [GEOGRAPHIC_DATA], [GEOGRAPHIC_DATA]"
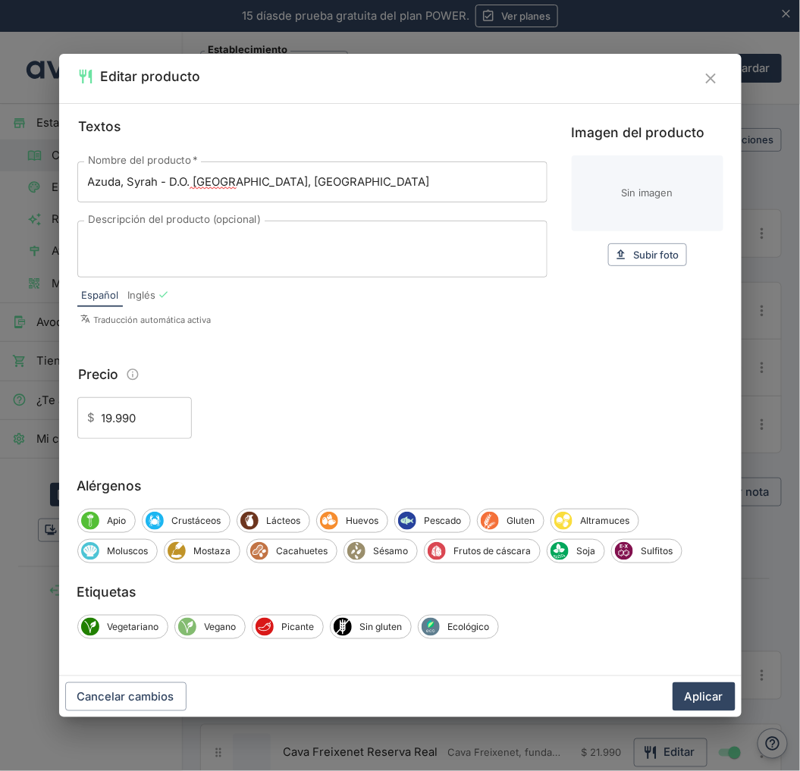
drag, startPoint x: 274, startPoint y: 215, endPoint x: 266, endPoint y: 223, distance: 10.7
click at [274, 215] on div "Nombre del producto   * Azuda, Syrah - D.O. [GEOGRAPHIC_DATA], Cachapoal Nombre…" at bounding box center [312, 220] width 470 height 116
click at [259, 235] on textarea "Descripción del producto (opcional)" at bounding box center [312, 249] width 449 height 32
paste textarea "AZUDA” es un reconocimiento de las famosas ruedas de agua de Almahue y que son …"
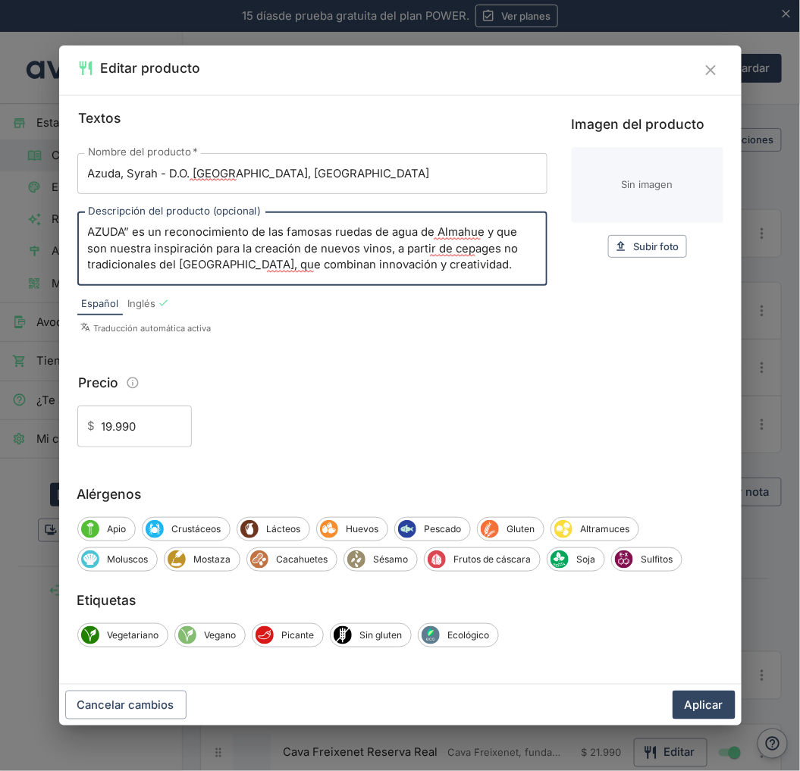
type textarea "AZUDA” es un reconocimiento de las famosas ruedas de agua de Almahue y que son …"
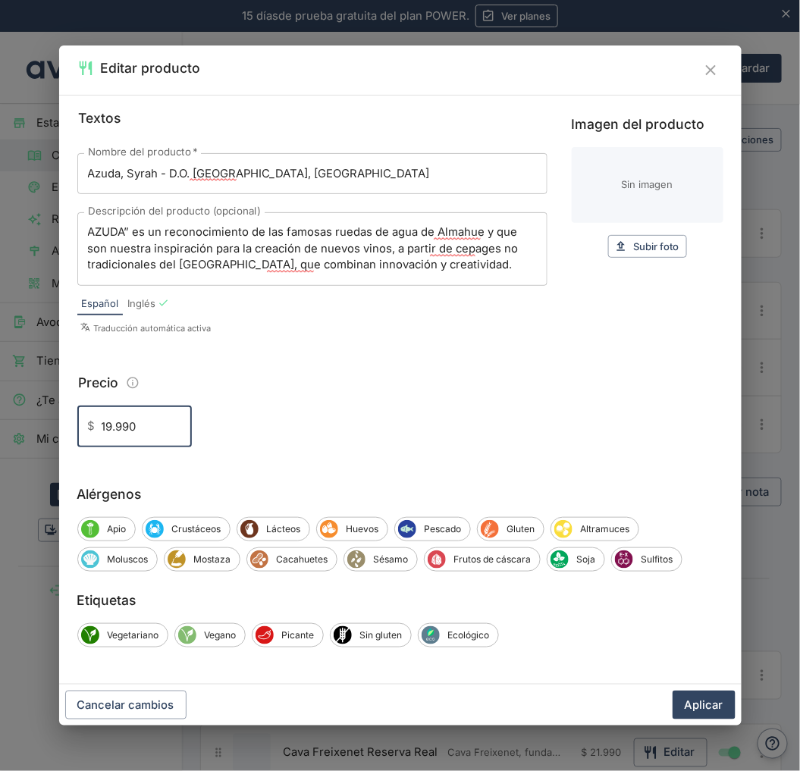
drag, startPoint x: 118, startPoint y: 428, endPoint x: 51, endPoint y: 425, distance: 66.8
click at [51, 425] on div "Editar producto Textos Nombre del producto   * Azuda, Syrah - D.O. Almahue, Cac…" at bounding box center [400, 385] width 800 height 771
type input "23.9901"
click at [673, 691] on button "Aplicar" at bounding box center [704, 705] width 63 height 29
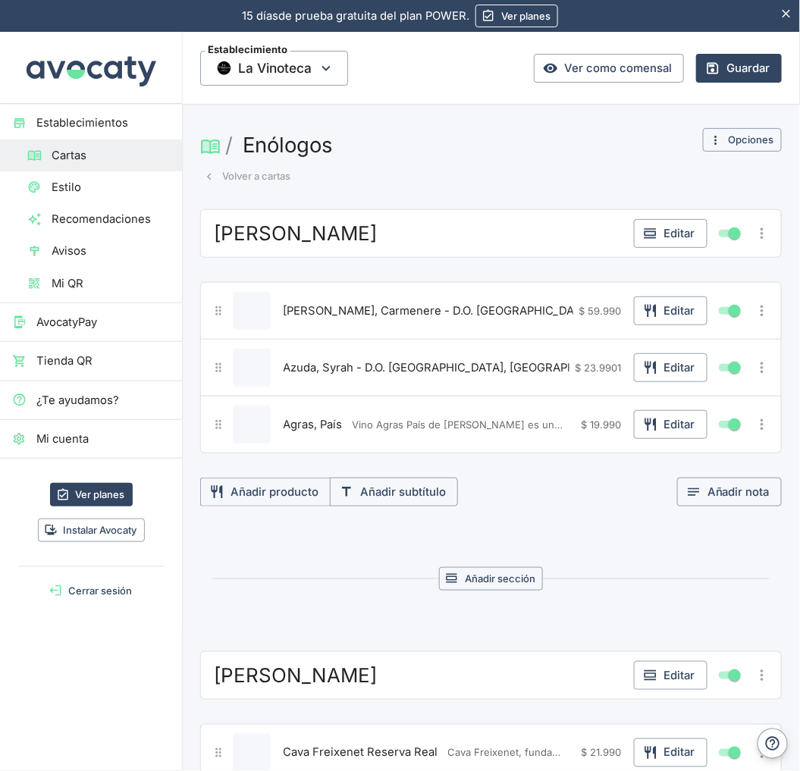
click at [667, 387] on div "Azuda, Syrah - D.O. [PERSON_NAME], Cachapoal AZUDA” es un reconocimiento de las…" at bounding box center [491, 368] width 562 height 38
click at [661, 366] on button "Editar" at bounding box center [671, 367] width 74 height 29
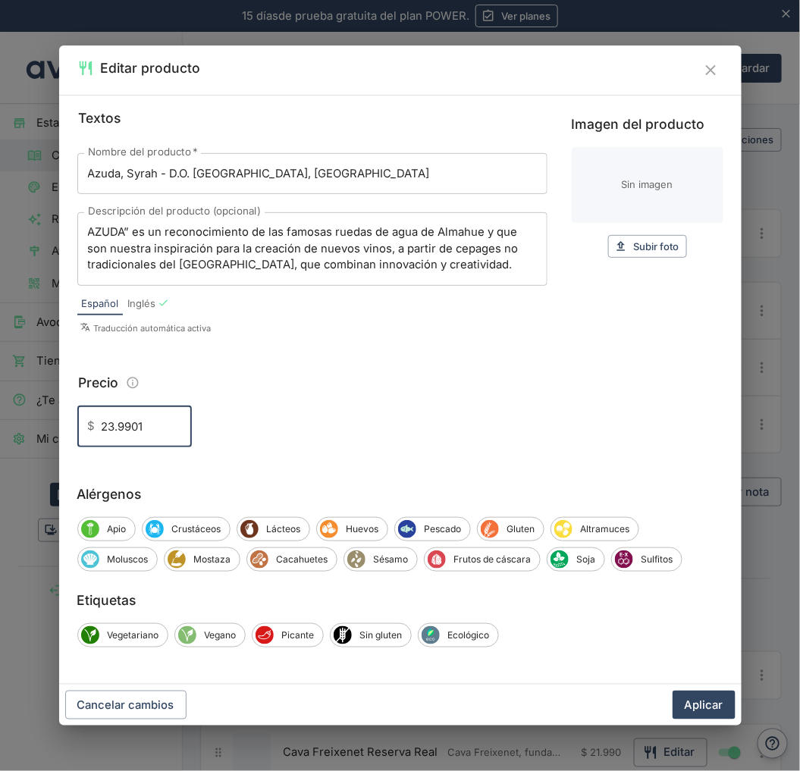
click at [167, 427] on input "23.9901" at bounding box center [147, 426] width 90 height 41
type input "23.990"
click at [673, 691] on button "Aplicar" at bounding box center [704, 705] width 63 height 29
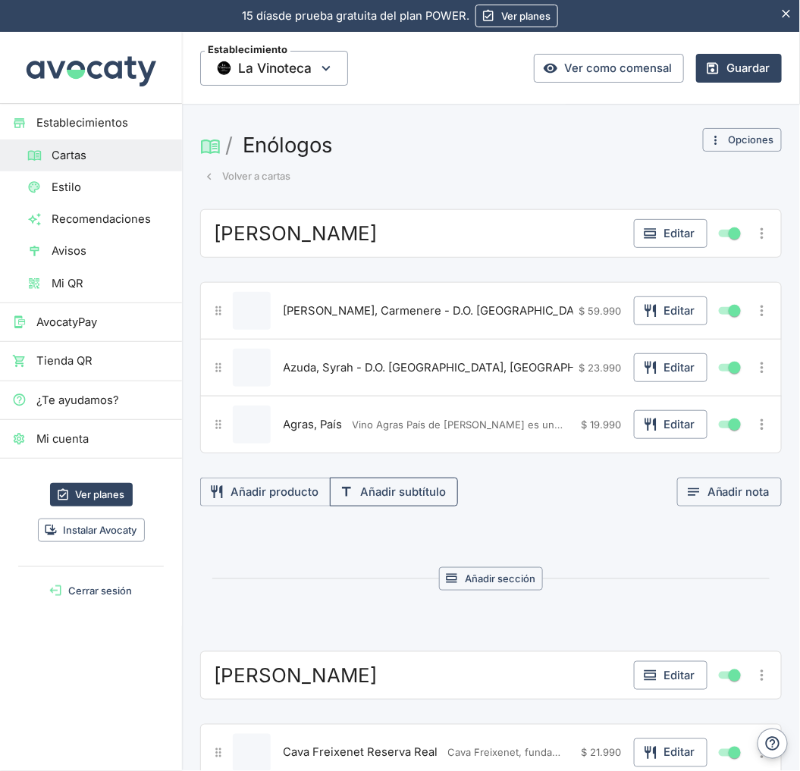
click at [412, 493] on button "Añadir subtítulo" at bounding box center [394, 492] width 128 height 29
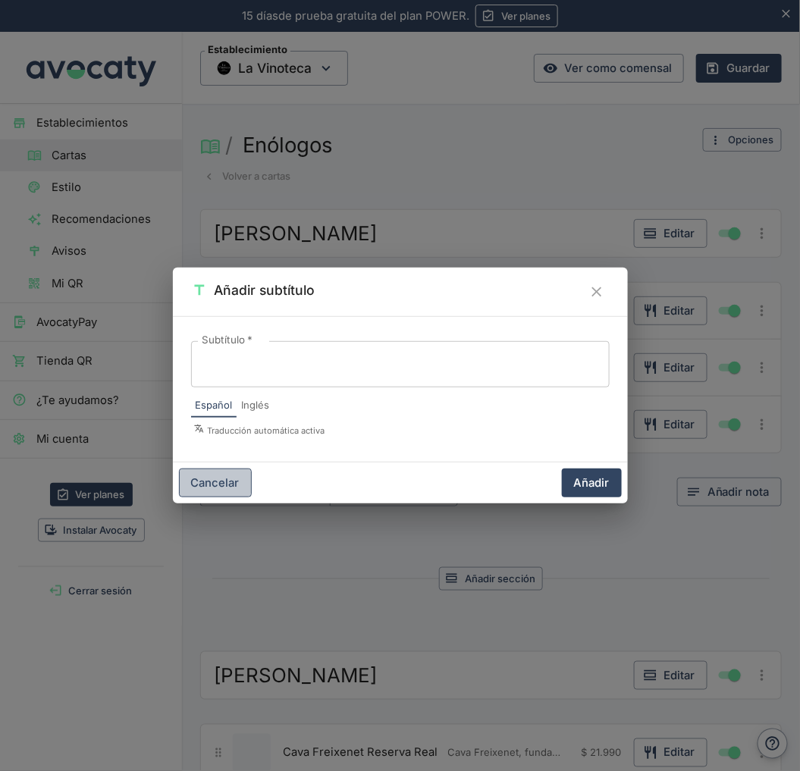
click at [225, 482] on button "Cancelar" at bounding box center [215, 483] width 73 height 29
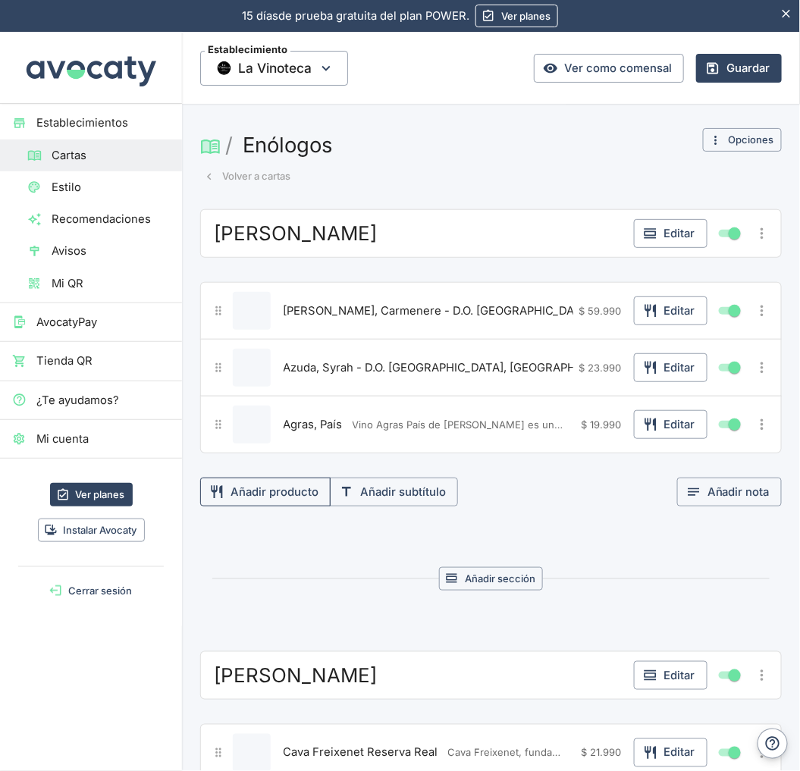
click at [292, 504] on button "Añadir producto" at bounding box center [265, 492] width 130 height 29
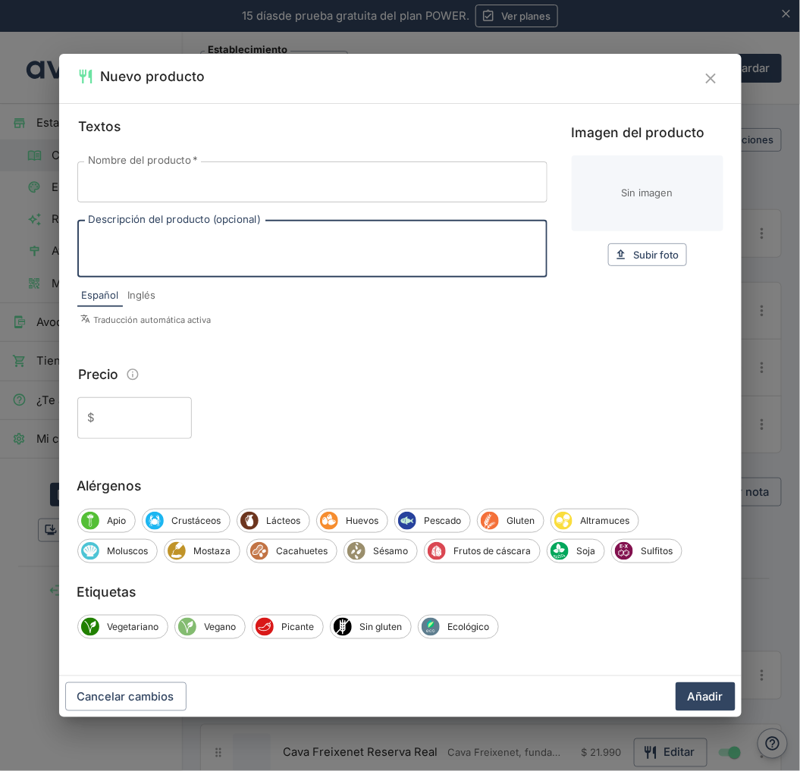
click at [193, 256] on textarea "Descripción del producto (opcional)" at bounding box center [312, 249] width 449 height 32
paste textarea "Massal 1945 [GEOGRAPHIC_DATA] proviene de las parcelas más antiguas del [GEOGRA…"
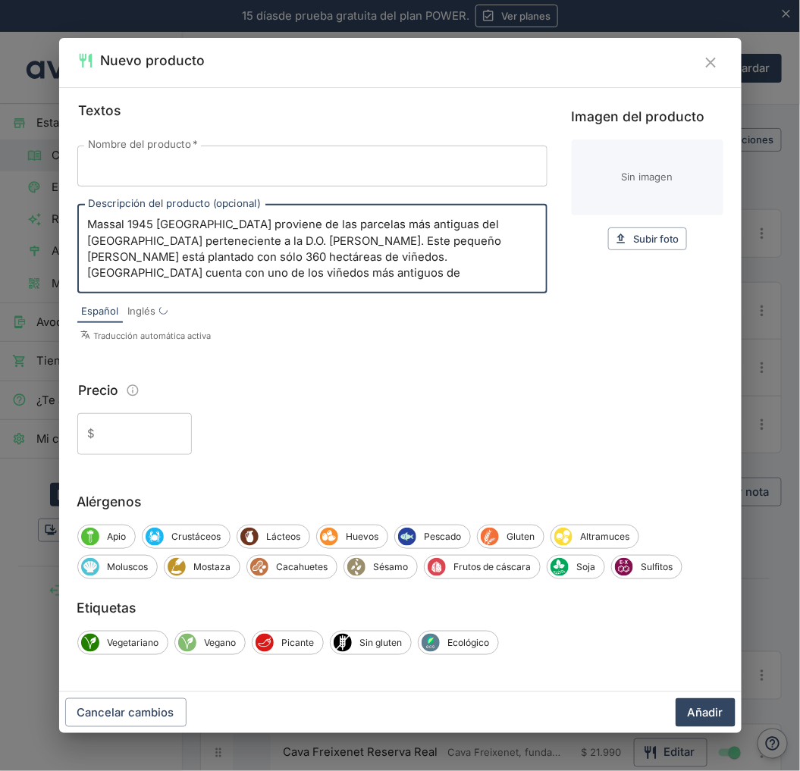
type textarea "Massal 1945 [GEOGRAPHIC_DATA] proviene de las parcelas más antiguas del [GEOGRA…"
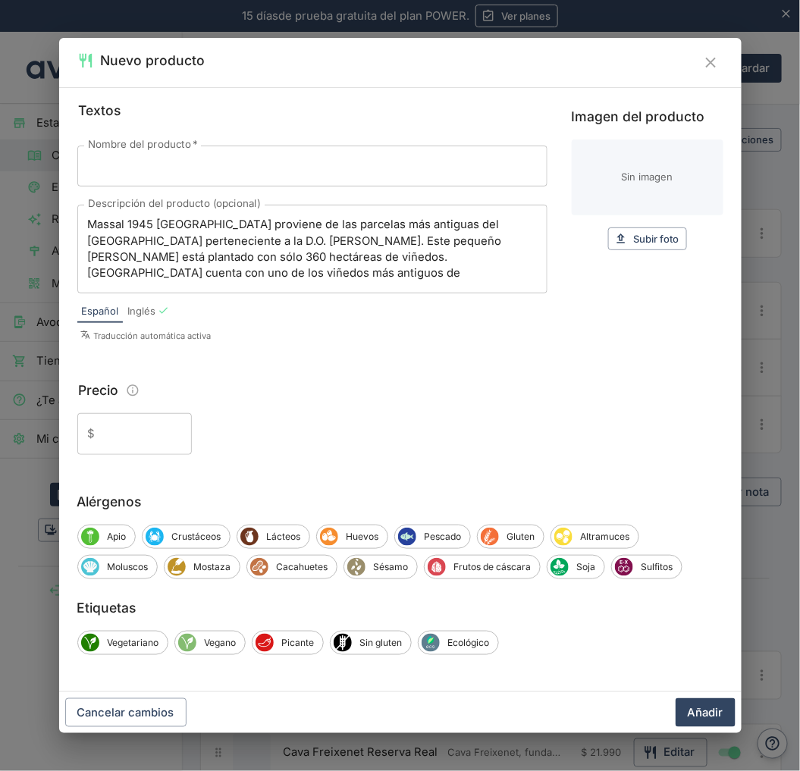
click at [203, 168] on input "Nombre del producto   *" at bounding box center [312, 166] width 470 height 41
paste input "Massal 1945, Carmenere"
click at [288, 162] on input "Massal 1945, Carmenere" at bounding box center [312, 166] width 470 height 41
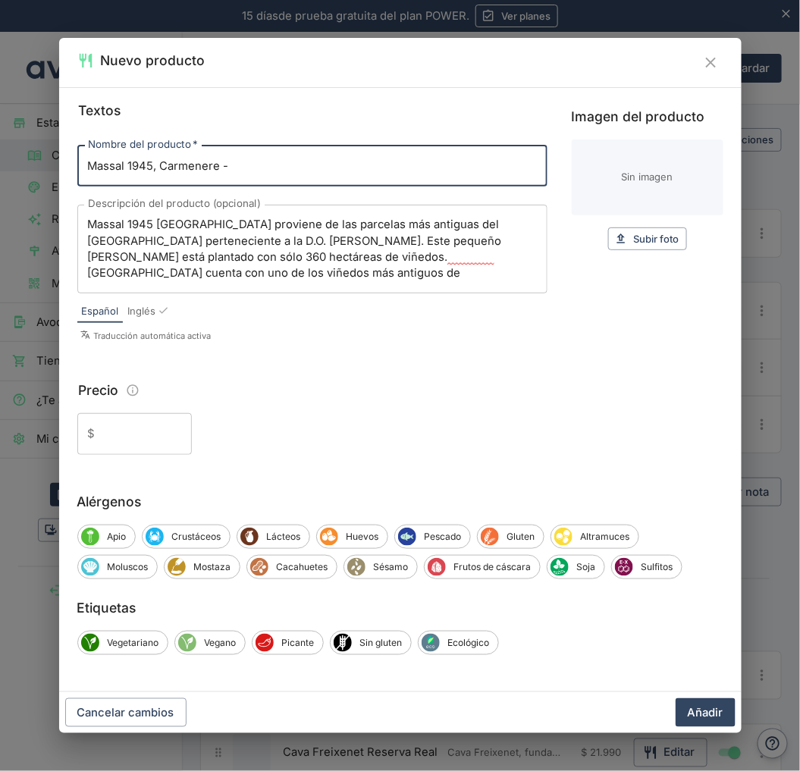
paste input "D.O. [GEOGRAPHIC_DATA], [GEOGRAPHIC_DATA]"
type input "Massal 1945, Carmenere - D.O. [GEOGRAPHIC_DATA], [GEOGRAPHIC_DATA]"
click at [676, 699] on button "Añadir" at bounding box center [706, 713] width 60 height 29
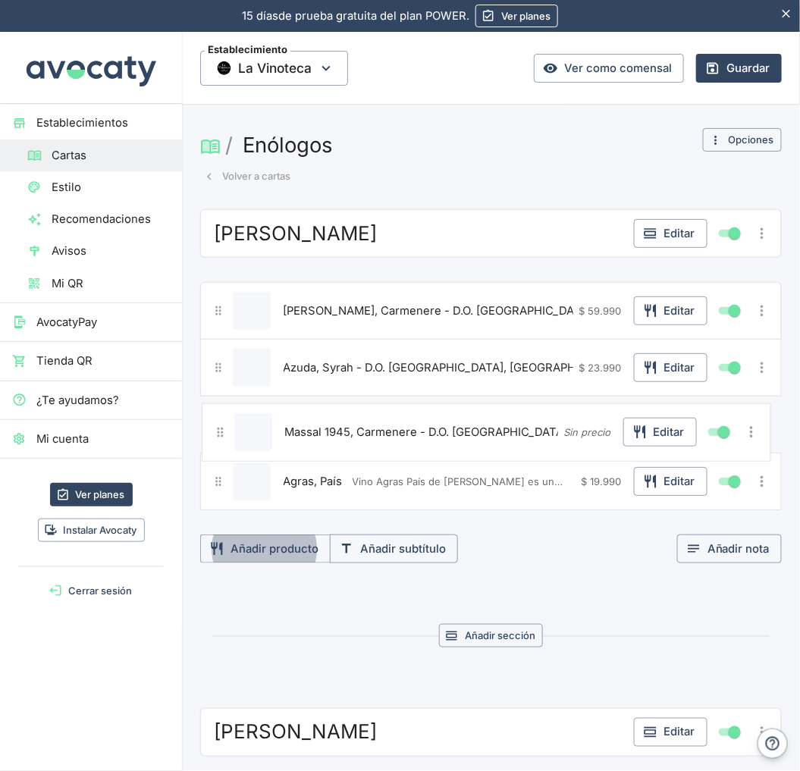
drag, startPoint x: 212, startPoint y: 484, endPoint x: 216, endPoint y: 426, distance: 57.8
click at [216, 426] on div "[PERSON_NAME], Carmenere - D.O. [PERSON_NAME], Cachapoal Luz es el resultado fi…" at bounding box center [491, 396] width 582 height 228
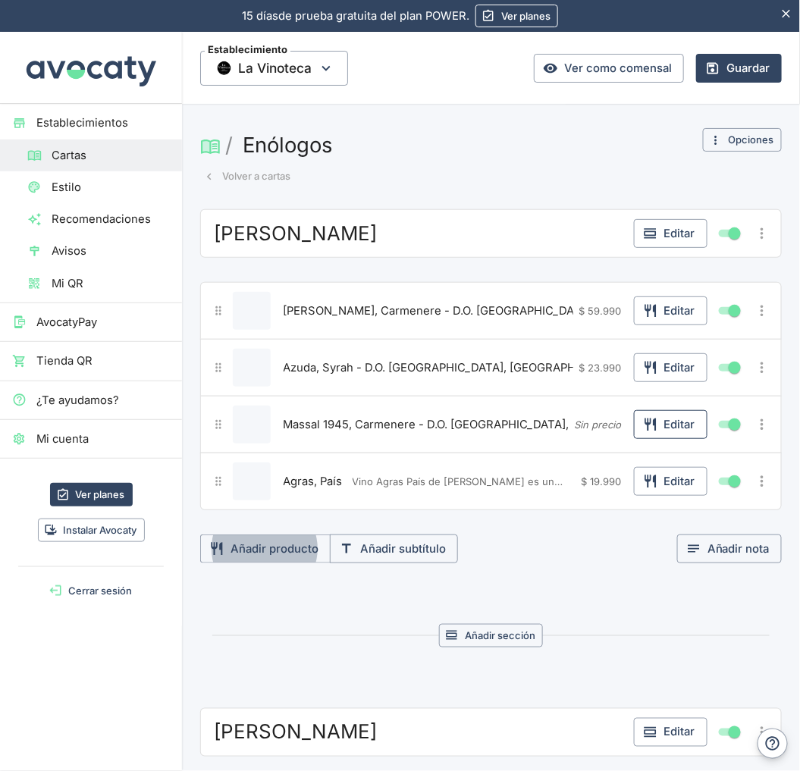
click at [645, 422] on icon "button" at bounding box center [650, 424] width 15 height 15
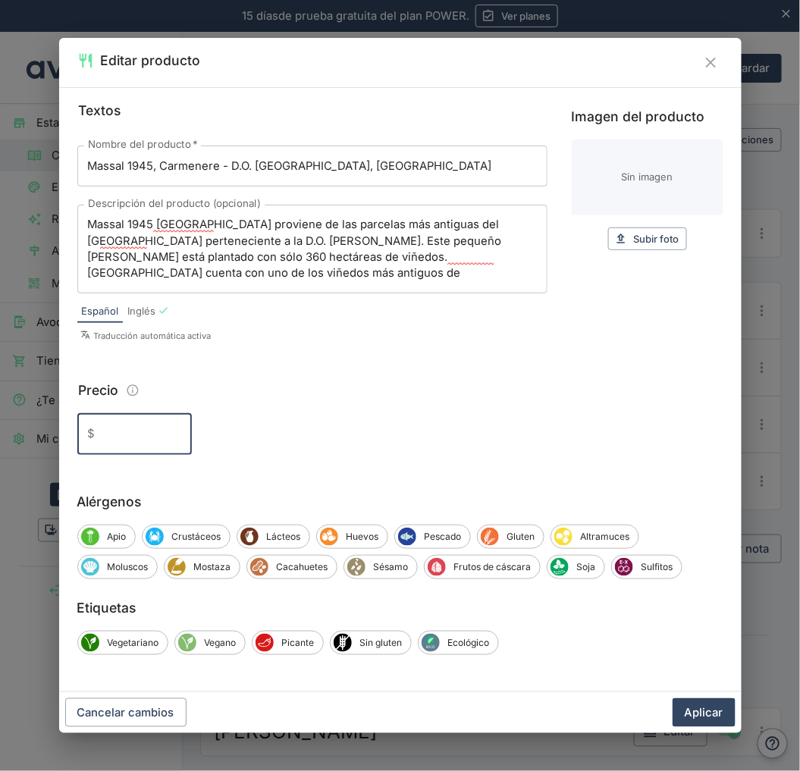
click at [130, 420] on input "Precio" at bounding box center [147, 433] width 90 height 41
type input "19.990"
click at [673, 699] on button "Aplicar" at bounding box center [704, 713] width 63 height 29
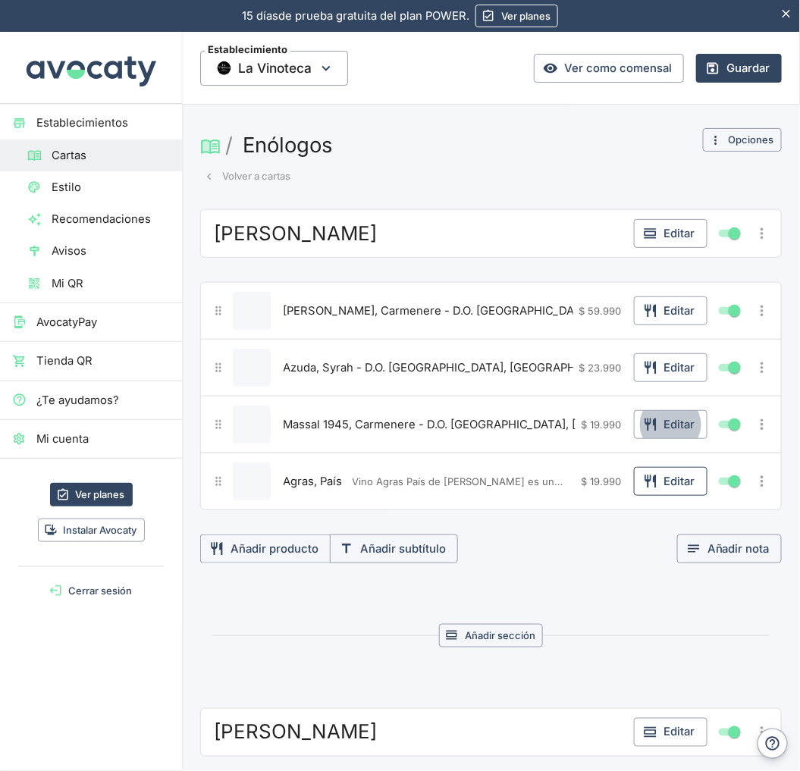
click at [634, 494] on button "Editar" at bounding box center [671, 481] width 74 height 29
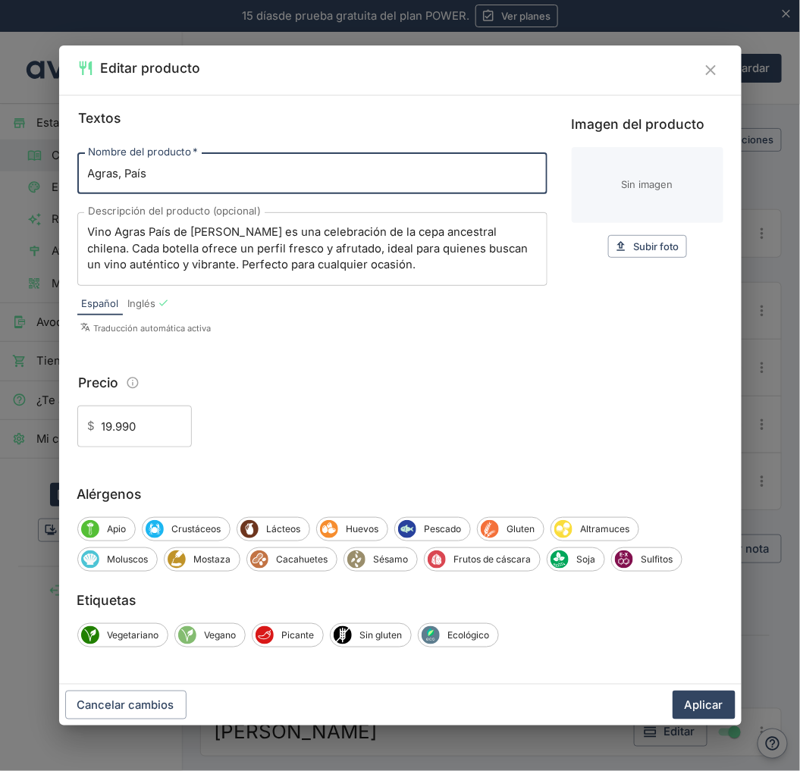
click at [244, 193] on input "Agras, País" at bounding box center [312, 173] width 470 height 41
paste input "D.O. [GEOGRAPHIC_DATA], [GEOGRAPHIC_DATA]"
type input "Agras, País - D.O. [GEOGRAPHIC_DATA], [GEOGRAPHIC_DATA]"
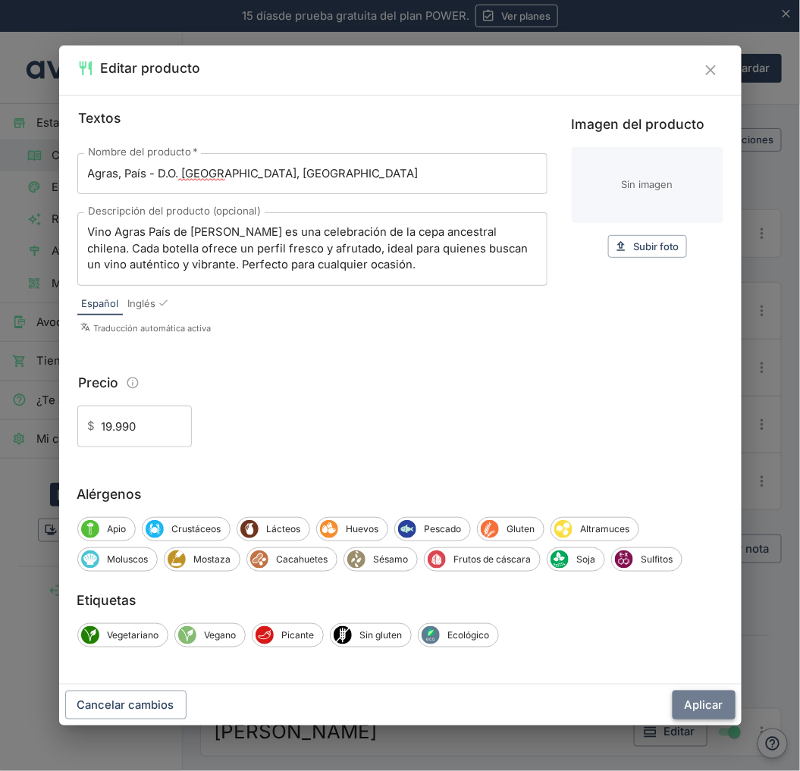
click at [728, 710] on button "Aplicar" at bounding box center [704, 705] width 63 height 29
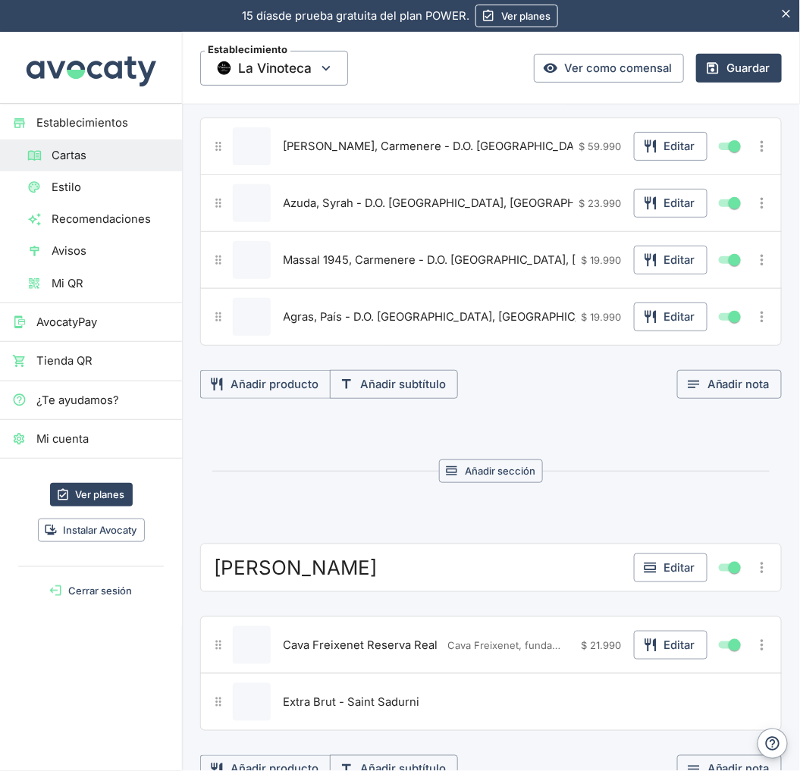
scroll to position [337, 0]
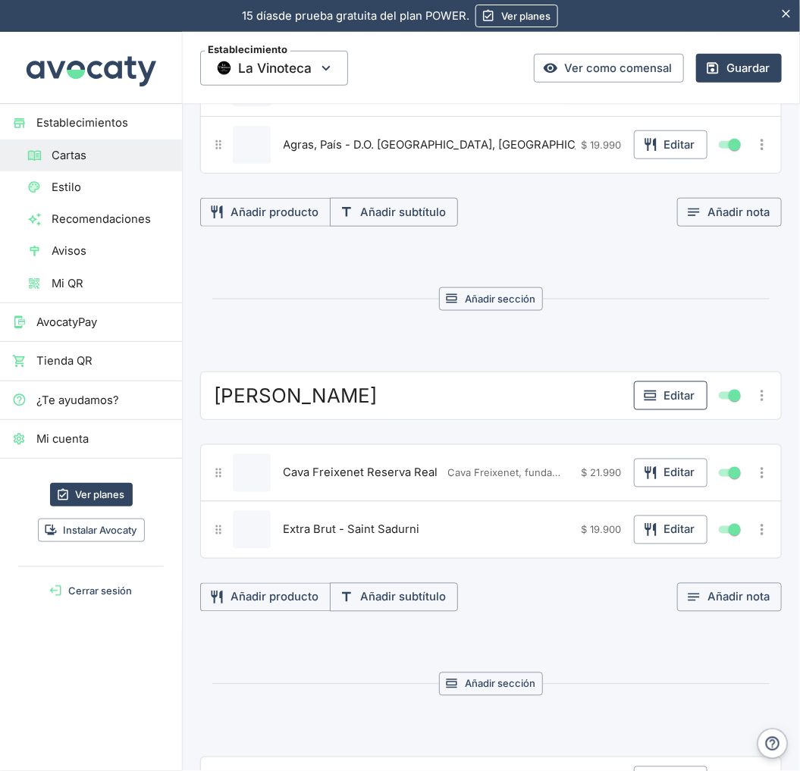
click at [670, 399] on button "Editar" at bounding box center [671, 395] width 74 height 29
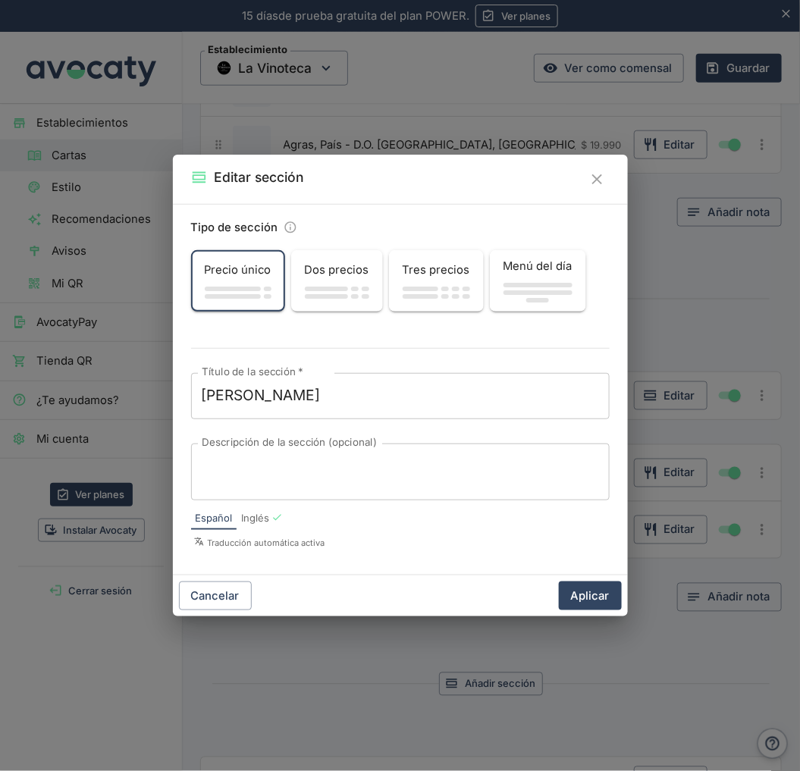
click at [284, 460] on textarea "Descripción de la sección (opcional)" at bounding box center [400, 472] width 397 height 32
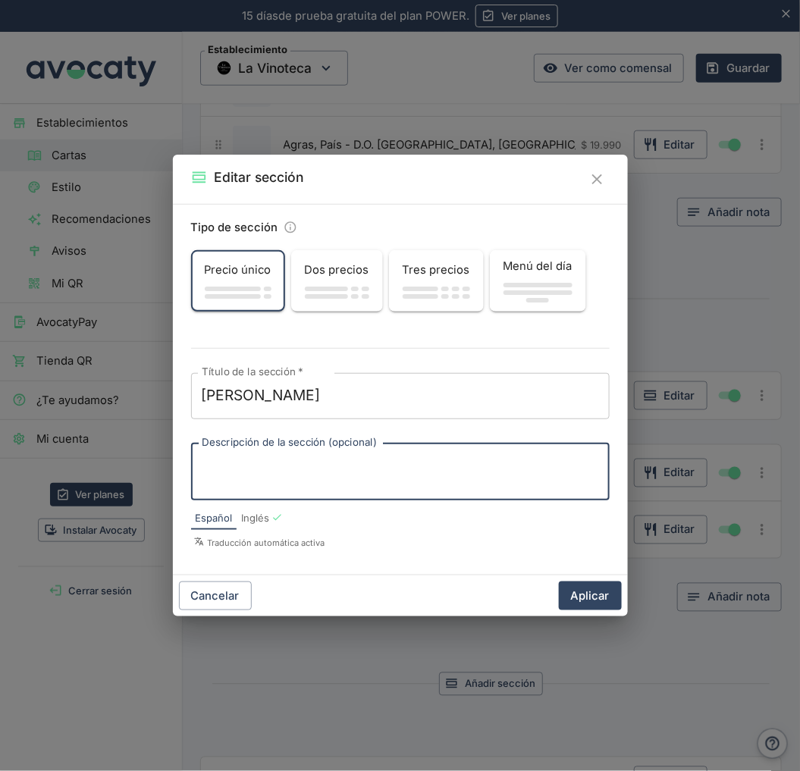
paste textarea "Cava Freixenet, fundada en 1861"
type textarea "Cava Freixenet, fundada en 1861"
click at [596, 595] on button "Aplicar" at bounding box center [590, 596] width 63 height 29
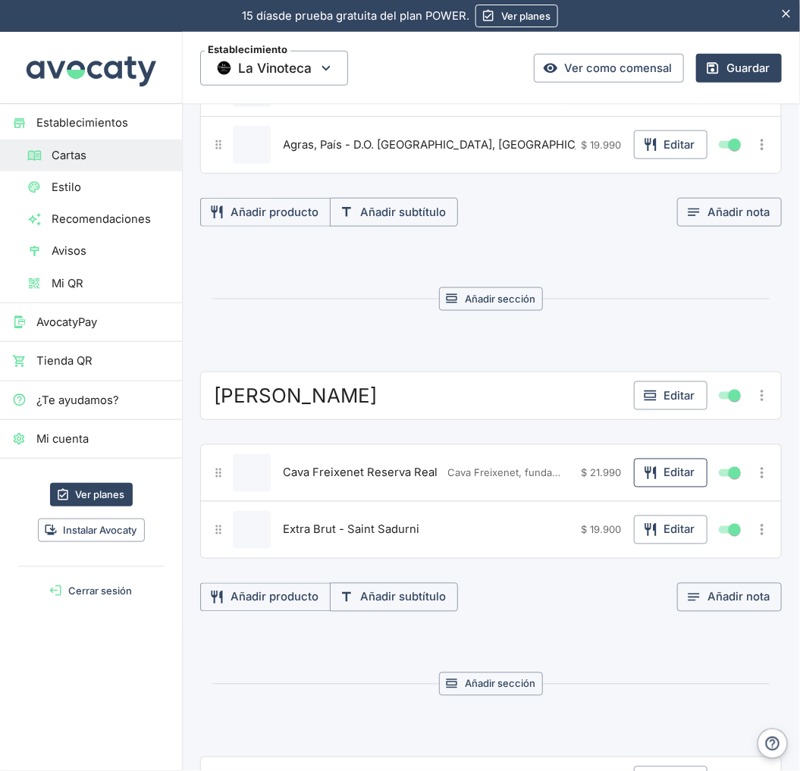
click at [654, 478] on button "Editar" at bounding box center [671, 473] width 74 height 29
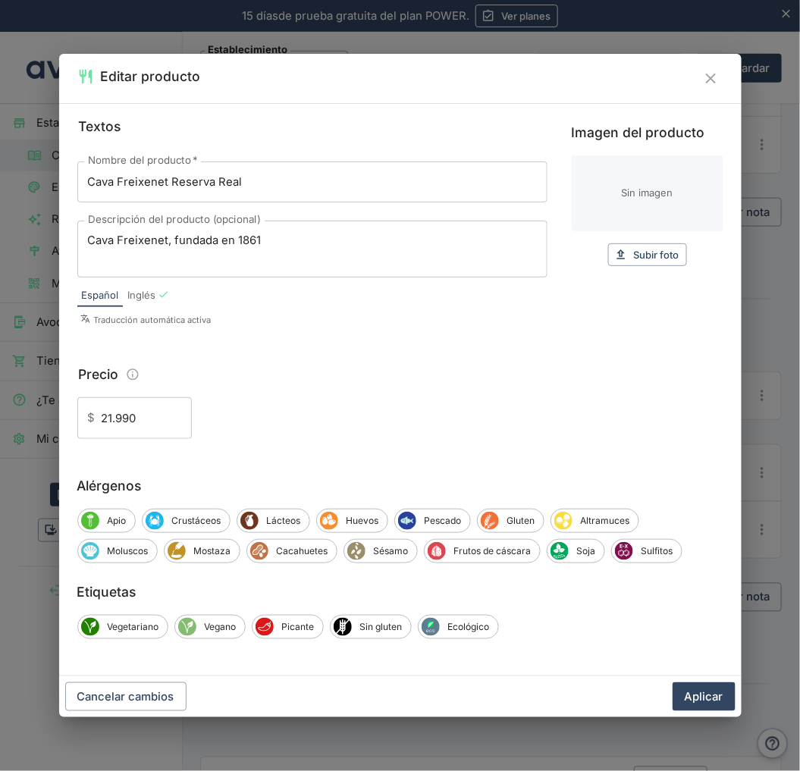
click at [271, 184] on input "Cava Freixenet Reserva Real" at bounding box center [312, 182] width 470 height 41
paste input "flagicon D.O. [GEOGRAPHIC_DATA][PERSON_NAME]"
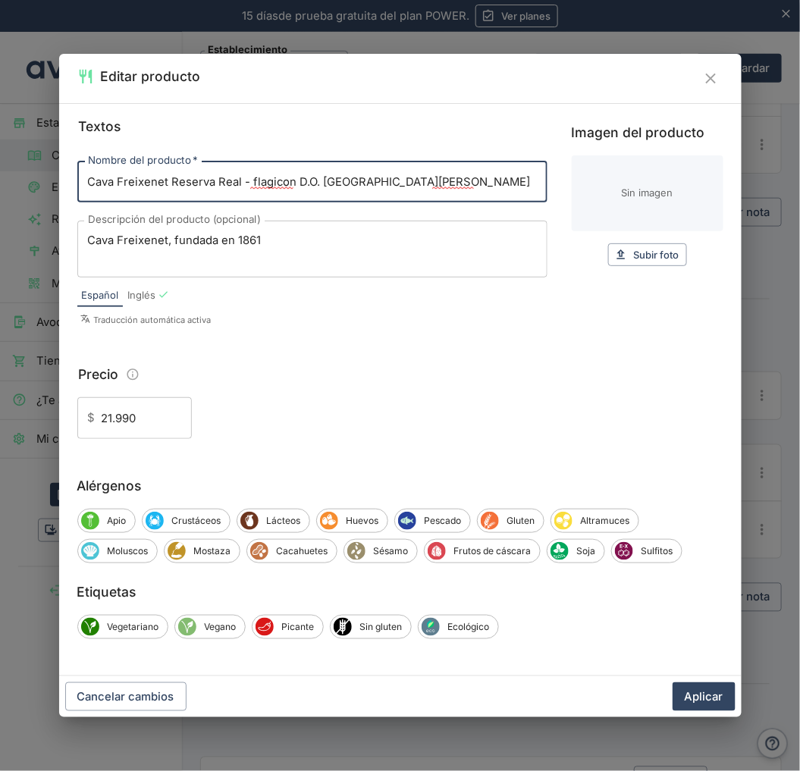
click at [282, 187] on input "Cava Freixenet Reserva Real - flagicon D.O. [GEOGRAPHIC_DATA][PERSON_NAME]" at bounding box center [312, 182] width 470 height 41
type input "Cava Freixenet Reserva Real - D.O. [GEOGRAPHIC_DATA][PERSON_NAME]"
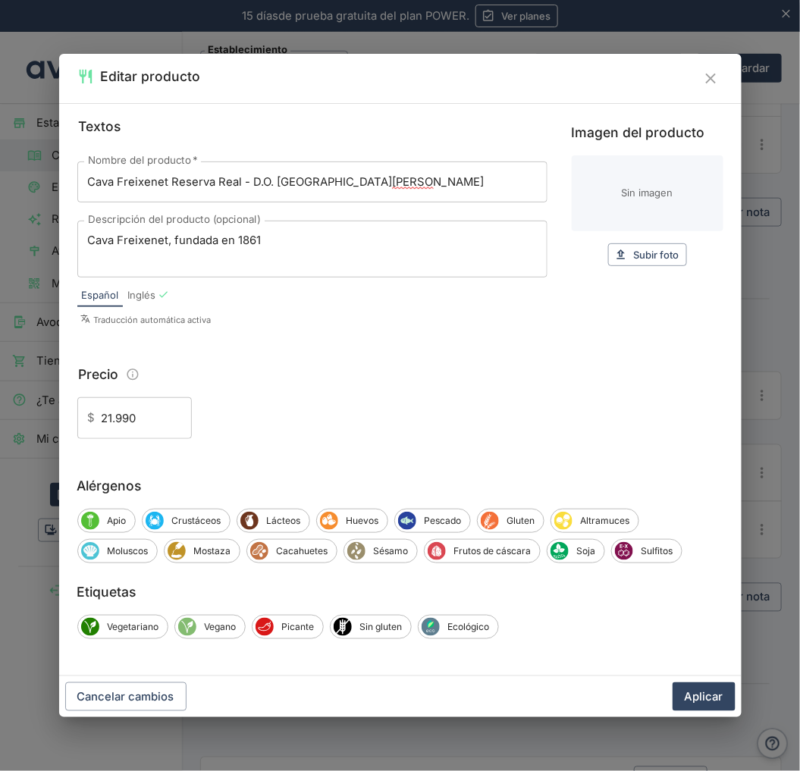
click at [349, 246] on textarea "Cava Freixenet, fundada en 1861" at bounding box center [312, 249] width 449 height 32
paste textarea "El cava Reserva Real es un cava brut de larga crianza, elegante, vivo y con gra…"
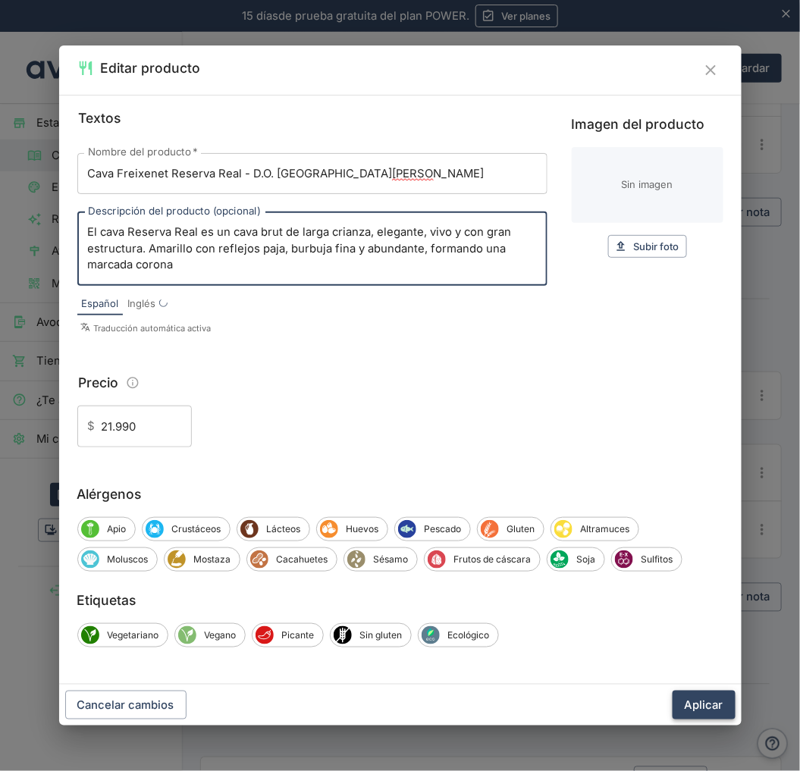
type textarea "El cava Reserva Real es un cava brut de larga crianza, elegante, vivo y con gra…"
click at [700, 702] on button "Aplicar" at bounding box center [704, 705] width 63 height 29
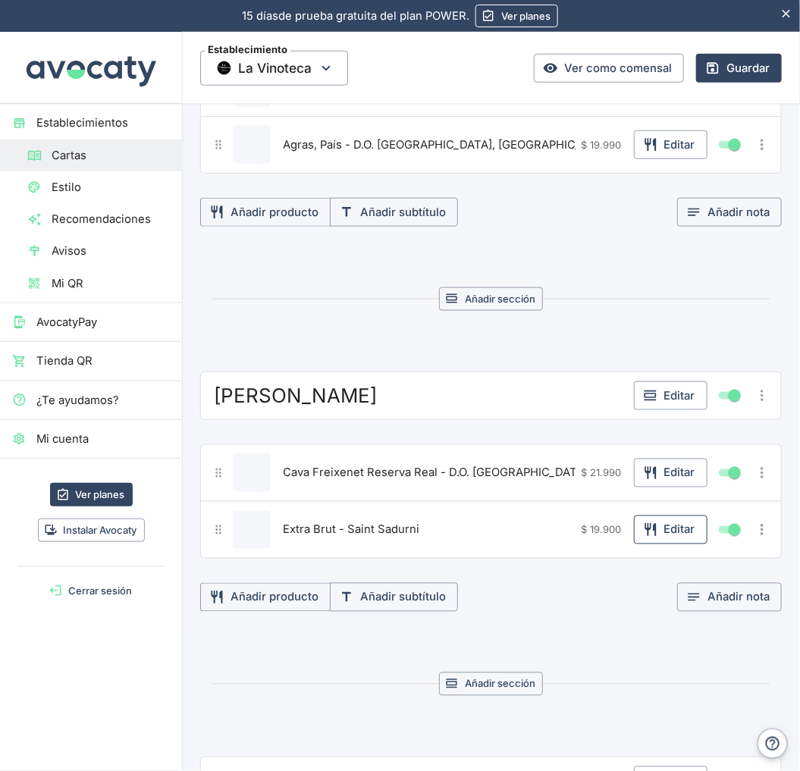
click at [643, 535] on icon "button" at bounding box center [650, 530] width 15 height 15
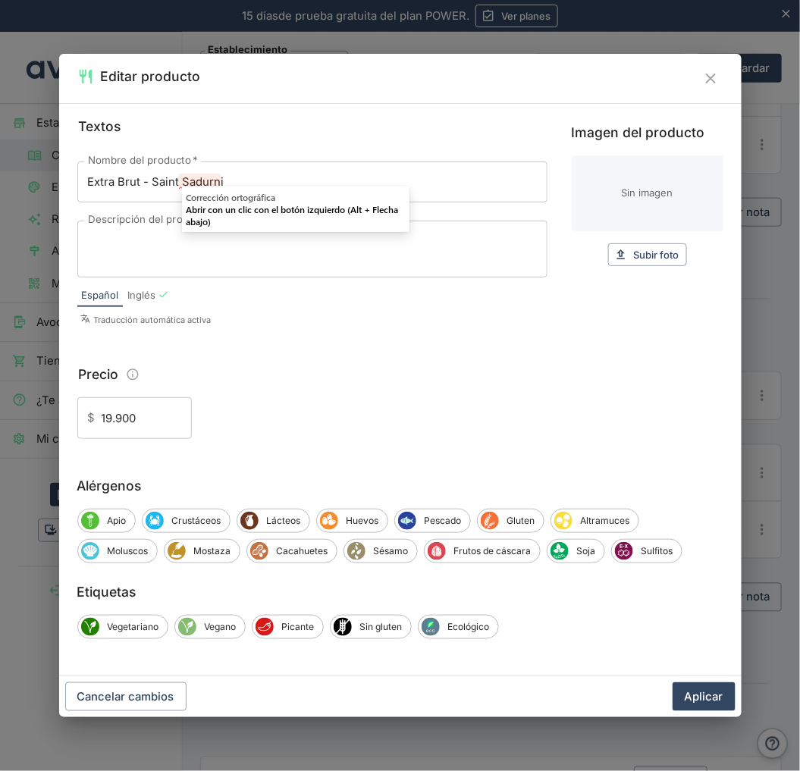
click at [248, 184] on input "Extra Brut - Saint Sadurni" at bounding box center [312, 182] width 470 height 41
paste input "Cava Freixenet, Vintage Rva. Brut Nature"
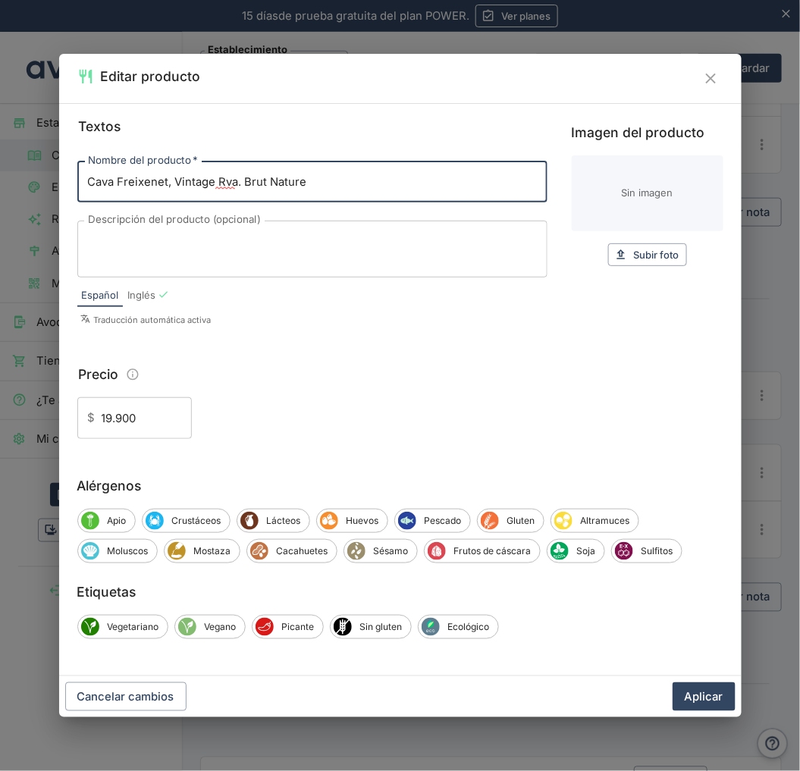
click at [338, 196] on input "Cava Freixenet, Vintage Rva. Brut Nature" at bounding box center [312, 182] width 470 height 41
paste input "D.O. [GEOGRAPHIC_DATA][PERSON_NAME]"
type input "Cava Freixenet, Vintage Rva. Brut Nature - D.O. [GEOGRAPHIC_DATA][PERSON_NAME]"
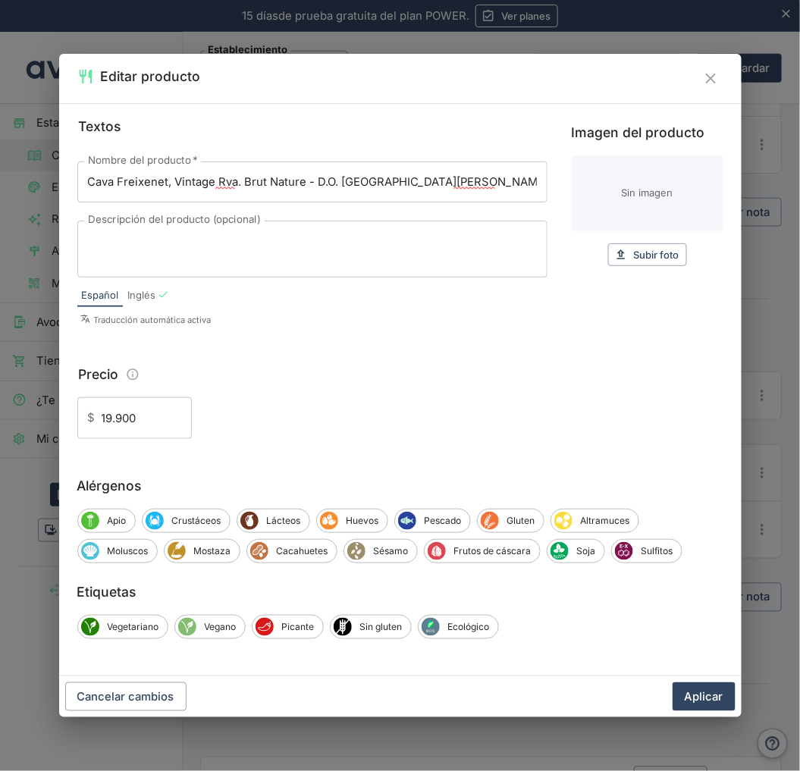
click at [246, 262] on textarea "Descripción del producto (opcional)" at bounding box center [312, 249] width 449 height 32
paste textarea "Es un cava muy especial que sólo se elabora en los años de excepcional cosecha …"
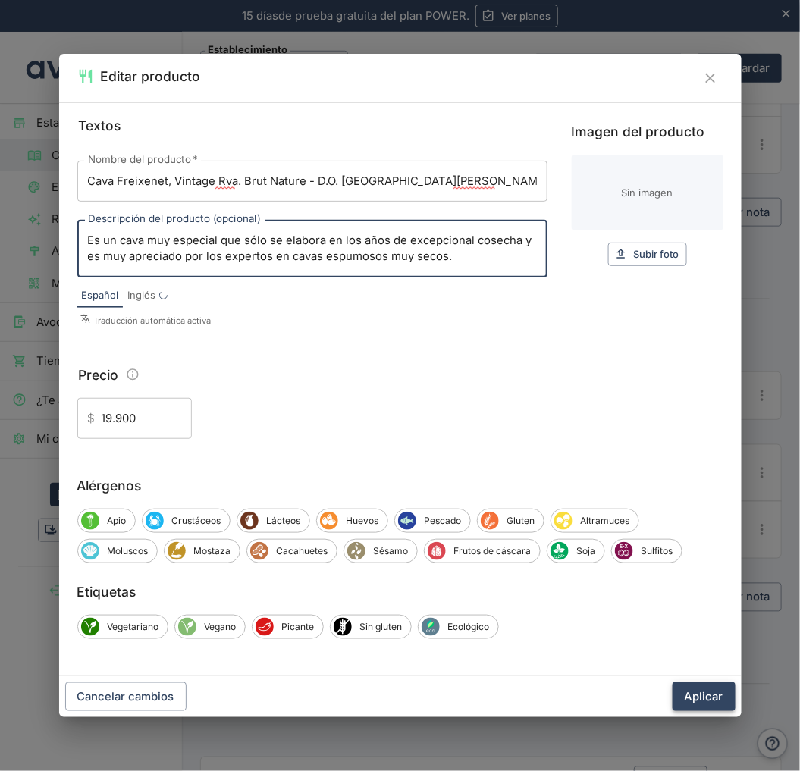
type textarea "Es un cava muy especial que sólo se elabora en los años de excepcional cosecha …"
click at [716, 701] on button "Aplicar" at bounding box center [704, 697] width 63 height 29
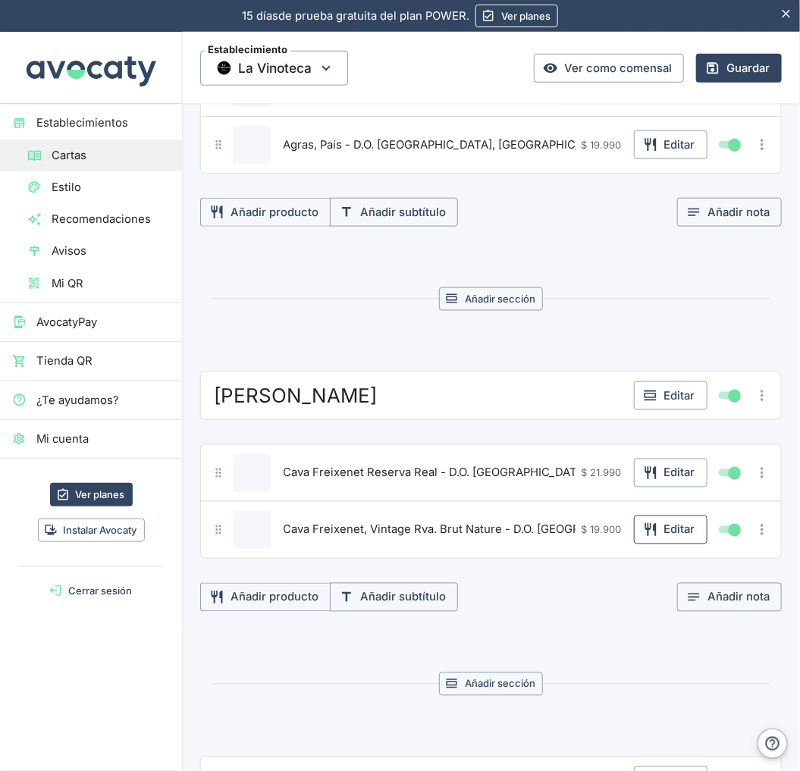
click at [658, 526] on button "Editar" at bounding box center [671, 530] width 74 height 29
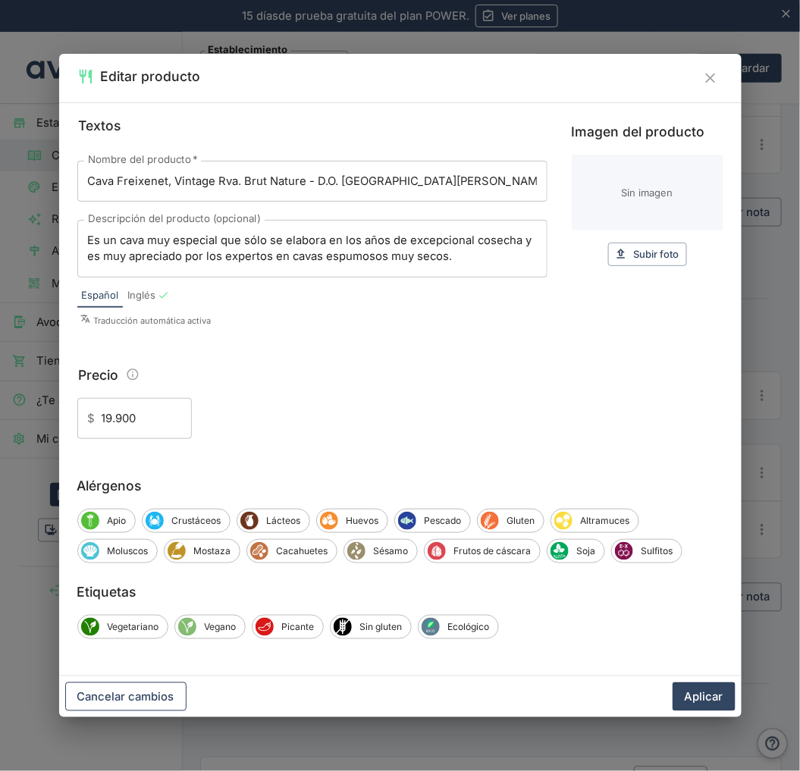
click at [139, 691] on button "Cancelar cambios" at bounding box center [125, 697] width 121 height 29
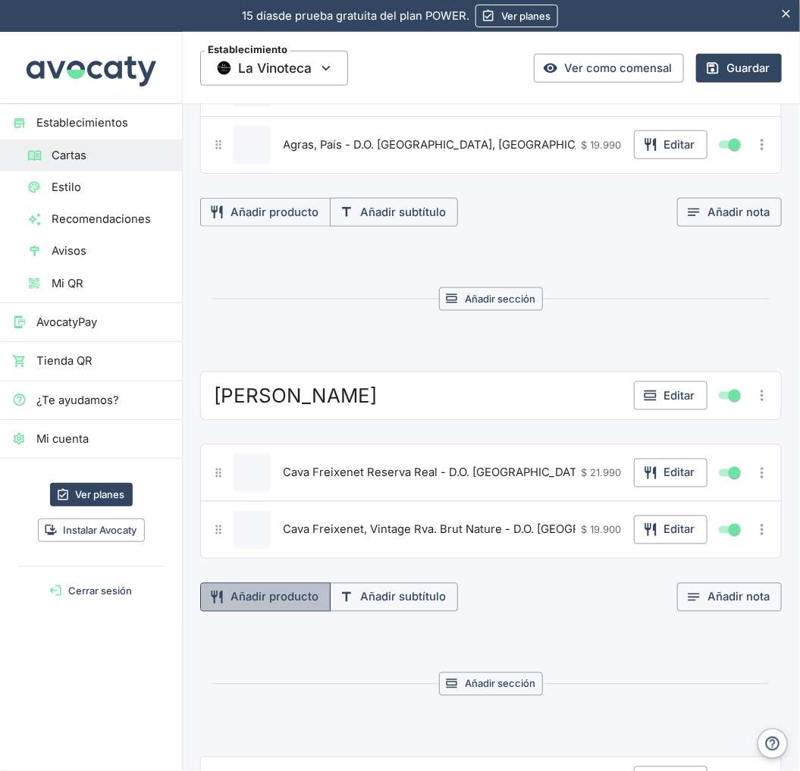
click at [253, 592] on button "Añadir producto" at bounding box center [265, 597] width 130 height 29
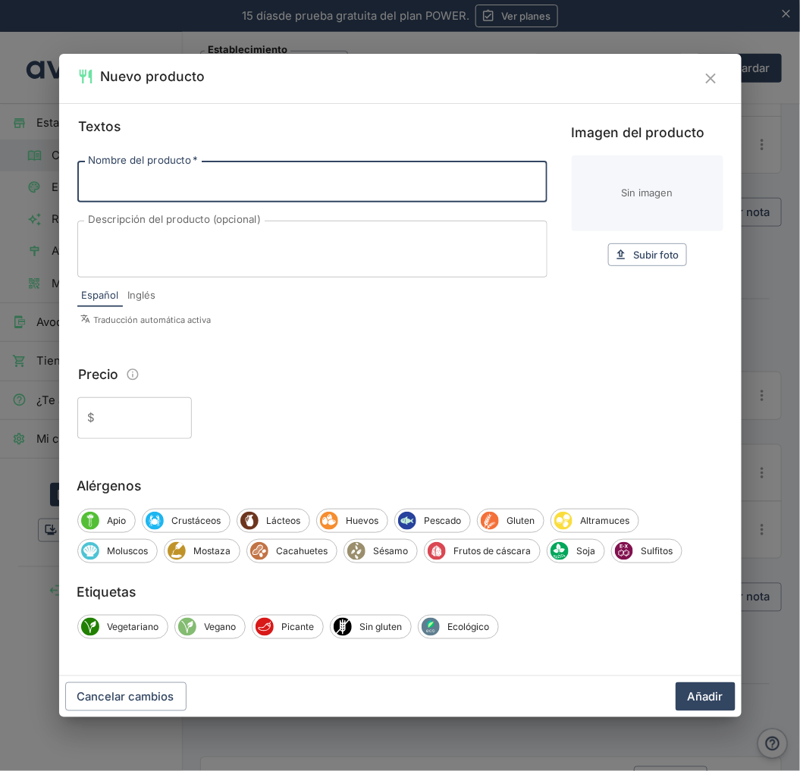
click at [301, 259] on textarea "Descripción del producto (opcional)" at bounding box center [312, 249] width 449 height 32
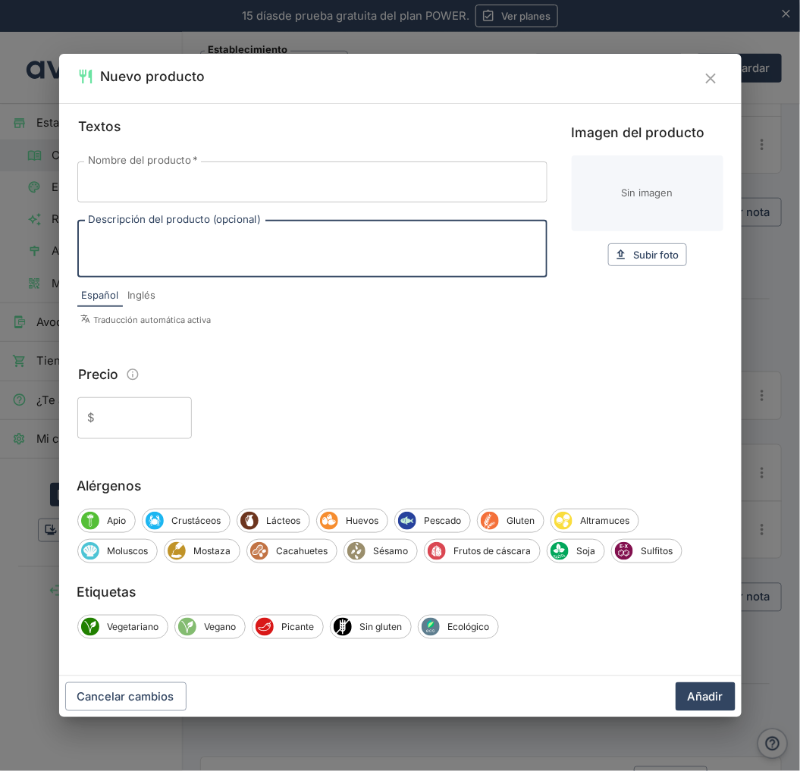
paste textarea "Freixenet Organic Brut nace buscando el máximo respeto por nuestro entorno y ap…"
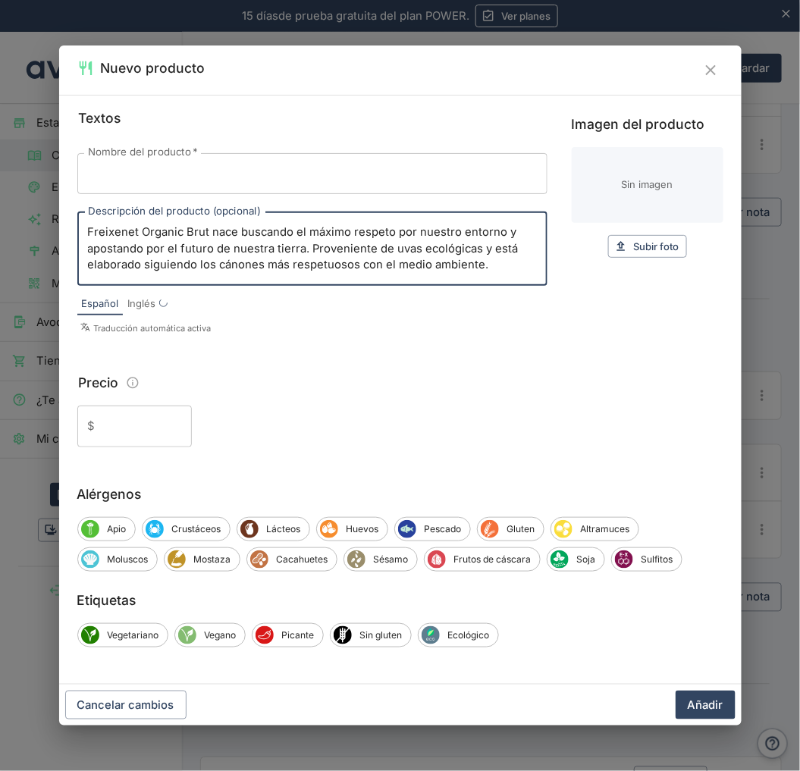
type textarea "Freixenet Organic Brut nace buscando el máximo respeto por nuestro entorno y ap…"
drag, startPoint x: 173, startPoint y: 184, endPoint x: 23, endPoint y: 198, distance: 150.9
click at [174, 183] on input "Nombre del producto   *" at bounding box center [312, 173] width 470 height 41
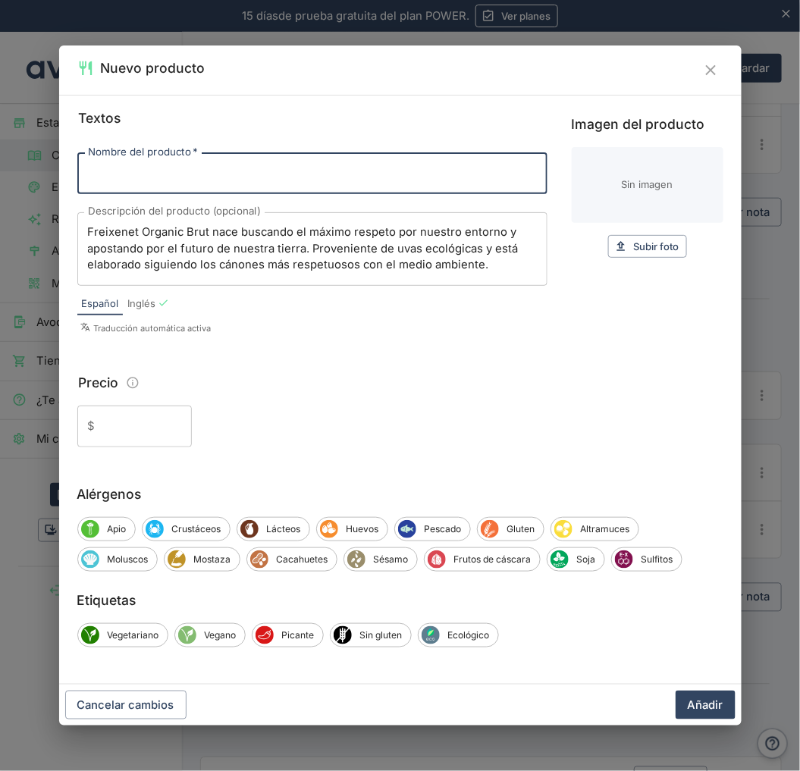
paste input "Cava Freixenet, Organic Brut"
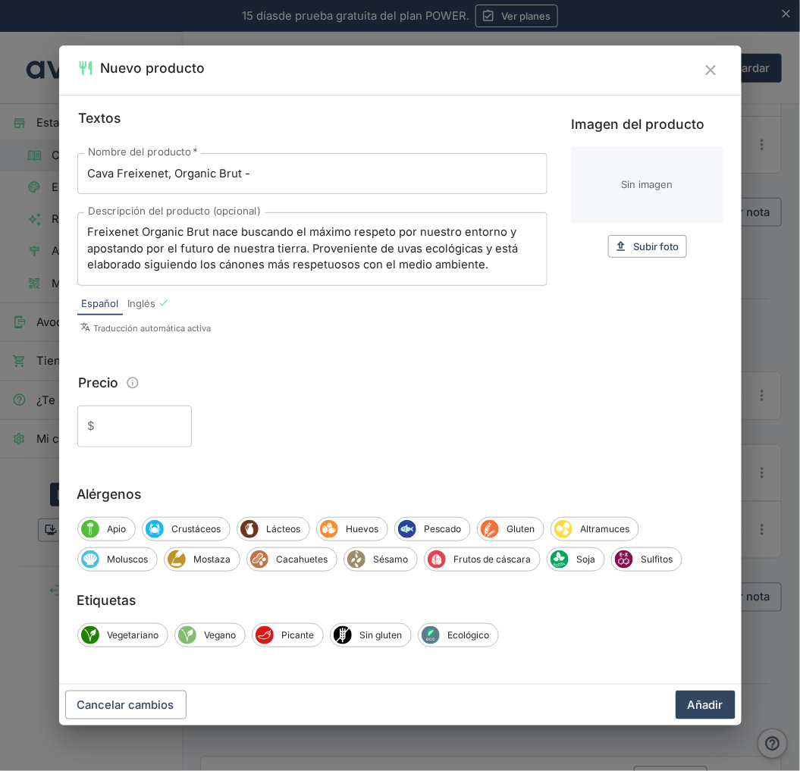
click at [403, 176] on input "Cava Freixenet, Organic Brut -" at bounding box center [312, 173] width 470 height 41
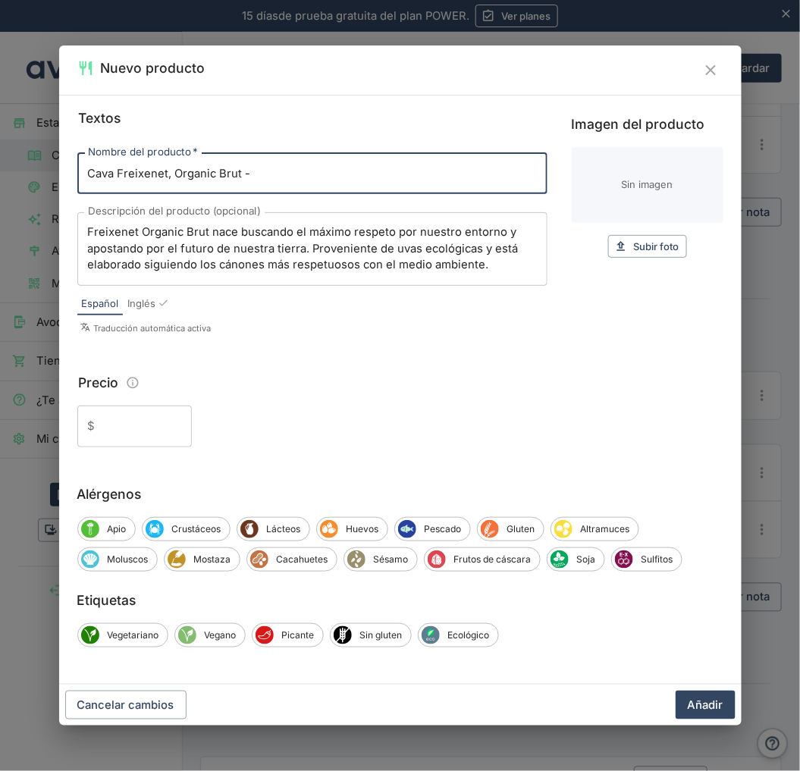
paste input "D.O. [GEOGRAPHIC_DATA][PERSON_NAME]"
type input "Cava Freixenet, Organic Brut - D.O. [GEOGRAPHIC_DATA][PERSON_NAME]"
click at [706, 703] on button "Añadir" at bounding box center [706, 705] width 60 height 29
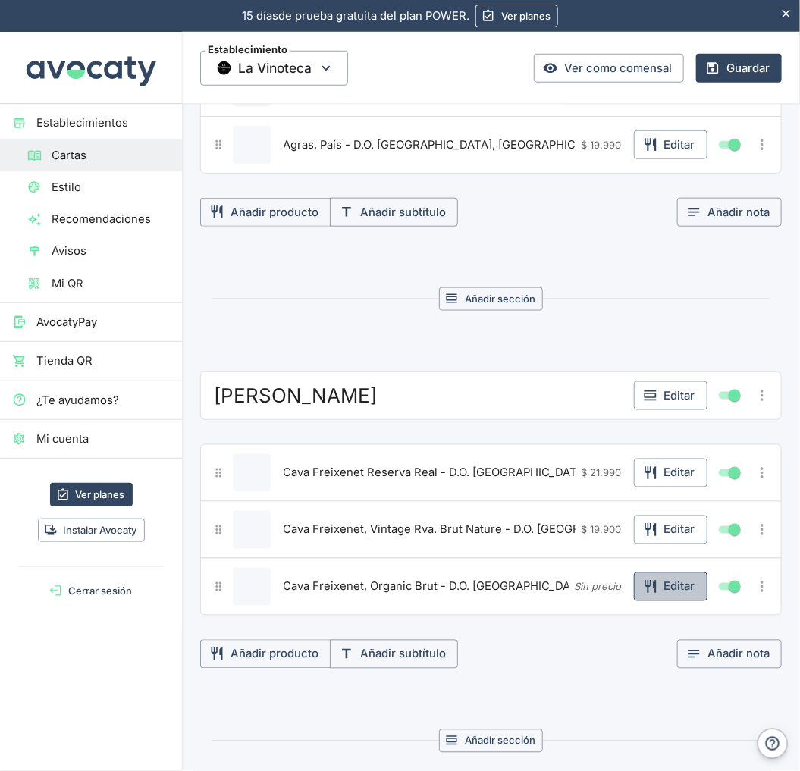
click at [661, 587] on button "Editar" at bounding box center [671, 587] width 74 height 29
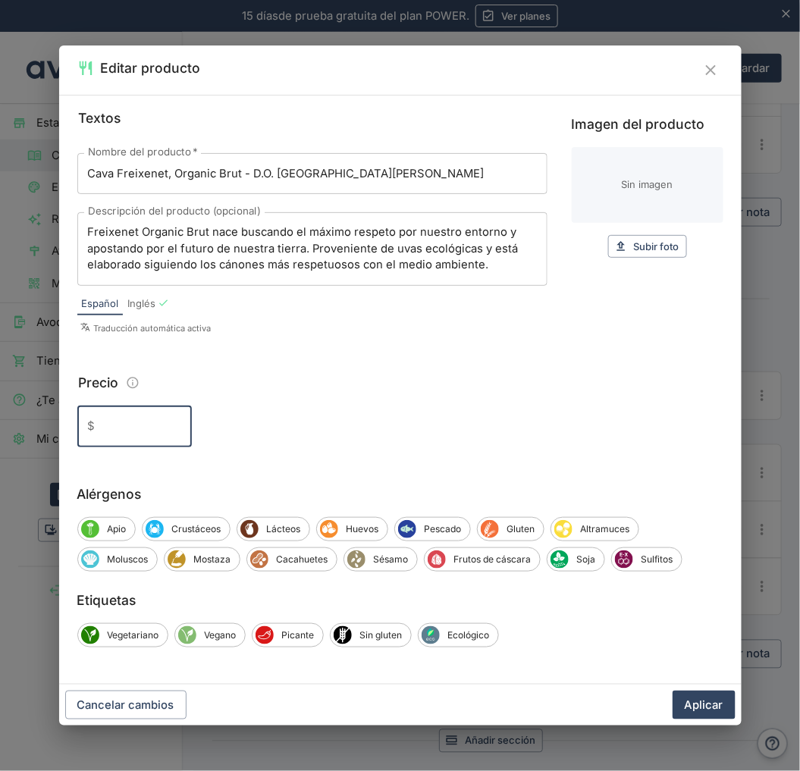
click at [126, 432] on input "Precio" at bounding box center [147, 426] width 90 height 41
type input "15.990"
click at [673, 691] on button "Aplicar" at bounding box center [704, 705] width 63 height 29
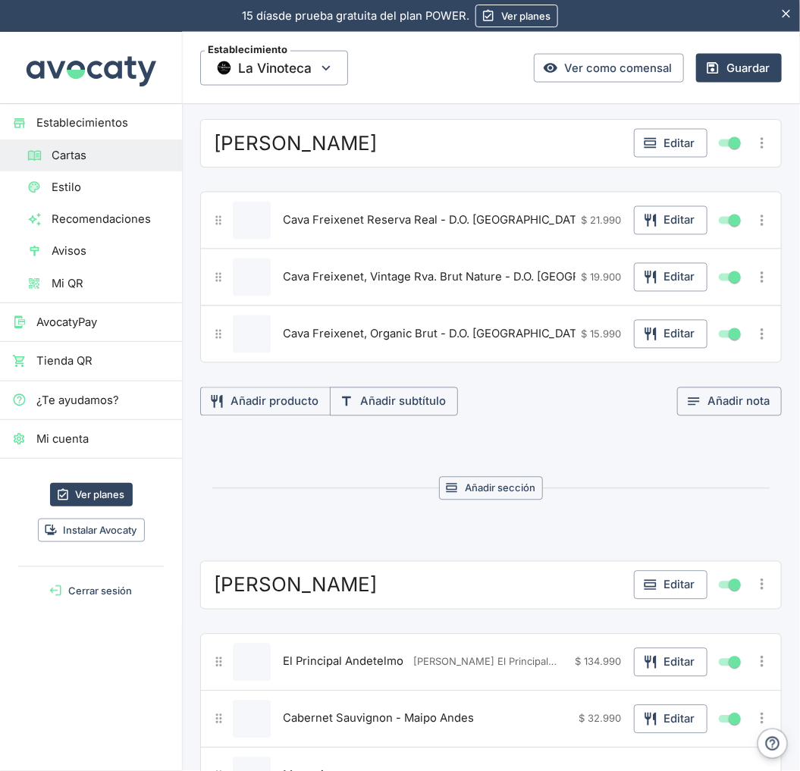
scroll to position [505, 0]
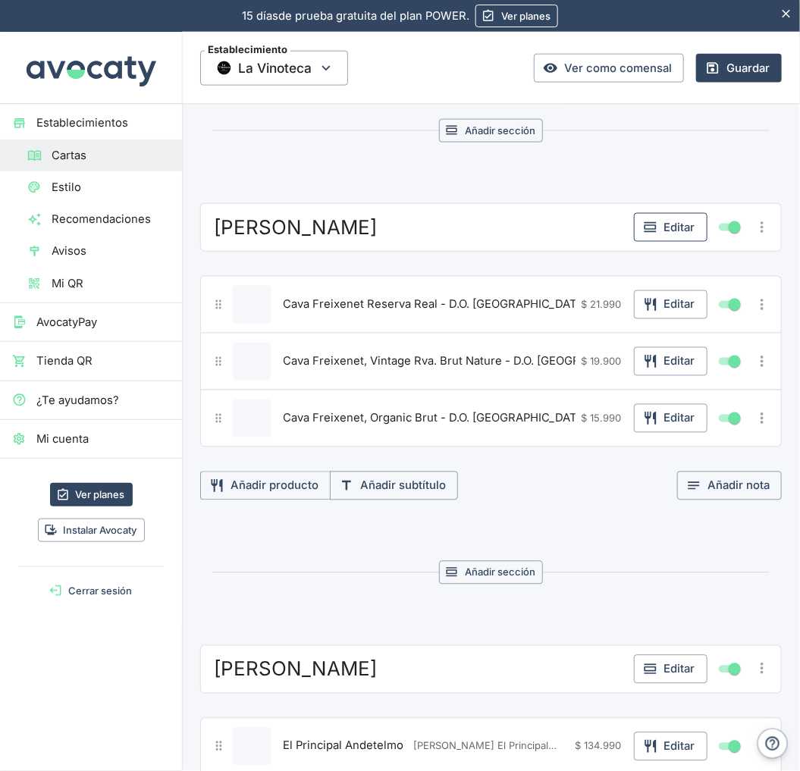
click at [652, 225] on button "Editar" at bounding box center [671, 227] width 74 height 29
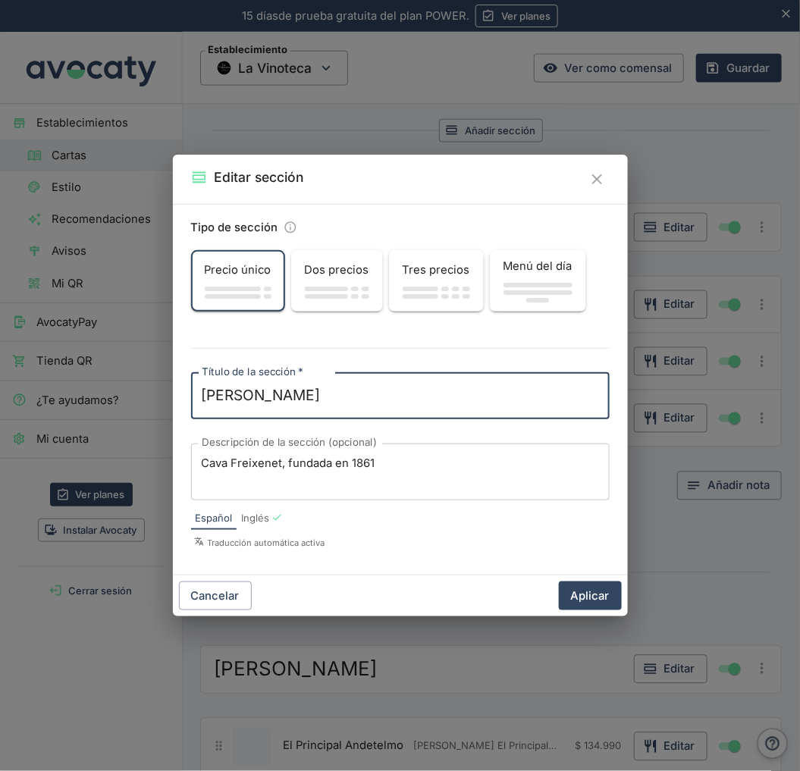
click at [120, 422] on div "Editar sección Tipo de sección Precio único Dos precios Tres precios Menú del d…" at bounding box center [400, 385] width 800 height 771
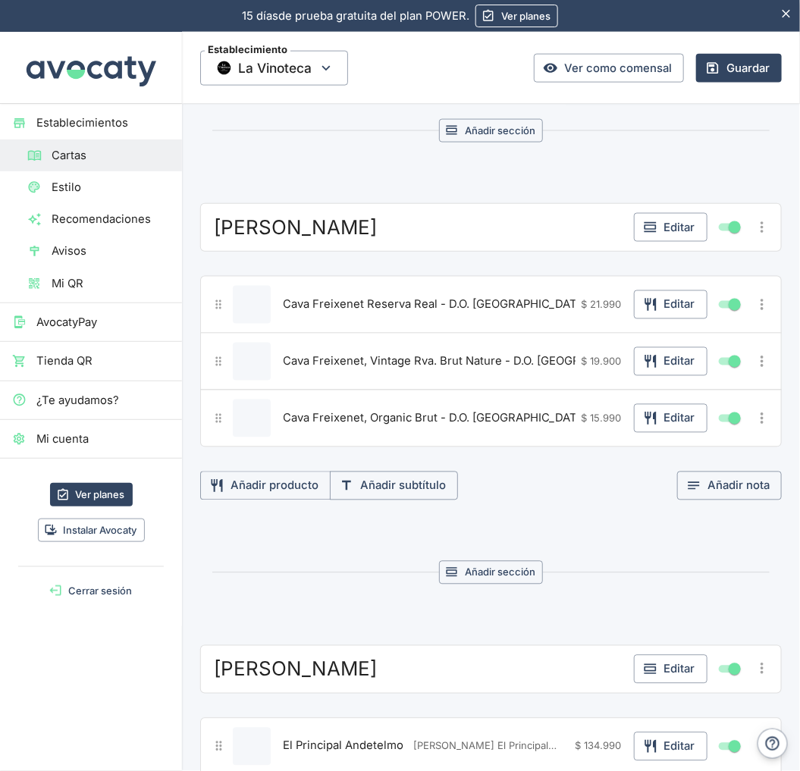
scroll to position [758, 0]
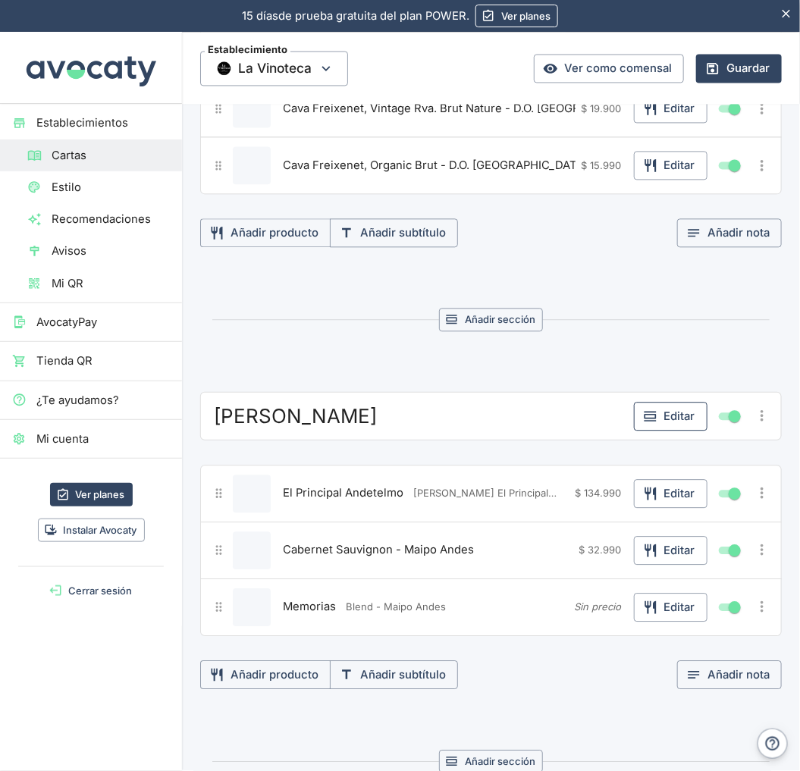
click at [677, 421] on button "Editar" at bounding box center [671, 416] width 74 height 29
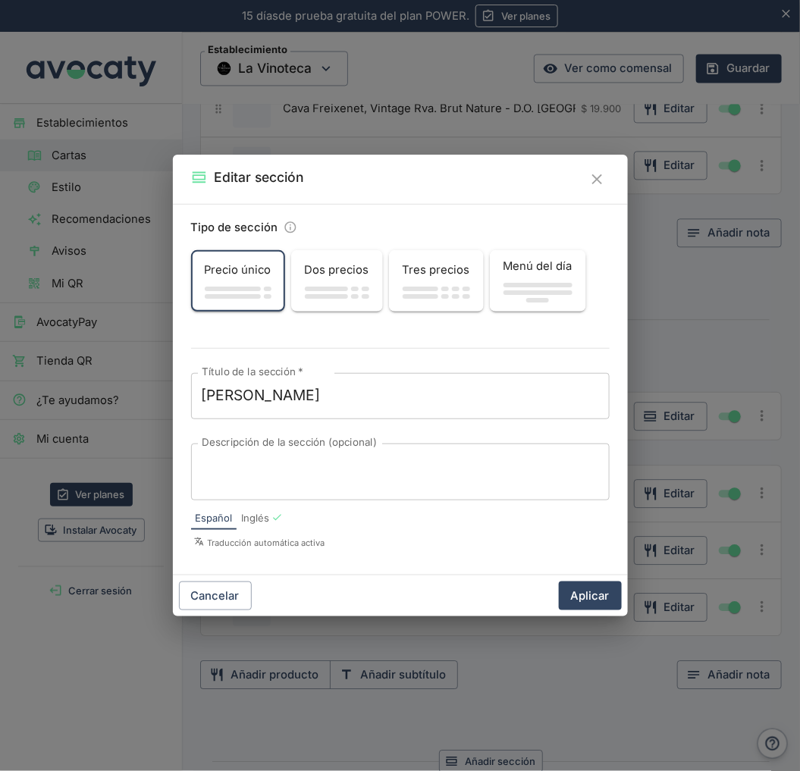
click at [283, 465] on textarea "Descripción de la sección (opcional)" at bounding box center [400, 472] width 397 height 32
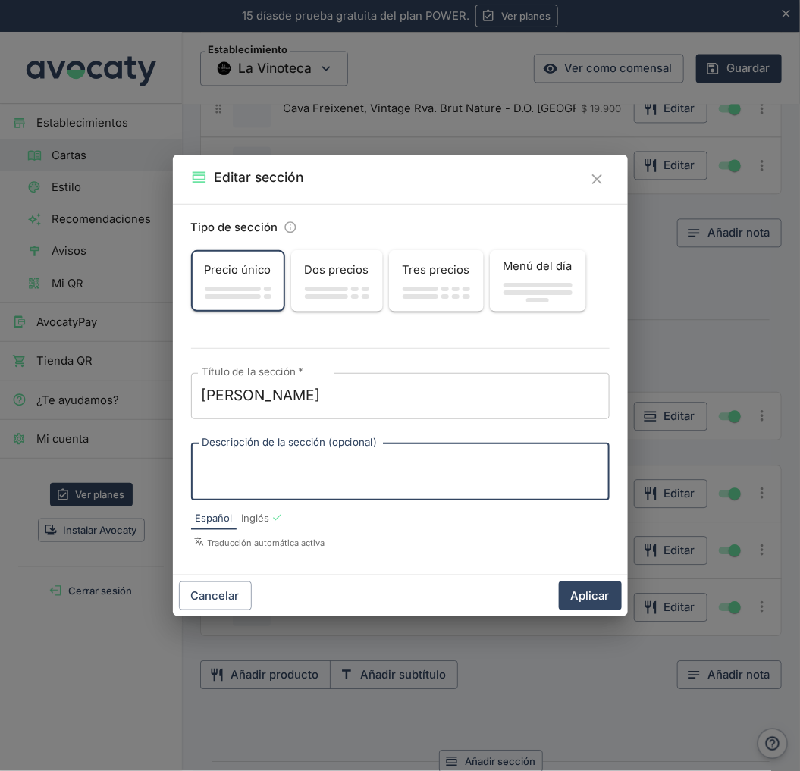
paste textarea "[PERSON_NAME] El Principal, fundada en 1993"
type textarea "[PERSON_NAME] El Principal, fundada en 1993"
click at [605, 601] on button "Aplicar" at bounding box center [590, 596] width 63 height 29
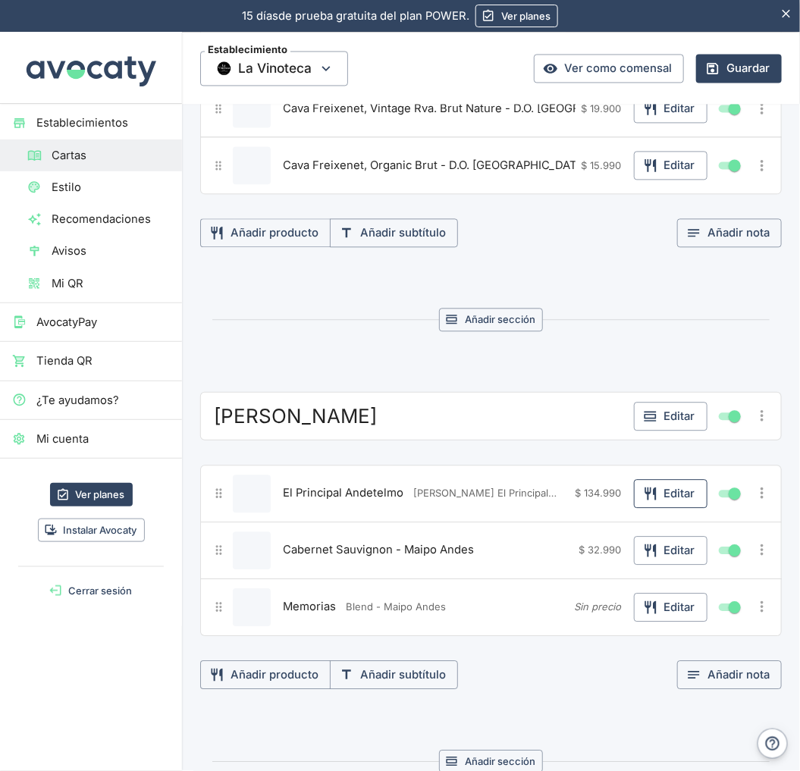
click at [658, 496] on button "Editar" at bounding box center [671, 493] width 74 height 29
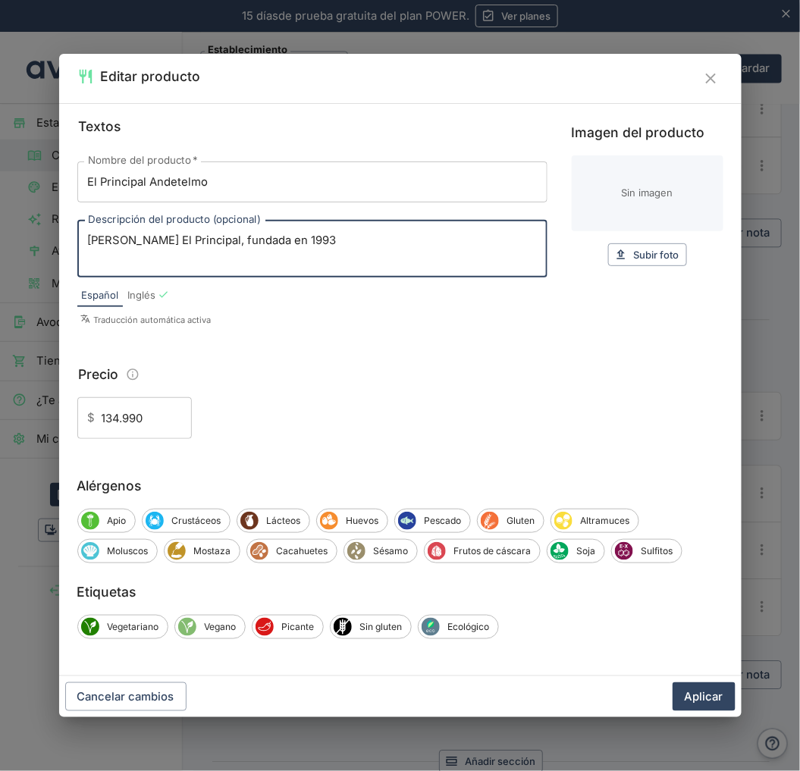
paste textarea "Con este vino se inicia el proyecto de la [PERSON_NAME] El Principal en la loca…"
drag, startPoint x: 284, startPoint y: 243, endPoint x: -2, endPoint y: 245, distance: 285.9
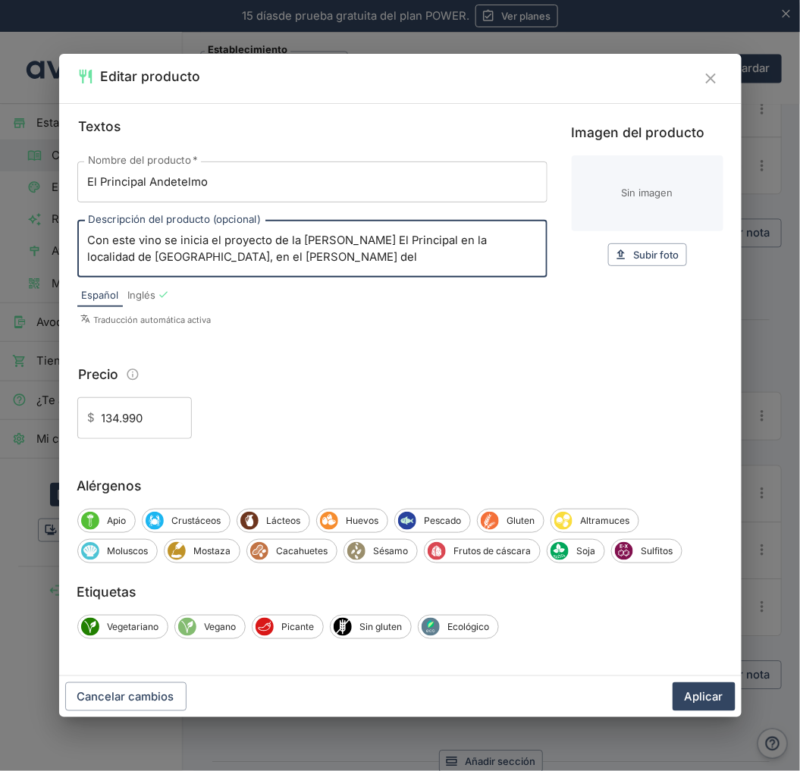
scroll to position [32, 0]
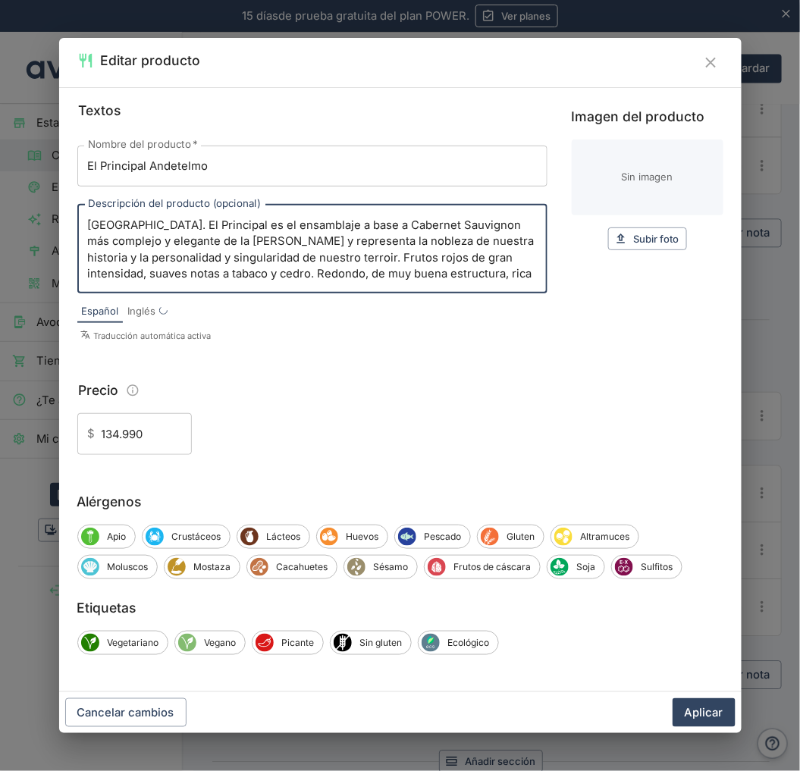
type textarea "Con este vino se inicia el proyecto de la [PERSON_NAME] El Principal en la loca…"
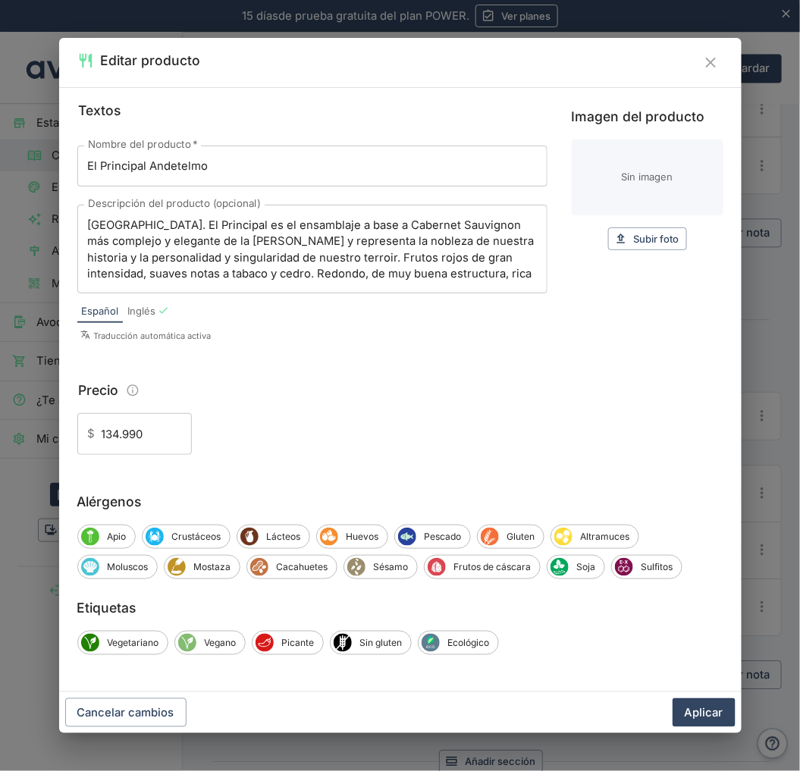
click at [376, 167] on input "El Principal Andetelmo" at bounding box center [312, 166] width 470 height 41
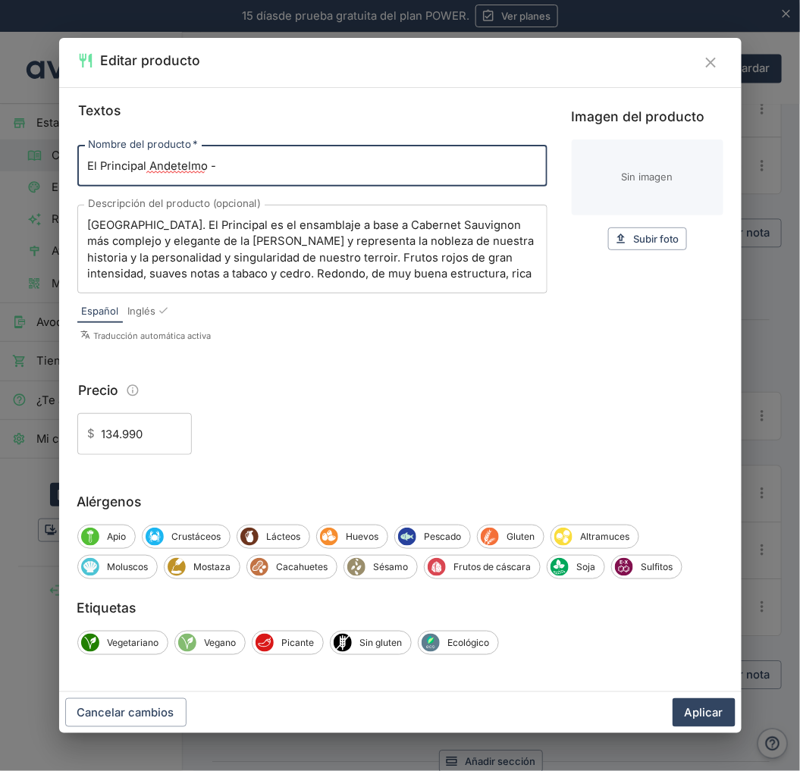
paste input "D.O. Maipo Andes"
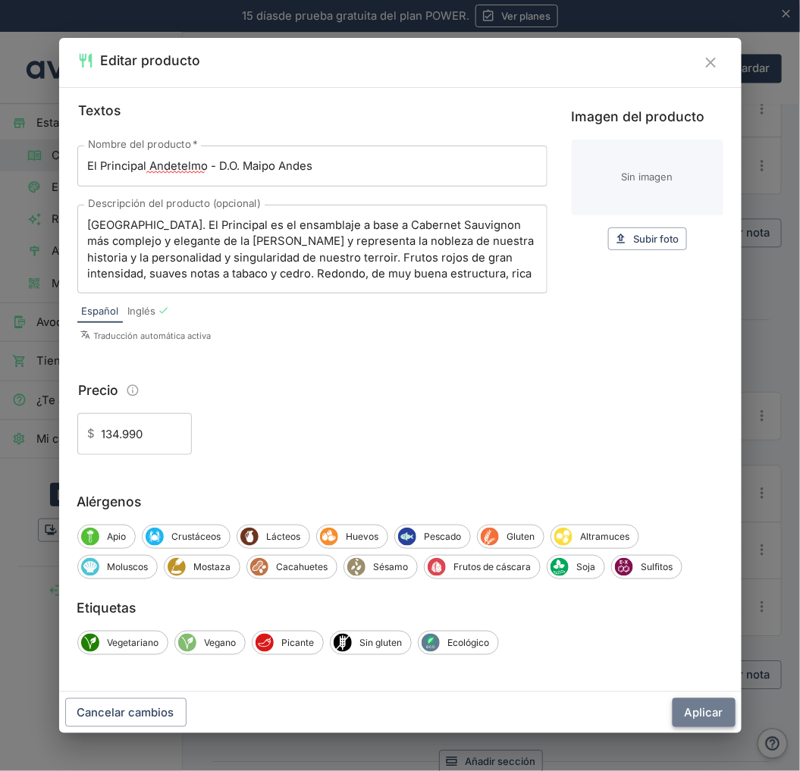
click at [711, 717] on button "Aplicar" at bounding box center [704, 713] width 63 height 29
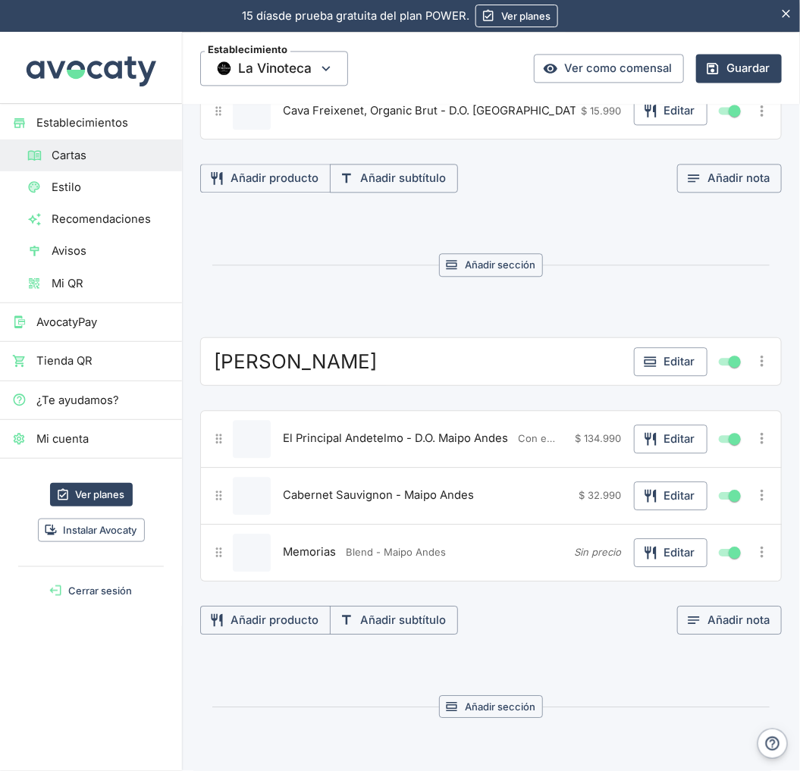
scroll to position [843, 0]
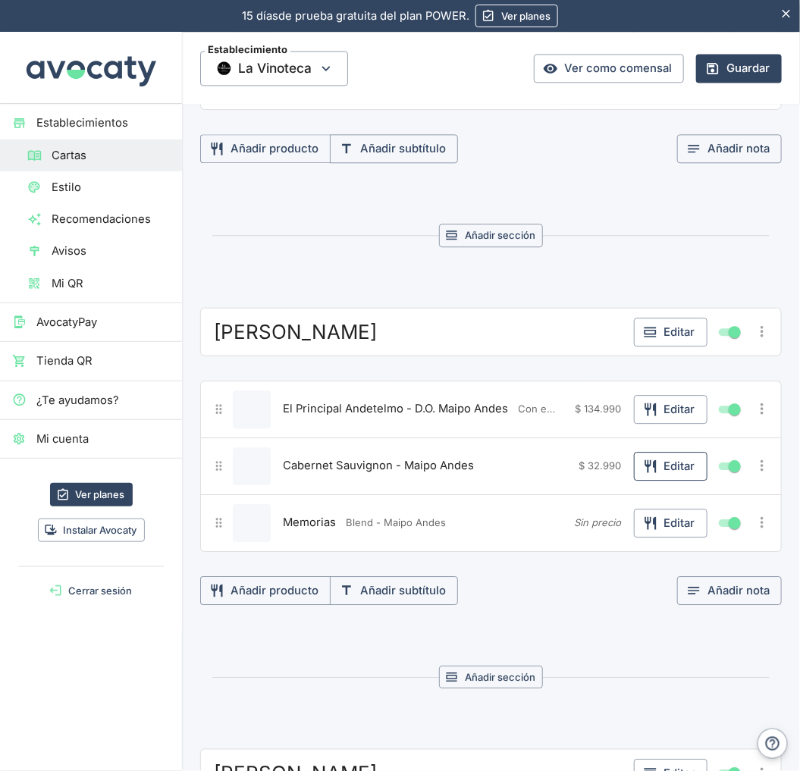
click at [662, 467] on button "Editar" at bounding box center [671, 466] width 74 height 29
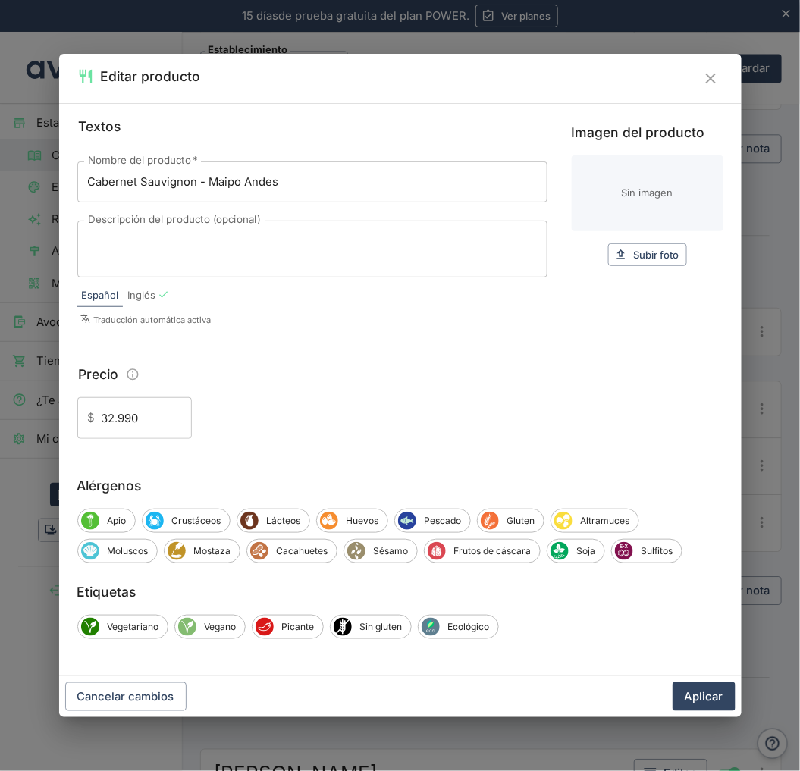
click at [229, 182] on input "Cabernet Sauvignon - Maipo Andes" at bounding box center [312, 182] width 470 height 41
paste input "Memoria"
click at [312, 183] on input "Memorias" at bounding box center [312, 182] width 470 height 41
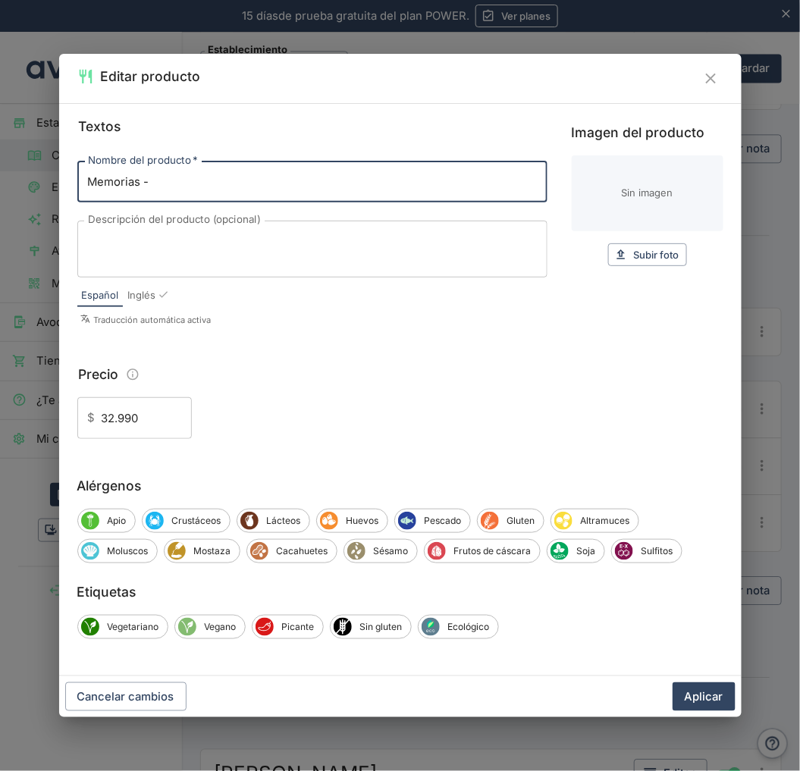
paste input "D.O. Maipo Andes"
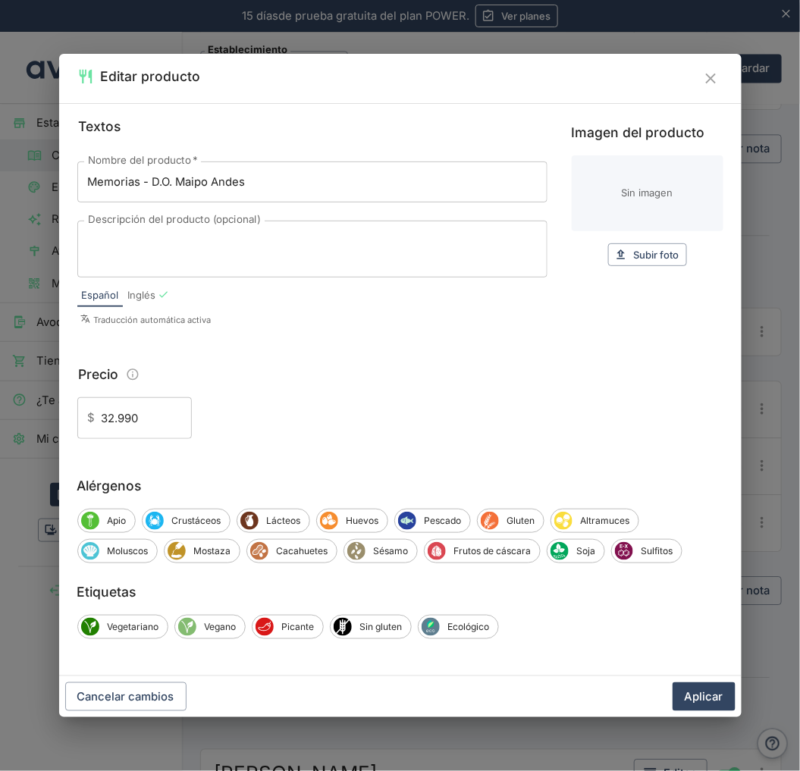
drag, startPoint x: 182, startPoint y: 239, endPoint x: 173, endPoint y: 245, distance: 10.9
click at [182, 239] on textarea "Descripción del producto (opcional)" at bounding box center [312, 249] width 449 height 32
paste textarea "Es el segundo vino [PERSON_NAME] El Principal y su mezcla representa la unión d…"
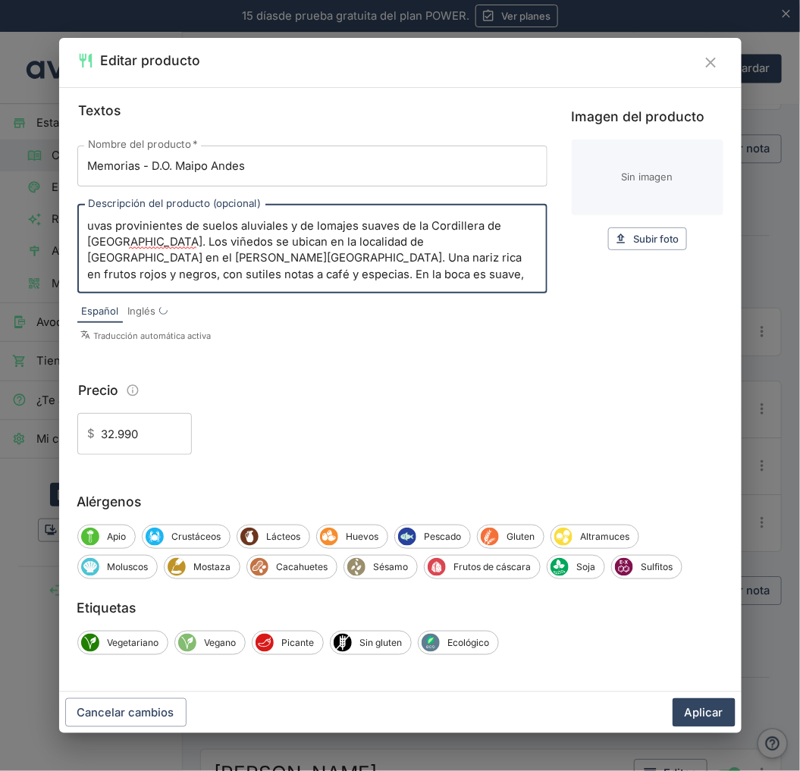
scroll to position [15, 0]
click at [698, 717] on button "Aplicar" at bounding box center [704, 713] width 63 height 29
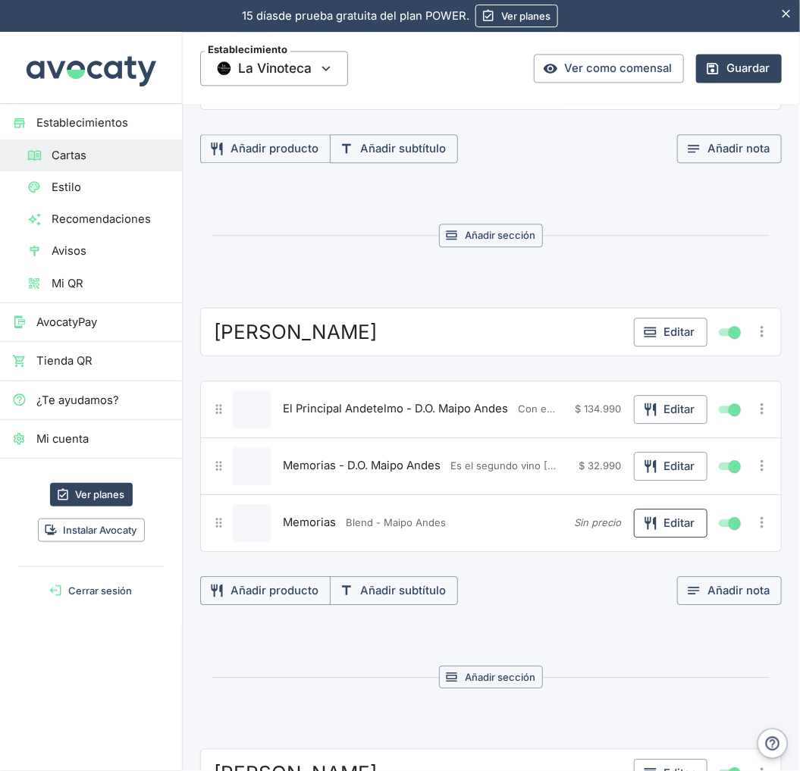
click at [648, 533] on button "Editar" at bounding box center [671, 523] width 74 height 29
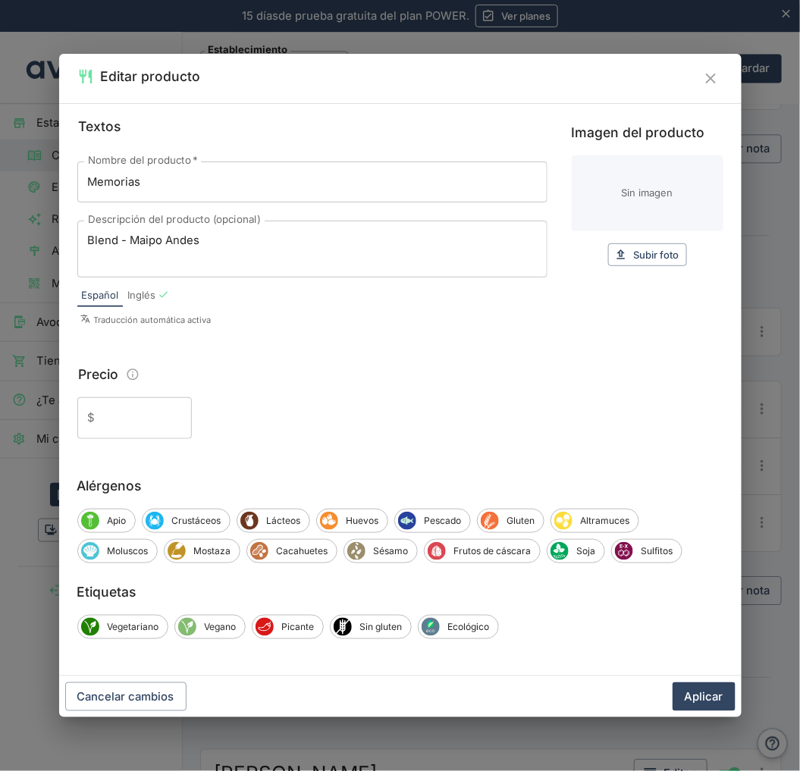
click at [233, 206] on div "Nombre del producto   * Memorias Nombre del producto   * Descripción del produc…" at bounding box center [312, 220] width 470 height 116
click at [226, 177] on input "Memorias" at bounding box center [312, 182] width 470 height 41
paste input "Calicanto"
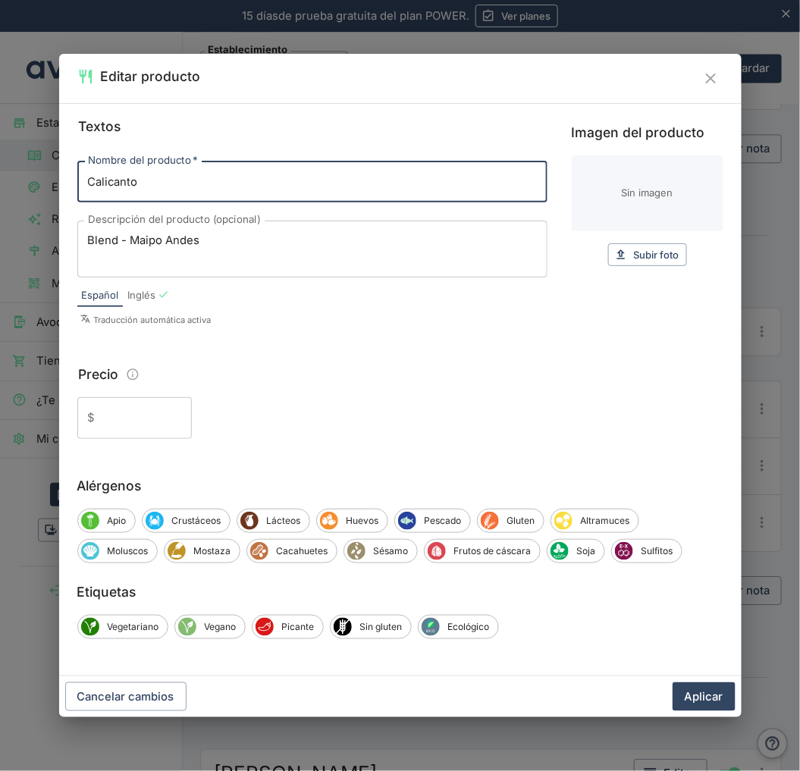
drag, startPoint x: 111, startPoint y: 182, endPoint x: 62, endPoint y: 180, distance: 48.6
click at [62, 180] on div "Textos Nombre del producto   * Calicanto Nombre del producto   * Descripción de…" at bounding box center [400, 389] width 683 height 573
paste input "de El Principal 2015"
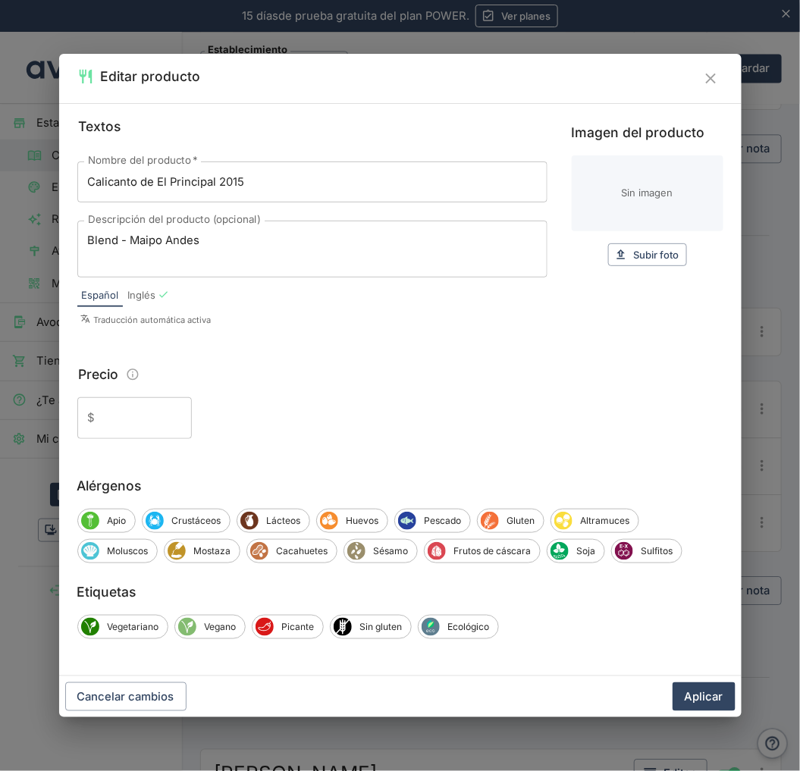
click at [290, 175] on input "Calicanto de El Principal 2015" at bounding box center [312, 182] width 470 height 41
paste input "D.O. [GEOGRAPHIC_DATA]"
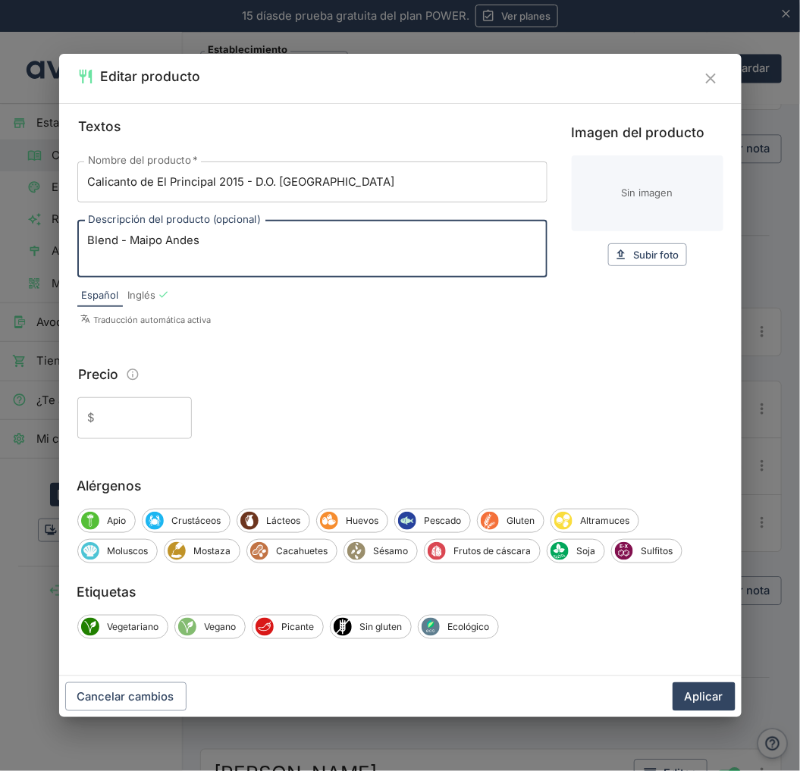
drag, startPoint x: 220, startPoint y: 241, endPoint x: -5, endPoint y: 231, distance: 224.7
click at [0, 231] on html "15 días de prueba gratuita. 15 días de prueba gratuita del plan POWER. Ver plan…" at bounding box center [400, 385] width 800 height 771
paste textarea "[PERSON_NAME] de buena intensidad y brillo. Aromas [PERSON_NAME], arándano, vio…"
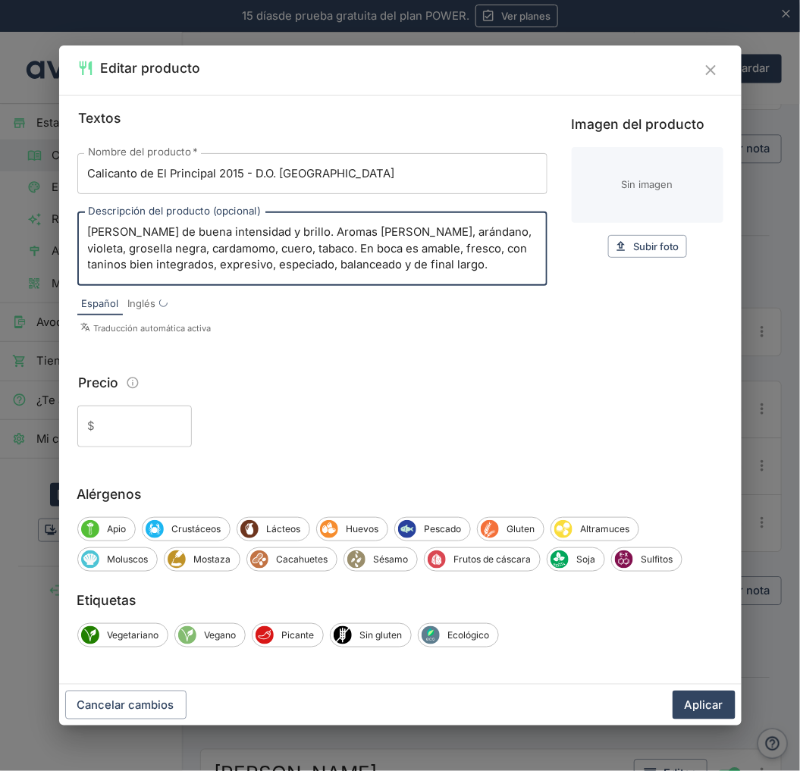
click at [138, 443] on input "Precio" at bounding box center [147, 426] width 90 height 41
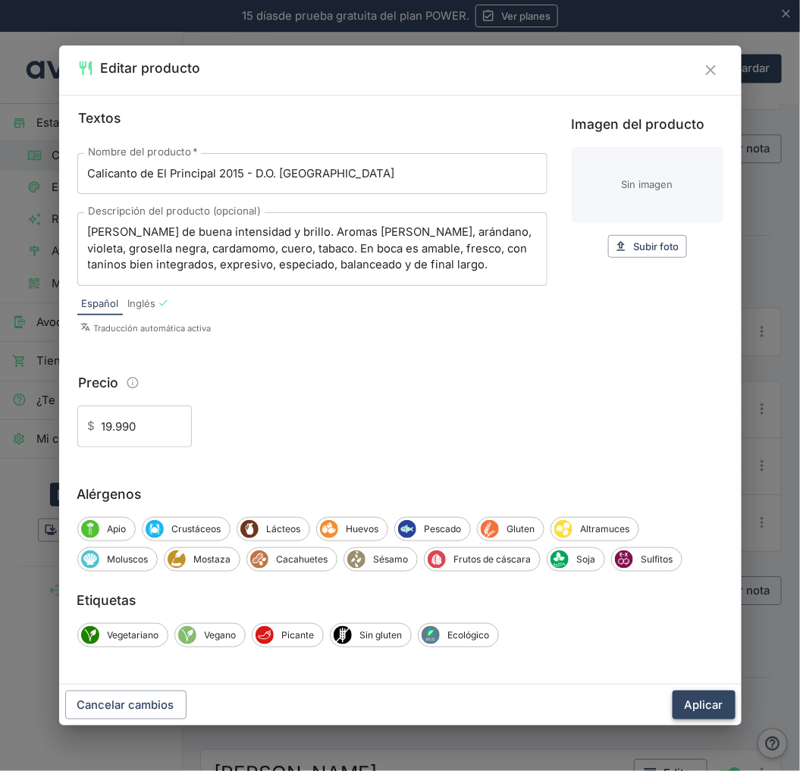
click at [699, 711] on button "Aplicar" at bounding box center [704, 705] width 63 height 29
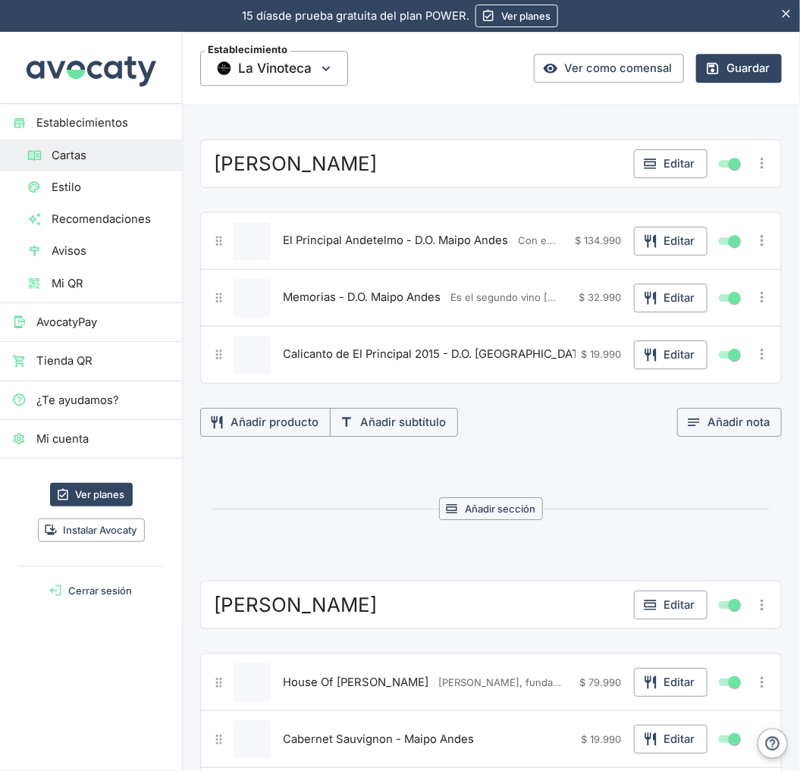
scroll to position [1179, 0]
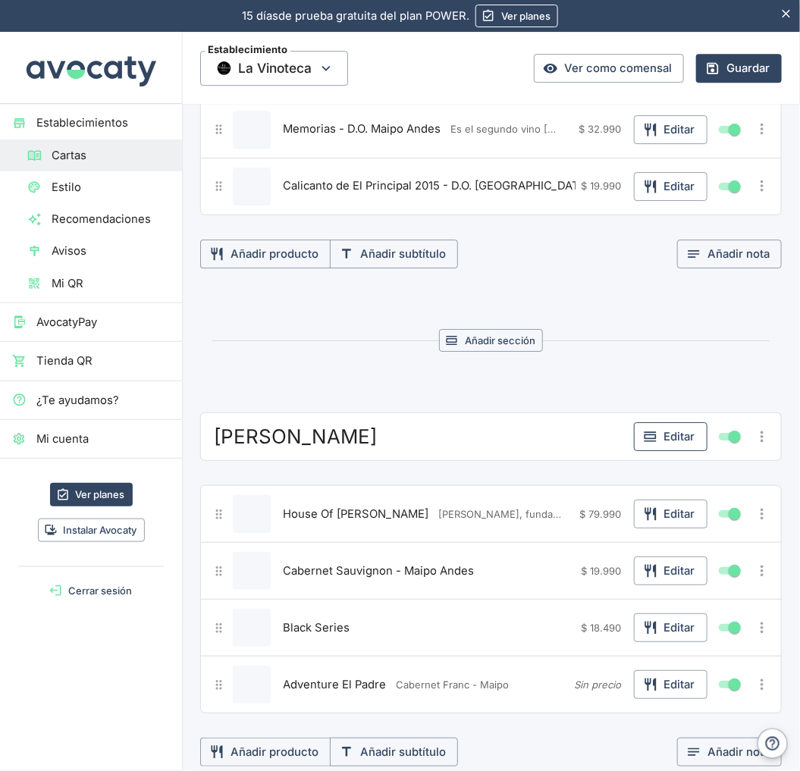
click at [675, 449] on button "Editar" at bounding box center [671, 436] width 74 height 29
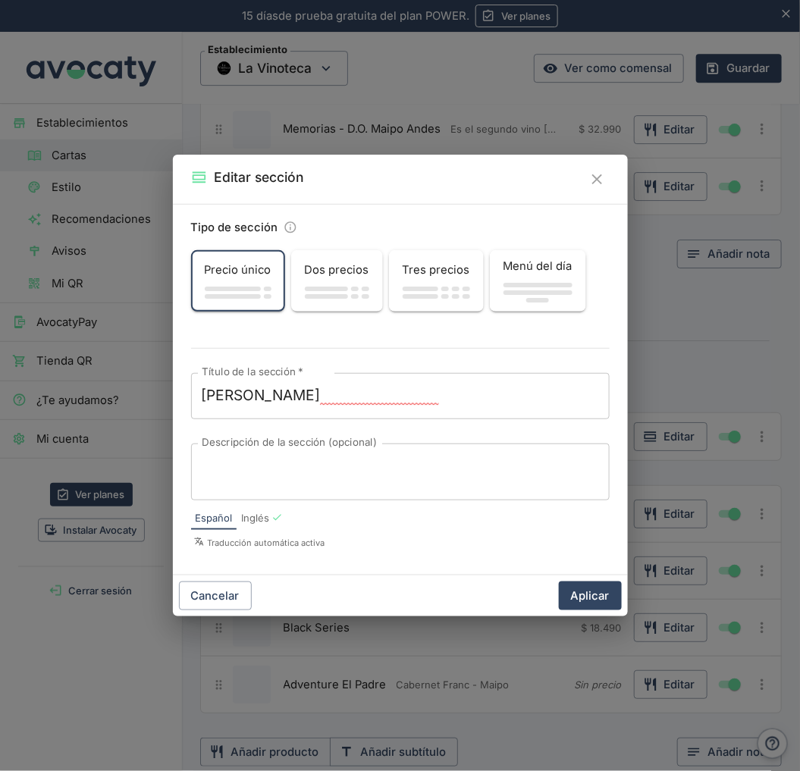
click at [290, 469] on textarea "Descripción de la sección (opcional)" at bounding box center [400, 472] width 397 height 32
paste textarea "[PERSON_NAME], fundada en 1996"
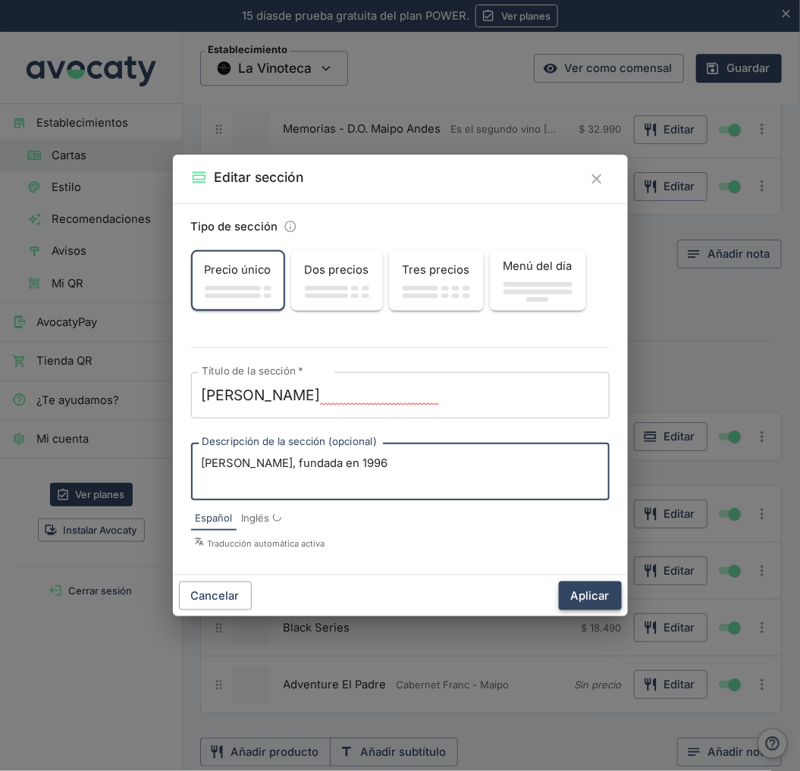
click at [603, 592] on button "Aplicar" at bounding box center [590, 596] width 63 height 29
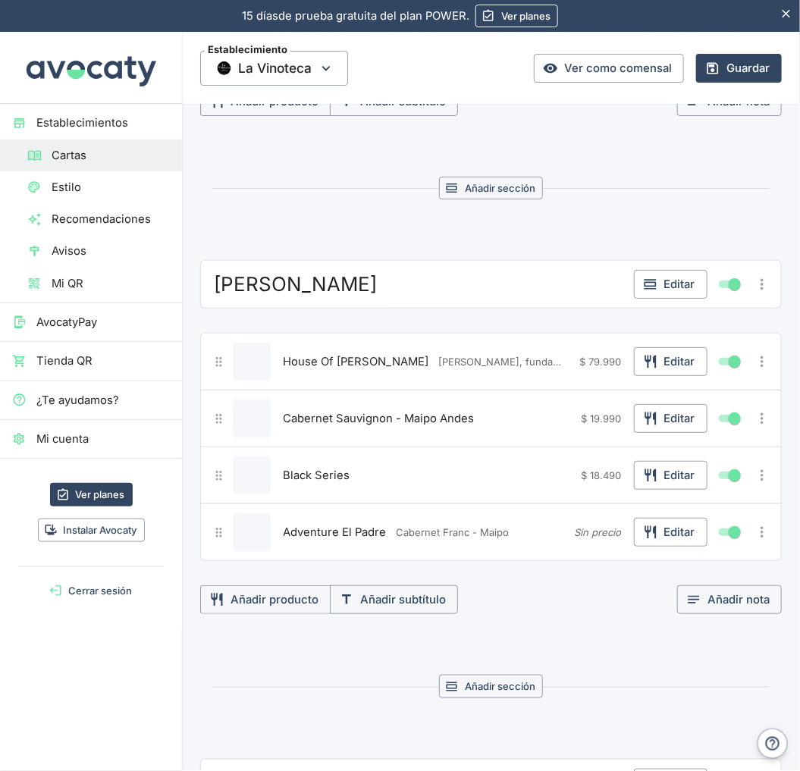
scroll to position [1348, 0]
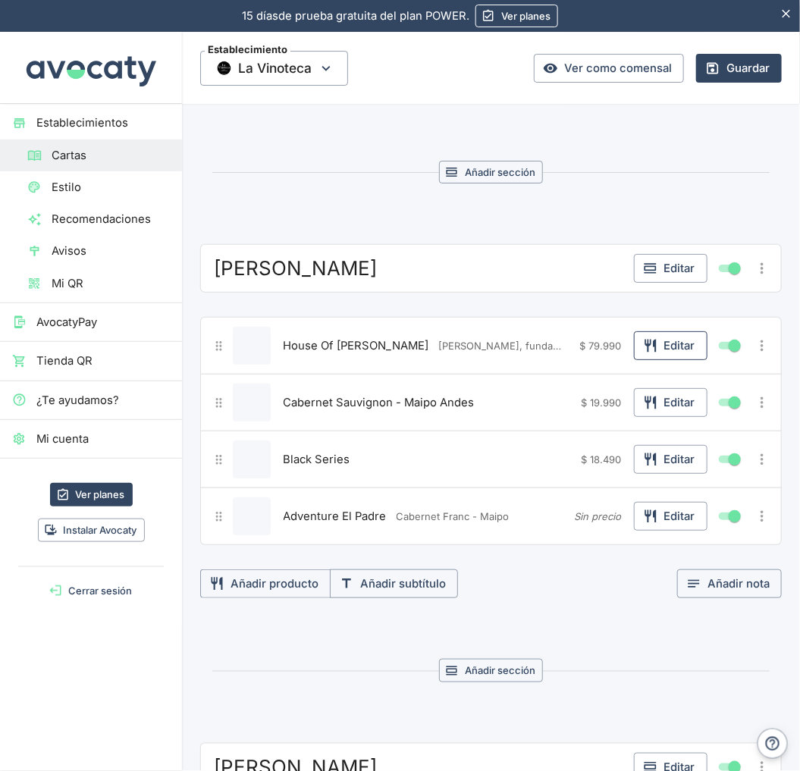
click at [651, 342] on button "Editar" at bounding box center [671, 345] width 74 height 29
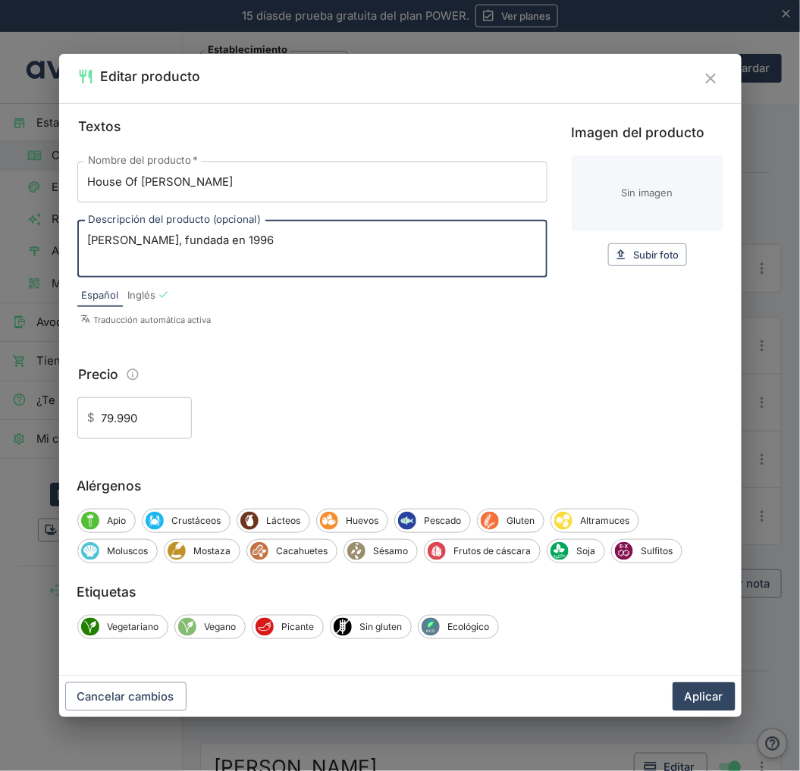
drag, startPoint x: 270, startPoint y: 241, endPoint x: -35, endPoint y: 233, distance: 305.0
click at [0, 233] on html "15 días de prueba gratuita. 15 días de prueba gratuita del plan POWER. Ver plan…" at bounding box center [400, 385] width 800 height 771
paste textarea "Su larga trayectoria respalda a este vino de excelencia. Proviene de los mejore…"
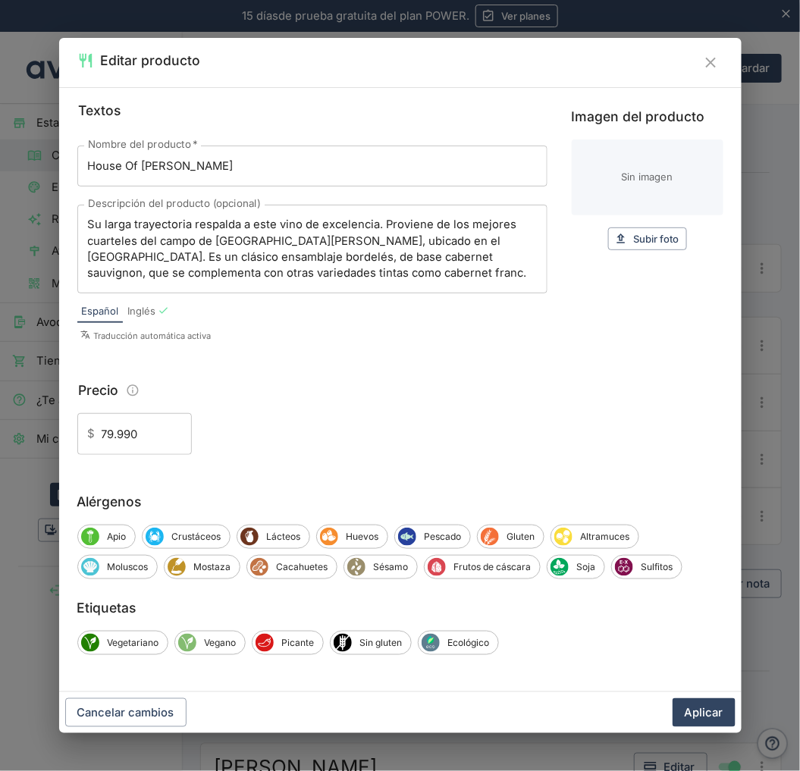
click at [241, 158] on input "House Of [PERSON_NAME]" at bounding box center [312, 166] width 470 height 41
paste input "D.O. Maipo Andes"
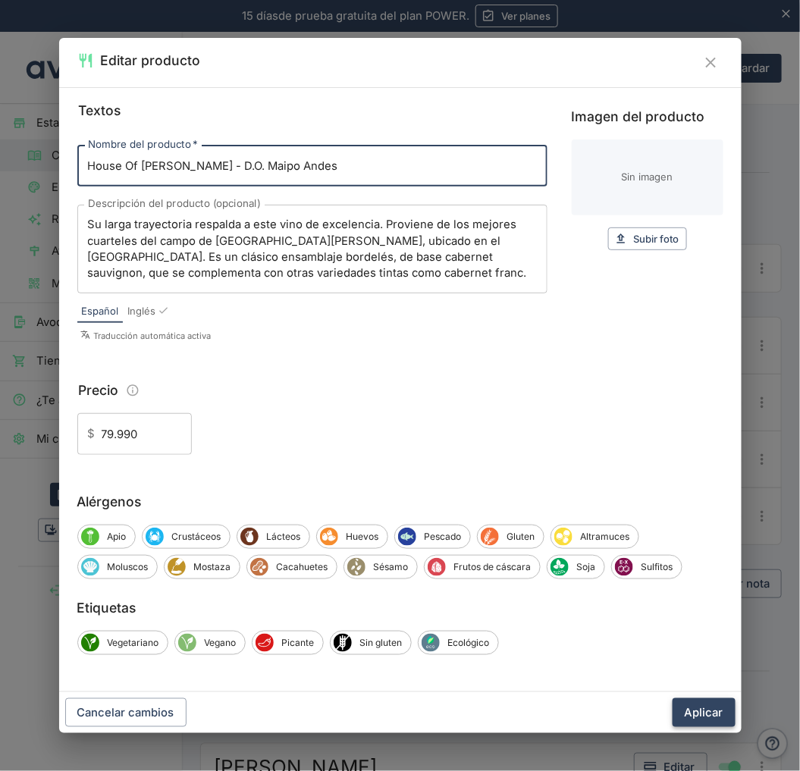
click at [711, 717] on button "Aplicar" at bounding box center [704, 713] width 63 height 29
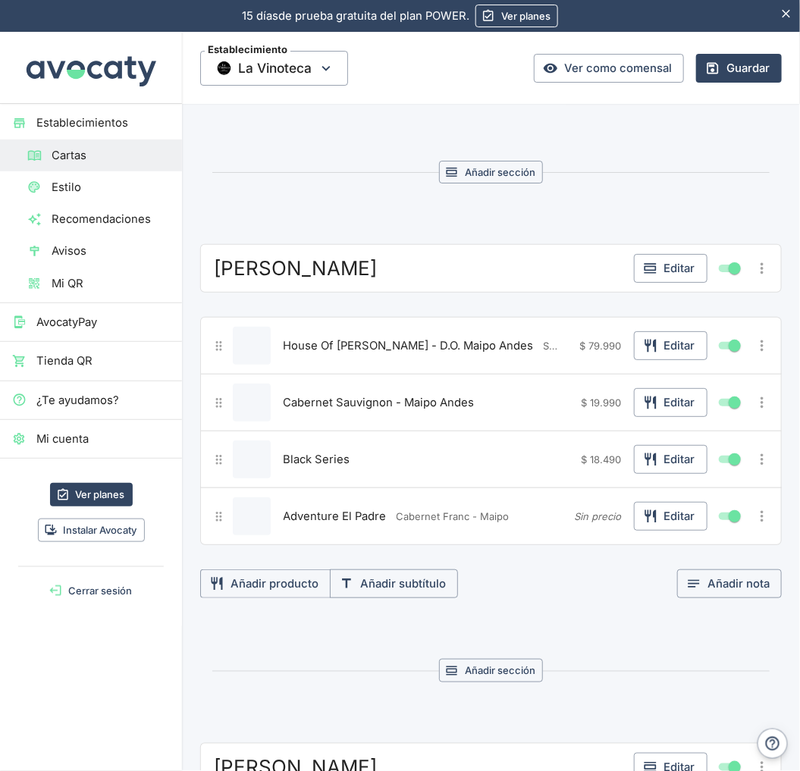
click at [754, 403] on icon "Más opciones" at bounding box center [762, 402] width 17 height 17
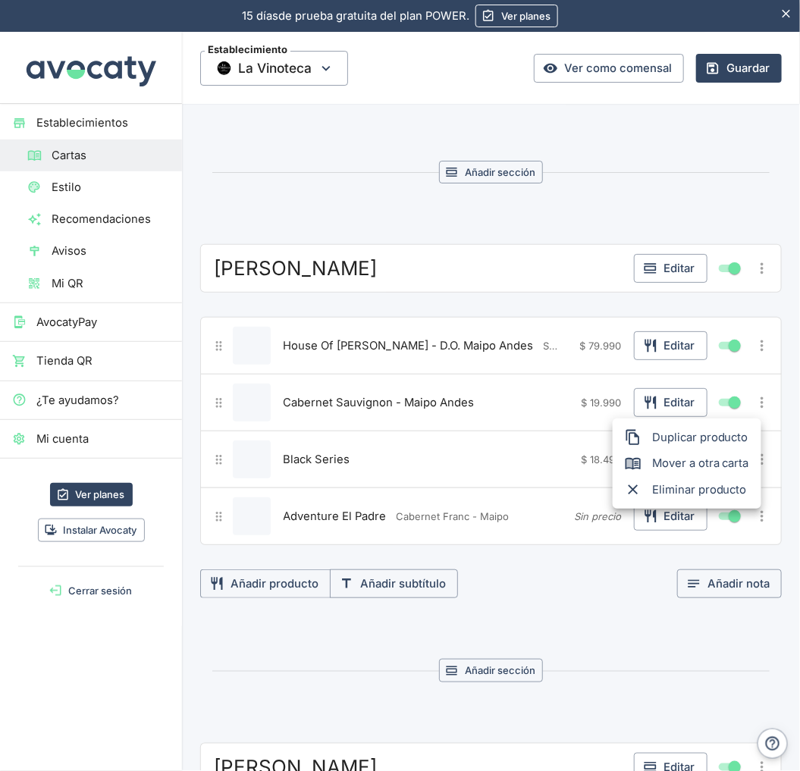
click at [663, 488] on span "Eliminar producto" at bounding box center [700, 490] width 97 height 17
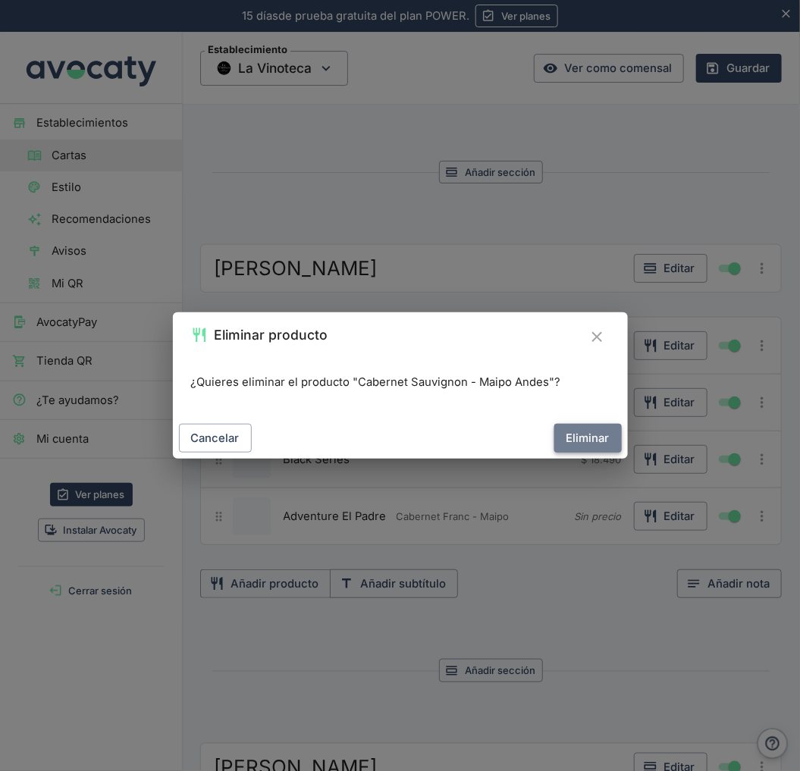
click at [572, 433] on button "Eliminar" at bounding box center [588, 438] width 68 height 29
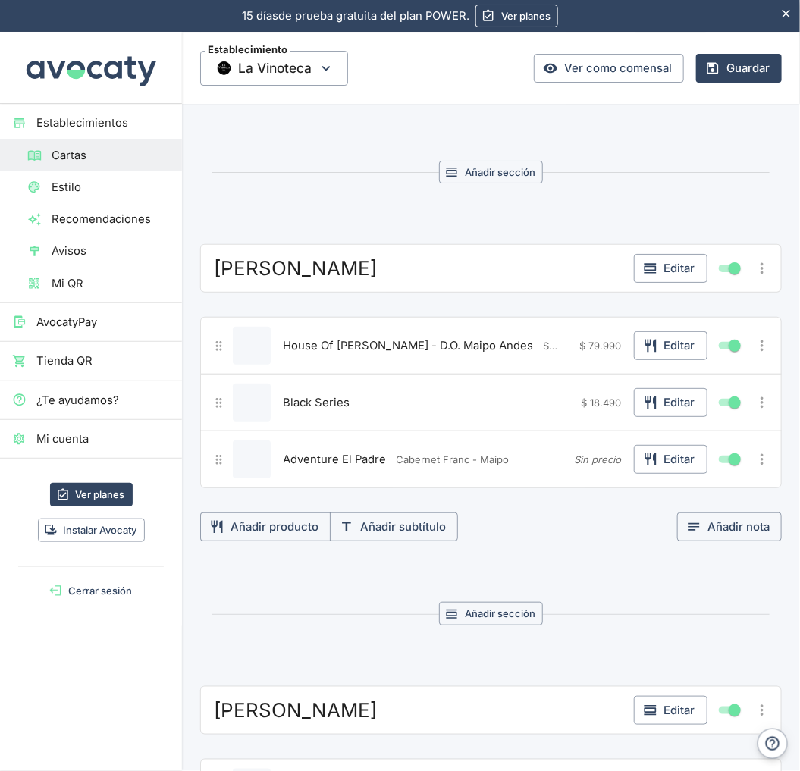
click at [754, 407] on icon "Más opciones" at bounding box center [762, 402] width 17 height 17
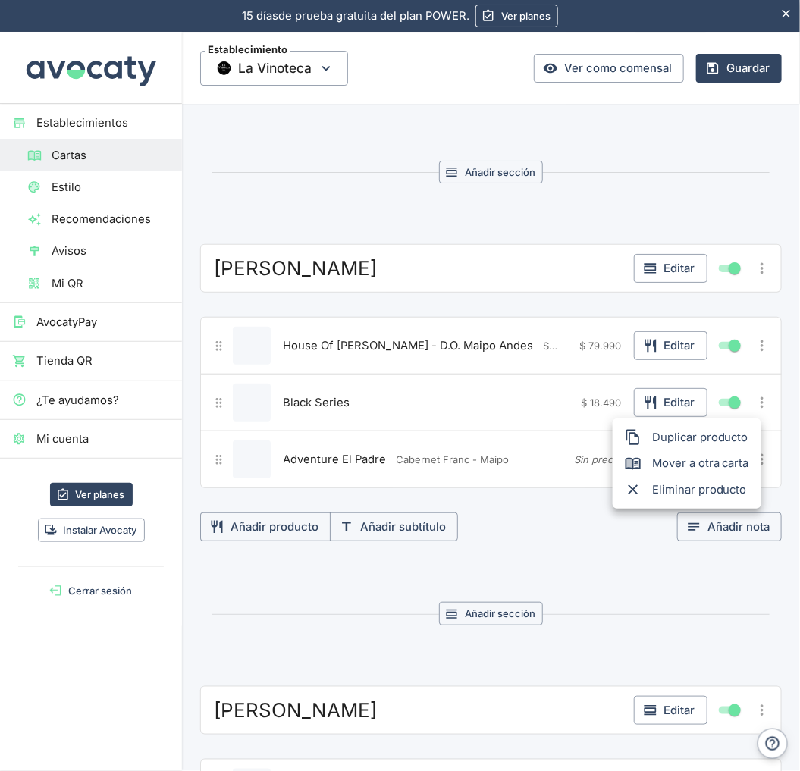
click at [647, 485] on div at bounding box center [638, 490] width 27 height 17
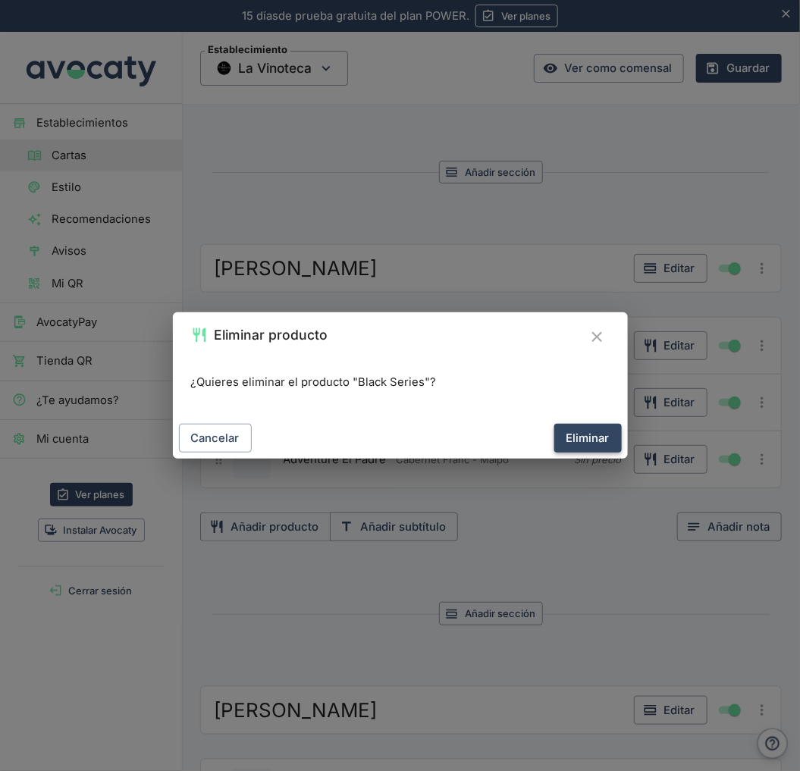
click at [579, 425] on button "Eliminar" at bounding box center [588, 438] width 68 height 29
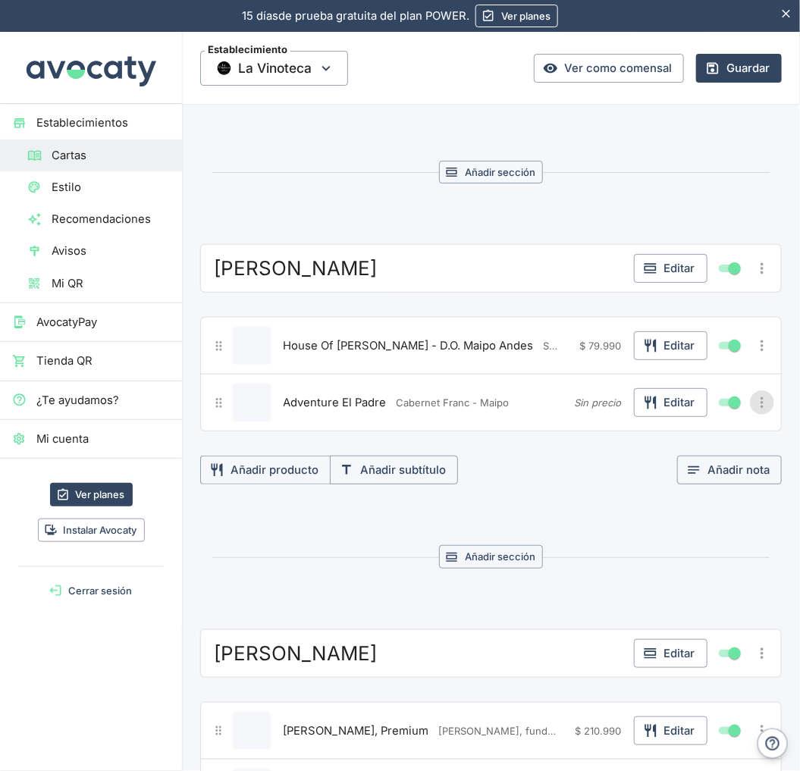
click at [754, 399] on icon "Más opciones" at bounding box center [762, 402] width 17 height 17
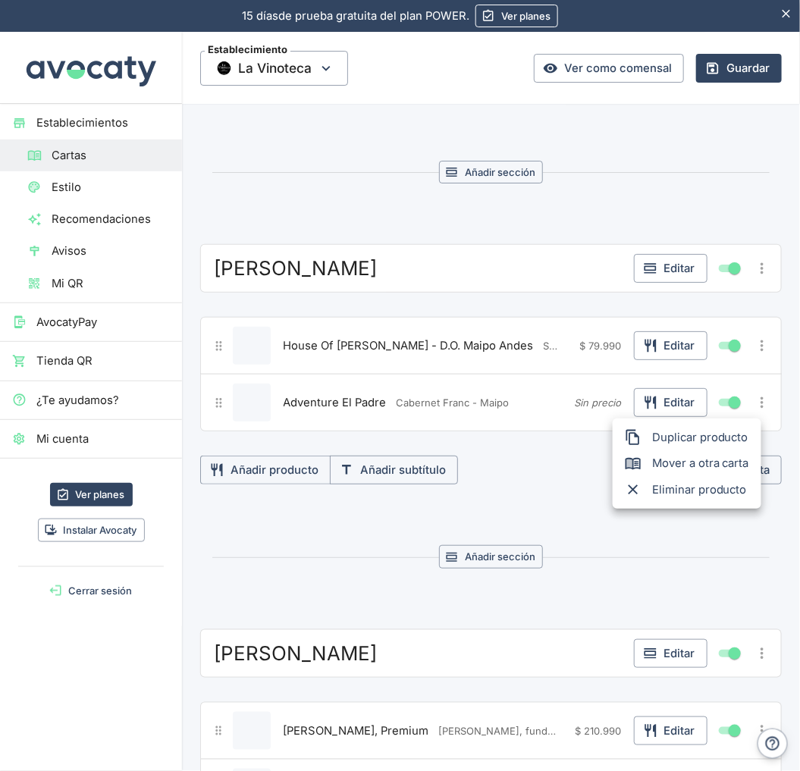
click at [620, 480] on li "Eliminar producto" at bounding box center [687, 490] width 149 height 26
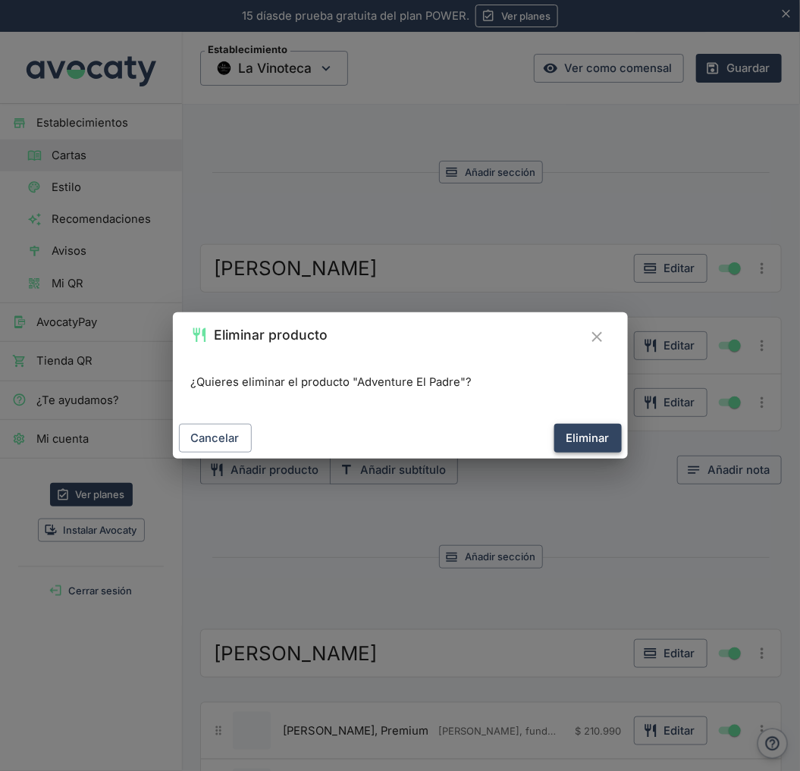
click at [602, 435] on button "Eliminar" at bounding box center [588, 438] width 68 height 29
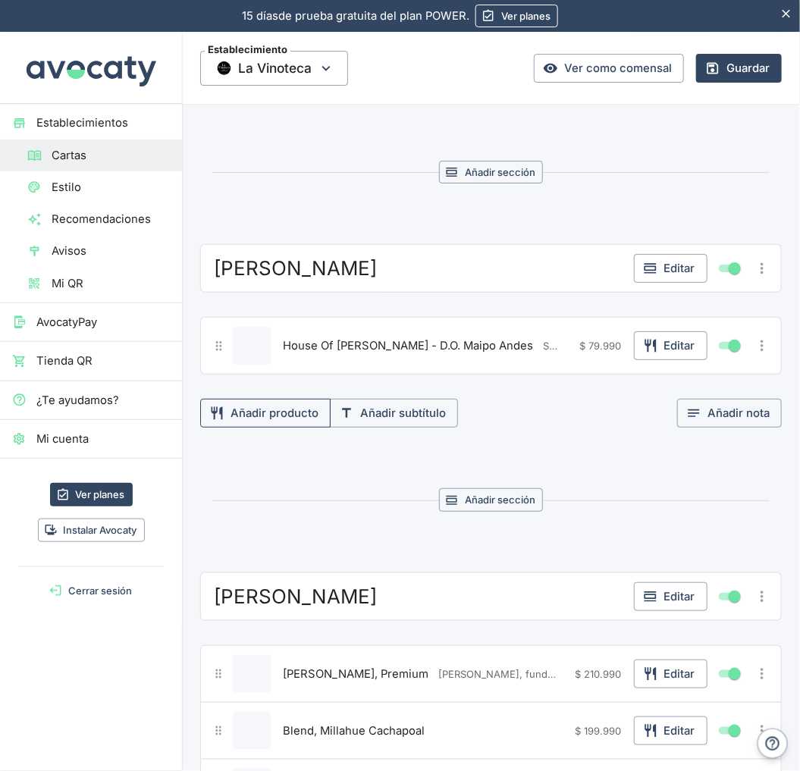
click at [294, 407] on button "Añadir producto" at bounding box center [265, 413] width 130 height 29
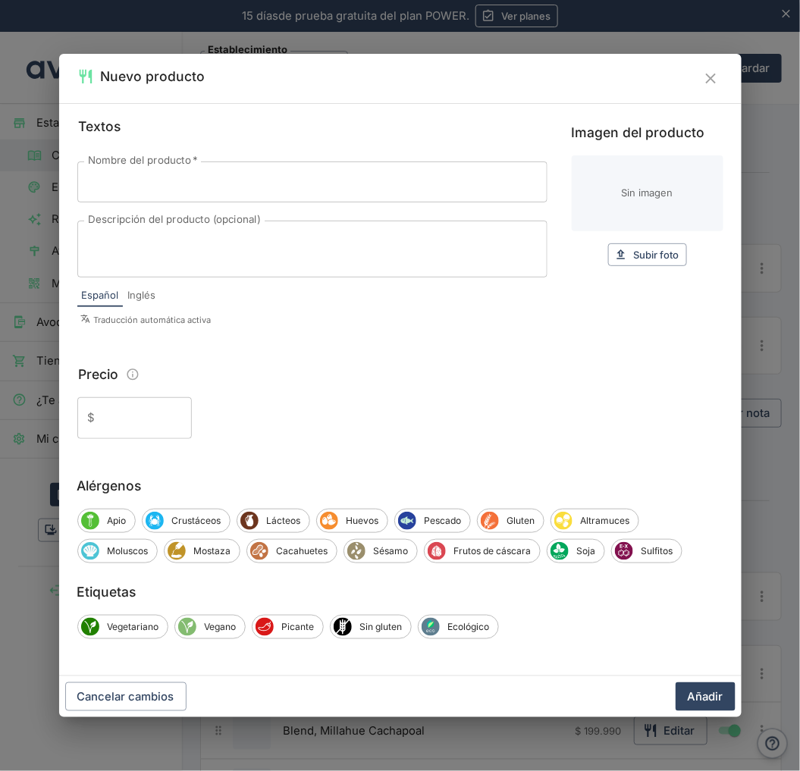
drag, startPoint x: 224, startPoint y: 190, endPoint x: 3, endPoint y: 276, distance: 236.8
click at [224, 190] on input "Nombre del producto   *" at bounding box center [312, 182] width 470 height 41
paste input "Black Series [PERSON_NAME]"
click at [297, 187] on input "Black Series [PERSON_NAME]" at bounding box center [312, 182] width 470 height 41
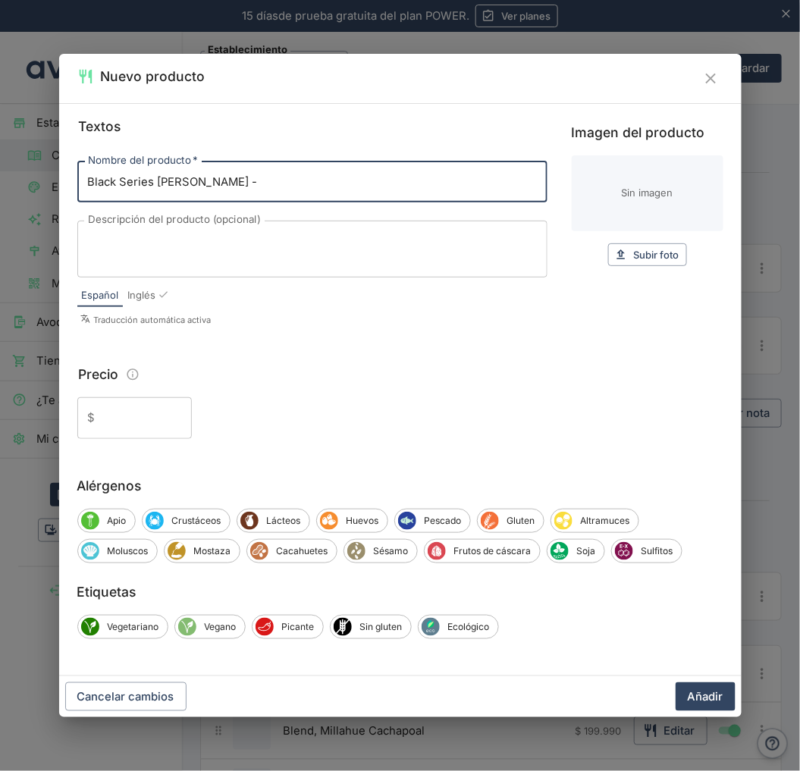
paste input "D.O. [GEOGRAPHIC_DATA]"
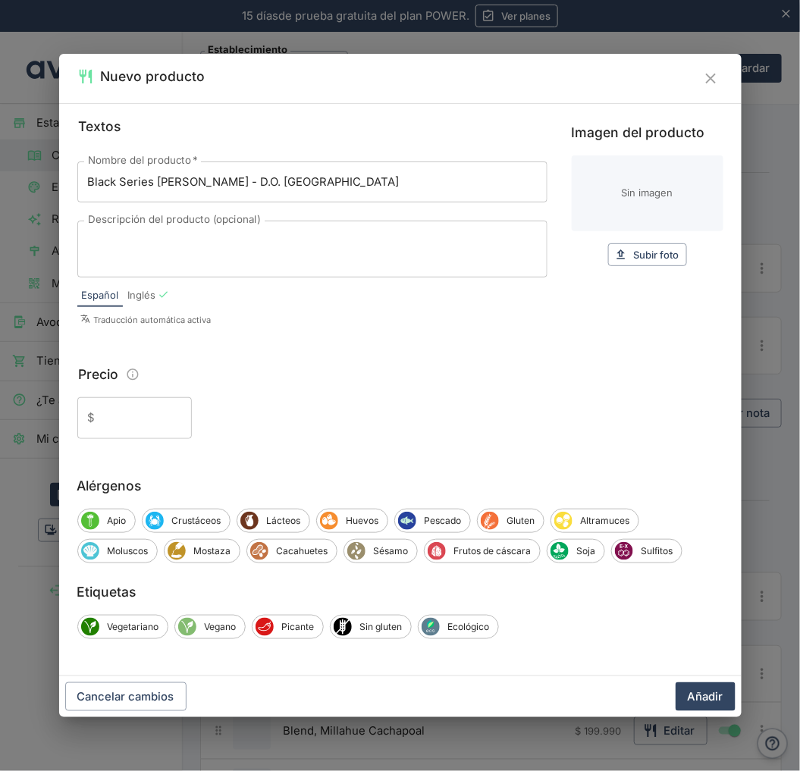
click at [171, 253] on textarea "Descripción del producto (opcional)" at bounding box center [312, 249] width 449 height 32
paste textarea "[PERSON_NAME] lleva su espíritu pionero mas allá…nuestros vinos son un referent…"
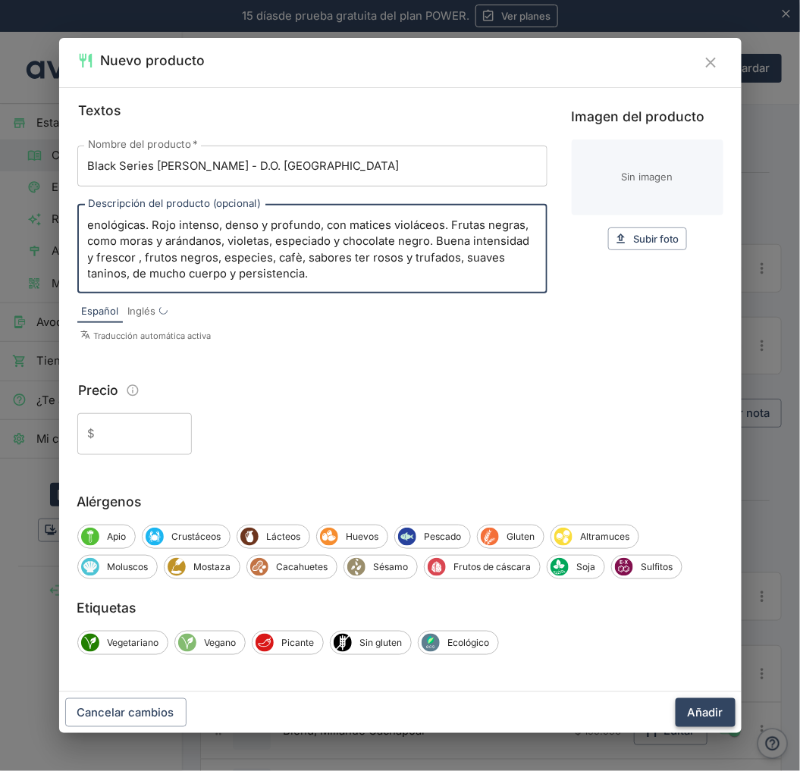
scroll to position [32, 0]
click at [134, 444] on input "Precio" at bounding box center [147, 433] width 90 height 41
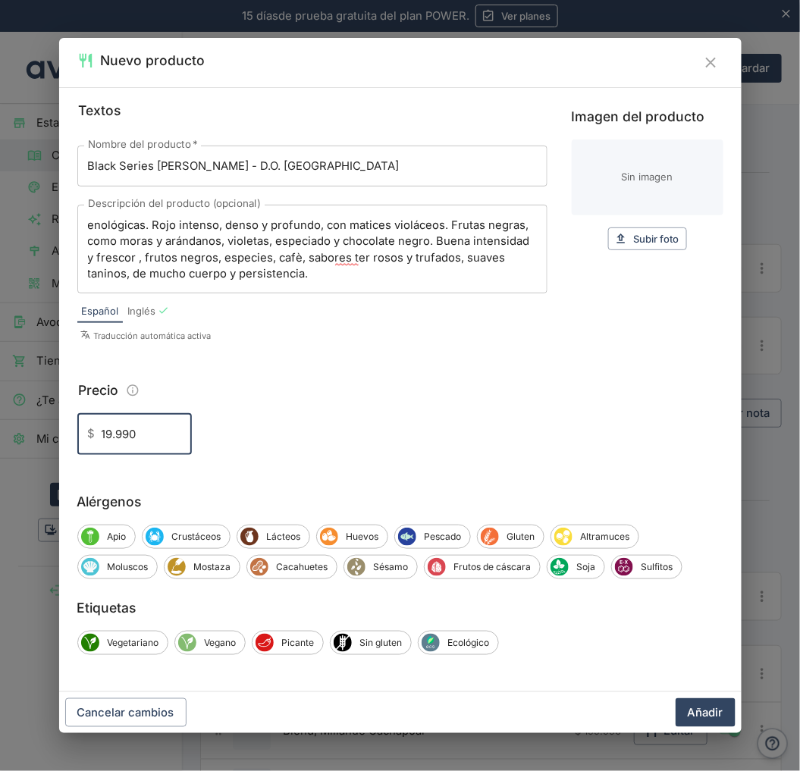
click at [676, 699] on button "Añadir" at bounding box center [706, 713] width 60 height 29
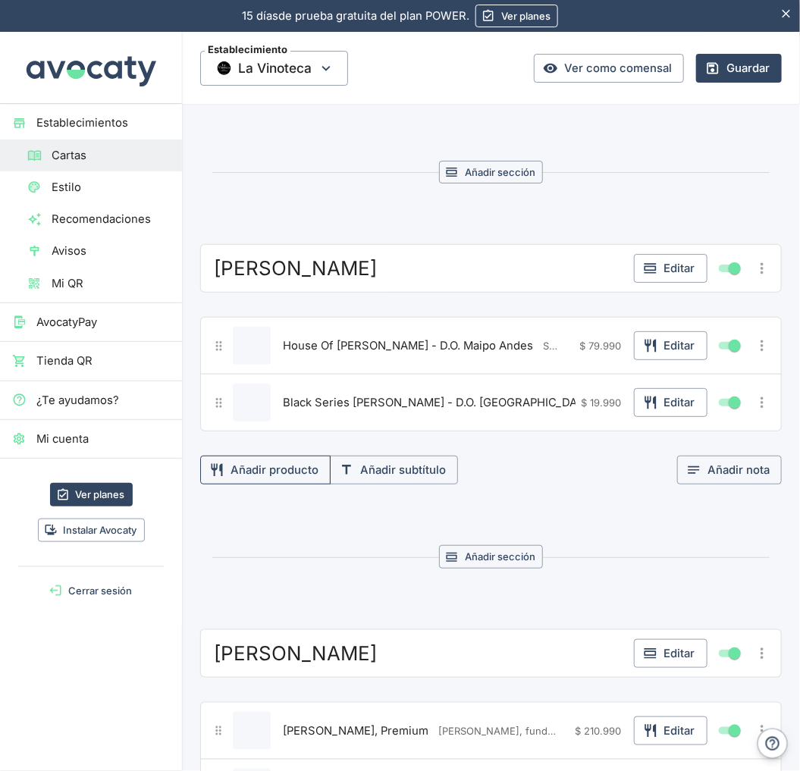
click at [299, 474] on button "Añadir producto" at bounding box center [265, 470] width 130 height 29
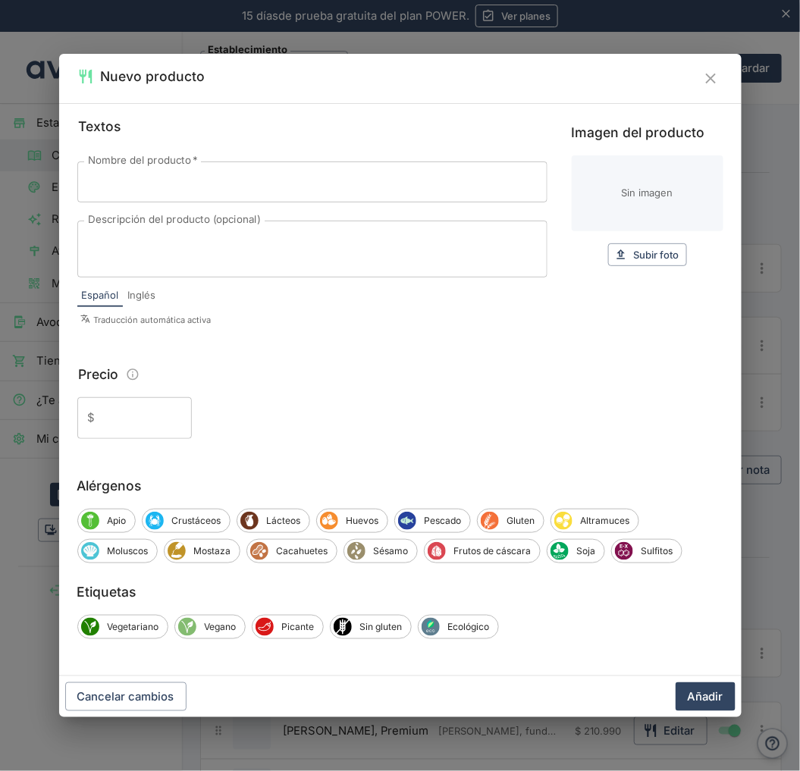
click at [199, 246] on textarea "Descripción del producto (opcional)" at bounding box center [312, 249] width 449 height 32
paste textarea "Es el Padre del Cabernet Sauvignon. Si, porque el Cabernet Franc, es el patriar…"
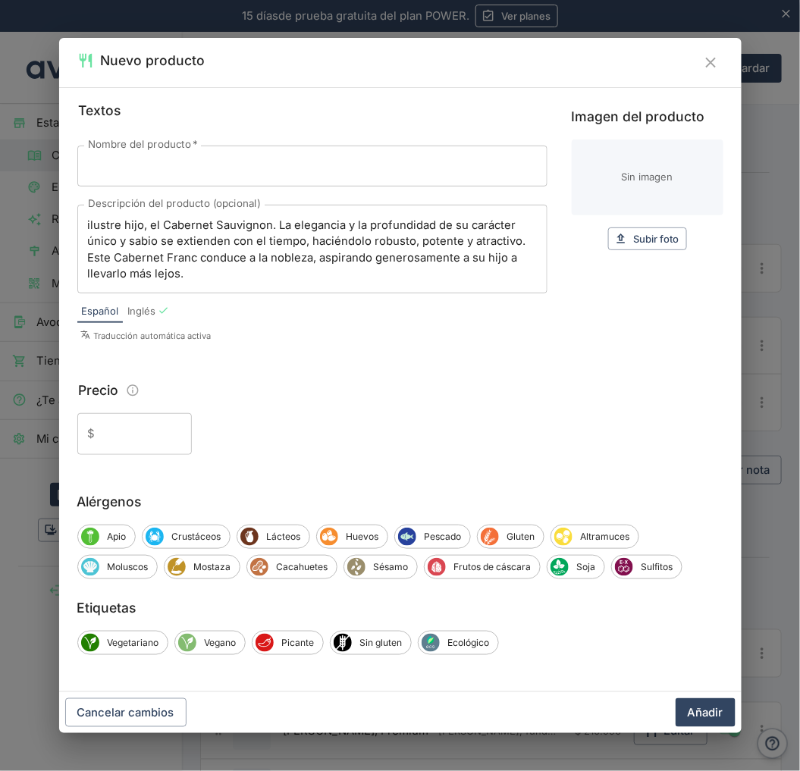
click at [224, 167] on input "Nombre del producto   *" at bounding box center [312, 166] width 470 height 41
paste input "Adventure El Padre [PERSON_NAME]"
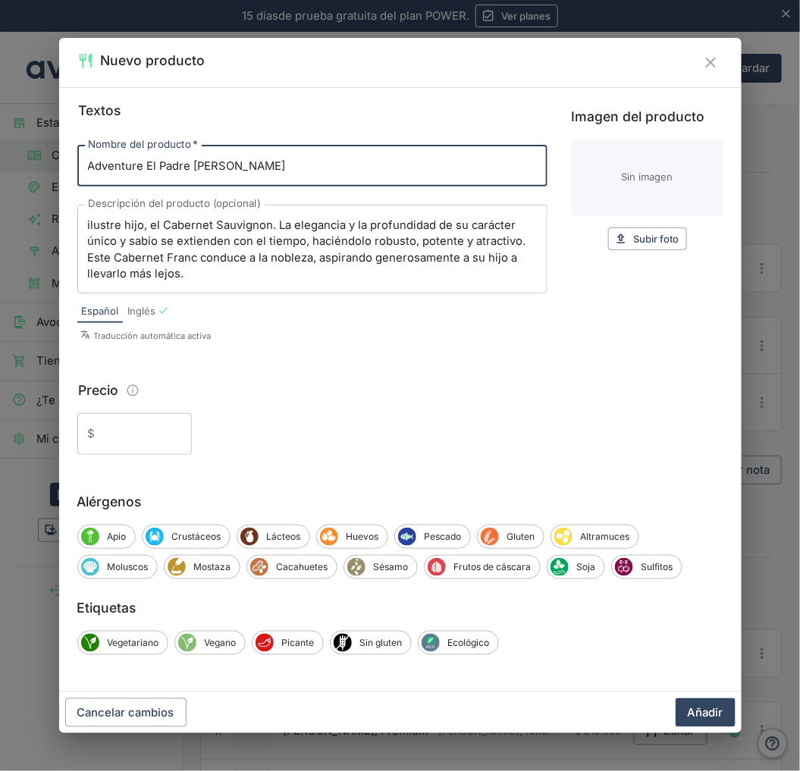
click at [329, 168] on input "Adventure El Padre [PERSON_NAME]" at bounding box center [312, 166] width 470 height 41
click at [334, 170] on input "Adventure El Padre [PERSON_NAME] -" at bounding box center [312, 166] width 470 height 41
paste input "D.O. [GEOGRAPHIC_DATA]"
click at [262, 175] on input "Adventure El Padre [PERSON_NAME] -D.O. [GEOGRAPHIC_DATA]" at bounding box center [312, 166] width 470 height 41
click at [676, 699] on button "Añadir" at bounding box center [706, 713] width 60 height 29
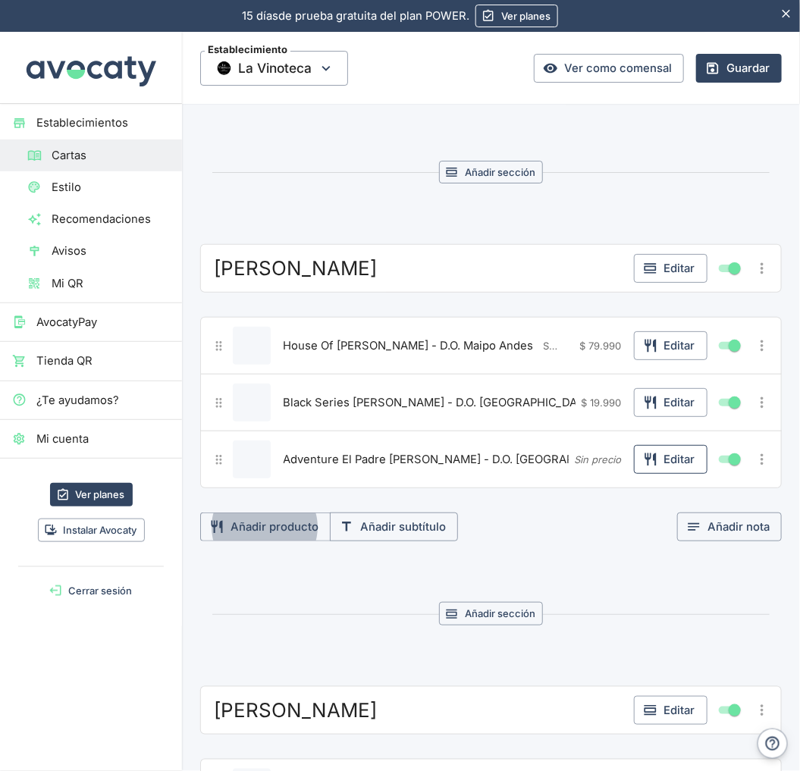
click at [661, 464] on button "Editar" at bounding box center [671, 459] width 74 height 29
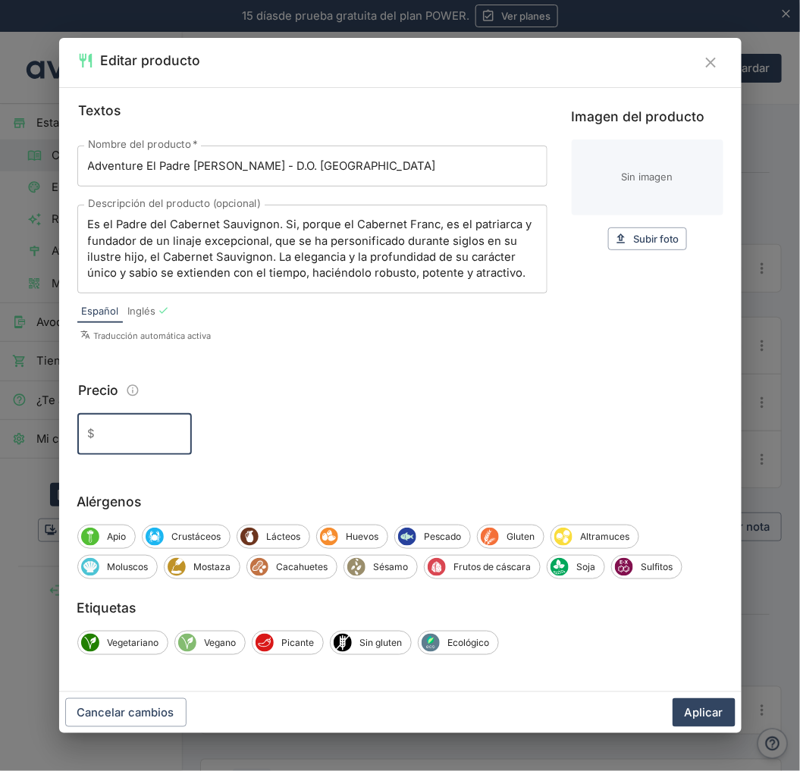
click at [152, 447] on input "Precio" at bounding box center [147, 433] width 90 height 41
click at [673, 699] on button "Aplicar" at bounding box center [704, 713] width 63 height 29
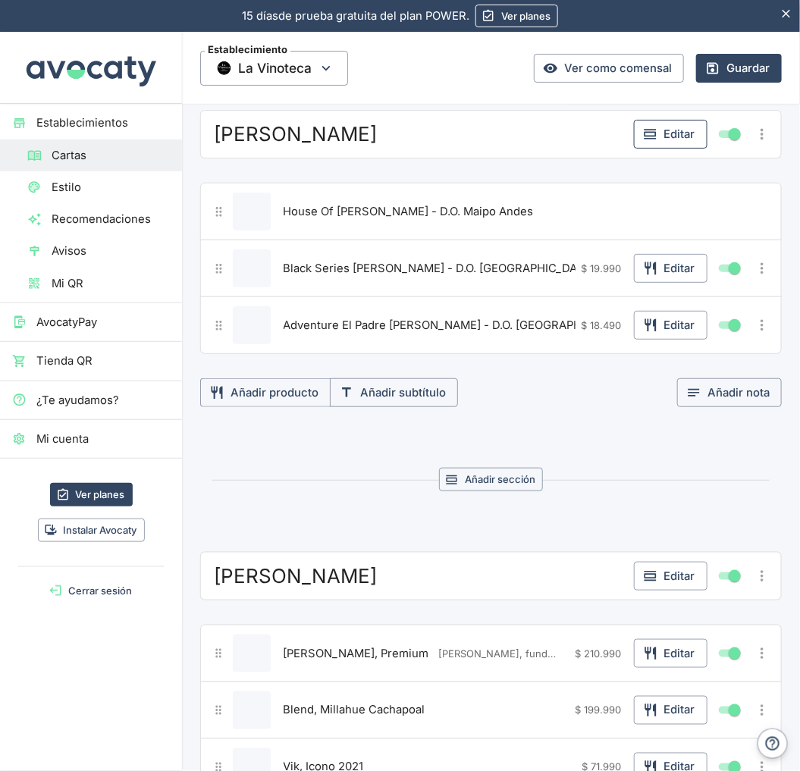
scroll to position [1432, 0]
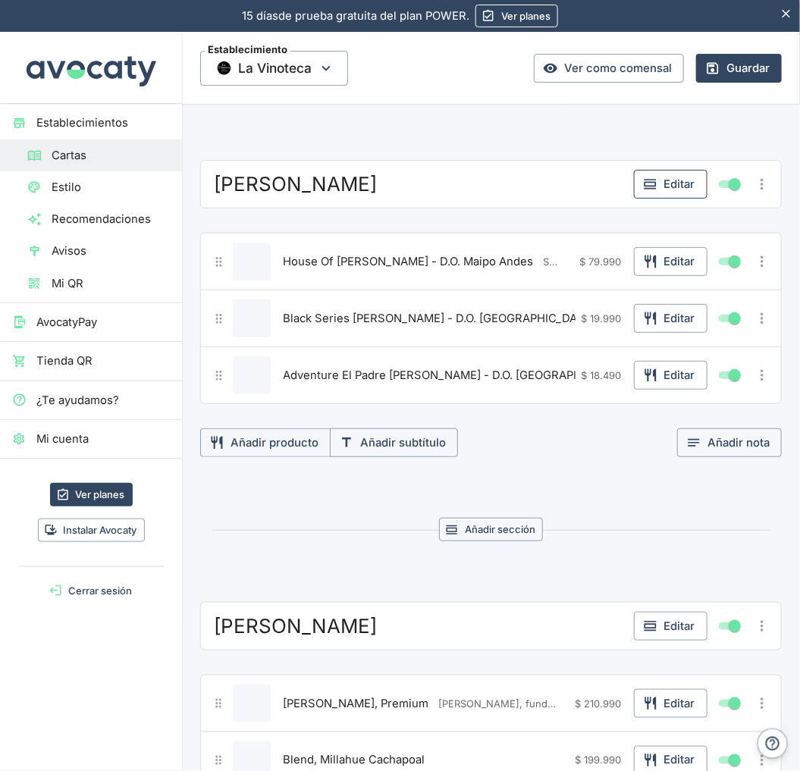
click at [669, 177] on button "Editar" at bounding box center [671, 184] width 74 height 29
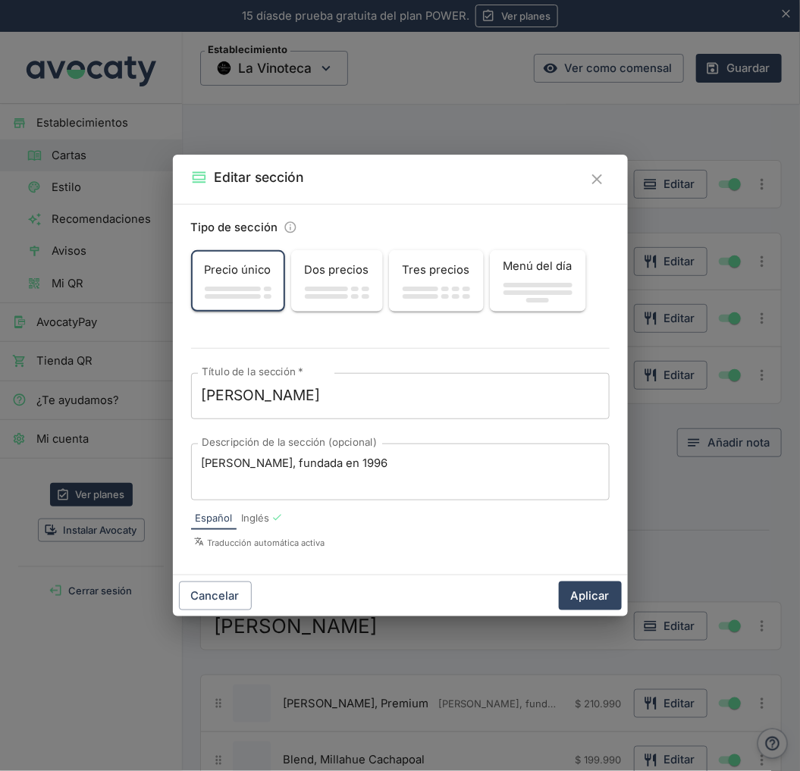
click at [692, 290] on div "Editar sección Tipo de sección Precio único Dos precios Tres precios Menú del d…" at bounding box center [400, 385] width 800 height 771
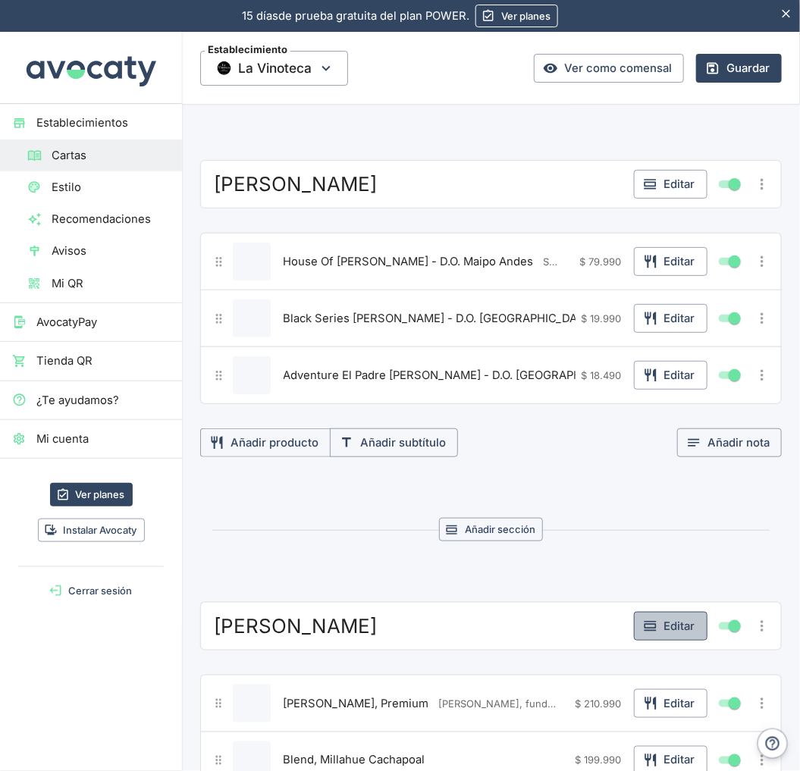
click at [666, 630] on button "Editar" at bounding box center [671, 626] width 74 height 29
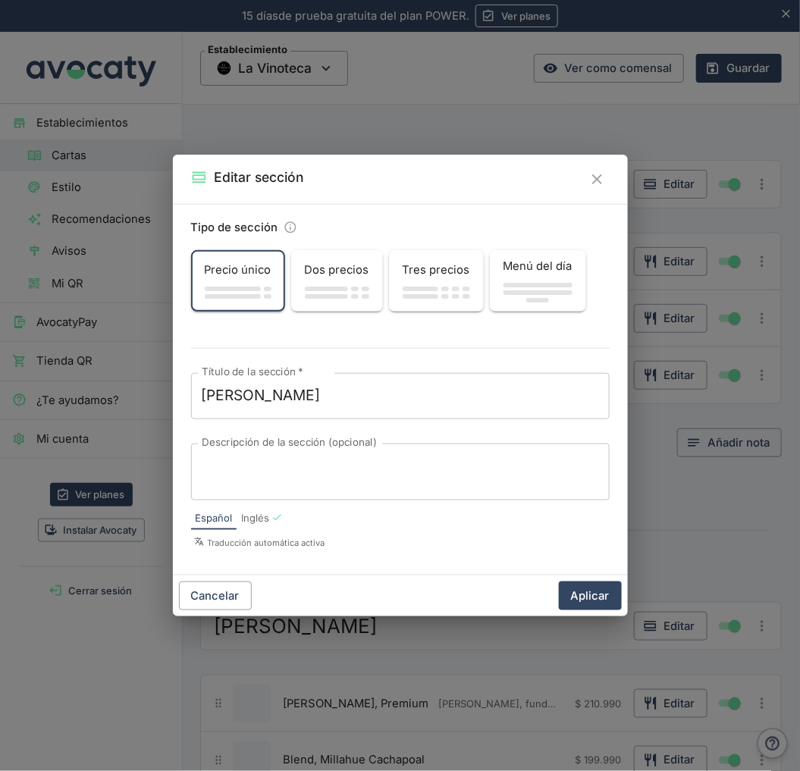
drag, startPoint x: 297, startPoint y: 491, endPoint x: 479, endPoint y: 538, distance: 187.3
click at [297, 491] on div "x Descripción de la sección (opcional)" at bounding box center [400, 472] width 419 height 57
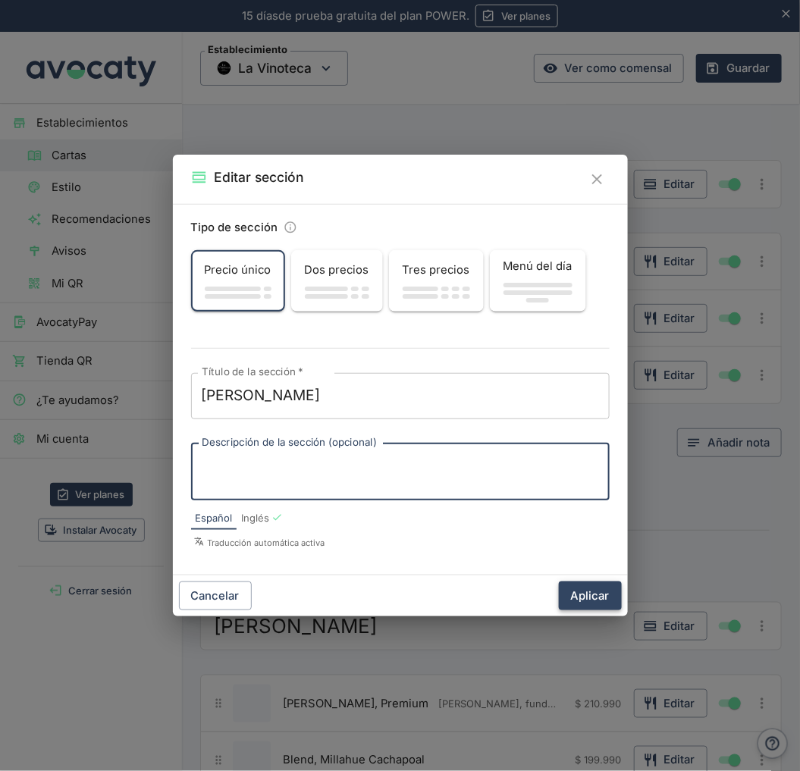
paste textarea "[PERSON_NAME], fundada en 2006"
click at [599, 598] on button "Aplicar" at bounding box center [590, 596] width 63 height 29
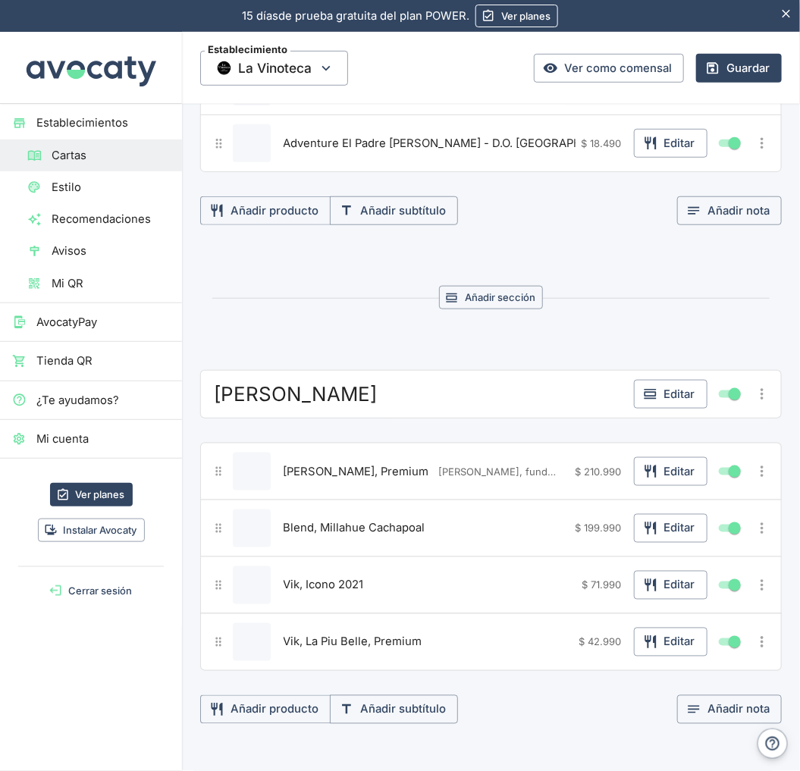
scroll to position [1685, 0]
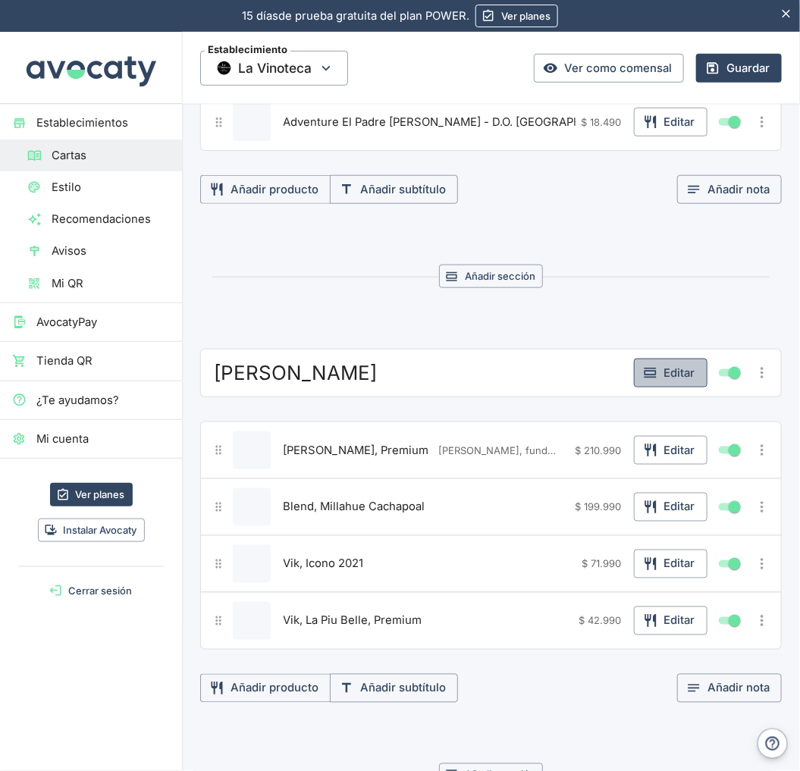
click at [650, 385] on button "Editar" at bounding box center [671, 373] width 74 height 29
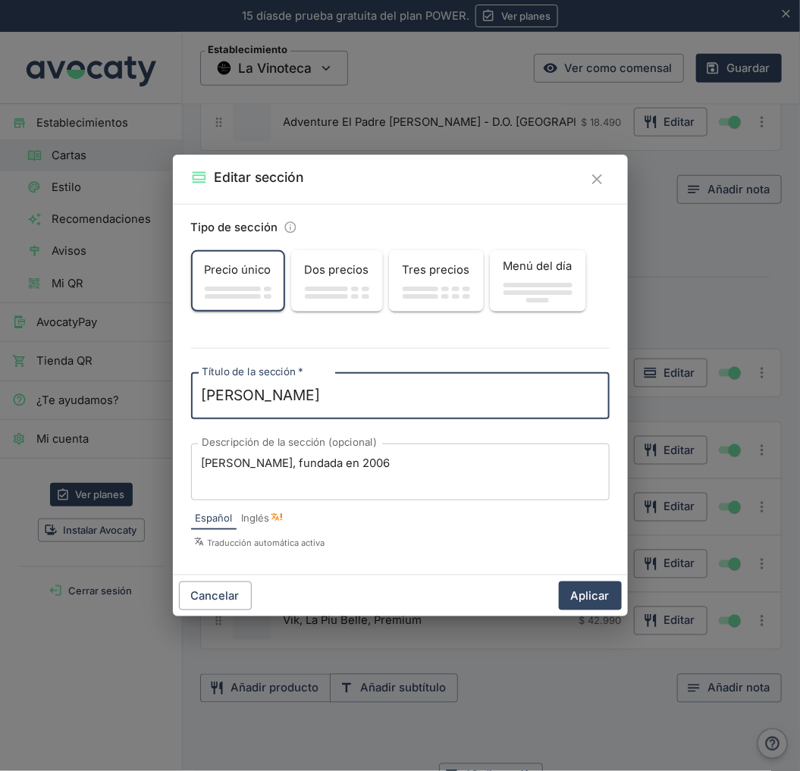
click at [698, 268] on div "Editar sección Tipo de sección Precio único Dos precios Tres precios Menú del d…" at bounding box center [400, 385] width 800 height 771
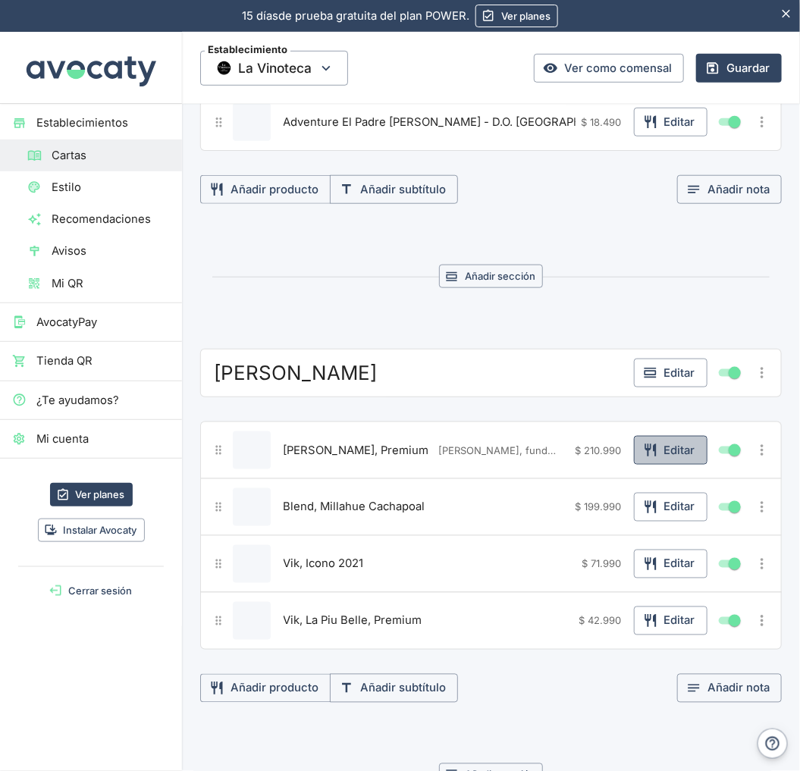
click at [643, 458] on icon "button" at bounding box center [650, 450] width 15 height 15
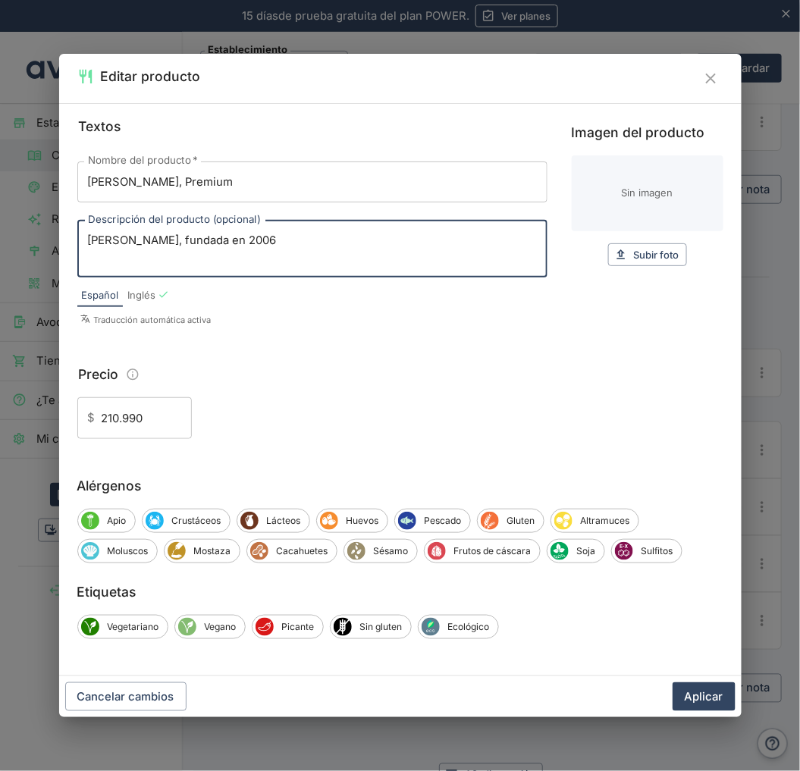
drag, startPoint x: 247, startPoint y: 241, endPoint x: 15, endPoint y: 243, distance: 232.1
click at [15, 243] on div "Editar producto Textos Nombre del producto   * Stone Vik, Premium Nombre del pr…" at bounding box center [400, 385] width 800 height 771
paste textarea "STONEVIK es un vino natural creado en la naturaleza por la naturaleza. Un ensam…"
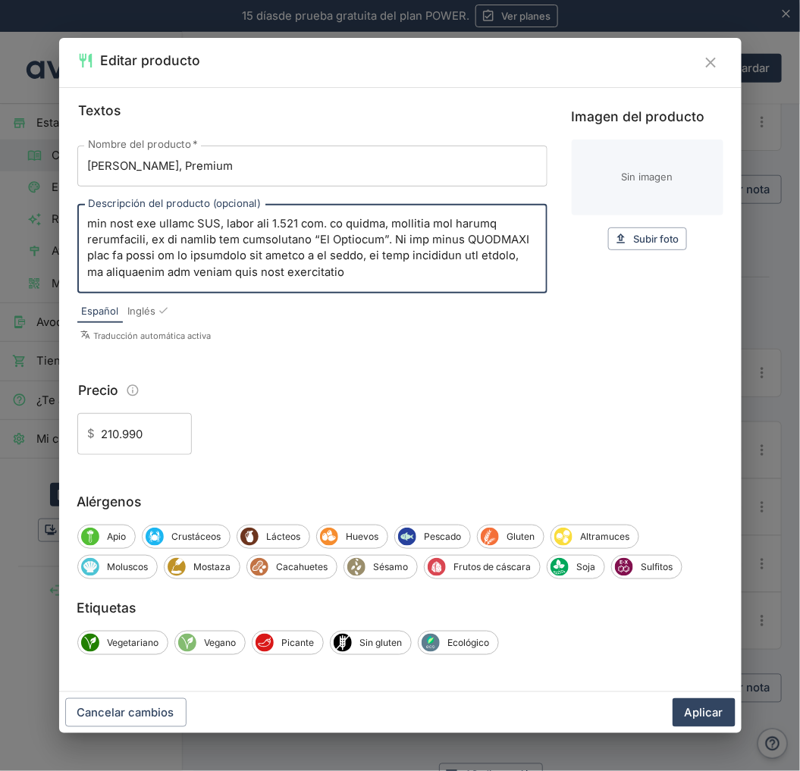
type textarea "STONEVIK es un vino natural creado en la naturaleza por la naturaleza. Un ensam…"
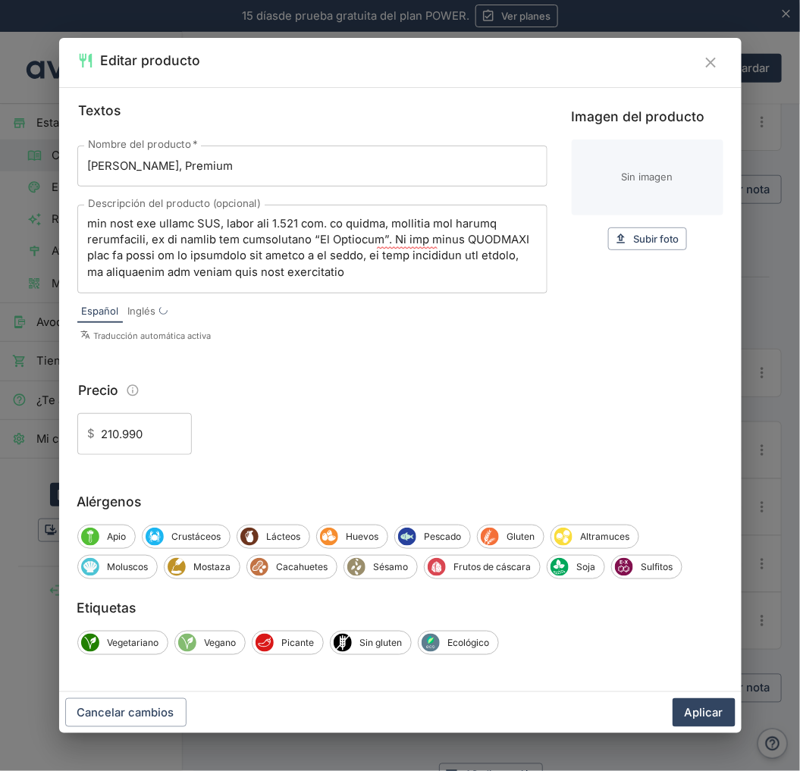
scroll to position [162, 0]
click at [229, 171] on input "[PERSON_NAME], Premium" at bounding box center [312, 166] width 470 height 41
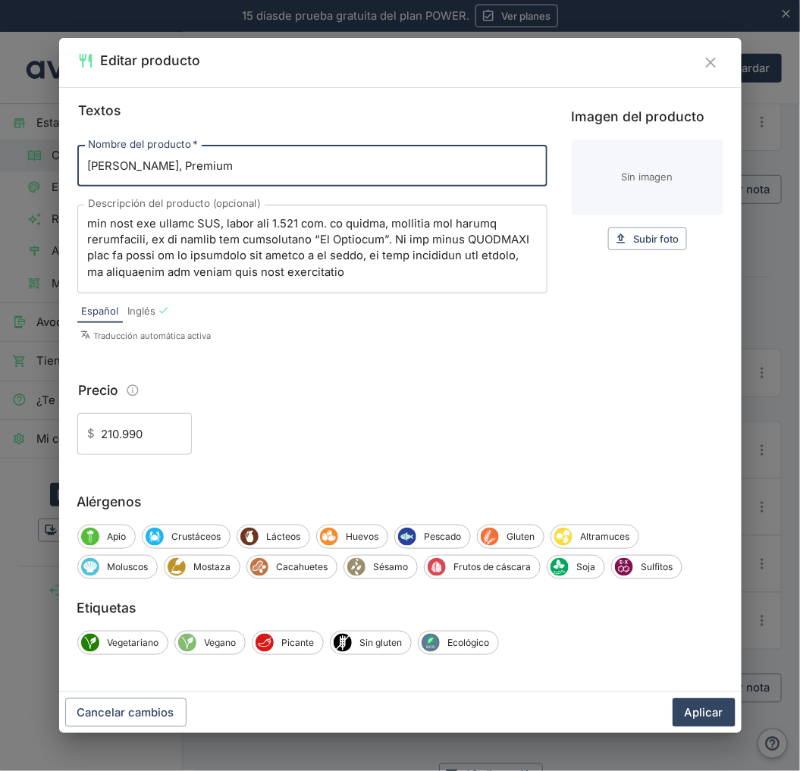
click at [286, 171] on input "[PERSON_NAME], Premium" at bounding box center [312, 166] width 470 height 41
paste input "D.O. Millahue, Cachapoal"
type input "Stone Vik, Premium - D.O. Millahue, Cachapoal"
click at [705, 707] on button "Aplicar" at bounding box center [704, 713] width 63 height 29
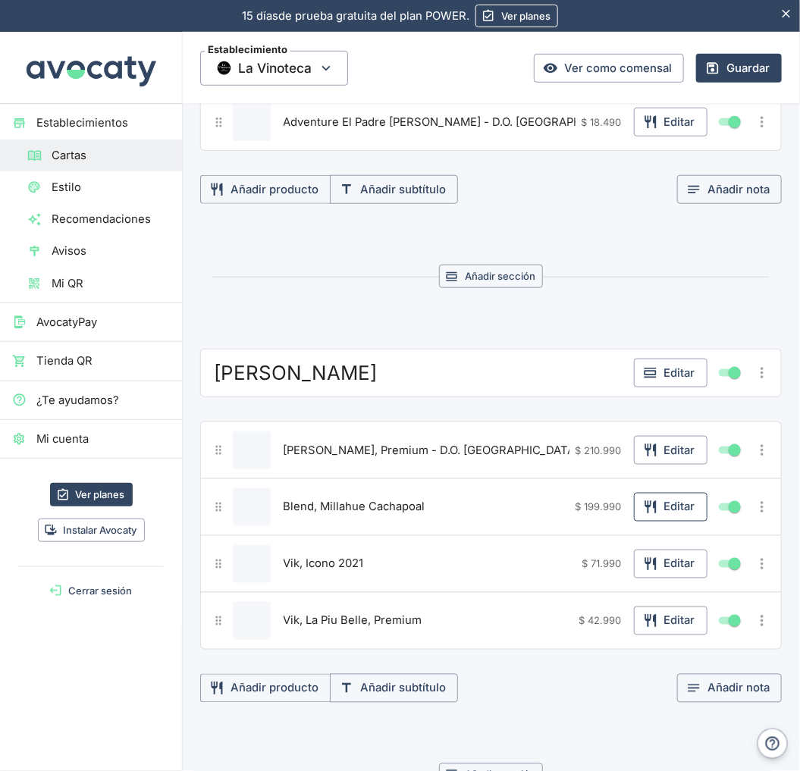
click at [651, 522] on button "Editar" at bounding box center [671, 507] width 74 height 29
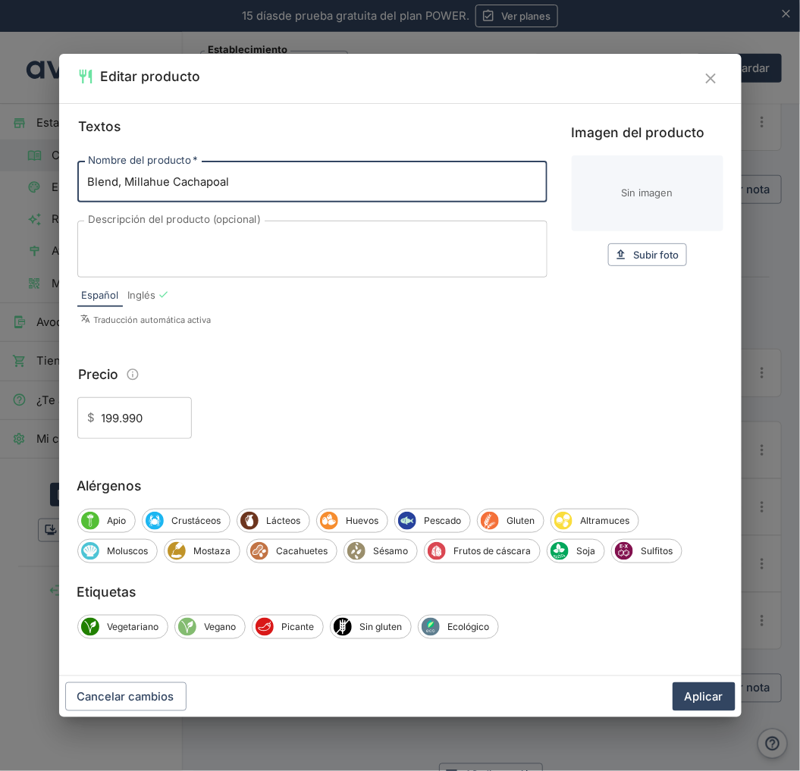
drag, startPoint x: 296, startPoint y: 187, endPoint x: 18, endPoint y: 183, distance: 277.6
click at [21, 182] on div "Editar producto Textos Nombre del producto   * Blend, Millahue Cachapoal Nombre…" at bounding box center [400, 385] width 800 height 771
paste input "Vik, Icono 2021 de VIK"
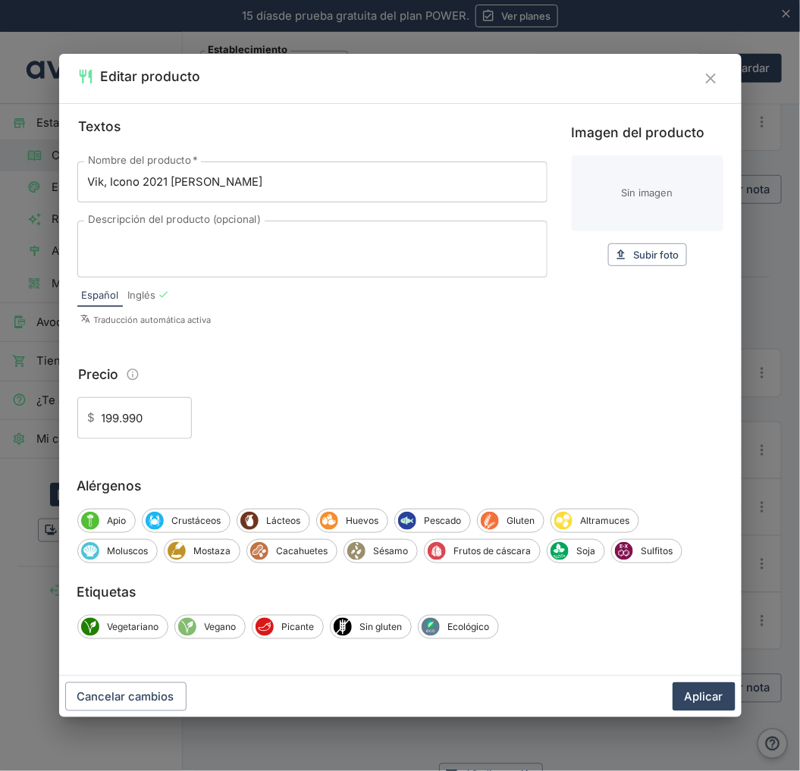
click at [273, 183] on input "Vik, Icono 2021 de VIK" at bounding box center [312, 182] width 470 height 41
paste input "D.O. Millahue, Cachapoal"
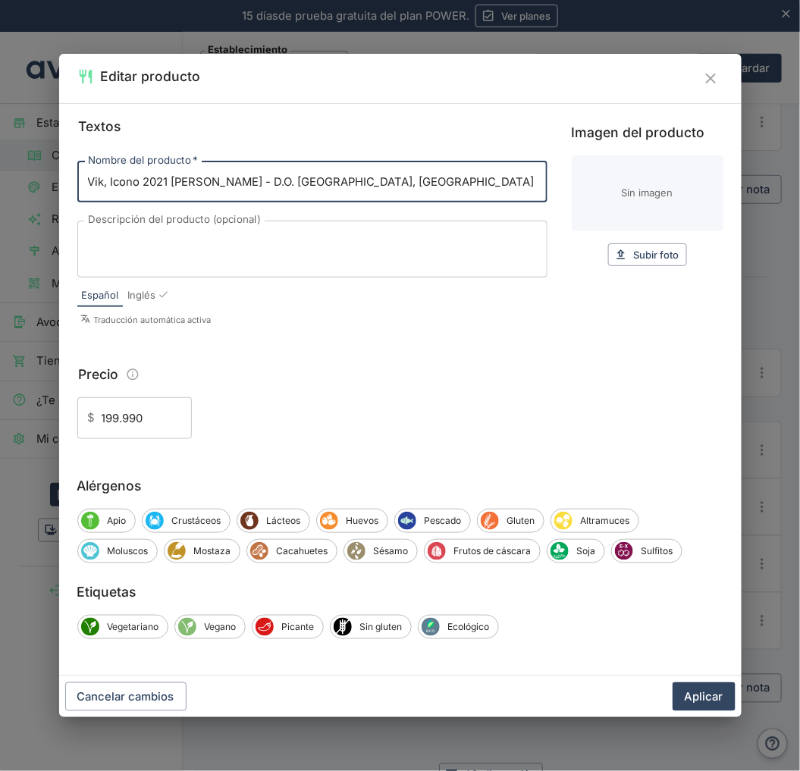
type input "Vik, Icono 2021 de VIK - D.O. Millahue, Cachapoal"
drag, startPoint x: 404, startPoint y: 262, endPoint x: 398, endPoint y: 256, distance: 8.6
click at [403, 260] on textarea "Descripción del producto (opcional)" at bounding box center [312, 249] width 449 height 32
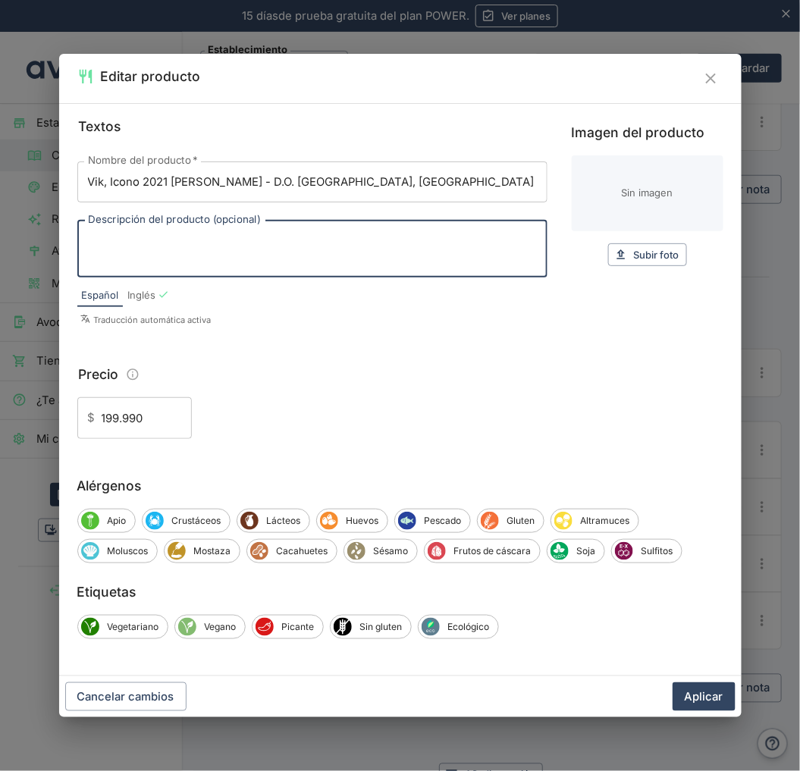
paste textarea "VIK 2021: El vino perfecto Vino Icono de viña VIK, nace en Millahue, Valle del …"
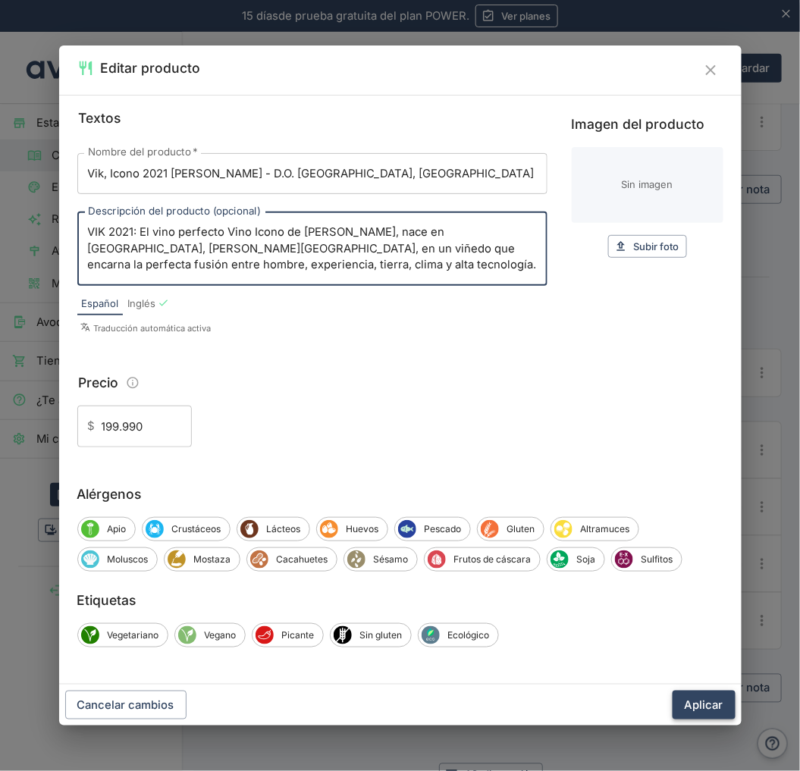
type textarea "VIK 2021: El vino perfecto Vino Icono de viña VIK, nace en Millahue, Valle del …"
click at [692, 703] on button "Aplicar" at bounding box center [704, 705] width 63 height 29
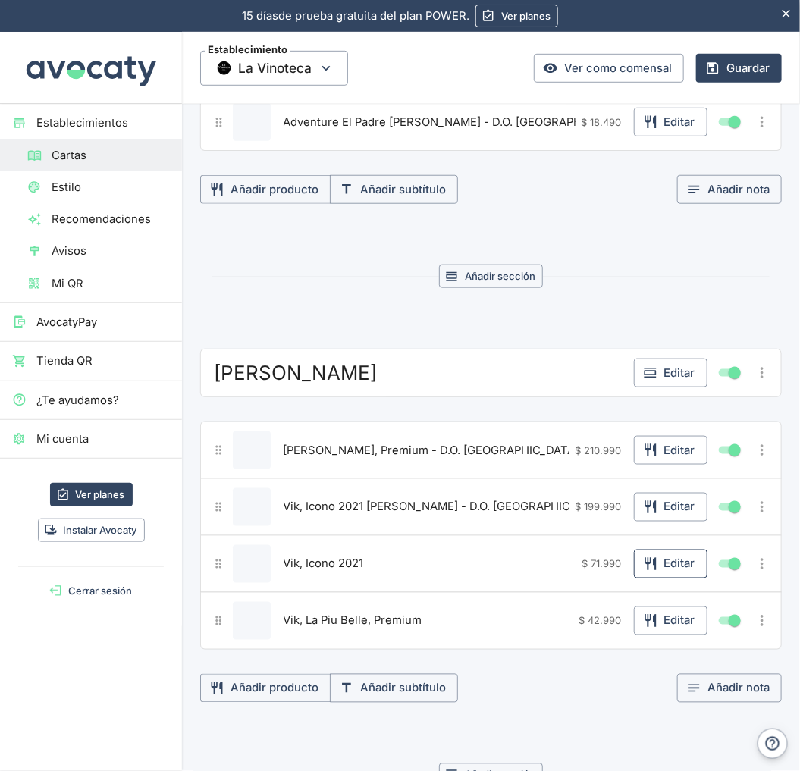
click at [647, 570] on button "Editar" at bounding box center [671, 564] width 74 height 29
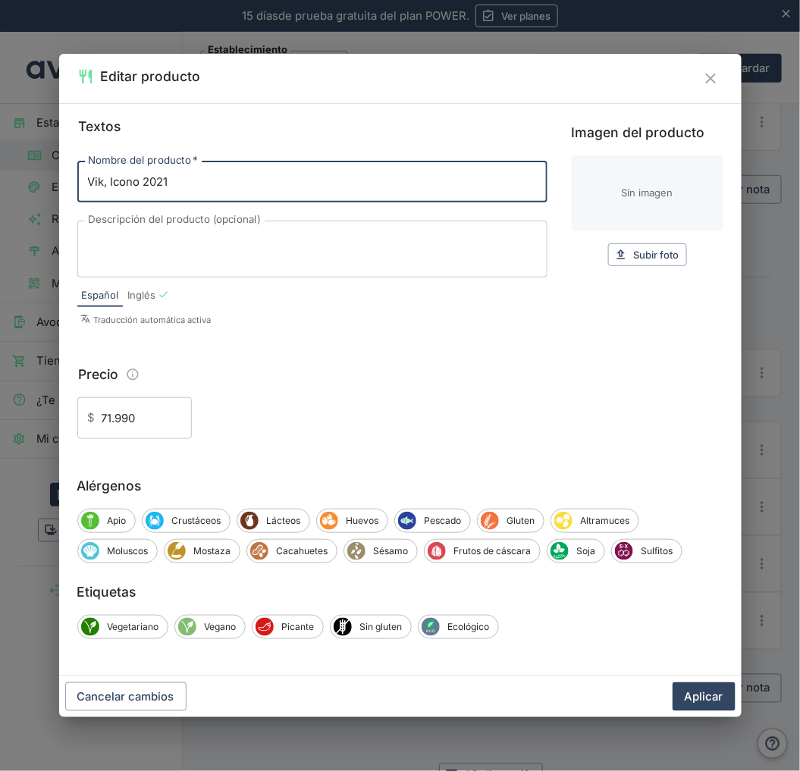
drag, startPoint x: 237, startPoint y: 175, endPoint x: 15, endPoint y: 182, distance: 221.6
click at [15, 182] on div "Editar producto Textos Nombre del producto   * Vik, Icono 2021 Nombre del produ…" at bounding box center [400, 385] width 800 height 771
paste input "La Piu Belle, Premium"
click at [334, 190] on input "Vik, La Piu Belle, Premium" at bounding box center [312, 182] width 470 height 41
paste input "D.O. Millahue, Cachapoal"
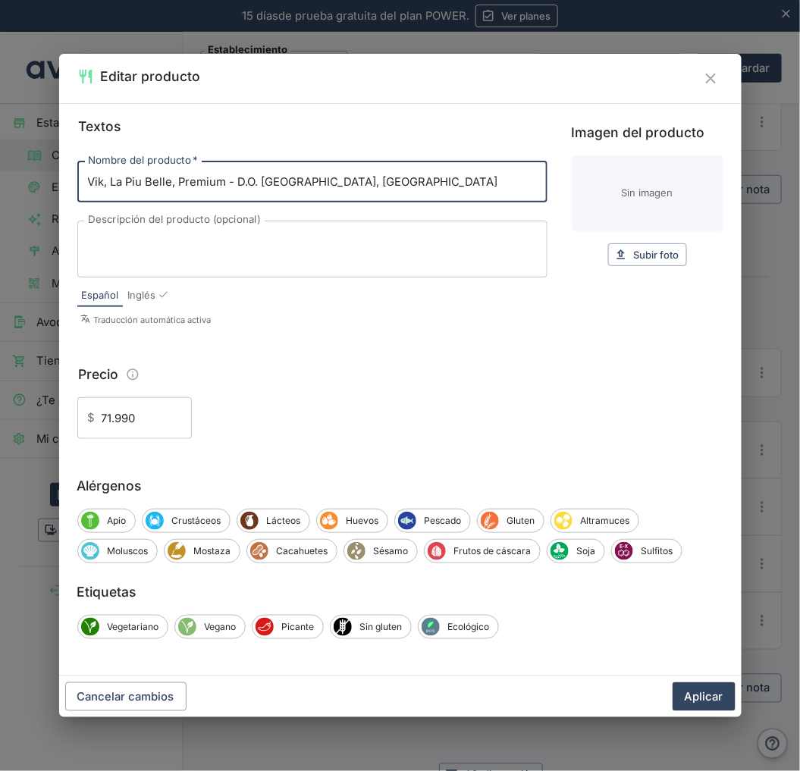
type input "Vik, La Piu Belle, Premium - D.O. Millahue, Cachapoal"
drag, startPoint x: 362, startPoint y: 246, endPoint x: 369, endPoint y: 258, distance: 13.7
click at [362, 246] on textarea "Descripción del producto (opcional)" at bounding box center [312, 249] width 449 height 32
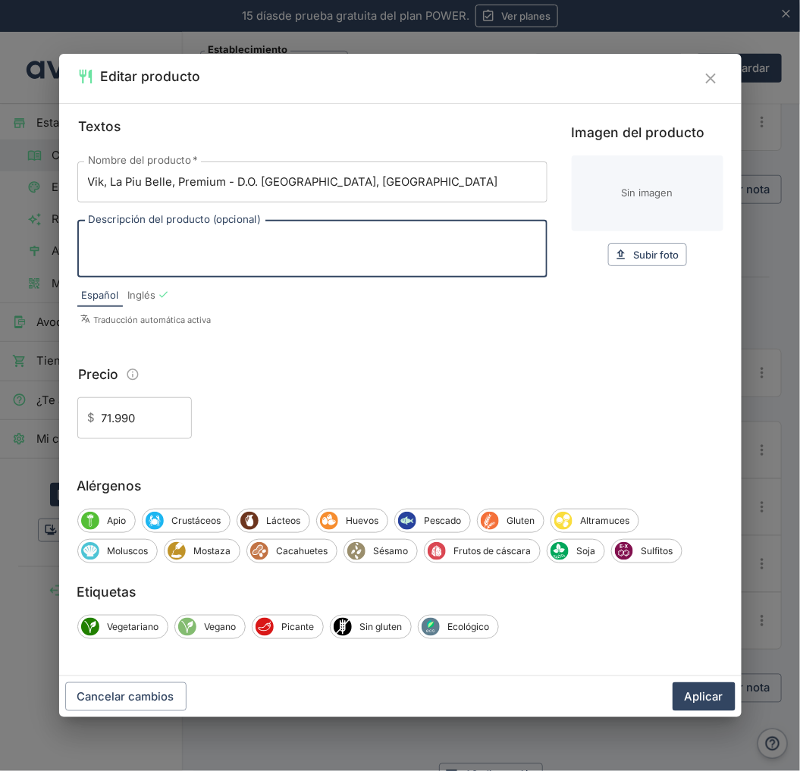
paste textarea "La Piu Belle es un elegante y complejo ensamblaje. La Piu Belle, la diosa de Mi…"
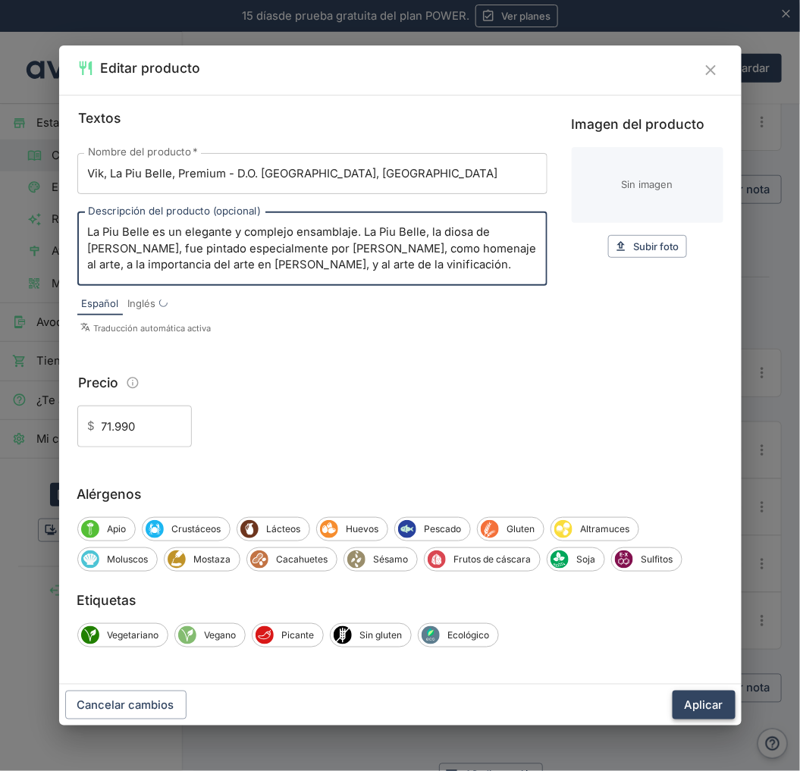
type textarea "La Piu Belle es un elegante y complejo ensamblaje. La Piu Belle, la diosa de Mi…"
click at [722, 701] on button "Aplicar" at bounding box center [704, 705] width 63 height 29
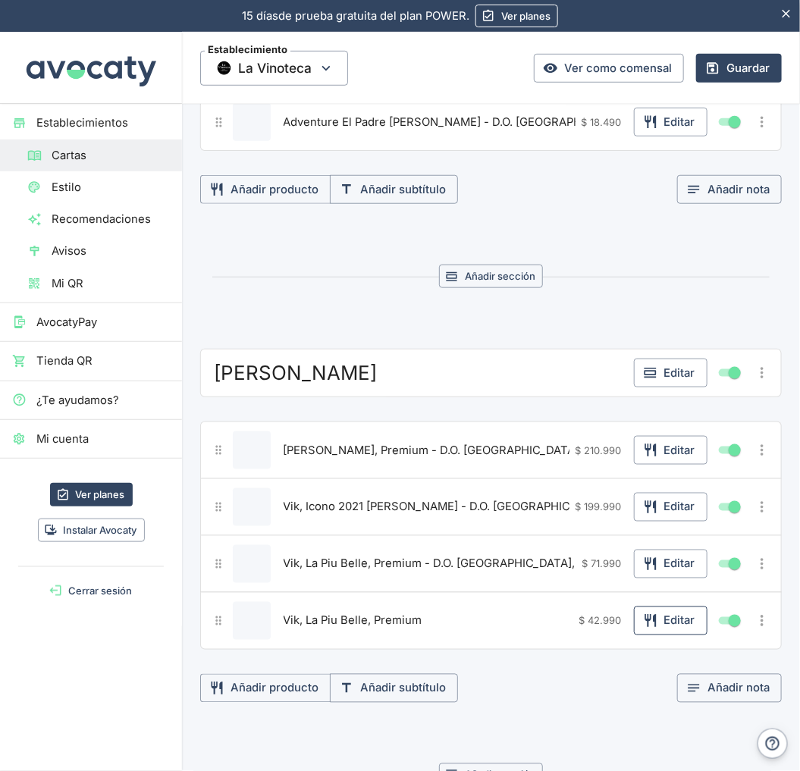
click at [658, 633] on button "Editar" at bounding box center [671, 621] width 74 height 29
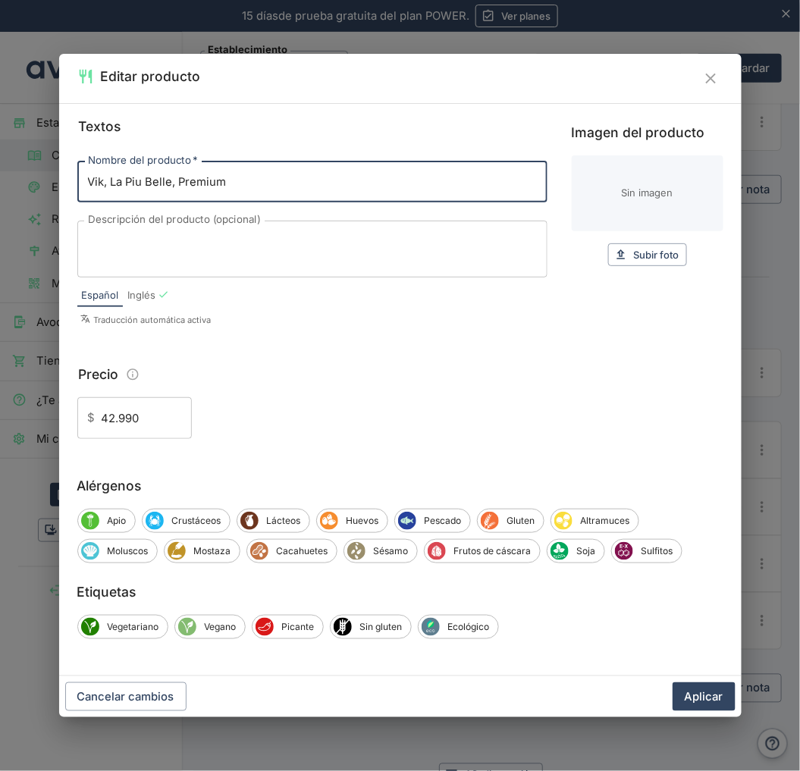
drag, startPoint x: 231, startPoint y: 182, endPoint x: 44, endPoint y: 177, distance: 186.6
click at [49, 177] on div "Editar producto Textos Nombre del producto   * Vik, La Piu Belle, Premium Nombr…" at bounding box center [400, 385] width 800 height 771
paste input "Milla Cala"
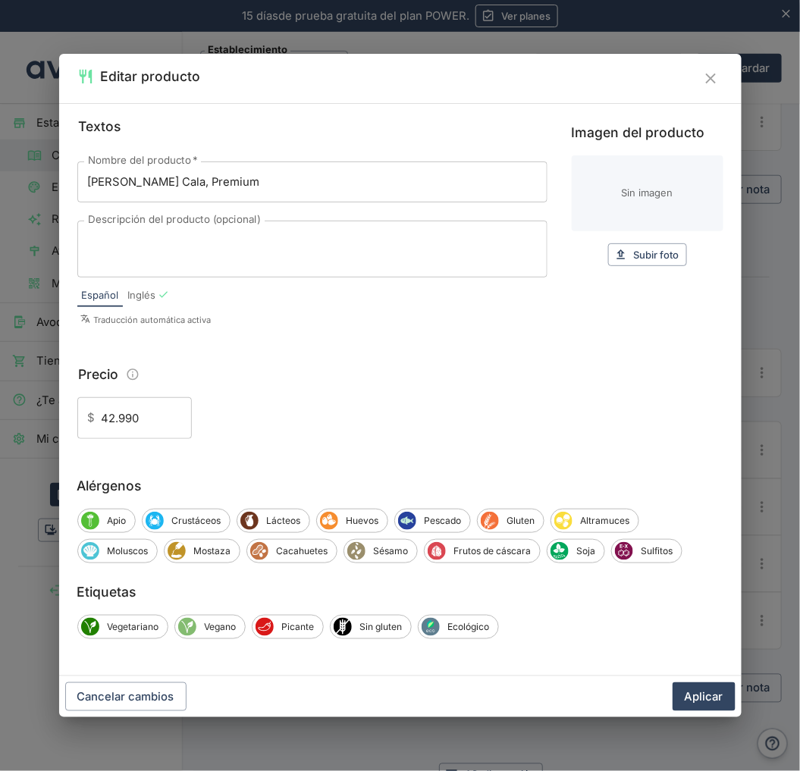
click at [319, 184] on input "Vik, Milla Cala, Premium" at bounding box center [312, 182] width 470 height 41
click at [251, 197] on input "Vik, Milla Cala, Premium -" at bounding box center [312, 182] width 470 height 41
paste input "D.O. Millahue, Cachapoal"
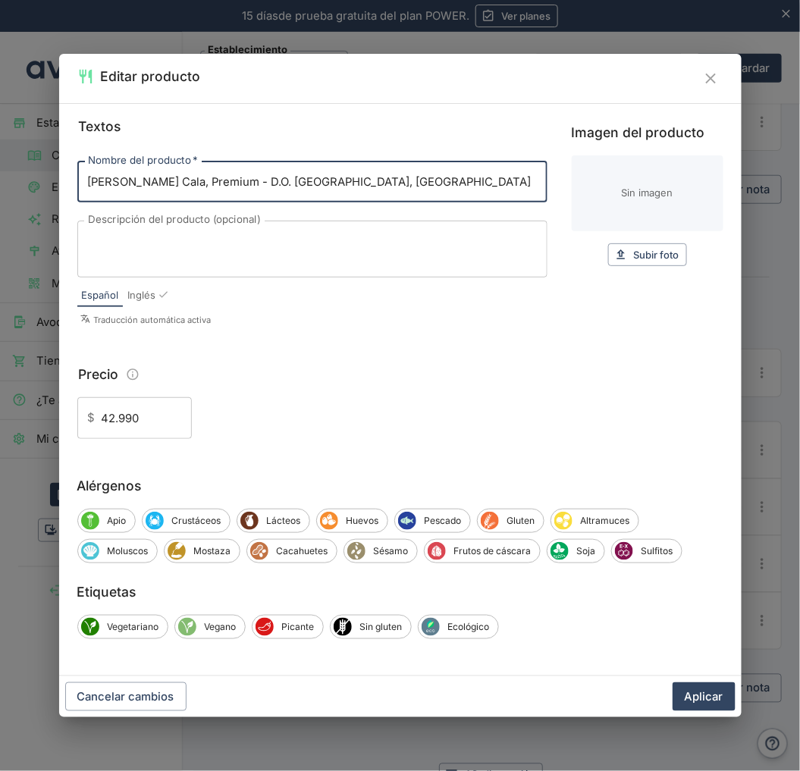
type input "Vik, Milla Cala, Premium - D.O. Millahue, Cachapoal"
click at [202, 246] on textarea "Descripción del producto (opcional)" at bounding box center [312, 249] width 449 height 32
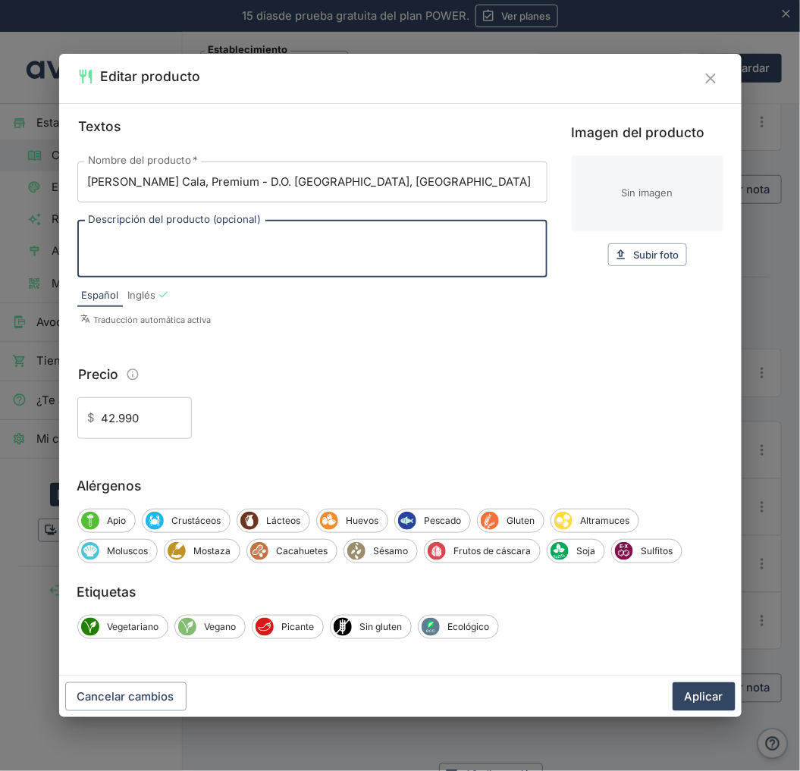
paste textarea "Imagina palabras sabias pasando frente a tus ojos desde un libro trascendente e…"
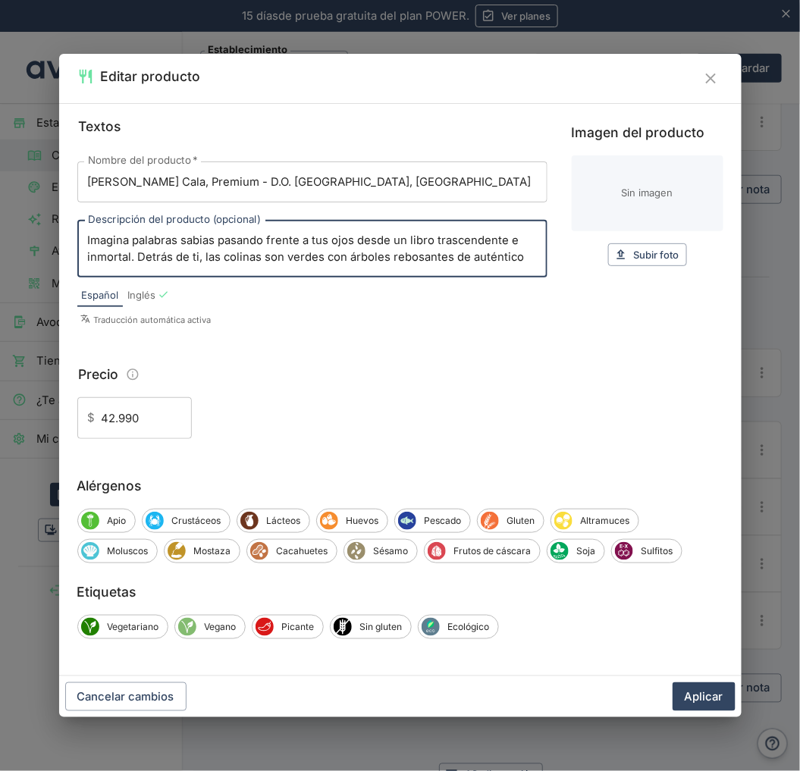
scroll to position [32, 0]
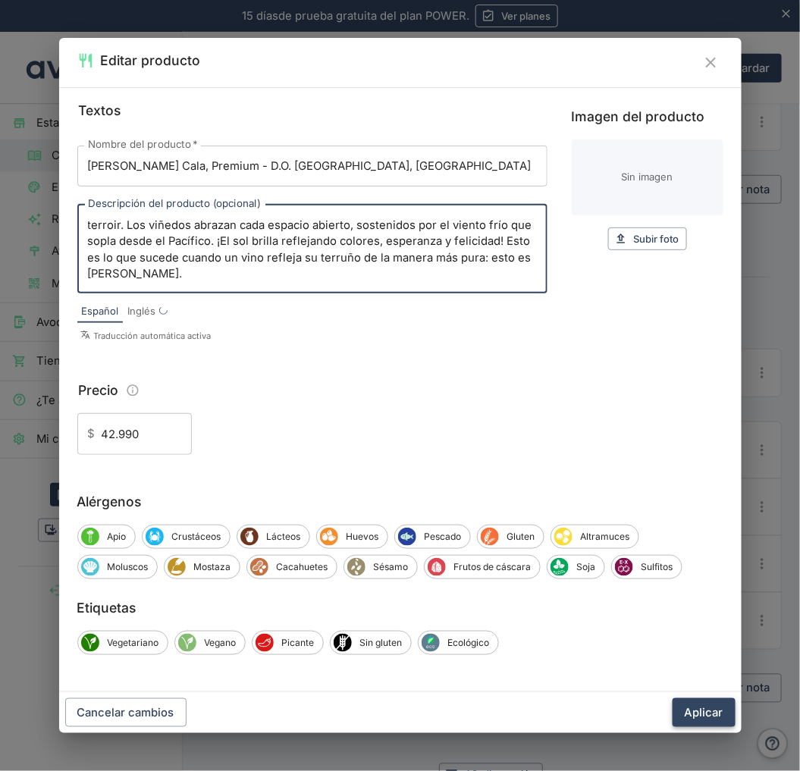
type textarea "Imagina palabras sabias pasando frente a tus ojos desde un libro trascendente e…"
click at [690, 711] on button "Aplicar" at bounding box center [704, 713] width 63 height 29
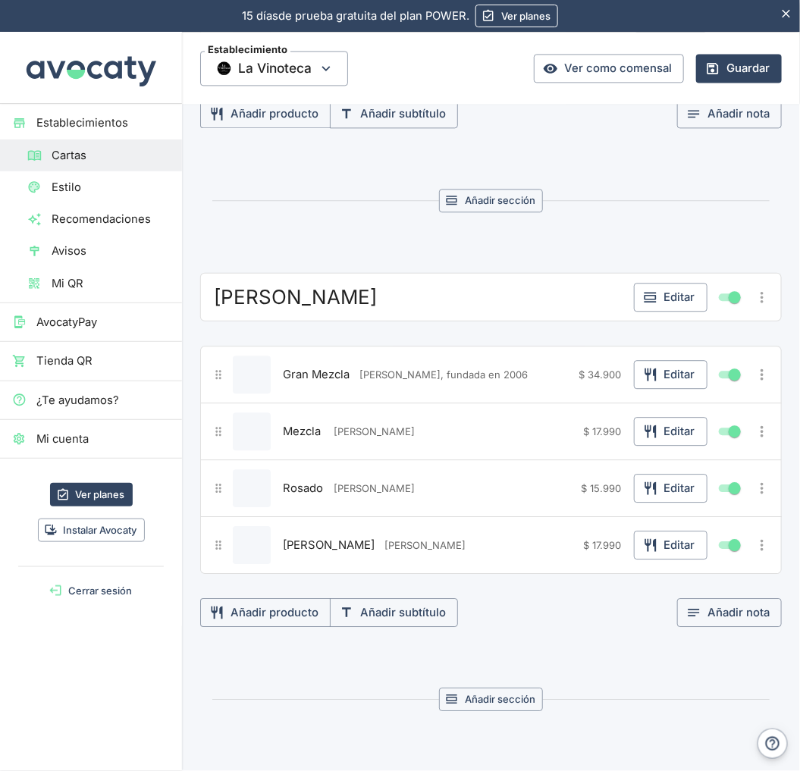
scroll to position [2275, 0]
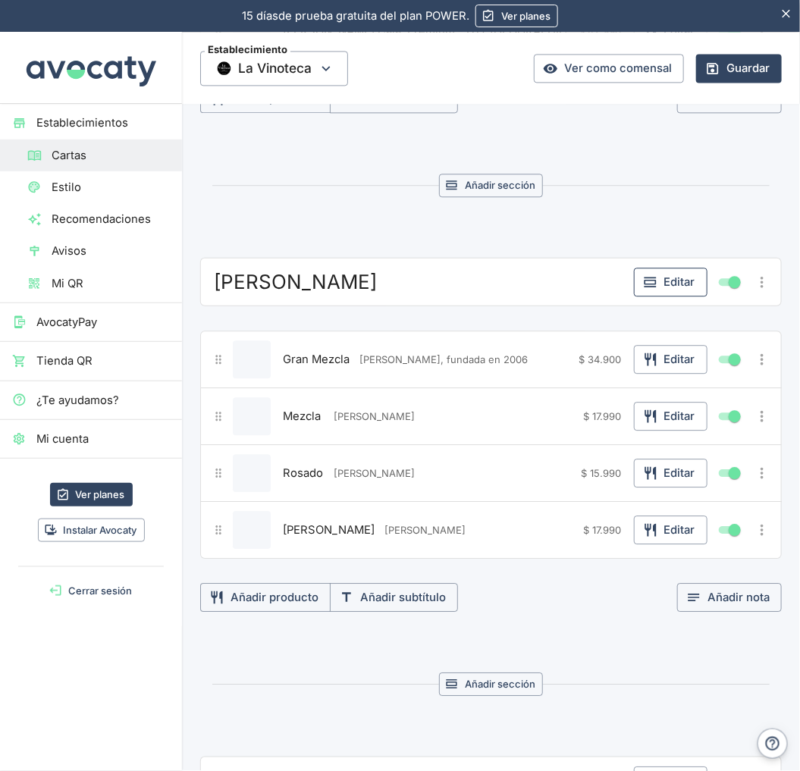
click at [661, 292] on button "Editar" at bounding box center [671, 282] width 74 height 29
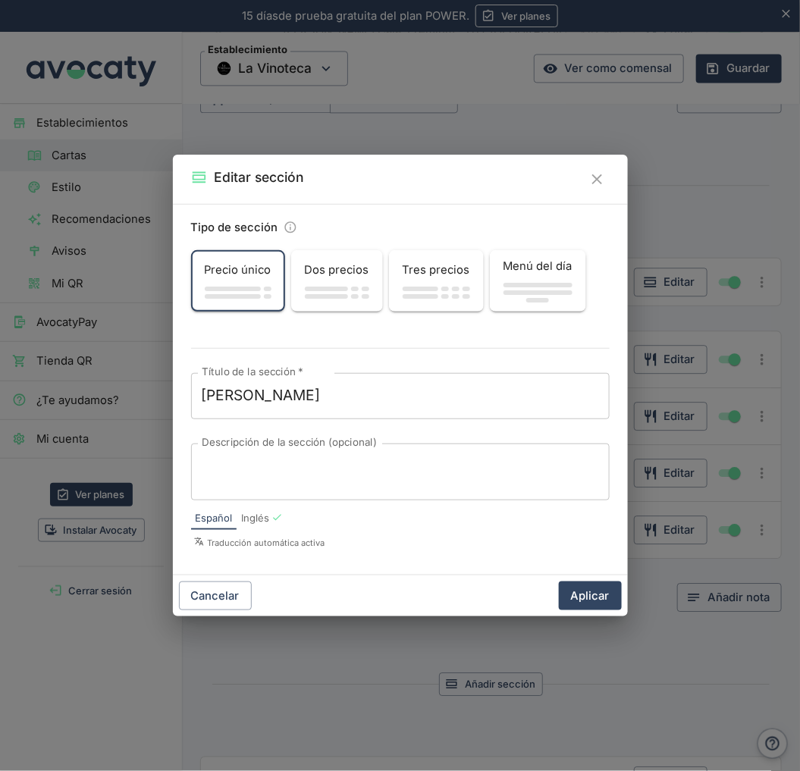
drag, startPoint x: 356, startPoint y: 481, endPoint x: 440, endPoint y: 499, distance: 85.4
click at [355, 480] on textarea "Descripción de la sección (opcional)" at bounding box center [400, 472] width 397 height 32
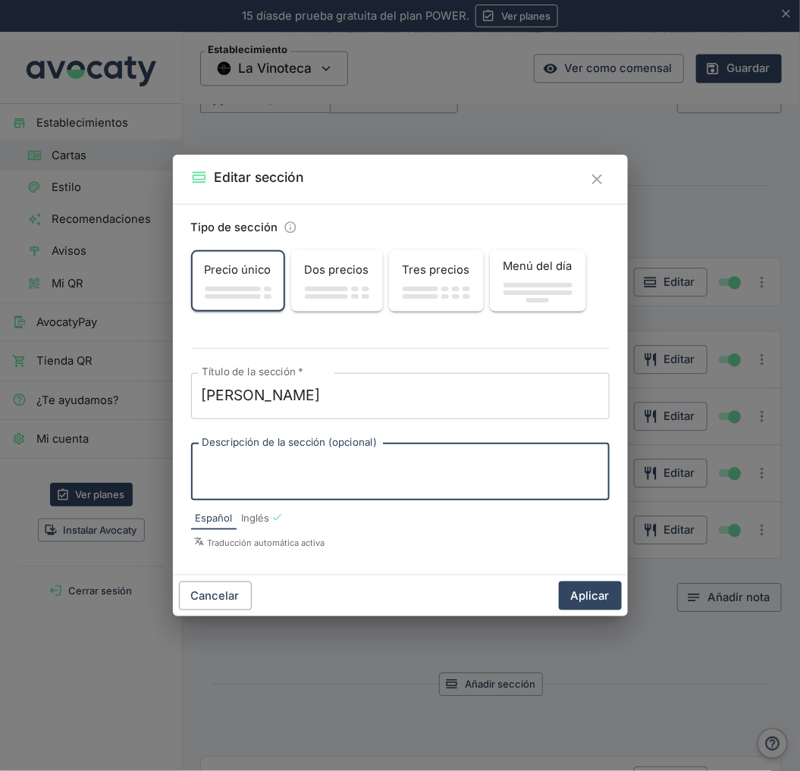
paste textarea "Viña López Pangue, fundada en 2006"
type textarea "Viña López Pangue, fundada en 2006"
click at [593, 589] on button "Aplicar" at bounding box center [590, 596] width 63 height 29
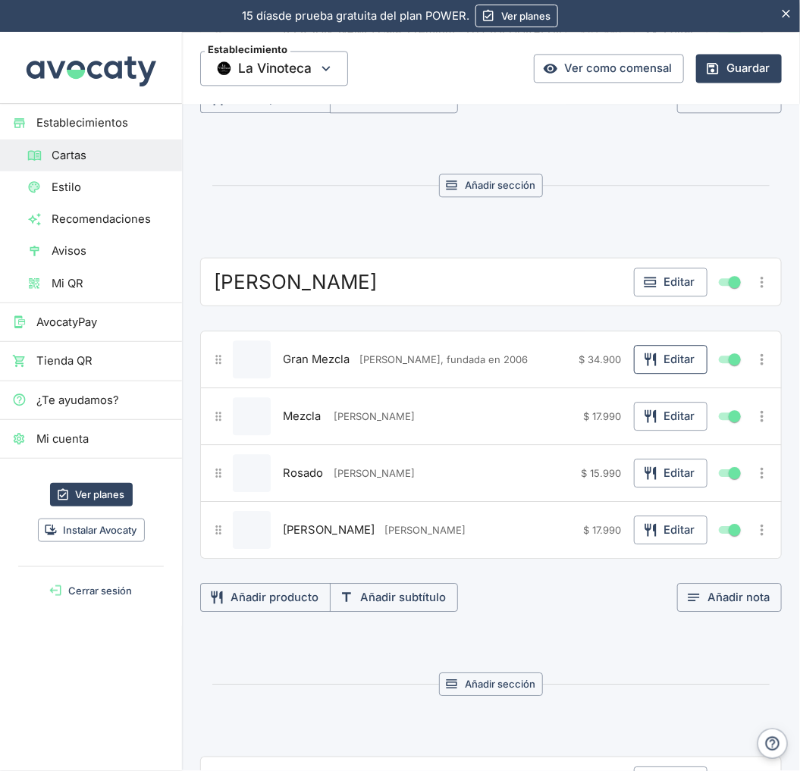
click at [661, 365] on button "Editar" at bounding box center [671, 359] width 74 height 29
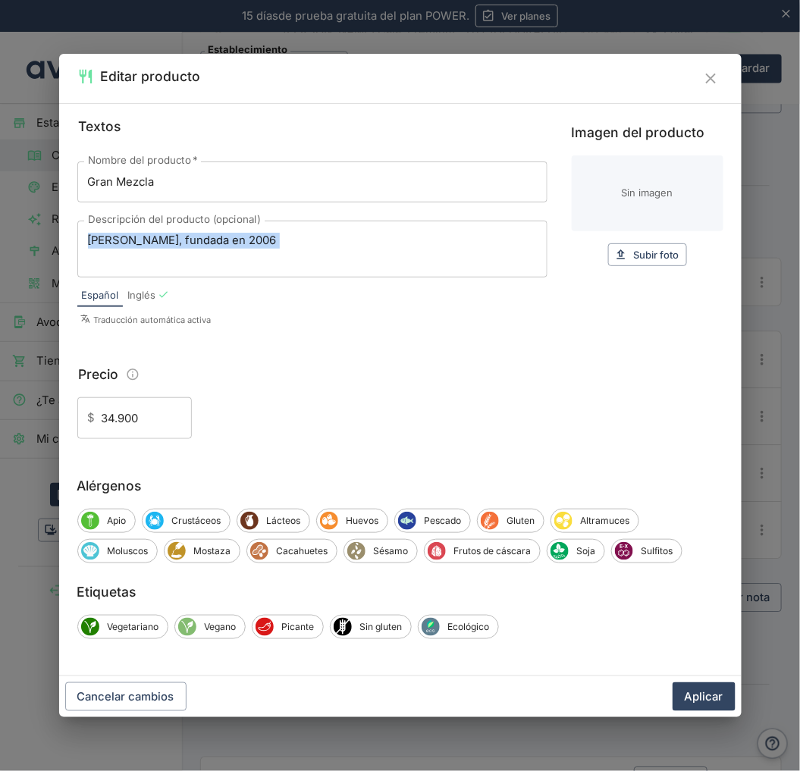
drag, startPoint x: 329, startPoint y: 230, endPoint x: 6, endPoint y: 246, distance: 323.5
click at [6, 246] on div "Editar producto Textos Nombre del producto   * Gran Mezcla Nombre del producto …" at bounding box center [400, 385] width 800 height 771
drag, startPoint x: 6, startPoint y: 246, endPoint x: 317, endPoint y: 244, distance: 311.0
click at [317, 244] on textarea "Viña López Pangue, fundada en 2006" at bounding box center [312, 249] width 449 height 32
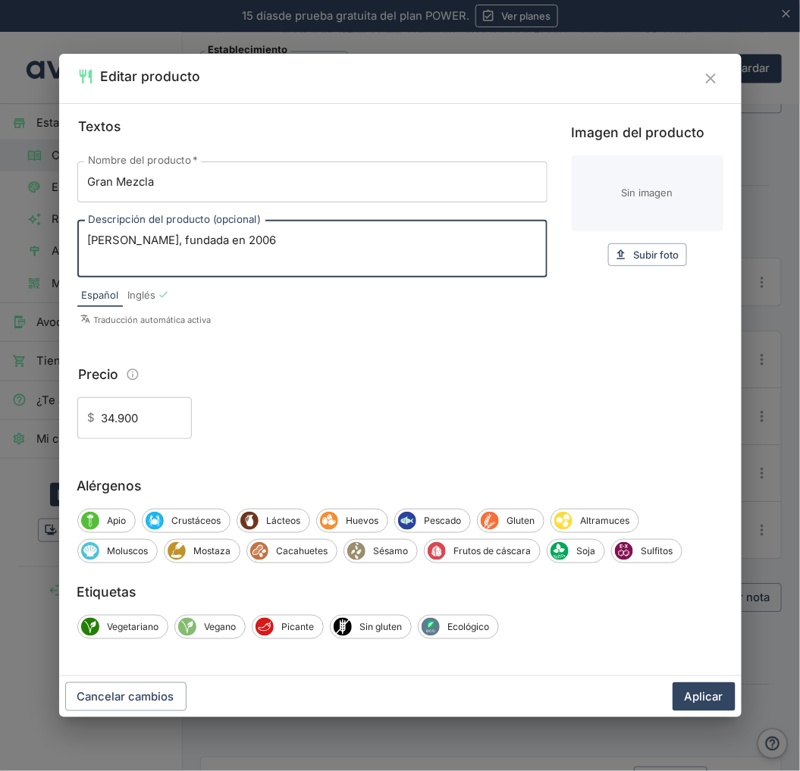
drag, startPoint x: 317, startPoint y: 244, endPoint x: 76, endPoint y: 250, distance: 241.3
click at [79, 248] on div "Viña López Pangue, fundada en 2006 x Descripción del producto (opcional)" at bounding box center [312, 249] width 470 height 57
paste textarea "El secreto mejor guardado de Maipo Costa. La cosecha de las cuatro variedades q…"
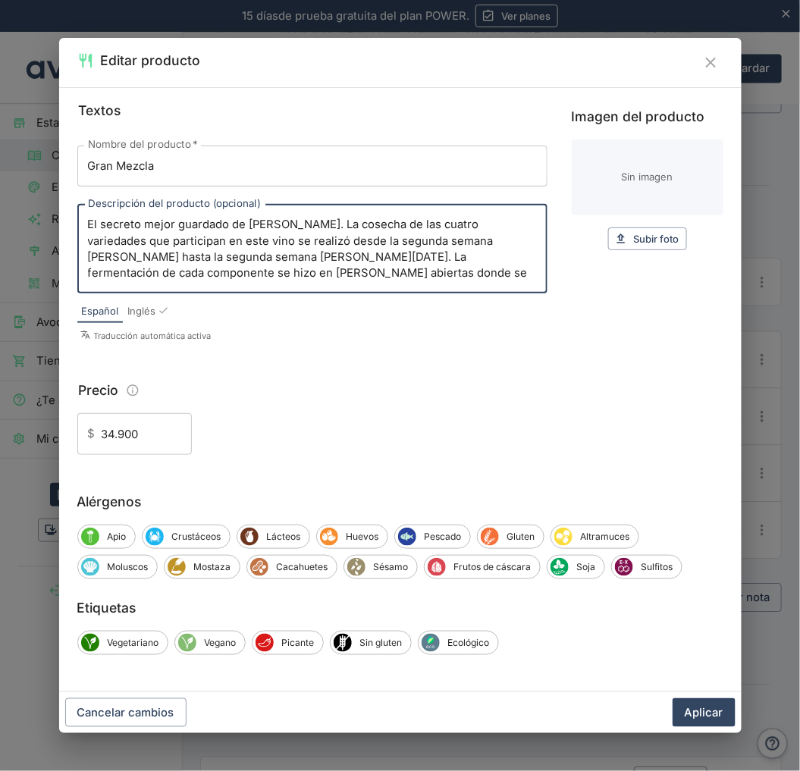
scroll to position [80, 0]
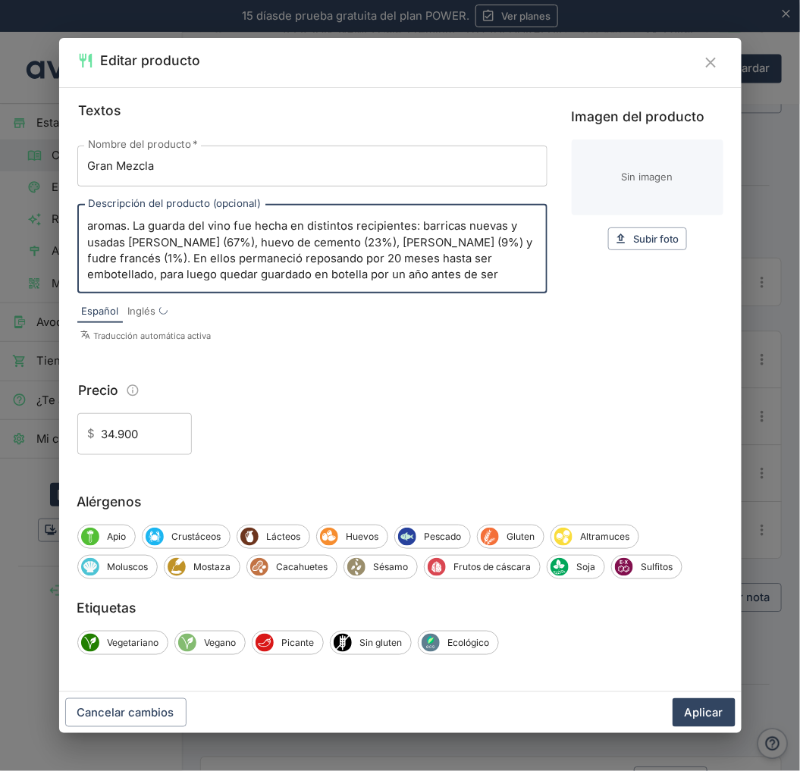
type textarea "El secreto mejor guardado de Maipo Costa. La cosecha de las cuatro variedades q…"
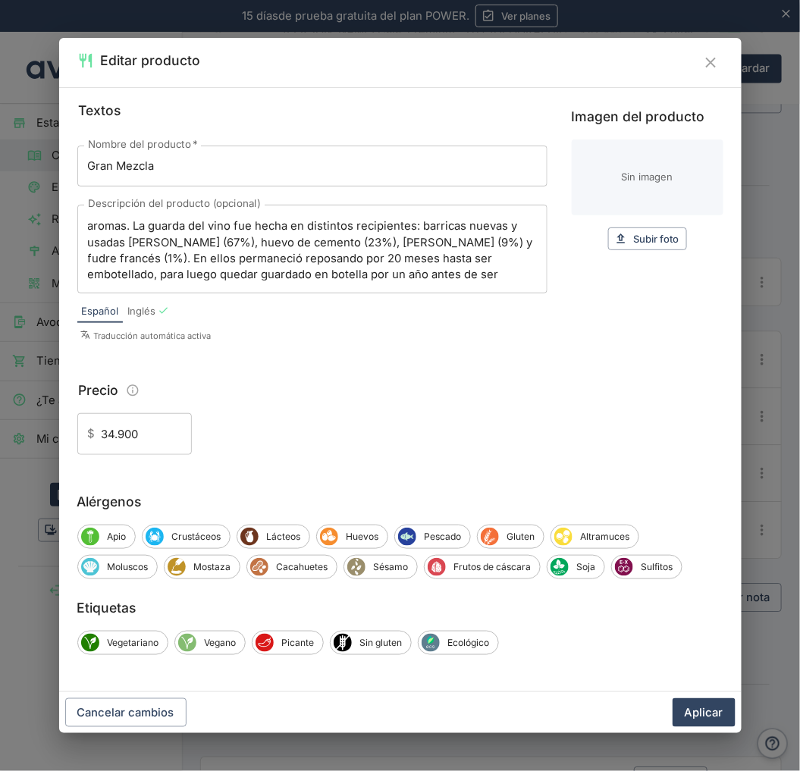
click at [183, 167] on input "Gran Mezcla" at bounding box center [312, 166] width 470 height 41
paste input "D.O. Maipo Costa"
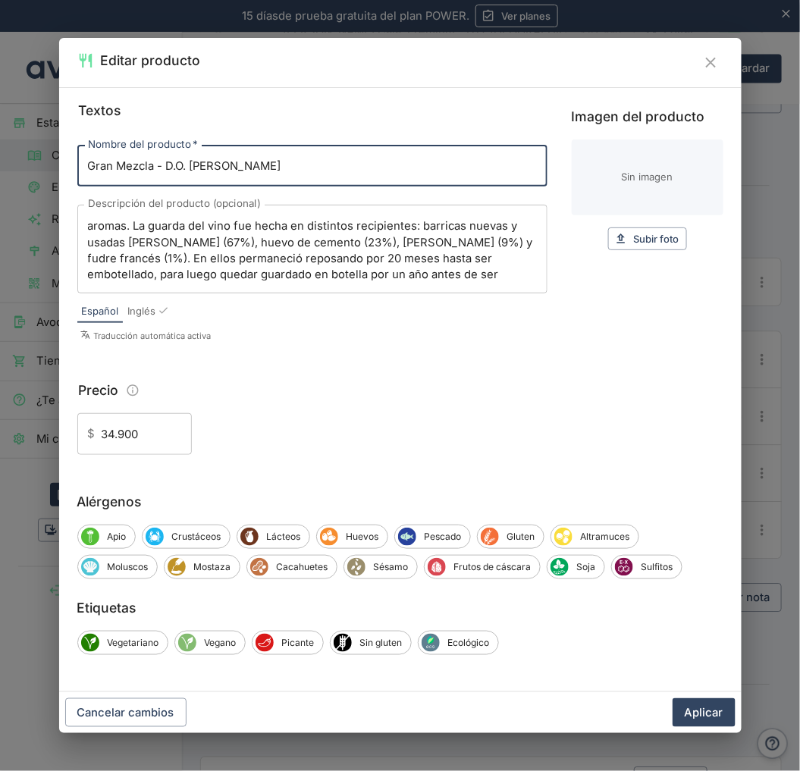
type input "Gran Mezcla - D.O. Maipo Costa"
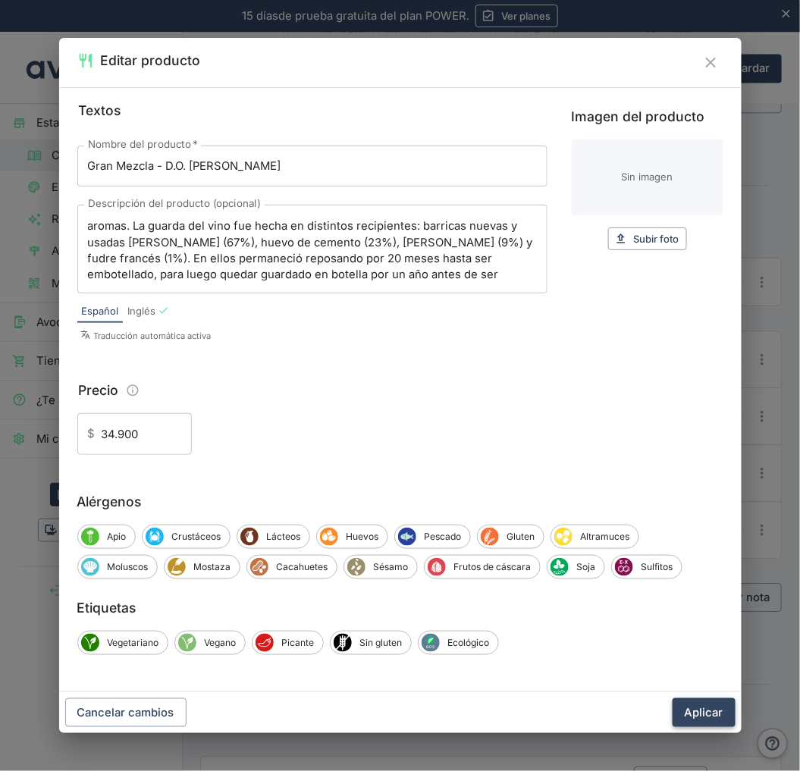
click at [701, 704] on button "Aplicar" at bounding box center [704, 713] width 63 height 29
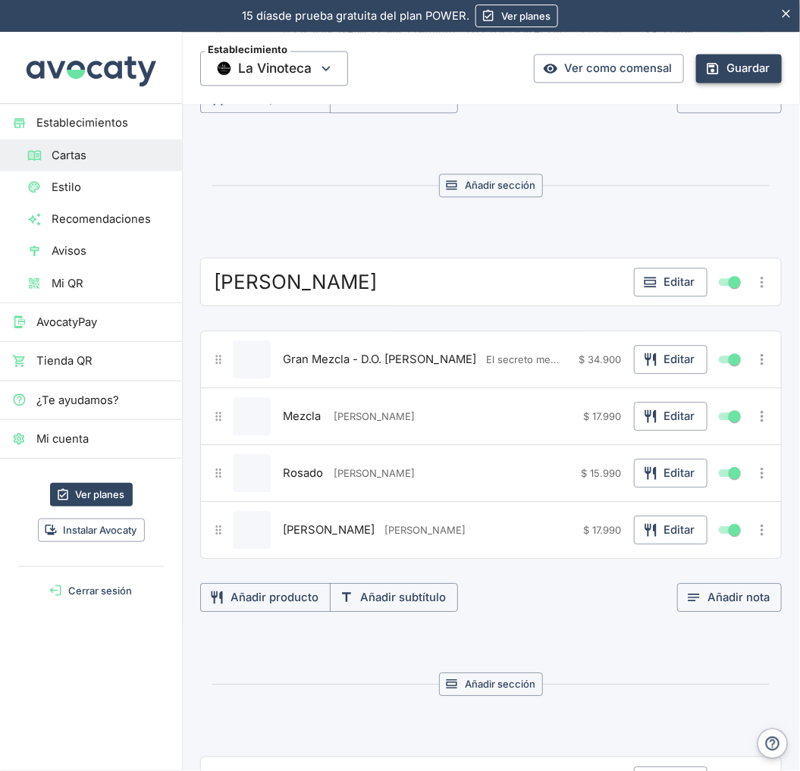
click at [748, 71] on button "Guardar" at bounding box center [739, 68] width 86 height 29
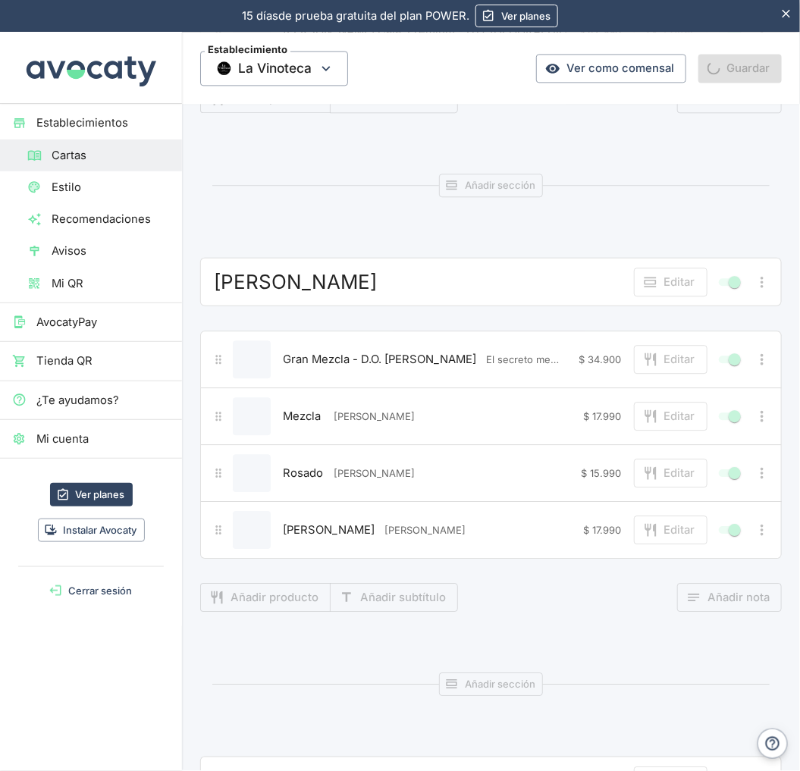
click at [111, 597] on button "Cerrar sesión" at bounding box center [91, 591] width 170 height 24
